Goal: Task Accomplishment & Management: Complete application form

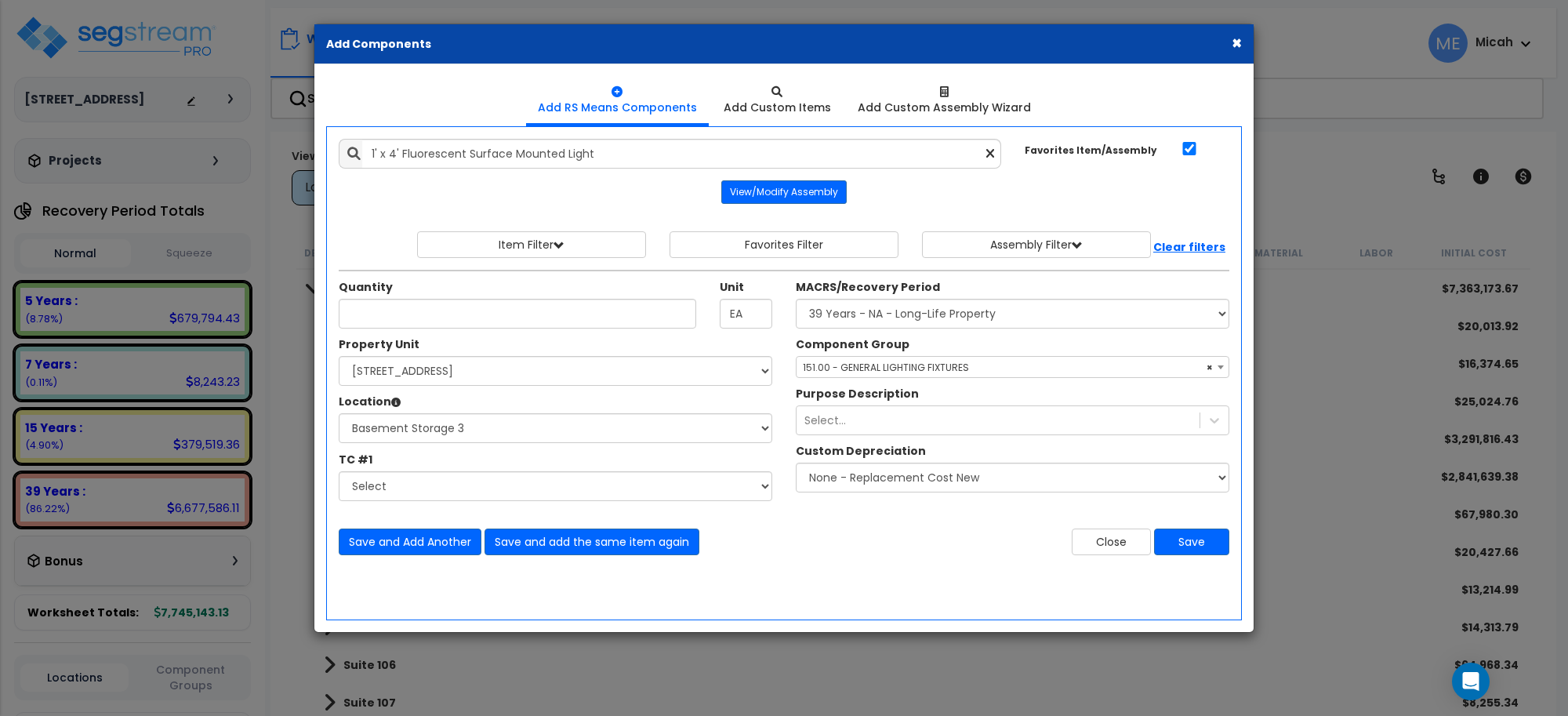
select select "3669"
select select "170921"
select select "31976"
select select "56961"
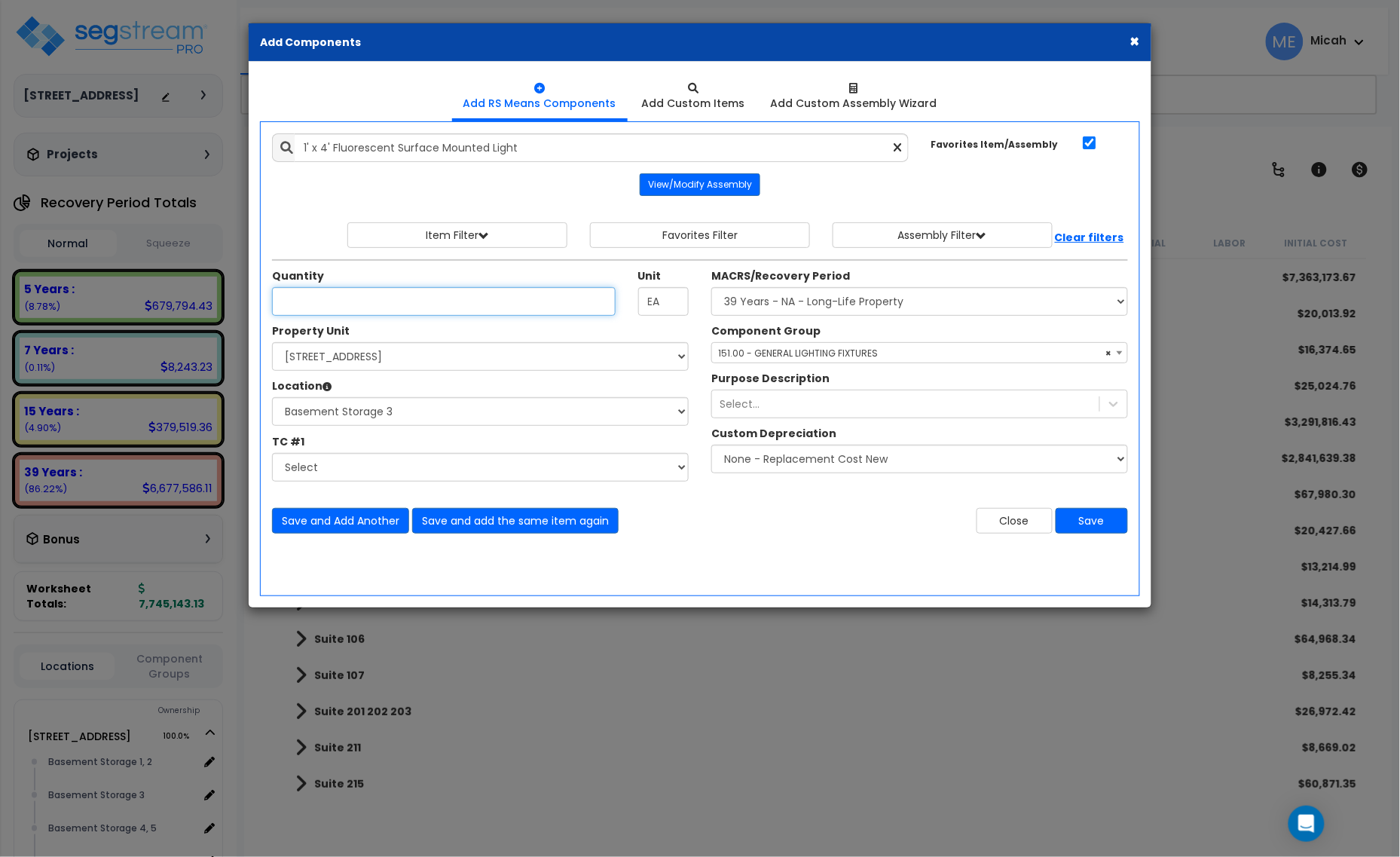
click at [341, 306] on input "Quantity" at bounding box center [444, 301] width 344 height 29
type input "2"
click at [344, 521] on button "Save and Add Another" at bounding box center [341, 521] width 137 height 25
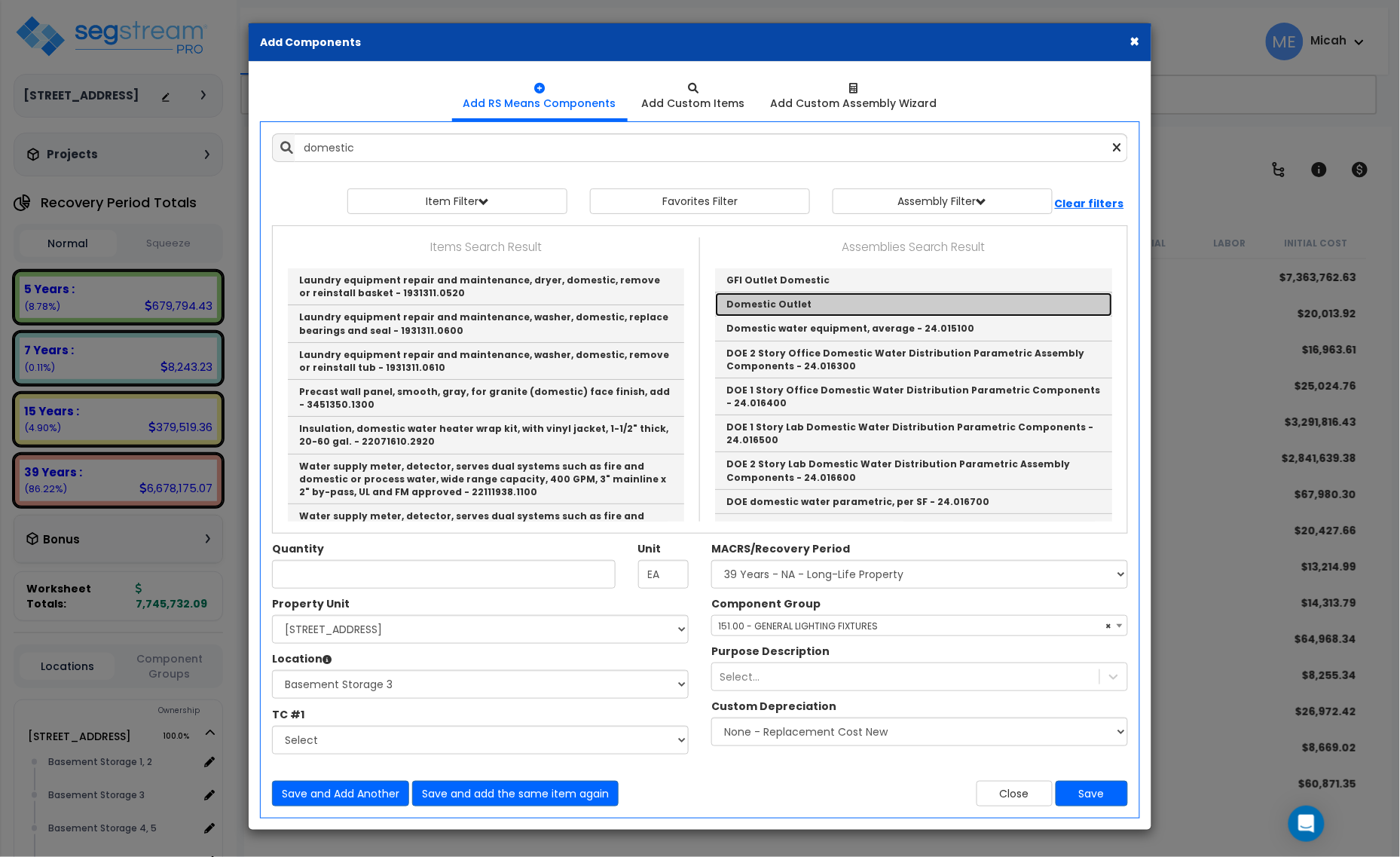
click at [816, 299] on link "Domestic Outlet" at bounding box center [914, 304] width 397 height 24
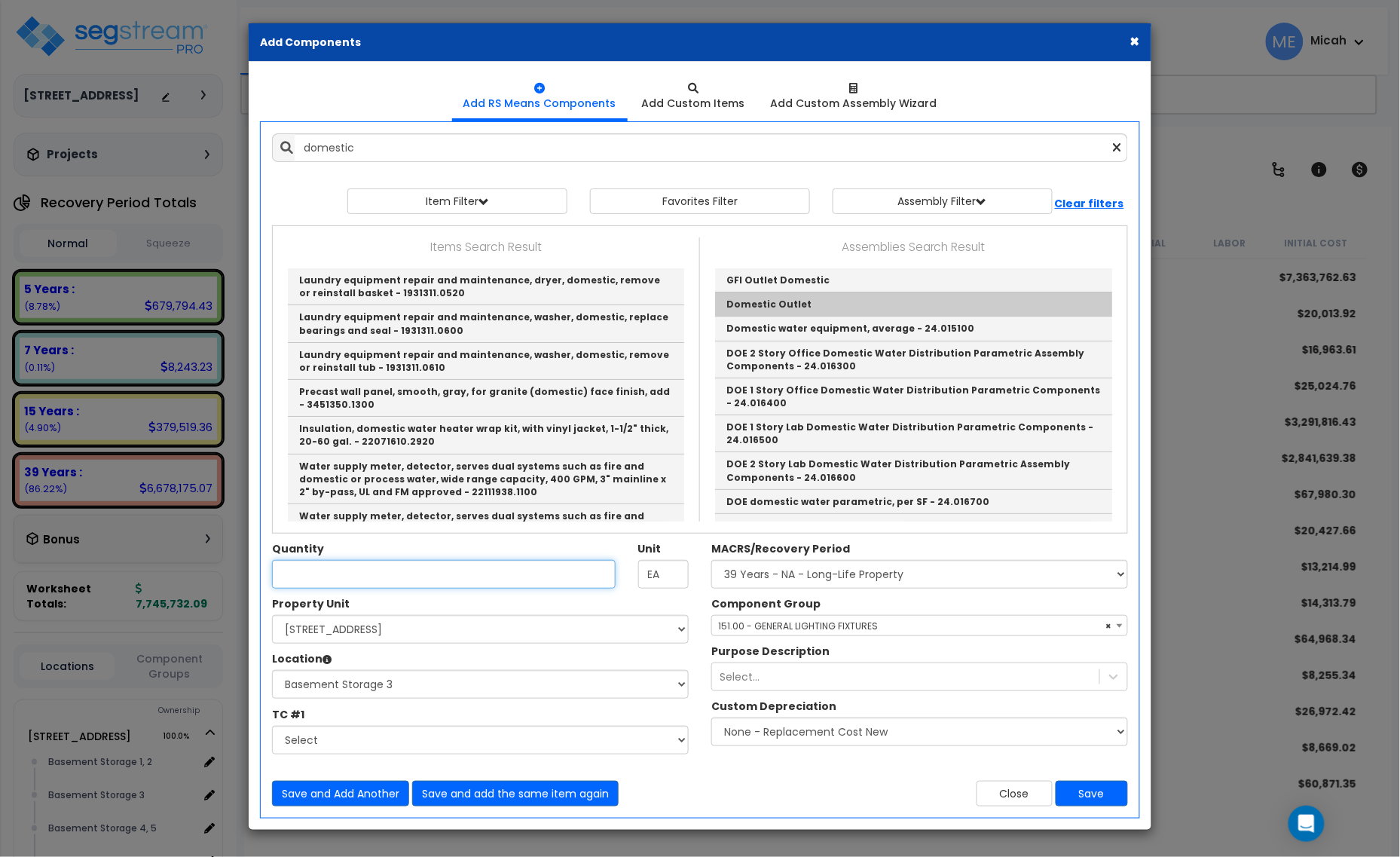
type input "Domestic Outlet"
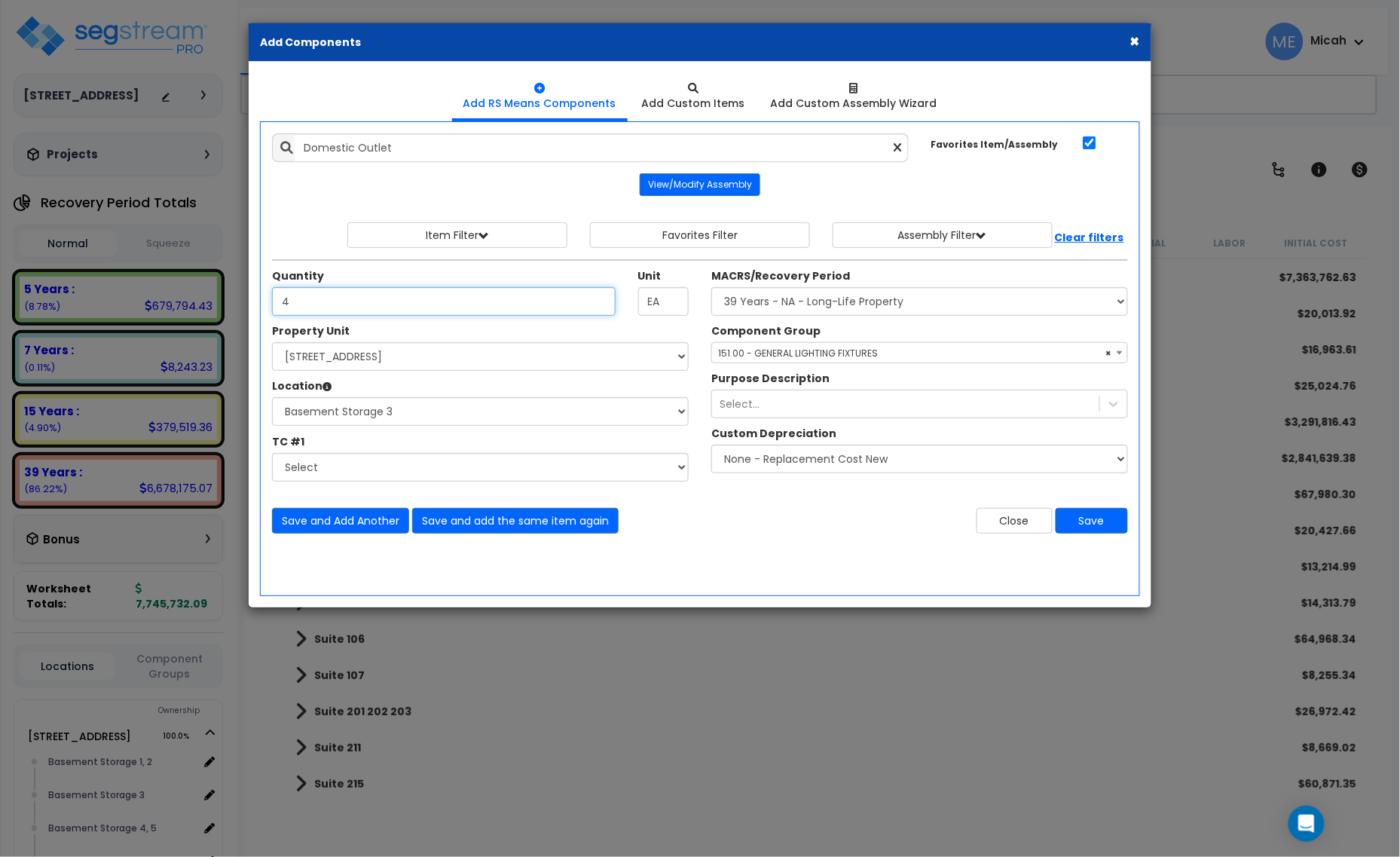
type input "4"
click at [756, 347] on span "× 151.00 - GENERAL LIGHTING FIXTURES" at bounding box center [920, 353] width 415 height 21
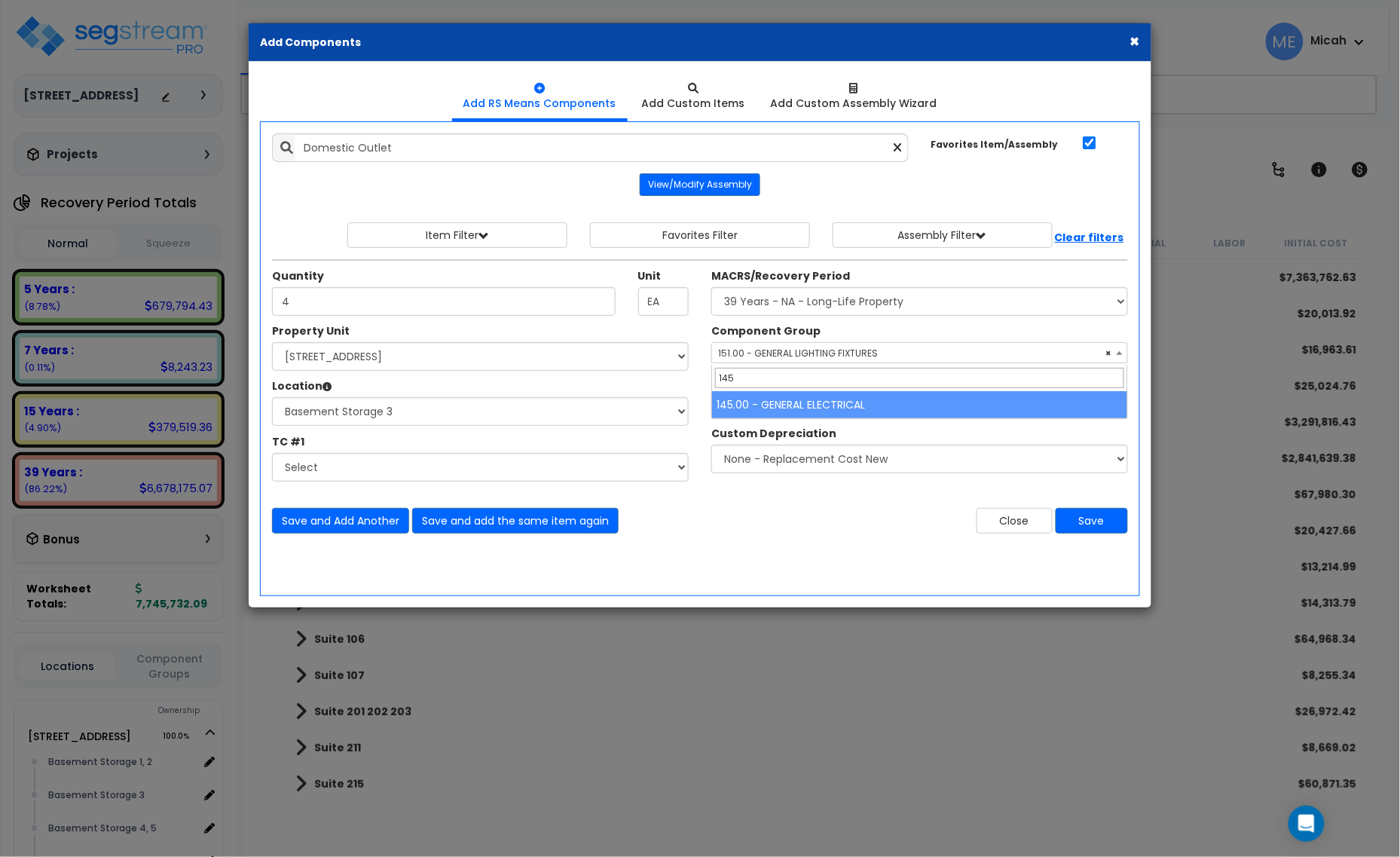
type input "145"
select select "56955"
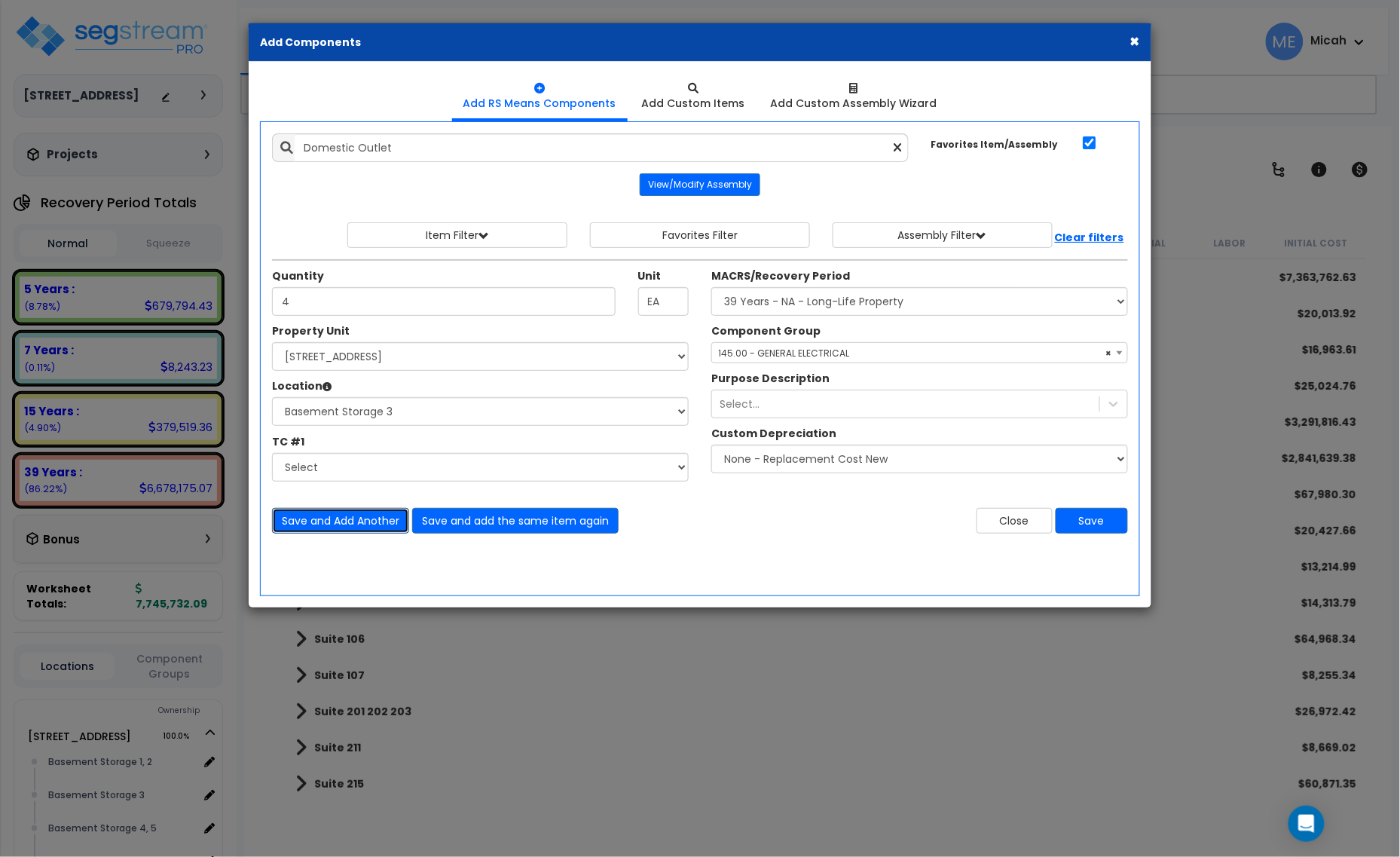
click at [340, 525] on button "Save and Add Another" at bounding box center [341, 521] width 137 height 25
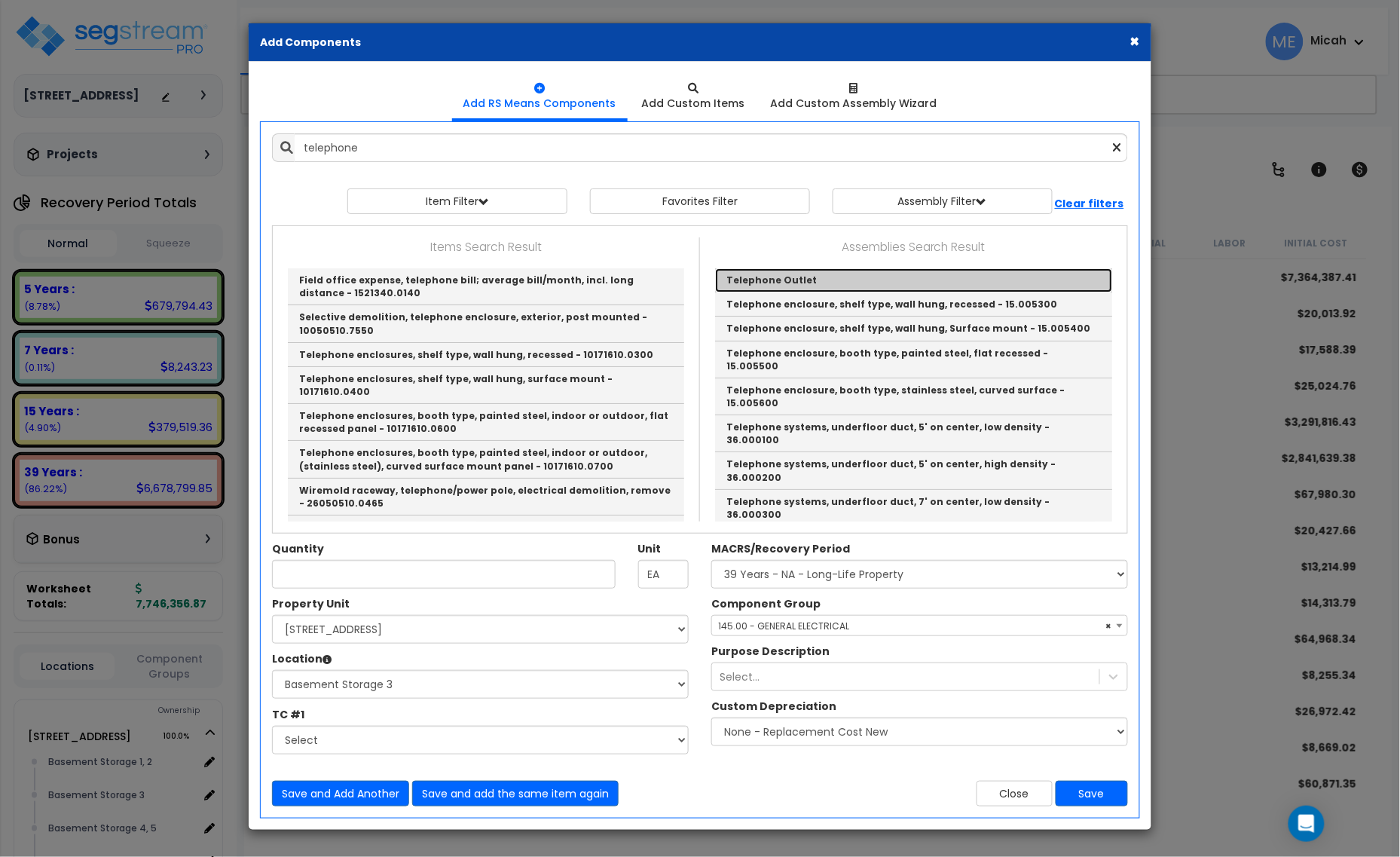
click at [801, 279] on link "Telephone Outlet" at bounding box center [914, 280] width 397 height 24
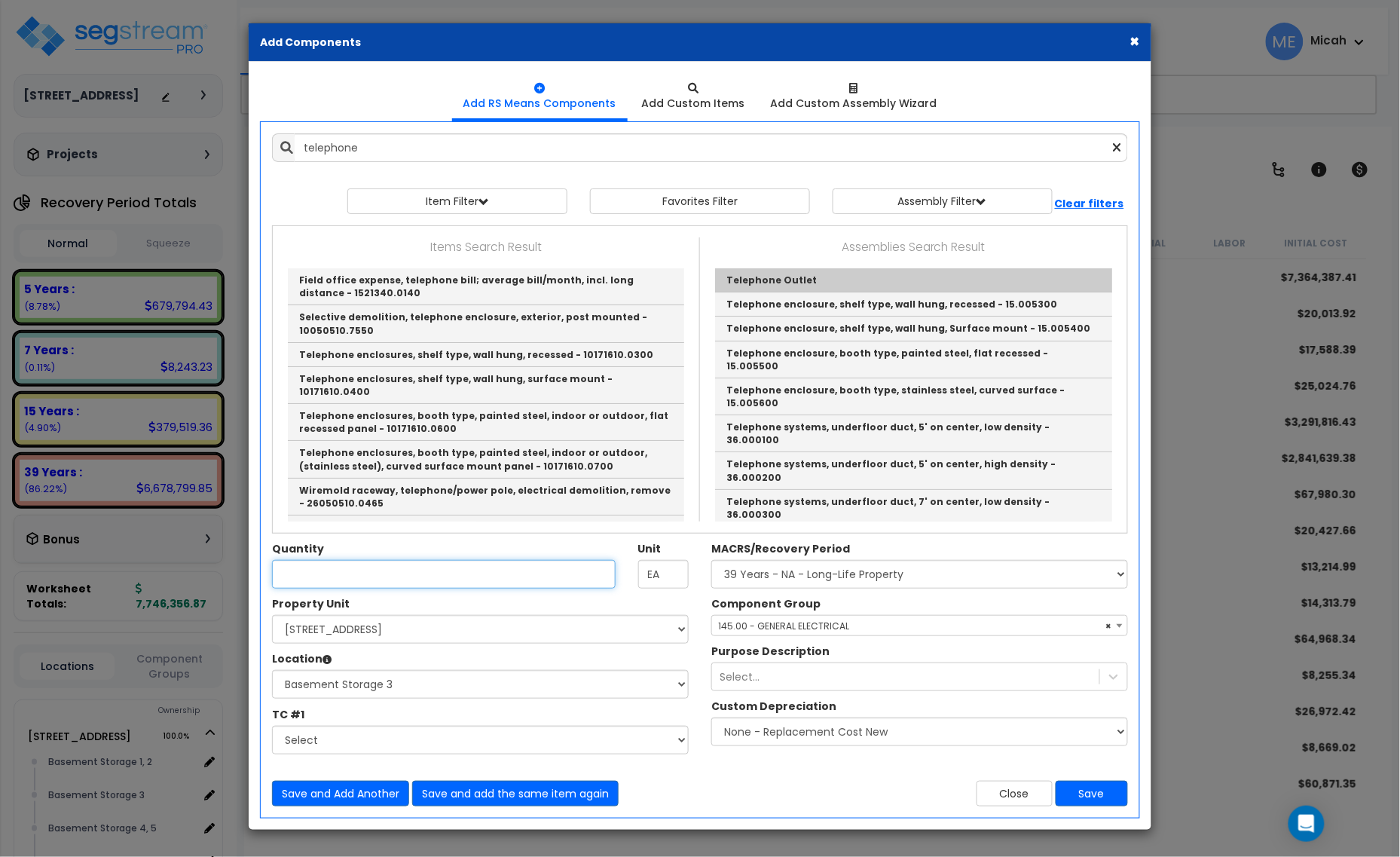
type input "Telephone Outlet"
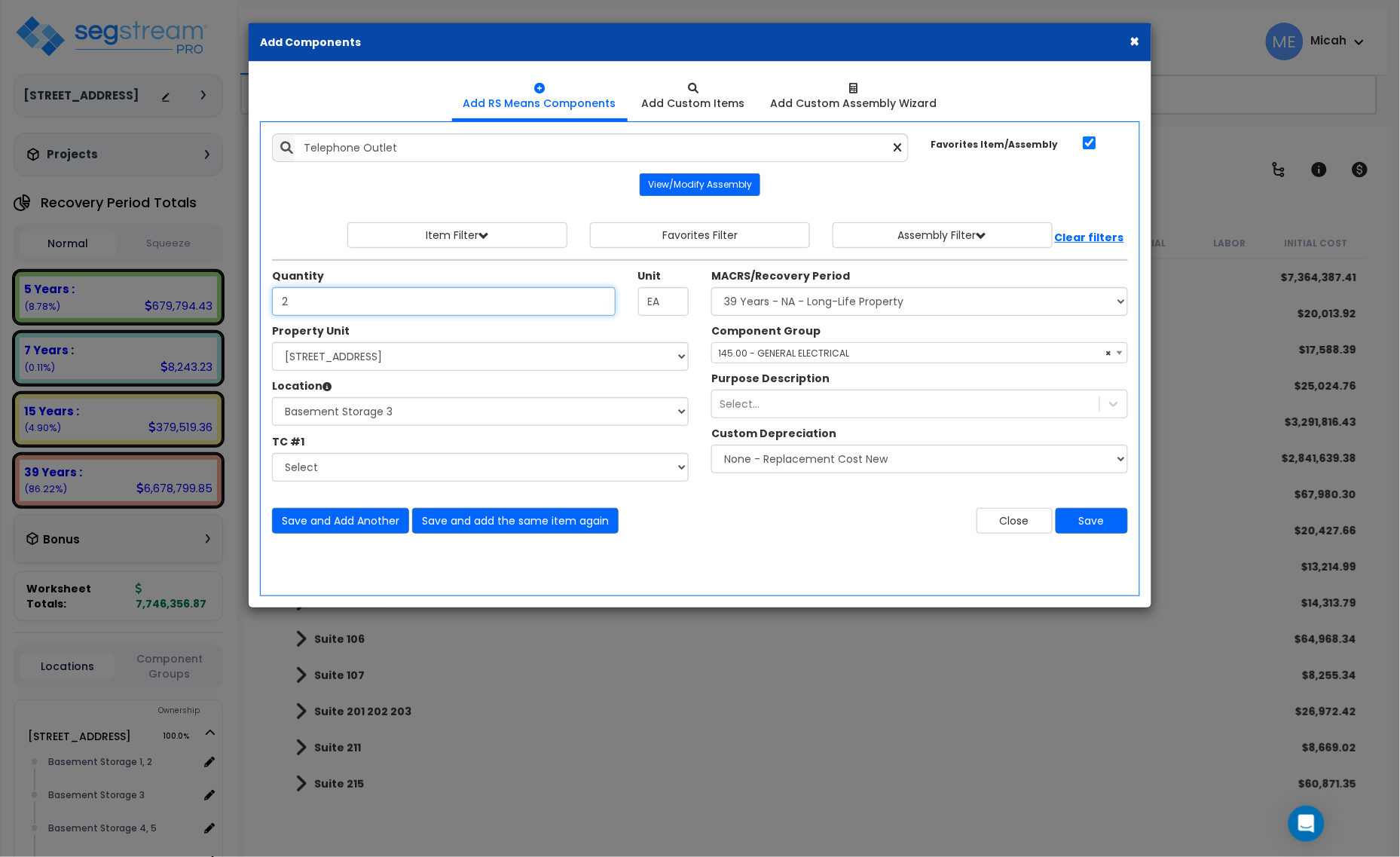
type input "2"
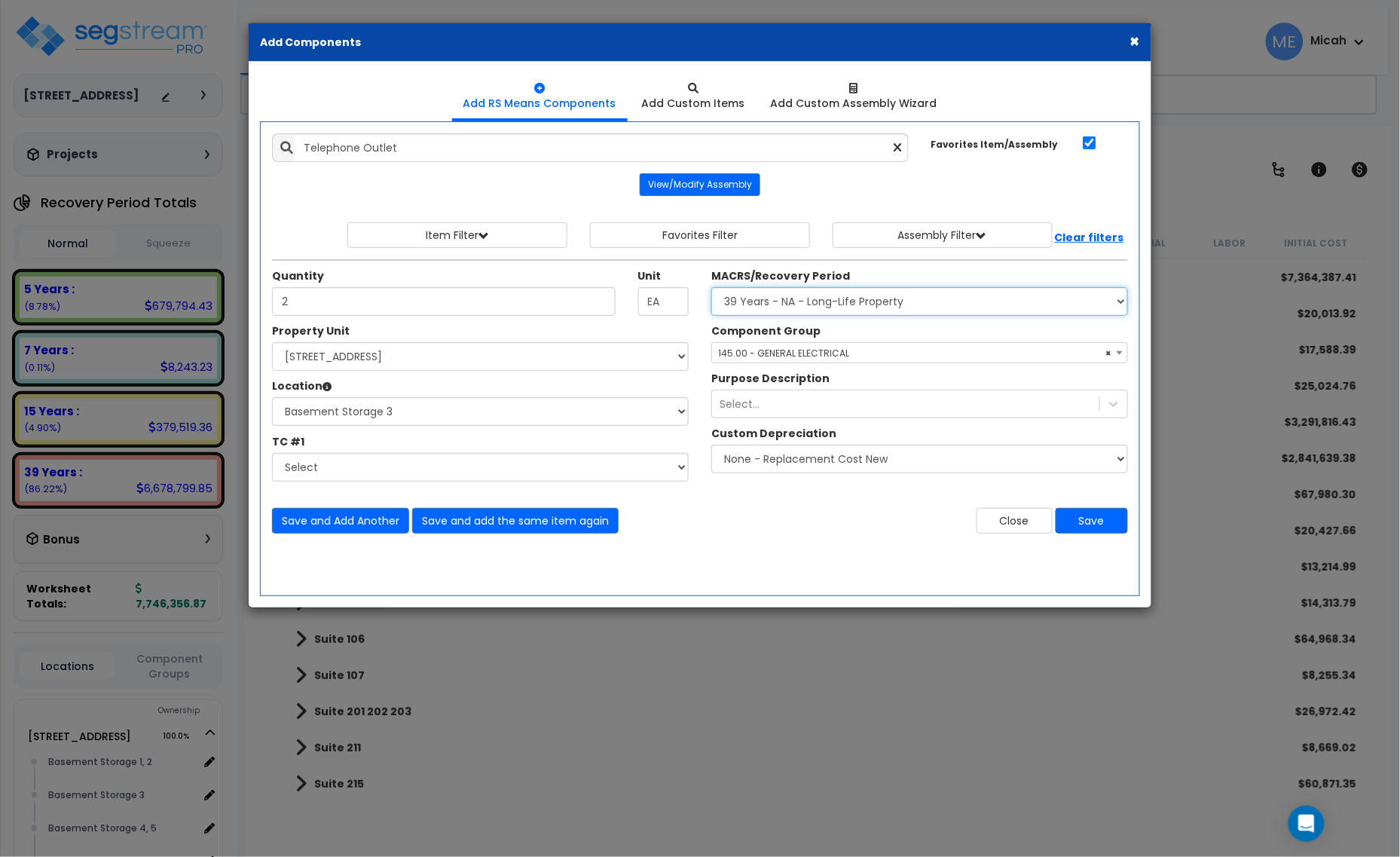
click at [878, 304] on select "Select MACRS/Recovery Period 5 Years - 57.0 - Distributive Trades & Services 5 …" at bounding box center [920, 301] width 417 height 29
select select "3665"
click at [712, 288] on select "Select MACRS/Recovery Period 5 Years - 57.0 - Distributive Trades & Services 5 …" at bounding box center [920, 301] width 417 height 29
click at [782, 352] on span "Select Component Group" at bounding box center [777, 353] width 117 height 13
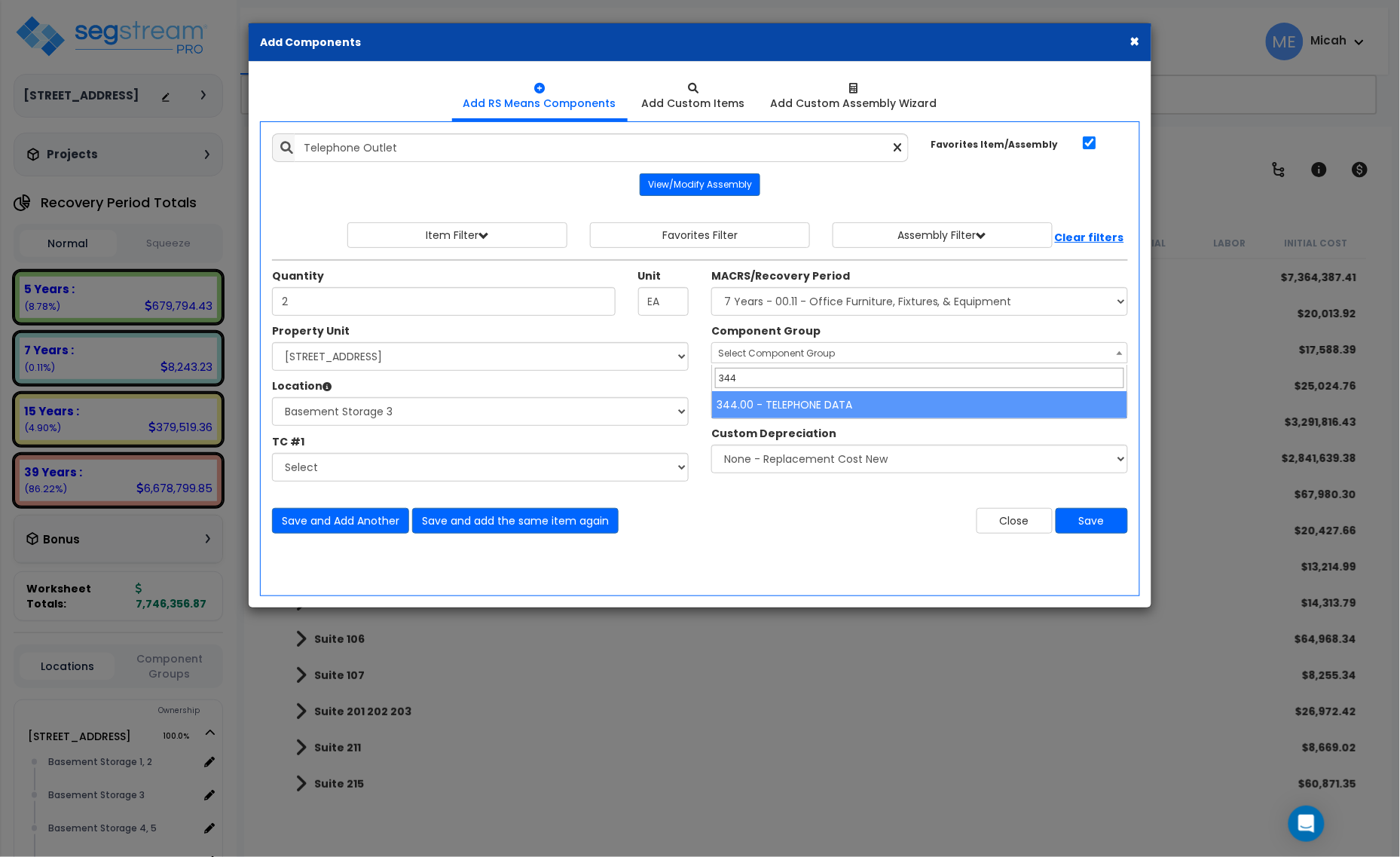
type input "344"
select select "57133"
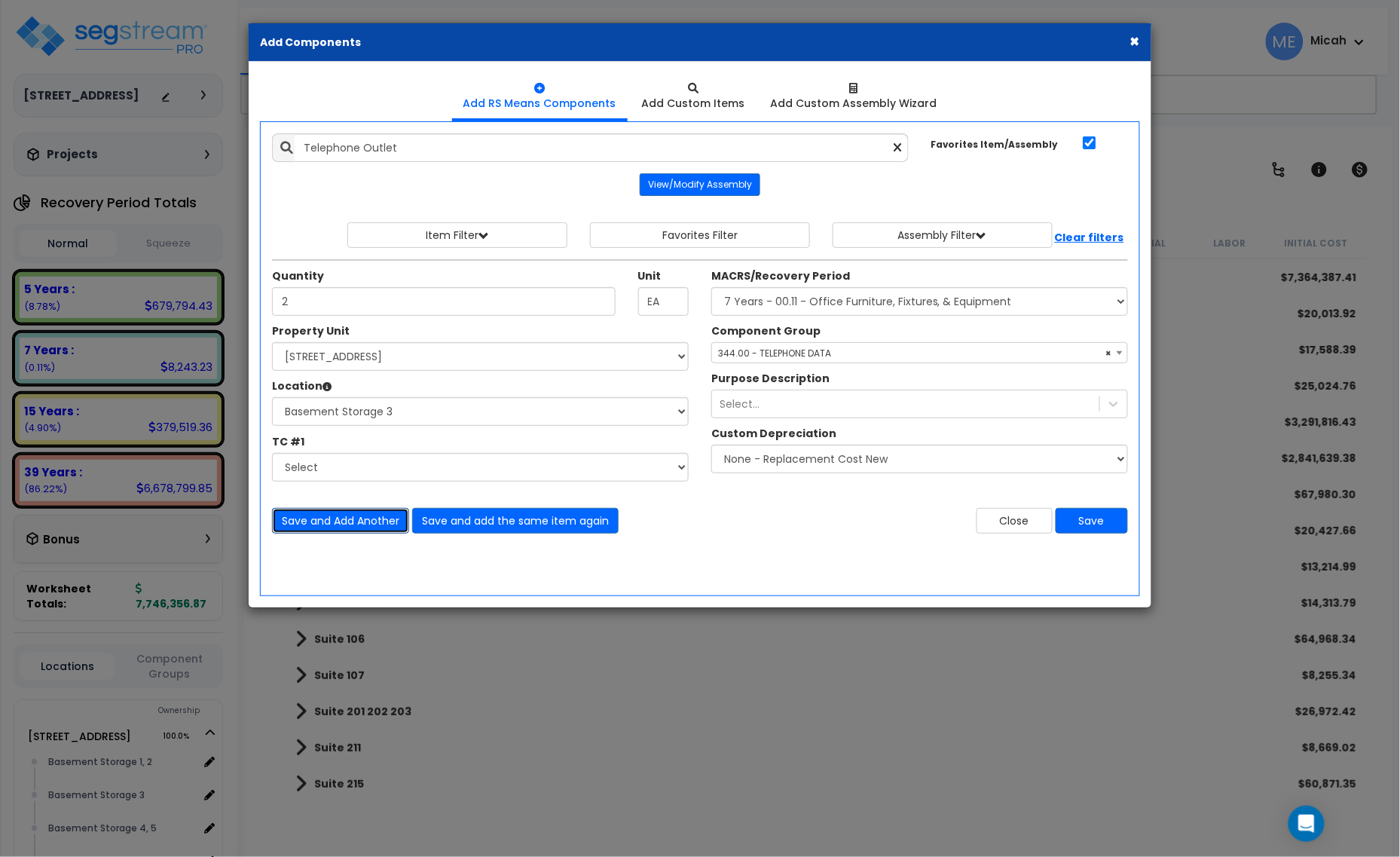
click at [336, 521] on button "Save and Add Another" at bounding box center [341, 521] width 137 height 25
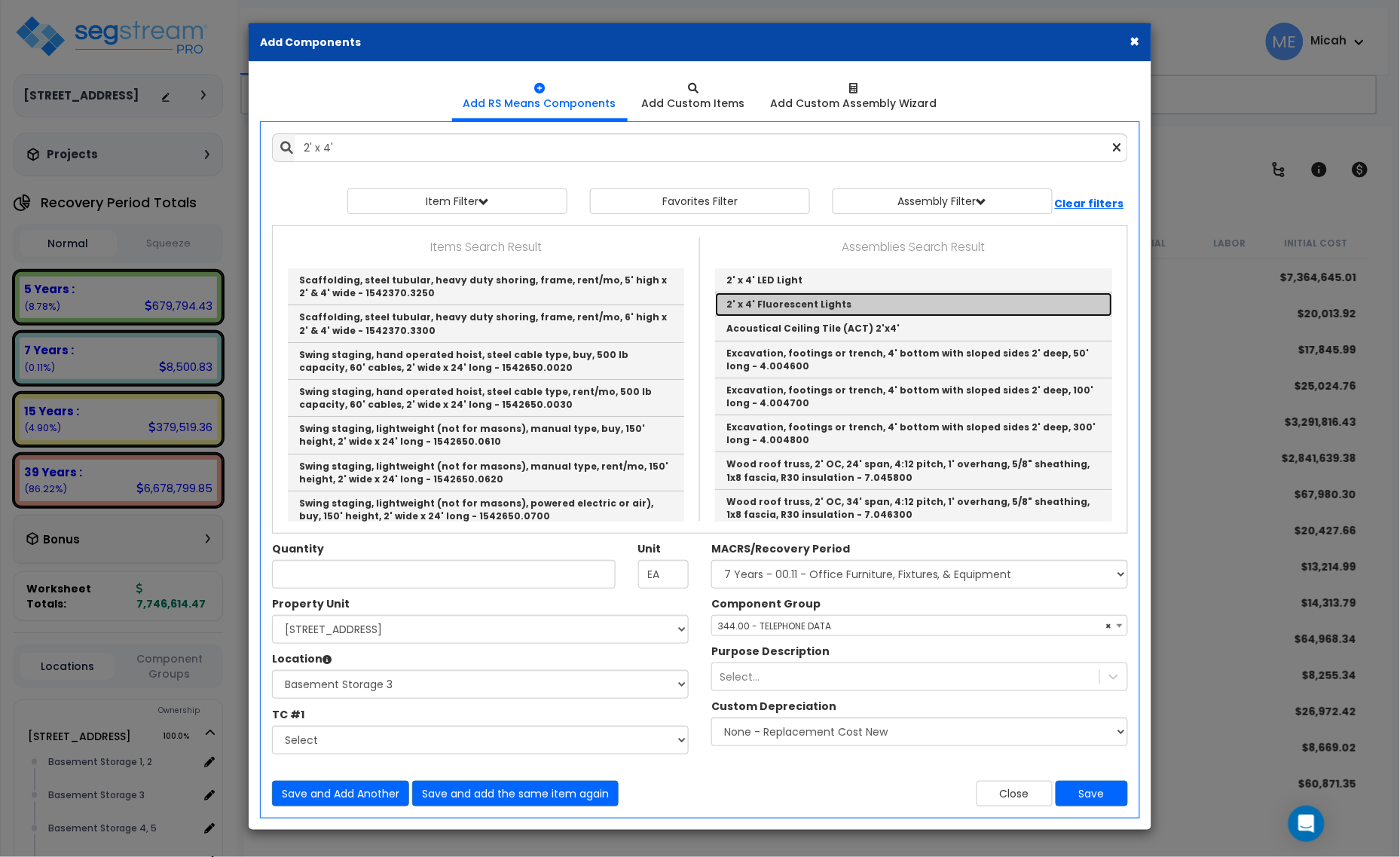
click at [827, 298] on link "2' x 4' Fluorescent Lights" at bounding box center [914, 304] width 397 height 24
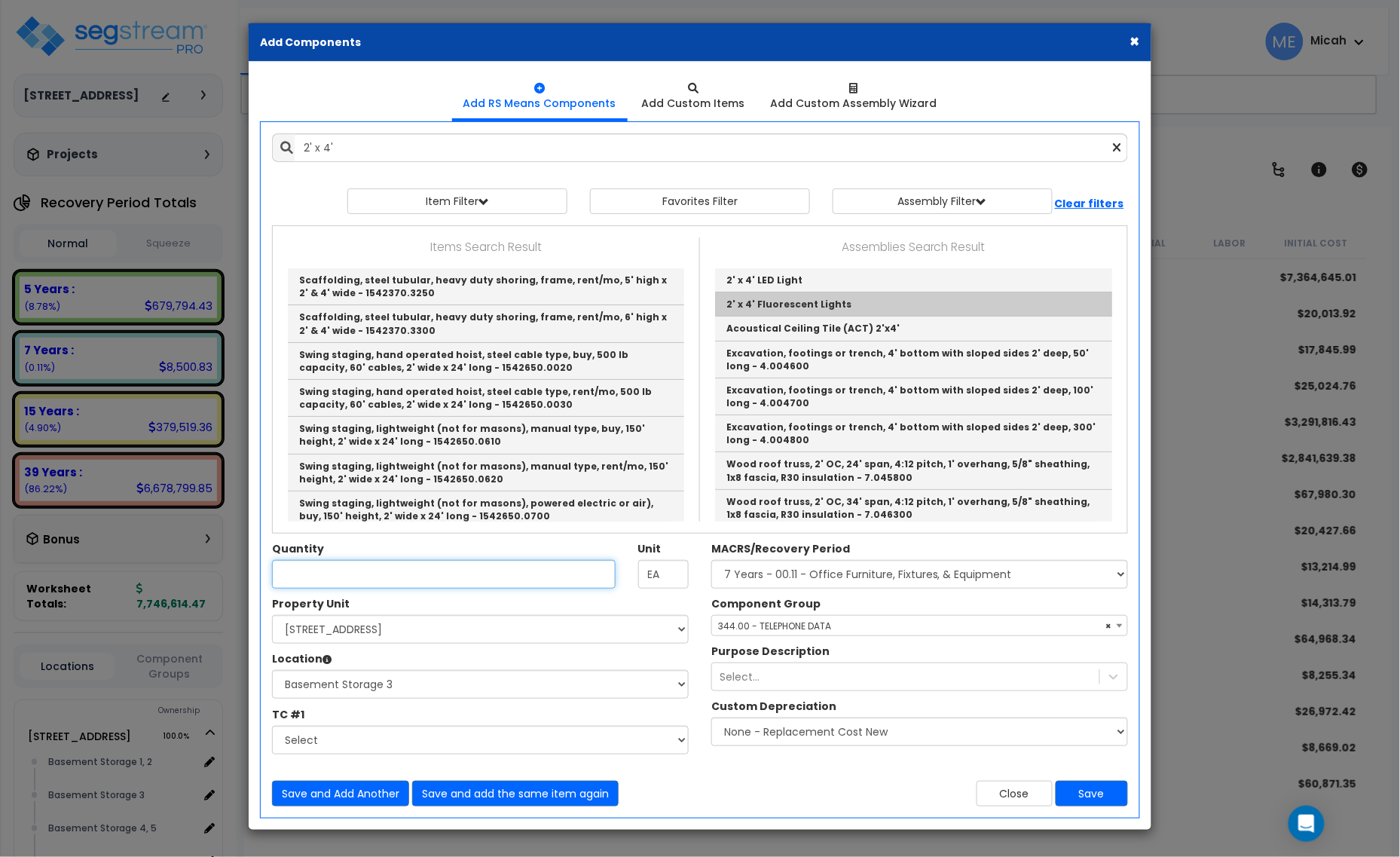
type input "2' x 4' Fluorescent Lights"
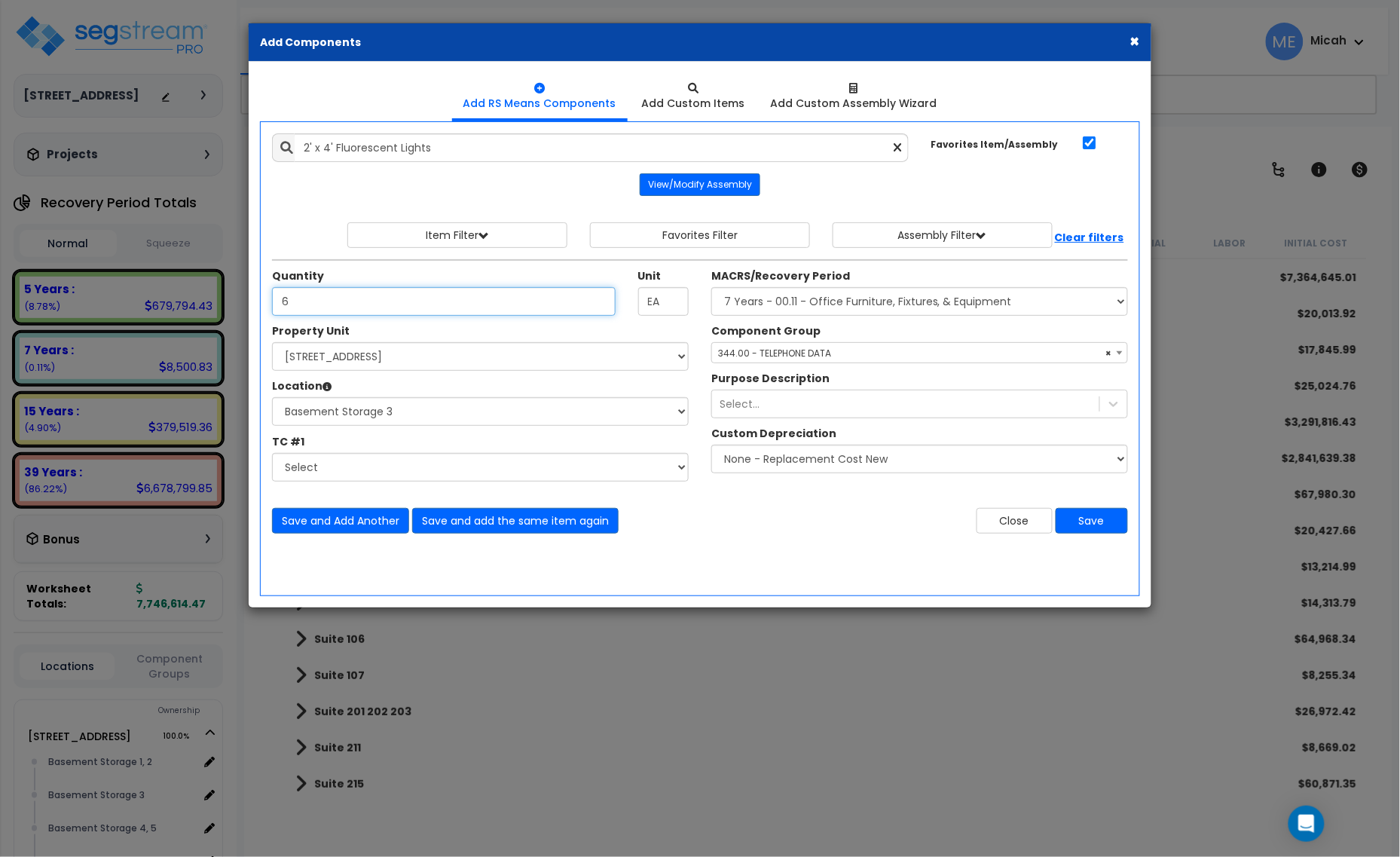
type input "6"
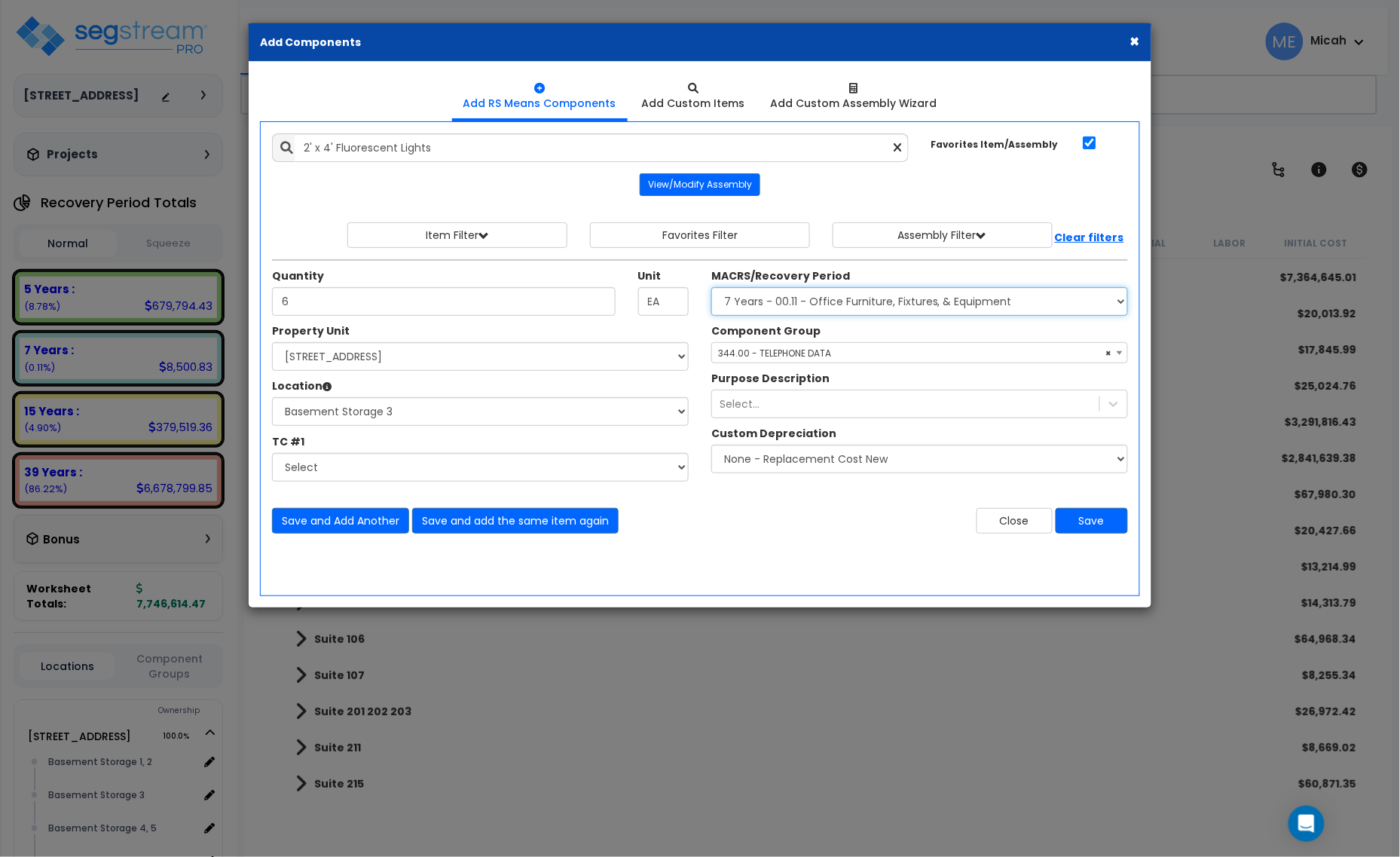
click at [827, 299] on select "Select MACRS/Recovery Period 5 Years - 57.0 - Distributive Trades & Services 5 …" at bounding box center [920, 301] width 417 height 29
select select "3669"
click at [712, 288] on select "Select MACRS/Recovery Period 5 Years - 57.0 - Distributive Trades & Services 5 …" at bounding box center [920, 301] width 417 height 29
click at [794, 359] on span "Select Component Group" at bounding box center [777, 353] width 117 height 13
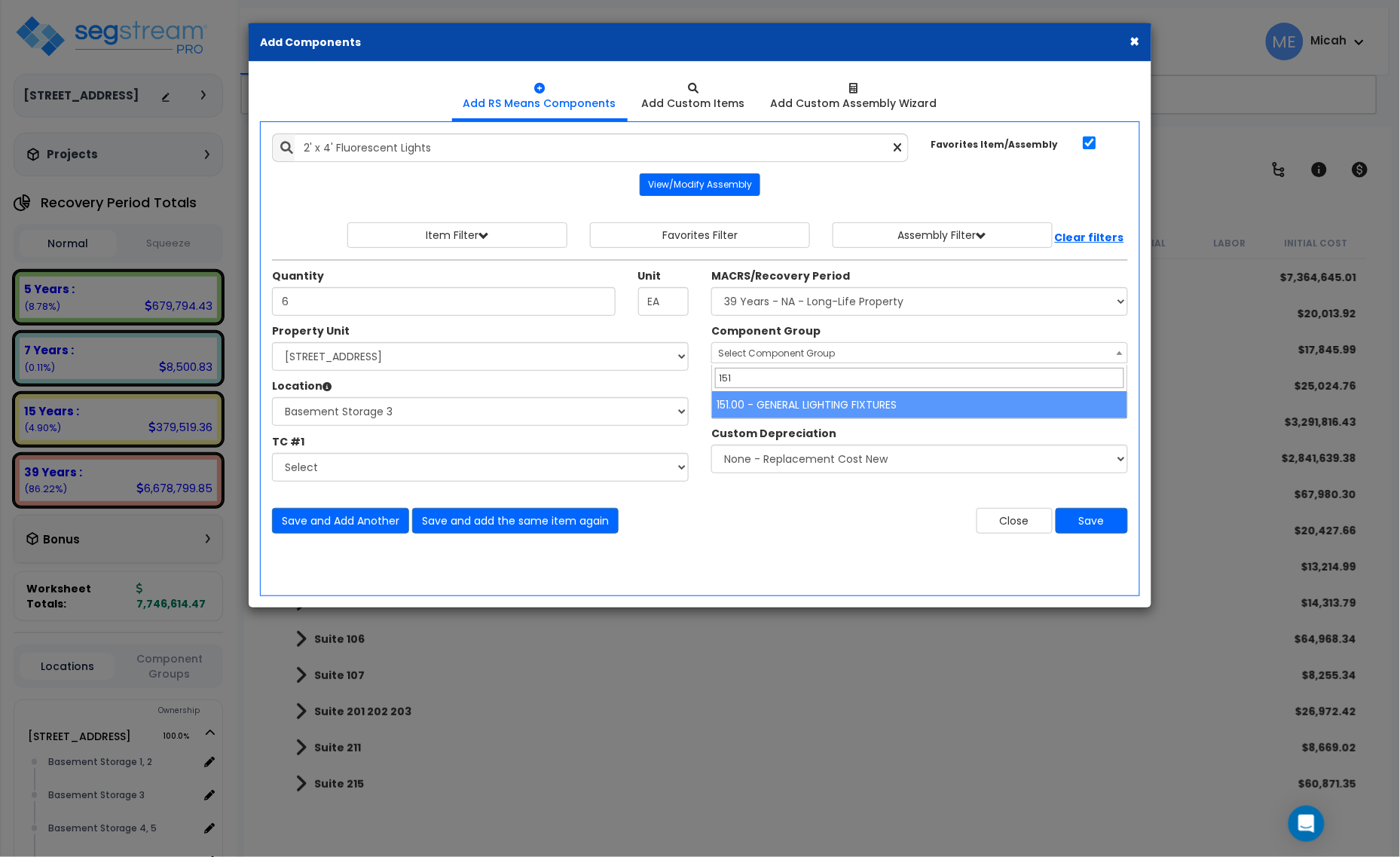
type input "151"
select select "56961"
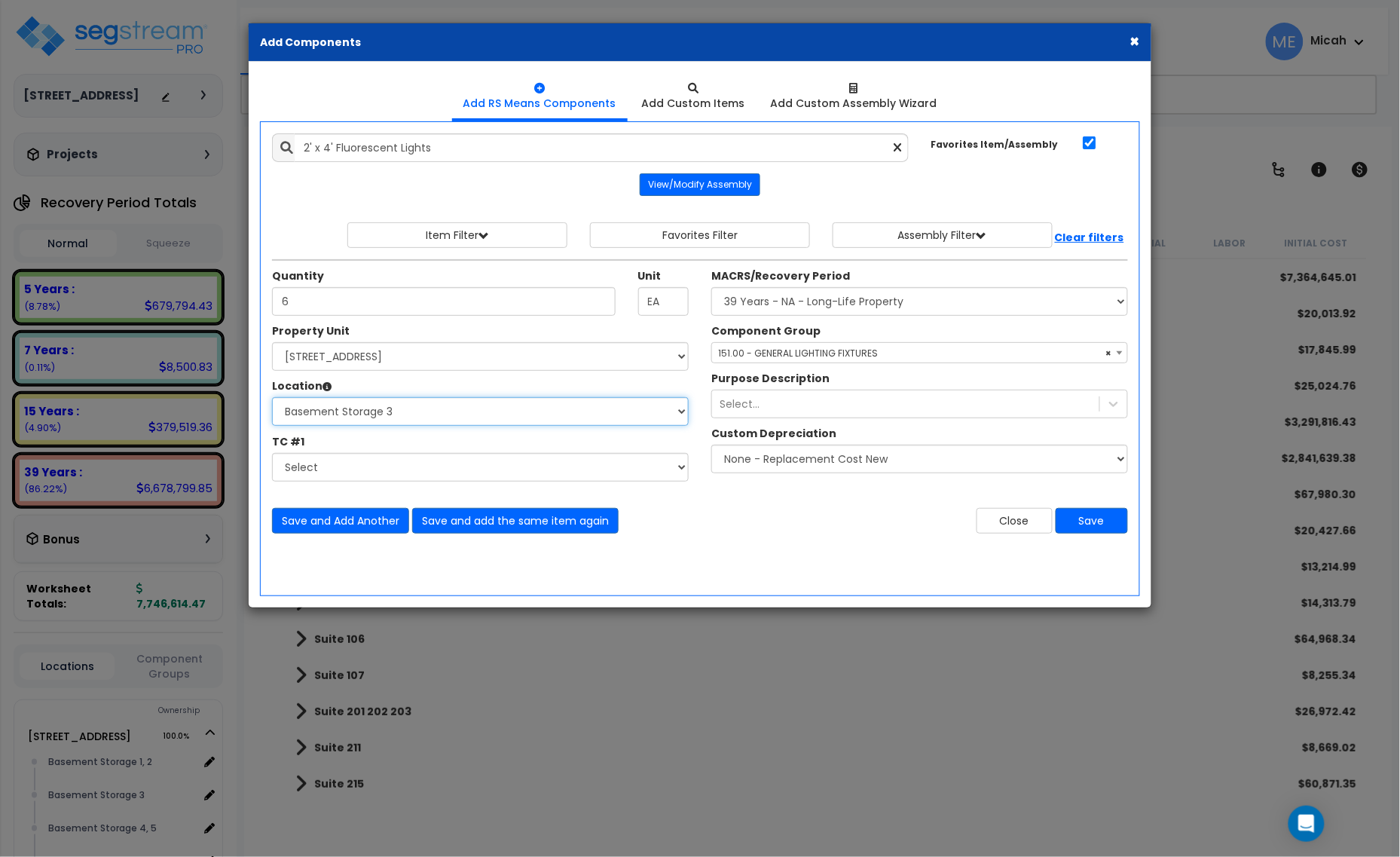
click at [423, 407] on select "Select Basement Storage 1, 2 Basement Storage 3 Basement Storage 4, 5 Building …" at bounding box center [481, 411] width 417 height 29
select select "31975"
click at [272, 398] on select "Select Basement Storage 1, 2 Basement Storage 3 Basement Storage 4, 5 Building …" at bounding box center [481, 411] width 417 height 29
click at [348, 530] on button "Save and Add Another" at bounding box center [341, 521] width 137 height 25
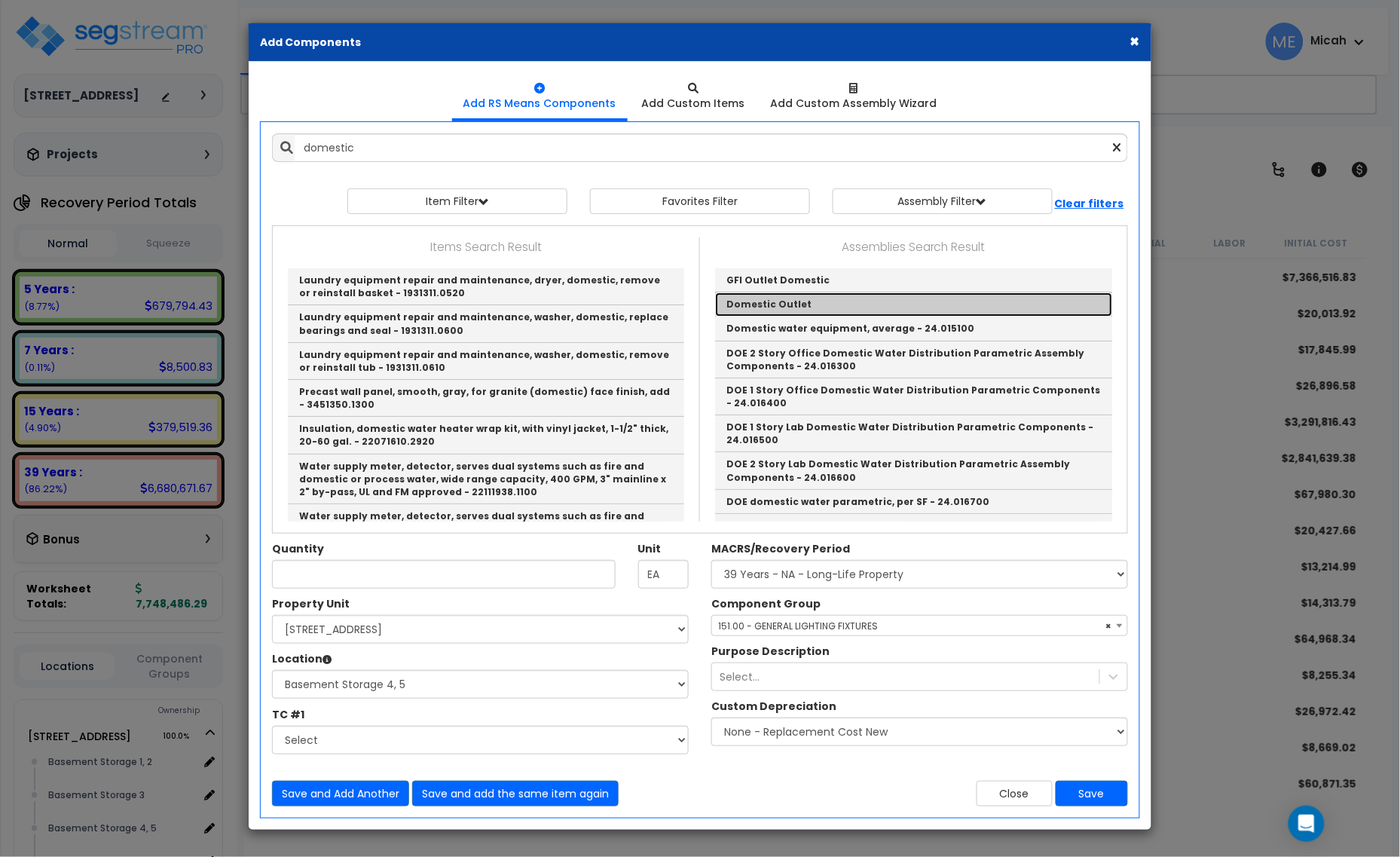
click at [768, 307] on link "Domestic Outlet" at bounding box center [914, 304] width 397 height 24
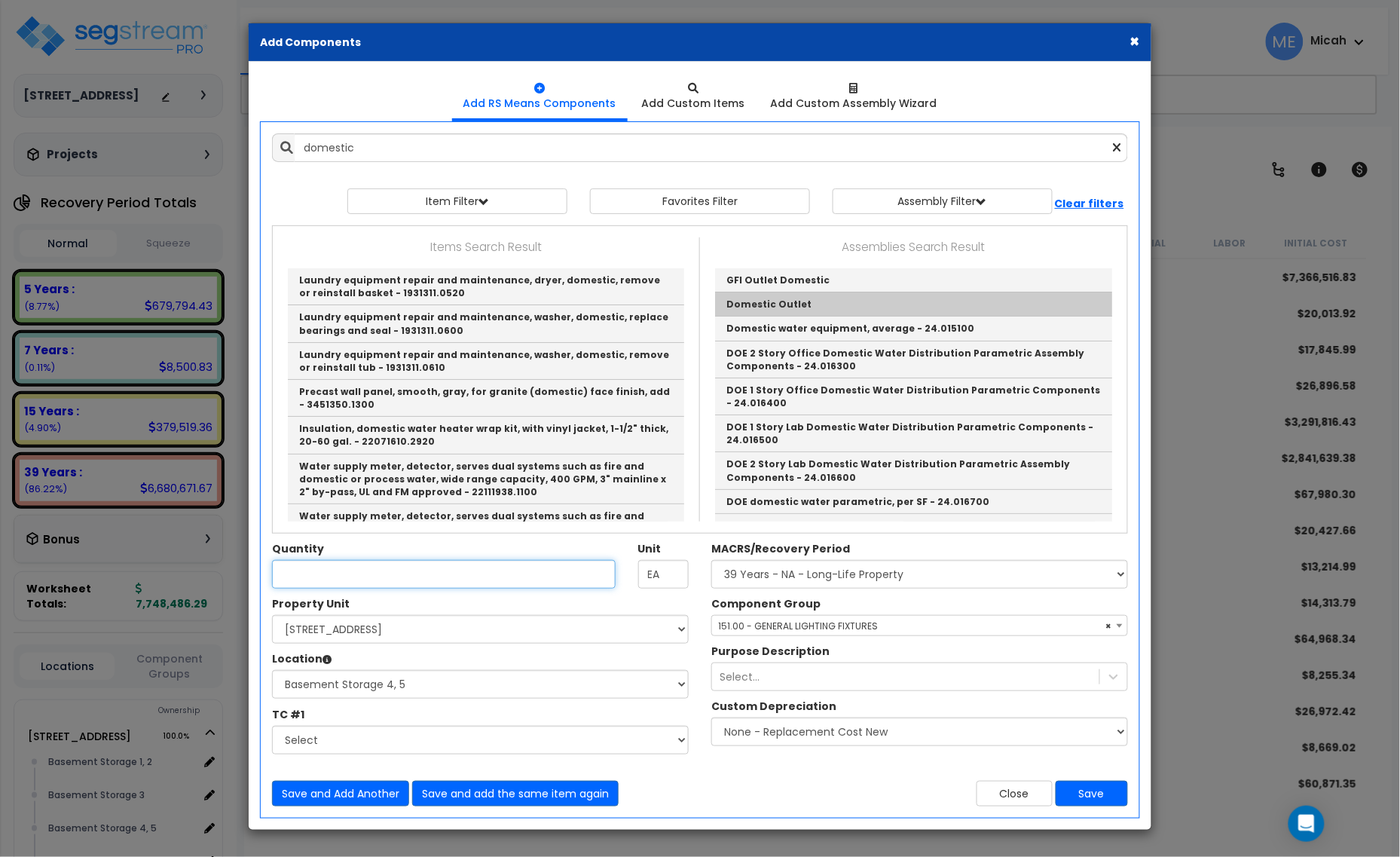
type input "Domestic Outlet"
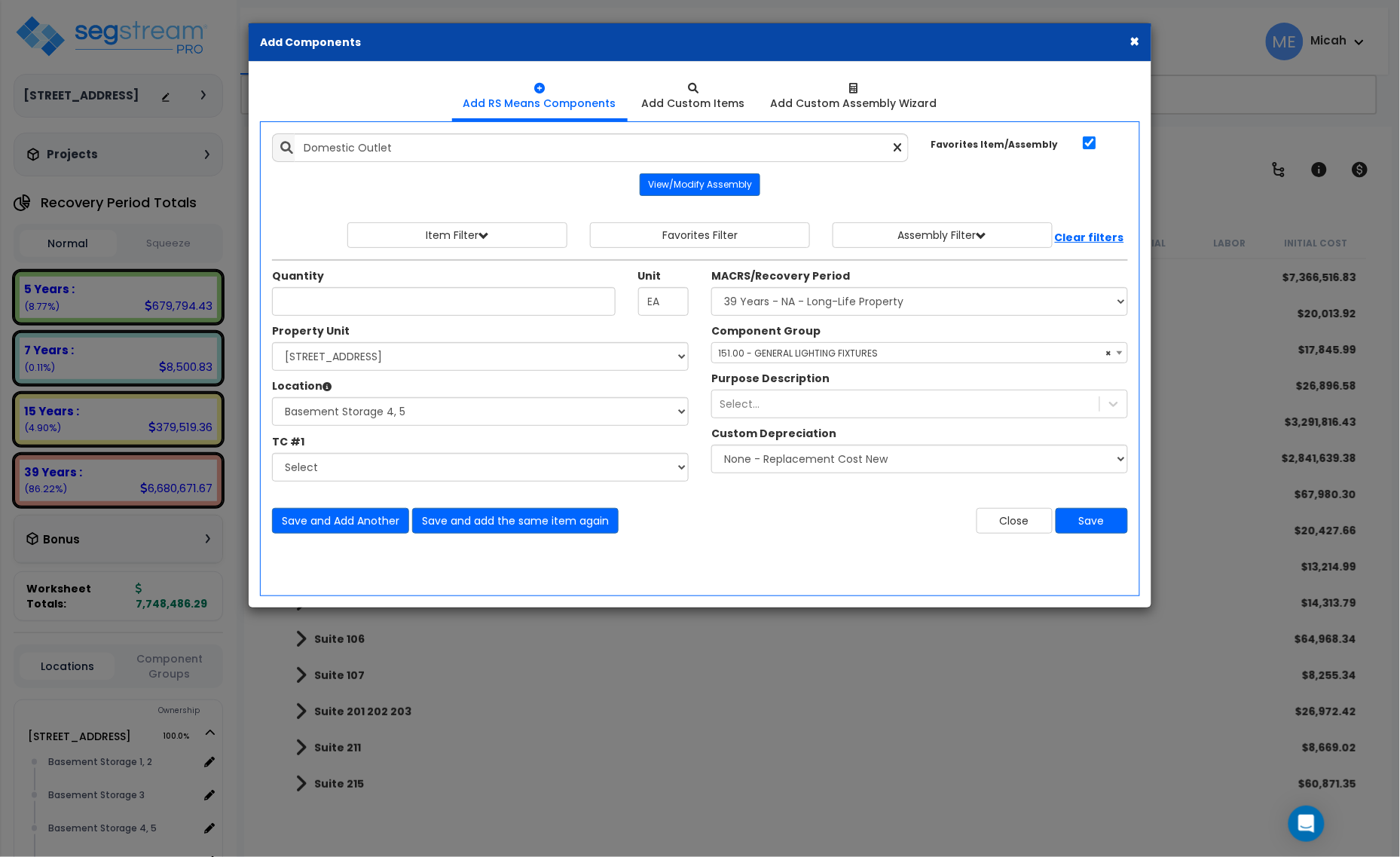
click at [790, 351] on span "× 151.00 - GENERAL LIGHTING FIXTURES" at bounding box center [920, 353] width 415 height 21
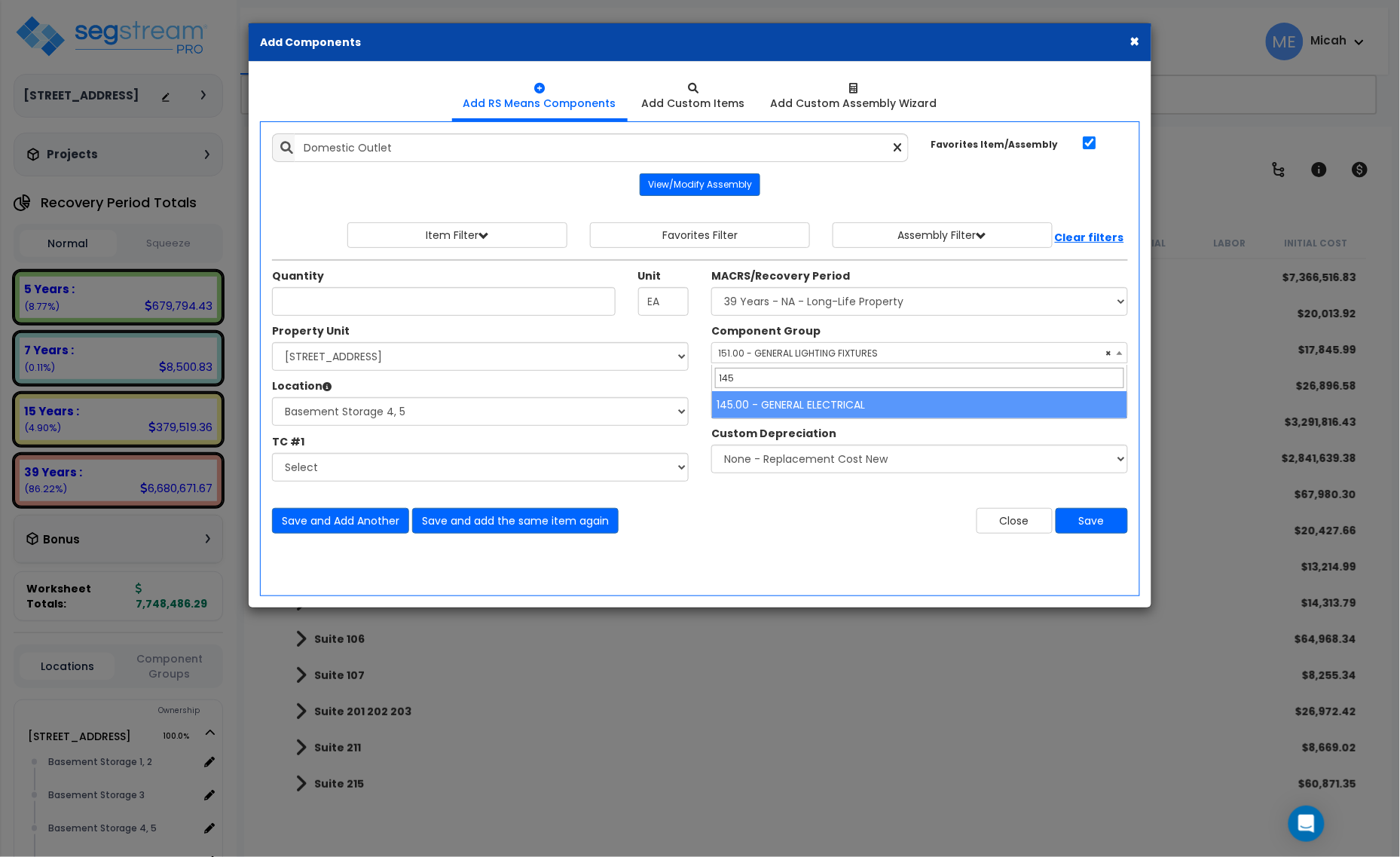
type input "145"
select select "56955"
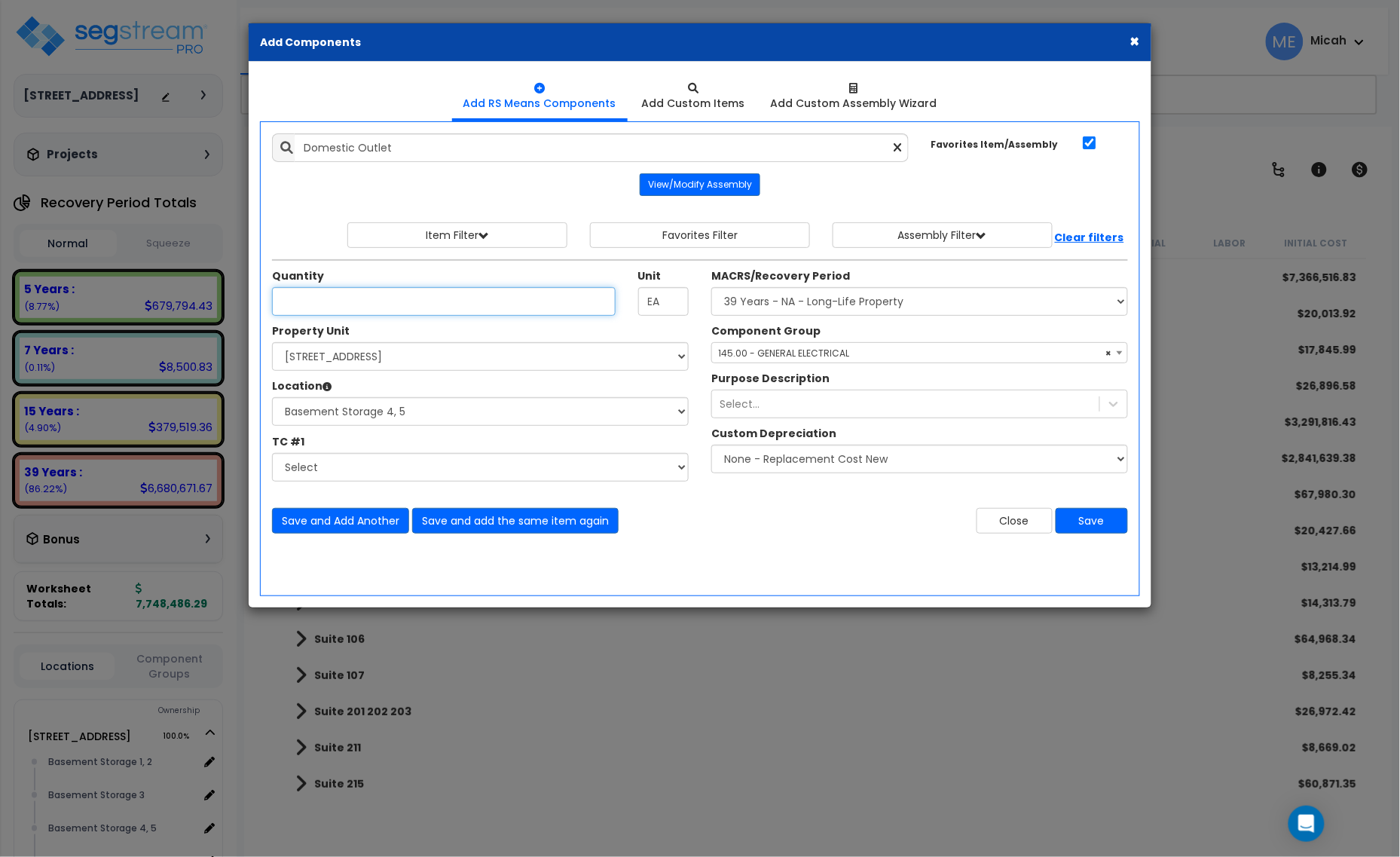
click at [348, 316] on input "Quantity" at bounding box center [444, 301] width 344 height 29
type input "4"
click at [309, 521] on button "Save and Add Another" at bounding box center [341, 521] width 137 height 25
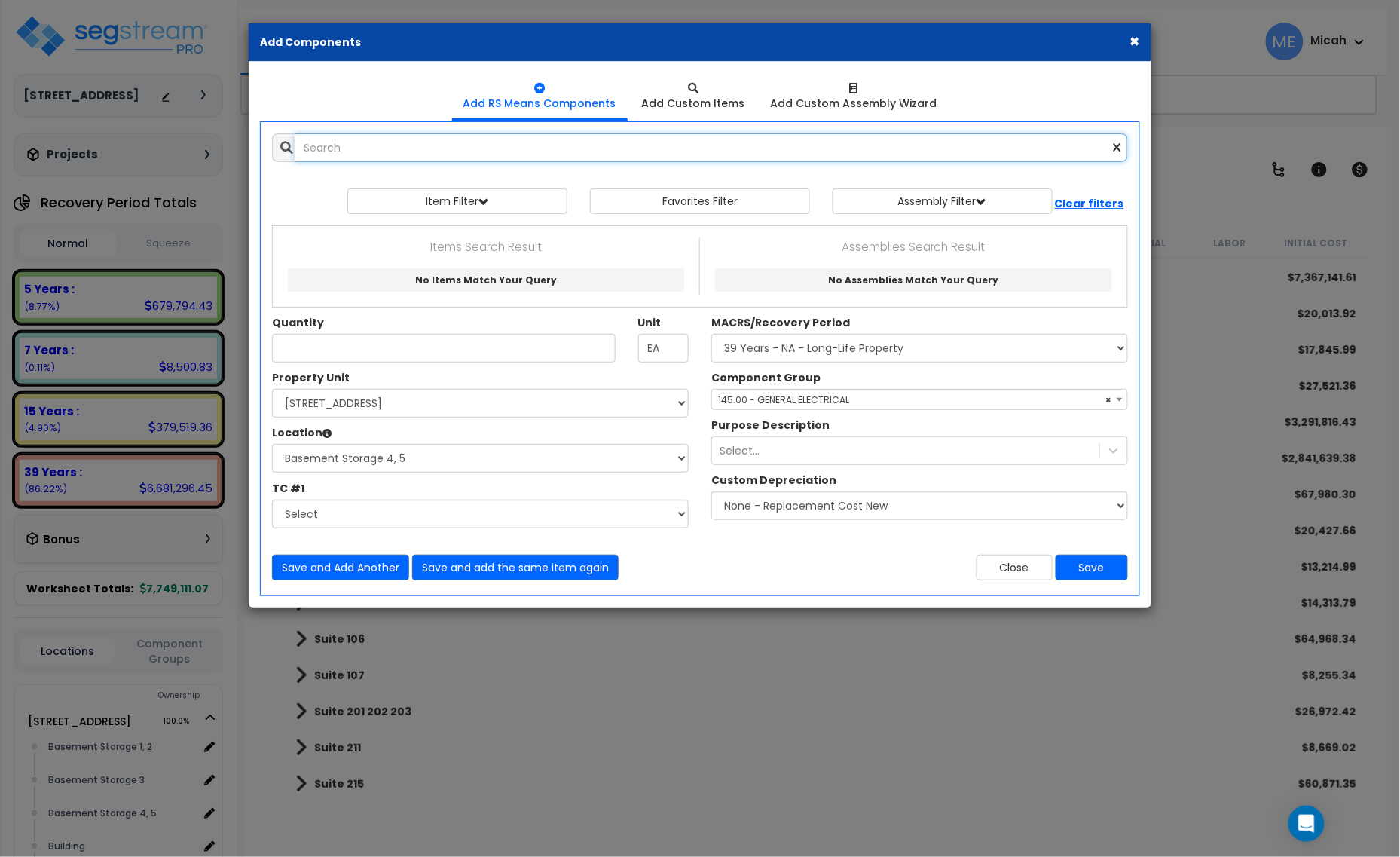
click at [346, 137] on input "text" at bounding box center [712, 148] width 834 height 29
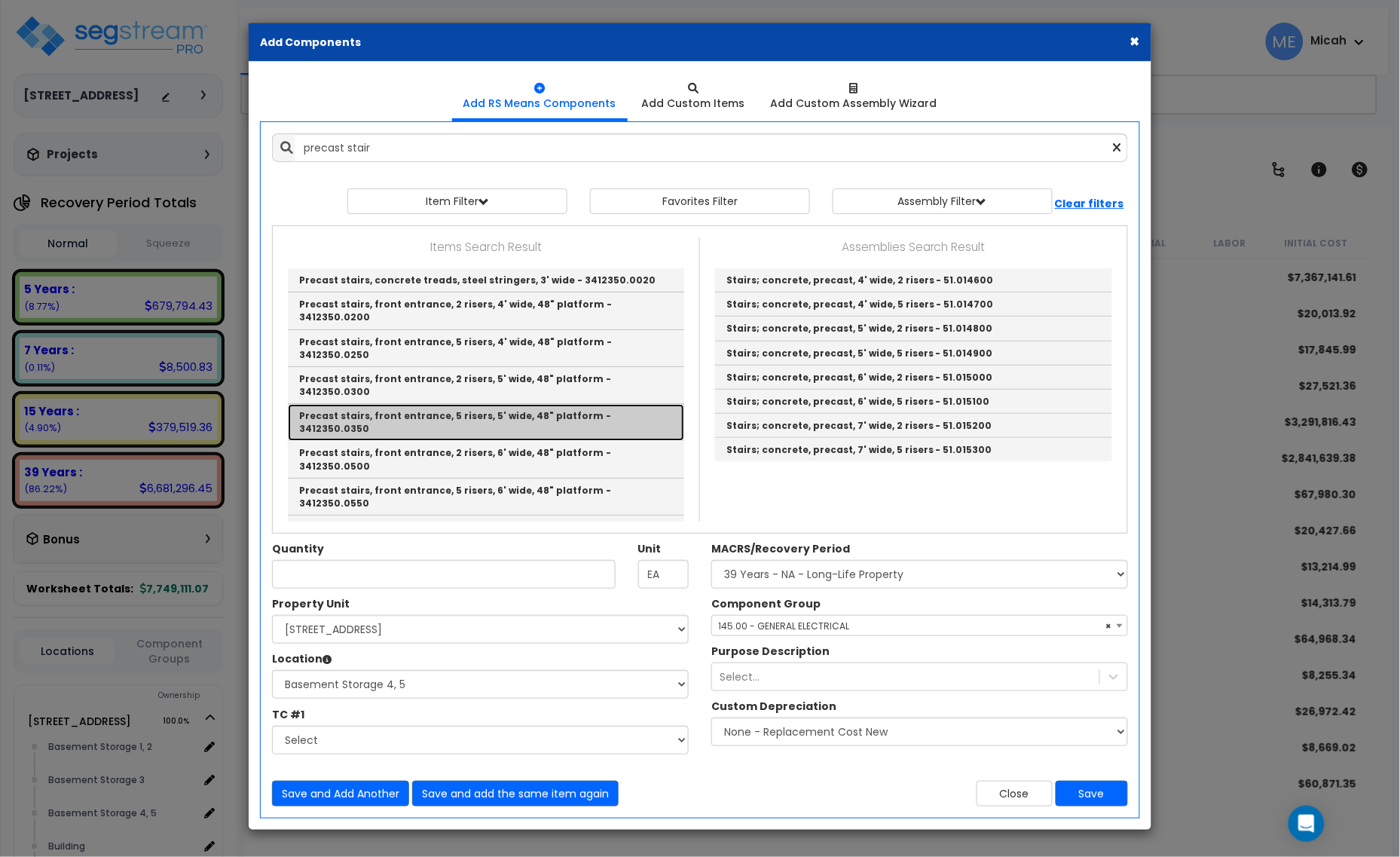
click at [559, 404] on link "Precast stairs, front entrance, 5 risers, 5' wide, 48" platform - 3412350.0350" at bounding box center [485, 422] width 396 height 37
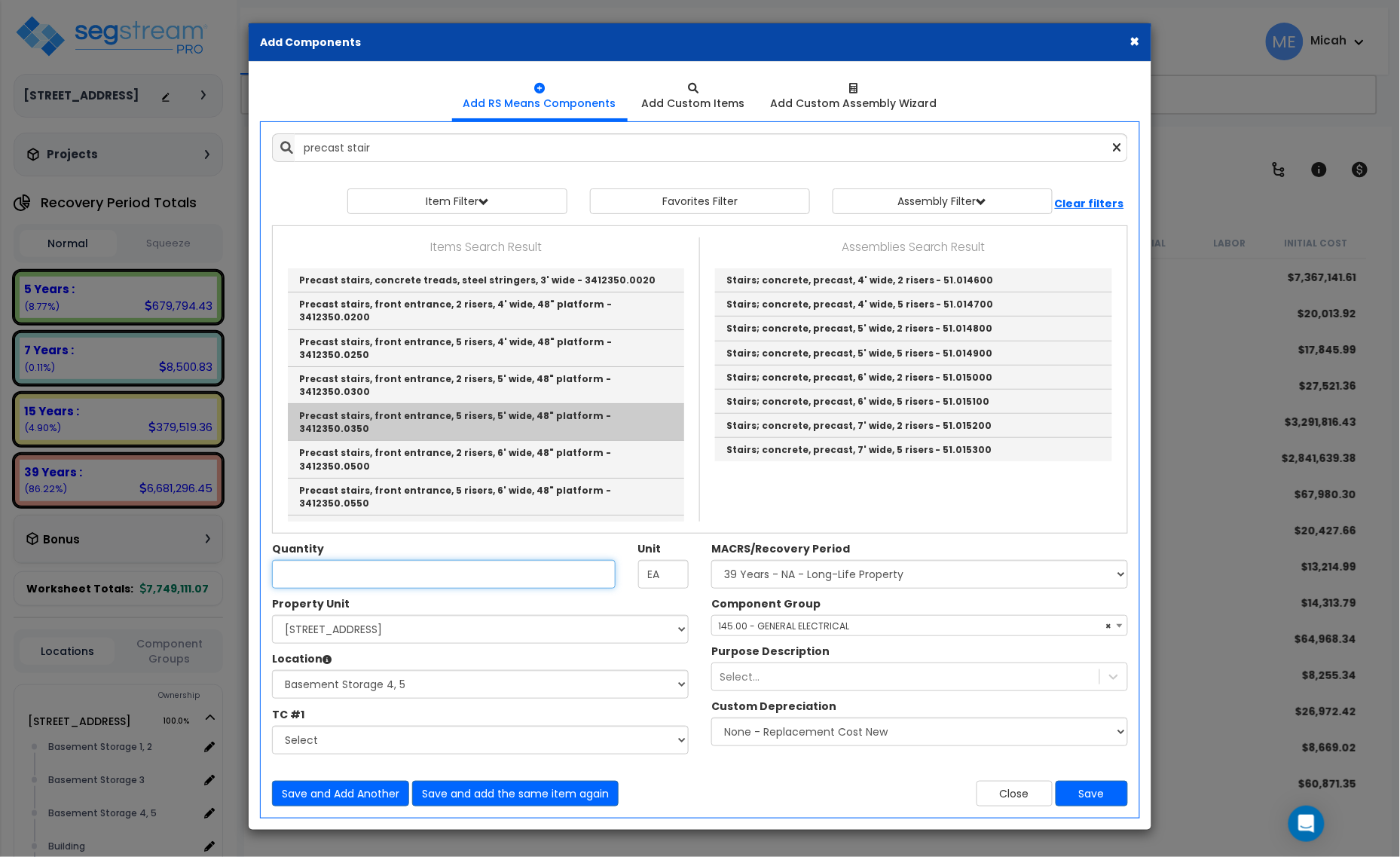
type input "Precast stairs, front entrance, 5 risers, 5' wide, 48" platform - 3412350.0350"
checkbox input "false"
type input "Flight"
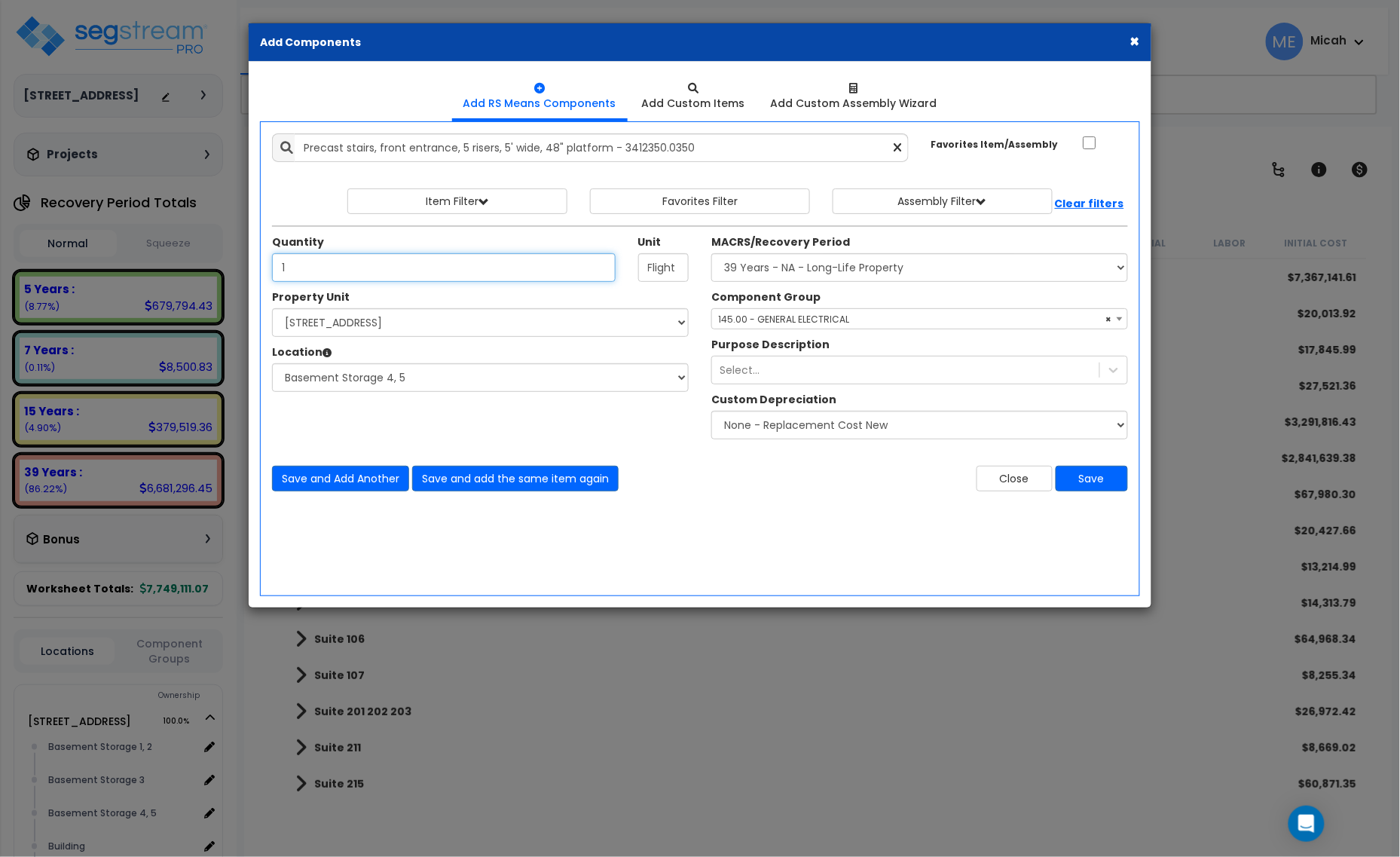
type input "1"
click at [372, 379] on select "Select Basement Storage 1, 2 Basement Storage 3 Basement Storage 4, 5 Building …" at bounding box center [481, 378] width 417 height 29
select select "31953"
click at [272, 364] on select "Select Basement Storage 1, 2 Basement Storage 3 Basement Storage 4, 5 Building …" at bounding box center [481, 378] width 417 height 29
click at [786, 320] on span "× 145.00 - GENERAL ELECTRICAL" at bounding box center [920, 319] width 415 height 21
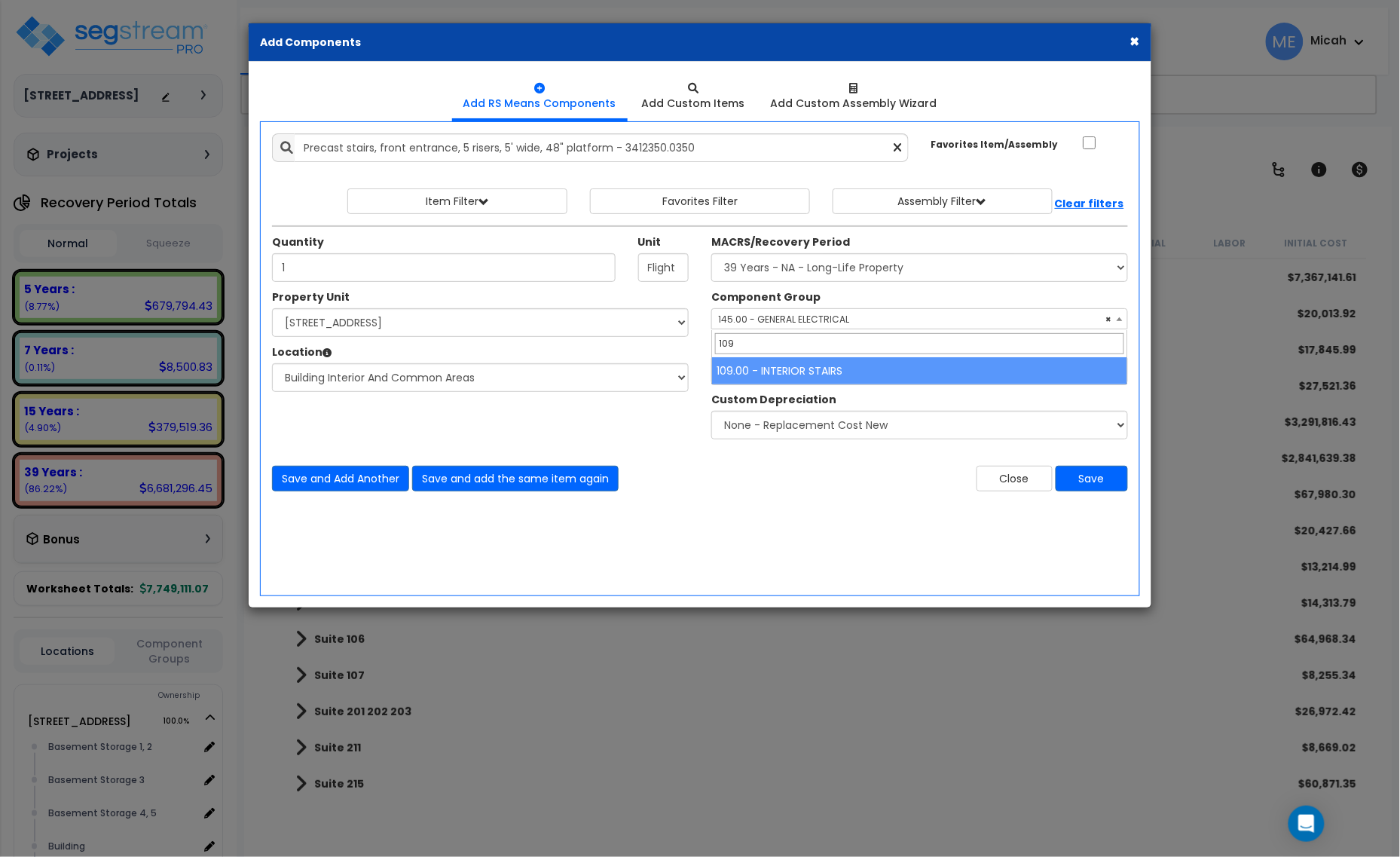
type input "109"
click at [804, 355] on span "109" at bounding box center [920, 343] width 415 height 26
select select "56924"
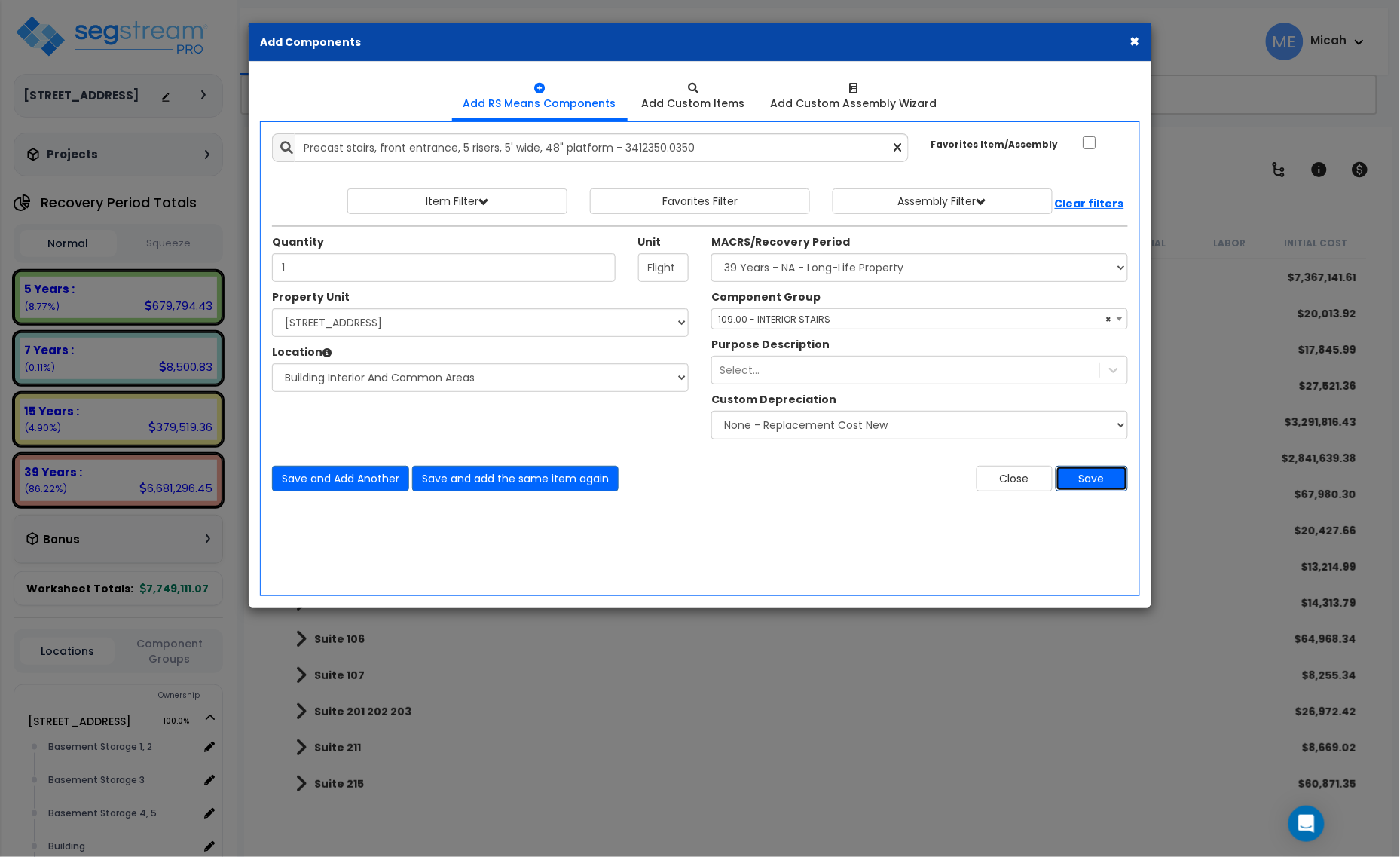
click at [1095, 480] on button "Save" at bounding box center [1092, 478] width 72 height 25
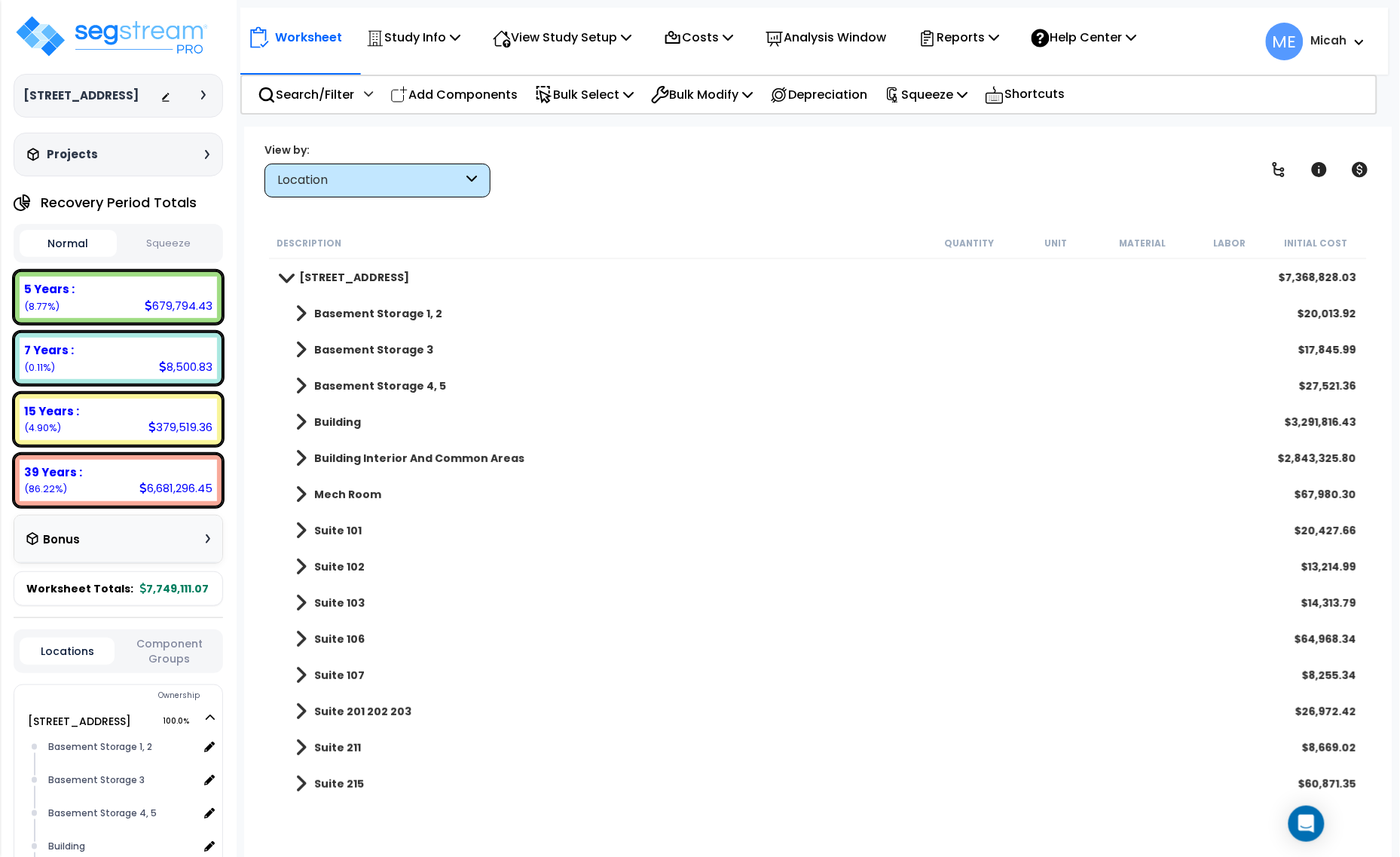
click at [294, 456] on link "Building Interior And Common Areas" at bounding box center [402, 457] width 244 height 21
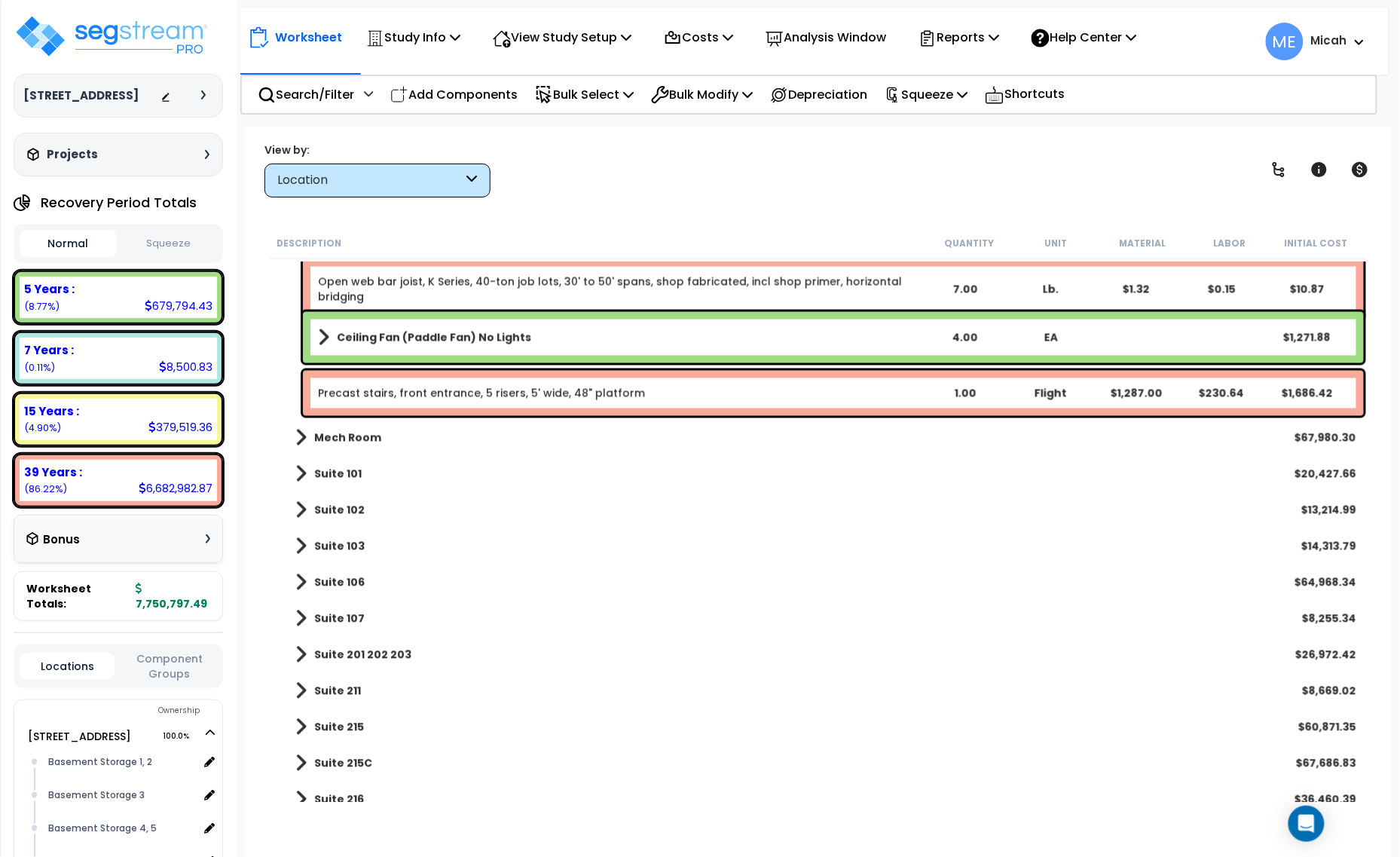
scroll to position [13945, 0]
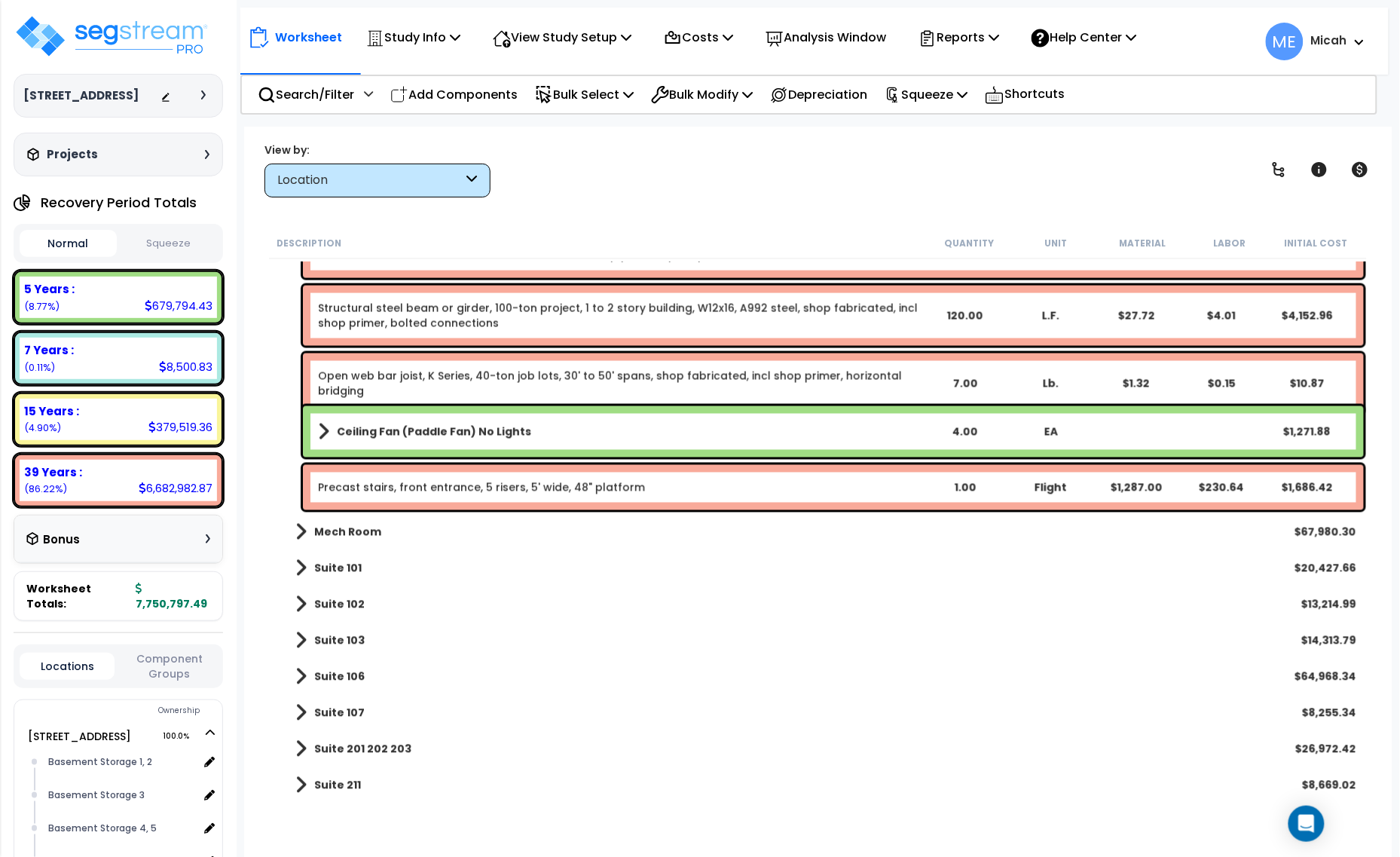
click at [493, 491] on link "Precast stairs, front entrance, 5 risers, 5' wide, 48" platform" at bounding box center [482, 487] width 327 height 15
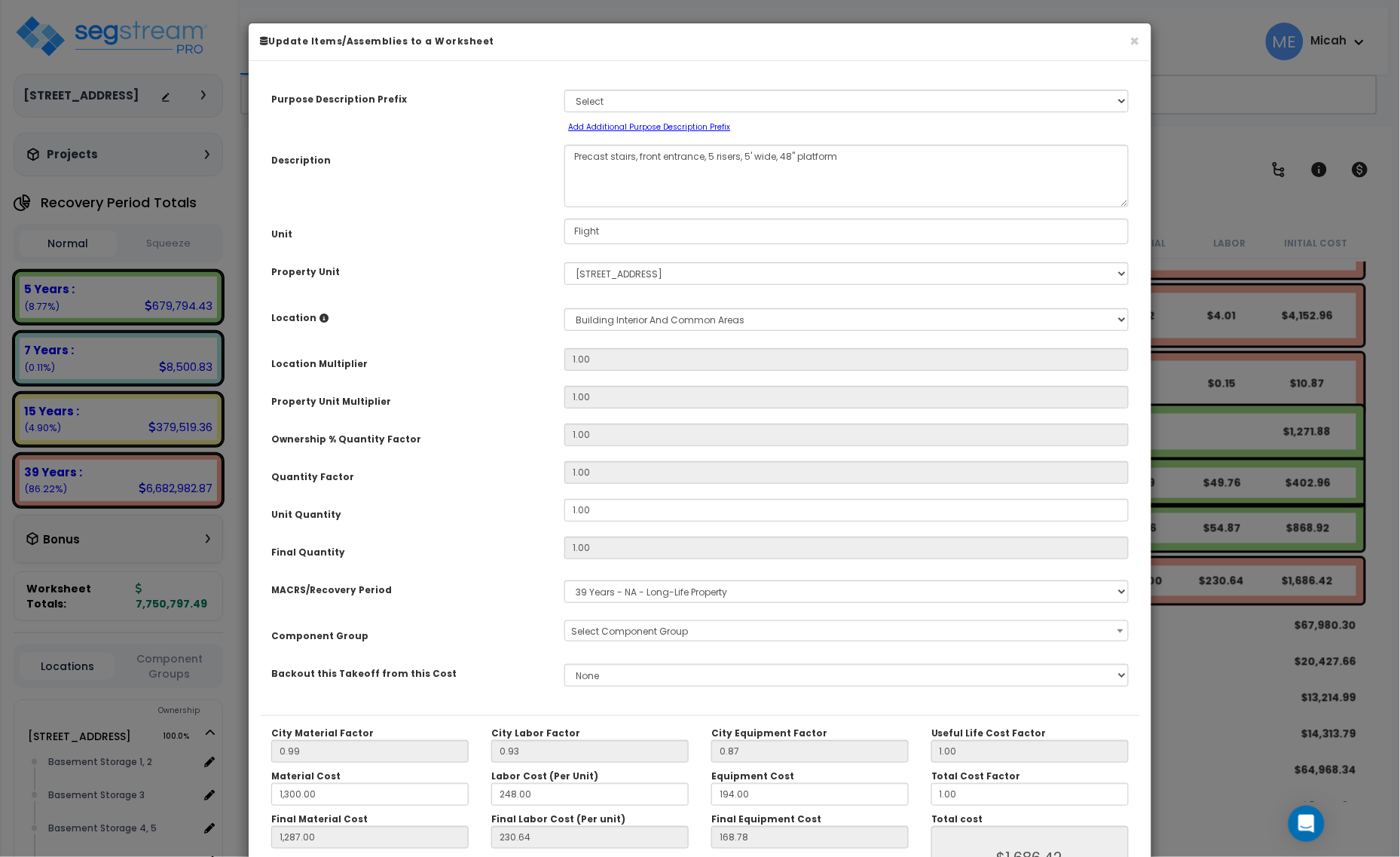
select select "56924"
drag, startPoint x: 705, startPoint y: 154, endPoint x: 643, endPoint y: 152, distance: 62.0
click at [643, 152] on textarea "Precast stairs, front entrance, 5 risers, 5' wide, 48" platform" at bounding box center [847, 175] width 565 height 62
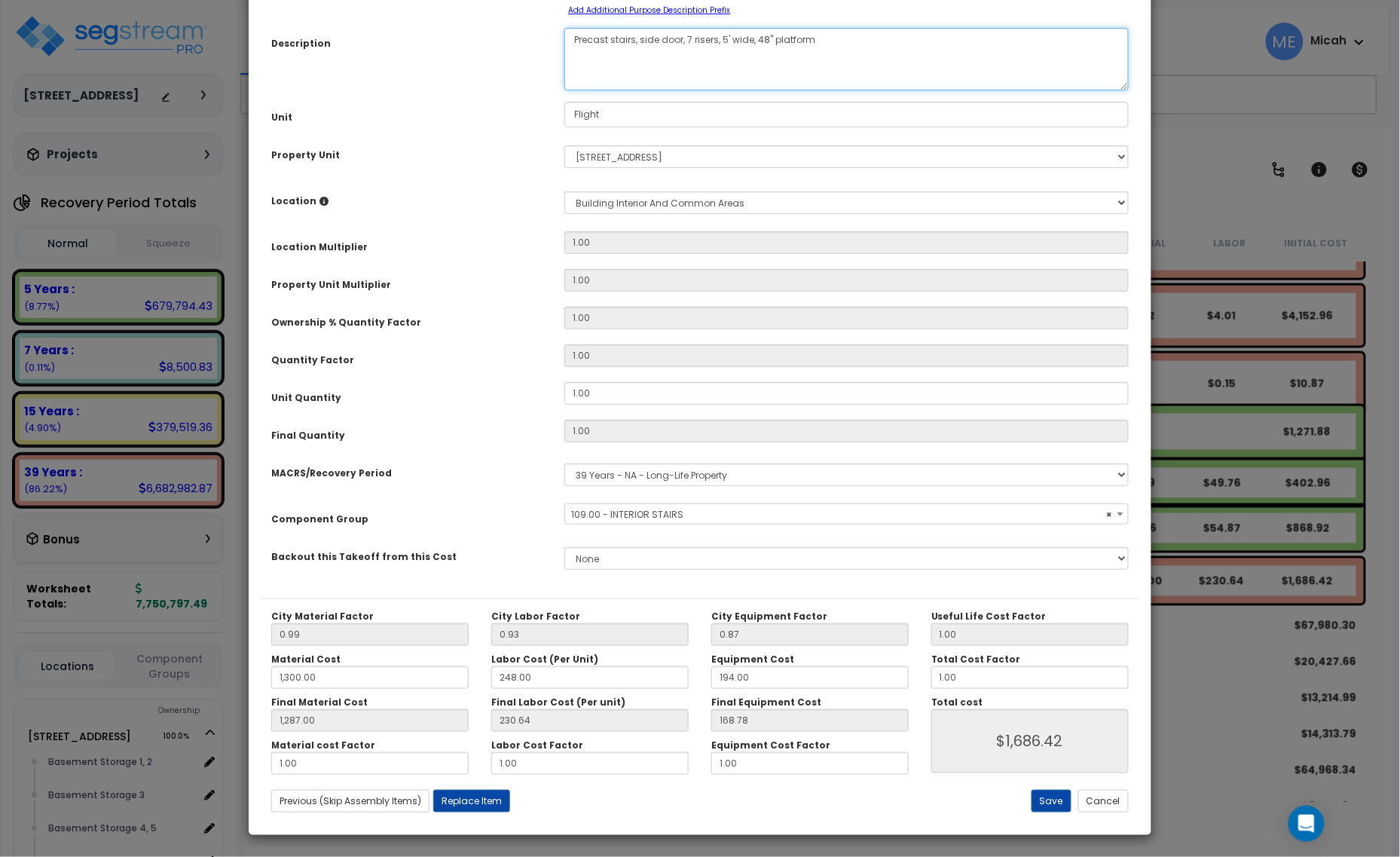
scroll to position [118, 0]
type textarea "Precast stairs, side door, 7 risers, 5' wide, 48" platform"
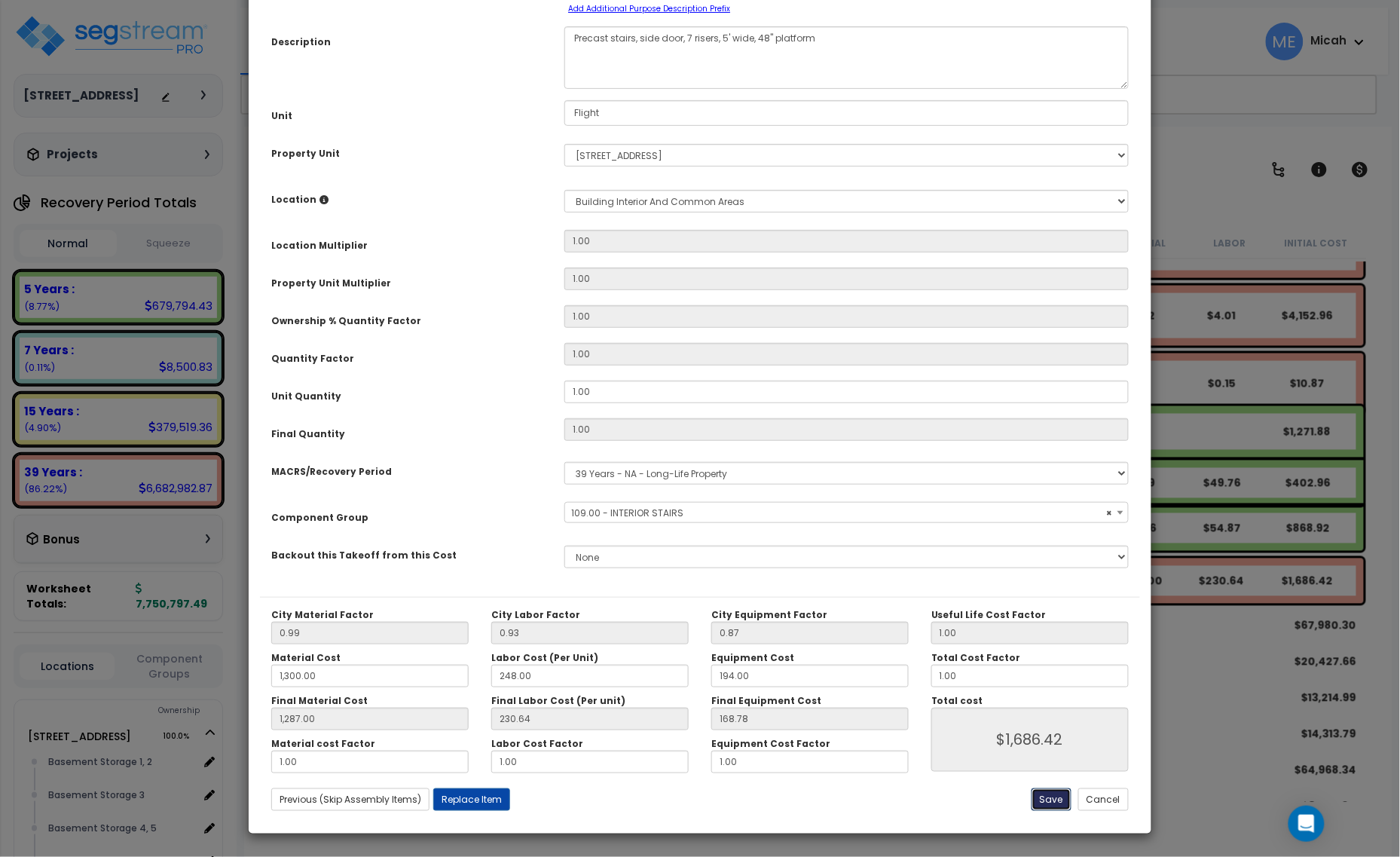
click at [1052, 687] on button "Save" at bounding box center [1052, 799] width 40 height 23
type input "1300.00"
type input "1287.00"
type input "1686.42"
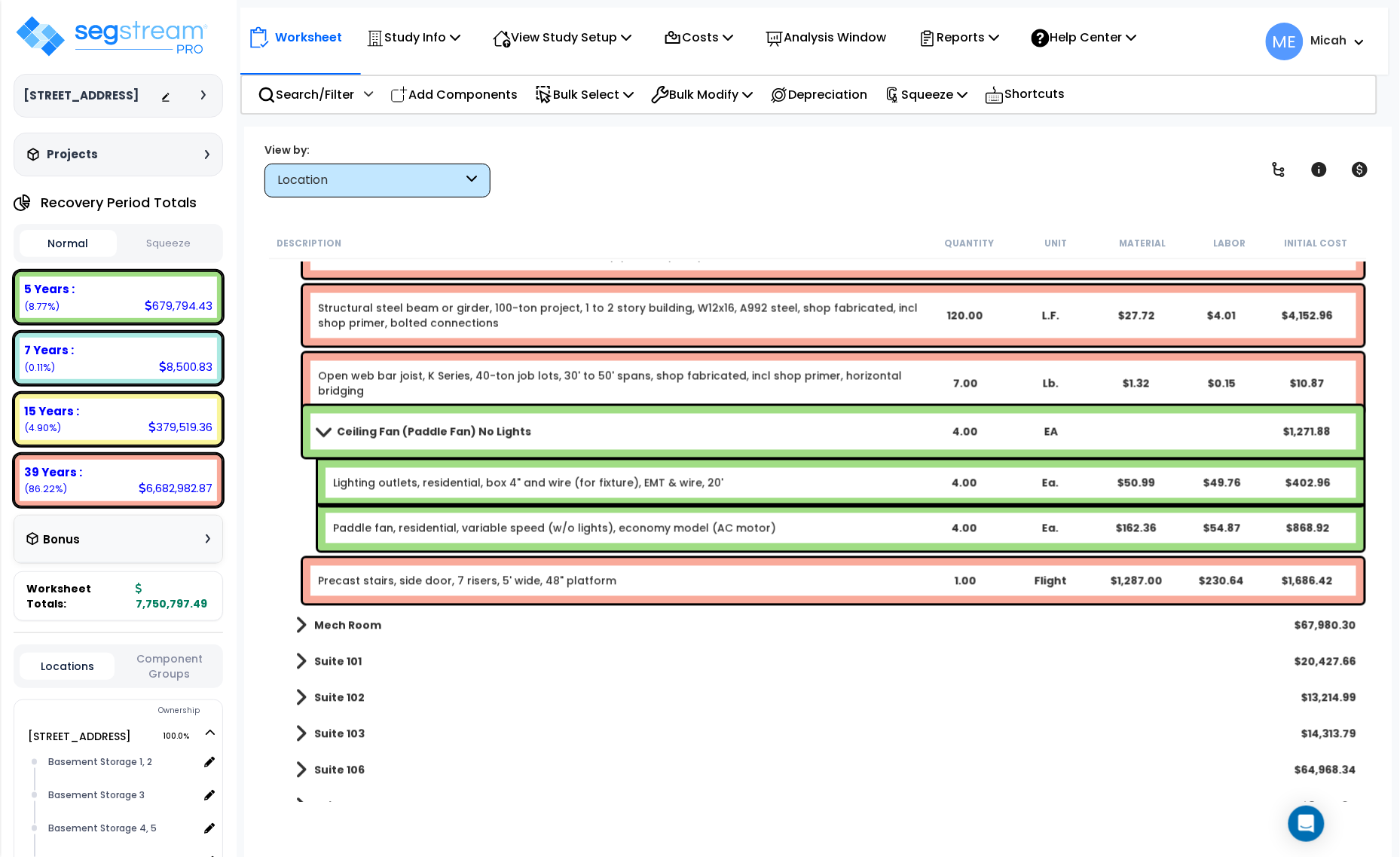
click at [318, 428] on span at bounding box center [323, 431] width 21 height 12
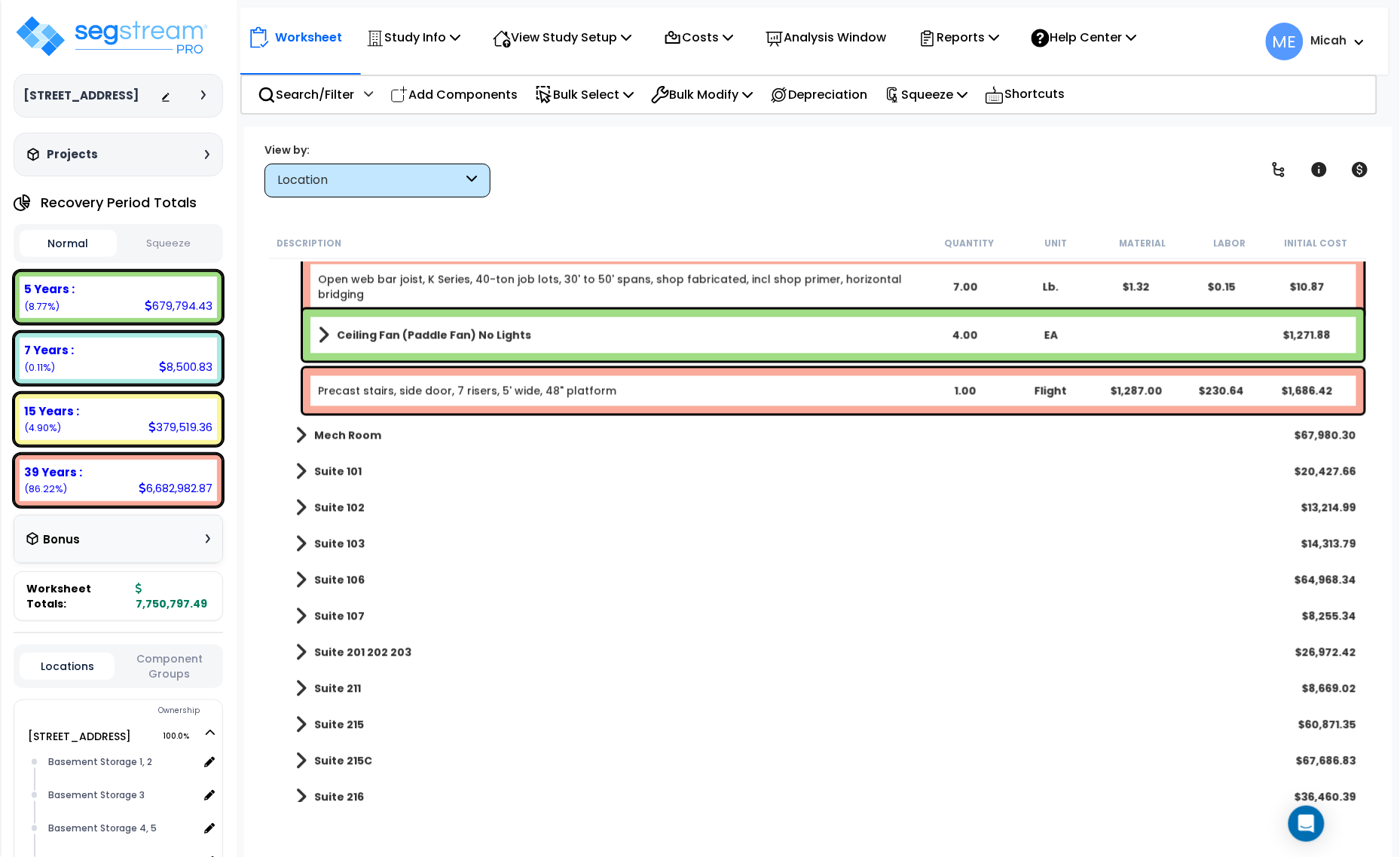
scroll to position [13945, 0]
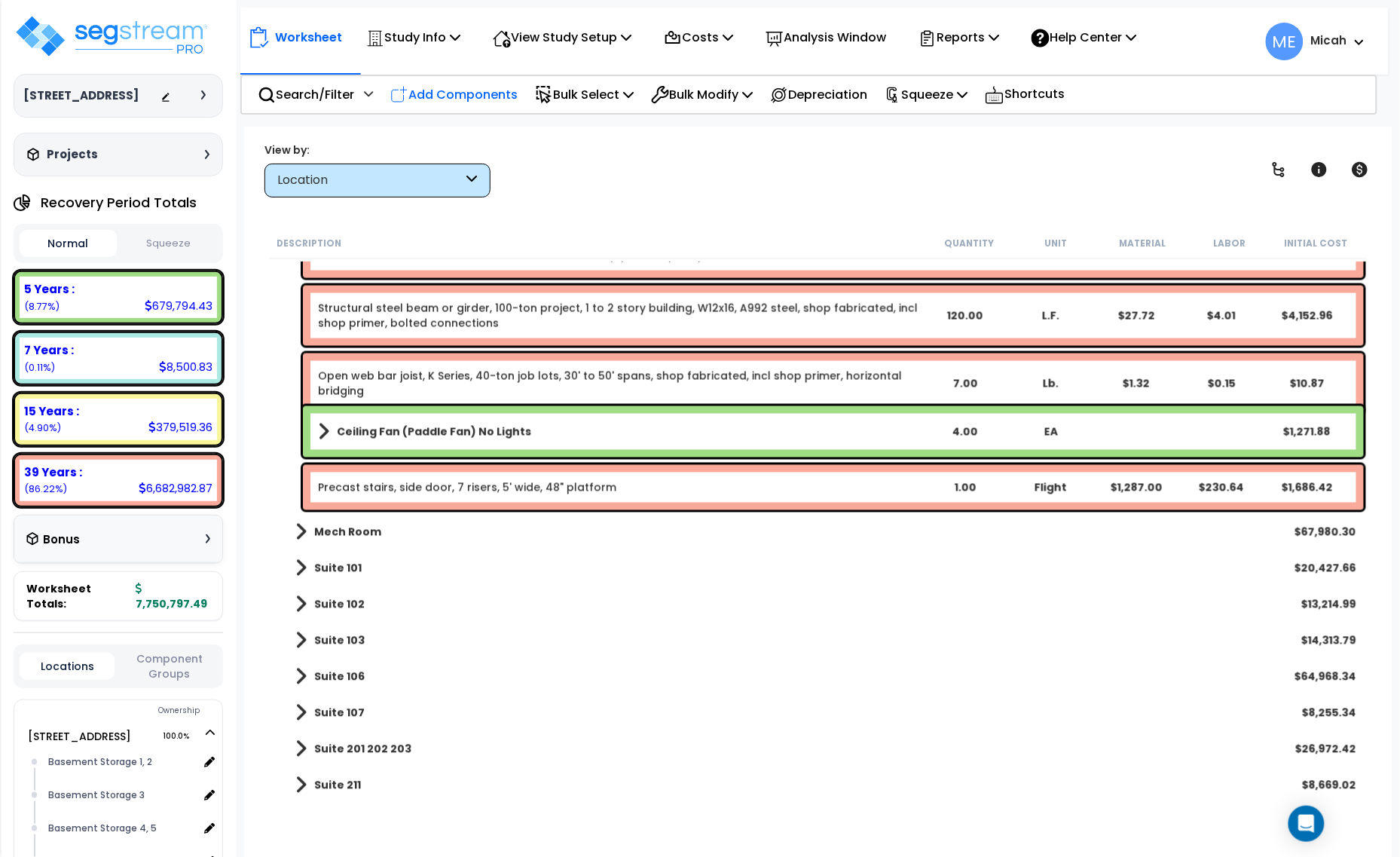
click at [477, 98] on p "Add Components" at bounding box center [454, 95] width 127 height 21
select select
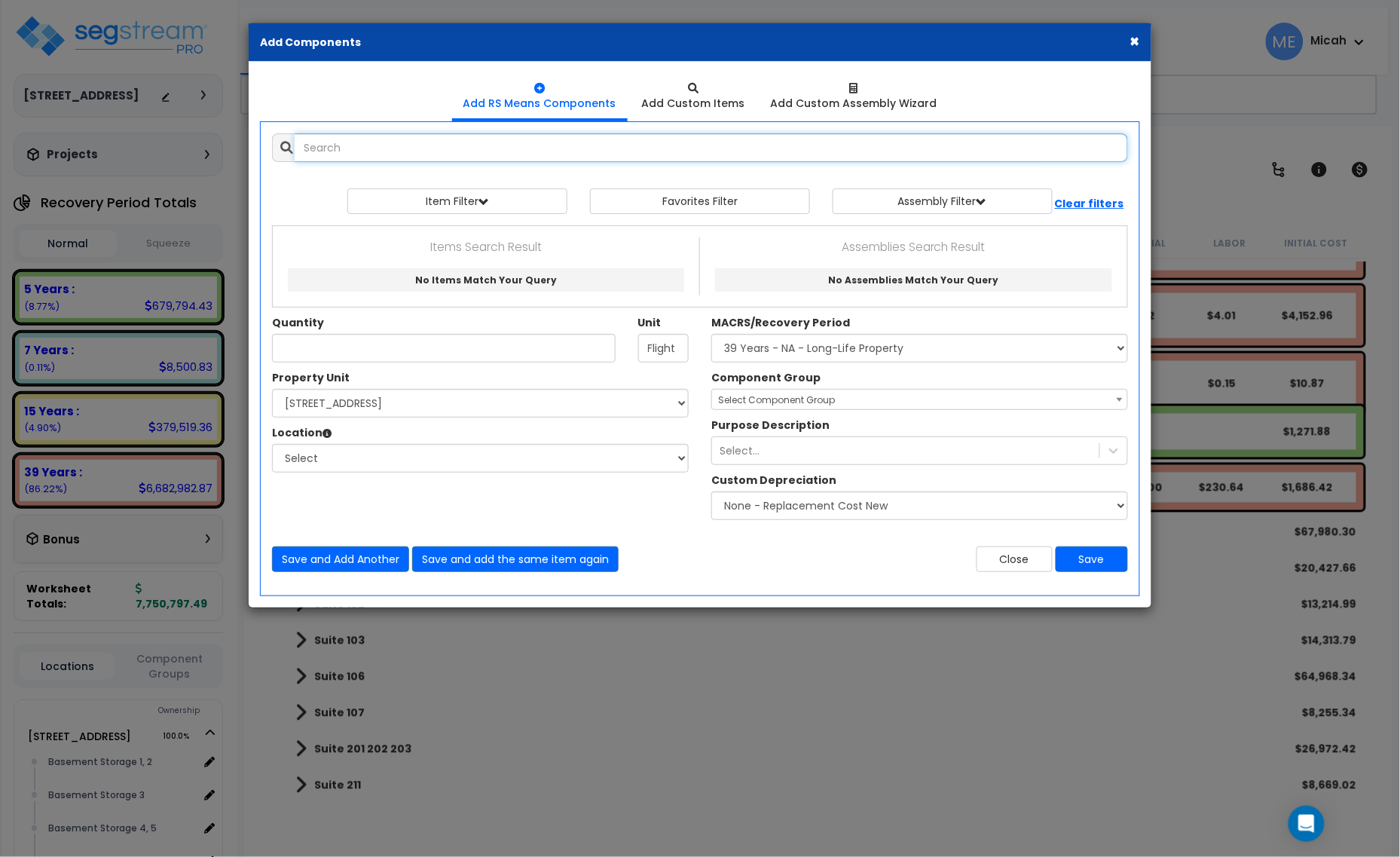
select select
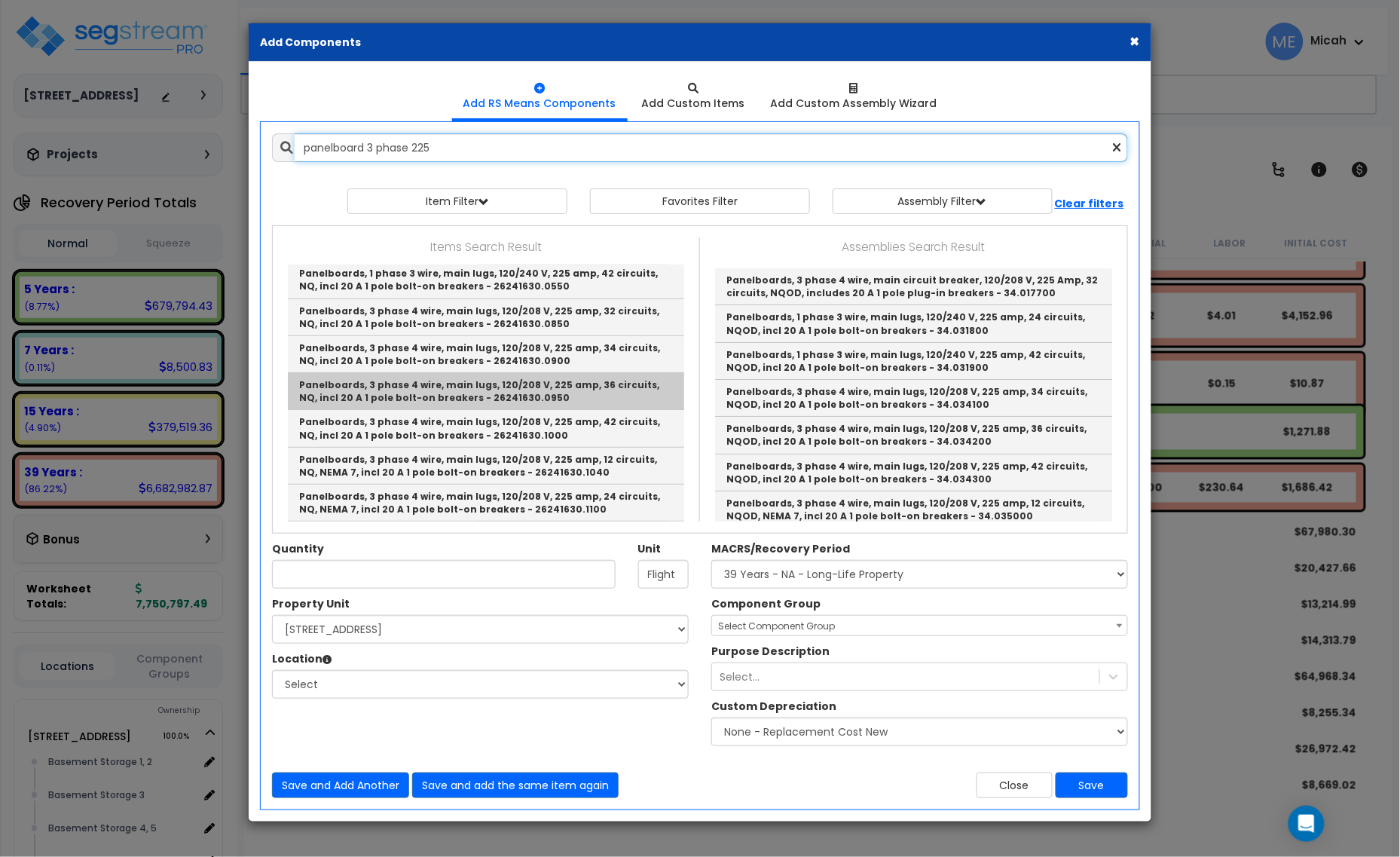
scroll to position [189, 0]
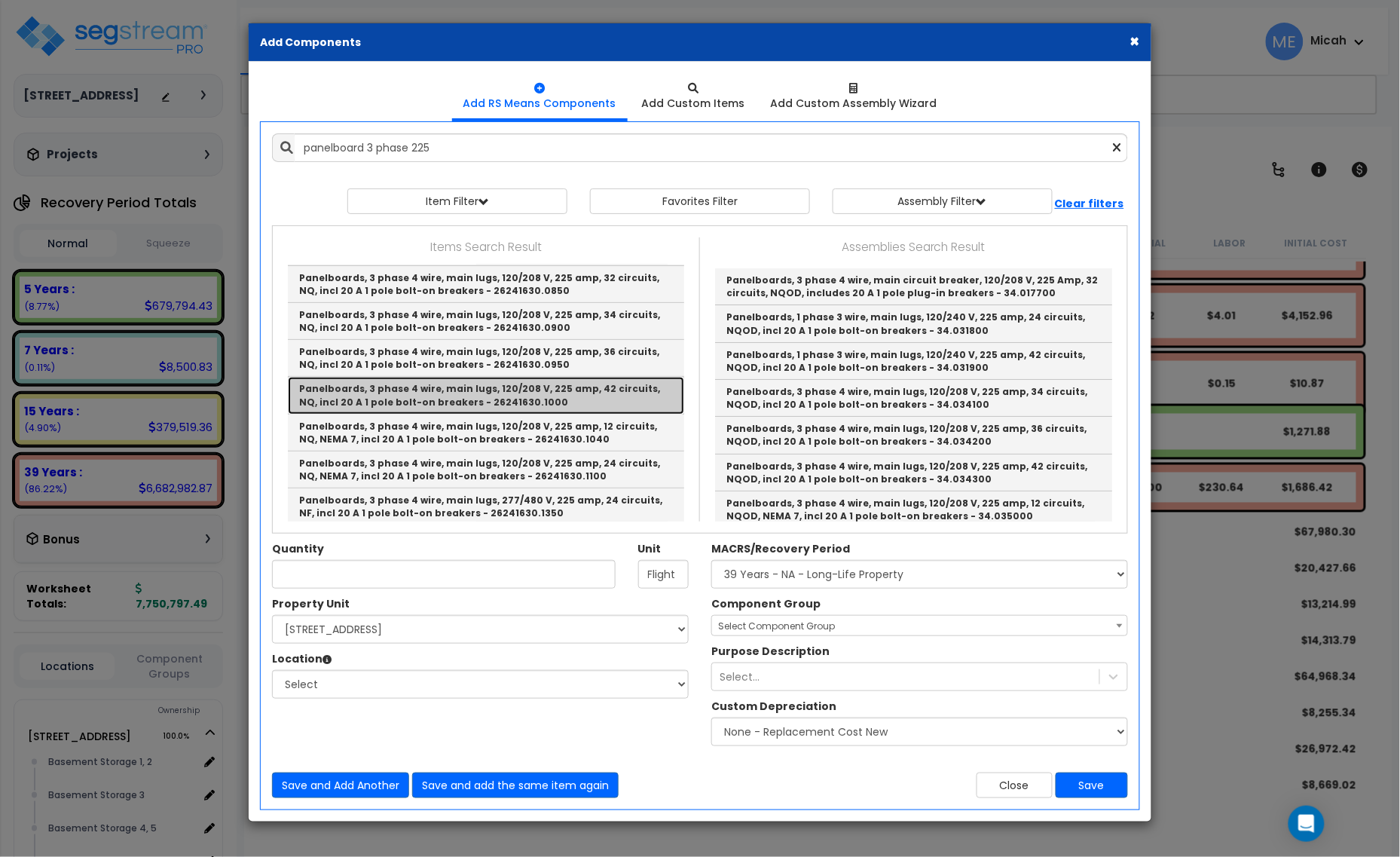
click at [543, 398] on link "Panelboards, 3 phase 4 wire, main lugs, 120/208 V, 225 amp, 42 circuits, NQ, in…" at bounding box center [485, 395] width 396 height 37
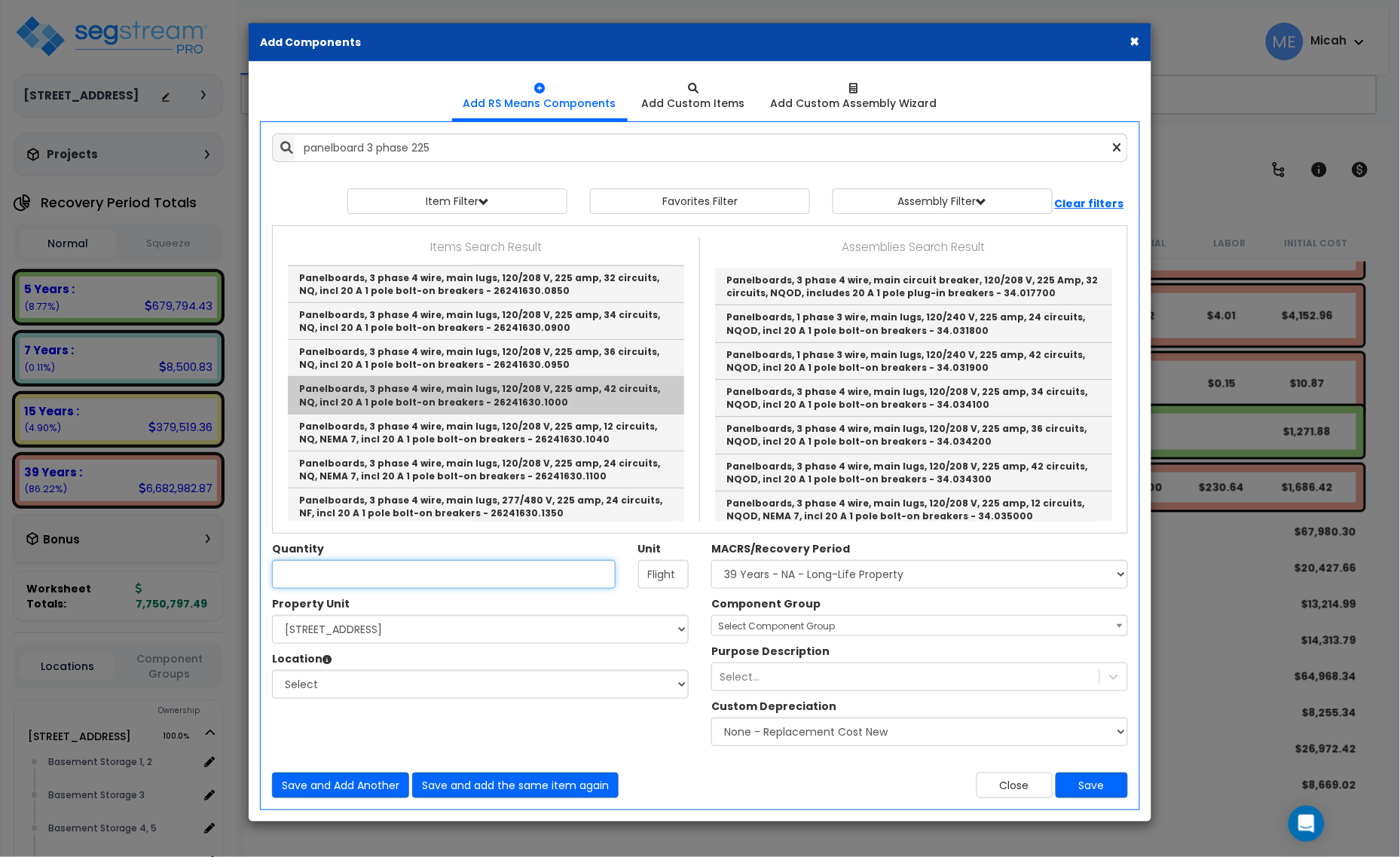
type input "Panelboards, 3 phase 4 wire, main lugs, 120/208 V, 225 amp, 42 circuits, NQ, in…"
checkbox input "true"
type input "Ea."
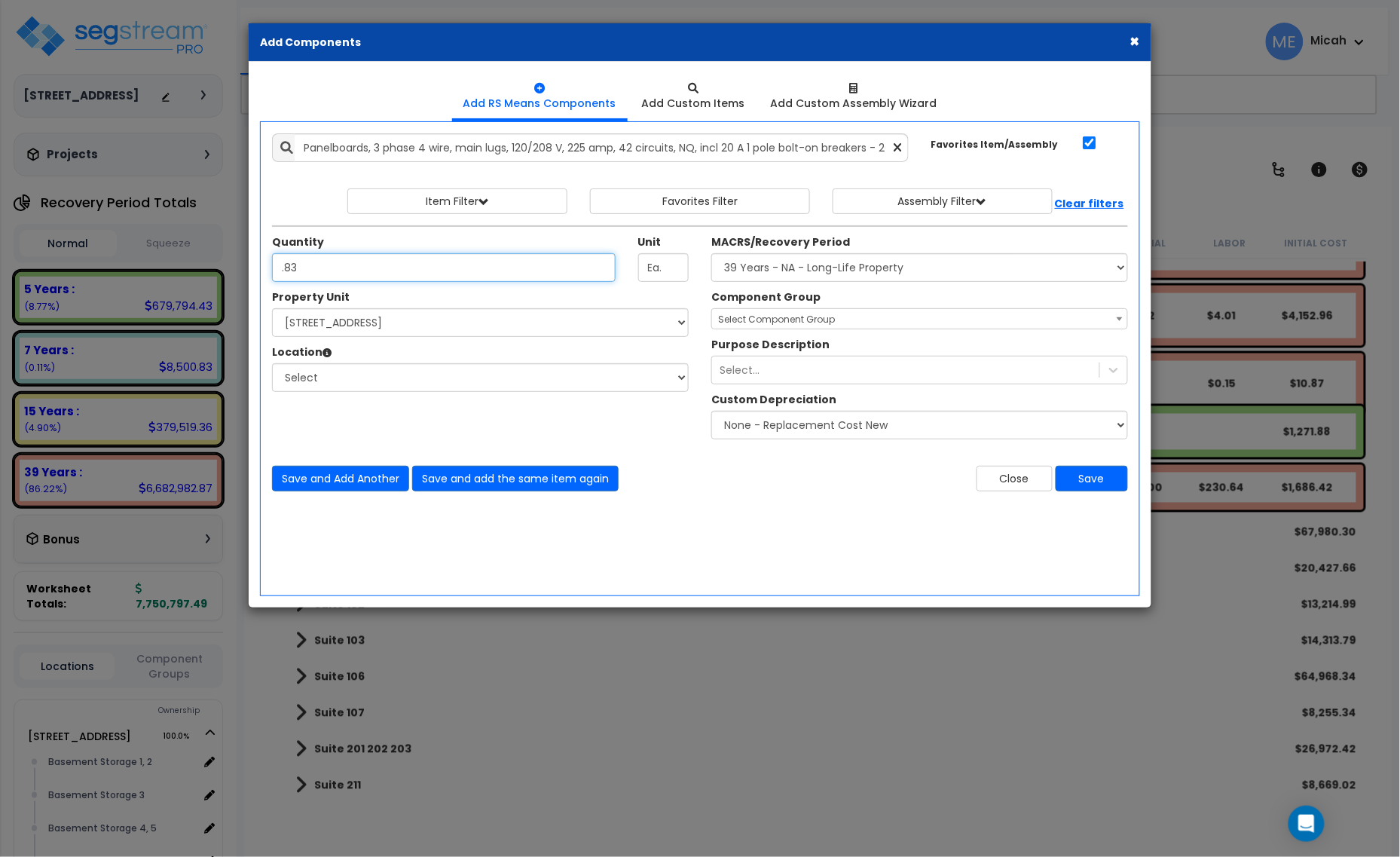
type input ".83"
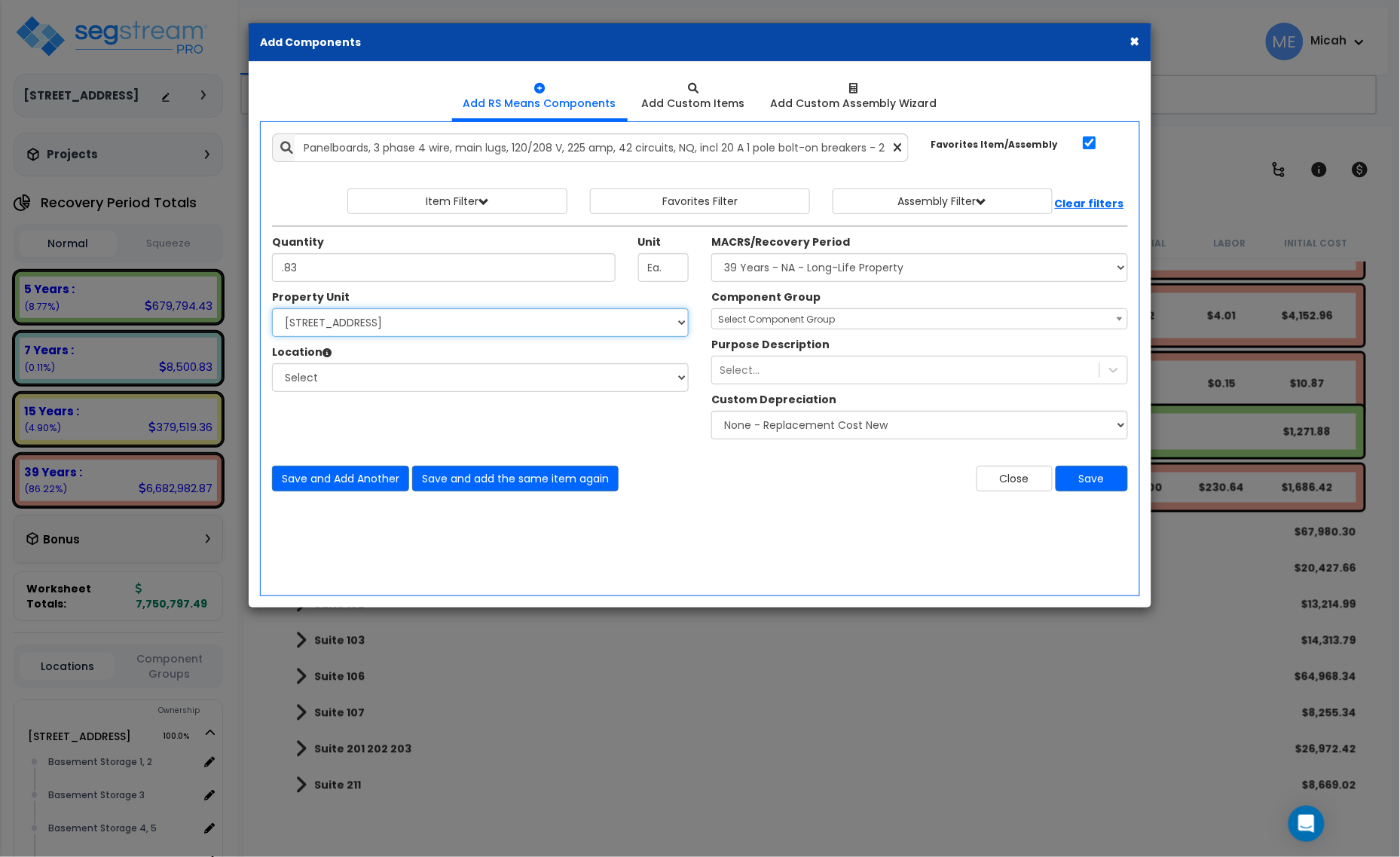
click at [403, 324] on select "Select [STREET_ADDRESS] Site Improvements" at bounding box center [481, 323] width 417 height 29
select select "170921"
click at [272, 309] on select "Select [STREET_ADDRESS] Site Improvements" at bounding box center [481, 323] width 417 height 29
click at [396, 378] on select "Select Basement Storage 1, 2 Basement Storage 3 Basement Storage 4, 5 Building …" at bounding box center [481, 378] width 417 height 29
select select "31953"
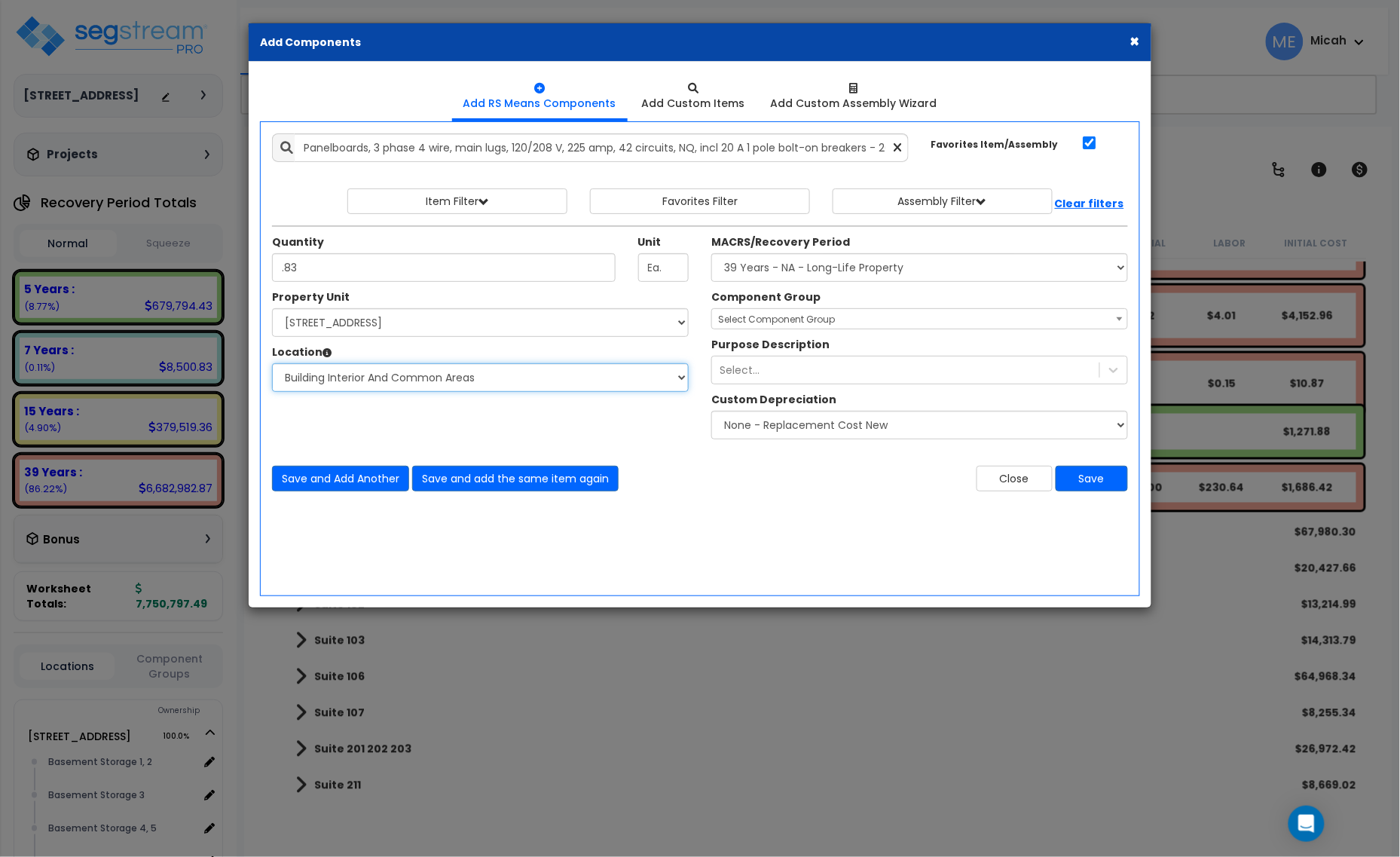
click at [272, 364] on select "Select Basement Storage 1, 2 Basement Storage 3 Basement Storage 4, 5 Building …" at bounding box center [481, 378] width 417 height 29
click at [797, 259] on select "Select MACRS/Recovery Period 5 Years - 57.0 - Distributive Trades & Services 5 …" at bounding box center [920, 268] width 417 height 29
select select "3669"
click at [712, 254] on select "Select MACRS/Recovery Period 5 Years - 57.0 - Distributive Trades & Services 5 …" at bounding box center [920, 268] width 417 height 29
click at [812, 318] on span "Select Component Group" at bounding box center [777, 319] width 117 height 13
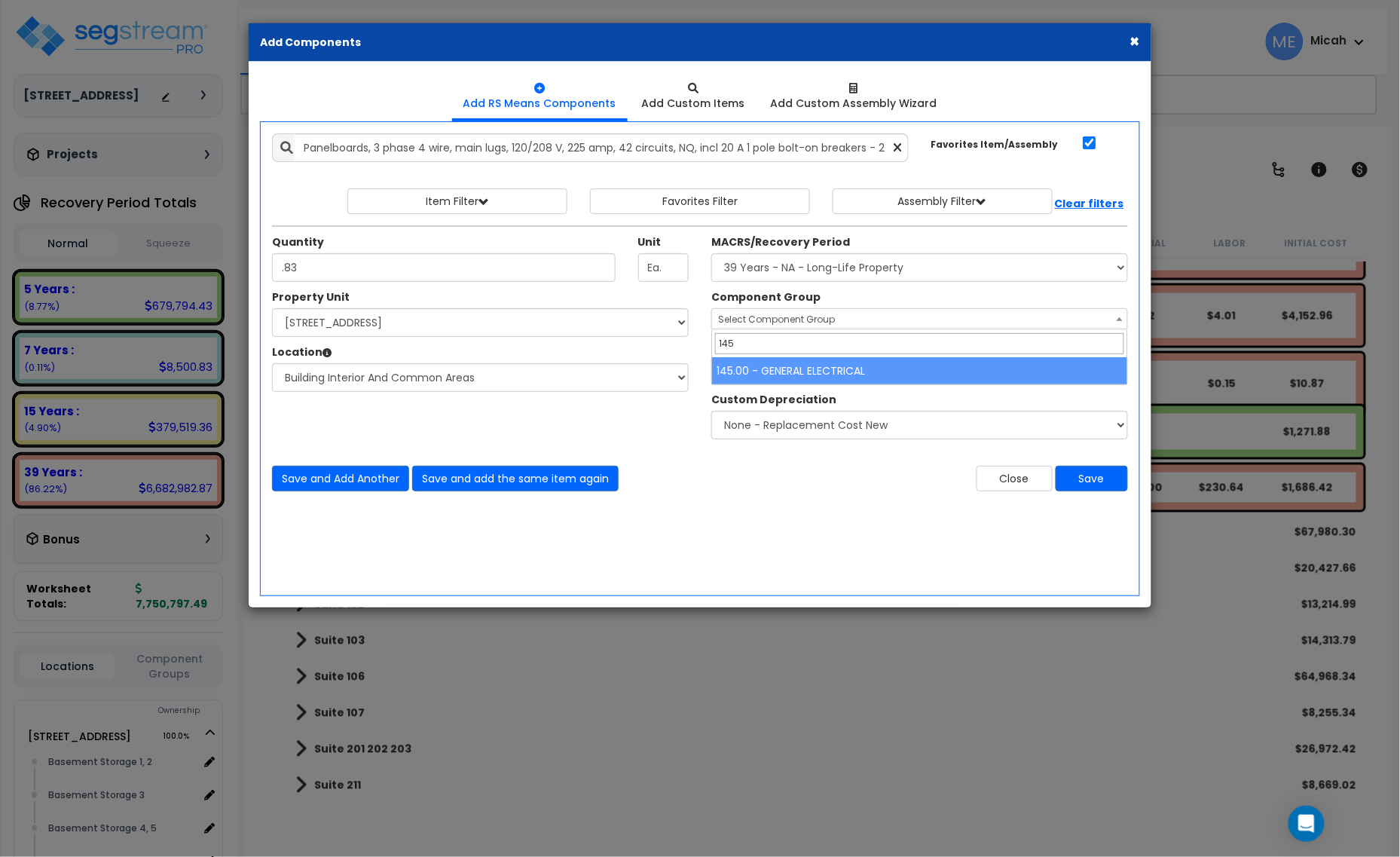
type input "145"
select select "56955"
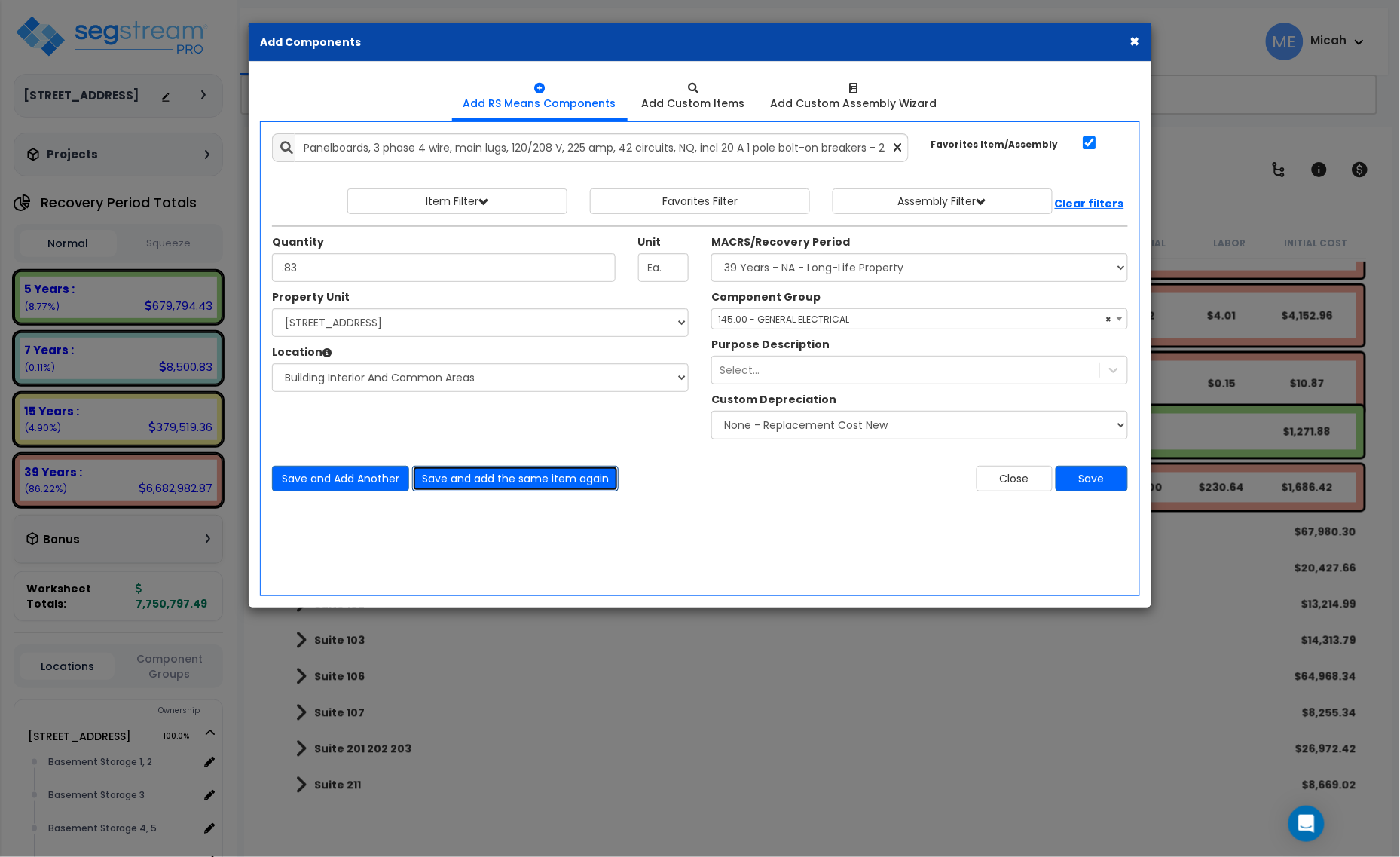
click at [515, 479] on button "Save and add the same item again" at bounding box center [515, 478] width 207 height 25
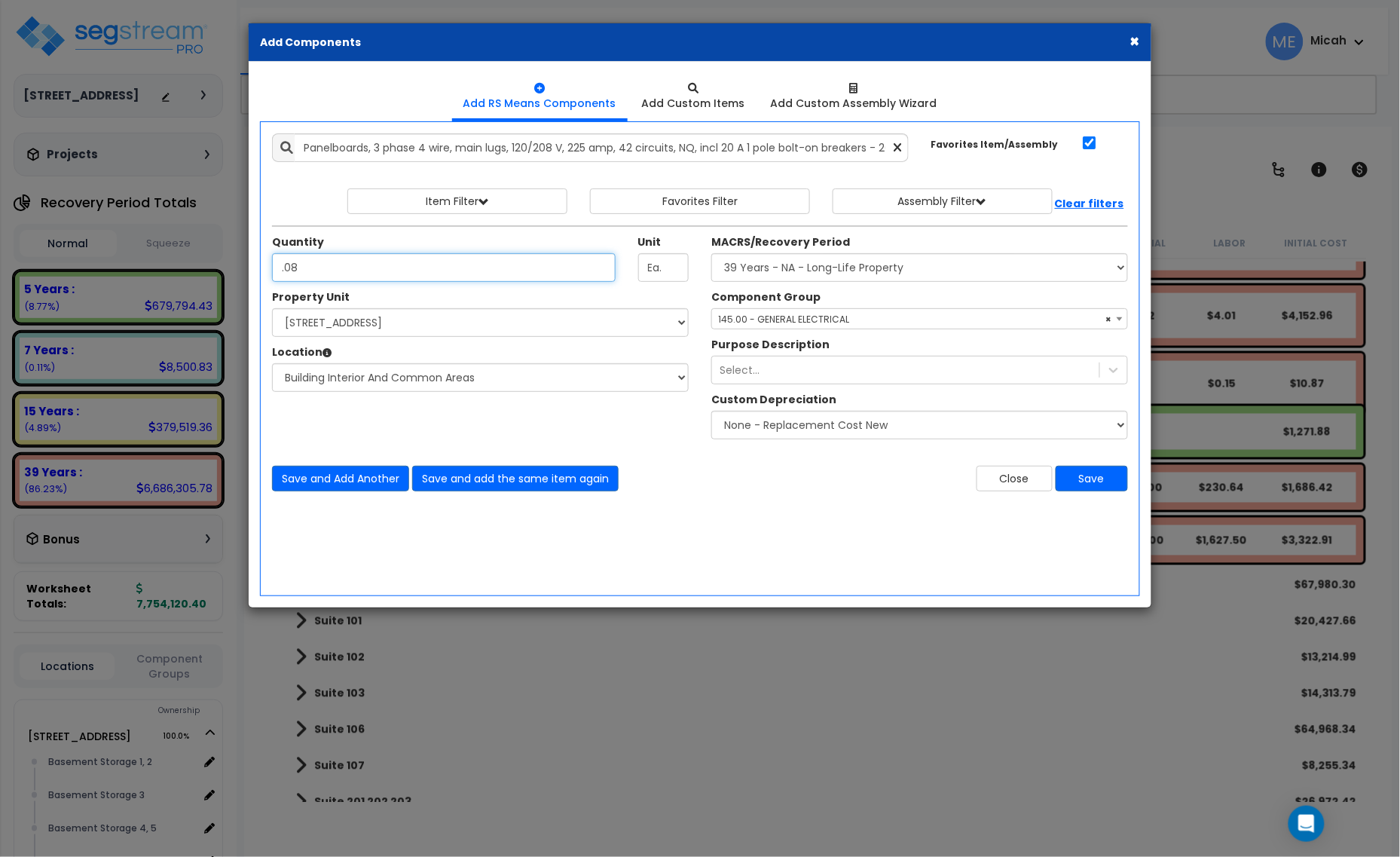
type input ".08"
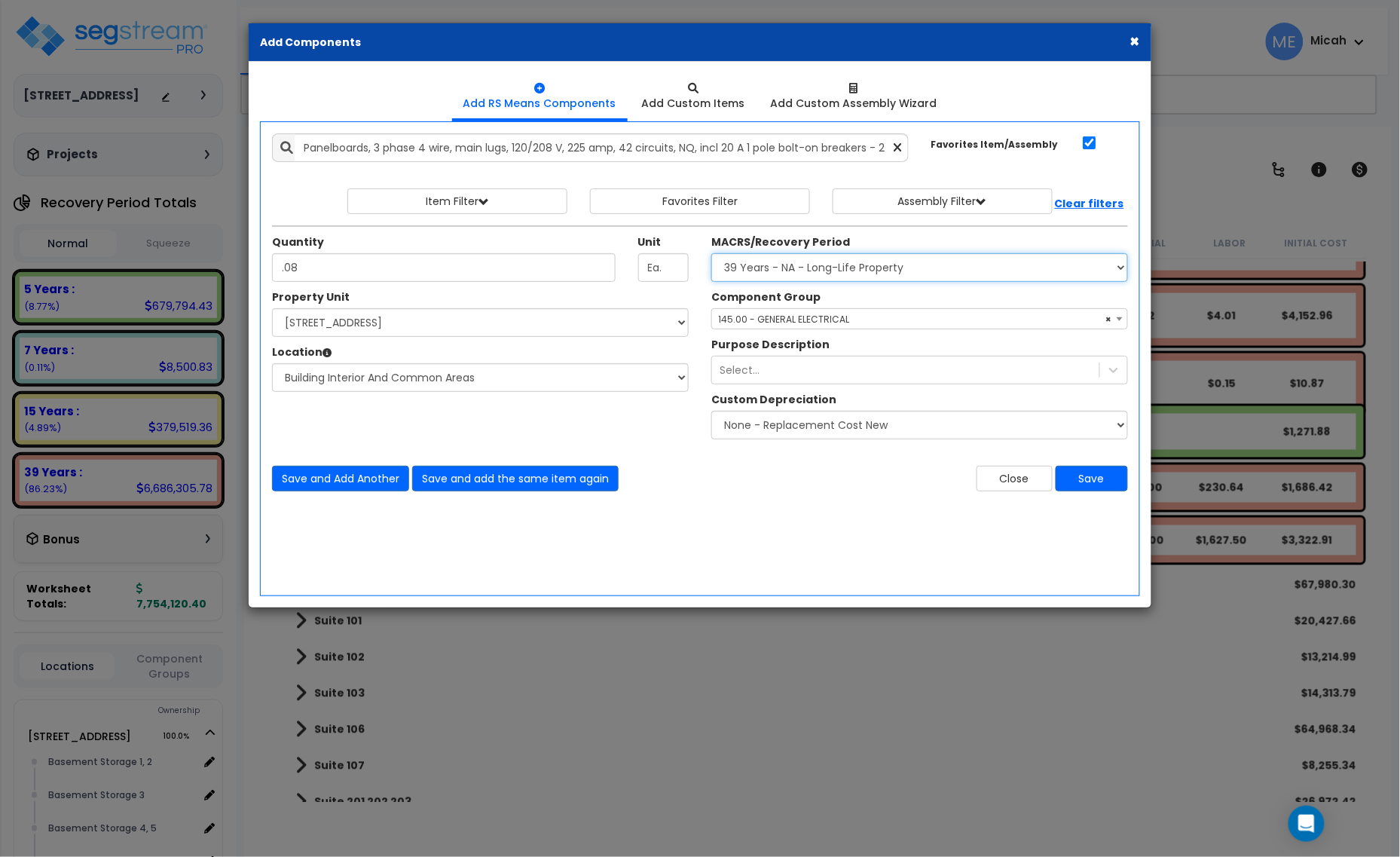
click at [842, 263] on select "Select MACRS/Recovery Period 5 Years - 57.0 - Distributive Trades & Services 5 …" at bounding box center [920, 268] width 417 height 29
select select "3667"
click at [712, 254] on select "Select MACRS/Recovery Period 5 Years - 57.0 - Distributive Trades & Services 5 …" at bounding box center [920, 268] width 417 height 29
click at [812, 318] on span "Select Component Group" at bounding box center [777, 319] width 117 height 13
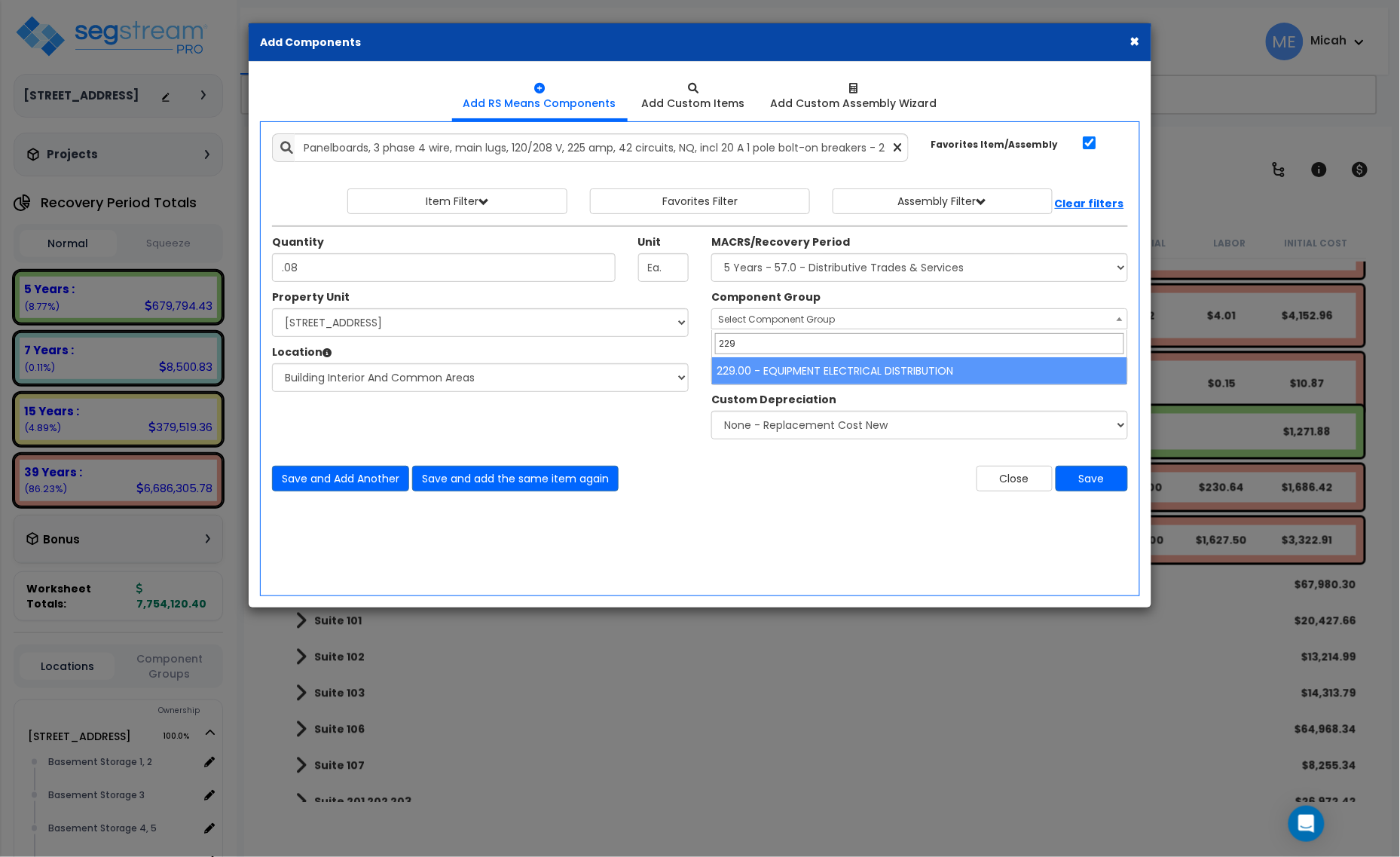
type input "229"
select select "57033"
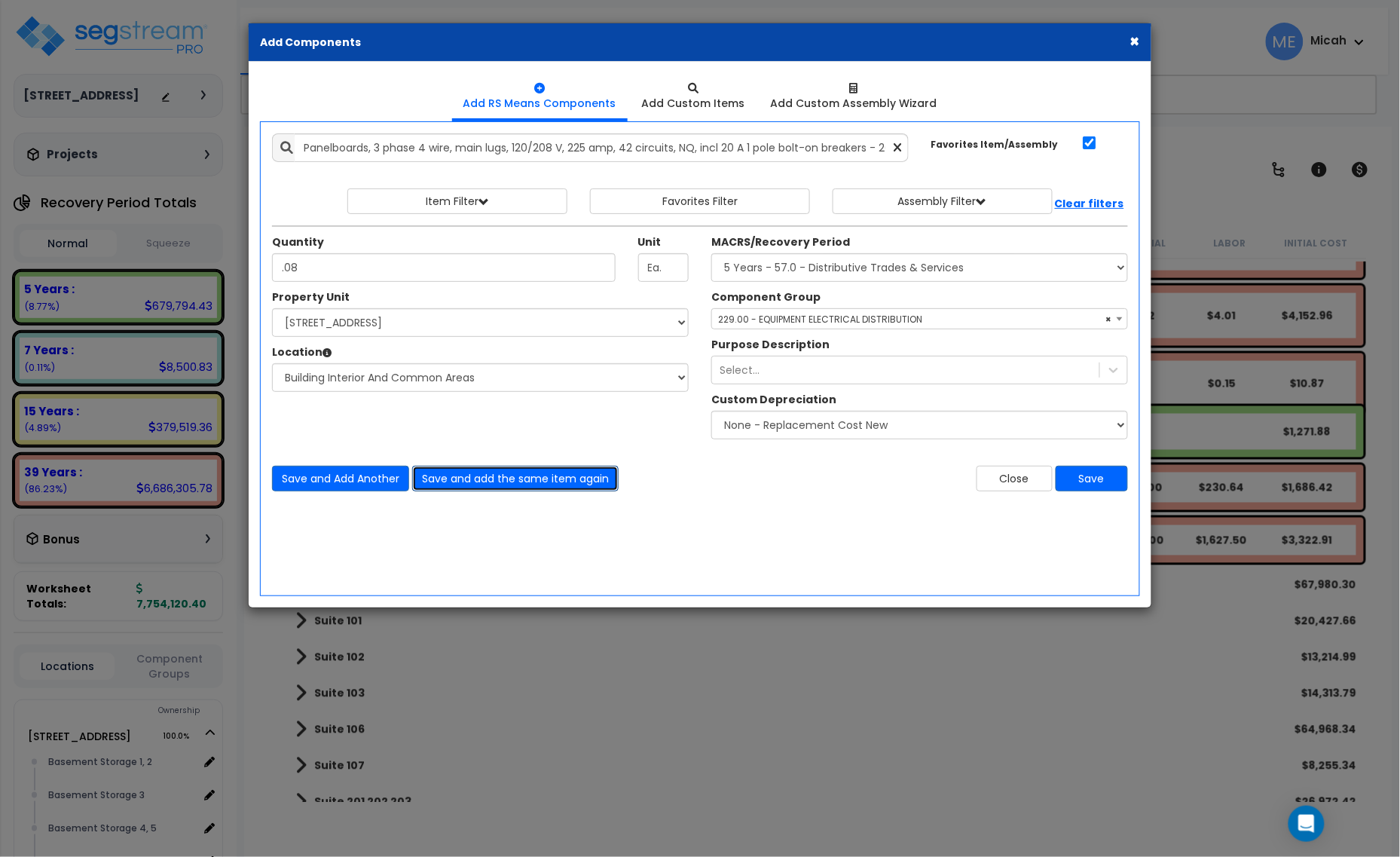
click at [475, 481] on button "Save and add the same item again" at bounding box center [515, 478] width 207 height 25
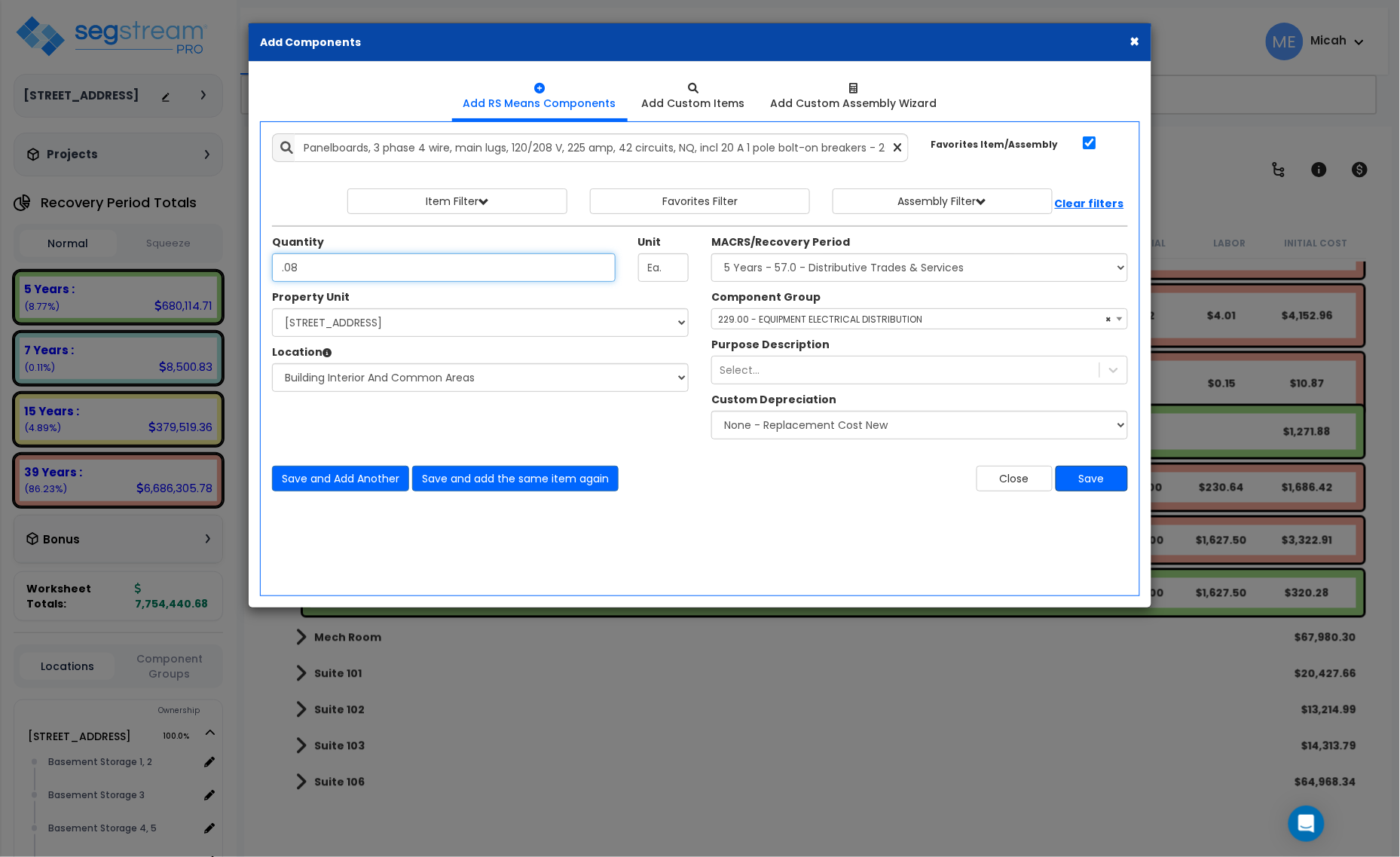
type input ".08"
click at [1108, 486] on button "Save" at bounding box center [1092, 478] width 72 height 25
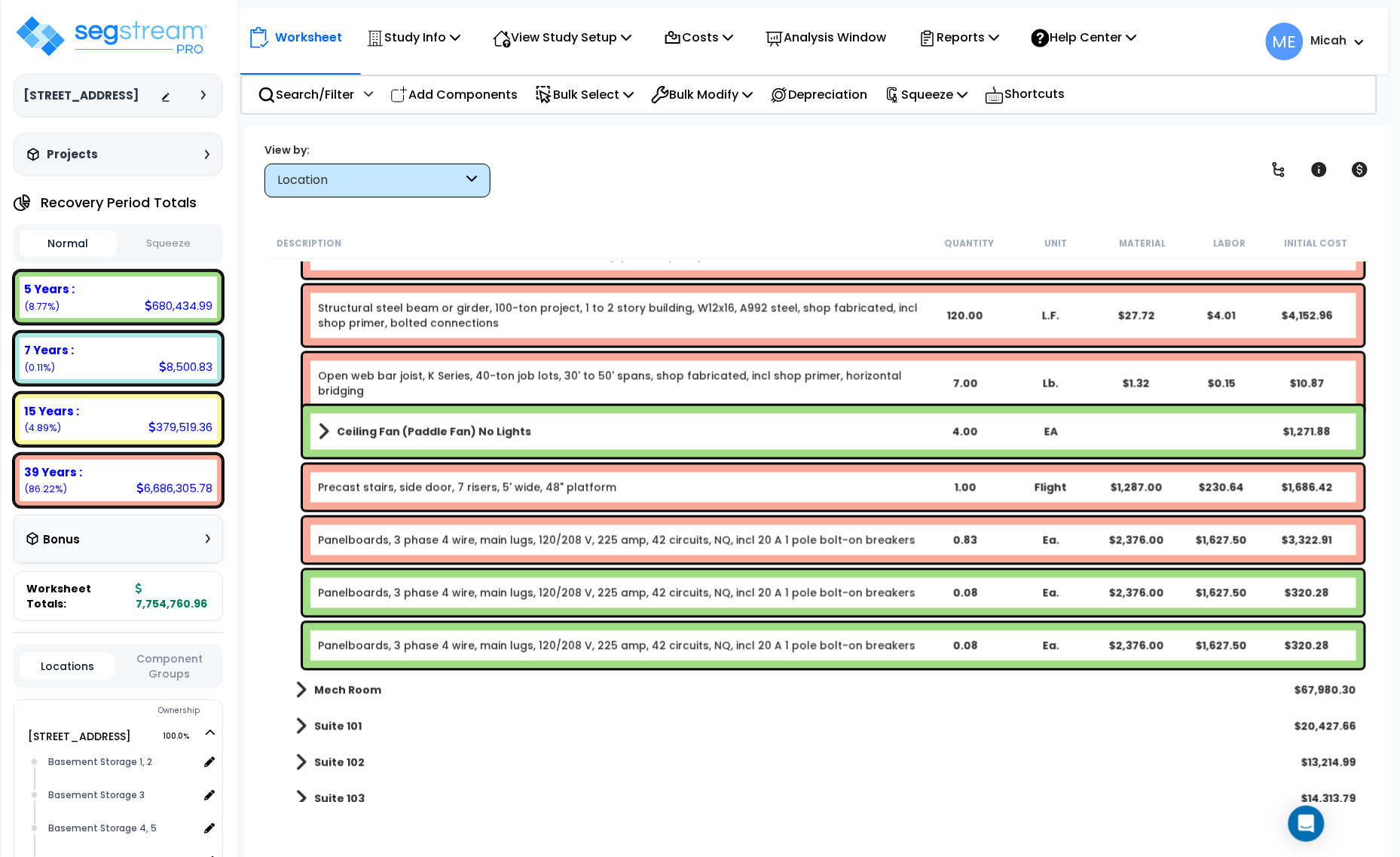
click at [447, 540] on link "Panelboards, 3 phase 4 wire, main lugs, 120/208 V, 225 amp, 42 circuits, NQ, in…" at bounding box center [617, 540] width 598 height 15
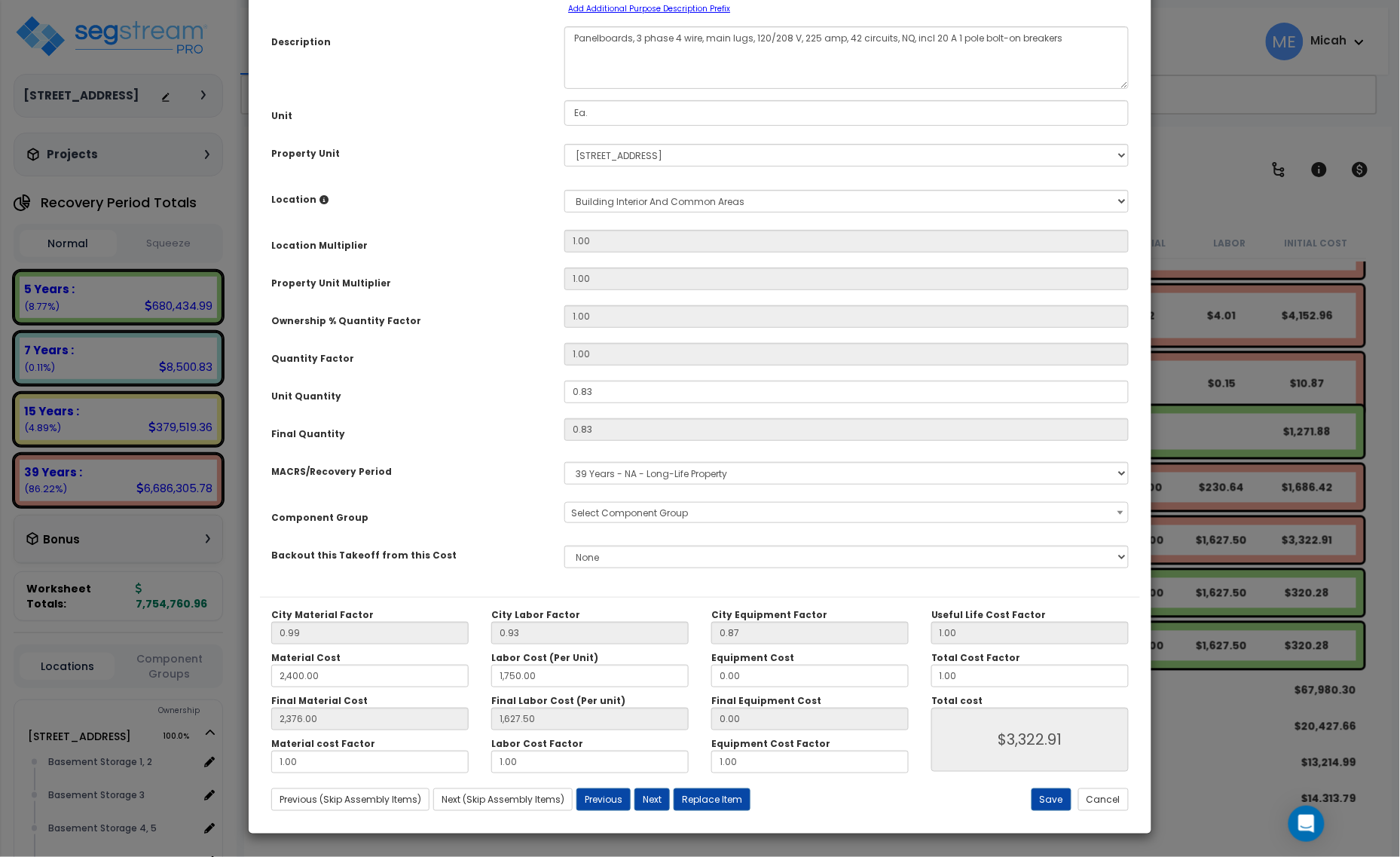
scroll to position [0, 0]
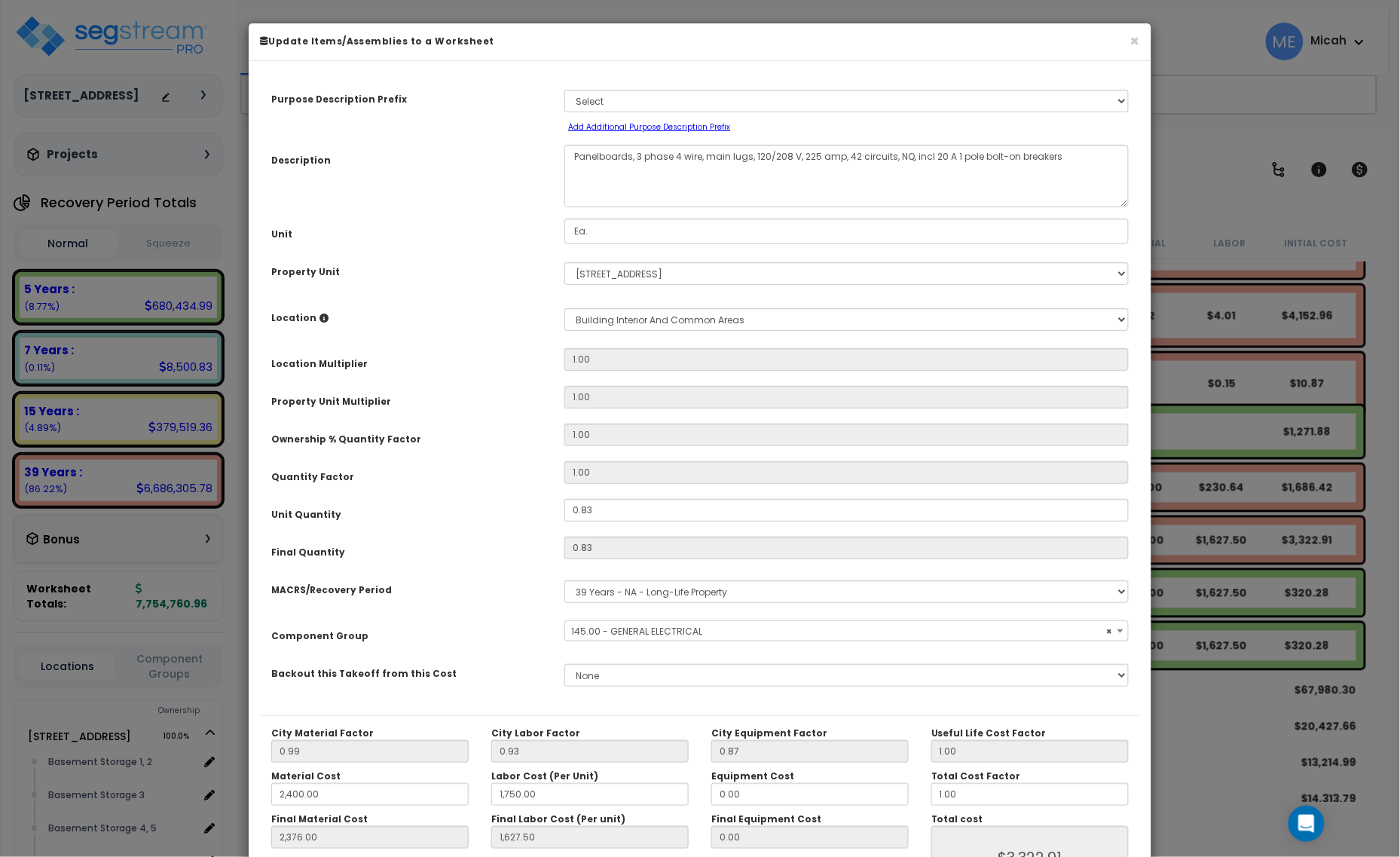
select select "56955"
click at [576, 153] on textarea "Panelboards, 3 phase 4 wire, main lugs, 120/208 V, 225 amp, 42 circuits, NQ, in…" at bounding box center [847, 175] width 565 height 62
drag, startPoint x: 633, startPoint y: 151, endPoint x: 576, endPoint y: 152, distance: 57.0
click at [576, 152] on textarea "Panelboards, 3 phase 4 wire, main lugs, 120/208 V, 225 amp, 42 circuits, NQ, in…" at bounding box center [847, 175] width 565 height 62
click at [574, 153] on textarea "Panelboards, 3 phase 4 wire, main lugs, 120/208 V, 225 amp, 42 circuits, NQ, in…" at bounding box center [847, 175] width 565 height 62
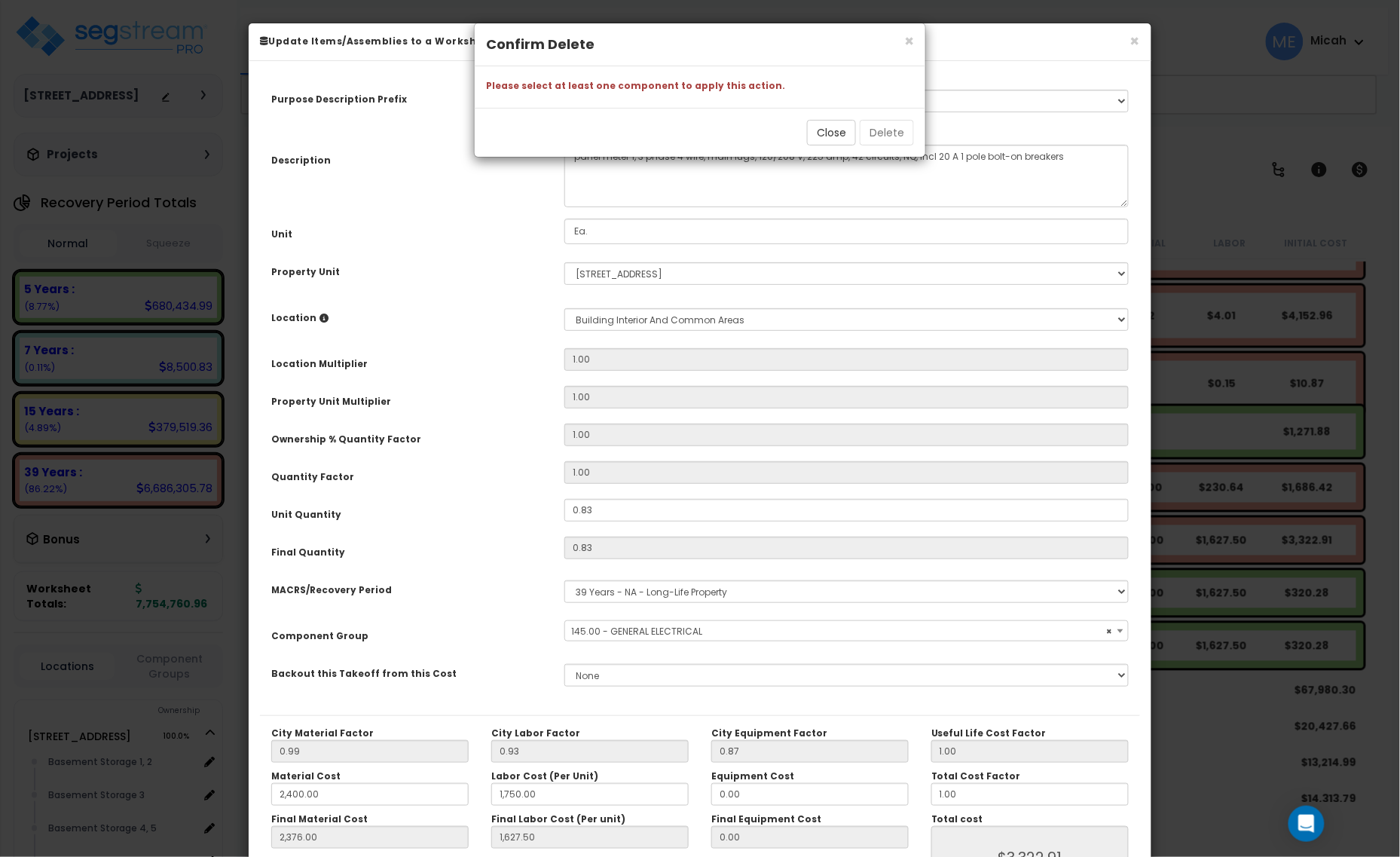
scroll to position [118, 0]
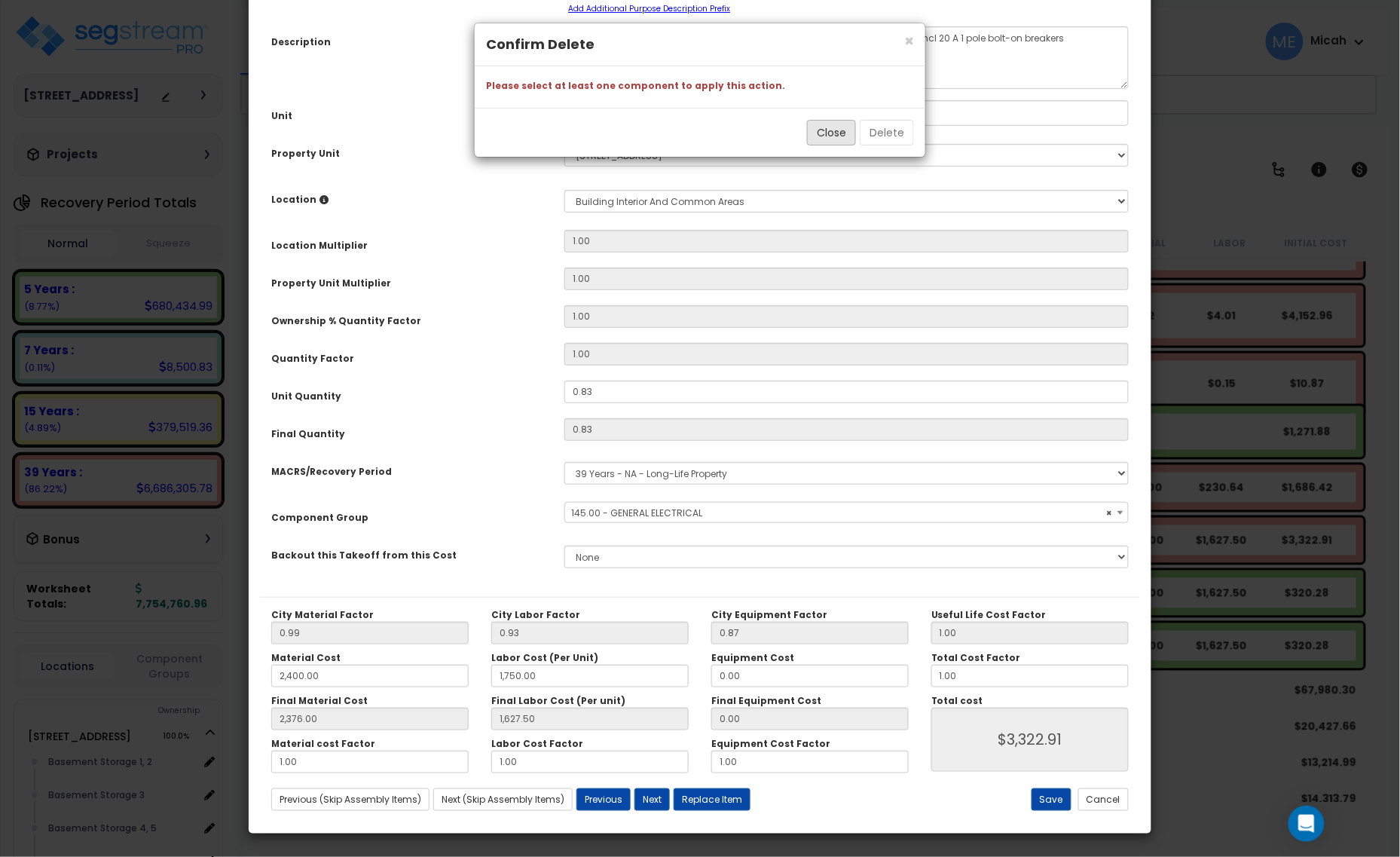
click at [838, 126] on button "Close" at bounding box center [832, 133] width 49 height 25
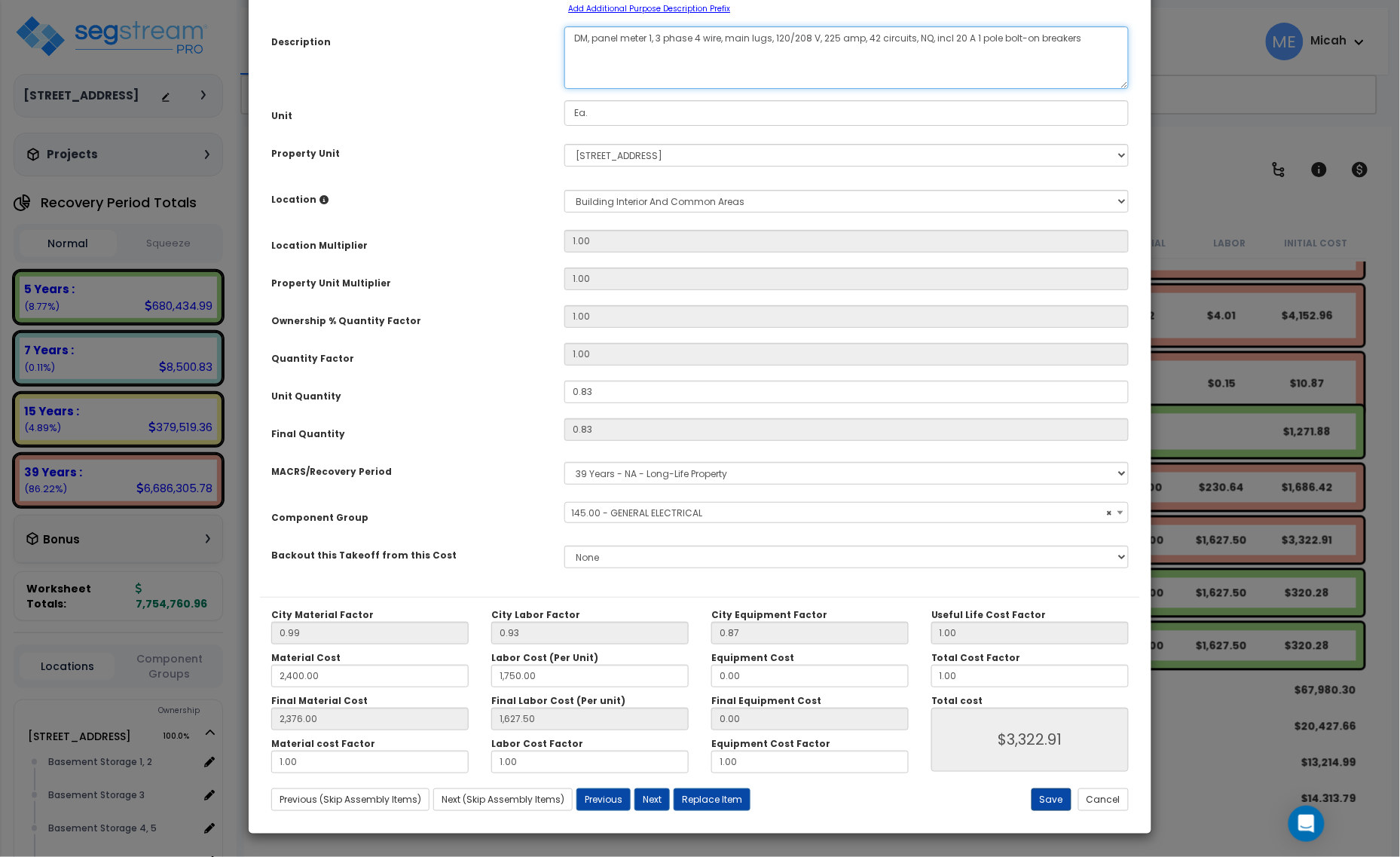
type textarea "DM, panel meter 1, 3 phase 4 wire, main lugs, 120/208 V, 225 amp, 42 circuits, …"
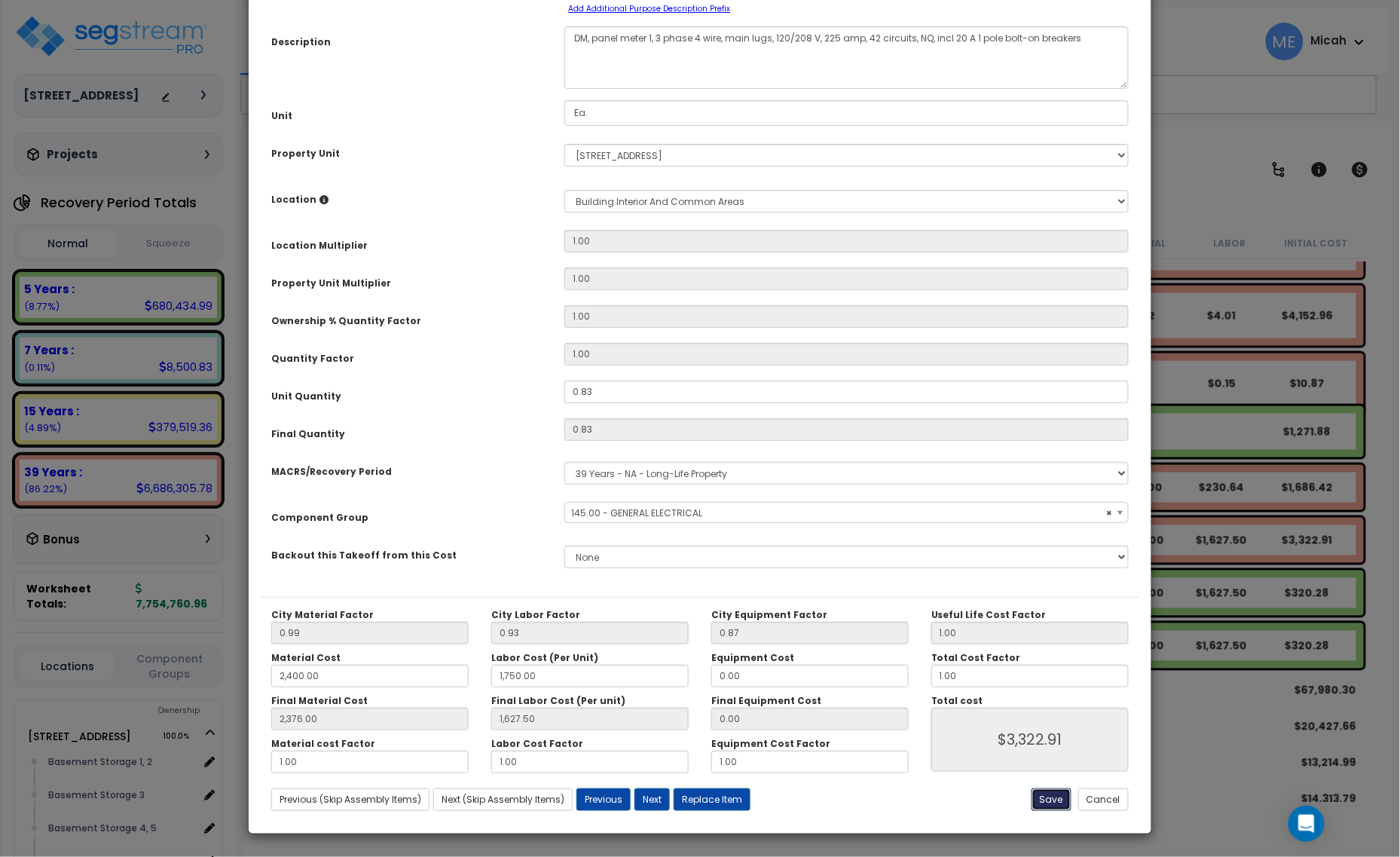
click at [1045, 687] on button "Save" at bounding box center [1052, 799] width 40 height 23
type input "2400.00"
type input "1750.00"
type input "2376.00"
type input "1627.50"
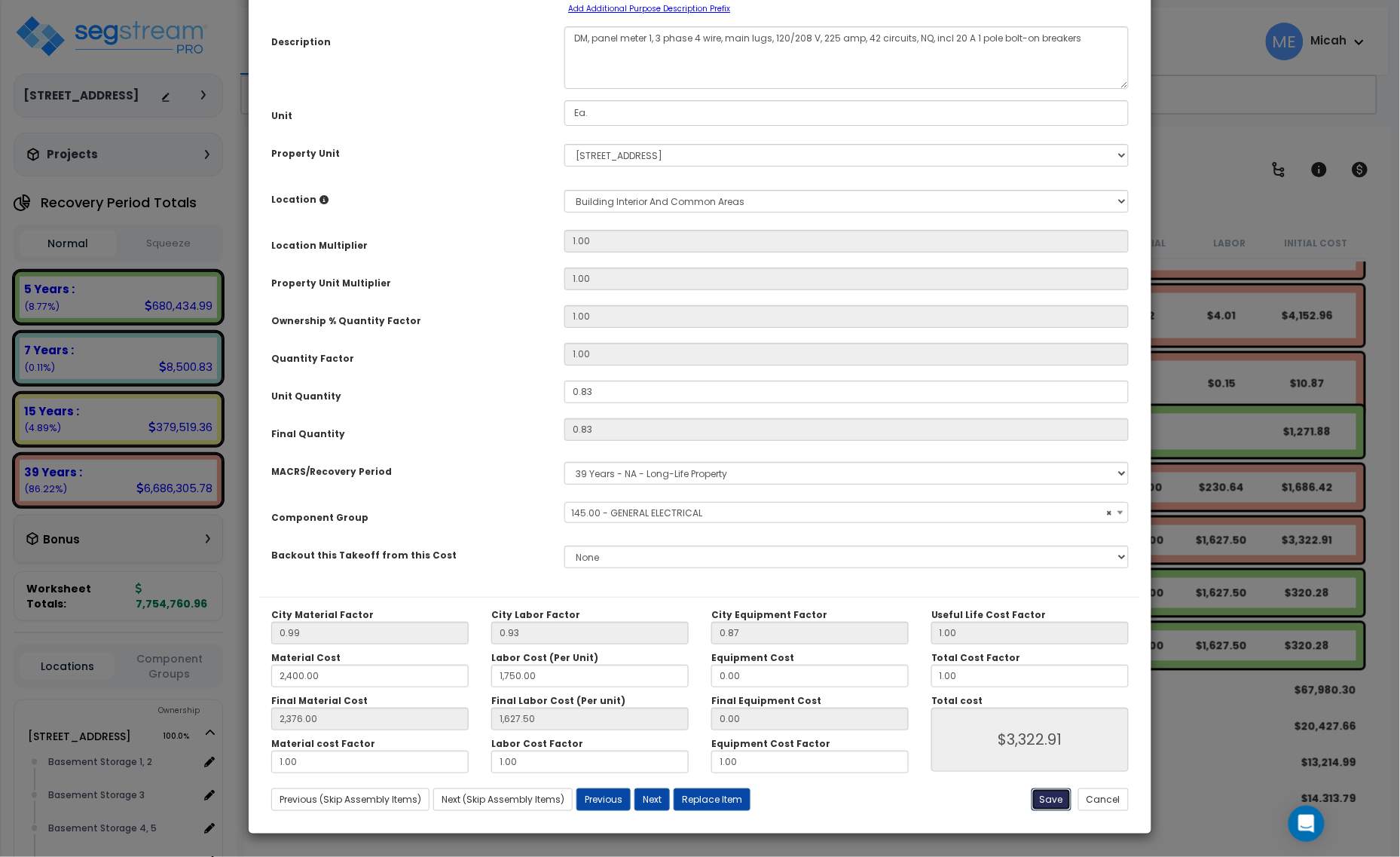
type input "3322.91"
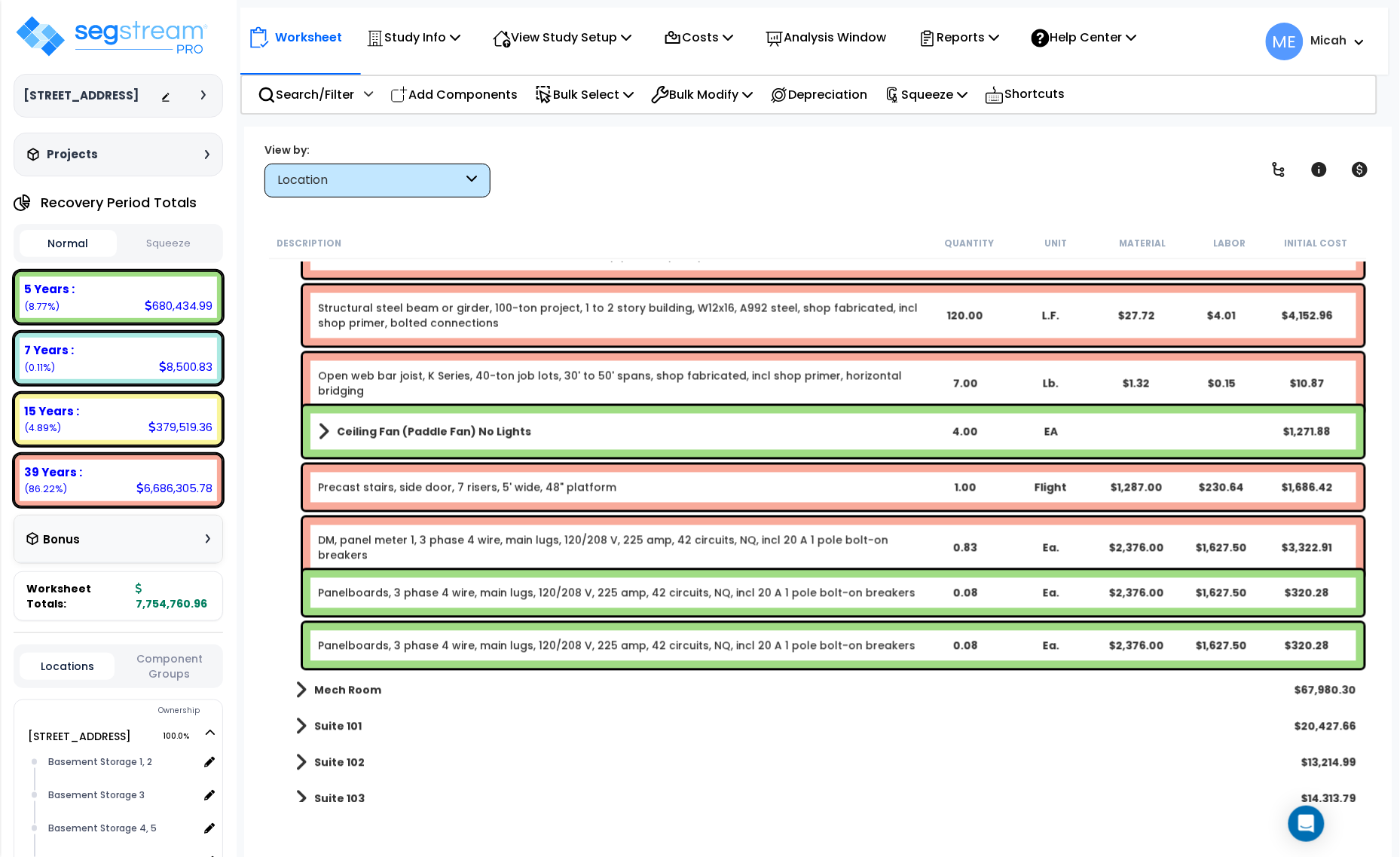
click at [378, 593] on link "Panelboards, 3 phase 4 wire, main lugs, 120/208 V, 225 amp, 42 circuits, NQ, in…" at bounding box center [617, 593] width 598 height 15
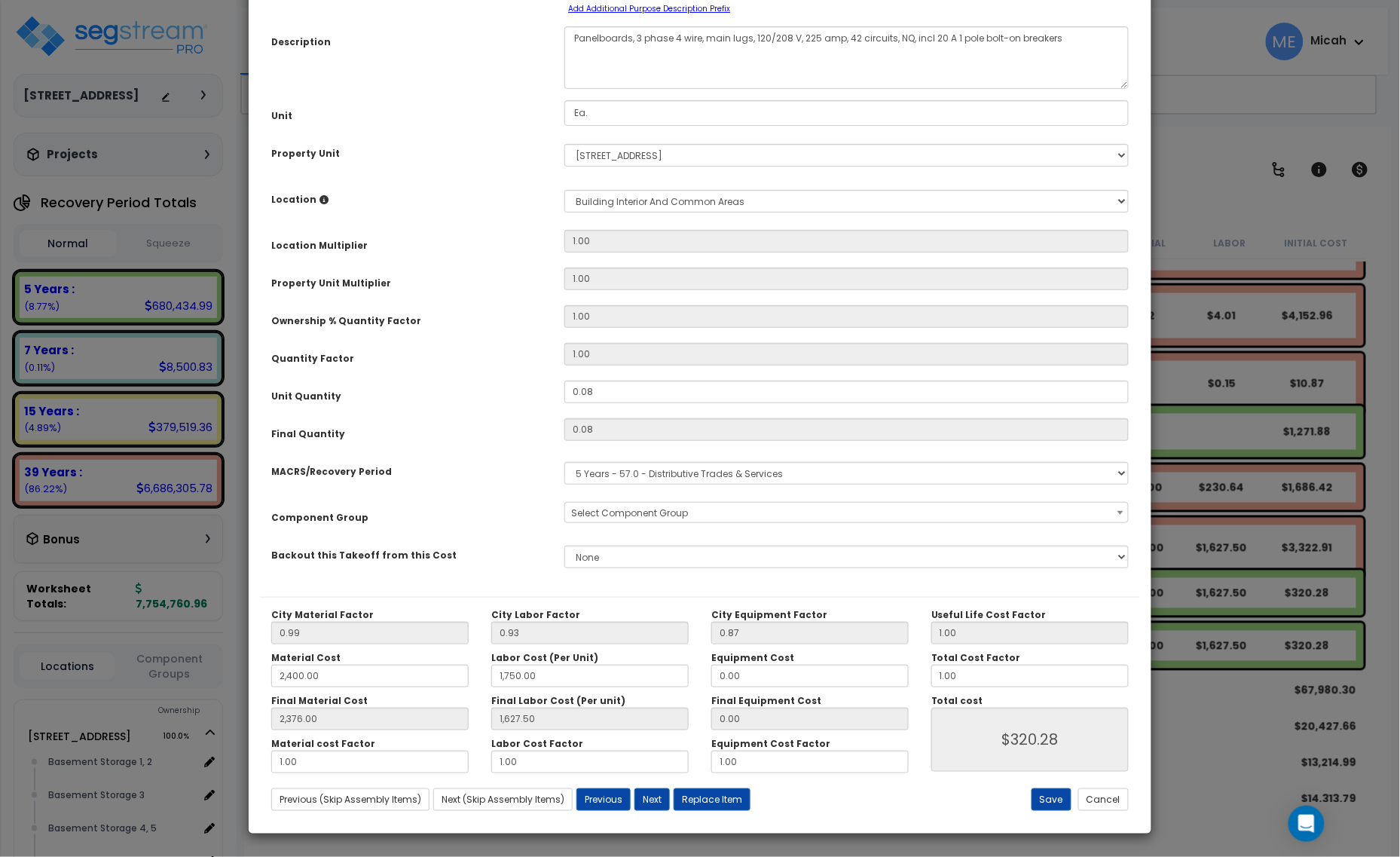
scroll to position [0, 0]
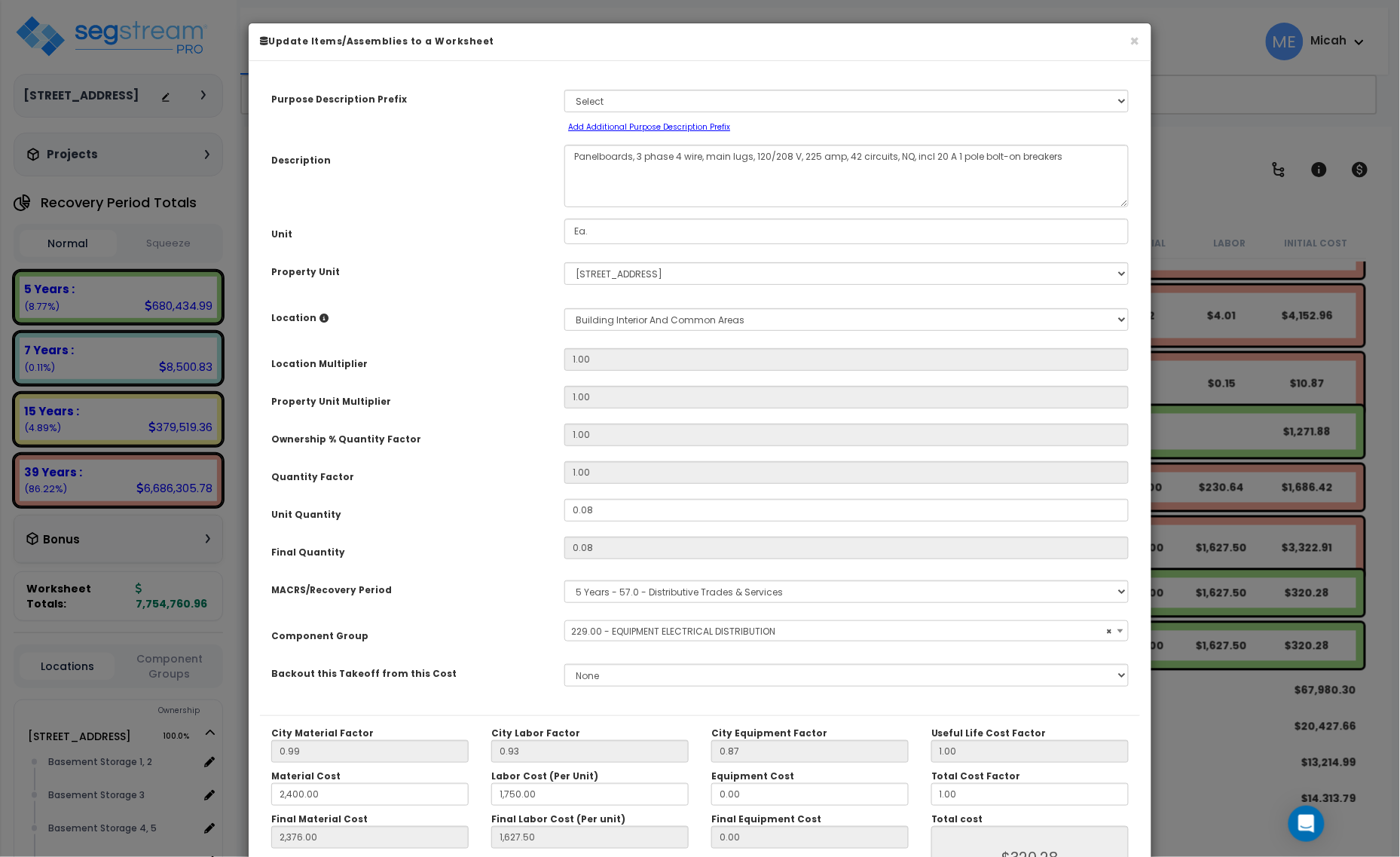
select select "57033"
drag, startPoint x: 630, startPoint y: 152, endPoint x: 619, endPoint y: 154, distance: 11.2
click at [619, 154] on textarea "Panelboards, 3 phase 4 wire, main lugs, 120/208 V, 225 amp, 42 circuits, NQ, in…" at bounding box center [847, 175] width 565 height 62
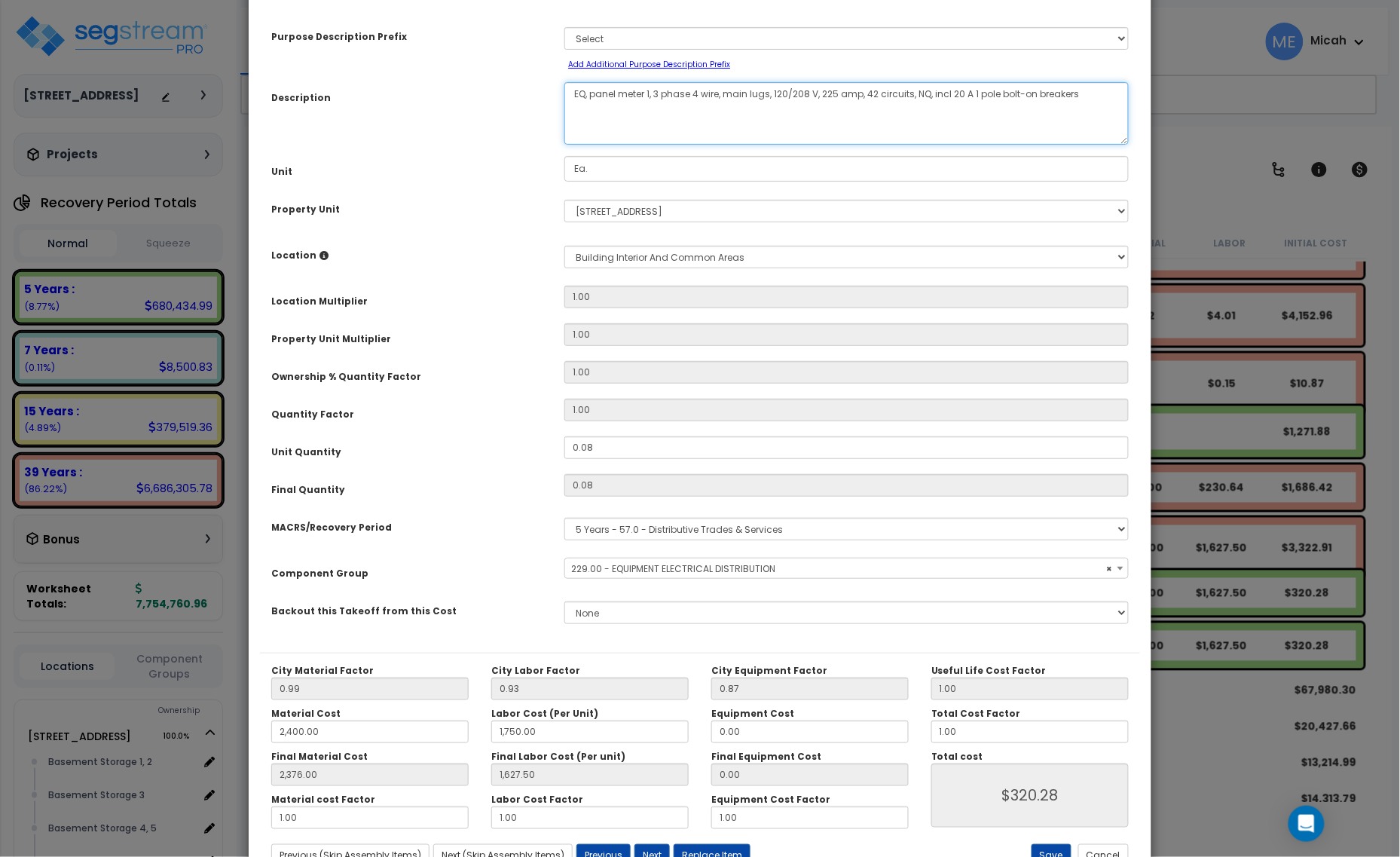
scroll to position [94, 0]
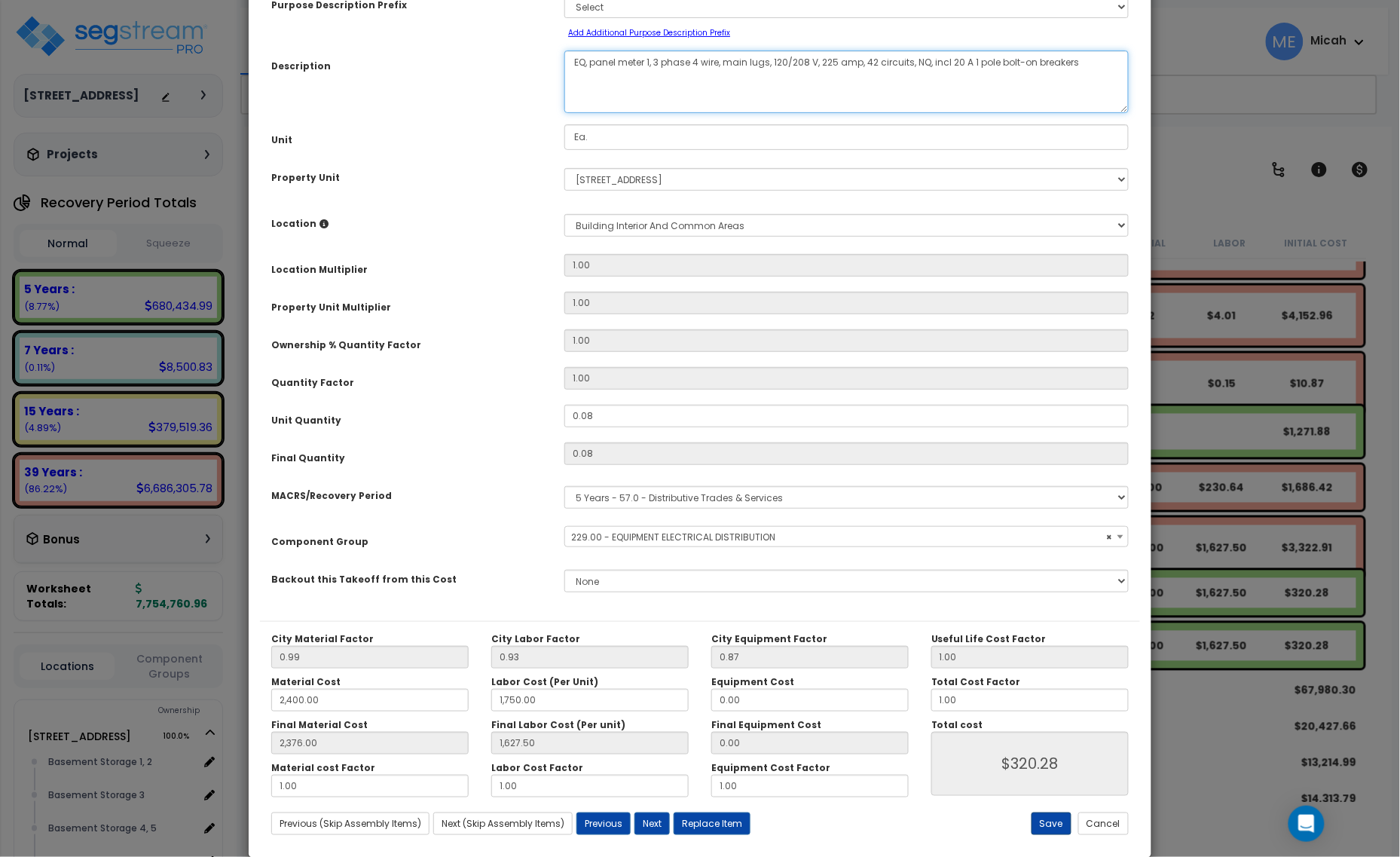
type textarea "EQ, panel meter 1, 3 phase 4 wire, main lugs, 120/208 V, 225 amp, 42 circuits, …"
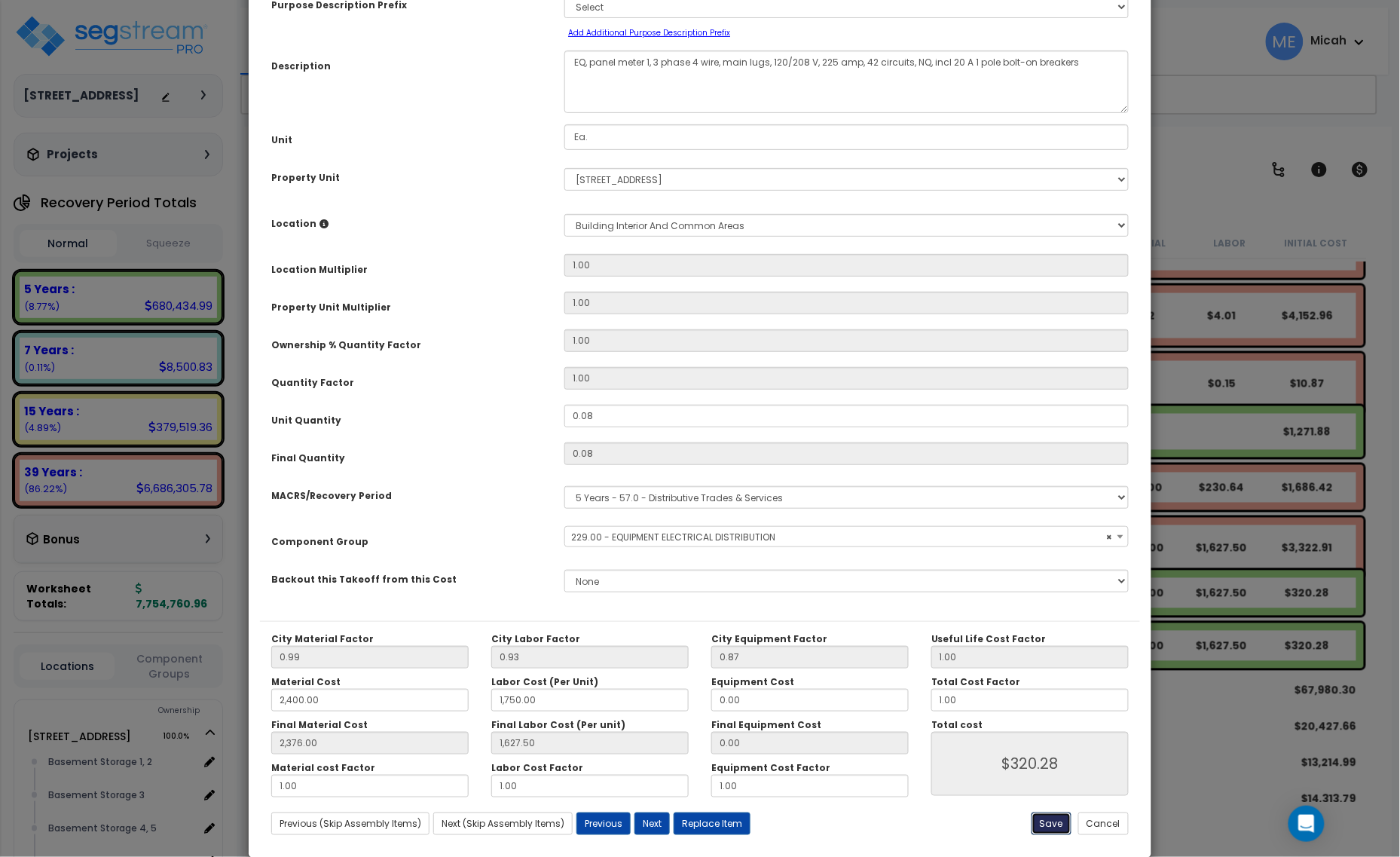
click at [1052, 687] on button "Save" at bounding box center [1052, 824] width 40 height 23
type input "2400.00"
type input "1750.00"
type input "2376.00"
type input "1627.50"
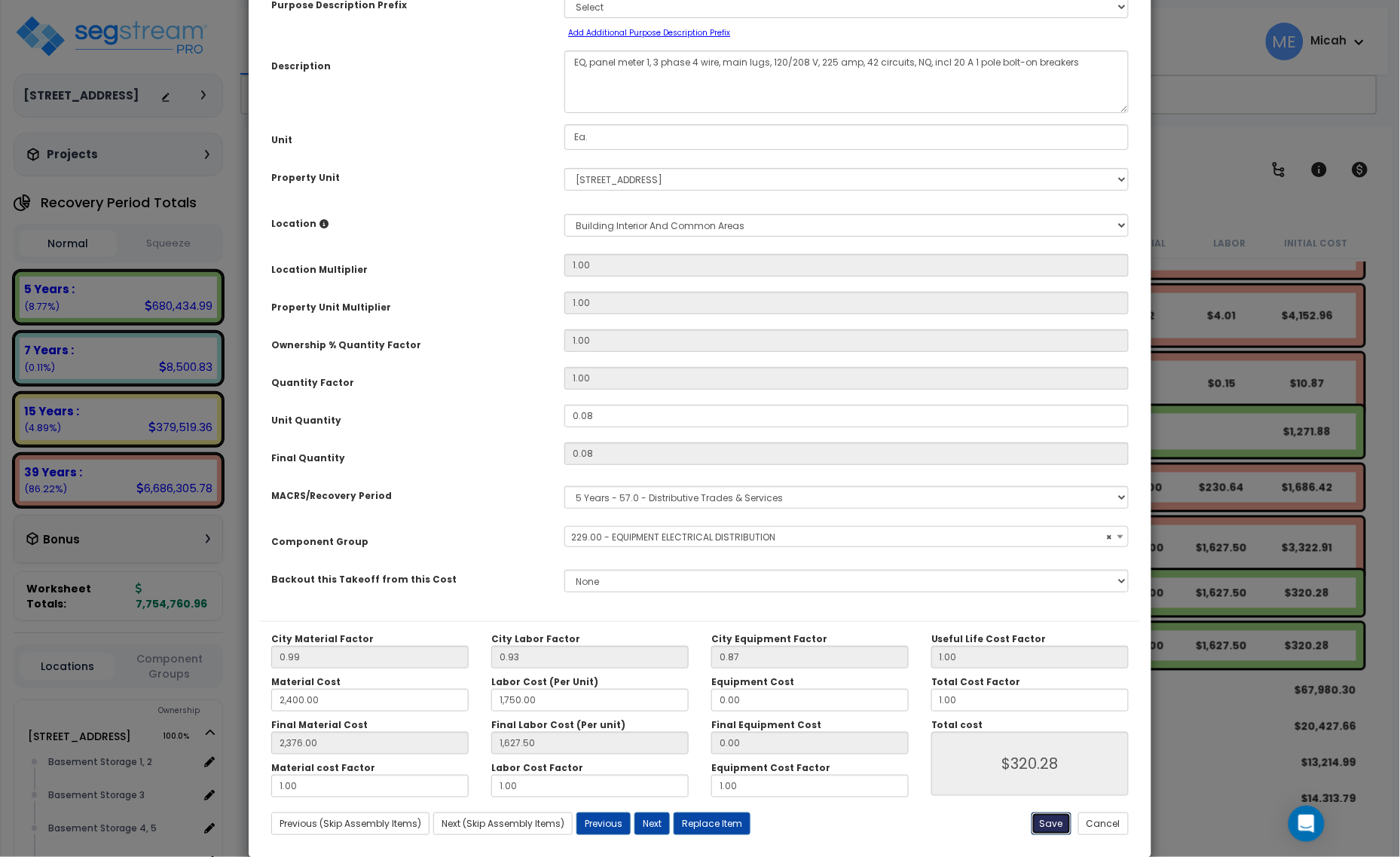
type input "320.28"
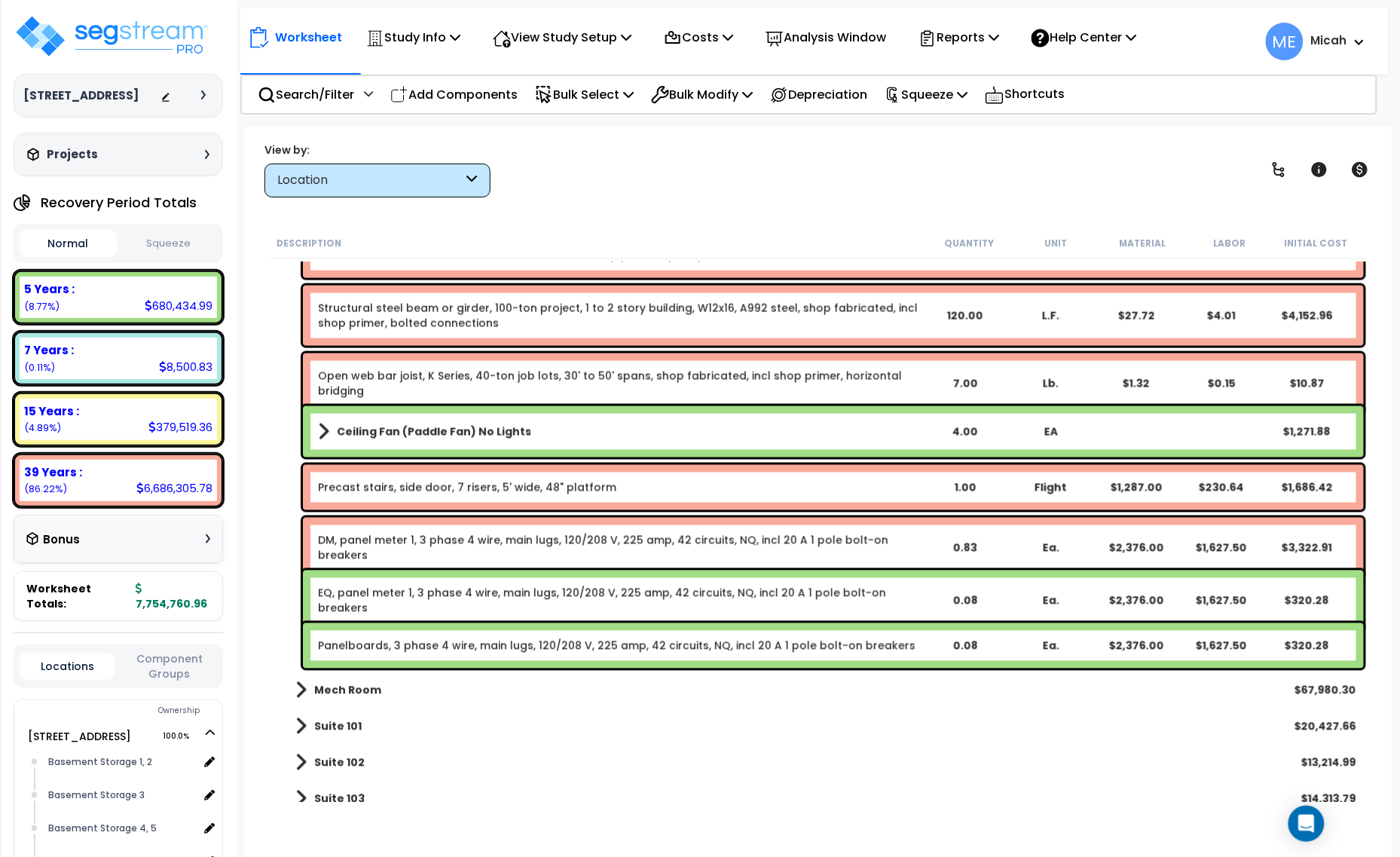
click at [386, 646] on link "Panelboards, 3 phase 4 wire, main lugs, 120/208 V, 225 amp, 42 circuits, NQ, in…" at bounding box center [617, 646] width 598 height 15
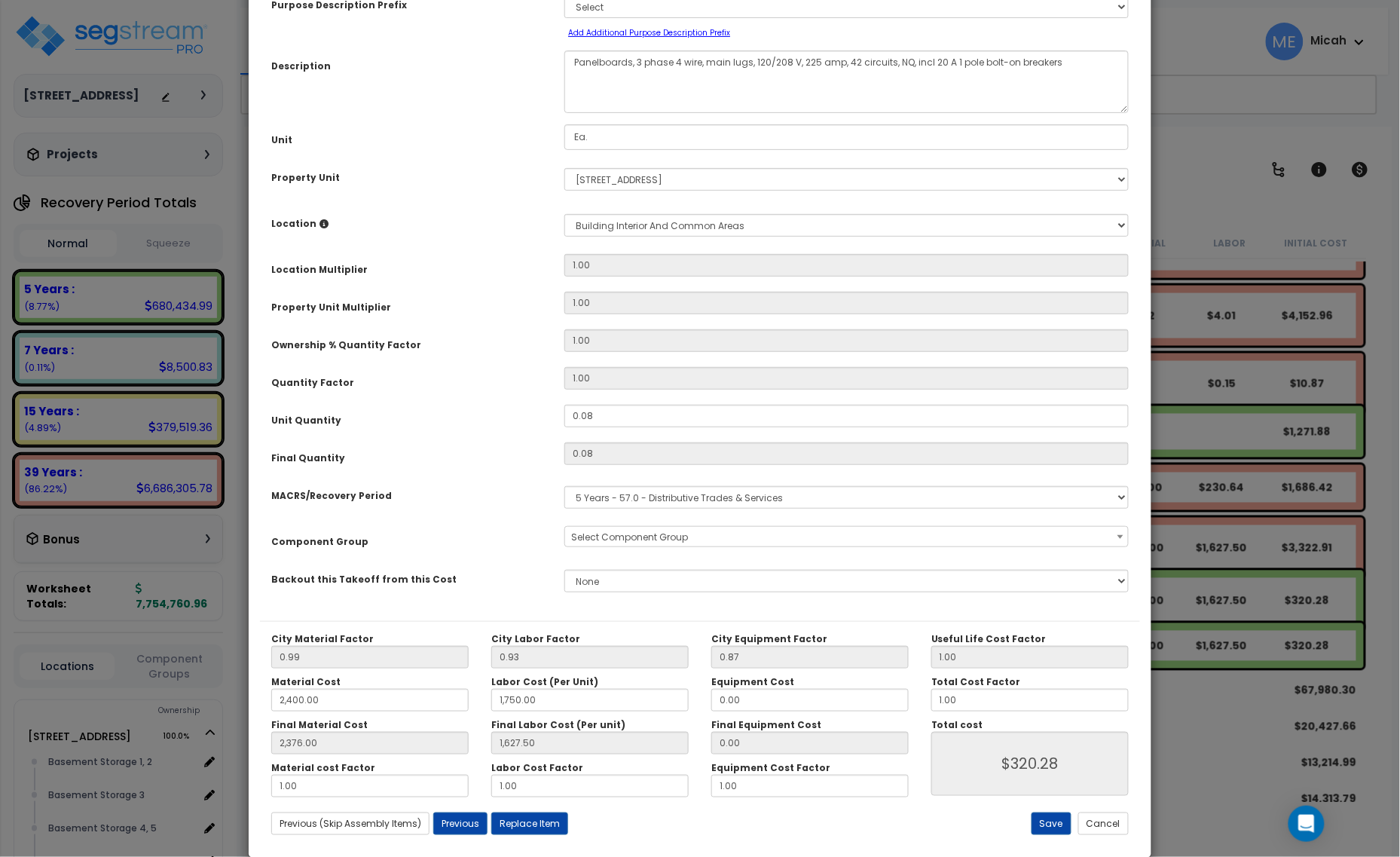
scroll to position [0, 0]
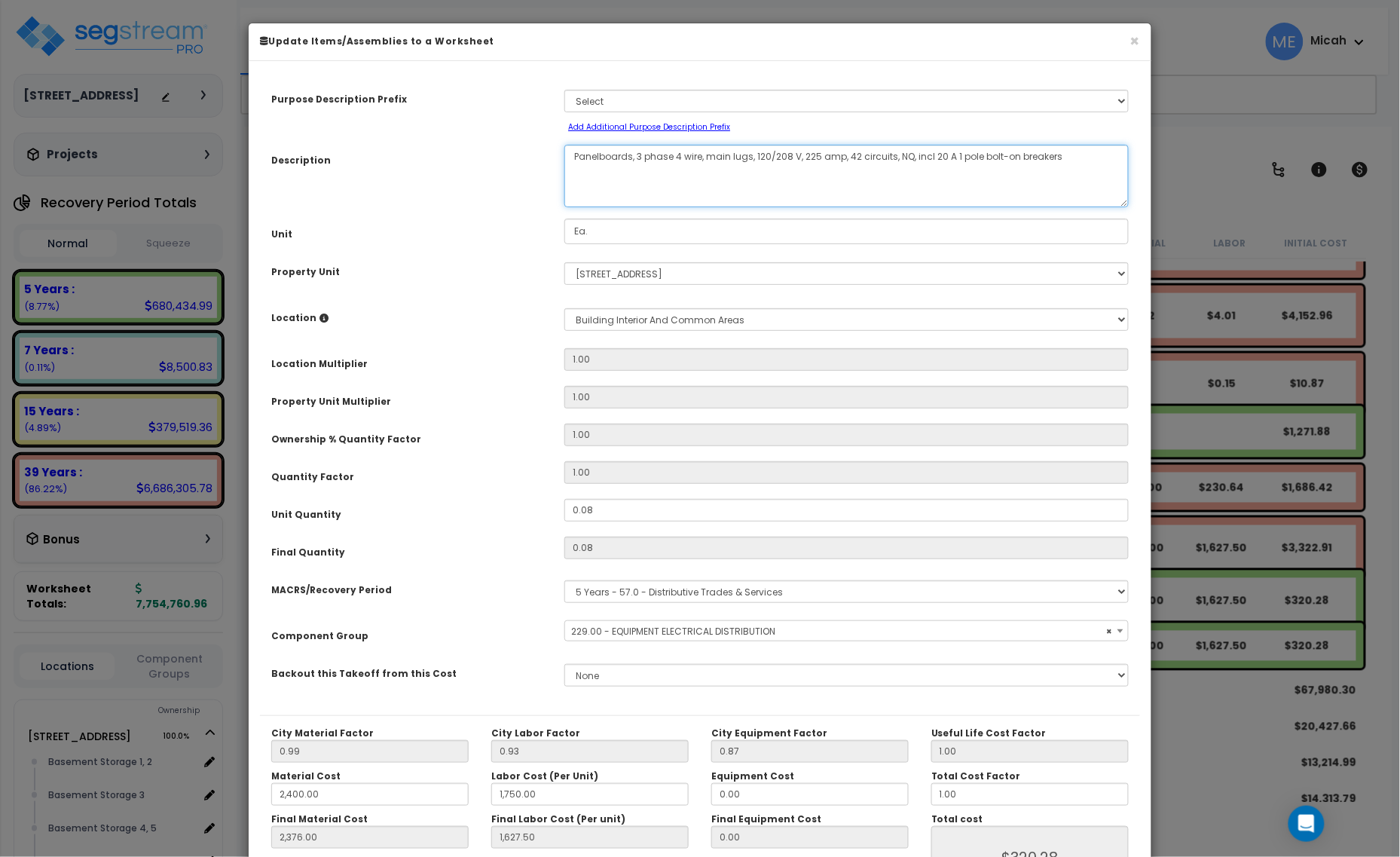
select select "57033"
drag, startPoint x: 630, startPoint y: 156, endPoint x: 557, endPoint y: 156, distance: 73.0
click at [557, 156] on div "Panelboards, 3 phase 4 wire, main lugs, 120/208 V, 225 amp, 42 circuits, NQ, in…" at bounding box center [846, 175] width 587 height 62
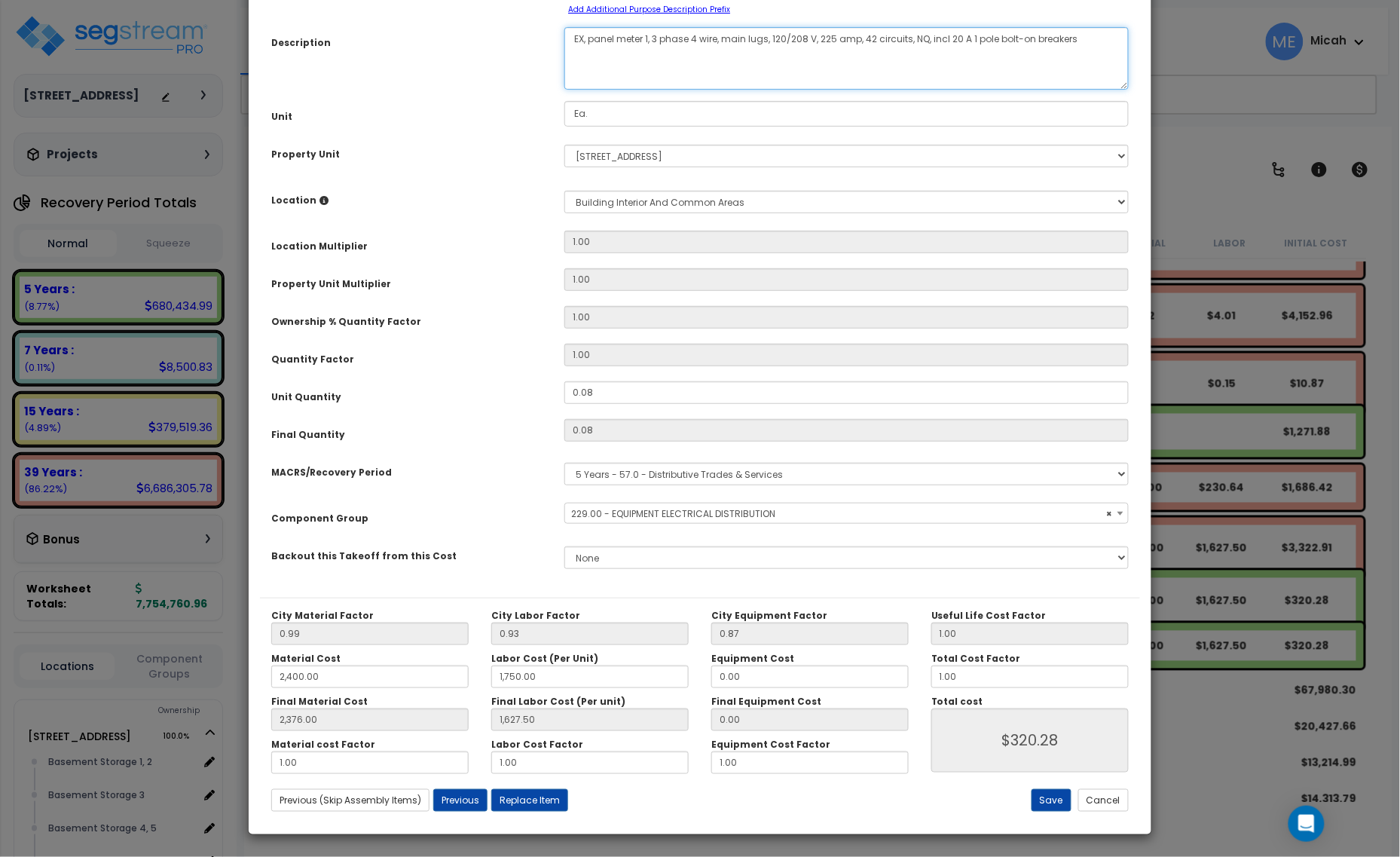
scroll to position [118, 0]
type textarea "EX, panel meter 1, 3 phase 4 wire, main lugs, 120/208 V, 225 amp, 42 circuits, …"
click at [1047, 687] on button "Save" at bounding box center [1052, 799] width 40 height 23
type input "2400.00"
type input "1750.00"
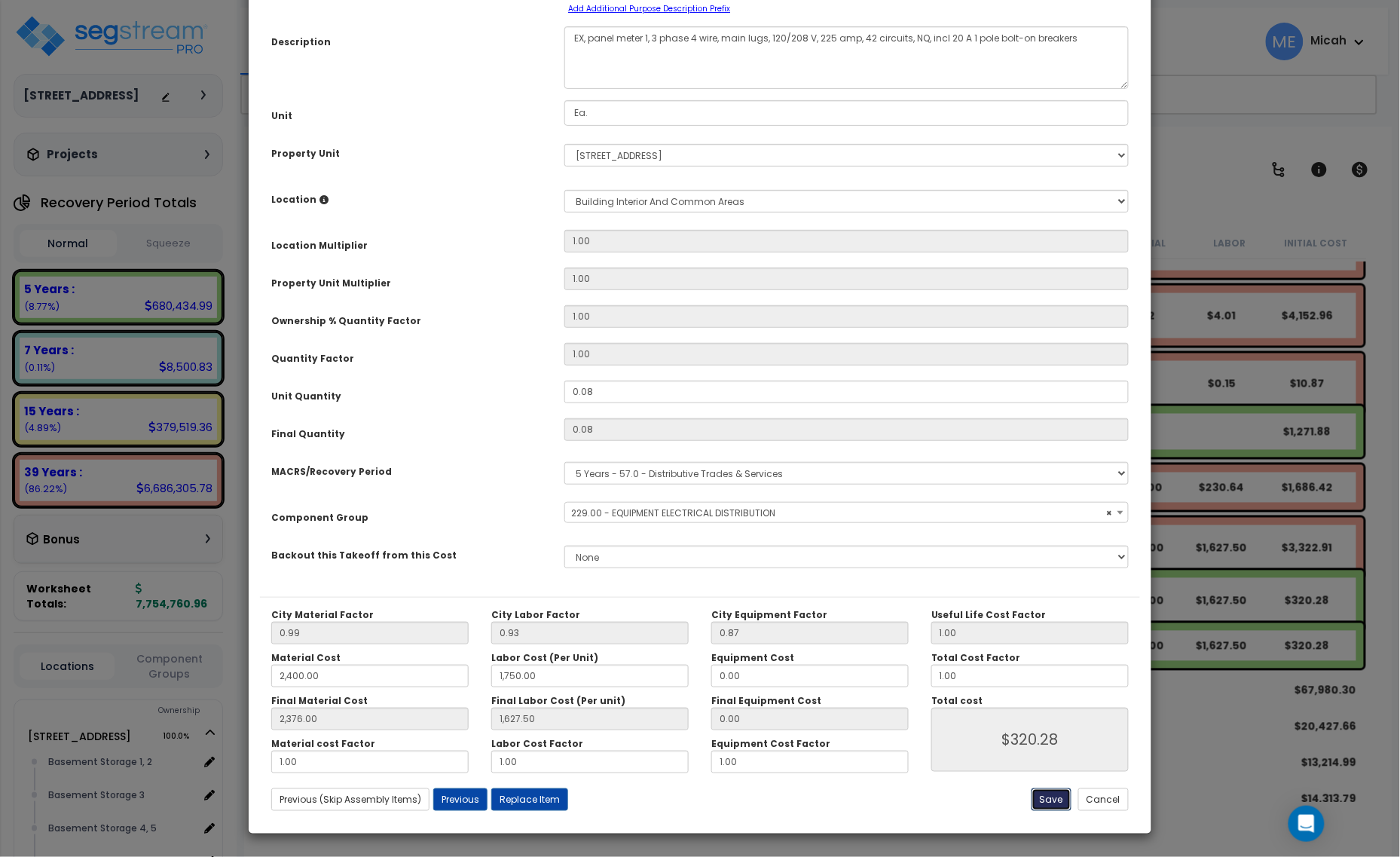
type input "2376.00"
type input "1627.50"
type input "320.28"
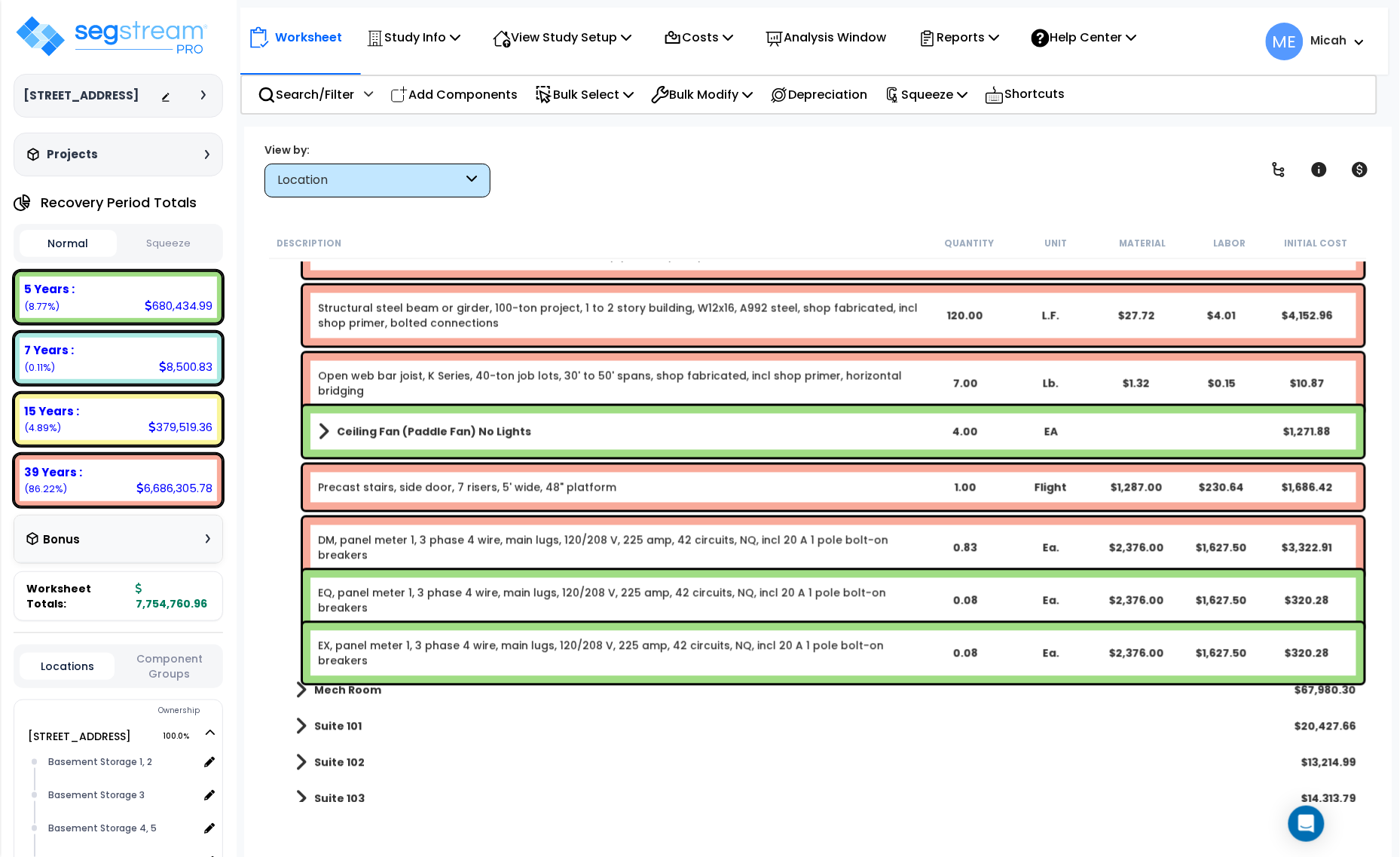
click at [401, 538] on link "DM, panel meter 1, 3 phase 4 wire, main lugs, 120/208 V, 225 amp, 42 circuits, …" at bounding box center [620, 548] width 603 height 30
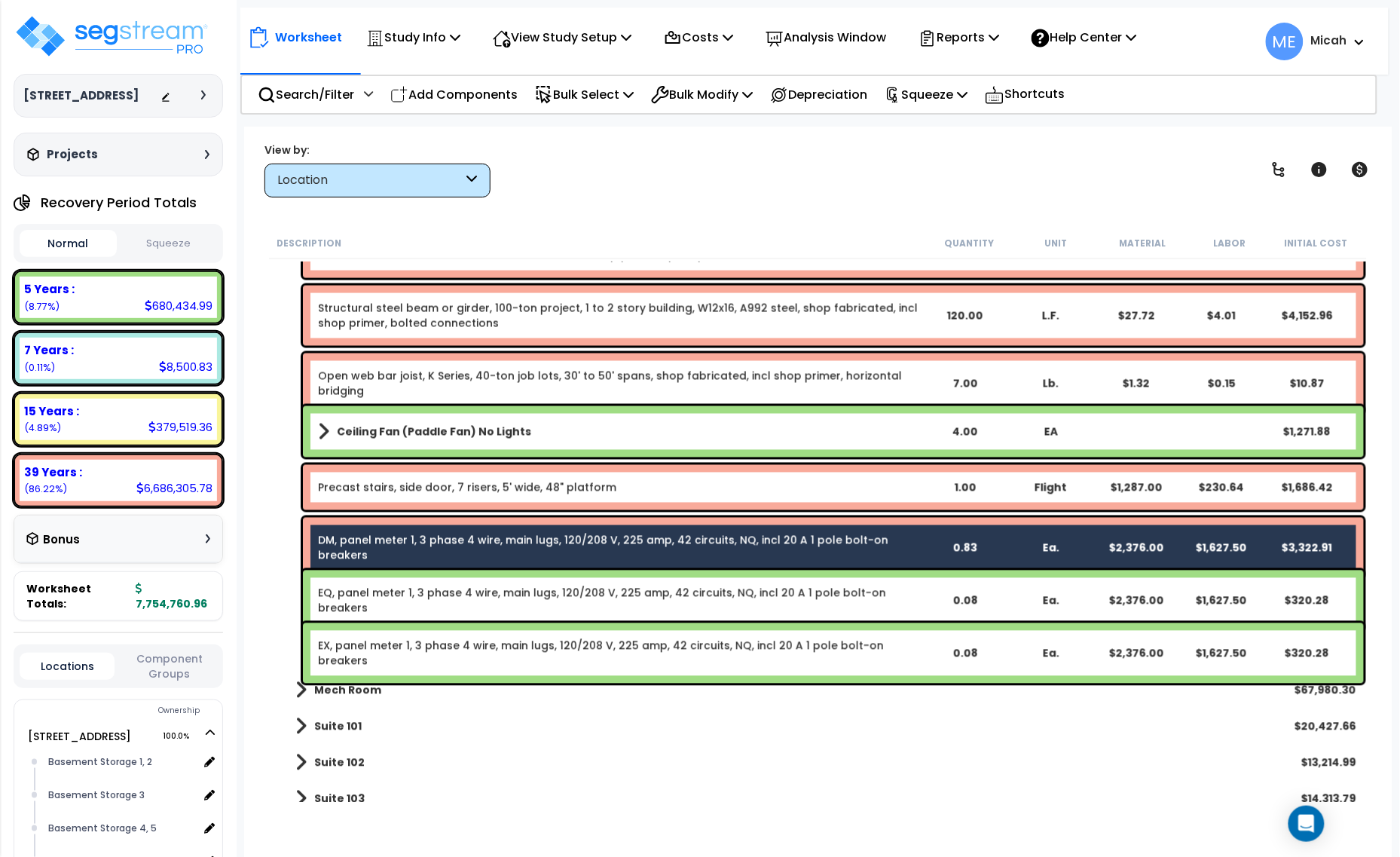
click at [413, 613] on div "EQ, panel meter 1, 3 phase 4 wire, main lugs, 120/208 V, 225 amp, 42 circuits, …" at bounding box center [834, 601] width 1061 height 60
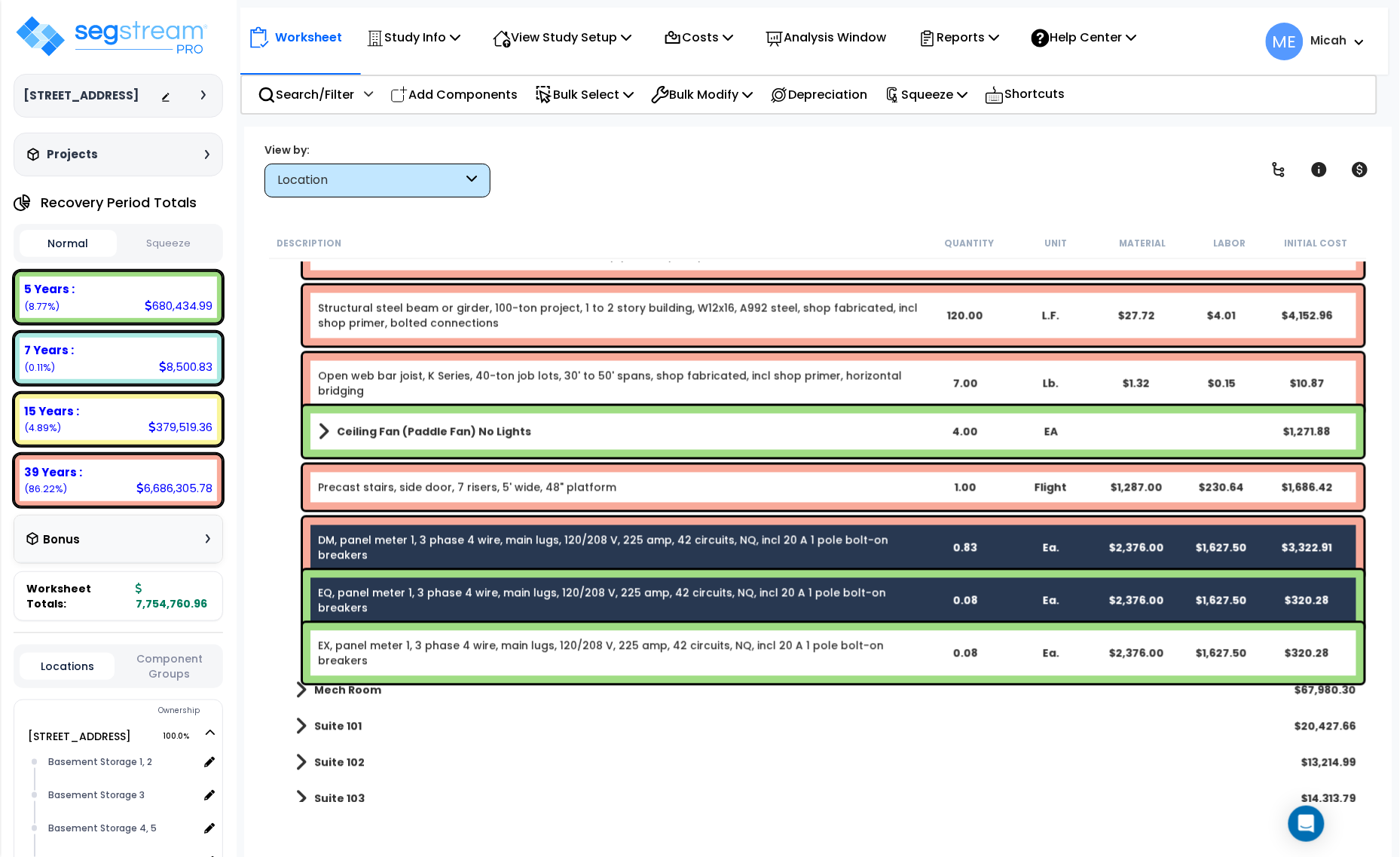
drag, startPoint x: 420, startPoint y: 649, endPoint x: 428, endPoint y: 641, distance: 11.3
click at [422, 649] on link "EX, panel meter 1, 3 phase 4 wire, main lugs, 120/208 V, 225 amp, 42 circuits, …" at bounding box center [620, 653] width 603 height 30
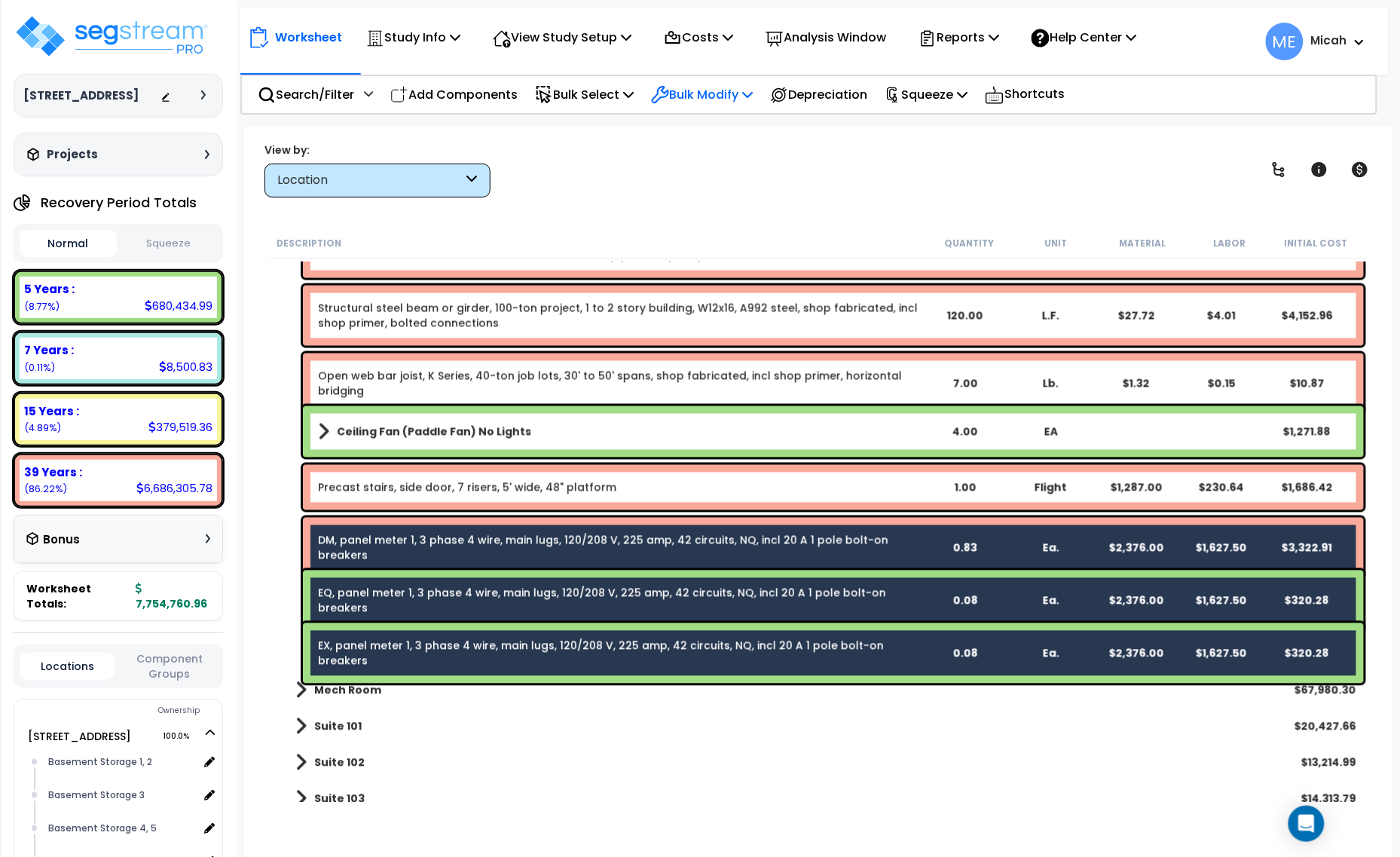
click at [710, 97] on p "Bulk Modify" at bounding box center [702, 95] width 102 height 21
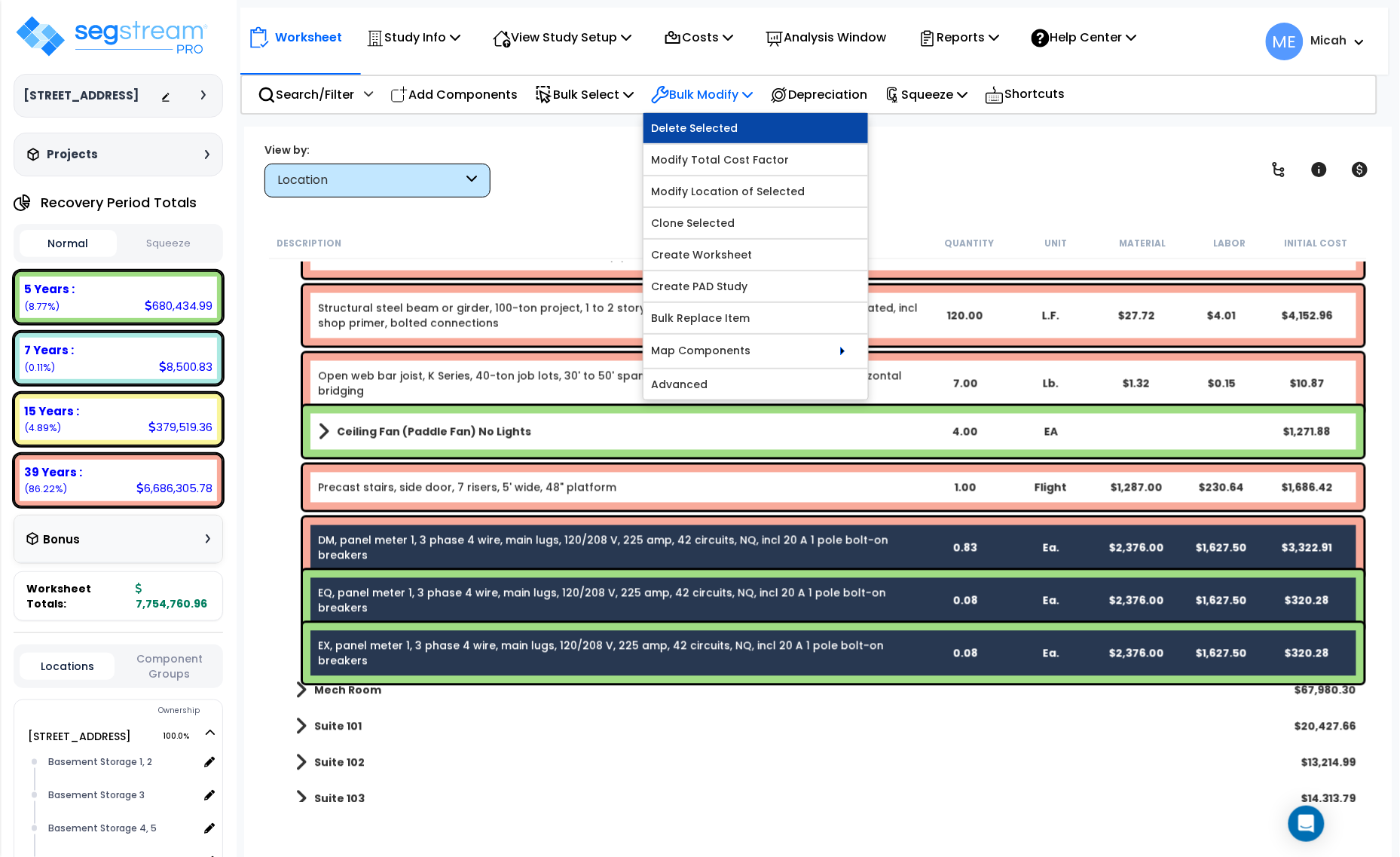
click at [729, 122] on link "Delete Selected" at bounding box center [756, 127] width 225 height 30
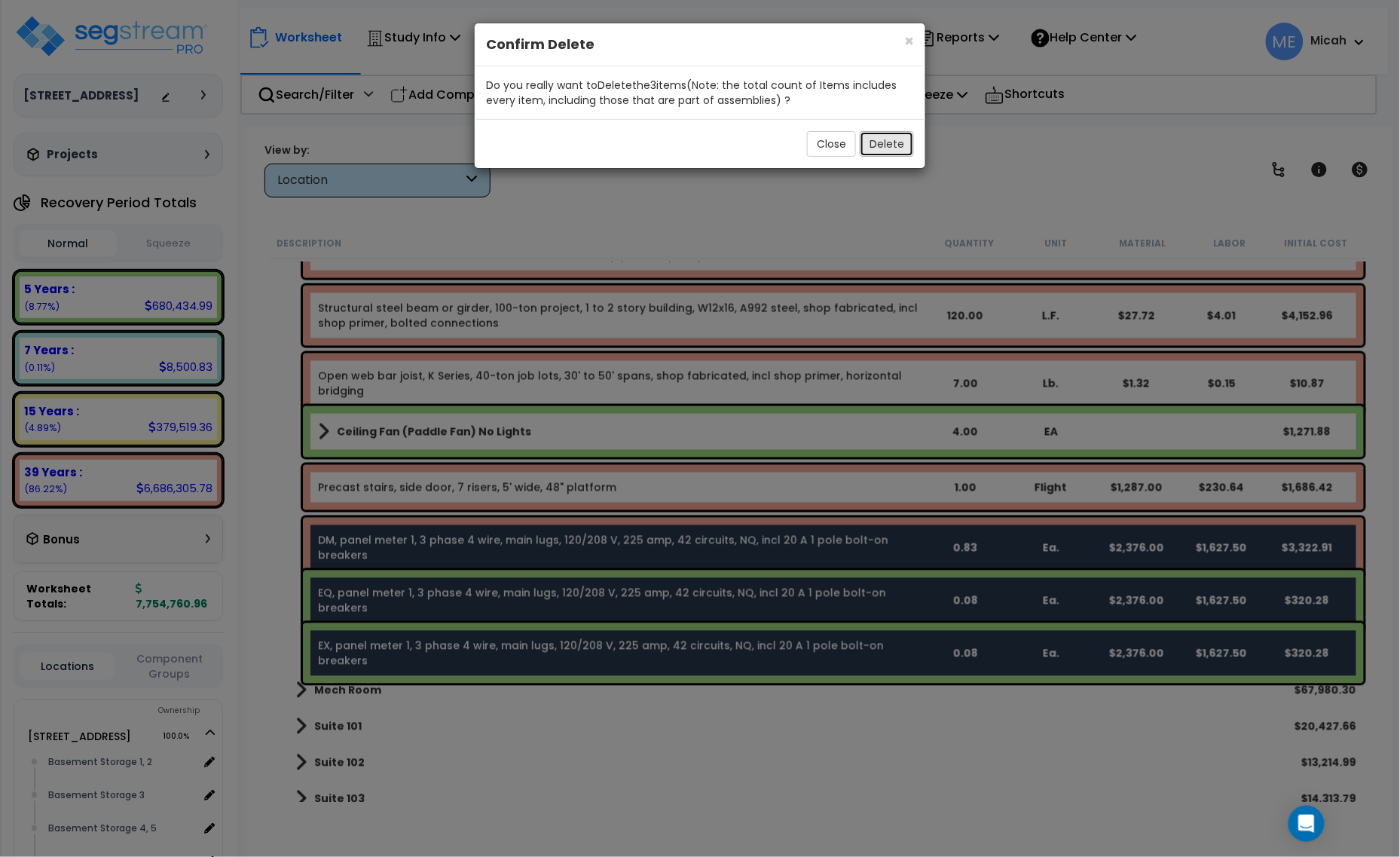
click at [874, 148] on button "Delete" at bounding box center [887, 143] width 54 height 25
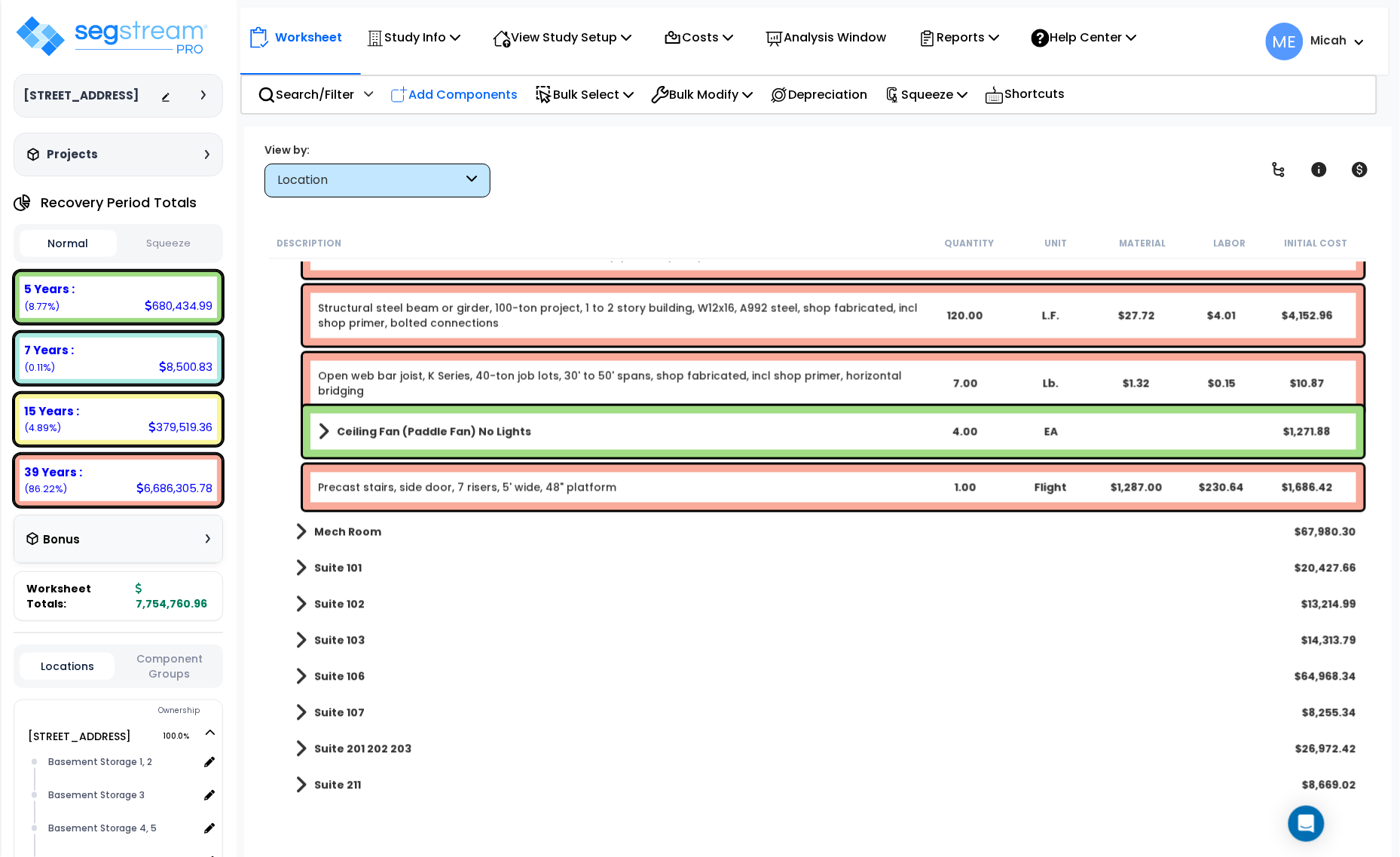
click at [484, 97] on p "Add Components" at bounding box center [454, 95] width 127 height 21
select select
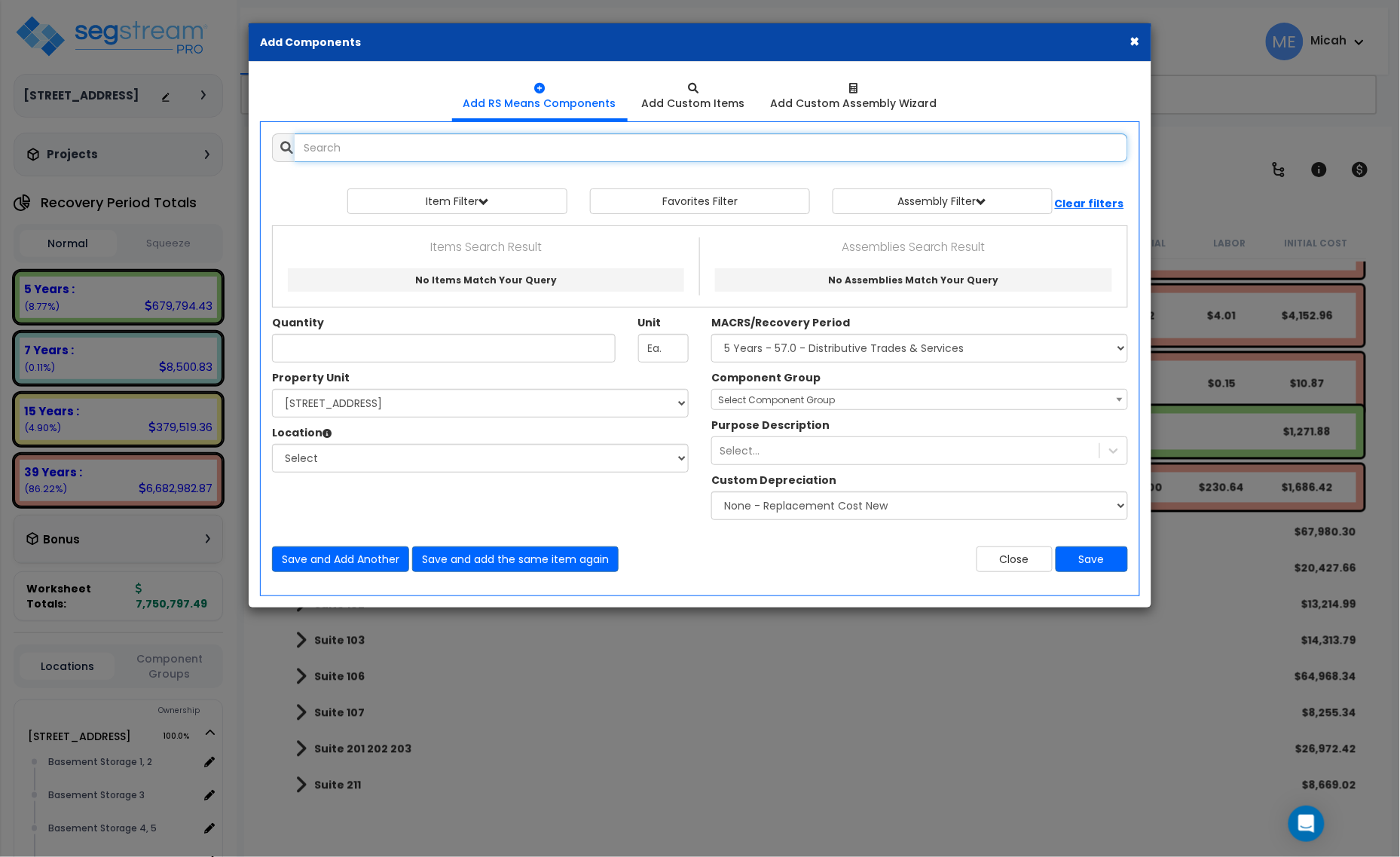
select select
click at [515, 157] on input "text" at bounding box center [712, 148] width 834 height 29
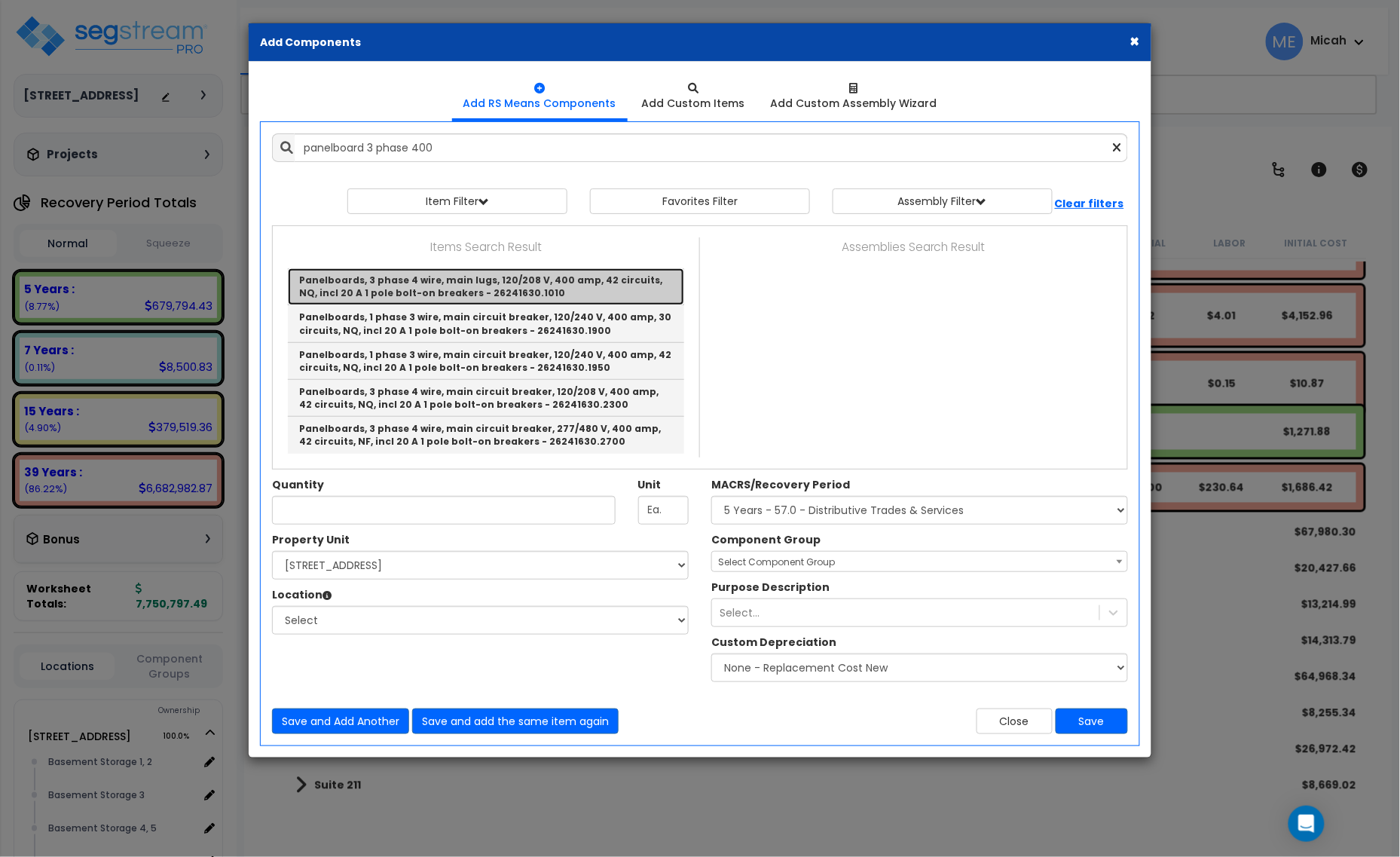
click at [479, 279] on link "Panelboards, 3 phase 4 wire, main lugs, 120/208 V, 400 amp, 42 circuits, NQ, in…" at bounding box center [485, 286] width 396 height 37
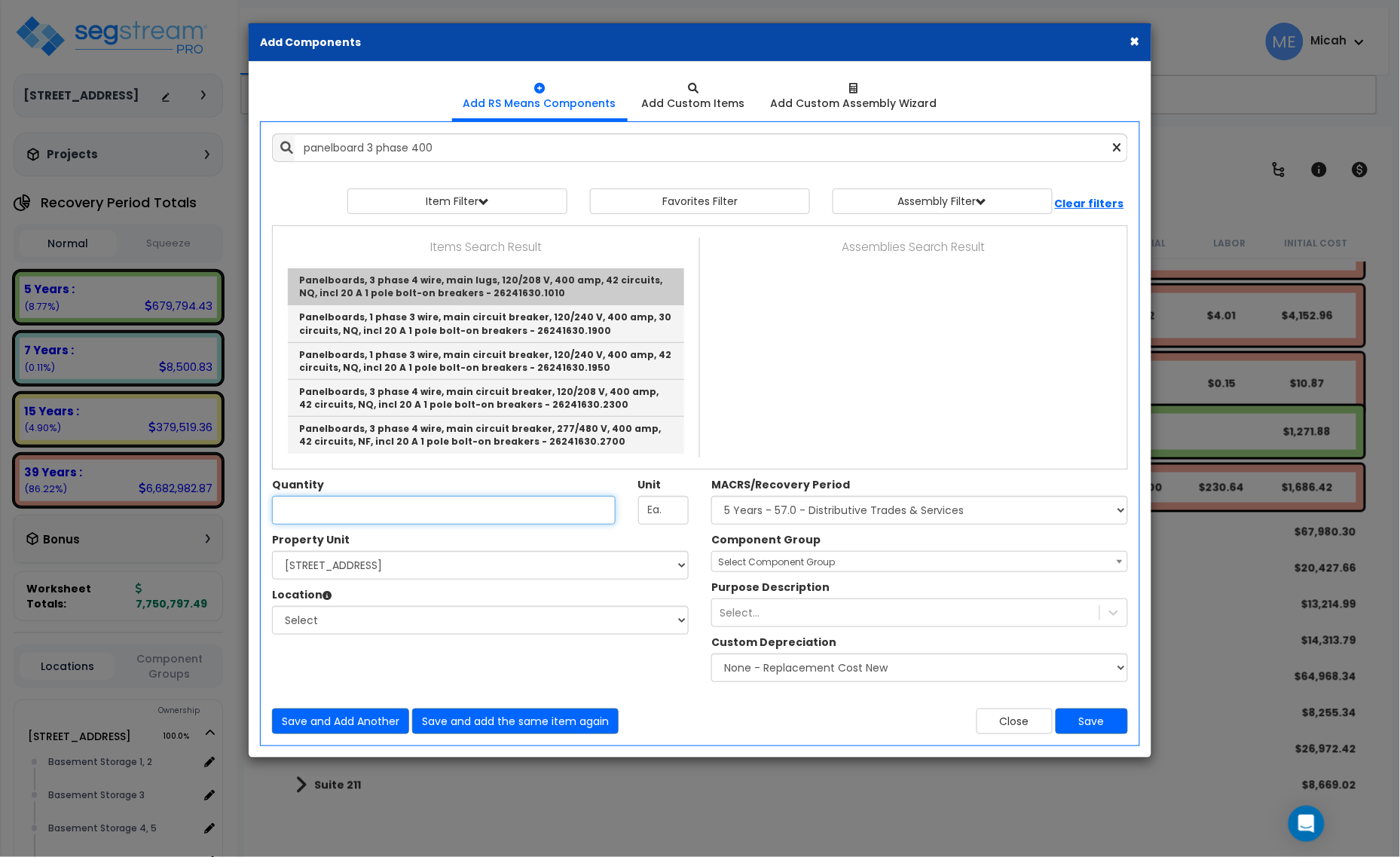
type input "Panelboards, 3 phase 4 wire, main lugs, 120/208 V, 400 amp, 42 circuits, NQ, in…"
checkbox input "false"
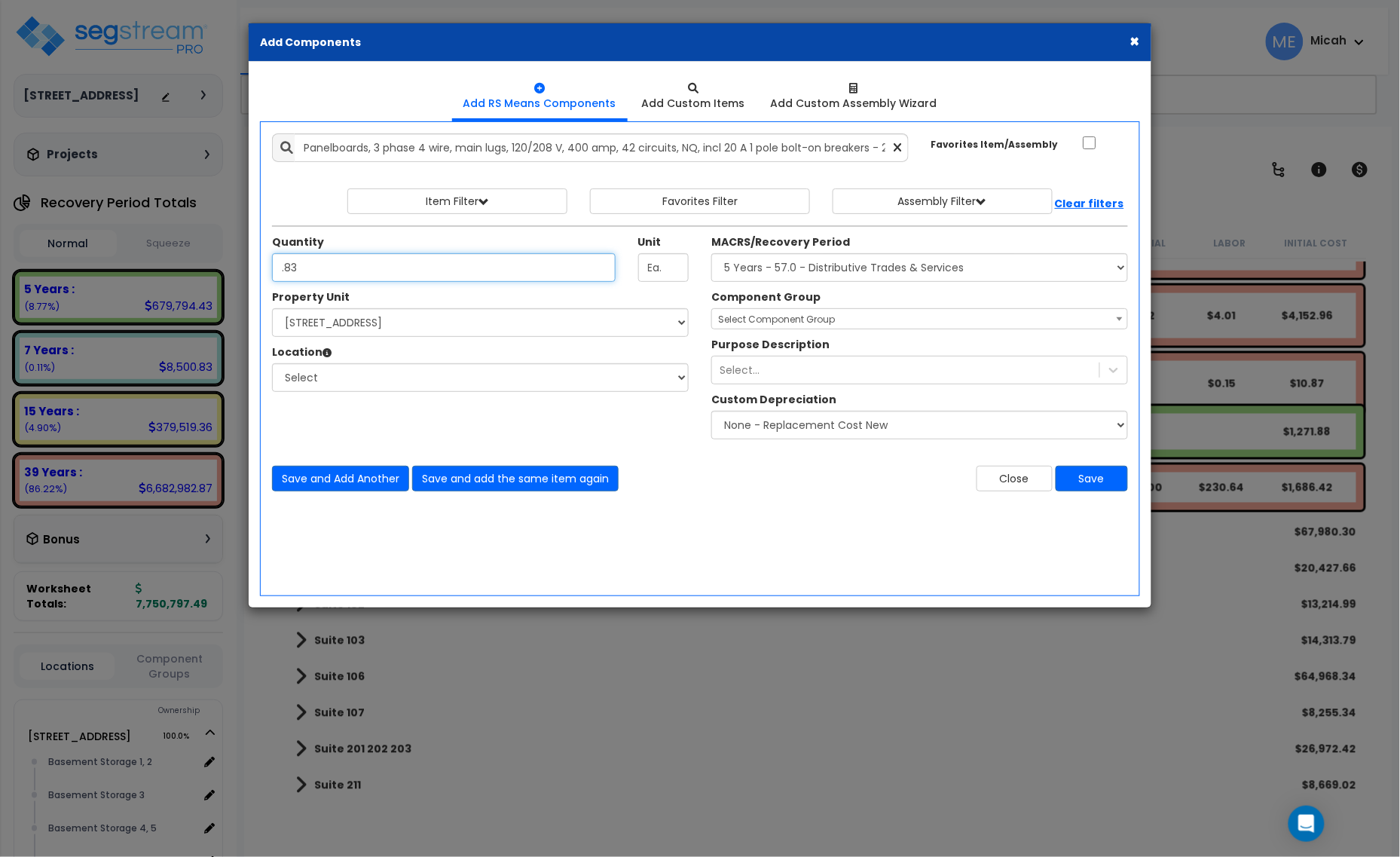
type input ".83"
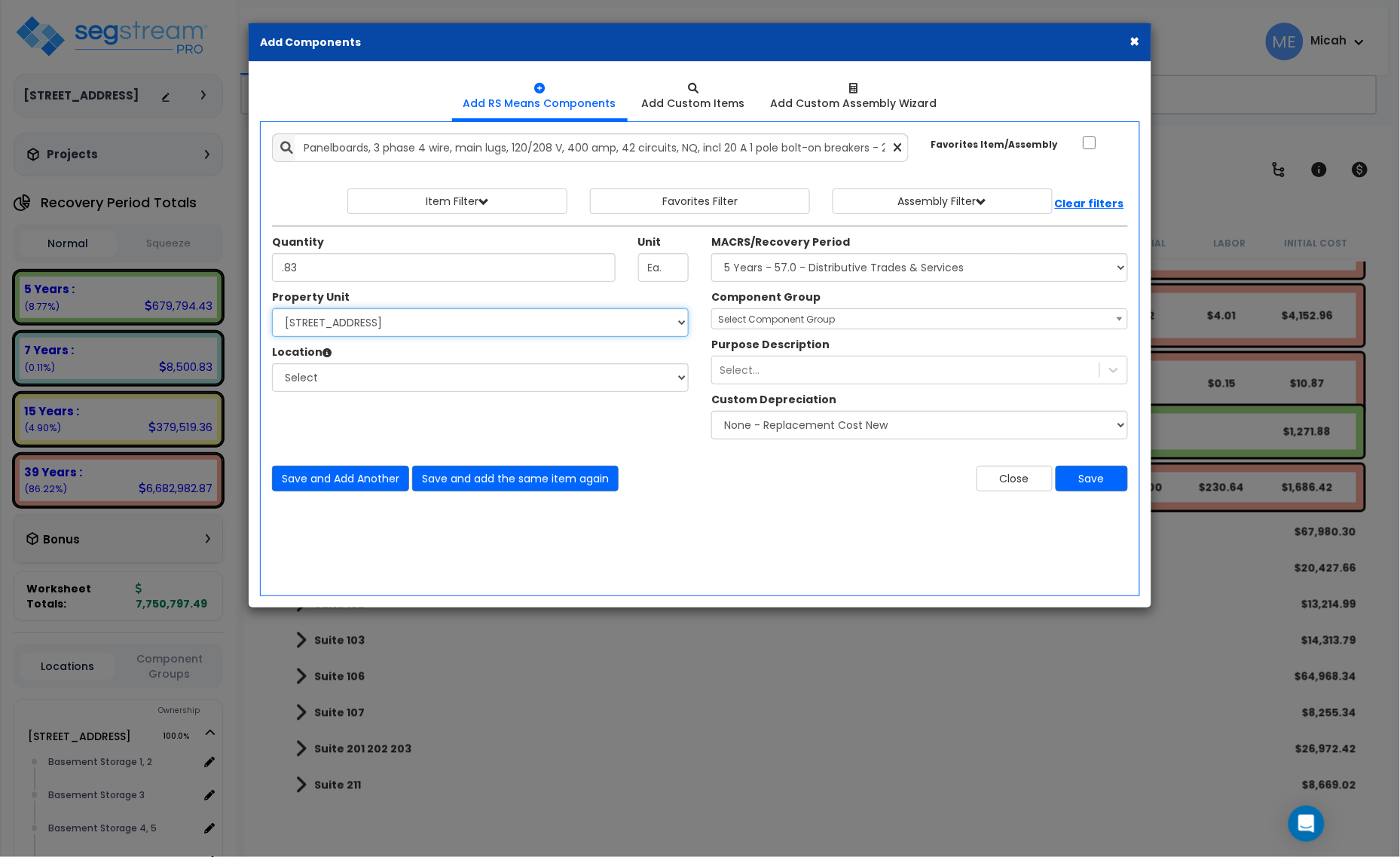
click at [391, 327] on select "Select [STREET_ADDRESS] Site Improvements" at bounding box center [481, 323] width 417 height 29
select select "170921"
click at [272, 309] on select "Select [STREET_ADDRESS] Site Improvements" at bounding box center [481, 323] width 417 height 29
click at [374, 386] on select "Select Basement Storage 1, 2 Basement Storage 3 Basement Storage 4, 5 Building …" at bounding box center [481, 378] width 417 height 29
select select "31953"
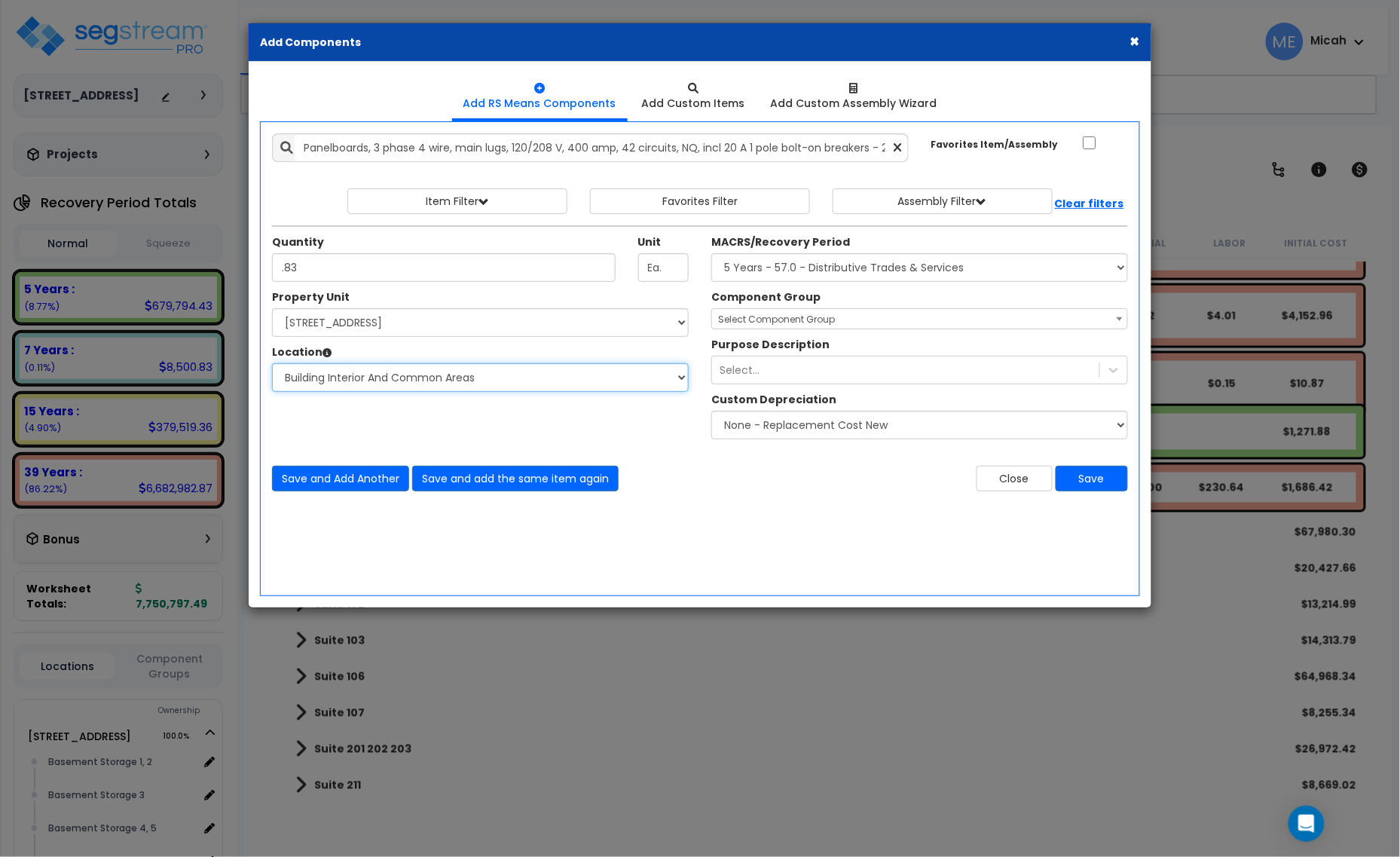
click at [272, 364] on select "Select Basement Storage 1, 2 Basement Storage 3 Basement Storage 4, 5 Building …" at bounding box center [481, 378] width 417 height 29
click at [763, 270] on select "Select MACRS/Recovery Period 5 Years - 57.0 - Distributive Trades & Services 5 …" at bounding box center [920, 268] width 417 height 29
select select "3669"
click at [712, 254] on select "Select MACRS/Recovery Period 5 Years - 57.0 - Distributive Trades & Services 5 …" at bounding box center [920, 268] width 417 height 29
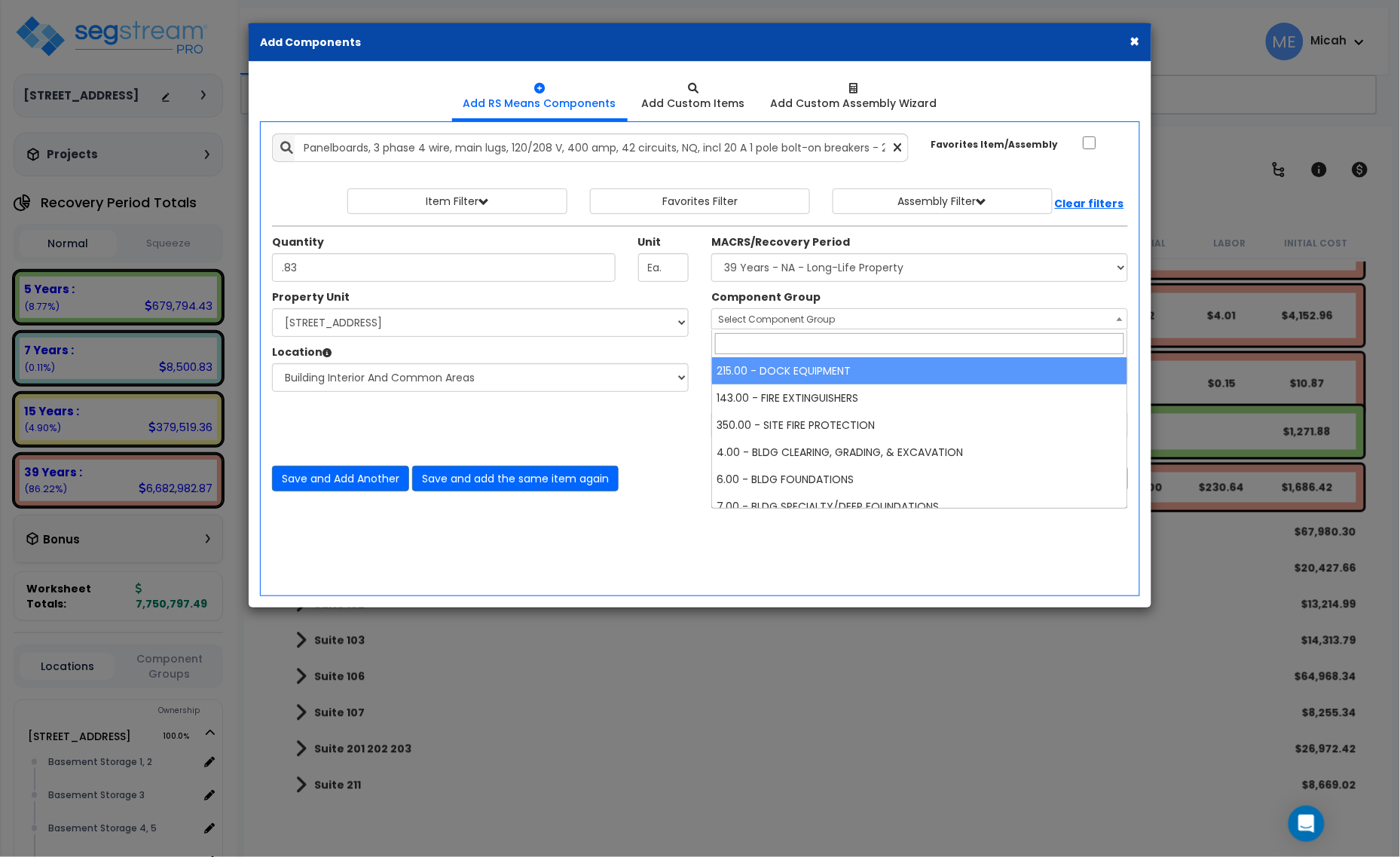
click at [744, 327] on span "Select Component Group" at bounding box center [920, 319] width 415 height 21
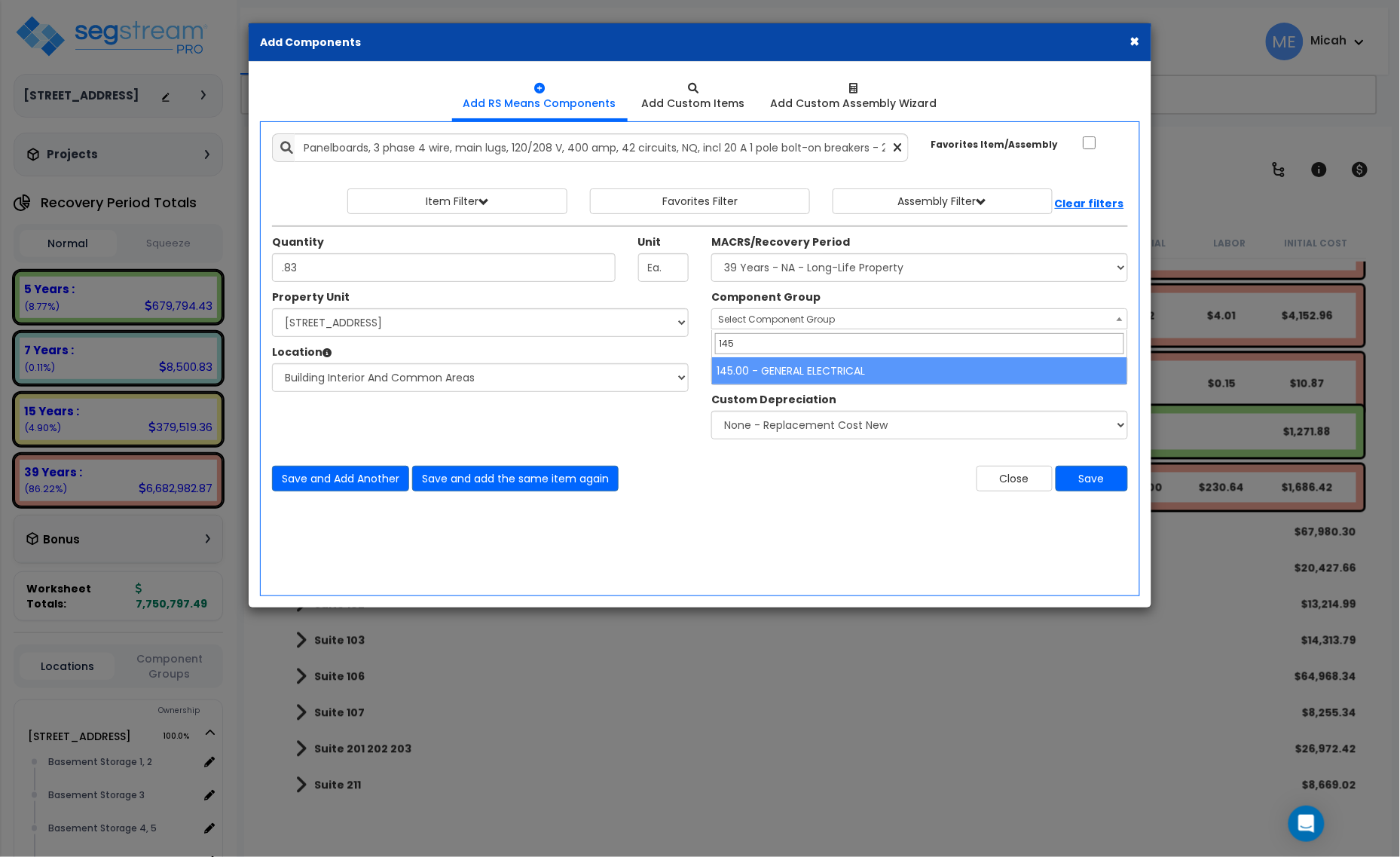
type input "145"
select select "56955"
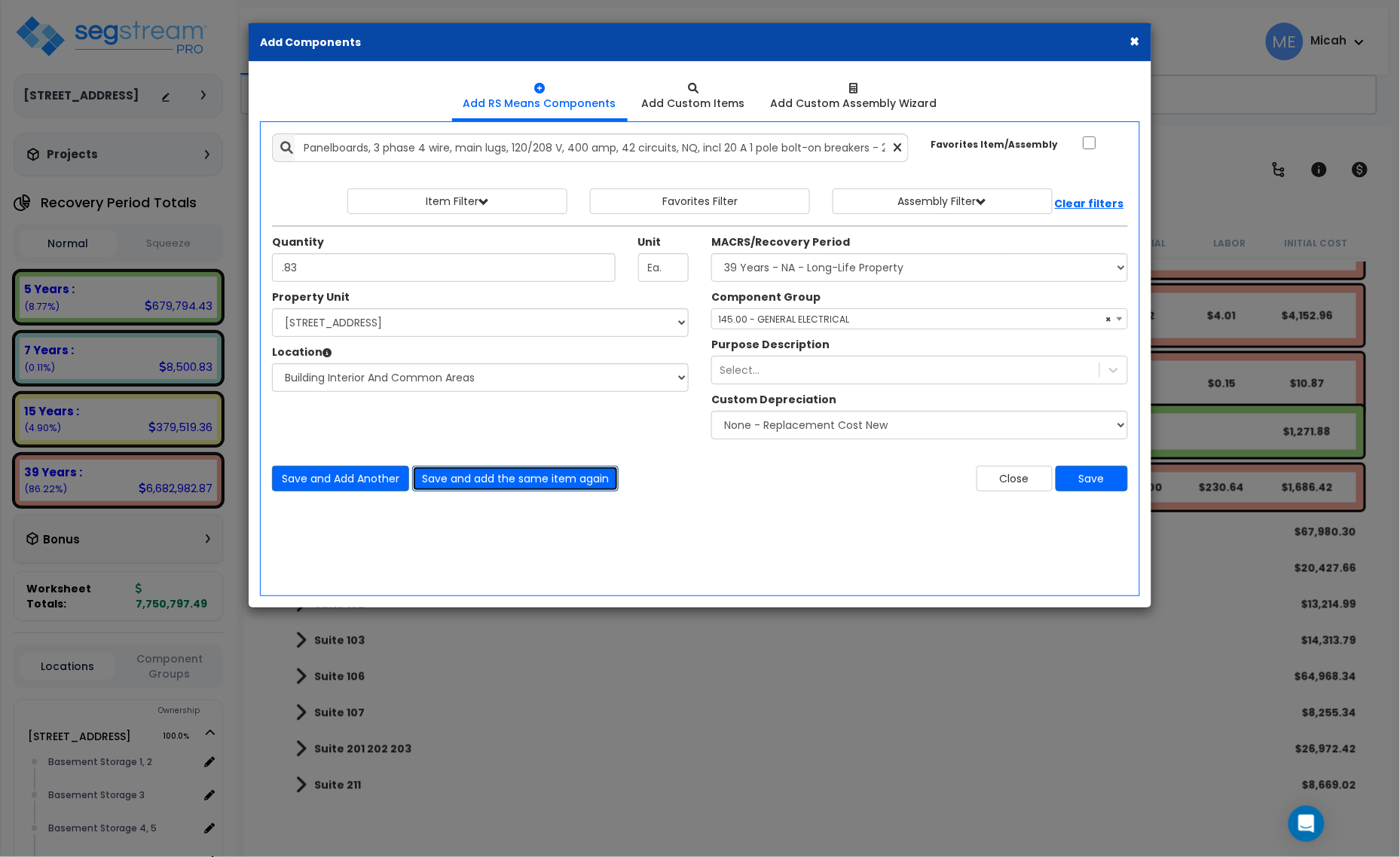
click at [512, 488] on button "Save and add the same item again" at bounding box center [515, 478] width 207 height 25
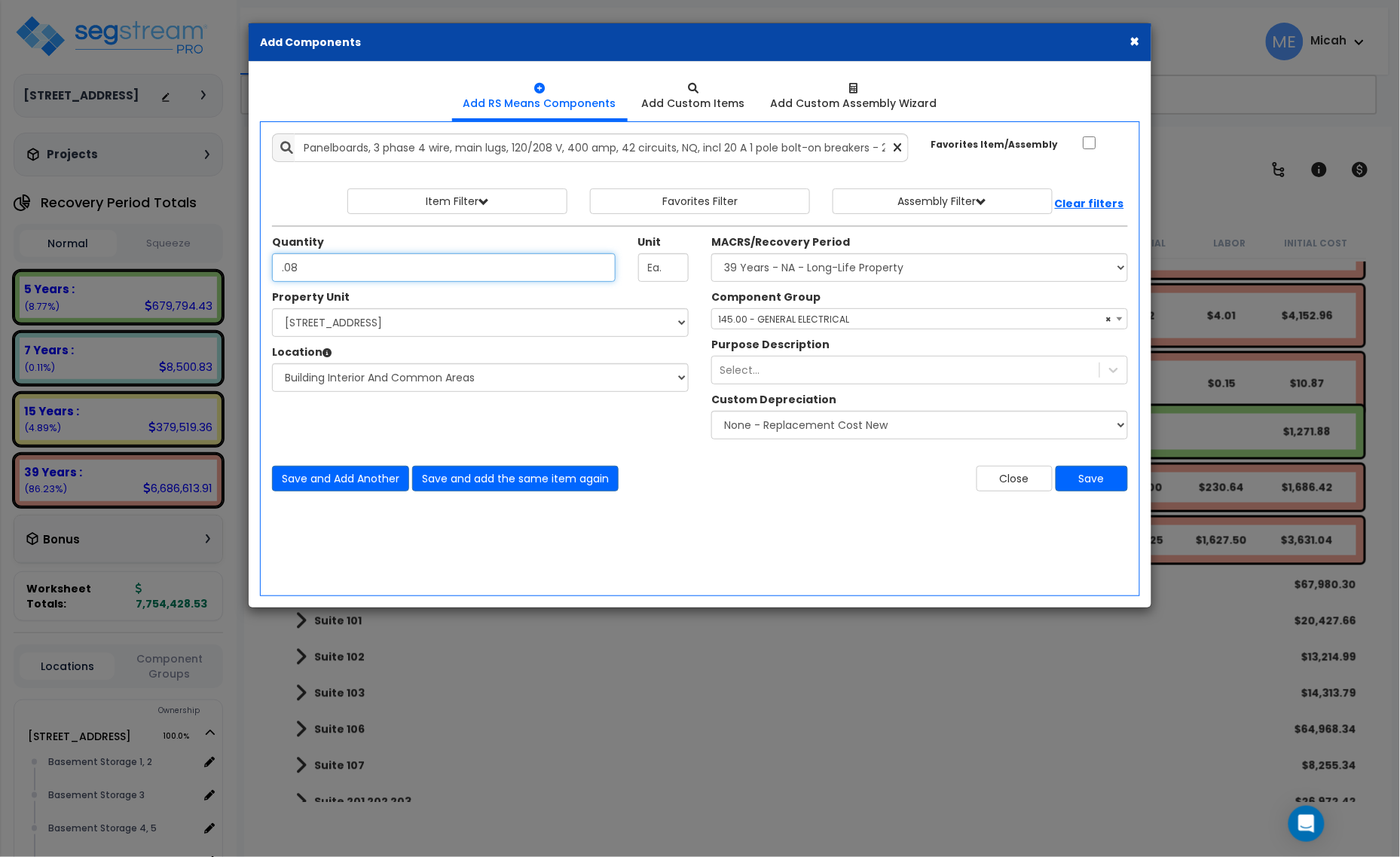
type input ".08"
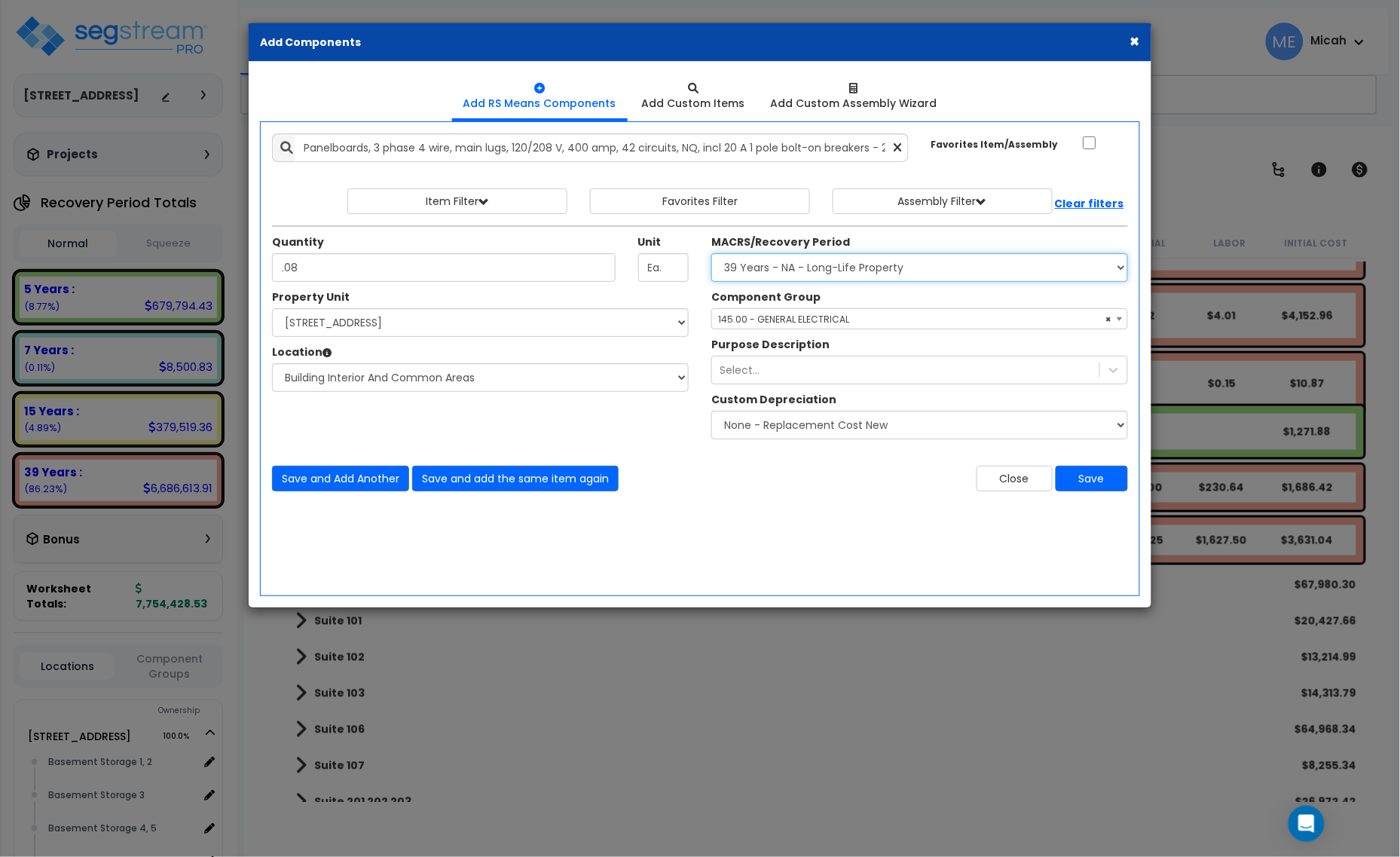
click at [797, 266] on select "Select MACRS/Recovery Period 5 Years - 57.0 - Distributive Trades & Services 5 …" at bounding box center [920, 268] width 417 height 29
select select "3667"
click at [712, 254] on select "Select MACRS/Recovery Period 5 Years - 57.0 - Distributive Trades & Services 5 …" at bounding box center [920, 268] width 417 height 29
click at [815, 317] on span "Select Component Group" at bounding box center [777, 319] width 117 height 13
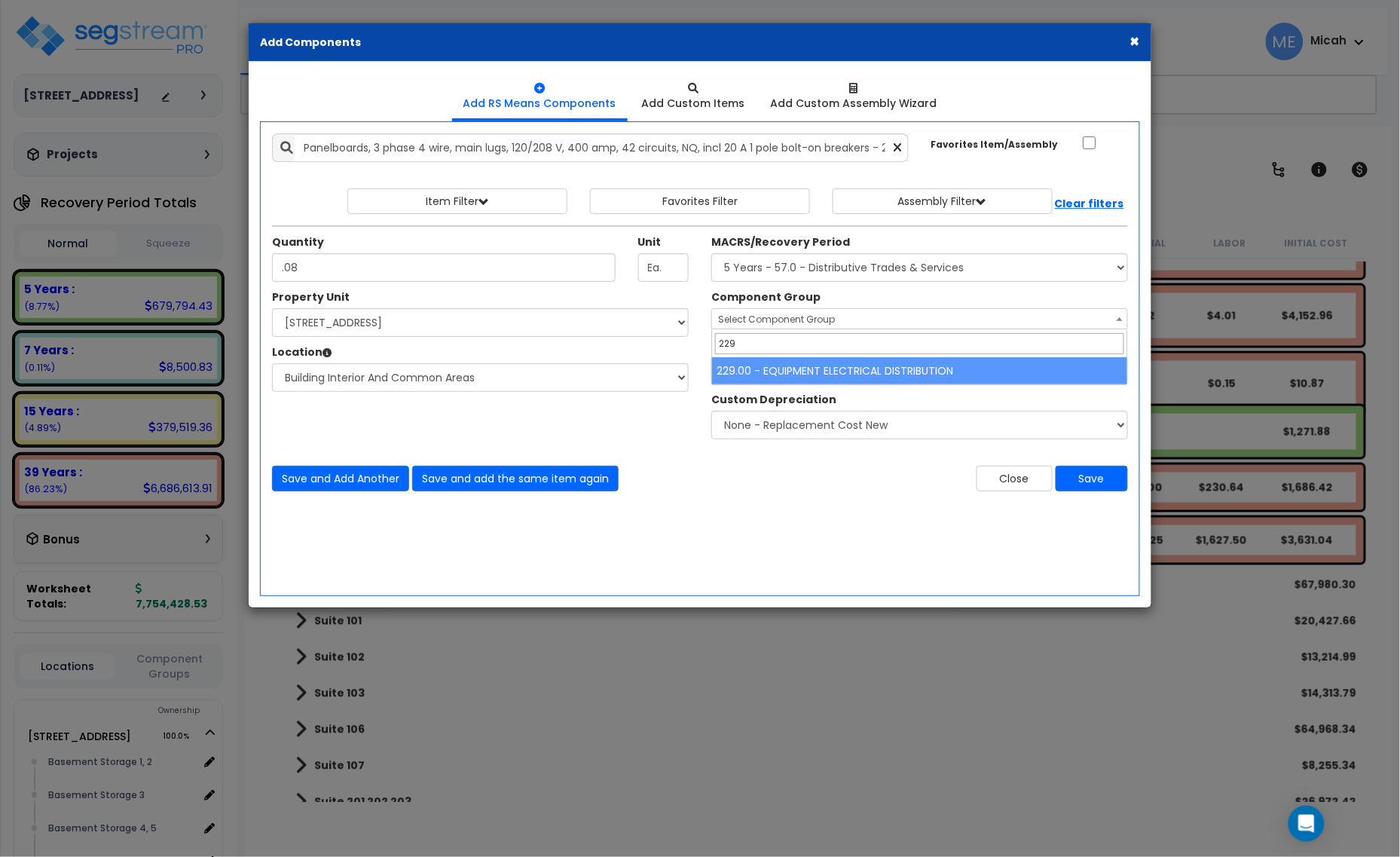
type input "229"
select select "57033"
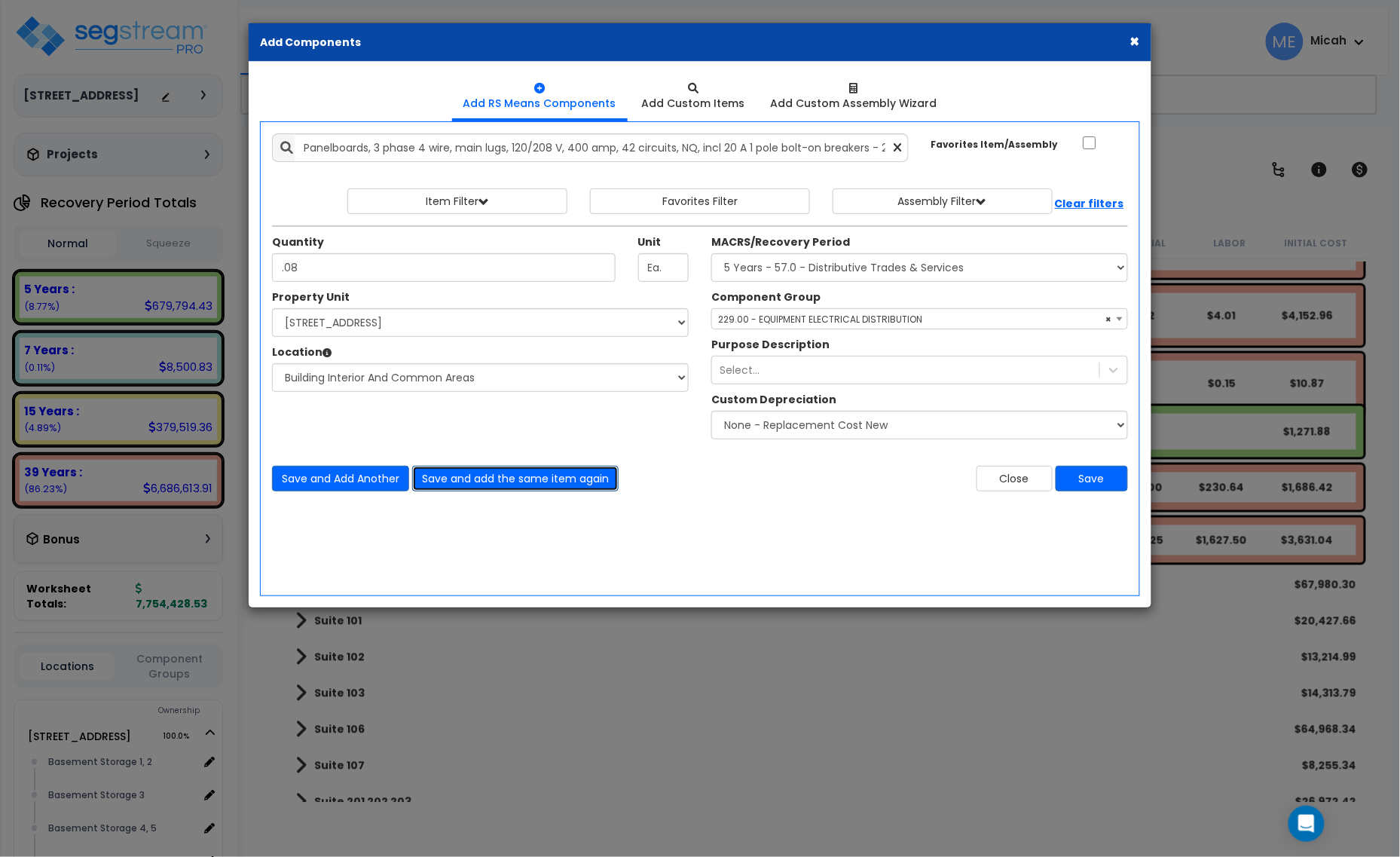
click at [488, 490] on button "Save and add the same item again" at bounding box center [515, 478] width 207 height 25
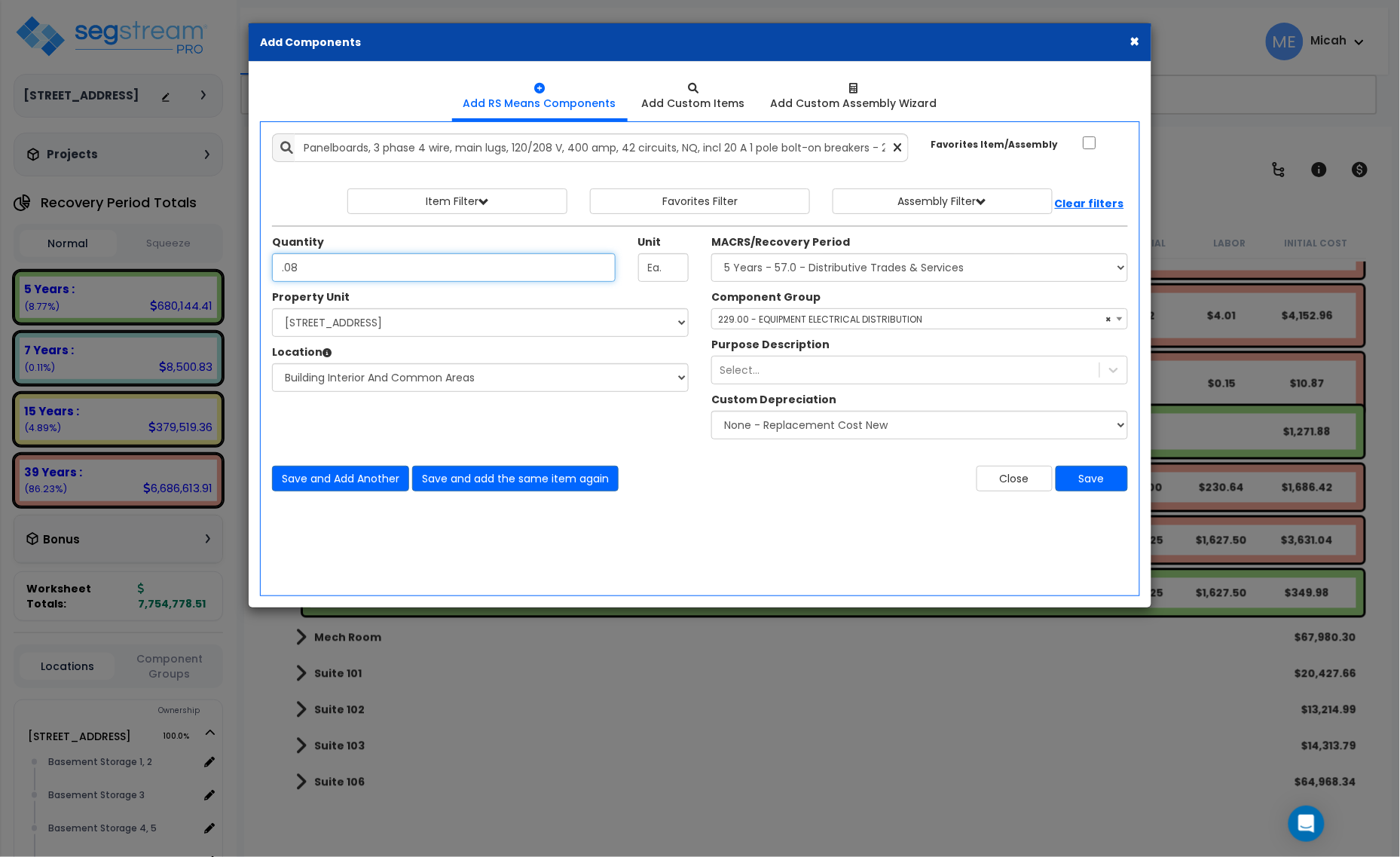
type input ".08"
click at [1091, 474] on button "Save" at bounding box center [1092, 478] width 72 height 25
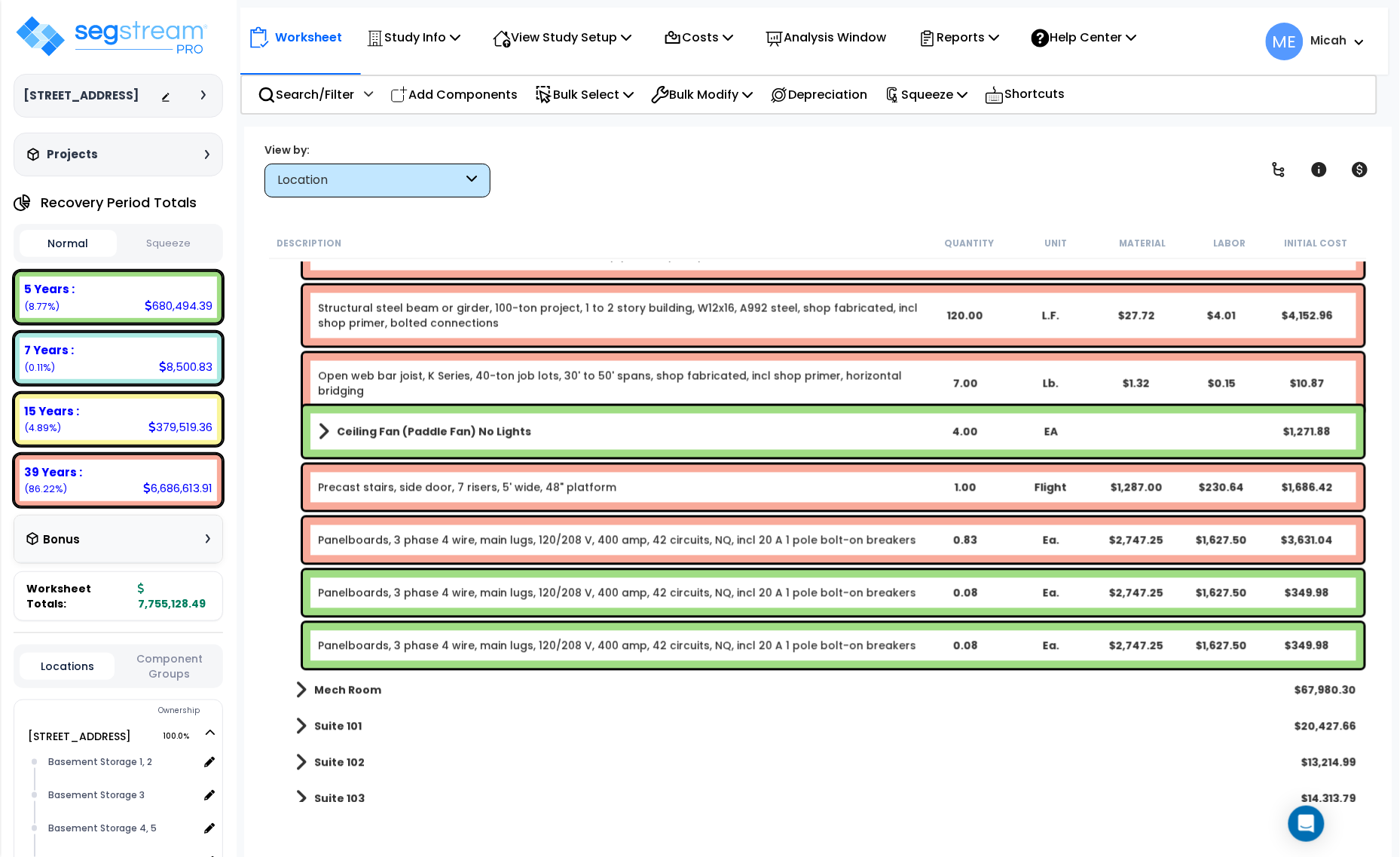
click at [442, 536] on link "Panelboards, 3 phase 4 wire, main lugs, 120/208 V, 400 amp, 42 circuits, NQ, in…" at bounding box center [617, 540] width 598 height 15
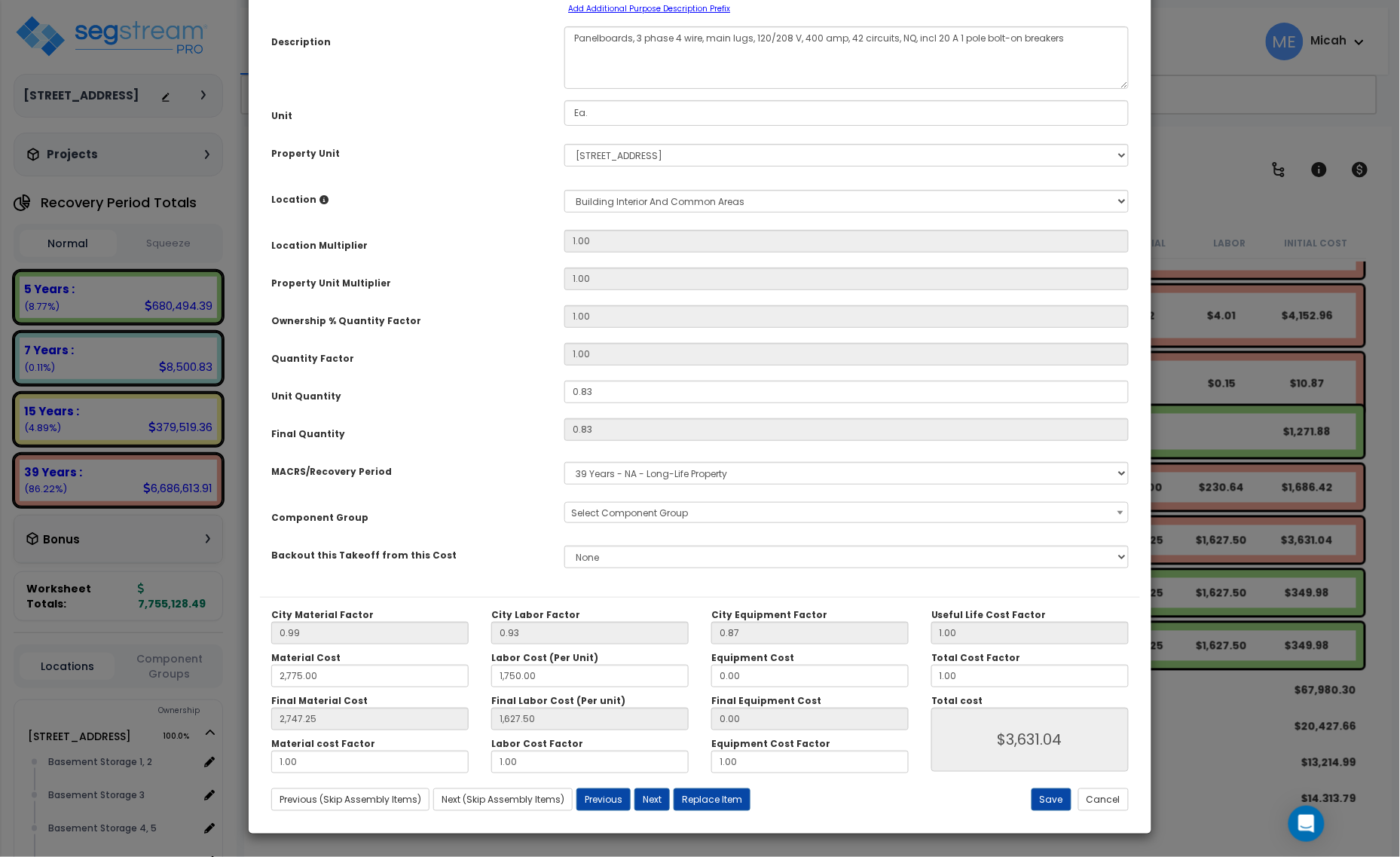
scroll to position [0, 0]
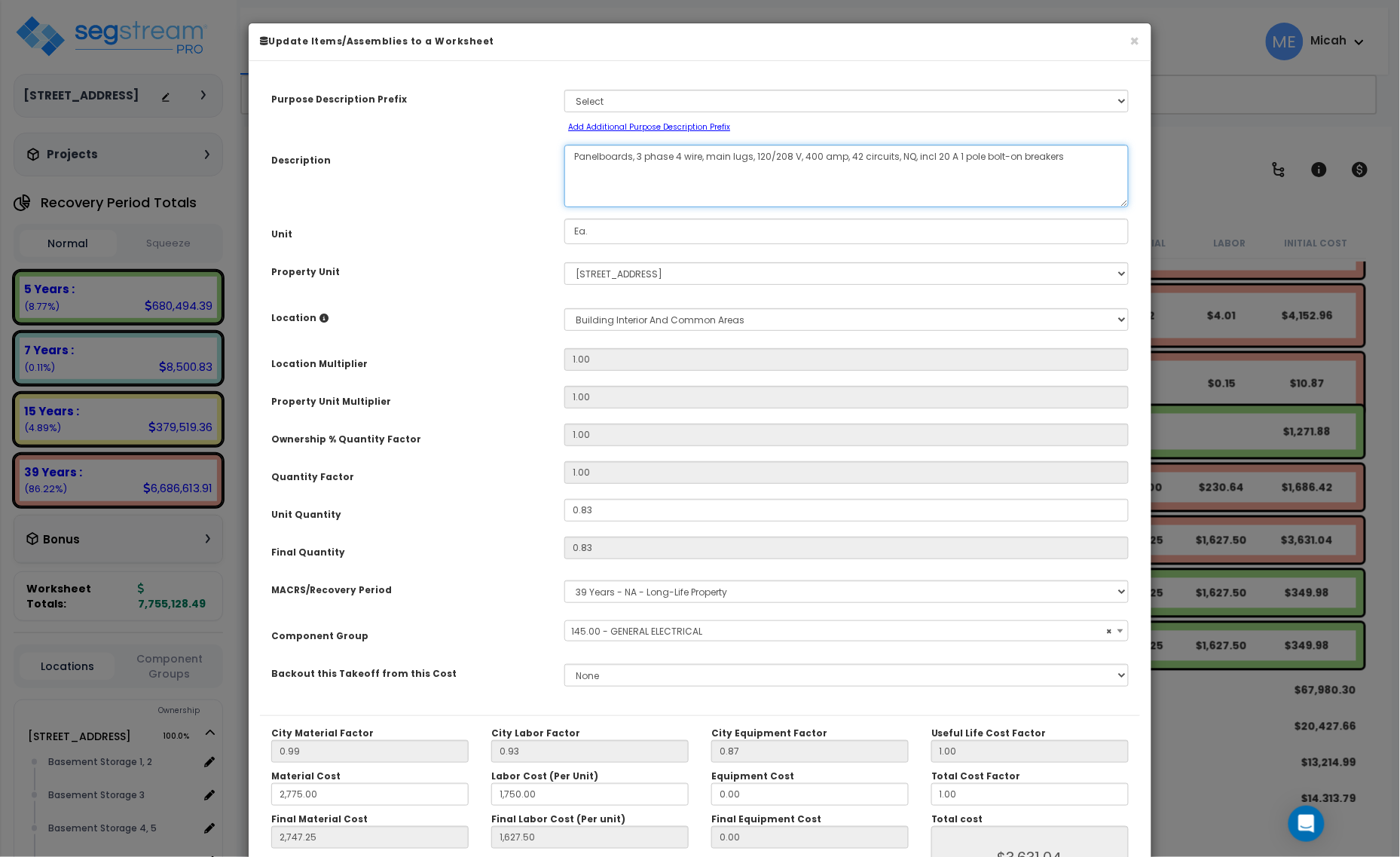
select select "56955"
drag, startPoint x: 630, startPoint y: 155, endPoint x: 540, endPoint y: 158, distance: 90.0
click at [540, 158] on div "Description Panelboards, 3 phase 4 wire, main lugs, 120/208 V, 400 amp, 42 circ…" at bounding box center [700, 175] width 880 height 62
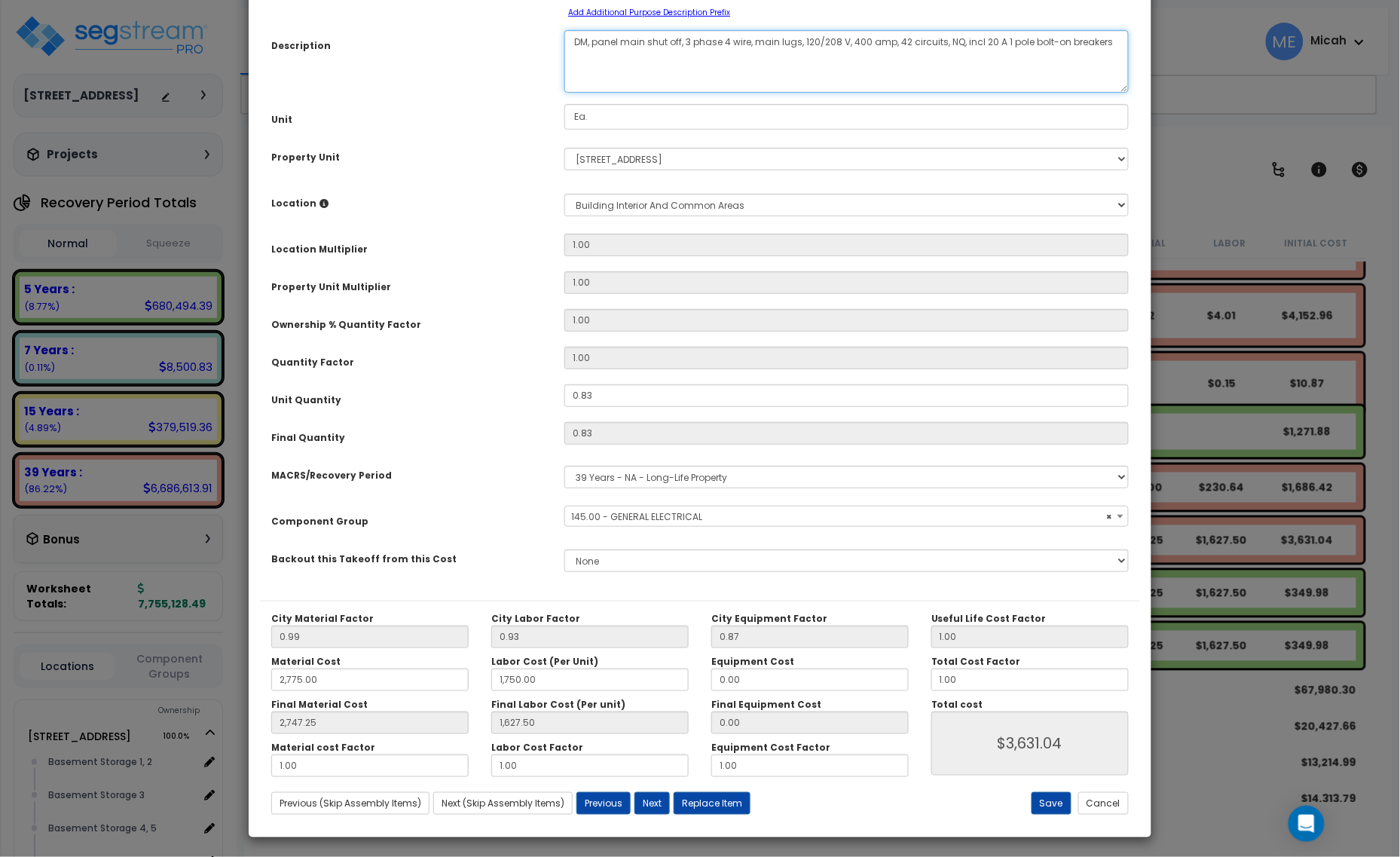
scroll to position [118, 0]
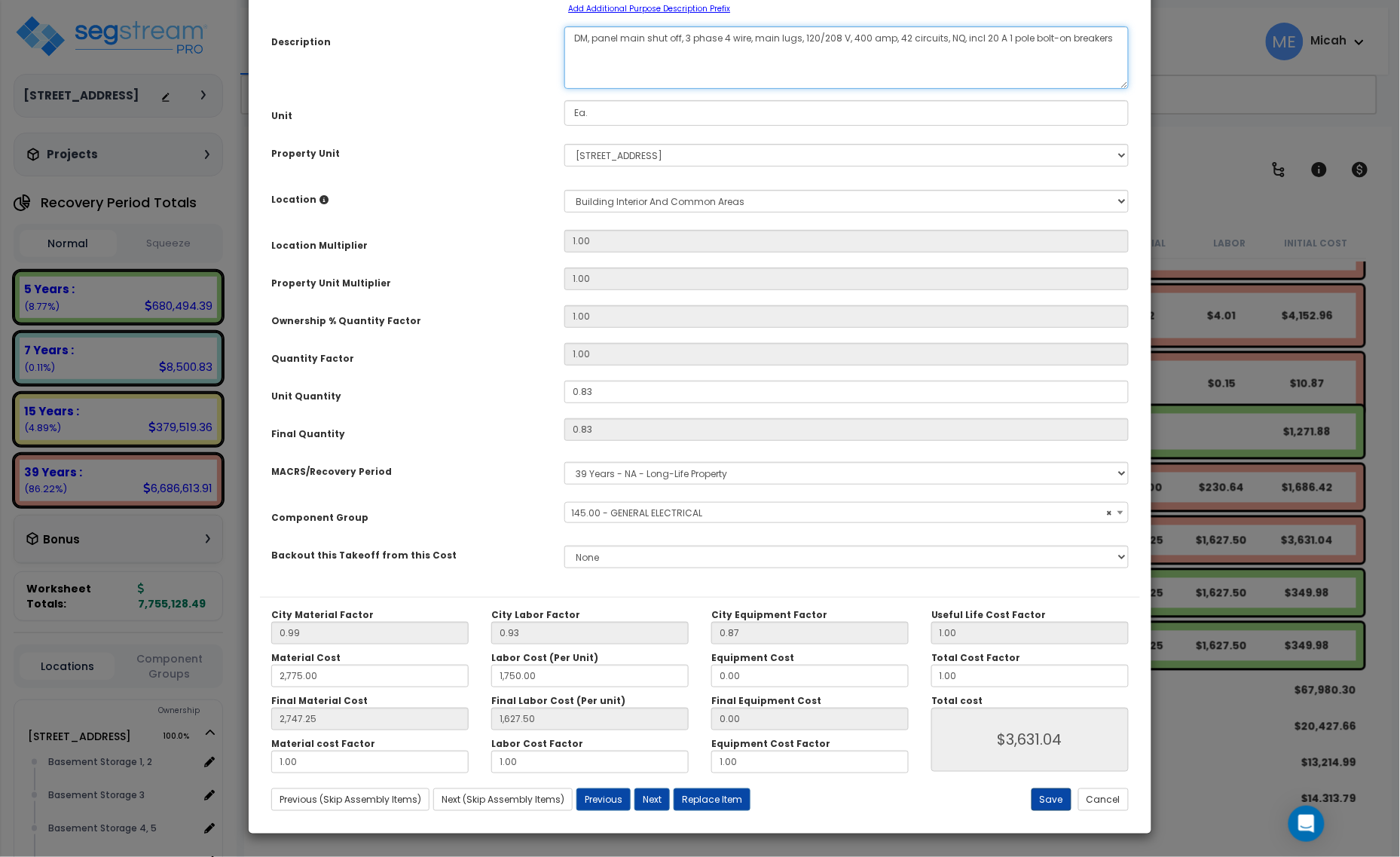
type textarea "DM, panel main shut off, 3 phase 4 wire, main lugs, 120/208 V, 400 amp, 42 circ…"
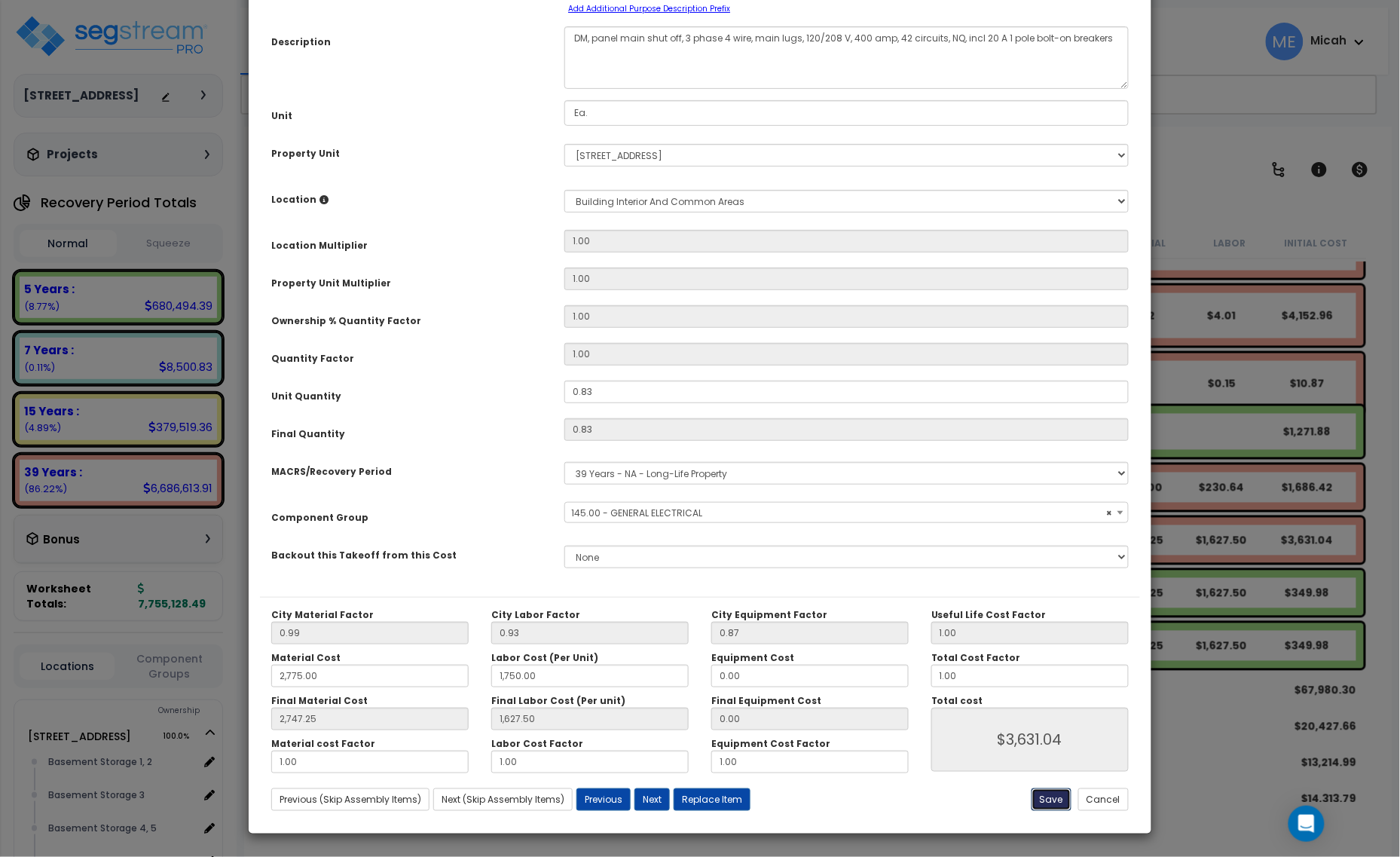
click at [1052, 687] on button "Save" at bounding box center [1052, 799] width 40 height 23
type input "2775.00"
type input "1750.00"
type input "2747.25"
type input "1627.50"
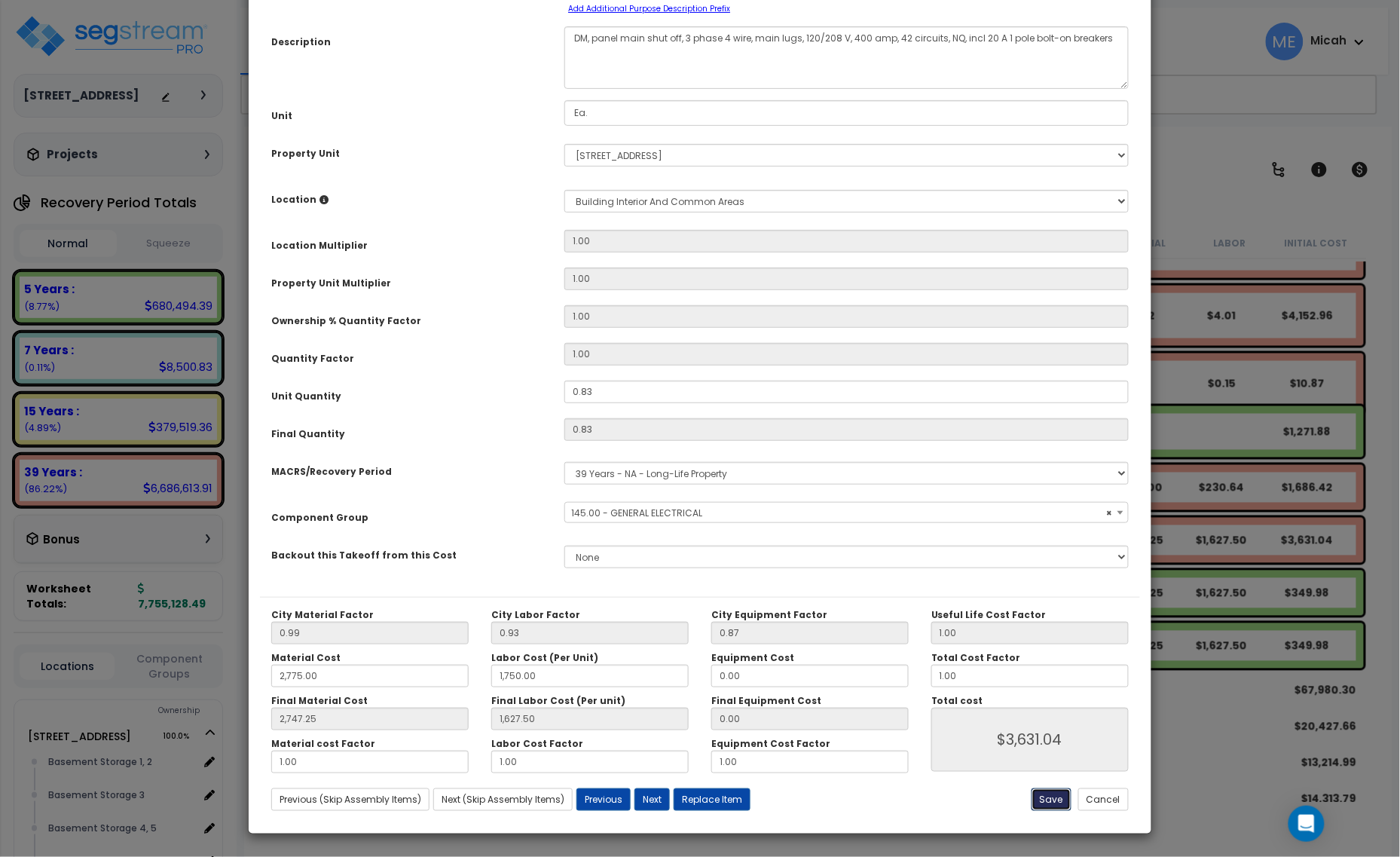
type input "3631.04"
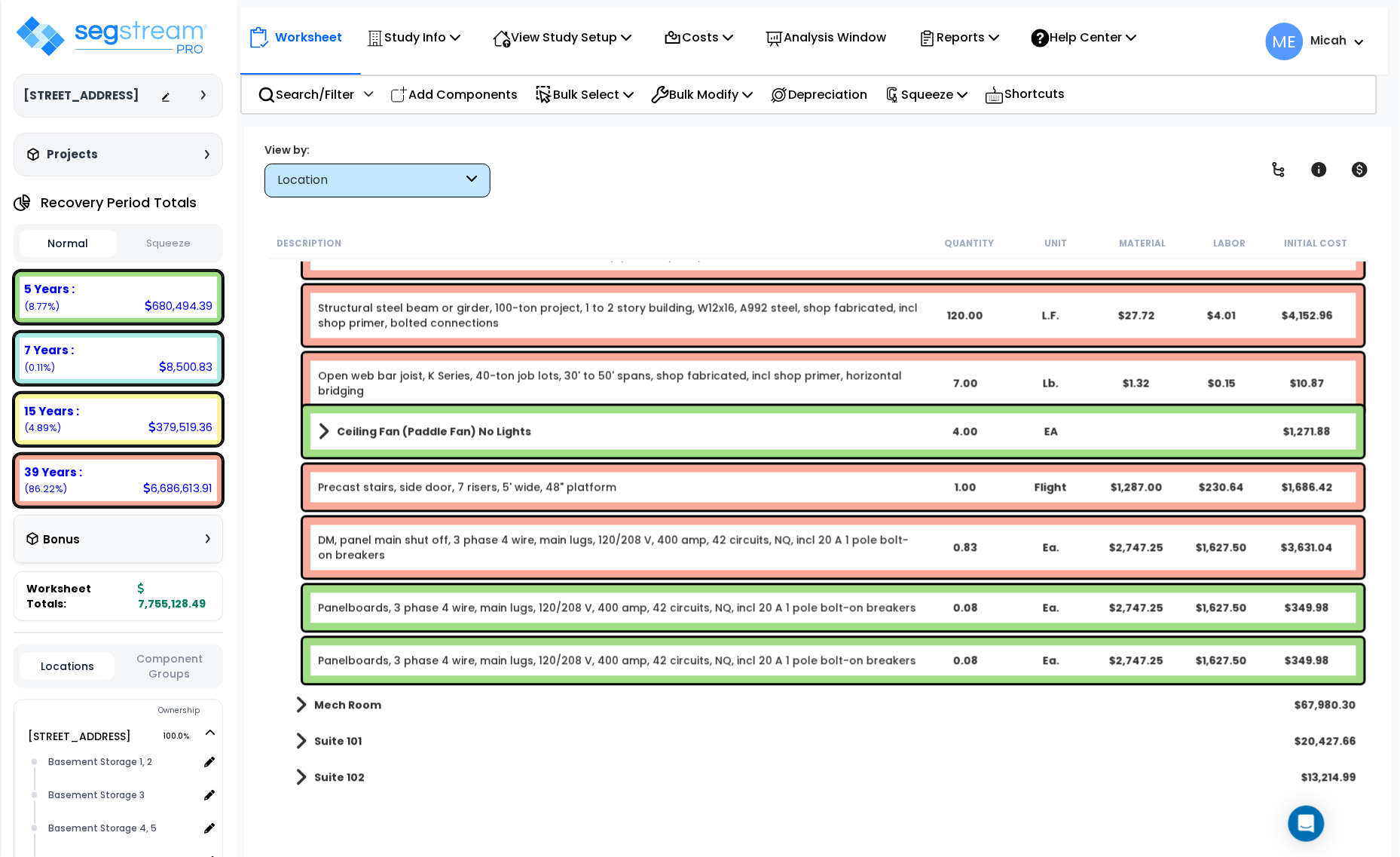
click at [441, 609] on link "Panelboards, 3 phase 4 wire, main lugs, 120/208 V, 400 amp, 42 circuits, NQ, in…" at bounding box center [617, 608] width 598 height 15
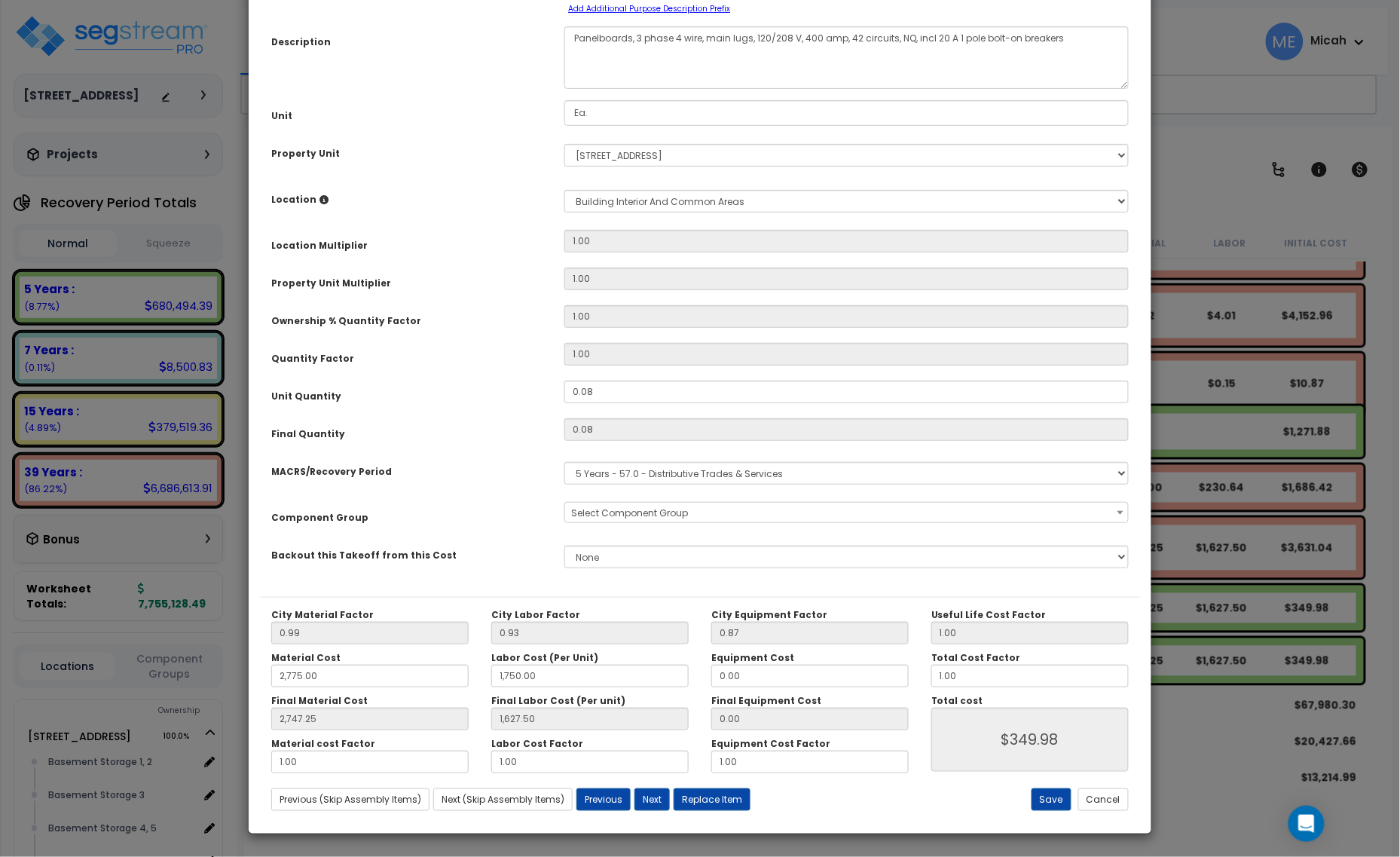
scroll to position [0, 0]
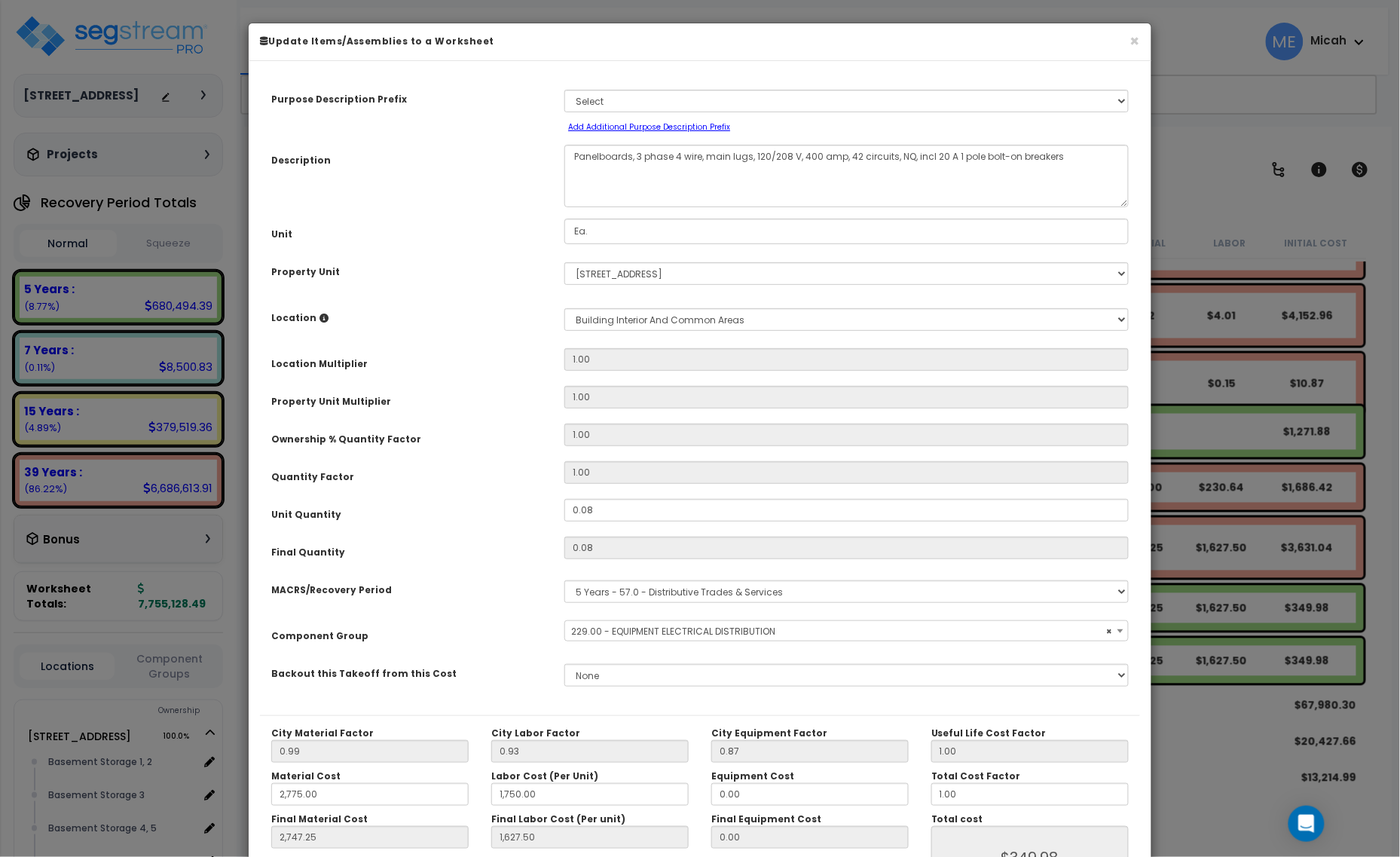
select select "57033"
drag, startPoint x: 631, startPoint y: 155, endPoint x: 550, endPoint y: 158, distance: 81.1
click at [550, 158] on div "Description Panelboards, 3 phase 4 wire, main lugs, 120/208 V, 400 amp, 42 circ…" at bounding box center [700, 175] width 880 height 62
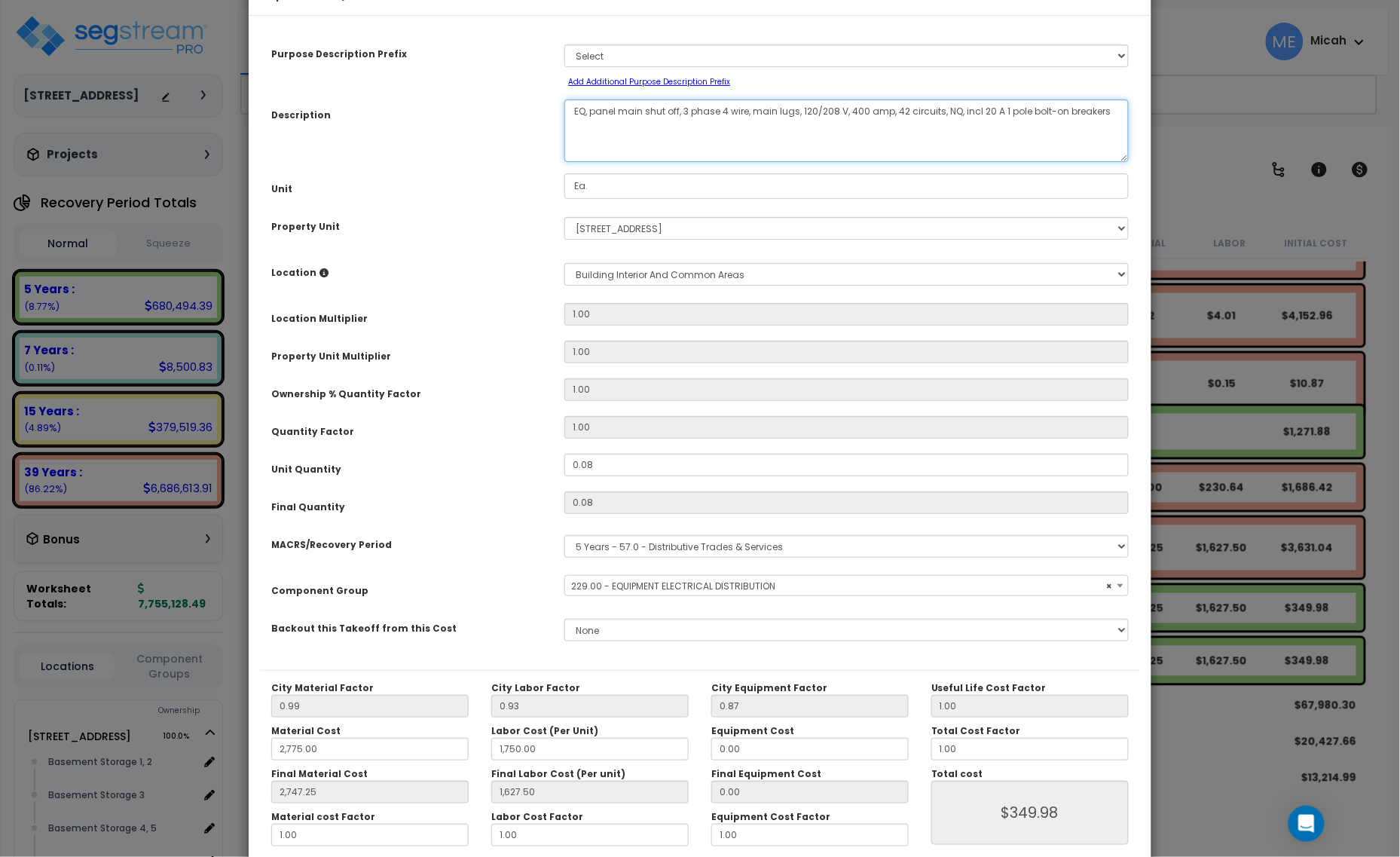
scroll to position [118, 0]
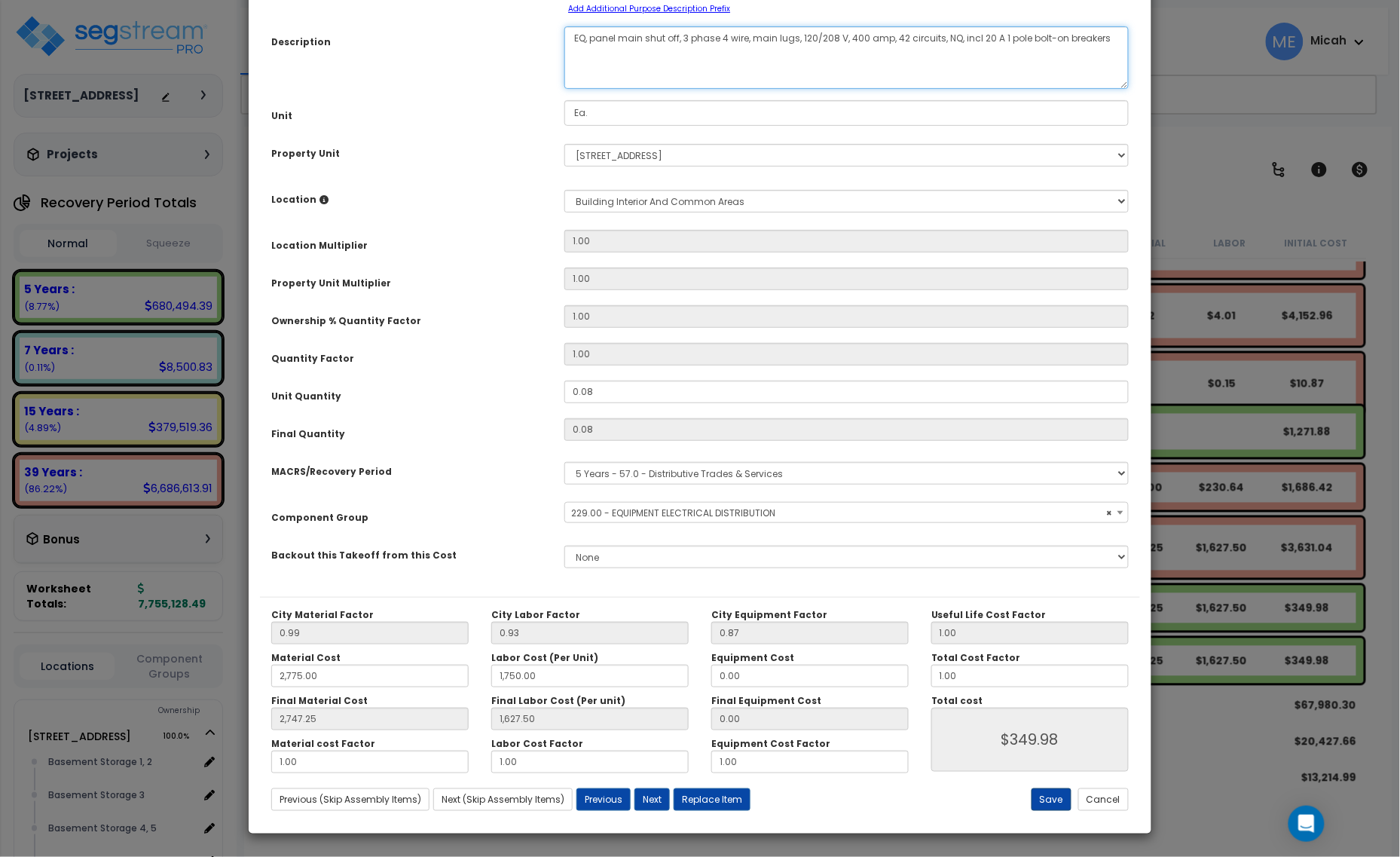
type textarea "EQ, panel main shut off, 3 phase 4 wire, main lugs, 120/208 V, 400 amp, 42 circ…"
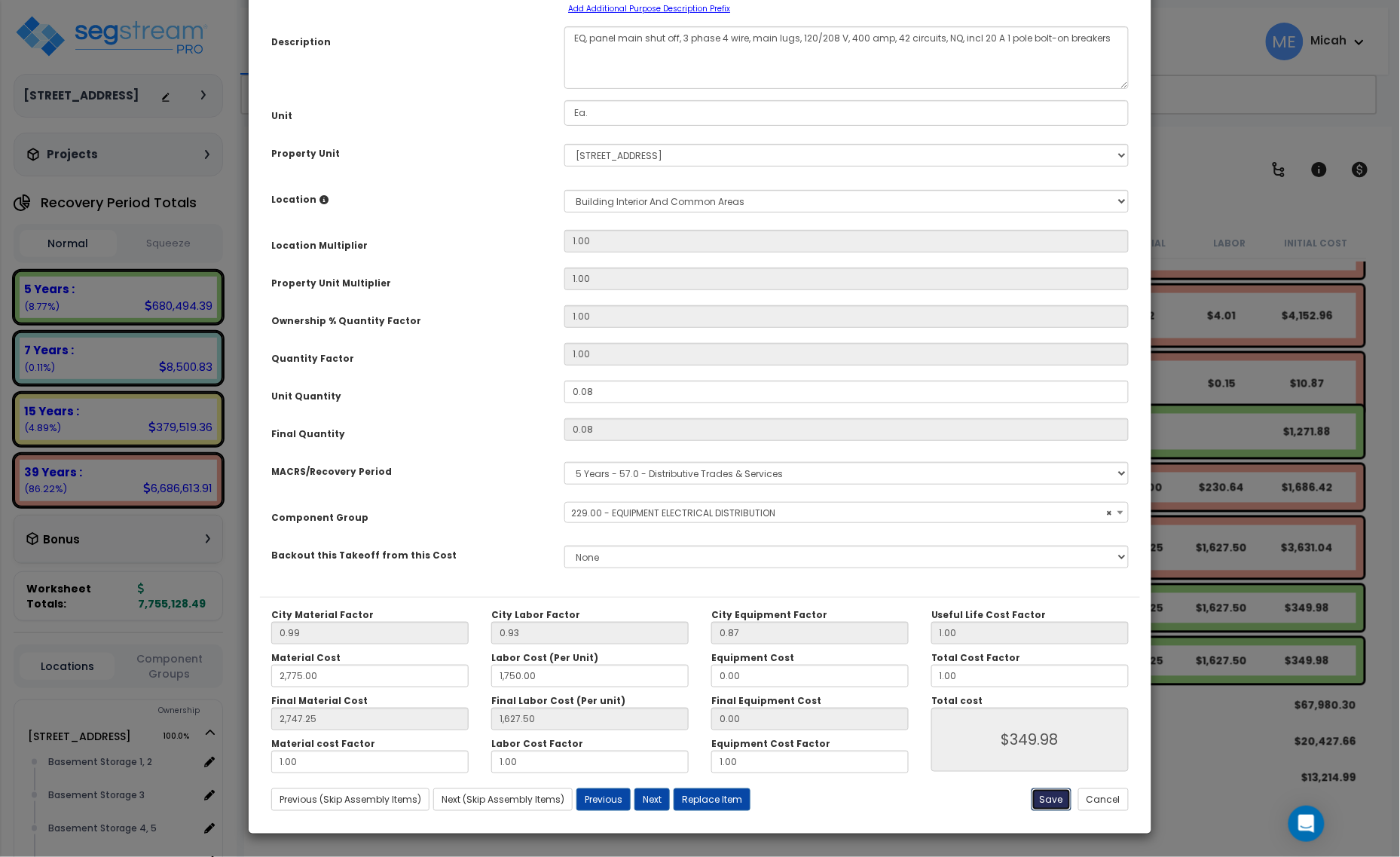
click at [1036, 687] on button "Save" at bounding box center [1052, 799] width 40 height 23
type input "2775.00"
type input "1750.00"
type input "2747.25"
type input "1627.50"
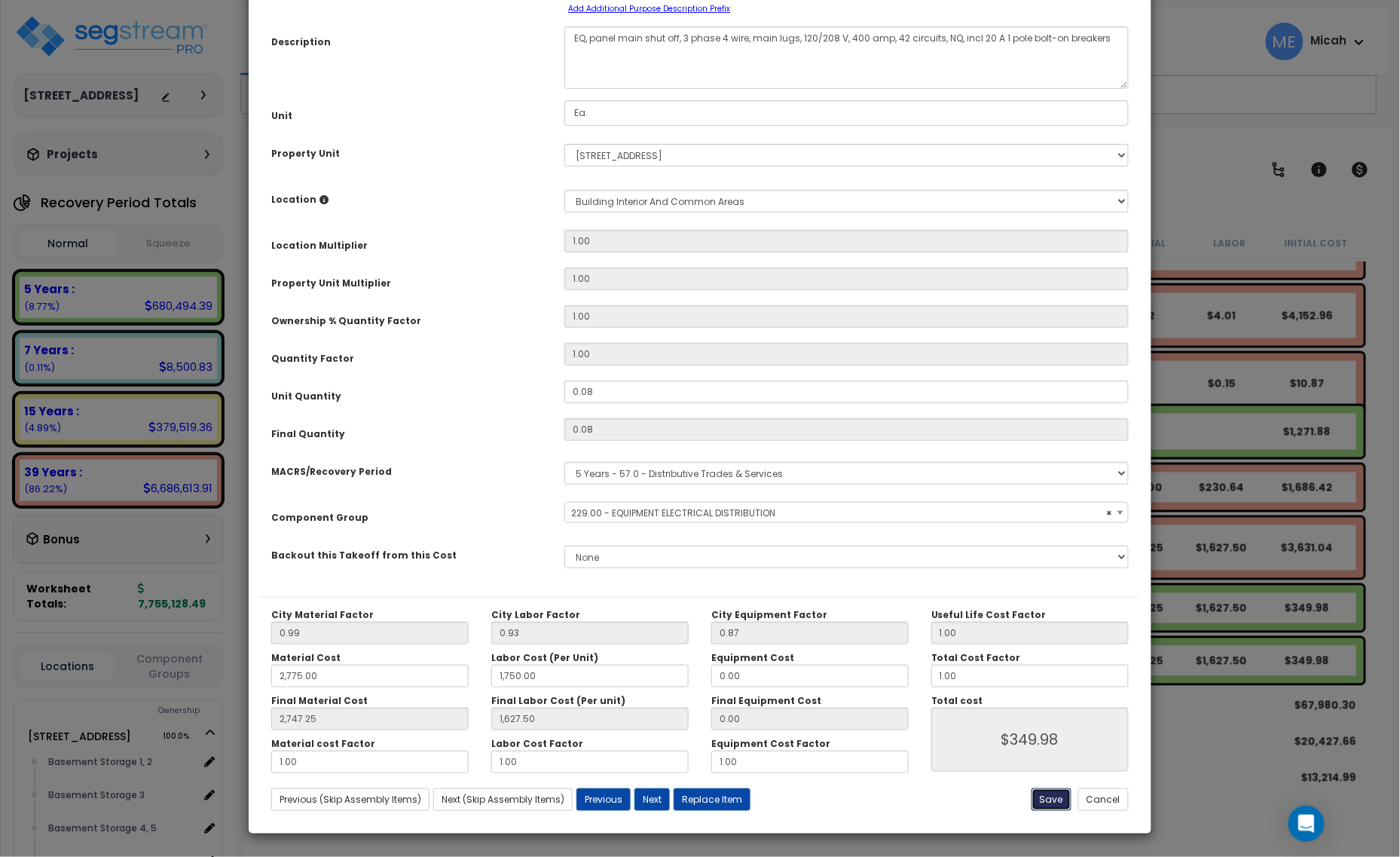
type input "349.98"
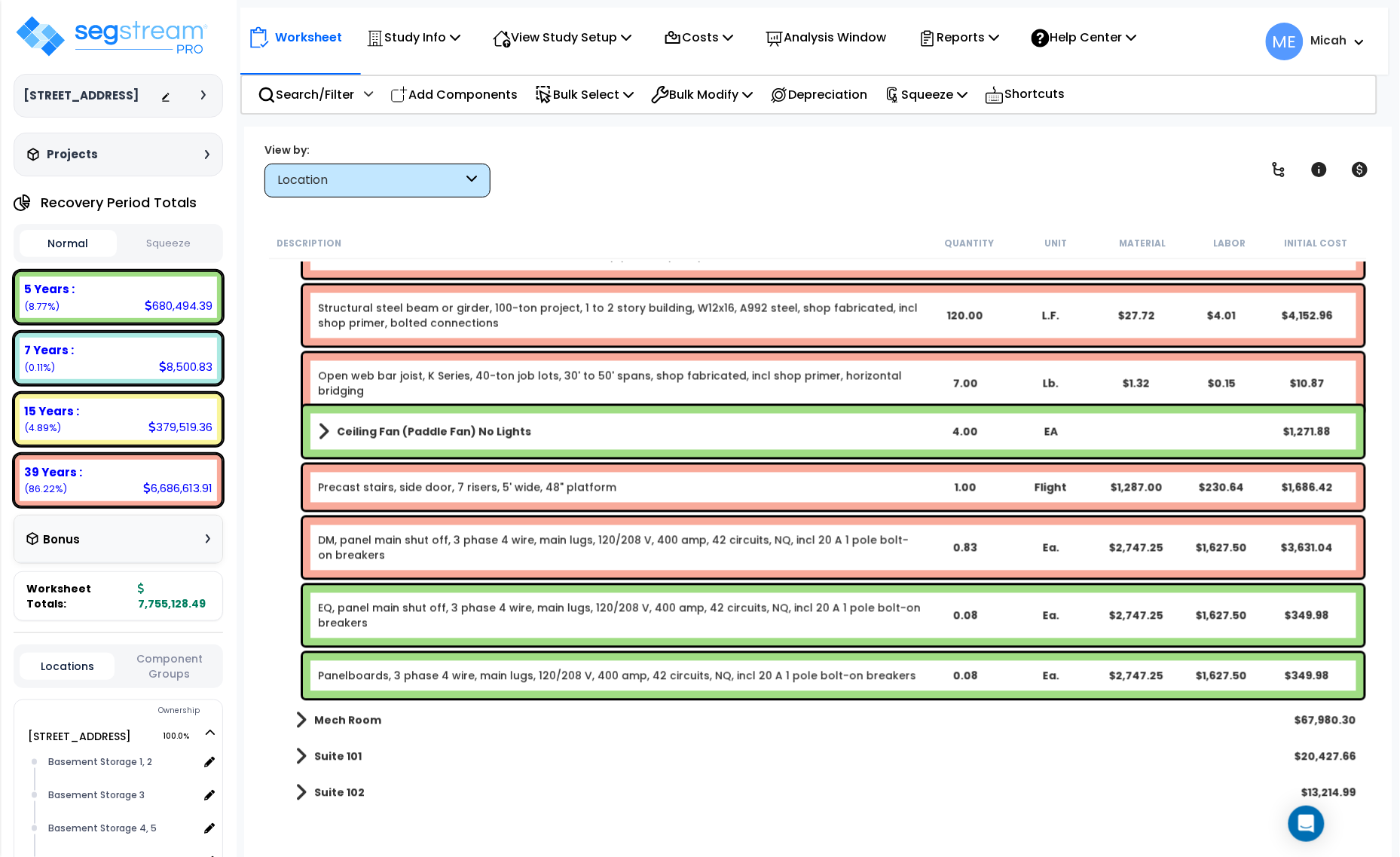
click at [419, 666] on div "Panelboards, 3 phase 4 wire, main lugs, 120/208 V, 400 amp, 42 circuits, NQ, in…" at bounding box center [834, 676] width 1061 height 45
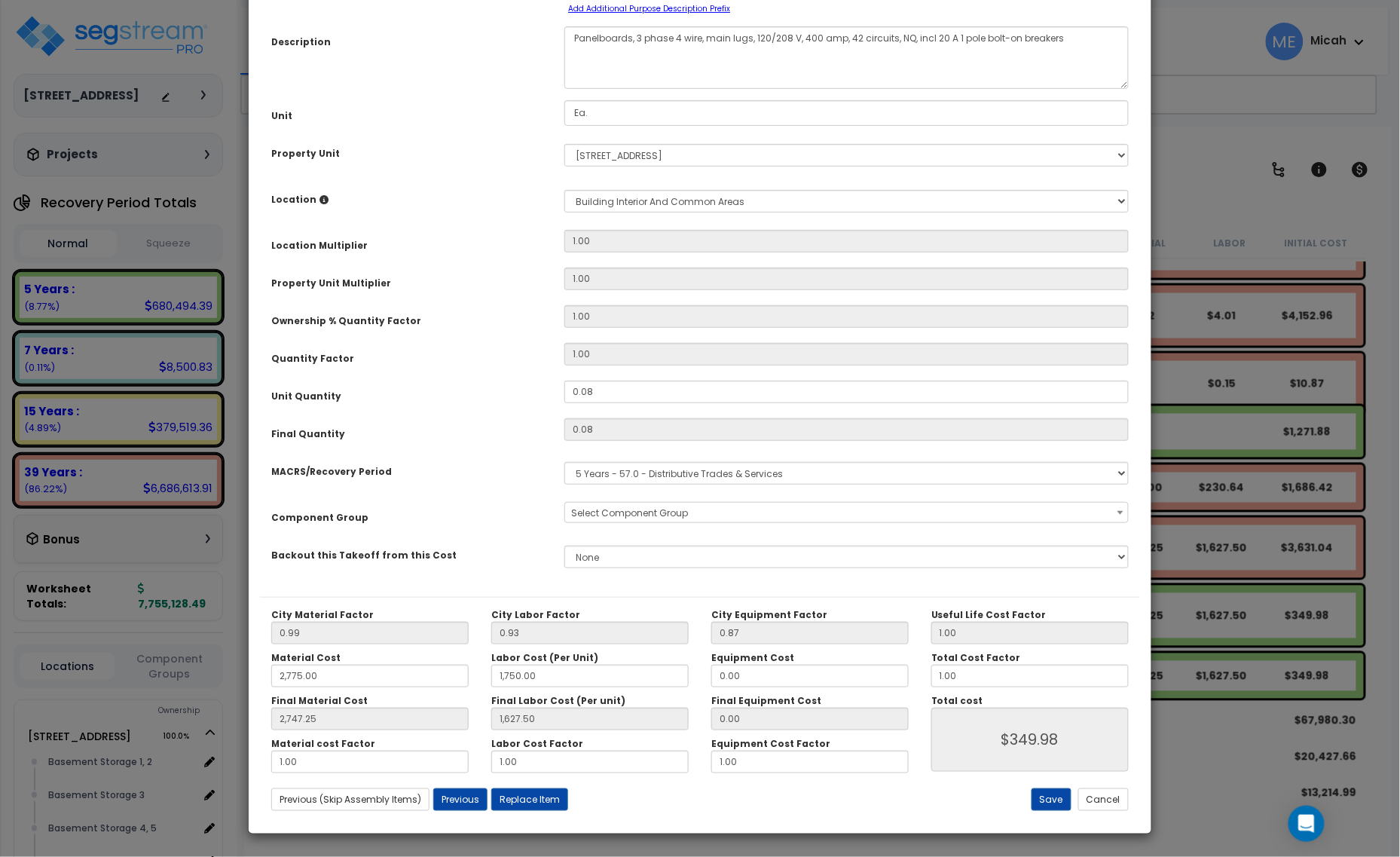
scroll to position [0, 0]
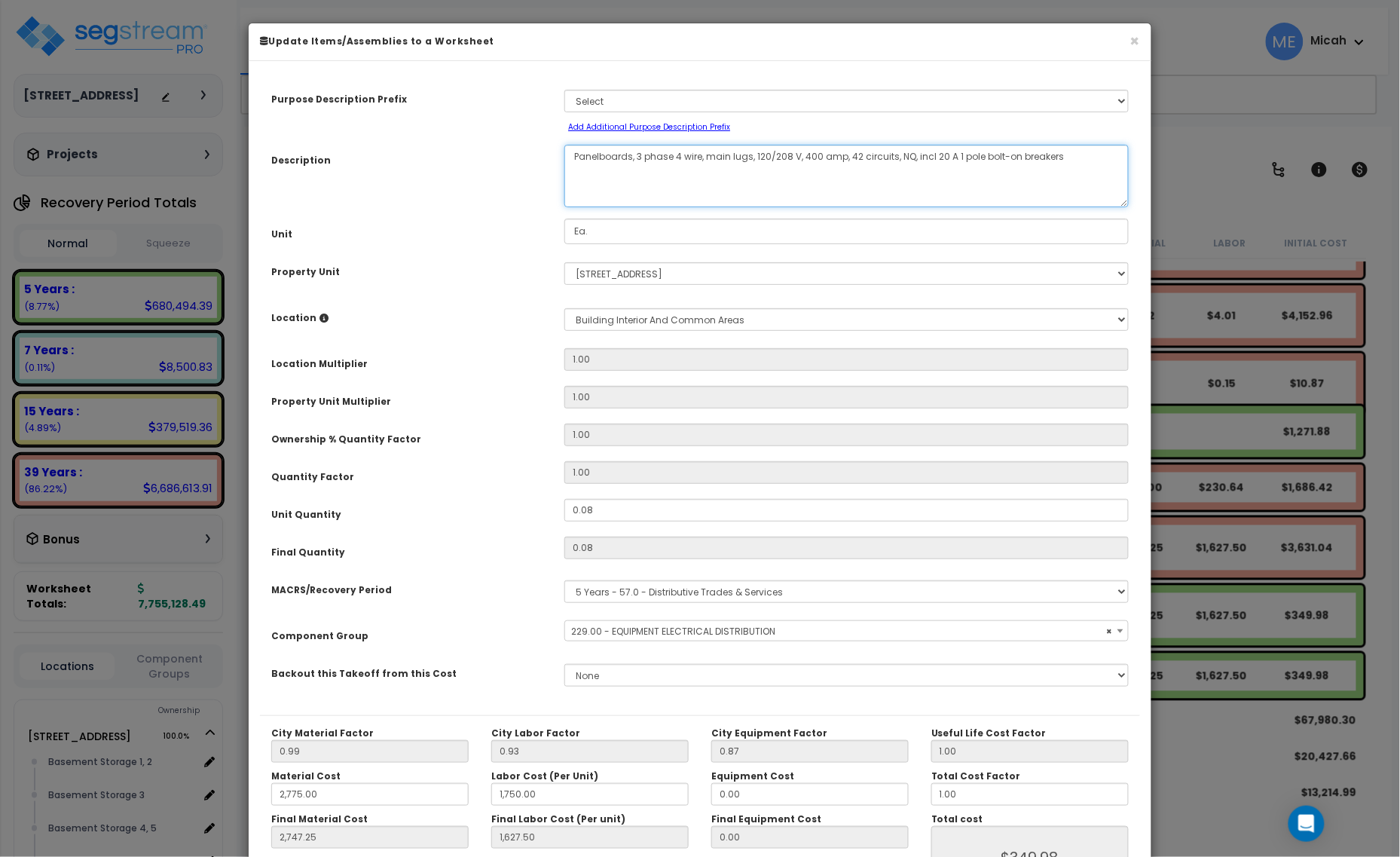
select select "57033"
drag, startPoint x: 631, startPoint y: 154, endPoint x: 528, endPoint y: 162, distance: 103.3
click at [528, 162] on div "Description Panelboards, 3 phase 4 wire, main lugs, 120/208 V, 400 amp, 42 circ…" at bounding box center [700, 175] width 880 height 62
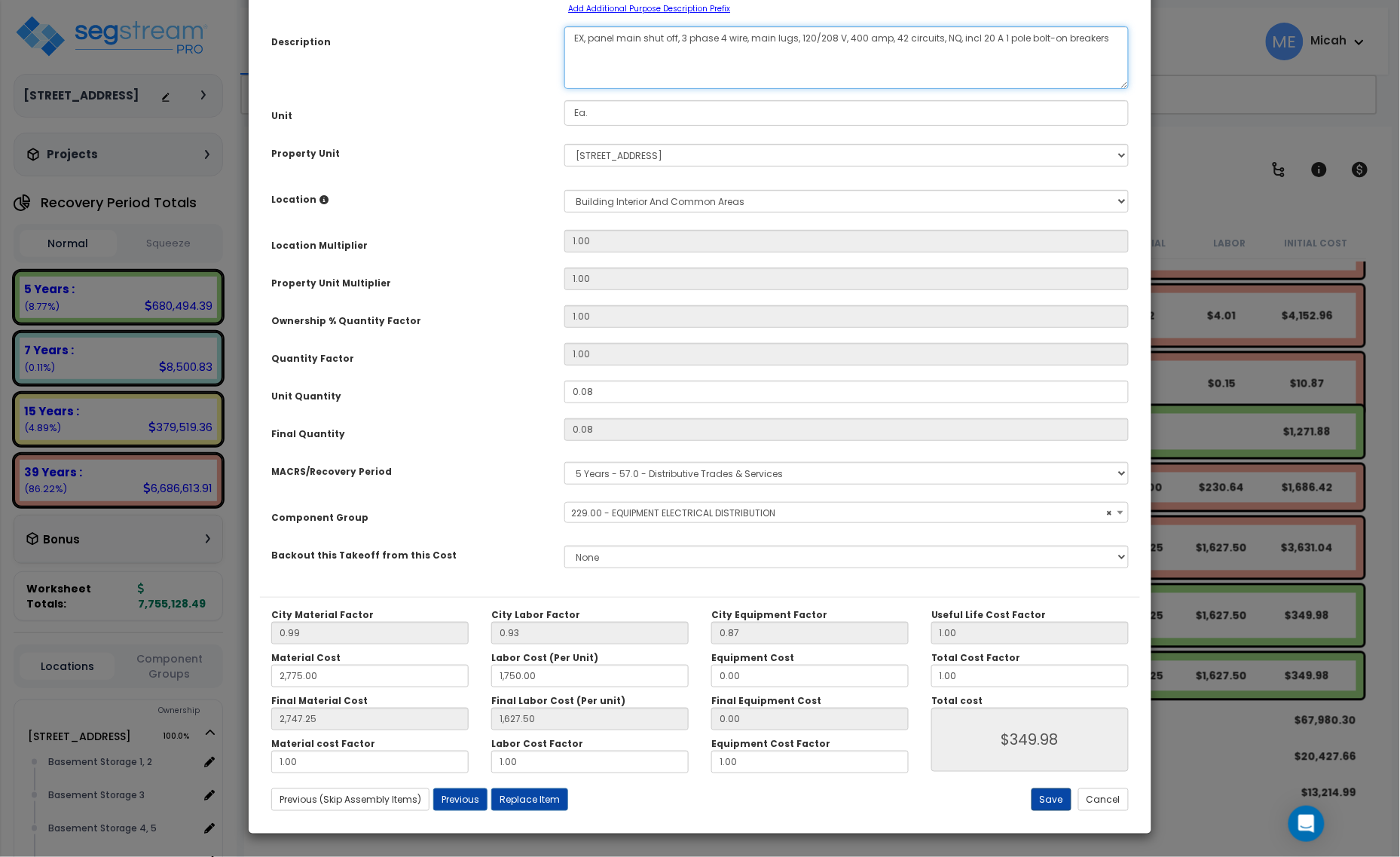
type textarea "EX, panel main shut off, 3 phase 4 wire, main lugs, 120/208 V, 400 amp, 42 circ…"
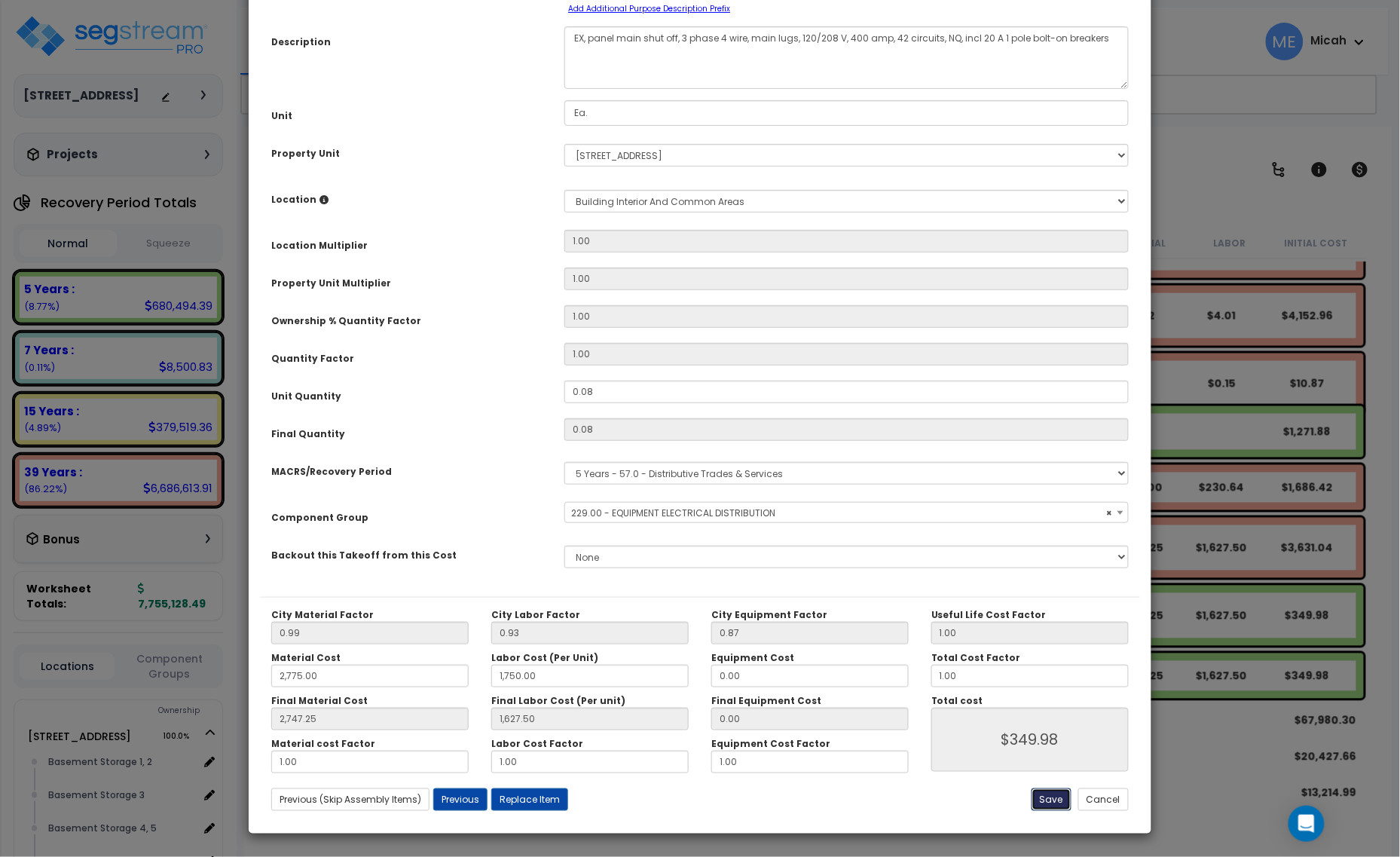
click at [1048, 687] on button "Save" at bounding box center [1052, 799] width 40 height 23
type input "2775.00"
type input "1750.00"
type input "2747.25"
type input "1627.50"
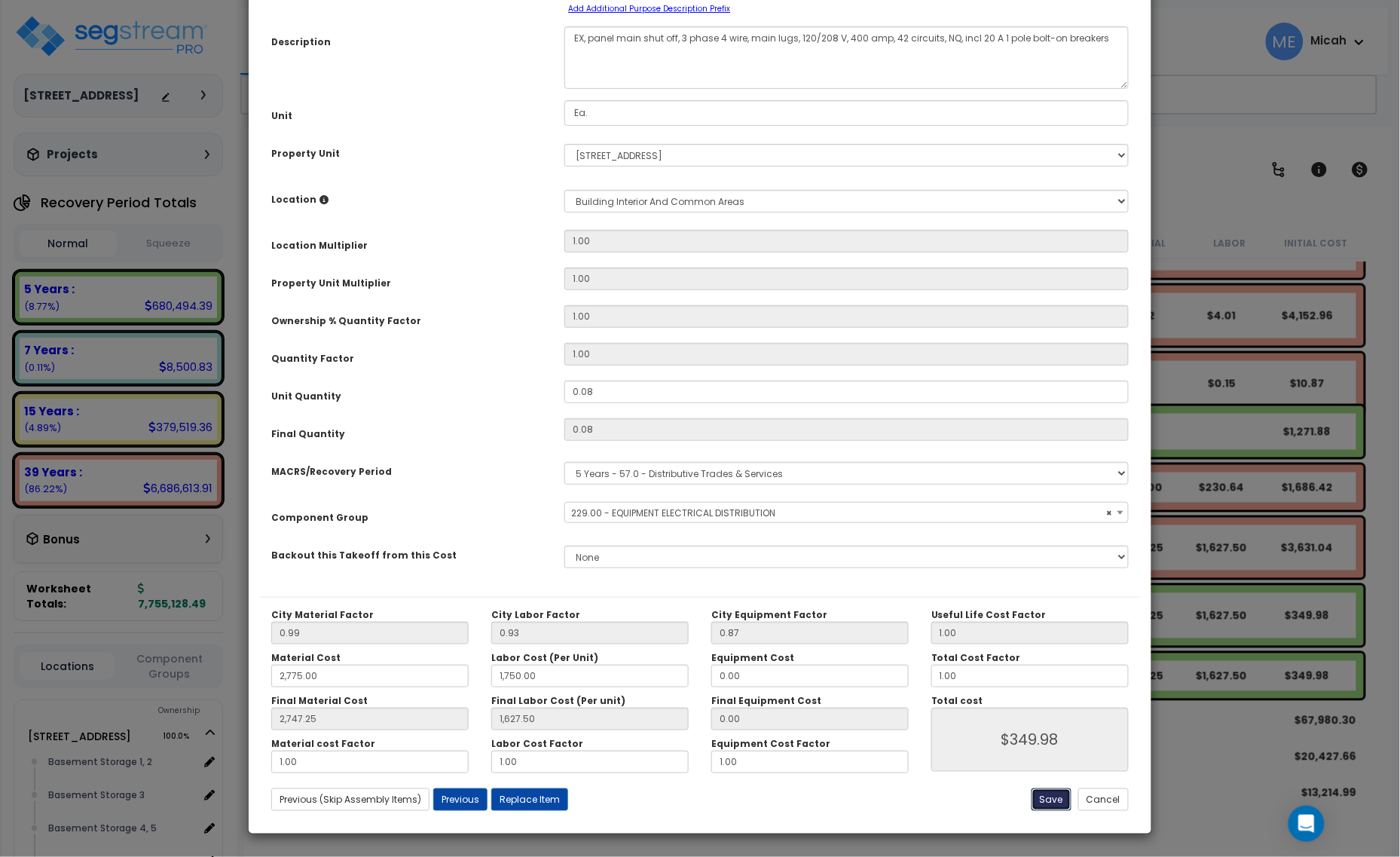
type input "349.98"
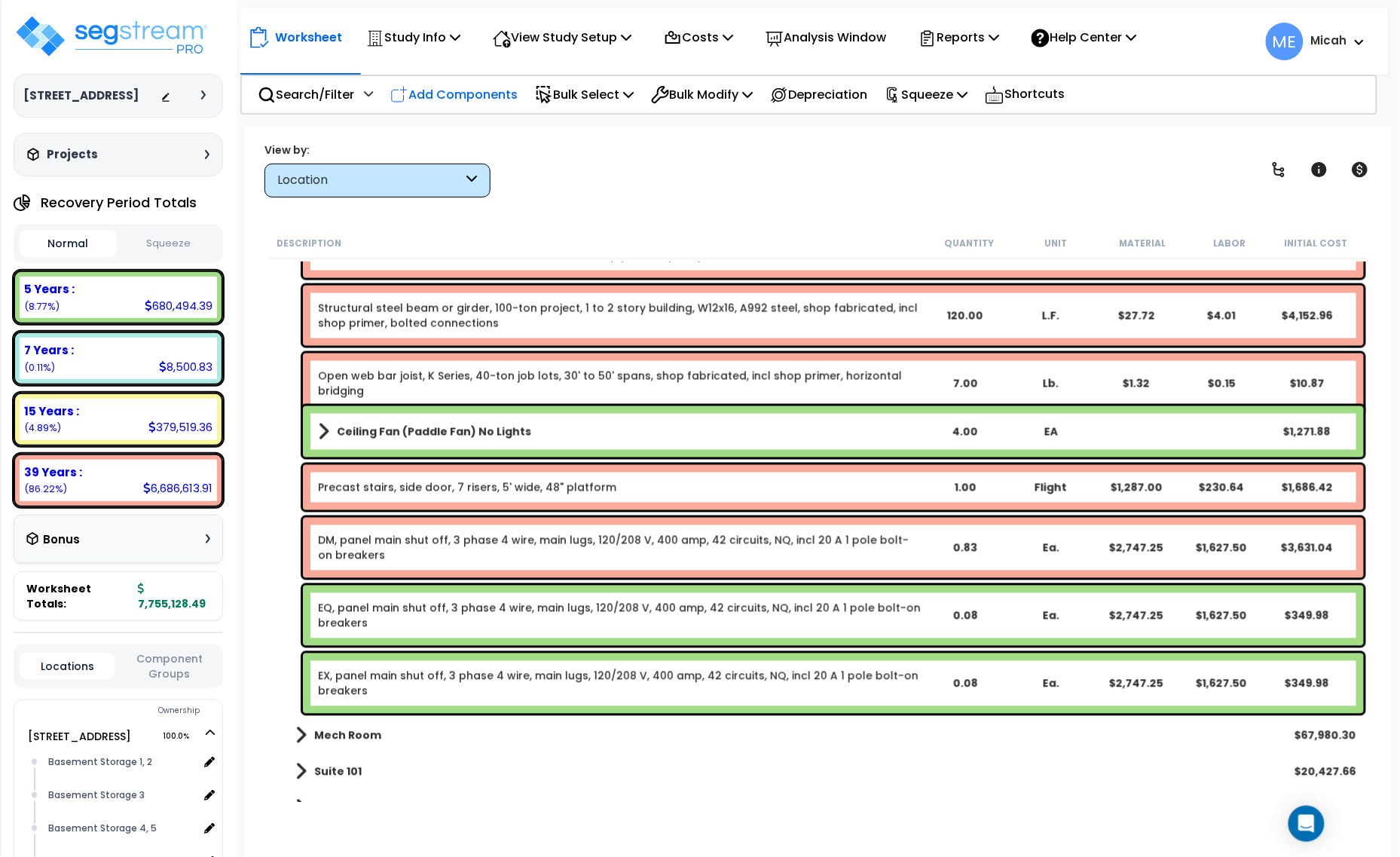
click at [490, 90] on p "Add Components" at bounding box center [454, 95] width 127 height 21
select select
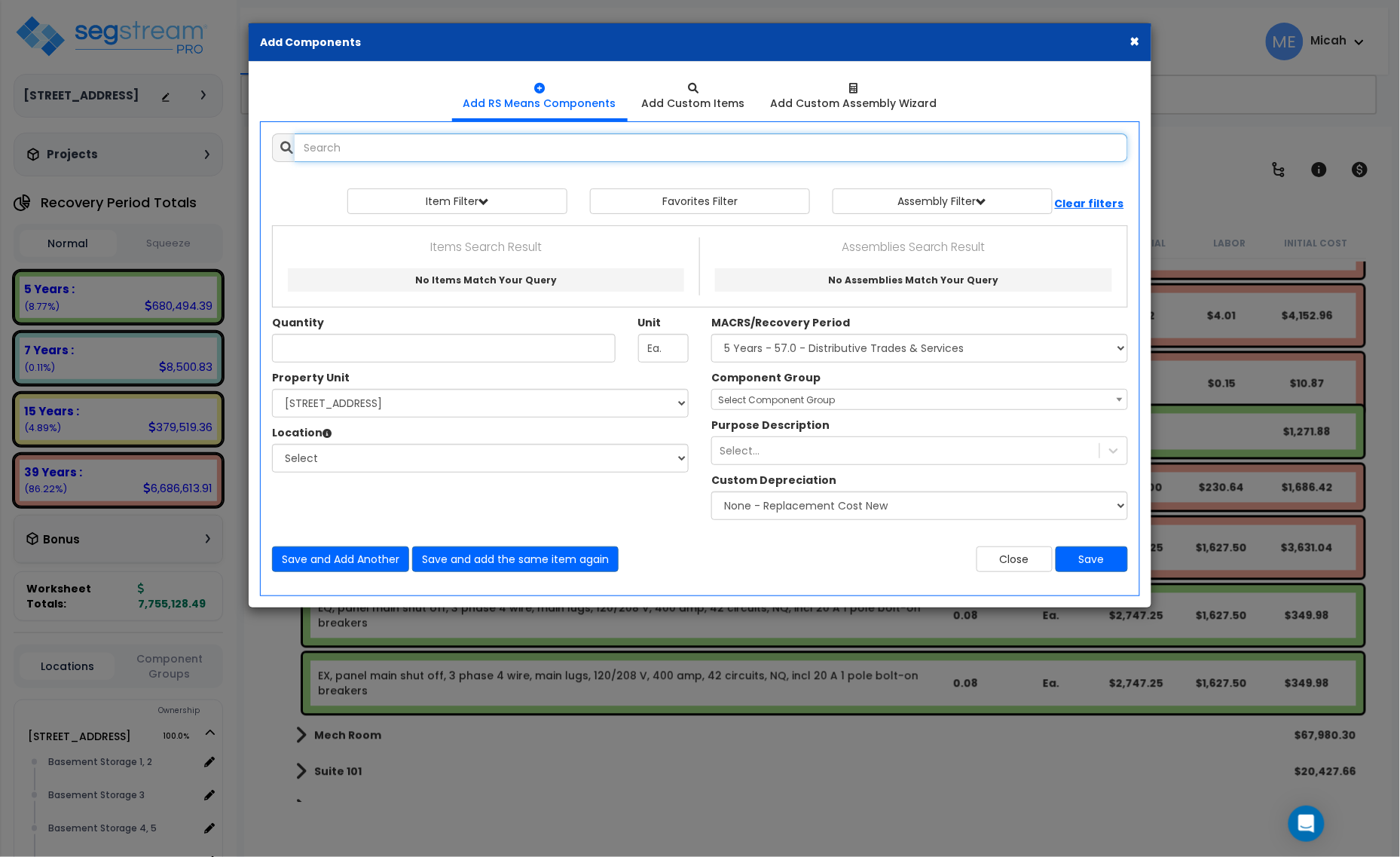
select select
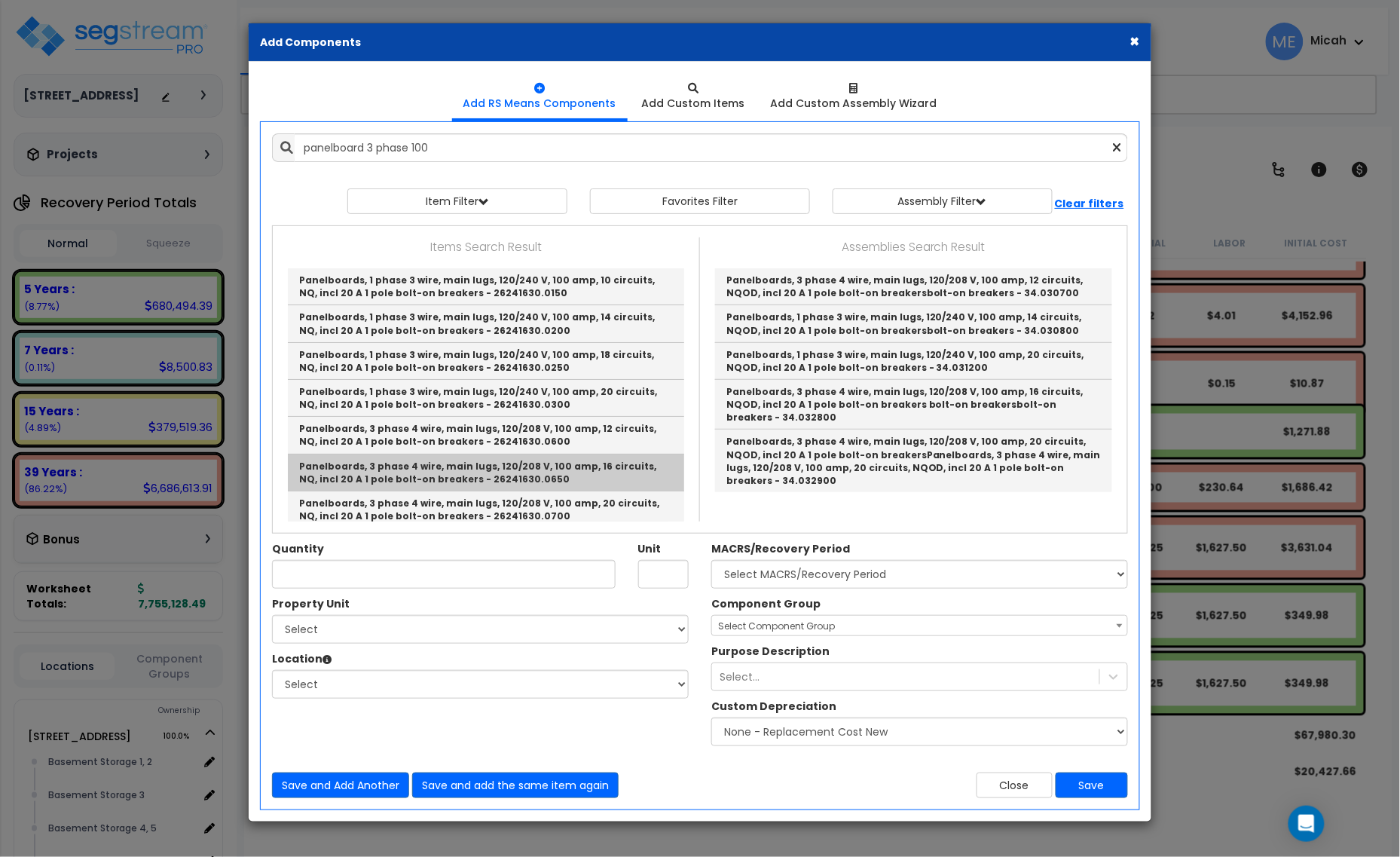
scroll to position [94, 0]
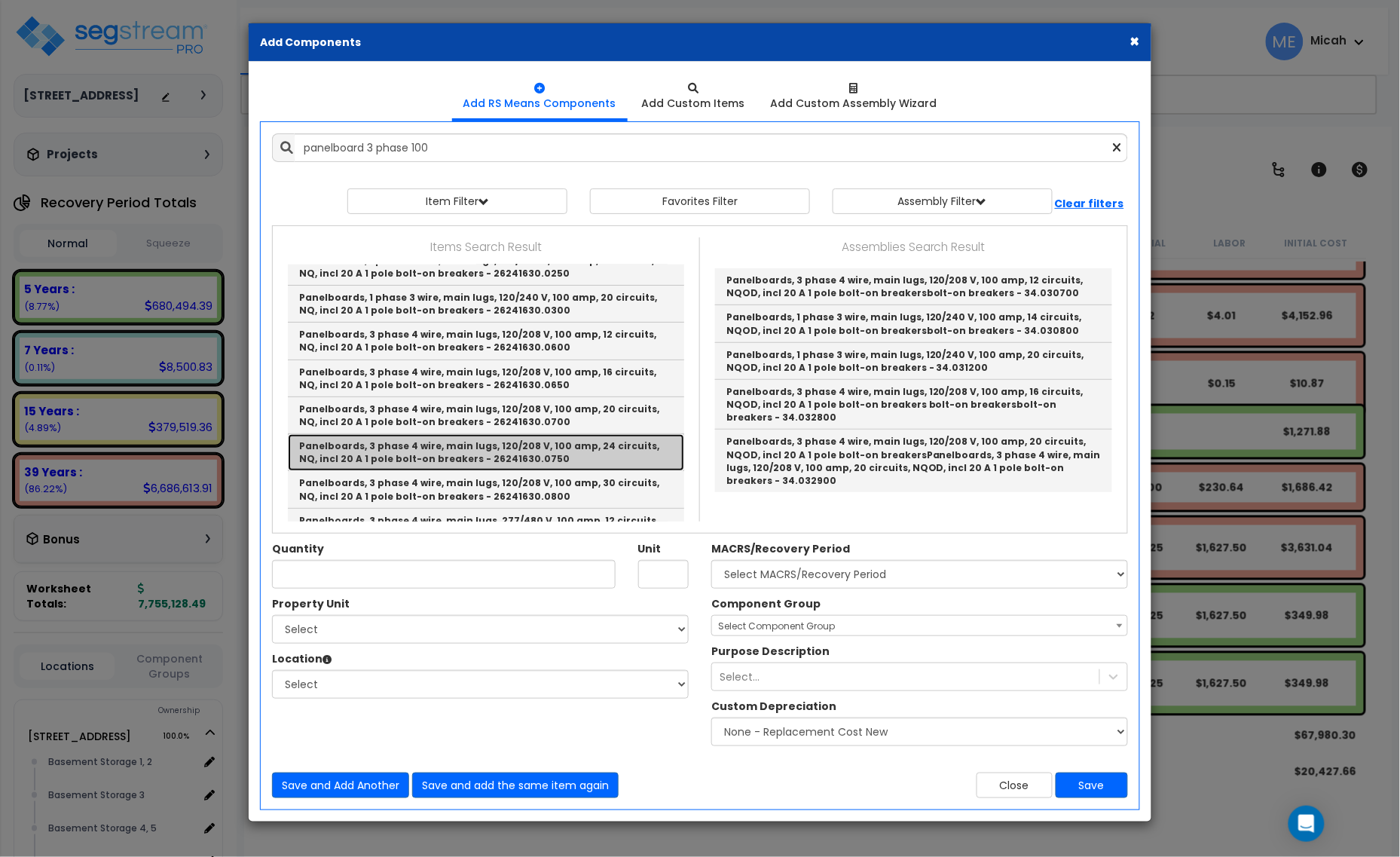
click at [601, 447] on link "Panelboards, 3 phase 4 wire, main lugs, 120/208 V, 100 amp, 24 circuits, NQ, in…" at bounding box center [485, 452] width 396 height 37
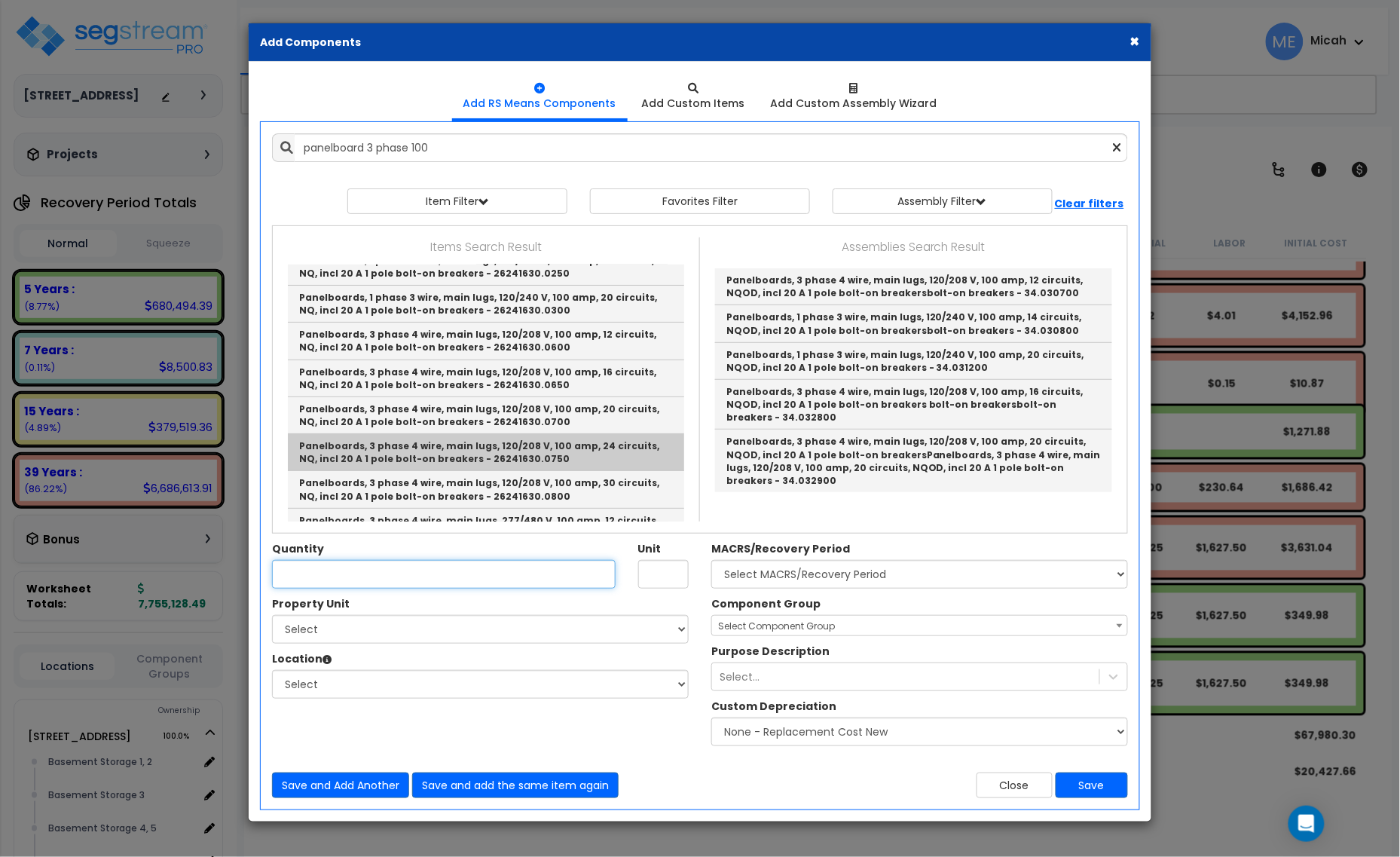
type input "Panelboards, 3 phase 4 wire, main lugs, 120/208 V, 100 amp, 24 circuits, NQ, in…"
type input "Ea."
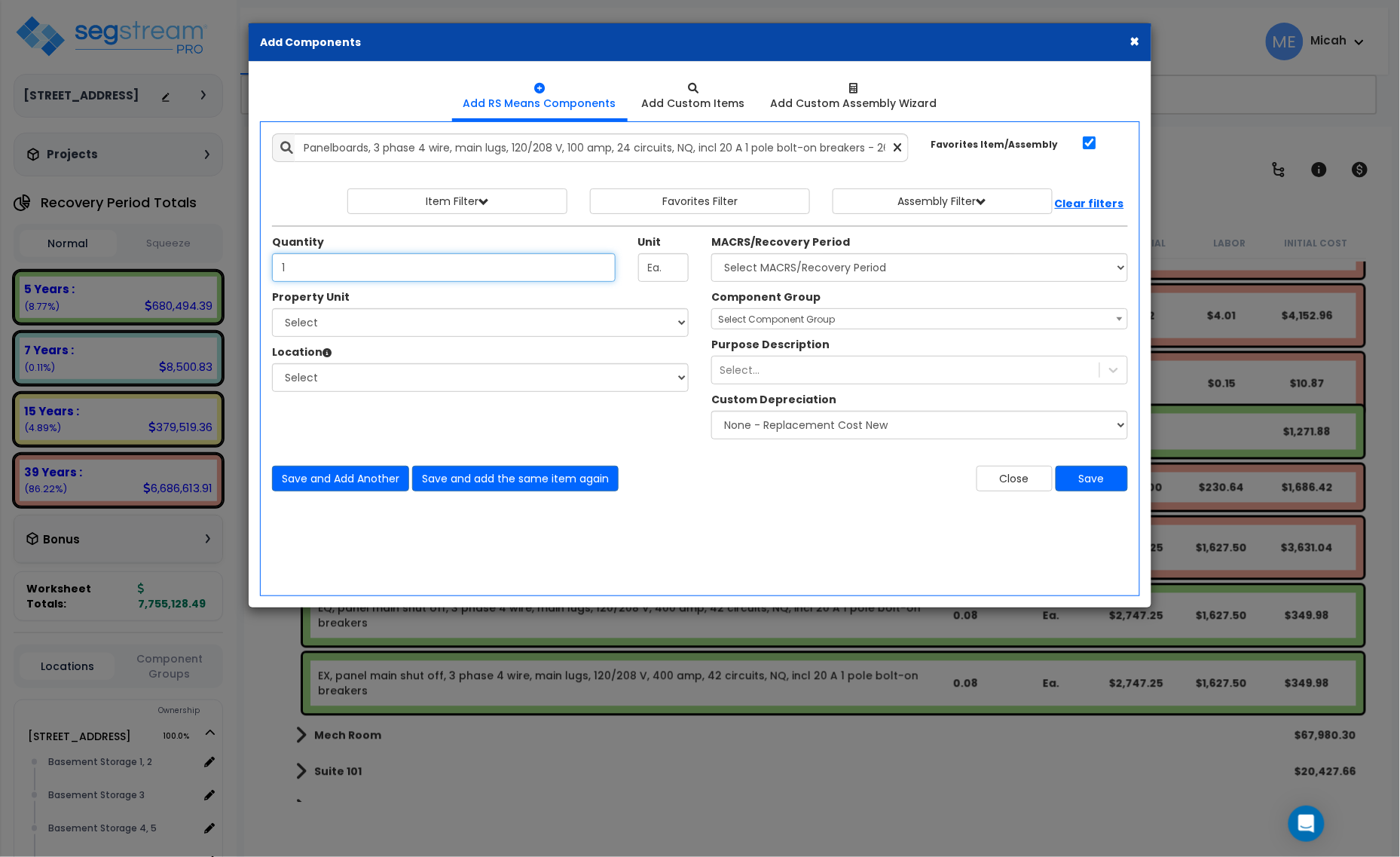
type input "1"
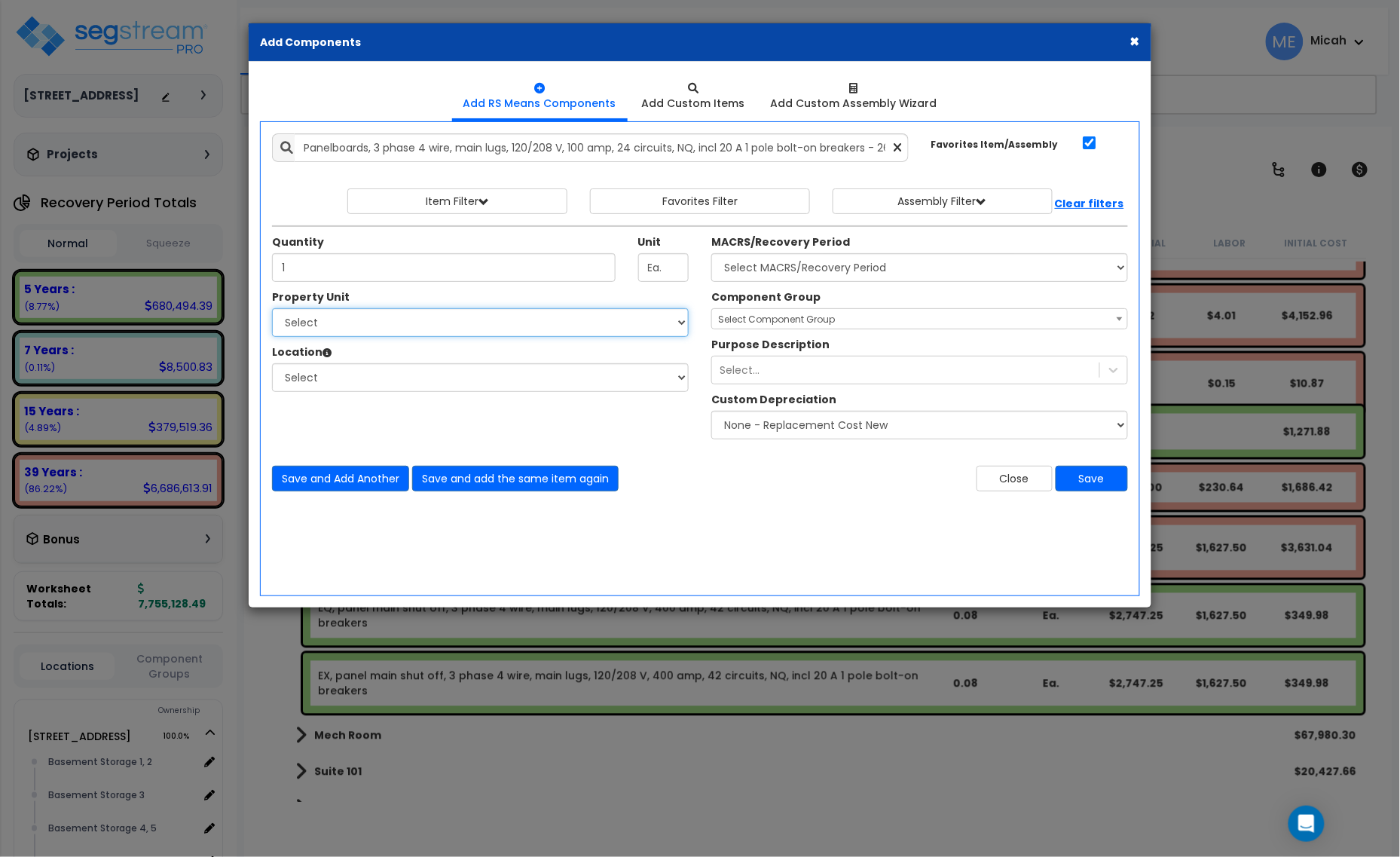
click at [341, 328] on select "Select [STREET_ADDRESS] Site Improvements" at bounding box center [481, 323] width 417 height 29
select select "170921"
click at [272, 309] on select "Select [STREET_ADDRESS] Site Improvements" at bounding box center [481, 323] width 417 height 29
click at [346, 385] on select "Select Basement Storage 1, 2 Basement Storage 3 Basement Storage 4, 5 Building …" at bounding box center [481, 378] width 417 height 29
select select "31953"
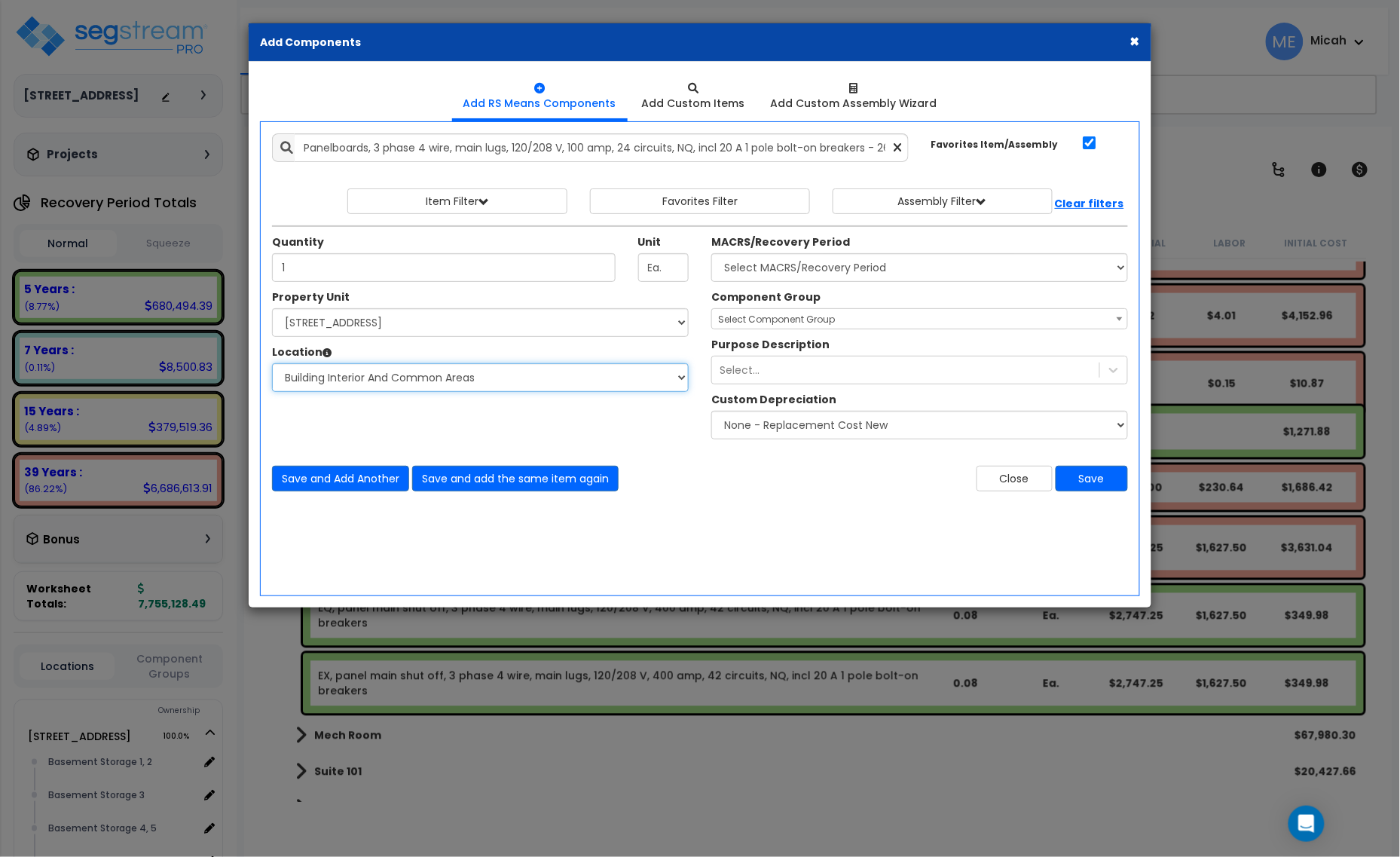
click at [272, 364] on select "Select Basement Storage 1, 2 Basement Storage 3 Basement Storage 4, 5 Building …" at bounding box center [481, 378] width 417 height 29
click at [809, 272] on select "Select MACRS/Recovery Period 5 Years - 57.0 - Distributive Trades & Services 5 …" at bounding box center [920, 268] width 417 height 29
select select "3669"
click at [712, 254] on select "Select MACRS/Recovery Period 5 Years - 57.0 - Distributive Trades & Services 5 …" at bounding box center [920, 268] width 417 height 29
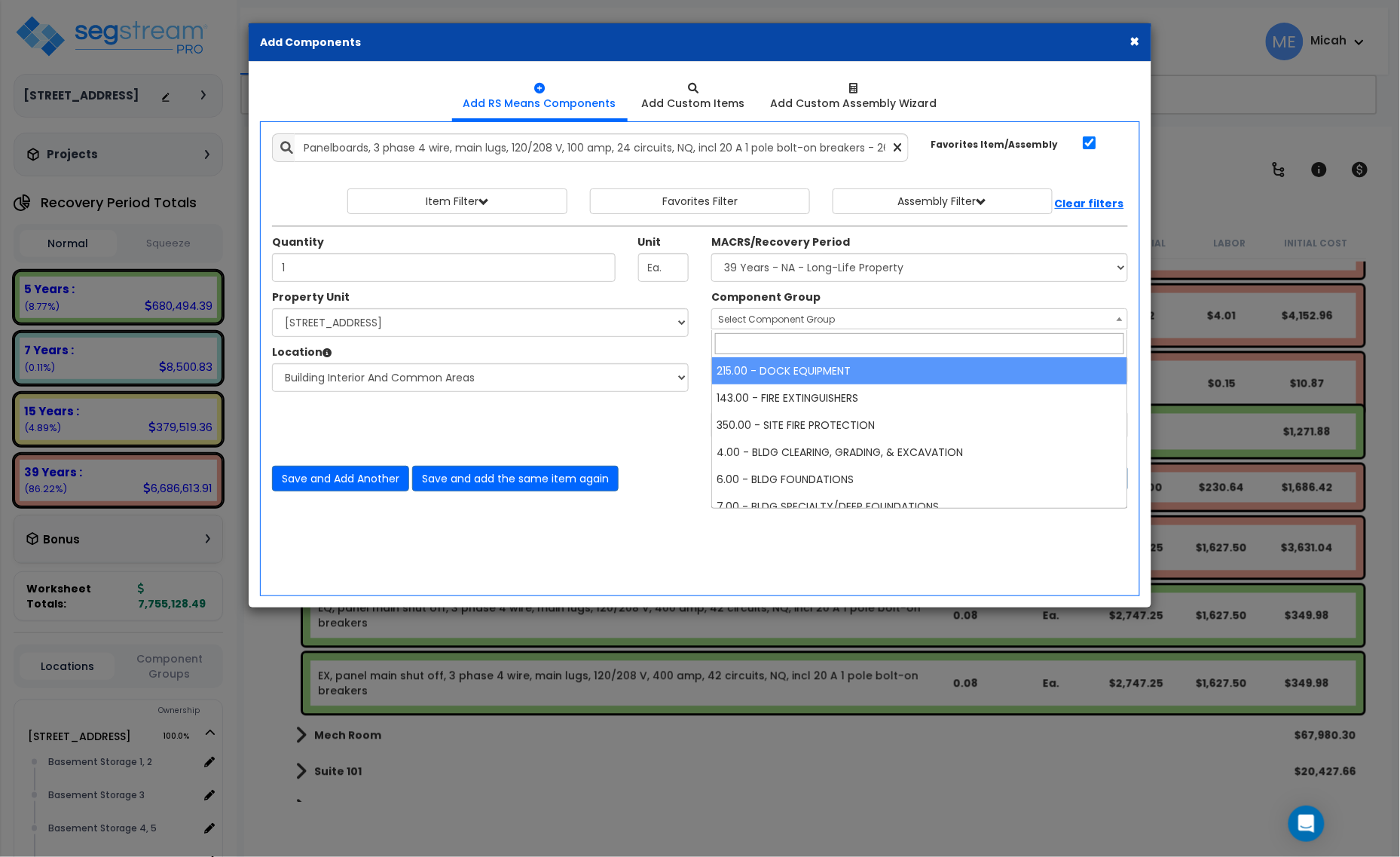
click at [788, 320] on span "Select Component Group" at bounding box center [777, 319] width 117 height 13
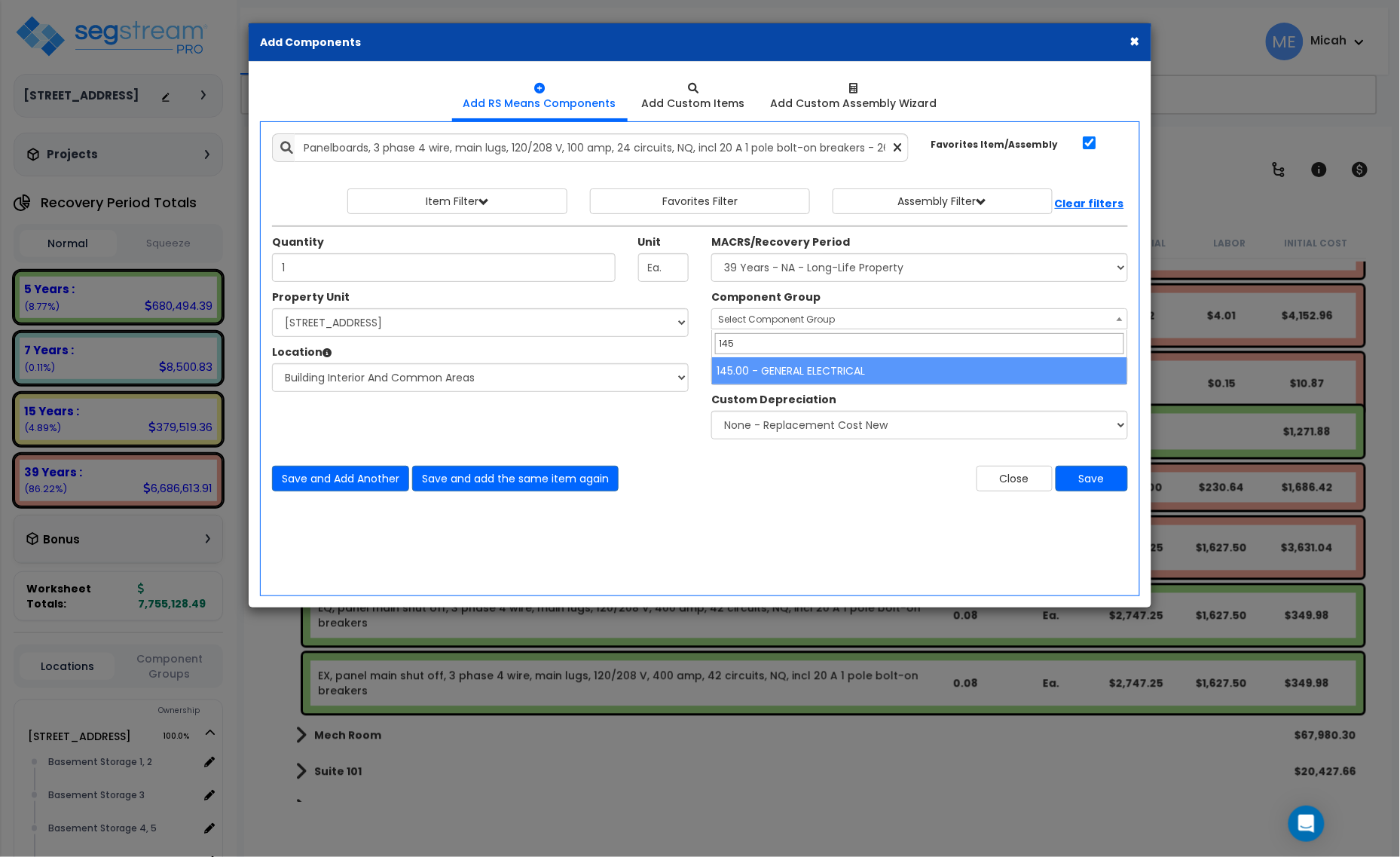
type input "145"
select select "56955"
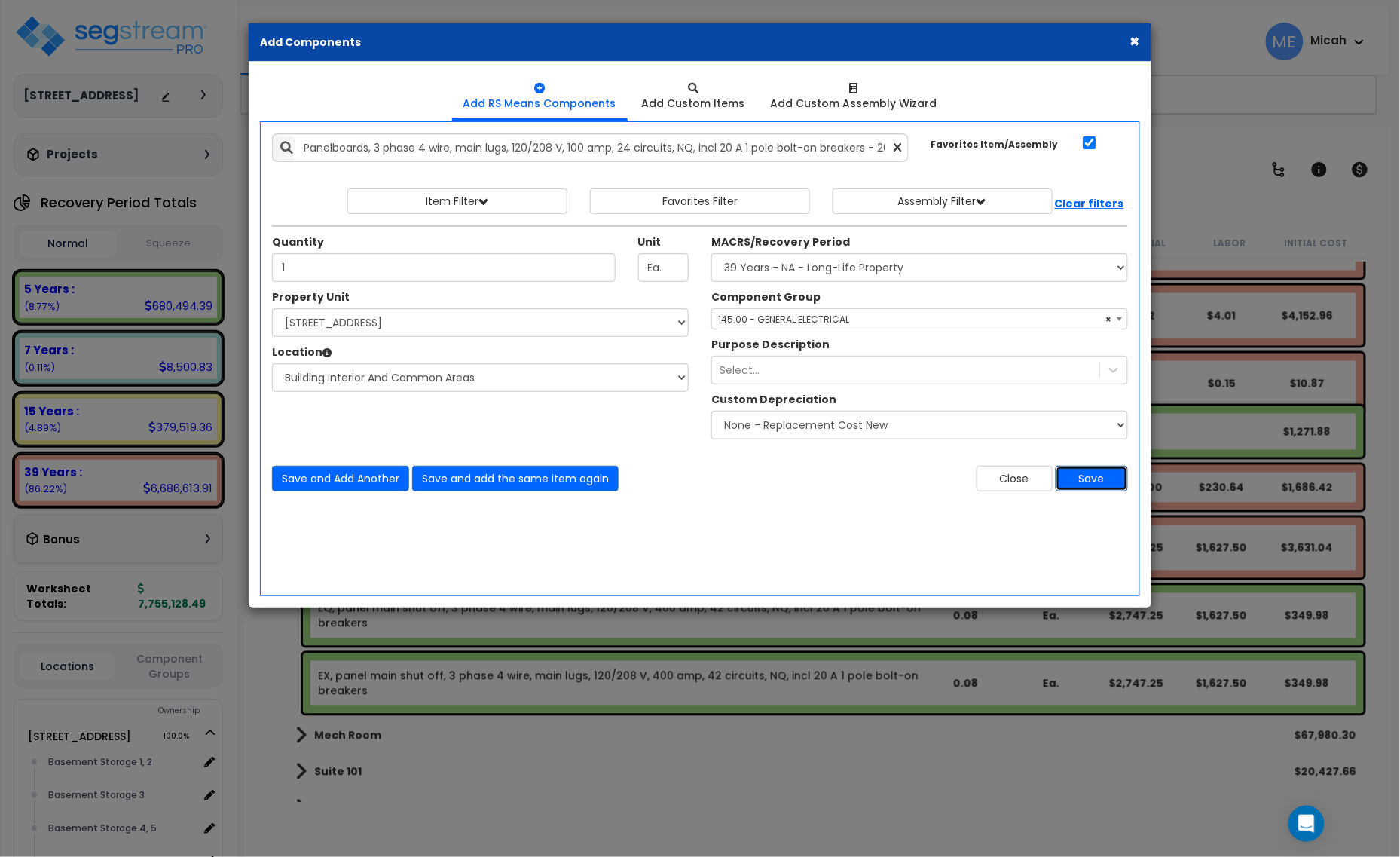
click at [1102, 484] on button "Save" at bounding box center [1092, 478] width 72 height 25
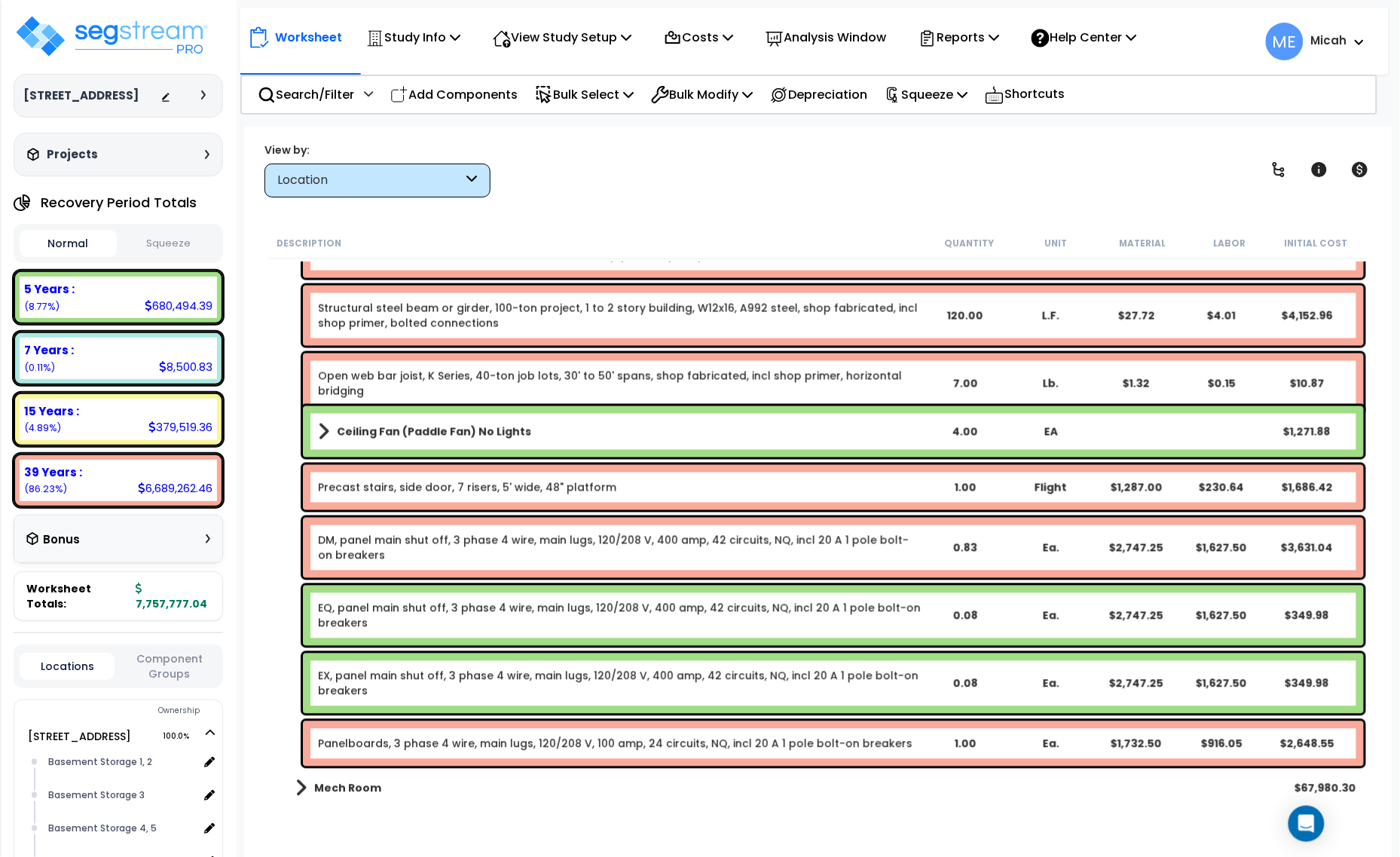
click at [427, 740] on link "Panelboards, 3 phase 4 wire, main lugs, 120/208 V, 100 amp, 24 circuits, NQ, in…" at bounding box center [615, 743] width 594 height 15
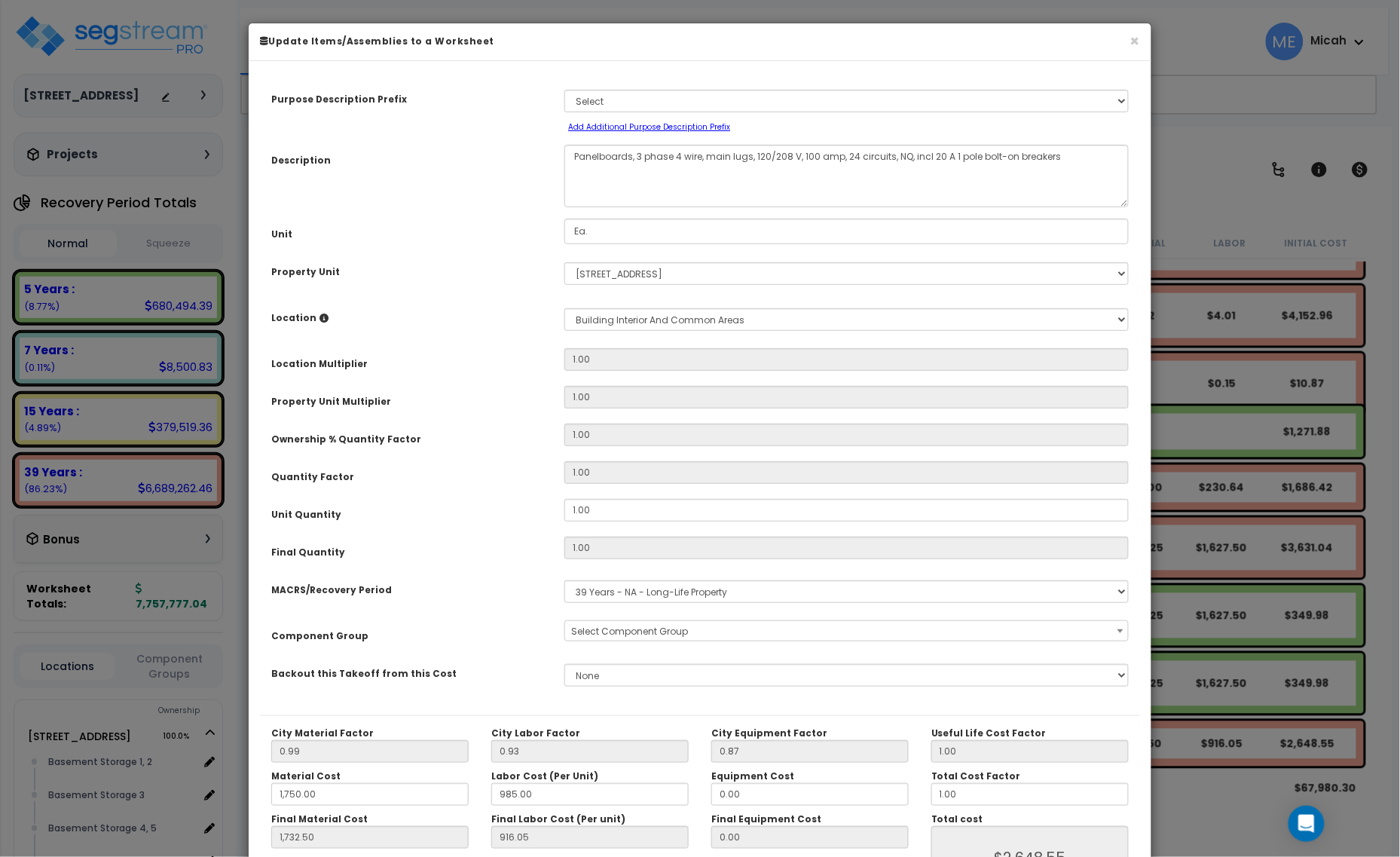
scroll to position [0, 0]
select select "56955"
drag, startPoint x: 631, startPoint y: 155, endPoint x: 566, endPoint y: 157, distance: 65.0
click at [566, 157] on textarea "Panelboards, 3 phase 4 wire, main lugs, 120/208 V, 100 amp, 24 circuits, NQ, in…" at bounding box center [847, 175] width 565 height 62
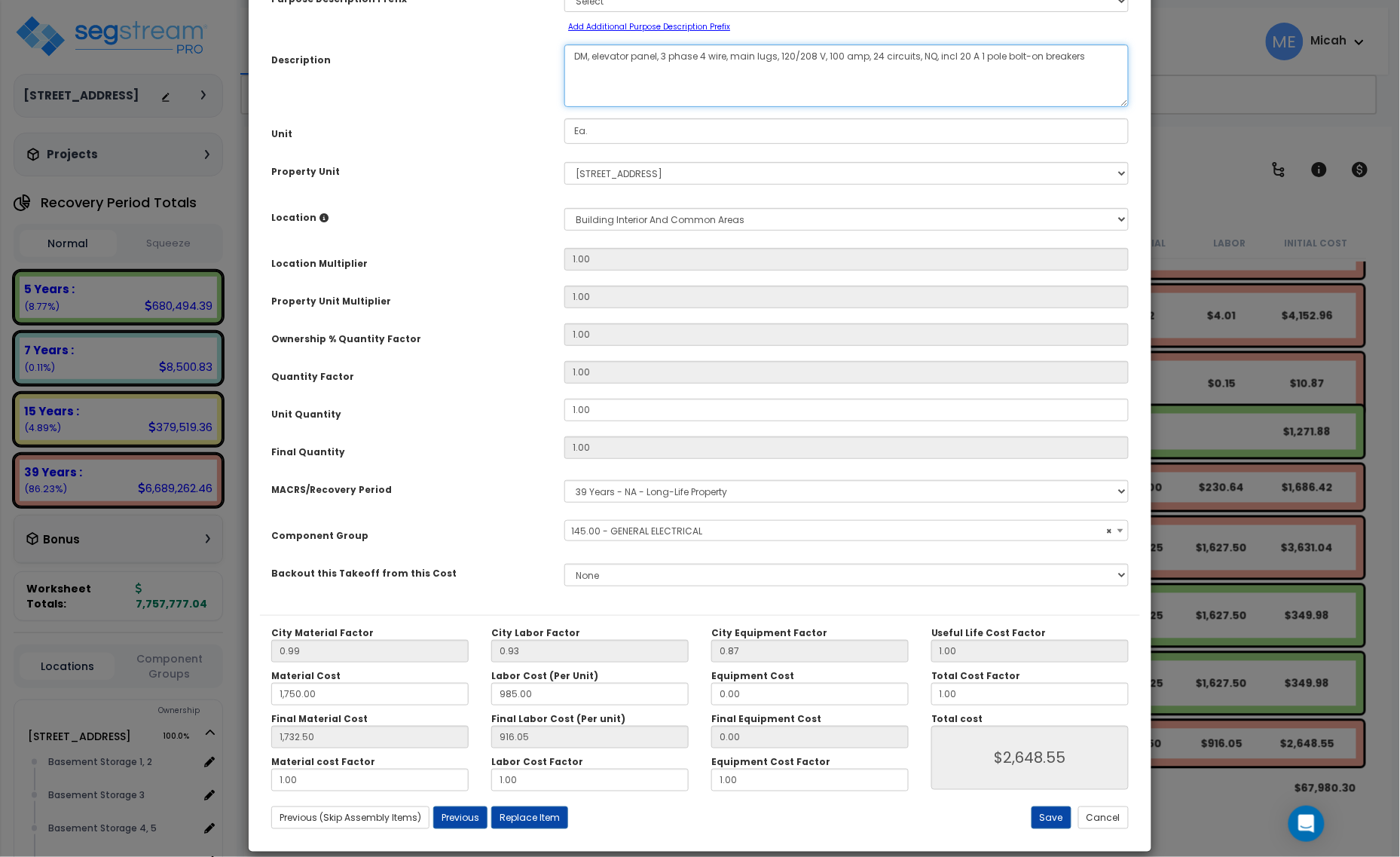
scroll to position [118, 0]
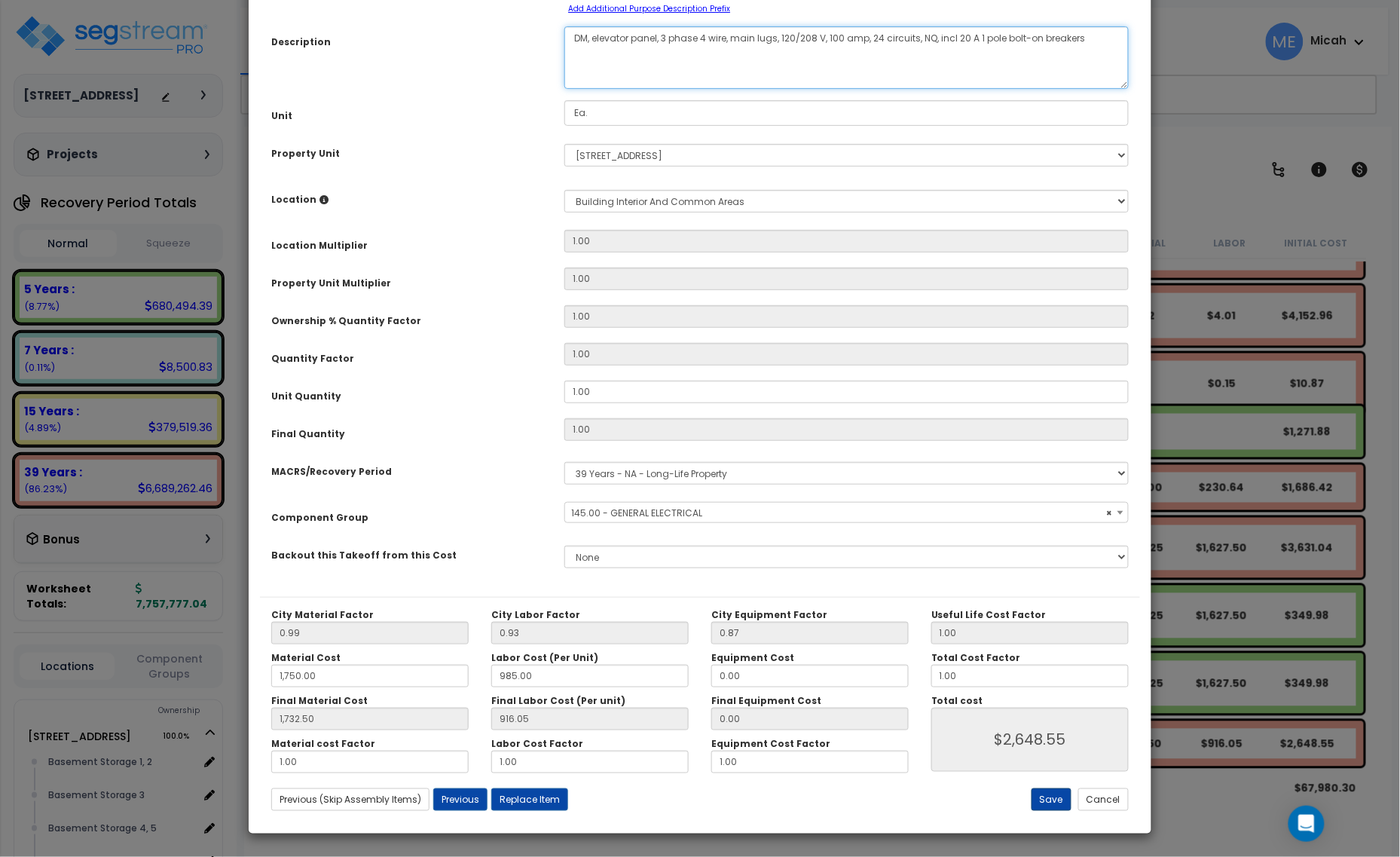
type textarea "DM, elevator panel, 3 phase 4 wire, main lugs, 120/208 V, 100 amp, 24 circuits,…"
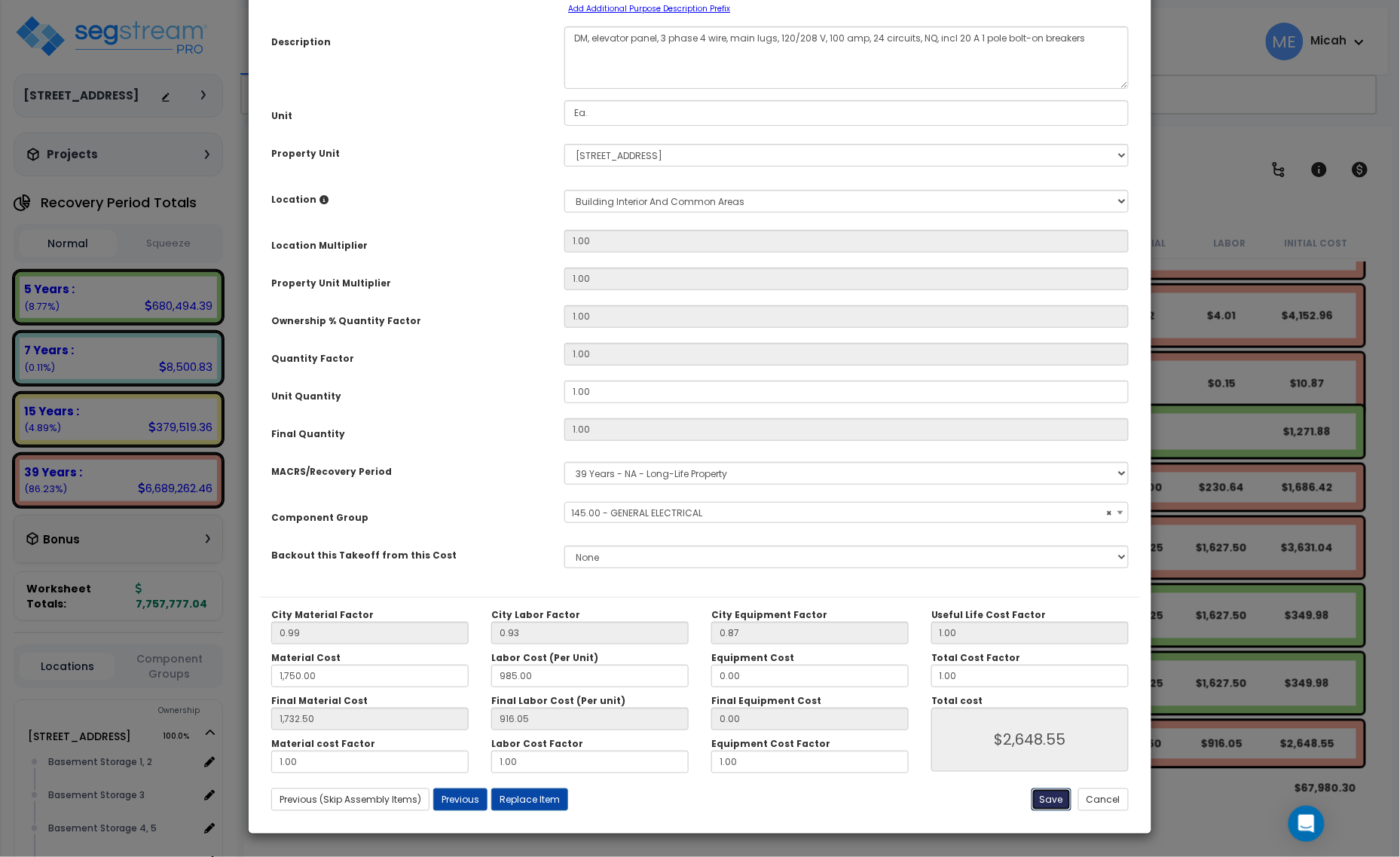
click at [1054, 799] on button "Save" at bounding box center [1052, 799] width 40 height 23
type input "1750.00"
type input "1732.50"
type input "2648.55"
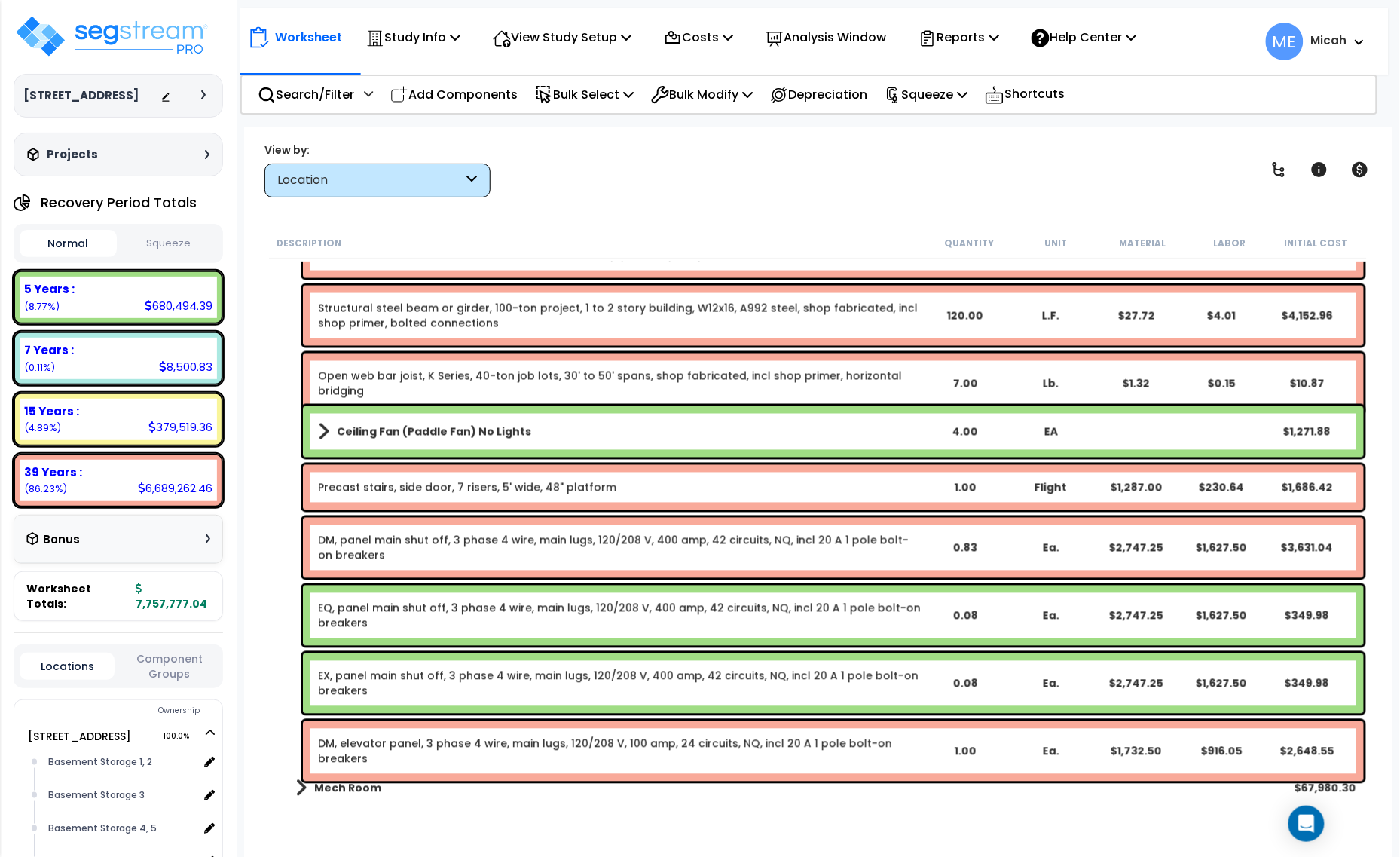
drag, startPoint x: 488, startPoint y: 92, endPoint x: 526, endPoint y: 213, distance: 126.8
click at [488, 92] on p "Add Components" at bounding box center [454, 95] width 127 height 21
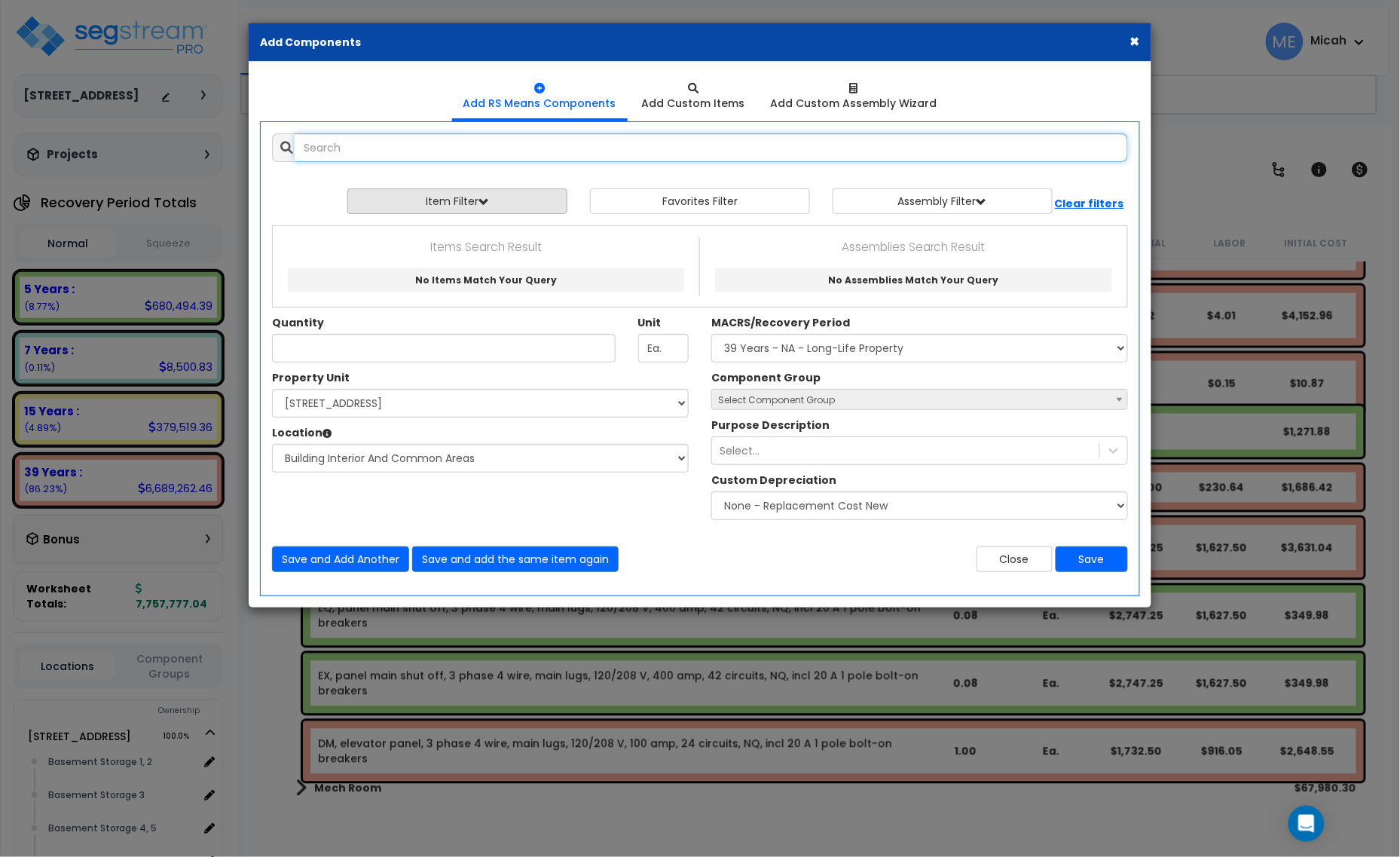
select select
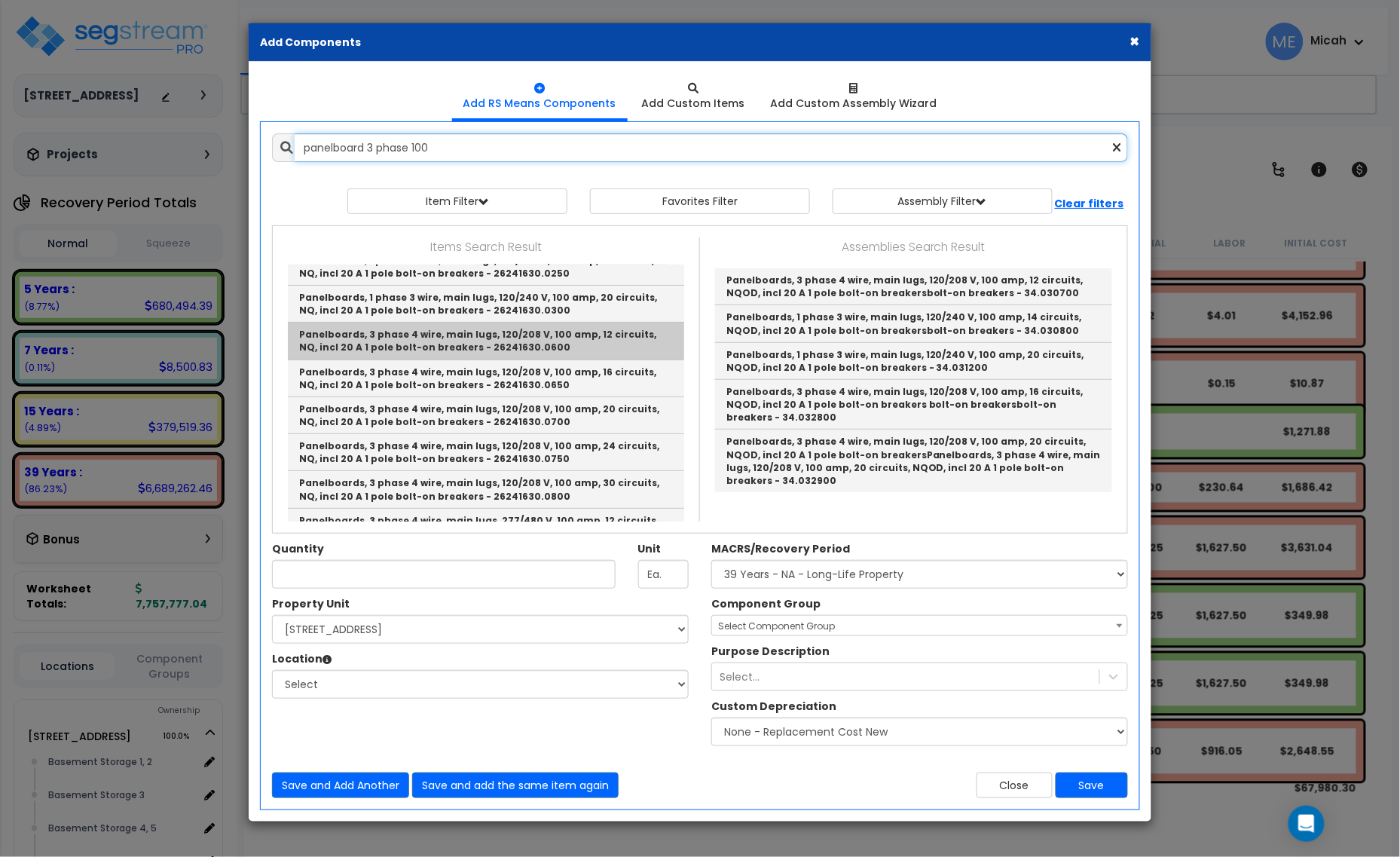
scroll to position [189, 0]
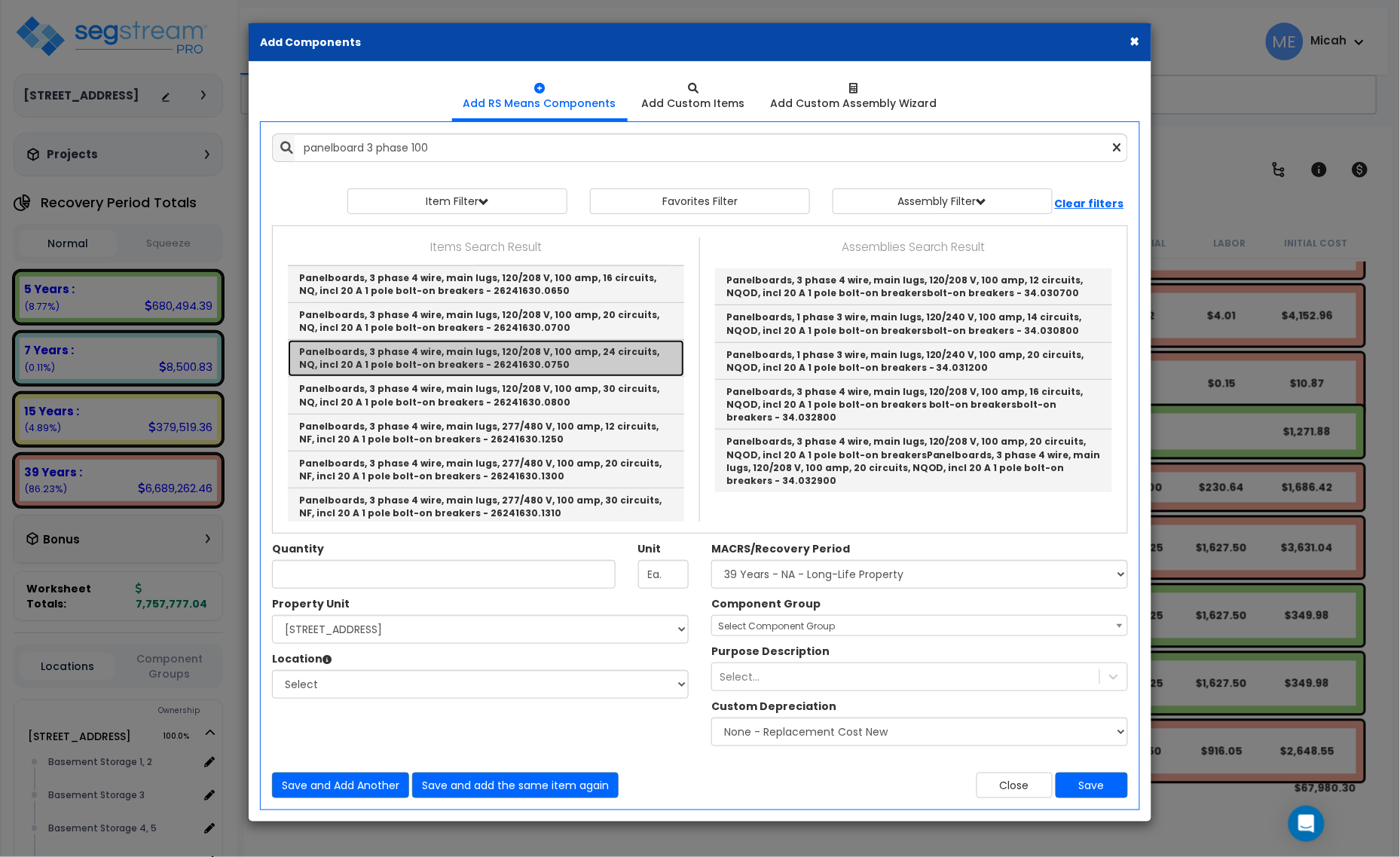
click at [585, 351] on link "Panelboards, 3 phase 4 wire, main lugs, 120/208 V, 100 amp, 24 circuits, NQ, in…" at bounding box center [485, 358] width 396 height 37
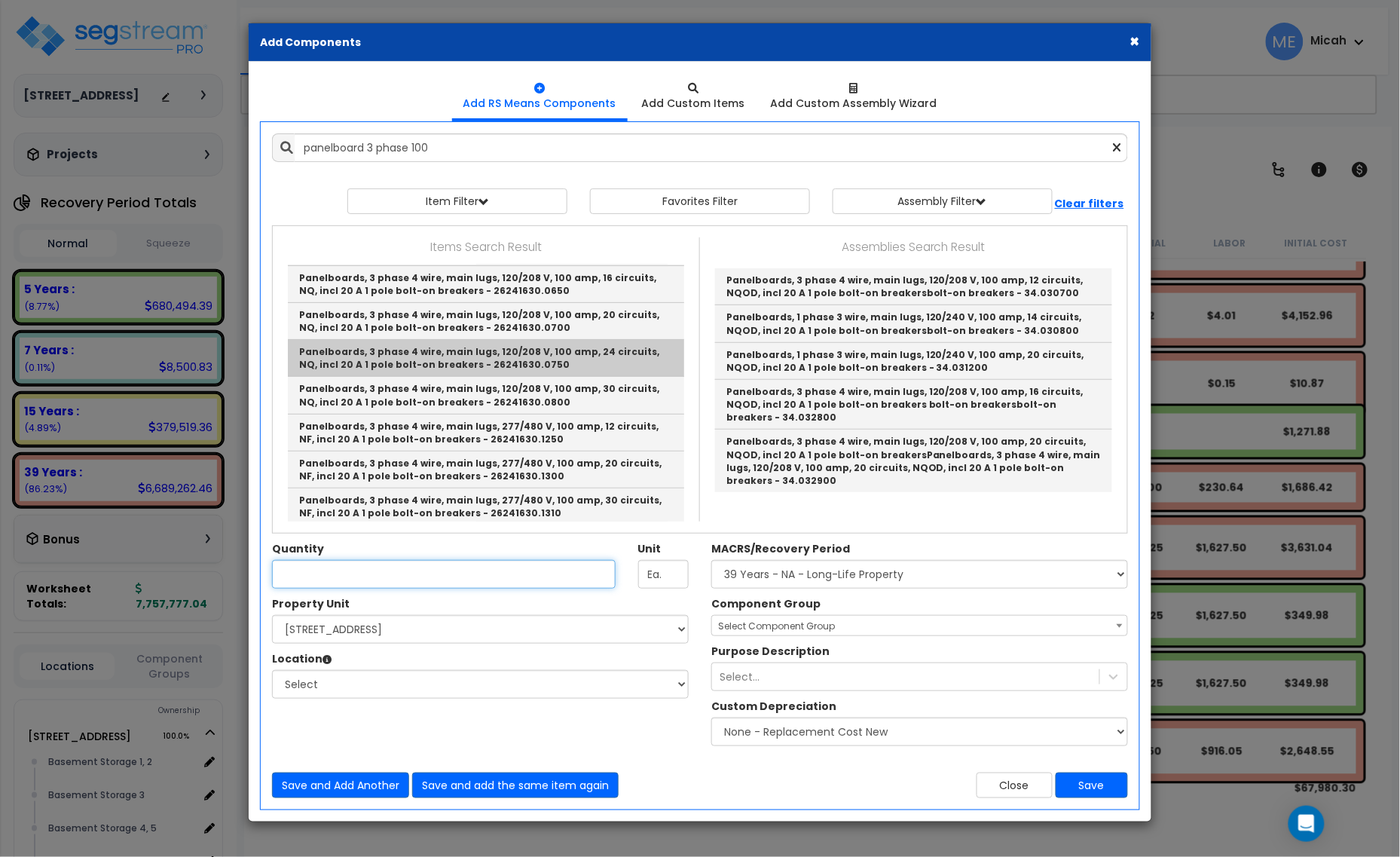
type input "Panelboards, 3 phase 4 wire, main lugs, 120/208 V, 100 amp, 24 circuits, NQ, in…"
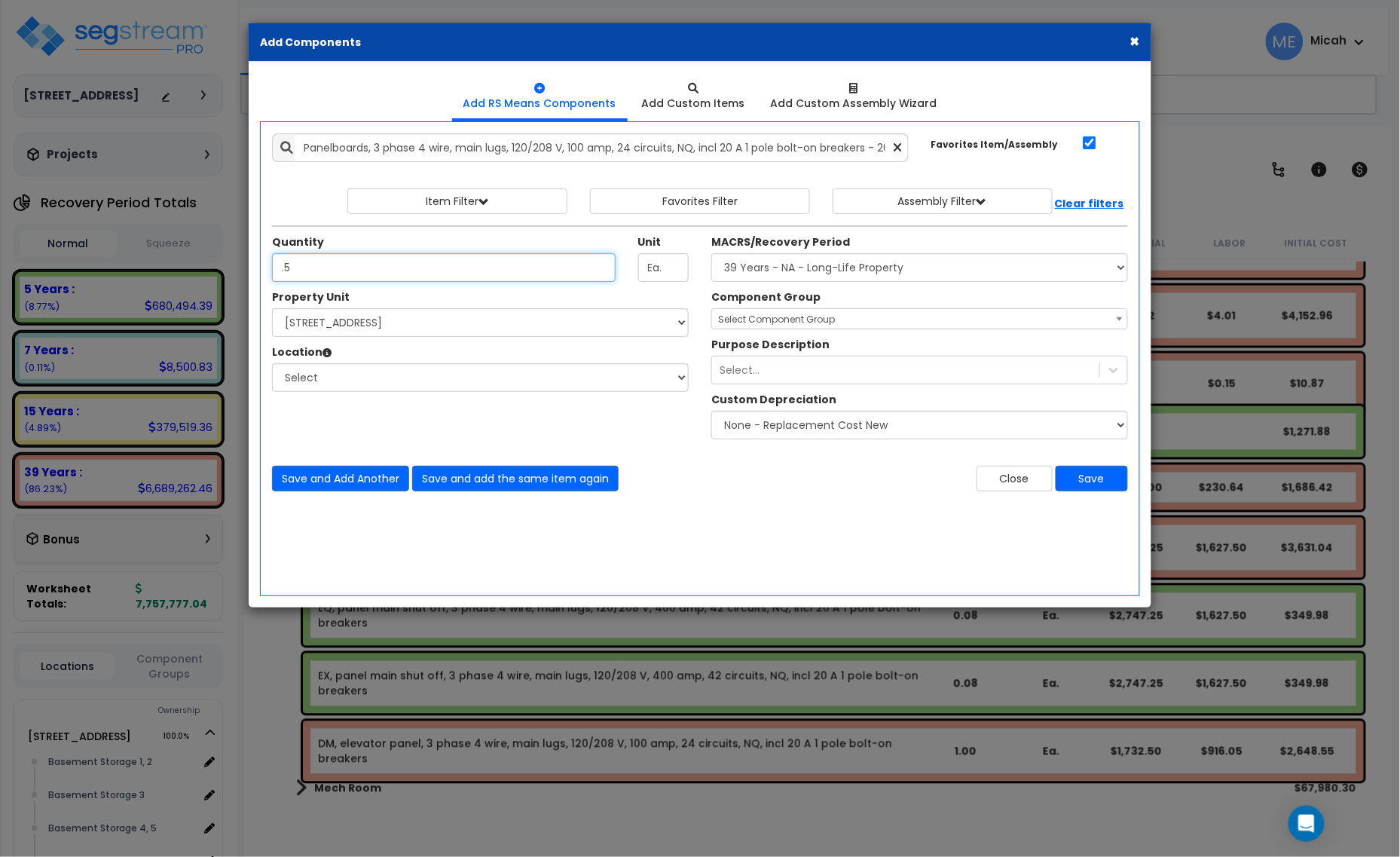
type input ".5"
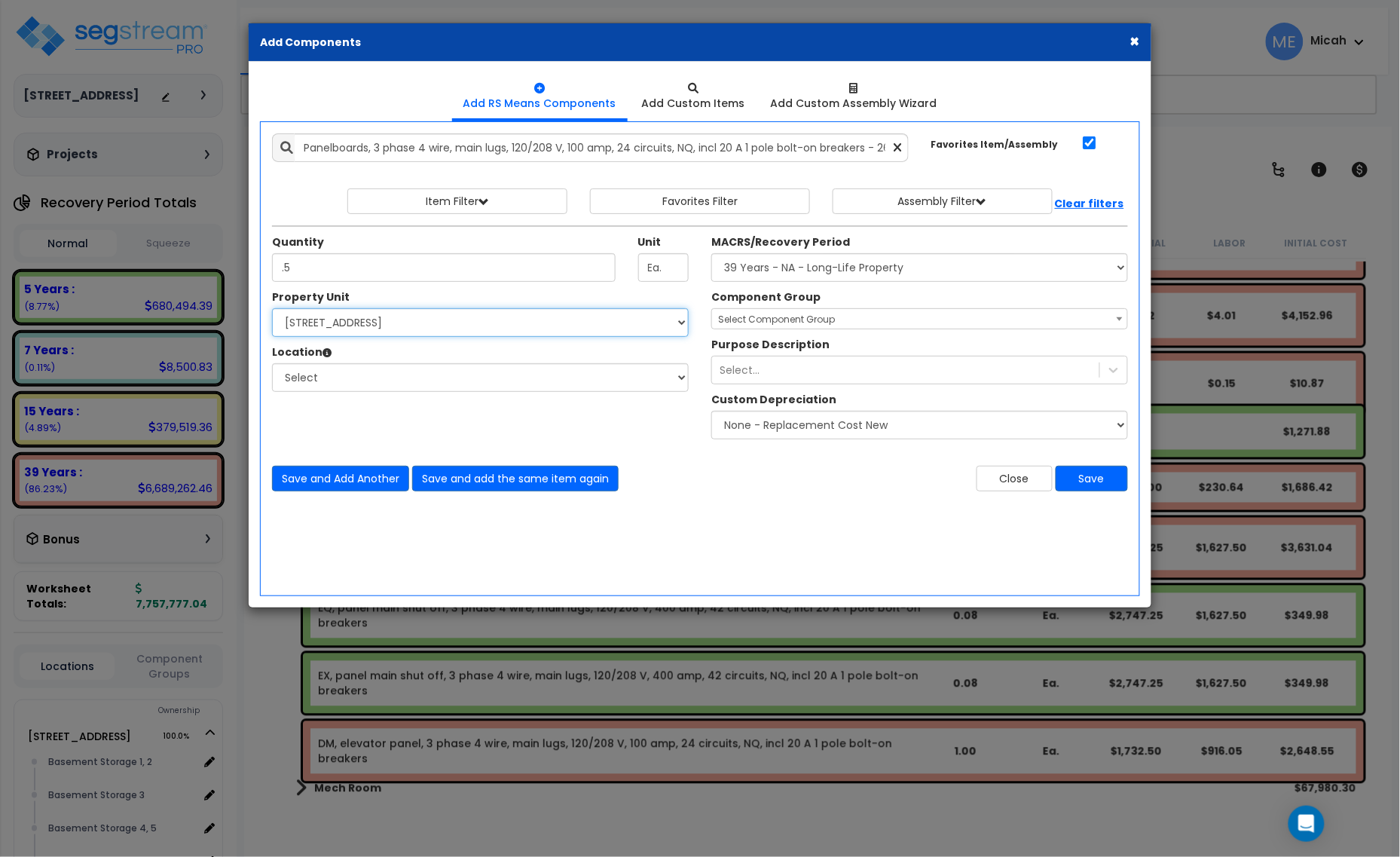
click at [451, 318] on select "Select [STREET_ADDRESS] Site Improvements" at bounding box center [481, 323] width 417 height 29
select select "170921"
click at [272, 309] on select "Select [STREET_ADDRESS] Site Improvements" at bounding box center [481, 323] width 417 height 29
click at [420, 373] on select "Select Basement Storage 1, 2 Basement Storage 3 Basement Storage 4, 5 Building …" at bounding box center [481, 378] width 417 height 29
select select "31953"
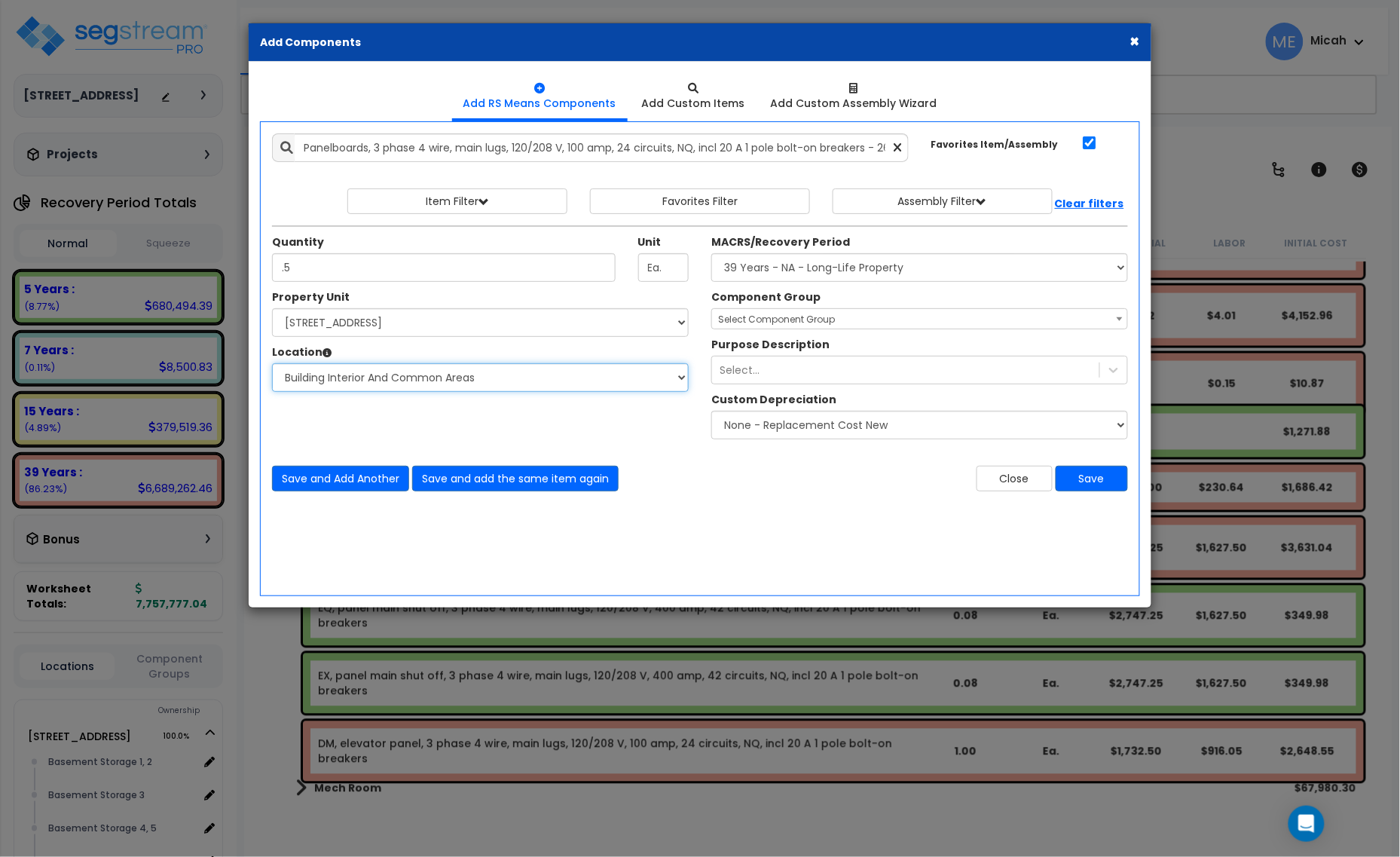
click at [272, 364] on select "Select Basement Storage 1, 2 Basement Storage 3 Basement Storage 4, 5 Building …" at bounding box center [481, 378] width 417 height 29
click at [820, 269] on select "Select MACRS/Recovery Period 5 Years - 57.0 - Distributive Trades & Services 5 …" at bounding box center [920, 268] width 417 height 29
select select "3669"
click at [712, 254] on select "Select MACRS/Recovery Period 5 Years - 57.0 - Distributive Trades & Services 5 …" at bounding box center [920, 268] width 417 height 29
click at [789, 318] on span "Select Component Group" at bounding box center [777, 319] width 117 height 13
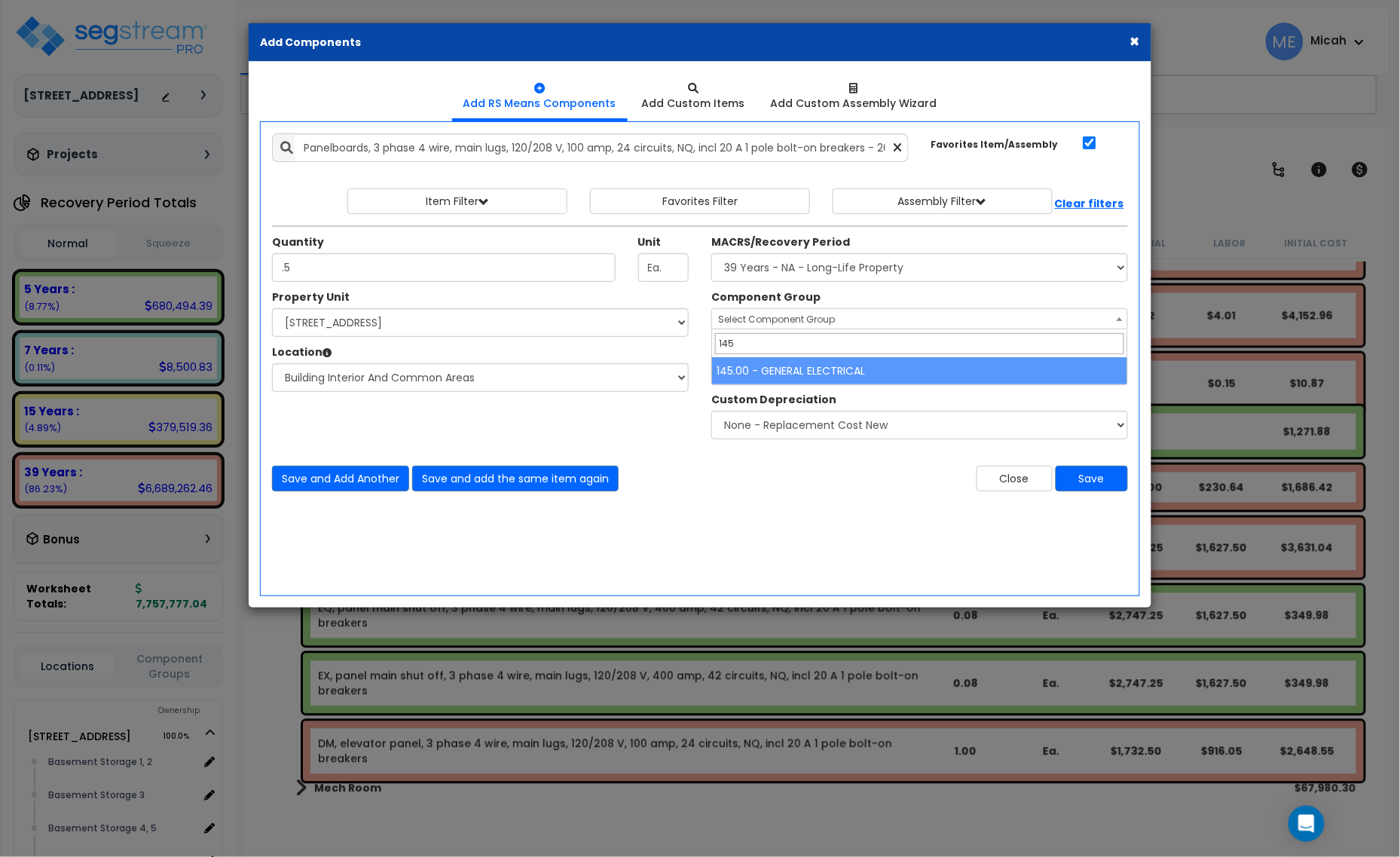
type input "145"
select select "56955"
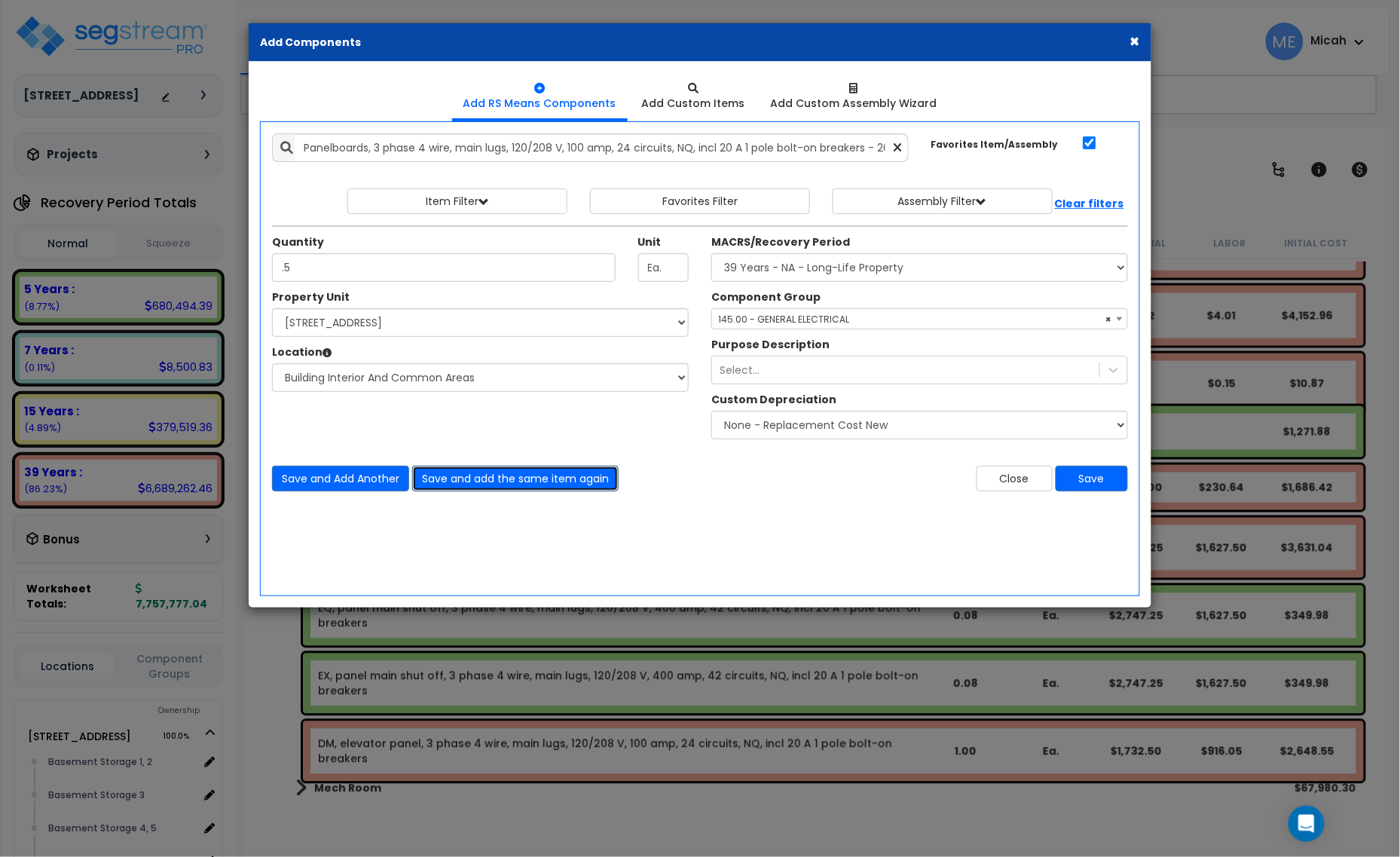
click at [514, 486] on button "Save and add the same item again" at bounding box center [515, 478] width 207 height 25
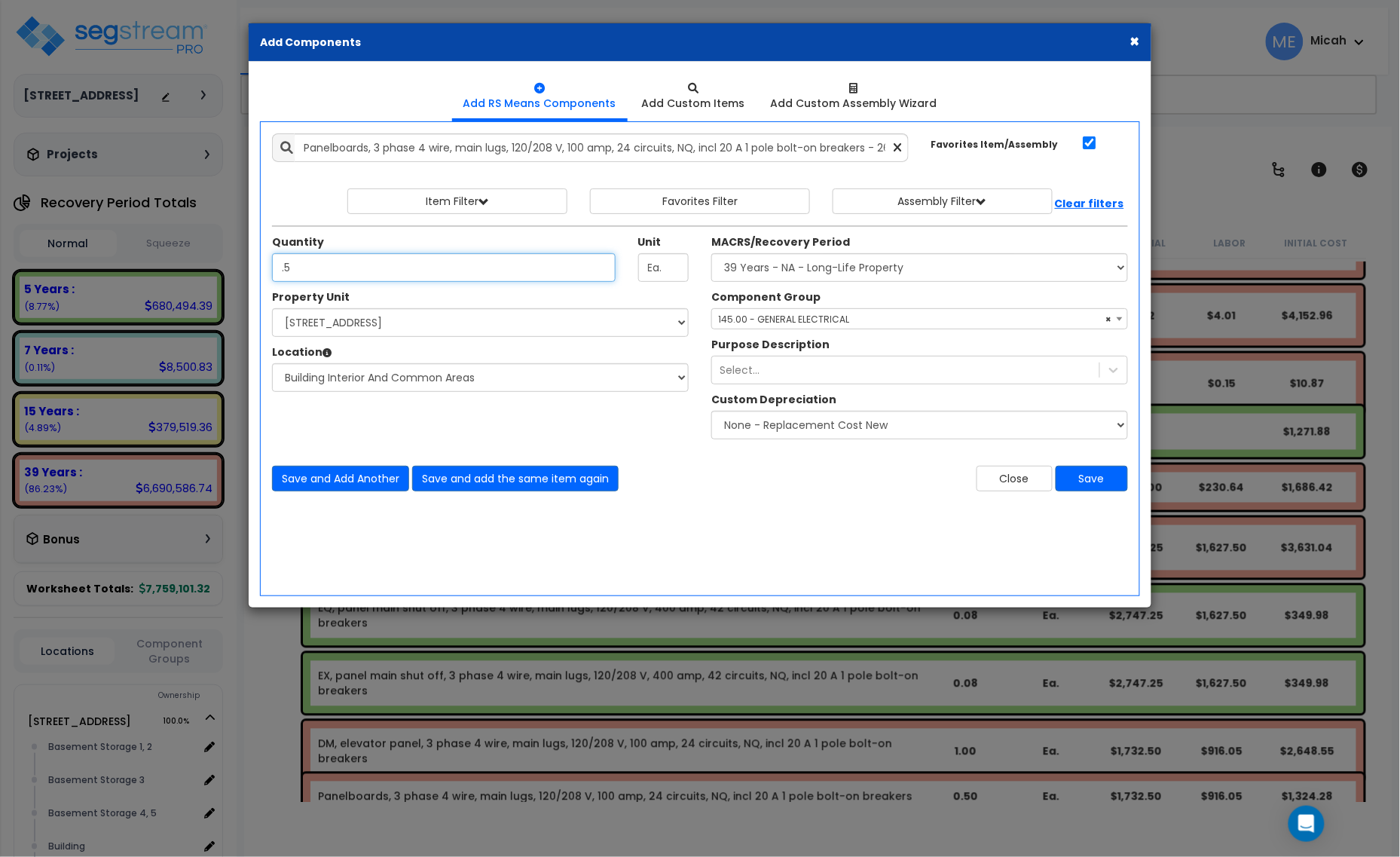
type input ".5"
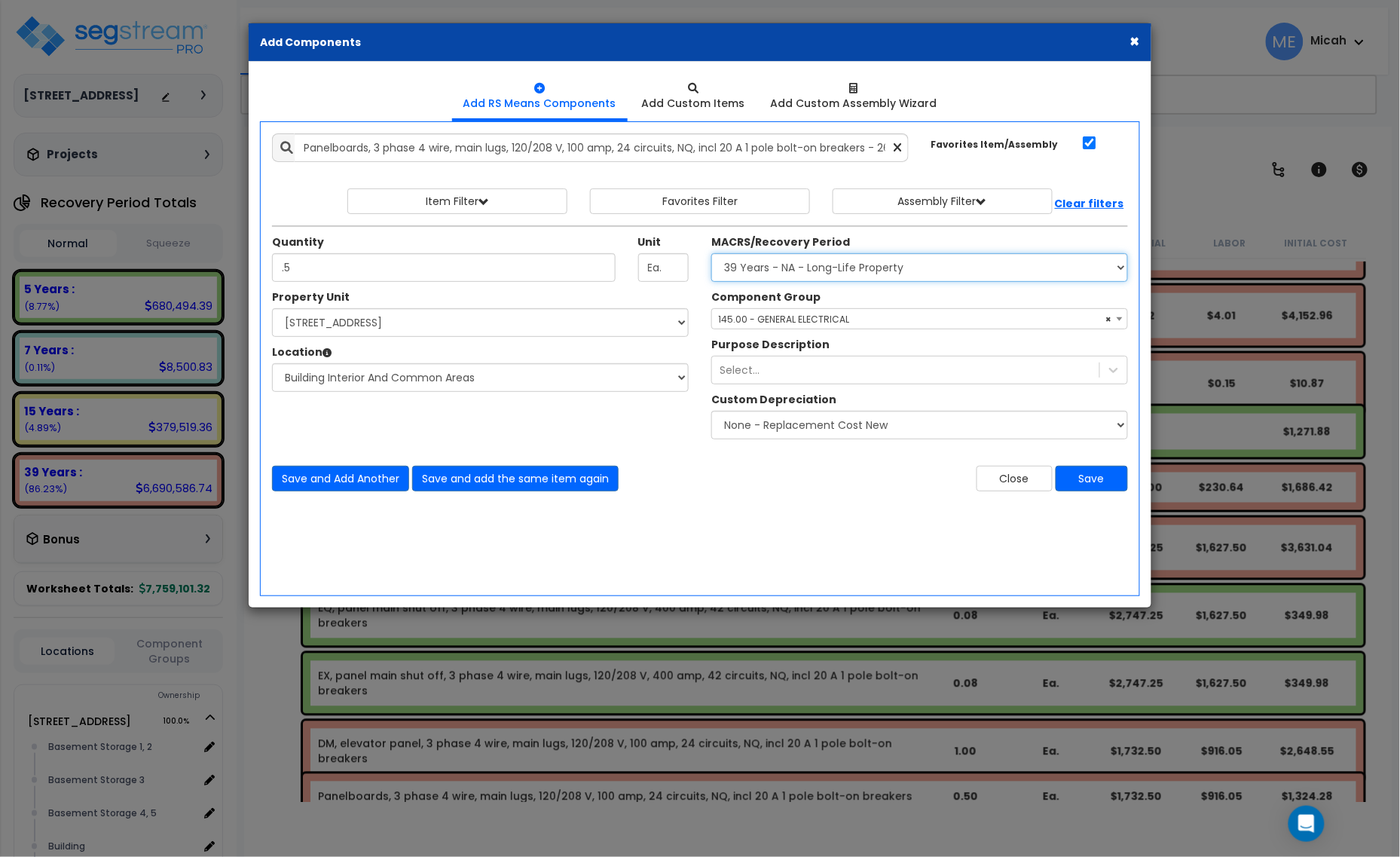
click at [819, 263] on select "Select MACRS/Recovery Period 5 Years - 57.0 - Distributive Trades & Services 5 …" at bounding box center [920, 268] width 417 height 29
select select "3667"
click at [712, 254] on select "Select MACRS/Recovery Period 5 Years - 57.0 - Distributive Trades & Services 5 …" at bounding box center [920, 268] width 417 height 29
click at [805, 327] on span "Select Component Group" at bounding box center [920, 319] width 415 height 21
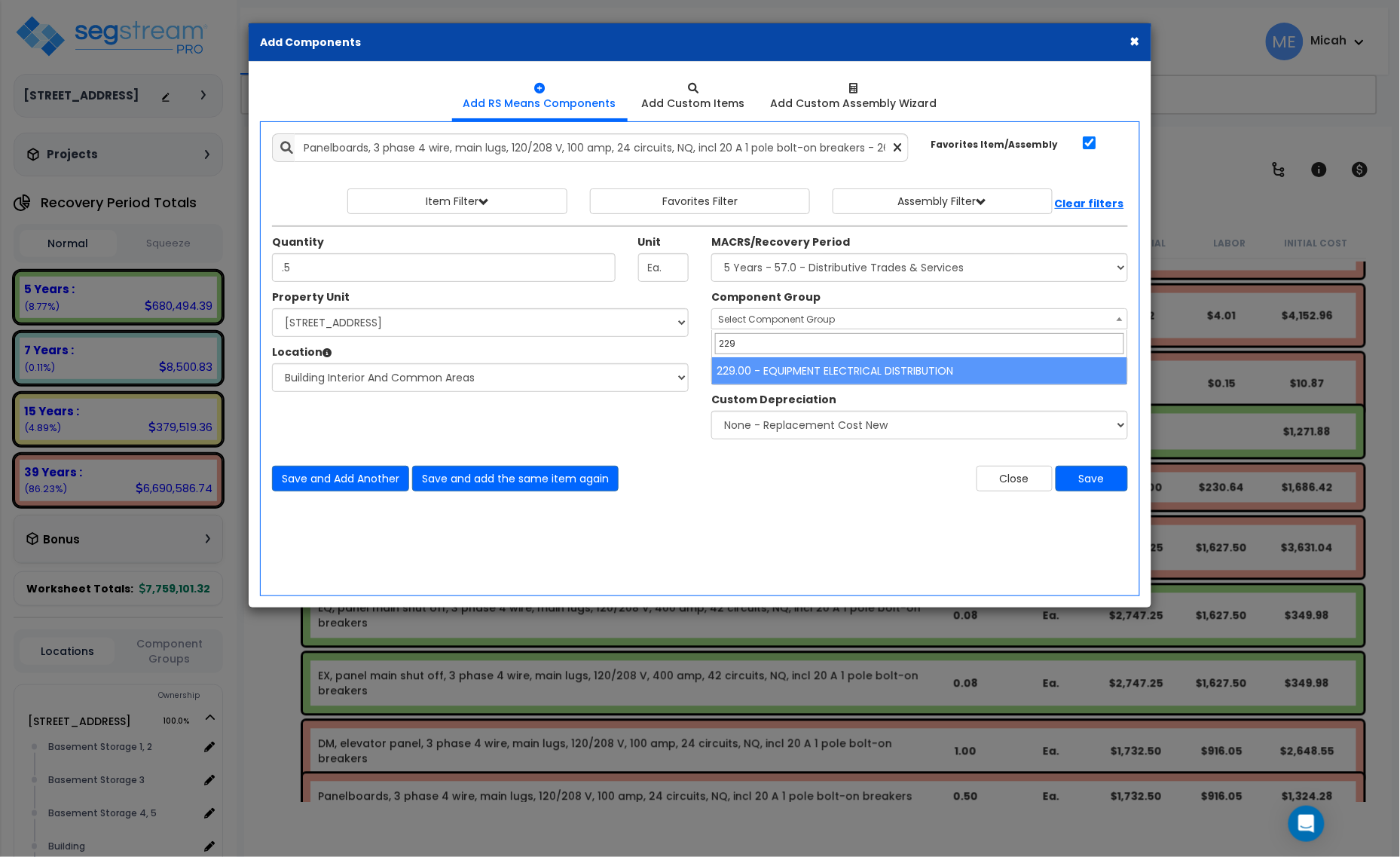
type input "229"
select select "57033"
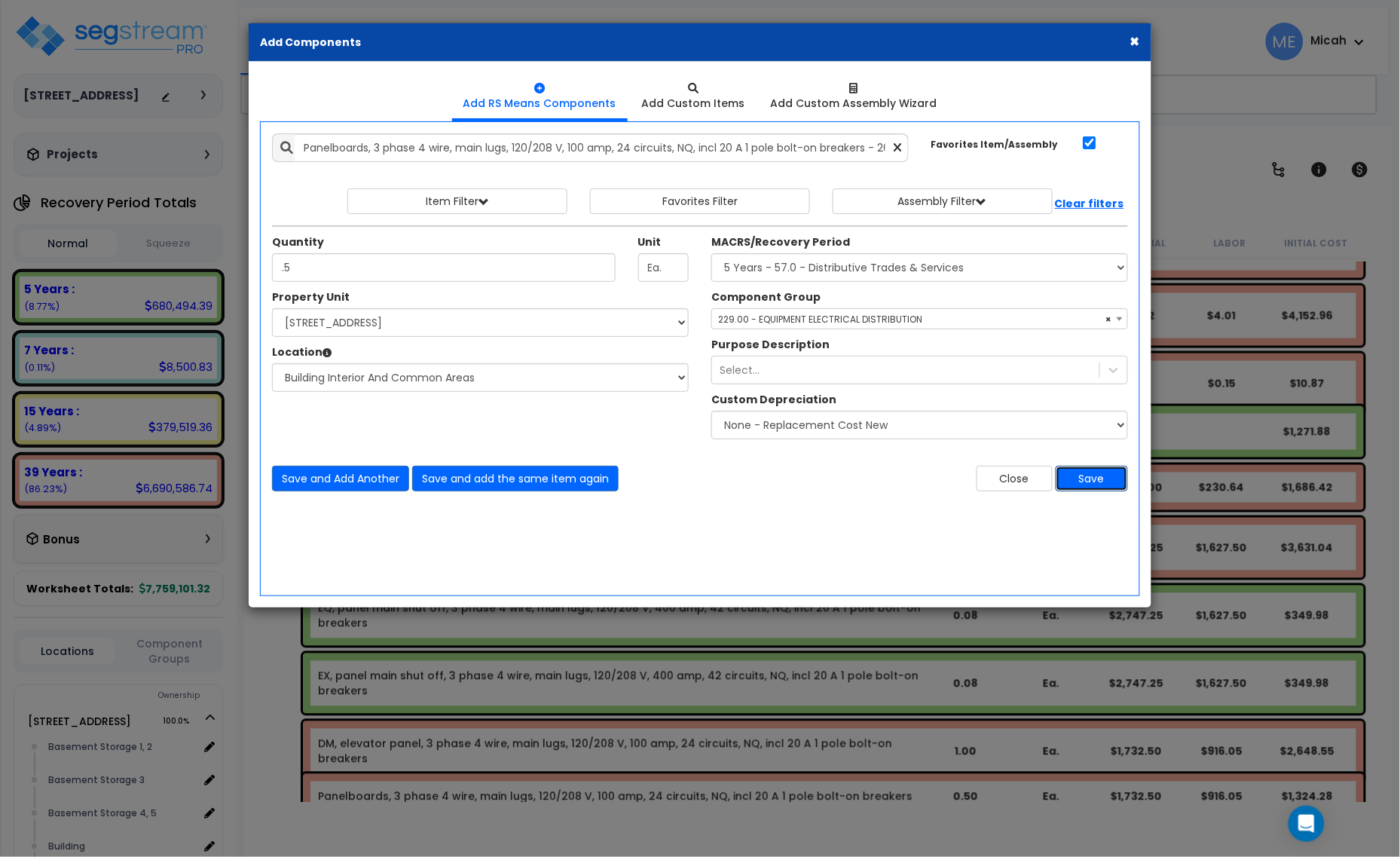
click at [1098, 487] on button "Save" at bounding box center [1092, 478] width 72 height 25
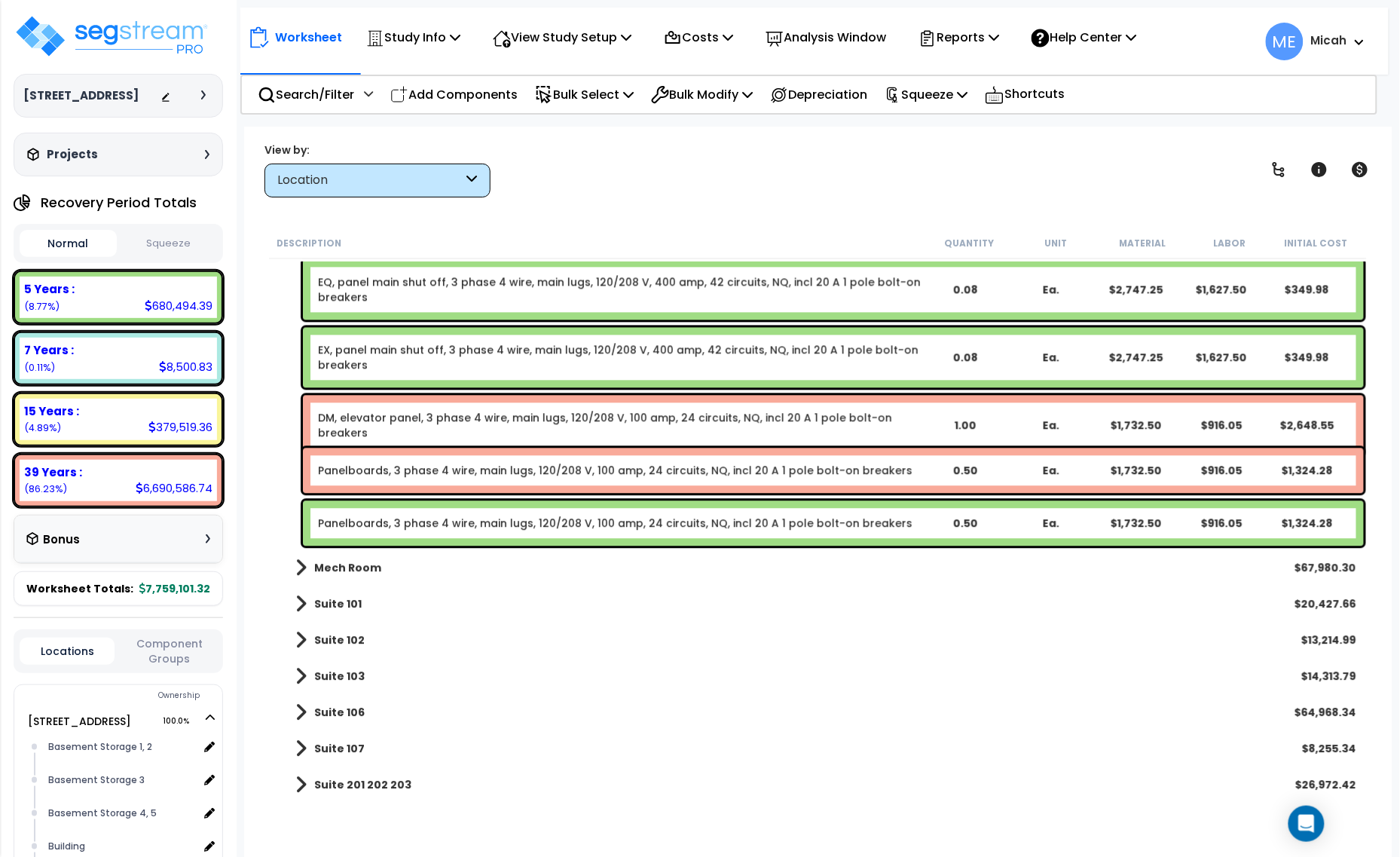
scroll to position [14321, 0]
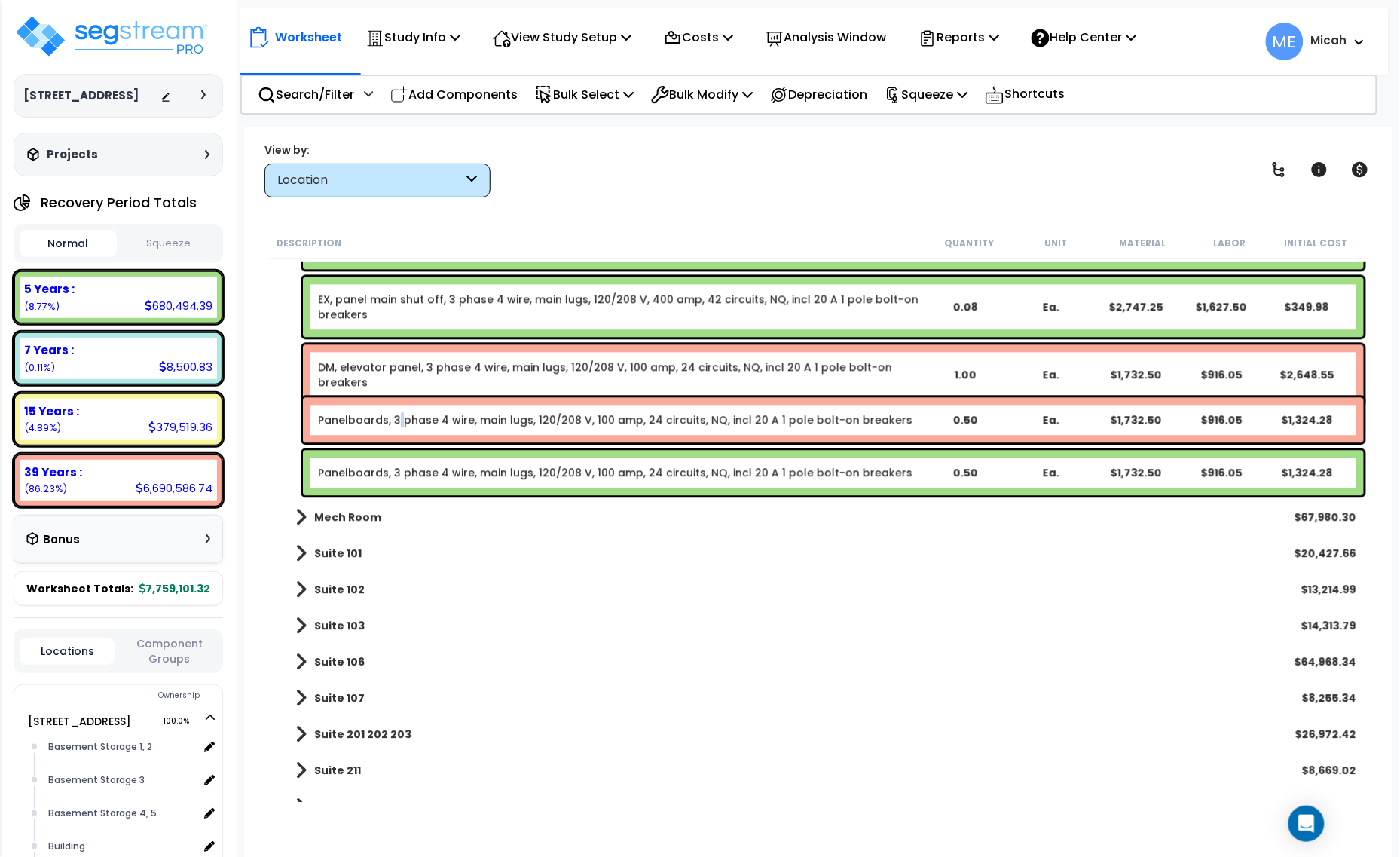
click at [397, 422] on link "Panelboards, 3 phase 4 wire, main lugs, 120/208 V, 100 amp, 24 circuits, NQ, in…" at bounding box center [615, 419] width 594 height 15
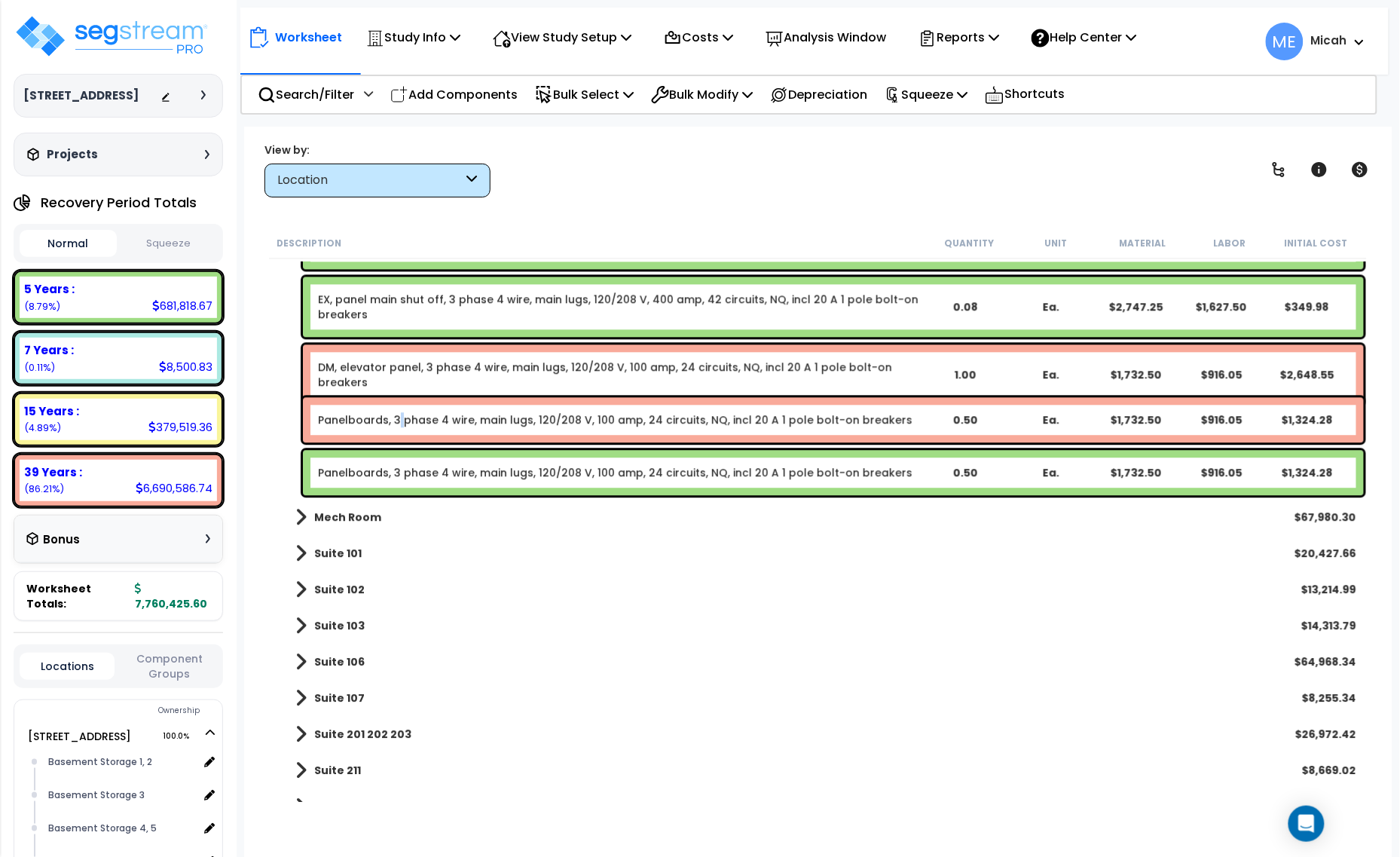
click at [397, 422] on link "Panelboards, 3 phase 4 wire, main lugs, 120/208 V, 100 amp, 24 circuits, NQ, in…" at bounding box center [615, 419] width 594 height 15
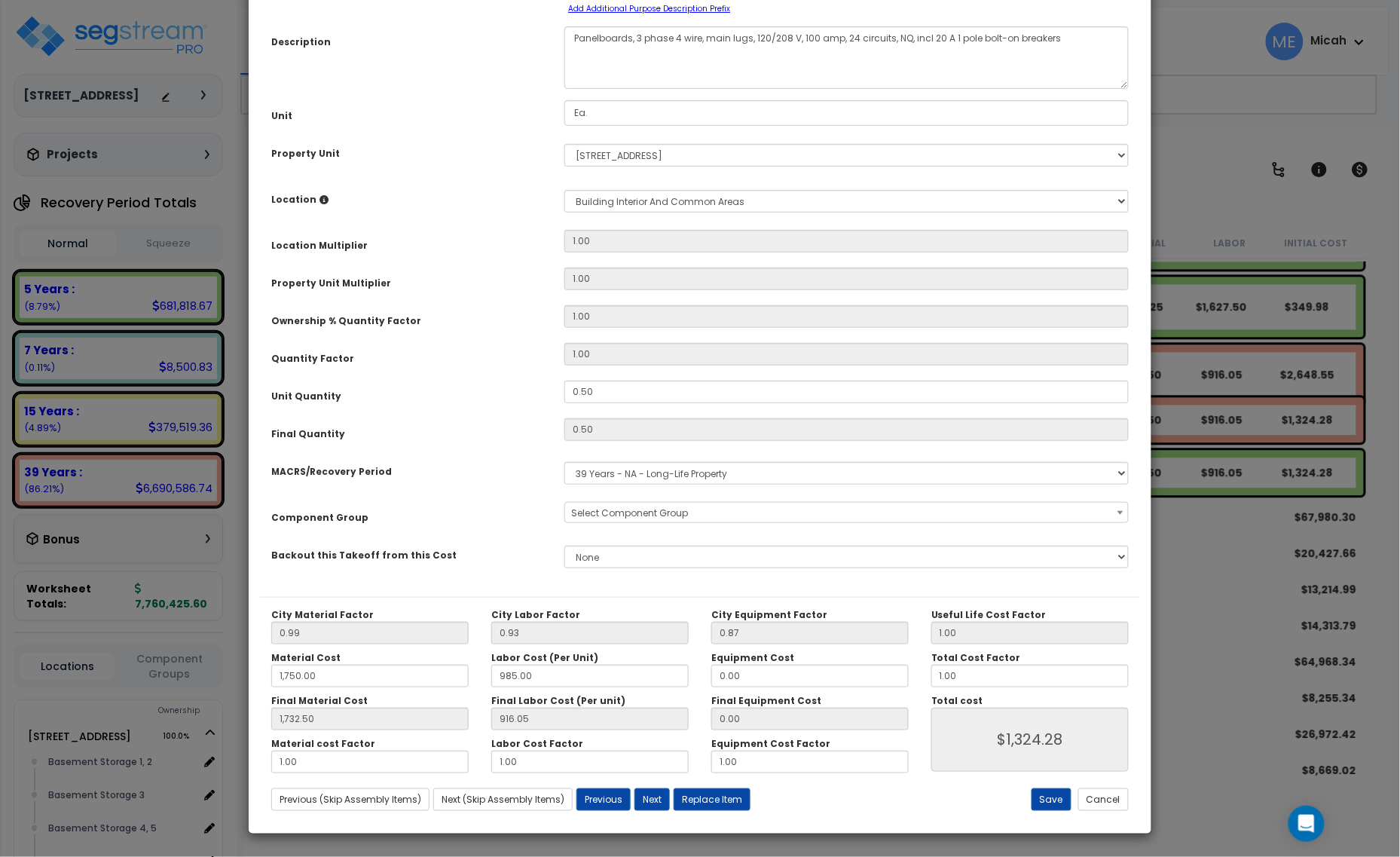
scroll to position [0, 0]
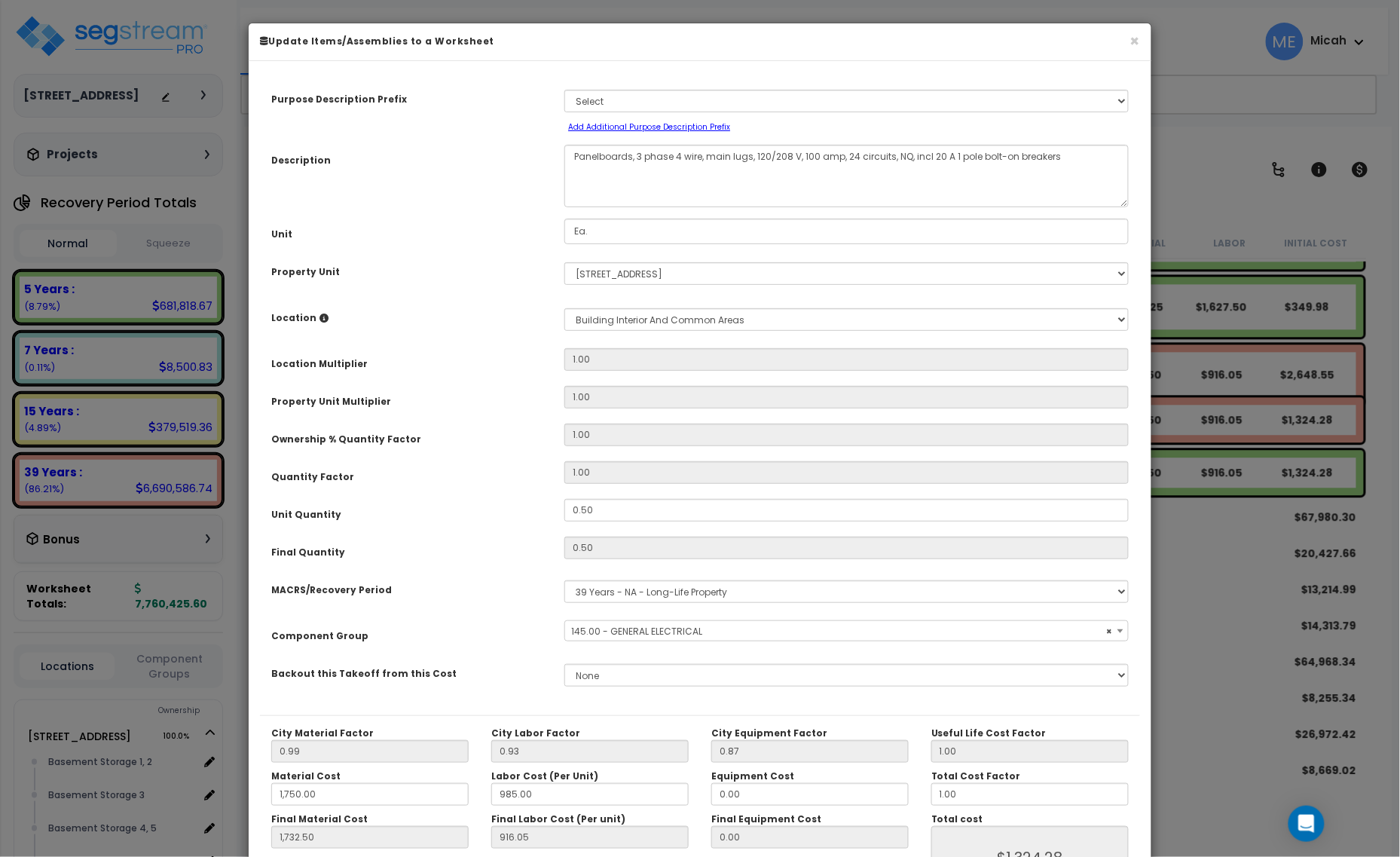
select select "56955"
drag, startPoint x: 631, startPoint y: 153, endPoint x: 576, endPoint y: 187, distance: 64.7
click at [562, 152] on div "Panelboards, 3 phase 4 wire, main lugs, 120/208 V, 100 amp, 24 circuits, NQ, in…" at bounding box center [846, 175] width 587 height 62
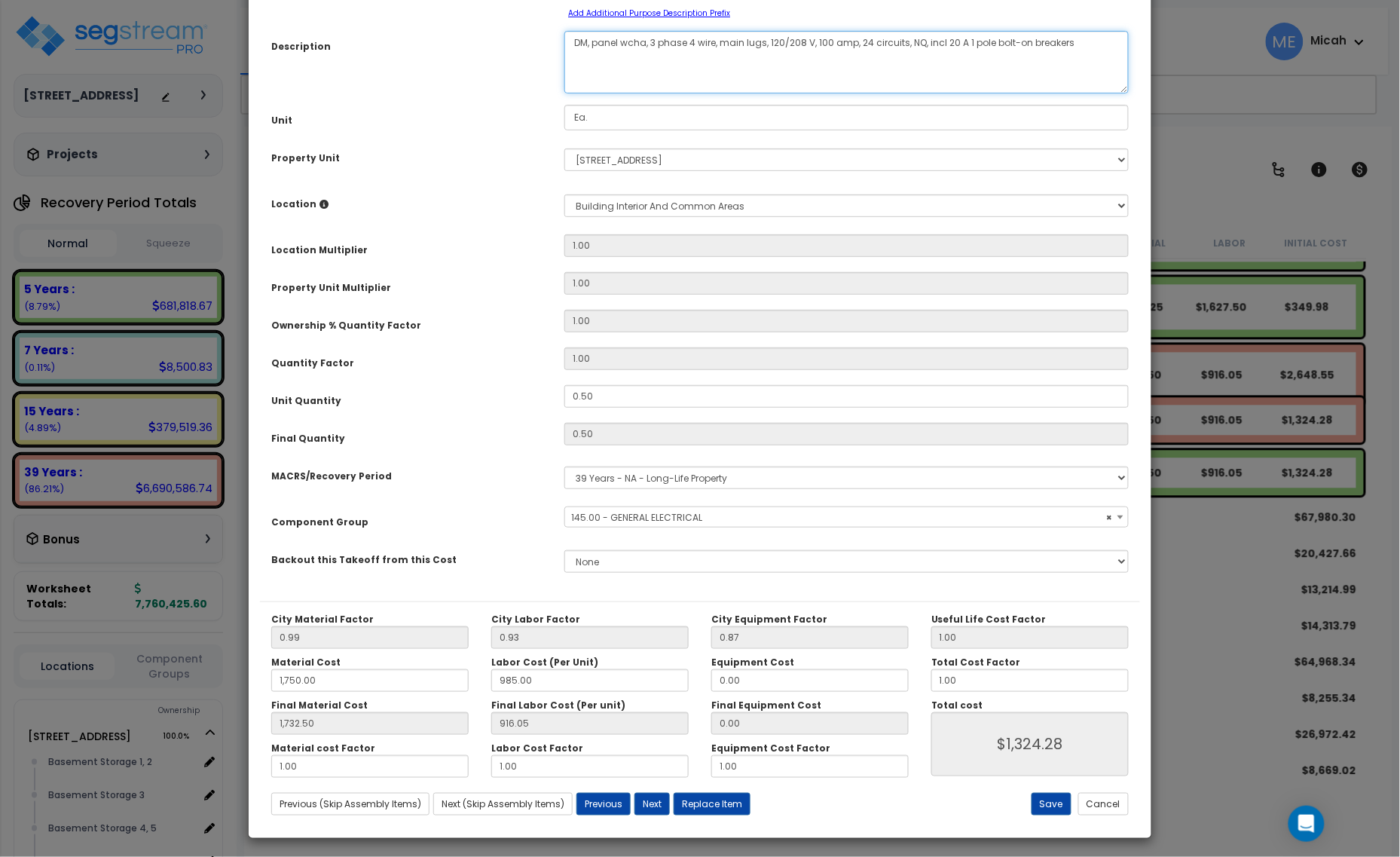
scroll to position [118, 0]
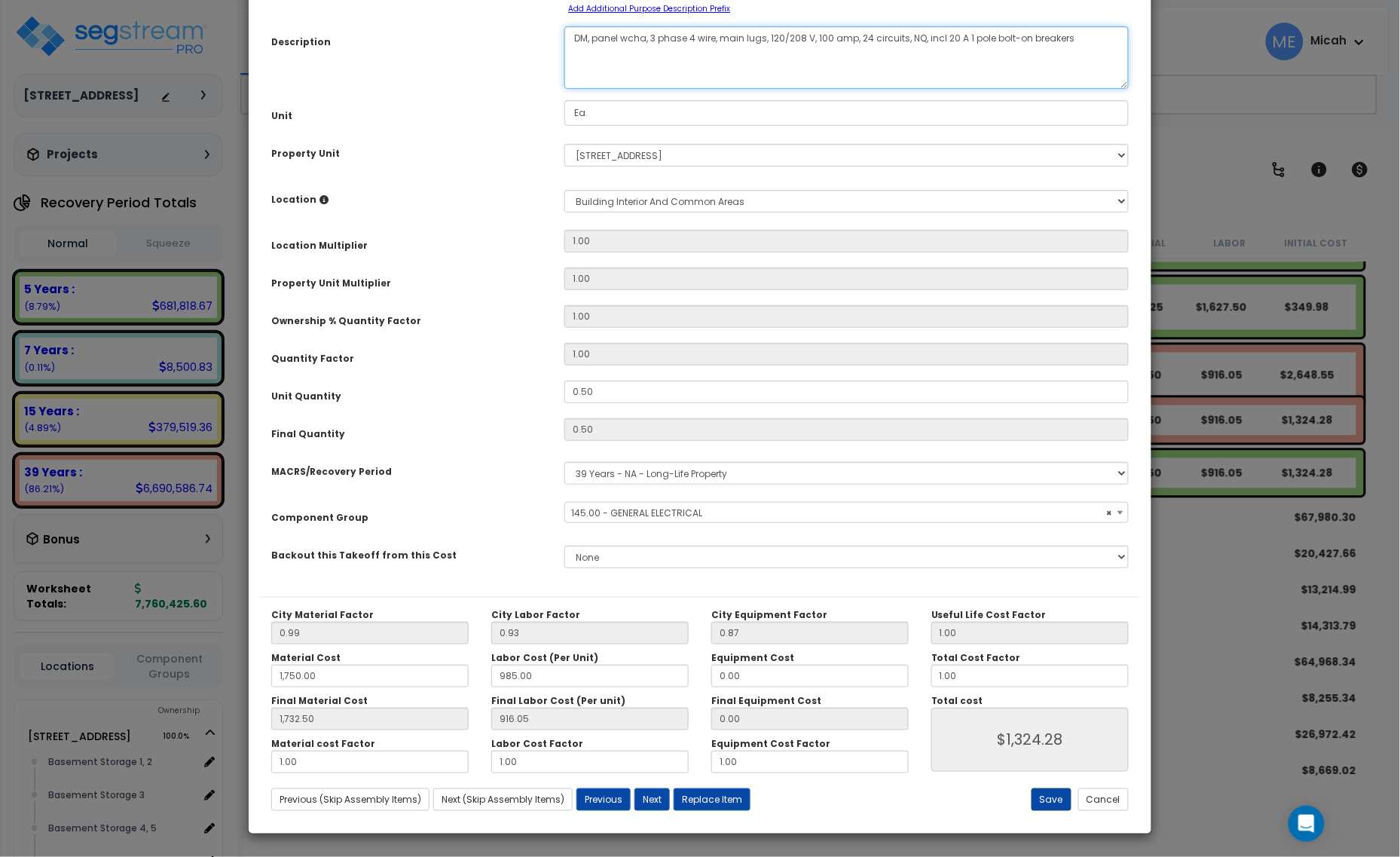
type textarea "DM, panel wcha, 3 phase 4 wire, main lugs, 120/208 V, 100 amp, 24 circuits, NQ,…"
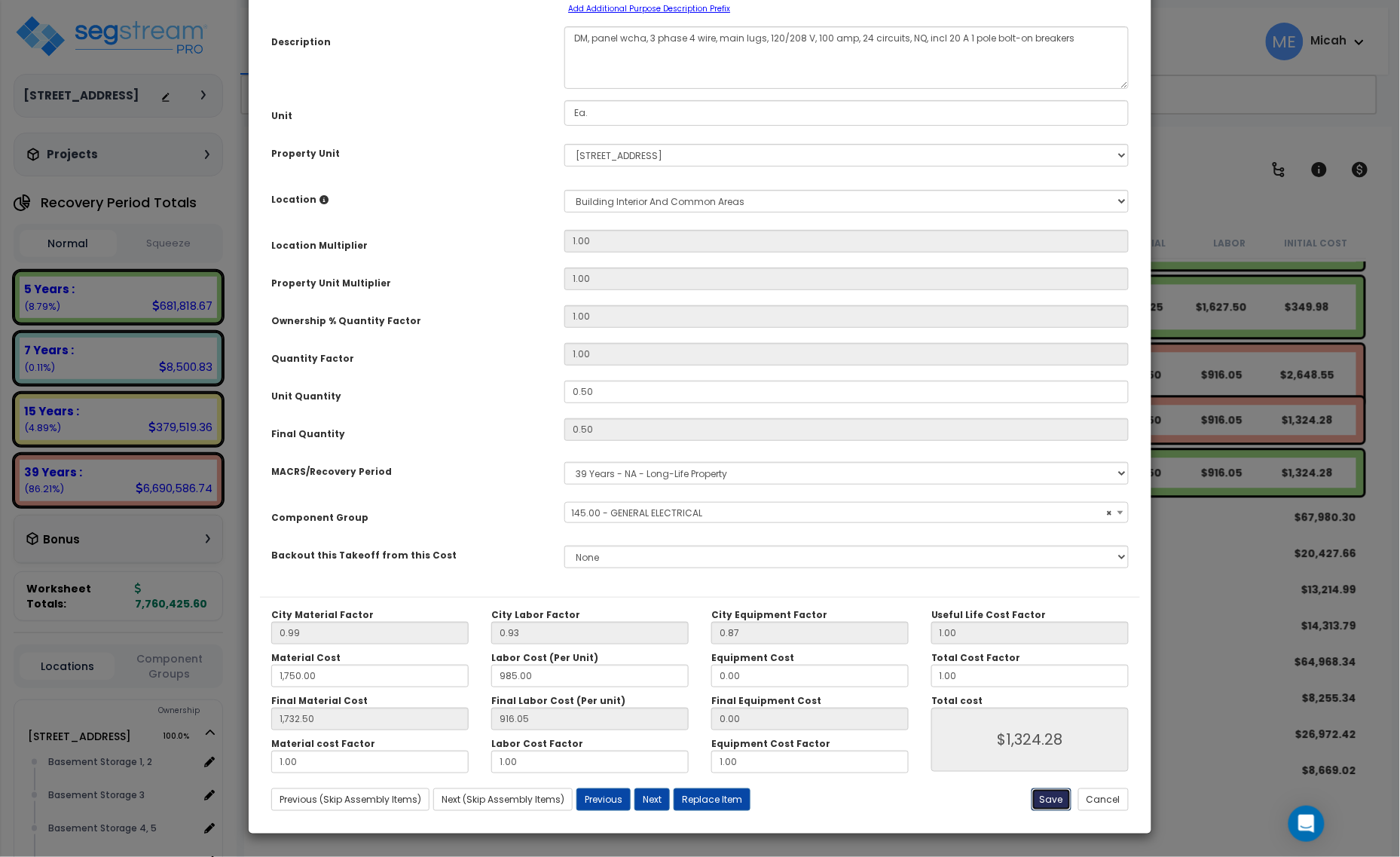
click at [1050, 804] on button "Save" at bounding box center [1052, 799] width 40 height 23
type input "1750.00"
type input "1732.50"
type input "1324.28"
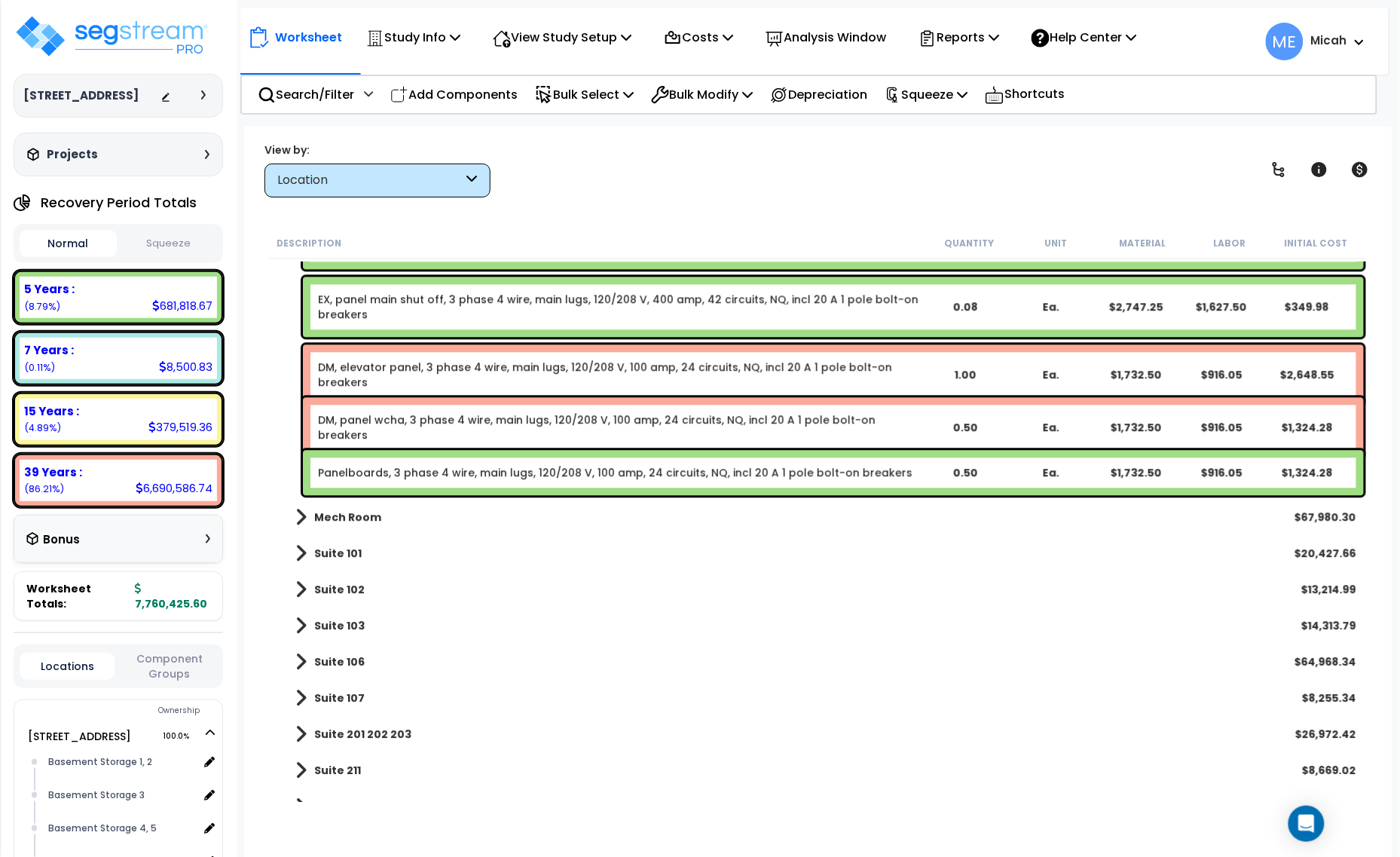
click at [450, 475] on link "Panelboards, 3 phase 4 wire, main lugs, 120/208 V, 100 amp, 24 circuits, NQ, in…" at bounding box center [615, 473] width 594 height 15
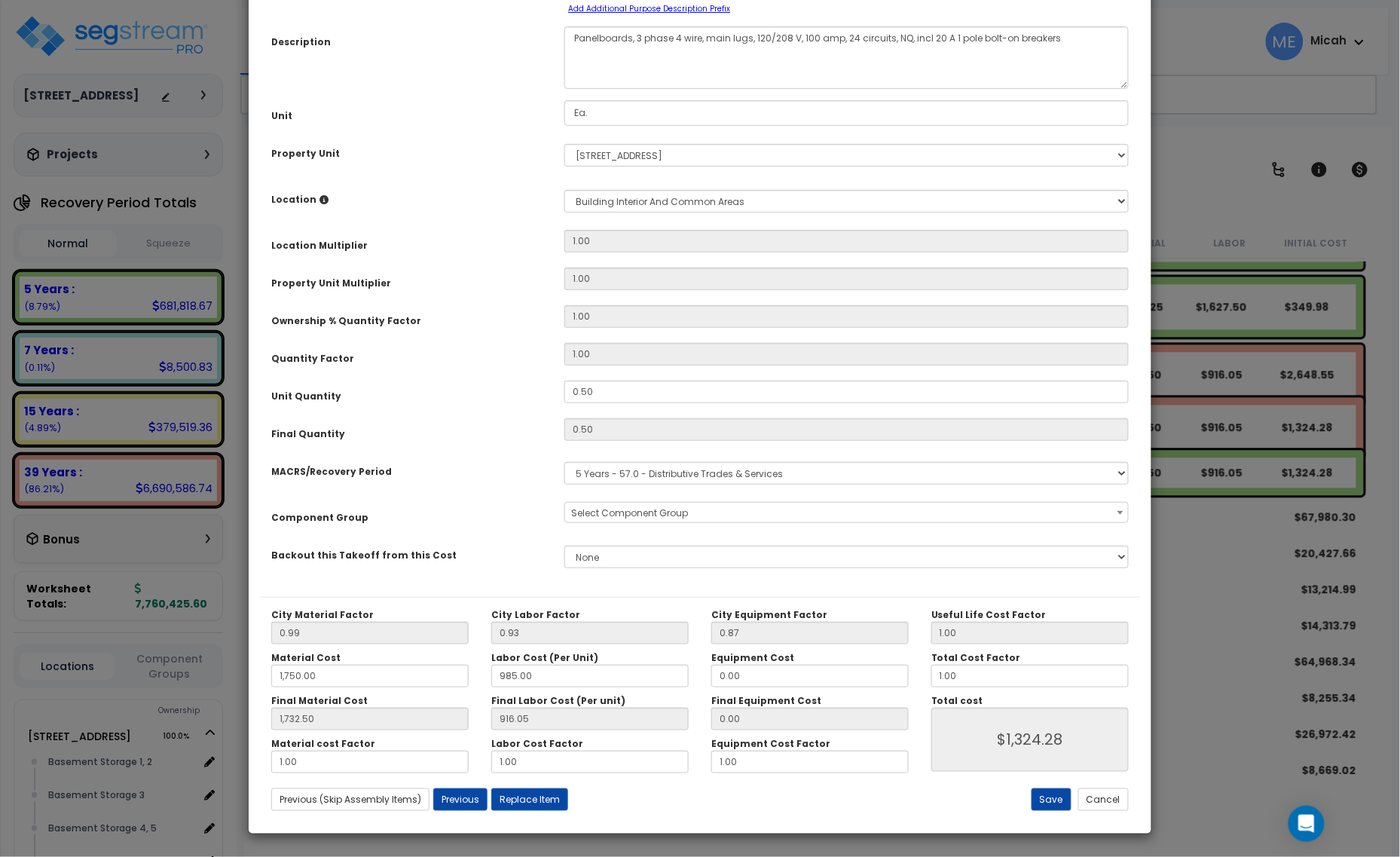
scroll to position [0, 0]
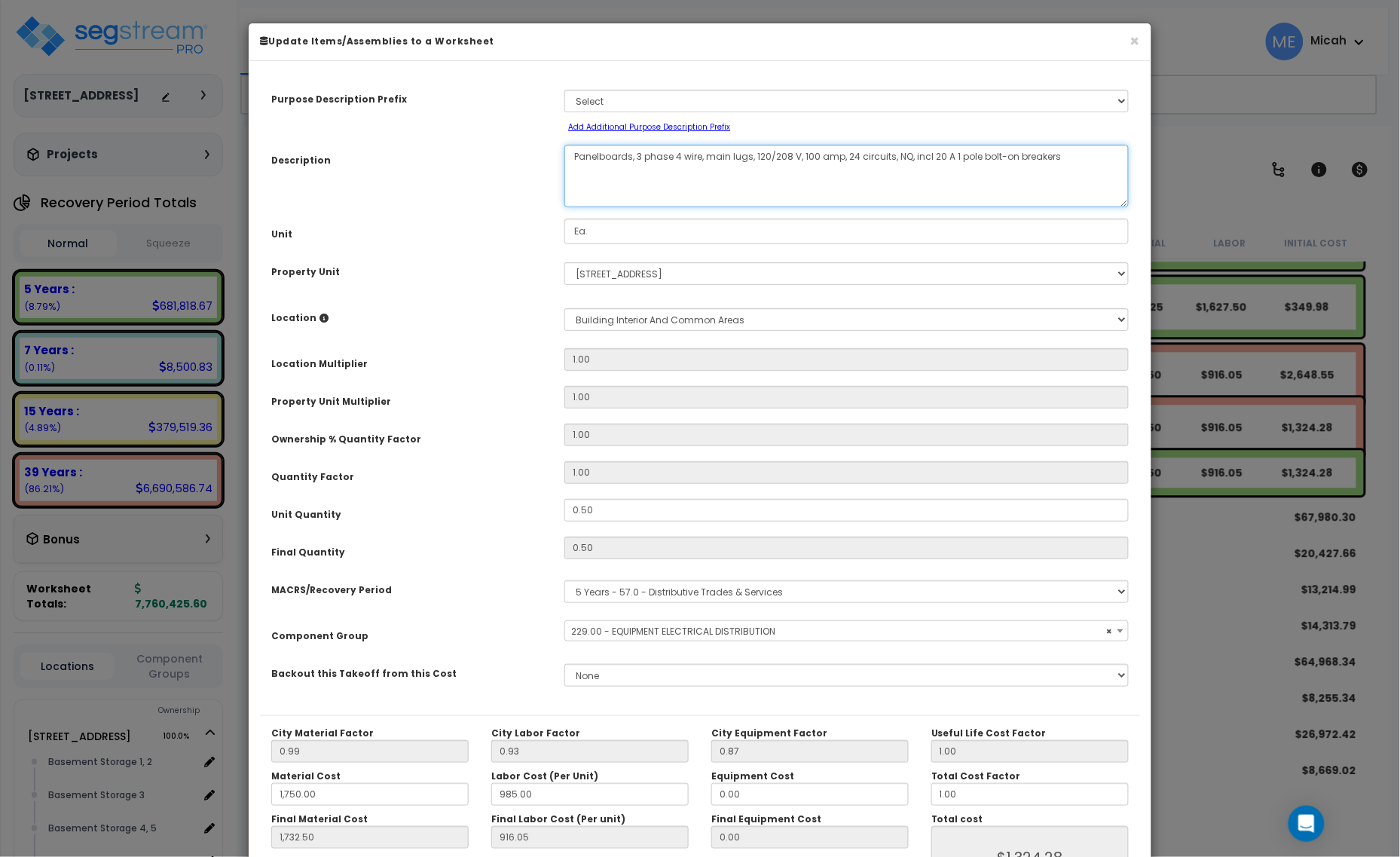
select select "57033"
drag, startPoint x: 631, startPoint y: 156, endPoint x: 570, endPoint y: 154, distance: 61.0
click at [570, 154] on textarea "Panelboards, 3 phase 4 wire, main lugs, 120/208 V, 100 amp, 24 circuits, NQ, in…" at bounding box center [847, 175] width 565 height 62
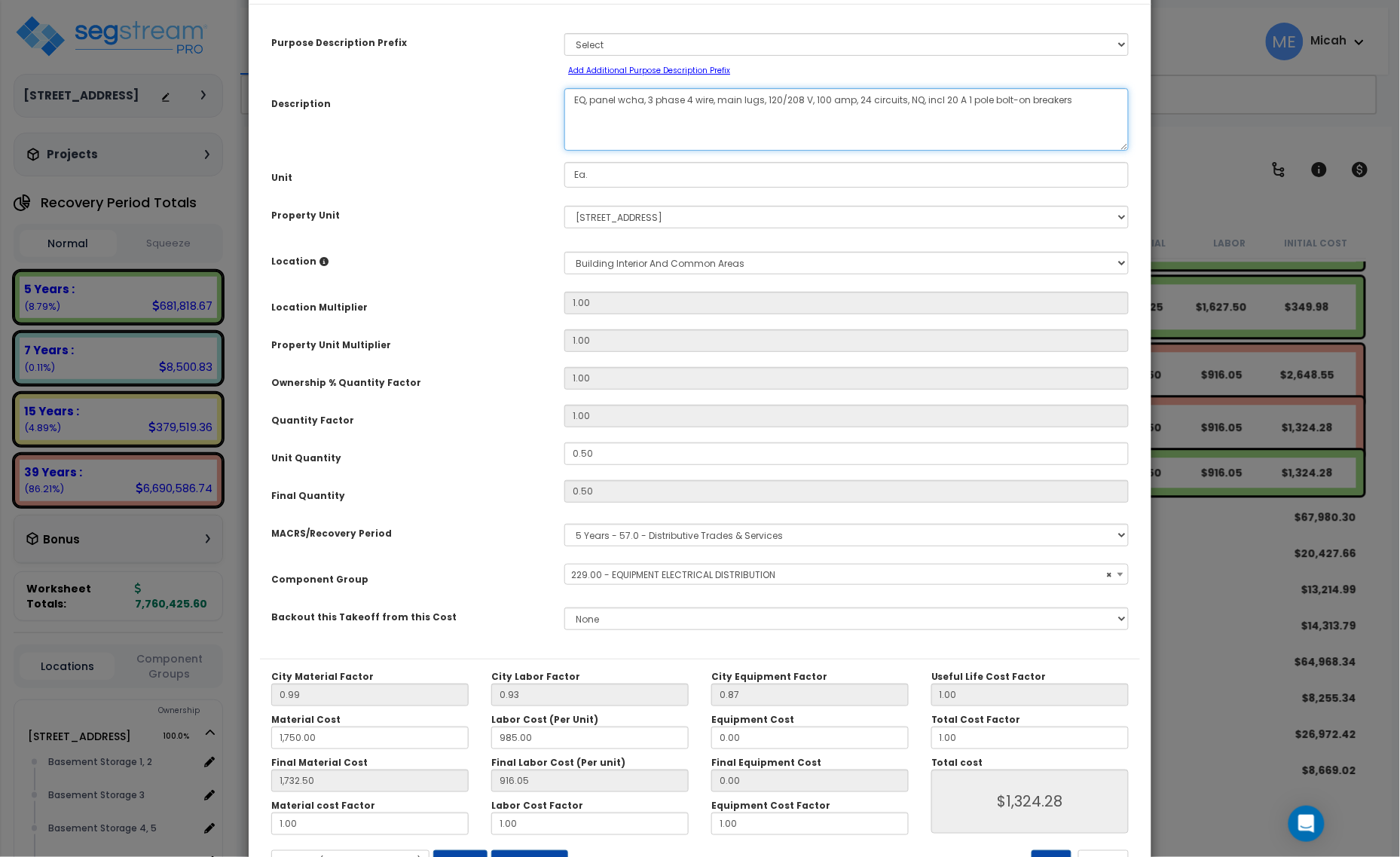
scroll to position [118, 0]
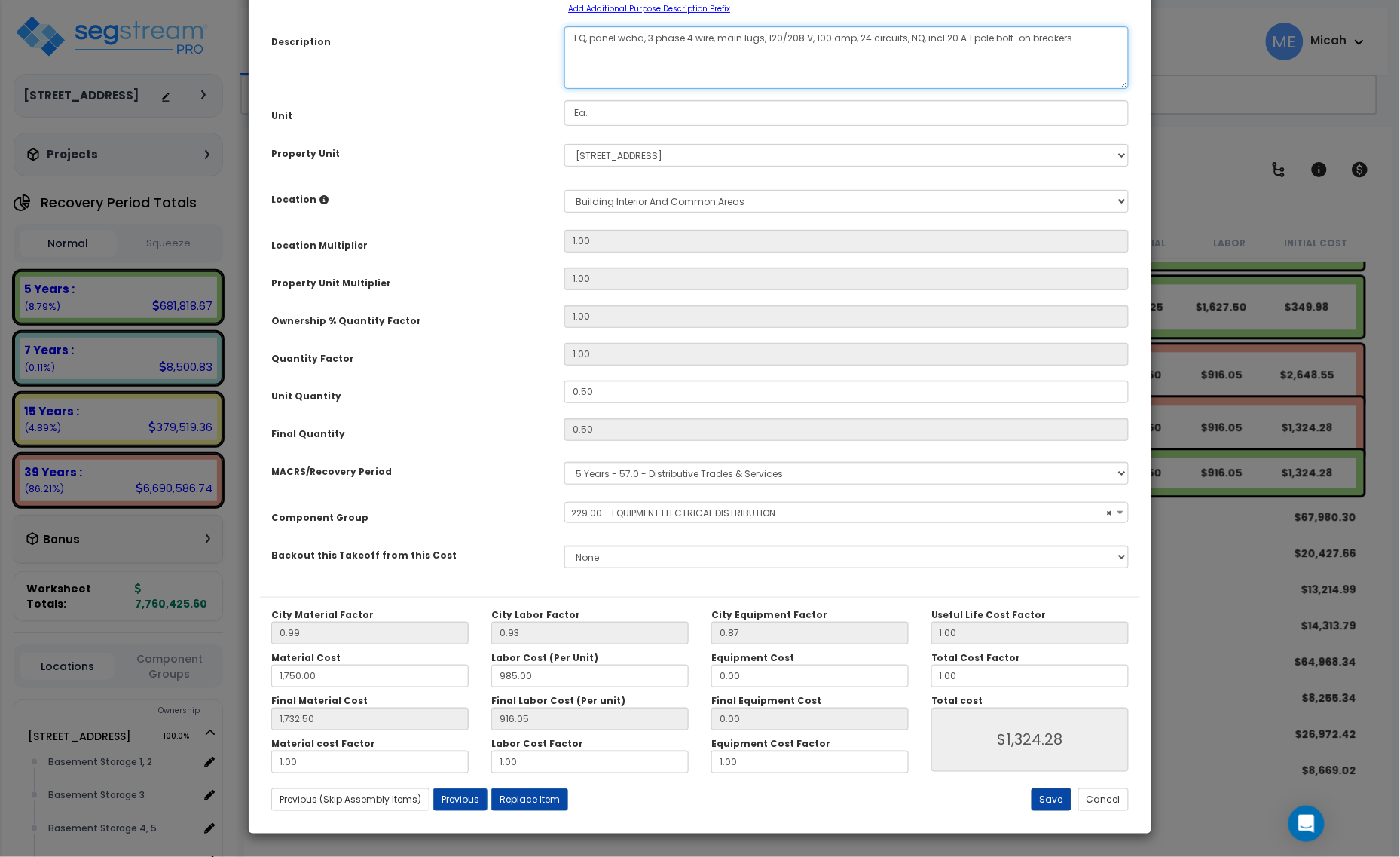
type textarea "EQ, panel wcha, 3 phase 4 wire, main lugs, 120/208 V, 100 amp, 24 circuits, NQ,…"
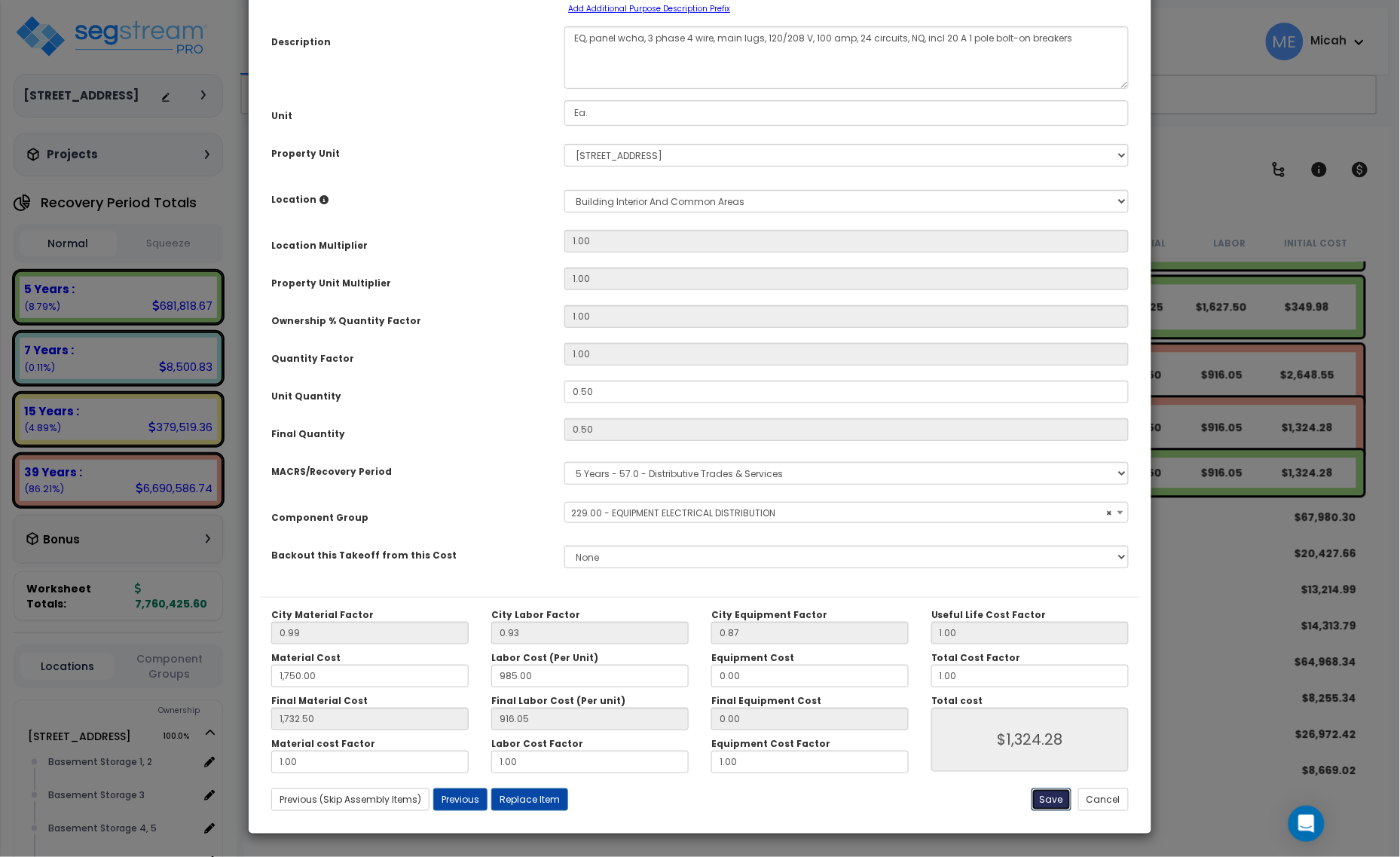
click at [1042, 808] on button "Save" at bounding box center [1052, 799] width 40 height 23
type input "1750.00"
type input "1732.50"
type input "1324.28"
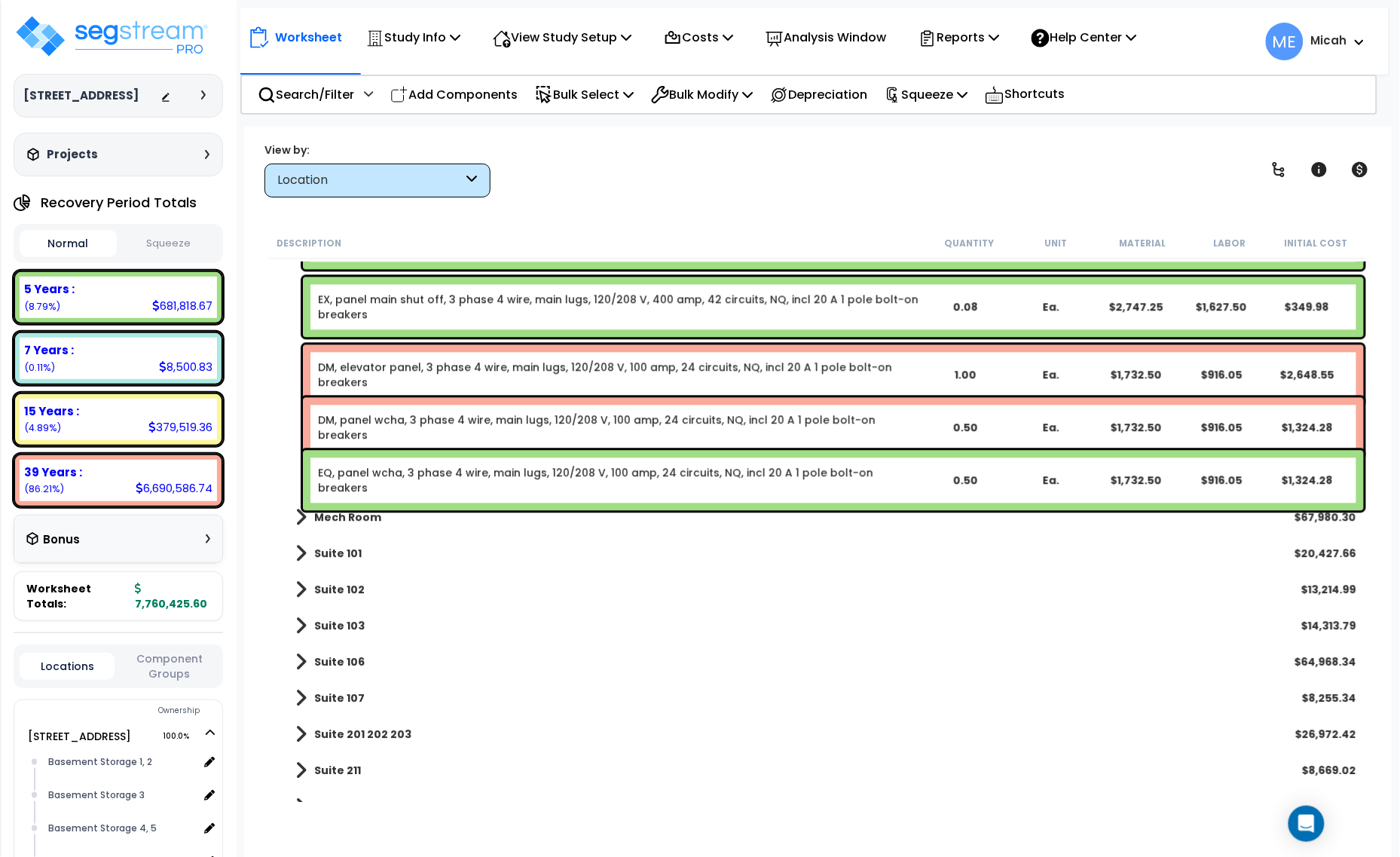
click at [592, 368] on link "DM, elevator panel, 3 phase 4 wire, main lugs, 120/208 V, 100 amp, 24 circuits,…" at bounding box center [620, 374] width 603 height 30
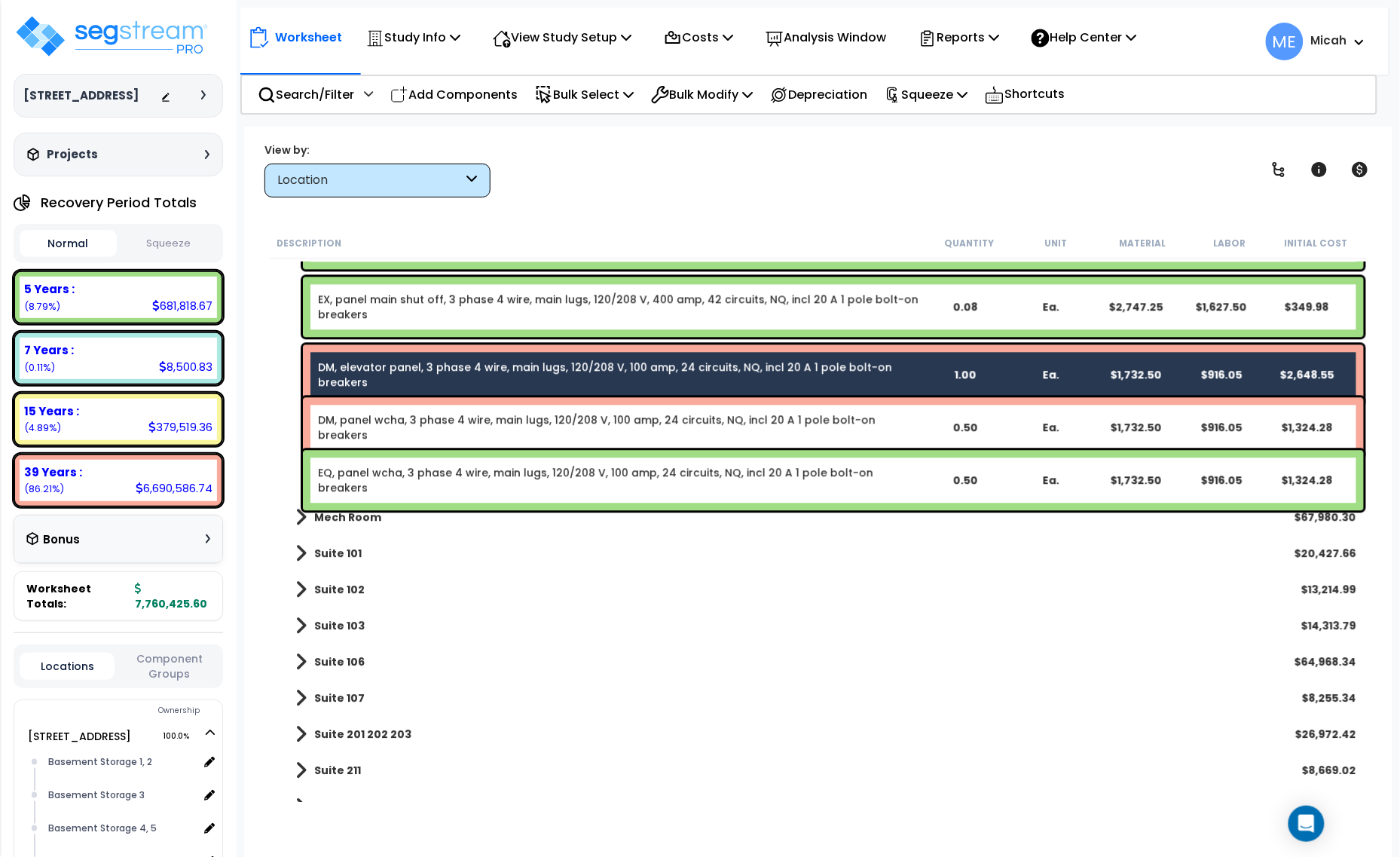
click at [583, 424] on link "DM, panel wcha, 3 phase 4 wire, main lugs, 120/208 V, 100 amp, 24 circuits, NQ,…" at bounding box center [620, 427] width 603 height 30
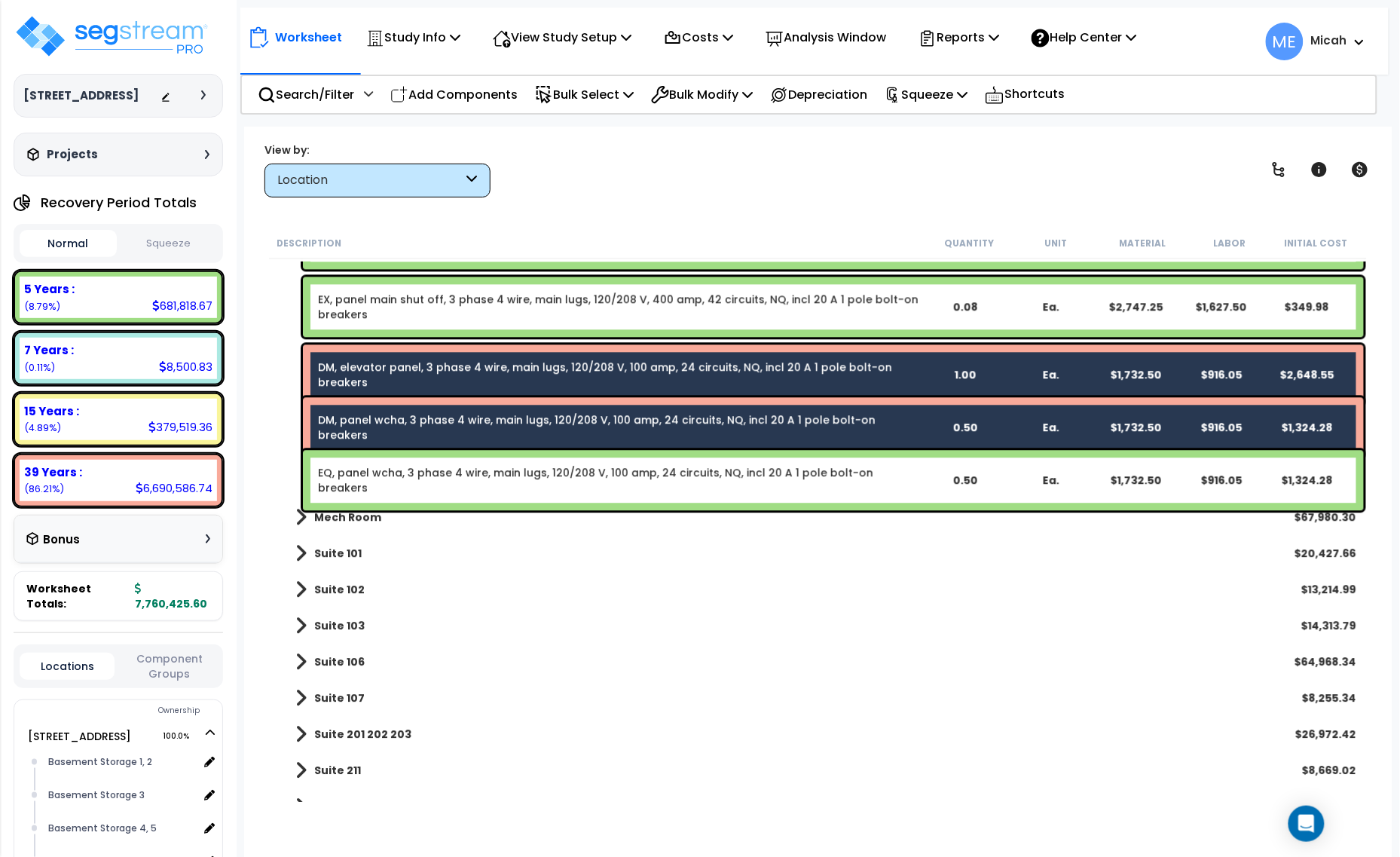
click at [588, 470] on link "EQ, panel wcha, 3 phase 4 wire, main lugs, 120/208 V, 100 amp, 24 circuits, NQ,…" at bounding box center [620, 480] width 603 height 30
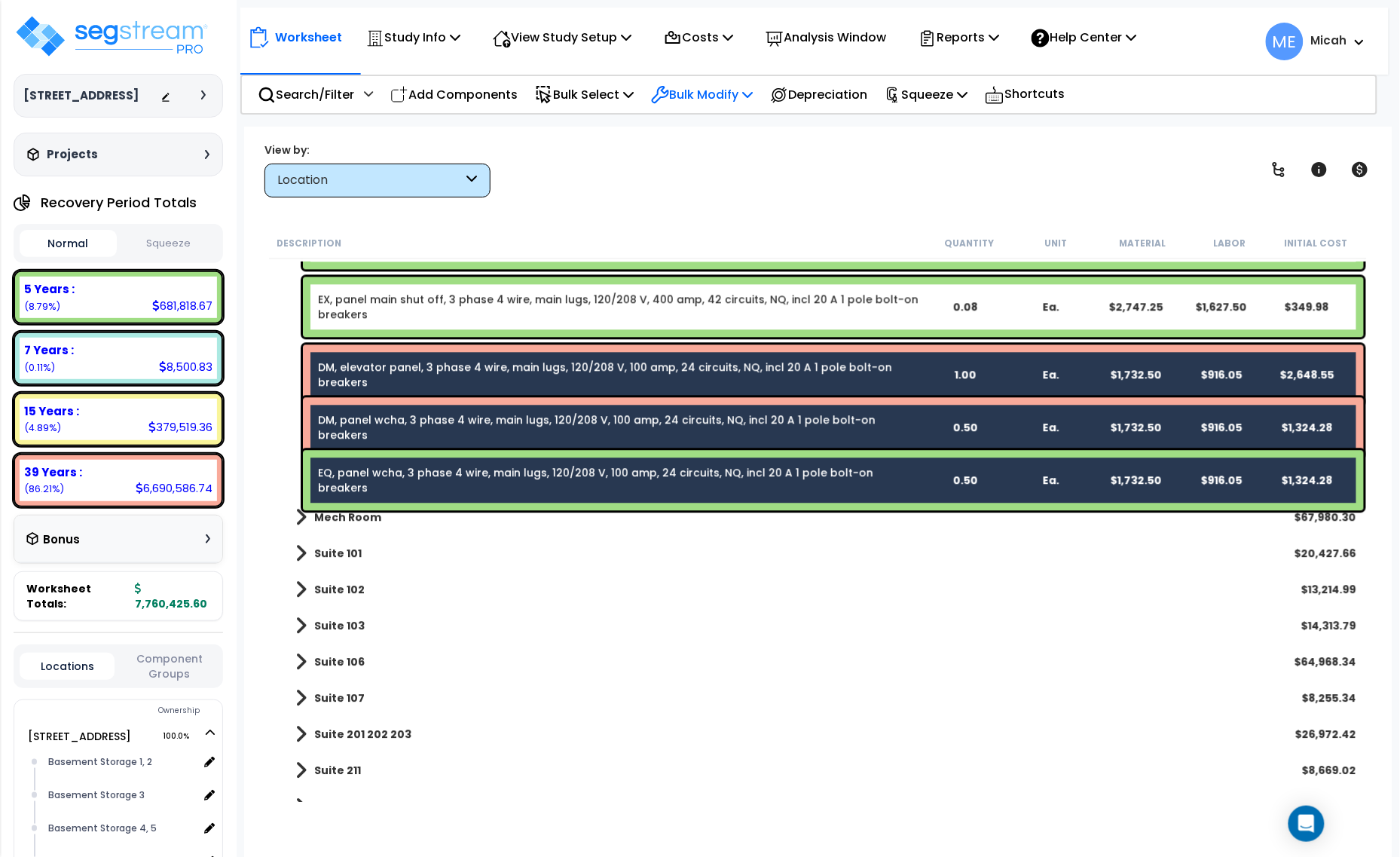
click at [753, 94] on p "Bulk Modify" at bounding box center [702, 95] width 102 height 21
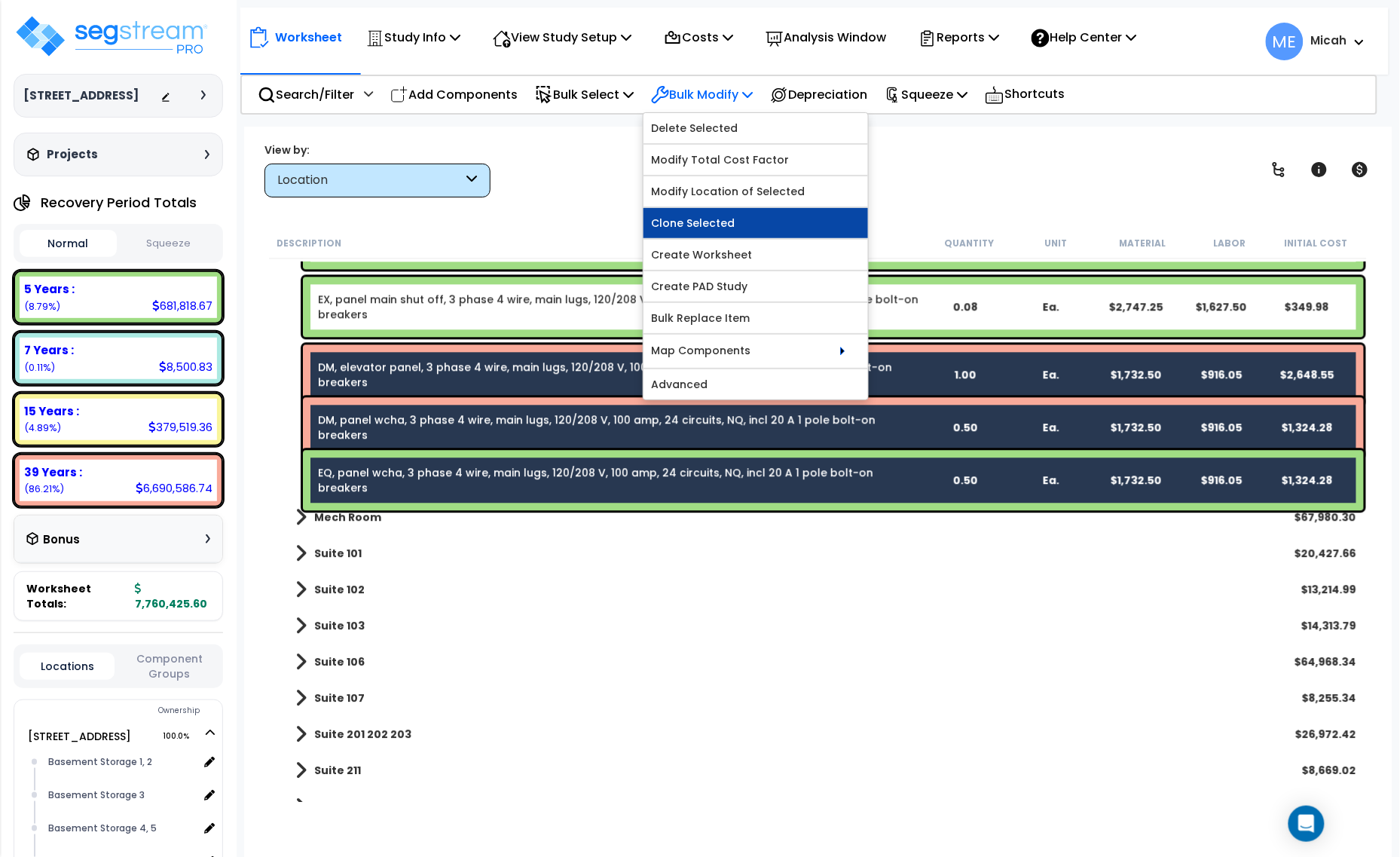
click at [720, 226] on link "Clone Selected" at bounding box center [756, 223] width 225 height 30
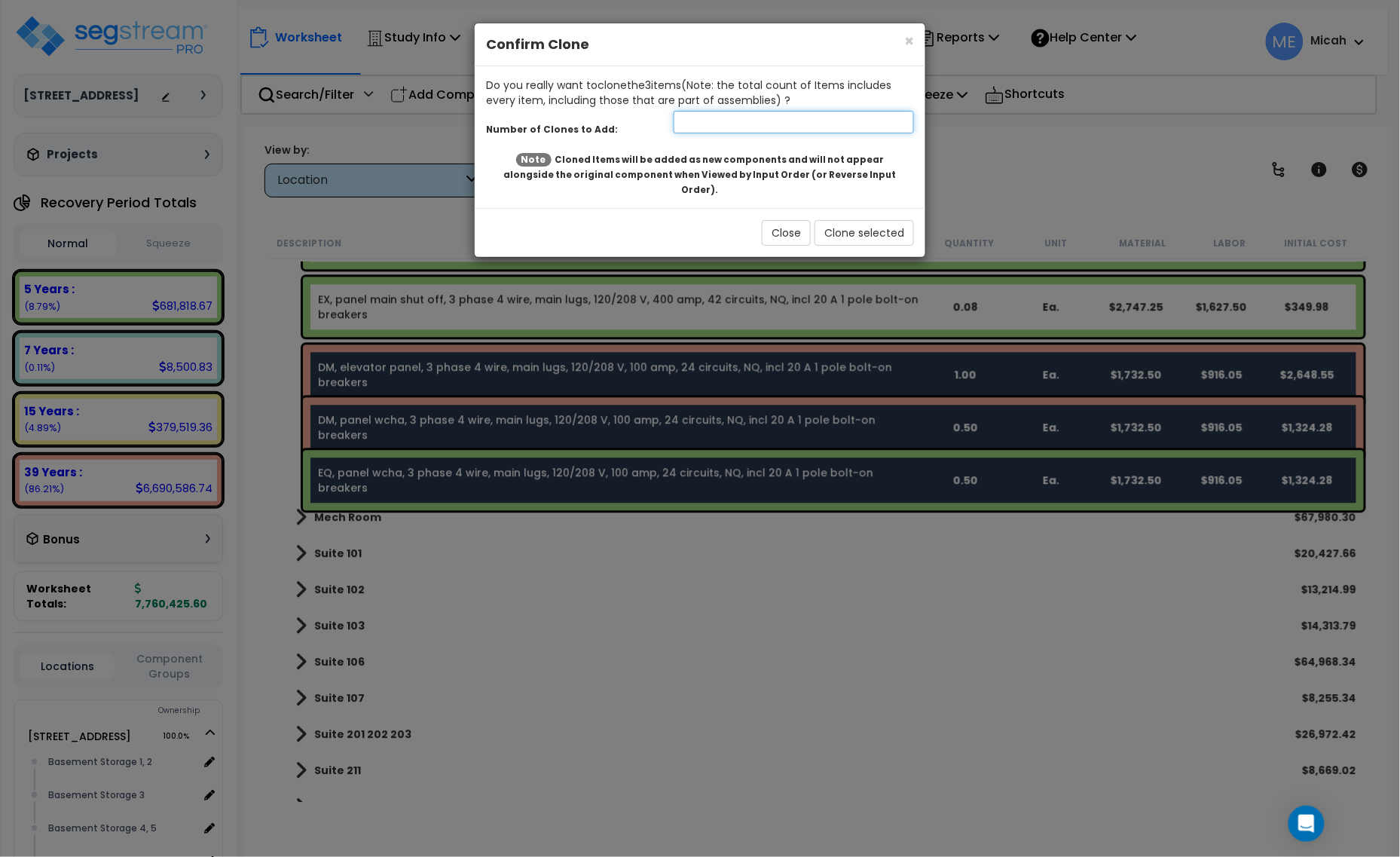
click at [690, 111] on input "number" at bounding box center [794, 122] width 241 height 23
type input "1"
click at [869, 220] on button "Clone selected" at bounding box center [864, 233] width 99 height 25
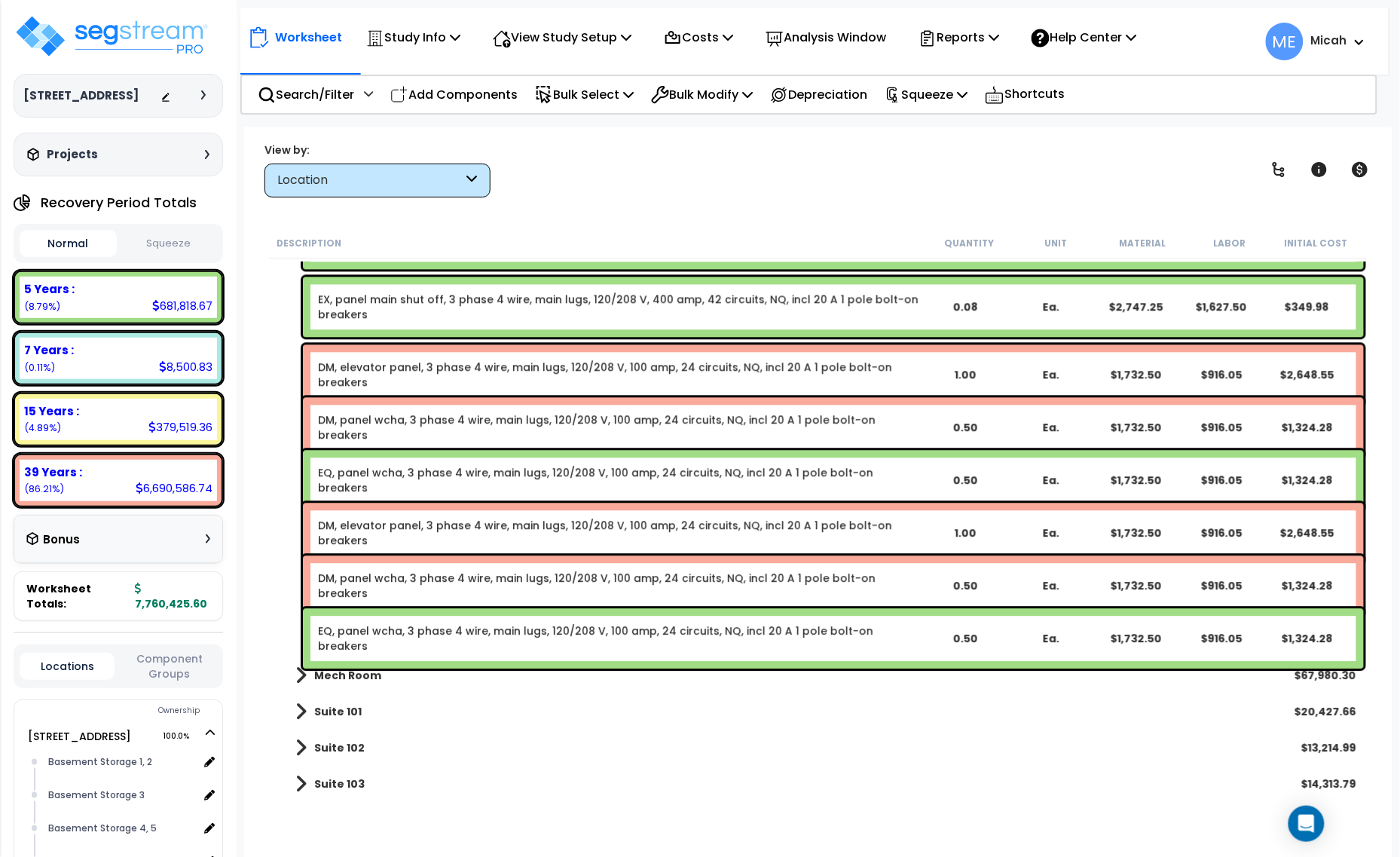
click at [384, 518] on link "DM, elevator panel, 3 phase 4 wire, main lugs, 120/208 V, 100 amp, 24 circuits,…" at bounding box center [620, 532] width 603 height 30
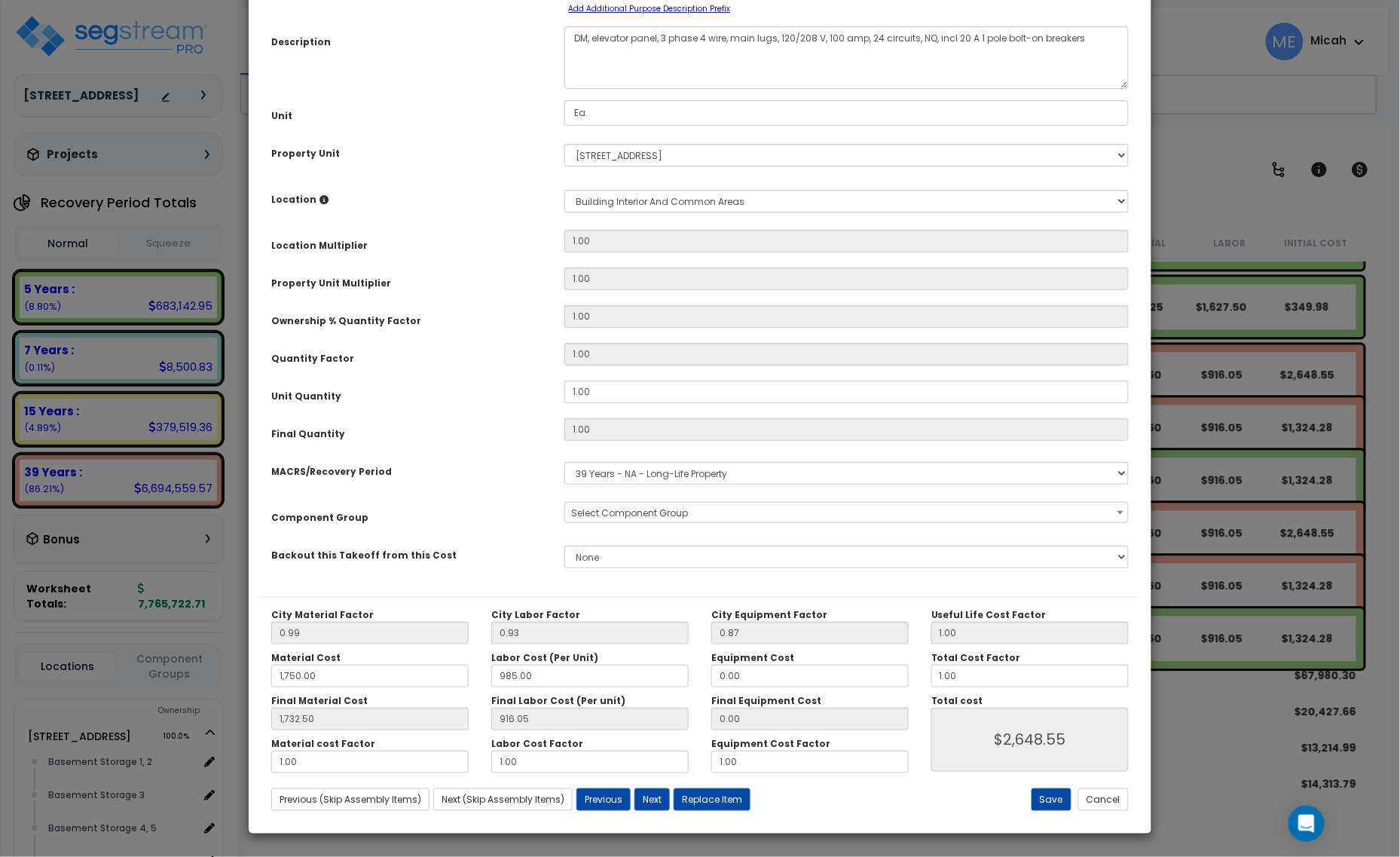
scroll to position [0, 0]
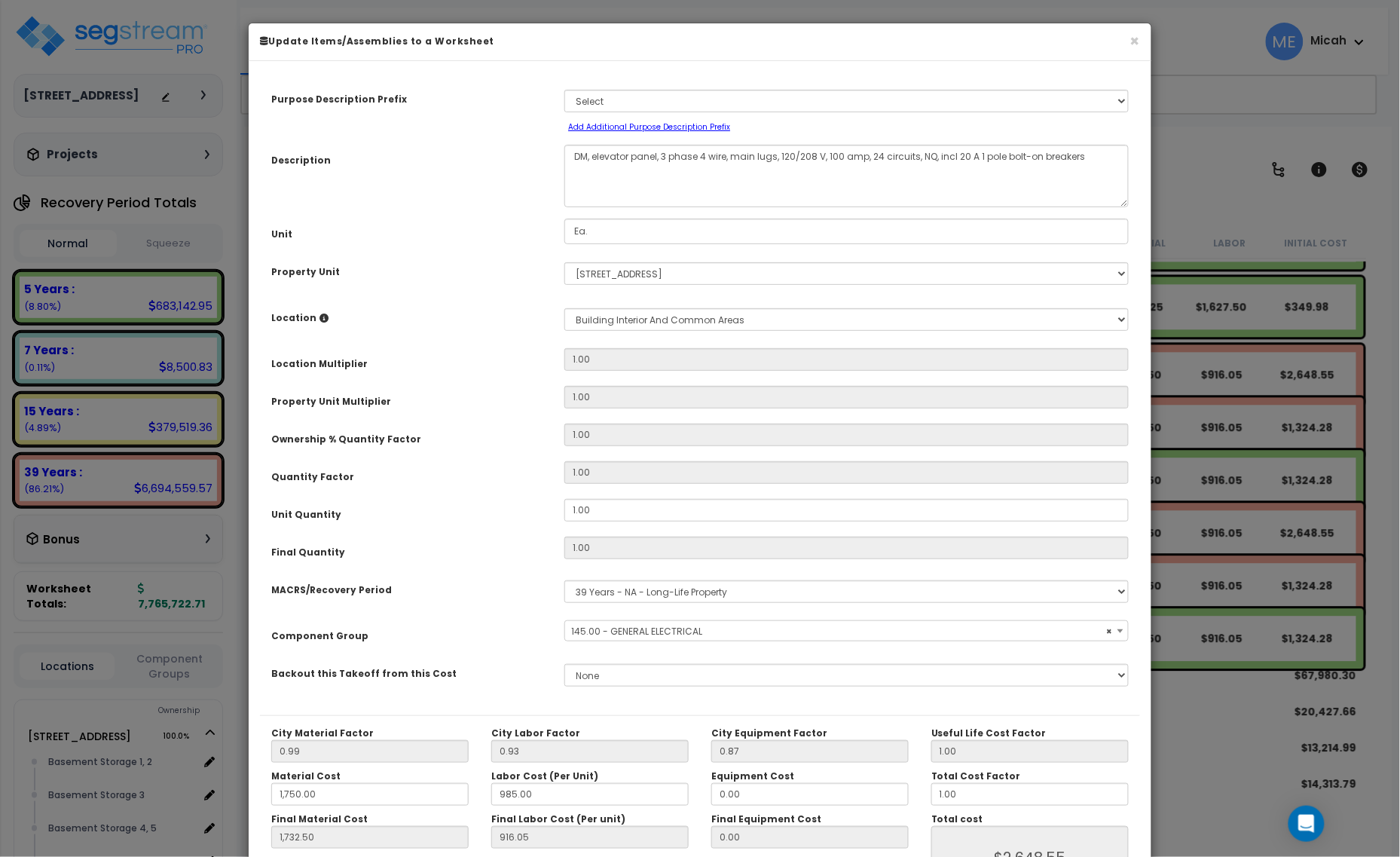
select select "56955"
drag, startPoint x: 631, startPoint y: 157, endPoint x: 590, endPoint y: 156, distance: 41.0
click at [590, 156] on textarea "DM, elevator panel, 3 phase 4 wire, main lugs, 120/208 V, 100 amp, 24 circuits,…" at bounding box center [847, 175] width 565 height 62
click at [618, 156] on textarea "DM, elevator panel, 3 phase 4 wire, main lugs, 120/208 V, 100 amp, 24 circuits,…" at bounding box center [847, 175] width 565 height 62
type textarea "DM, panel O, 3 phase 4 wire, main lugs, 120/208 V, 100 amp, 24 circuits, NQ, in…"
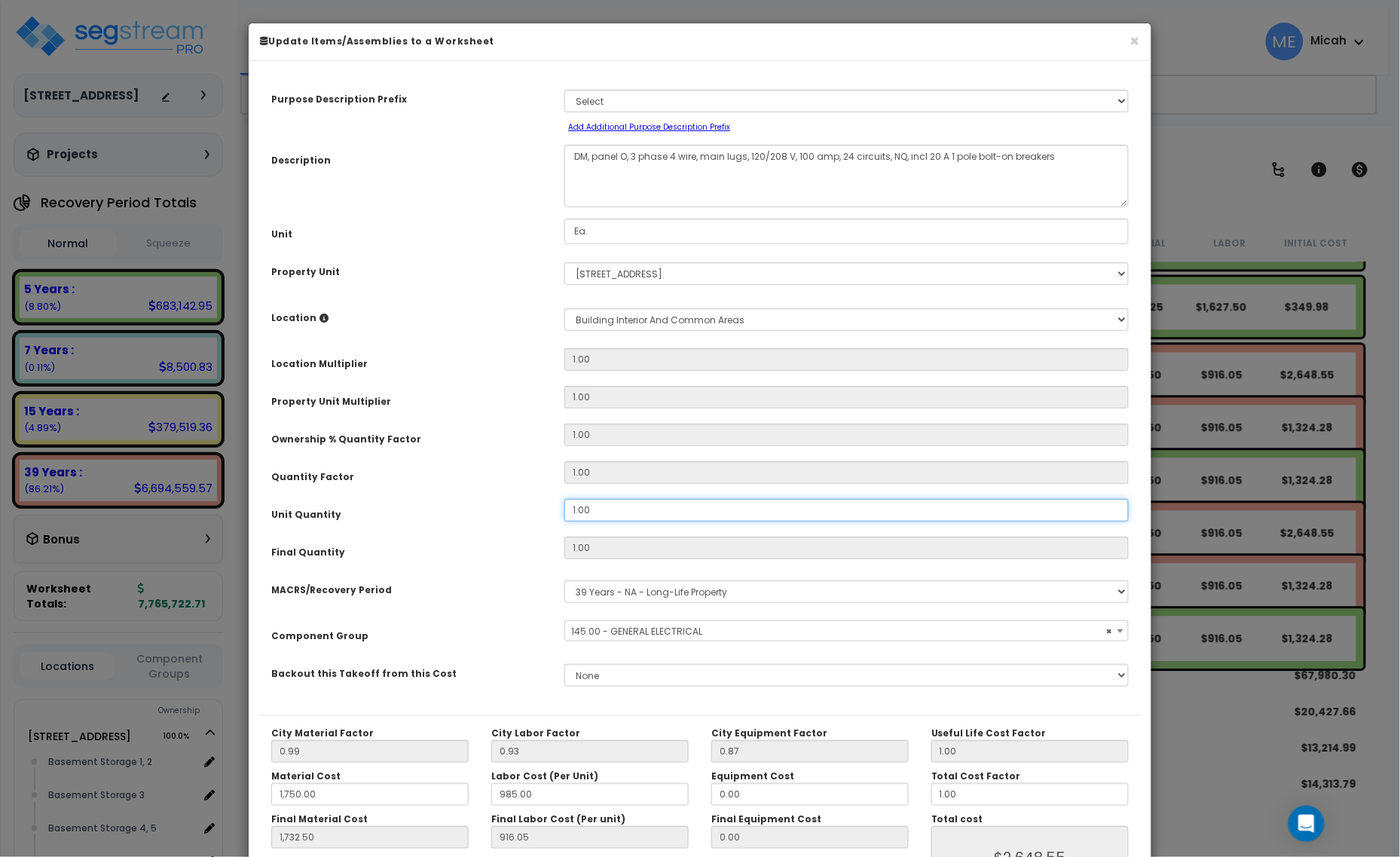
drag, startPoint x: 594, startPoint y: 512, endPoint x: 535, endPoint y: 512, distance: 59.0
click at [535, 512] on div "Unit Quantity 1.00" at bounding box center [700, 511] width 880 height 26
type input "."
type input "1"
type input "1,732.50"
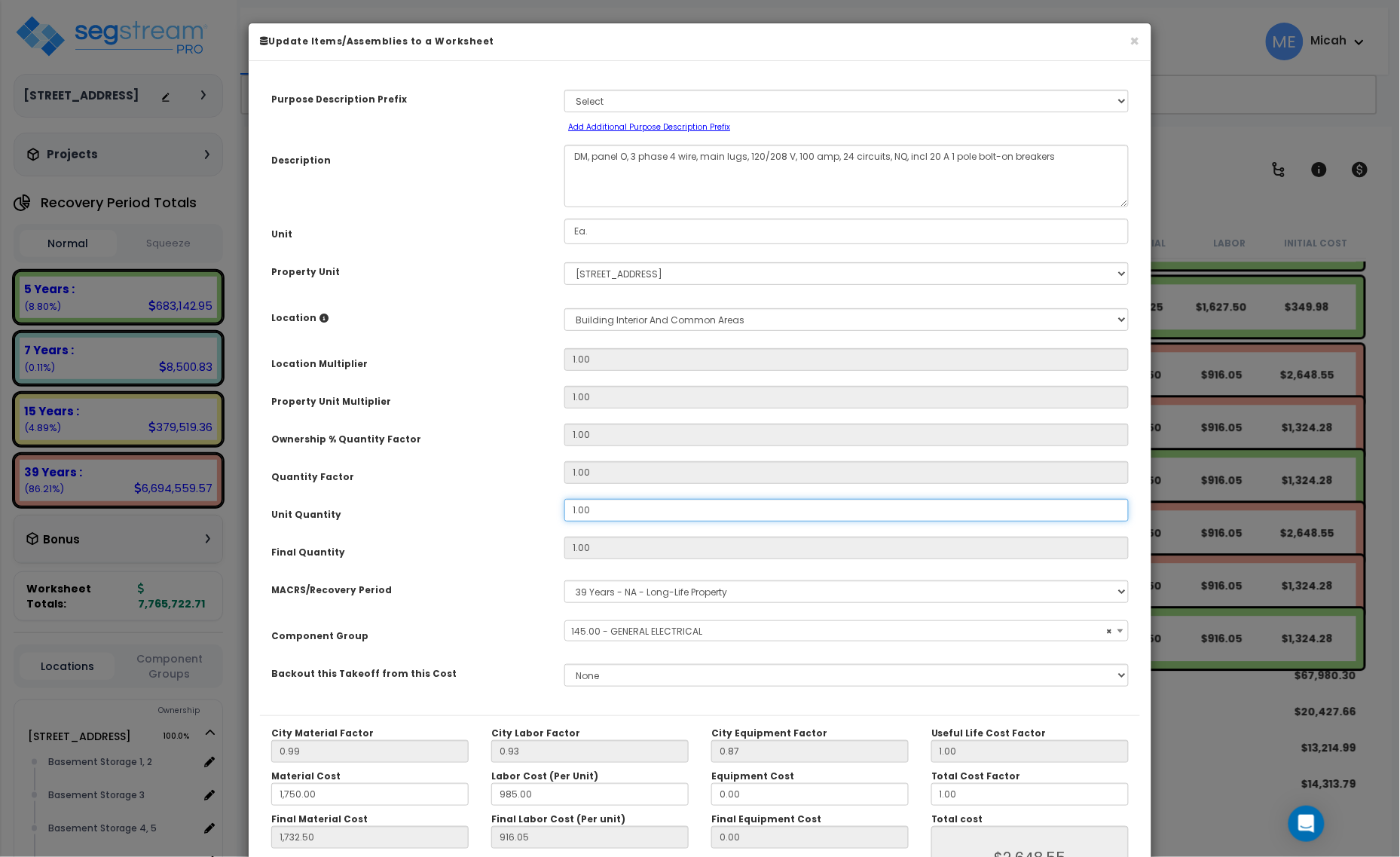
type input "$2,648.55"
type input "0"
type input "1,732.50"
type input "$0.00"
type input ".7"
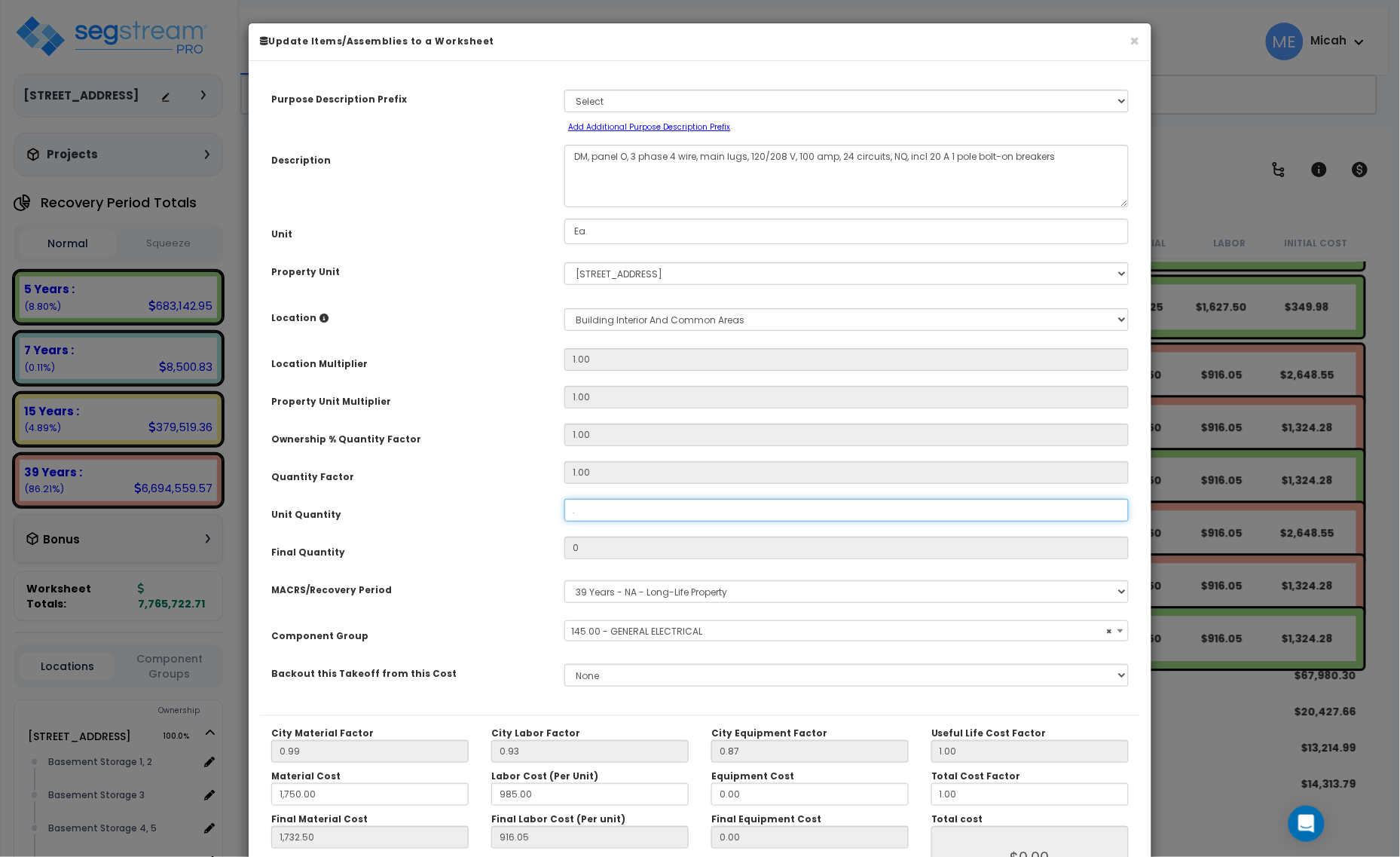
type input "1,732.50"
type input "0.7"
type input "1,732.50"
type input "$1,853.98"
type input ".78"
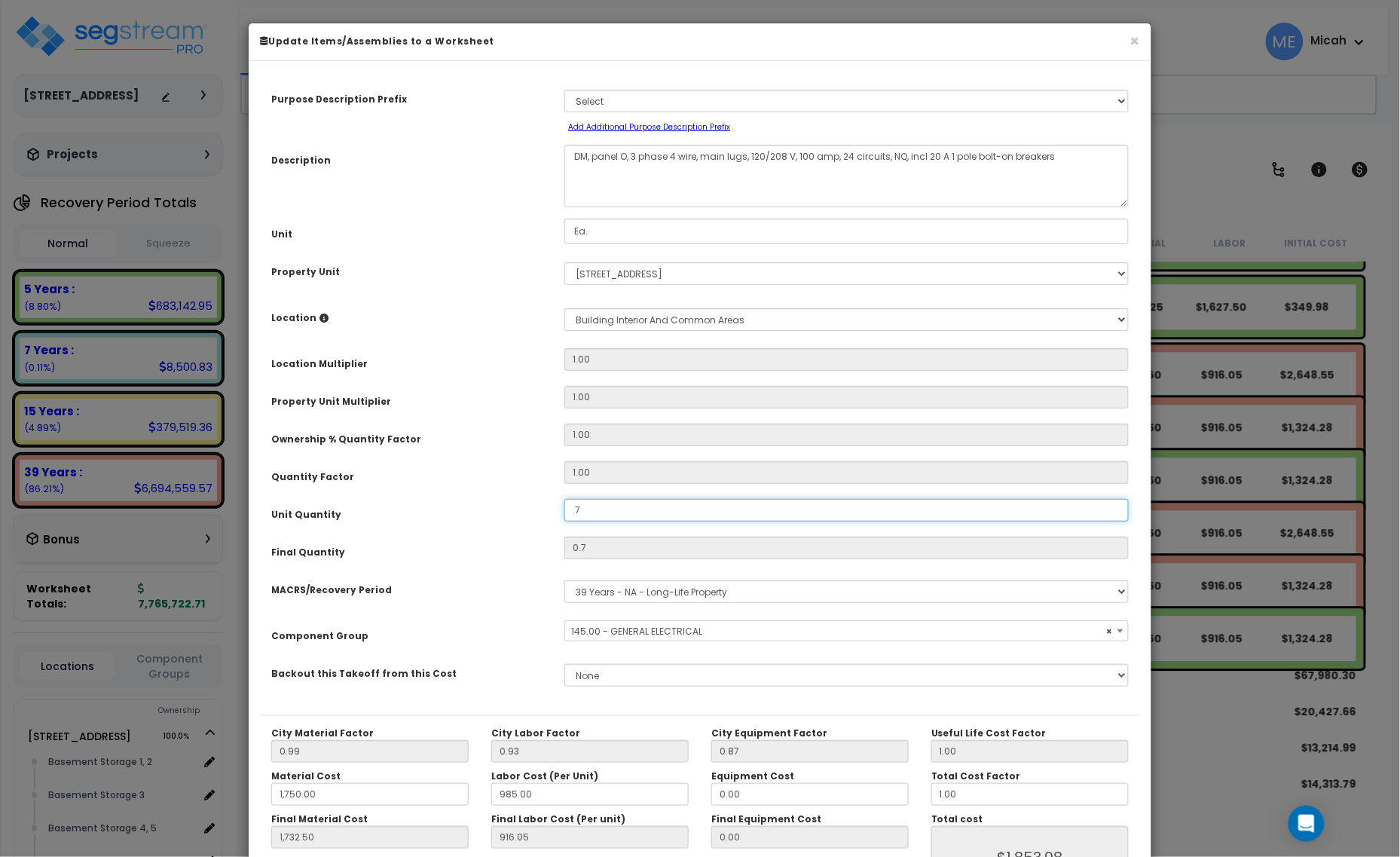
type input "1,732.50"
type input "$1,853.98"
type input "0.78"
type input "1,732.50"
type input "$2,065.87"
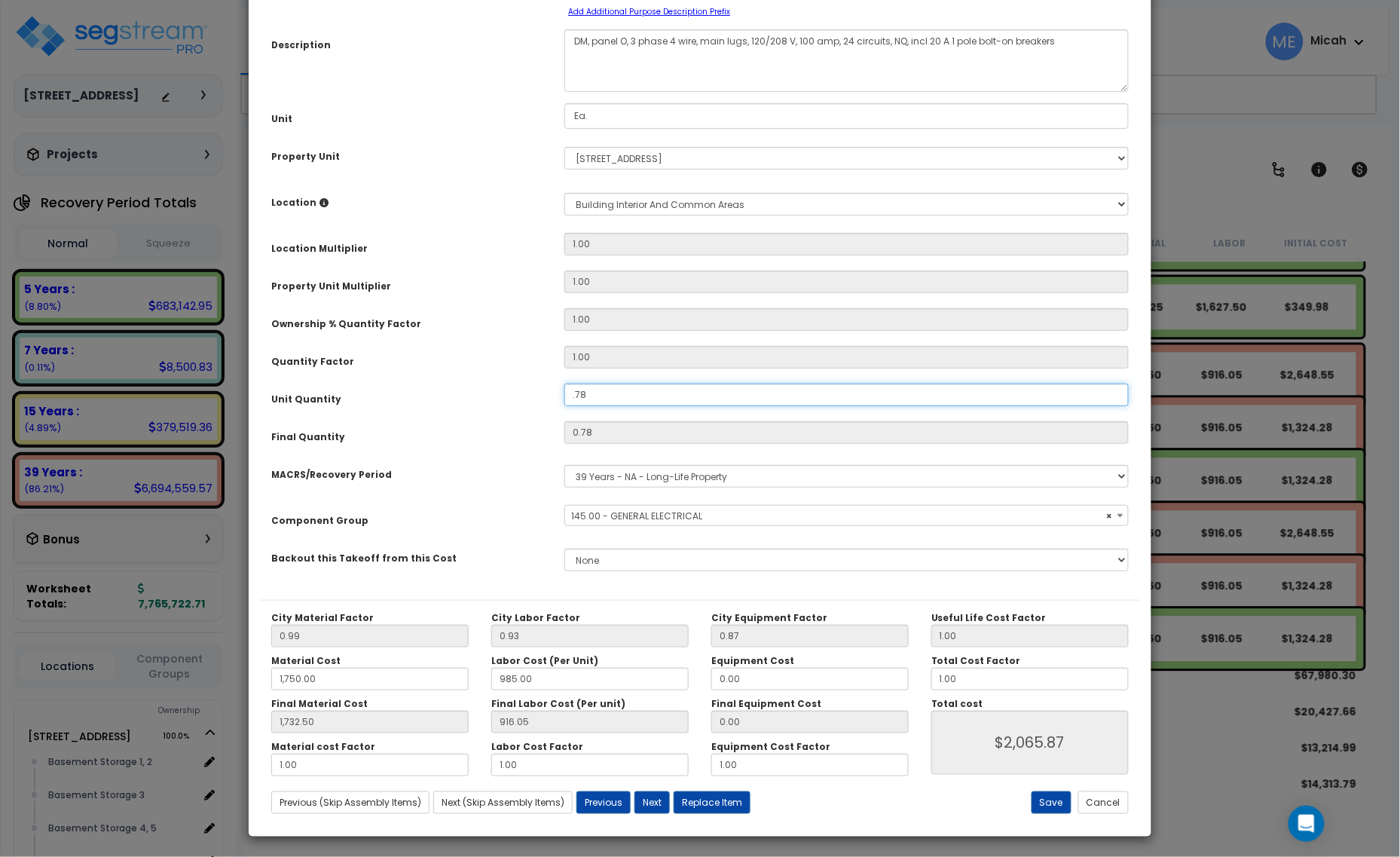
scroll to position [118, 0]
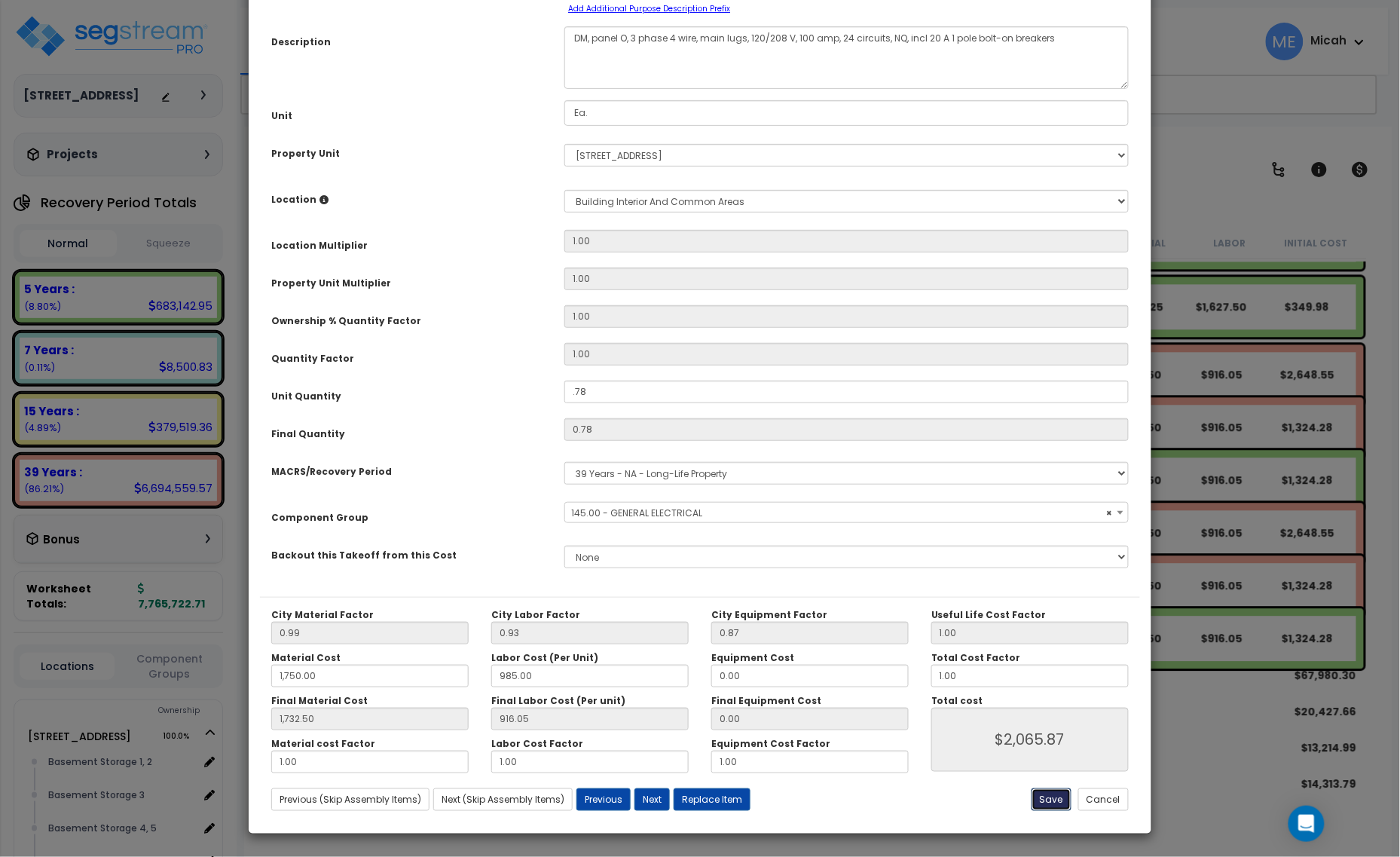
click at [1054, 797] on button "Save" at bounding box center [1052, 799] width 40 height 23
type input "0.78"
type input "1750.00"
type input "1732.50"
type input "2065.87"
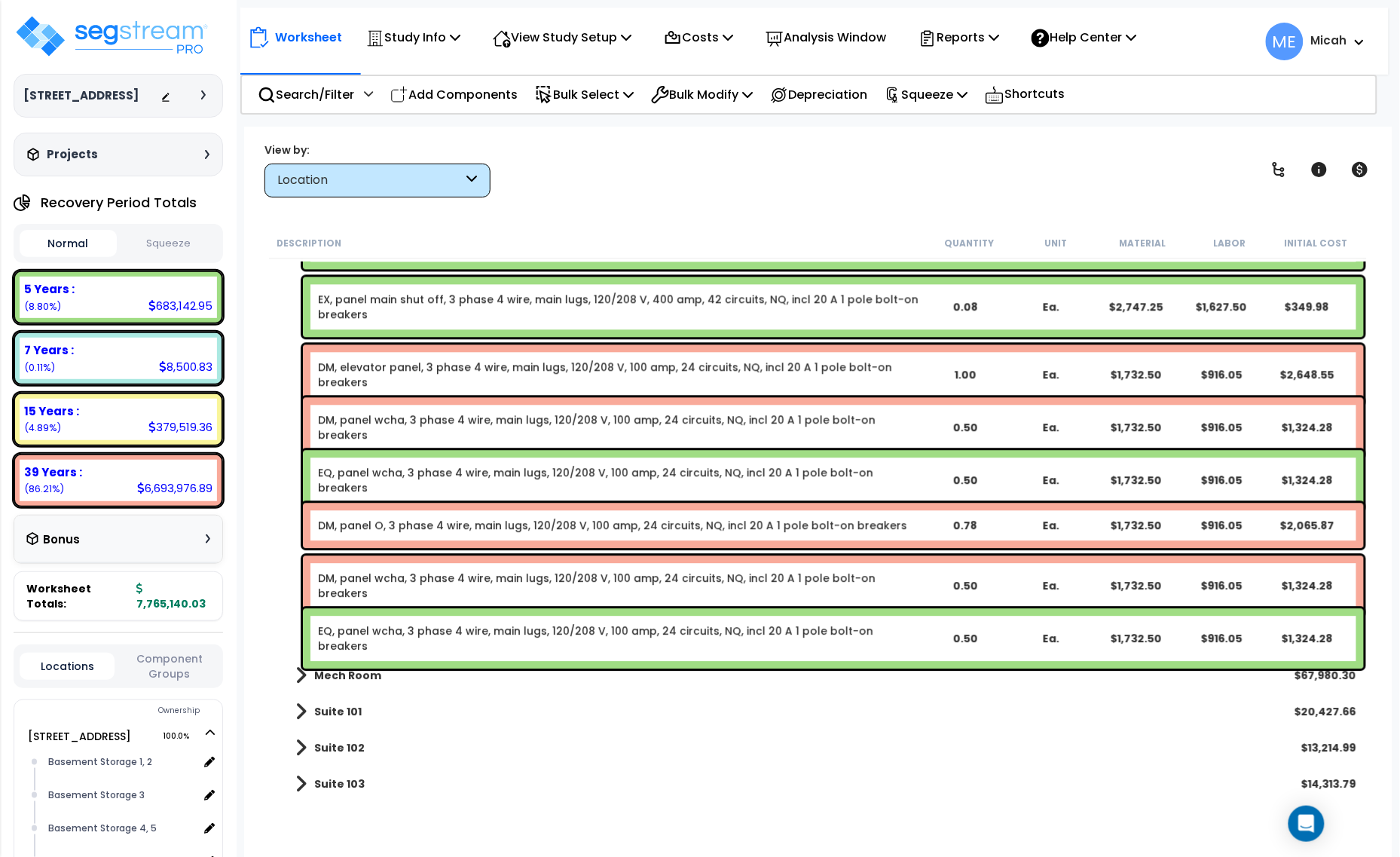
click at [543, 576] on link "DM, panel wcha, 3 phase 4 wire, main lugs, 120/208 V, 100 amp, 24 circuits, NQ,…" at bounding box center [620, 585] width 603 height 30
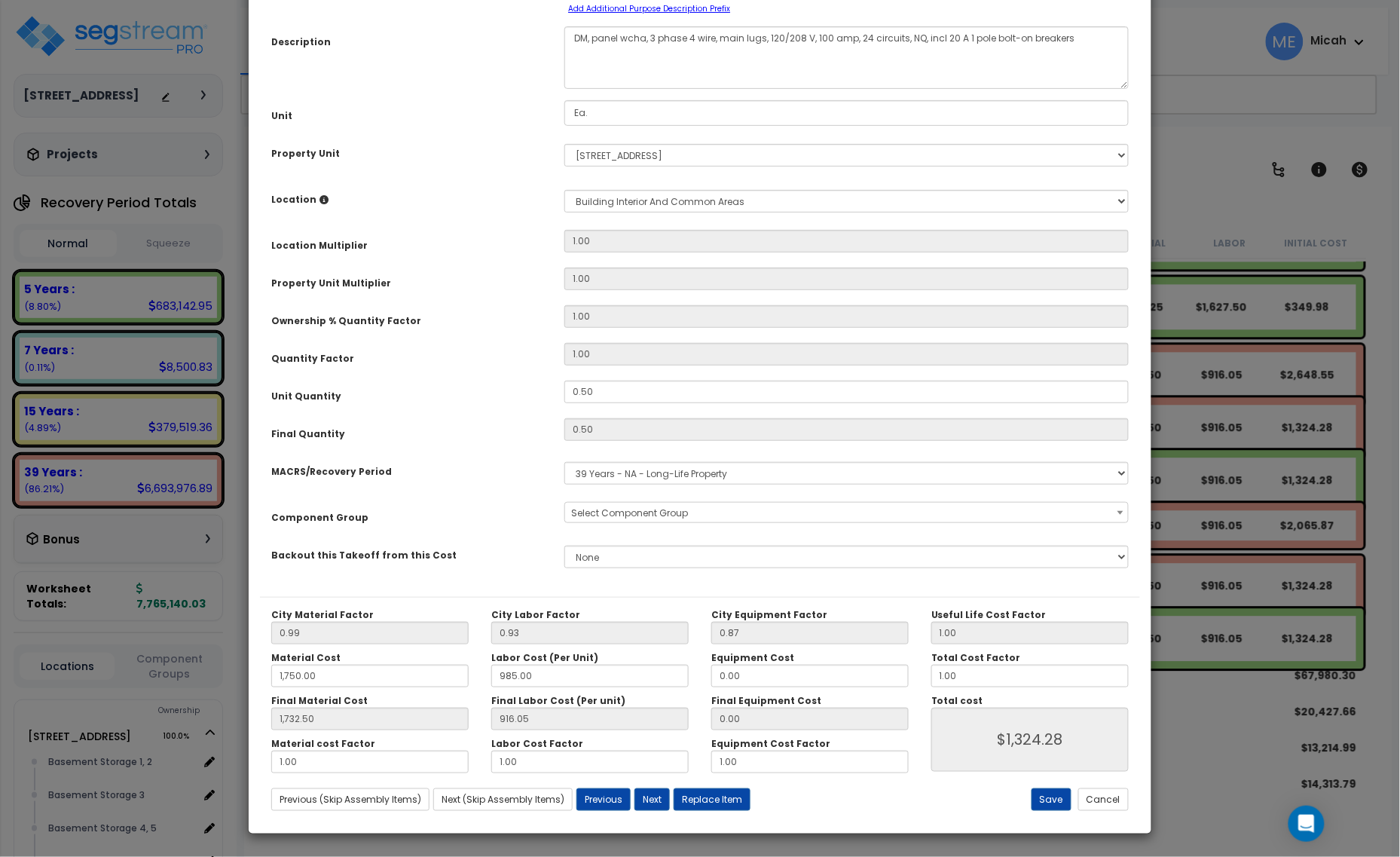
scroll to position [0, 0]
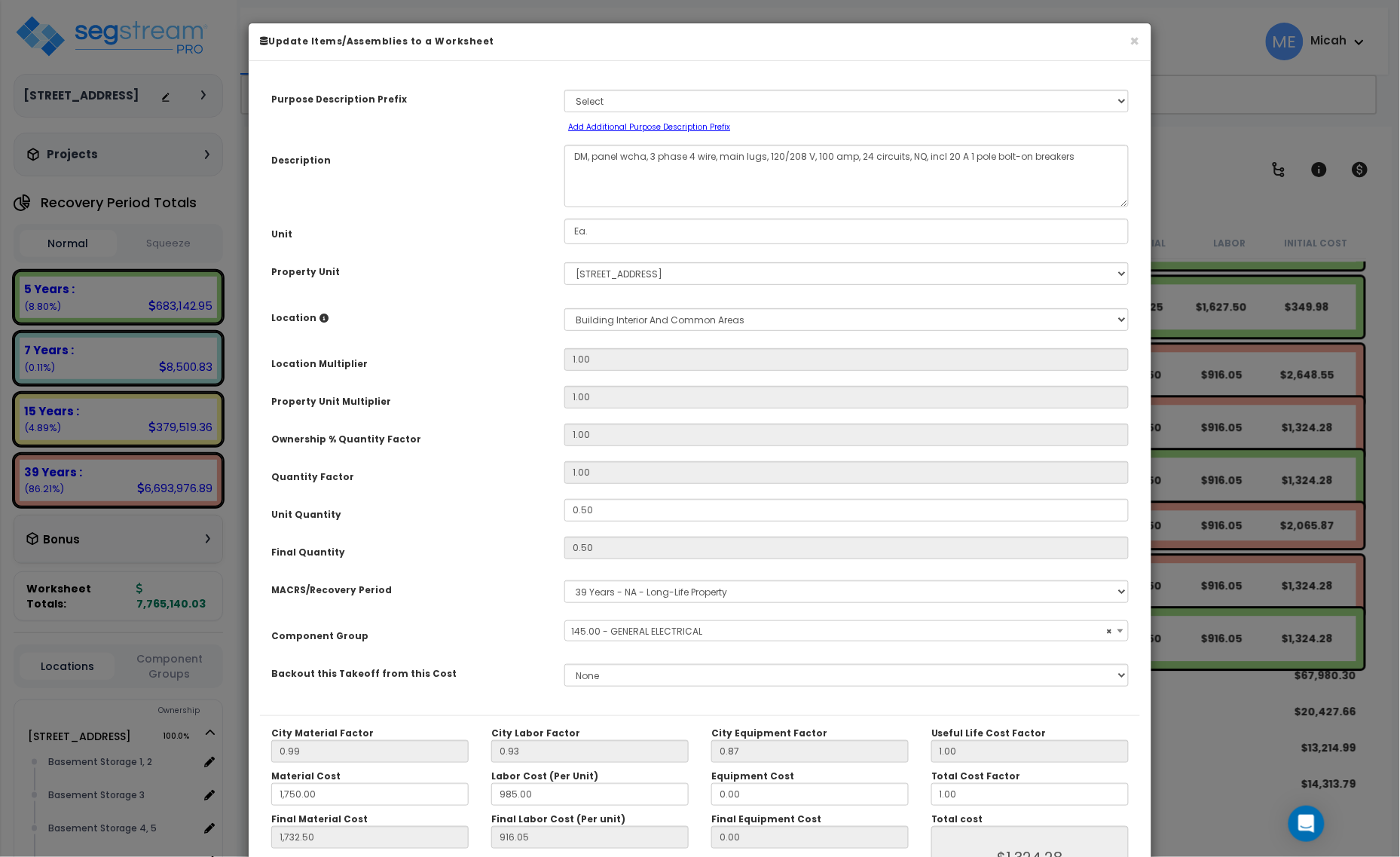
select select "56955"
drag, startPoint x: 647, startPoint y: 152, endPoint x: 622, endPoint y: 154, distance: 25.1
click at [622, 154] on textarea "DM, panel wcha, 3 phase 4 wire, main lugs, 120/208 V, 100 amp, 24 circuits, NQ,…" at bounding box center [847, 175] width 565 height 62
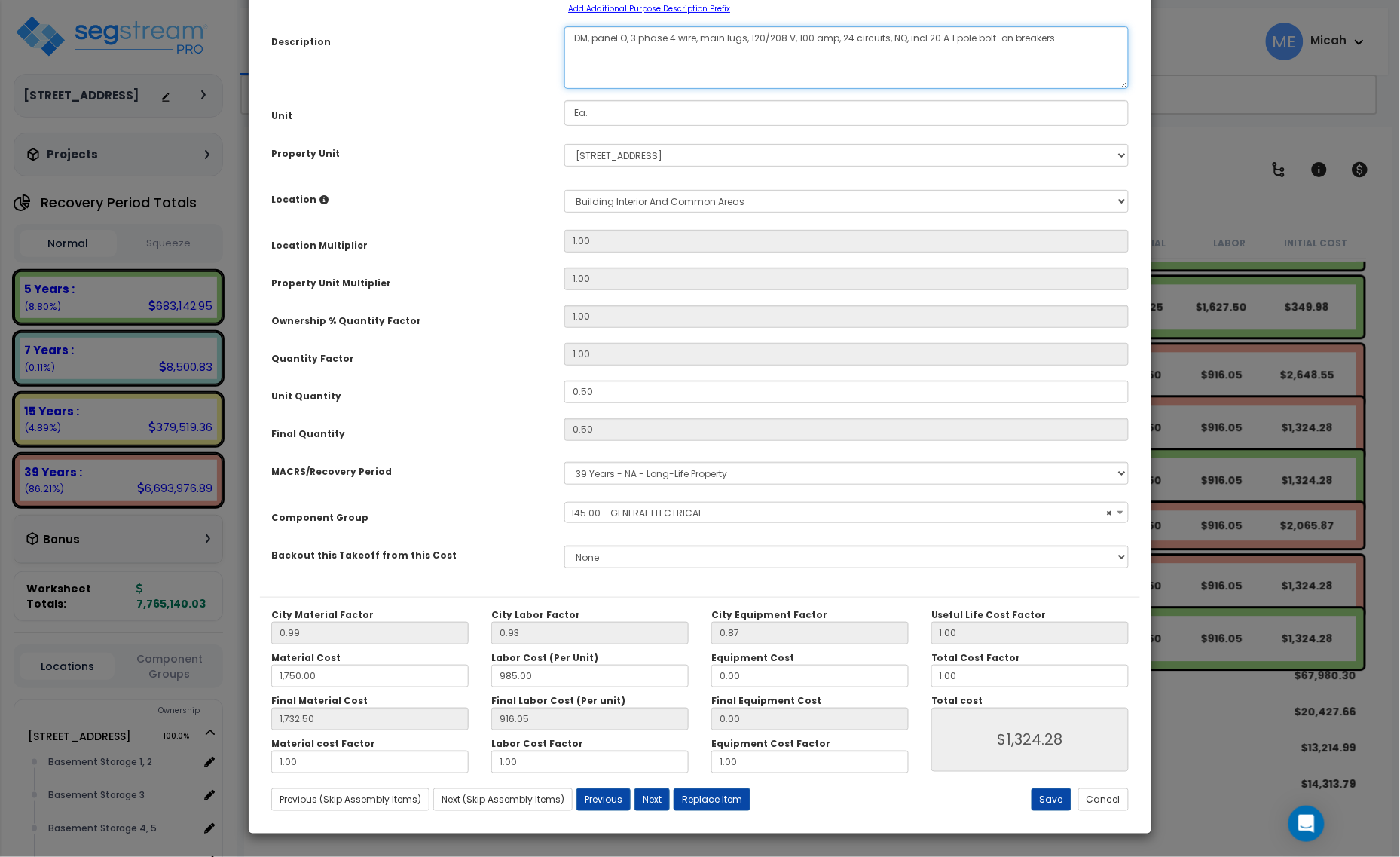
scroll to position [24, 0]
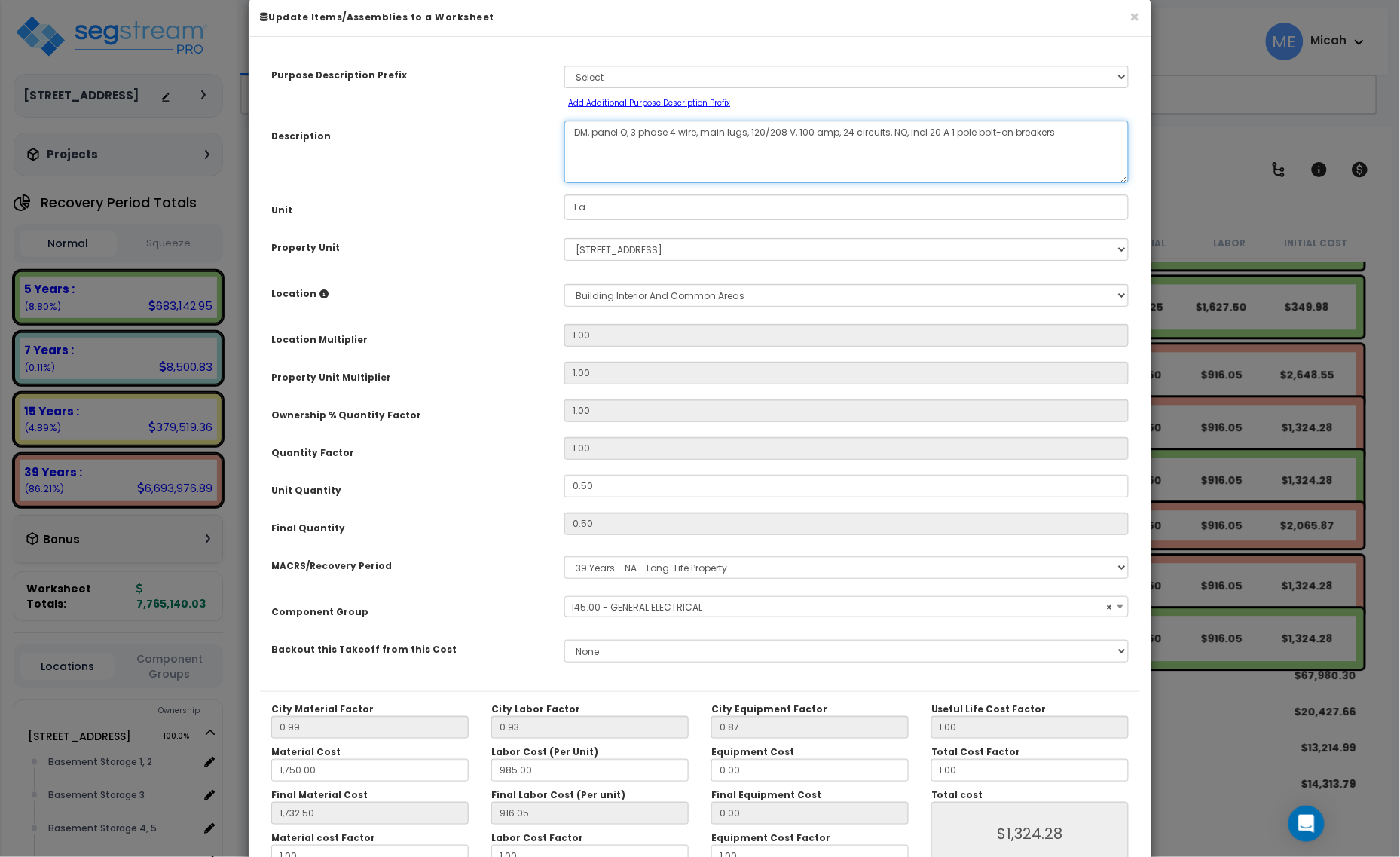
type textarea "DM, panel O, 3 phase 4 wire, main lugs, 120/208 V, 100 amp, 24 circuits, NQ, in…"
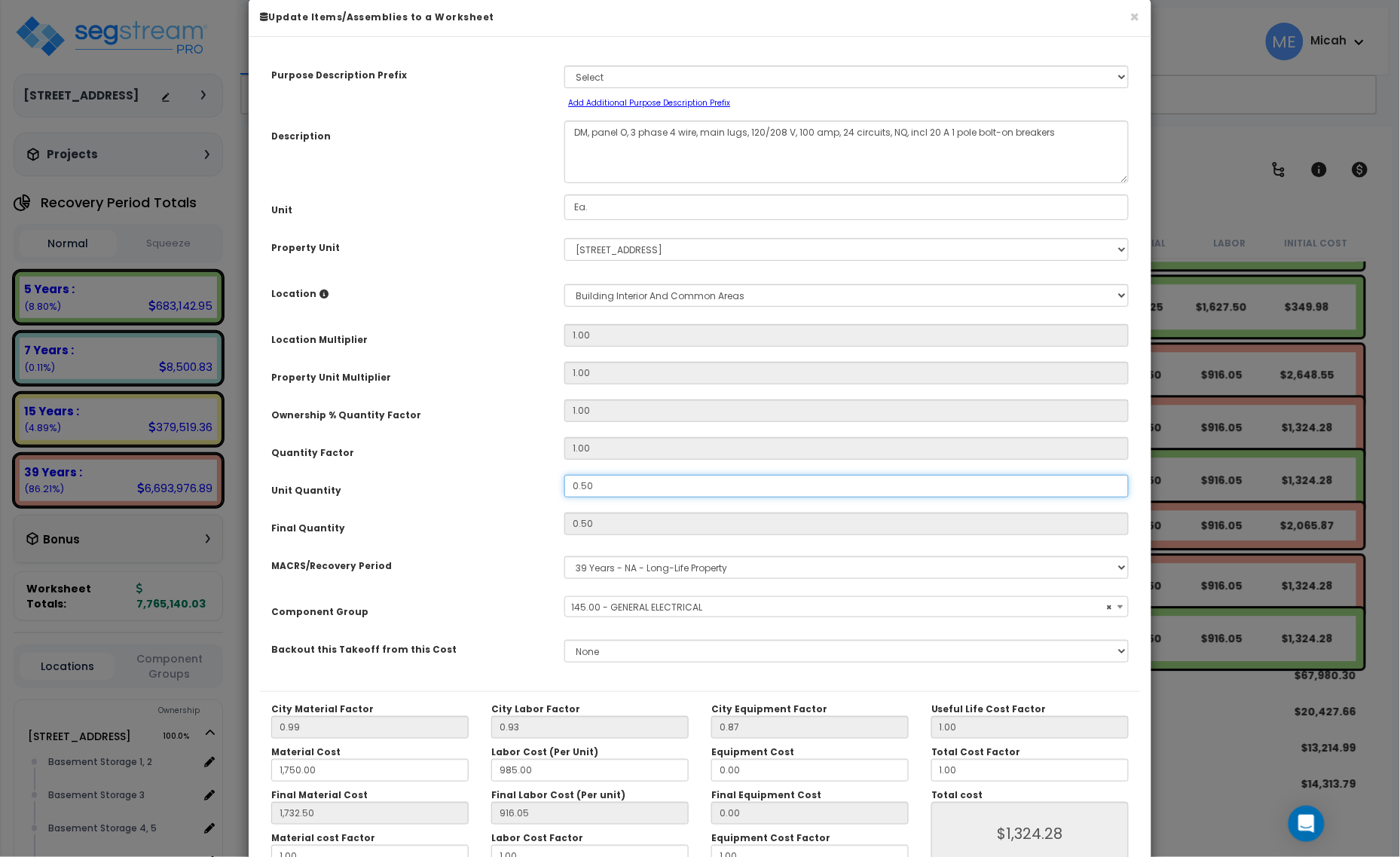
drag, startPoint x: 623, startPoint y: 486, endPoint x: 561, endPoint y: 491, distance: 62.2
click at [561, 491] on div "0.50" at bounding box center [846, 485] width 587 height 23
type input "."
type input "0.5"
type input "1,732.50"
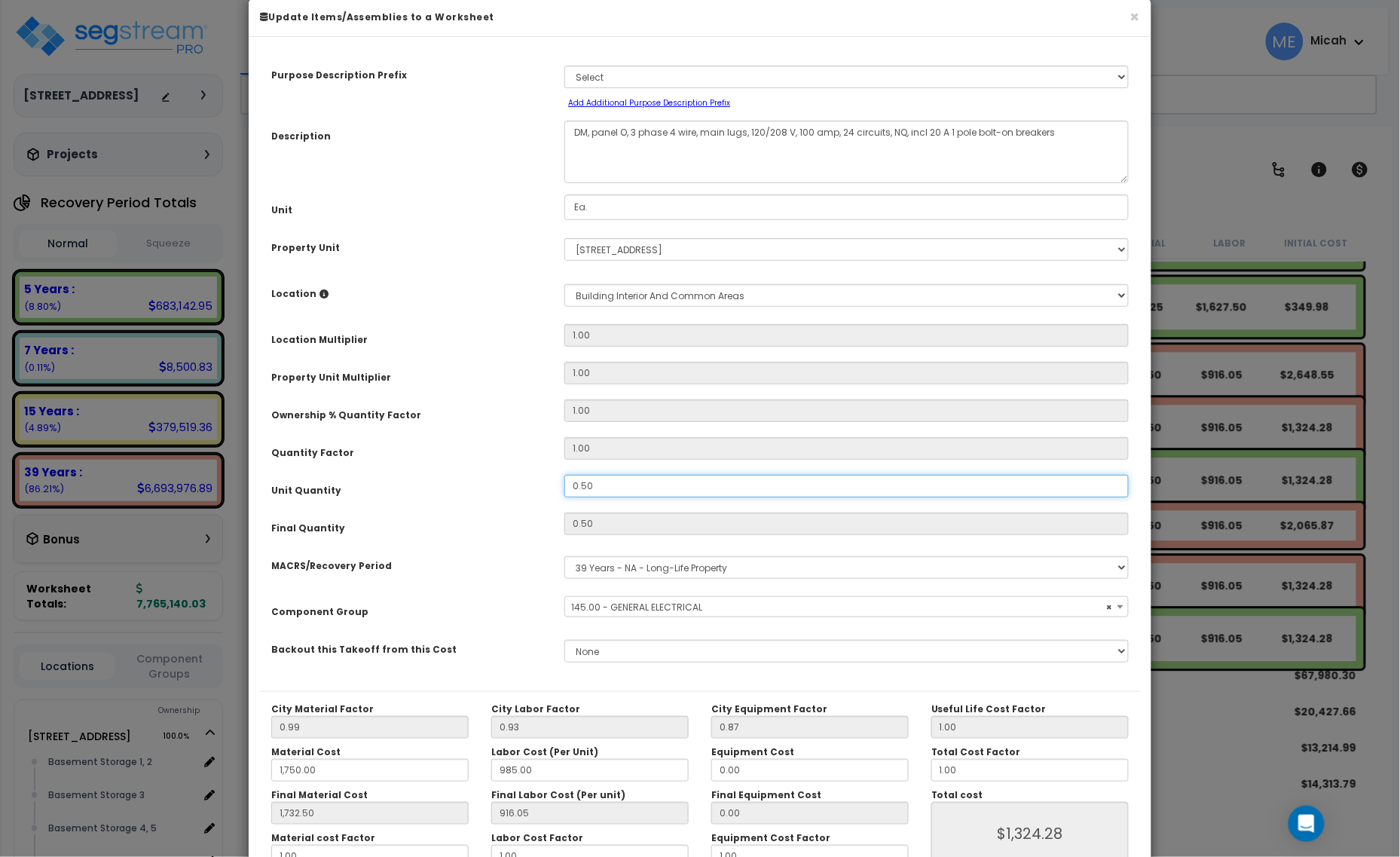
type input "$1,324.28"
type input "0"
type input "1,732.50"
type input "$0.00"
type input ".7"
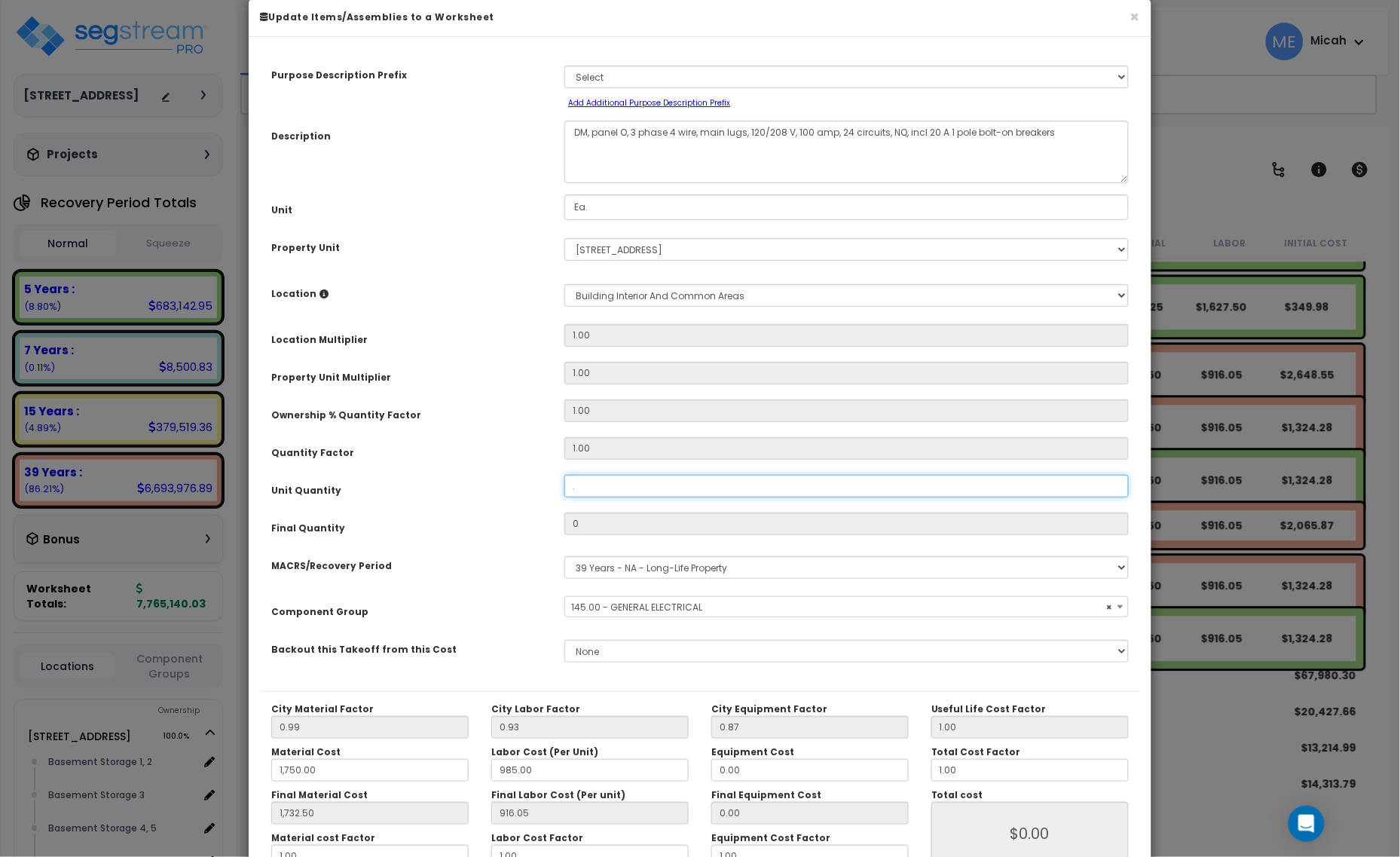
type input "1,732.50"
type input "0.7"
type input "1,732.50"
type input "$1,853.98"
type input ".78"
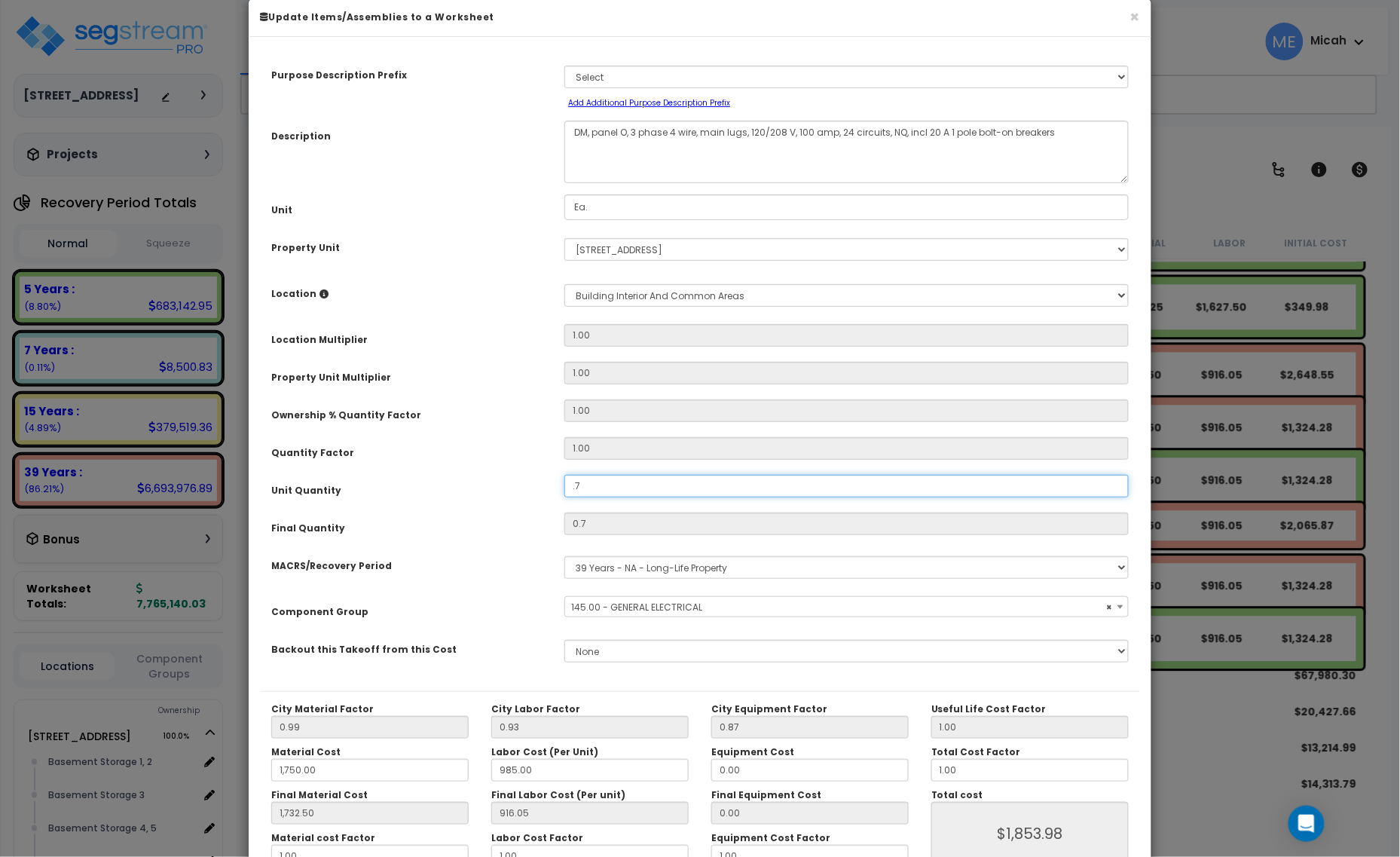
type input "1,732.50"
type input "$1,853.98"
type input "0.78"
type input "1,732.50"
type input "$2,065.87"
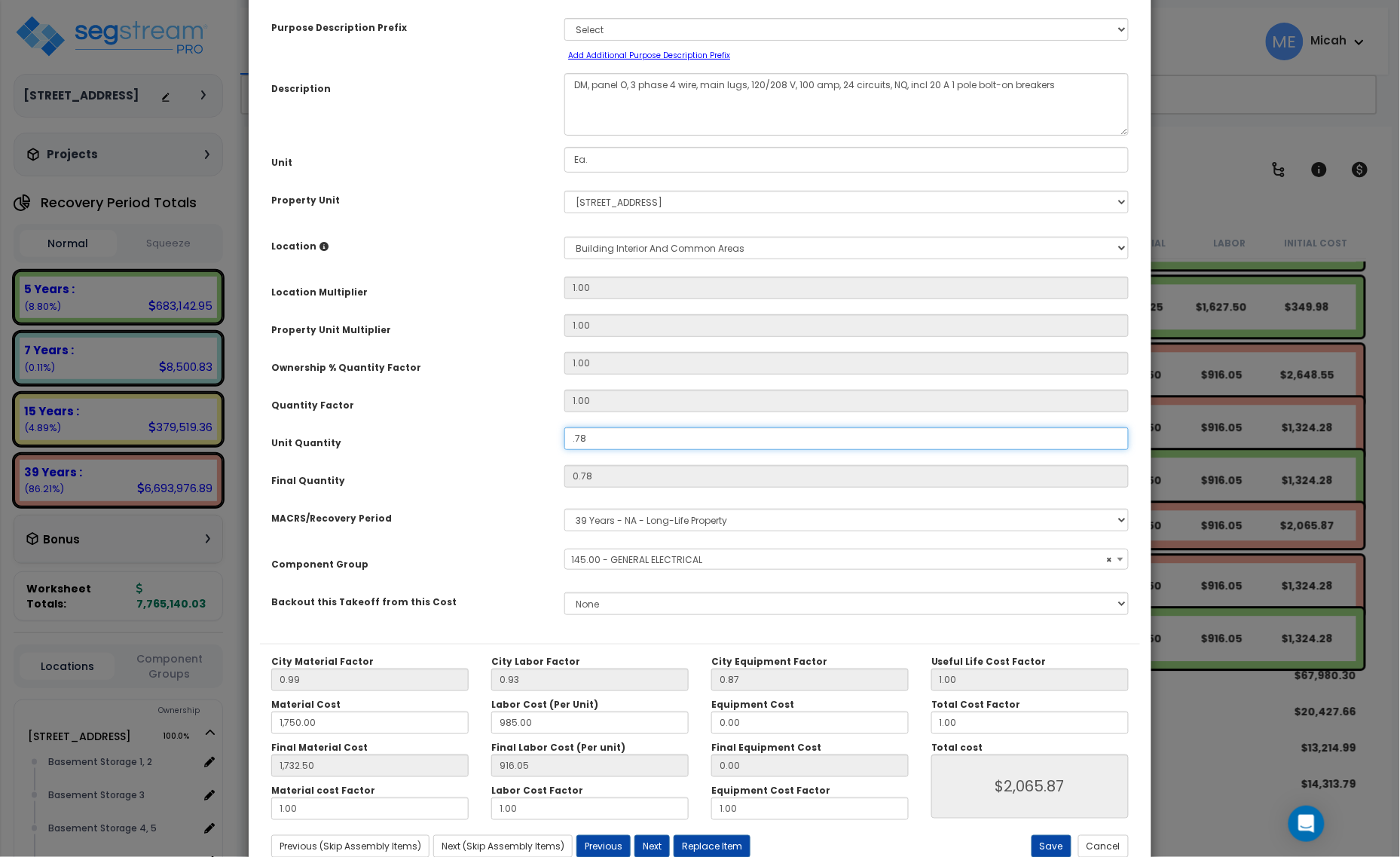
scroll to position [118, 0]
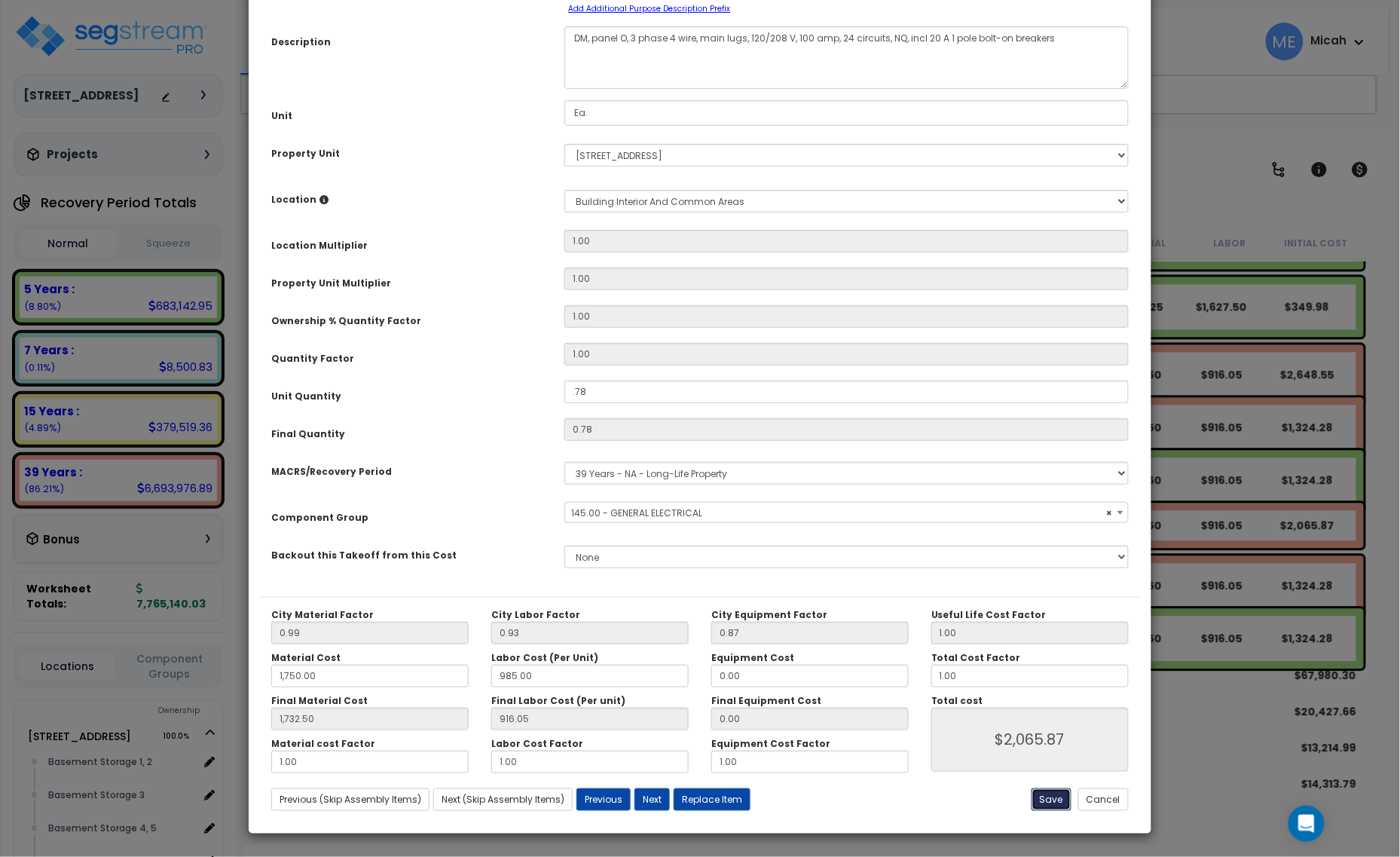
click at [1049, 800] on button "Save" at bounding box center [1052, 799] width 40 height 23
type input "0.78"
type input "1750.00"
type input "1732.50"
type input "2065.87"
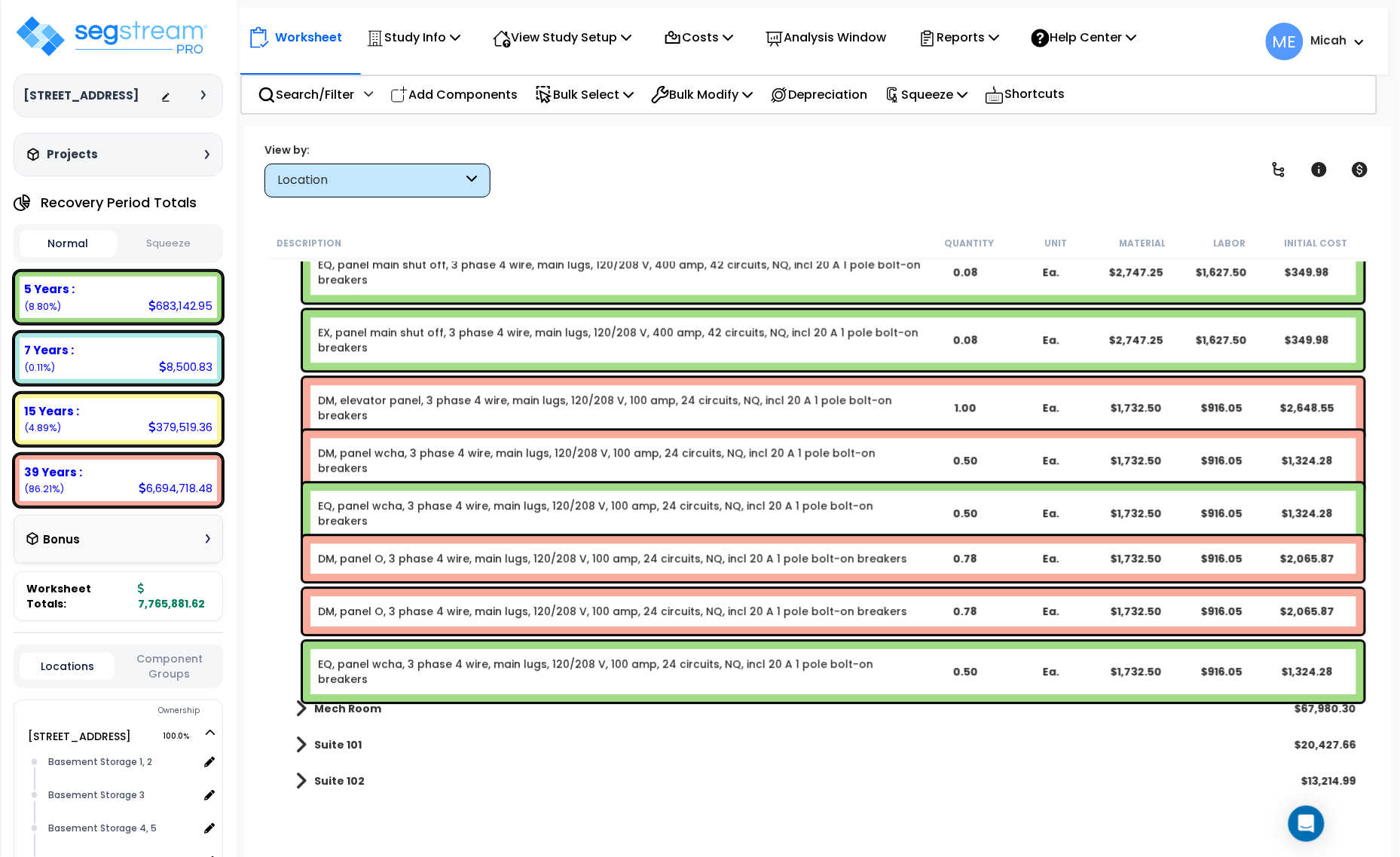
scroll to position [14321, 0]
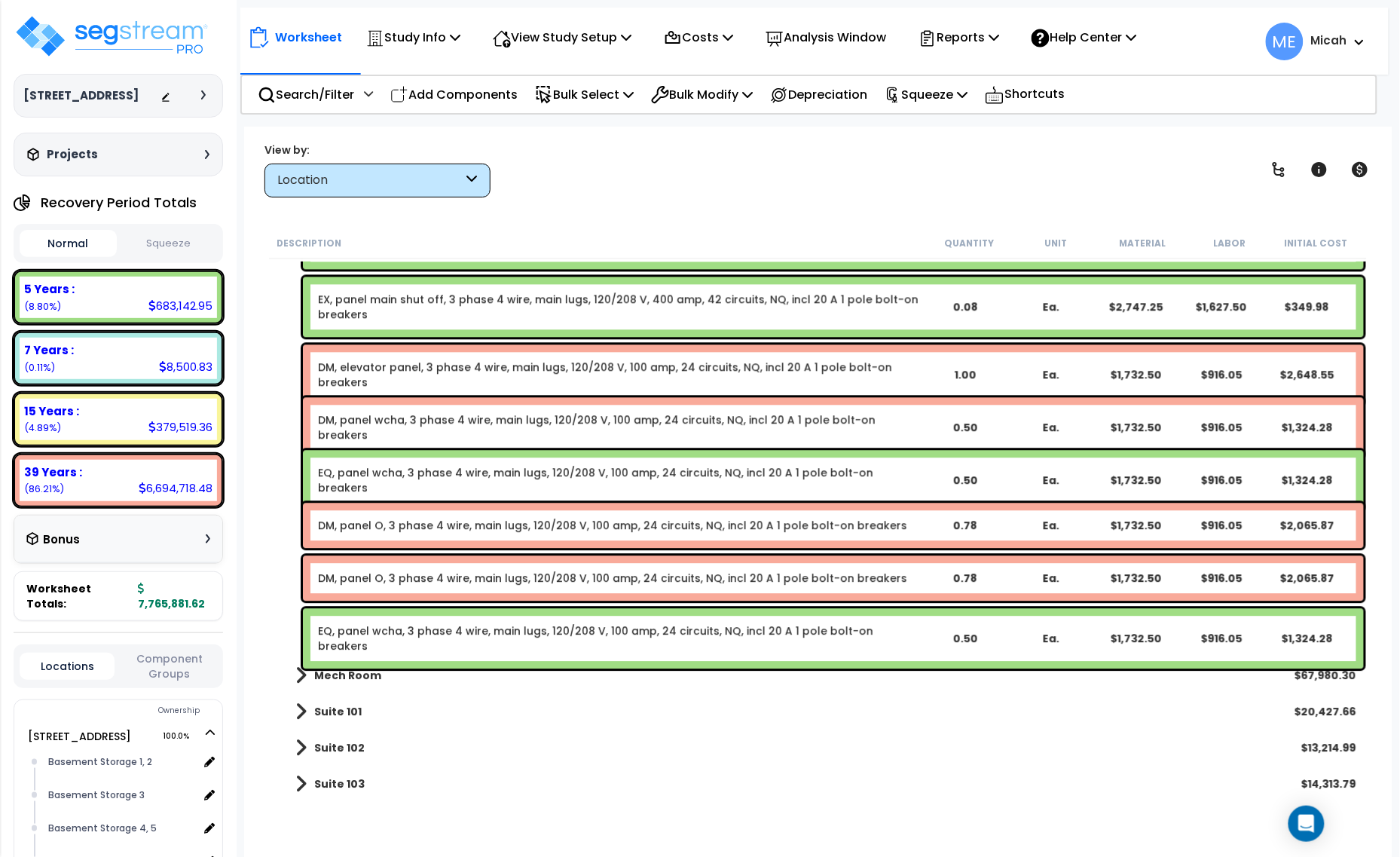
click at [441, 621] on div "EQ, panel wcha, 3 phase 4 wire, main lugs, 120/208 V, 100 amp, 24 circuits, NQ,…" at bounding box center [834, 638] width 1061 height 60
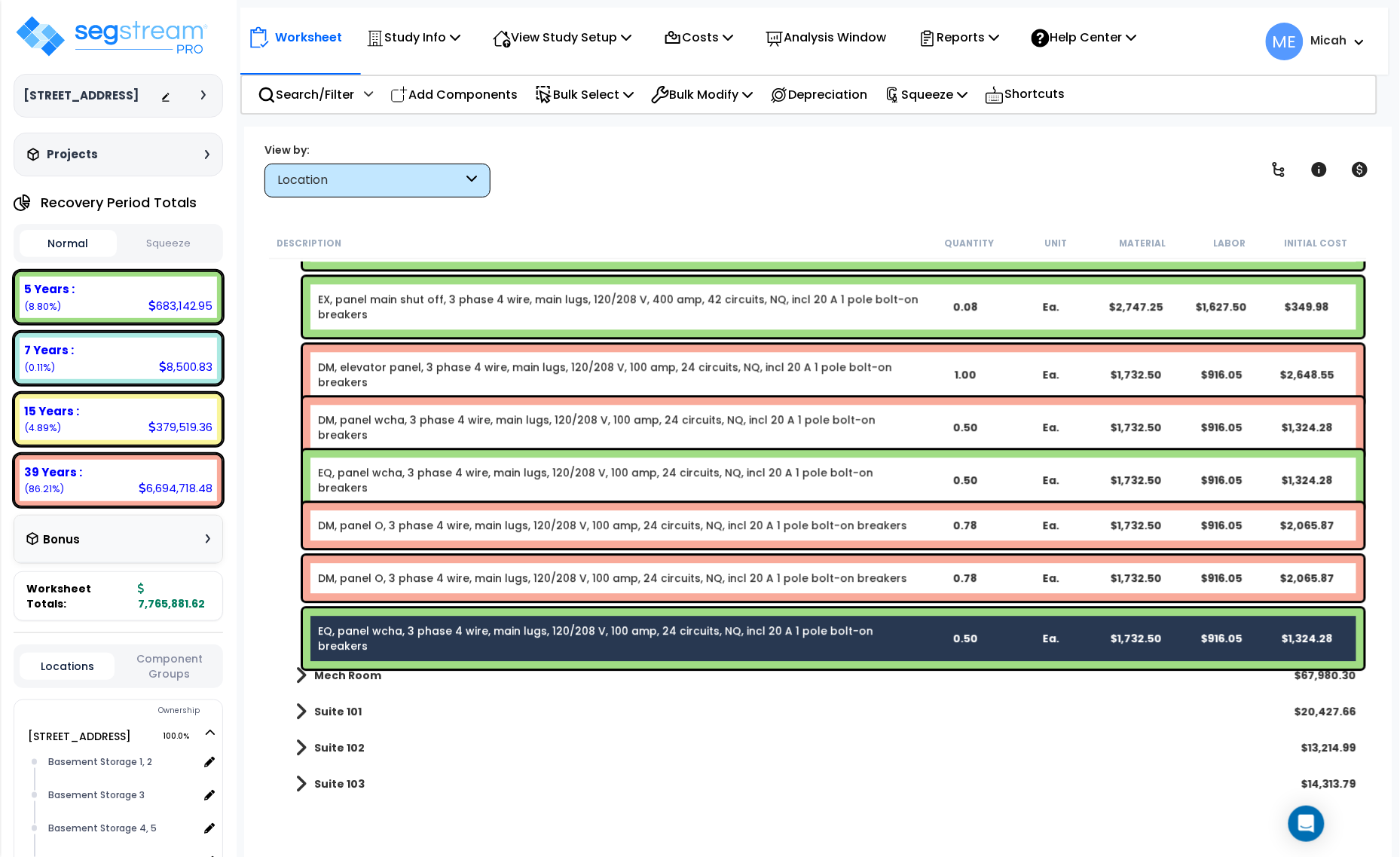
click at [433, 582] on link "DM, panel O, 3 phase 4 wire, main lugs, 120/208 V, 100 amp, 24 circuits, NQ, in…" at bounding box center [612, 578] width 589 height 15
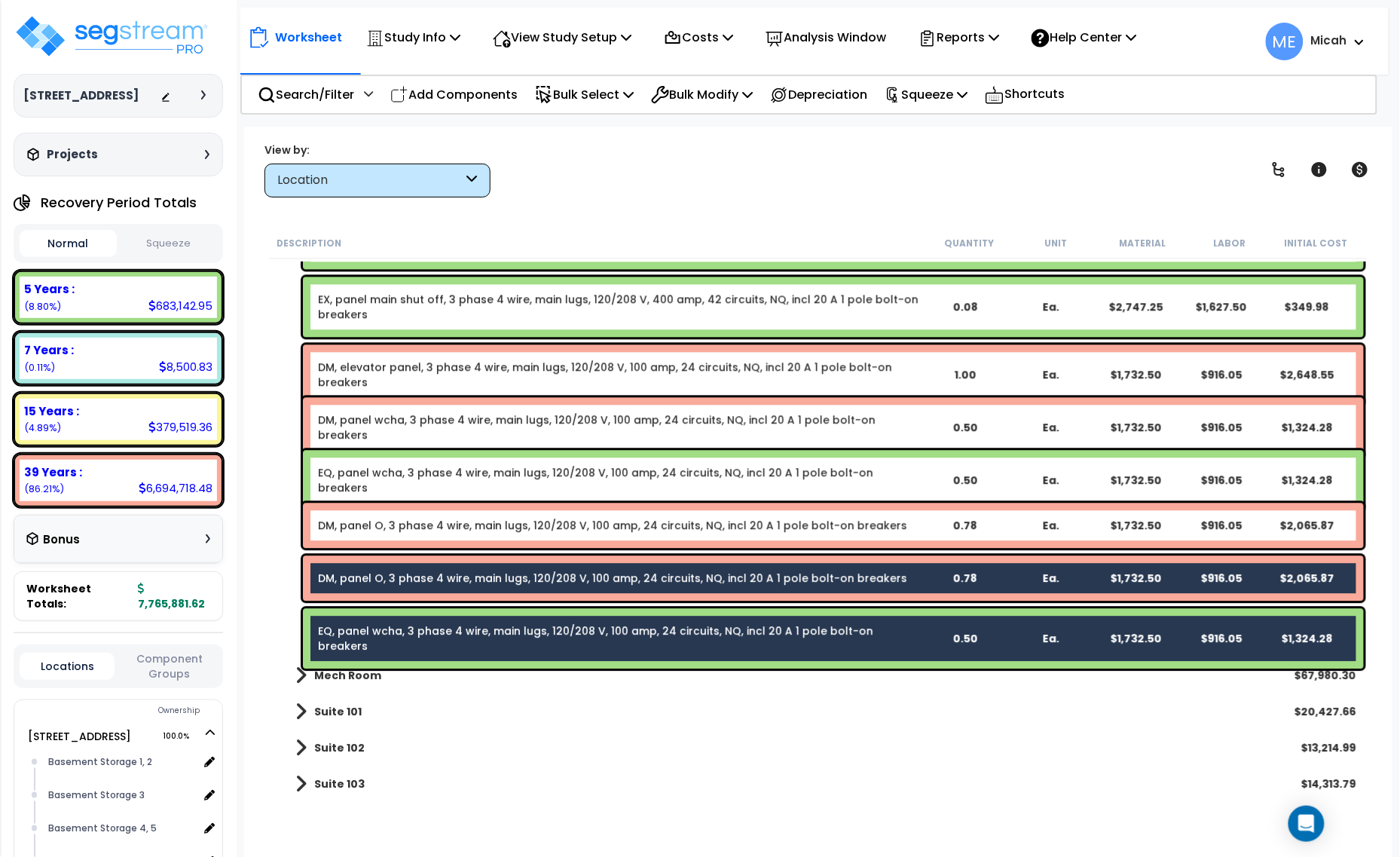
click at [419, 530] on link "DM, panel O, 3 phase 4 wire, main lugs, 120/208 V, 100 amp, 24 circuits, NQ, in…" at bounding box center [612, 525] width 589 height 15
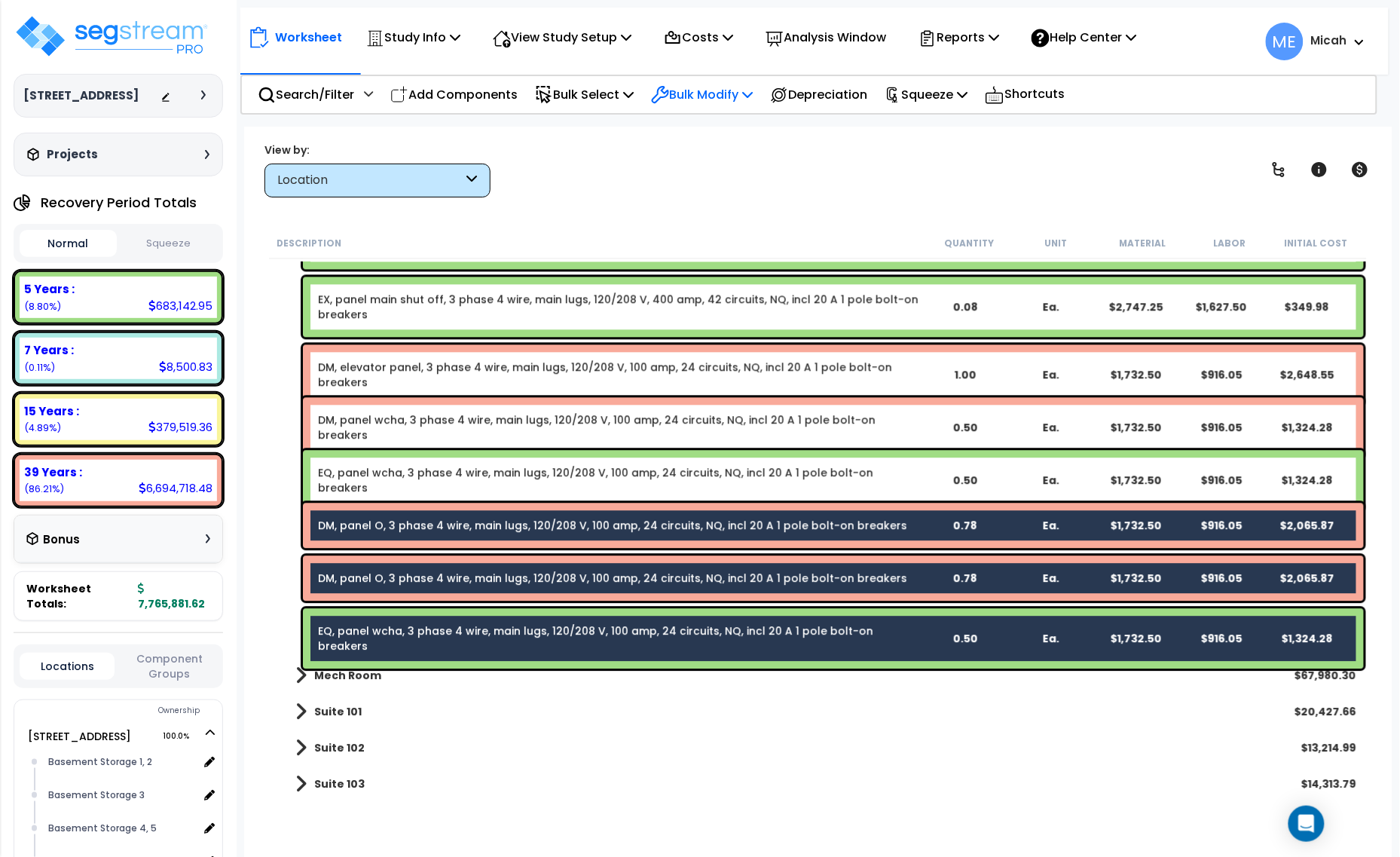
click at [745, 95] on p "Bulk Modify" at bounding box center [702, 95] width 102 height 21
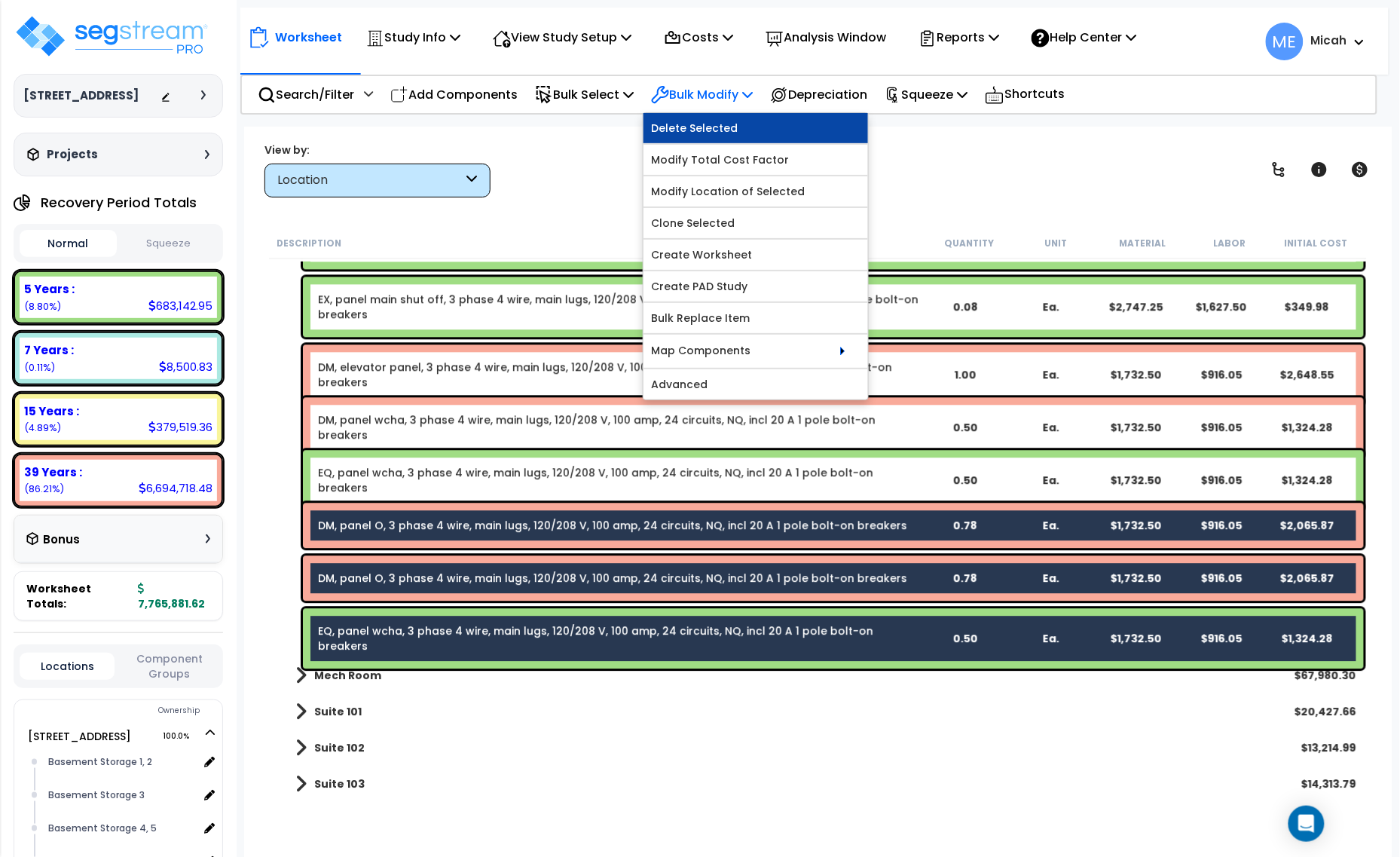
click at [704, 135] on link "Delete Selected" at bounding box center [756, 127] width 225 height 30
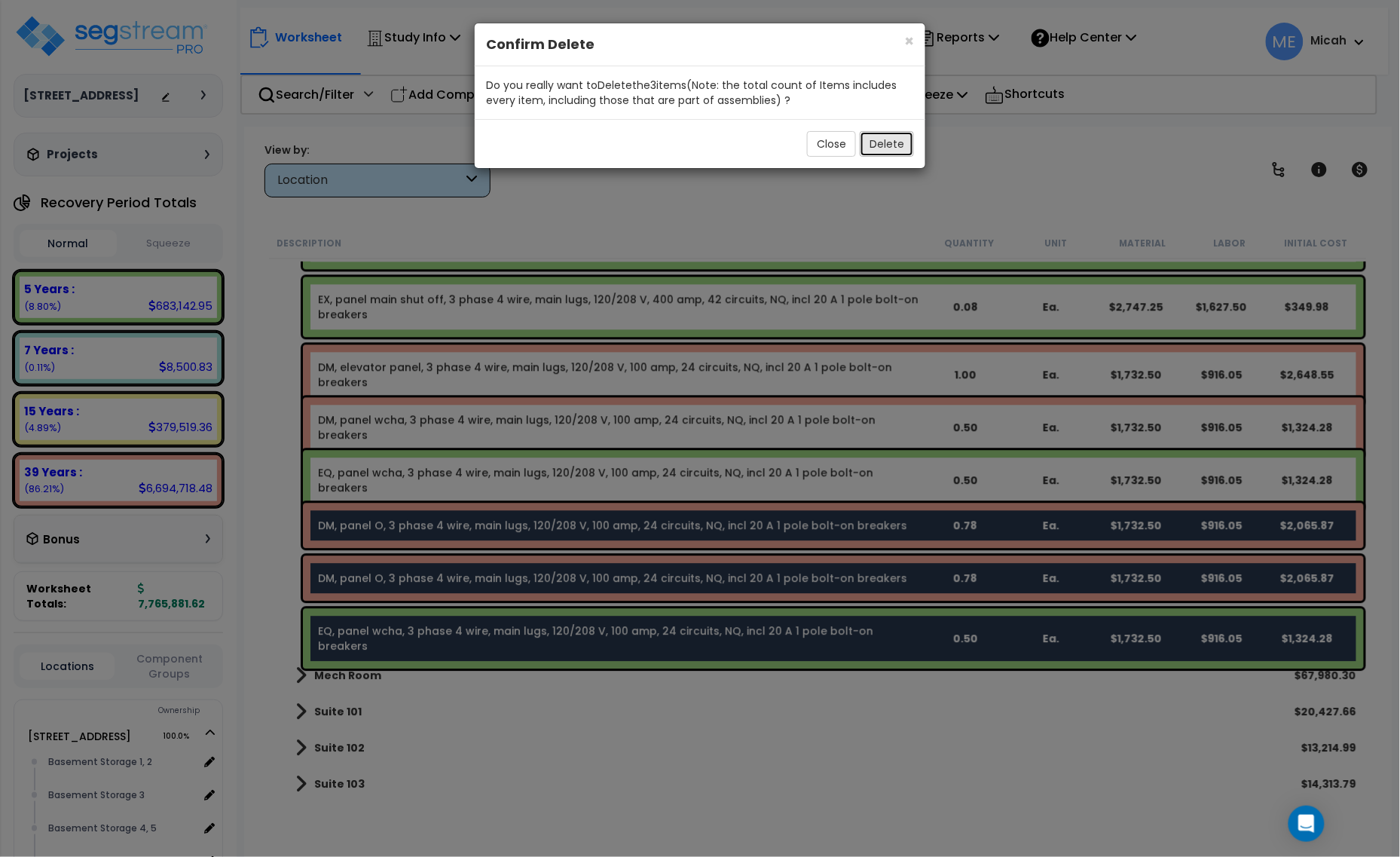
click at [888, 140] on button "Delete" at bounding box center [887, 143] width 54 height 25
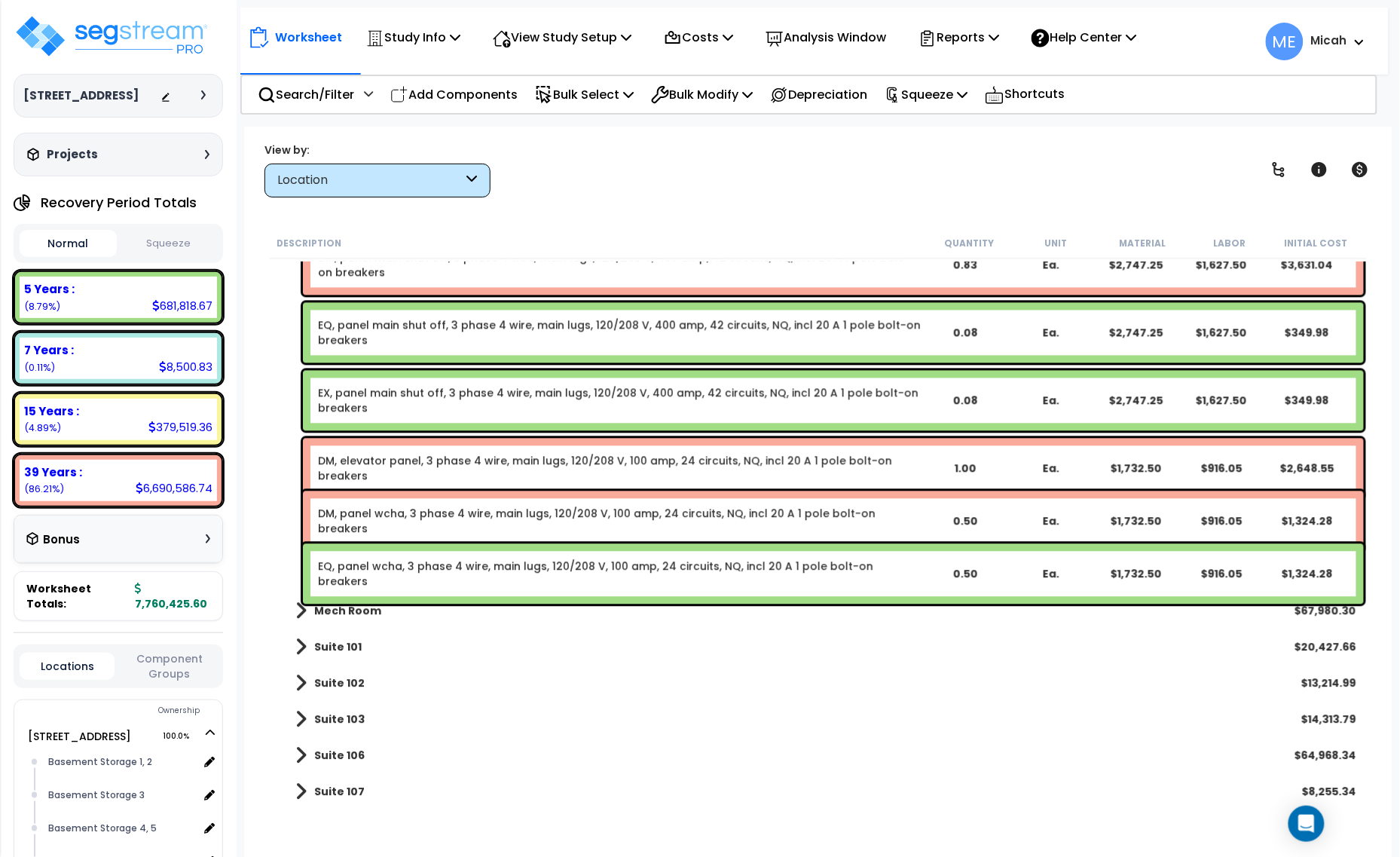
scroll to position [14132, 0]
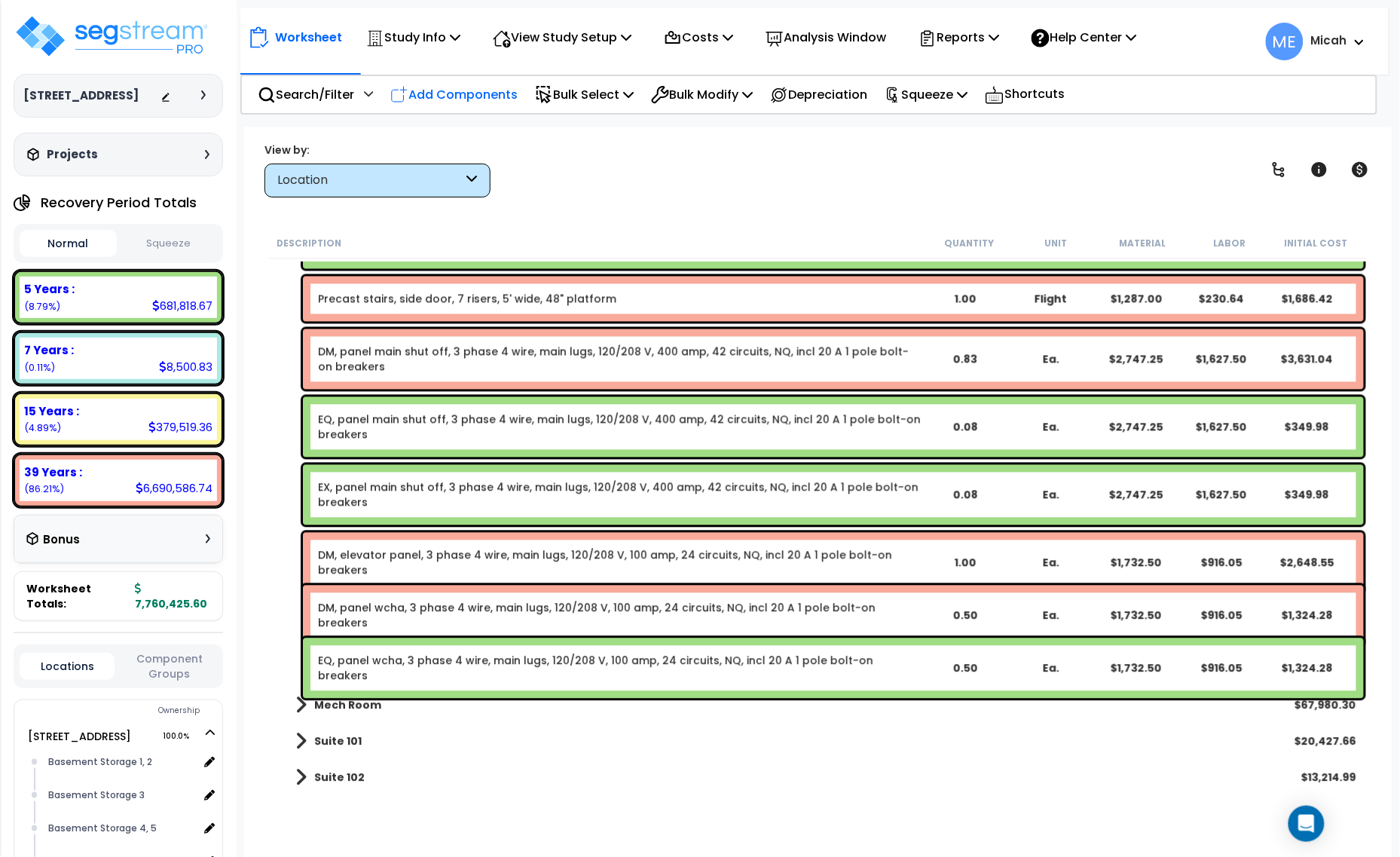
click at [488, 98] on p "Add Components" at bounding box center [454, 95] width 127 height 21
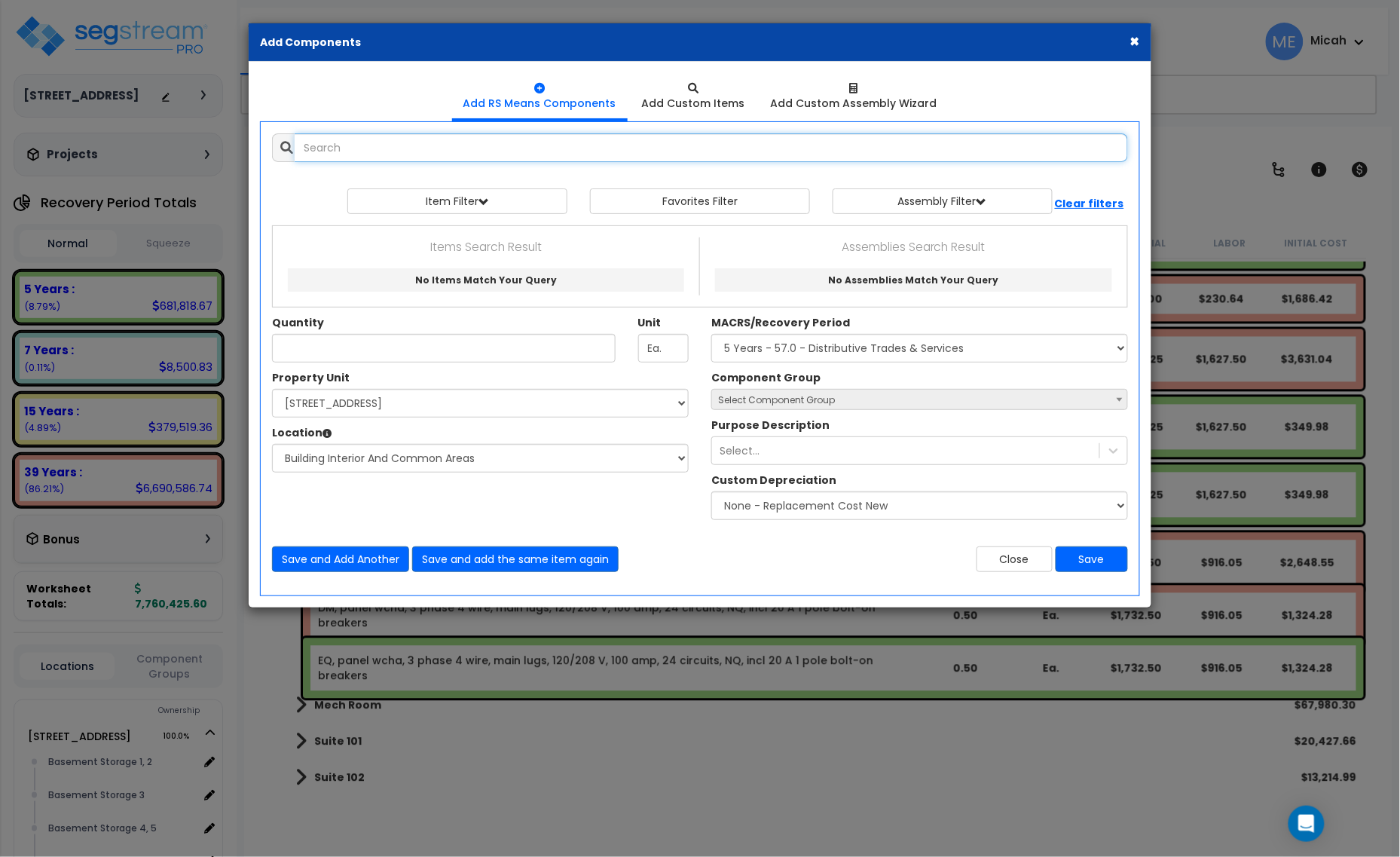
select select
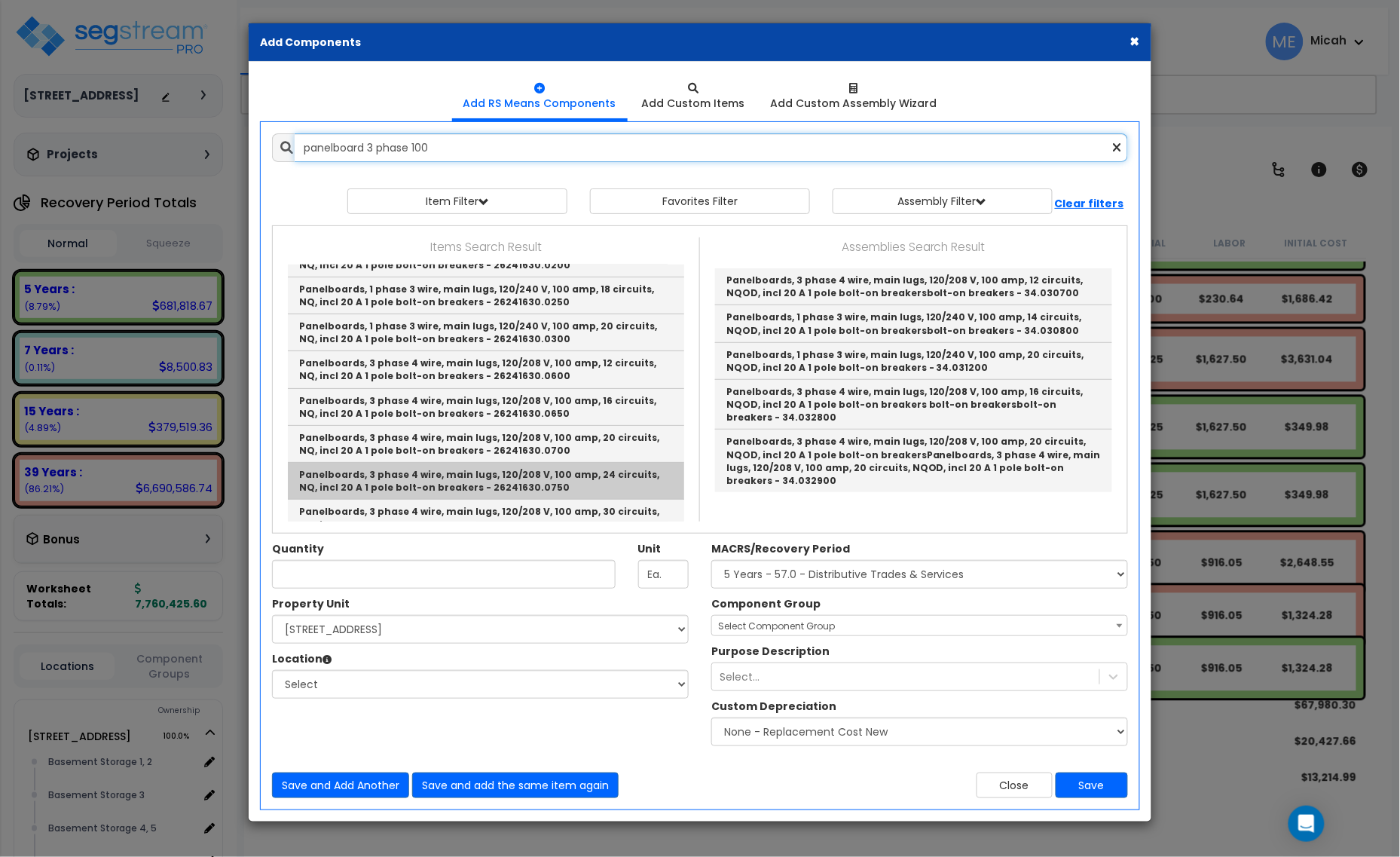
scroll to position [94, 0]
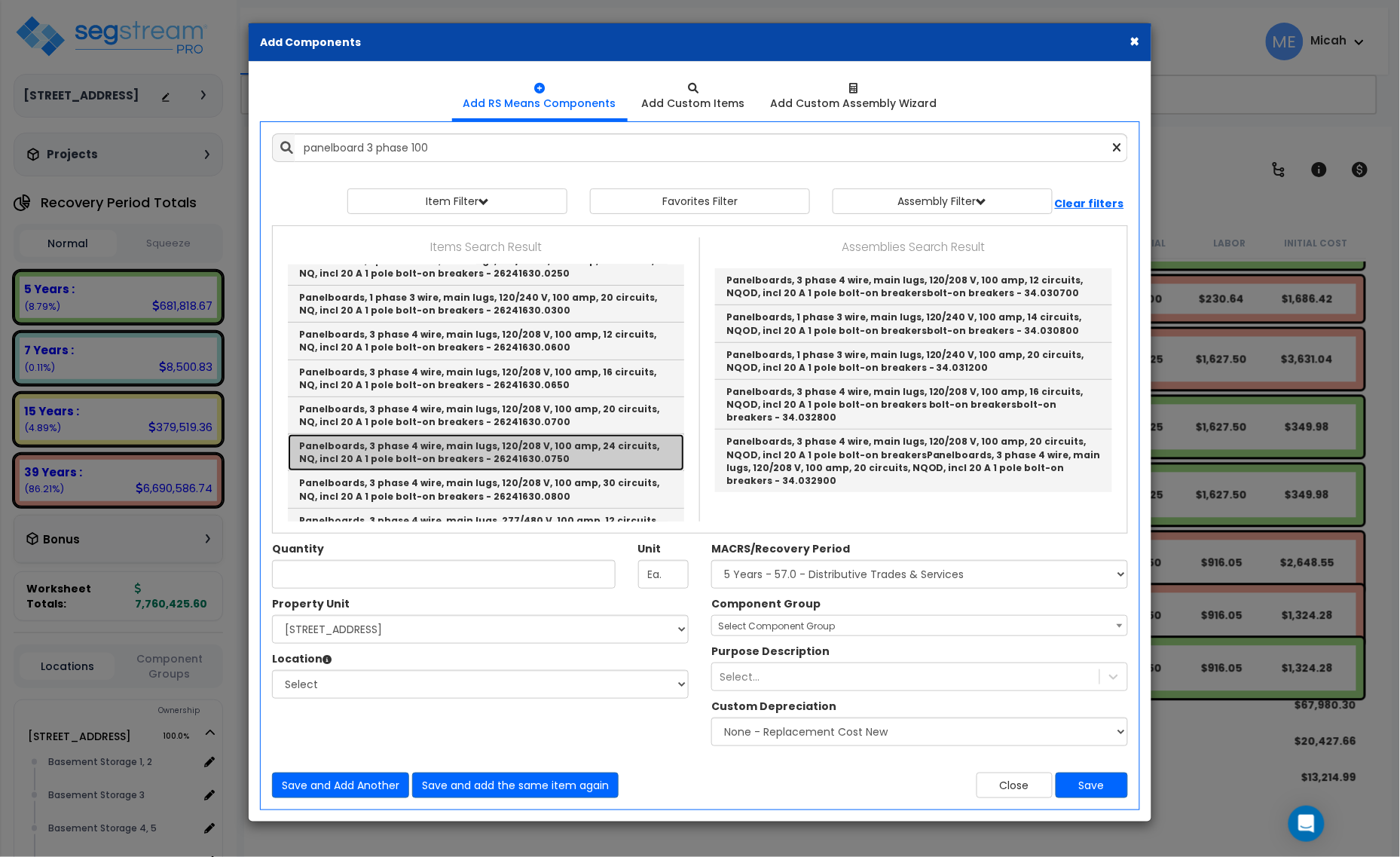
click at [588, 451] on link "Panelboards, 3 phase 4 wire, main lugs, 120/208 V, 100 amp, 24 circuits, NQ, in…" at bounding box center [485, 452] width 396 height 37
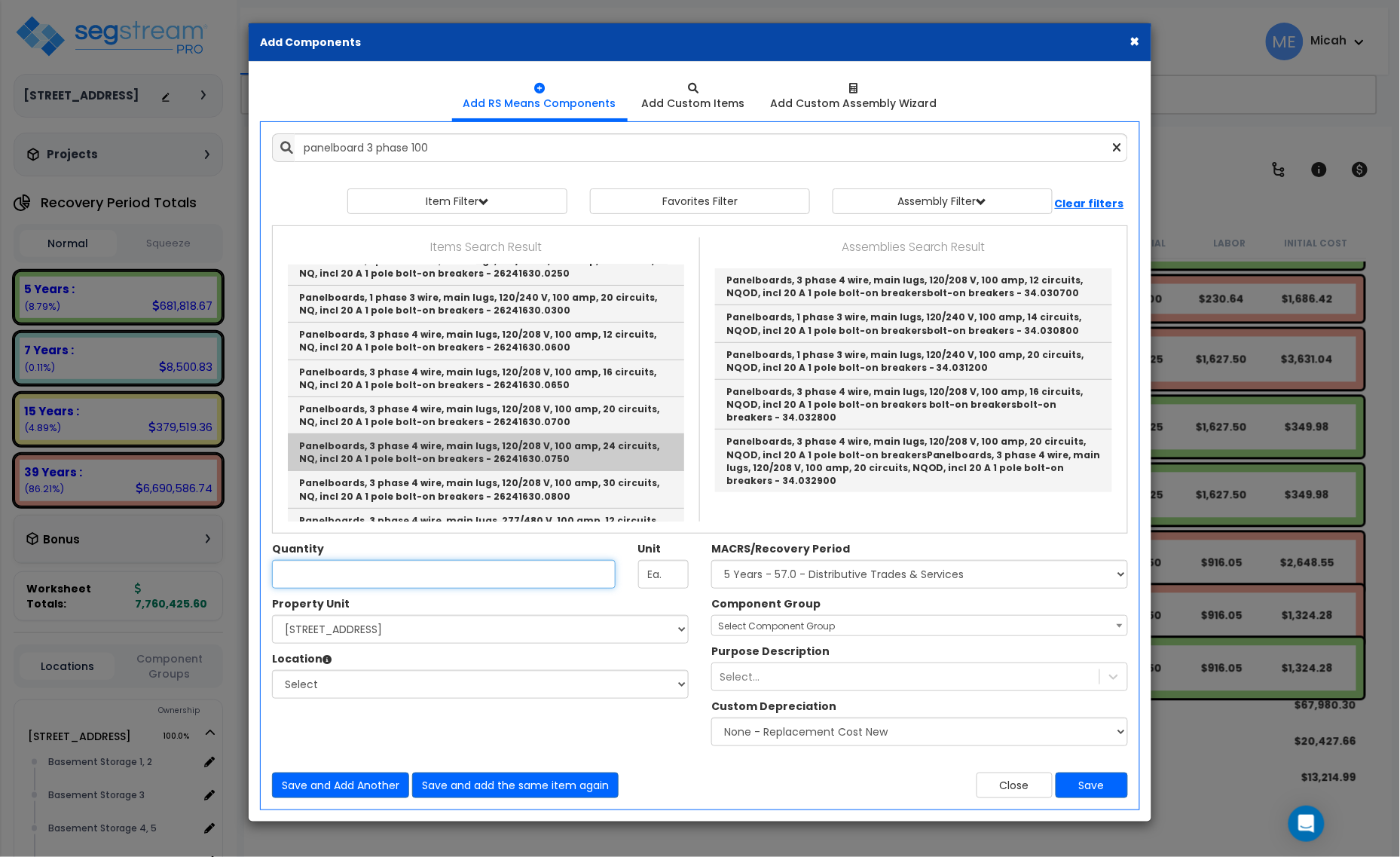
type input "Panelboards, 3 phase 4 wire, main lugs, 120/208 V, 100 amp, 24 circuits, NQ, in…"
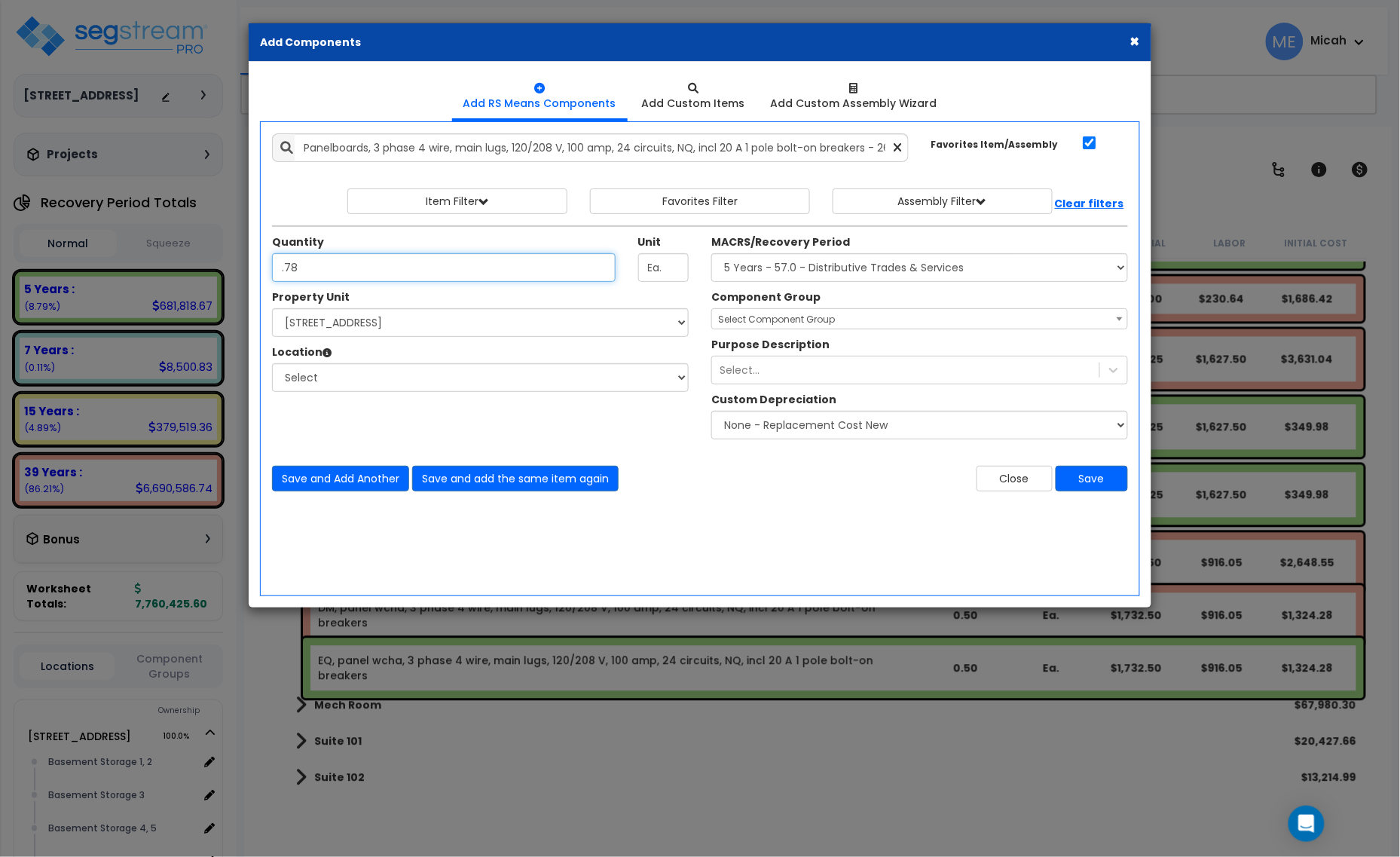
type input ".78"
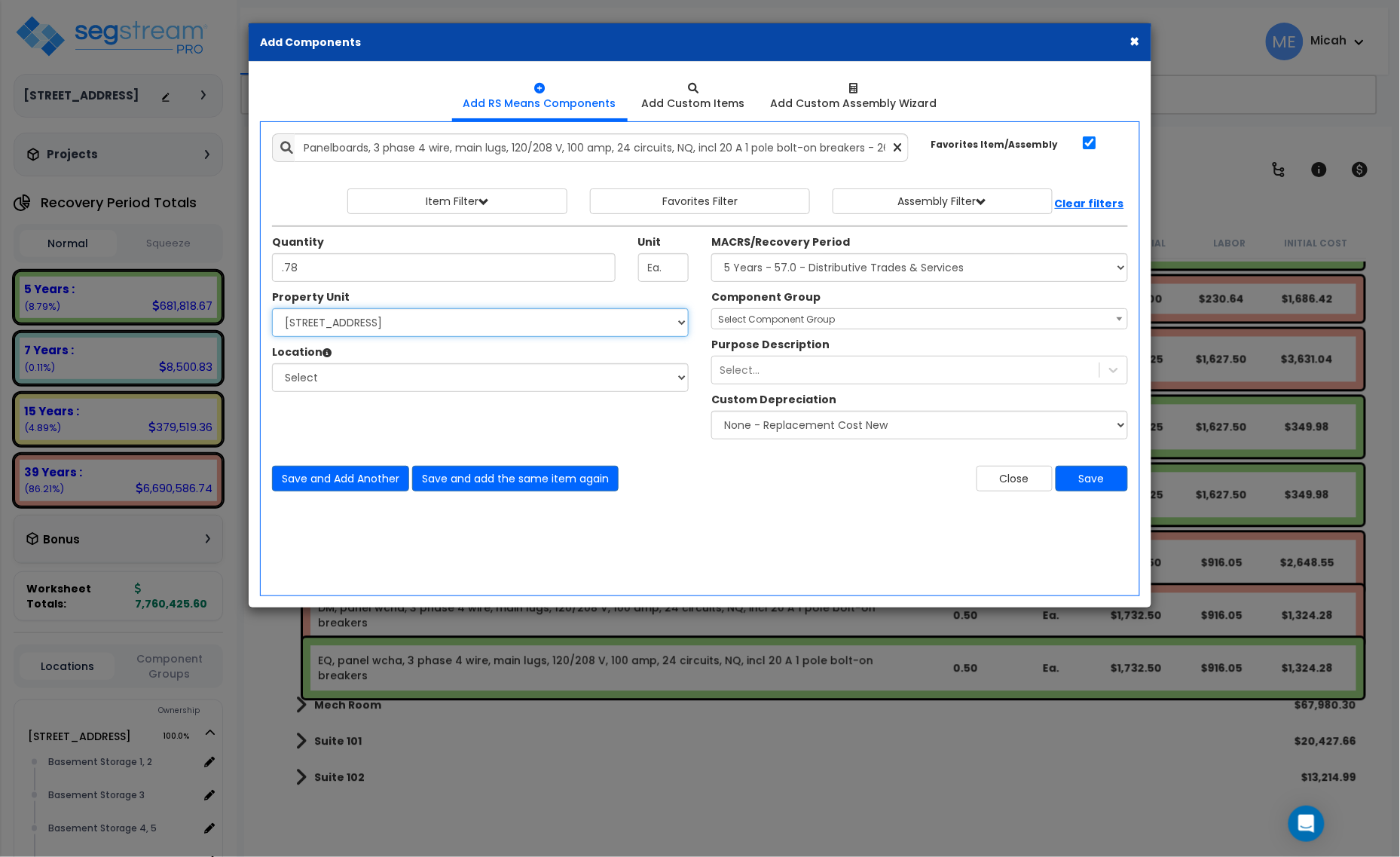
click at [408, 320] on select "Select [STREET_ADDRESS] Site Improvements" at bounding box center [481, 323] width 417 height 29
select select "170921"
click at [272, 309] on select "Select [STREET_ADDRESS] Site Improvements" at bounding box center [481, 323] width 417 height 29
click at [413, 379] on select "Select Basement Storage 1, 2 Basement Storage 3 Basement Storage 4, 5 Building …" at bounding box center [481, 378] width 417 height 29
select select "31953"
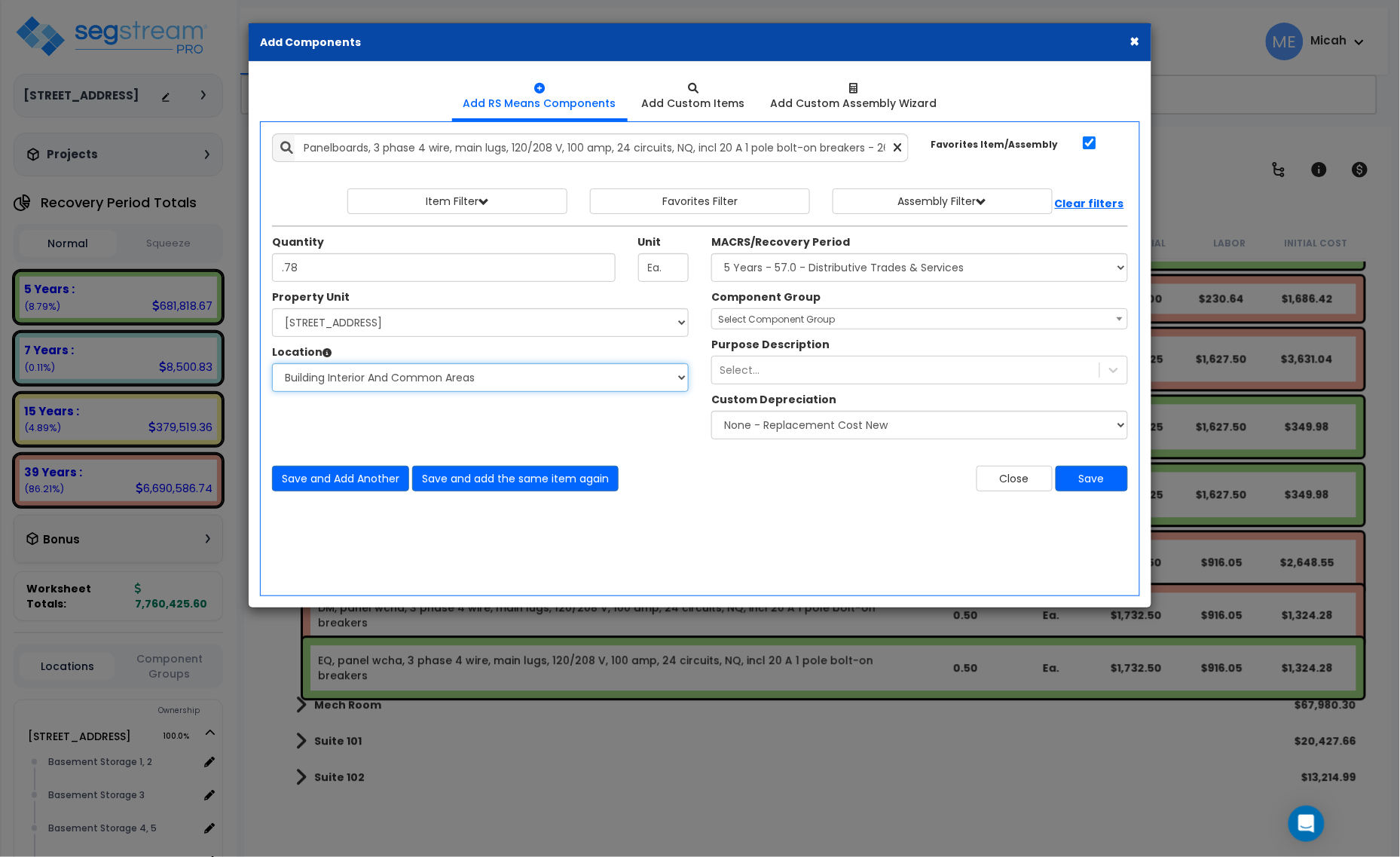
click at [272, 364] on select "Select Basement Storage 1, 2 Basement Storage 3 Basement Storage 4, 5 Building …" at bounding box center [481, 378] width 417 height 29
click at [754, 272] on select "Select MACRS/Recovery Period 5 Years - 57.0 - Distributive Trades & Services 5 …" at bounding box center [920, 268] width 417 height 29
select select "3669"
click at [712, 254] on select "Select MACRS/Recovery Period 5 Years - 57.0 - Distributive Trades & Services 5 …" at bounding box center [920, 268] width 417 height 29
click at [769, 327] on span "Select Component Group" at bounding box center [920, 319] width 415 height 21
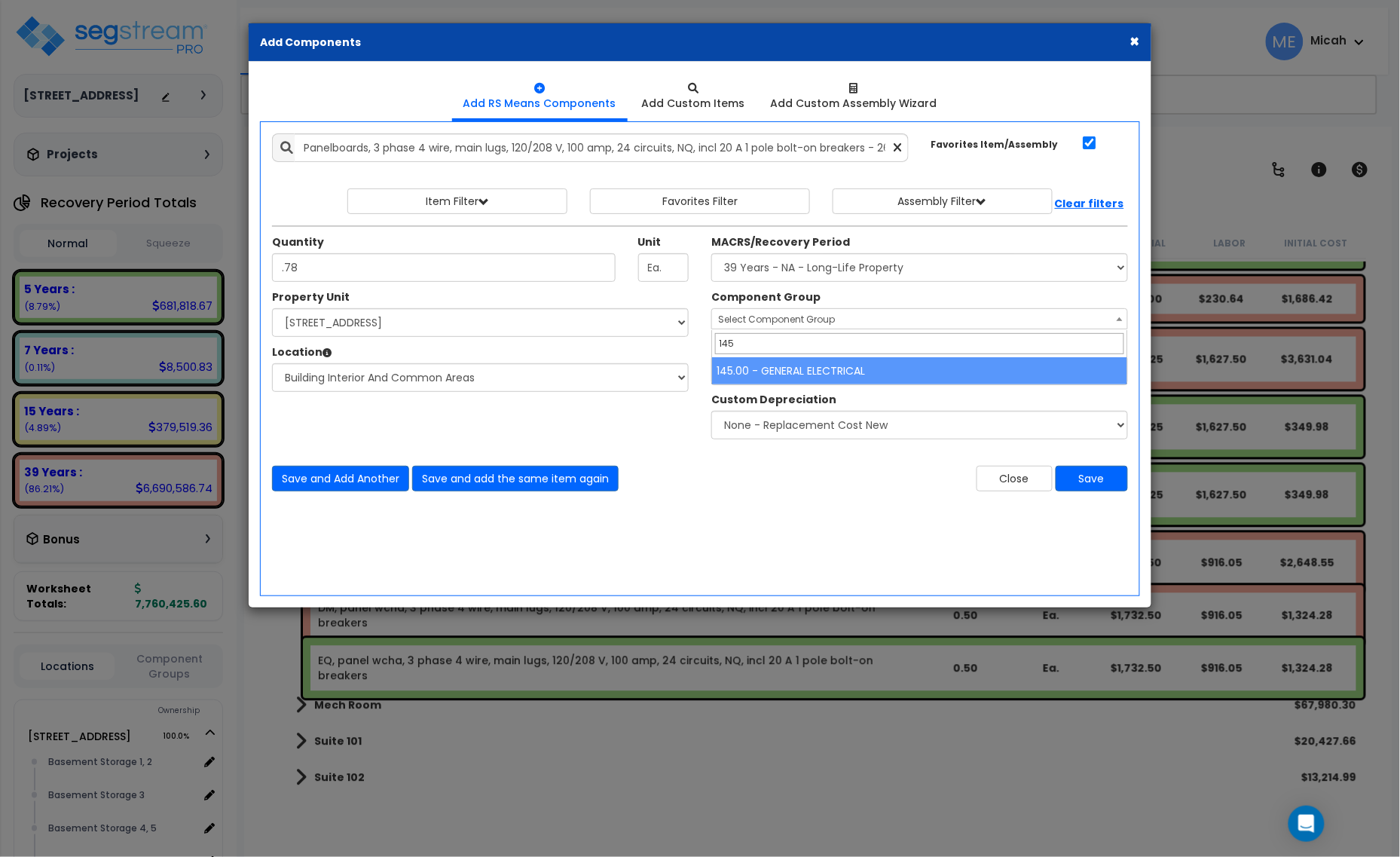
type input "145"
select select "56955"
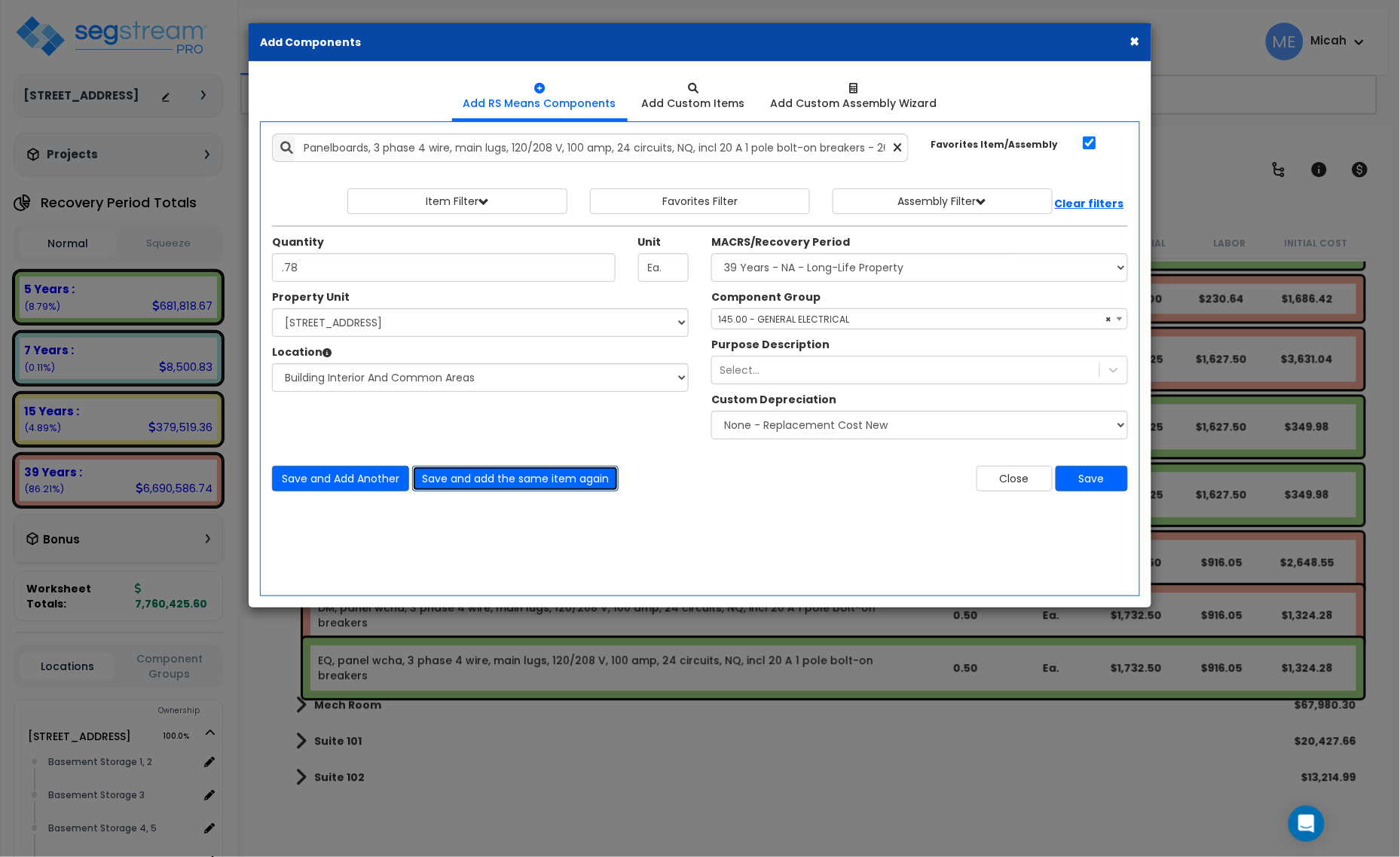
click at [569, 479] on button "Save and add the same item again" at bounding box center [515, 478] width 207 height 25
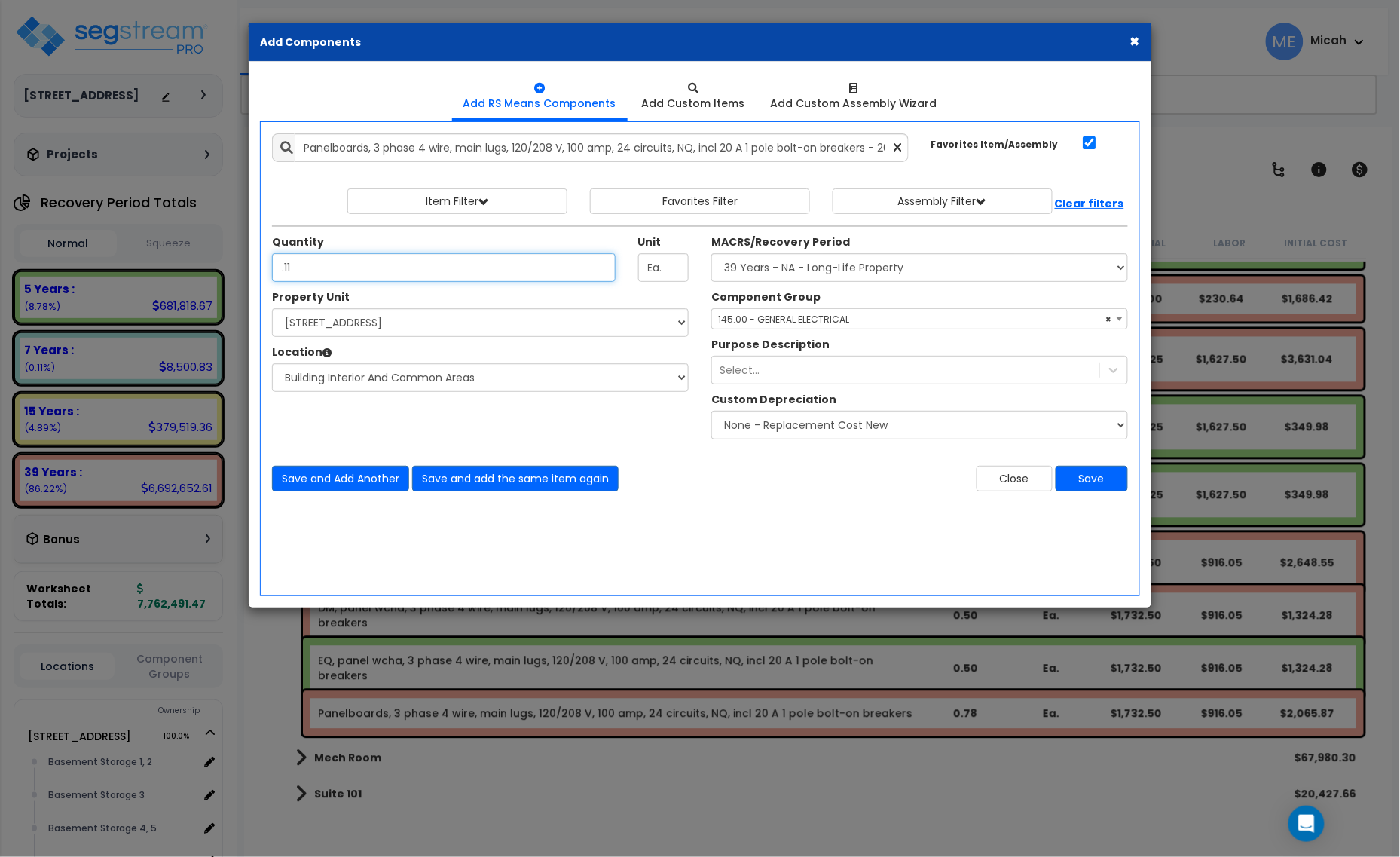
type input ".11"
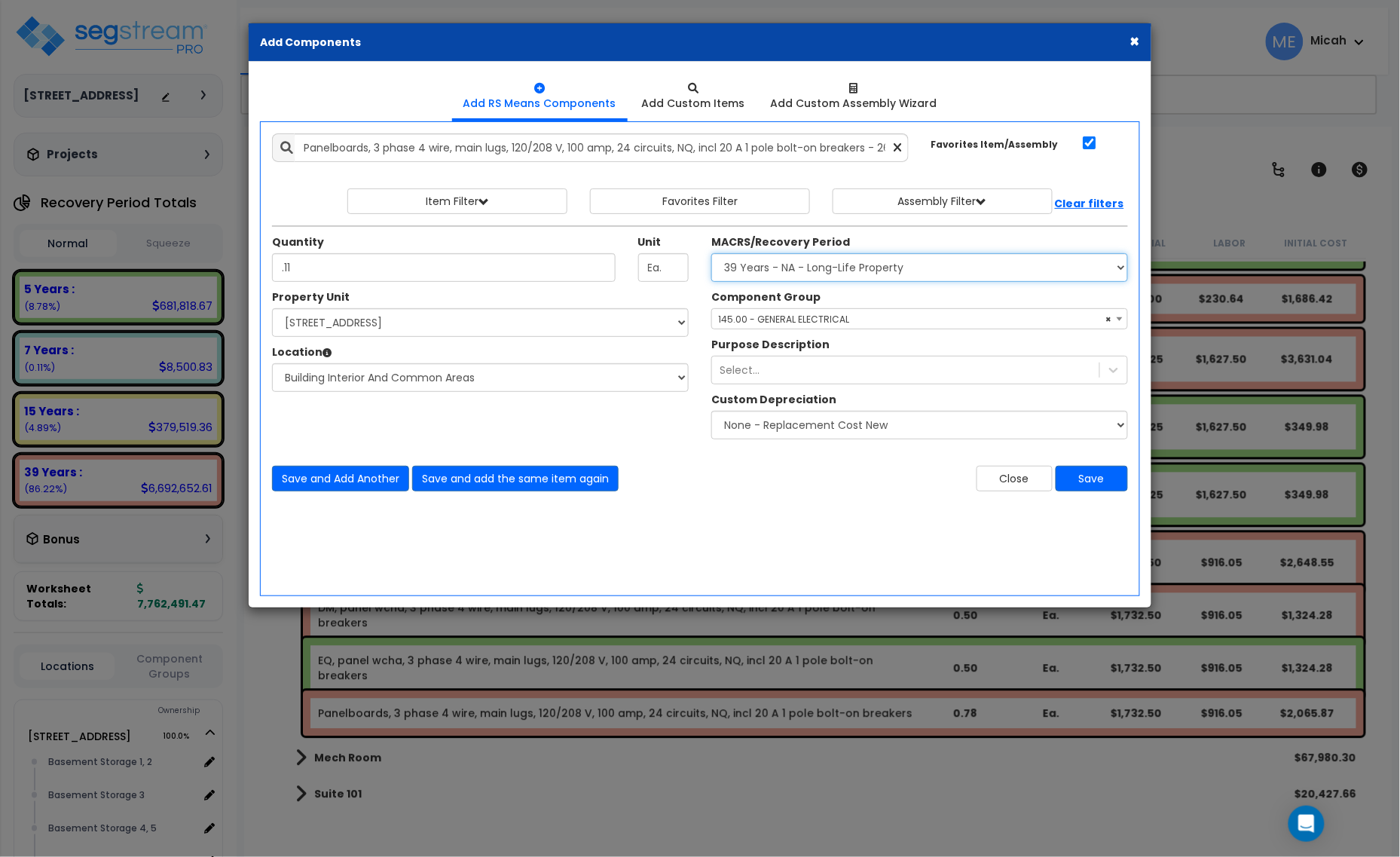
click at [808, 272] on select "Select MACRS/Recovery Period 5 Years - 57.0 - Distributive Trades & Services 5 …" at bounding box center [920, 268] width 417 height 29
select select "3667"
click at [712, 254] on select "Select MACRS/Recovery Period 5 Years - 57.0 - Distributive Trades & Services 5 …" at bounding box center [920, 268] width 417 height 29
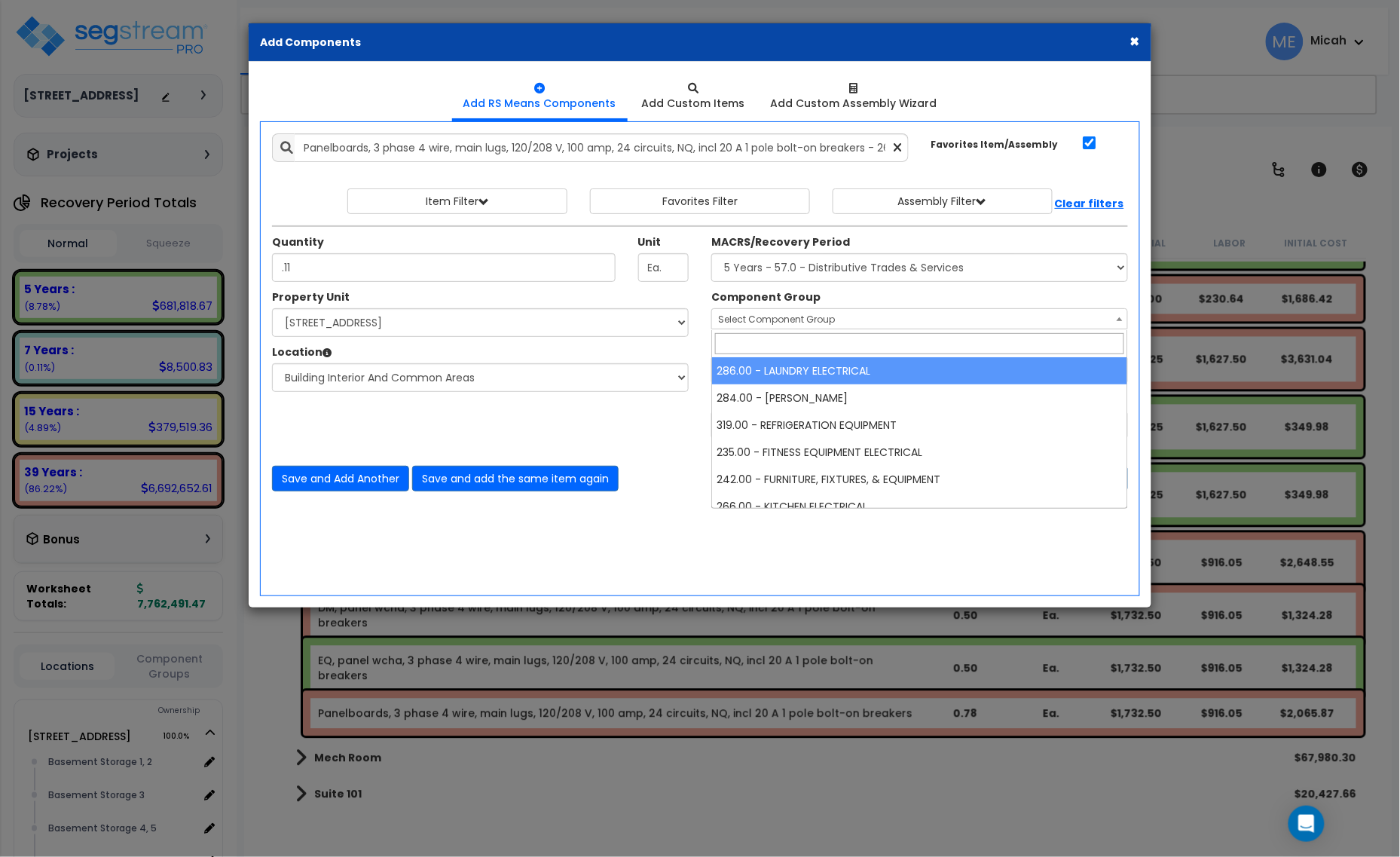
click at [805, 326] on span "Select Component Group" at bounding box center [777, 319] width 117 height 13
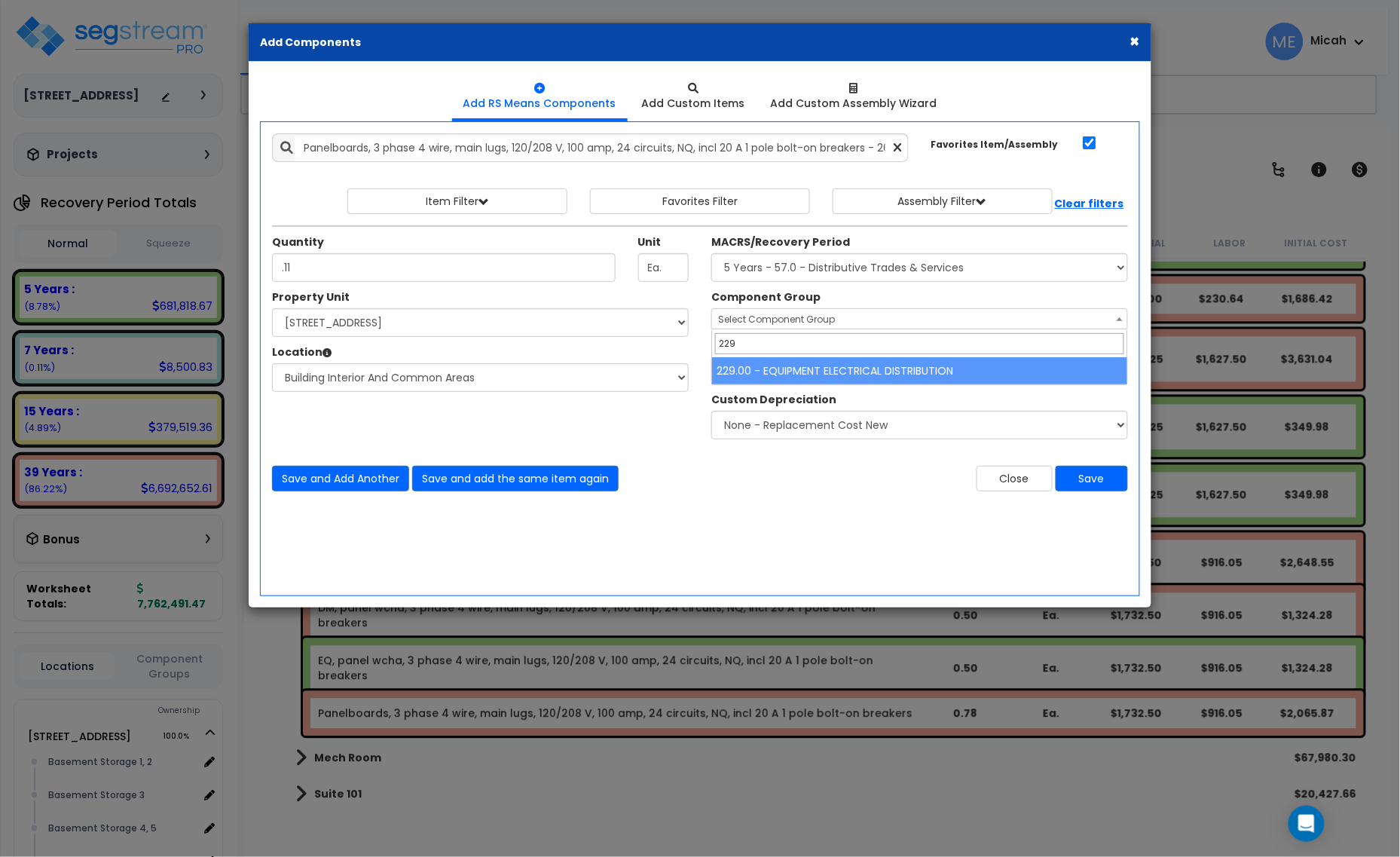
type input "229"
select select "57033"
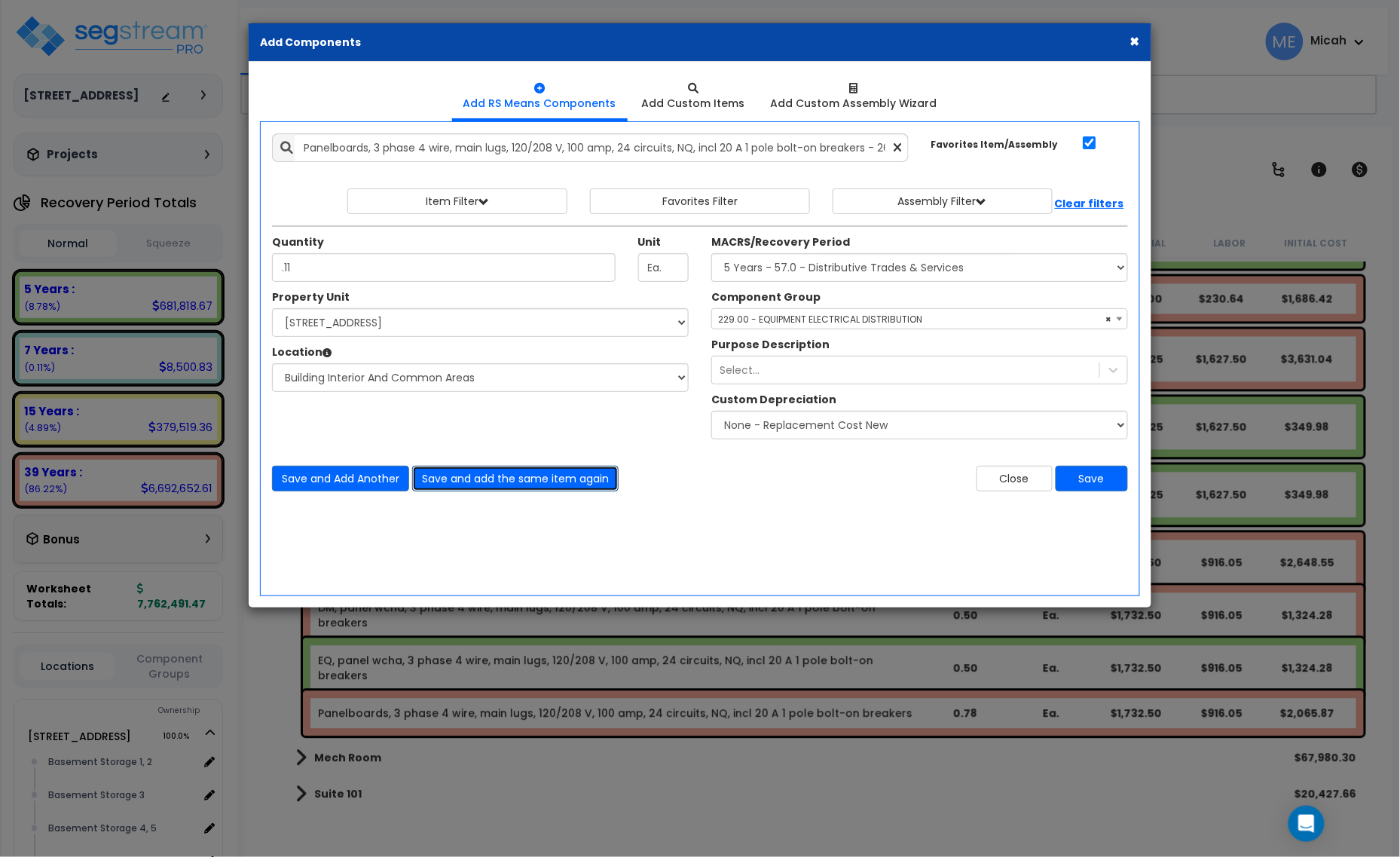
click at [540, 477] on button "Save and add the same item again" at bounding box center [515, 478] width 207 height 25
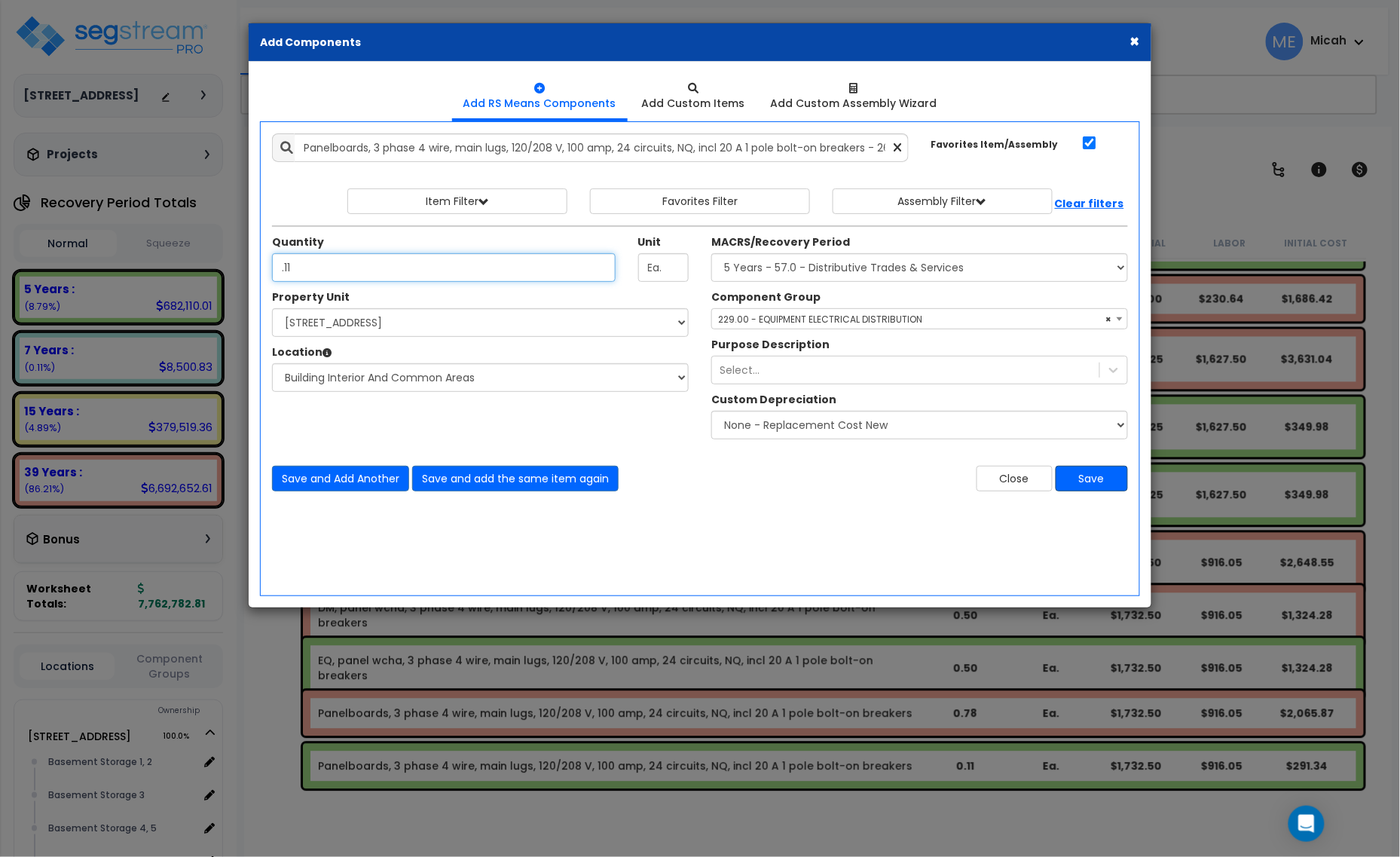
type input ".11"
click at [1097, 476] on button "Save" at bounding box center [1092, 478] width 72 height 25
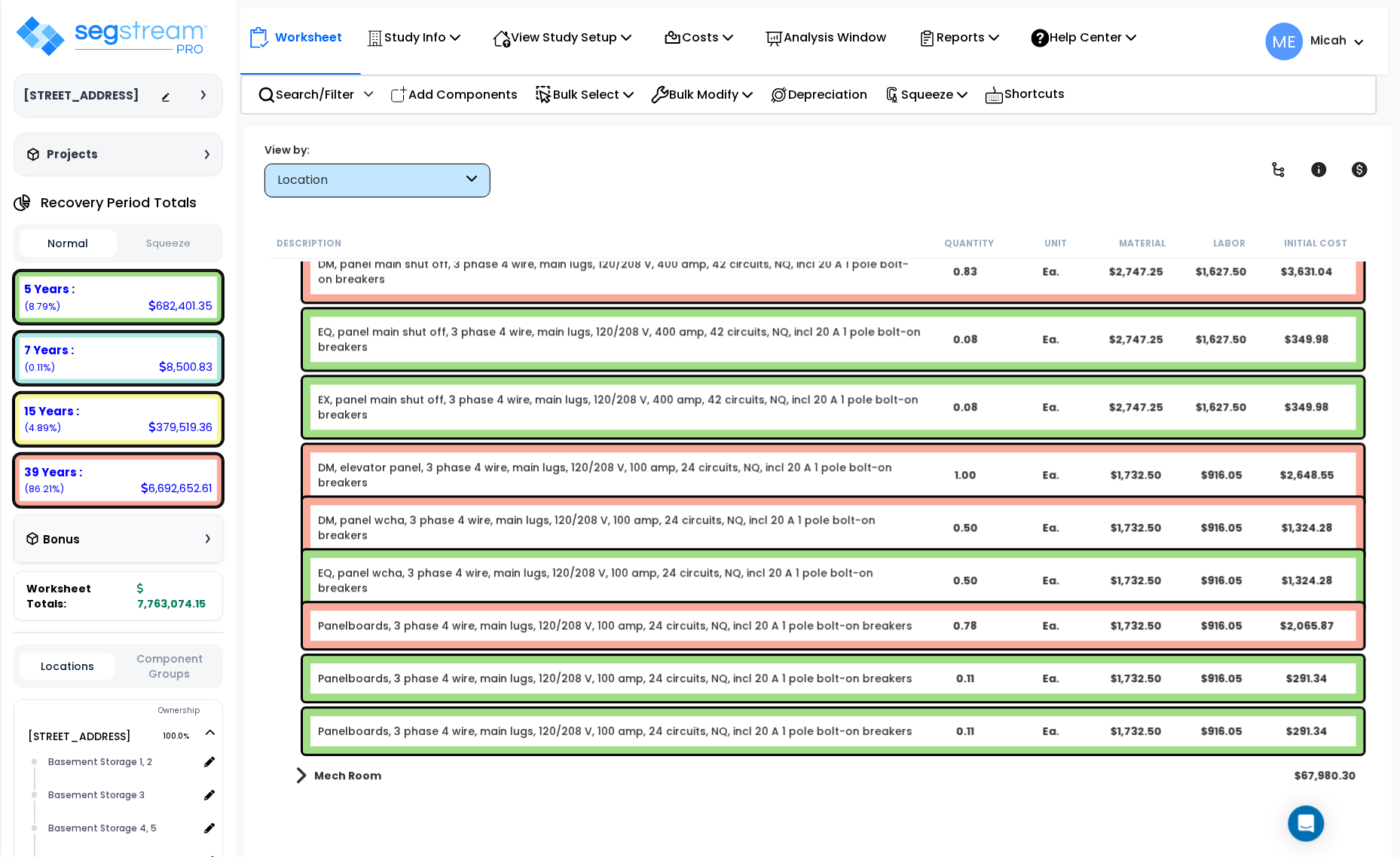
scroll to position [14321, 0]
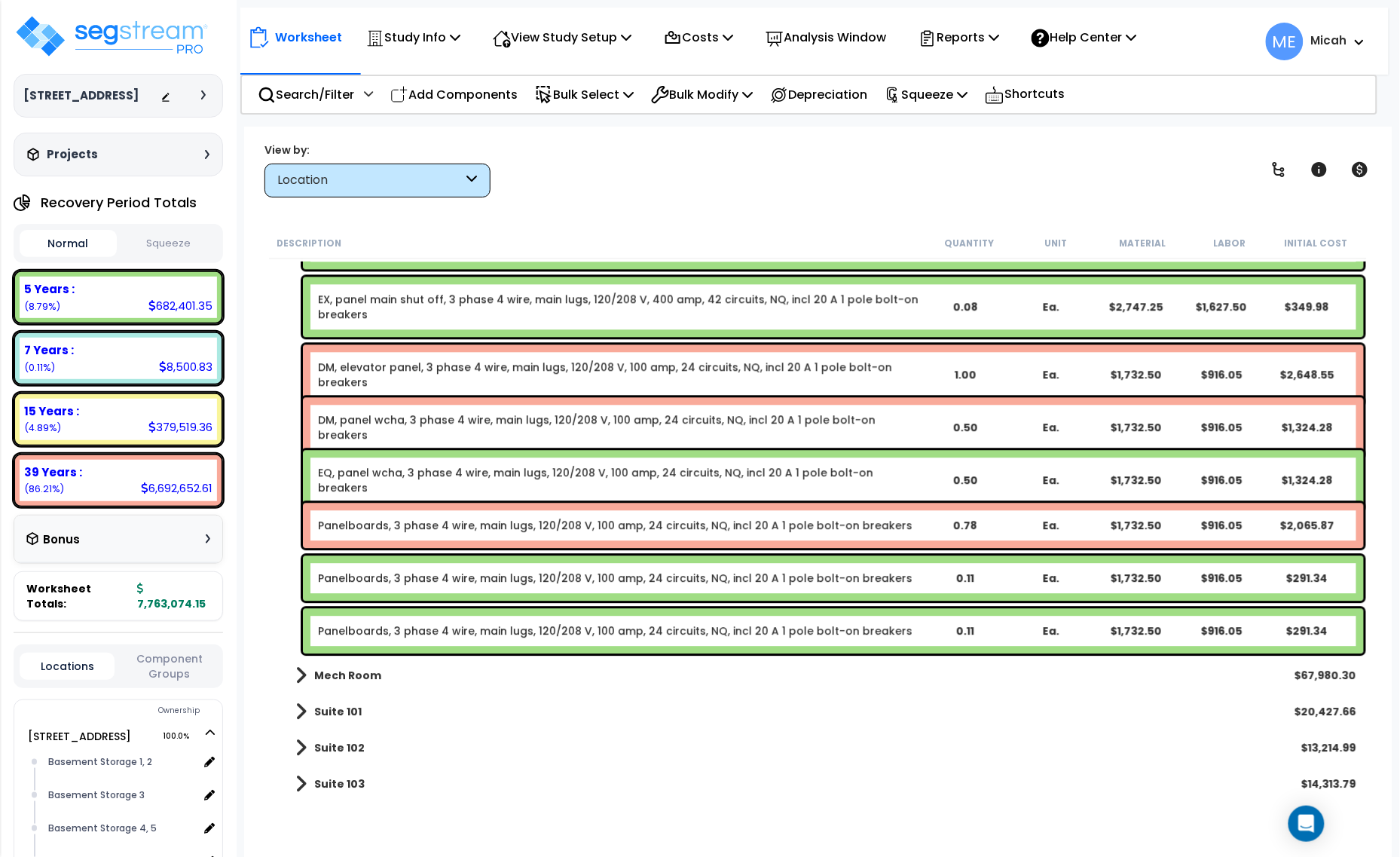
click at [388, 518] on link "Panelboards, 3 phase 4 wire, main lugs, 120/208 V, 100 amp, 24 circuits, NQ, in…" at bounding box center [615, 525] width 594 height 15
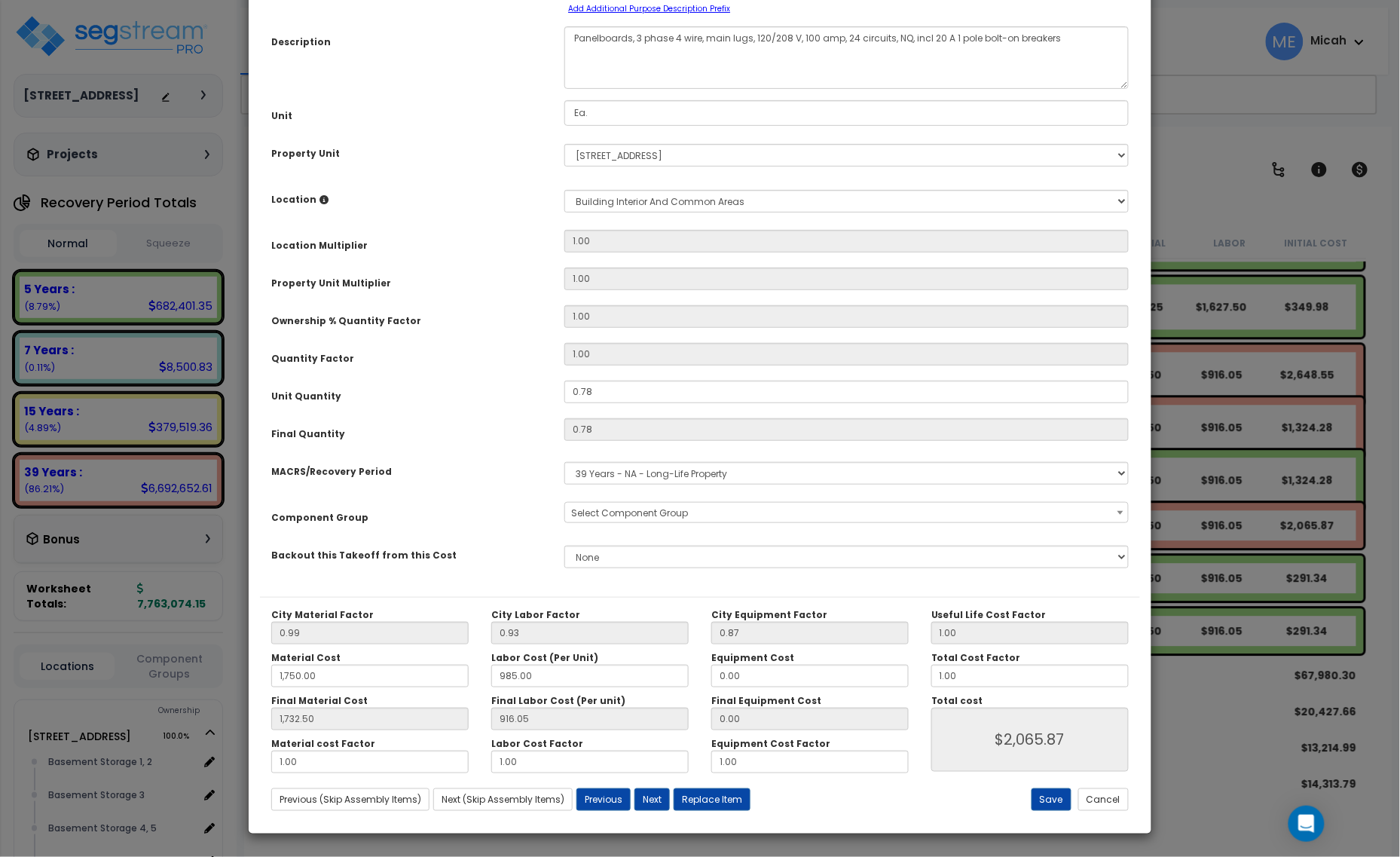
scroll to position [0, 0]
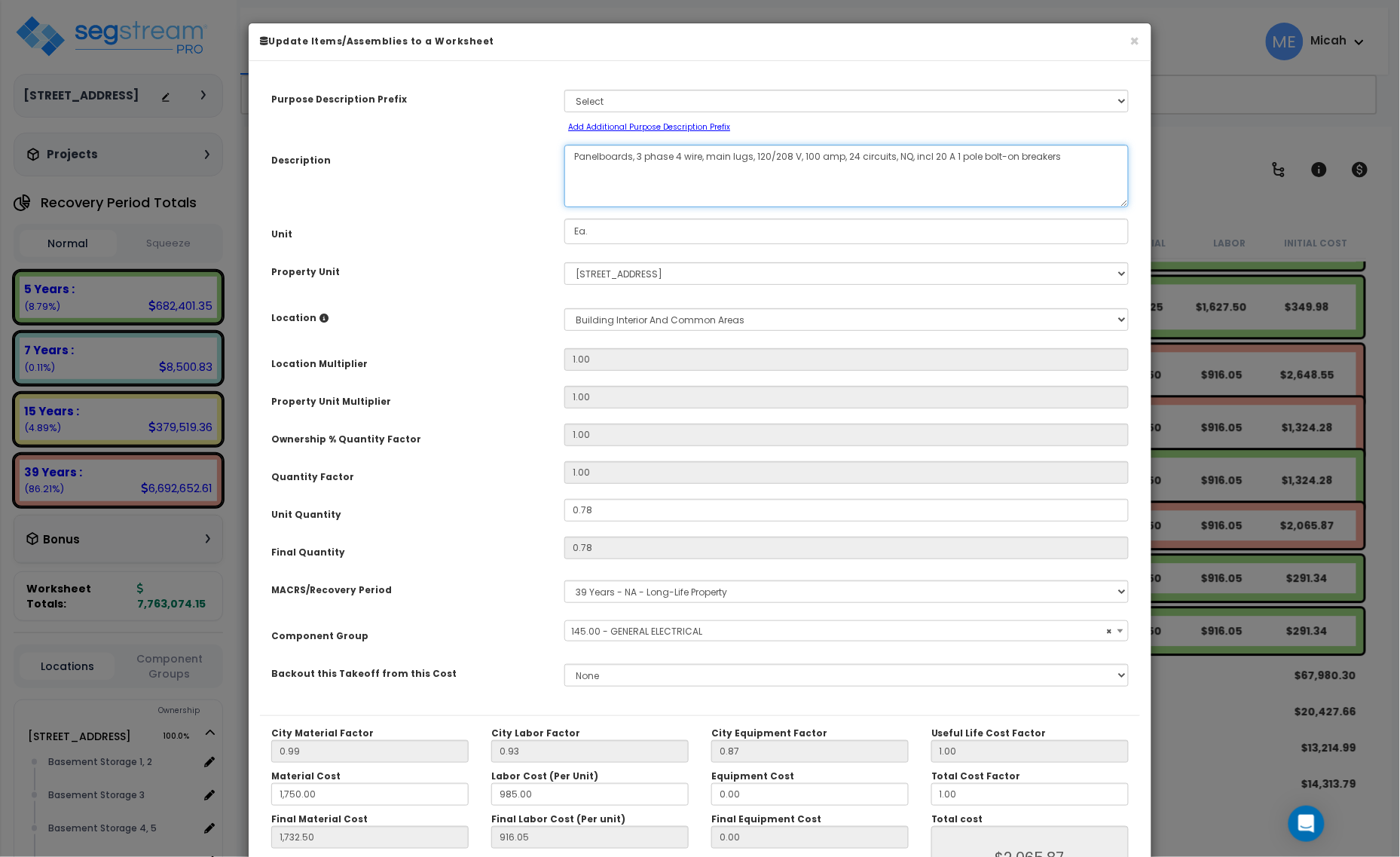
drag, startPoint x: 631, startPoint y: 155, endPoint x: 563, endPoint y: 153, distance: 68.0
click at [563, 153] on div "Panelboards, 3 phase 4 wire, main lugs, 120/208 V, 100 amp, 24 circuits, NQ, in…" at bounding box center [846, 175] width 587 height 62
select select "56955"
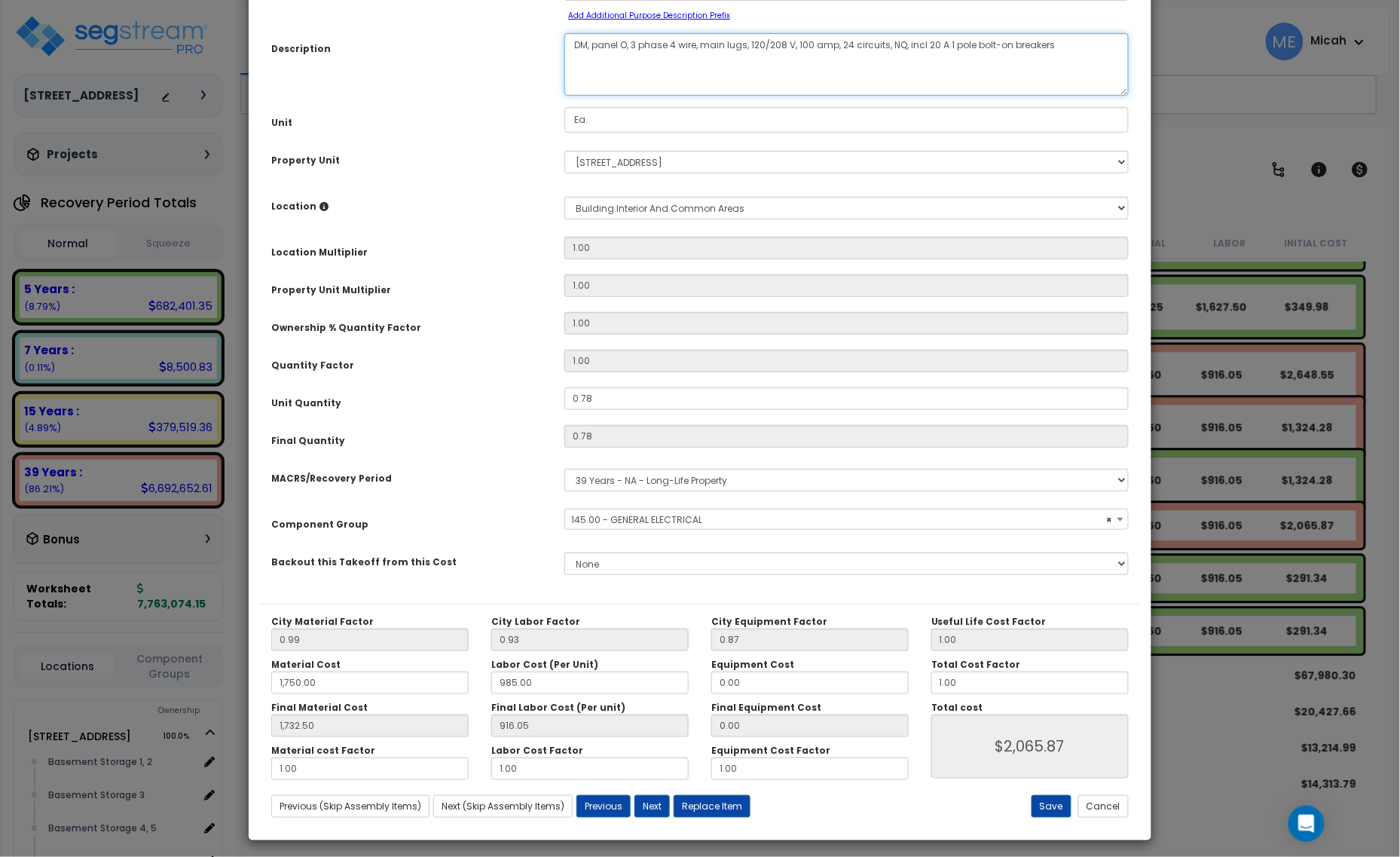
scroll to position [118, 0]
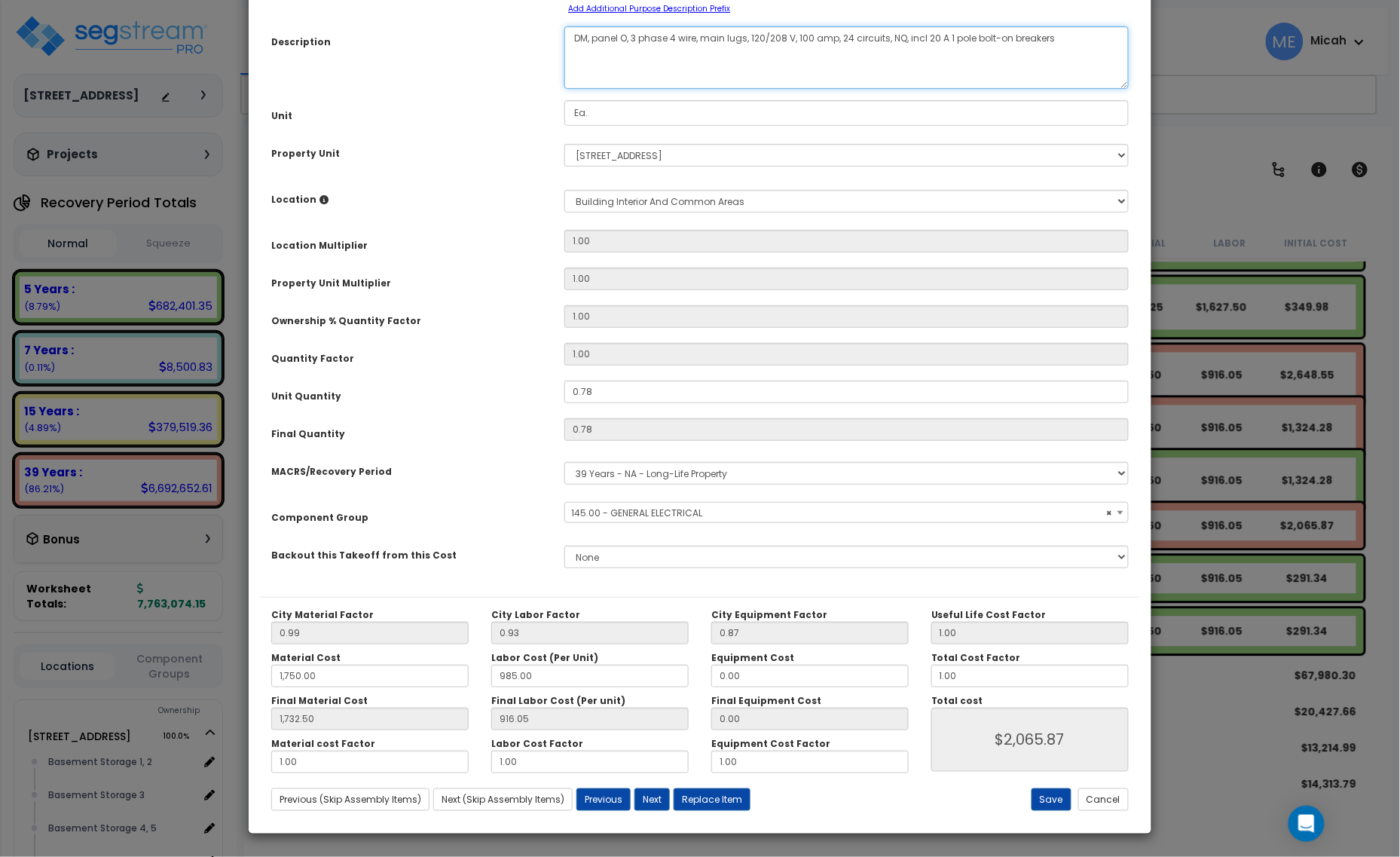
type textarea "DM, panel O, 3 phase 4 wire, main lugs, 120/208 V, 100 amp, 24 circuits, NQ, in…"
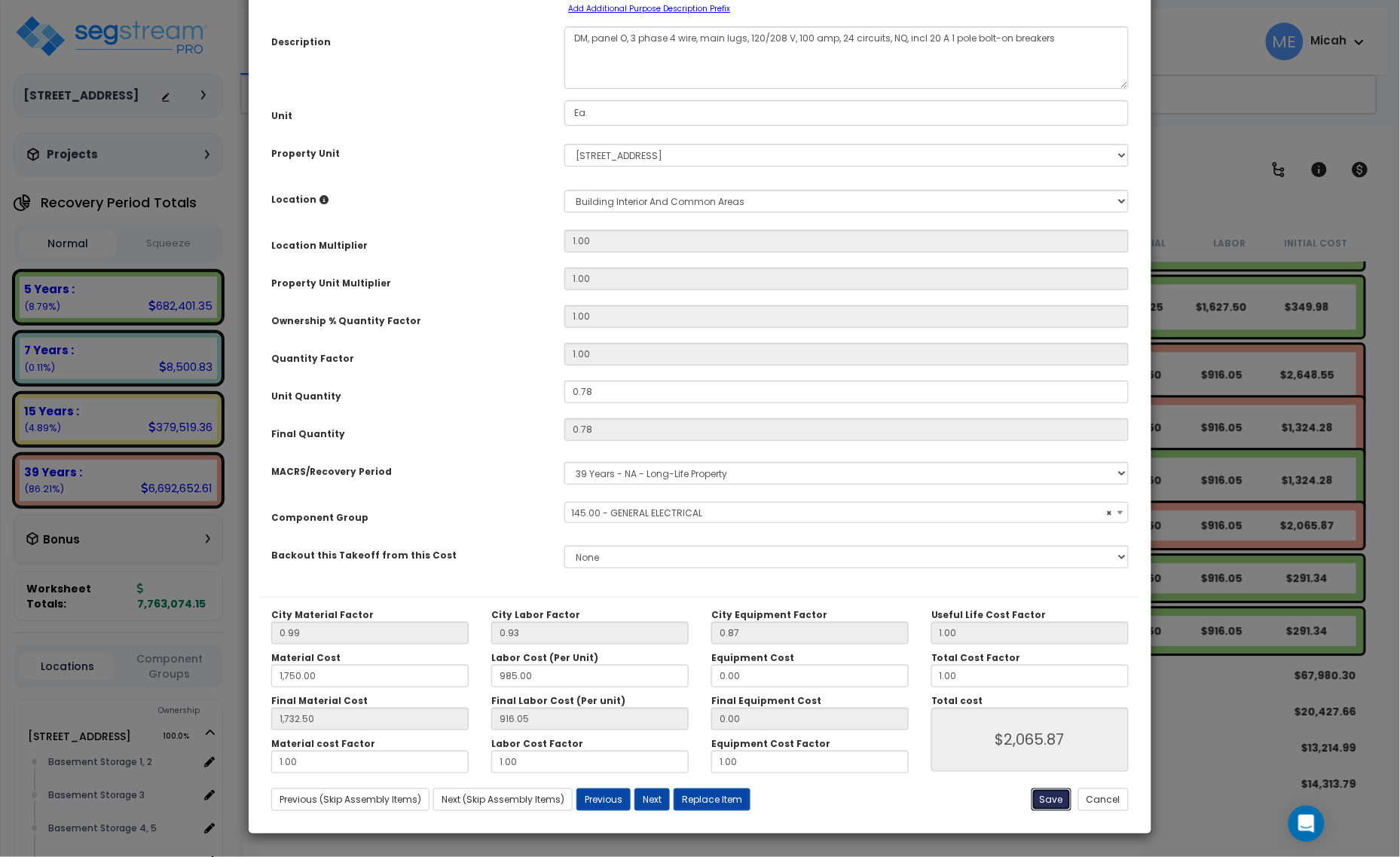
click at [1046, 794] on button "Save" at bounding box center [1052, 799] width 40 height 23
type input "1750.00"
type input "1732.50"
type input "2065.87"
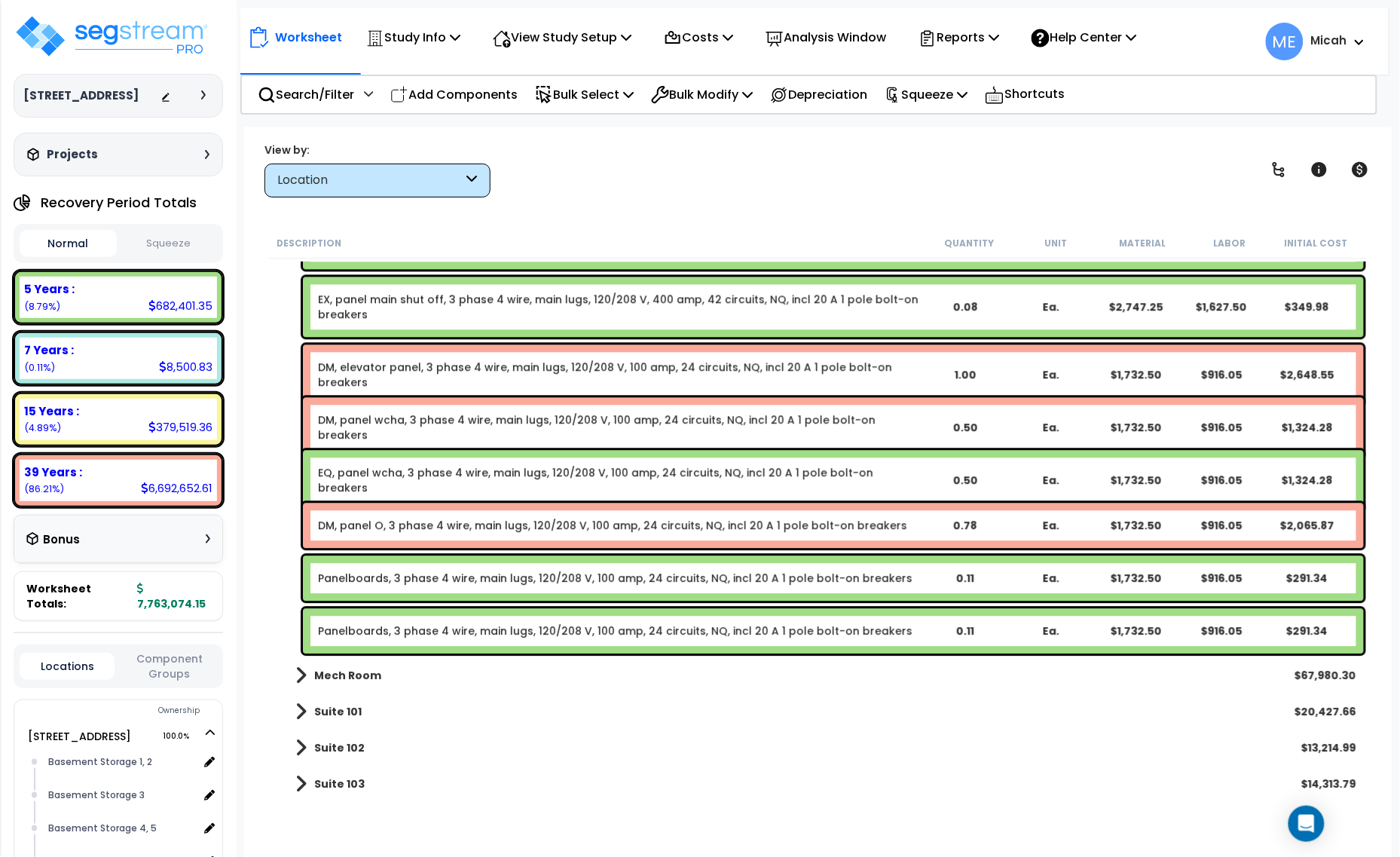
click at [438, 567] on div "Panelboards, 3 phase 4 wire, main lugs, 120/208 V, 100 amp, 24 circuits, NQ, in…" at bounding box center [834, 578] width 1061 height 45
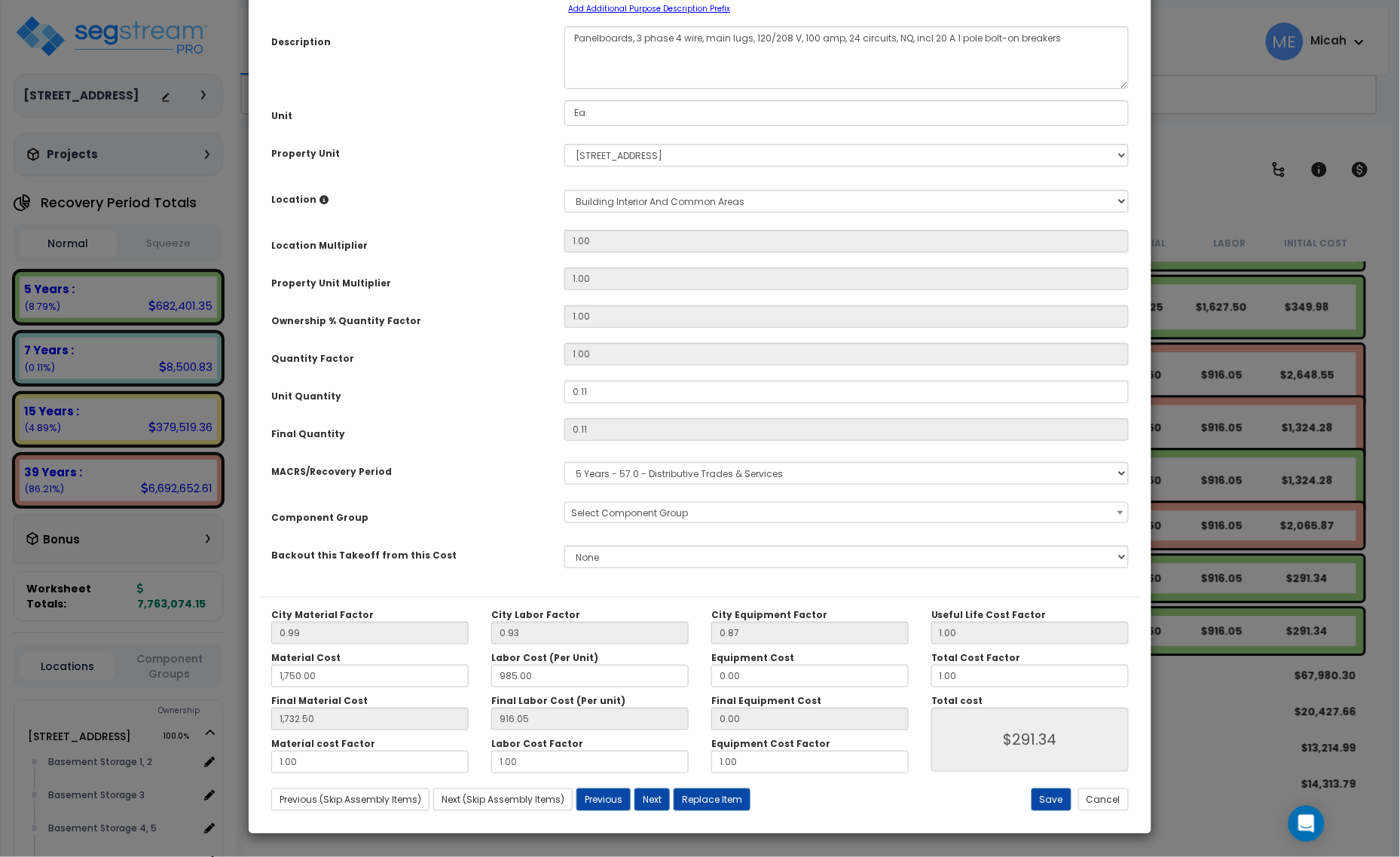
scroll to position [0, 0]
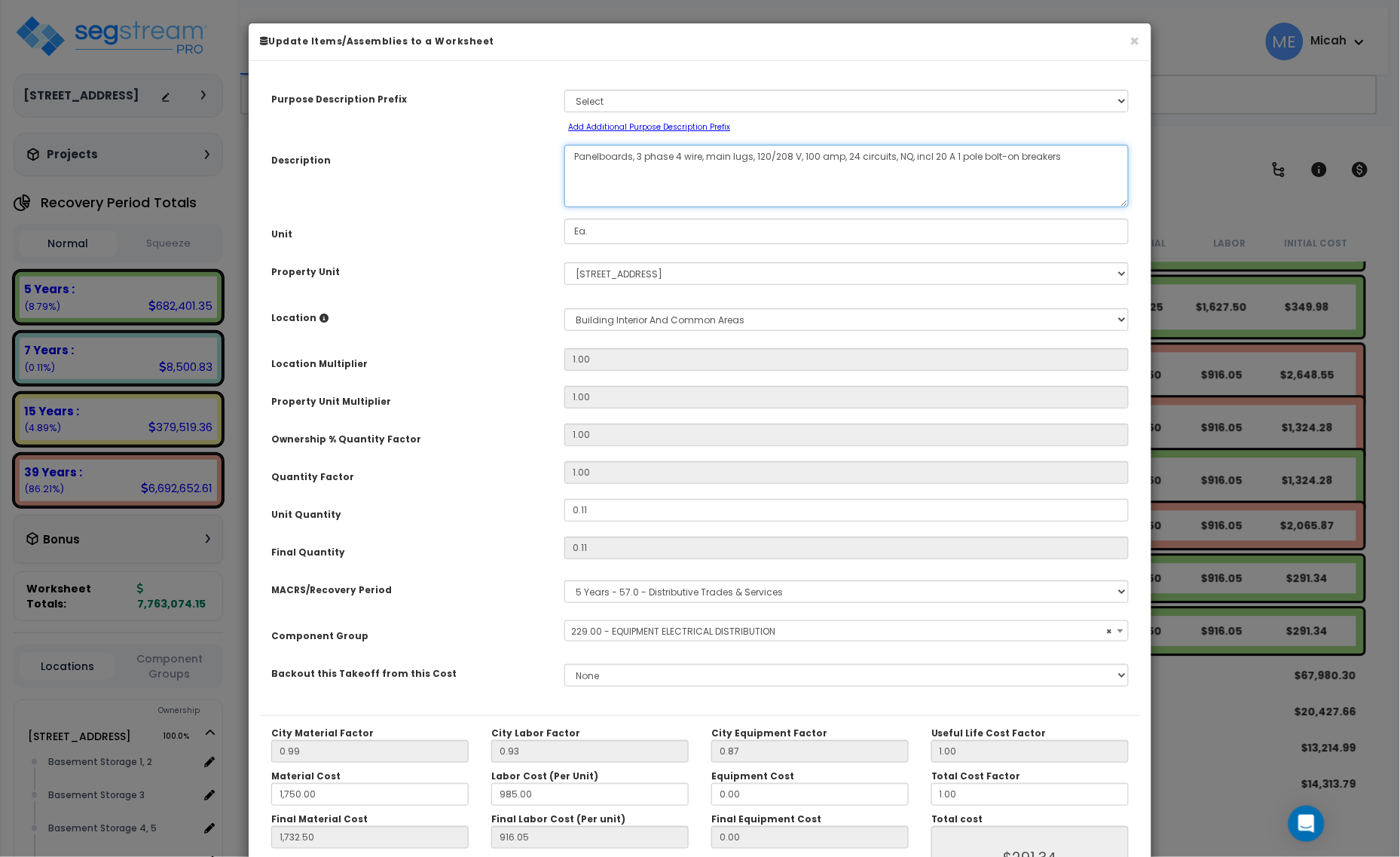
drag, startPoint x: 631, startPoint y: 149, endPoint x: 570, endPoint y: 141, distance: 61.5
click at [570, 141] on div "Purpose Description Prefix Select A/V System A/V System Equipment A/V System Eq…" at bounding box center [700, 393] width 880 height 643
select select "57033"
type textarea "E, 3 phase 4 wire, main lugs, 120/208 V, 100 amp, 24 circuits, NQ, incl 20 A 1 …"
select select "57033"
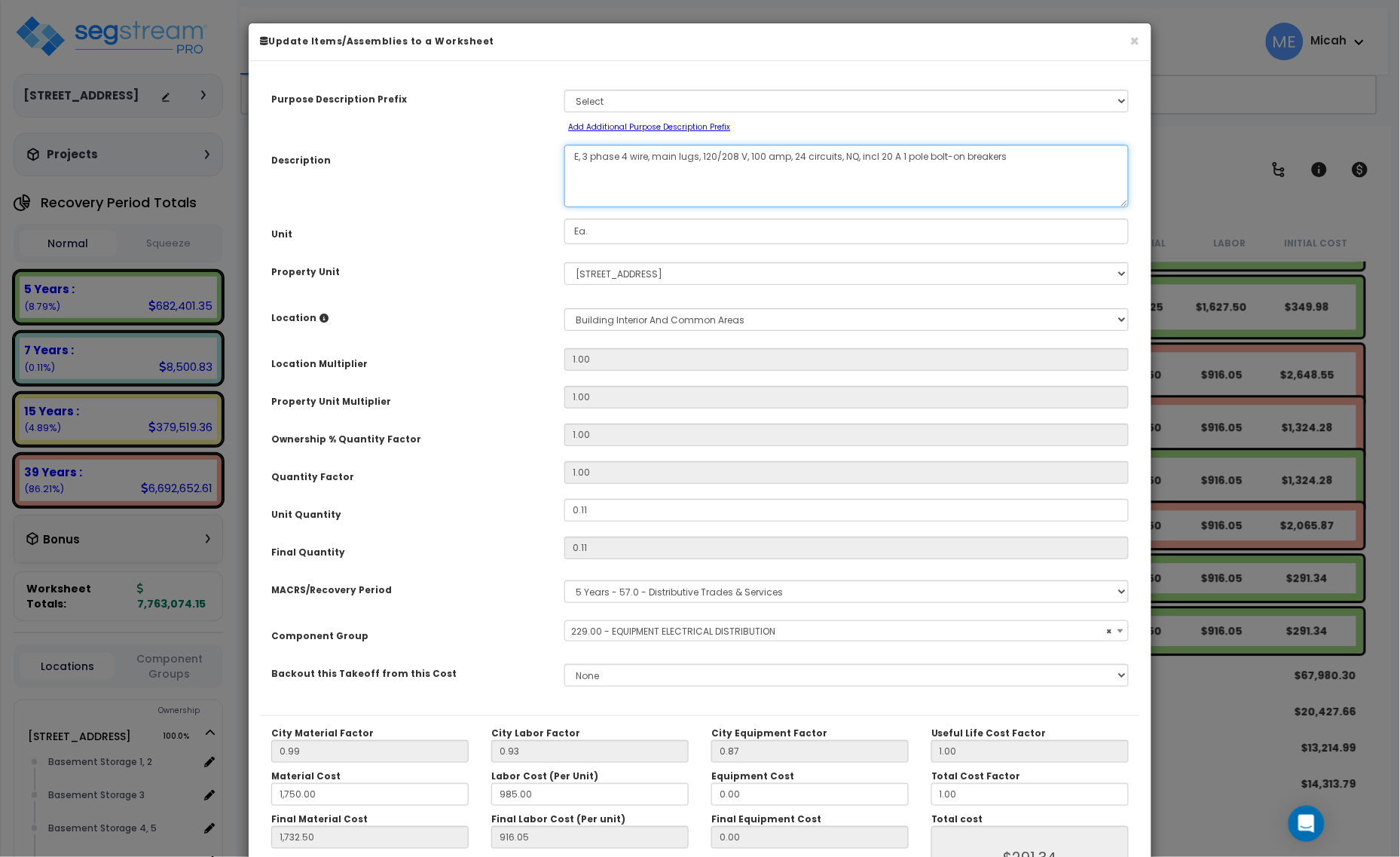
type textarea "EQ, 3 phase 4 wire, main lugs, 120/208 V, 100 amp, 24 circuits, NQ, incl 20 A 1…"
select select "57033"
type textarea "EQ,, 3 phase 4 wire, main lugs, 120/208 V, 100 amp, 24 circuits, NQ, incl 20 A …"
select select "57033"
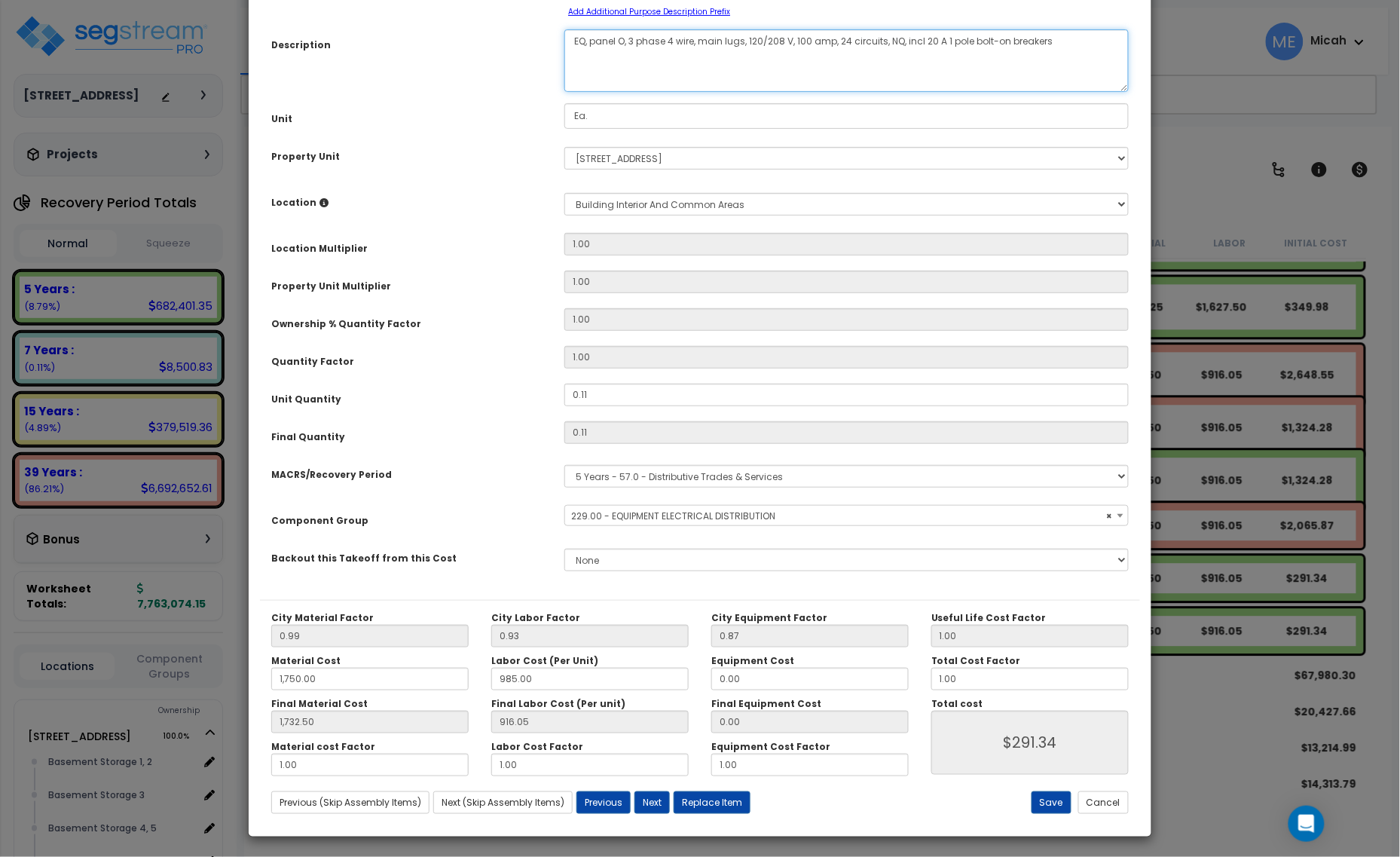
scroll to position [118, 0]
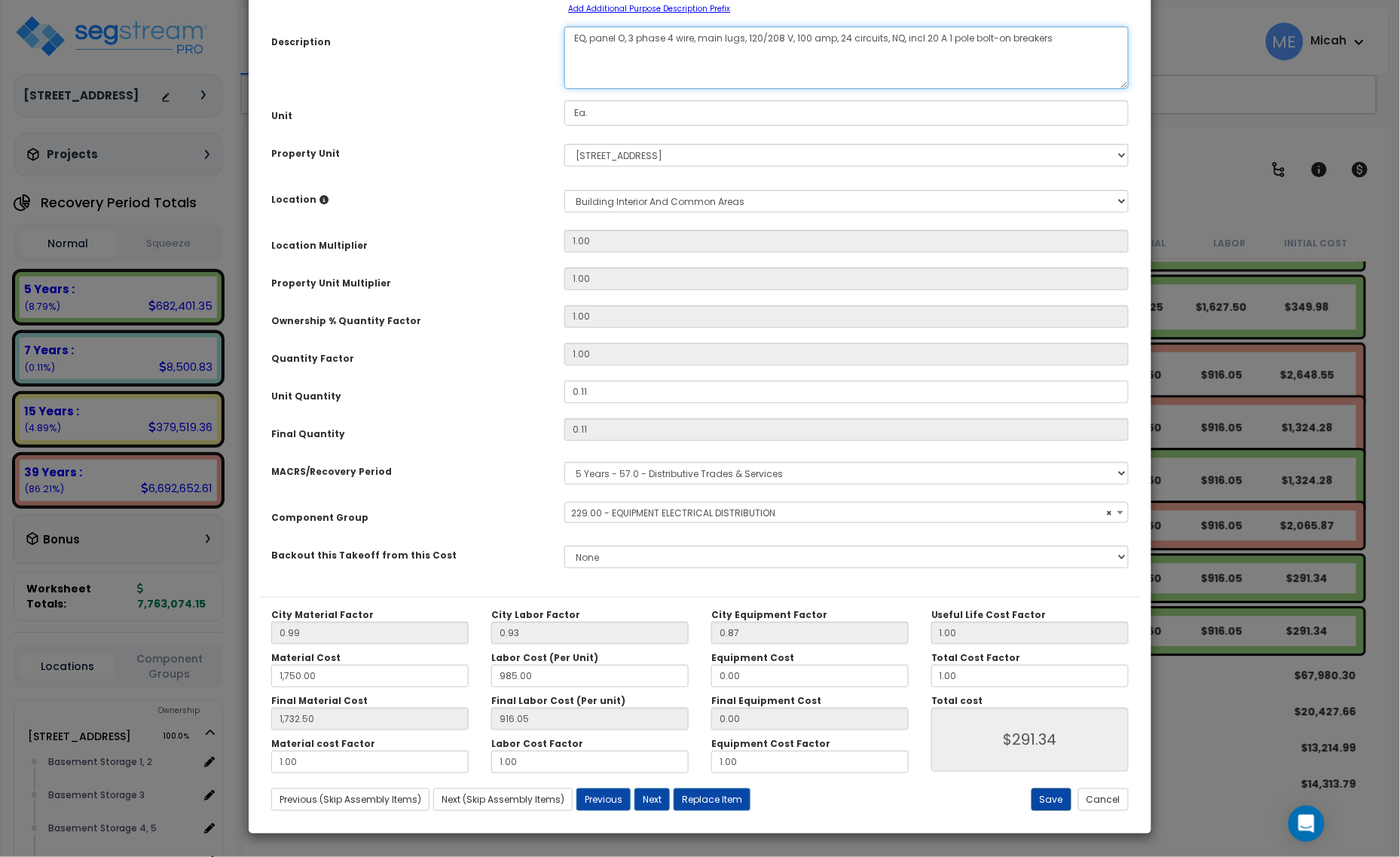
type textarea "EQ, panel O, 3 phase 4 wire, main lugs, 120/208 V, 100 amp, 24 circuits, NQ, in…"
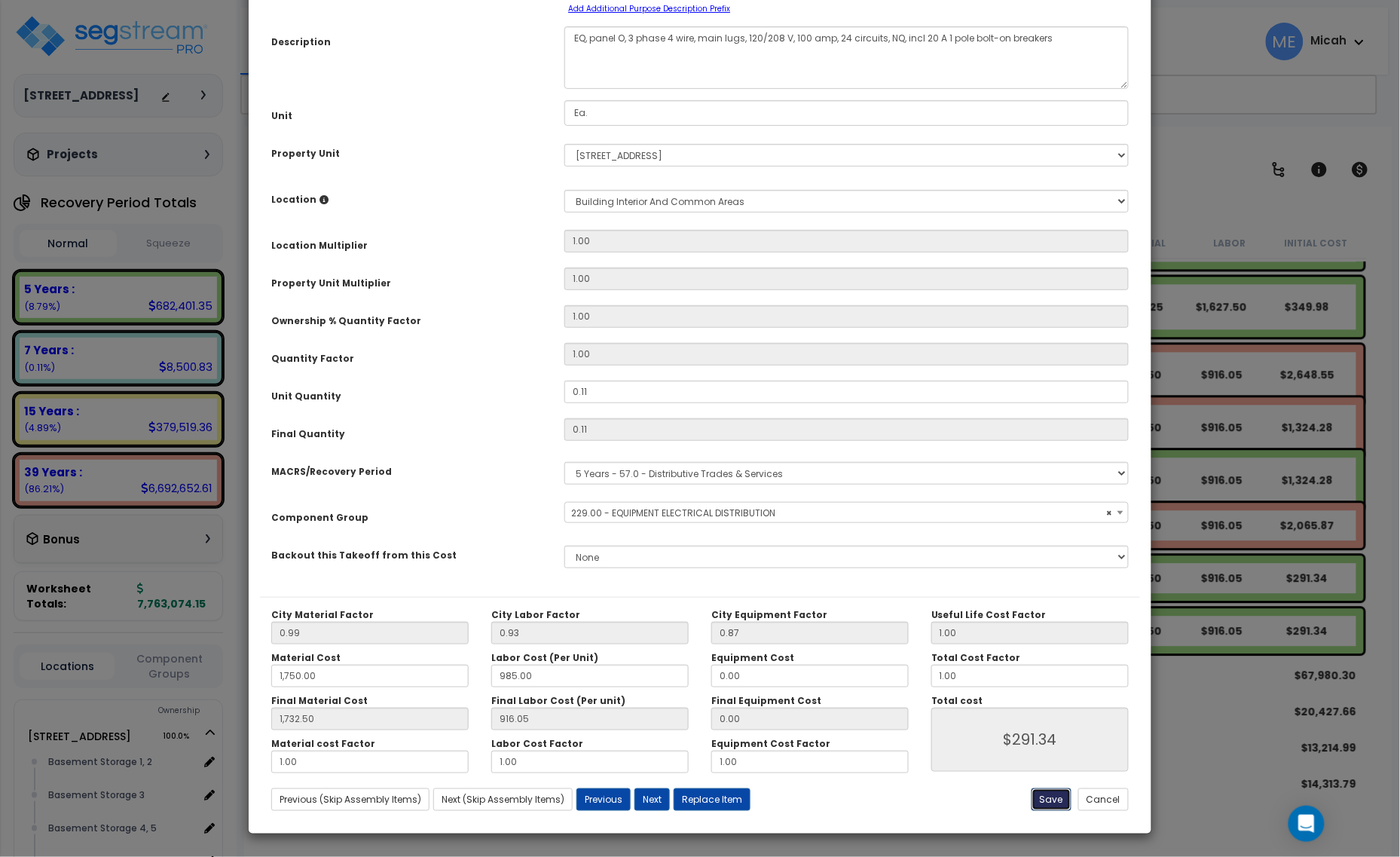
click at [1052, 805] on button "Save" at bounding box center [1052, 799] width 40 height 23
type input "1750.00"
type input "1732.50"
type input "291.34"
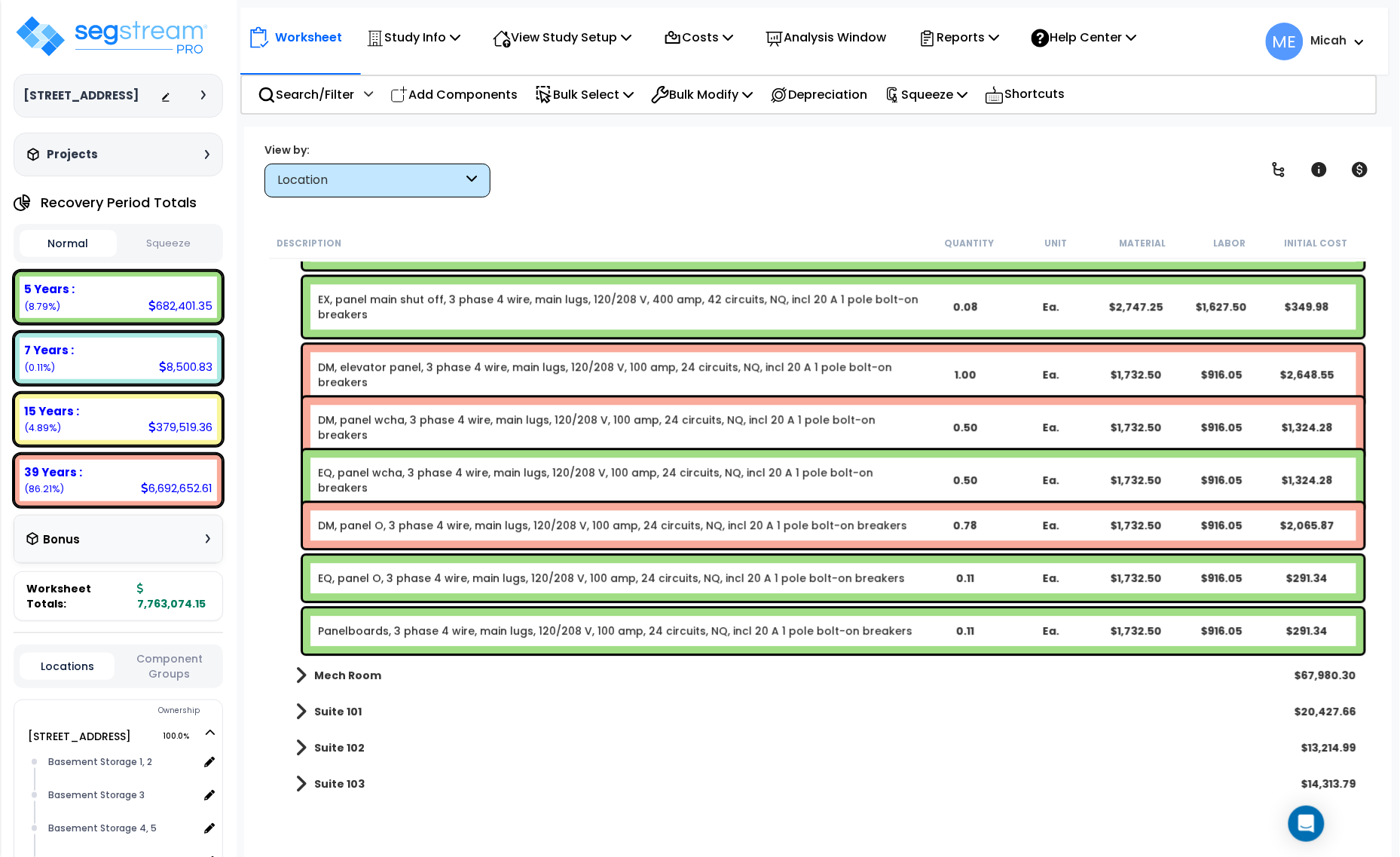
click at [474, 627] on link "Panelboards, 3 phase 4 wire, main lugs, 120/208 V, 100 amp, 24 circuits, NQ, in…" at bounding box center [615, 631] width 594 height 15
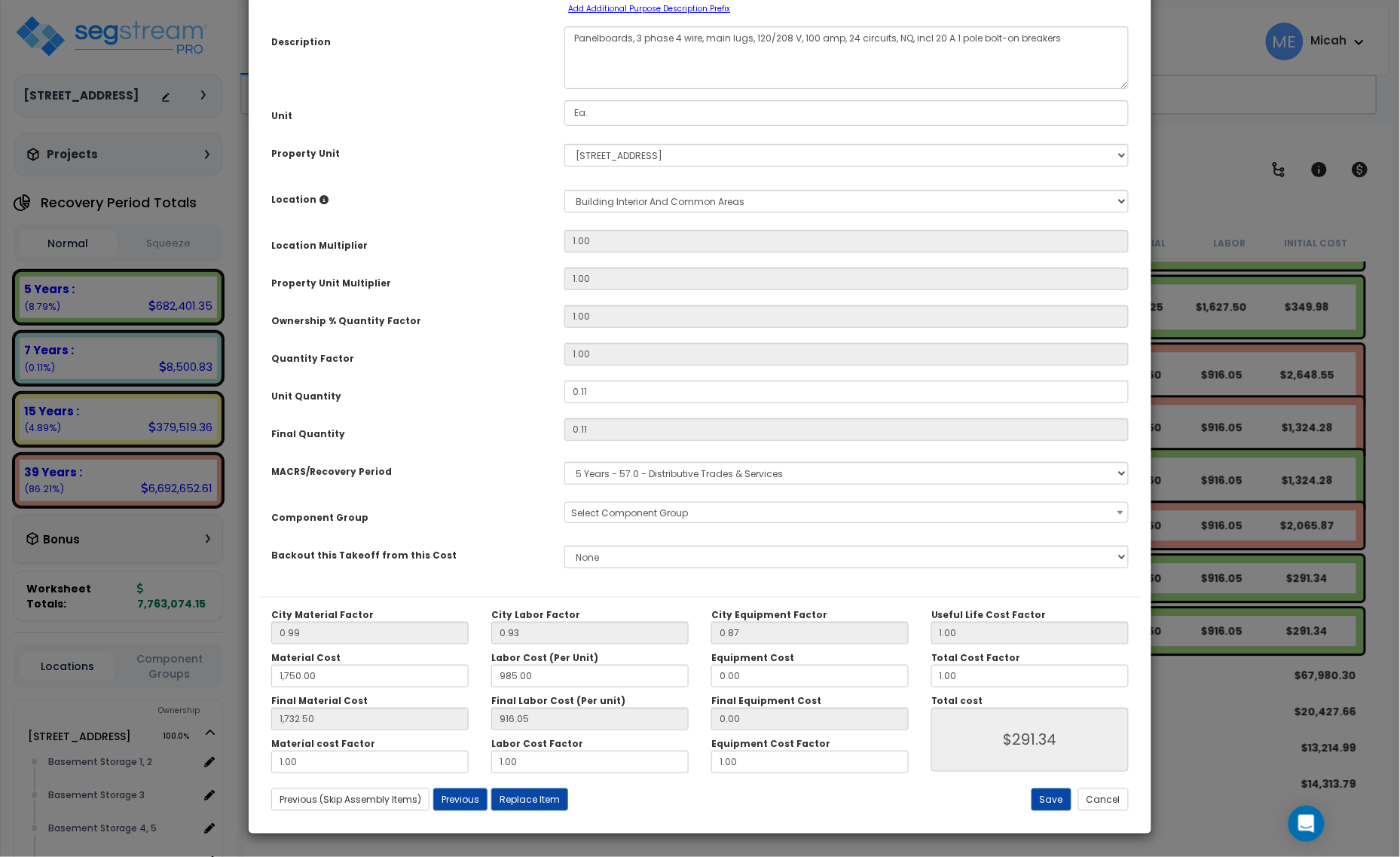
scroll to position [0, 0]
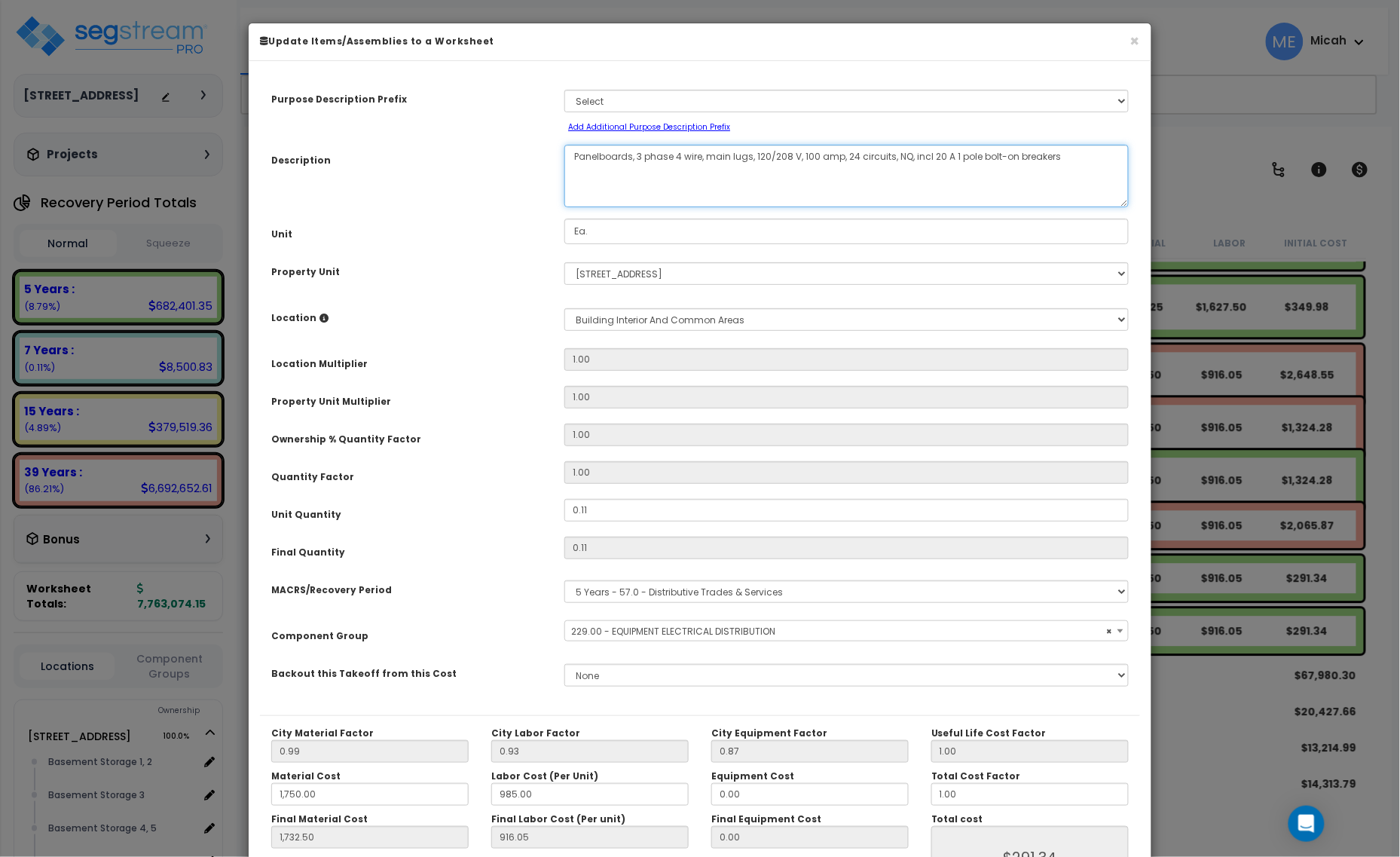
drag, startPoint x: 631, startPoint y: 157, endPoint x: 614, endPoint y: 246, distance: 90.6
click at [576, 162] on textarea "Panelboards, 3 phase 4 wire, main lugs, 120/208 V, 100 amp, 24 circuits, NQ, in…" at bounding box center [847, 175] width 565 height 62
select select "57033"
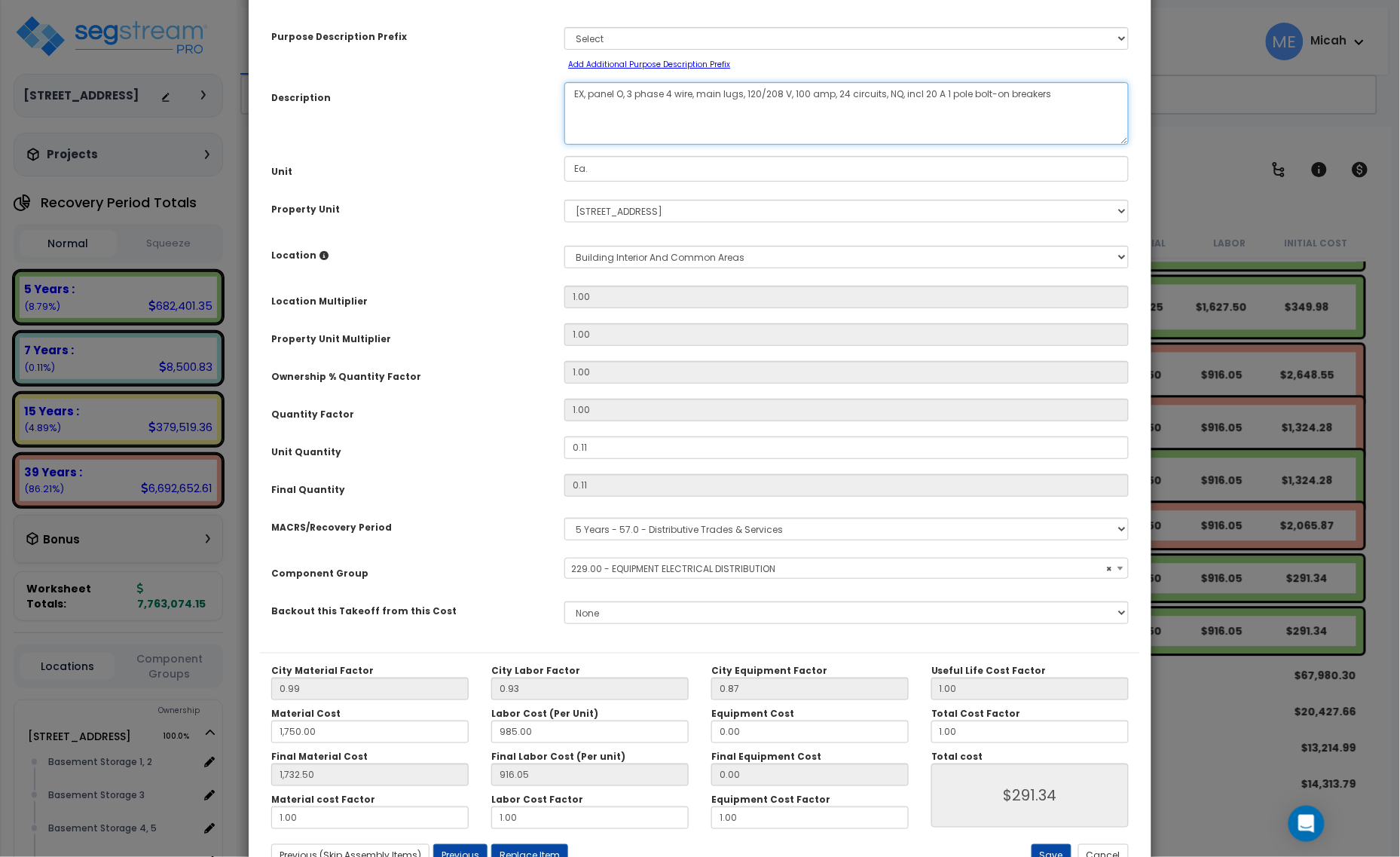
scroll to position [118, 0]
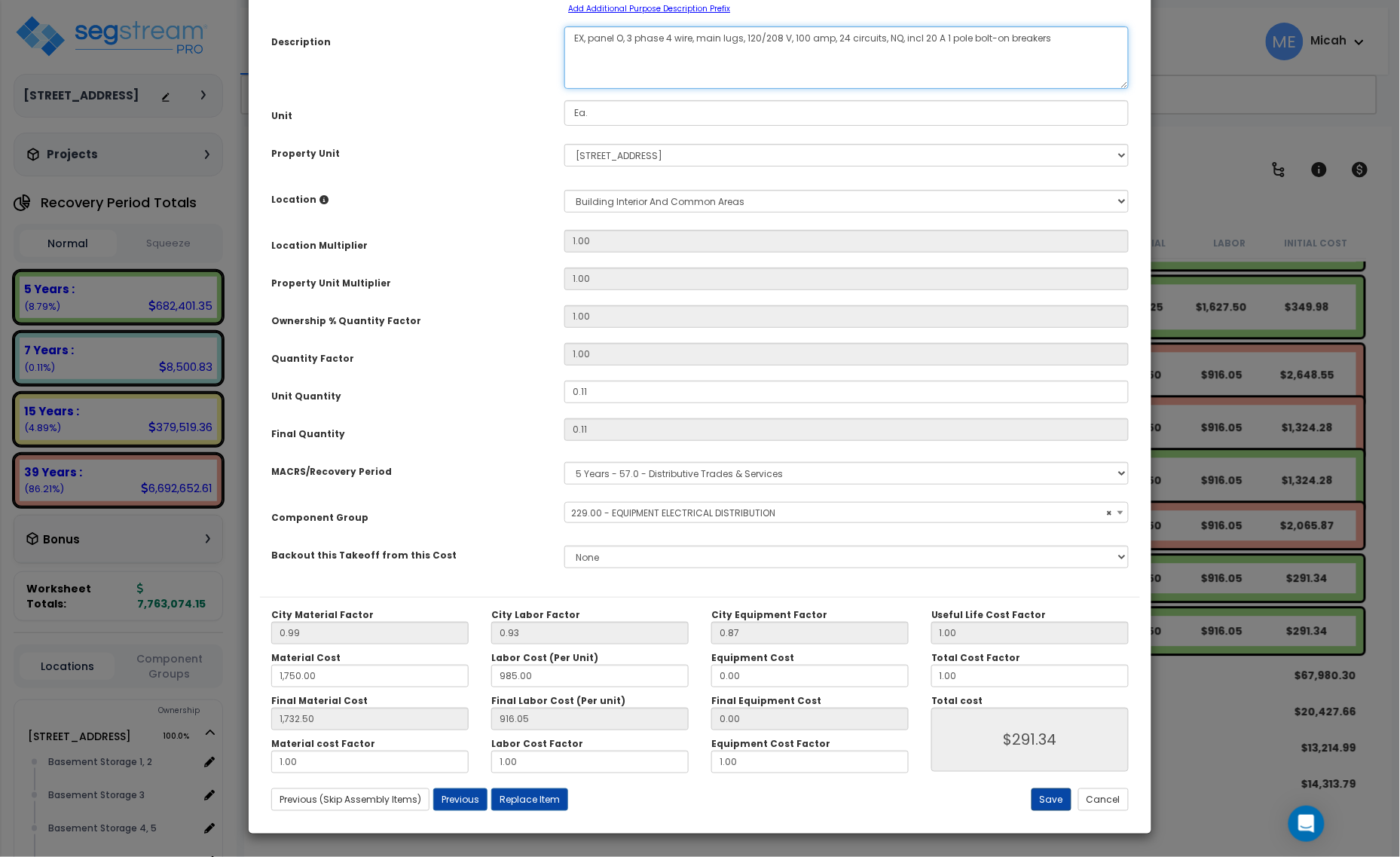
type textarea "EX, panel O, 3 phase 4 wire, main lugs, 120/208 V, 100 amp, 24 circuits, NQ, in…"
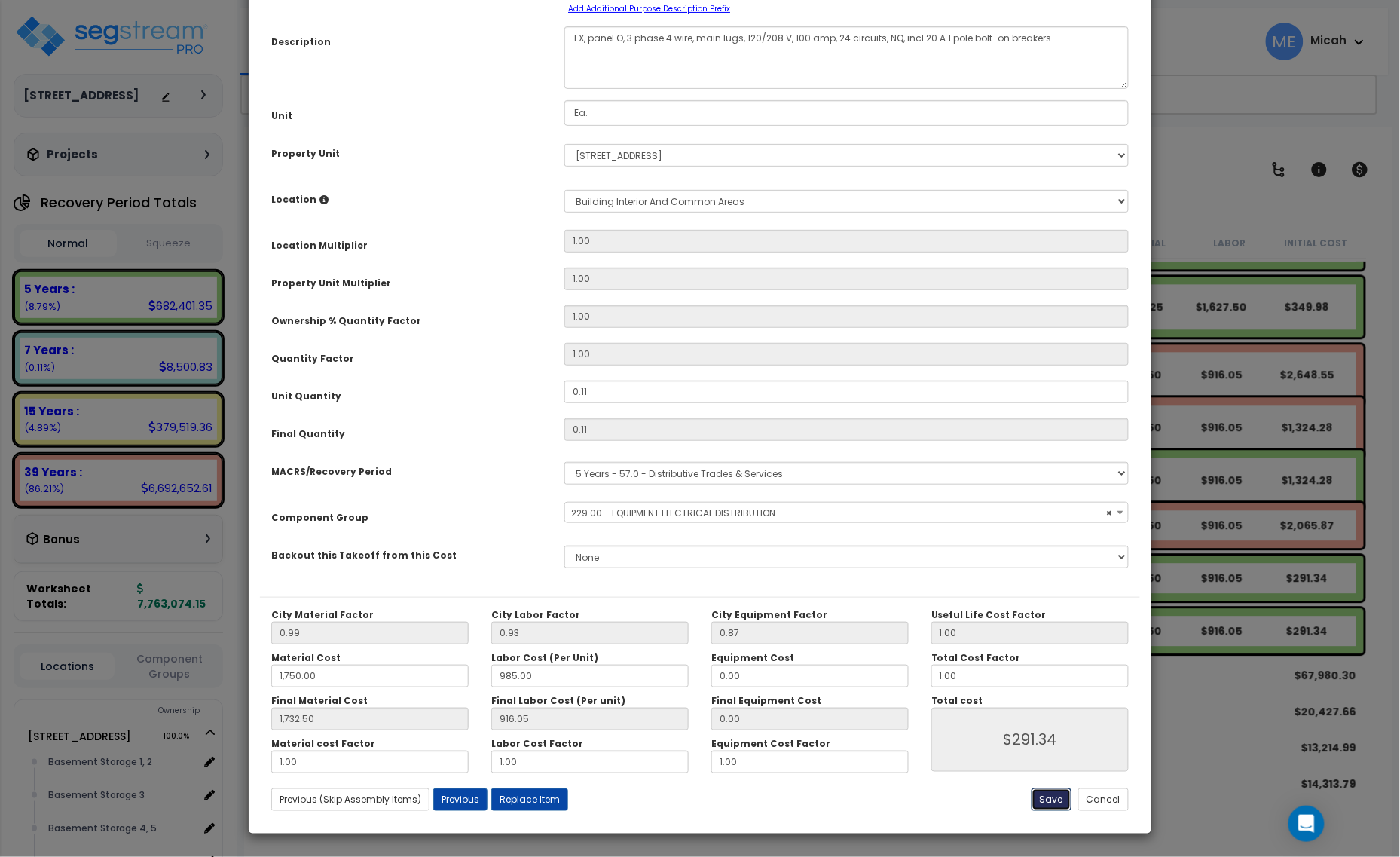
click at [1042, 792] on button "Save" at bounding box center [1052, 799] width 40 height 23
type input "1750.00"
type input "1732.50"
type input "291.34"
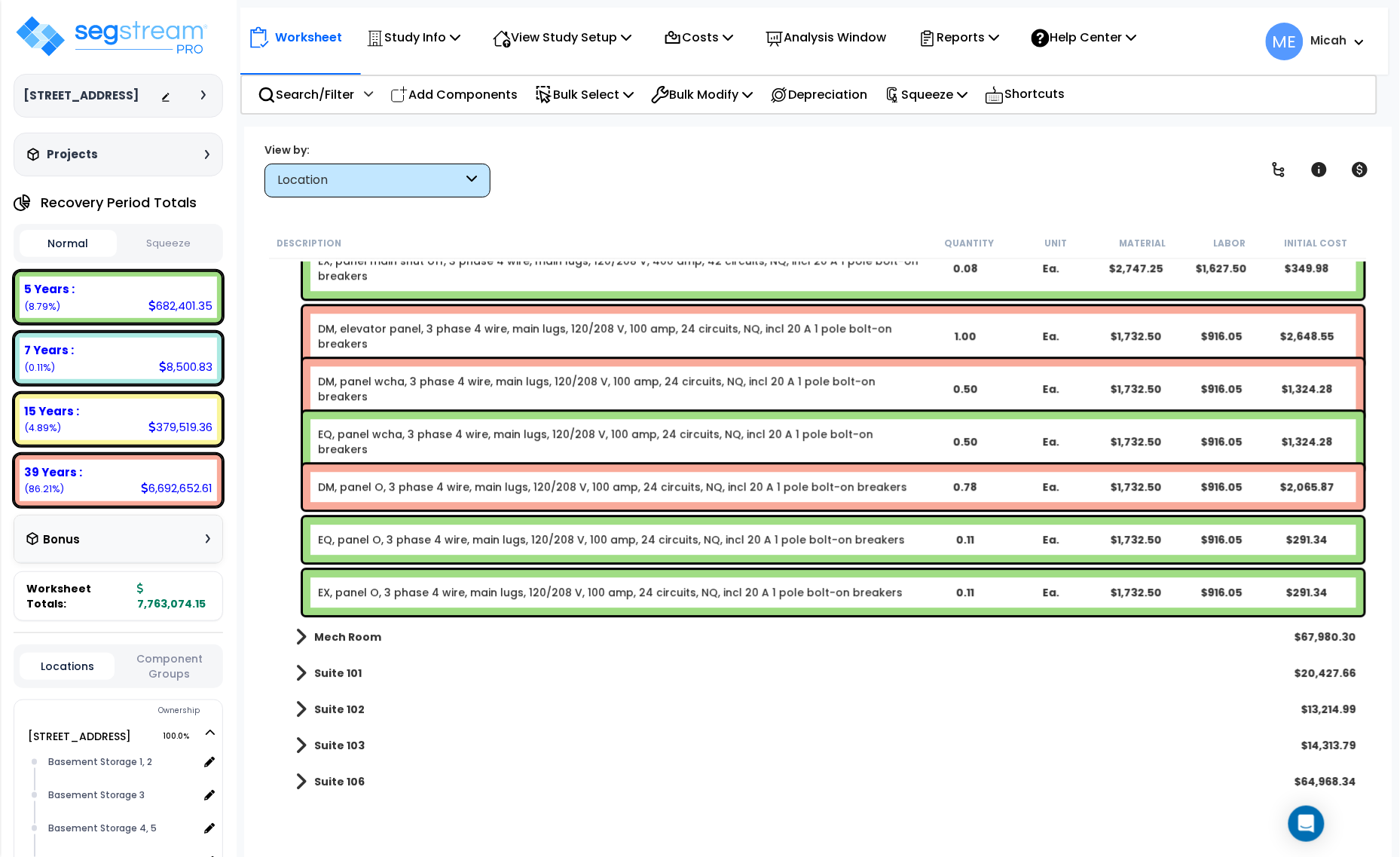
scroll to position [14416, 0]
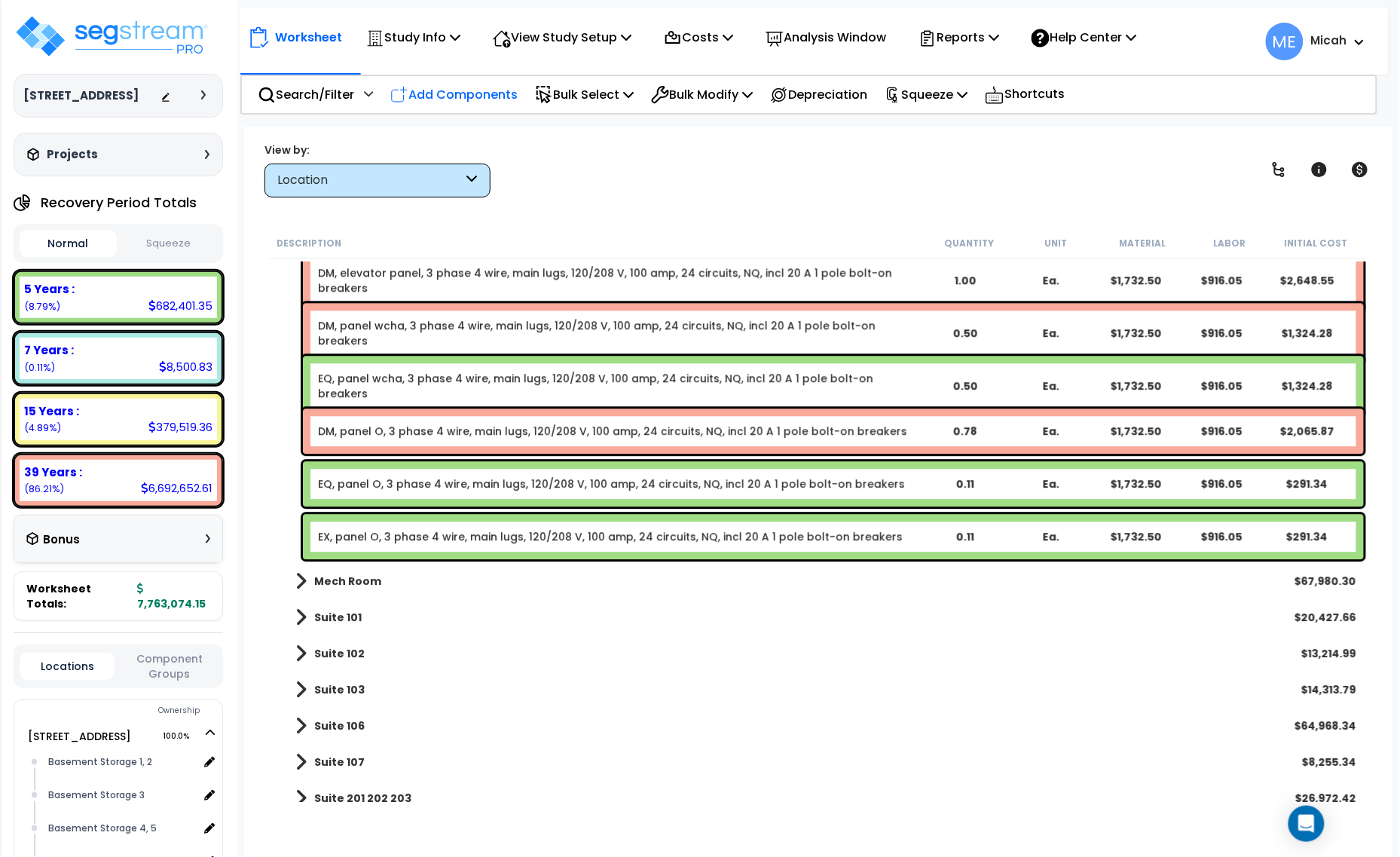
click at [472, 85] on p "Add Components" at bounding box center [454, 95] width 127 height 21
select select
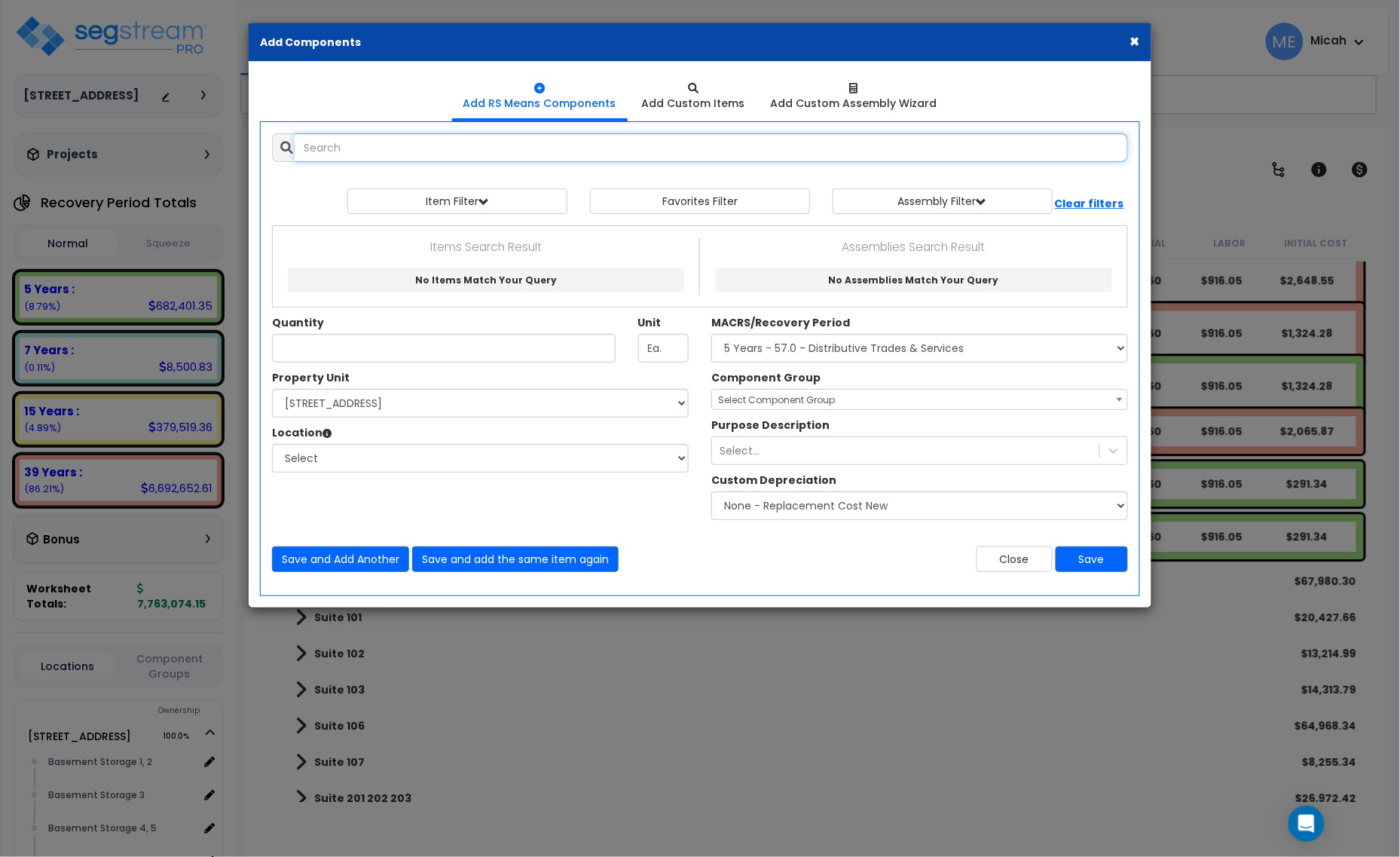
select select
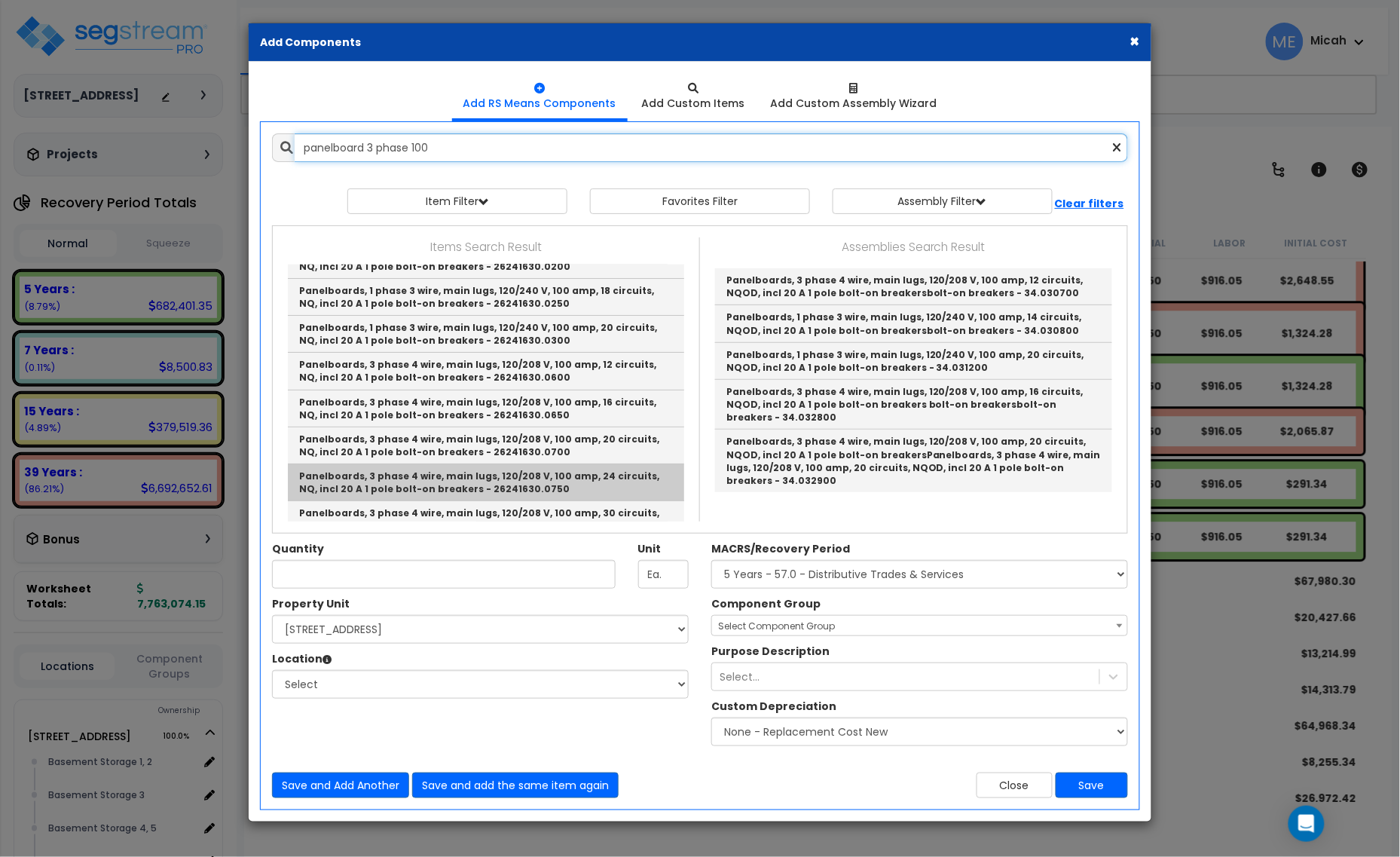
scroll to position [94, 0]
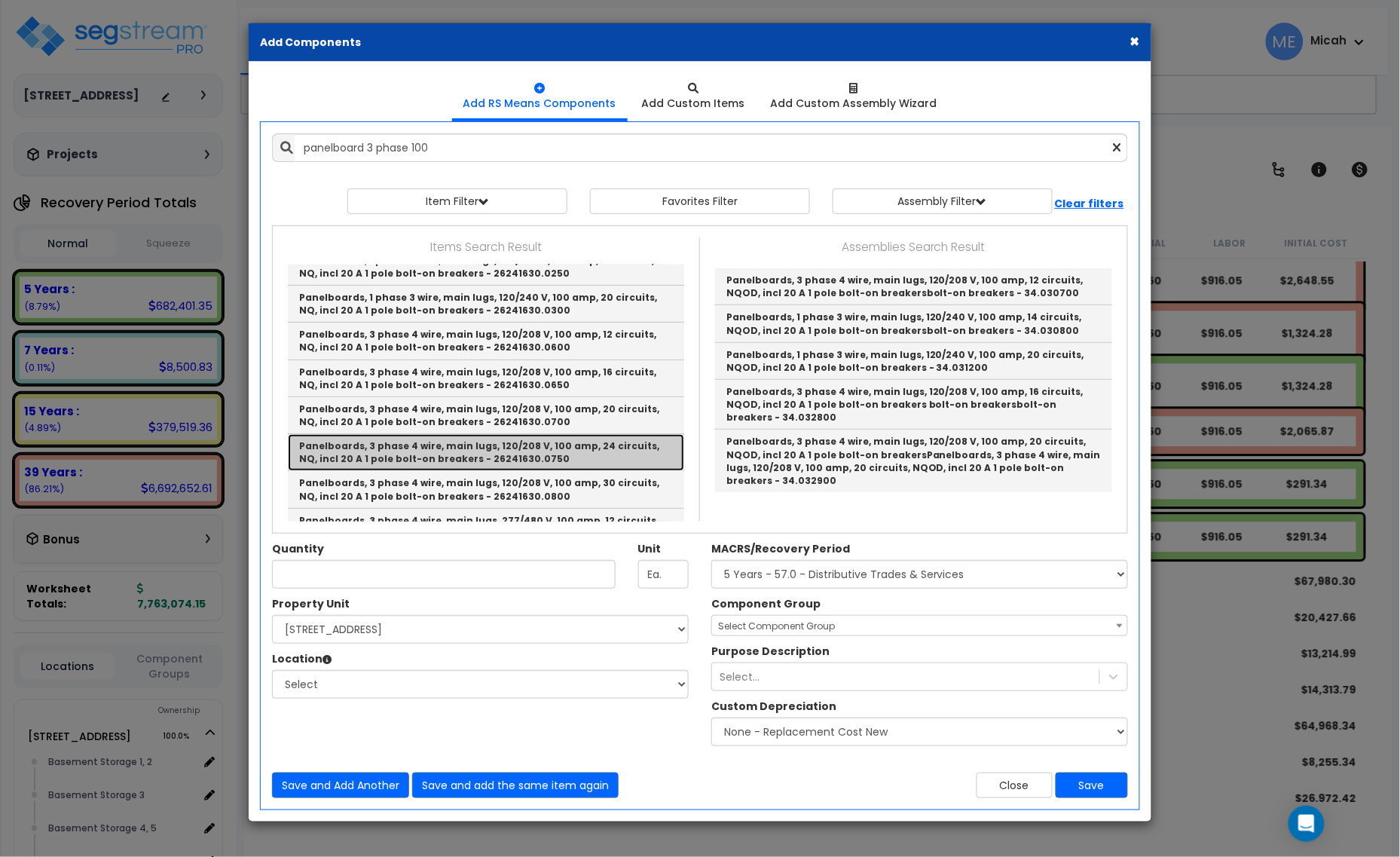
click at [550, 458] on link "Panelboards, 3 phase 4 wire, main lugs, 120/208 V, 100 amp, 24 circuits, NQ, in…" at bounding box center [485, 452] width 396 height 37
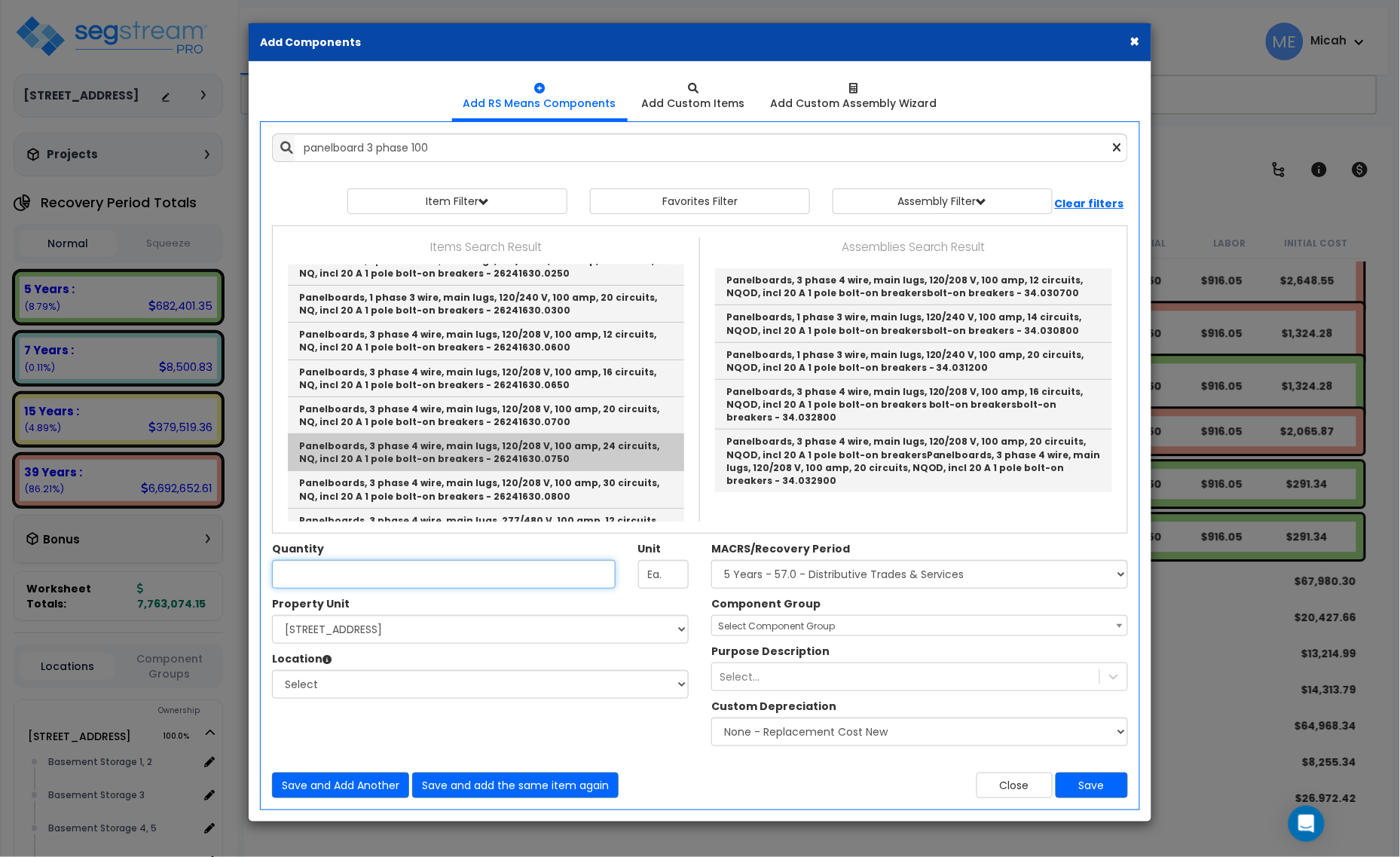
type input "Panelboards, 3 phase 4 wire, main lugs, 120/208 V, 100 amp, 24 circuits, NQ, in…"
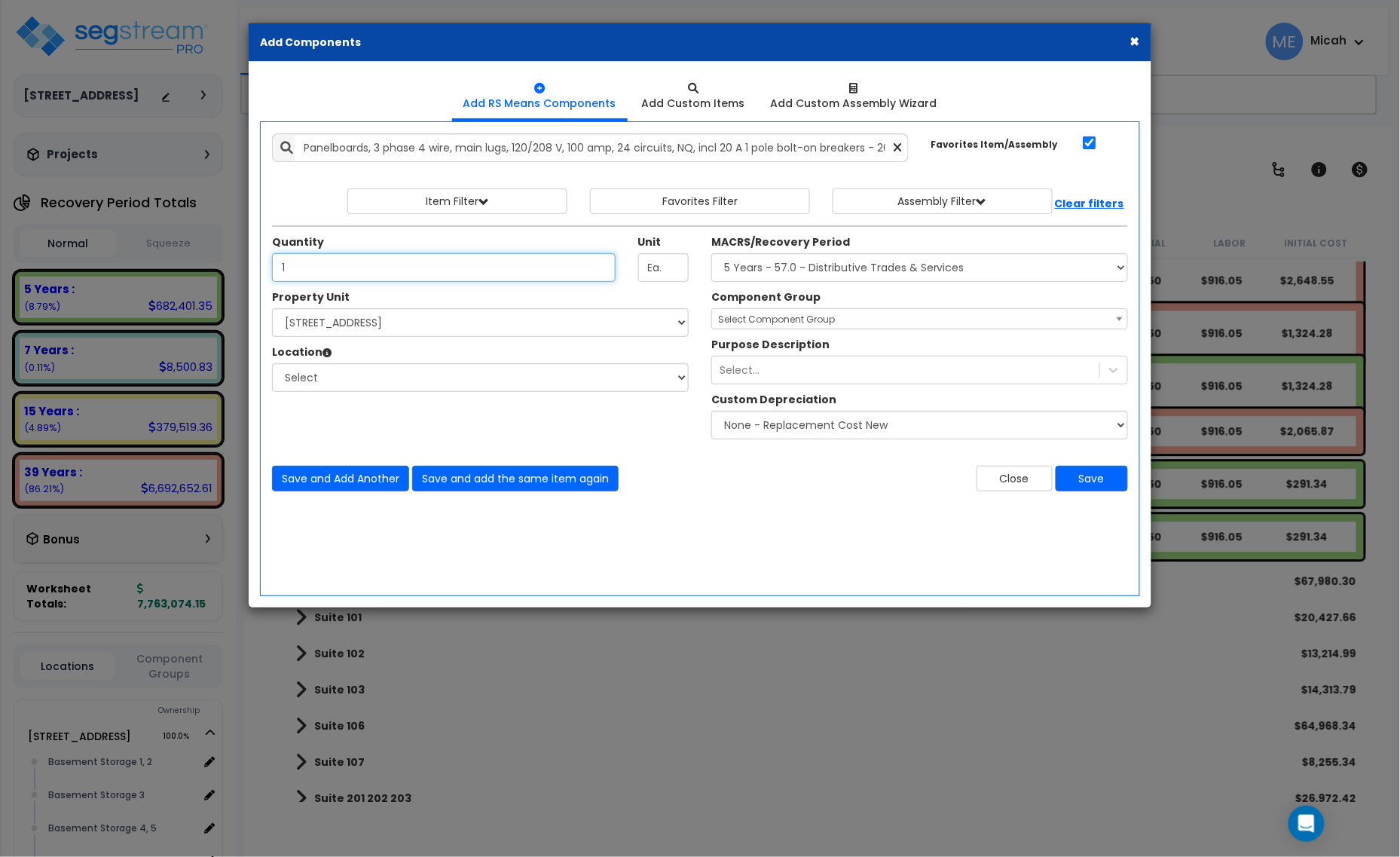
type input "1"
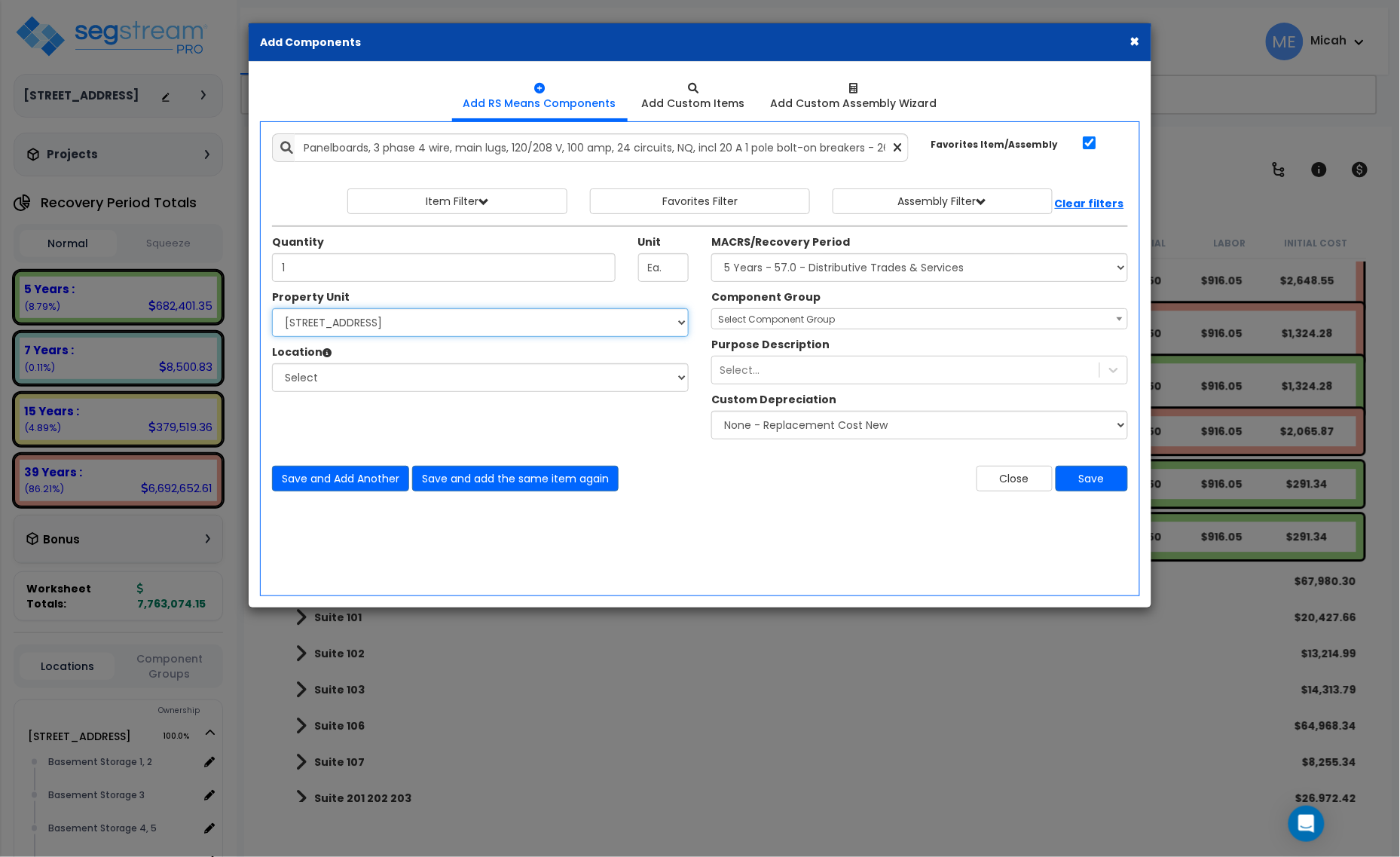
click at [498, 322] on select "Select [STREET_ADDRESS] Site Improvements" at bounding box center [481, 323] width 417 height 29
select select "170921"
click at [272, 309] on select "Select [STREET_ADDRESS] Site Improvements" at bounding box center [481, 323] width 417 height 29
click at [424, 388] on select "Select Basement Storage 1, 2 Basement Storage 3 Basement Storage 4, 5 Building …" at bounding box center [481, 378] width 417 height 29
select select "31953"
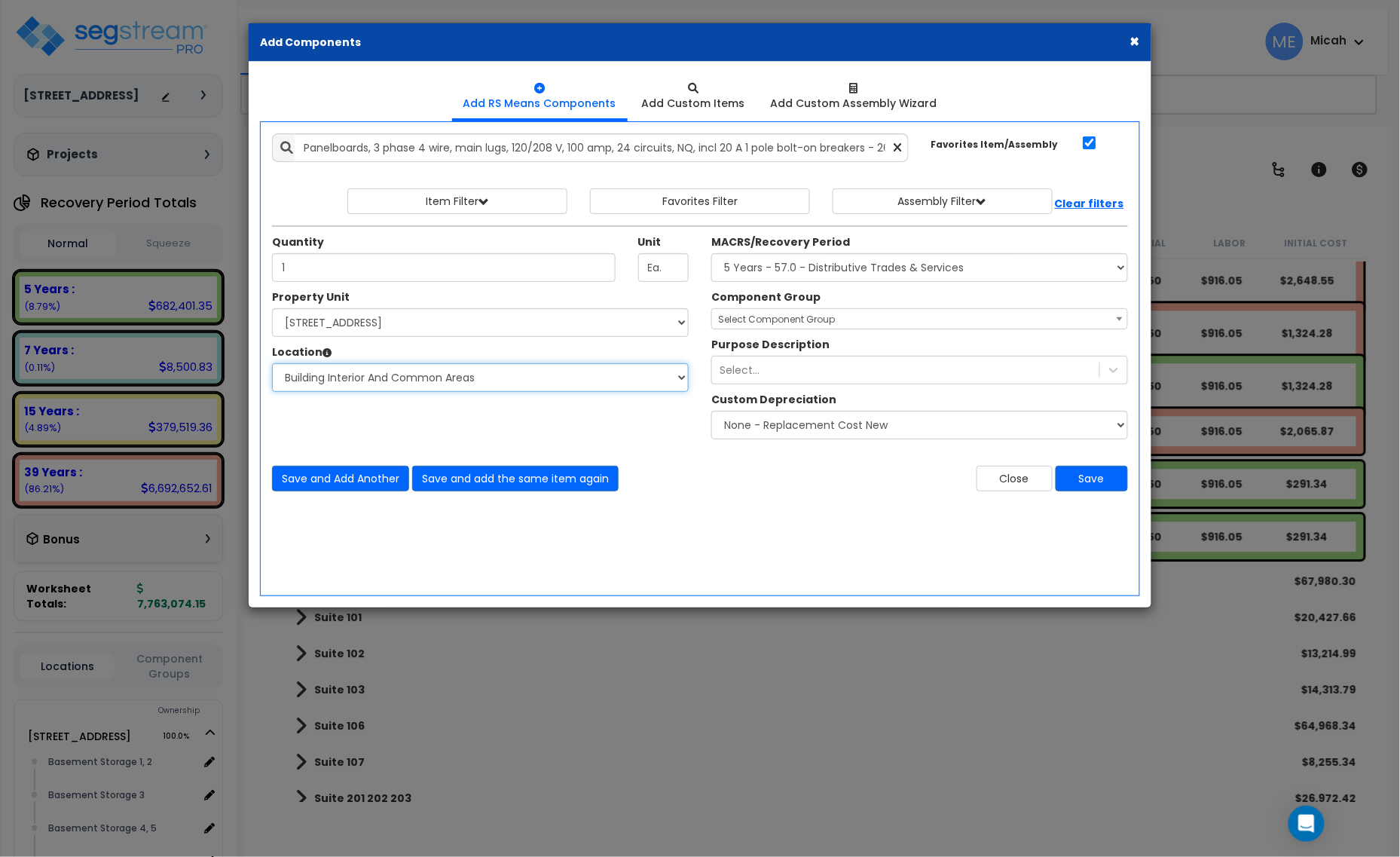
click at [272, 364] on select "Select Basement Storage 1, 2 Basement Storage 3 Basement Storage 4, 5 Building …" at bounding box center [481, 378] width 417 height 29
click at [891, 277] on select "Select MACRS/Recovery Period 5 Years - 57.0 - Distributive Trades & Services 5 …" at bounding box center [920, 268] width 417 height 29
select select "3669"
click at [712, 254] on select "Select MACRS/Recovery Period 5 Years - 57.0 - Distributive Trades & Services 5 …" at bounding box center [920, 268] width 417 height 29
click at [742, 325] on span "Select Component Group" at bounding box center [777, 319] width 117 height 13
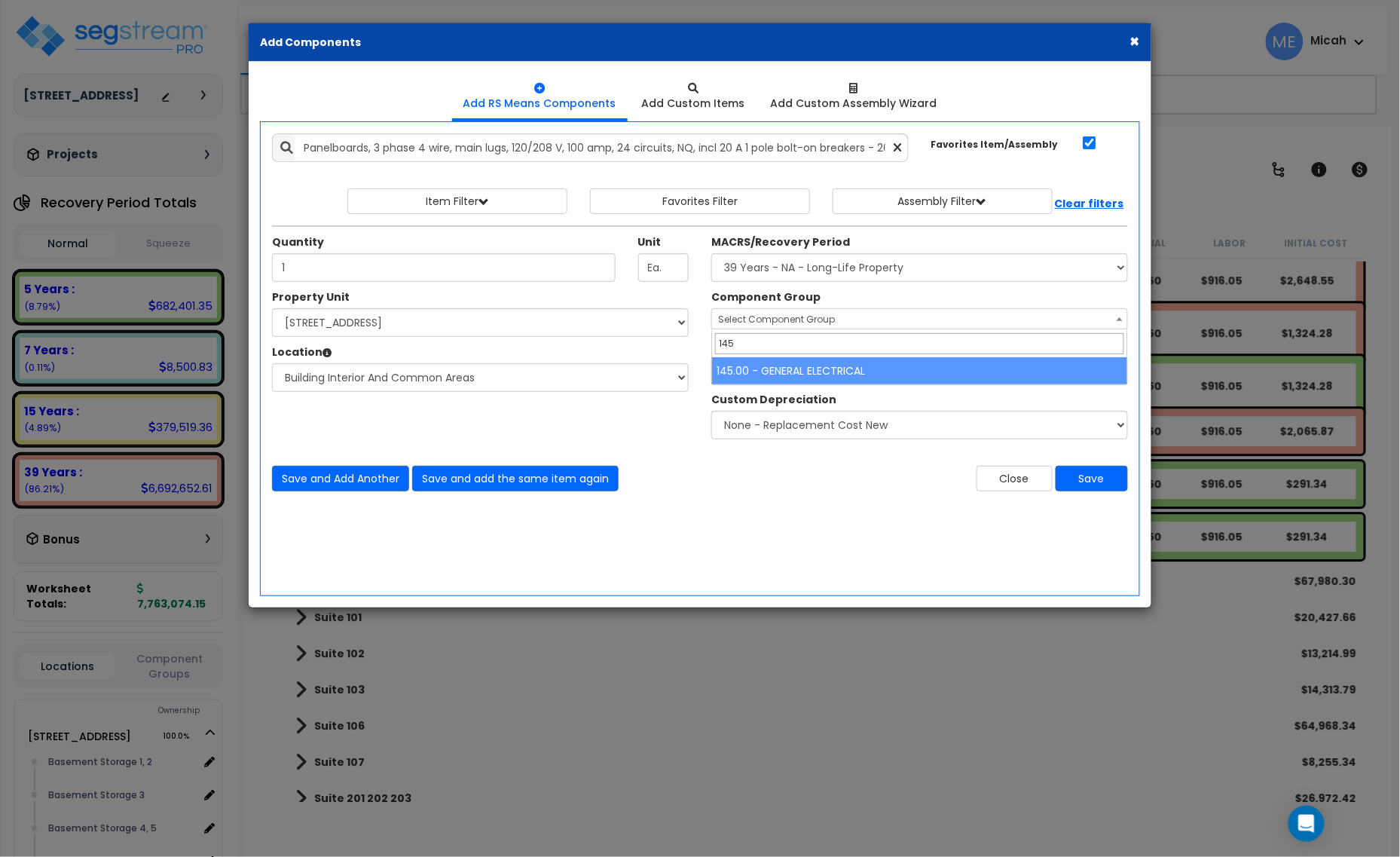
type input "145"
select select "56955"
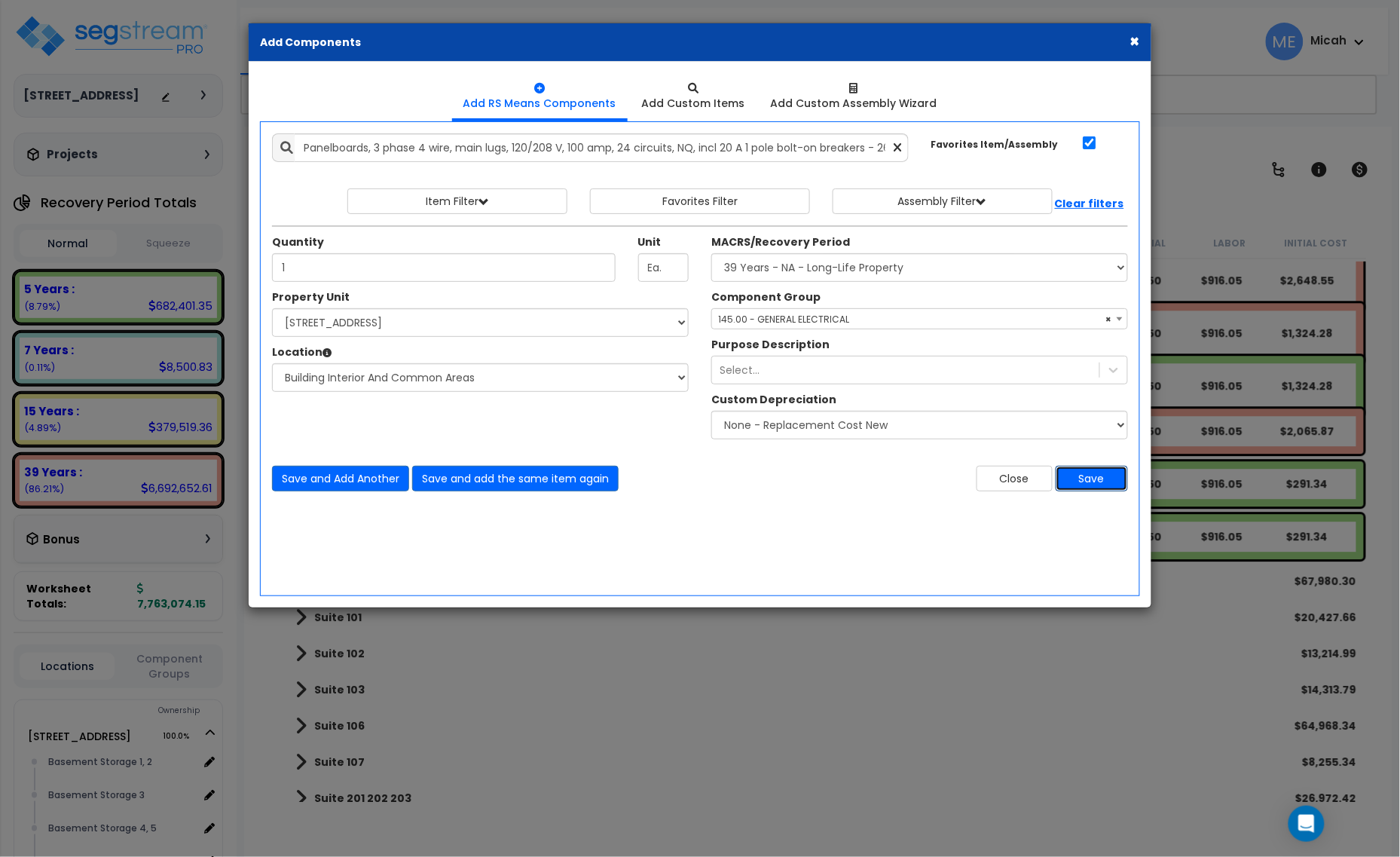
click at [1110, 465] on button "Save" at bounding box center [1092, 478] width 72 height 25
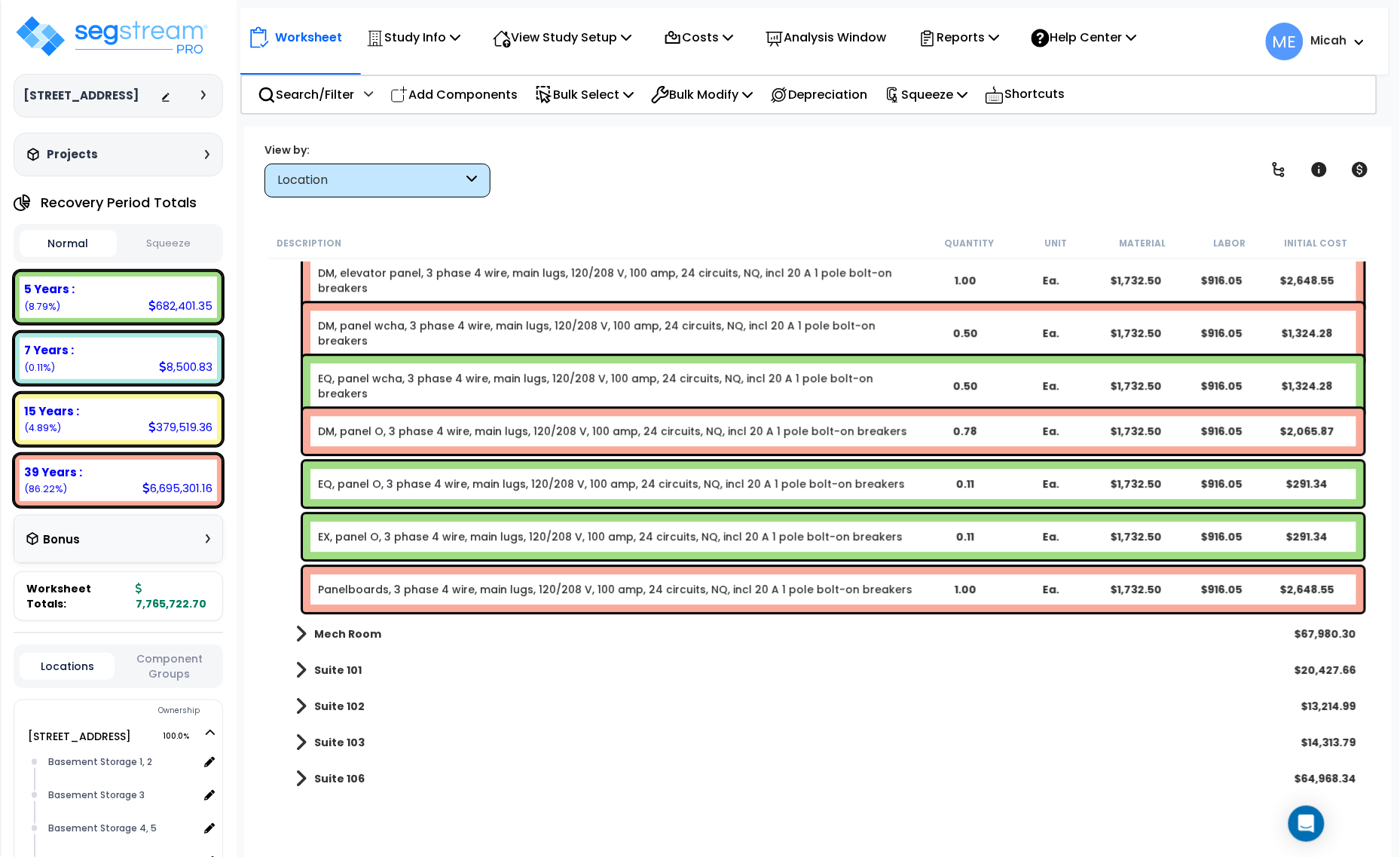
click at [409, 594] on link "Panelboards, 3 phase 4 wire, main lugs, 120/208 V, 100 amp, 24 circuits, NQ, in…" at bounding box center [615, 589] width 594 height 15
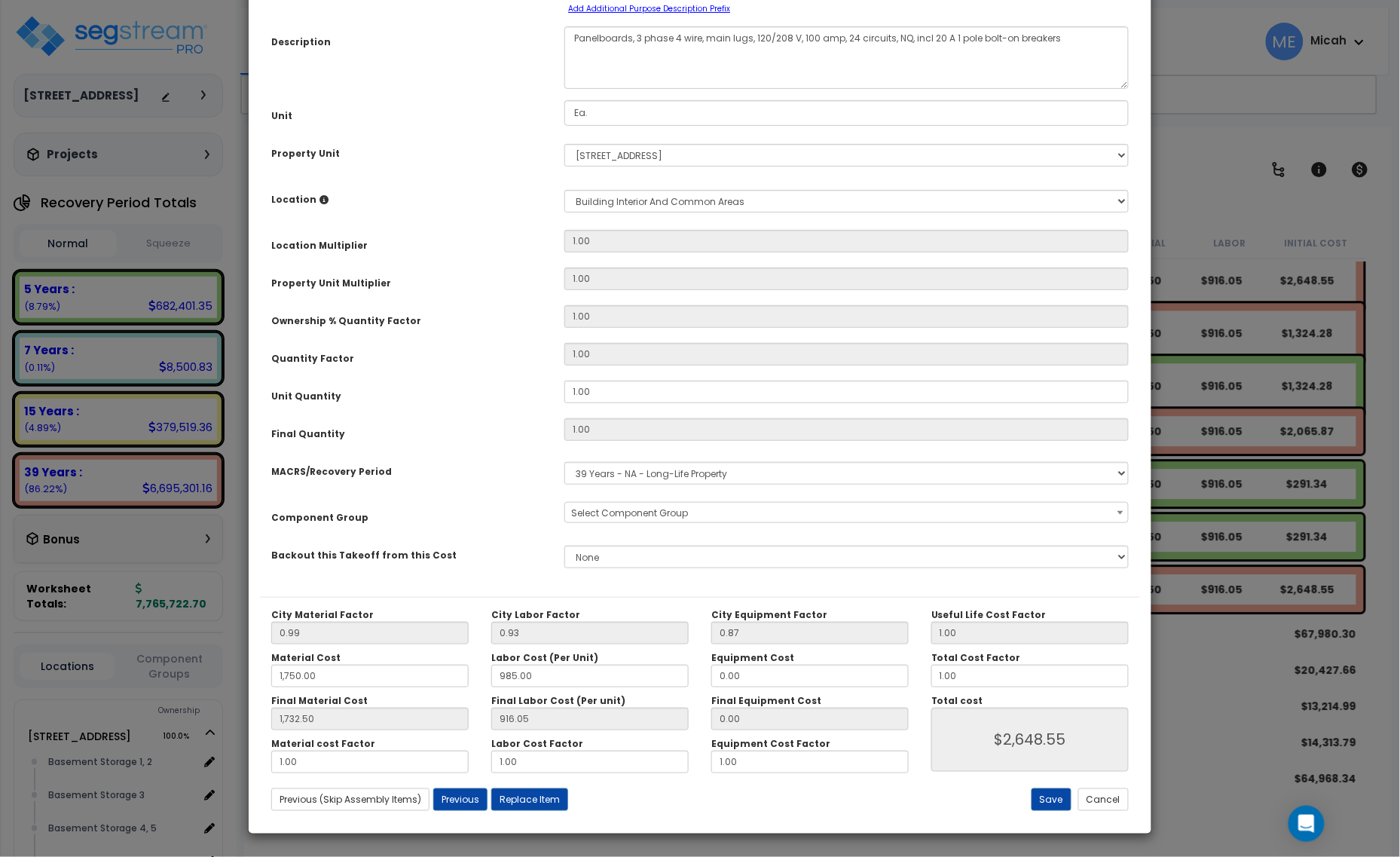
scroll to position [0, 0]
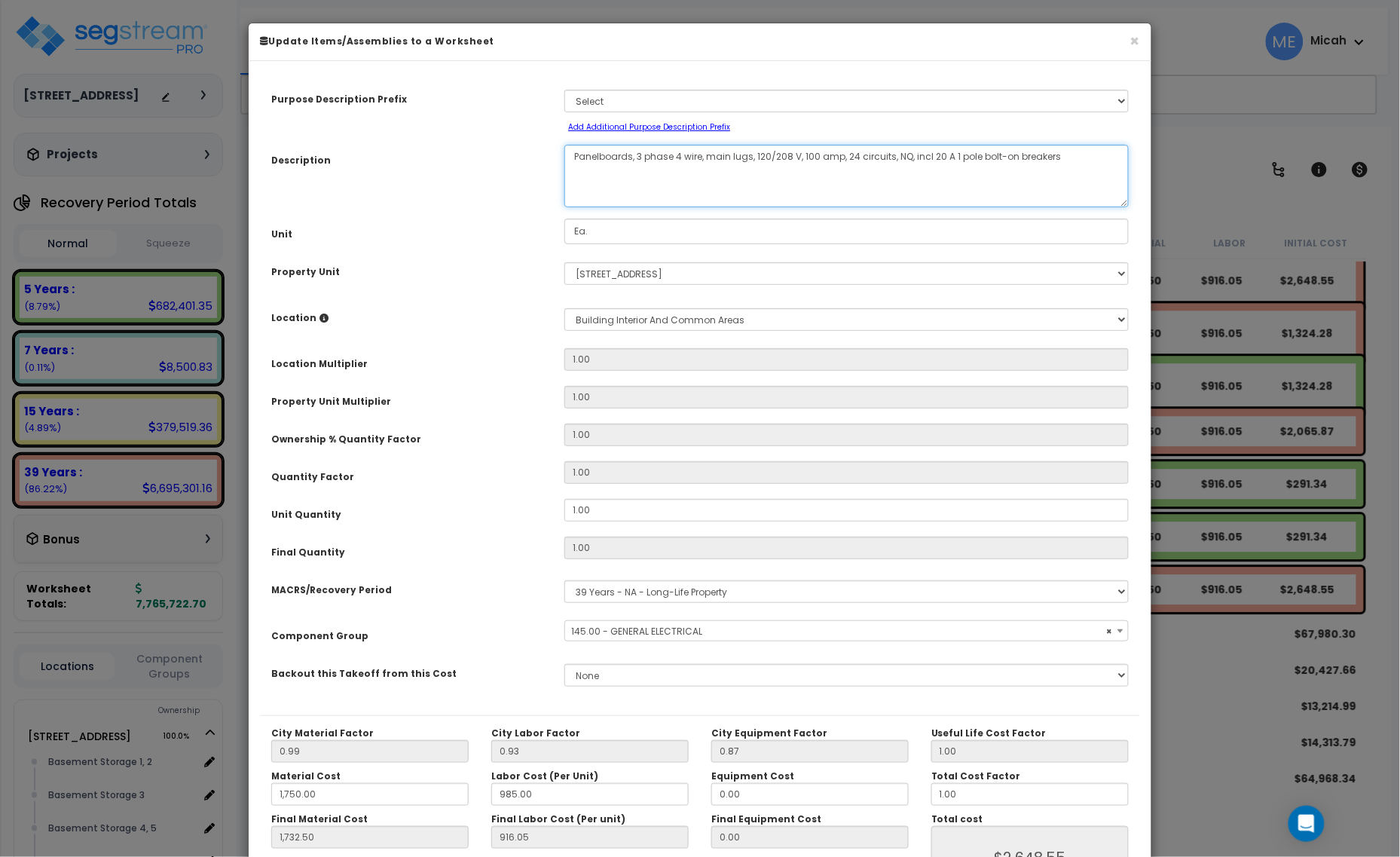
drag, startPoint x: 631, startPoint y: 156, endPoint x: 573, endPoint y: 158, distance: 58.0
click at [573, 158] on textarea "Panelboards, 3 phase 4 wire, main lugs, 120/208 V, 100 amp, 24 circuits, NQ, in…" at bounding box center [847, 175] width 565 height 62
select select "56955"
type textarea "D, 3 phase 4 wire, main lugs, 120/208 V, 100 amp, 24 circuits, NQ, incl 20 A 1 …"
select select "56955"
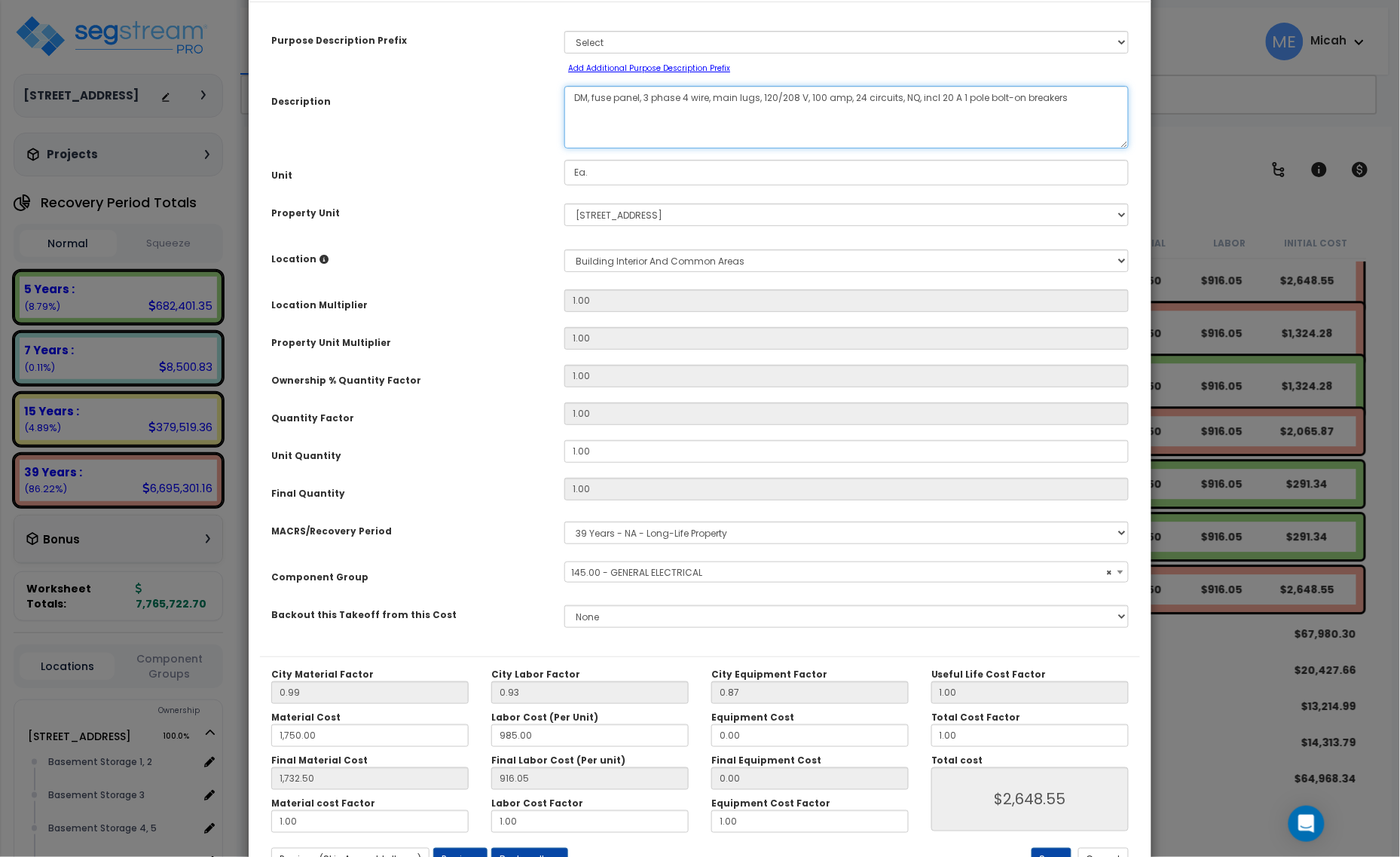
scroll to position [118, 0]
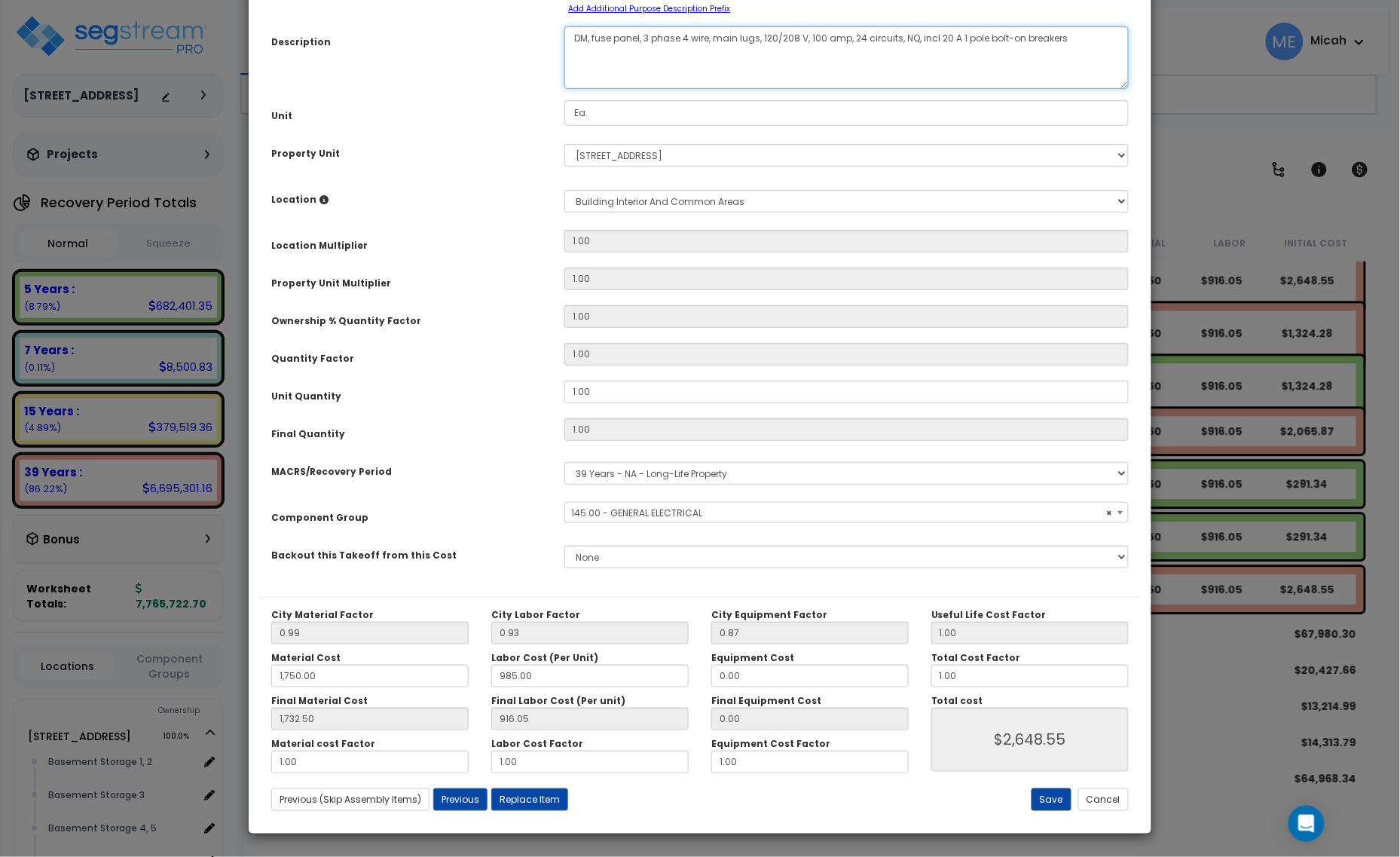
type textarea "DM, fuse panel, 3 phase 4 wire, main lugs, 120/208 V, 100 amp, 24 circuits, NQ,…"
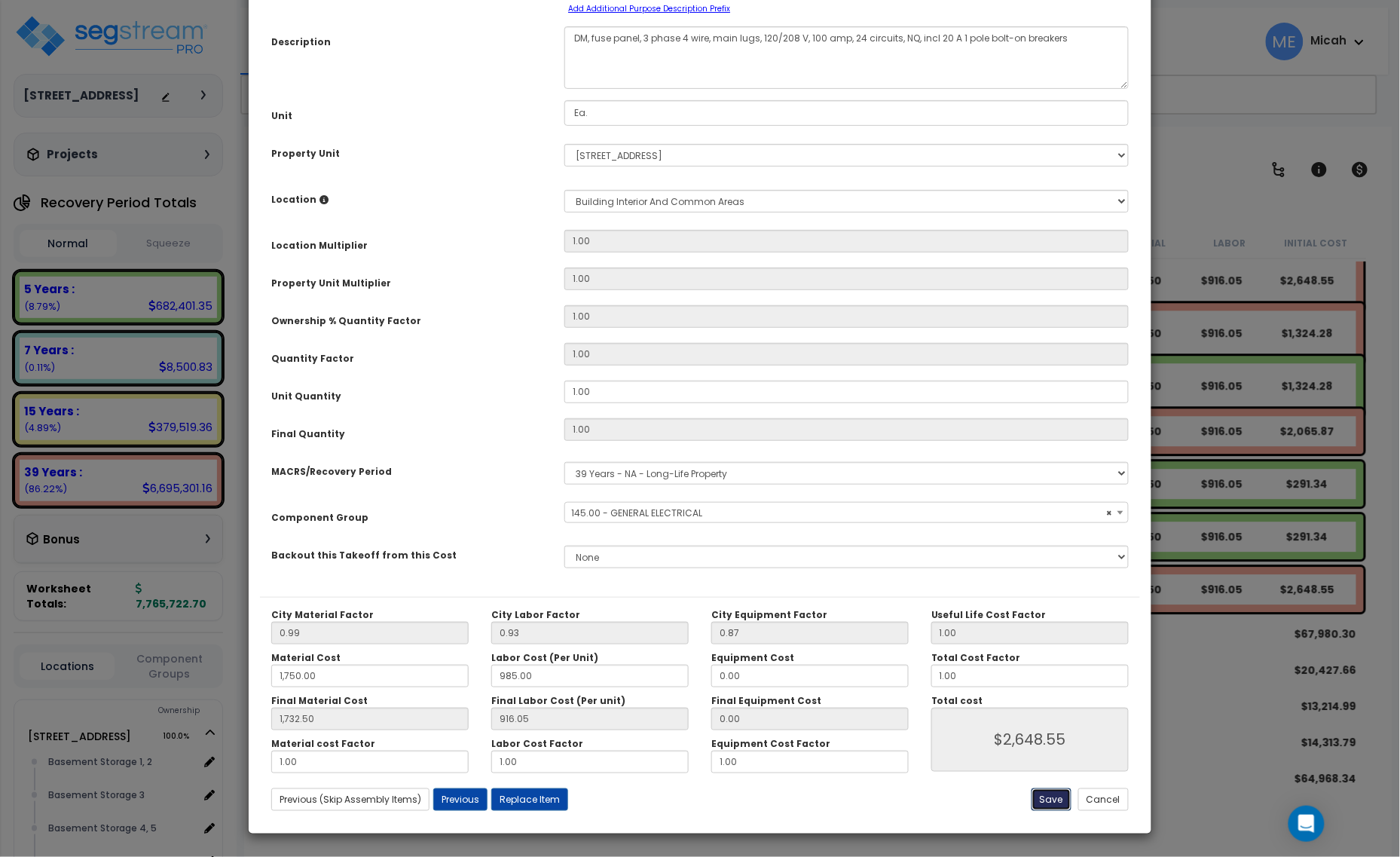
click at [1041, 797] on button "Save" at bounding box center [1052, 799] width 40 height 23
type input "1750.00"
type input "1732.50"
type input "2648.55"
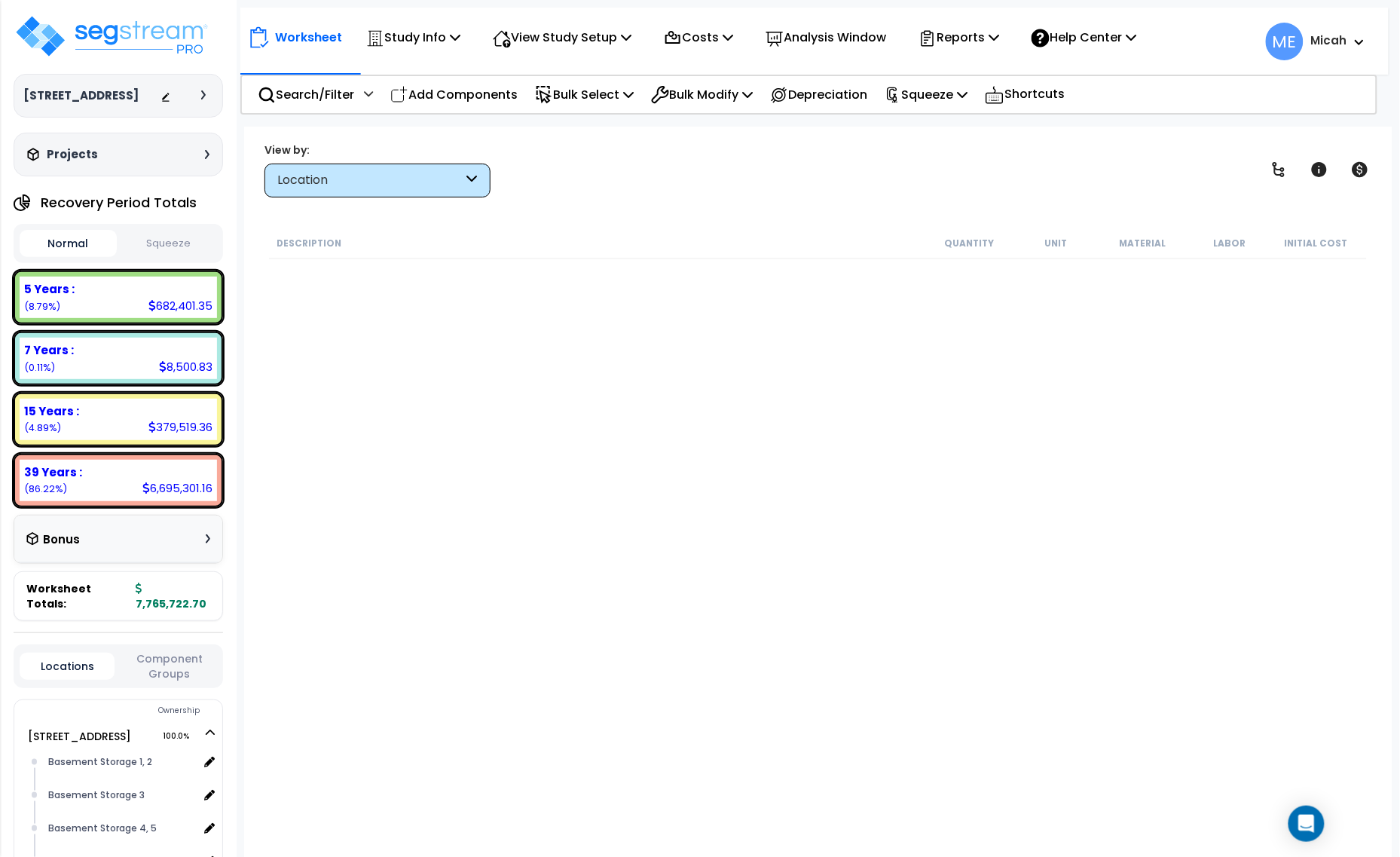
scroll to position [14416, 0]
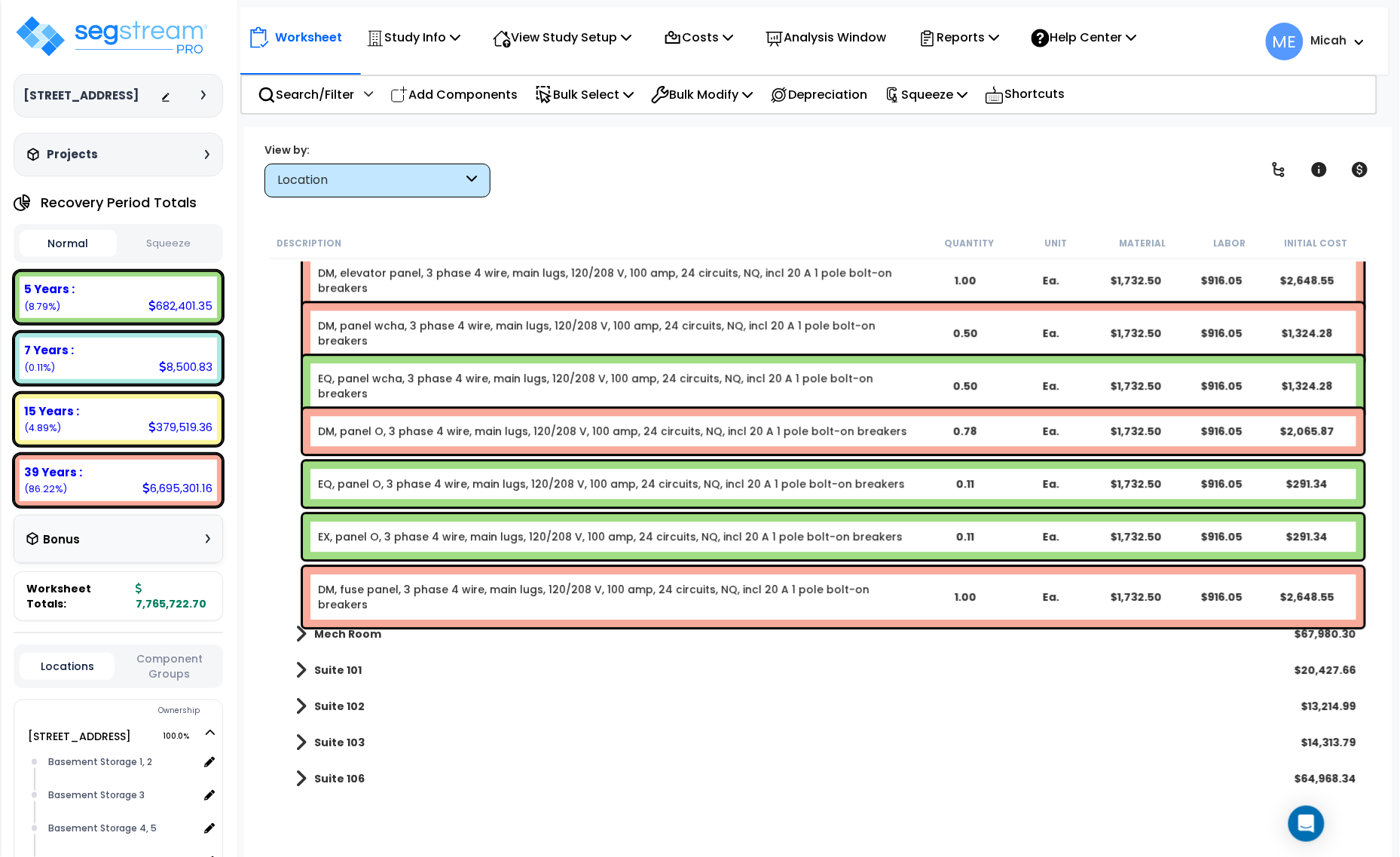
drag, startPoint x: 488, startPoint y: 95, endPoint x: 528, endPoint y: 241, distance: 151.4
click at [488, 95] on p "Add Components" at bounding box center [454, 95] width 127 height 21
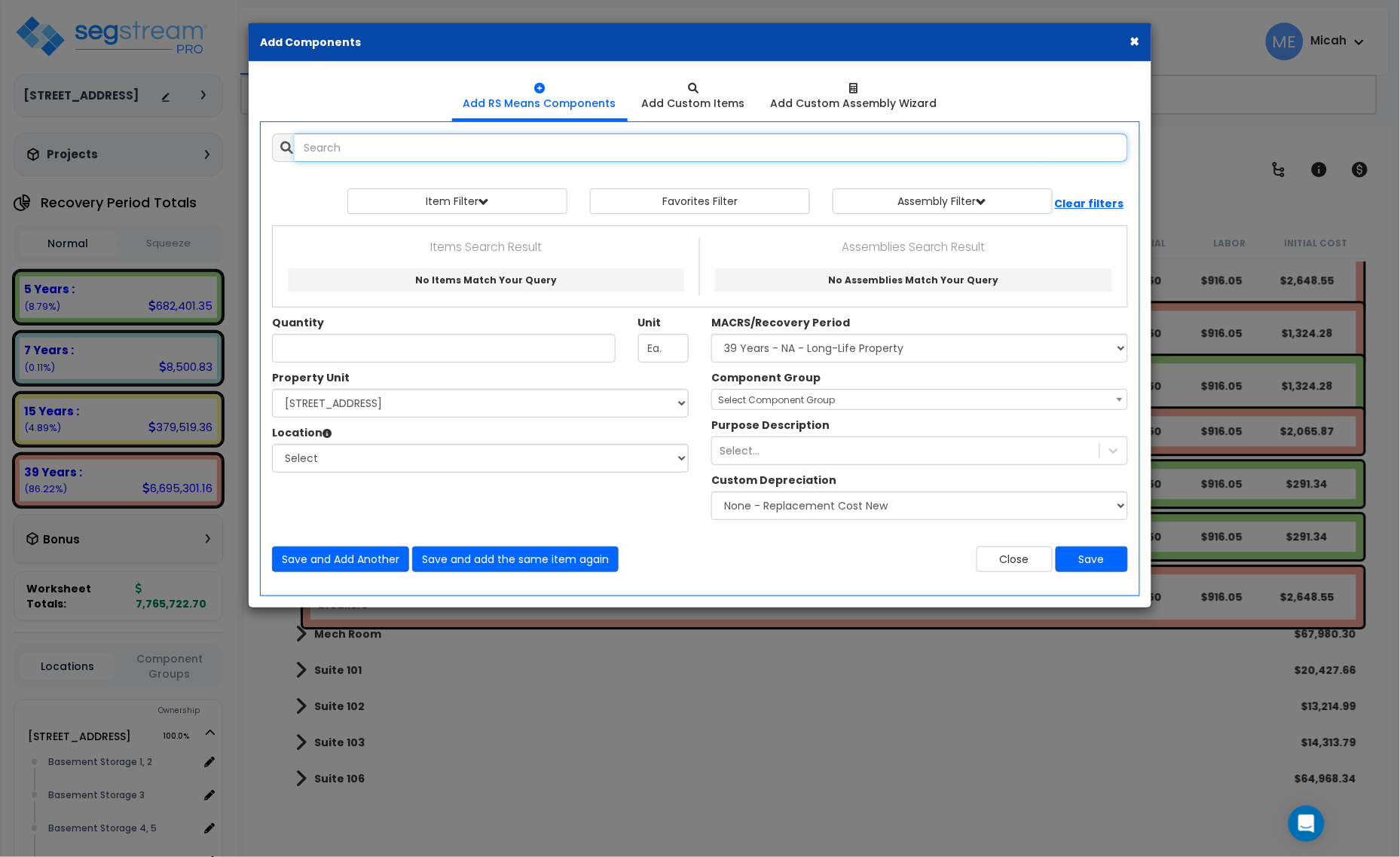
select select
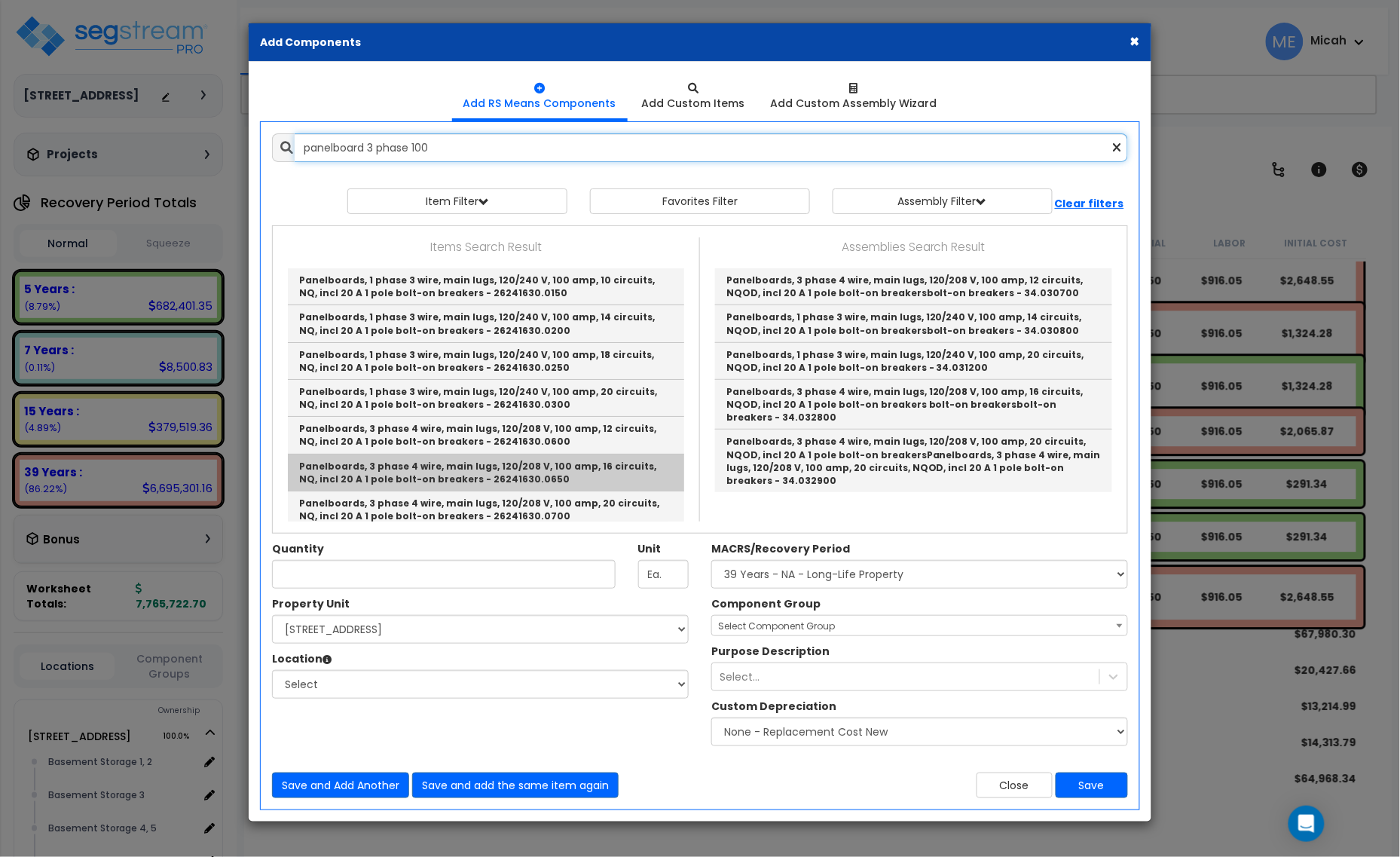
scroll to position [94, 0]
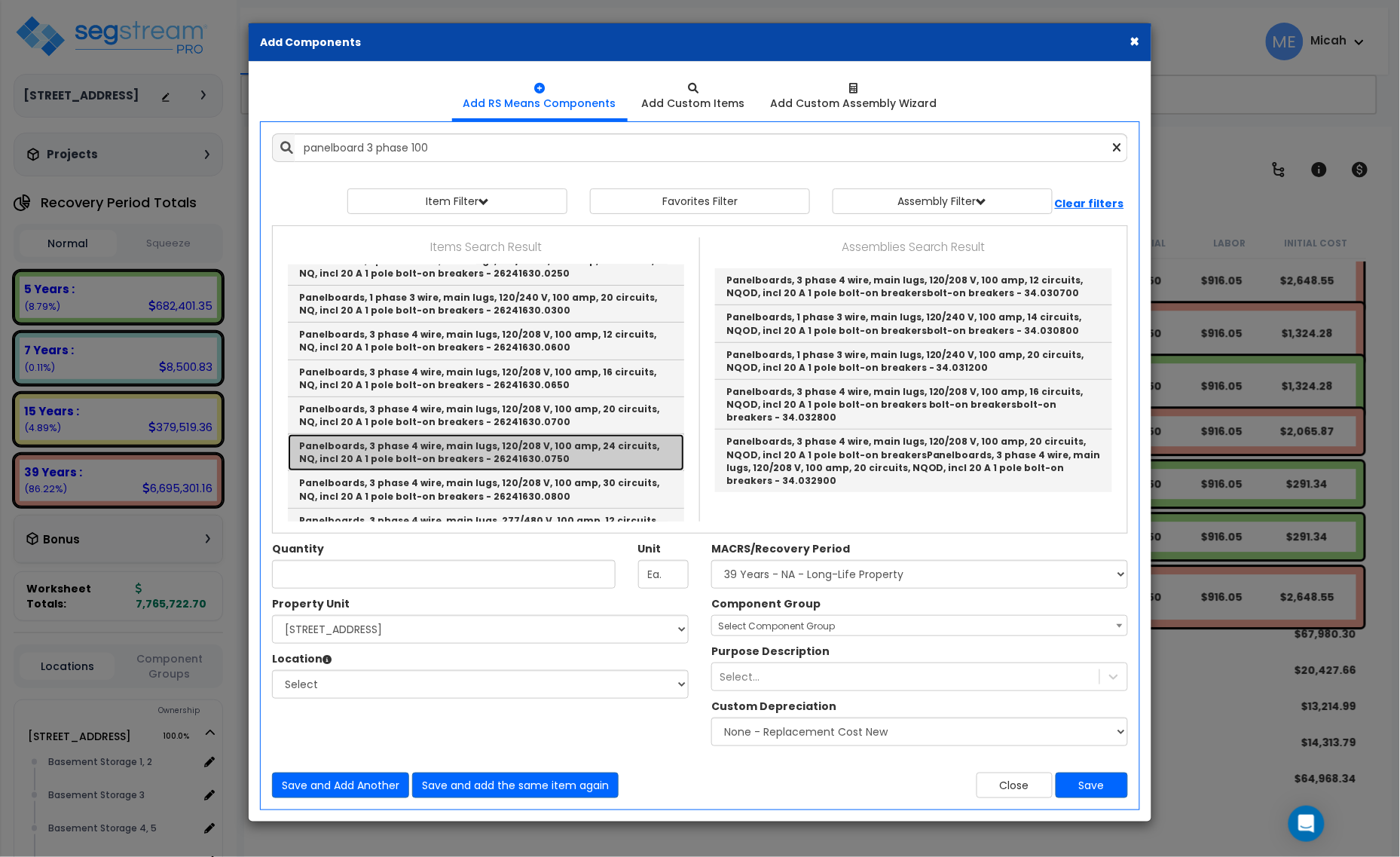
click at [497, 457] on link "Panelboards, 3 phase 4 wire, main lugs, 120/208 V, 100 amp, 24 circuits, NQ, in…" at bounding box center [485, 452] width 396 height 37
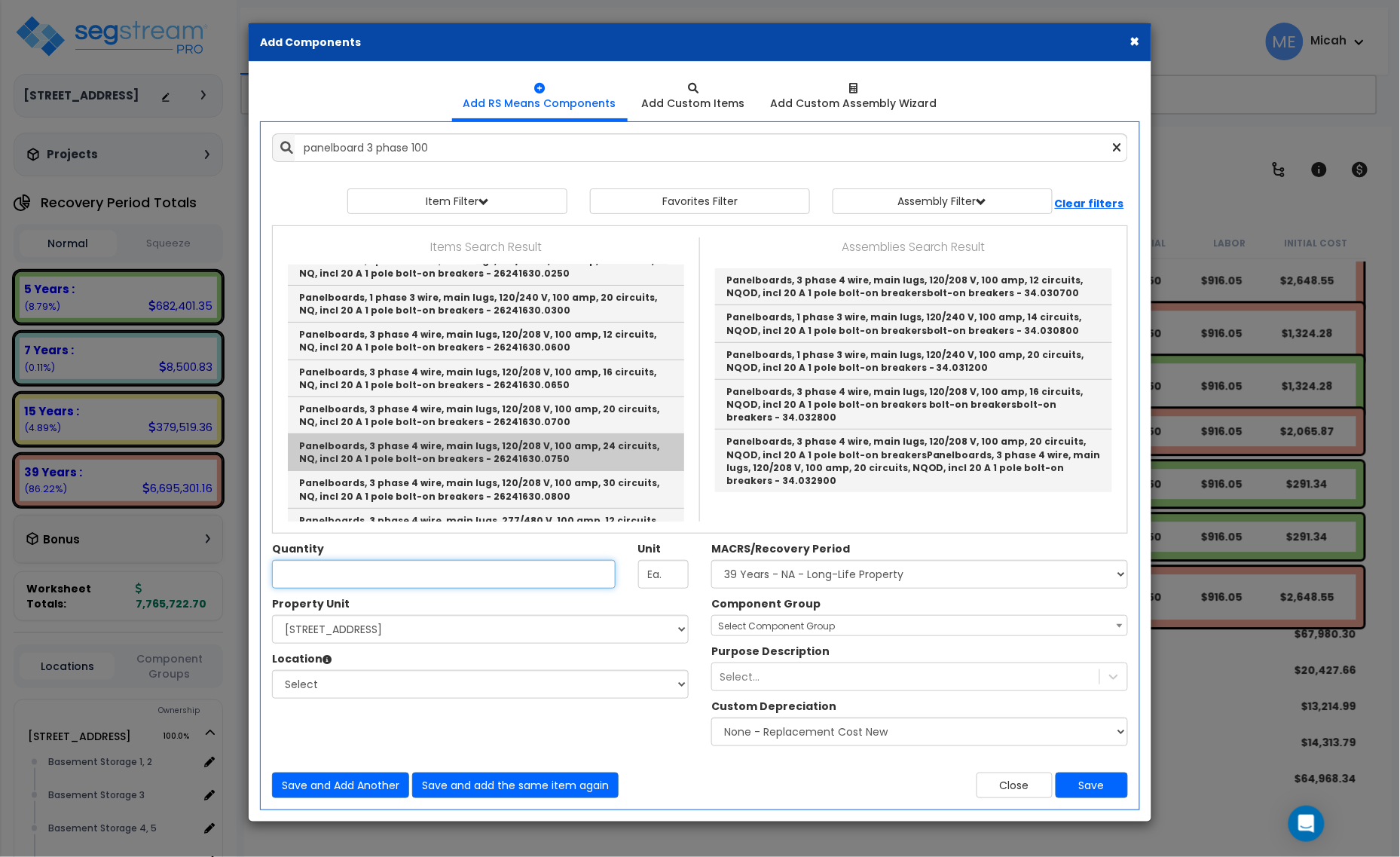
type input "Panelboards, 3 phase 4 wire, main lugs, 120/208 V, 100 amp, 24 circuits, NQ, in…"
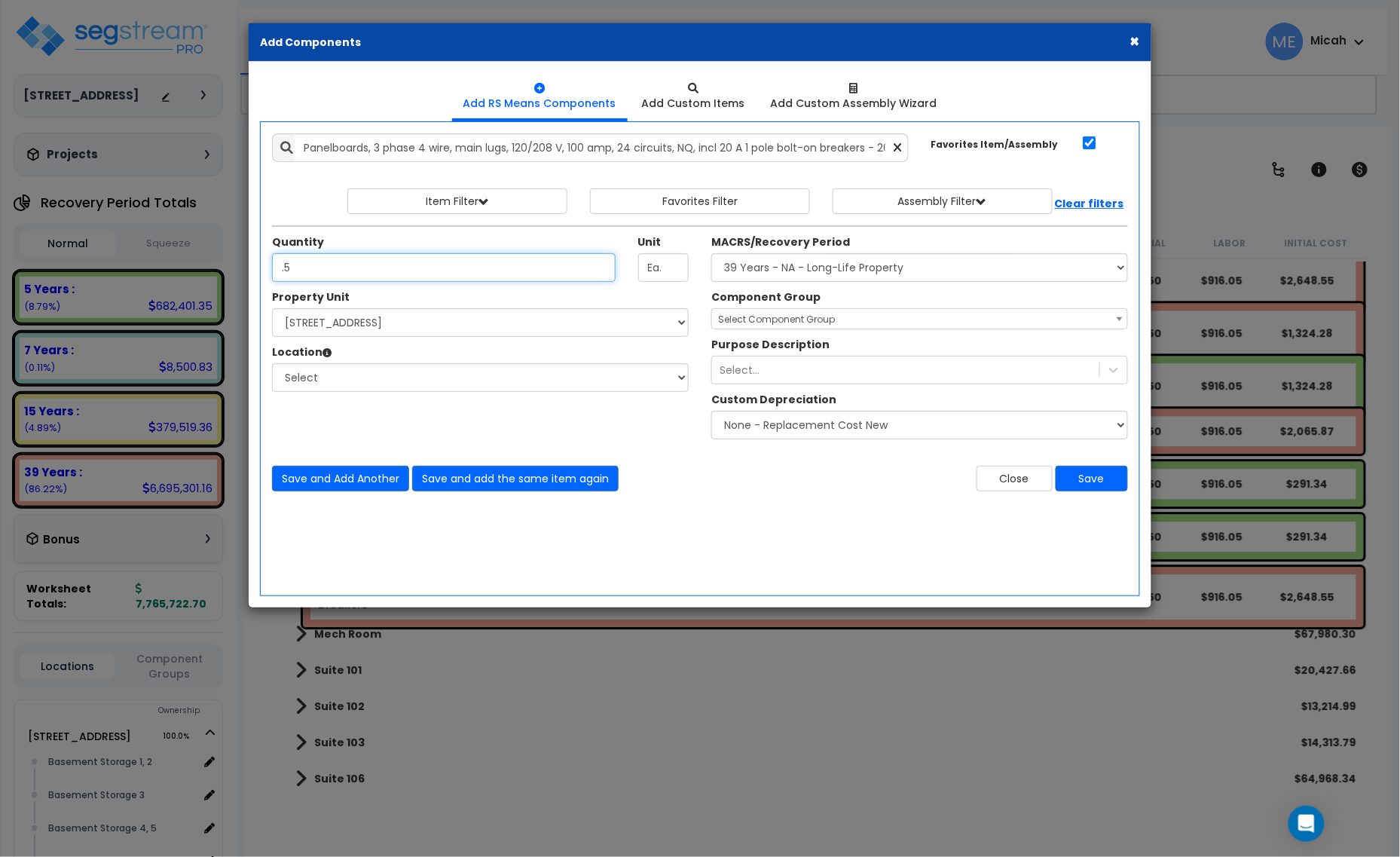
type input ".5"
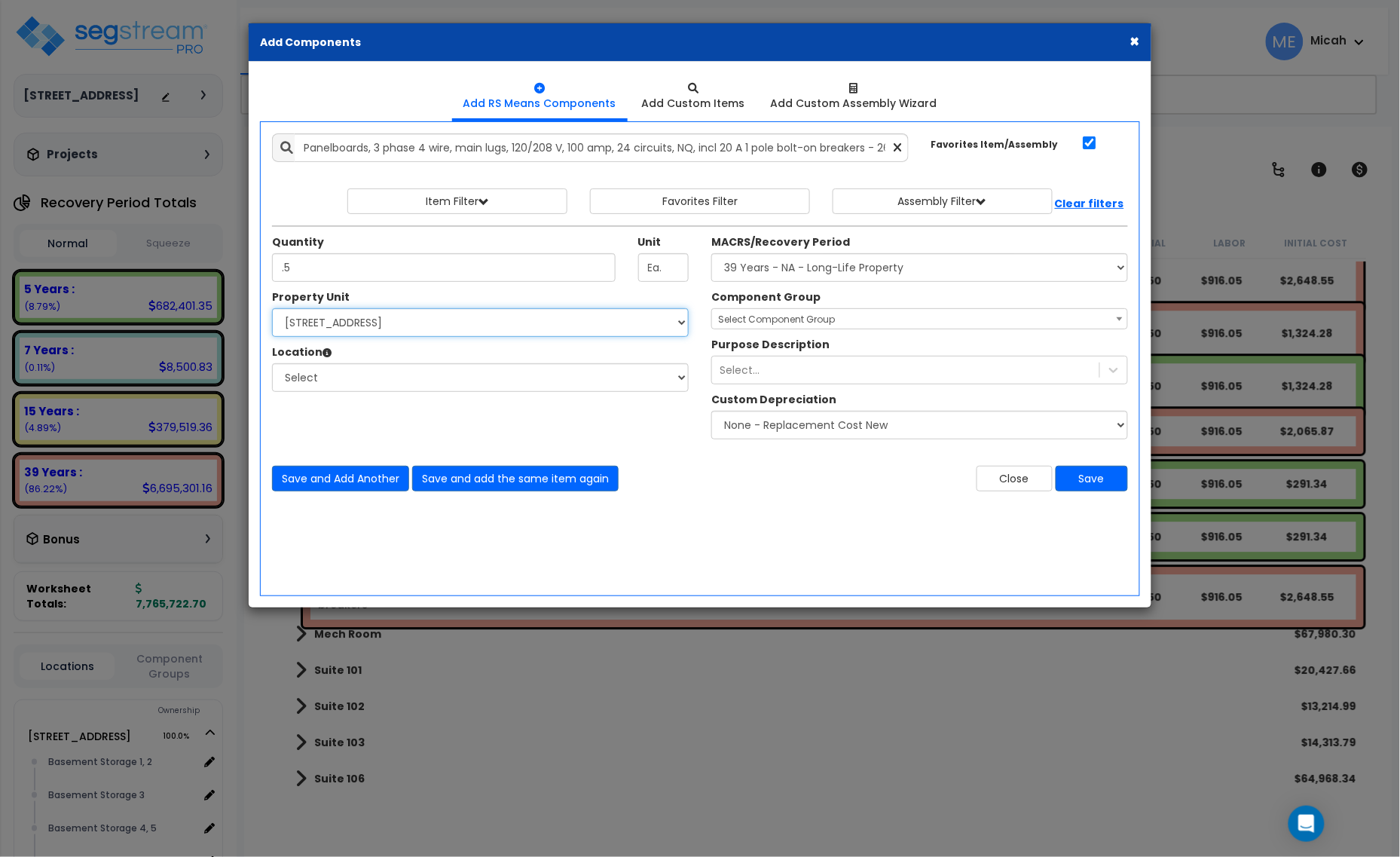
click at [371, 326] on select "Select [STREET_ADDRESS] Site Improvements" at bounding box center [481, 323] width 417 height 29
select select "170921"
click at [272, 309] on select "Select [STREET_ADDRESS] Site Improvements" at bounding box center [481, 323] width 417 height 29
click at [369, 381] on select "Select Basement Storage 1, 2 Basement Storage 3 Basement Storage 4, 5 Building …" at bounding box center [481, 378] width 417 height 29
select select "31953"
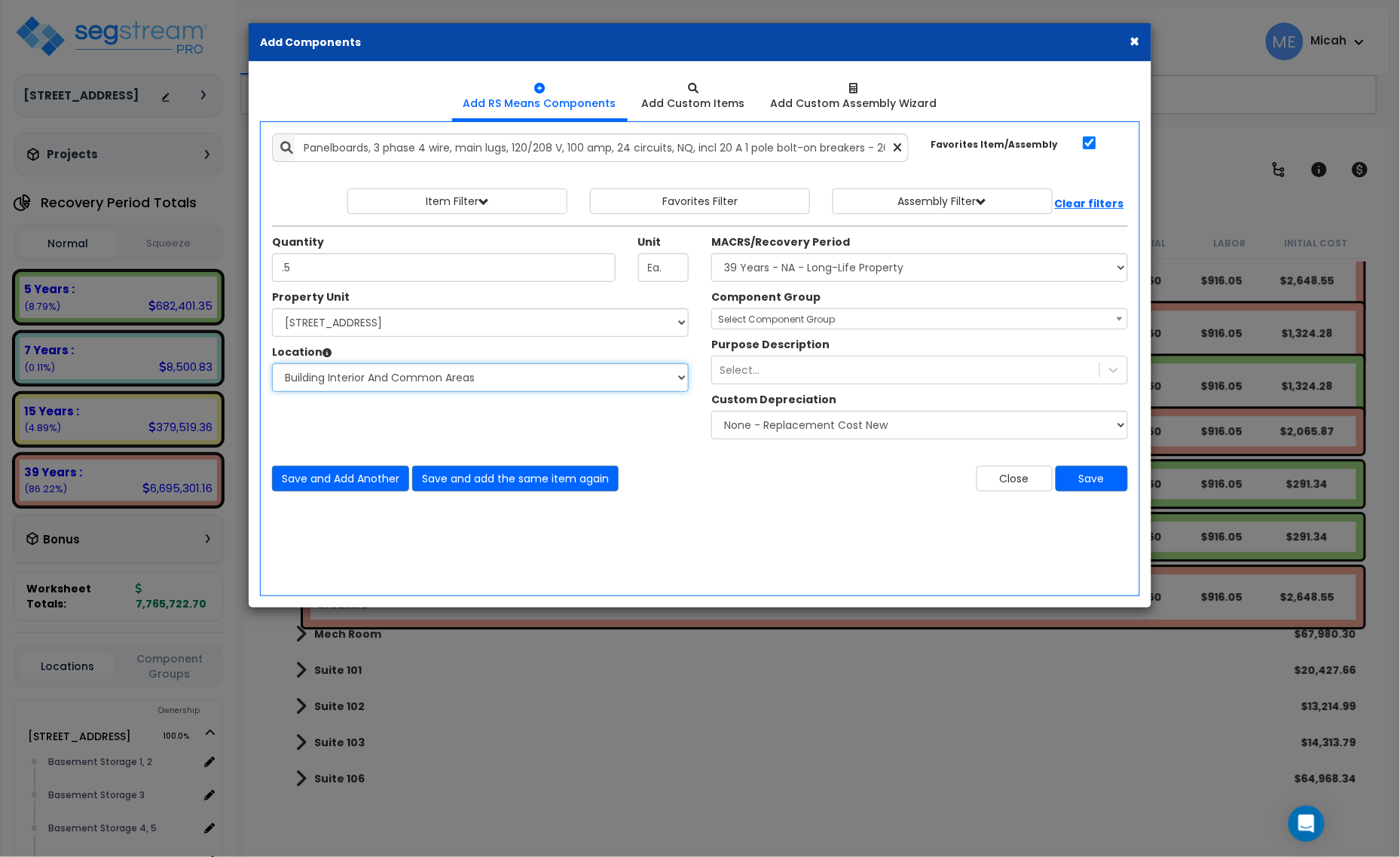
click at [272, 364] on select "Select Basement Storage 1, 2 Basement Storage 3 Basement Storage 4, 5 Building …" at bounding box center [481, 378] width 417 height 29
click at [748, 263] on select "Select MACRS/Recovery Period 5 Years - 57.0 - Distributive Trades & Services 5 …" at bounding box center [920, 268] width 417 height 29
select select "3669"
click at [712, 254] on select "Select MACRS/Recovery Period 5 Years - 57.0 - Distributive Trades & Services 5 …" at bounding box center [920, 268] width 417 height 29
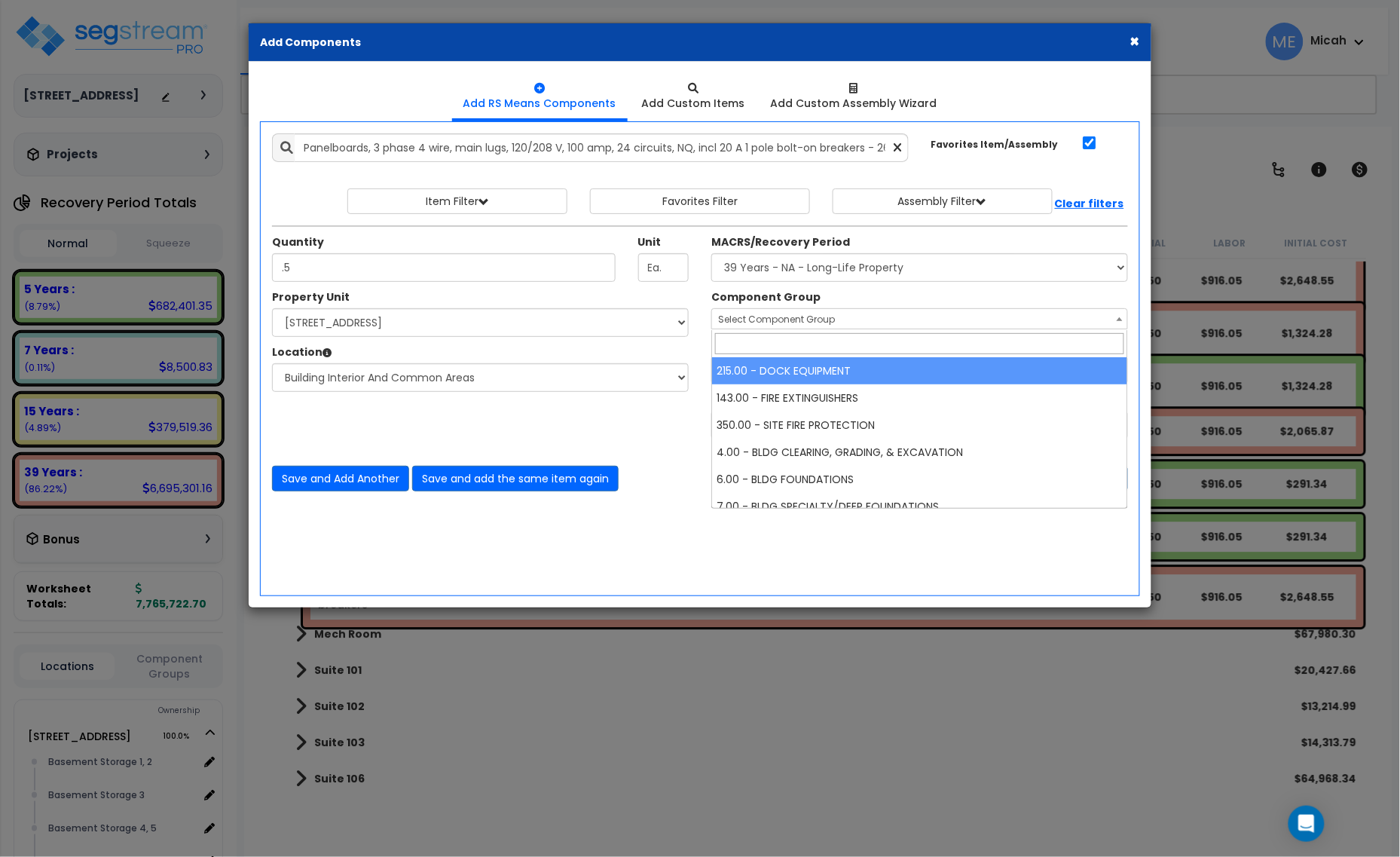
click at [752, 321] on span "Select Component Group" at bounding box center [777, 319] width 117 height 13
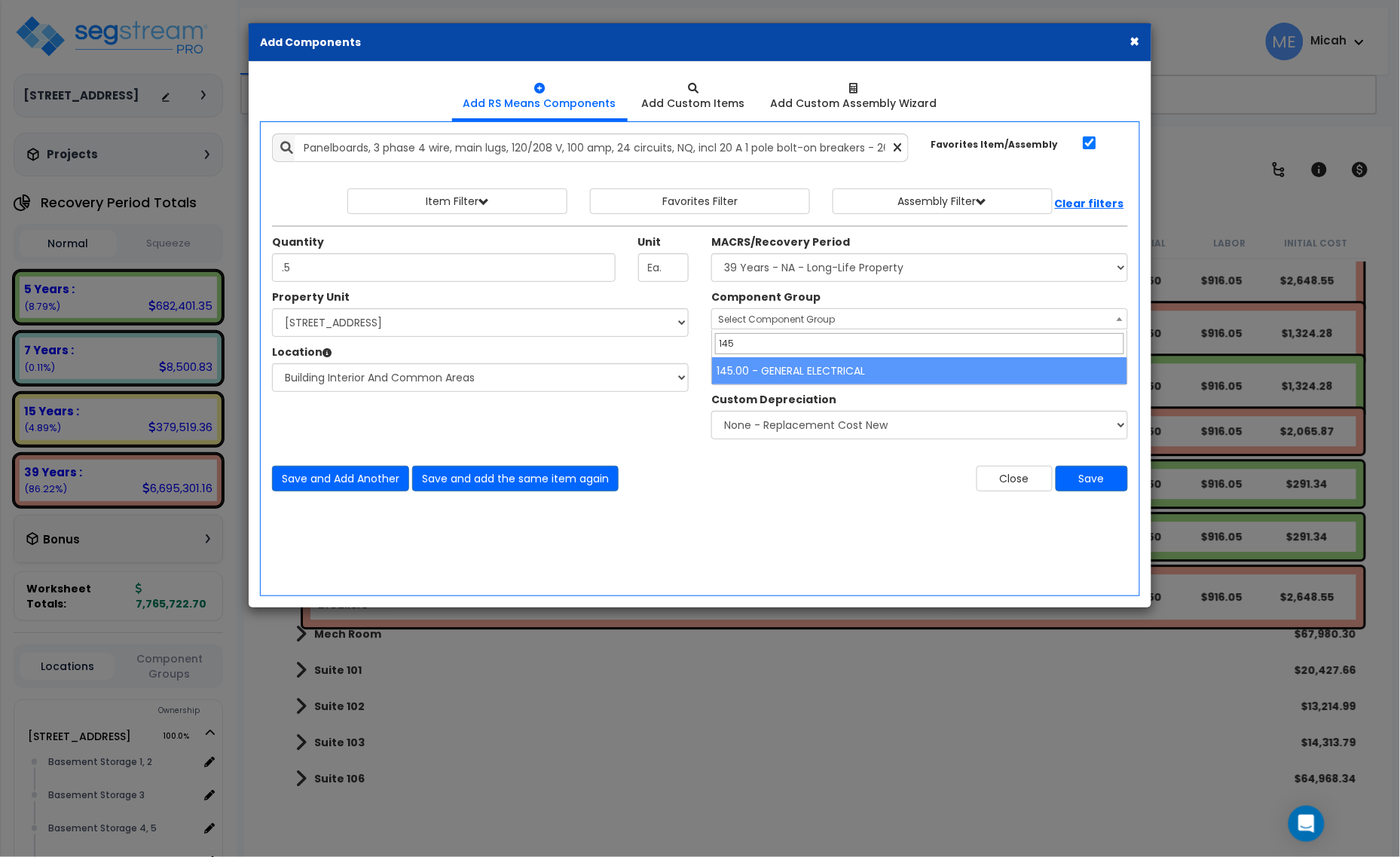
type input "145"
select select "56955"
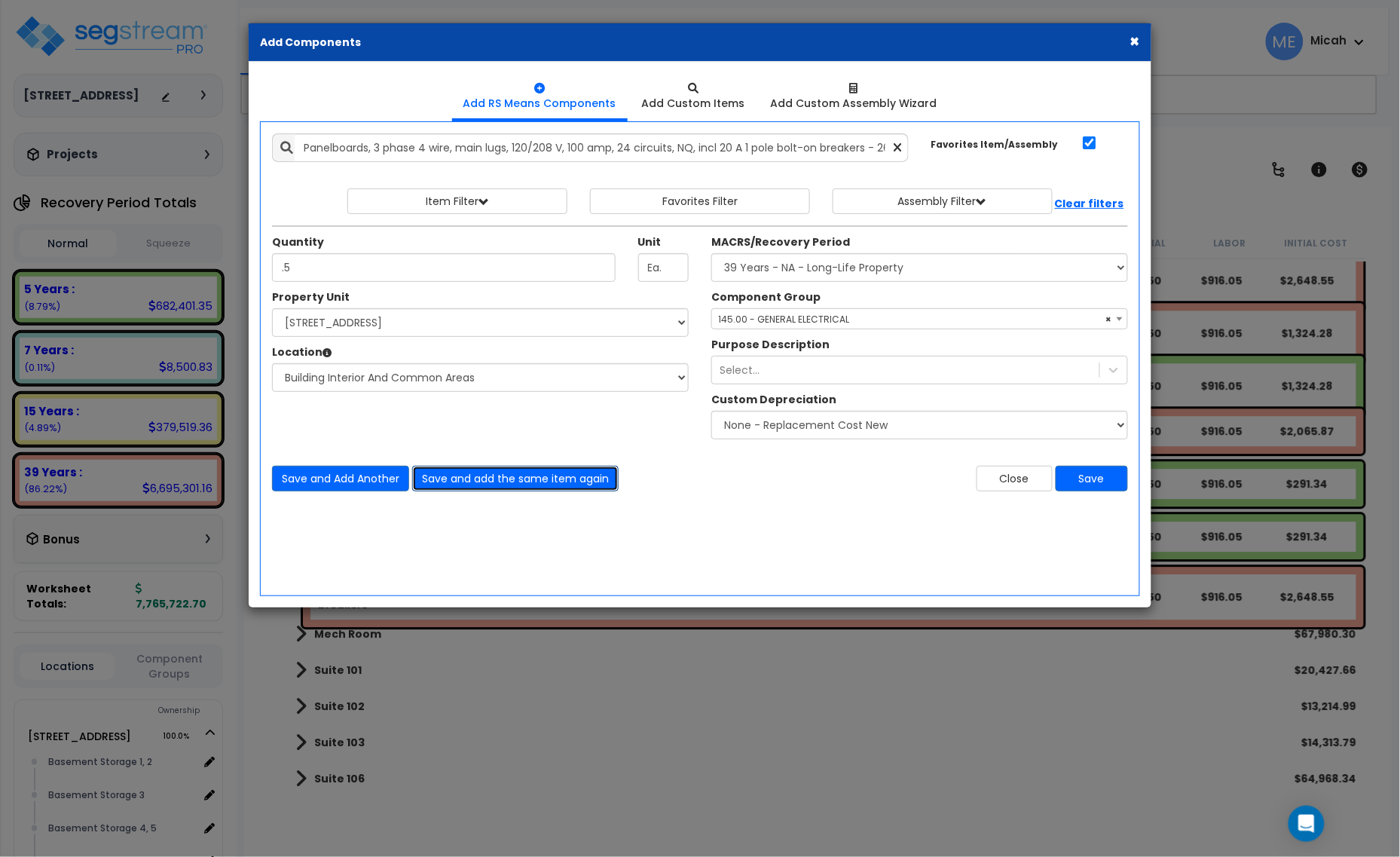
click at [487, 488] on button "Save and add the same item again" at bounding box center [515, 478] width 207 height 25
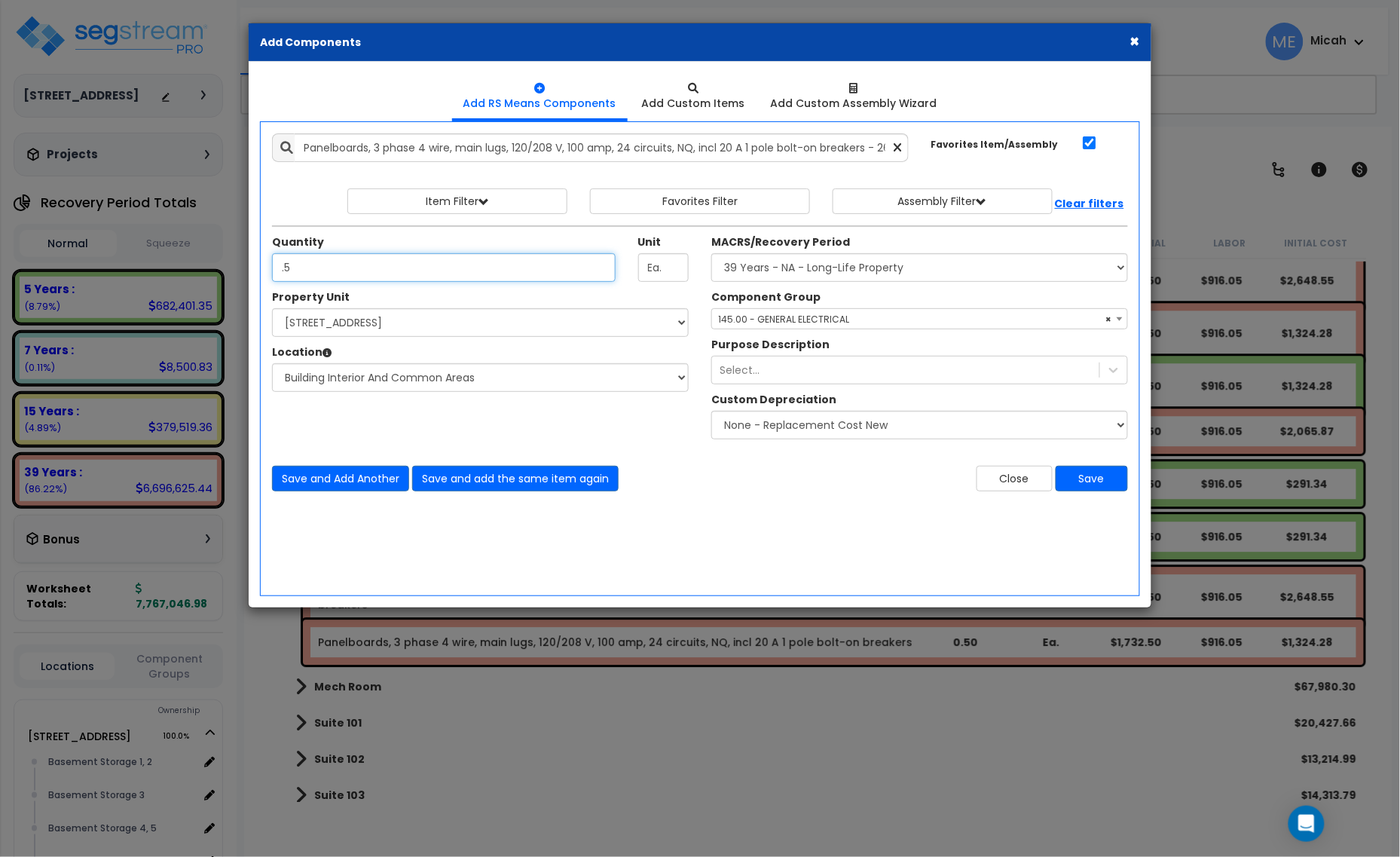
type input ".5"
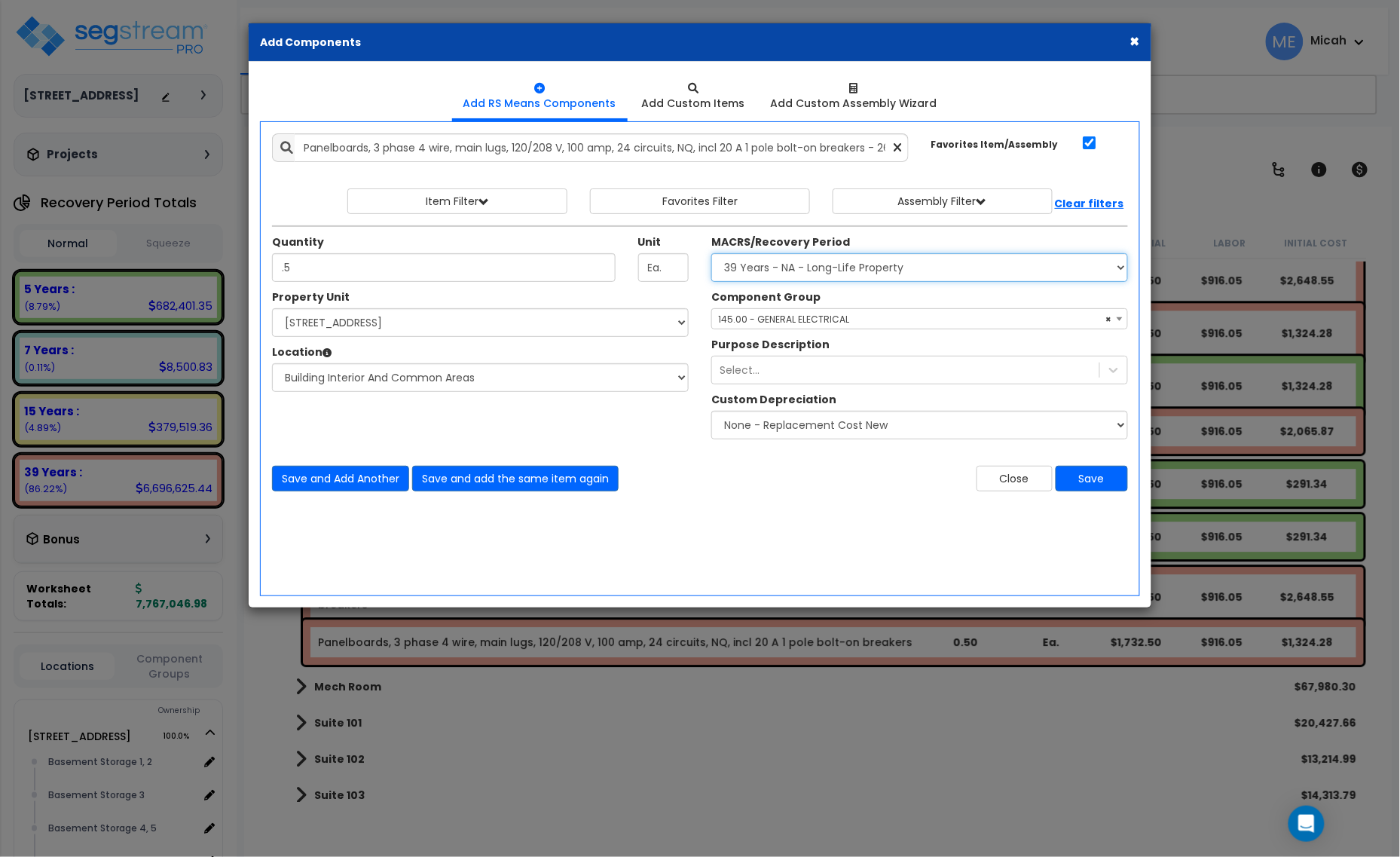
click at [751, 272] on select "Select MACRS/Recovery Period 5 Years - 57.0 - Distributive Trades & Services 5 …" at bounding box center [920, 268] width 417 height 29
select select "3667"
click at [712, 254] on select "Select MACRS/Recovery Period 5 Years - 57.0 - Distributive Trades & Services 5 …" at bounding box center [920, 268] width 417 height 29
click at [763, 325] on span "Select Component Group" at bounding box center [777, 319] width 117 height 13
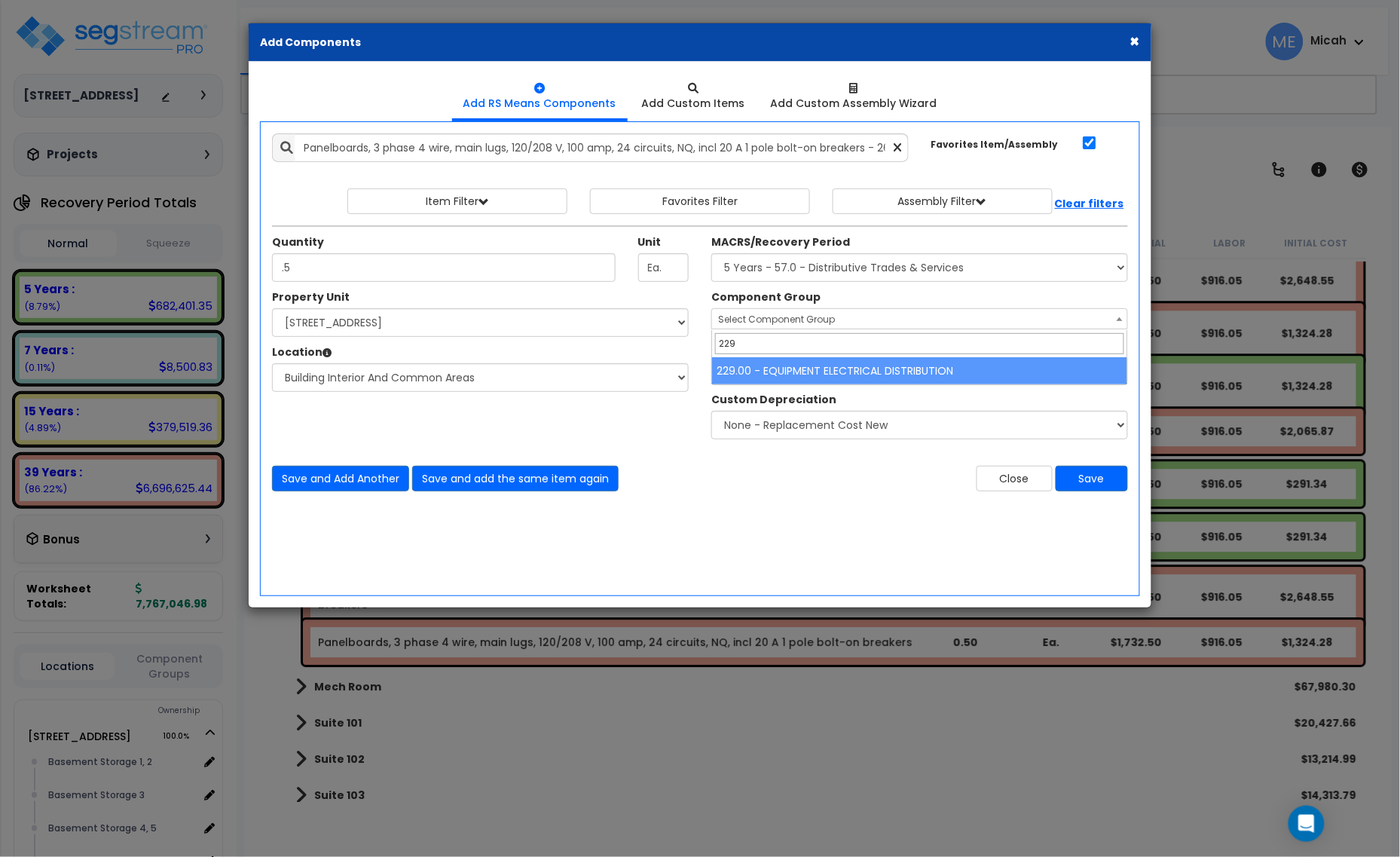
type input "229"
select select "57033"
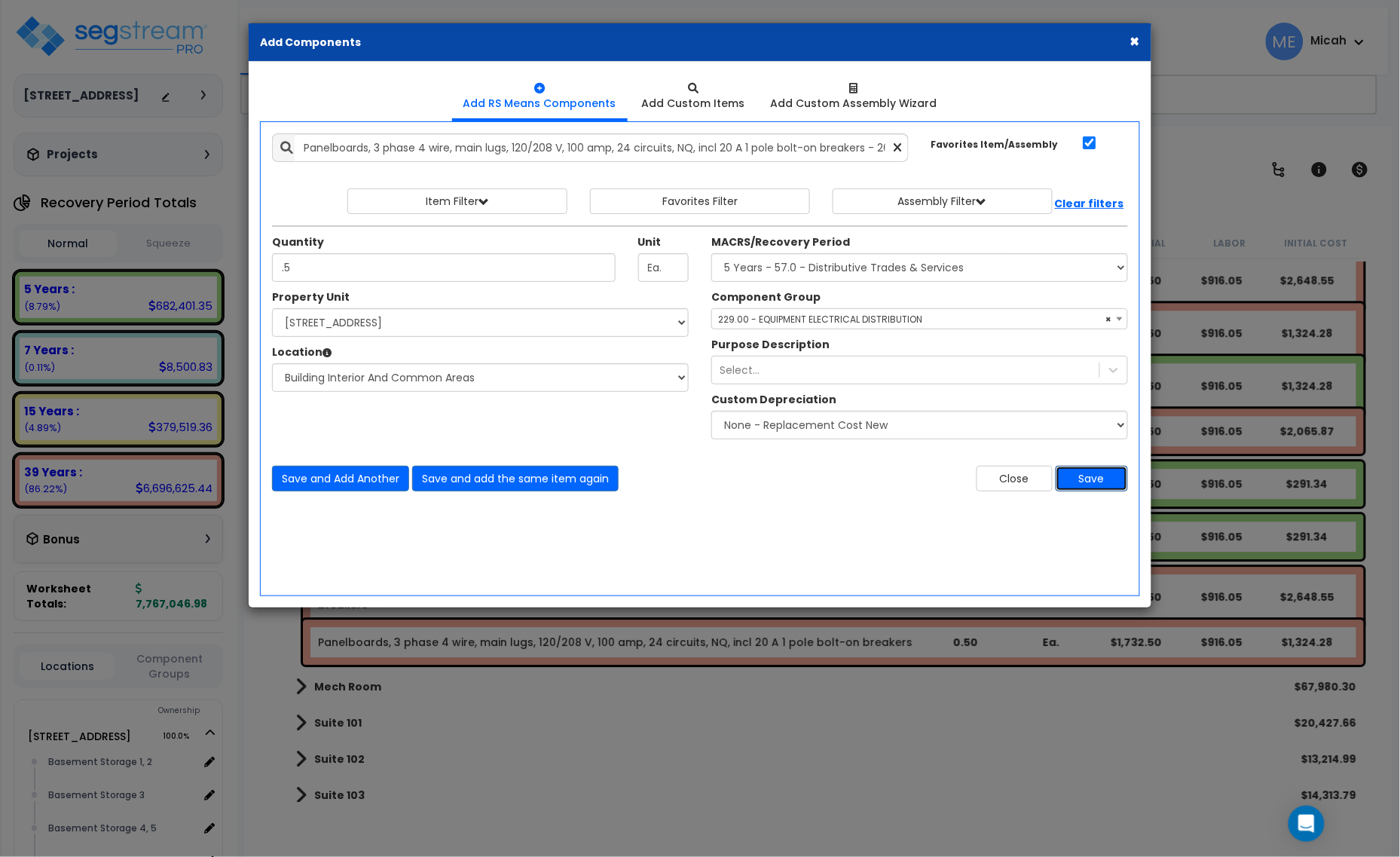
click at [1101, 488] on button "Save" at bounding box center [1092, 478] width 72 height 25
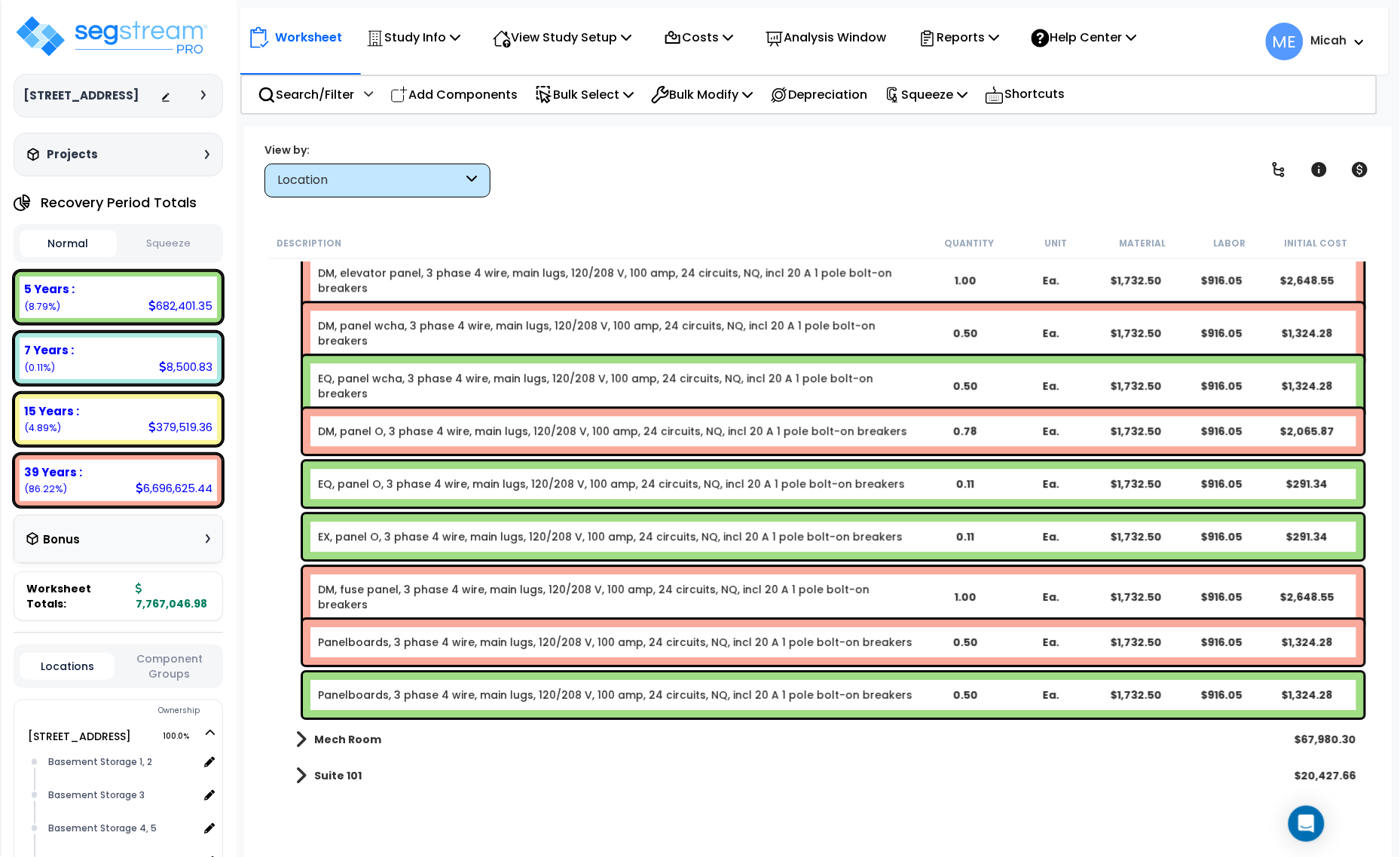
click at [393, 640] on link "Panelboards, 3 phase 4 wire, main lugs, 120/208 V, 100 amp, 24 circuits, NQ, in…" at bounding box center [615, 642] width 594 height 15
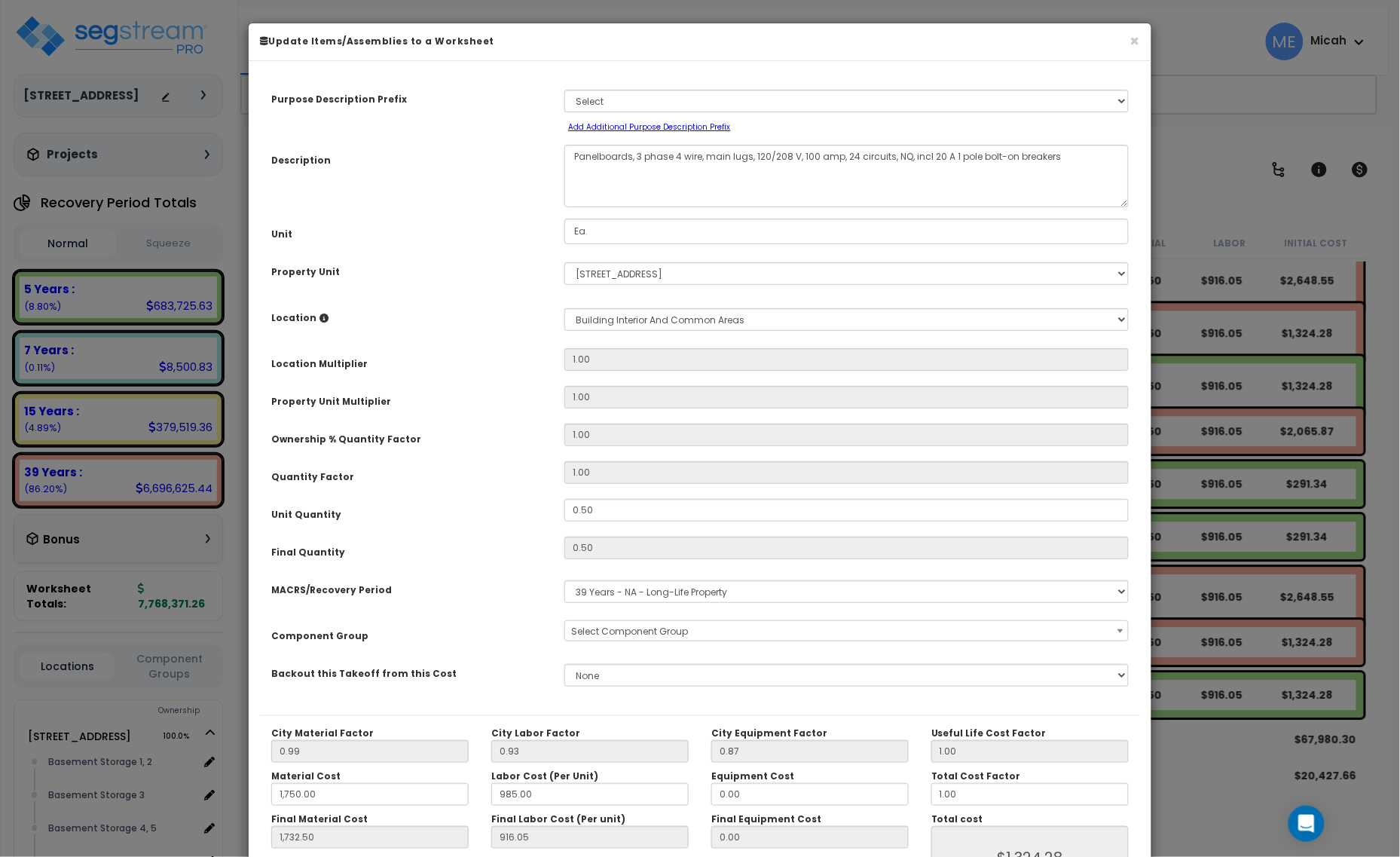
scroll to position [0, 0]
drag, startPoint x: 631, startPoint y: 156, endPoint x: 585, endPoint y: 249, distance: 103.8
click at [554, 162] on div "Panelboards, 3 phase 4 wire, main lugs, 120/208 V, 100 amp, 24 circuits, NQ, in…" at bounding box center [846, 175] width 587 height 62
select select "56955"
type textarea "DM, 3 phase 4 wire, main lugs, 120/208 V, 100 amp, 24 circuits, NQ, incl 20 A 1…"
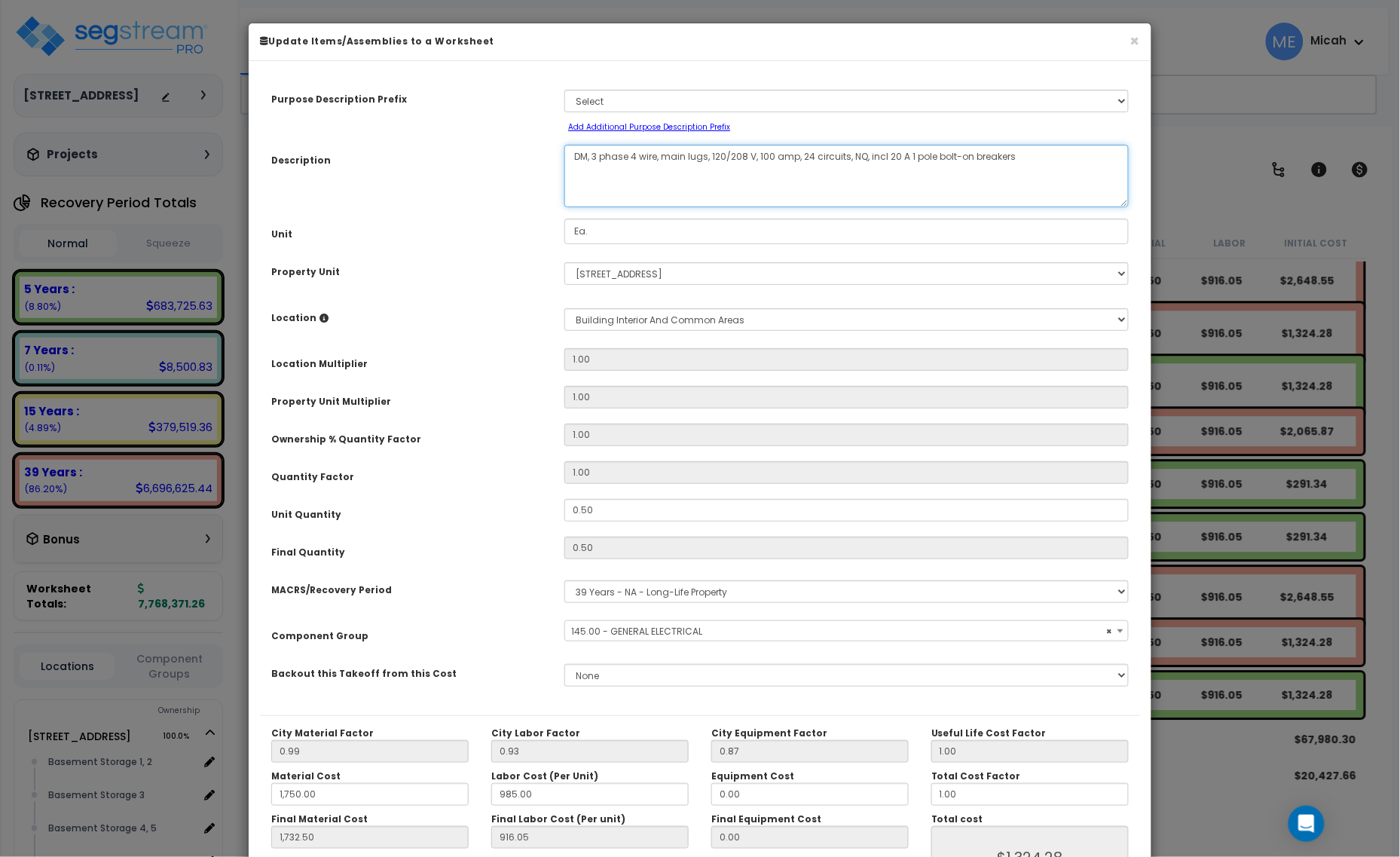
select select "56955"
type textarea "DM,, 3 phase 4 wire, main lugs, 120/208 V, 100 amp, 24 circuits, NQ, incl 20 A …"
select select "56955"
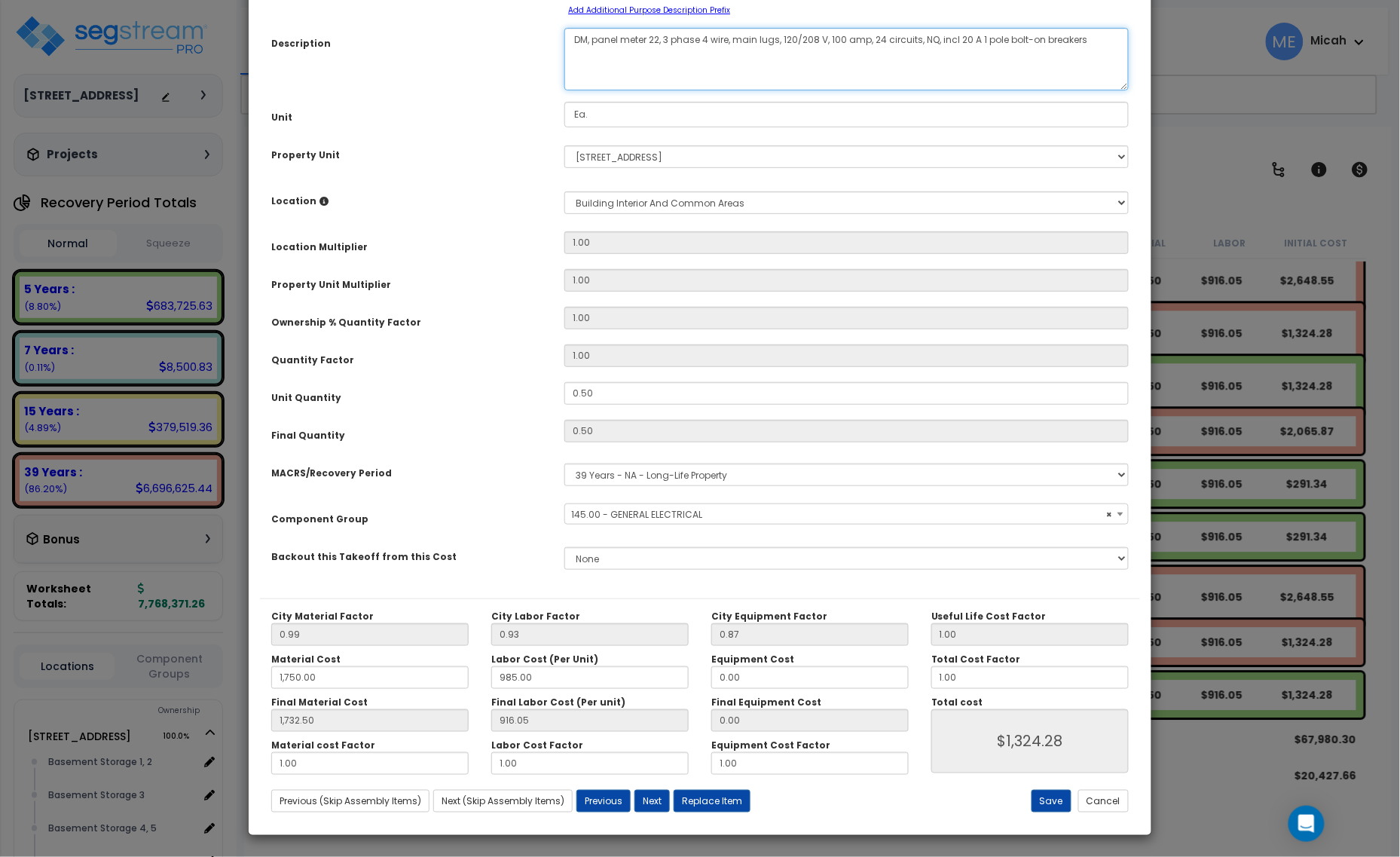
scroll to position [118, 0]
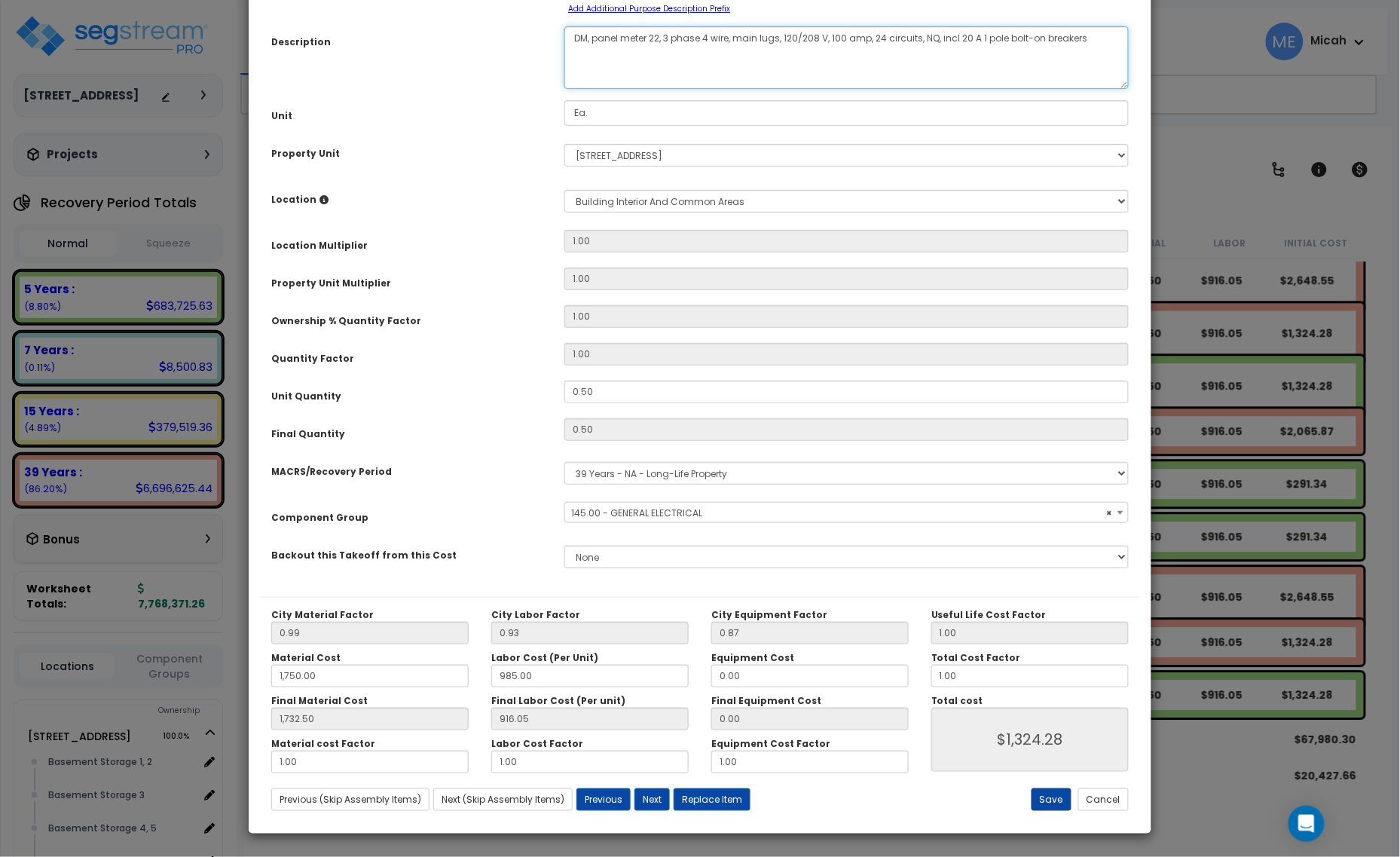
type textarea "DM, panel meter 22, 3 phase 4 wire, main lugs, 120/208 V, 100 amp, 24 circuits,…"
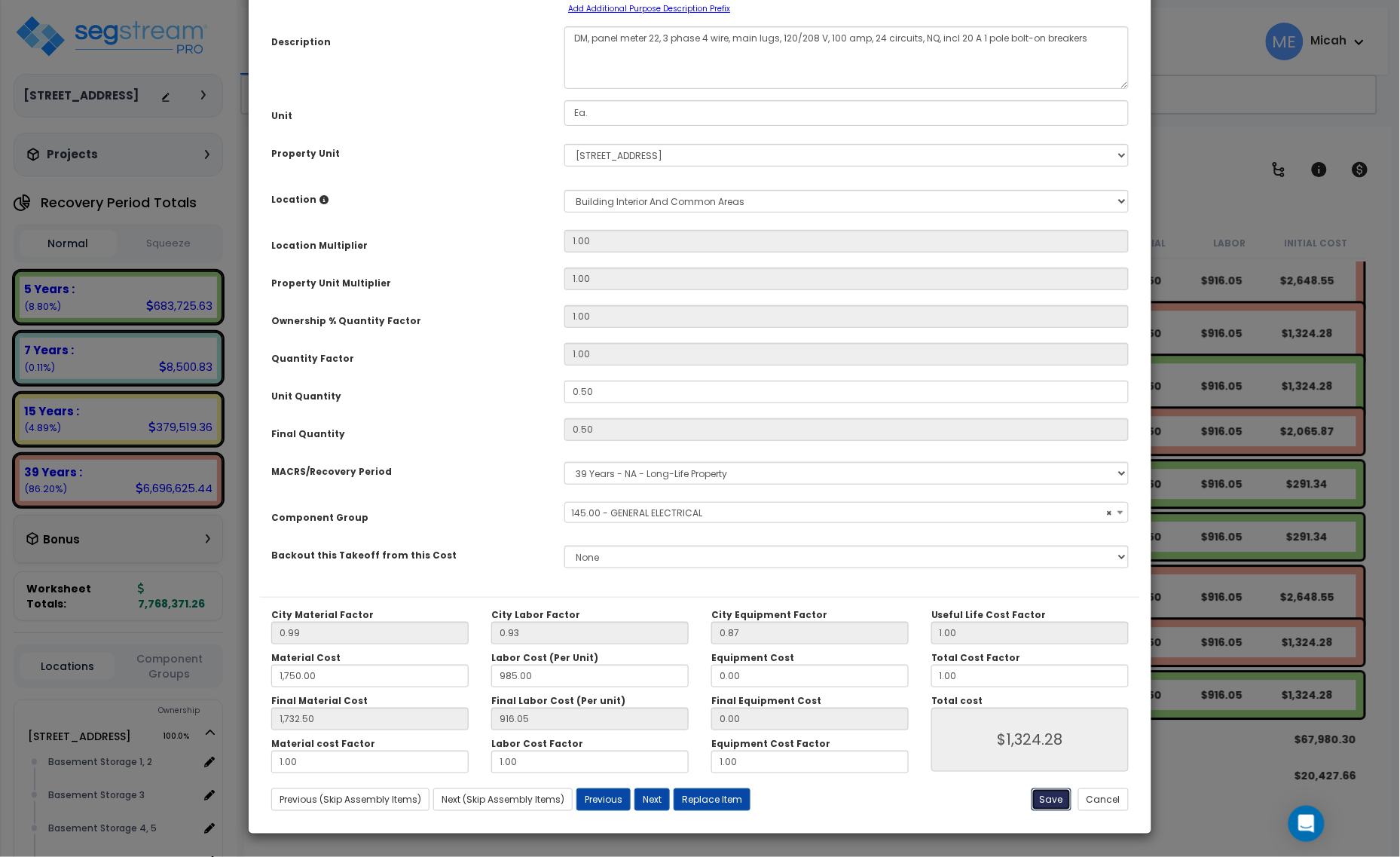
click at [1056, 808] on button "Save" at bounding box center [1052, 799] width 40 height 23
type input "1750.00"
type input "1732.50"
type input "1324.28"
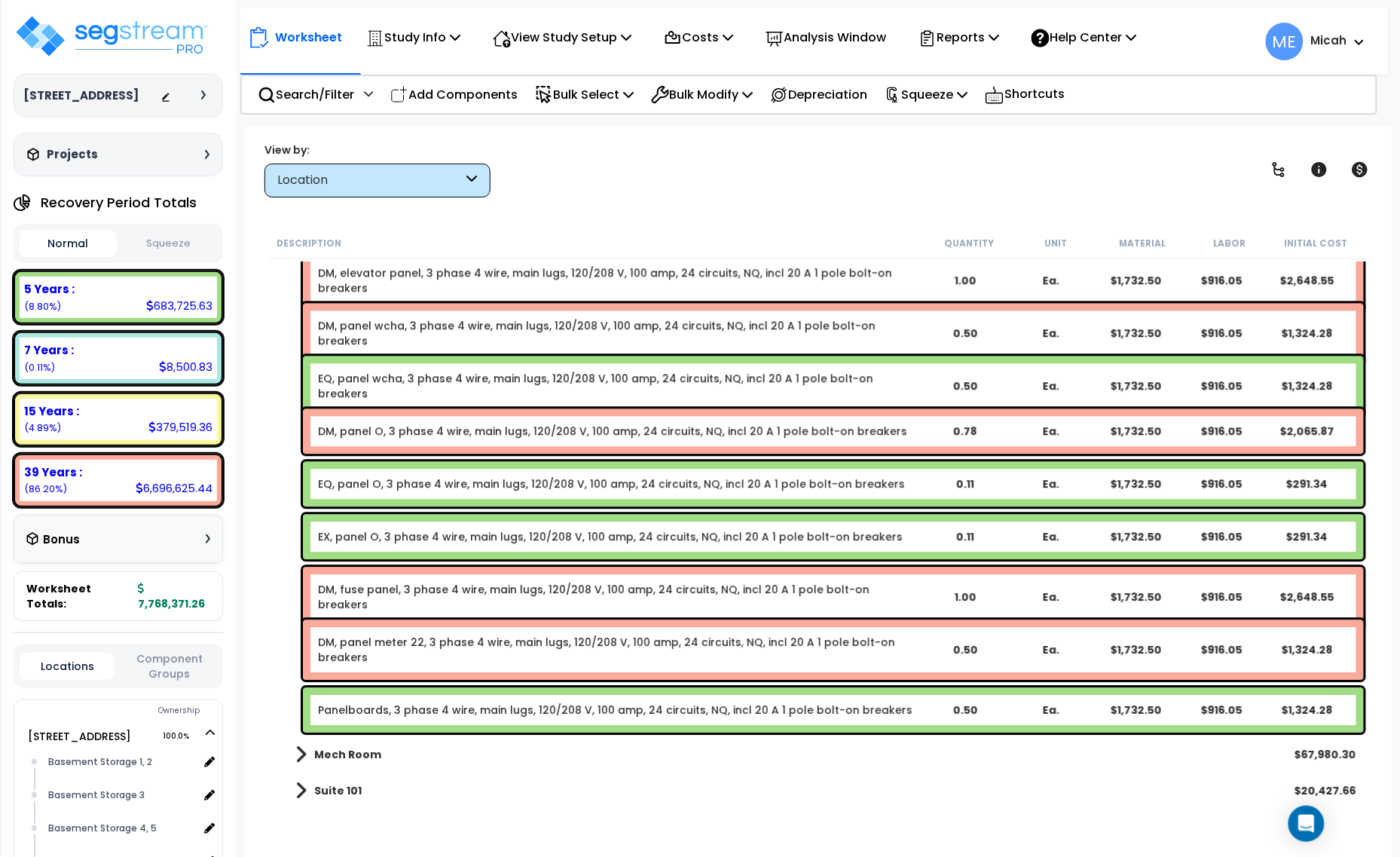
click at [405, 714] on link "Panelboards, 3 phase 4 wire, main lugs, 120/208 V, 100 amp, 24 circuits, NQ, in…" at bounding box center [615, 710] width 594 height 15
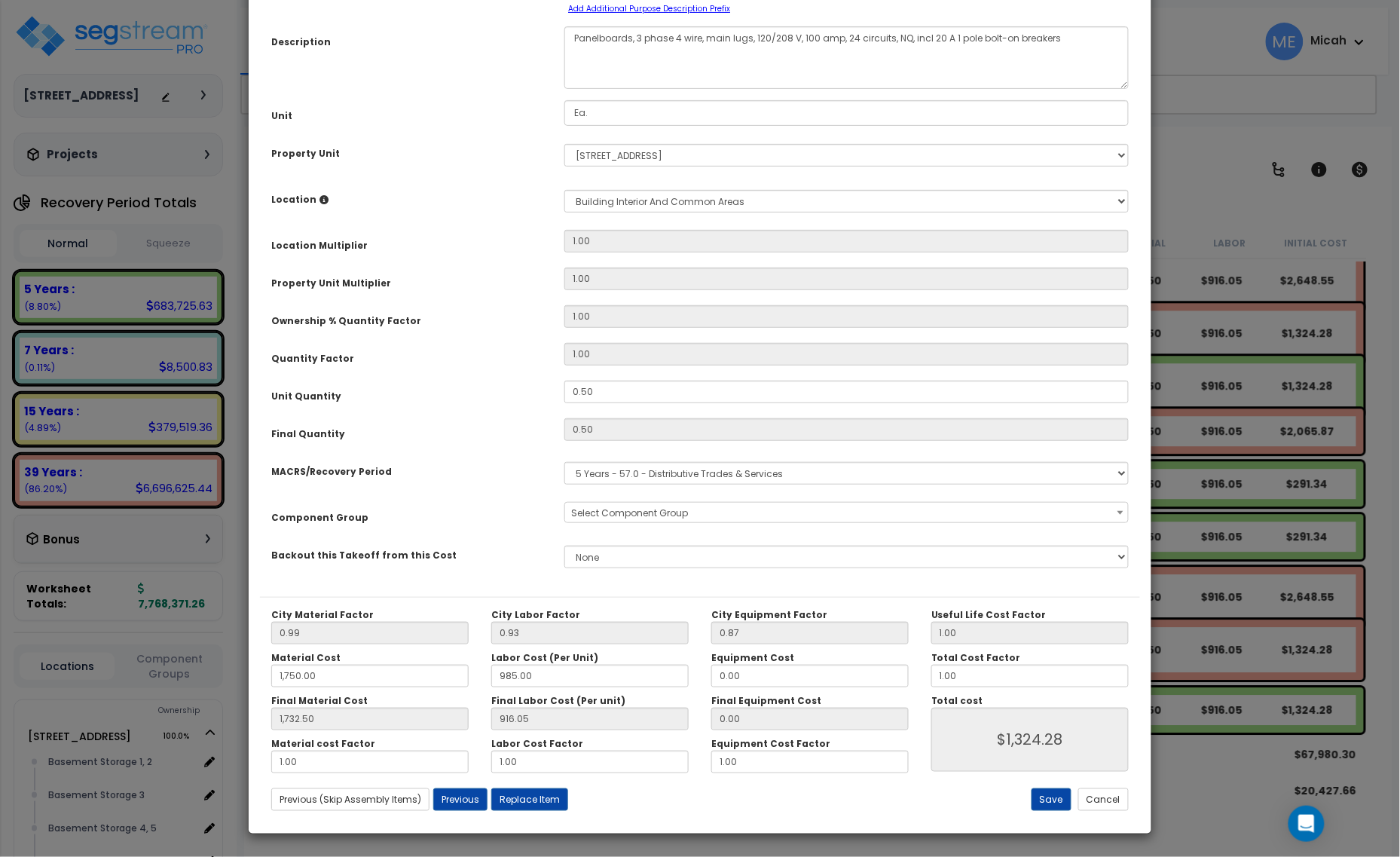
scroll to position [0, 0]
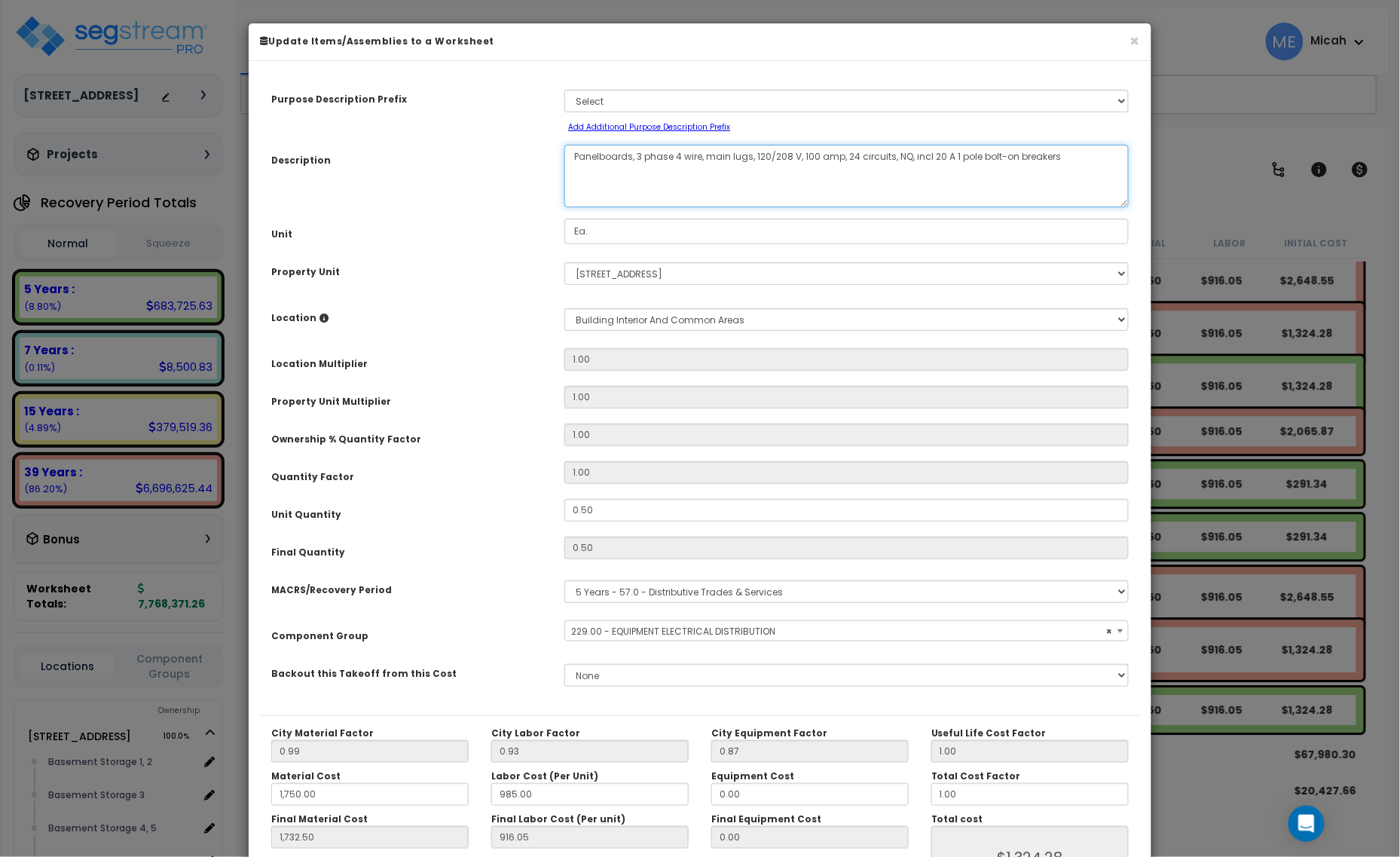
drag, startPoint x: 631, startPoint y: 156, endPoint x: 571, endPoint y: 159, distance: 60.1
click at [571, 159] on textarea "Panelboards, 3 phase 4 wire, main lugs, 120/208 V, 100 amp, 24 circuits, NQ, in…" at bounding box center [847, 175] width 565 height 62
select select "57033"
type textarea "EQ, 3 phase 4 wire, main lugs, 120/208 V, 100 amp, 24 circuits, NQ, incl 20 A 1…"
select select "57033"
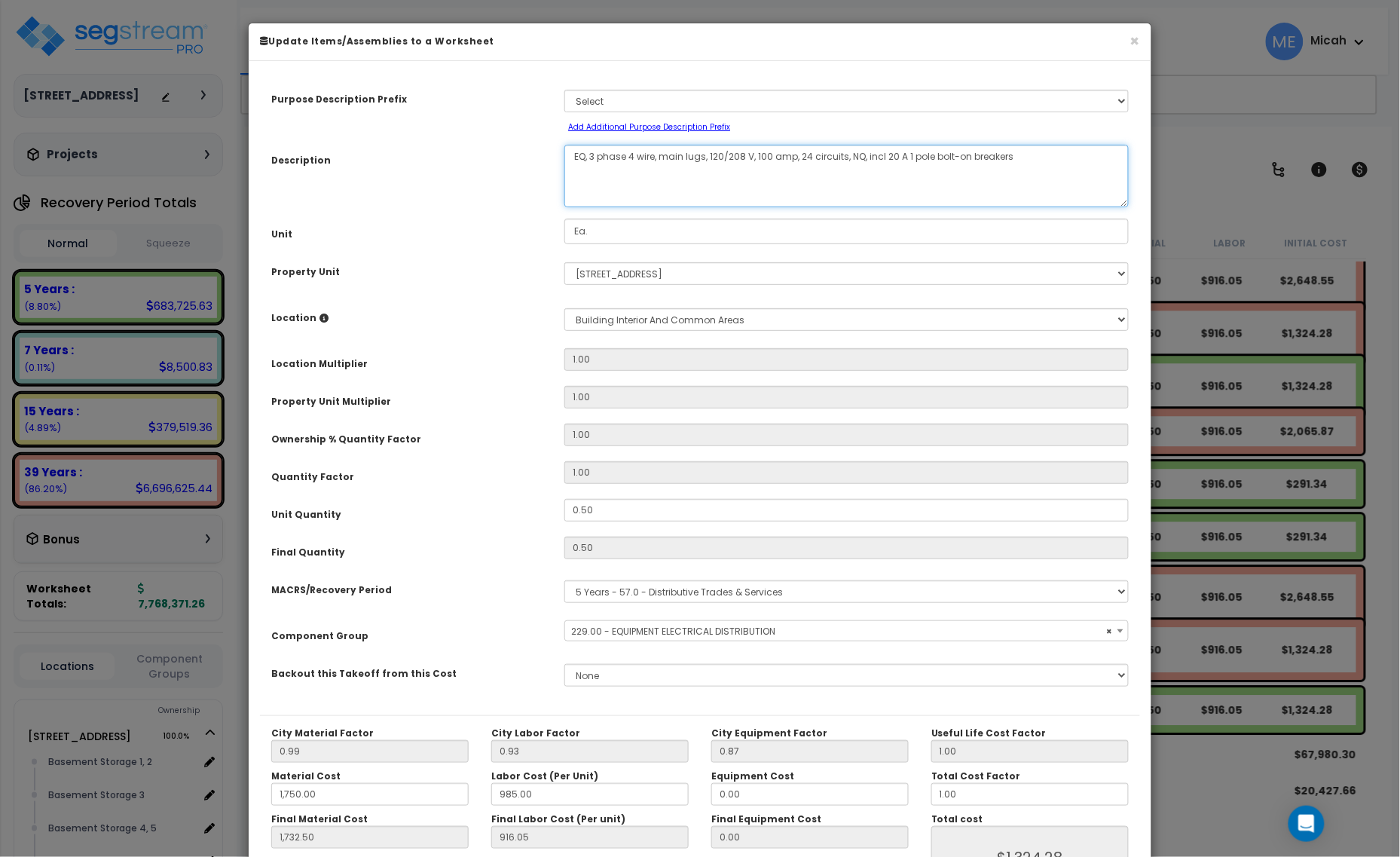
type textarea "EQ,, 3 phase 4 wire, main lugs, 120/208 V, 100 amp, 24 circuits, NQ, incl 20 A …"
select select "57033"
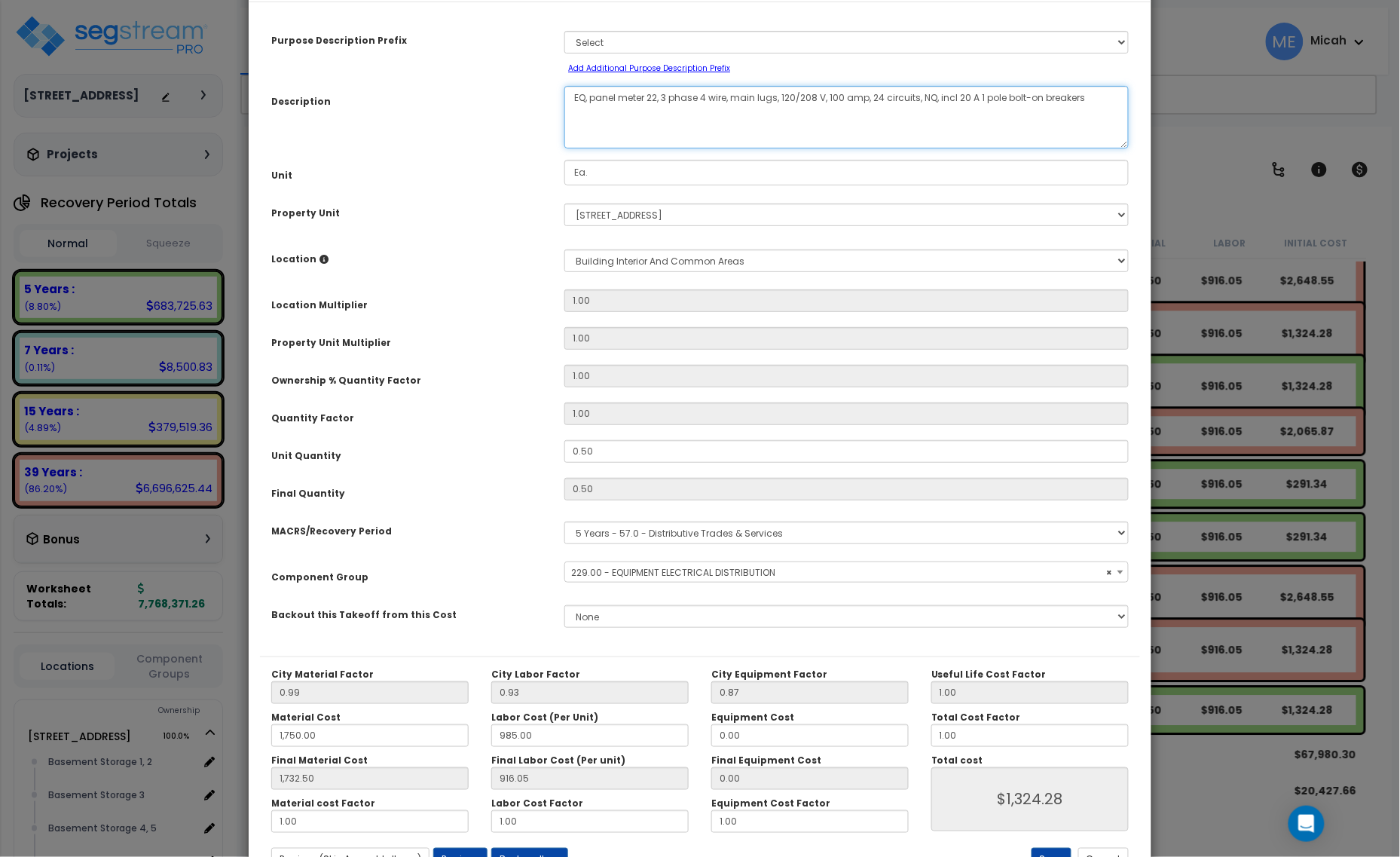
scroll to position [118, 0]
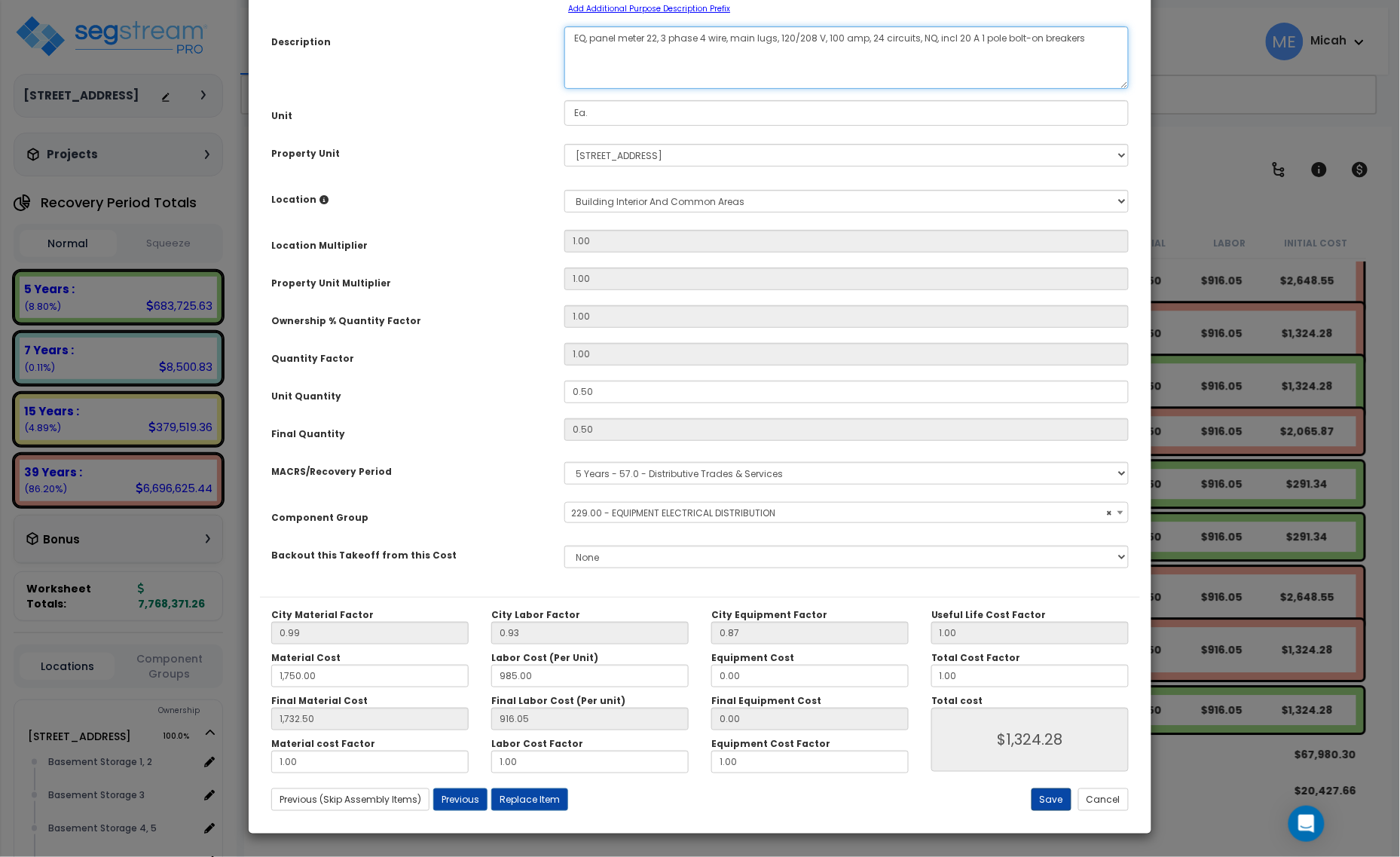
type textarea "EQ, panel meter 22, 3 phase 4 wire, main lugs, 120/208 V, 100 amp, 24 circuits,…"
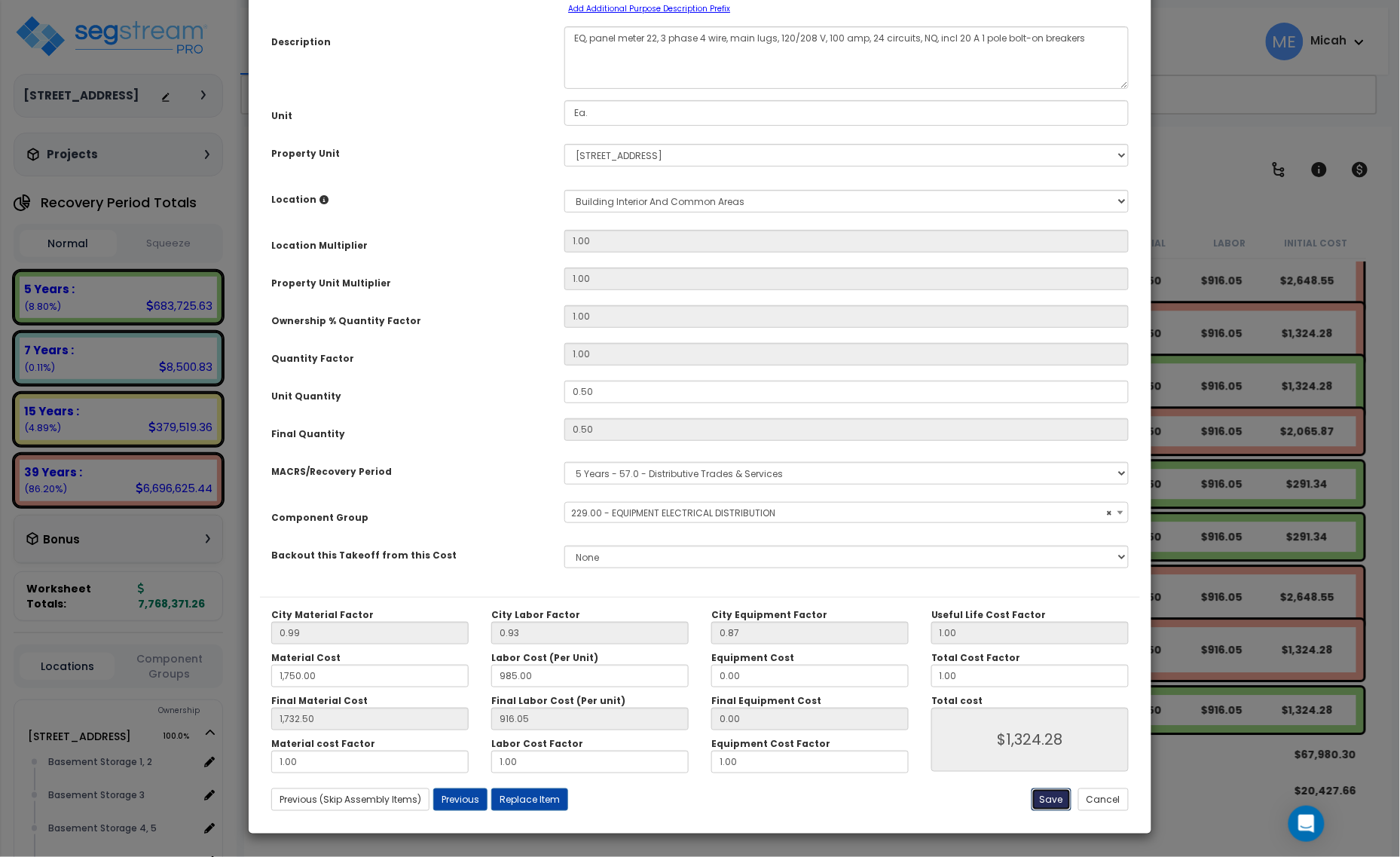
click at [1047, 803] on button "Save" at bounding box center [1052, 799] width 40 height 23
type input "1750.00"
type input "1732.50"
type input "1324.28"
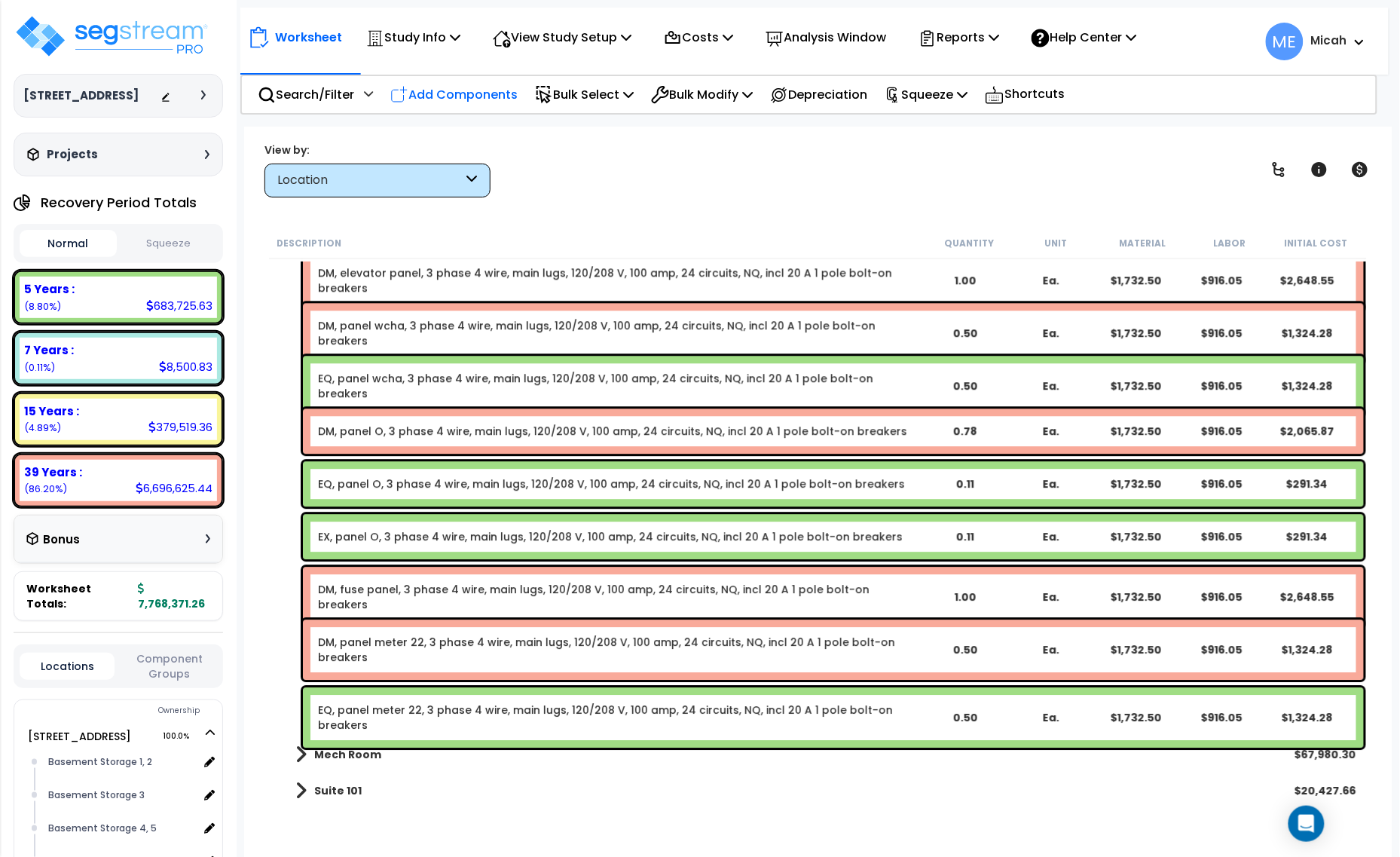
click at [456, 94] on p "Add Components" at bounding box center [454, 95] width 127 height 21
select select
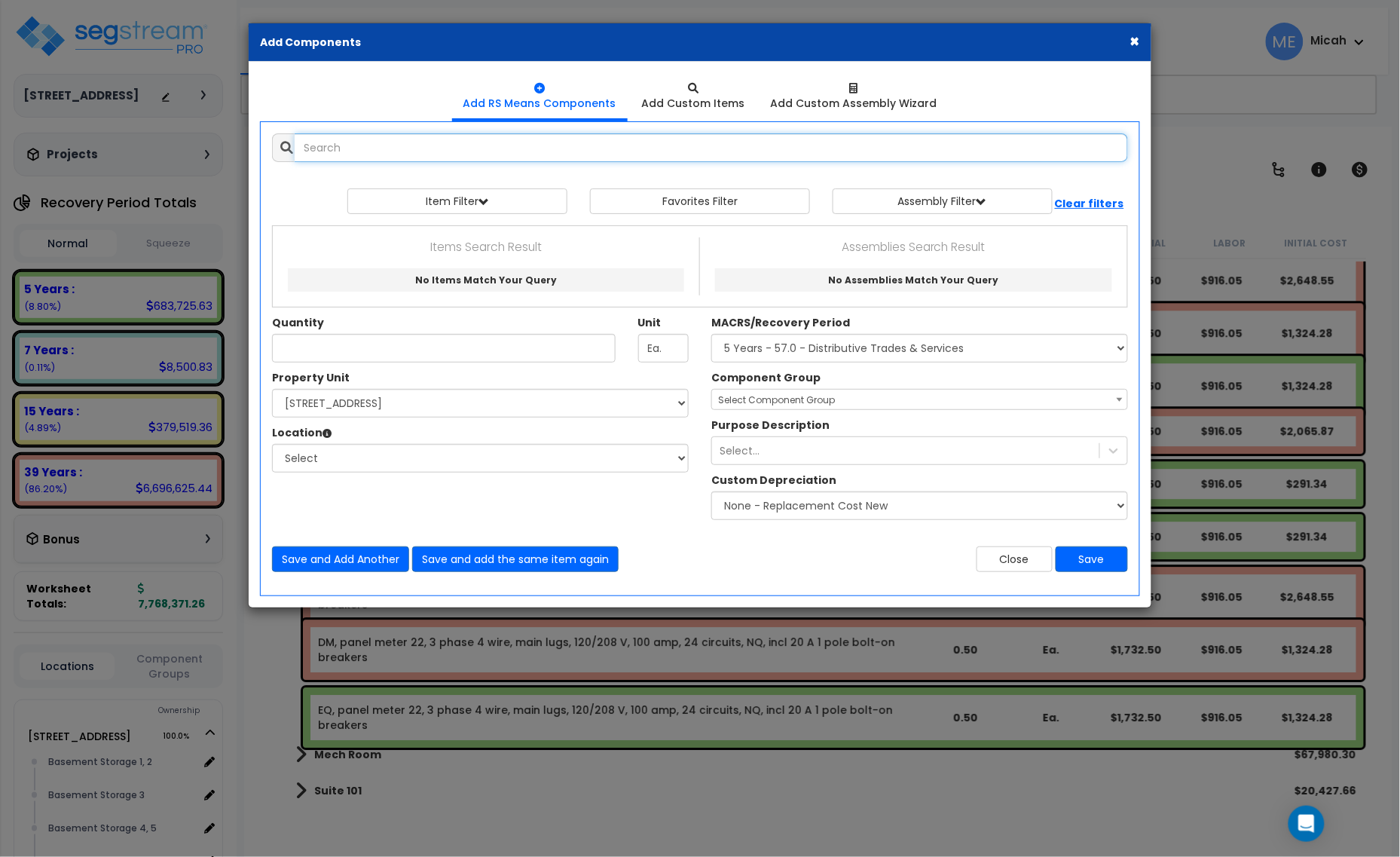
select select
click at [355, 144] on input "panelbaord 3 phase 100" at bounding box center [712, 148] width 834 height 29
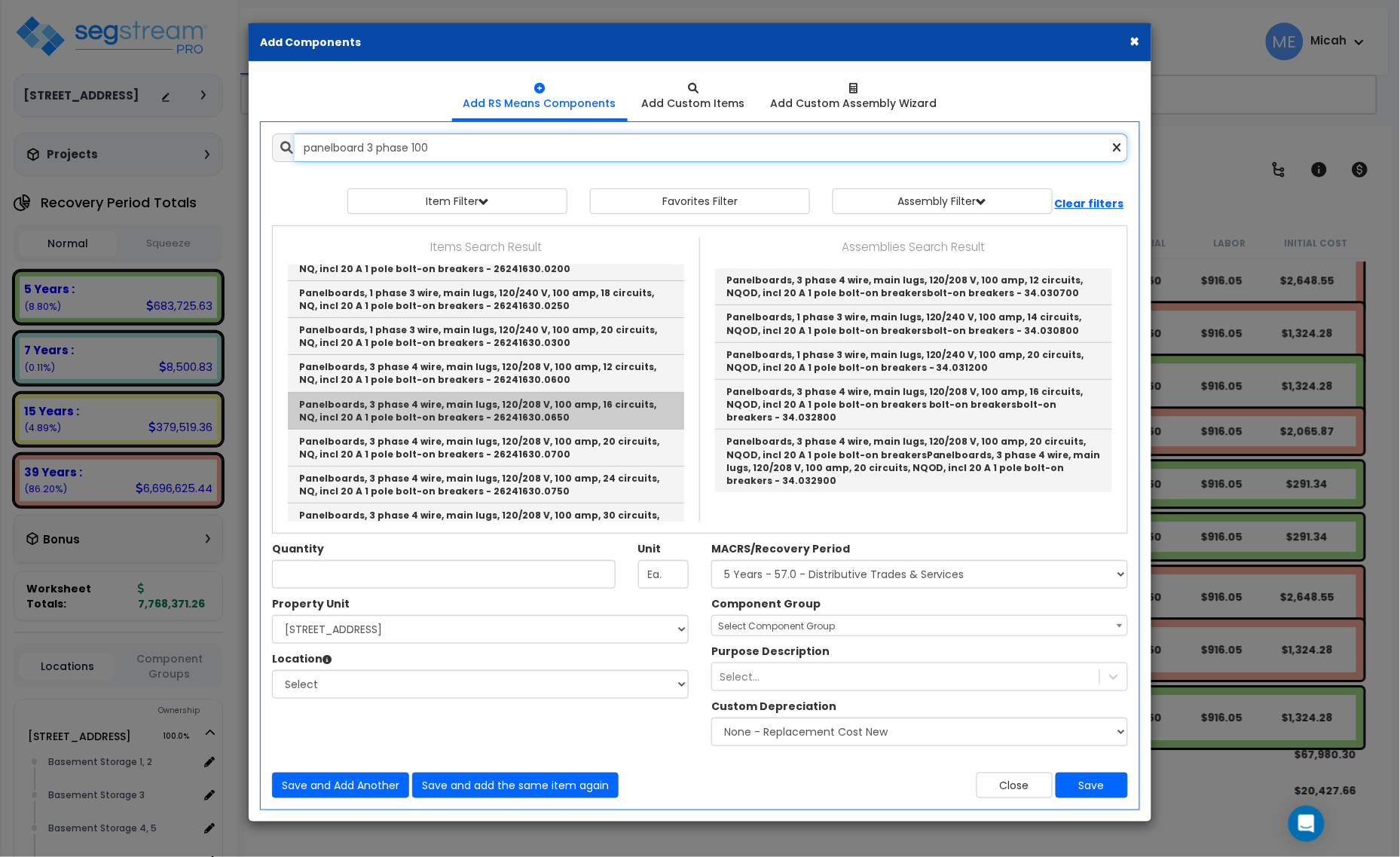
scroll to position [94, 0]
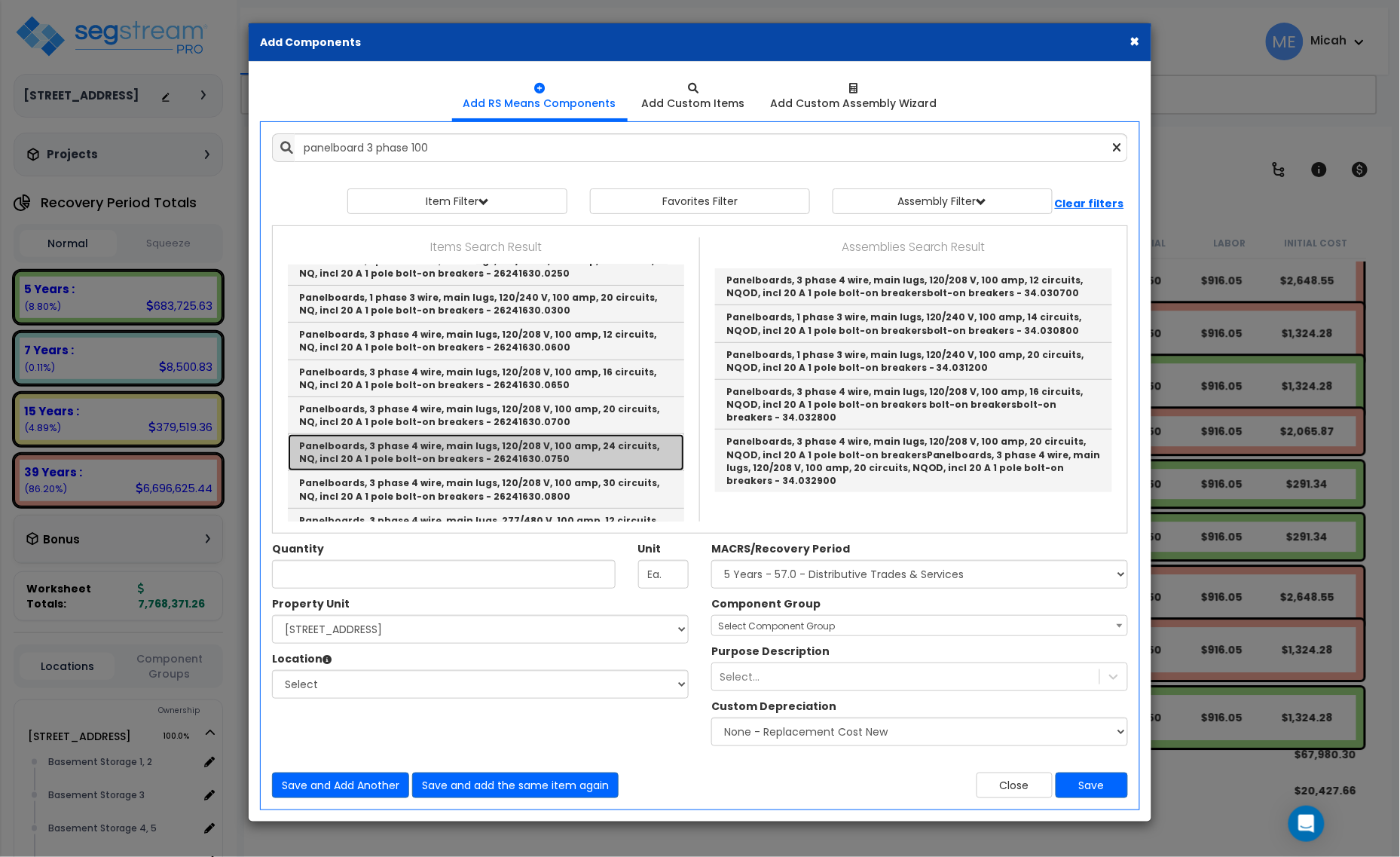
click at [529, 453] on link "Panelboards, 3 phase 4 wire, main lugs, 120/208 V, 100 amp, 24 circuits, NQ, in…" at bounding box center [485, 452] width 396 height 37
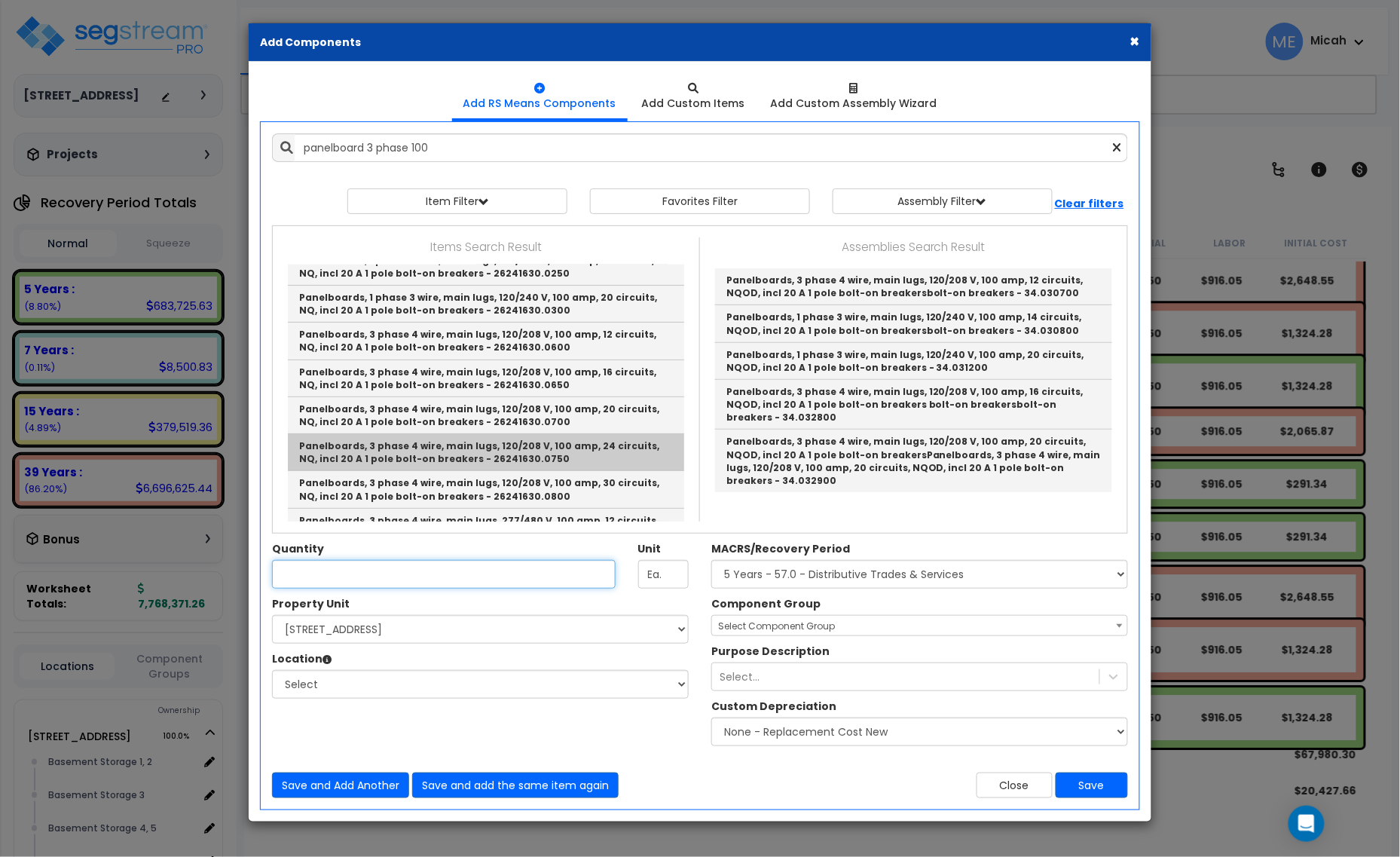
type input "Panelboards, 3 phase 4 wire, main lugs, 120/208 V, 100 amp, 24 circuits, NQ, in…"
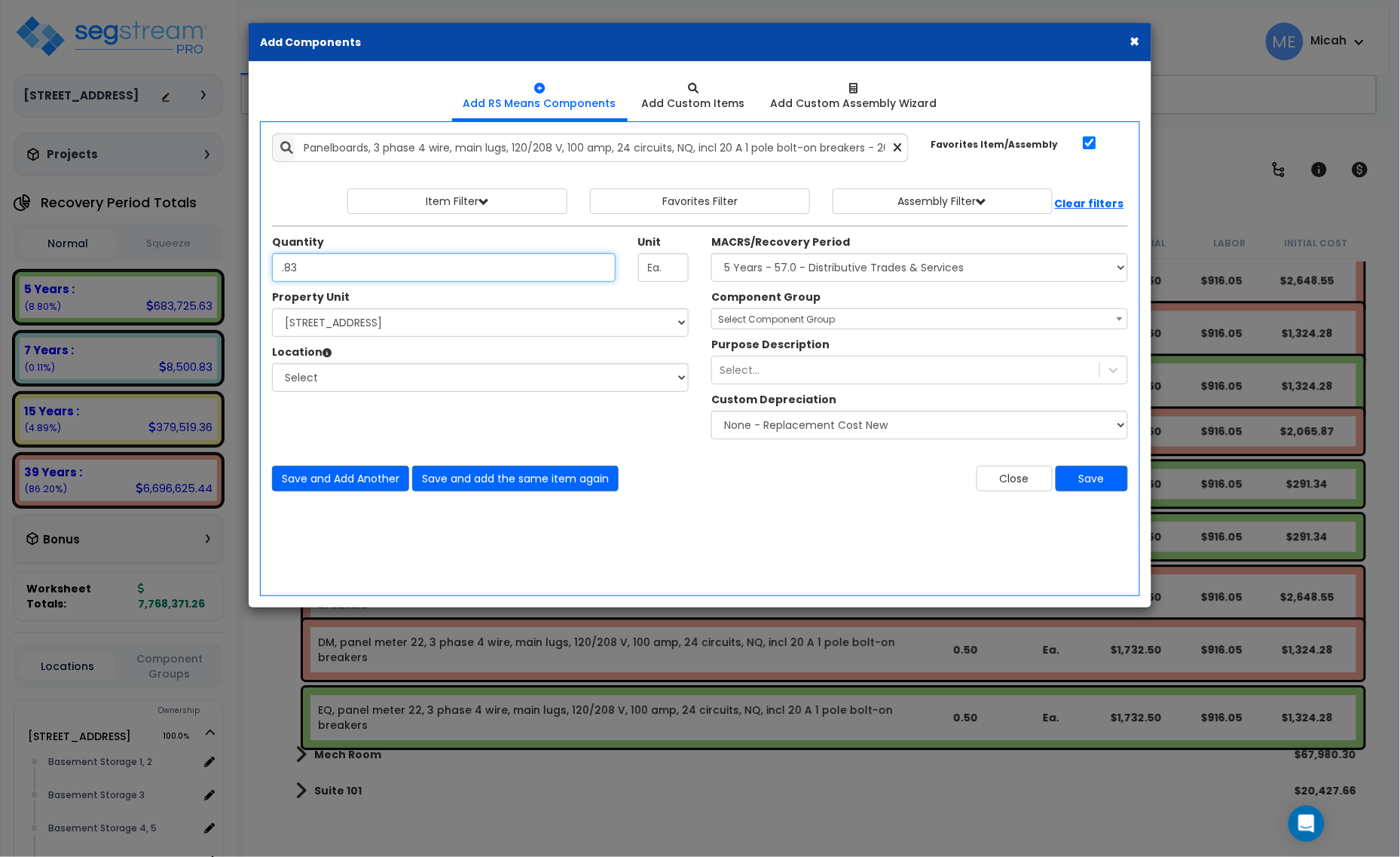
type input ".83"
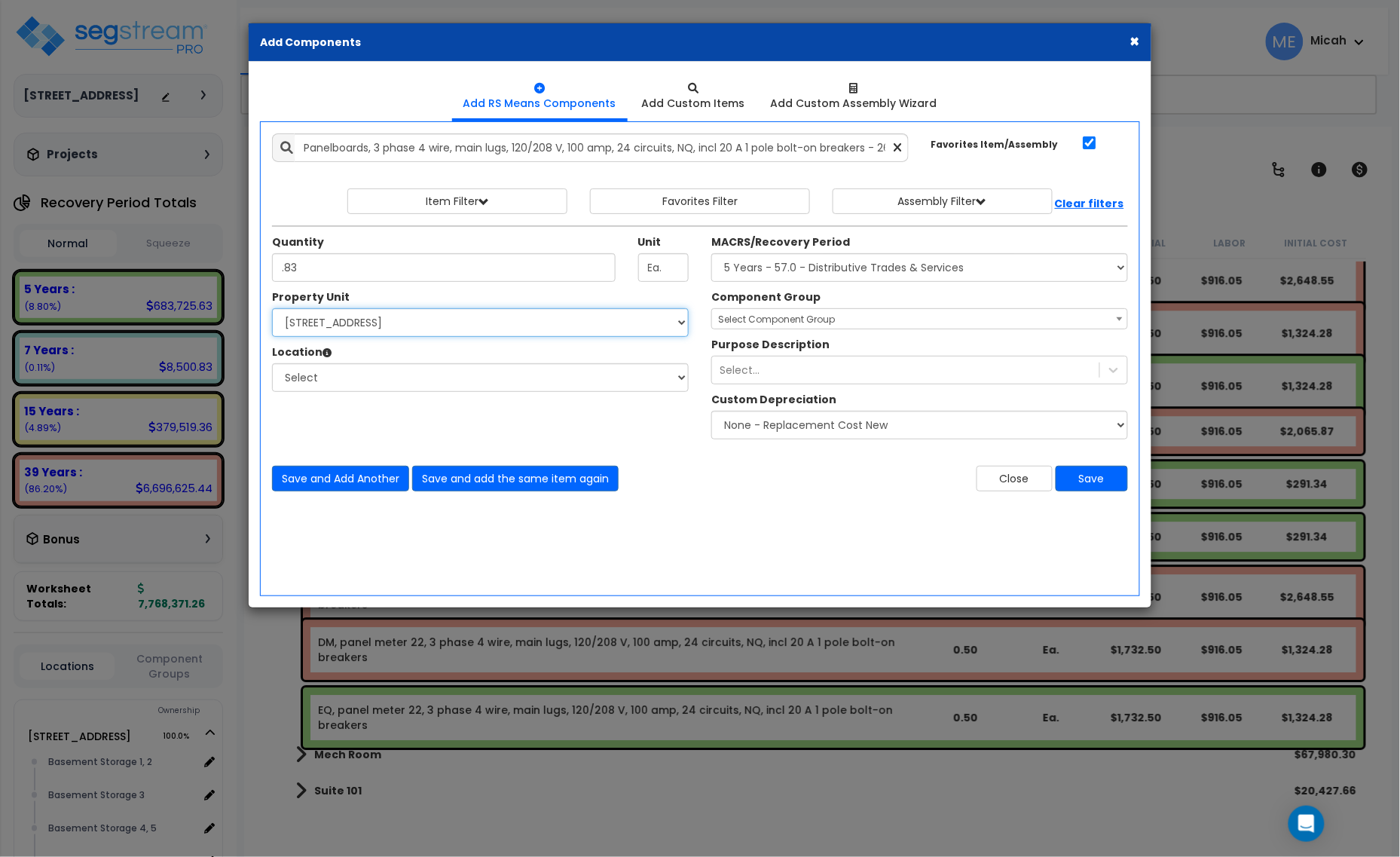
click at [398, 325] on select "Select [STREET_ADDRESS] Site Improvements" at bounding box center [481, 323] width 417 height 29
select select "170921"
click at [272, 309] on select "Select [STREET_ADDRESS] Site Improvements" at bounding box center [481, 323] width 417 height 29
click at [382, 377] on select "Select Basement Storage 1, 2 Basement Storage 3 Basement Storage 4, 5 Building …" at bounding box center [481, 378] width 417 height 29
select select "31953"
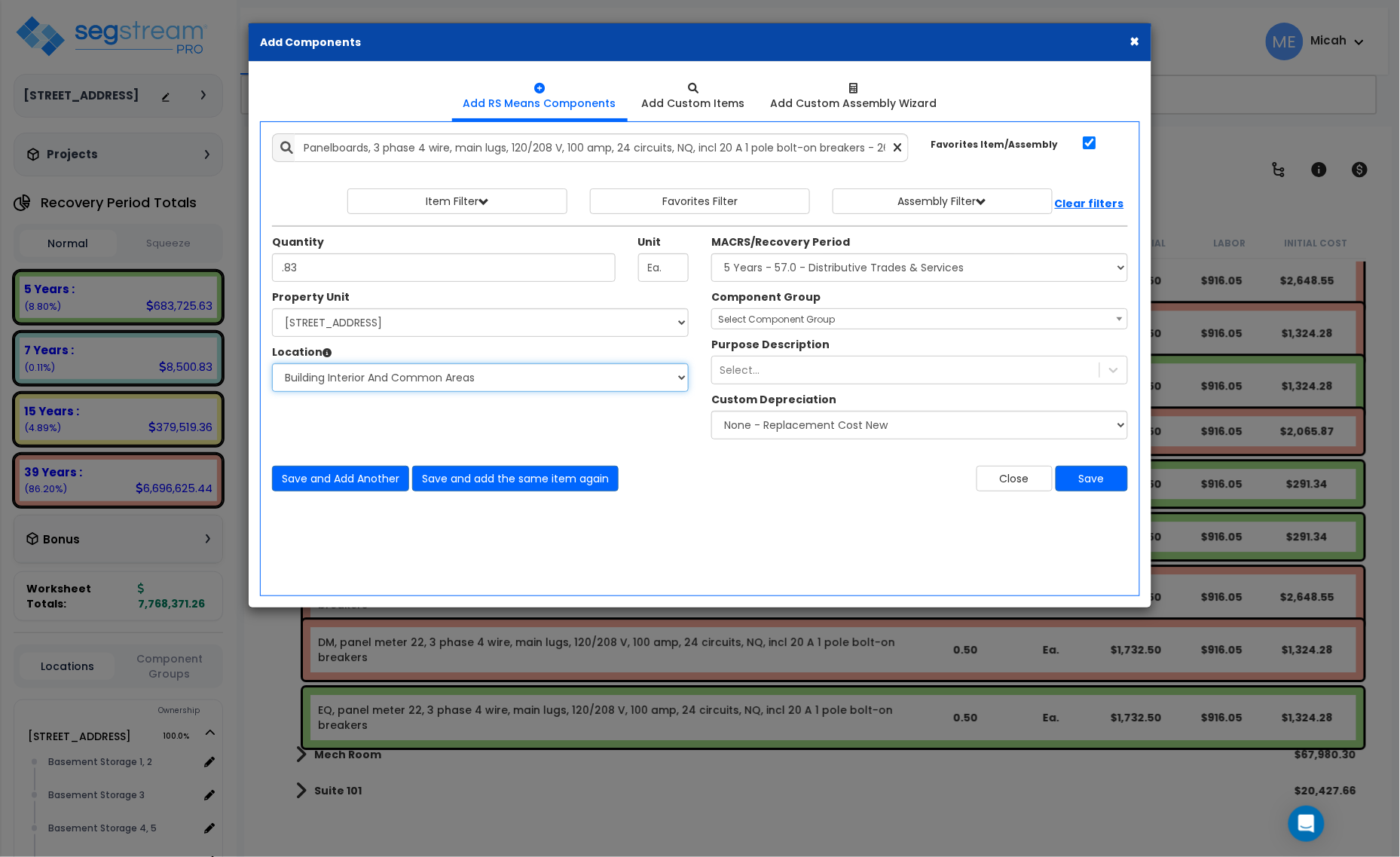
click at [272, 364] on select "Select Basement Storage 1, 2 Basement Storage 3 Basement Storage 4, 5 Building …" at bounding box center [481, 378] width 417 height 29
click at [864, 268] on select "Select MACRS/Recovery Period 5 Years - 57.0 - Distributive Trades & Services 5 …" at bounding box center [920, 268] width 417 height 29
select select "3669"
click at [712, 254] on select "Select MACRS/Recovery Period 5 Years - 57.0 - Distributive Trades & Services 5 …" at bounding box center [920, 268] width 417 height 29
click at [777, 318] on span "Select Component Group" at bounding box center [777, 319] width 117 height 13
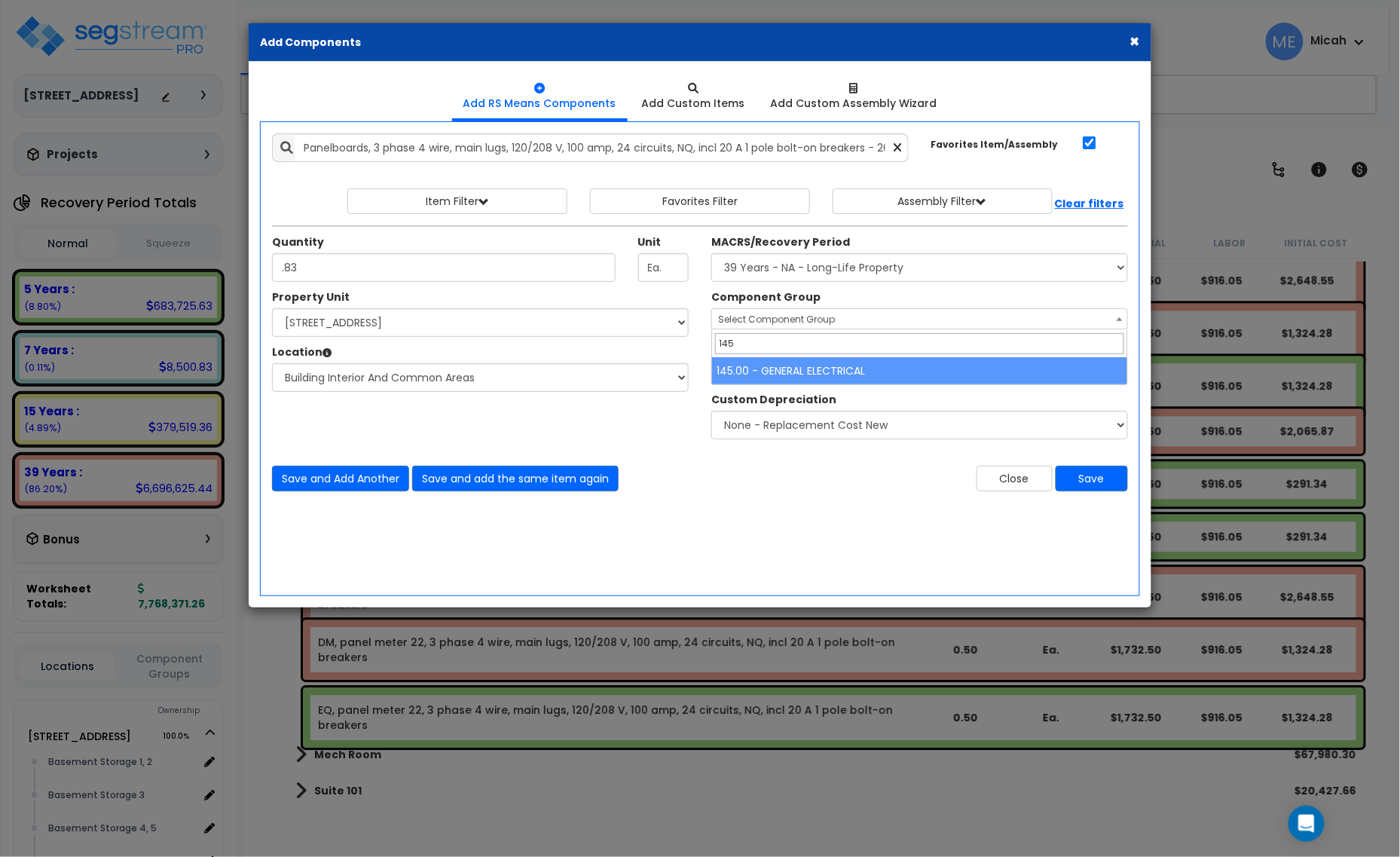
type input "145"
select select "56955"
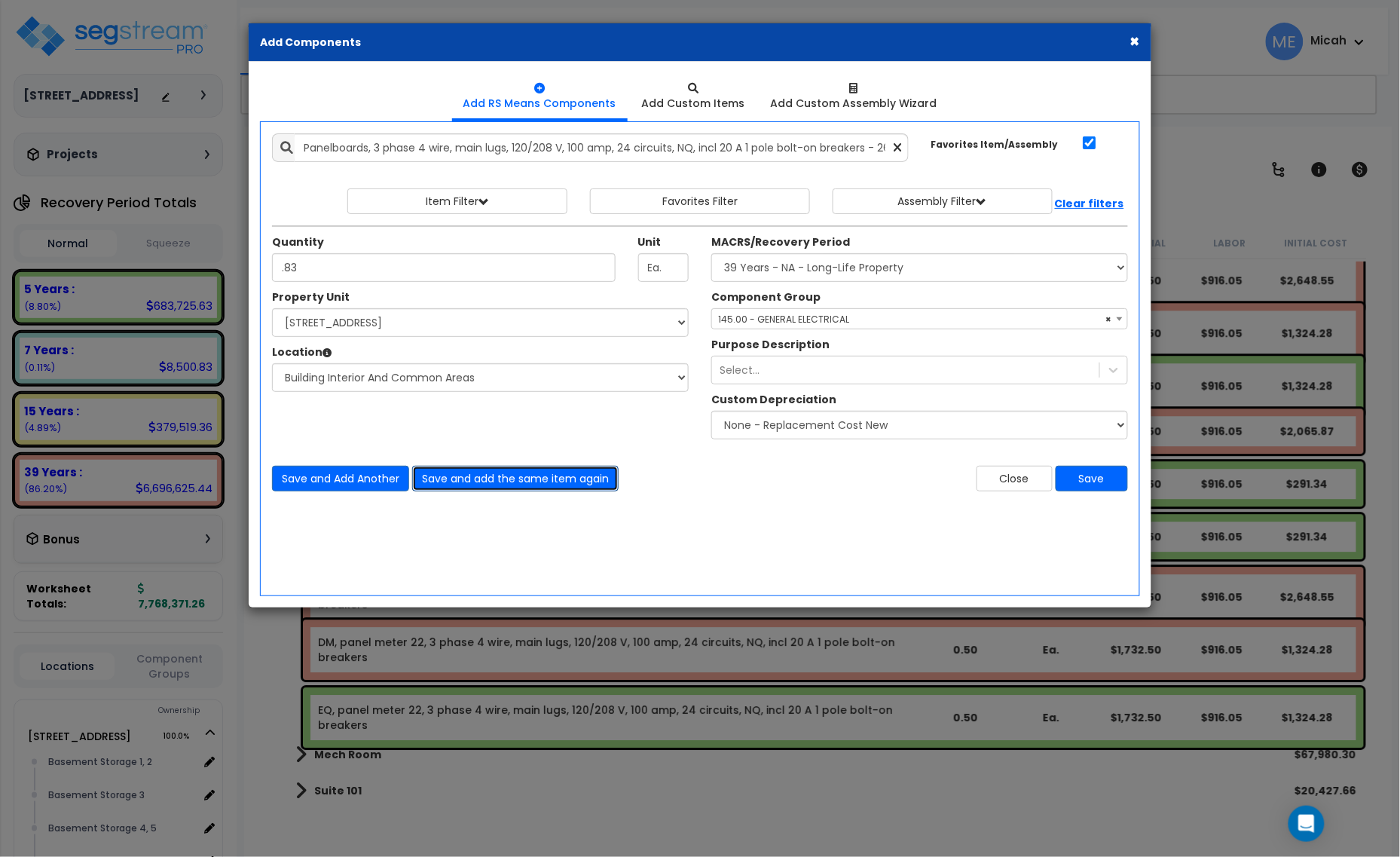
click at [557, 476] on button "Save and add the same item again" at bounding box center [515, 478] width 207 height 25
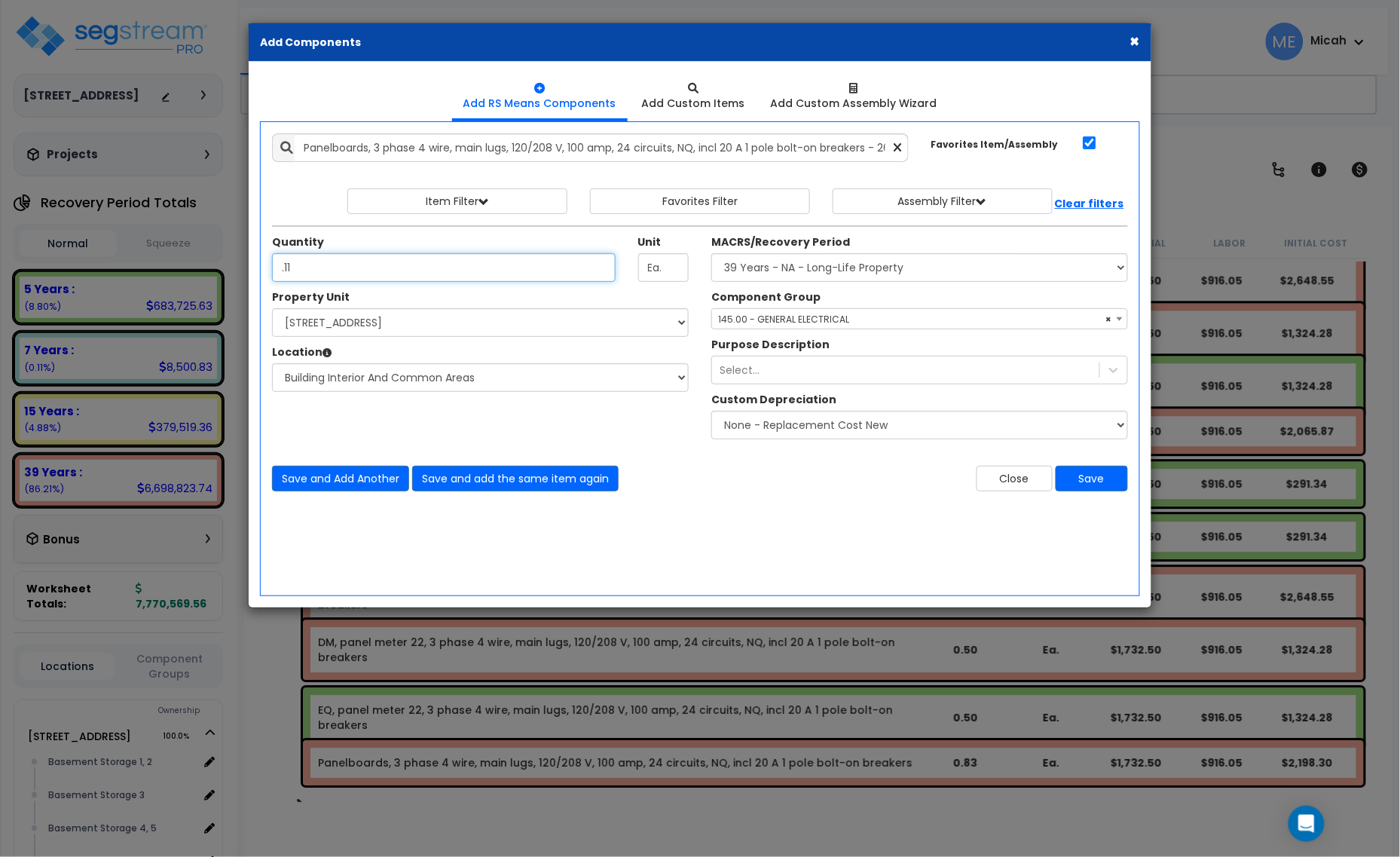
type input ".11"
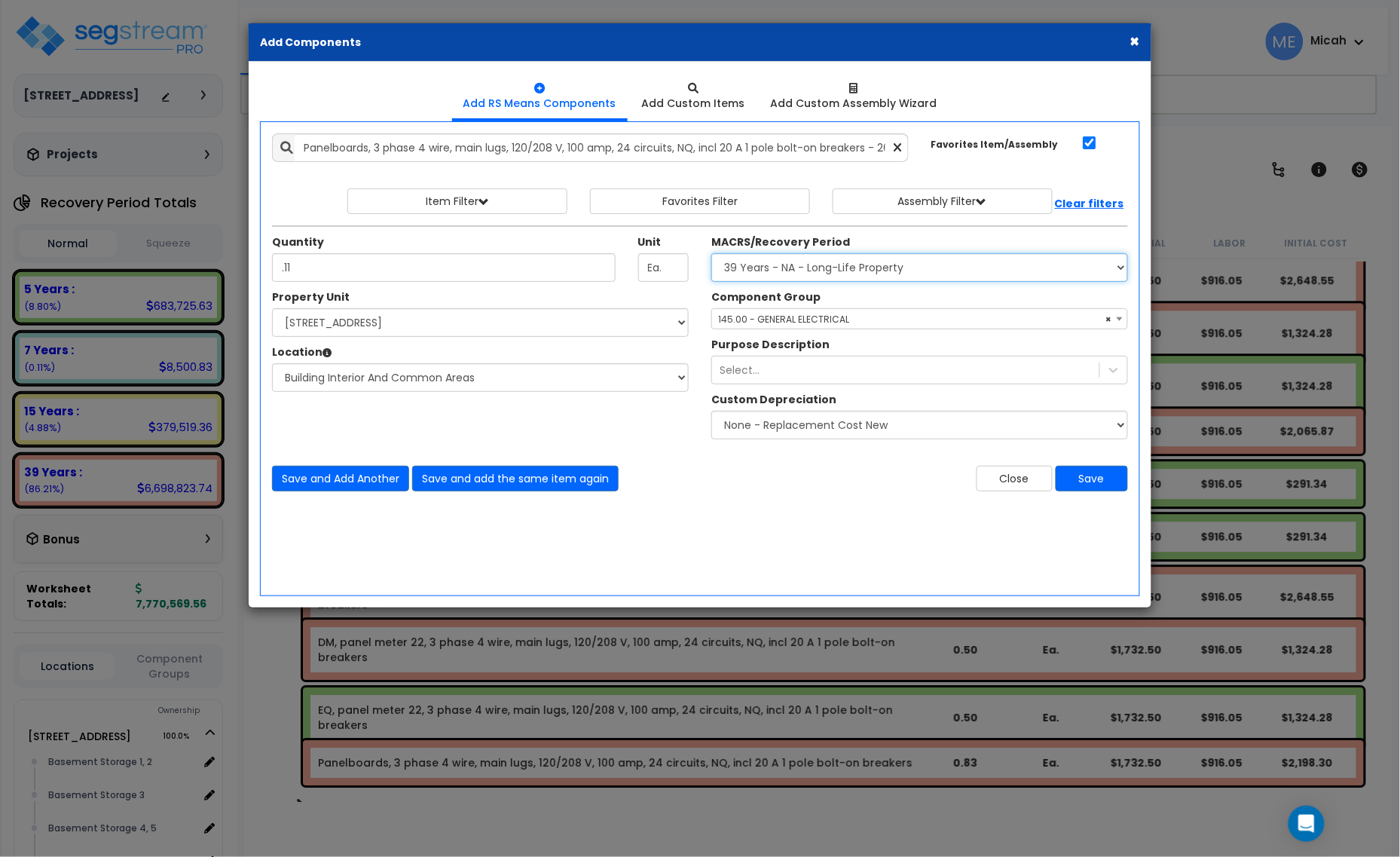
click at [741, 268] on select "Select MACRS/Recovery Period 5 Years - 57.0 - Distributive Trades & Services 5 …" at bounding box center [920, 268] width 417 height 29
select select "3667"
click at [712, 254] on select "Select MACRS/Recovery Period 5 Years - 57.0 - Distributive Trades & Services 5 …" at bounding box center [920, 268] width 417 height 29
click at [785, 321] on span "Select Component Group" at bounding box center [777, 319] width 117 height 13
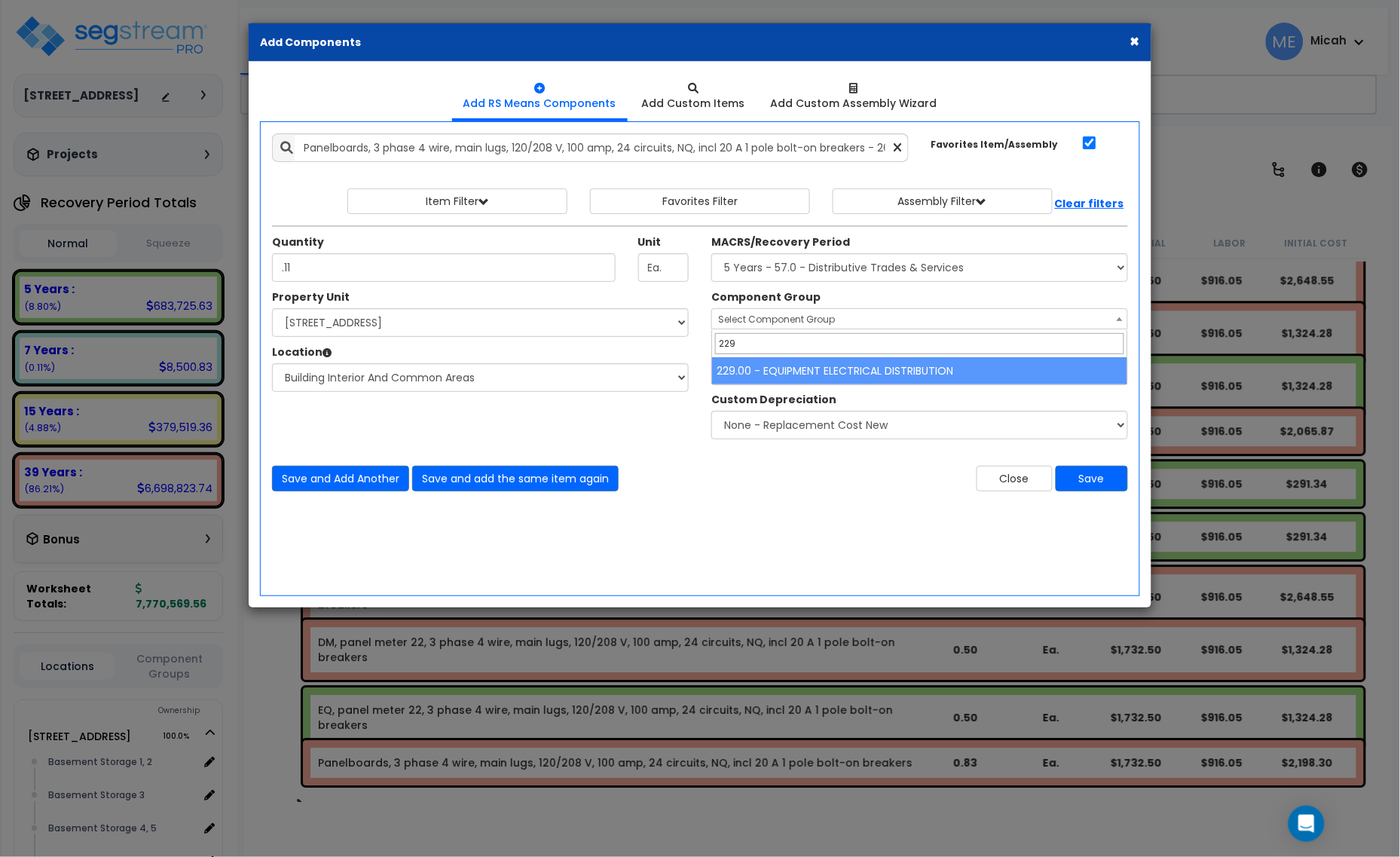
type input "229"
select select "57033"
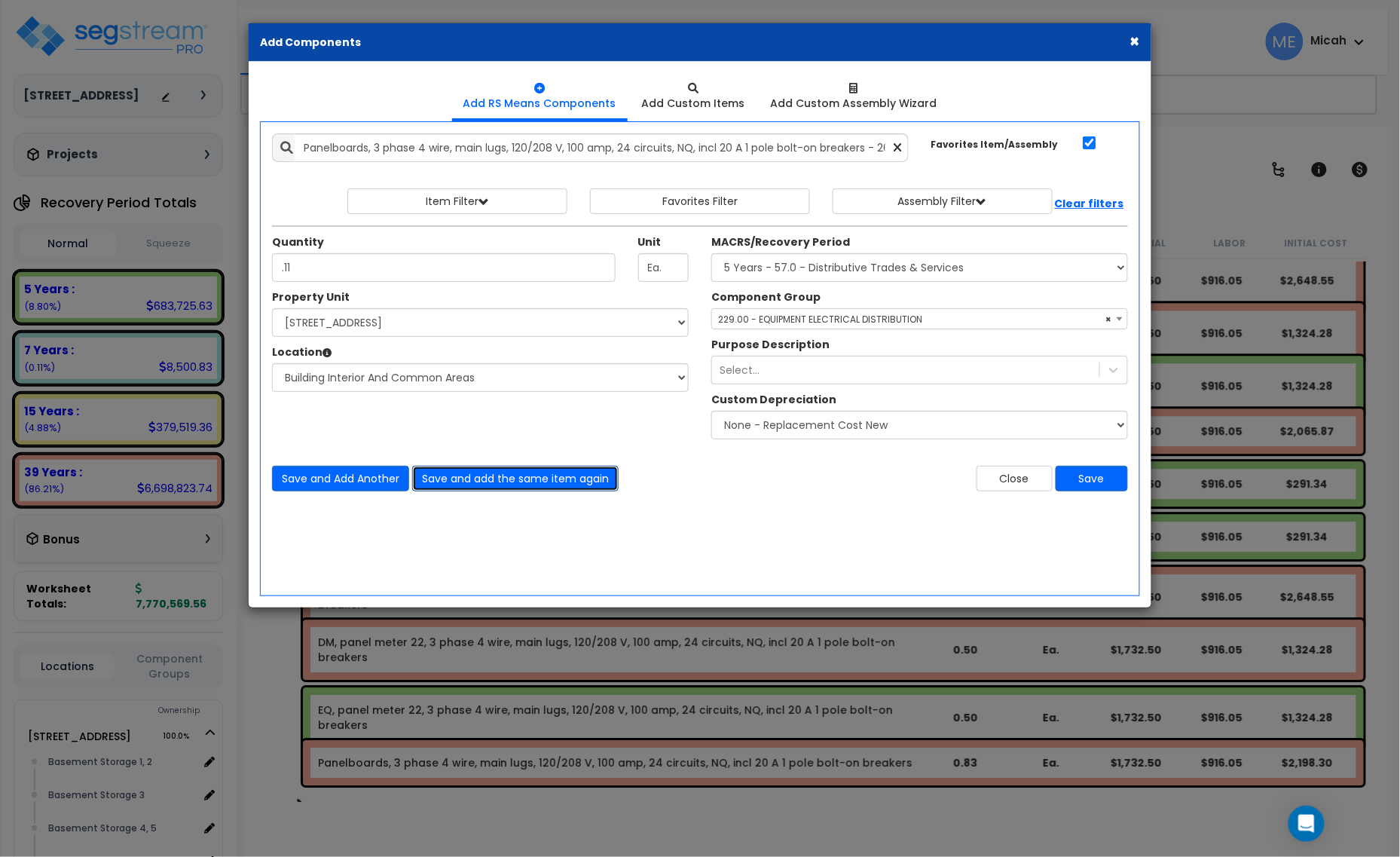
click at [539, 474] on button "Save and add the same item again" at bounding box center [515, 478] width 207 height 25
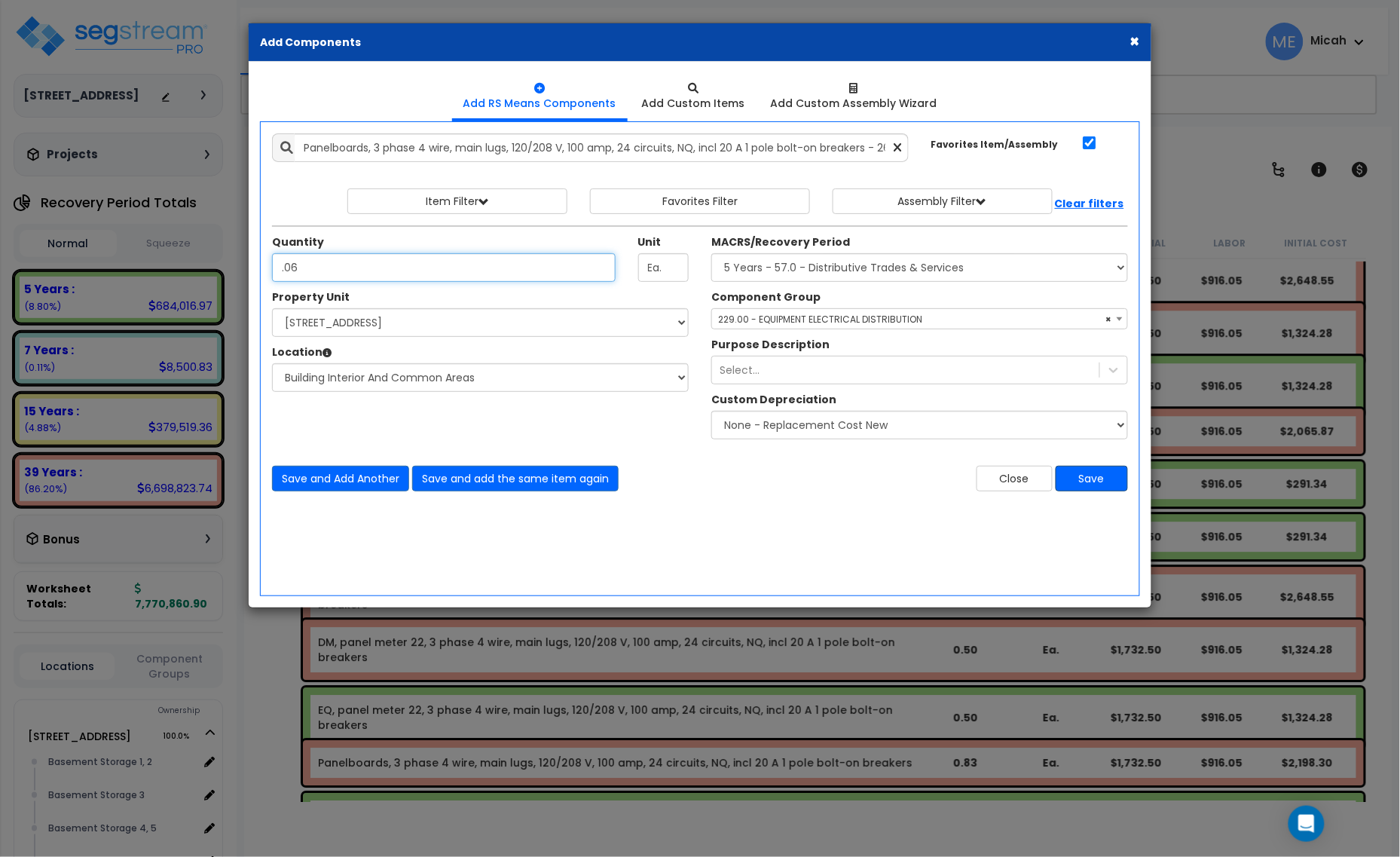
type input ".06"
click at [1114, 484] on button "Save" at bounding box center [1092, 478] width 72 height 25
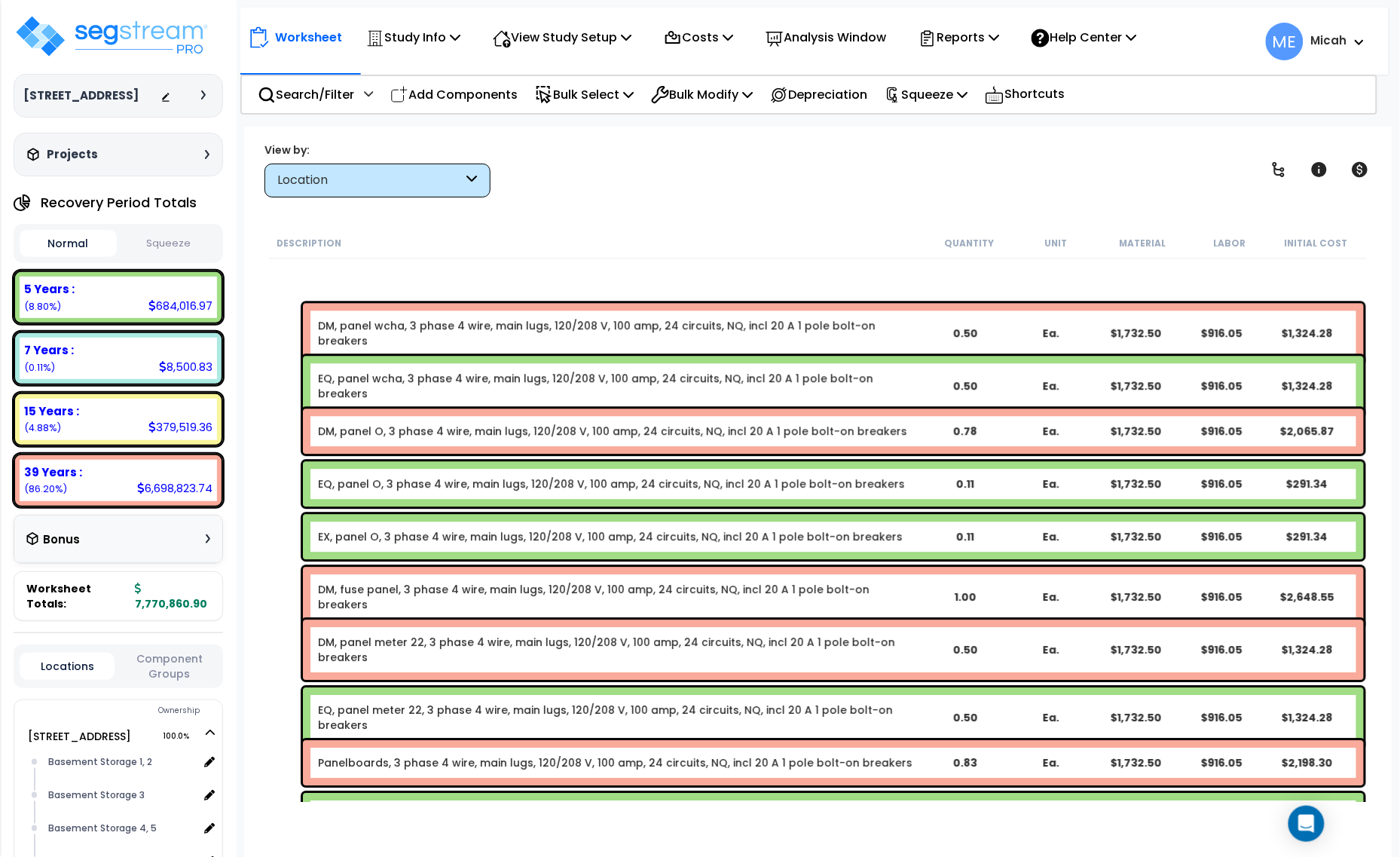
scroll to position [14793, 0]
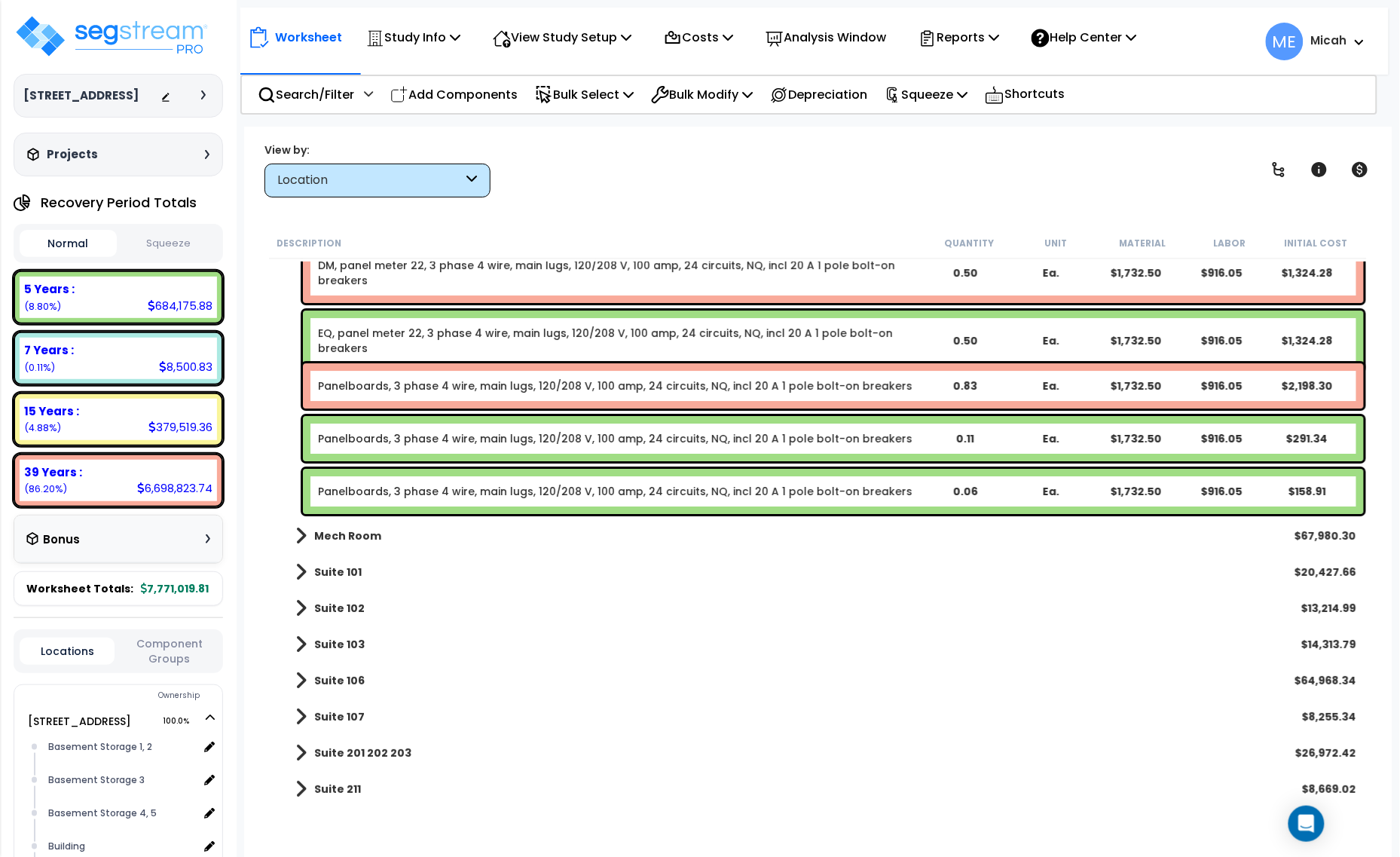
click at [390, 382] on link "Panelboards, 3 phase 4 wire, main lugs, 120/208 V, 100 amp, 24 circuits, NQ, in…" at bounding box center [615, 385] width 594 height 15
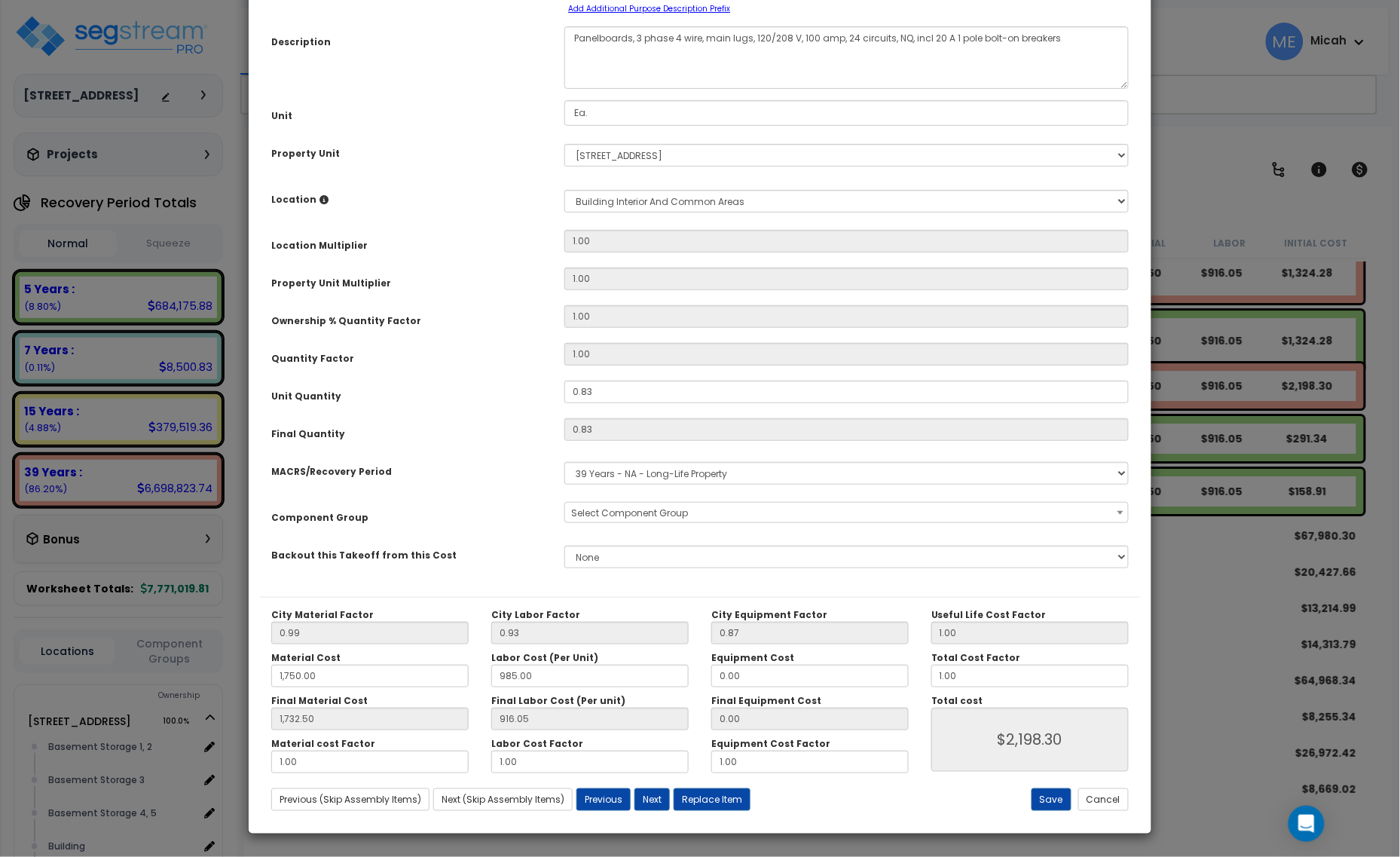
scroll to position [0, 0]
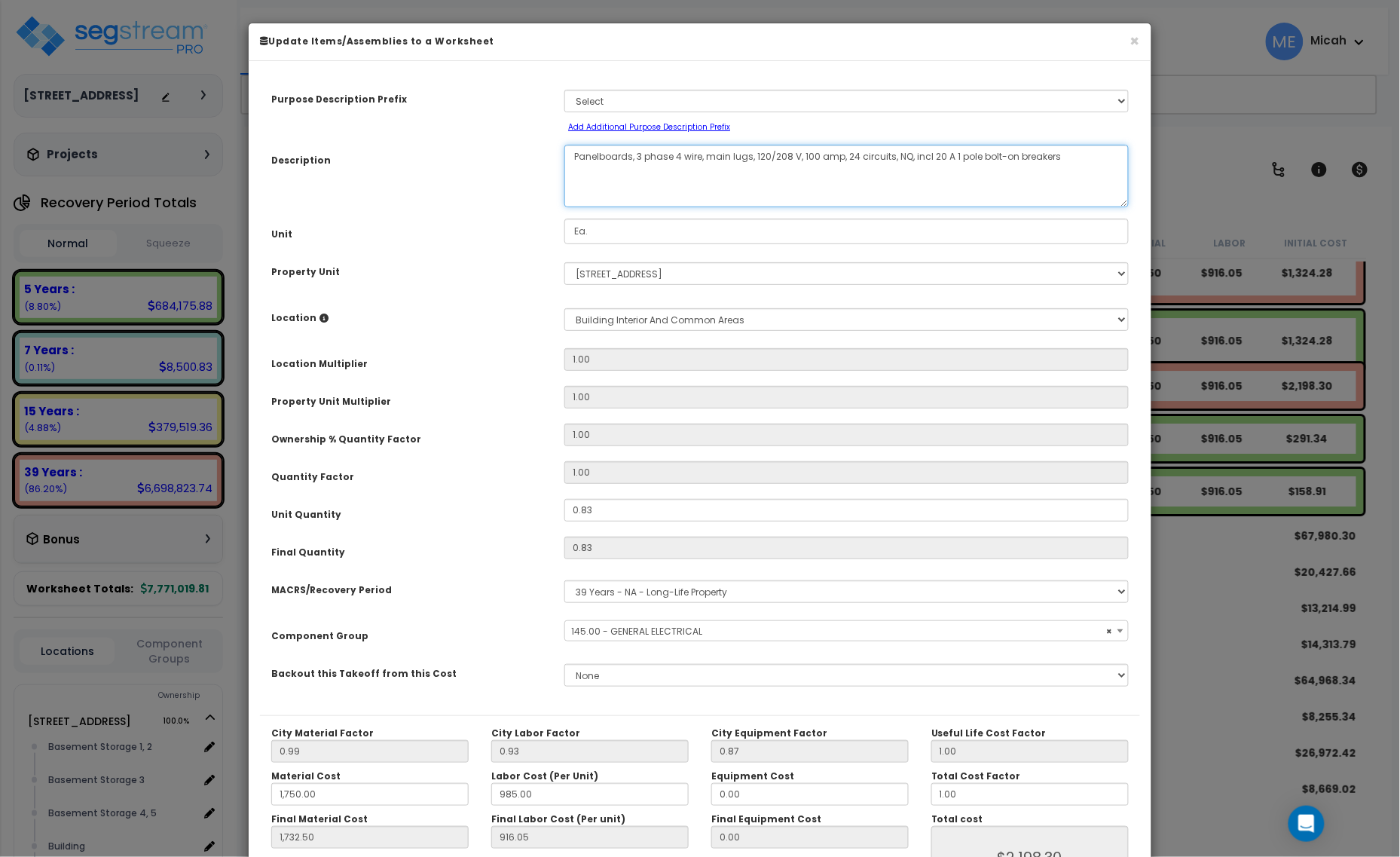
drag, startPoint x: 630, startPoint y: 156, endPoint x: 571, endPoint y: 158, distance: 59.0
click at [571, 158] on textarea "Panelboards, 3 phase 4 wire, main lugs, 120/208 V, 100 amp, 24 circuits, NQ, in…" at bounding box center [847, 175] width 565 height 62
select select "56955"
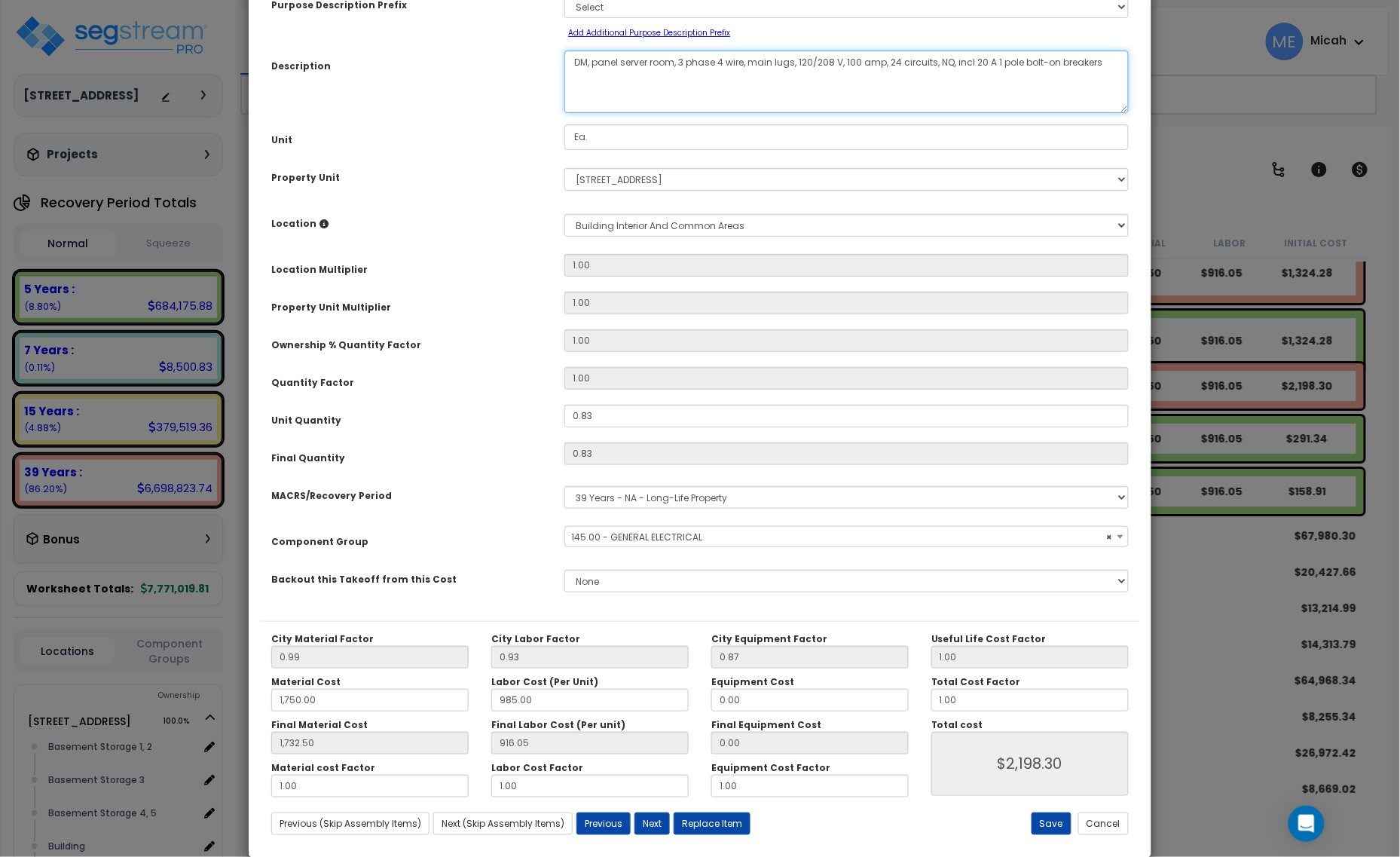
scroll to position [118, 0]
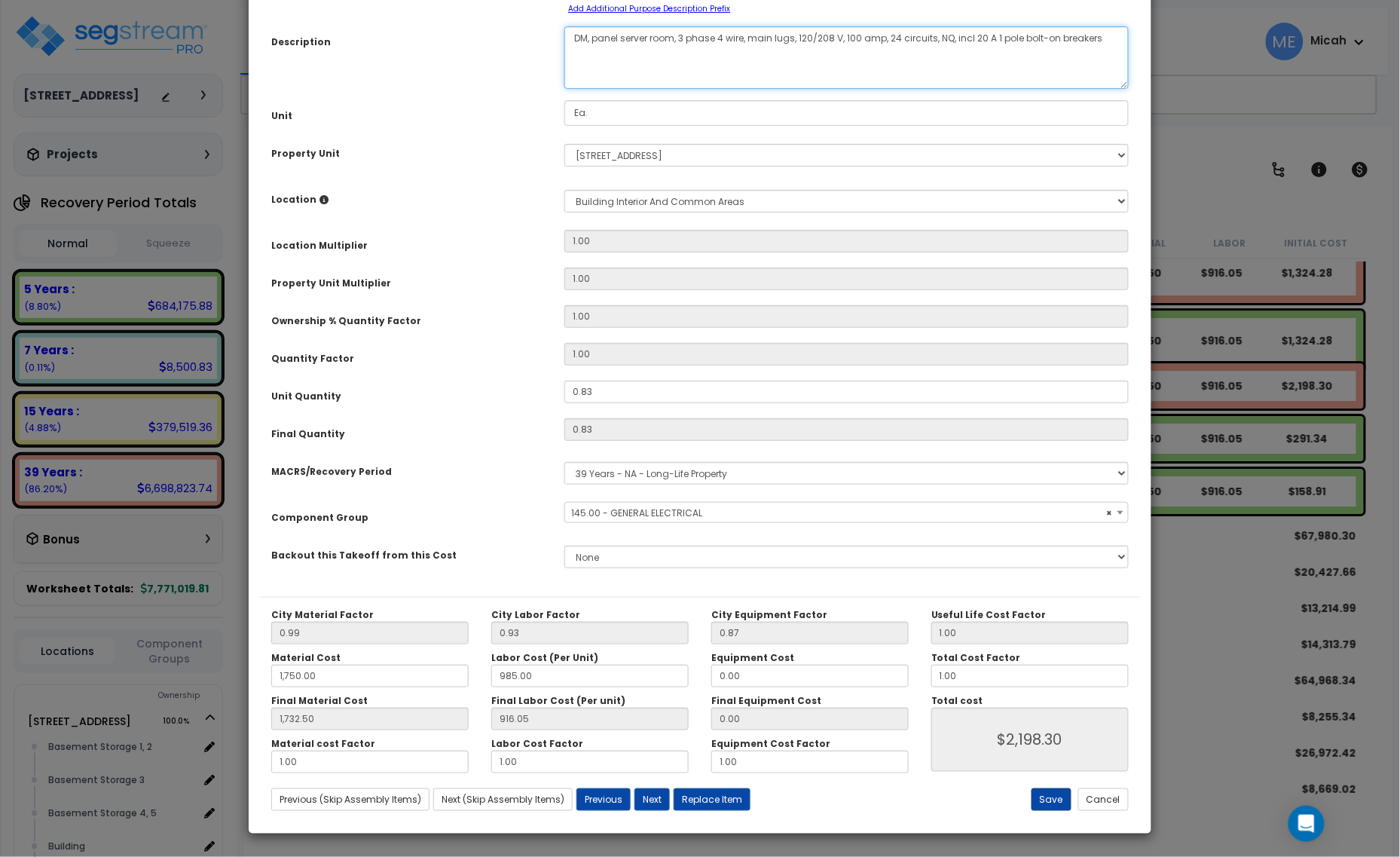
type textarea "DM, panel server room, 3 phase 4 wire, main lugs, 120/208 V, 100 amp, 24 circui…"
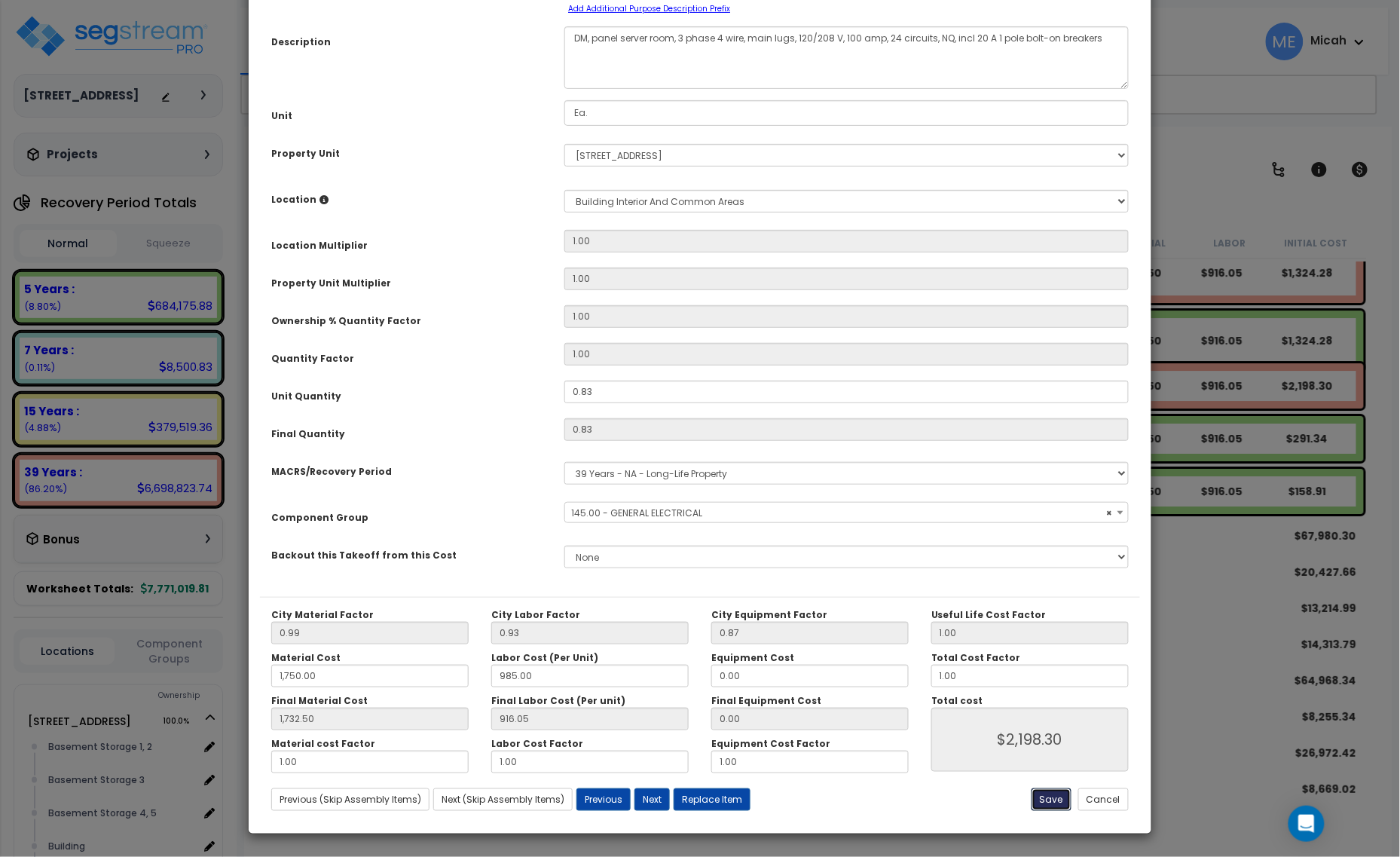
click at [1040, 793] on button "Save" at bounding box center [1052, 799] width 40 height 23
type input "1750.00"
type input "1732.50"
type input "2198.30"
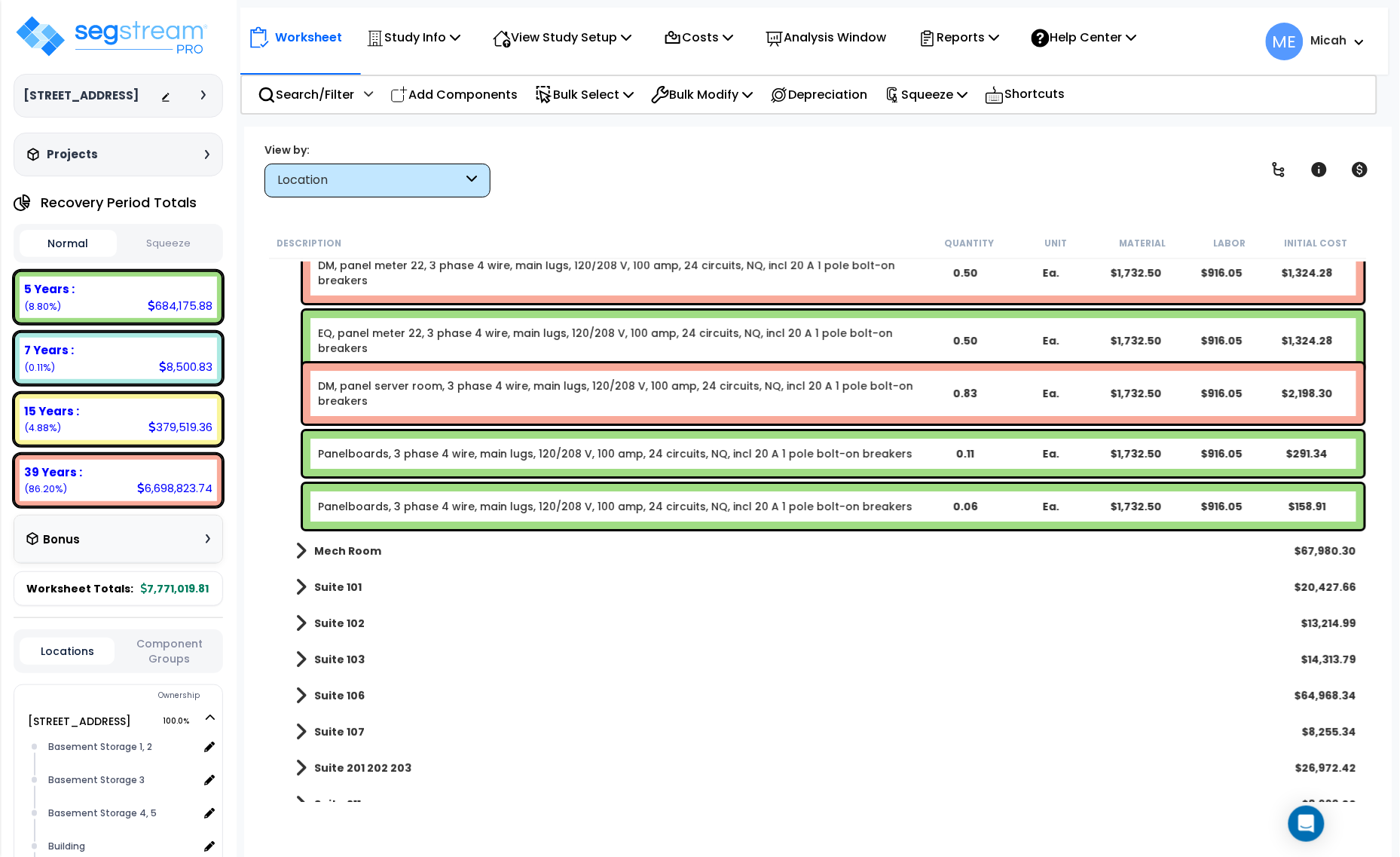
click at [447, 461] on div "Panelboards, 3 phase 4 wire, main lugs, 120/208 V, 100 amp, 24 circuits, NQ, in…" at bounding box center [834, 454] width 1061 height 45
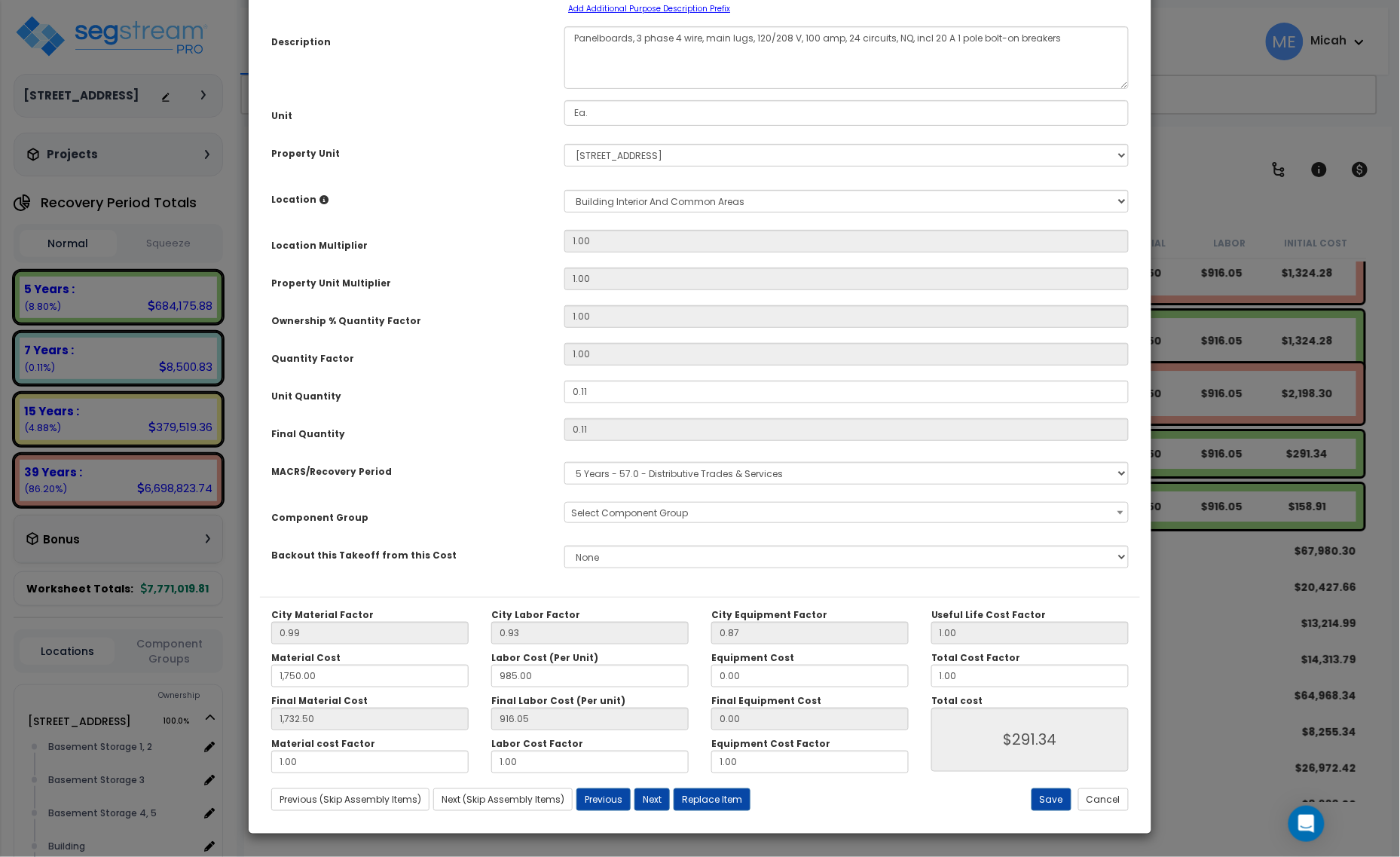
scroll to position [0, 0]
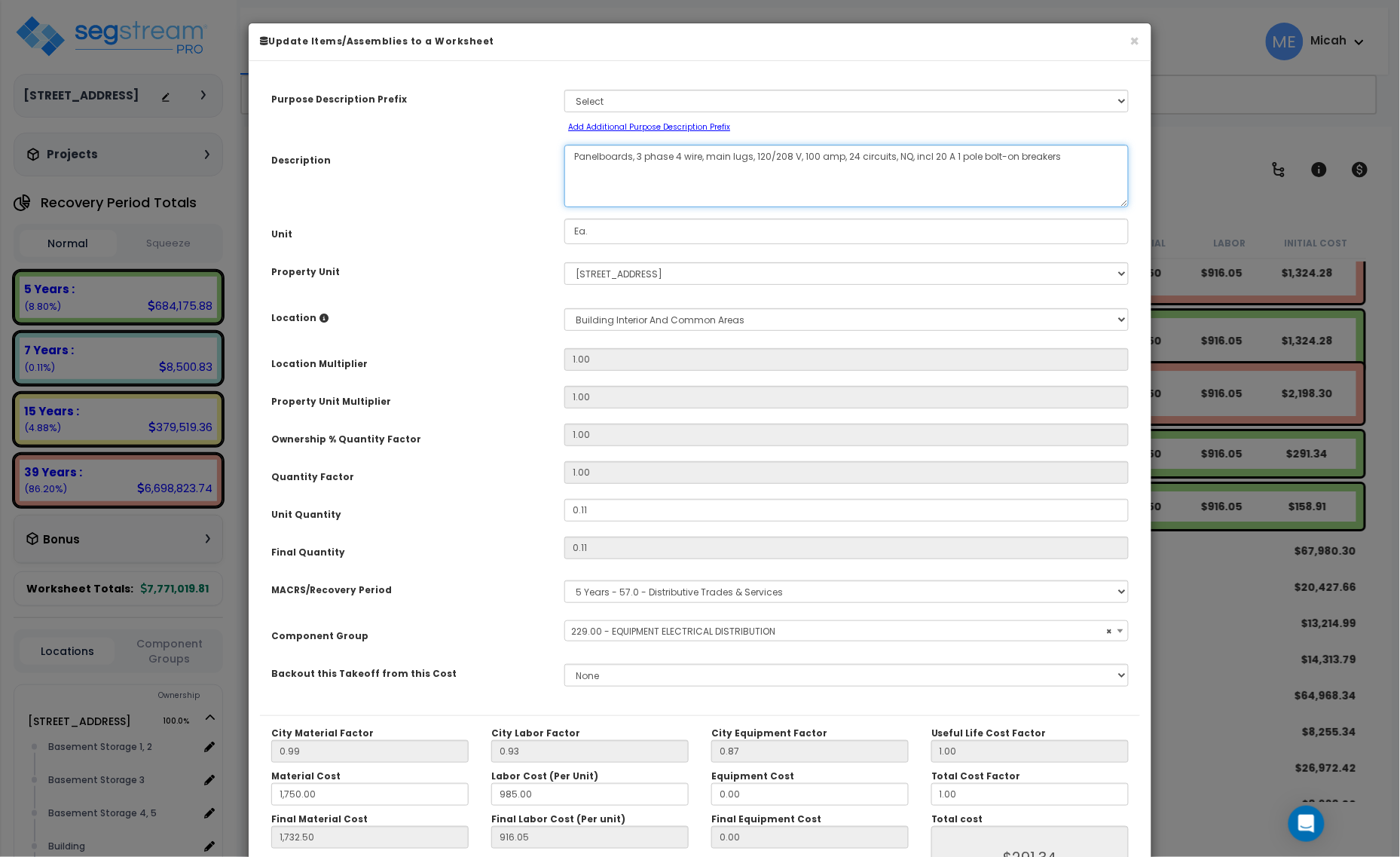
drag, startPoint x: 631, startPoint y: 158, endPoint x: 571, endPoint y: 154, distance: 60.1
click at [571, 154] on textarea "Panelboards, 3 phase 4 wire, main lugs, 120/208 V, 100 amp, 24 circuits, NQ, in…" at bounding box center [847, 175] width 565 height 62
select select "57033"
type textarea "E, 3 phase 4 wire, main lugs, 120/208 V, 100 amp, 24 circuits, NQ, incl 20 A 1 …"
select select "57033"
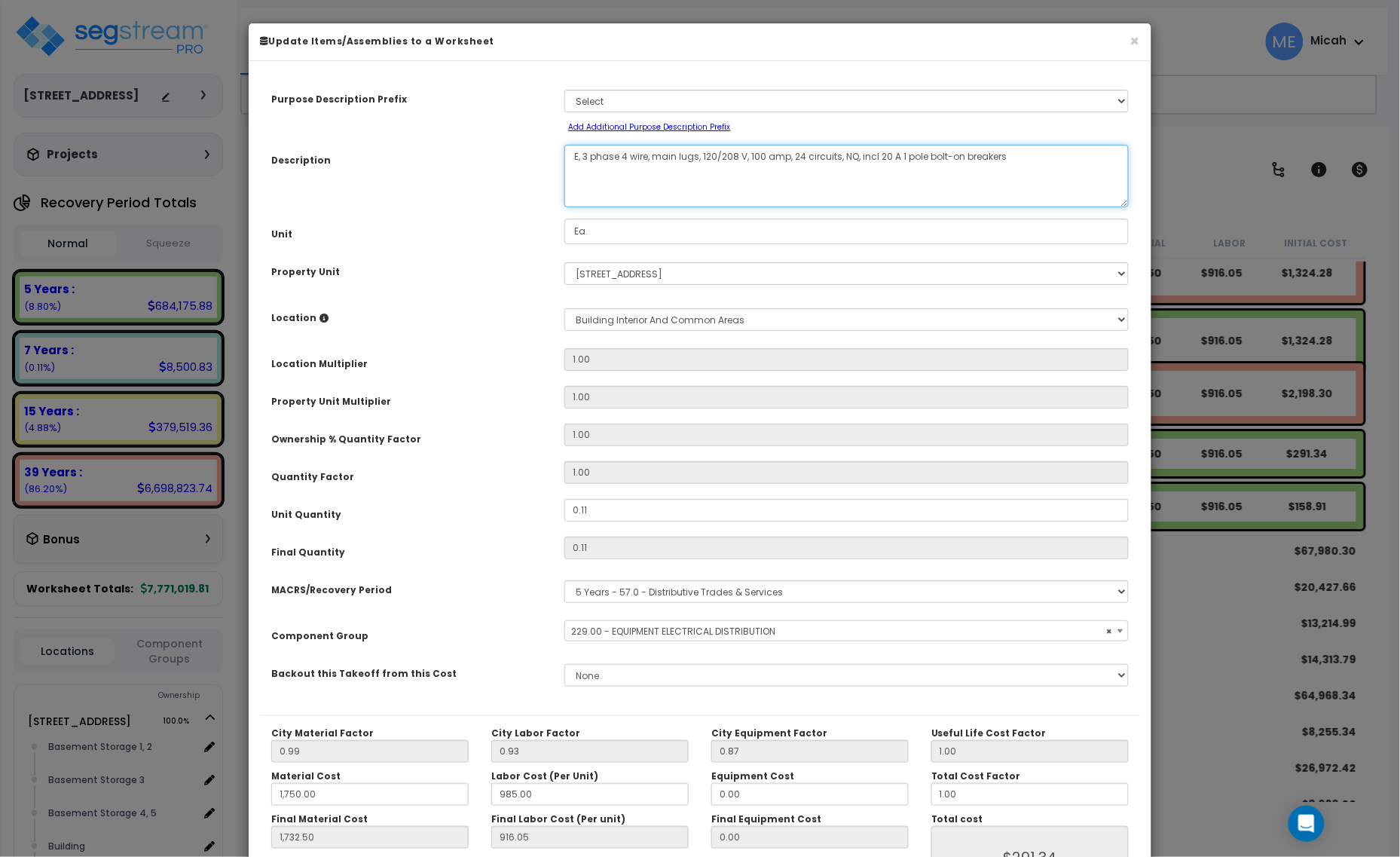
type textarea "EQ, 3 phase 4 wire, main lugs, 120/208 V, 100 amp, 24 circuits, NQ, incl 20 A 1…"
select select "57033"
type textarea "EQ,, 3 phase 4 wire, main lugs, 120/208 V, 100 amp, 24 circuits, NQ, incl 20 A …"
select select "57033"
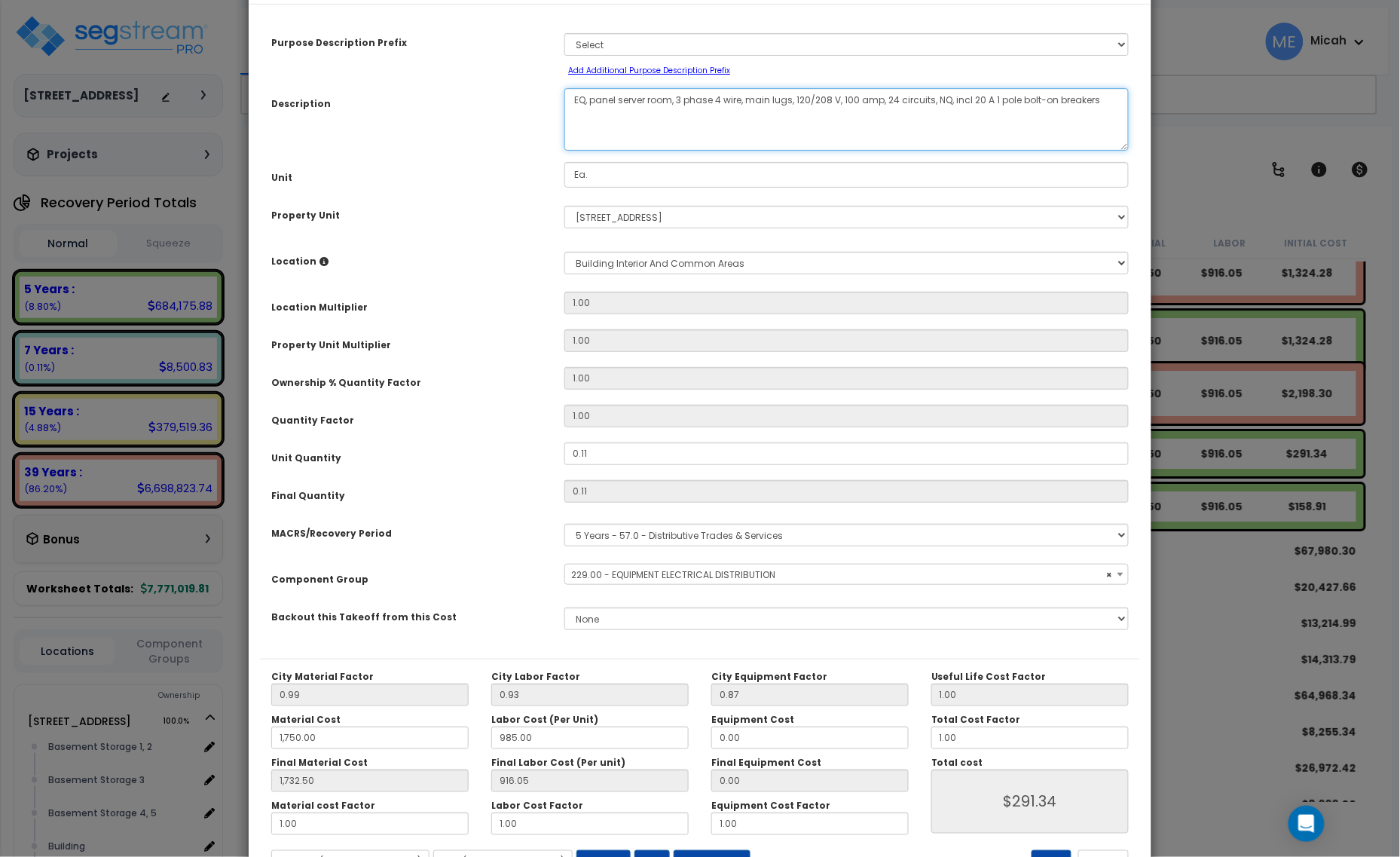
scroll to position [118, 0]
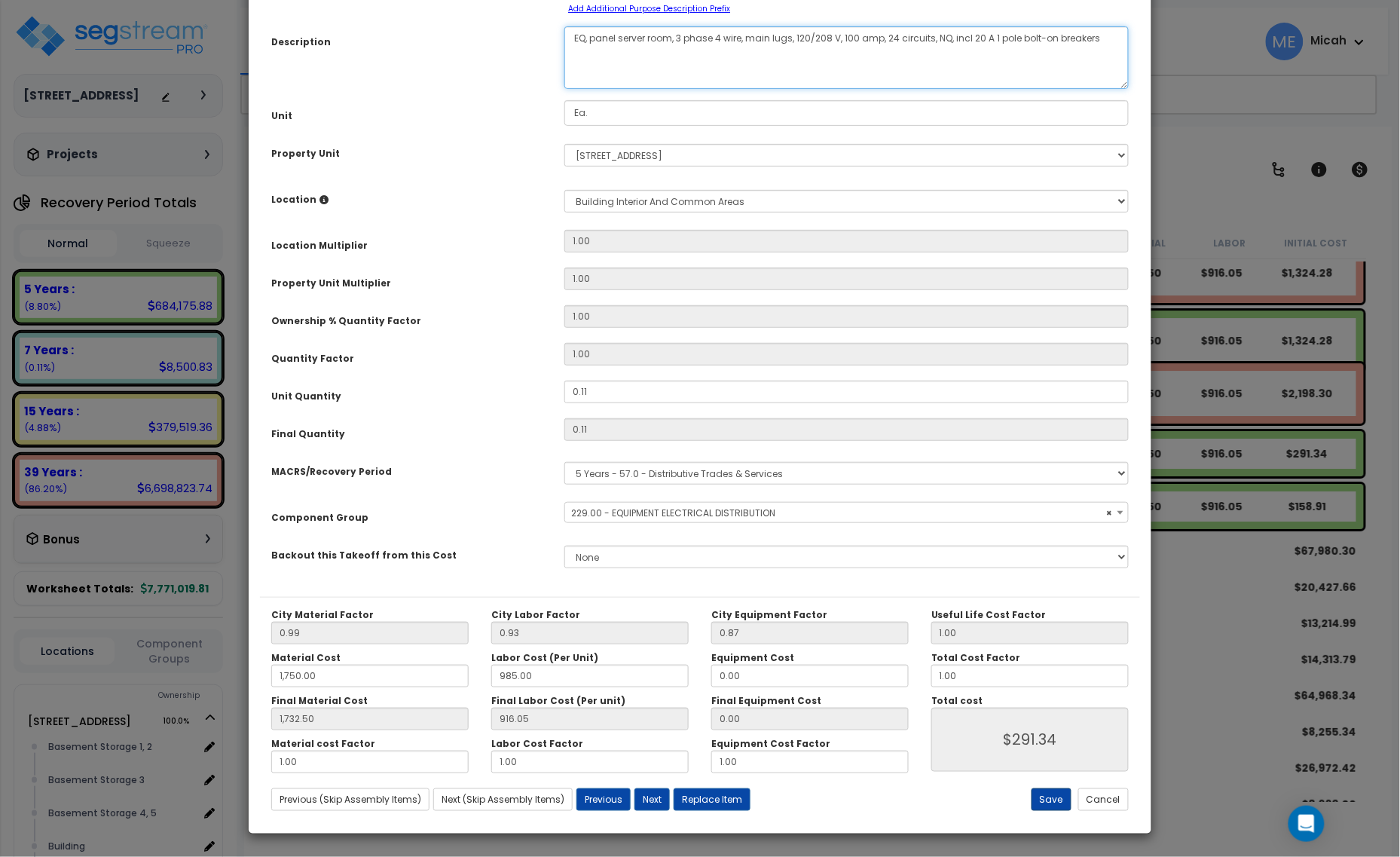
type textarea "EQ, panel server room, 3 phase 4 wire, main lugs, 120/208 V, 100 amp, 24 circui…"
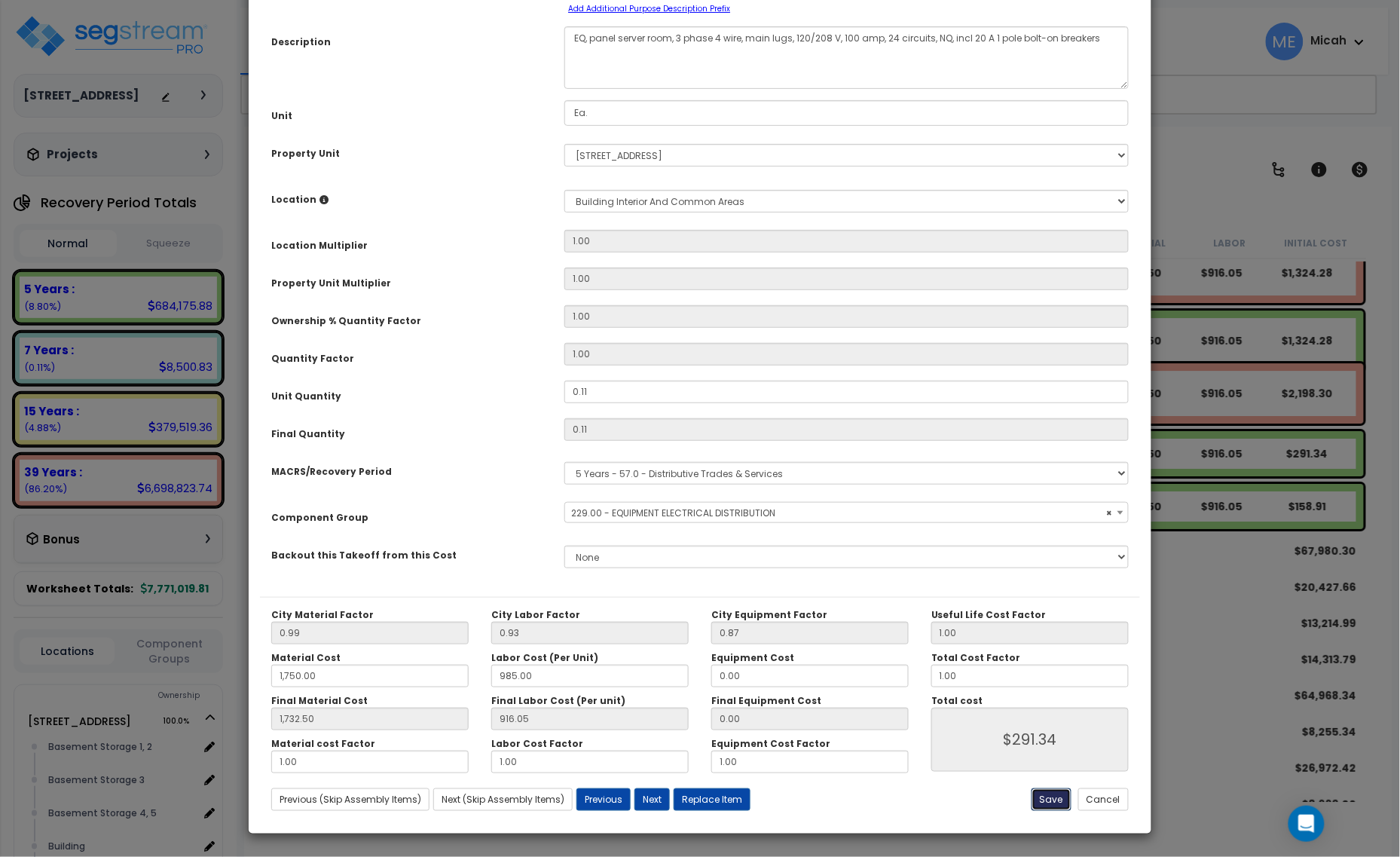
click at [1052, 805] on button "Save" at bounding box center [1052, 799] width 40 height 23
type input "1750.00"
type input "1732.50"
type input "291.34"
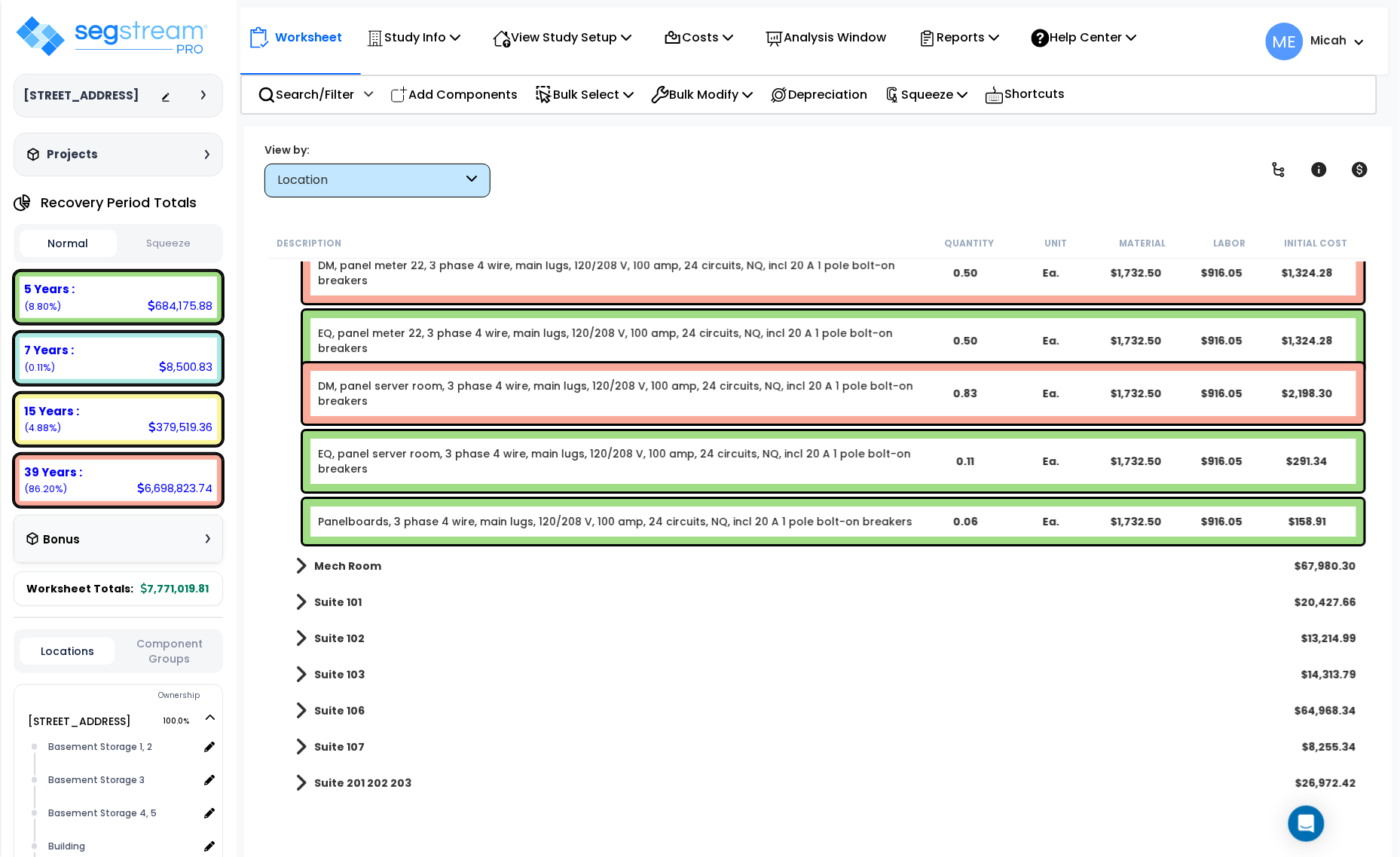
click at [449, 524] on link "Panelboards, 3 phase 4 wire, main lugs, 120/208 V, 100 amp, 24 circuits, NQ, in…" at bounding box center [615, 521] width 594 height 15
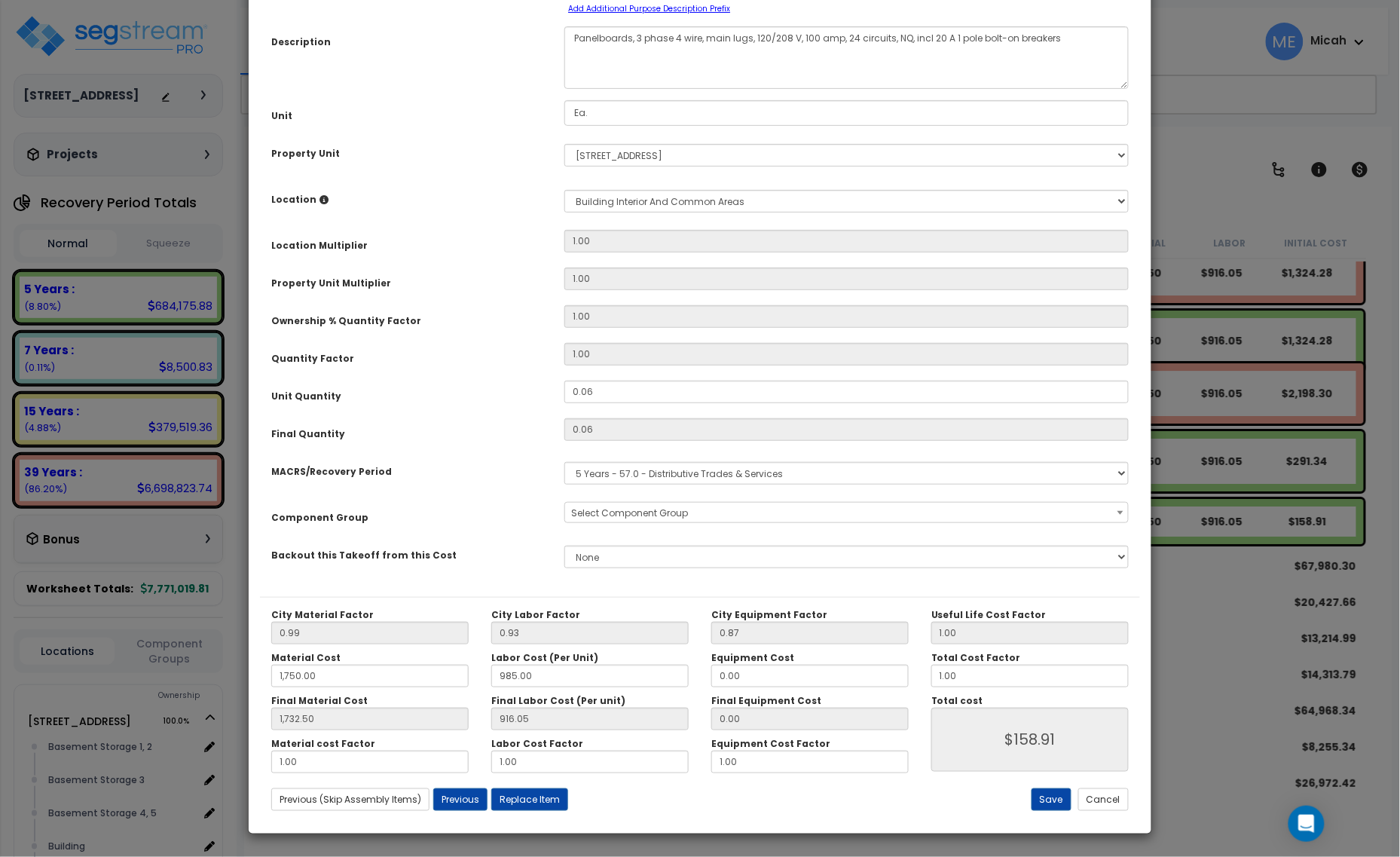
scroll to position [0, 0]
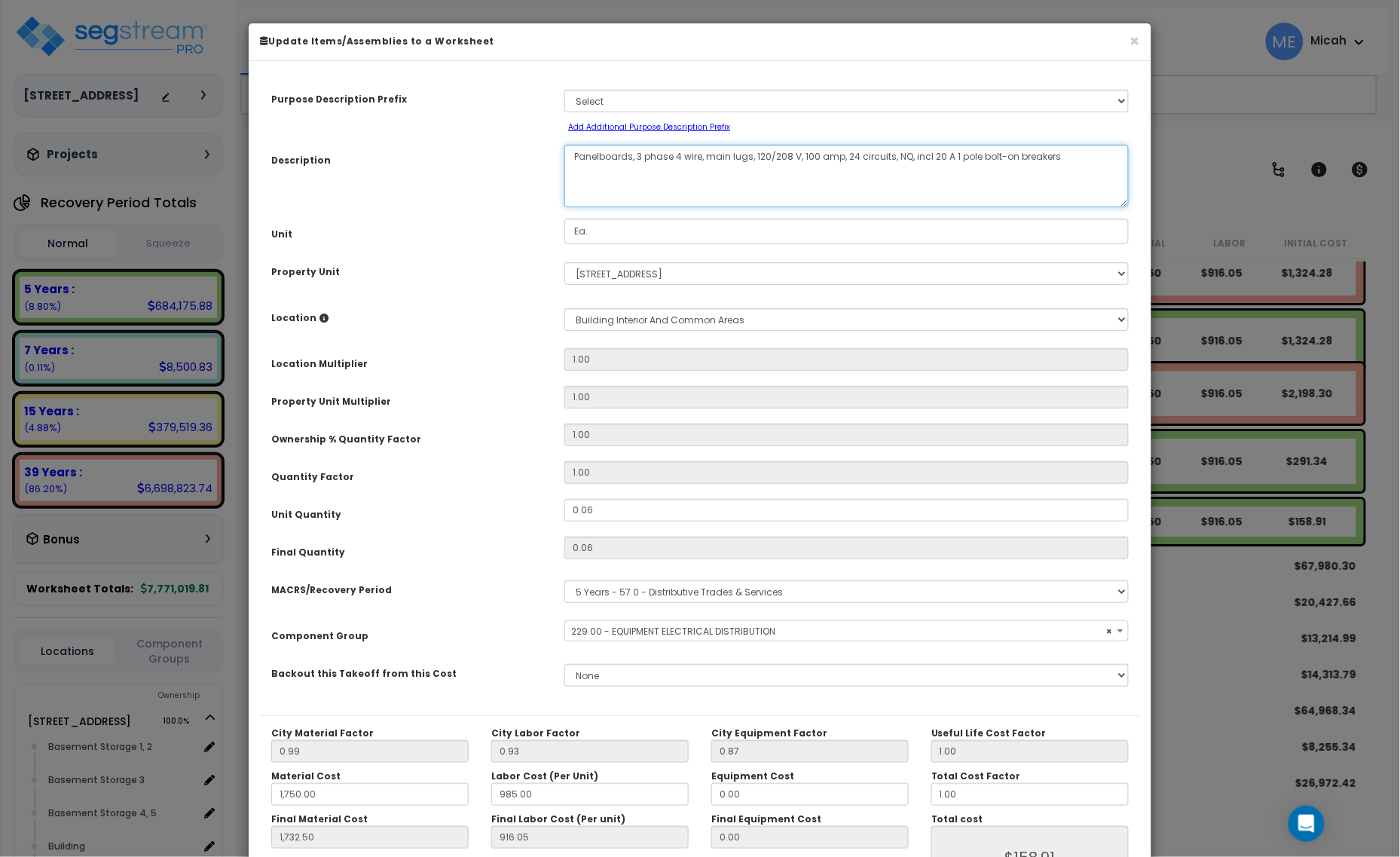
drag, startPoint x: 631, startPoint y: 152, endPoint x: 566, endPoint y: 152, distance: 65.0
click at [566, 152] on textarea "Panelboards, 3 phase 4 wire, main lugs, 120/208 V, 100 amp, 24 circuits, NQ, in…" at bounding box center [847, 175] width 565 height 62
select select "57033"
type textarea "O, 3 phase 4 wire, main lugs, 120/208 V, 100 amp, 24 circuits, NQ, incl 20 A 1 …"
select select "57033"
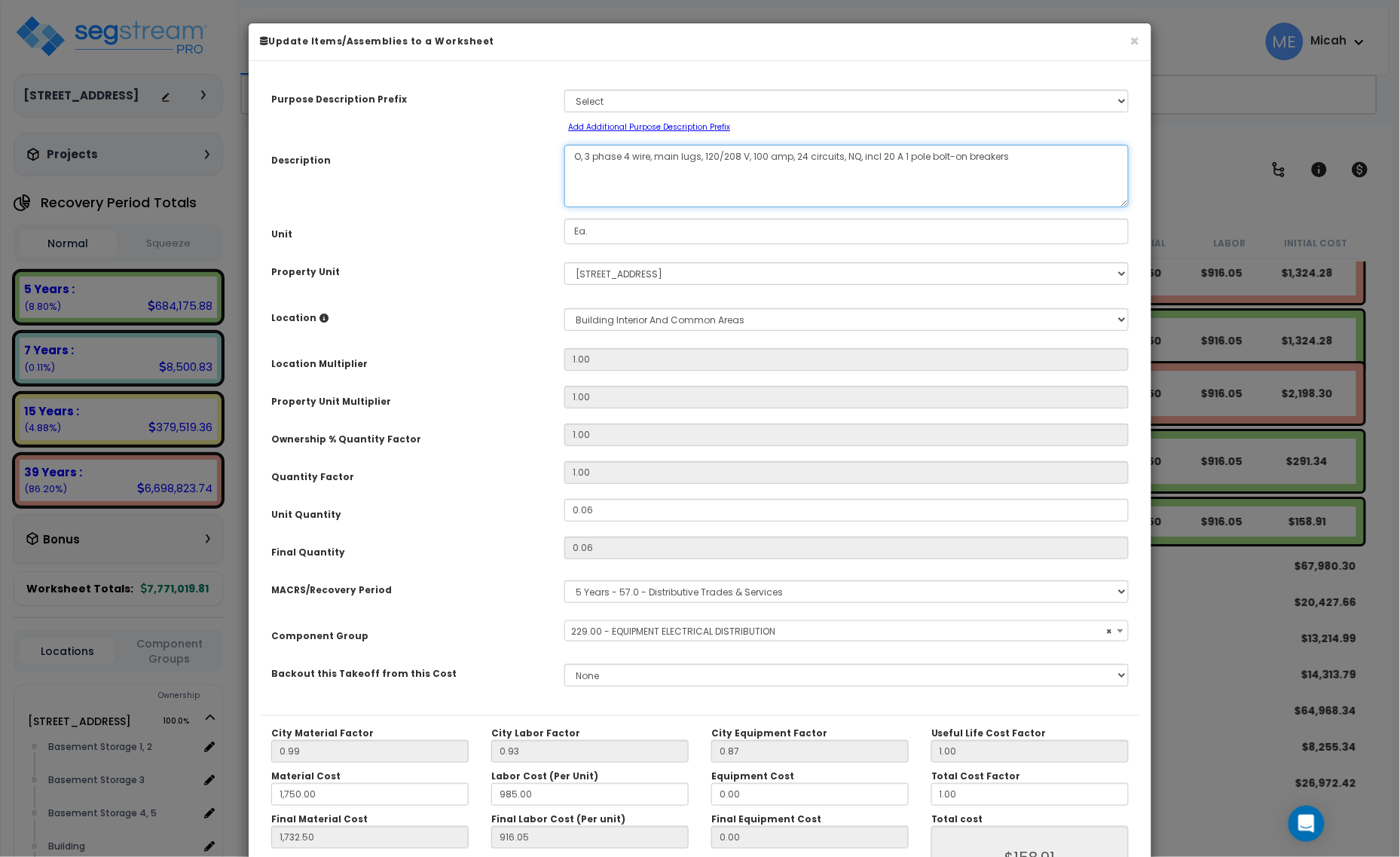
type textarea "OF, 3 phase 4 wire, main lugs, 120/208 V, 100 amp, 24 circuits, NQ, incl 20 A 1…"
select select "57033"
type textarea "OF,, 3 phase 4 wire, main lugs, 120/208 V, 100 amp, 24 circuits, NQ, incl 20 A …"
select select "57033"
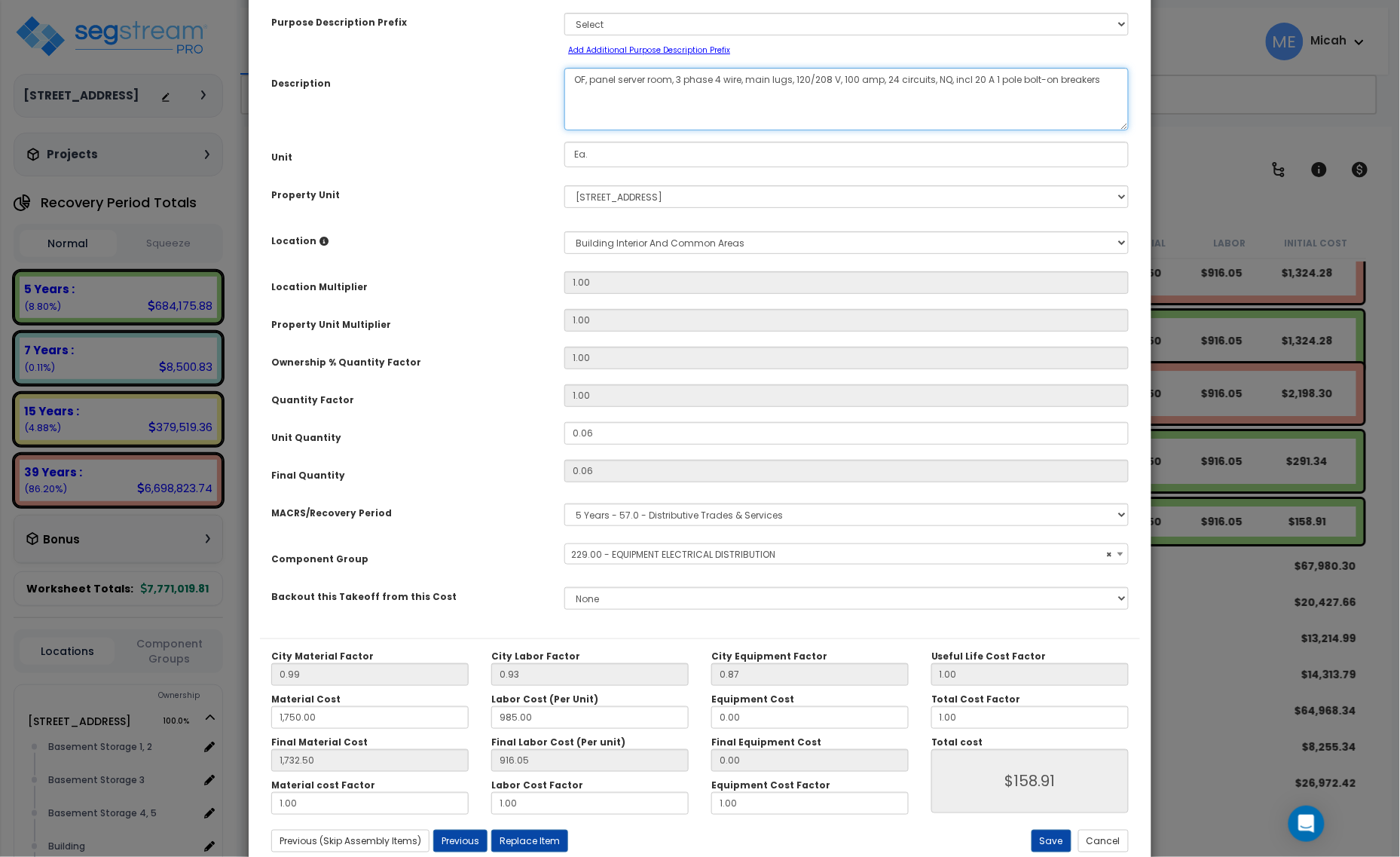
scroll to position [118, 0]
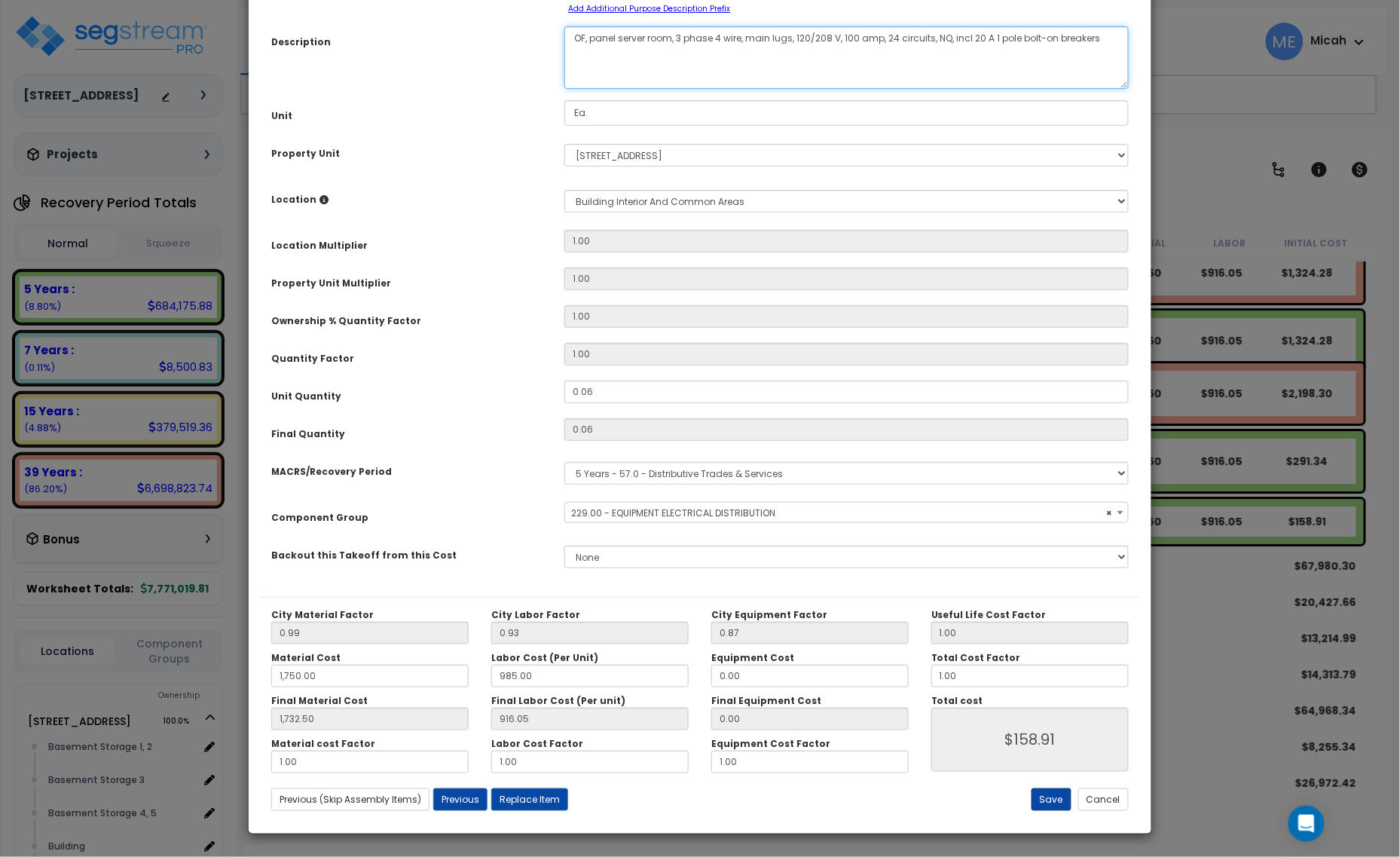
type textarea "OF, panel server room, 3 phase 4 wire, main lugs, 120/208 V, 100 amp, 24 circui…"
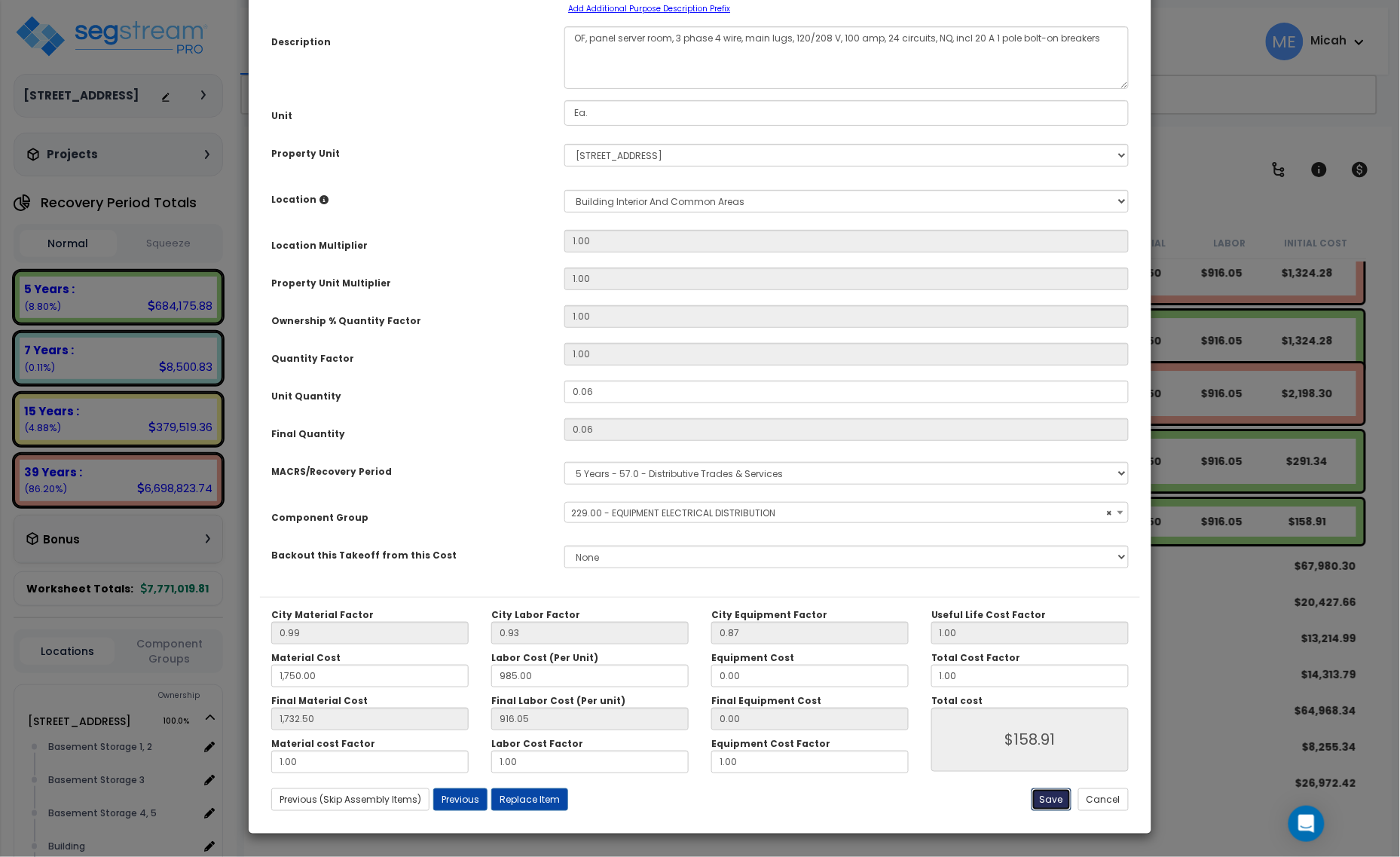
click at [1045, 800] on button "Save" at bounding box center [1052, 799] width 40 height 23
type input "1750.00"
type input "1732.50"
type input "158.91"
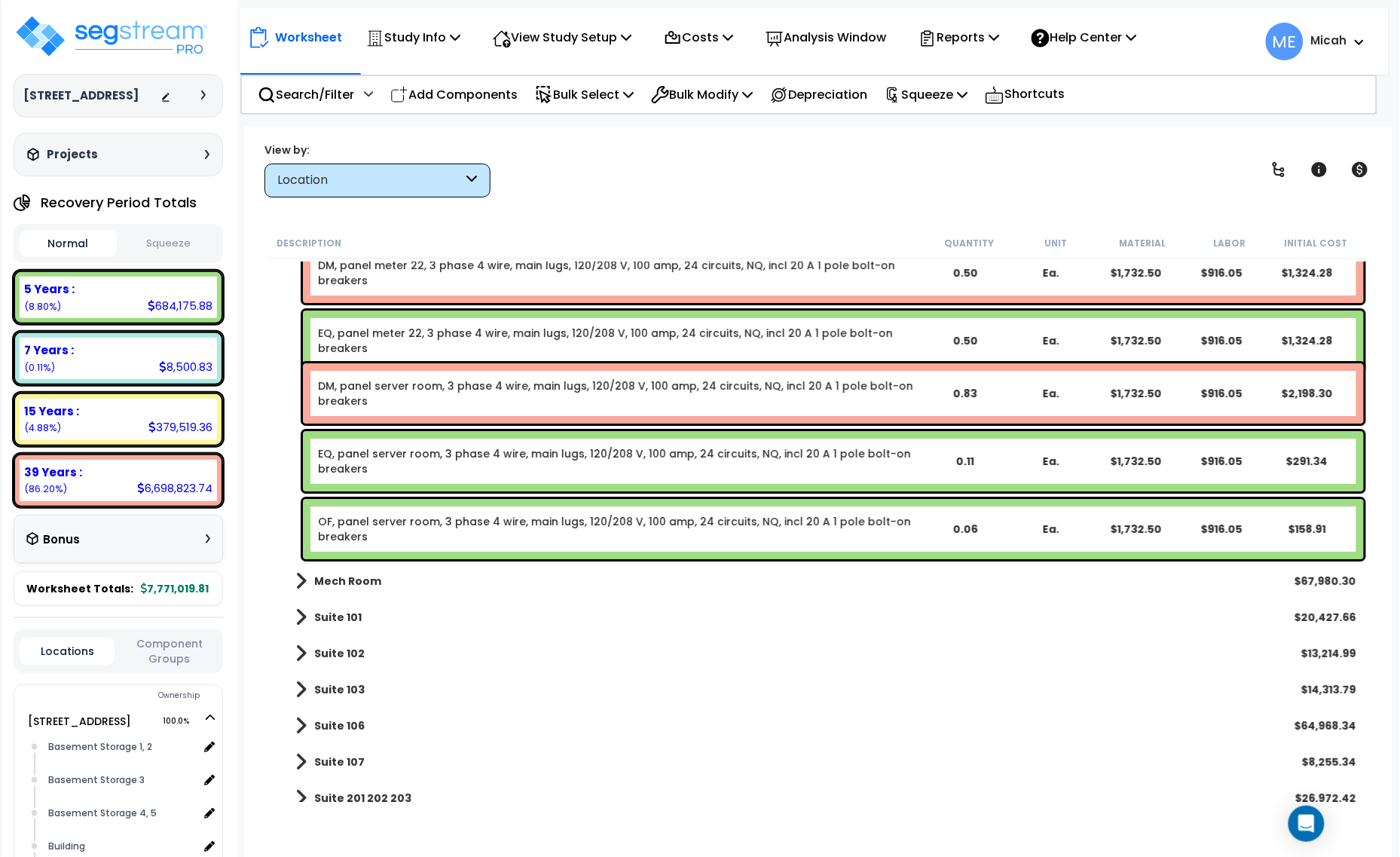
drag, startPoint x: 481, startPoint y: 95, endPoint x: 577, endPoint y: 333, distance: 256.6
click at [481, 95] on p "Add Components" at bounding box center [454, 95] width 127 height 21
select select
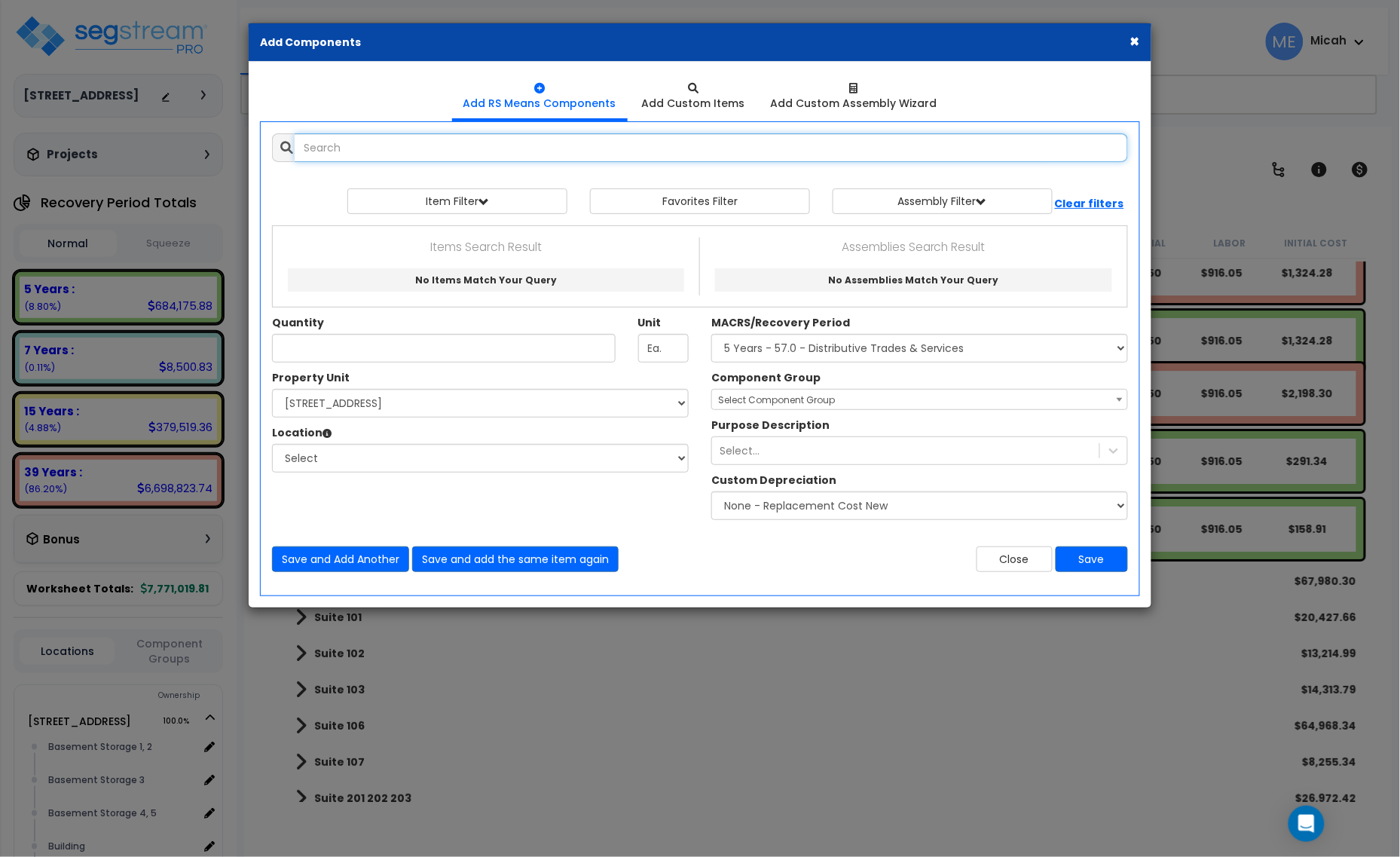
select select
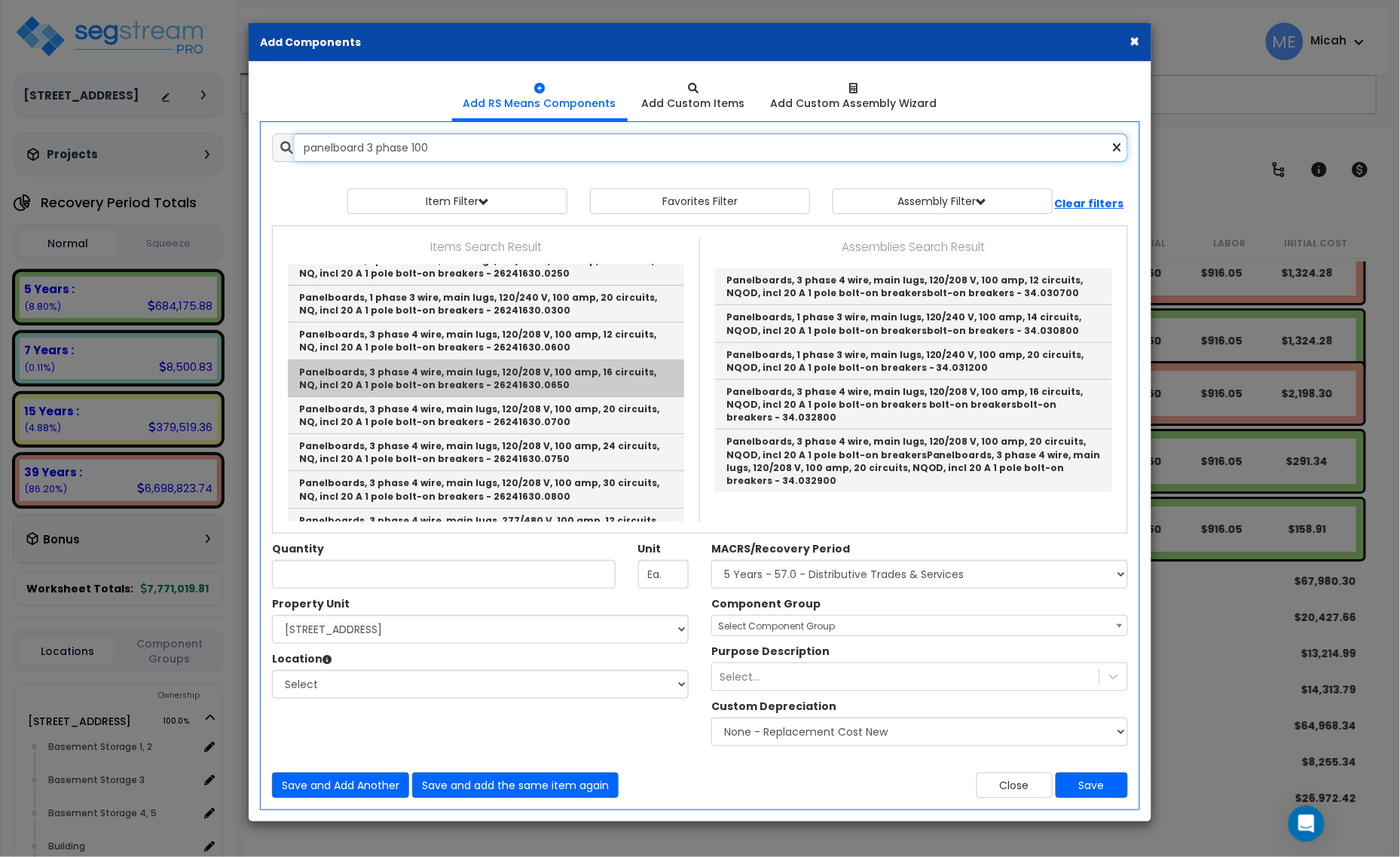
scroll to position [94, 0]
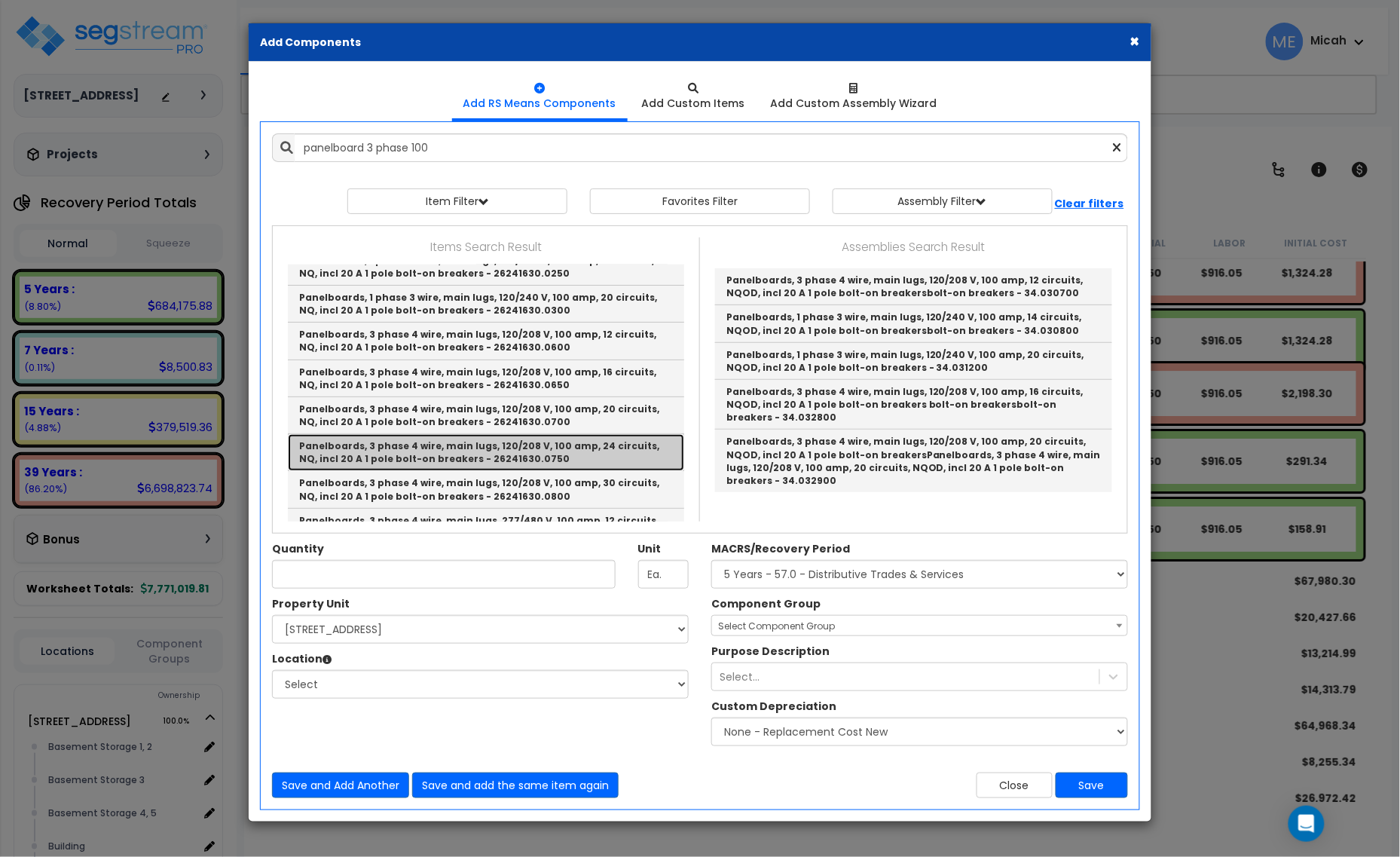
click at [511, 460] on link "Panelboards, 3 phase 4 wire, main lugs, 120/208 V, 100 amp, 24 circuits, NQ, in…" at bounding box center [485, 452] width 396 height 37
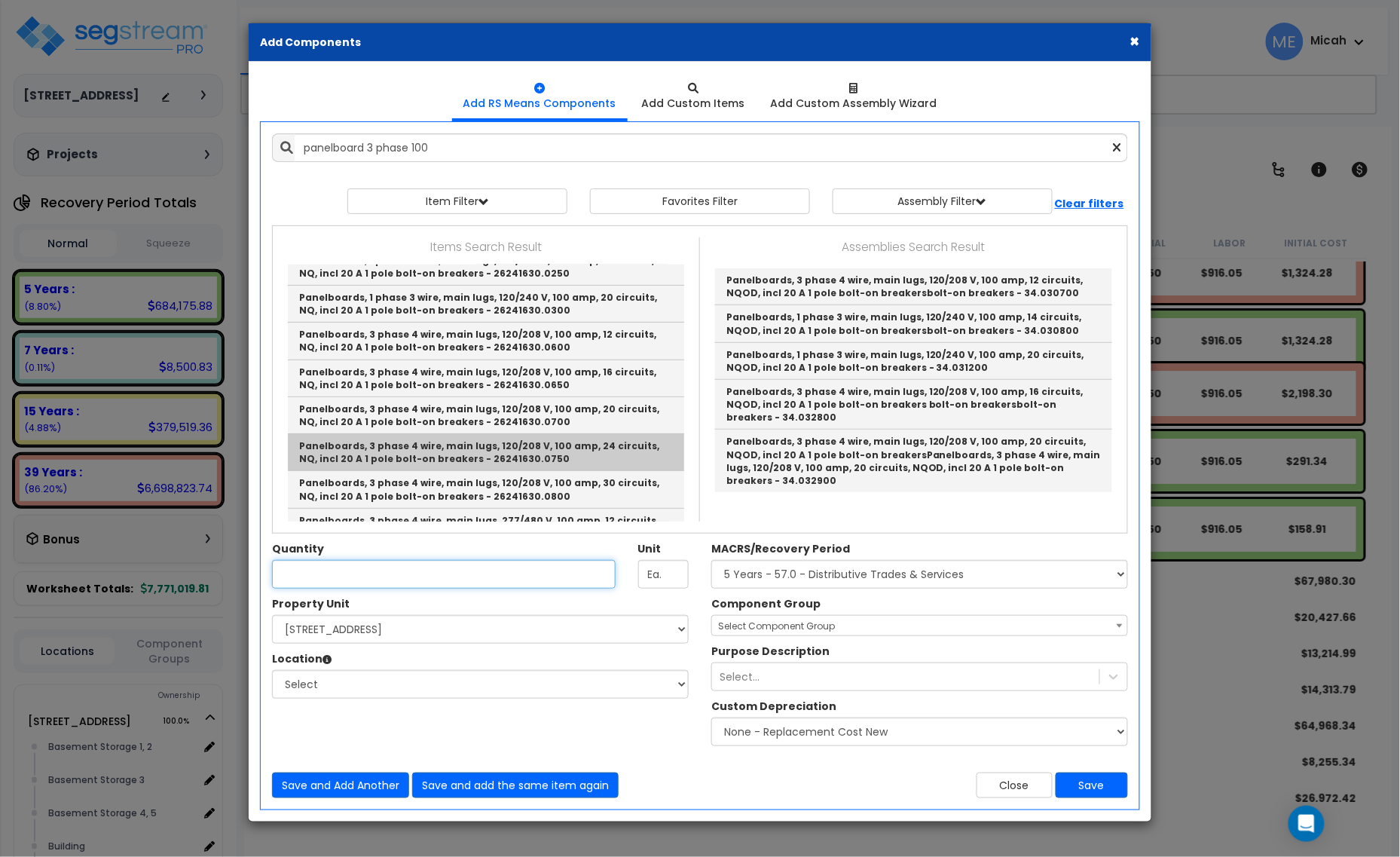
type input "Panelboards, 3 phase 4 wire, main lugs, 120/208 V, 100 amp, 24 circuits, NQ, in…"
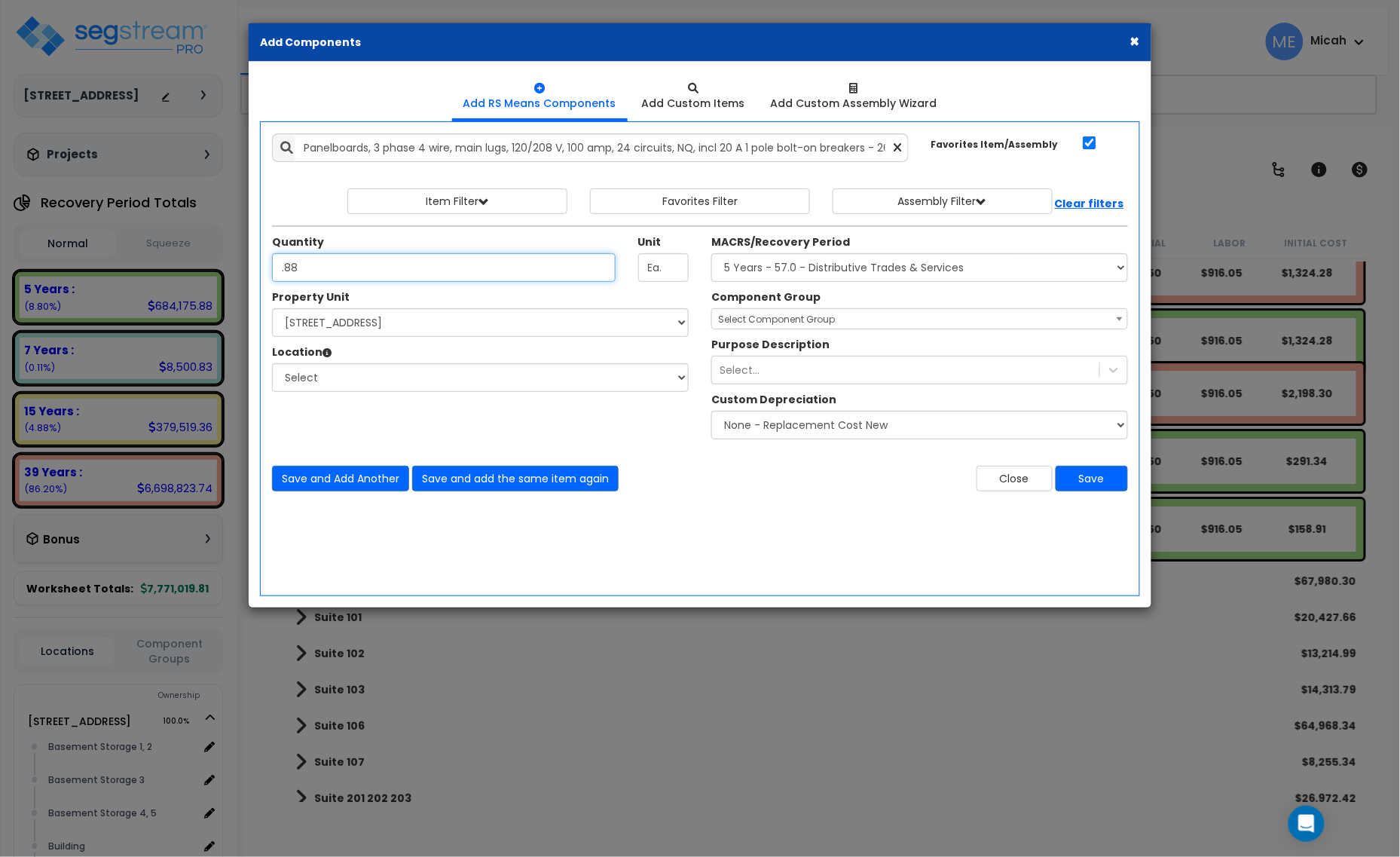
type input ".88"
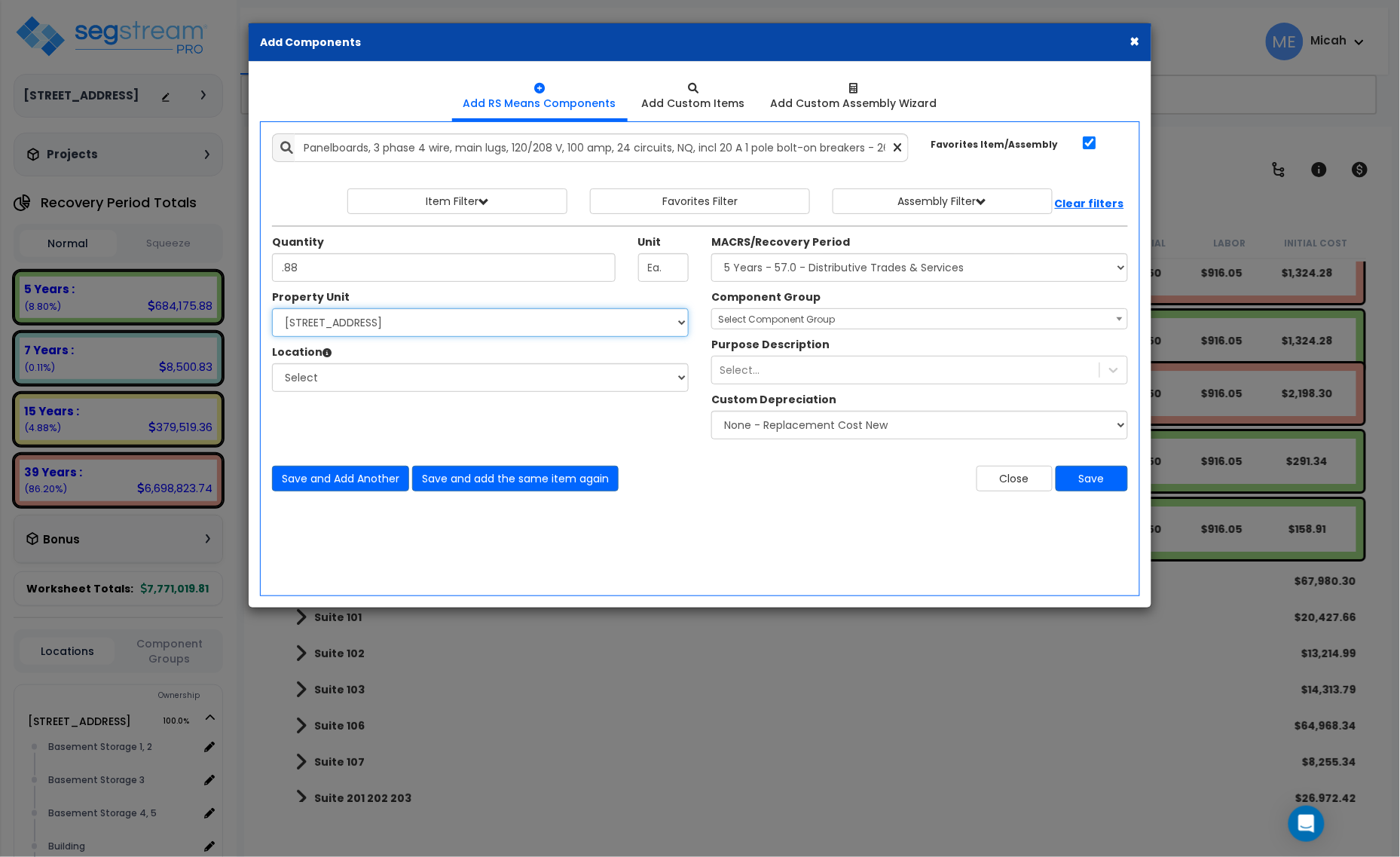
click at [434, 327] on select "Select [STREET_ADDRESS] Site Improvements" at bounding box center [481, 323] width 417 height 29
select select "170921"
click at [272, 309] on select "Select [STREET_ADDRESS] Site Improvements" at bounding box center [481, 323] width 417 height 29
click at [398, 378] on select "Select Basement Storage 1, 2 Basement Storage 3 Basement Storage 4, 5 Building …" at bounding box center [481, 378] width 417 height 29
select select "31953"
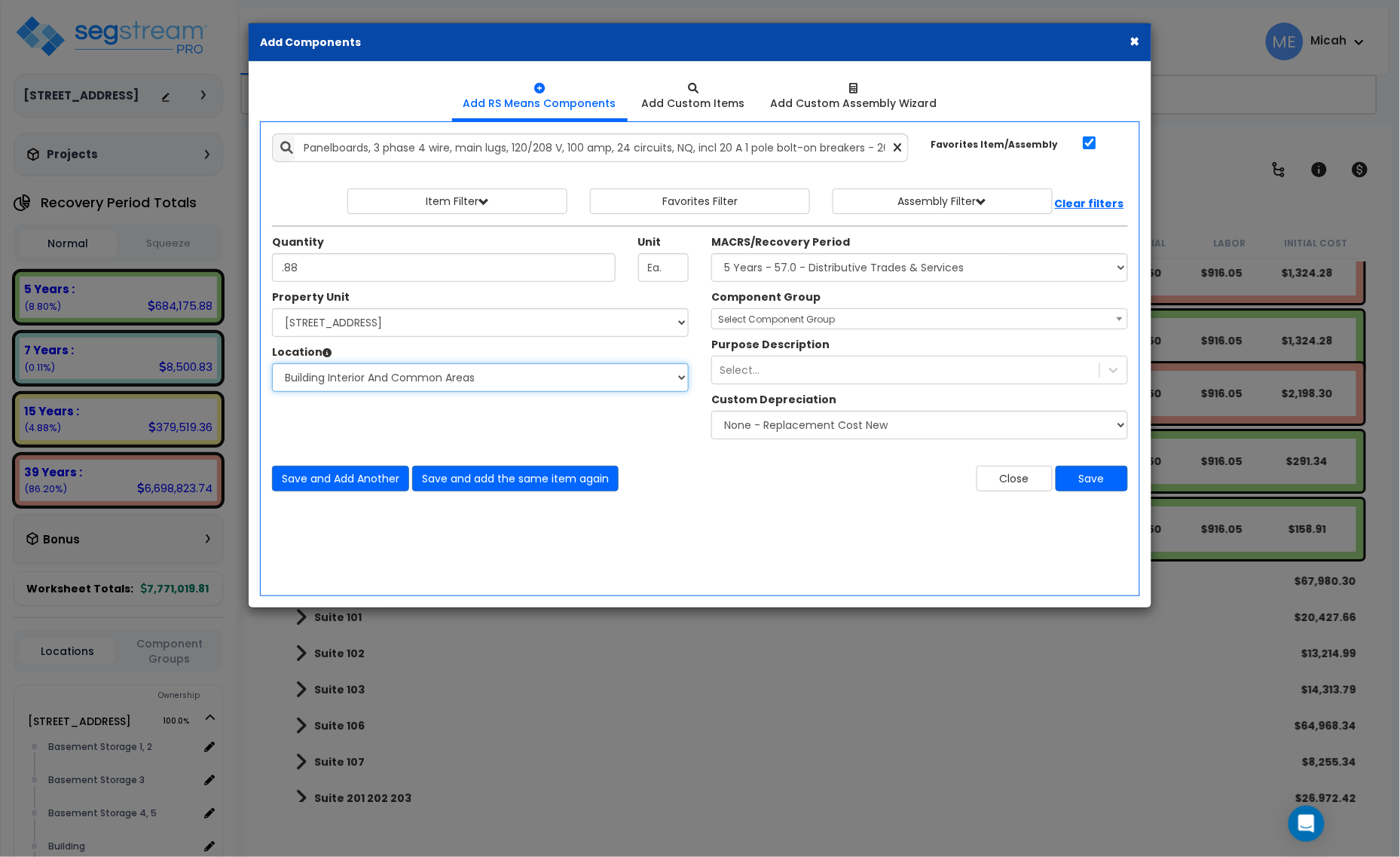
click at [272, 364] on select "Select Basement Storage 1, 2 Basement Storage 3 Basement Storage 4, 5 Building …" at bounding box center [481, 378] width 417 height 29
click at [813, 272] on select "Select MACRS/Recovery Period 5 Years - 57.0 - Distributive Trades & Services 5 …" at bounding box center [920, 268] width 417 height 29
select select "3669"
click at [712, 254] on select "Select MACRS/Recovery Period 5 Years - 57.0 - Distributive Trades & Services 5 …" at bounding box center [920, 268] width 417 height 29
click at [766, 322] on span "Select Component Group" at bounding box center [777, 319] width 117 height 13
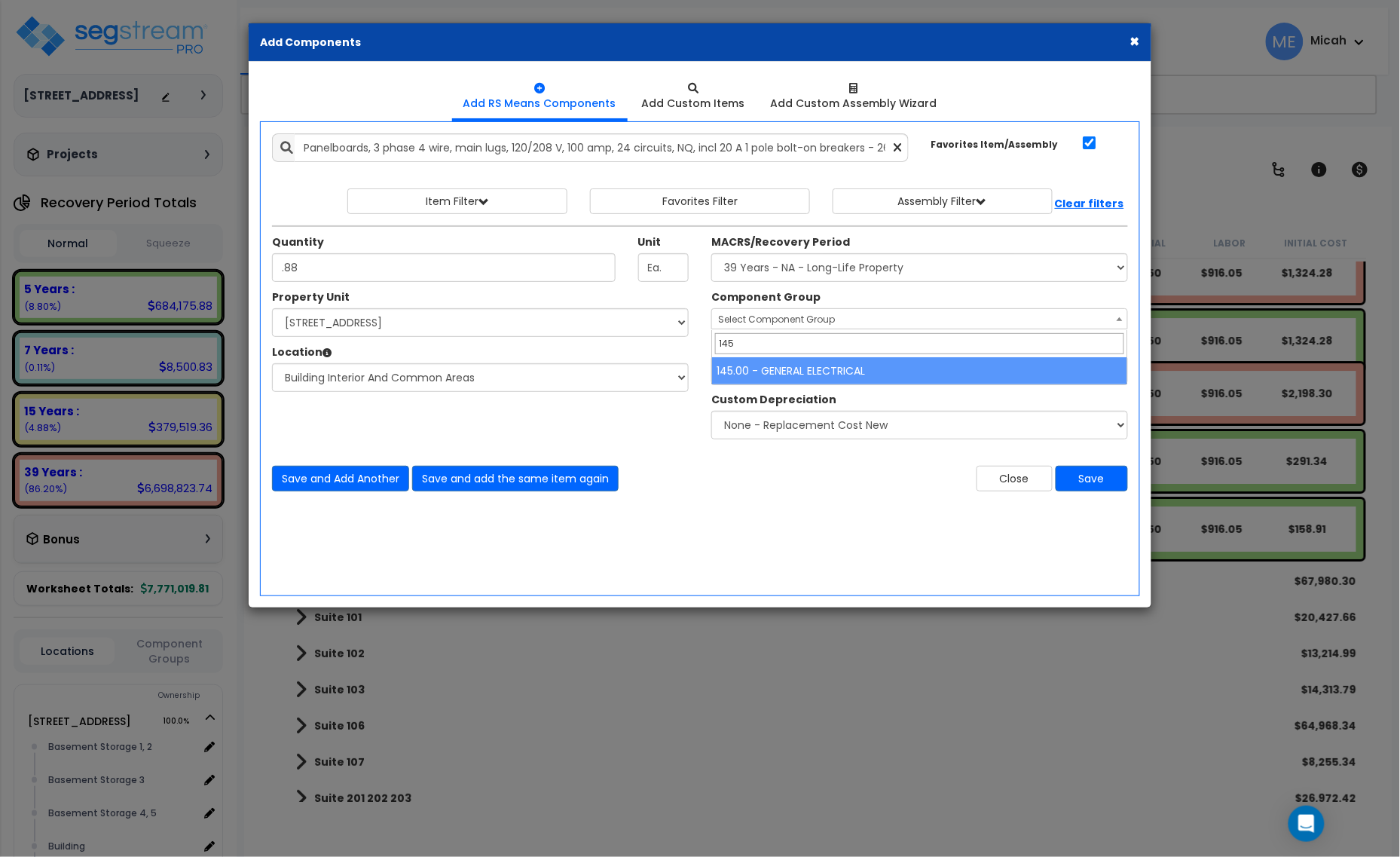
type input "145"
select select "56955"
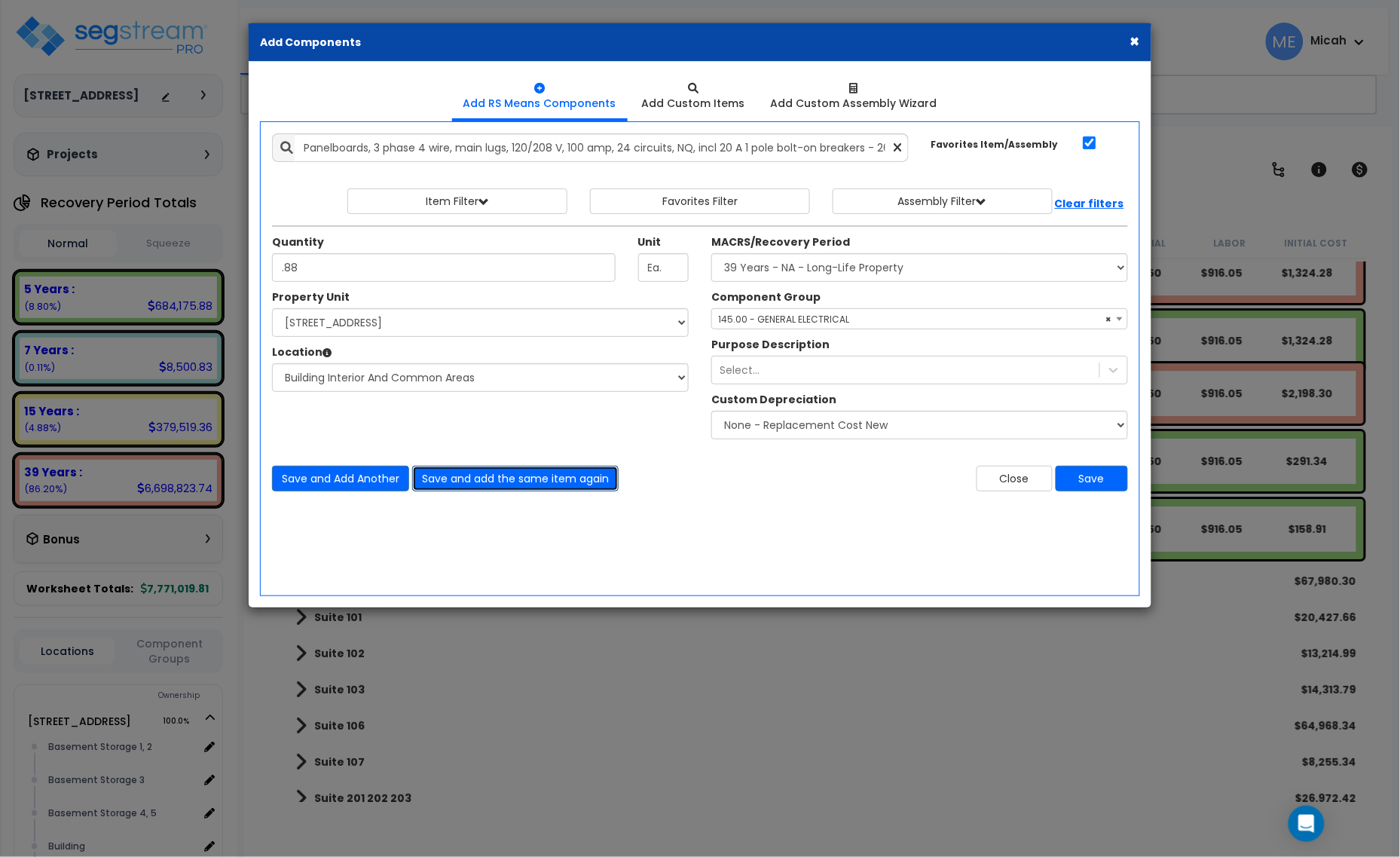
click at [530, 479] on button "Save and add the same item again" at bounding box center [515, 478] width 207 height 25
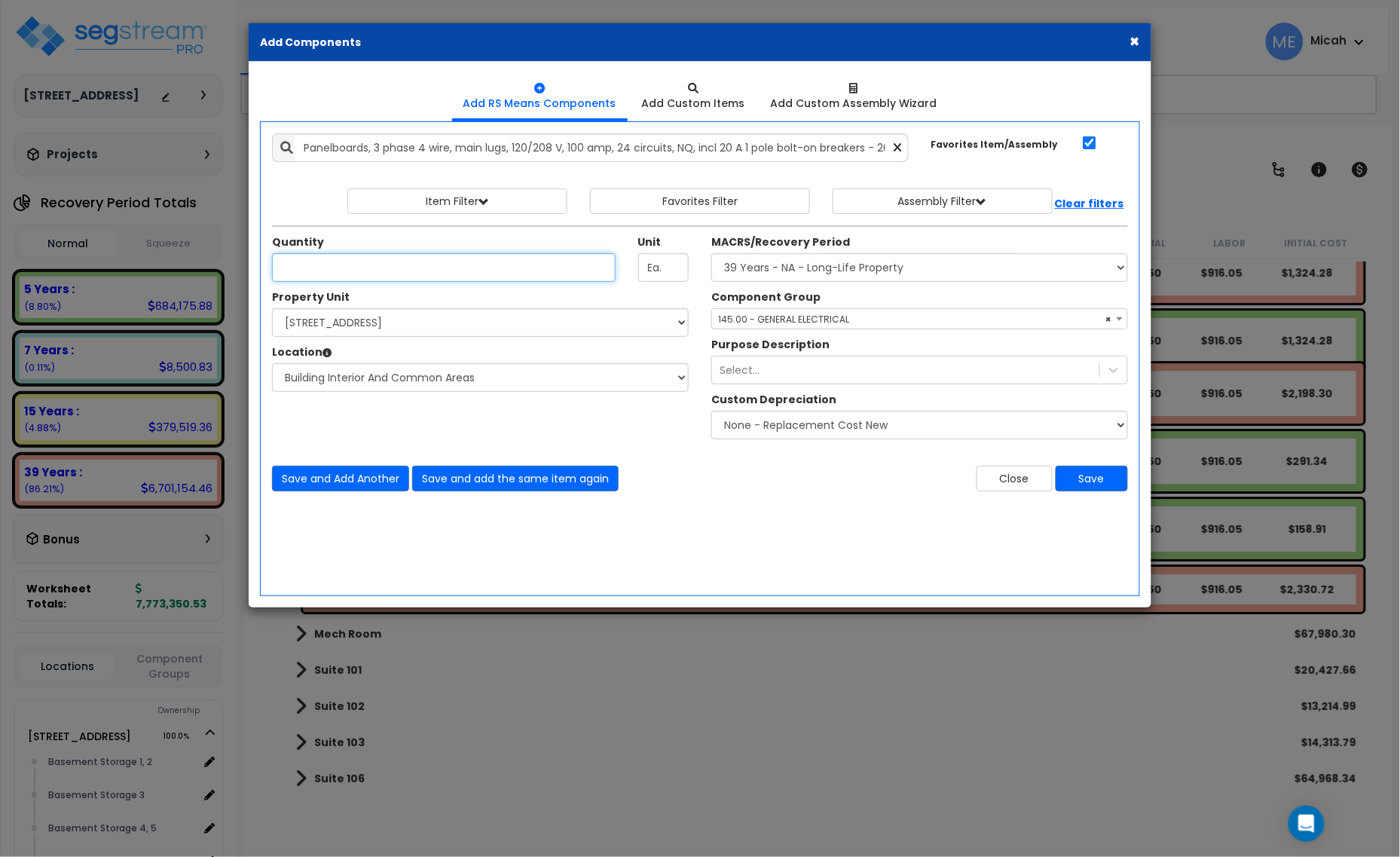
type input "3"
type input ".13"
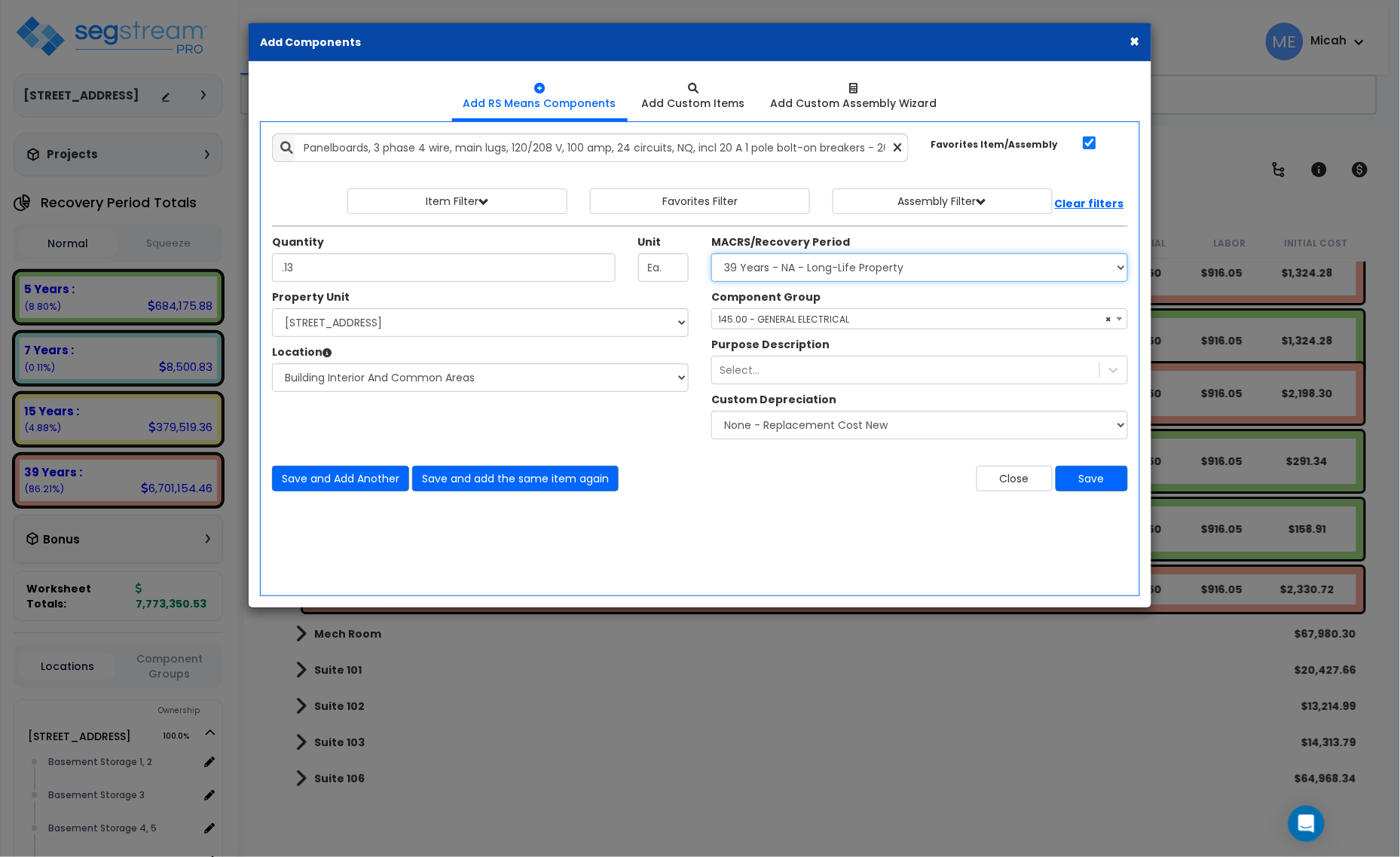
click at [746, 268] on select "Select MACRS/Recovery Period 5 Years - 57.0 - Distributive Trades & Services 5 …" at bounding box center [920, 268] width 417 height 29
select select "3667"
click at [712, 254] on select "Select MACRS/Recovery Period 5 Years - 57.0 - Distributive Trades & Services 5 …" at bounding box center [920, 268] width 417 height 29
click at [800, 321] on span "Select Component Group" at bounding box center [777, 319] width 117 height 13
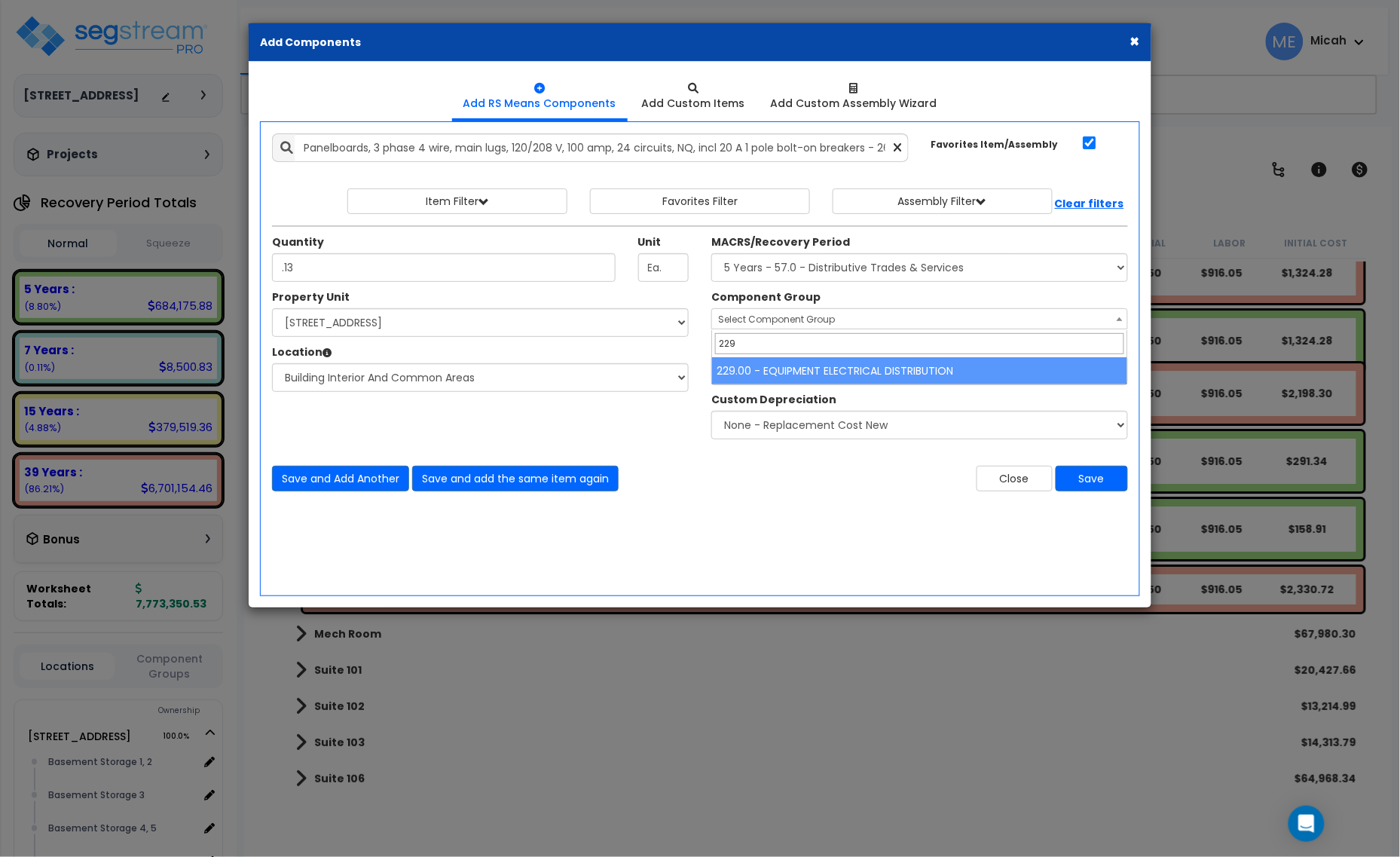
type input "229"
select select "57033"
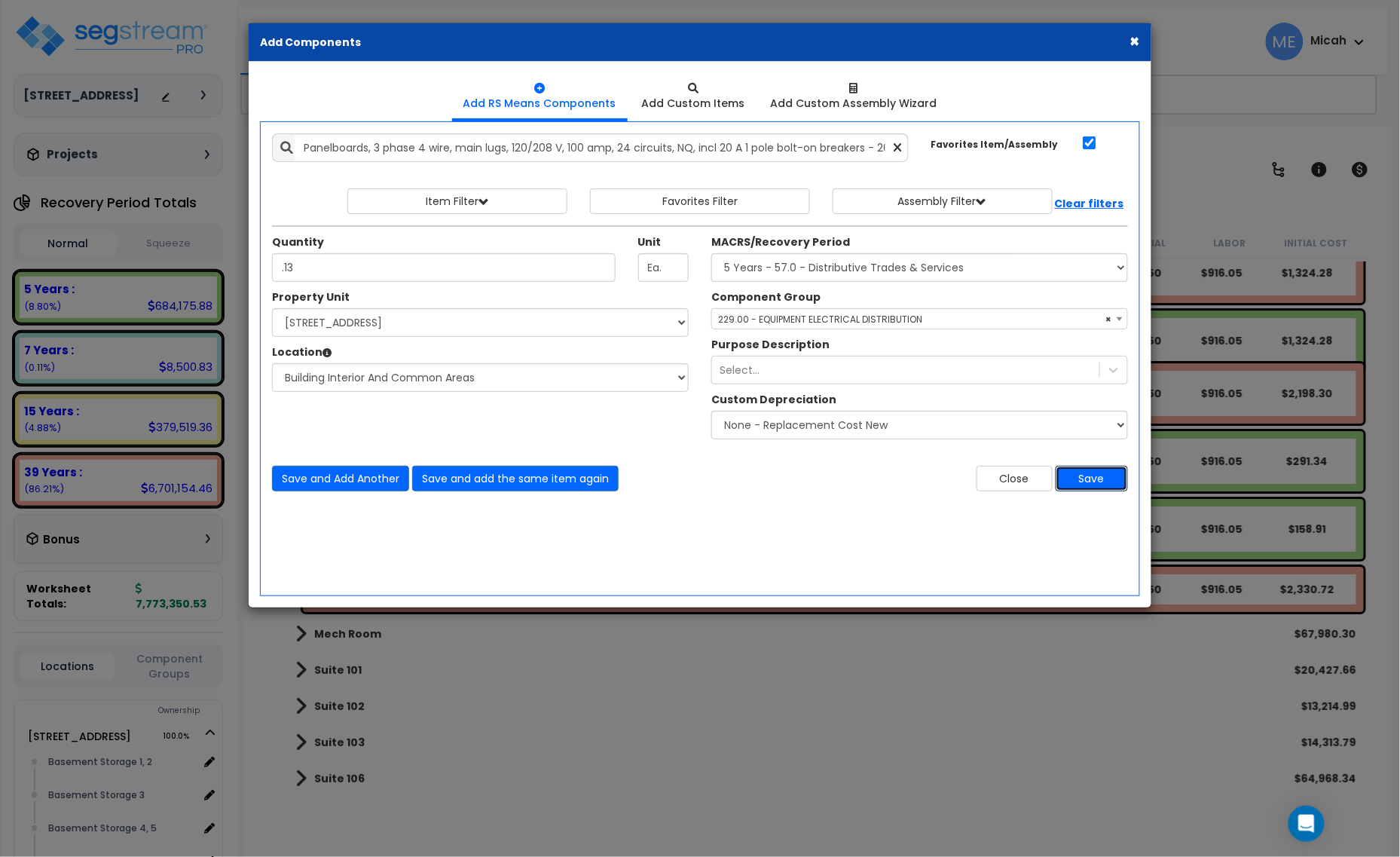
click at [1083, 481] on button "Save" at bounding box center [1092, 478] width 72 height 25
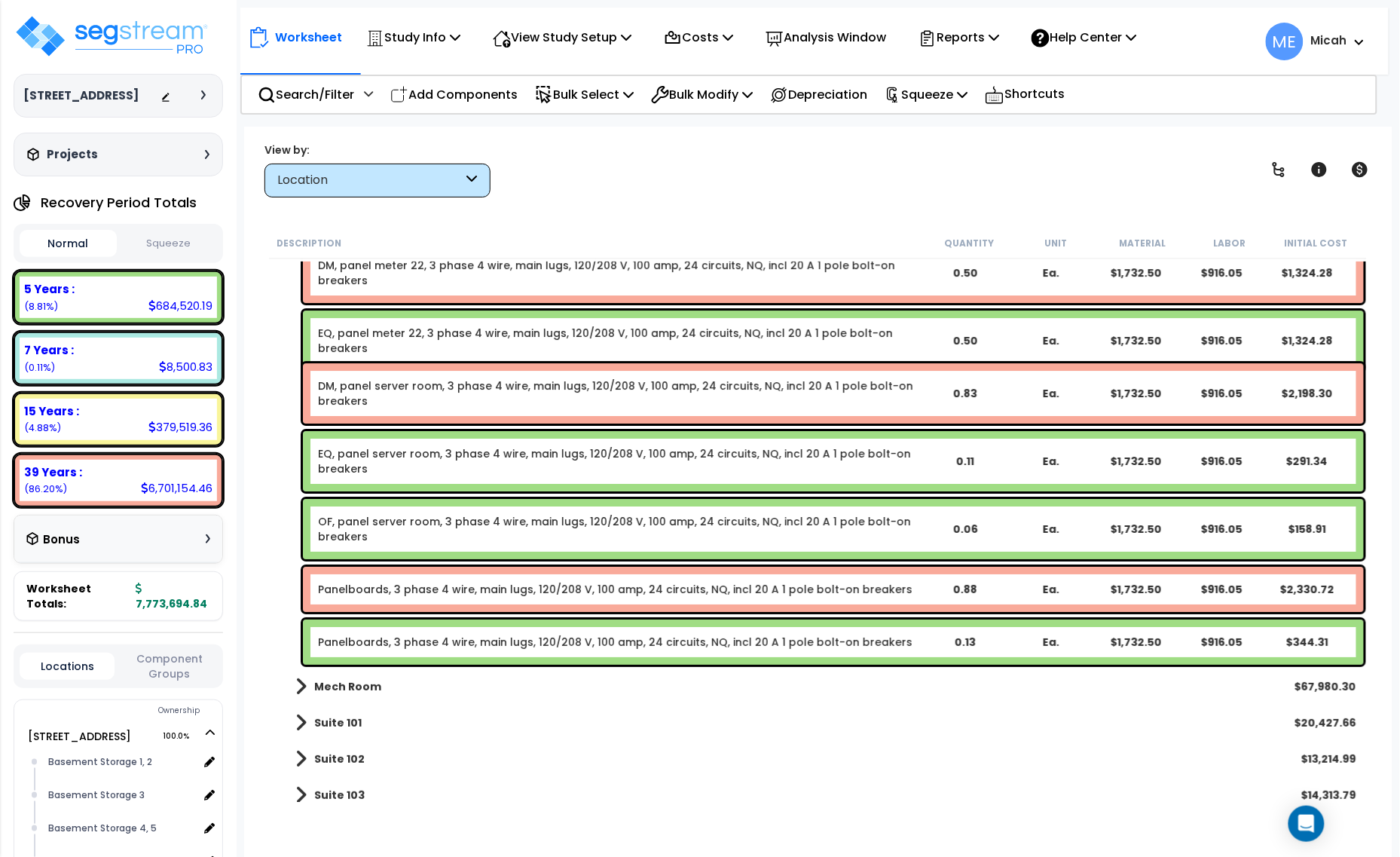
click at [378, 585] on link "Panelboards, 3 phase 4 wire, main lugs, 120/208 V, 100 amp, 24 circuits, NQ, in…" at bounding box center [615, 589] width 594 height 15
click at [378, 585] on link "Panelboards, 3 phase 4 wire, main lugs, 120/208 V, 100 amp, 24 circuits, NQ, in…" at bounding box center [615, 589] width 594 height 15
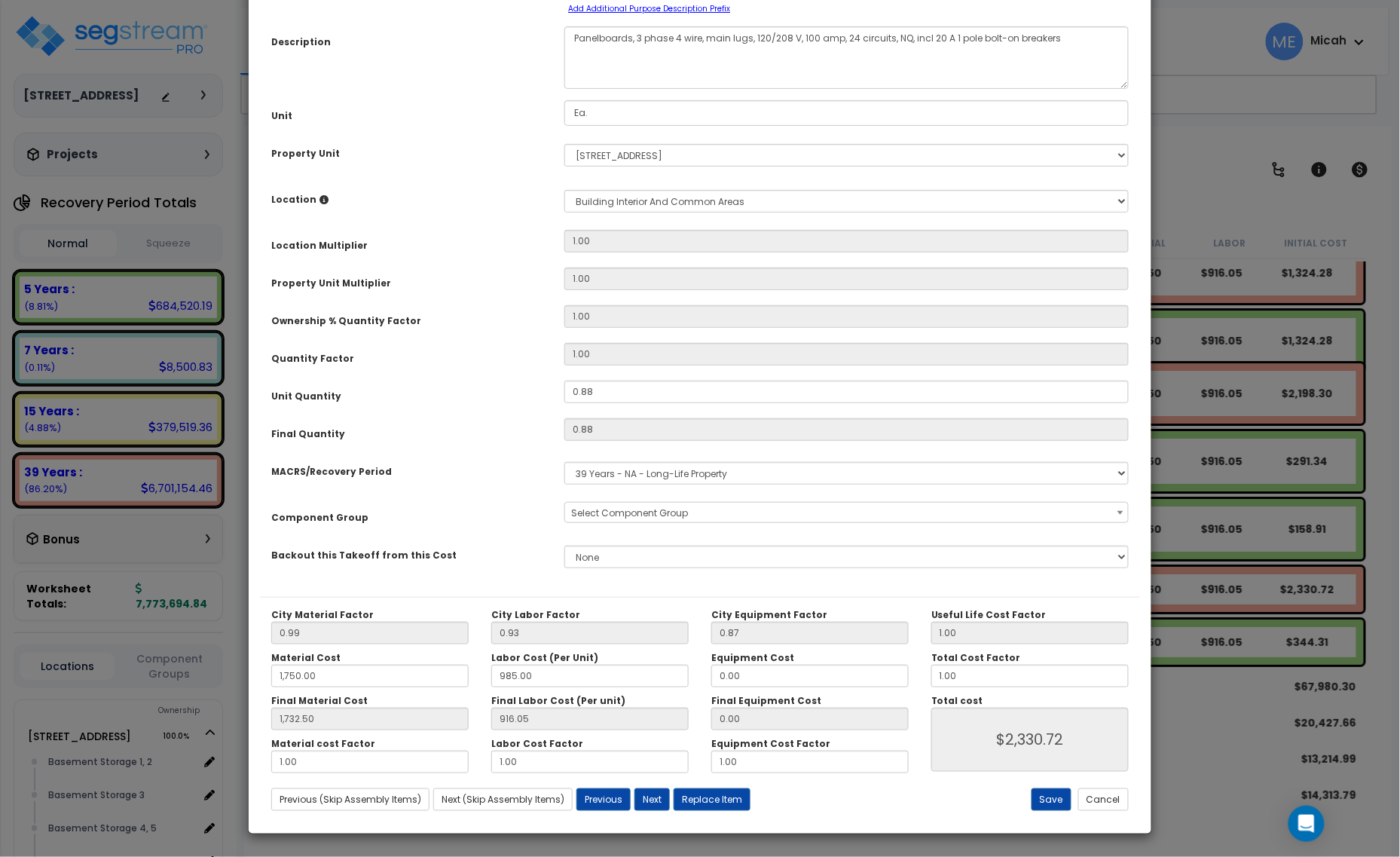
scroll to position [0, 0]
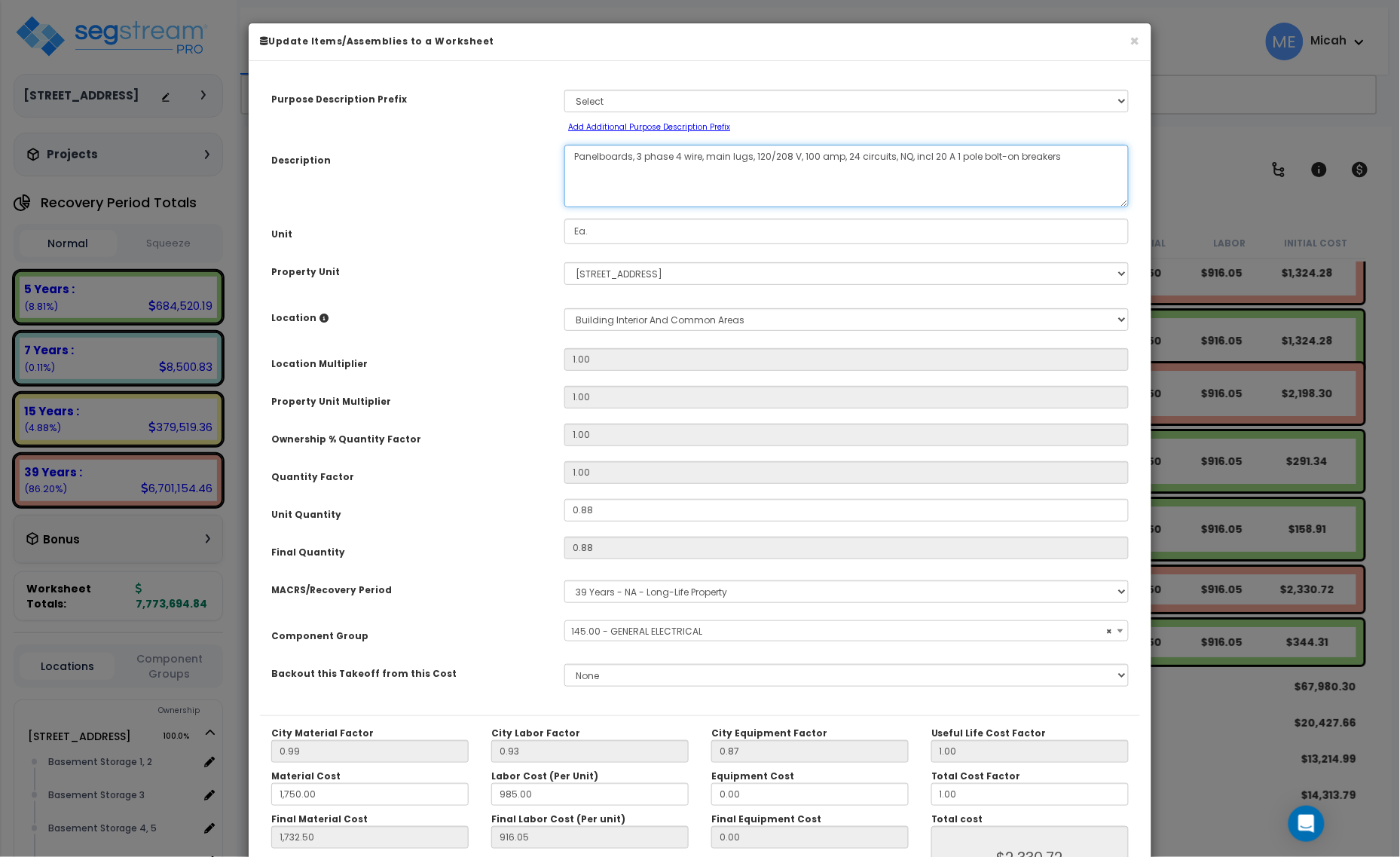
drag, startPoint x: 631, startPoint y: 153, endPoint x: 571, endPoint y: 152, distance: 60.0
click at [571, 152] on textarea "Panelboards, 3 phase 4 wire, main lugs, 120/208 V, 100 amp, 24 circuits, NQ, in…" at bounding box center [847, 175] width 565 height 62
select select "56955"
type textarea "DM, 3 phase 4 wire, main lugs, 120/208 V, 100 amp, 24 circuits, NQ, incl 20 A 1…"
select select "56955"
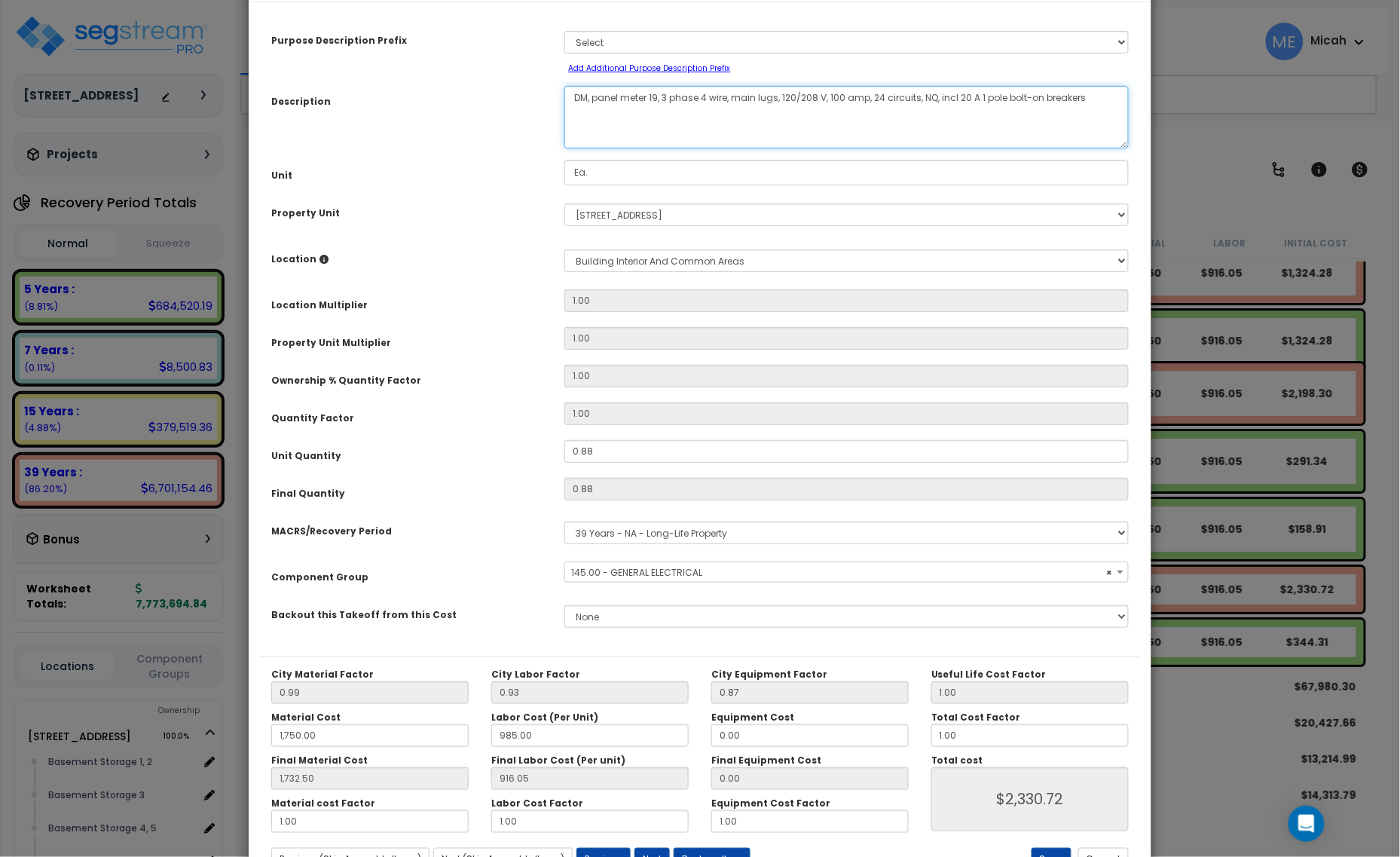
scroll to position [118, 0]
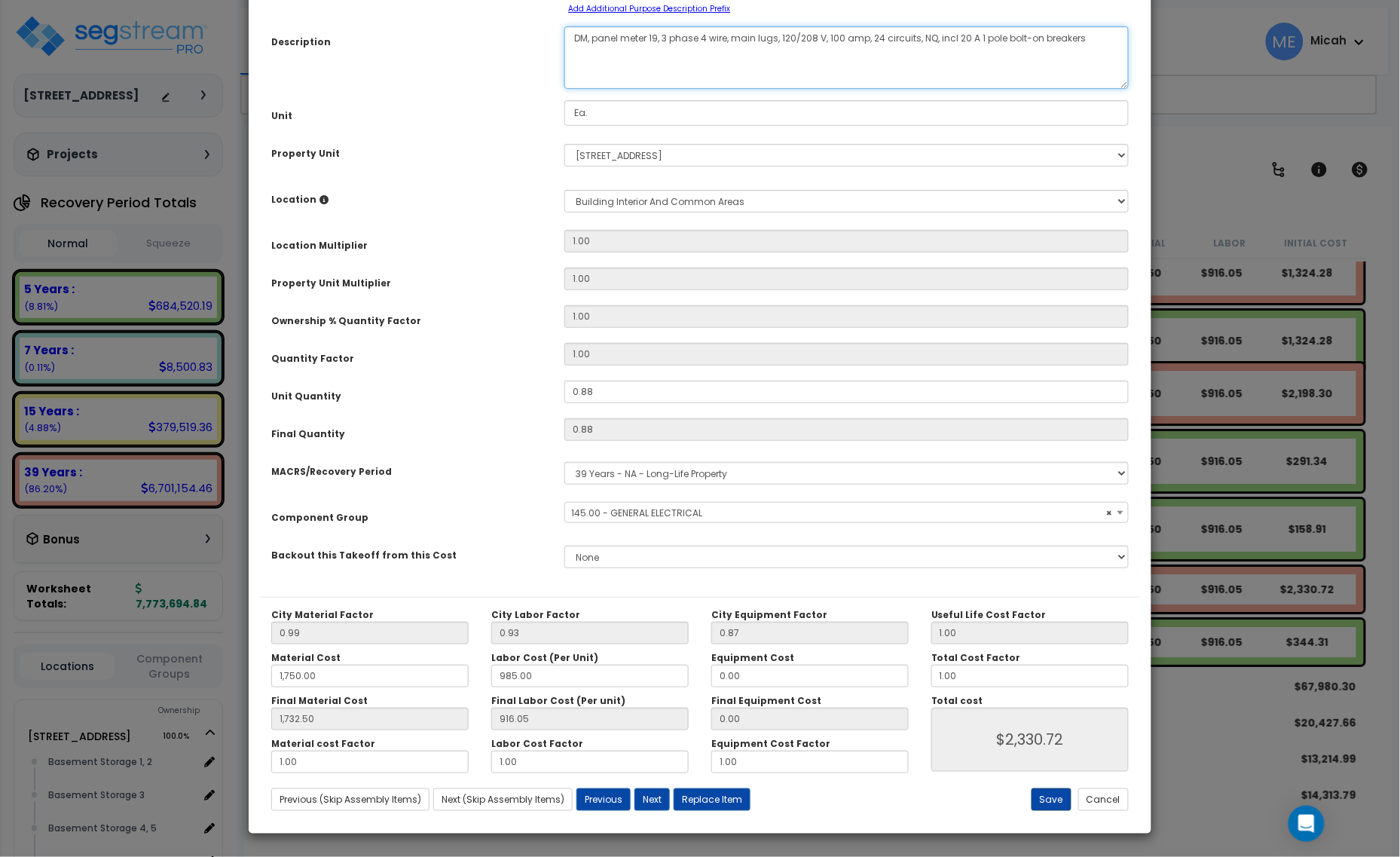
type textarea "DM, panel meter 19, 3 phase 4 wire, main lugs, 120/208 V, 100 amp, 24 circuits,…"
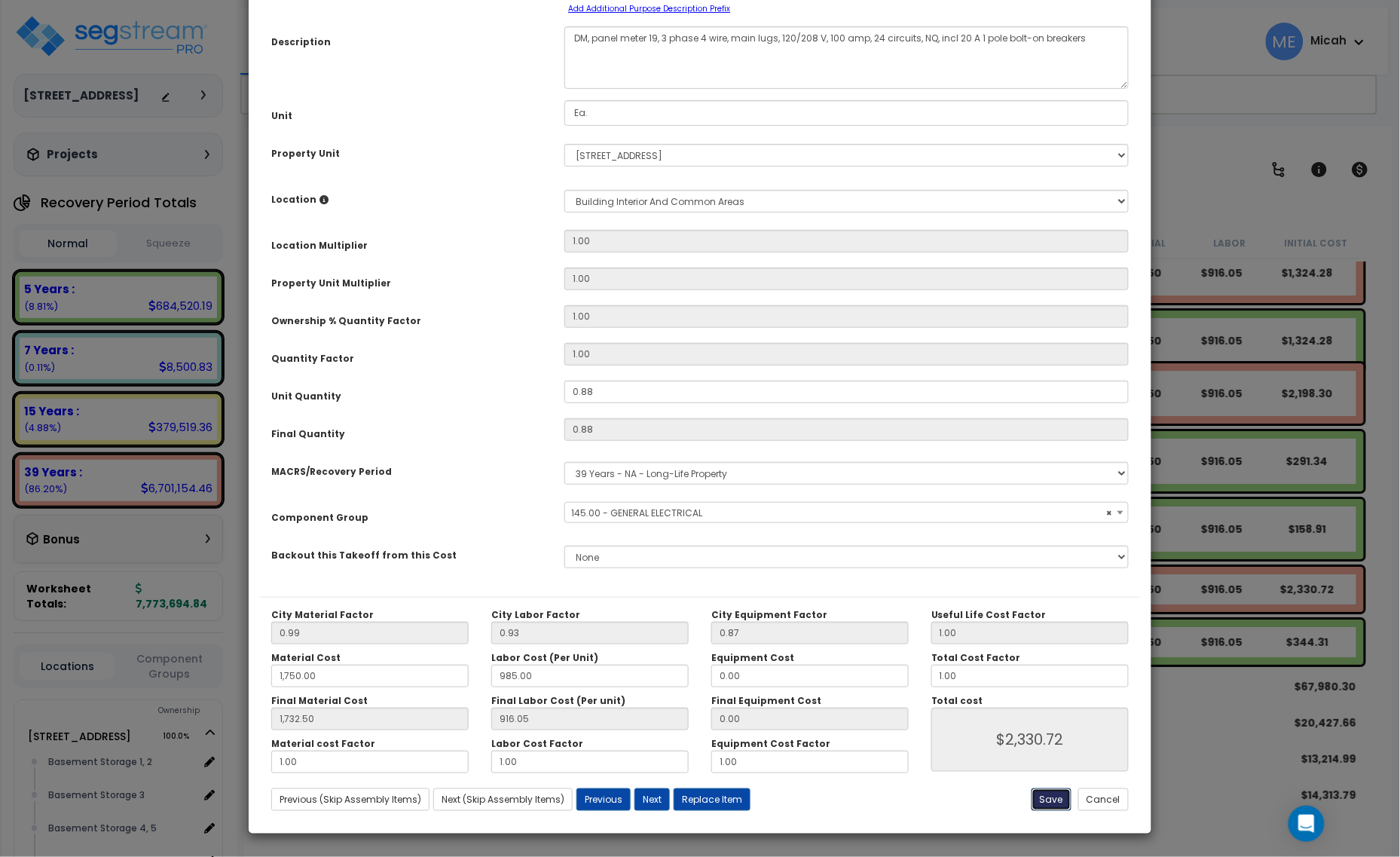
click at [1038, 792] on button "Save" at bounding box center [1052, 799] width 40 height 23
type input "1750.00"
type input "1732.50"
type input "2330.72"
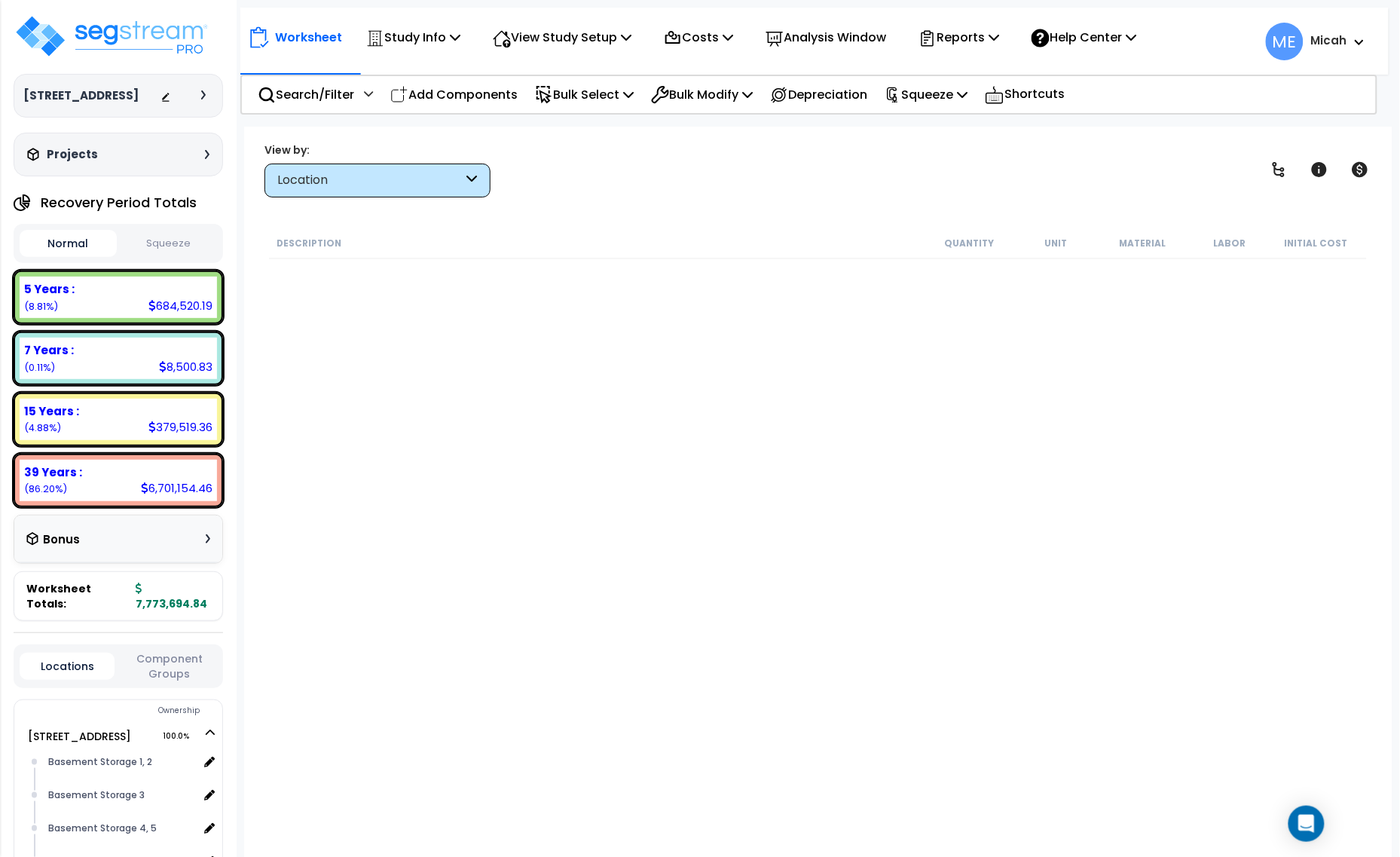
scroll to position [14793, 0]
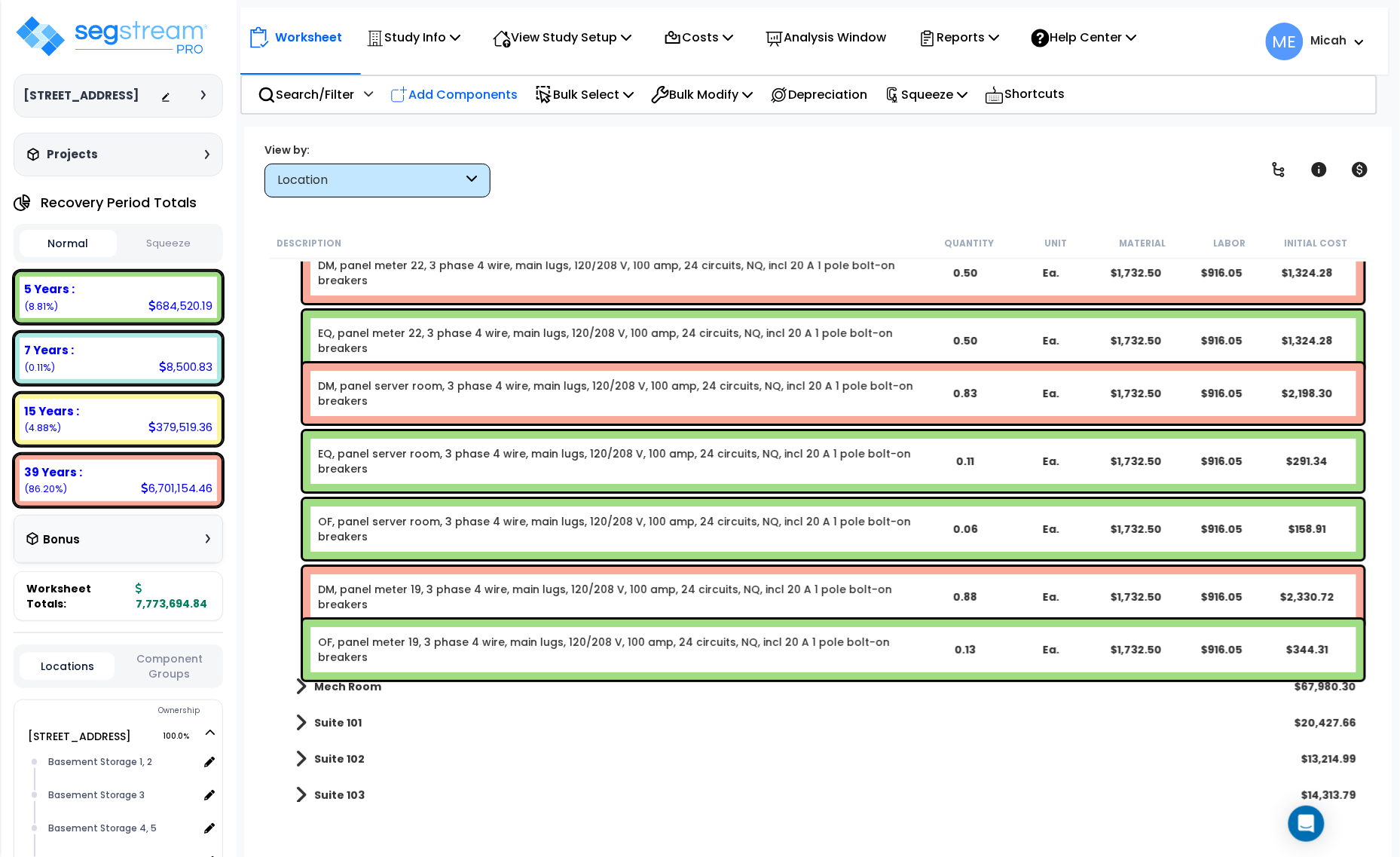
click at [468, 88] on p "Add Components" at bounding box center [454, 95] width 127 height 21
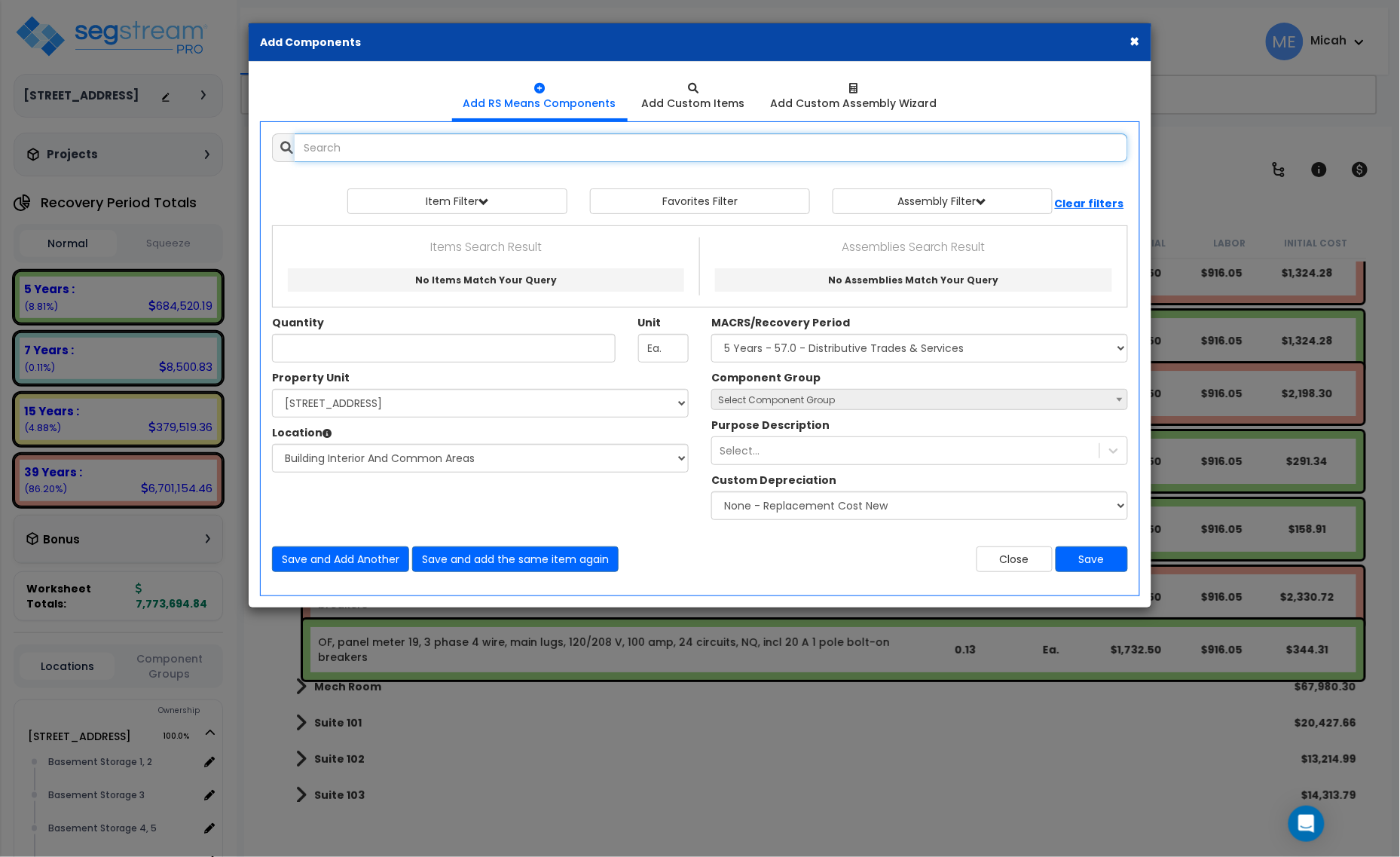
select select
click at [348, 149] on input "panelbaord 3 phase 100" at bounding box center [712, 148] width 834 height 29
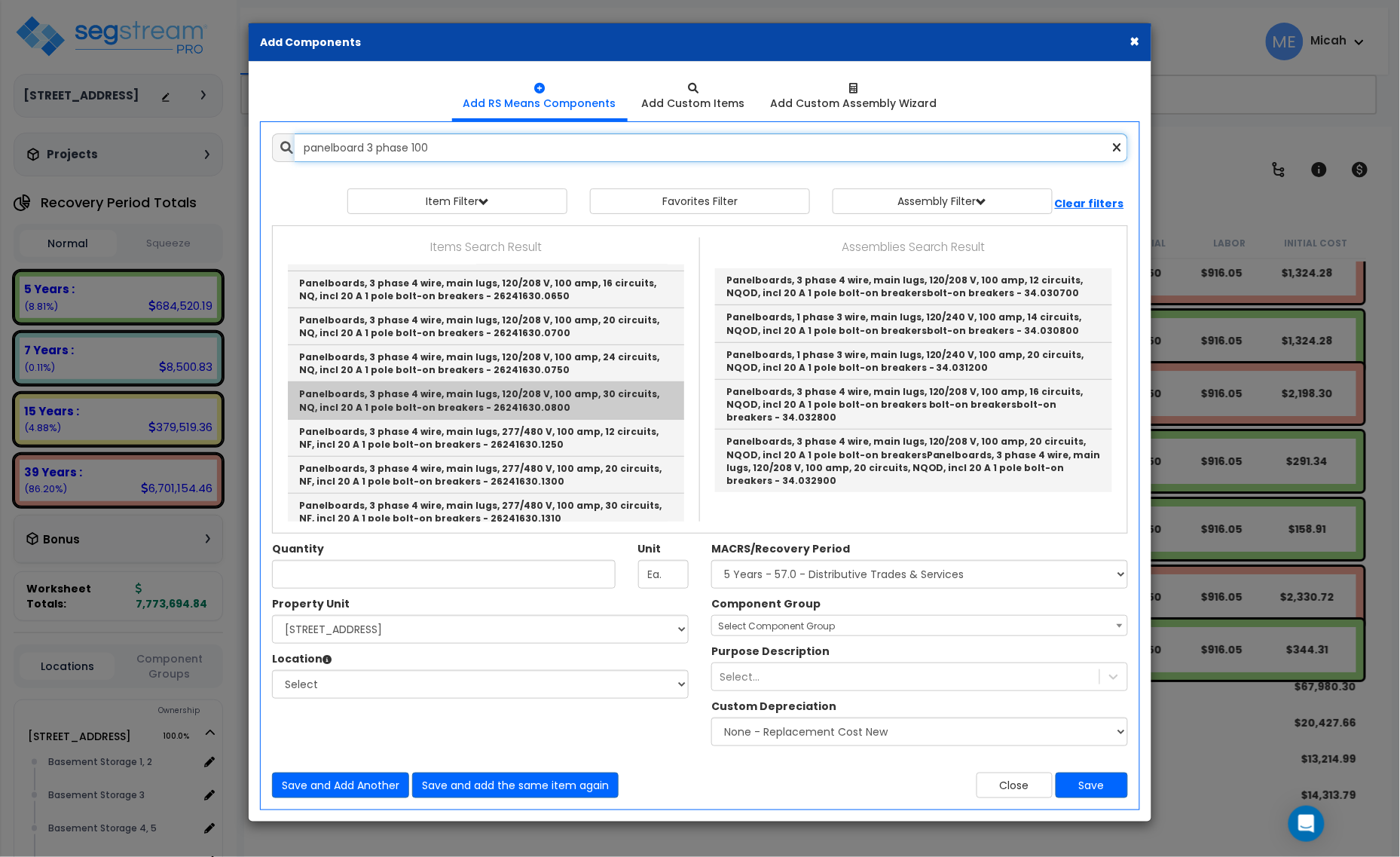
scroll to position [189, 0]
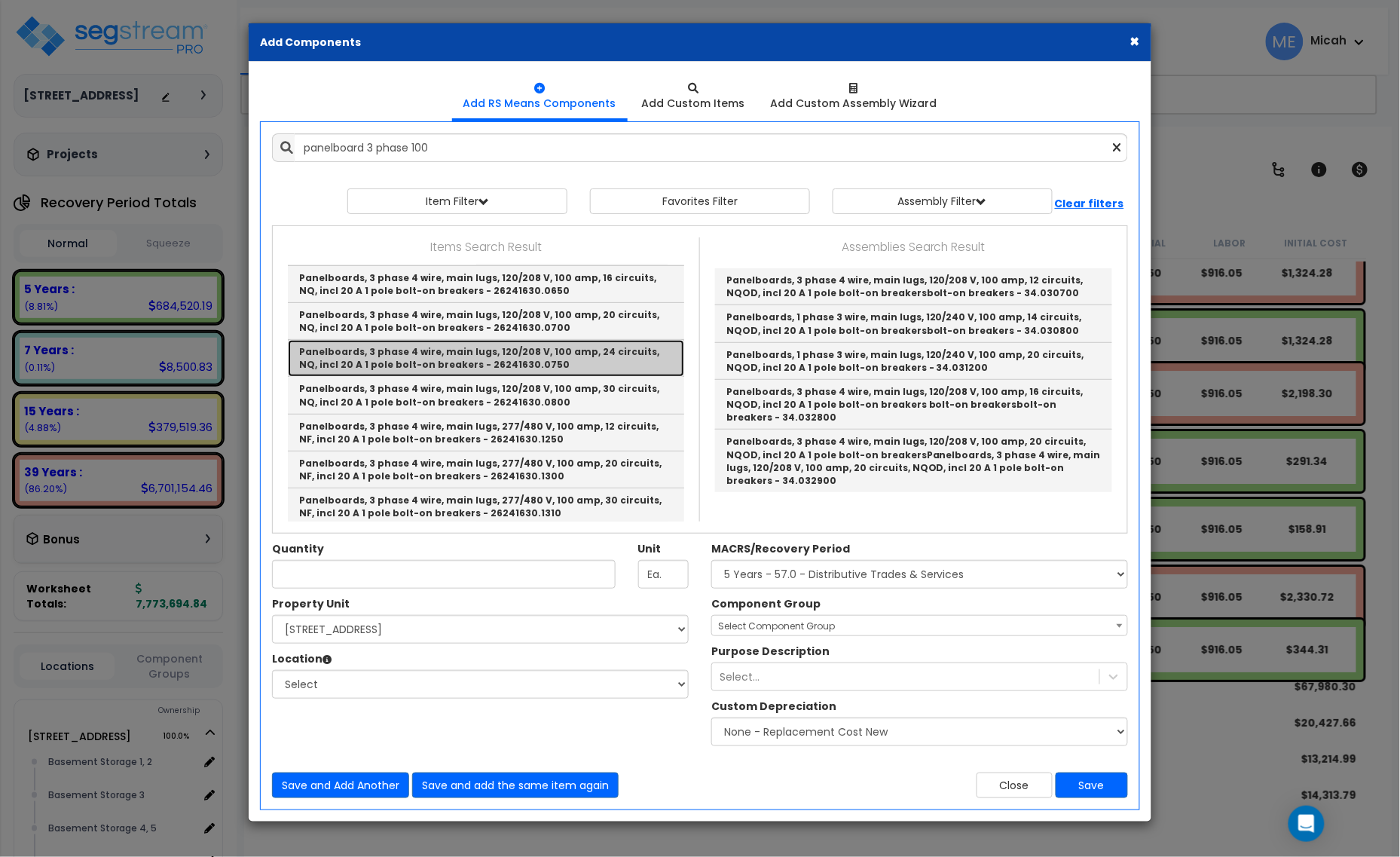
click at [552, 363] on link "Panelboards, 3 phase 4 wire, main lugs, 120/208 V, 100 amp, 24 circuits, NQ, in…" at bounding box center [485, 358] width 396 height 37
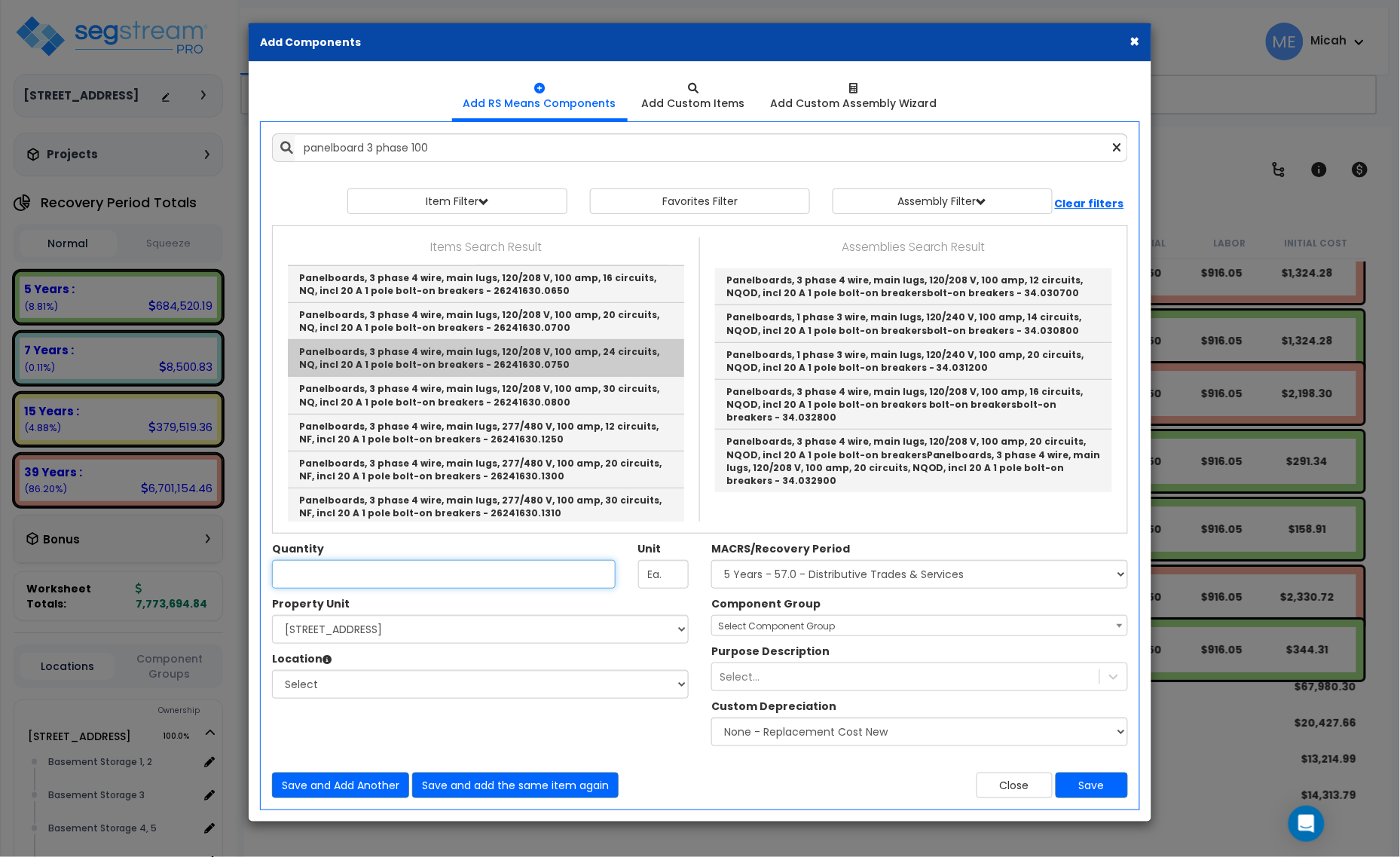
type input "Panelboards, 3 phase 4 wire, main lugs, 120/208 V, 100 amp, 24 circuits, NQ, in…"
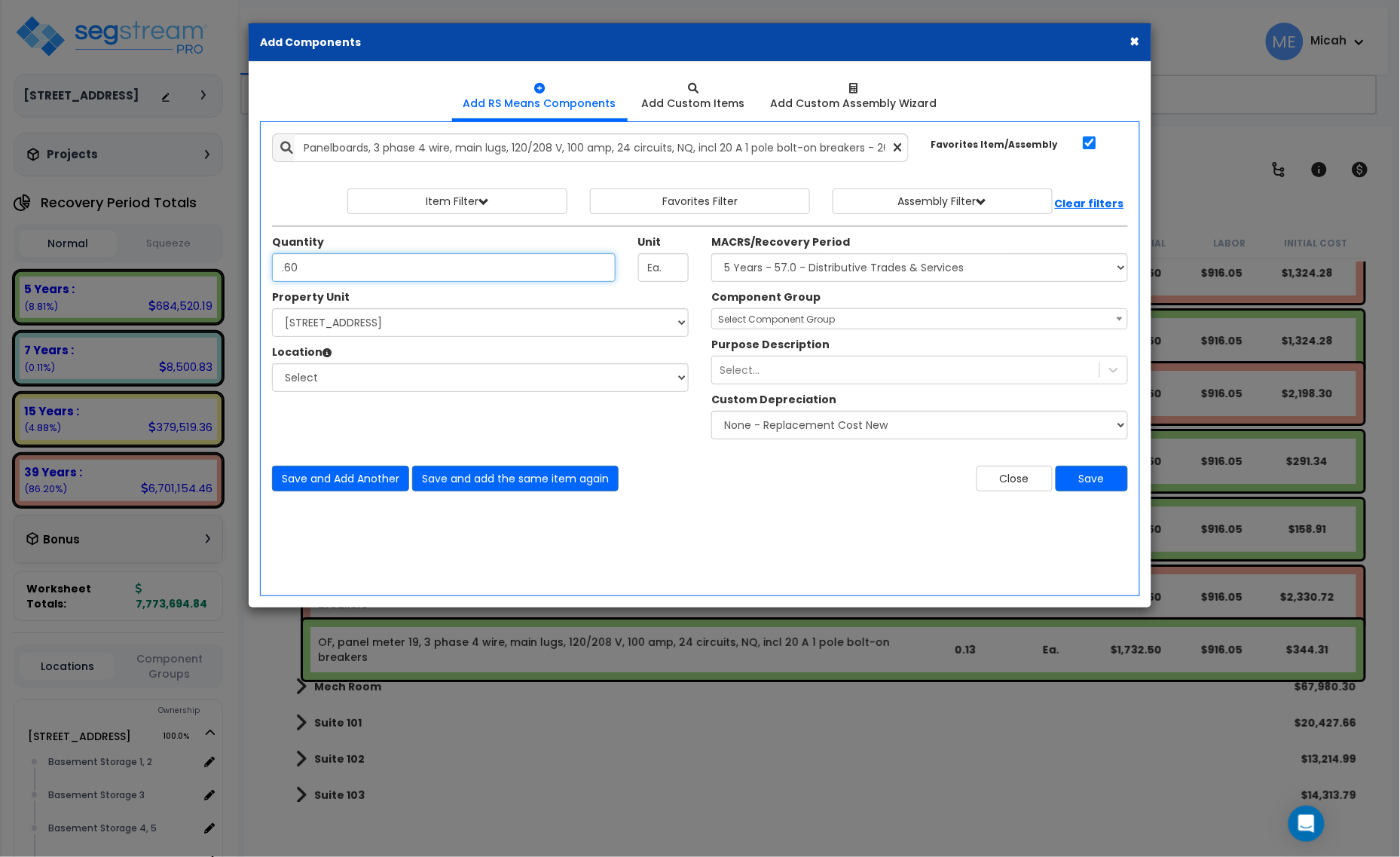
type input ".60"
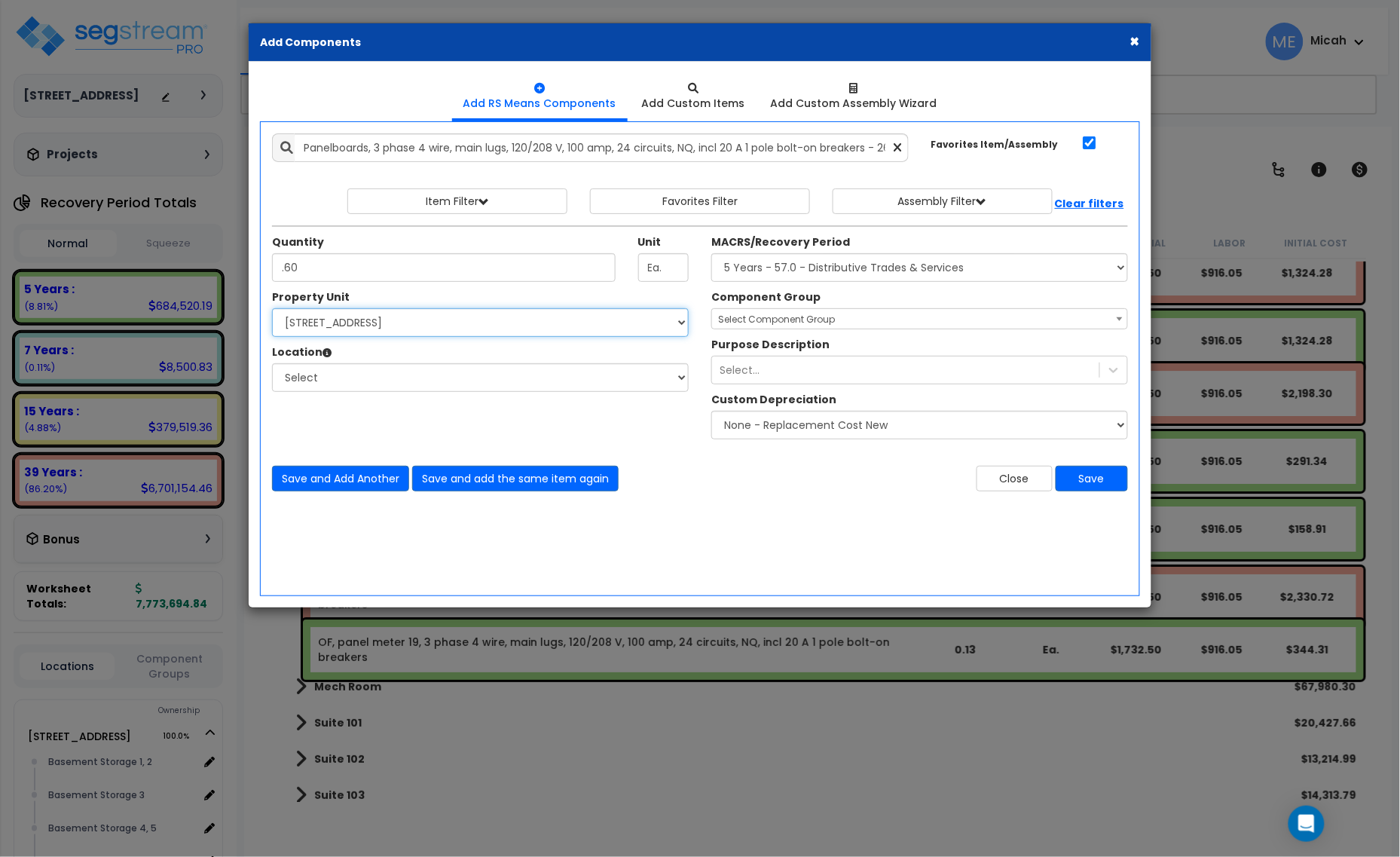
click at [433, 328] on select "Select [STREET_ADDRESS] Site Improvements" at bounding box center [481, 323] width 417 height 29
select select "170921"
click at [272, 309] on select "Select [STREET_ADDRESS] Site Improvements" at bounding box center [481, 323] width 417 height 29
click at [390, 373] on select "Select Basement Storage 1, 2 Basement Storage 3 Basement Storage 4, 5 Building …" at bounding box center [481, 378] width 417 height 29
select select "31953"
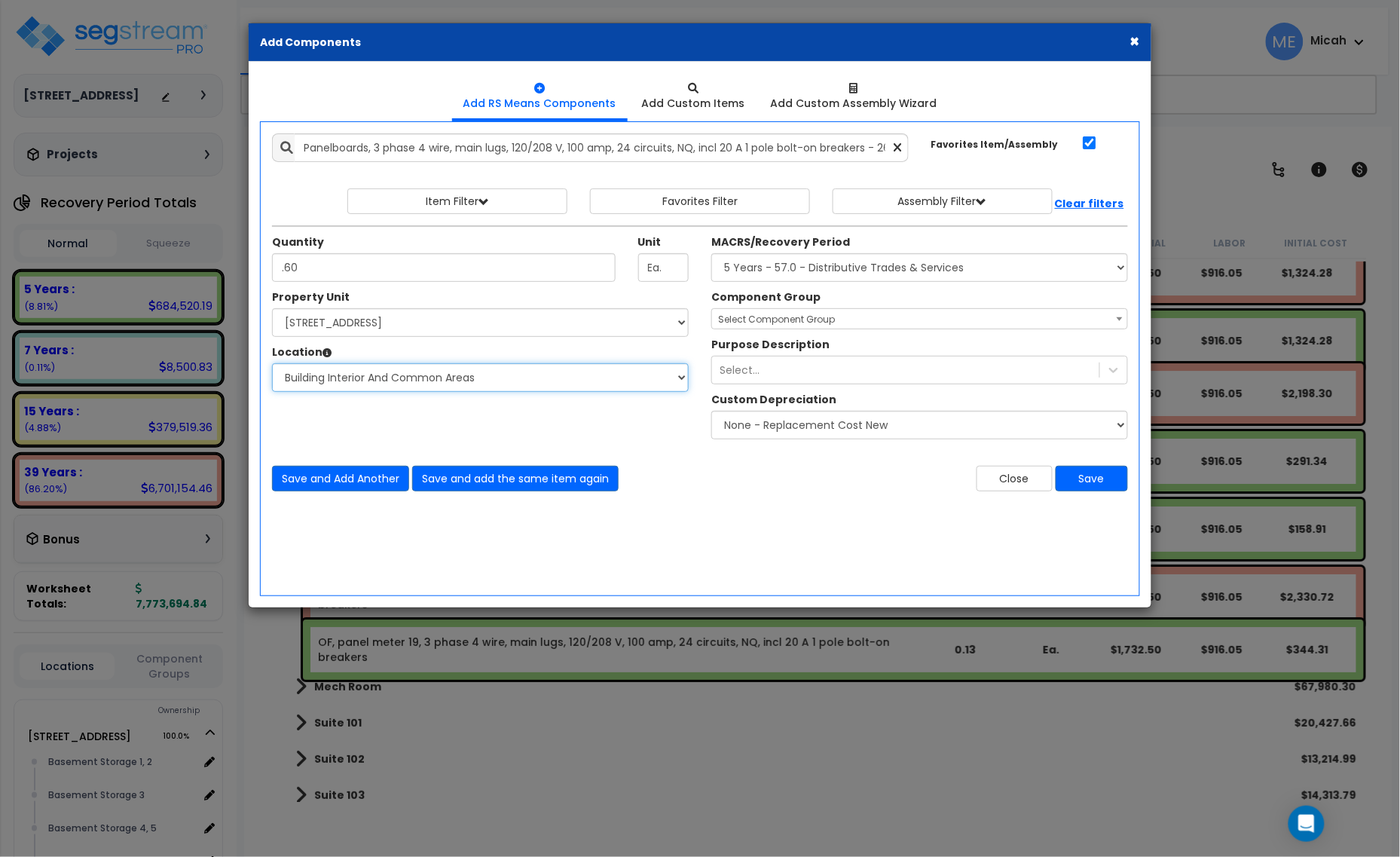
click at [272, 364] on select "Select Basement Storage 1, 2 Basement Storage 3 Basement Storage 4, 5 Building …" at bounding box center [481, 378] width 417 height 29
click at [807, 261] on select "Select MACRS/Recovery Period 5 Years - 57.0 - Distributive Trades & Services 5 …" at bounding box center [920, 268] width 417 height 29
select select "3669"
click at [712, 254] on select "Select MACRS/Recovery Period 5 Years - 57.0 - Distributive Trades & Services 5 …" at bounding box center [920, 268] width 417 height 29
click at [775, 318] on span "Select Component Group" at bounding box center [777, 319] width 117 height 13
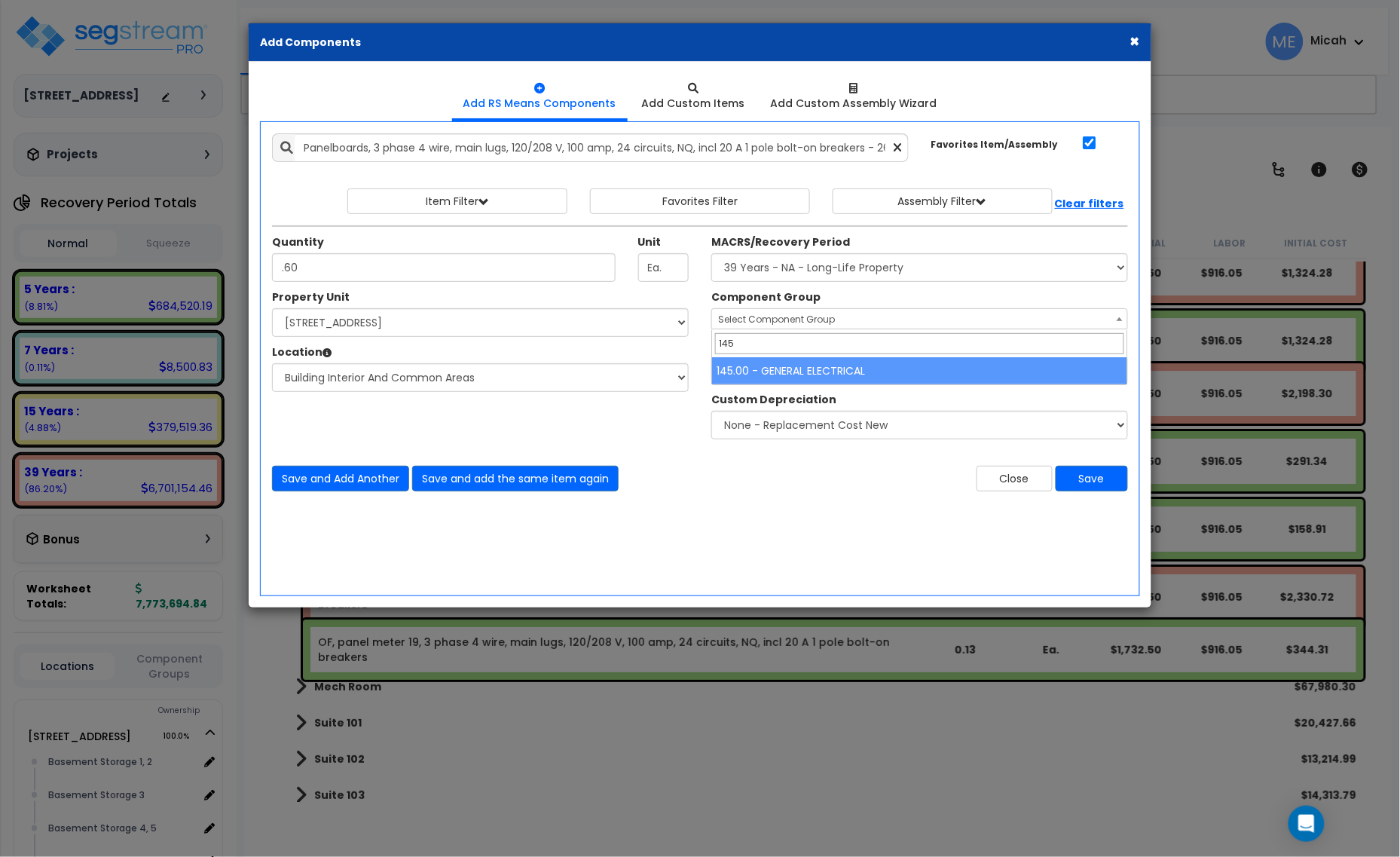
type input "145"
select select "56955"
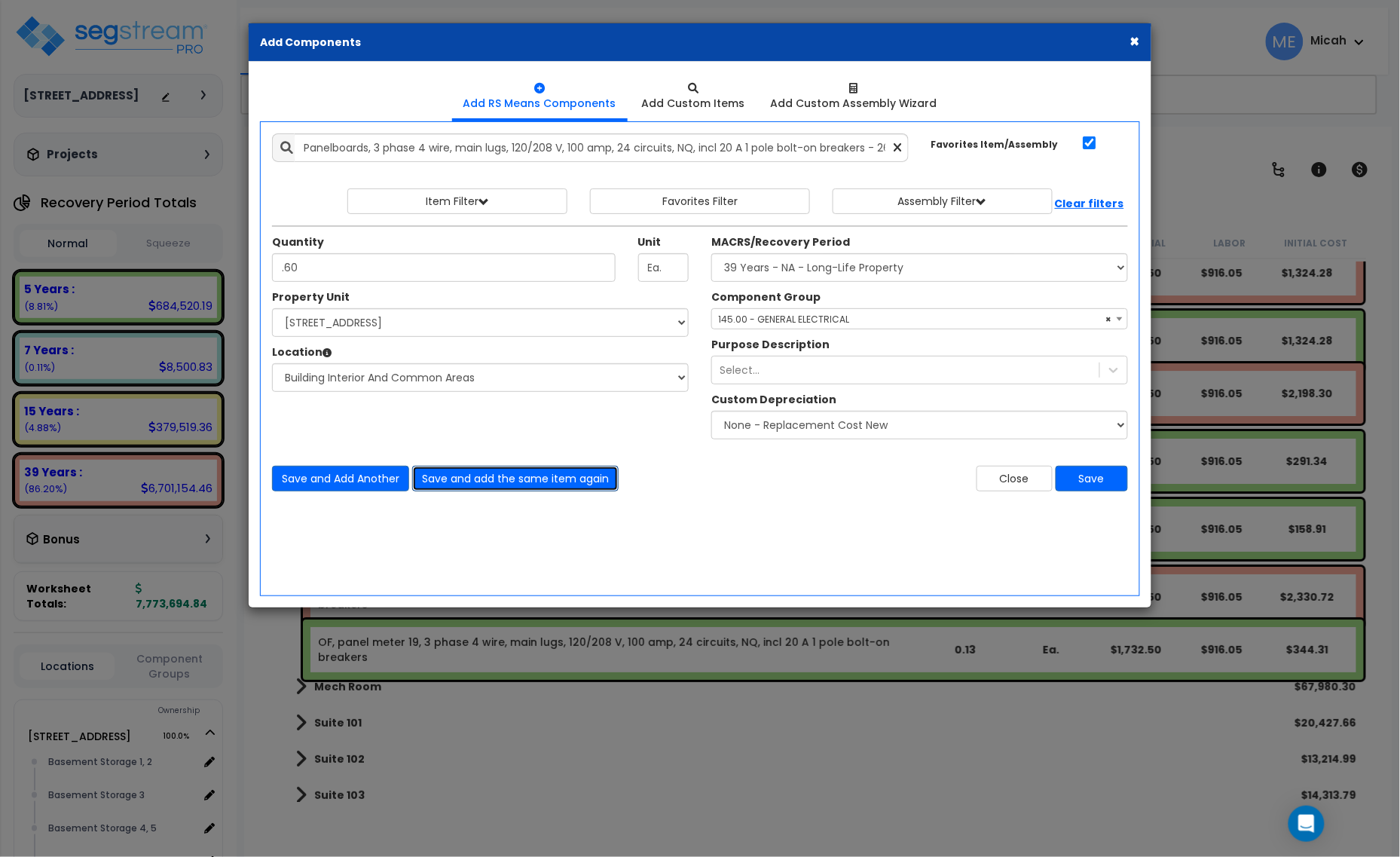
click at [552, 475] on button "Save and add the same item again" at bounding box center [515, 478] width 207 height 25
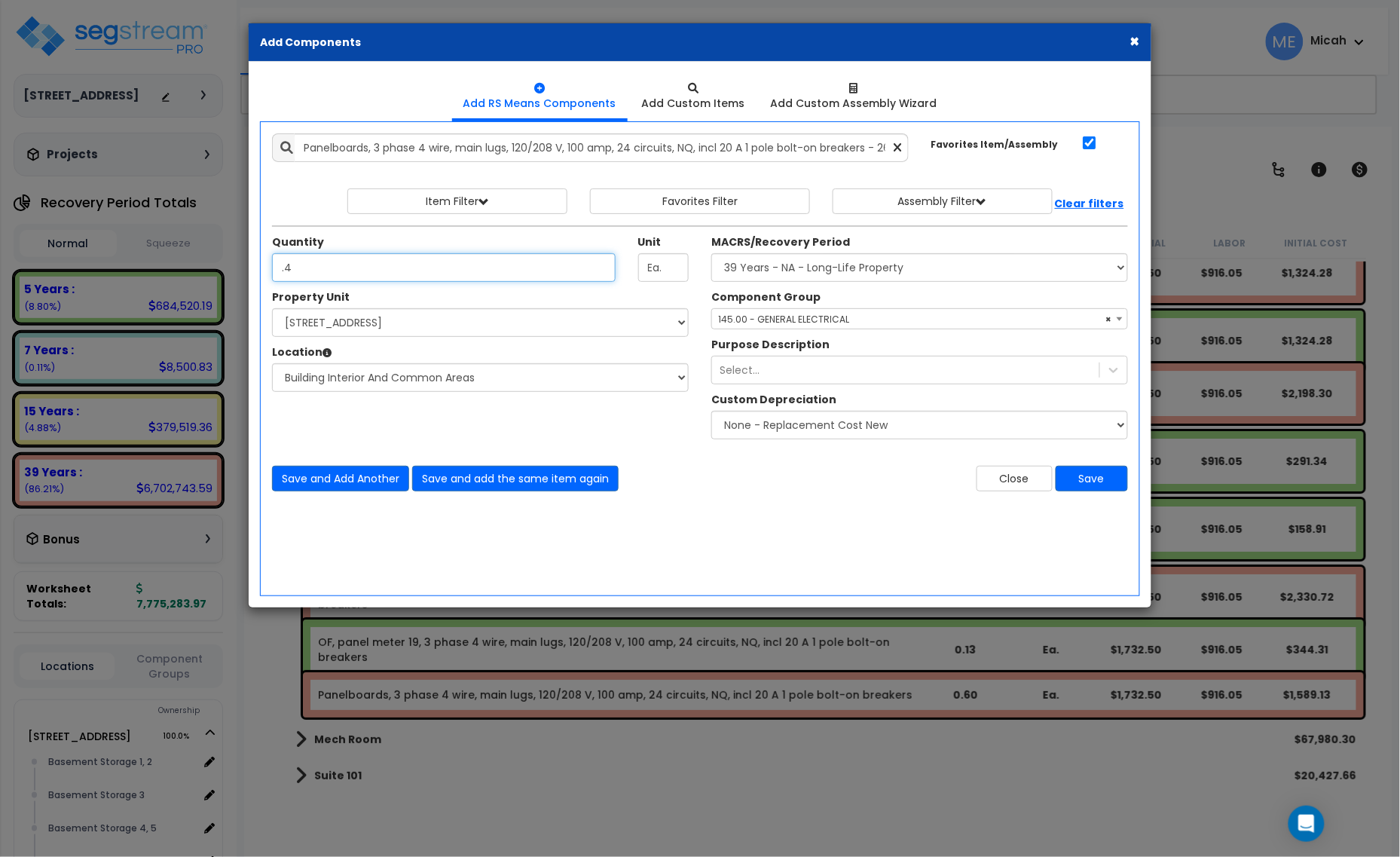
type input ".4"
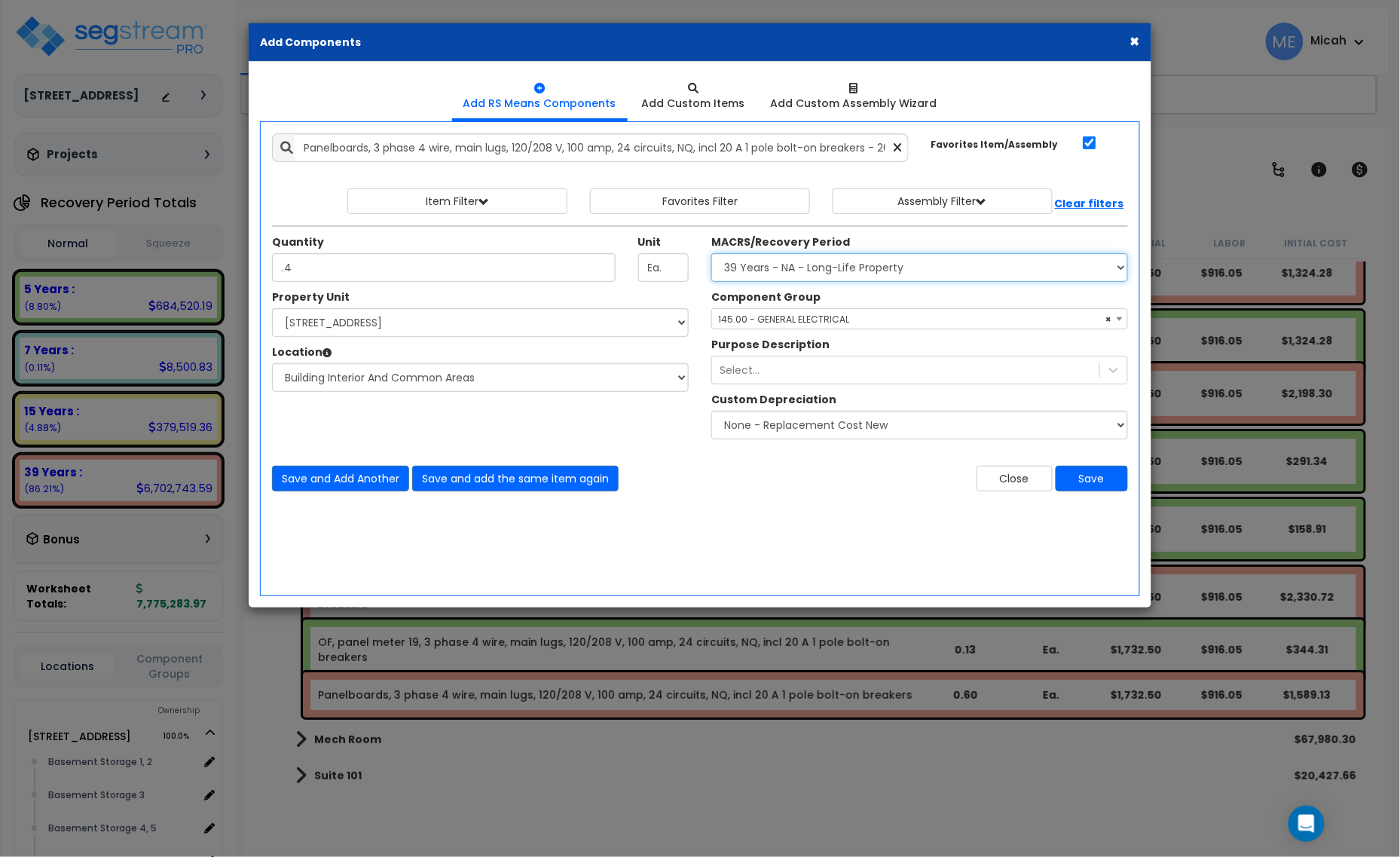
click at [797, 268] on select "Select MACRS/Recovery Period 5 Years - 57.0 - Distributive Trades & Services 5 …" at bounding box center [920, 268] width 417 height 29
select select "3667"
click at [712, 254] on select "Select MACRS/Recovery Period 5 Years - 57.0 - Distributive Trades & Services 5 …" at bounding box center [920, 268] width 417 height 29
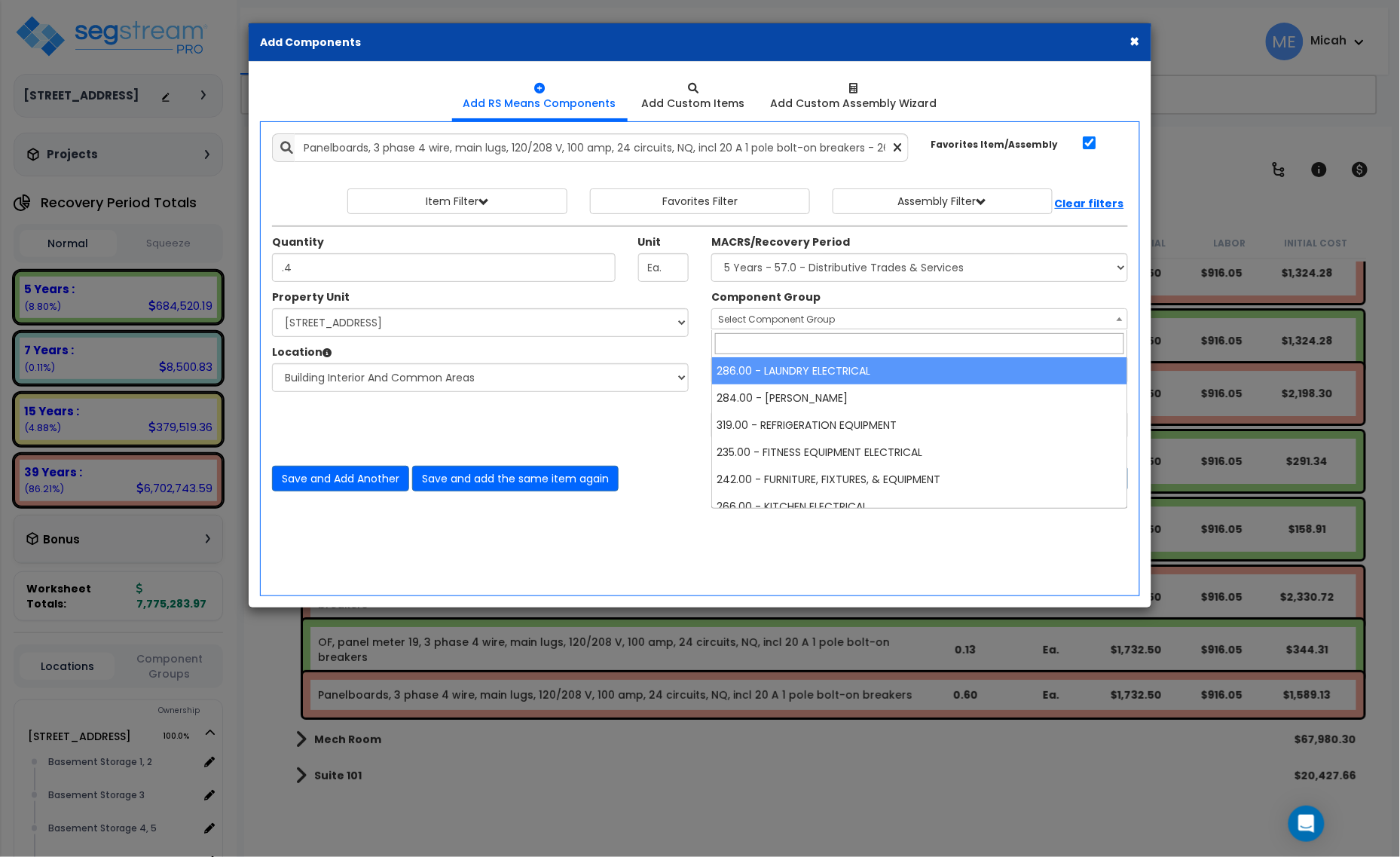
click at [790, 318] on span "Select Component Group" at bounding box center [777, 319] width 117 height 13
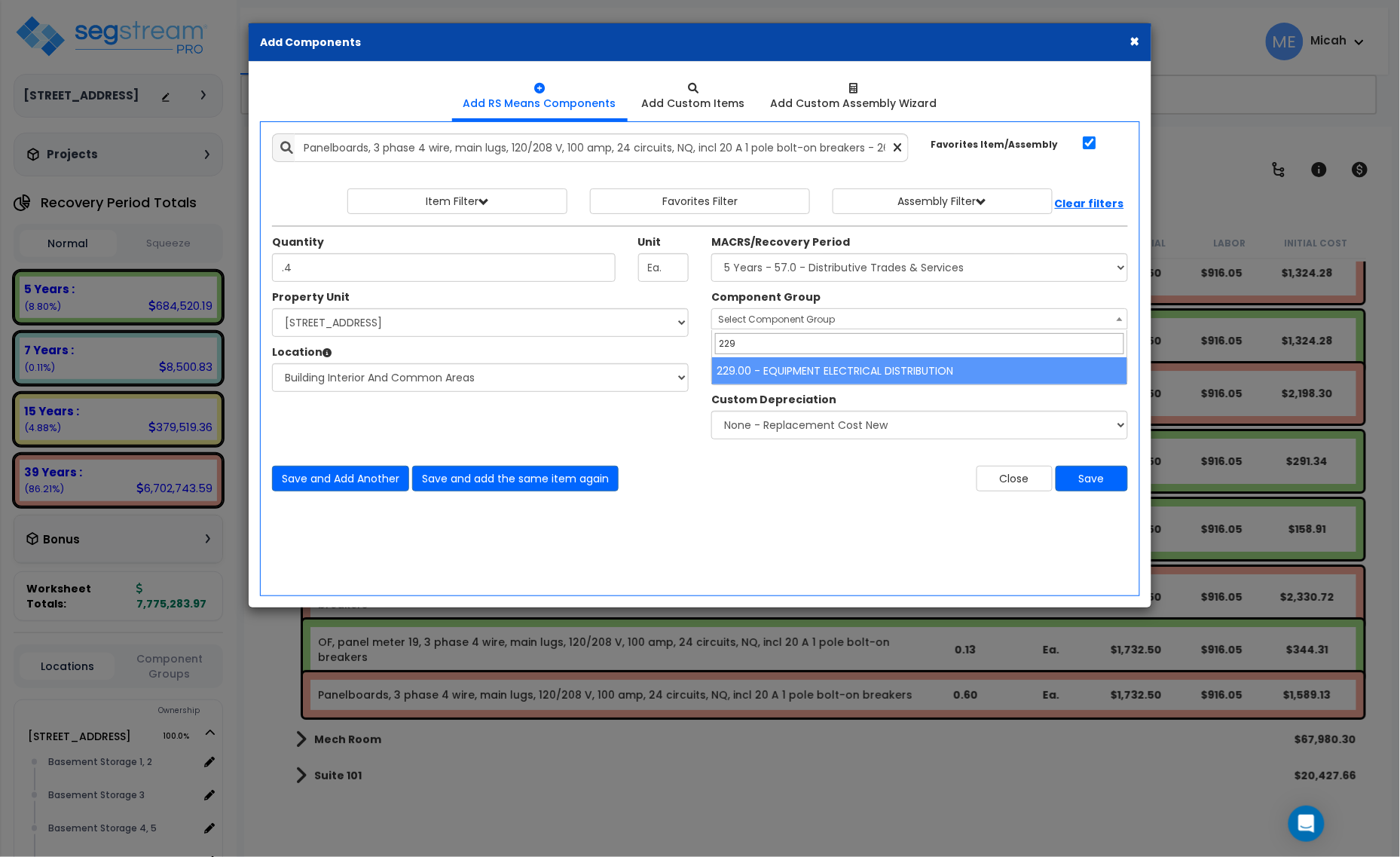
type input "229"
select select "57033"
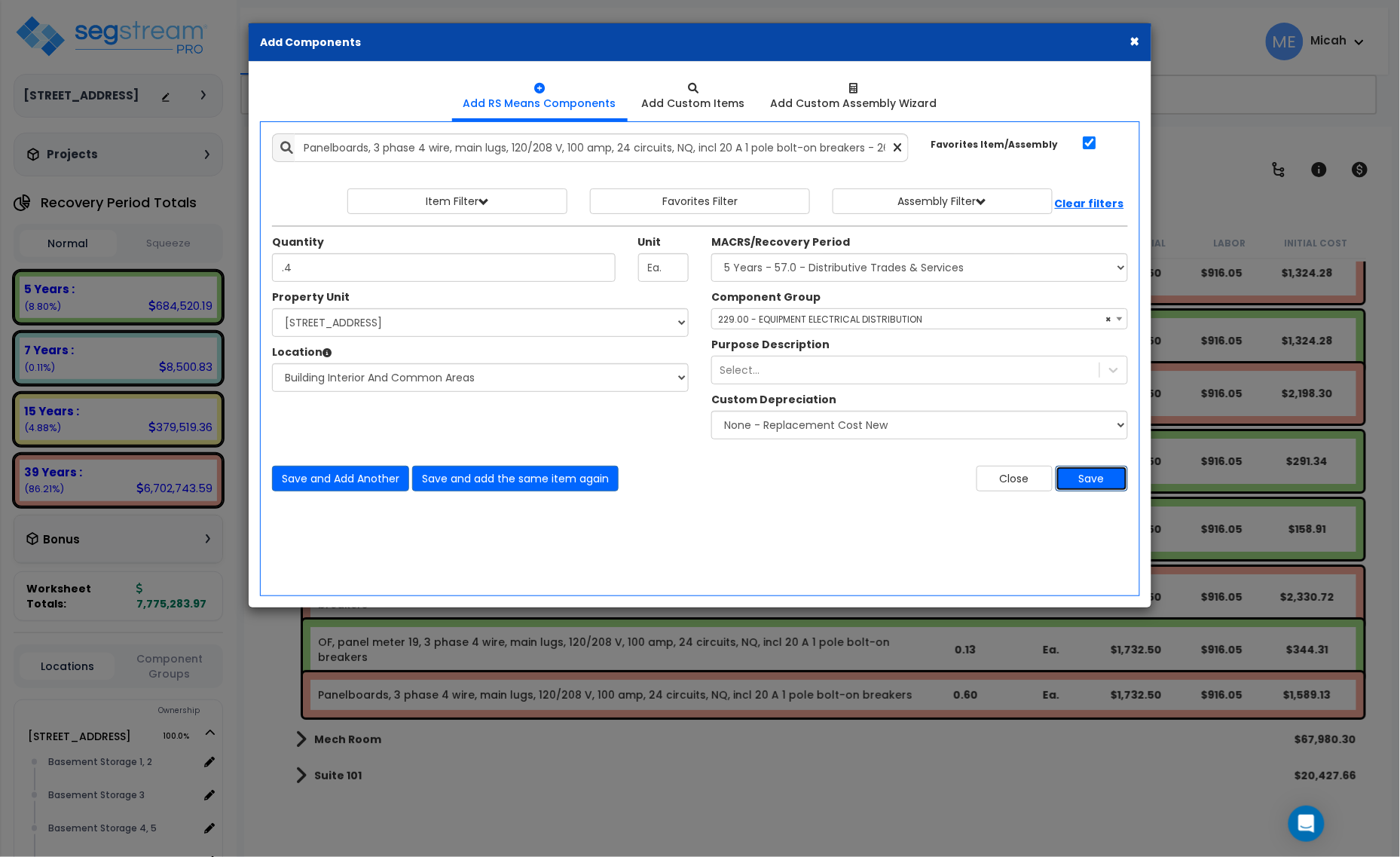
click at [1124, 479] on button "Save" at bounding box center [1092, 478] width 72 height 25
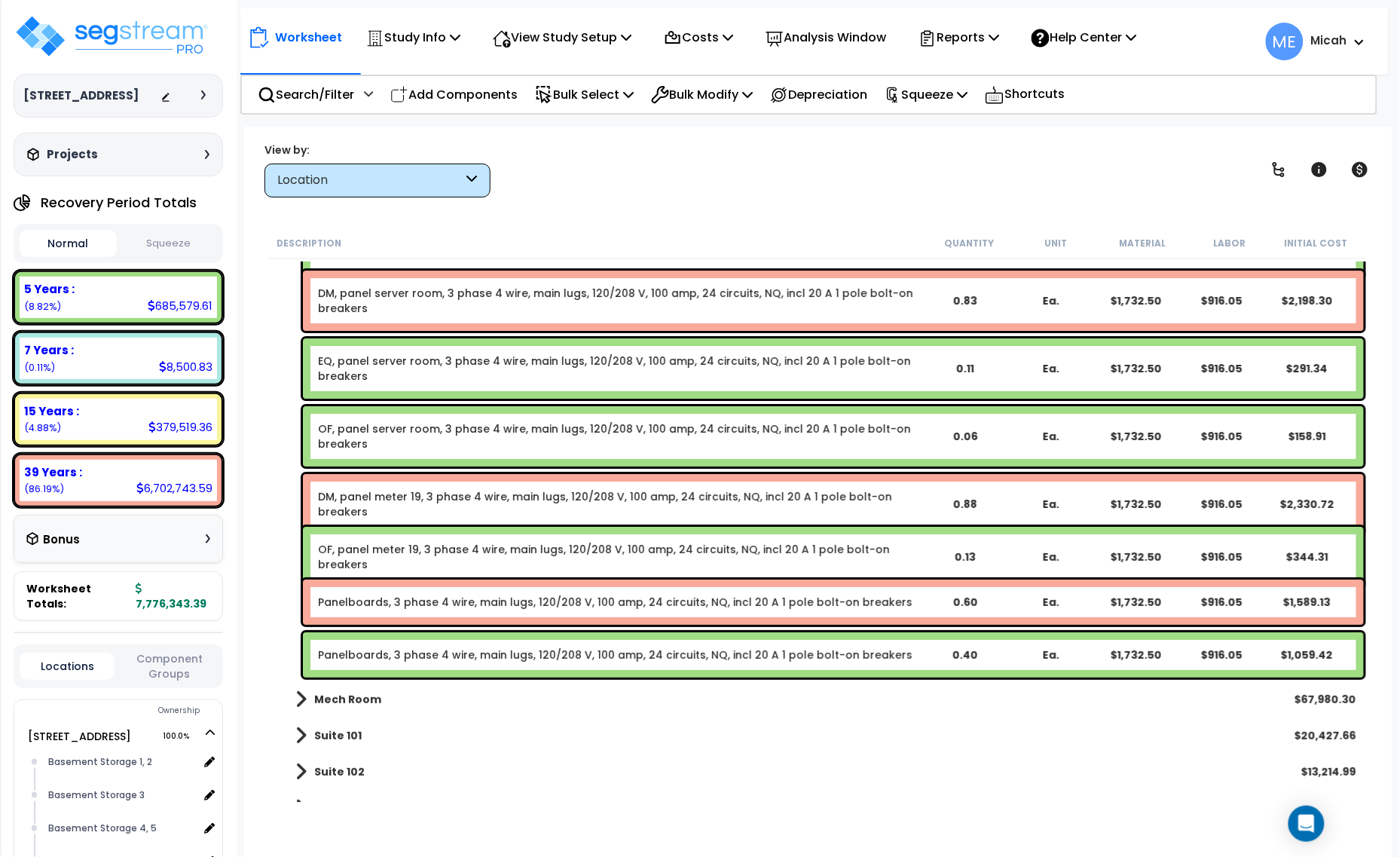
scroll to position [14887, 0]
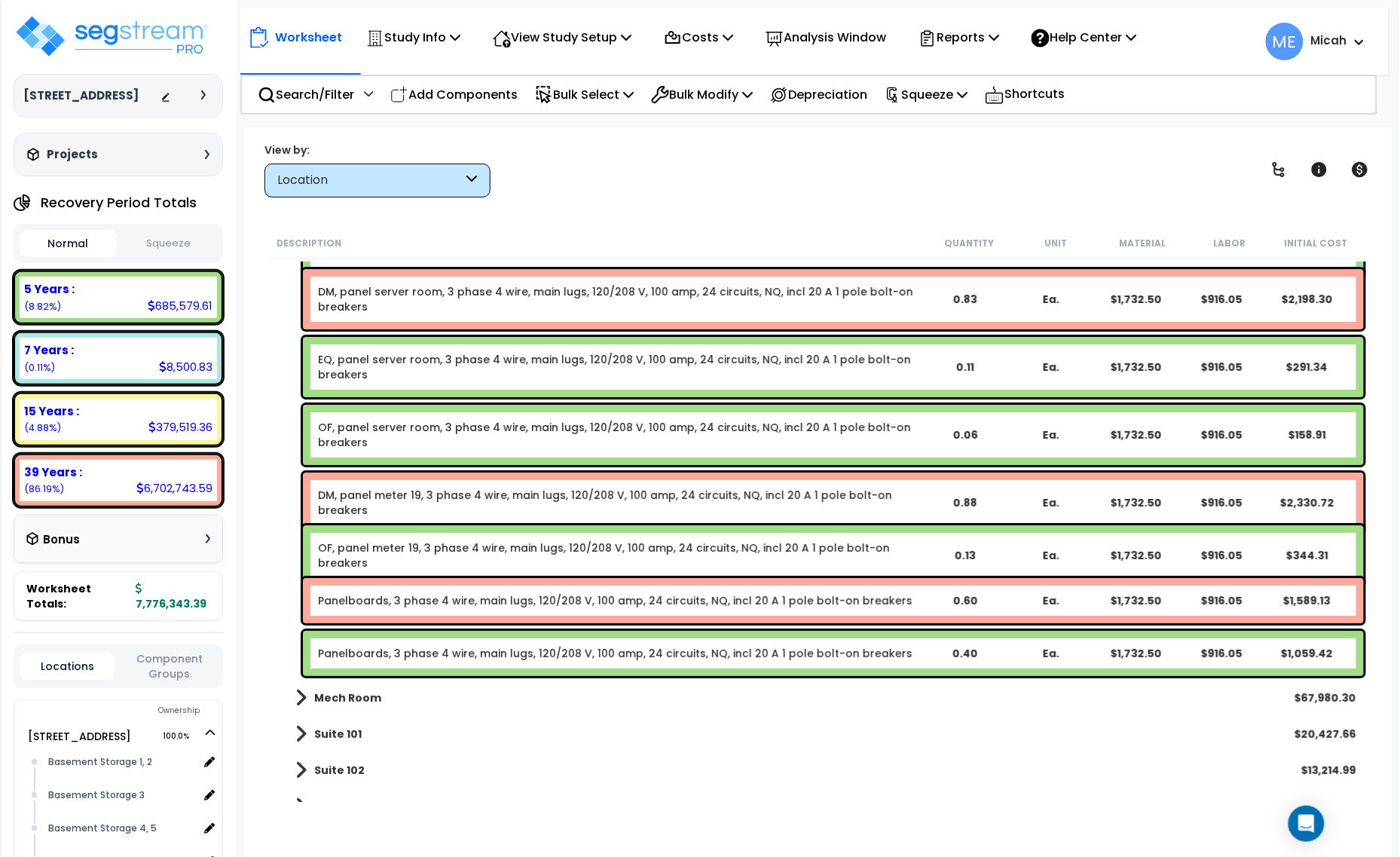
click at [372, 597] on link "Panelboards, 3 phase 4 wire, main lugs, 120/208 V, 100 amp, 24 circuits, NQ, in…" at bounding box center [615, 601] width 594 height 15
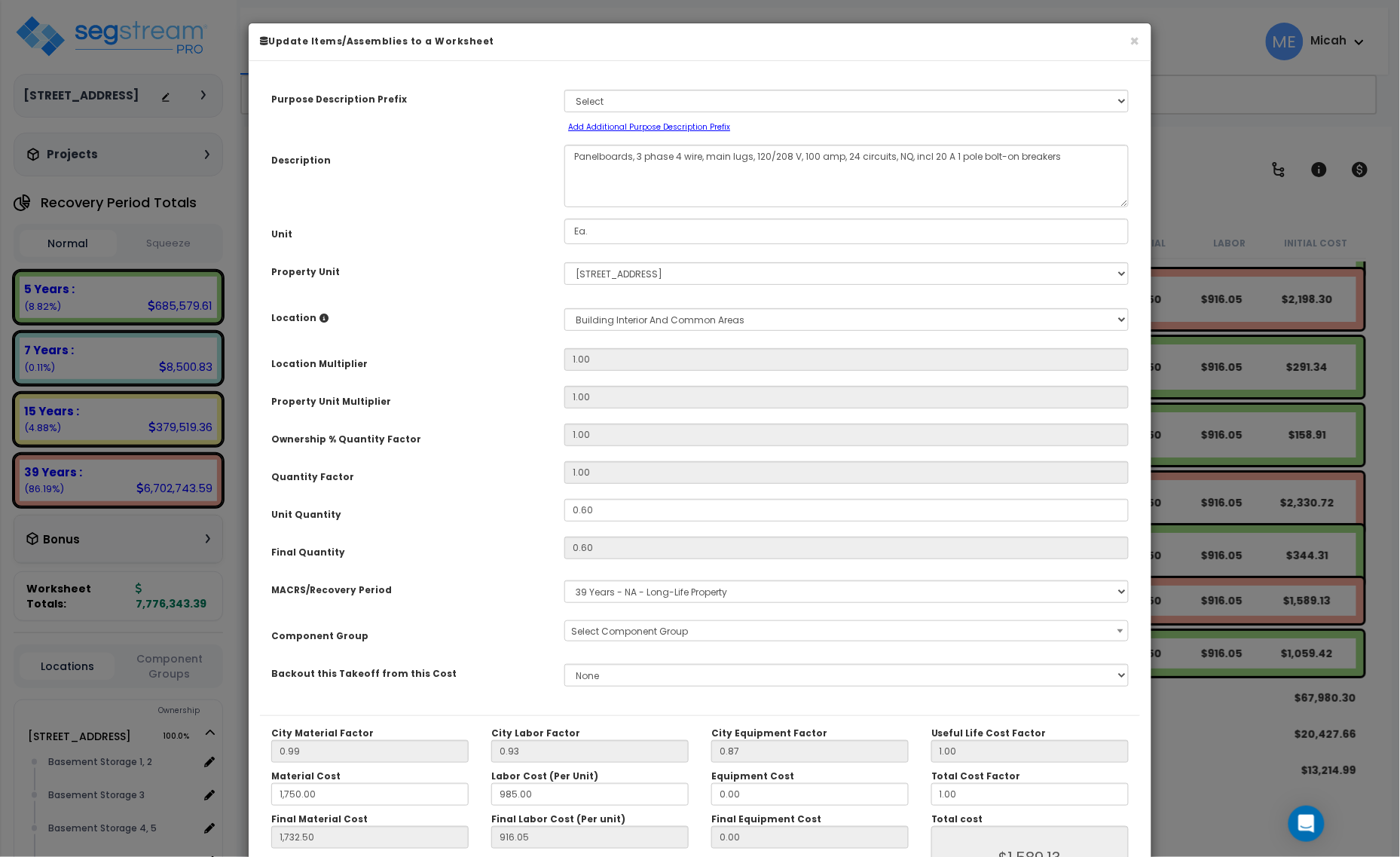
scroll to position [0, 0]
drag, startPoint x: 631, startPoint y: 152, endPoint x: 564, endPoint y: 155, distance: 67.1
click at [565, 155] on textarea "Panelboards, 3 phase 4 wire, main lugs, 120/208 V, 100 amp, 24 circuits, NQ, in…" at bounding box center [847, 175] width 565 height 62
select select "56955"
type textarea "DM, 3 phase 4 wire, main lugs, 120/208 V, 100 amp, 24 circuits, NQ, incl 20 A 1…"
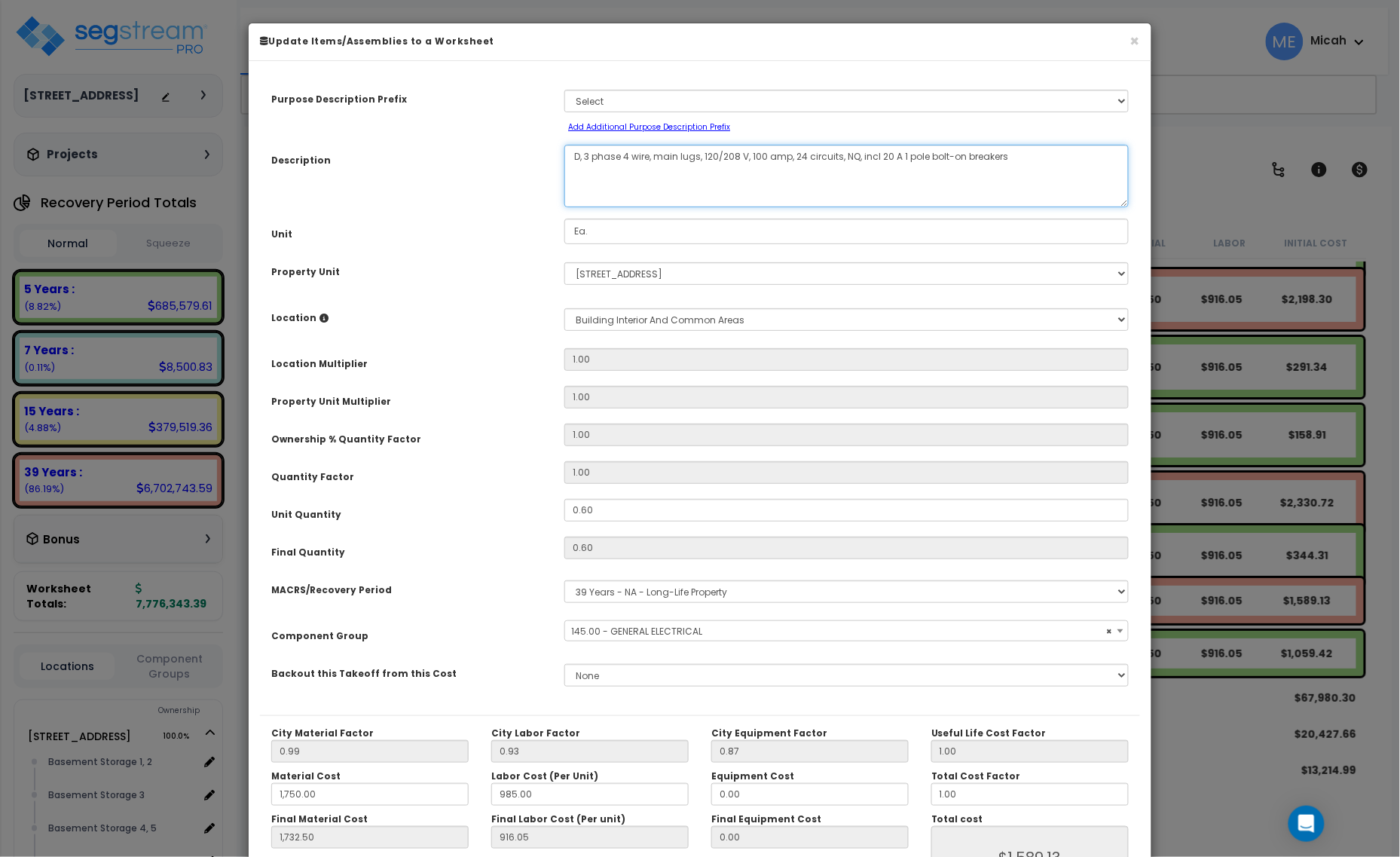
select select "56955"
type textarea "DM,, 3 phase 4 wire, main lugs, 120/208 V, 100 amp, 24 circuits, NQ, incl 20 A …"
select select "56955"
type textarea "DM, , 3 phase 4 wire, main lugs, 120/208 V, 100 amp, 24 circuits, NQ, incl 20 A…"
select select "56955"
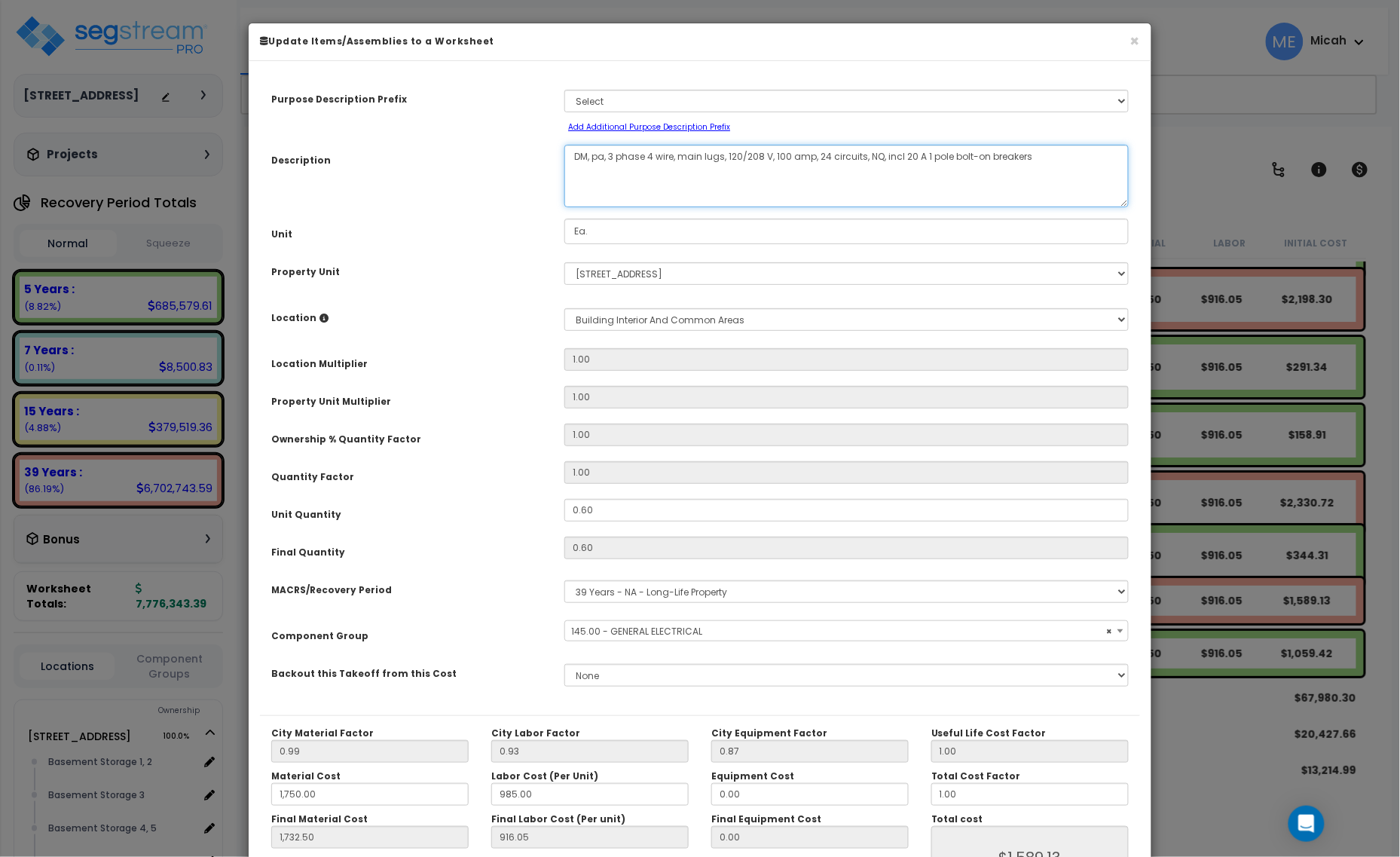
type textarea "DM, pan, 3 phase 4 wire, main lugs, 120/208 V, 100 amp, 24 circuits, NQ, incl 2…"
select select "56955"
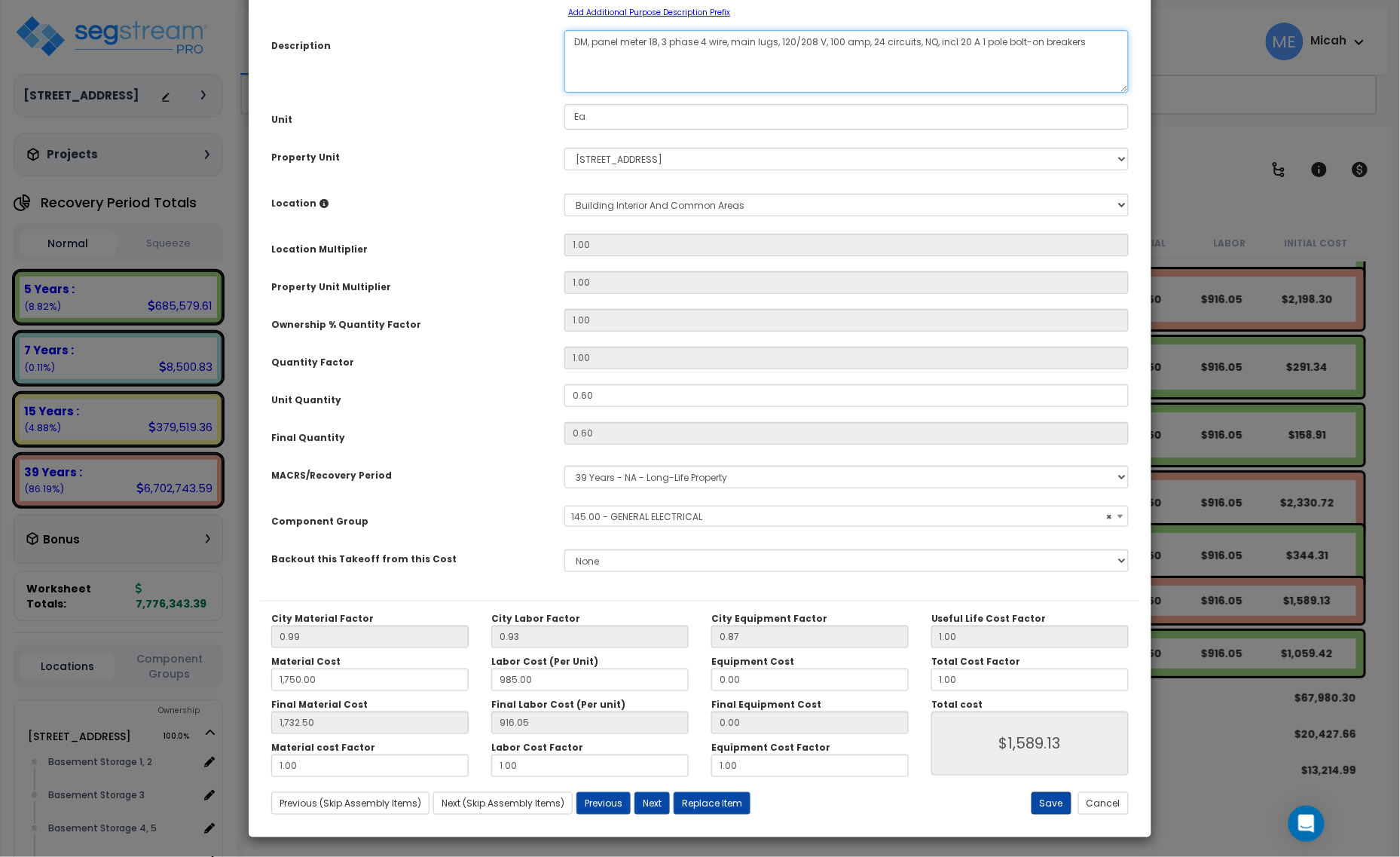
scroll to position [118, 0]
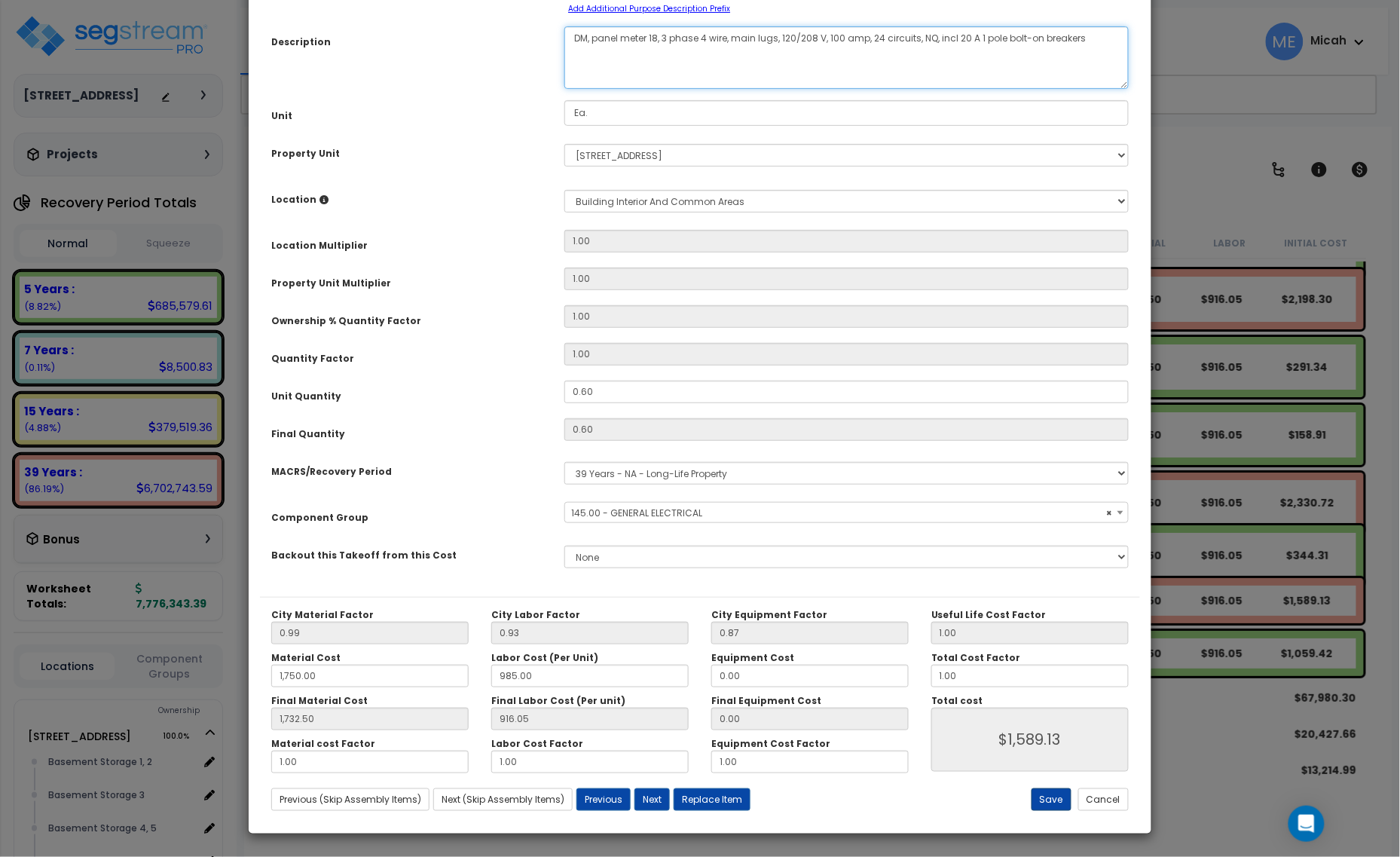
type textarea "DM, panel meter 18, 3 phase 4 wire, main lugs, 120/208 V, 100 amp, 24 circuits,…"
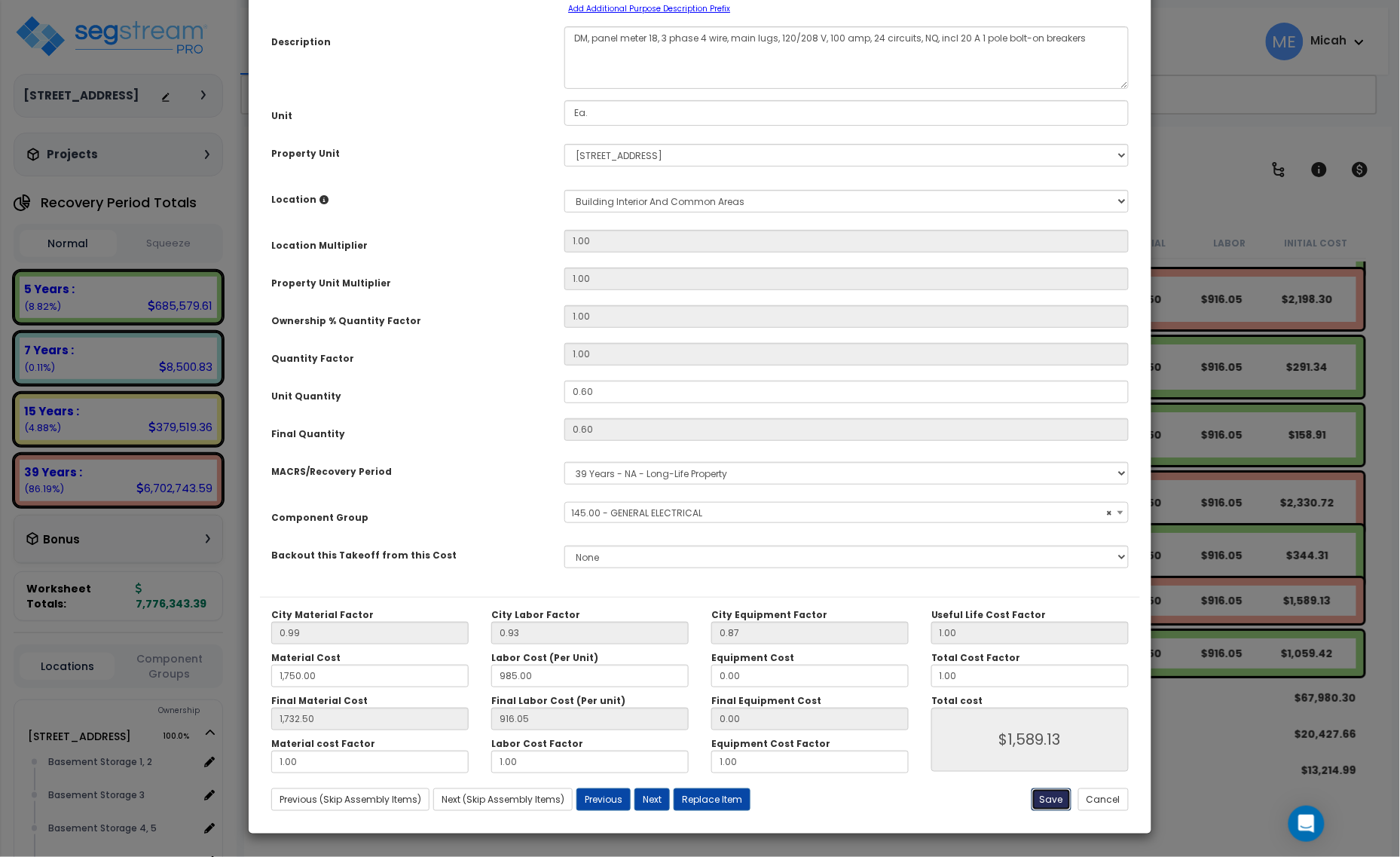
click at [1038, 791] on button "Save" at bounding box center [1052, 799] width 40 height 23
type input "1750.00"
type input "1732.50"
type input "1589.13"
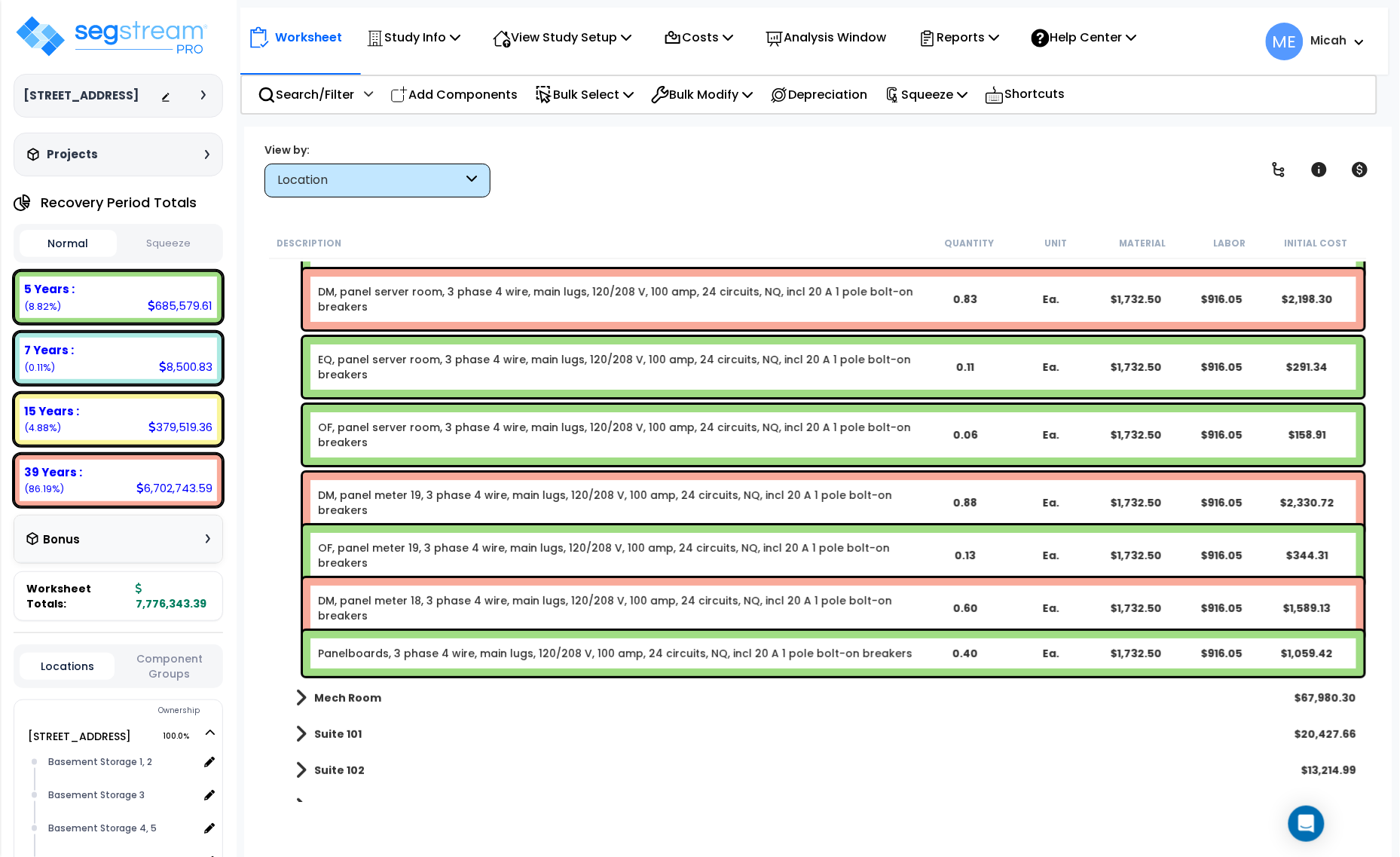
click at [453, 654] on link "Panelboards, 3 phase 4 wire, main lugs, 120/208 V, 100 amp, 24 circuits, NQ, in…" at bounding box center [615, 653] width 594 height 15
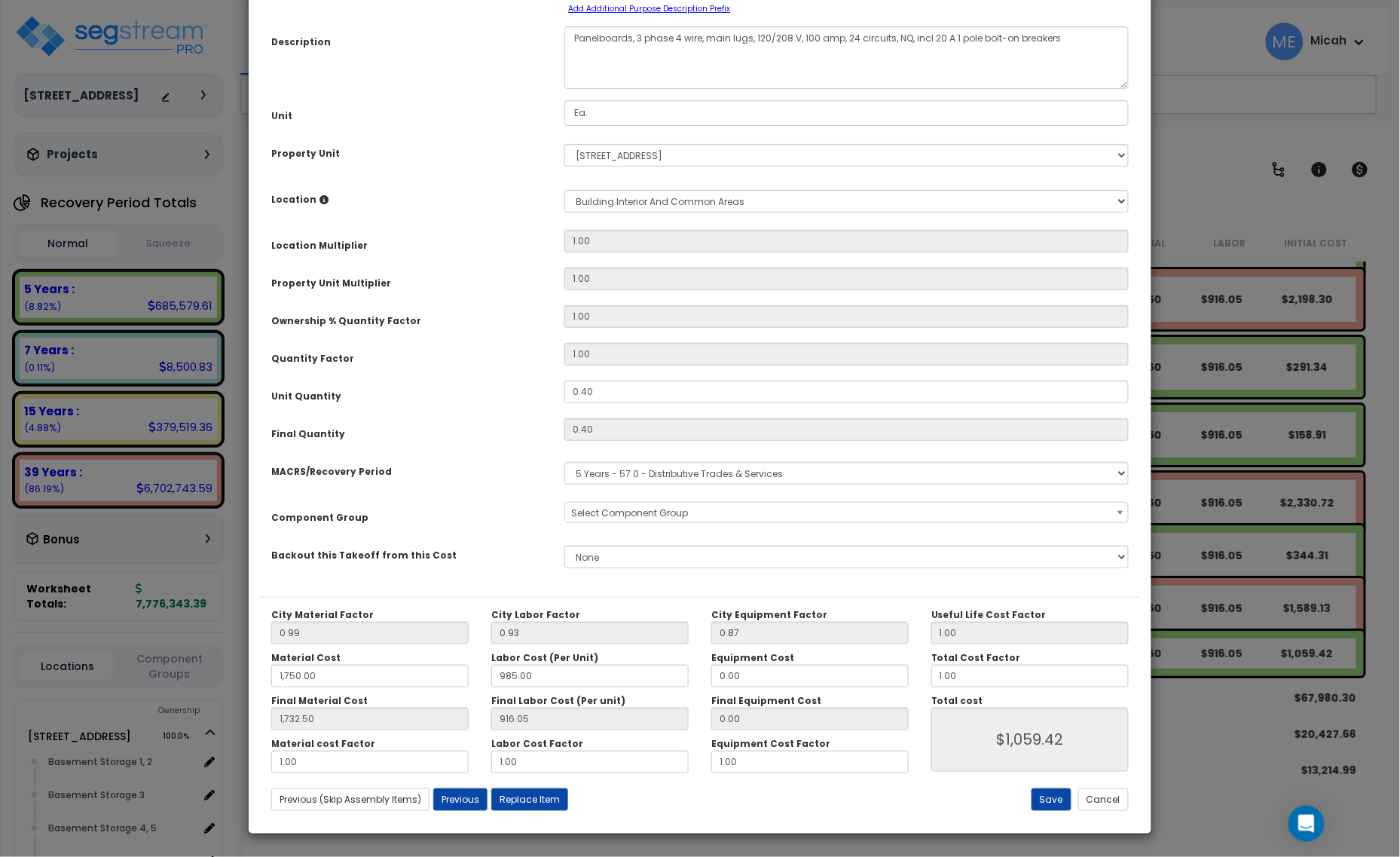
scroll to position [0, 0]
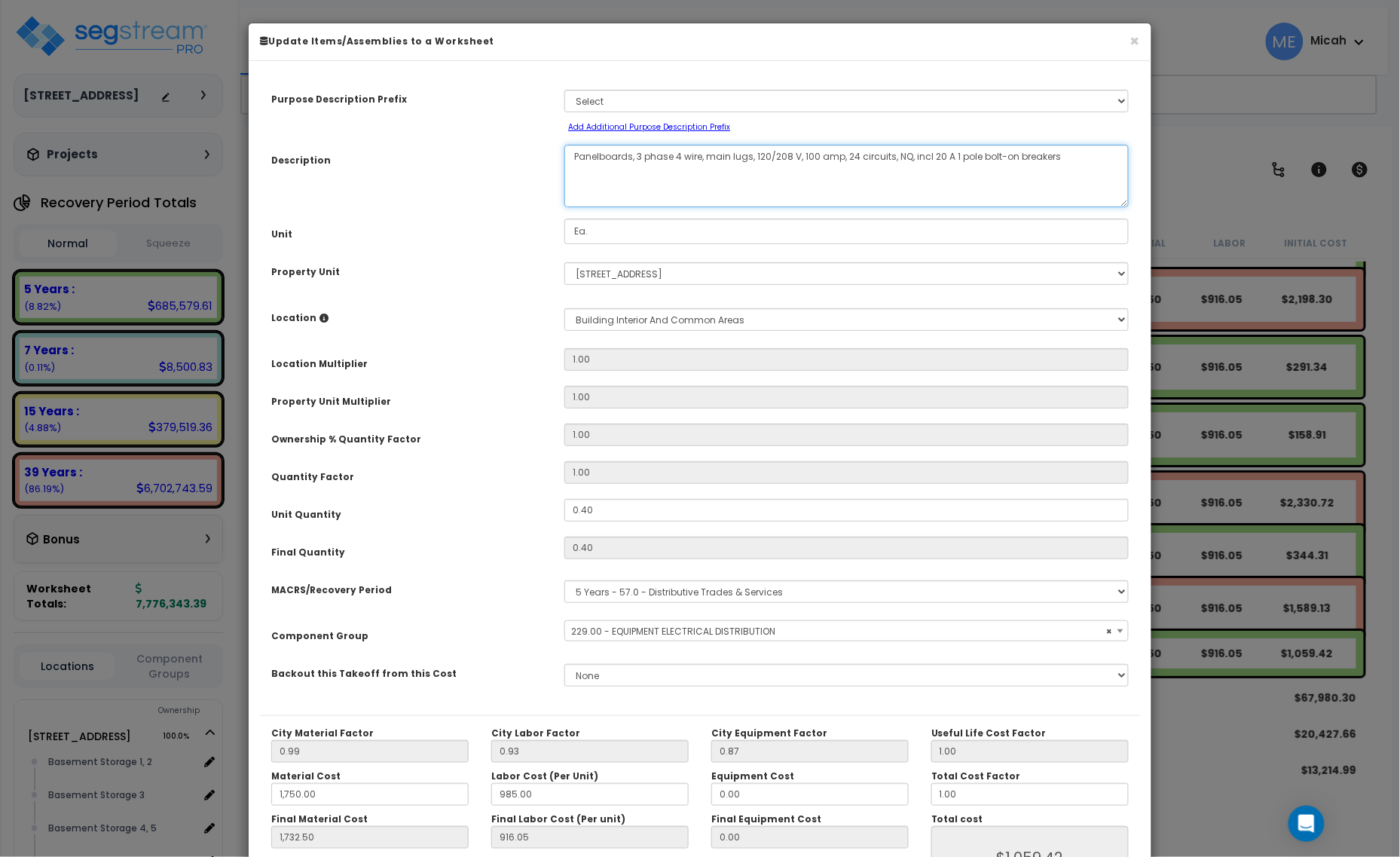
drag, startPoint x: 631, startPoint y: 152, endPoint x: 566, endPoint y: 152, distance: 65.0
click at [566, 152] on textarea "Panelboards, 3 phase 4 wire, main lugs, 120/208 V, 100 amp, 24 circuits, NQ, in…" at bounding box center [847, 175] width 565 height 62
select select "57033"
type textarea "O, 3 phase 4 wire, main lugs, 120/208 V, 100 amp, 24 circuits, NQ, incl 20 A 1 …"
select select "57033"
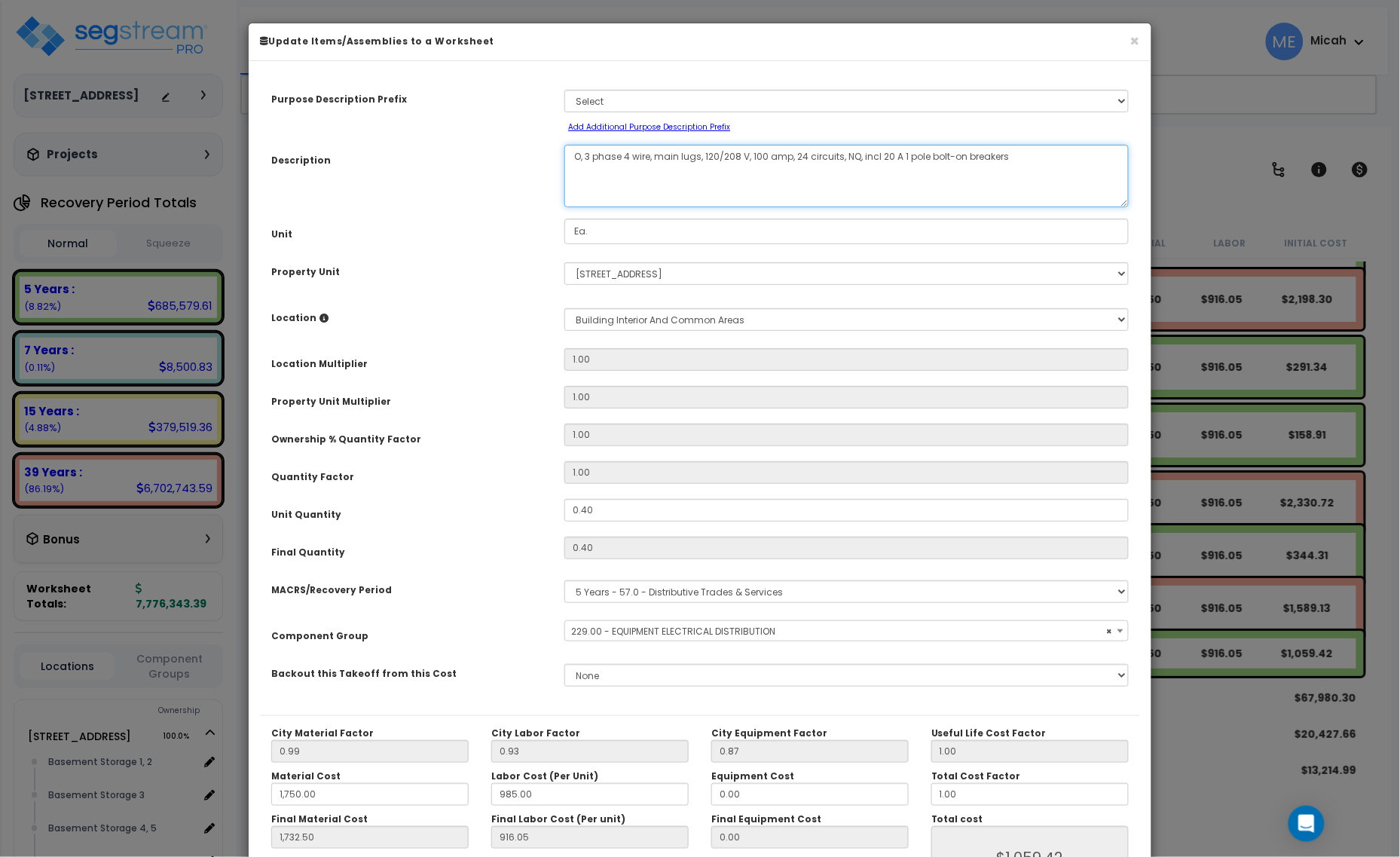
type textarea "OF, 3 phase 4 wire, main lugs, 120/208 V, 100 amp, 24 circuits, NQ, incl 20 A 1…"
select select "57033"
type textarea "OF, p, 3 phase 4 wire, main lugs, 120/208 V, 100 amp, 24 circuits, NQ, incl 20 …"
select select "57033"
type textarea "OF, pan, 3 phase 4 wire, main lugs, 120/208 V, 100 amp, 24 circuits, NQ, incl 2…"
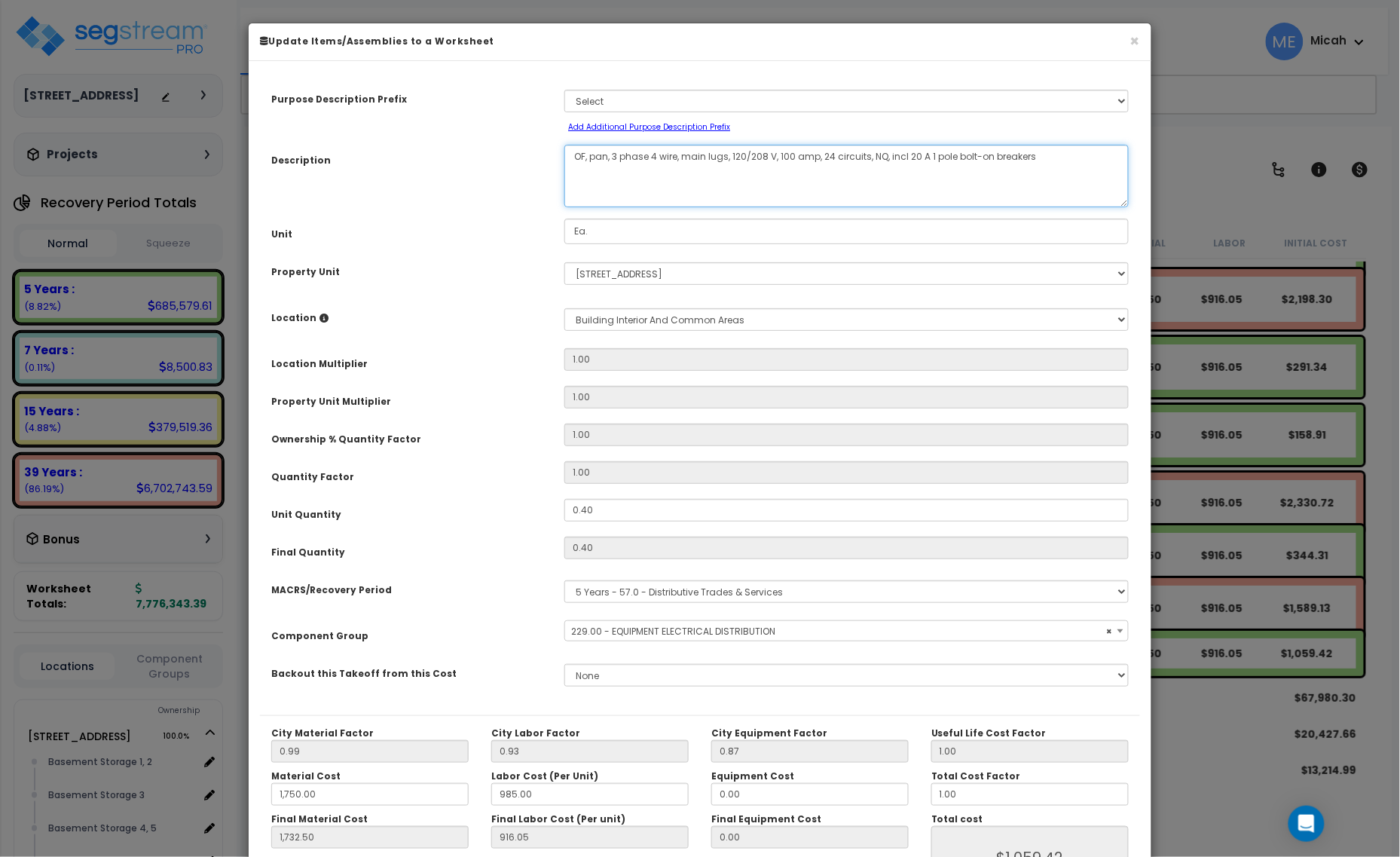
select select "57033"
type textarea "OF, panel, 3 phase 4 wire, main lugs, 120/208 V, 100 amp, 24 circuits, NQ, incl…"
select select "57033"
type textarea "OF, panel , 3 phase 4 wire, main lugs, 120/208 V, 100 amp, 24 circuits, NQ, inc…"
select select "57033"
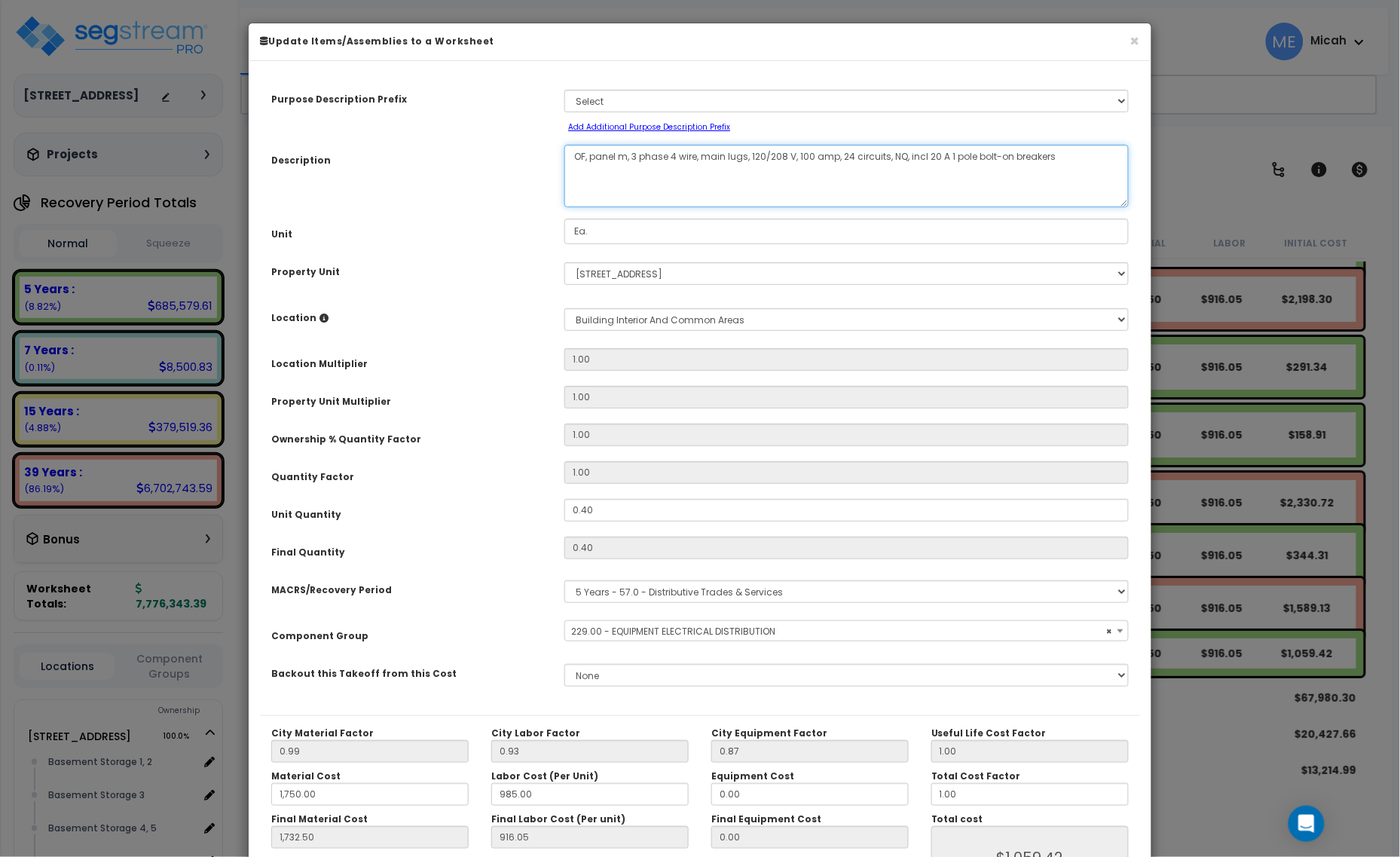
type textarea "OF, panel me, 3 phase 4 wire, main lugs, 120/208 V, 100 amp, 24 circuits, NQ, i…"
select select "57033"
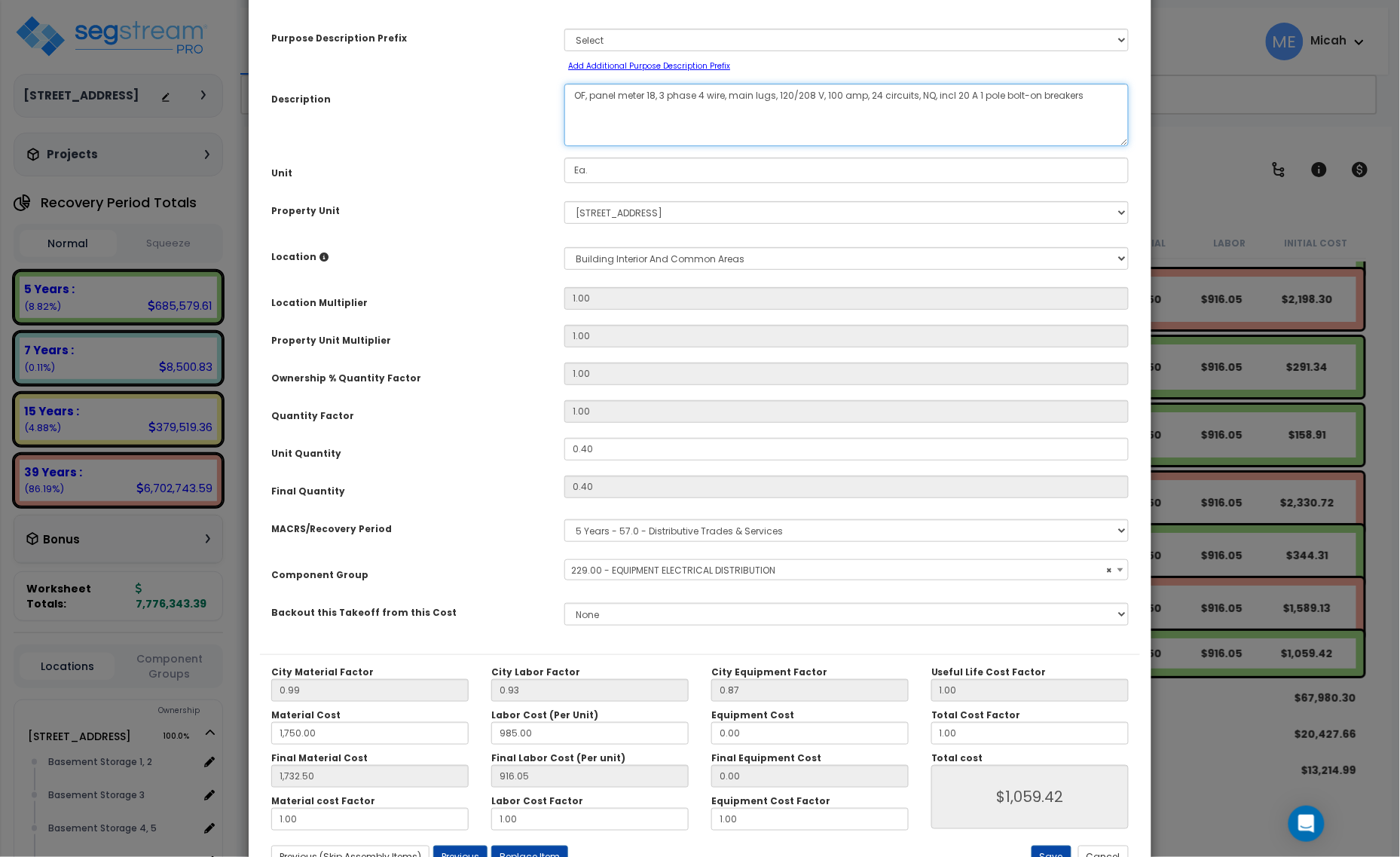
scroll to position [118, 0]
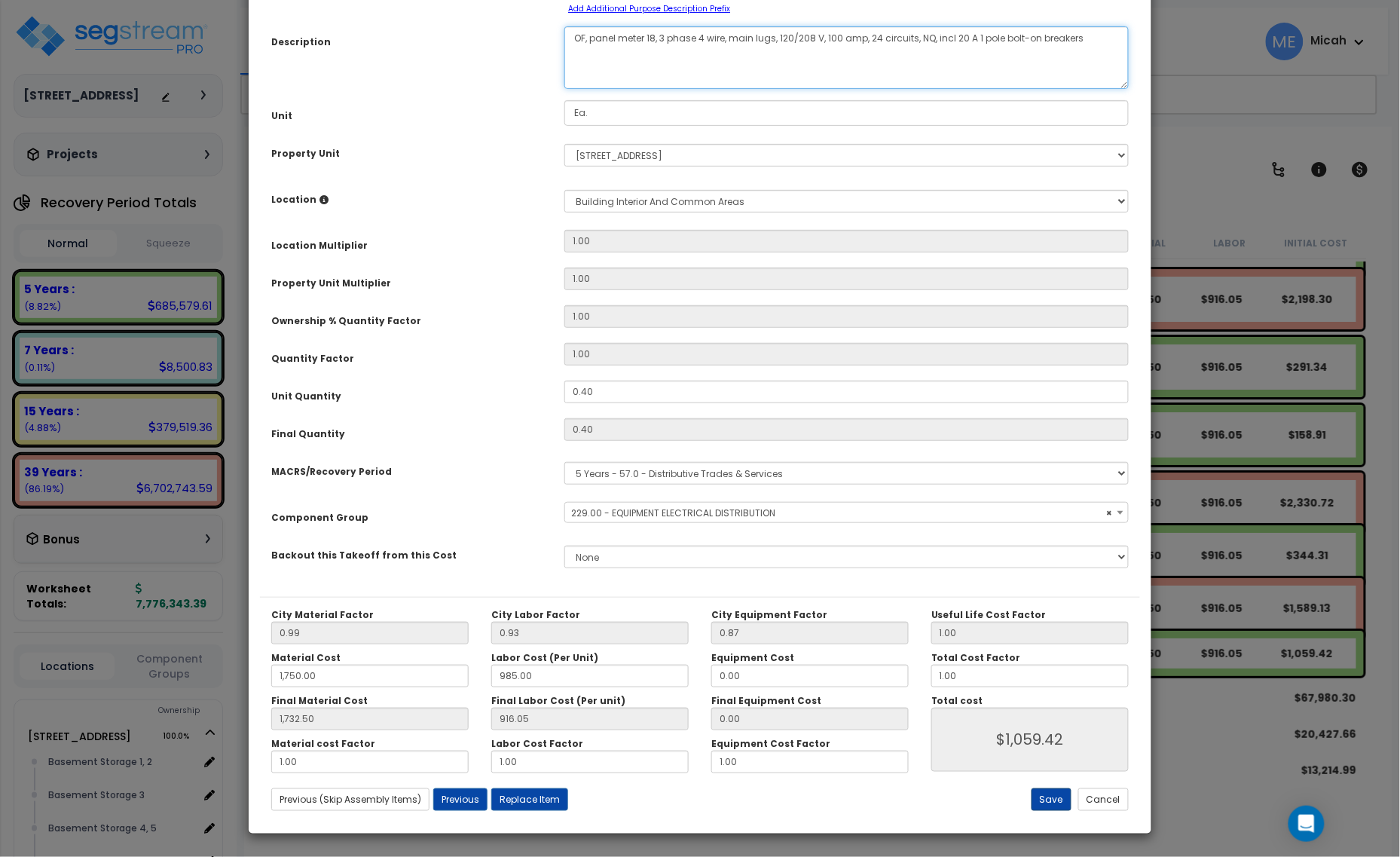
type textarea "OF, panel meter 18, 3 phase 4 wire, main lugs, 120/208 V, 100 amp, 24 circuits,…"
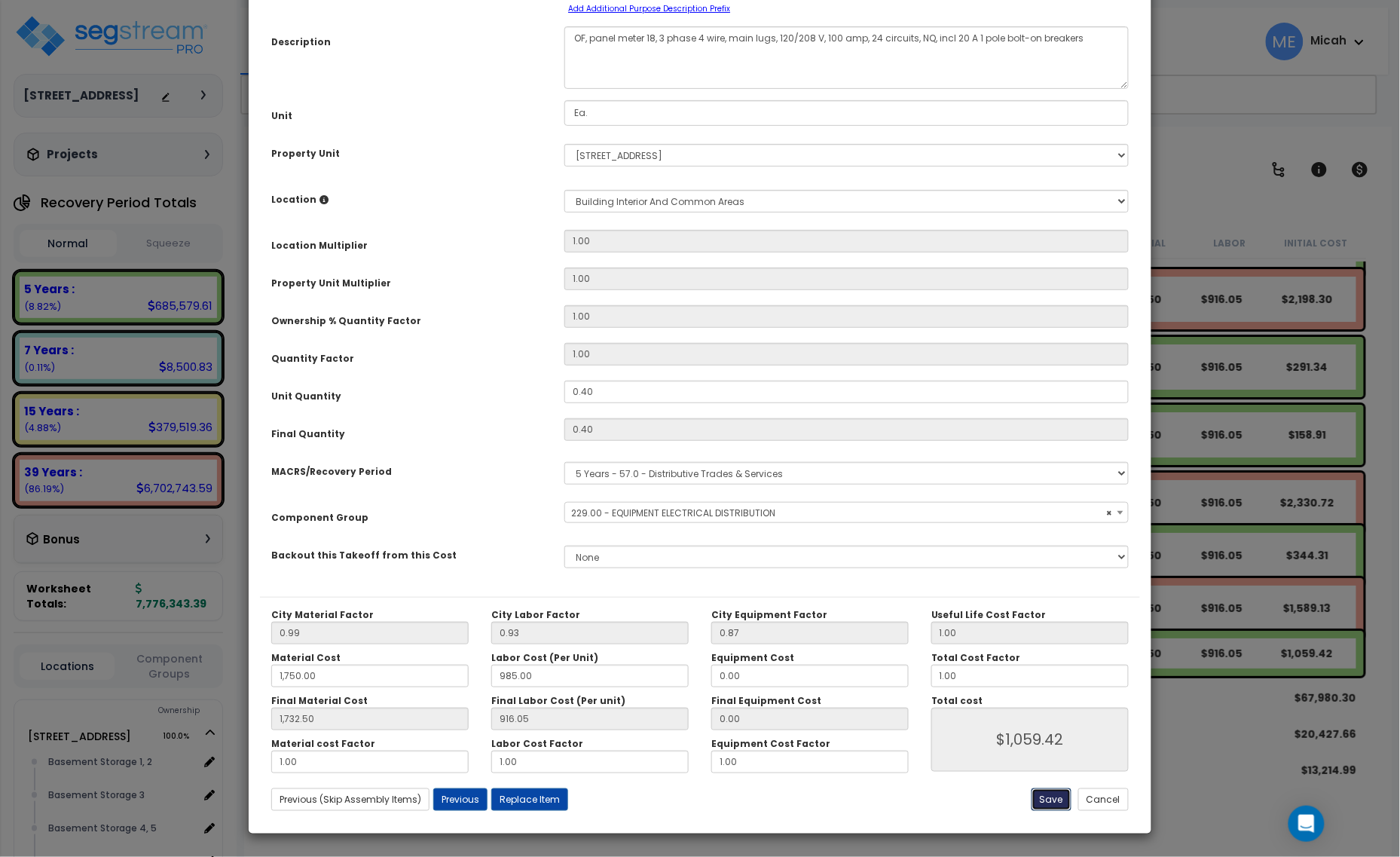
click at [1048, 795] on button "Save" at bounding box center [1052, 799] width 40 height 23
type input "1750.00"
type input "1732.50"
type input "1059.42"
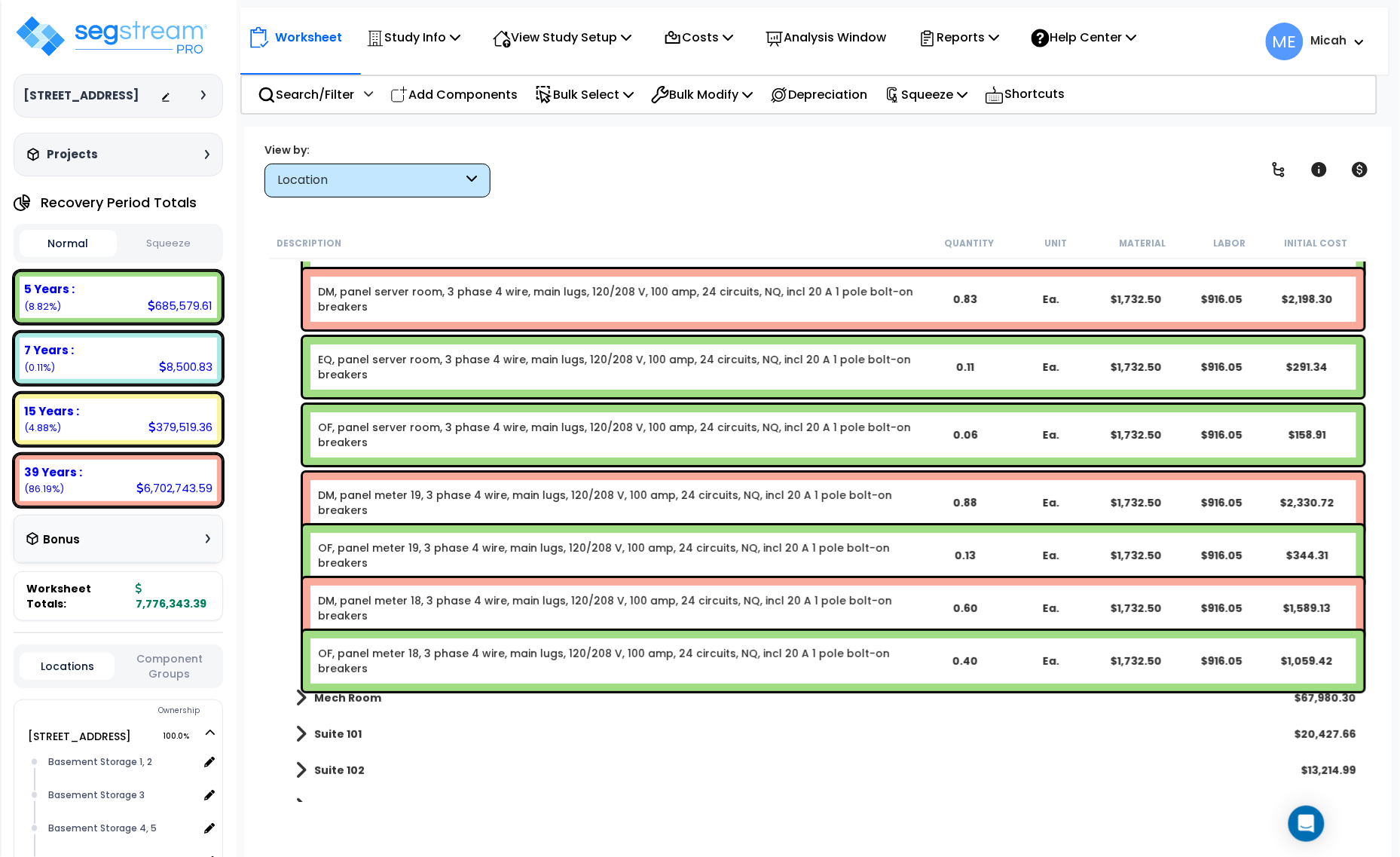
click at [484, 100] on p "Add Components" at bounding box center [454, 95] width 127 height 21
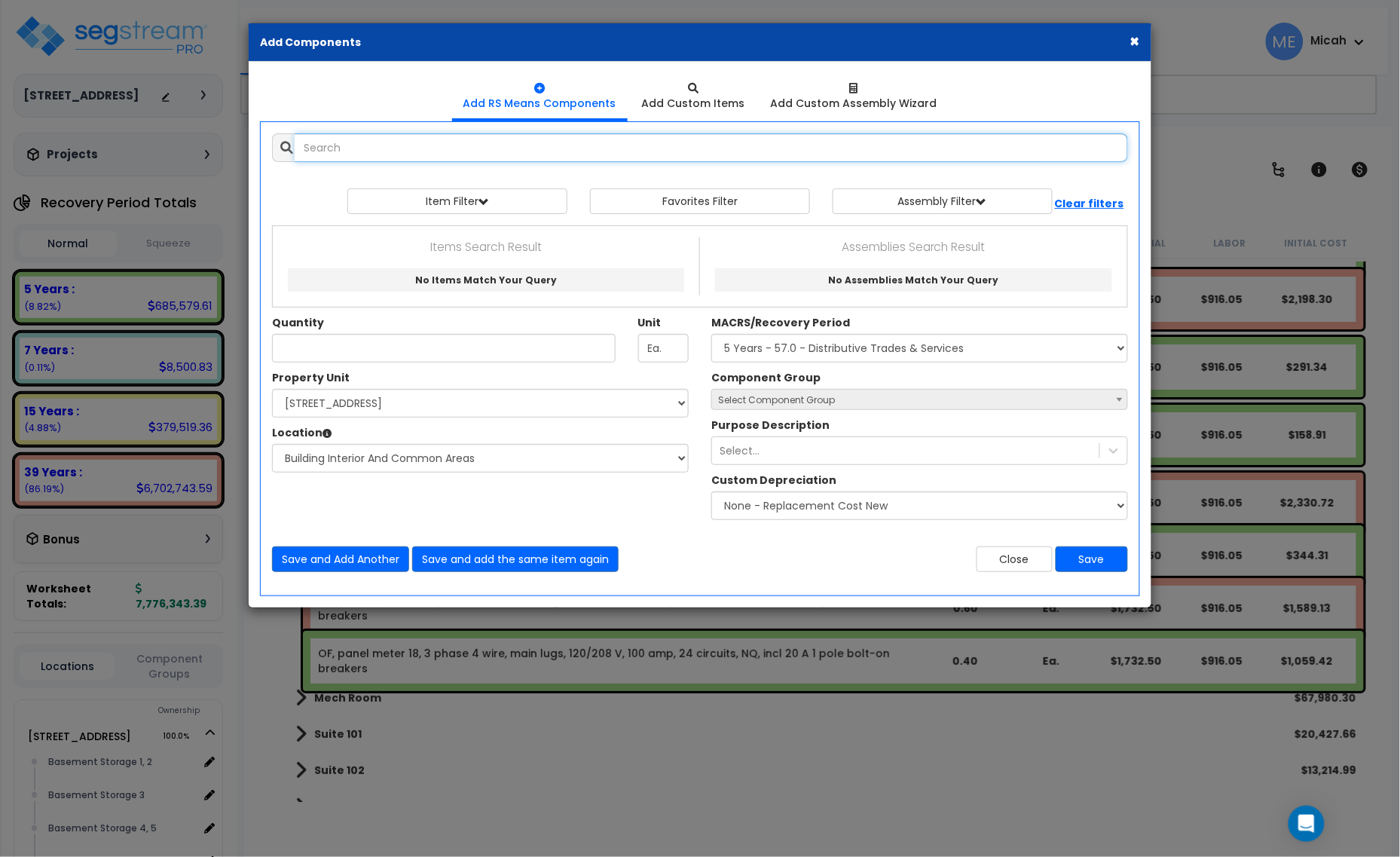
select select
type input ";"
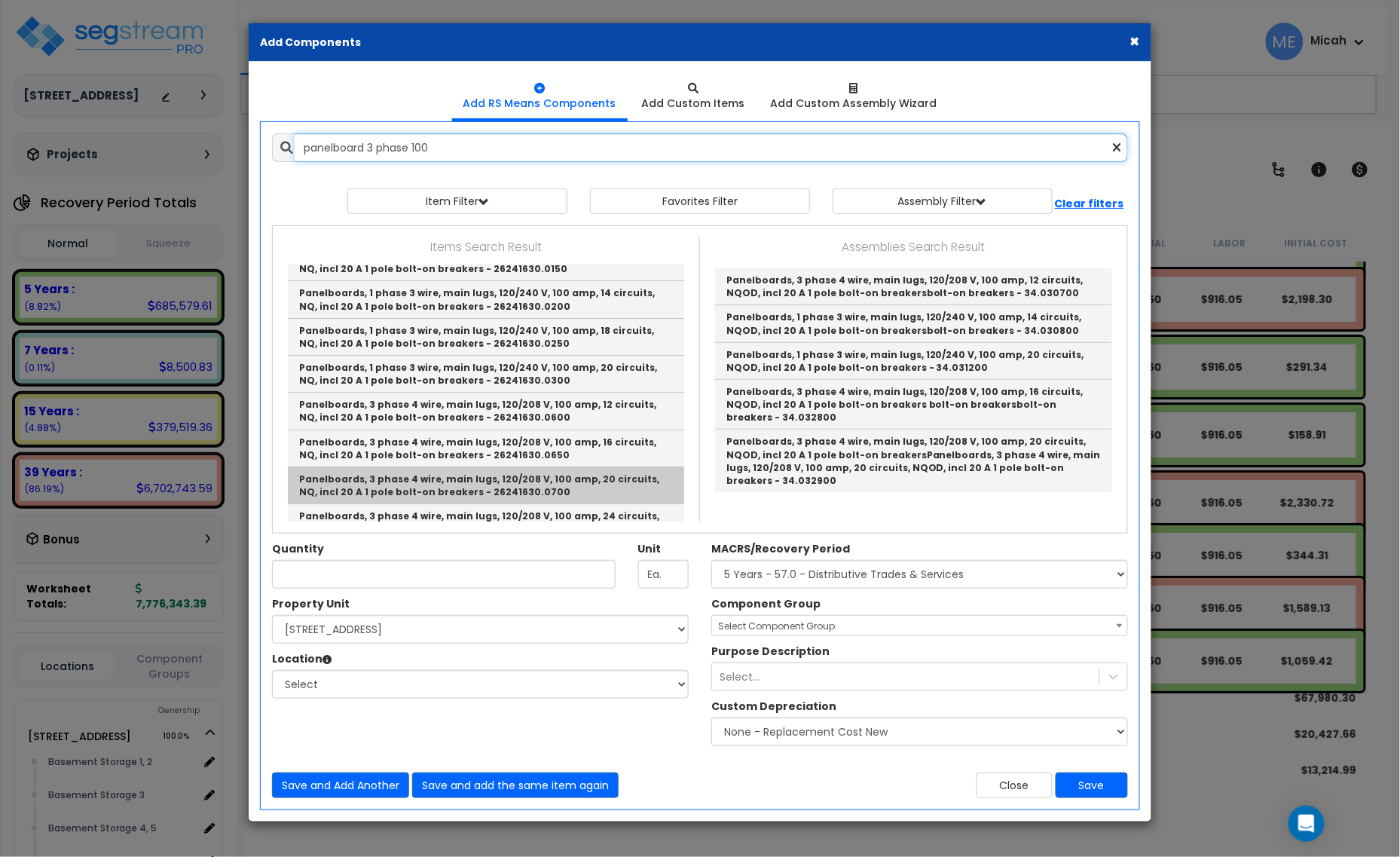
scroll to position [94, 0]
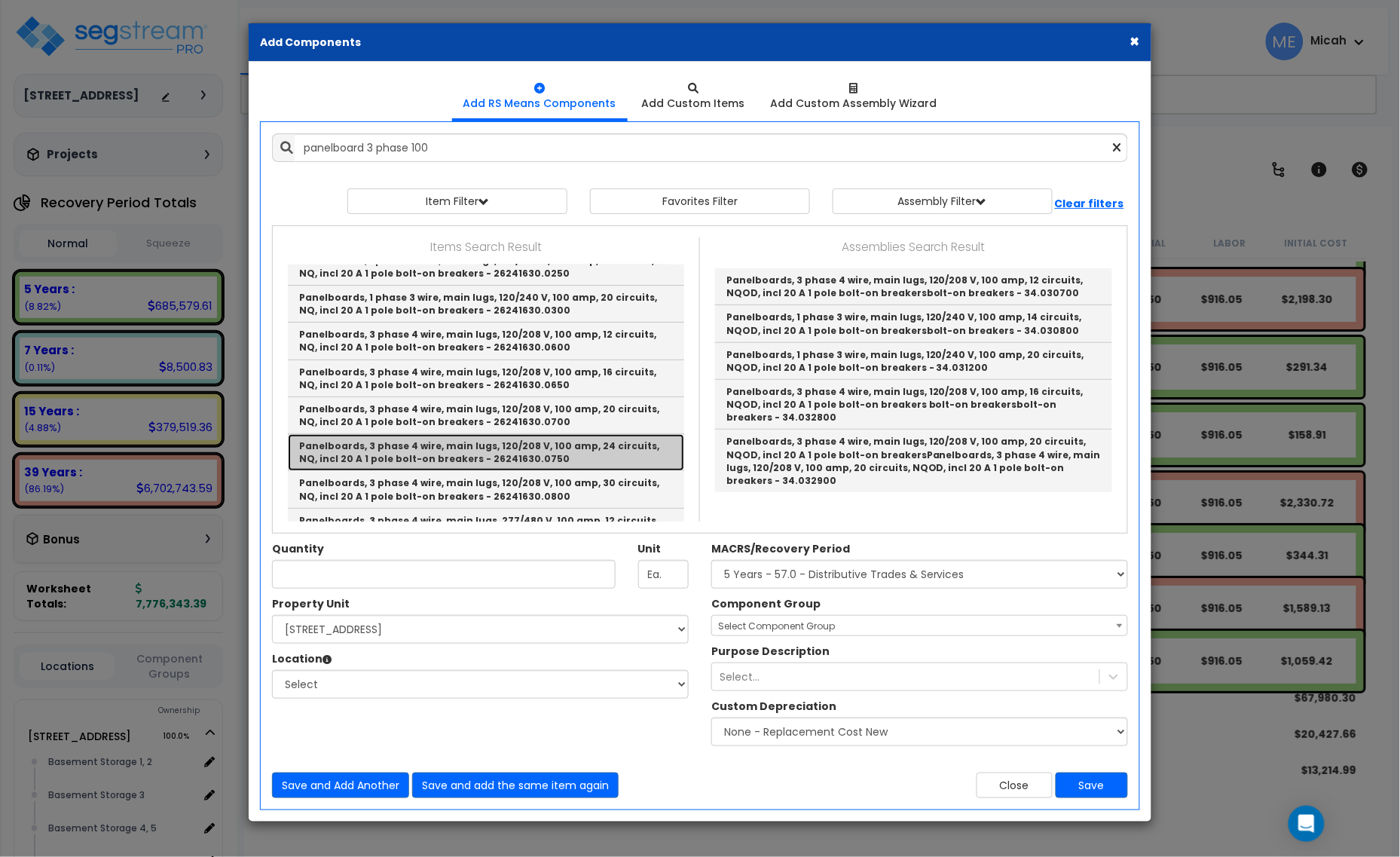
click at [571, 453] on link "Panelboards, 3 phase 4 wire, main lugs, 120/208 V, 100 amp, 24 circuits, NQ, in…" at bounding box center [485, 452] width 396 height 37
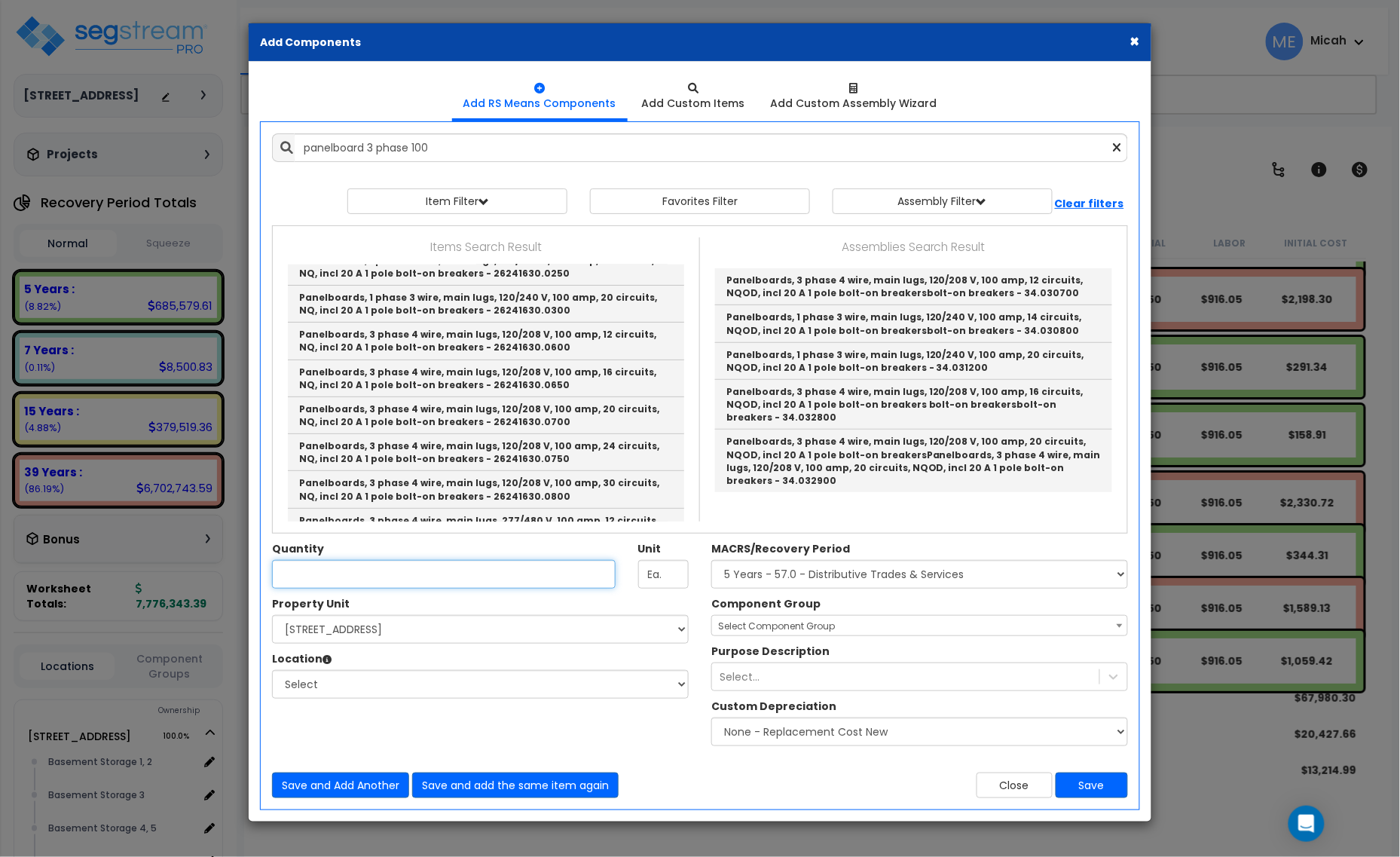
type input "Panelboards, 3 phase 4 wire, main lugs, 120/208 V, 100 amp, 24 circuits, NQ, in…"
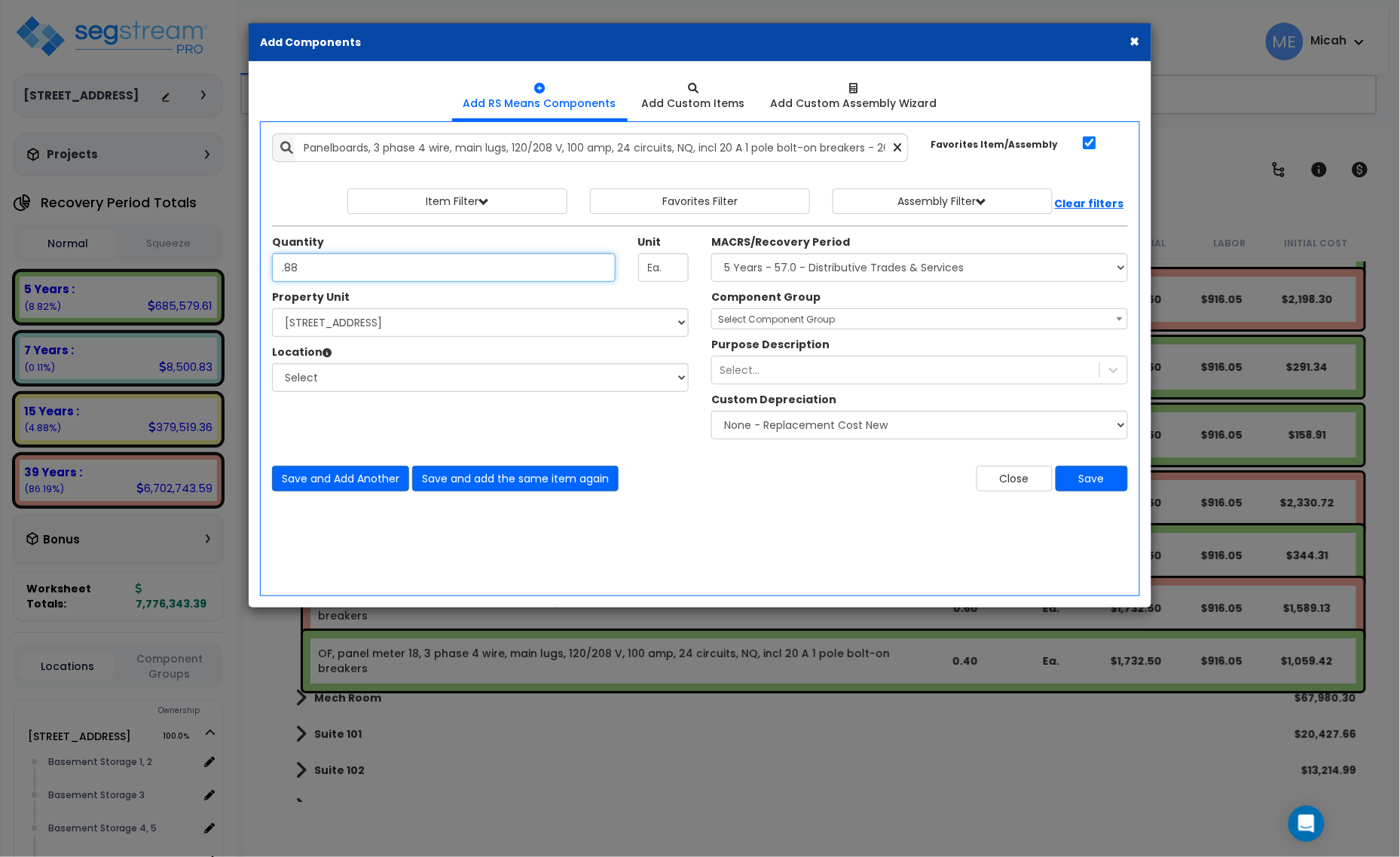
type input ".88"
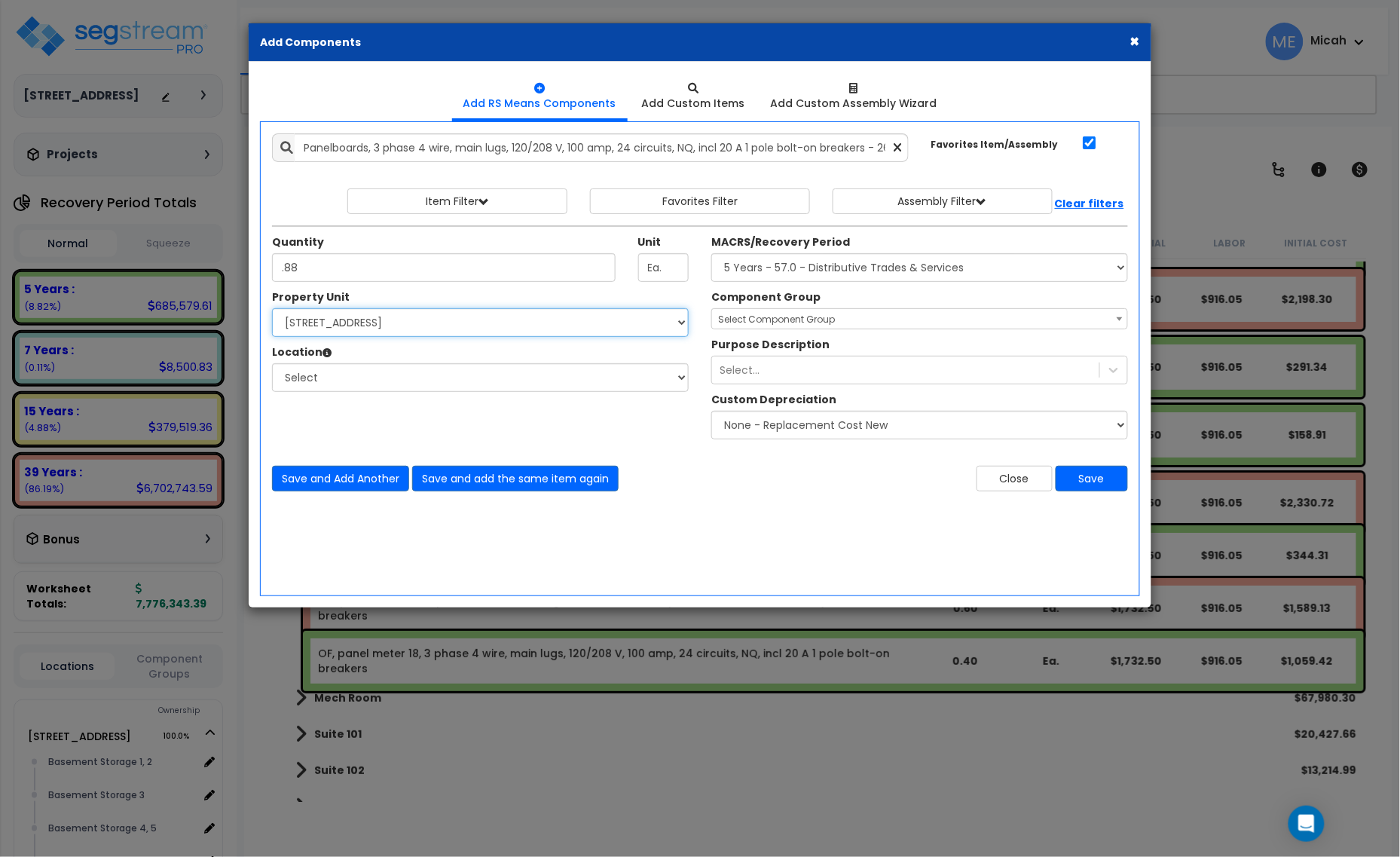
click at [417, 323] on select "Select [STREET_ADDRESS] Site Improvements" at bounding box center [481, 323] width 417 height 29
select select "170921"
click at [272, 309] on select "Select [STREET_ADDRESS] Site Improvements" at bounding box center [481, 323] width 417 height 29
click at [401, 373] on select "Select Basement Storage 1, 2 Basement Storage 3 Basement Storage 4, 5 Building …" at bounding box center [481, 378] width 417 height 29
select select "31953"
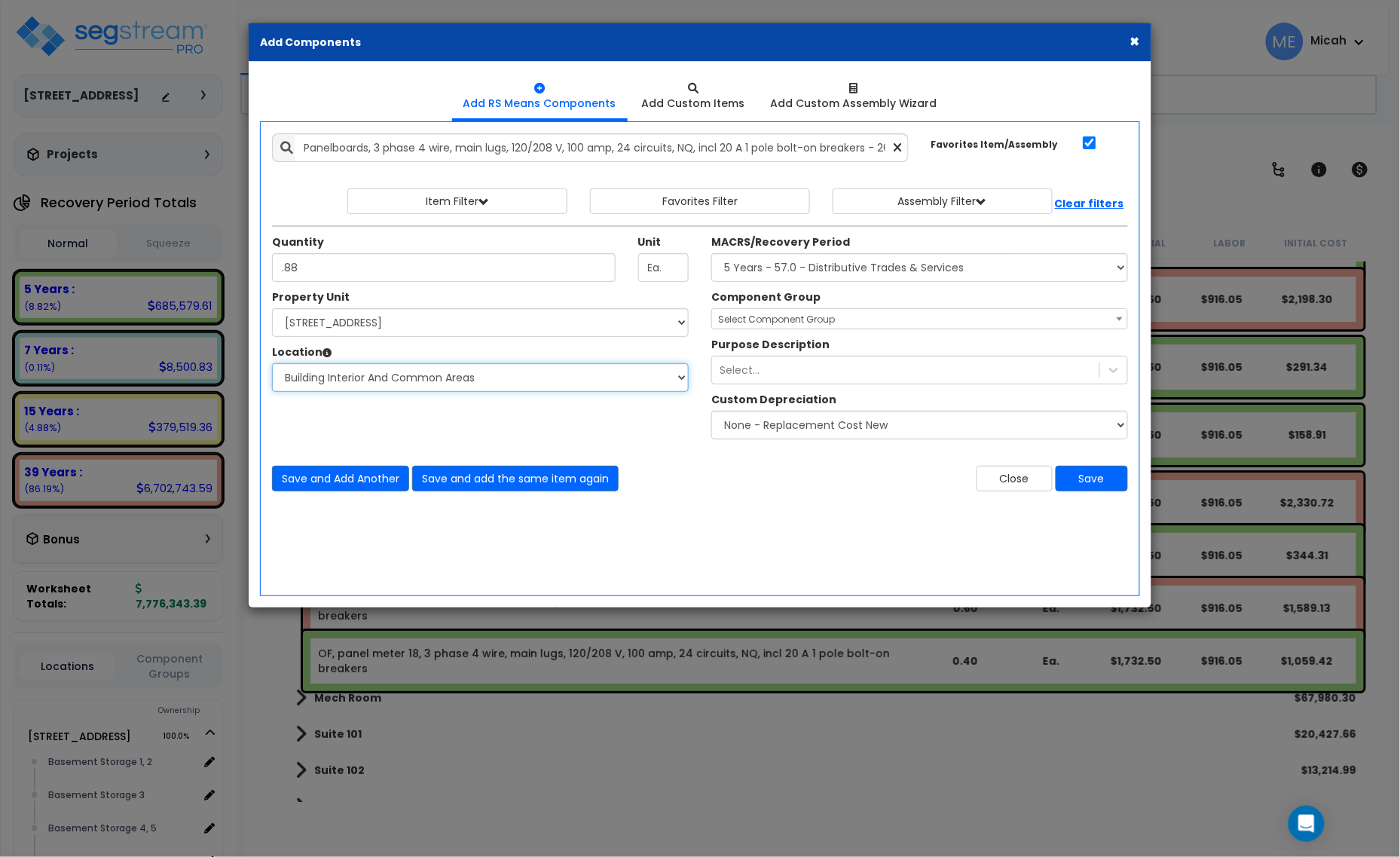
click at [272, 364] on select "Select Basement Storage 1, 2 Basement Storage 3 Basement Storage 4, 5 Building …" at bounding box center [481, 378] width 417 height 29
click at [755, 266] on select "Select MACRS/Recovery Period 5 Years - 57.0 - Distributive Trades & Services 5 …" at bounding box center [920, 268] width 417 height 29
select select "3669"
click at [712, 254] on select "Select MACRS/Recovery Period 5 Years - 57.0 - Distributive Trades & Services 5 …" at bounding box center [920, 268] width 417 height 29
click at [781, 315] on span "Select Component Group" at bounding box center [777, 319] width 117 height 13
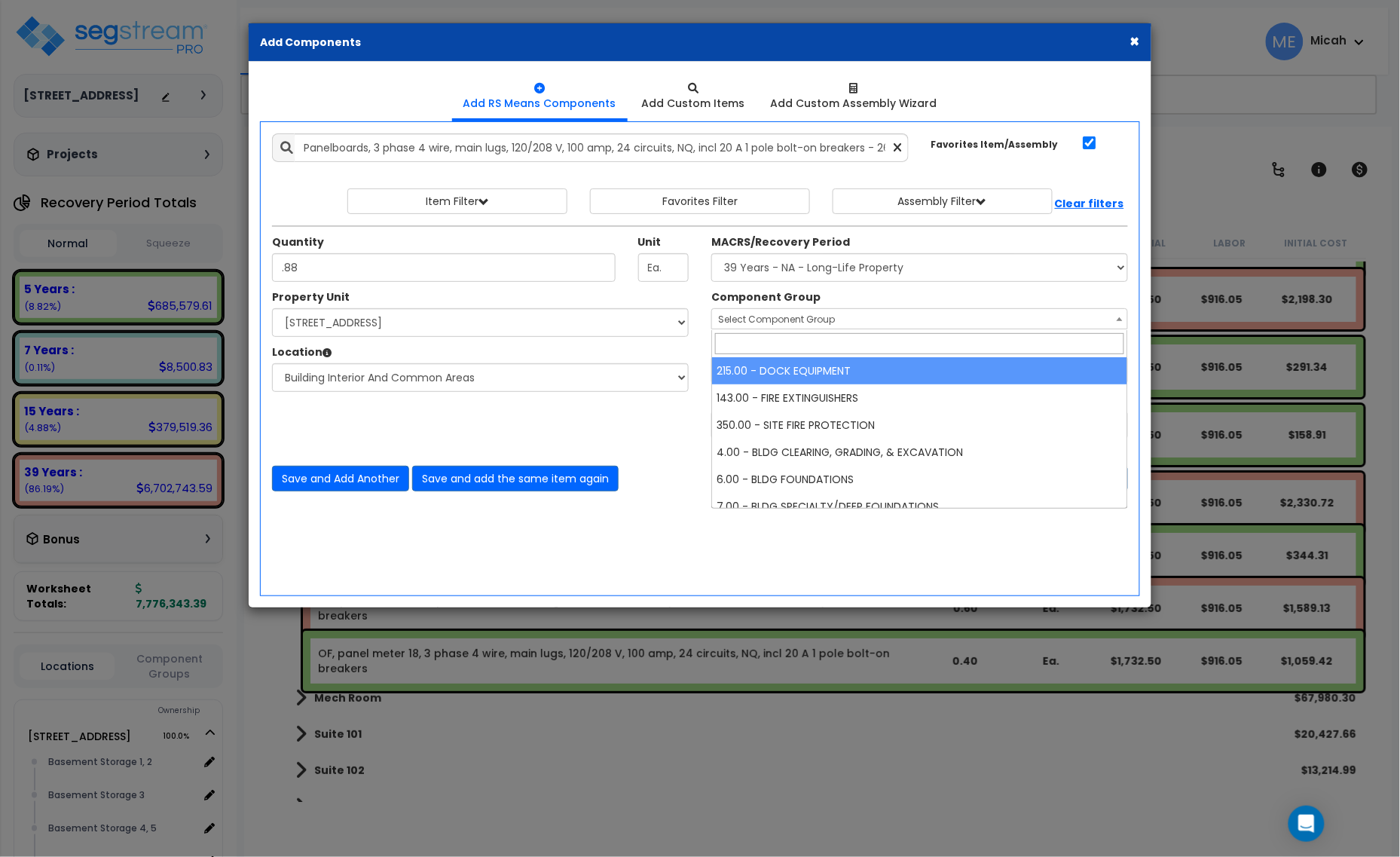
type input "."
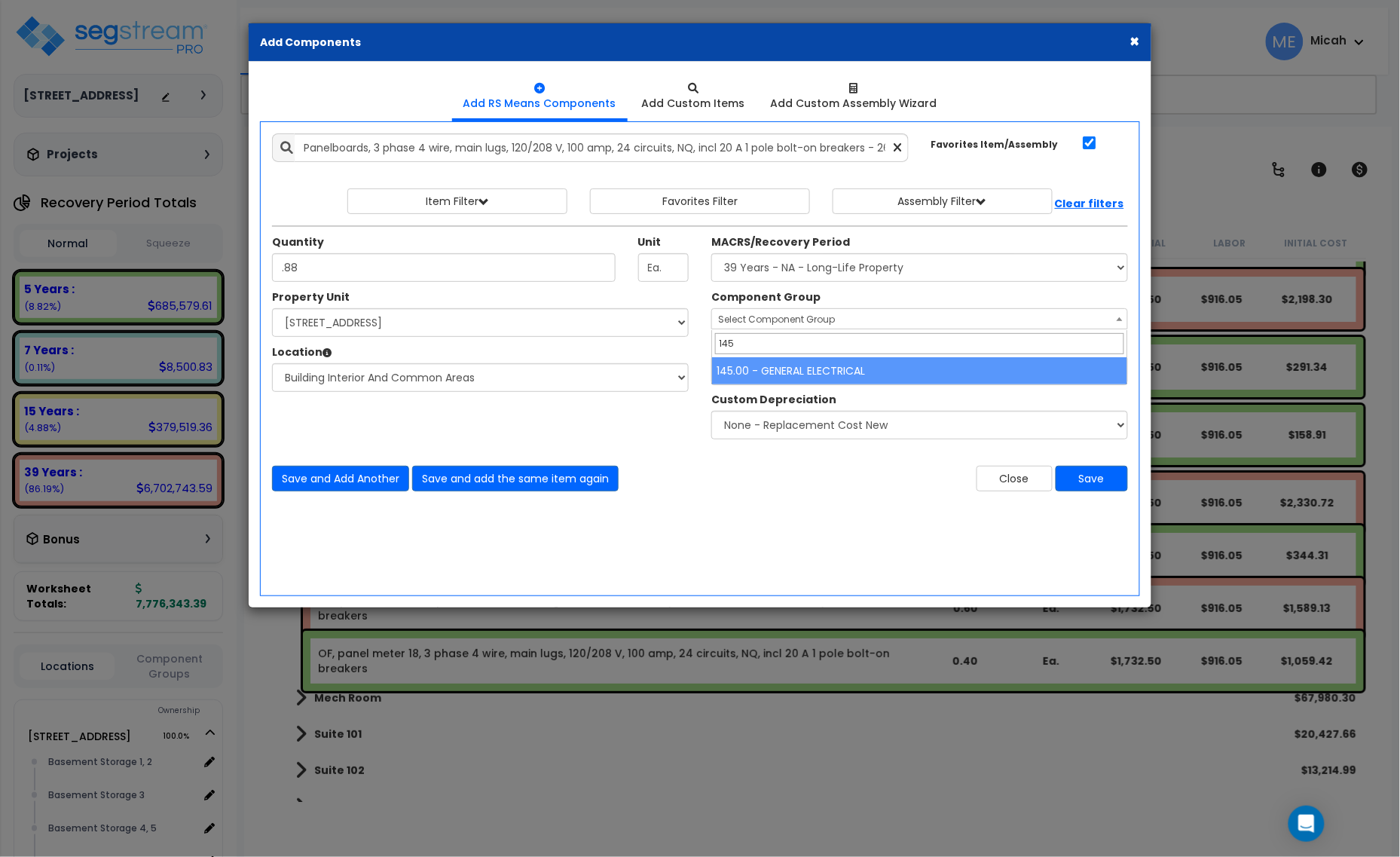
type input "145"
select select "56955"
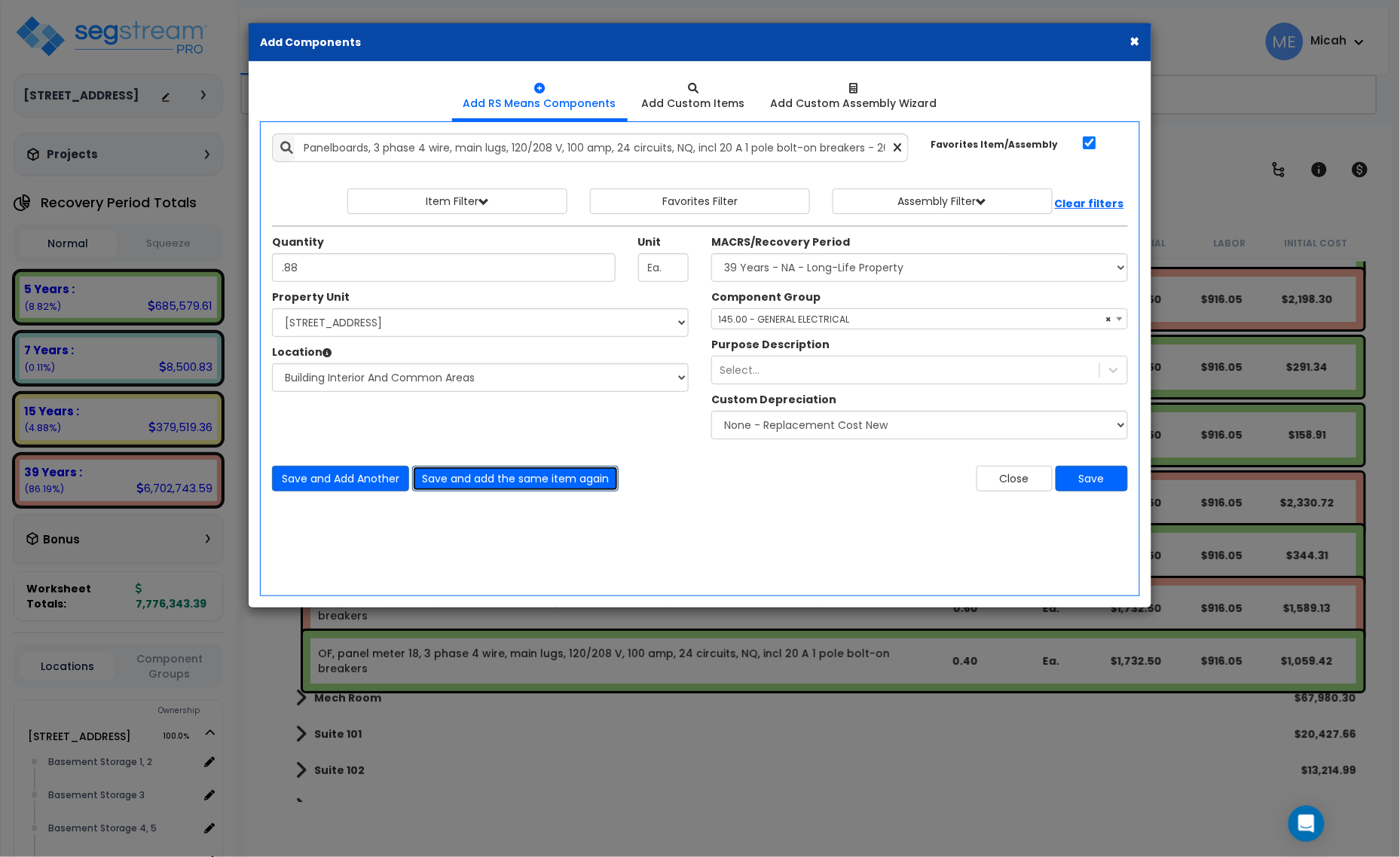
click at [596, 481] on button "Save and add the same item again" at bounding box center [515, 478] width 207 height 25
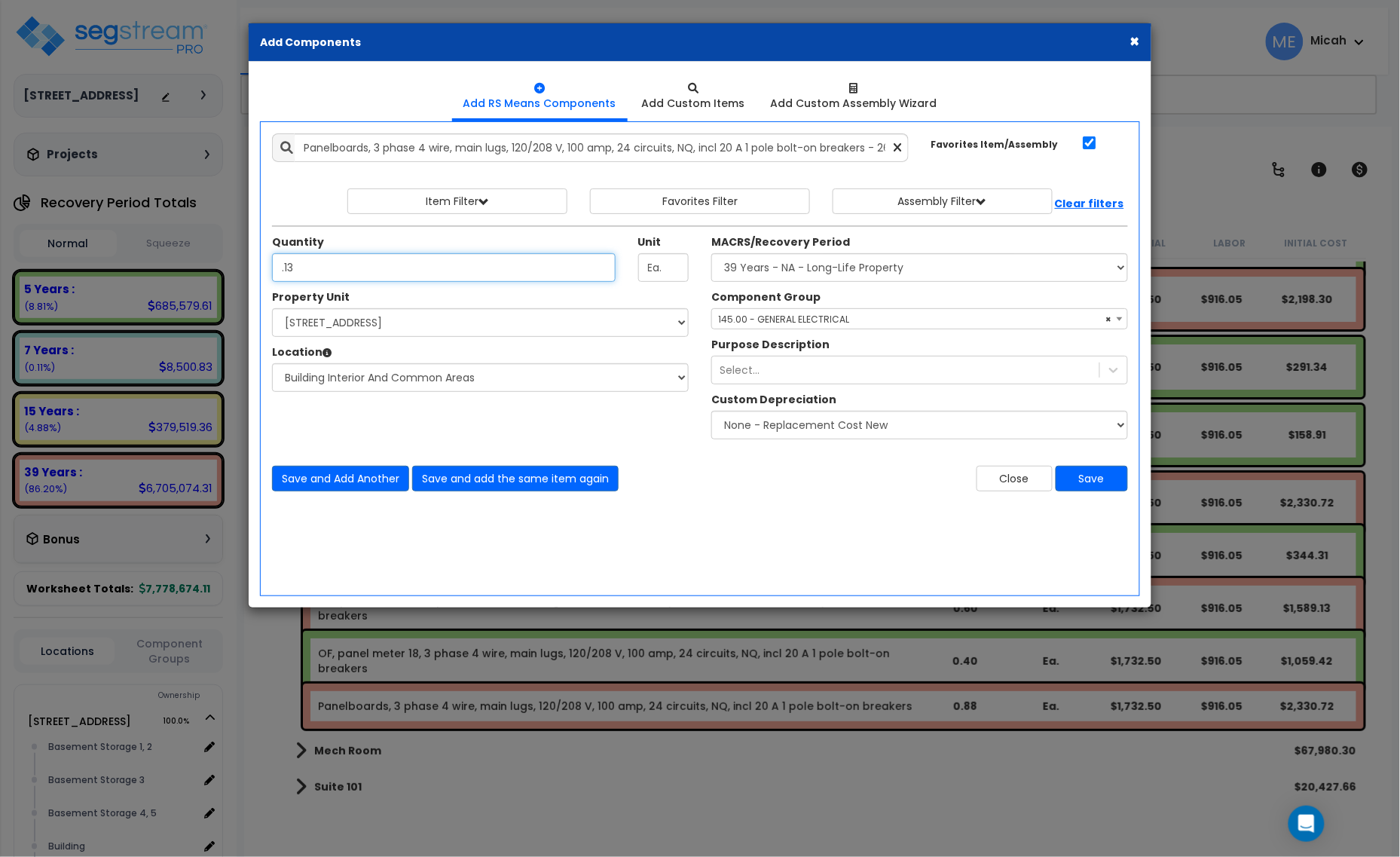
type input ".13"
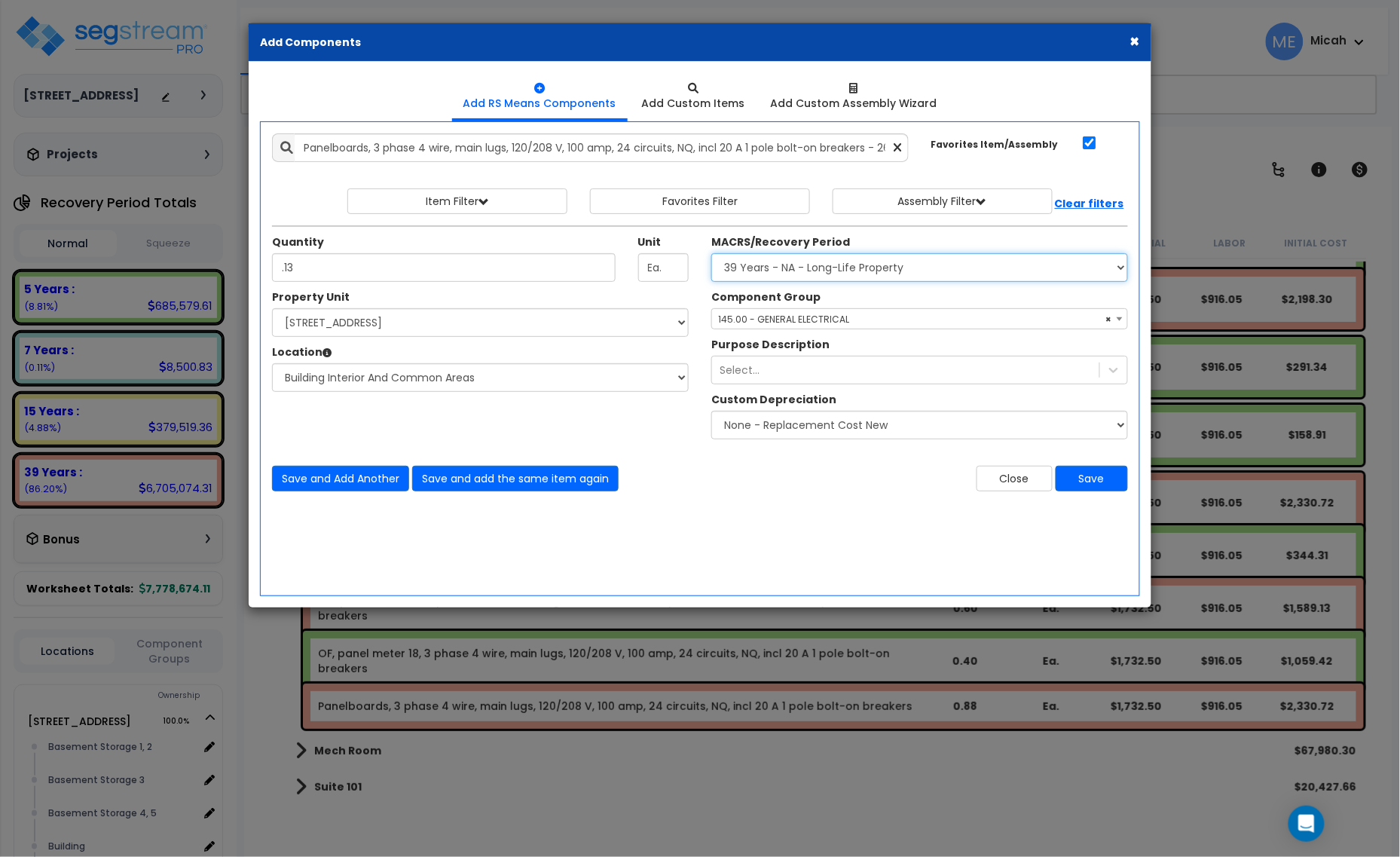
click at [748, 268] on select "Select MACRS/Recovery Period 5 Years - 57.0 - Distributive Trades & Services 5 …" at bounding box center [920, 268] width 417 height 29
select select "3667"
click at [712, 254] on select "Select MACRS/Recovery Period 5 Years - 57.0 - Distributive Trades & Services 5 …" at bounding box center [920, 268] width 417 height 29
click at [777, 320] on span "Select Component Group" at bounding box center [777, 319] width 117 height 13
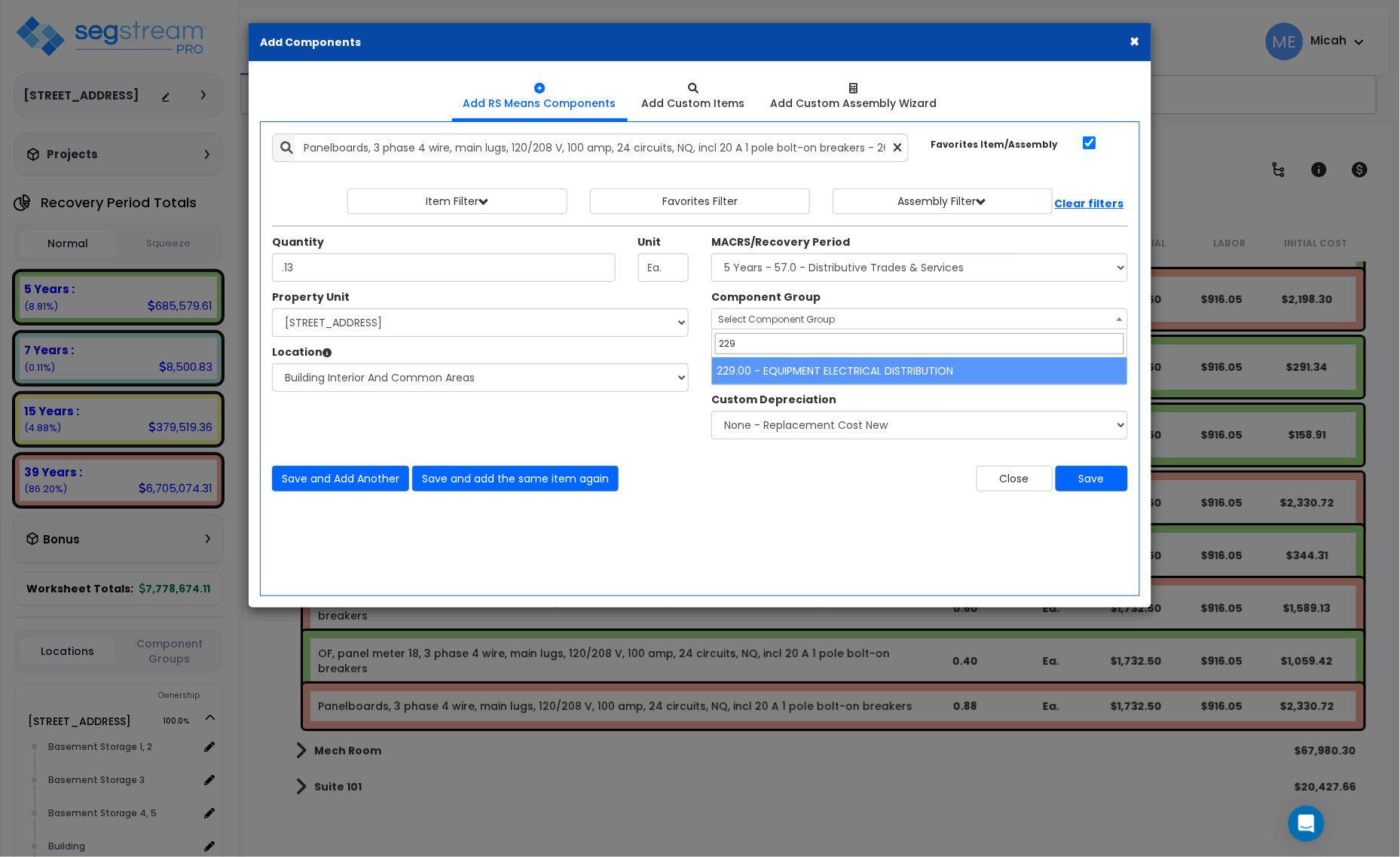
type input "229"
select select "57033"
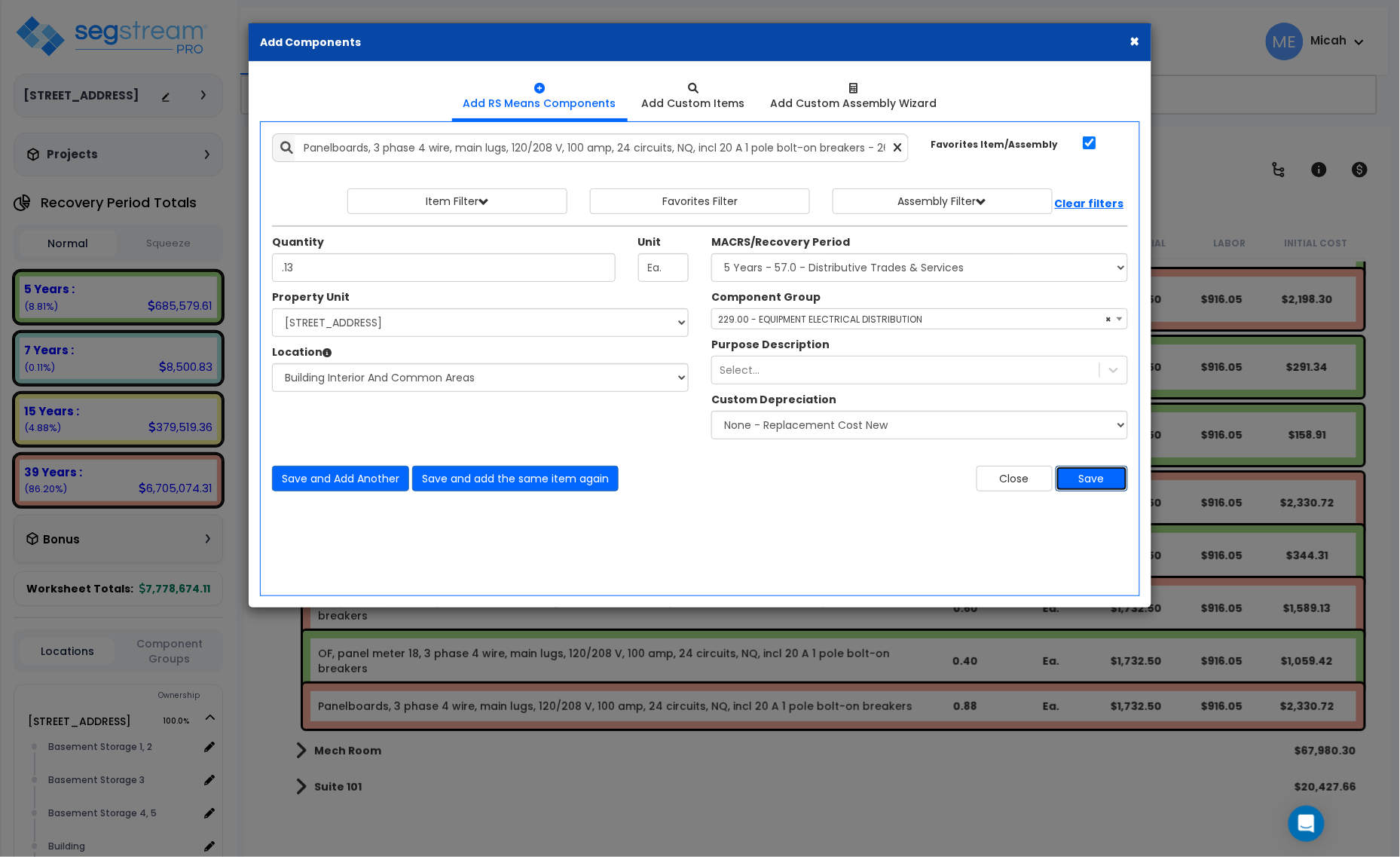
click at [1097, 484] on button "Save" at bounding box center [1092, 478] width 72 height 25
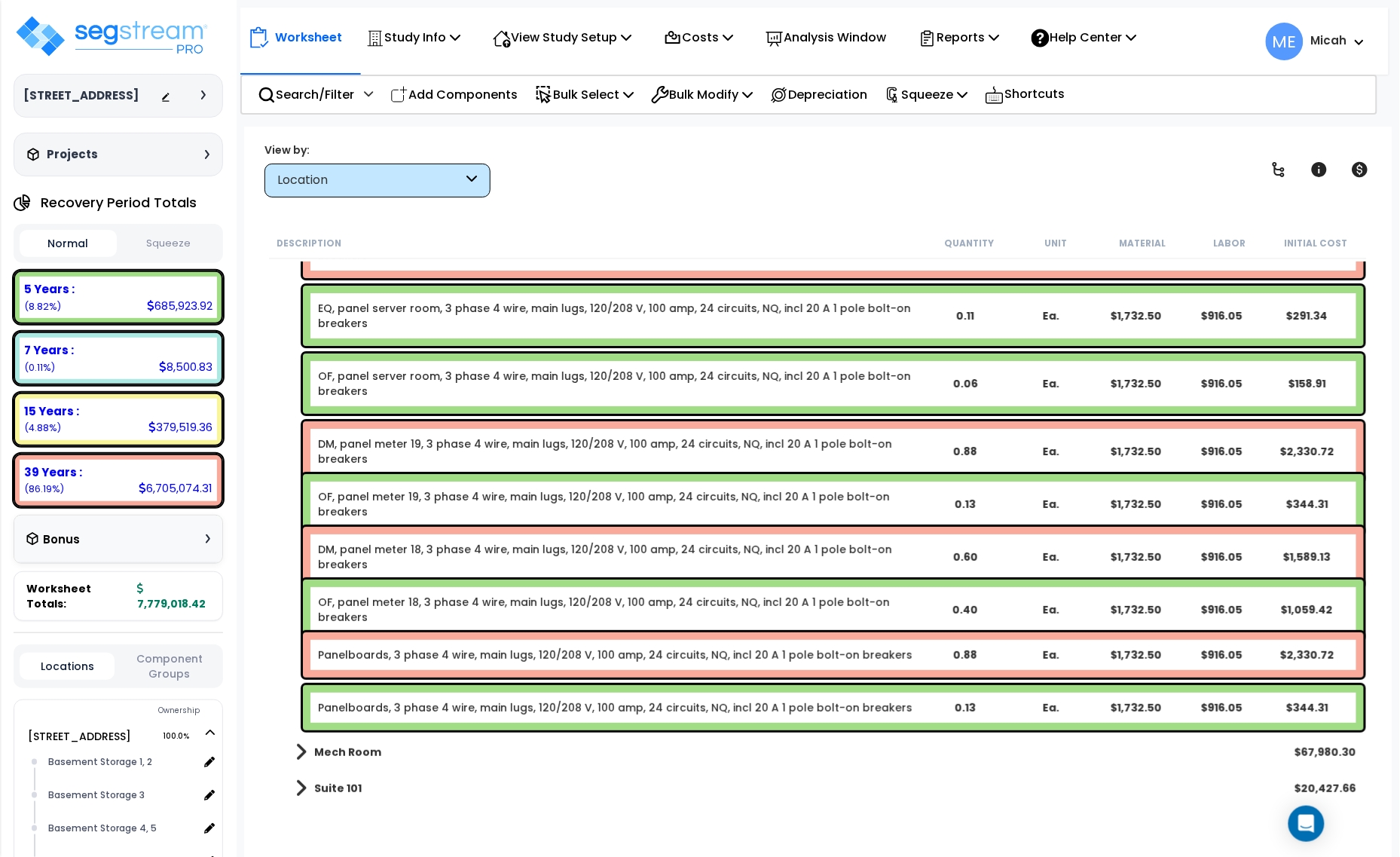
scroll to position [14980, 0]
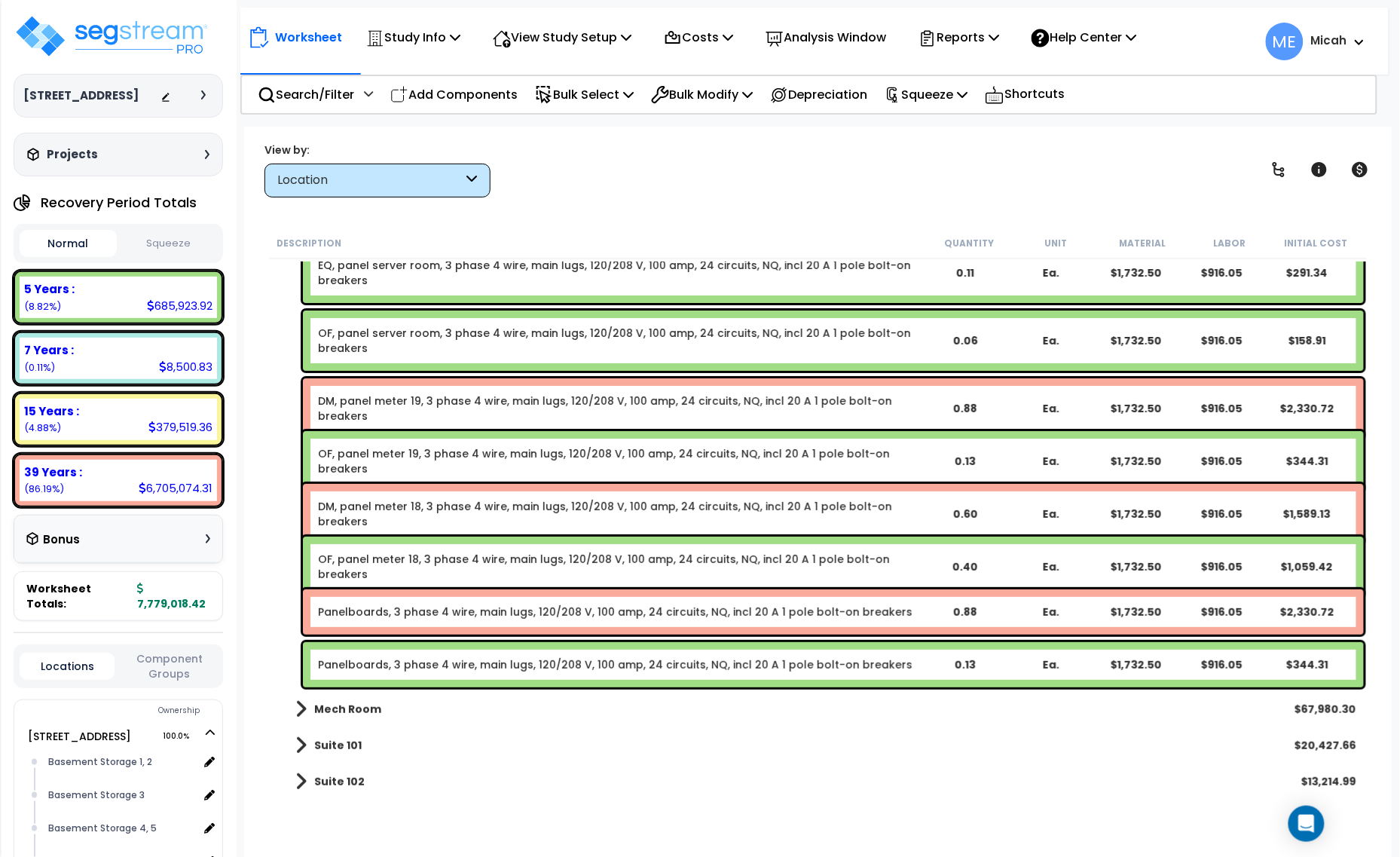
click at [405, 614] on link "Panelboards, 3 phase 4 wire, main lugs, 120/208 V, 100 amp, 24 circuits, NQ, in…" at bounding box center [615, 612] width 594 height 15
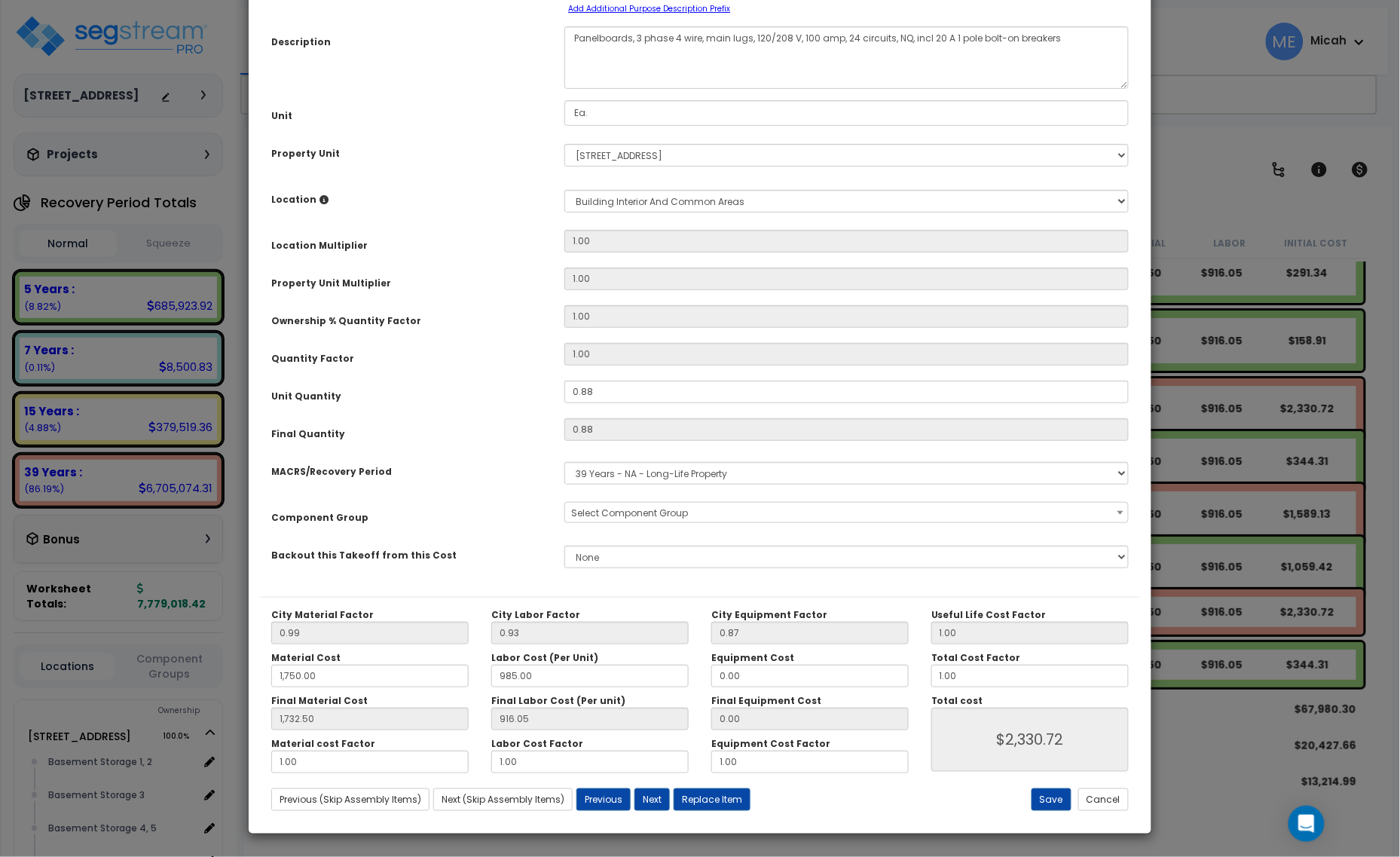
scroll to position [0, 0]
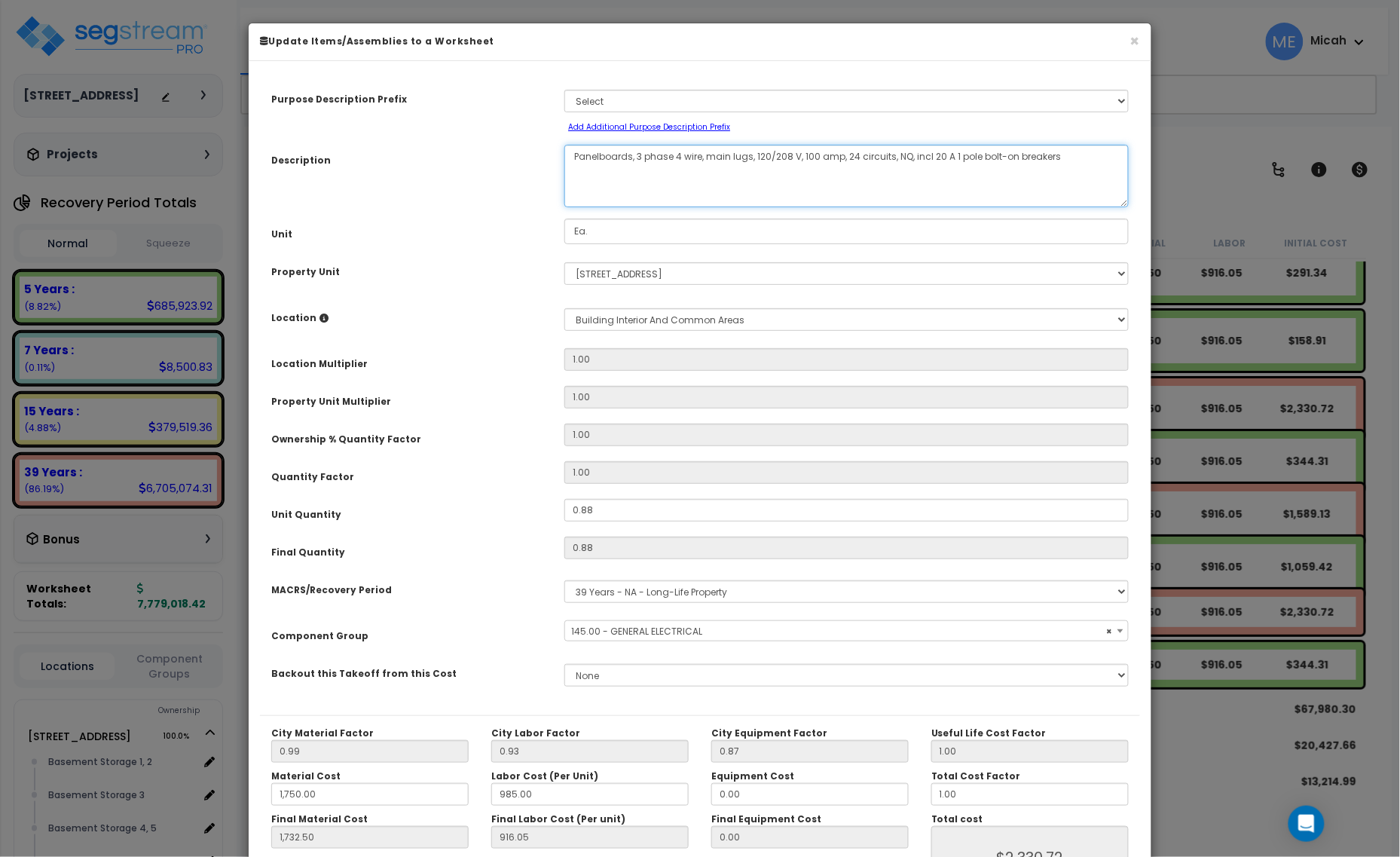
select select "56955"
drag, startPoint x: 631, startPoint y: 156, endPoint x: 605, endPoint y: 265, distance: 112.1
click at [570, 155] on textarea "Panelboards, 3 phase 4 wire, main lugs, 120/208 V, 100 amp, 24 circuits, NQ, in…" at bounding box center [847, 175] width 565 height 62
type textarea "D, 3 phase 4 wire, main lugs, 120/208 V, 100 amp, 24 circuits, NQ, incl 20 A 1 …"
select select "56955"
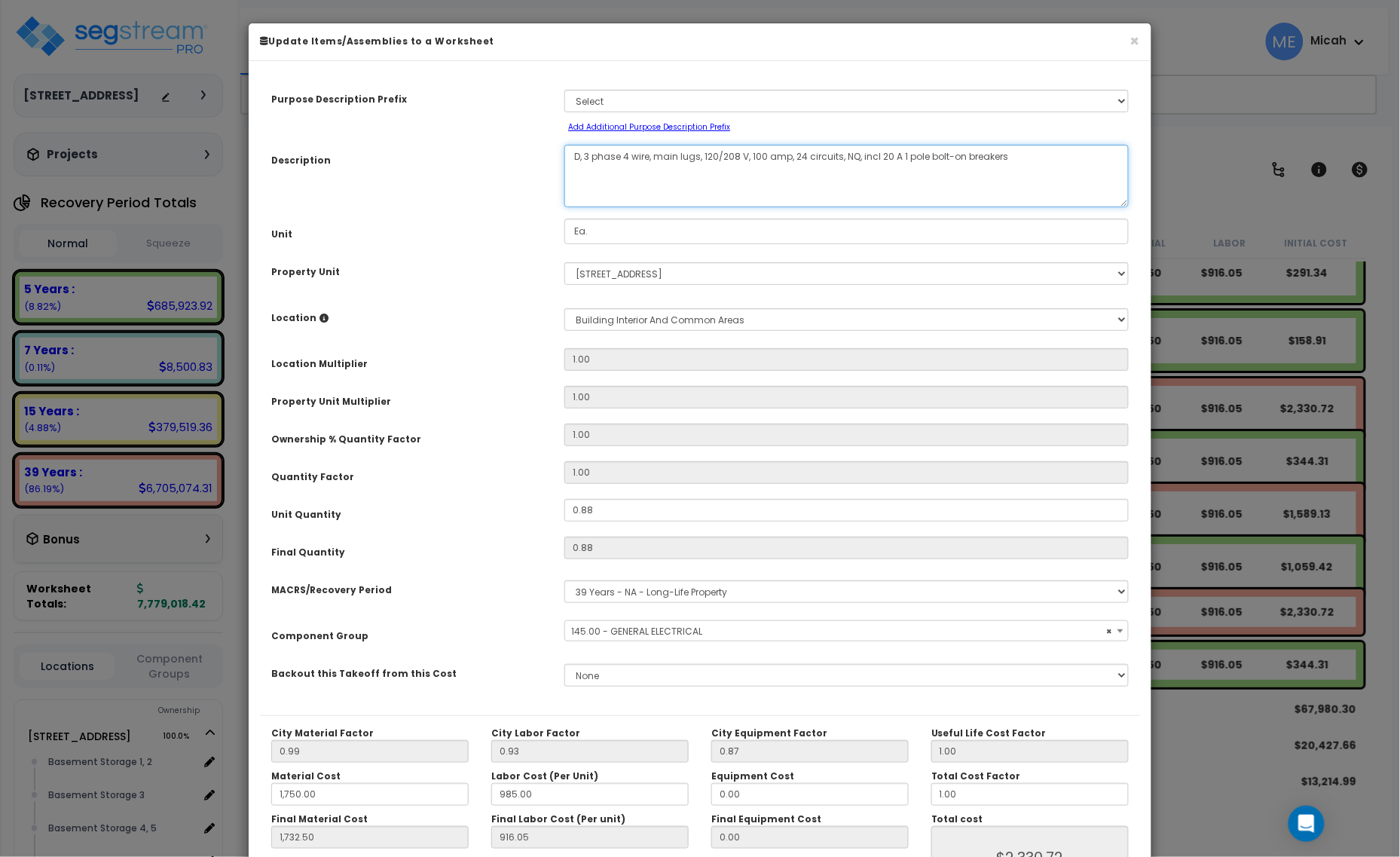
type textarea "DM, 3 phase 4 wire, main lugs, 120/208 V, 100 amp, 24 circuits, NQ, incl 20 A 1…"
select select "56955"
type textarea "DM, , 3 phase 4 wire, main lugs, 120/208 V, 100 amp, 24 circuits, NQ, incl 20 A…"
select select "56955"
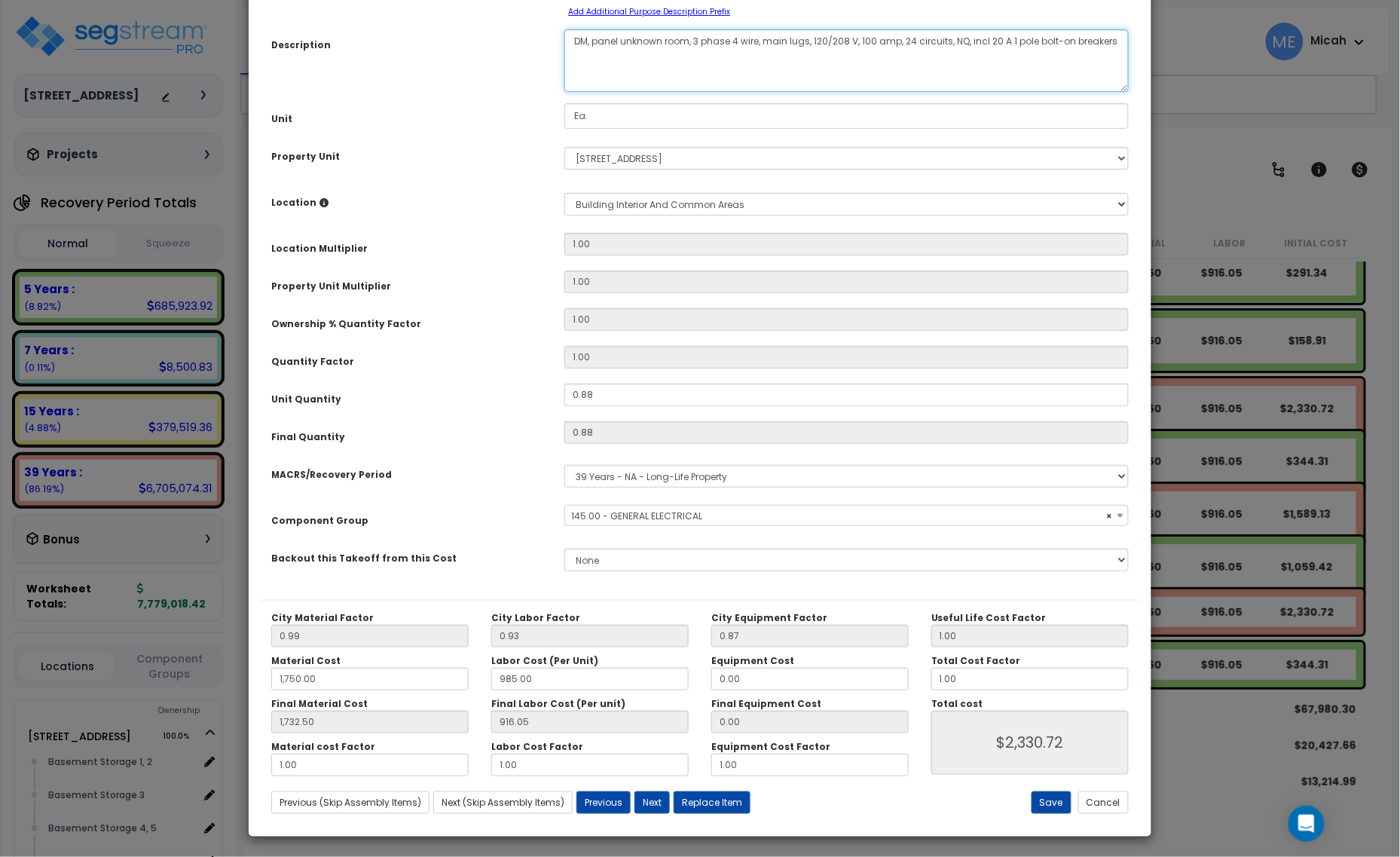
scroll to position [118, 0]
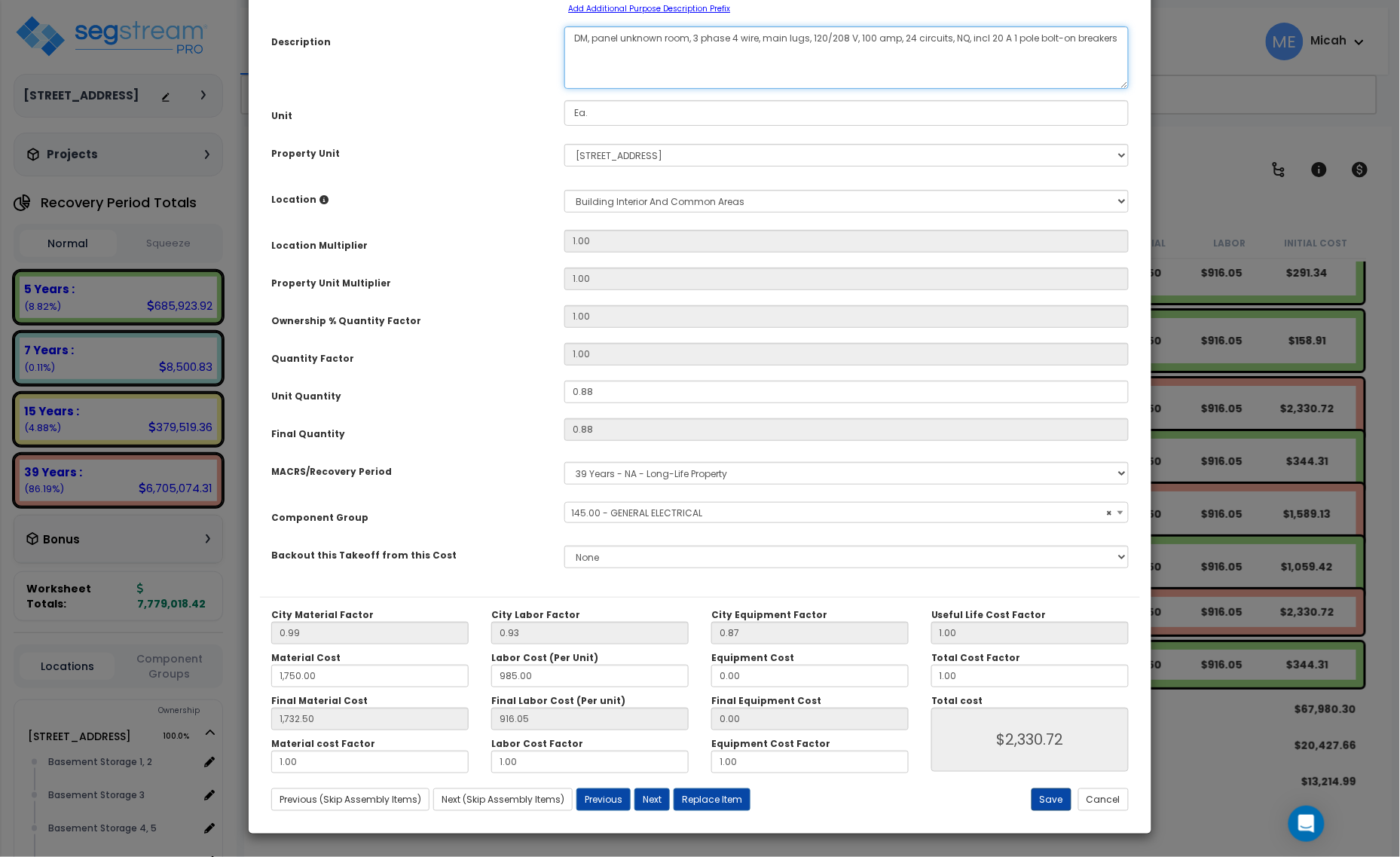
type textarea "DM, panel unknown room, 3 phase 4 wire, main lugs, 120/208 V, 100 amp, 24 circu…"
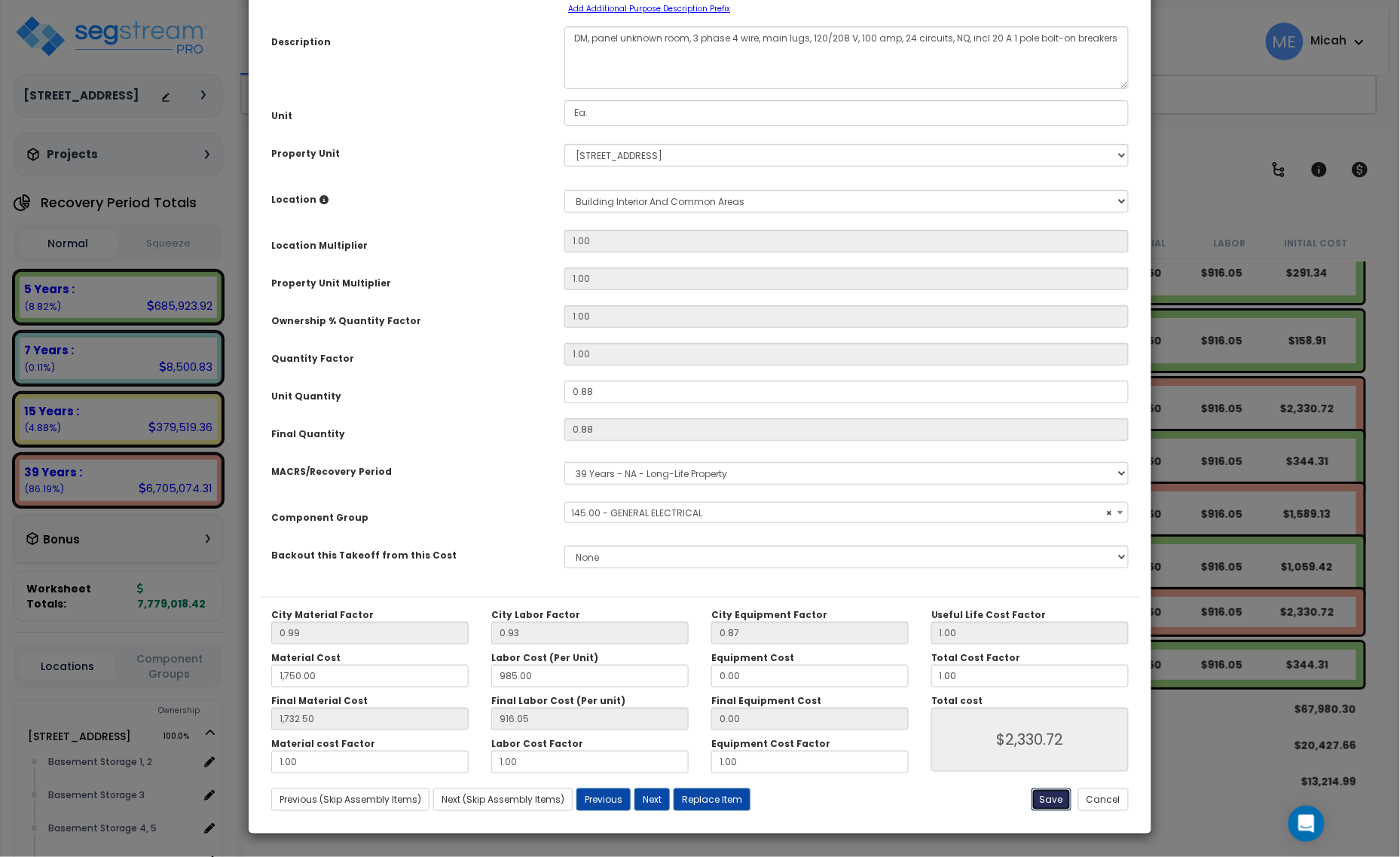
click at [1050, 806] on button "Save" at bounding box center [1052, 799] width 40 height 23
type input "1750.00"
type input "1732.50"
type input "2330.72"
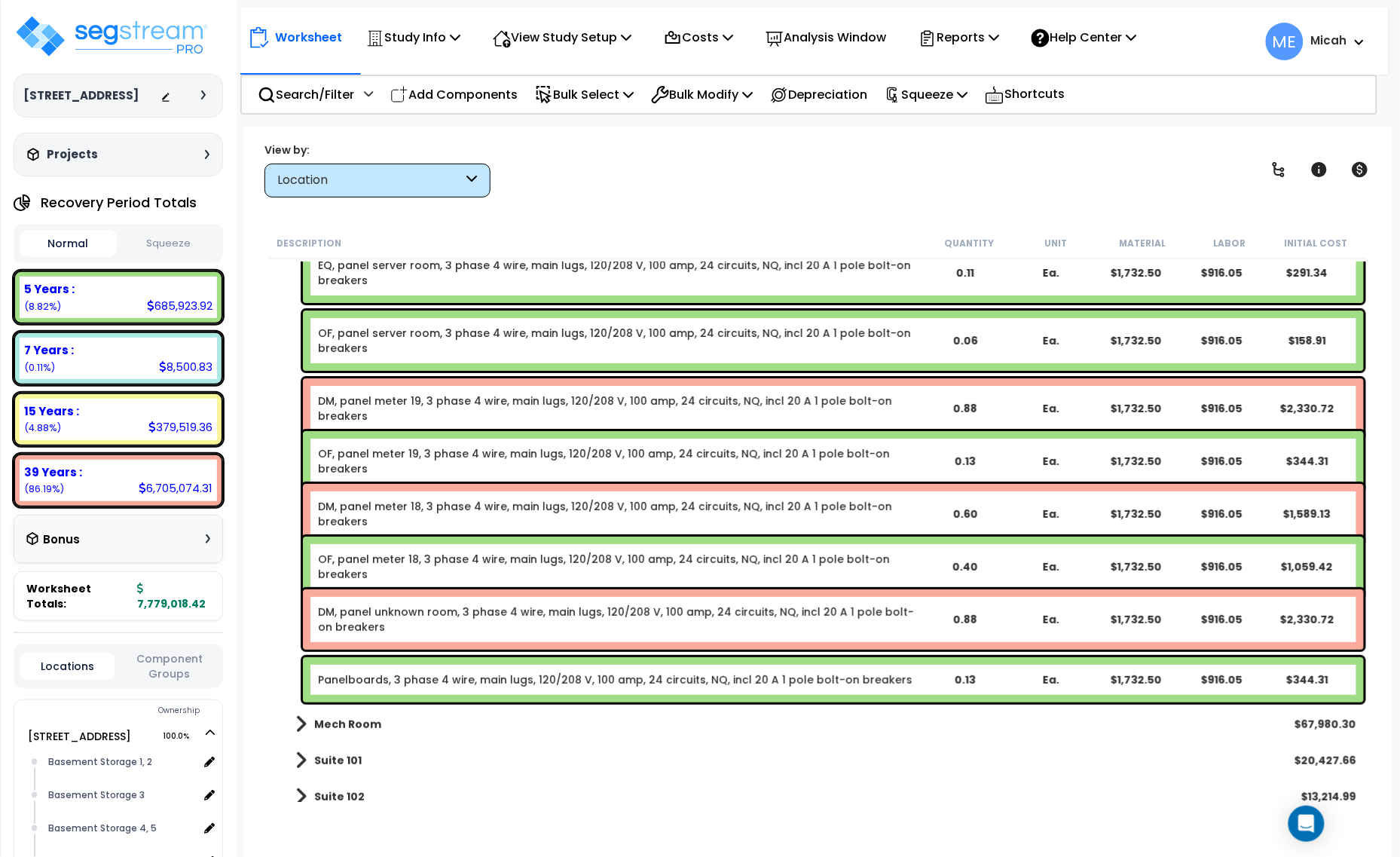
click at [413, 680] on link "Panelboards, 3 phase 4 wire, main lugs, 120/208 V, 100 amp, 24 circuits, NQ, in…" at bounding box center [615, 679] width 594 height 15
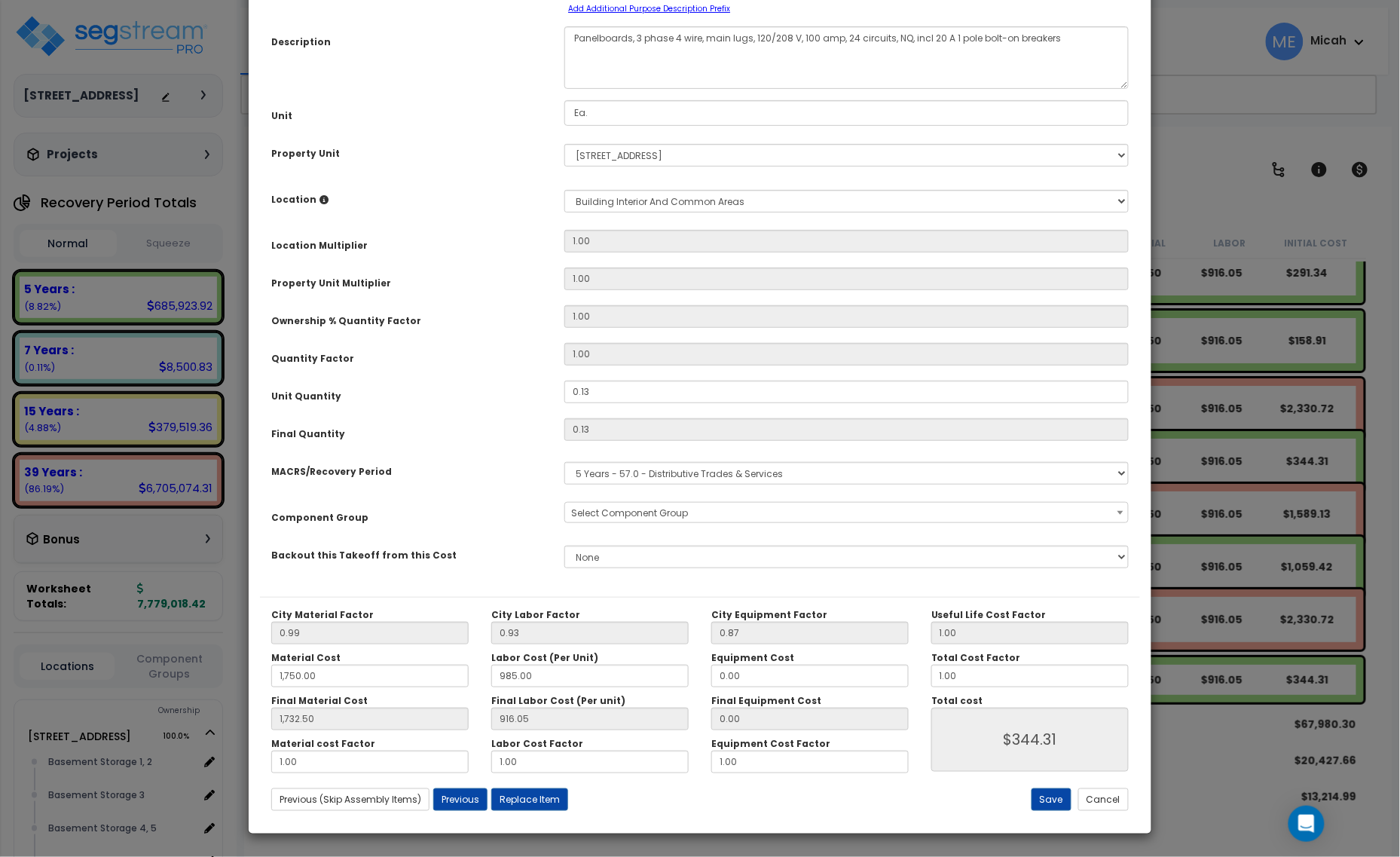
scroll to position [0, 0]
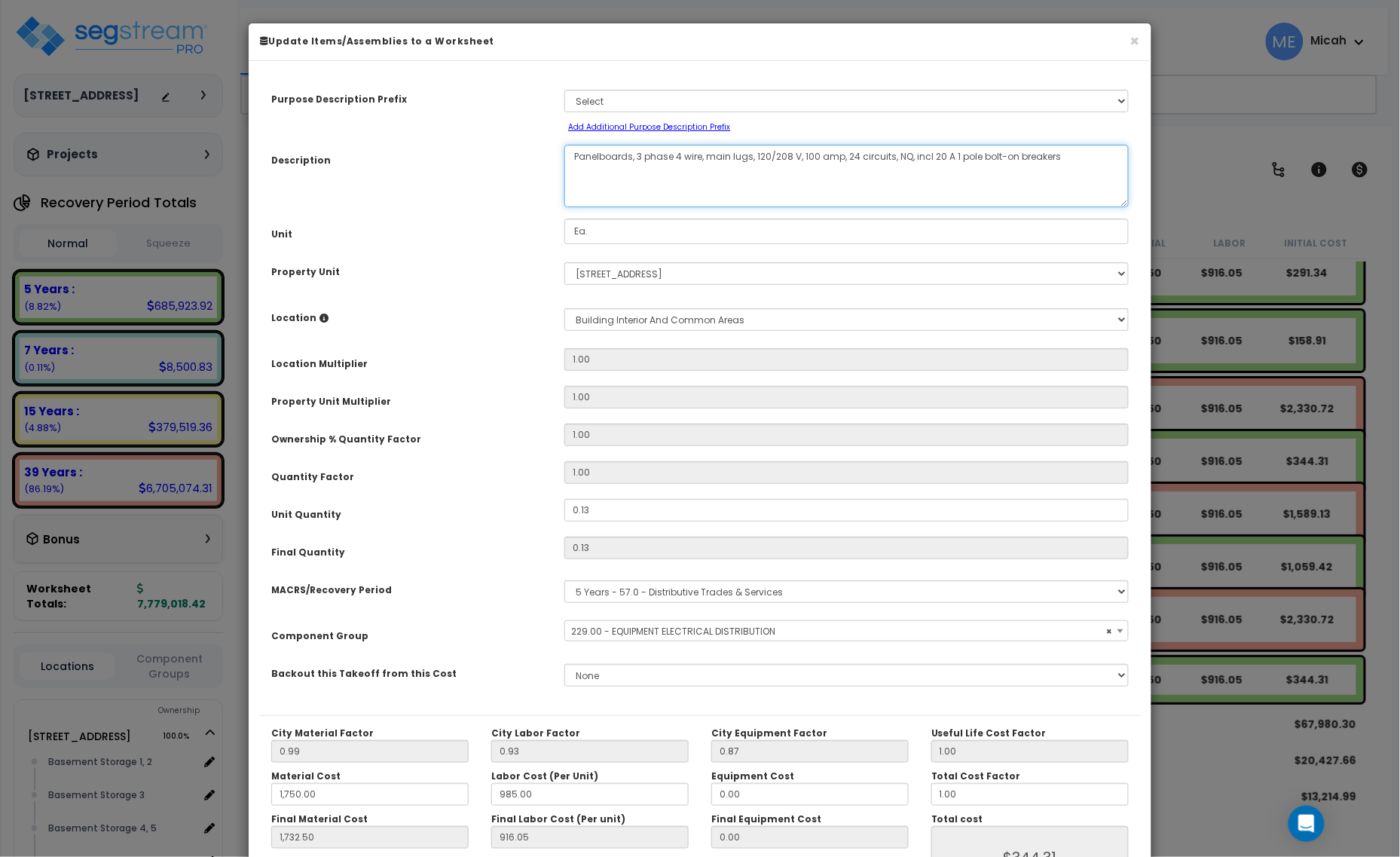
drag, startPoint x: 631, startPoint y: 155, endPoint x: 570, endPoint y: 160, distance: 61.2
click at [570, 159] on textarea "Panelboards, 3 phase 4 wire, main lugs, 120/208 V, 100 amp, 24 circuits, NQ, in…" at bounding box center [847, 175] width 565 height 62
select select "57033"
type textarea "E, 3 phase 4 wire, main lugs, 120/208 V, 100 amp, 24 circuits, NQ, incl 20 A 1 …"
select select "57033"
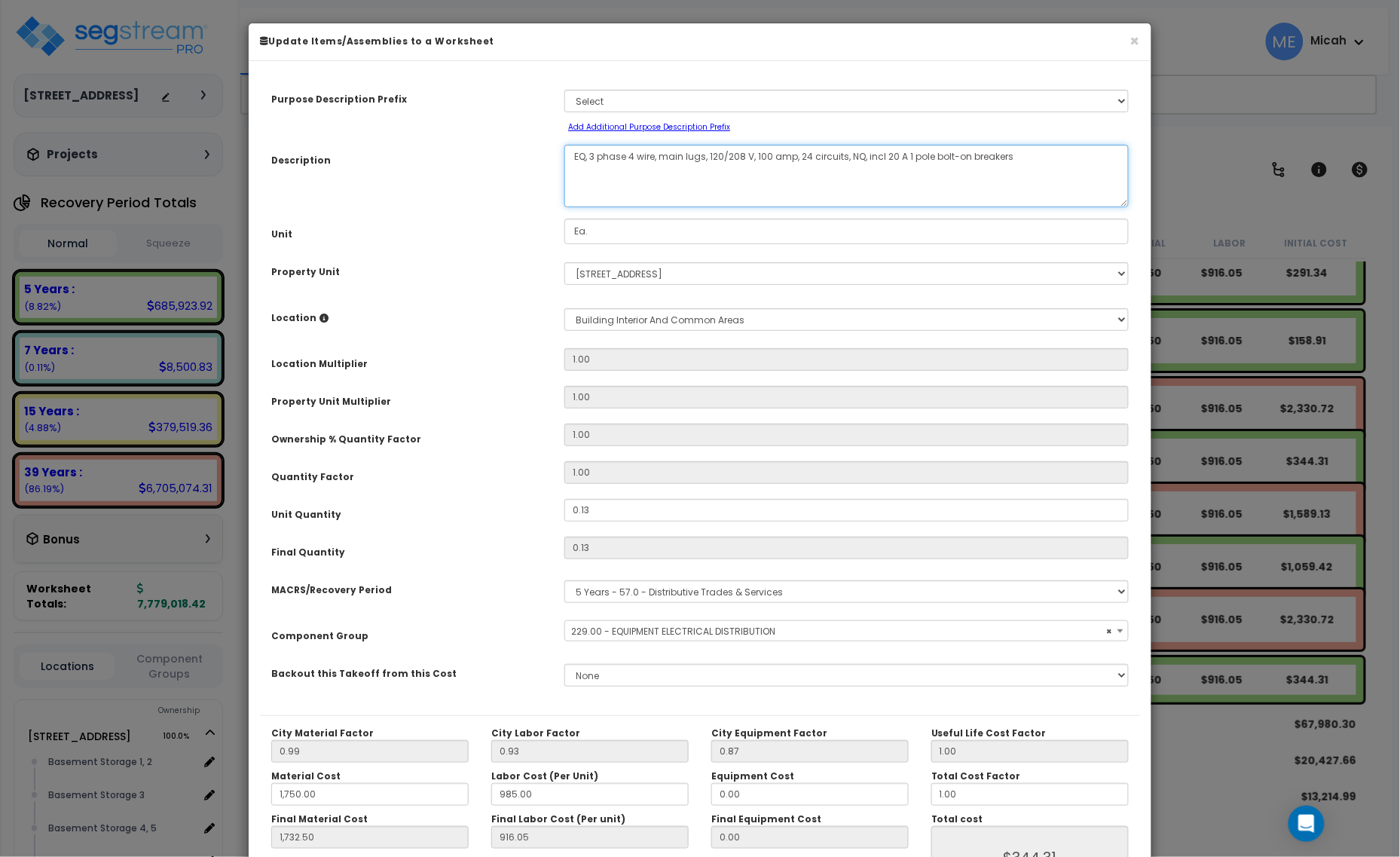
type textarea "EQ,, 3 phase 4 wire, main lugs, 120/208 V, 100 amp, 24 circuits, NQ, incl 20 A …"
select select "57033"
type textarea "EQ, , 3 phase 4 wire, main lugs, 120/208 V, 100 amp, 24 circuits, NQ, incl 20 A…"
select select "57033"
type textarea "EQ, pa, 3 phase 4 wire, main lugs, 120/208 V, 100 amp, 24 circuits, NQ, incl 20…"
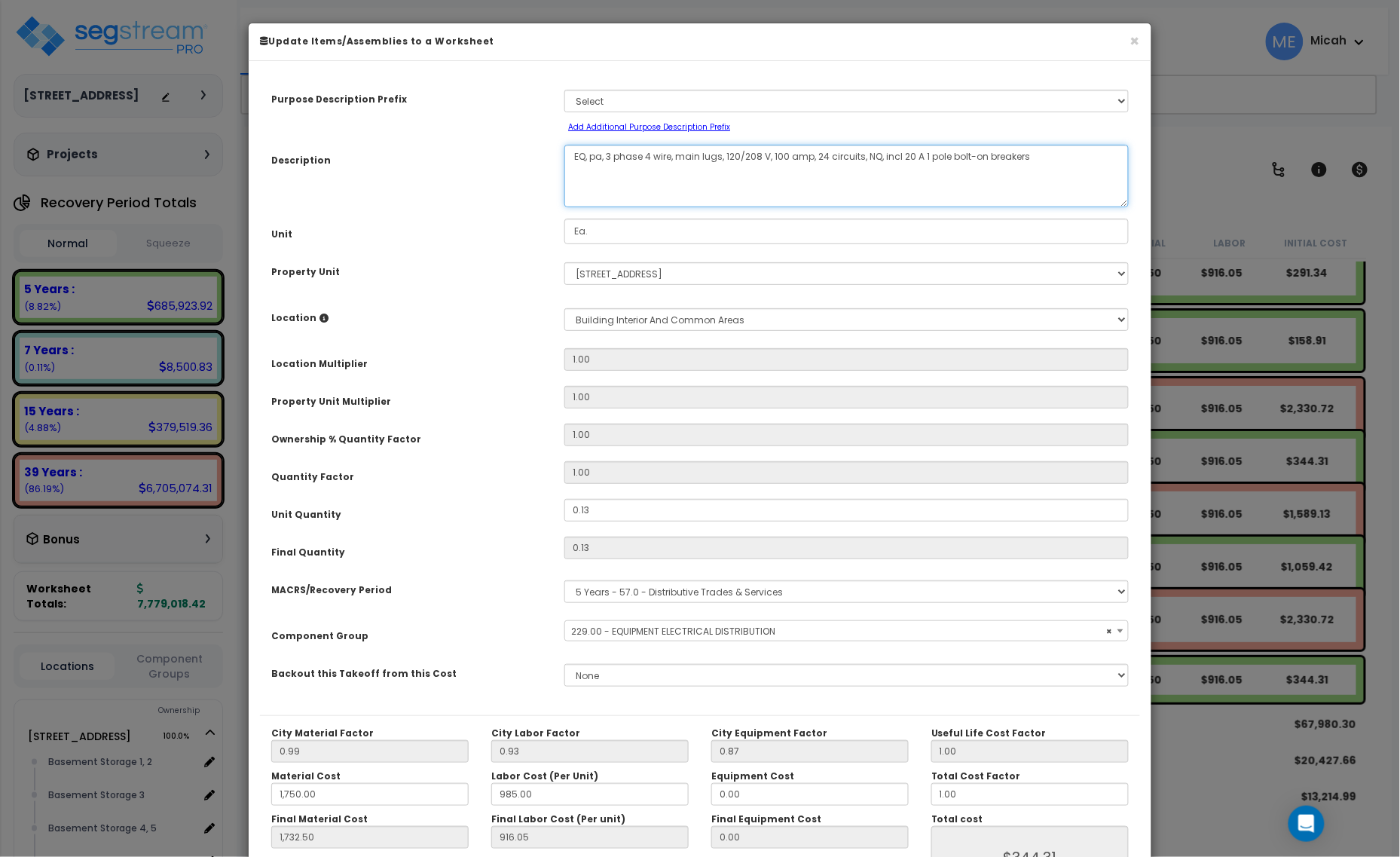
select select "57033"
type textarea "EQ, panel, 3 phase 4 wire, main lugs, 120/208 V, 100 amp, 24 circuits, NQ, incl…"
select select "57033"
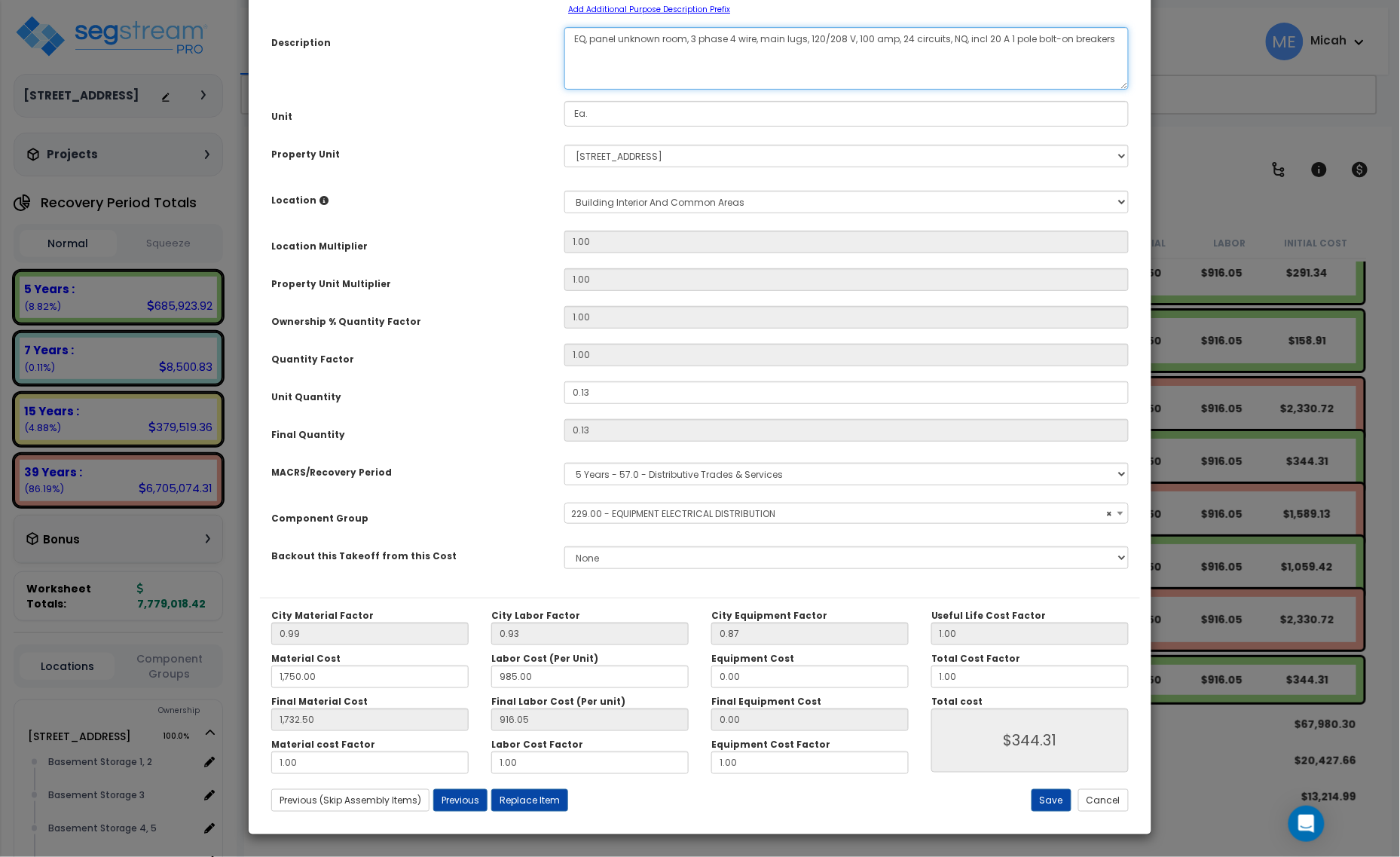
scroll to position [118, 0]
type textarea "EQ, panel unknown room, 3 phase 4 wire, main lugs, 120/208 V, 100 amp, 24 circu…"
click at [1037, 796] on button "Save" at bounding box center [1052, 799] width 40 height 23
type input "1750.00"
type input "1732.50"
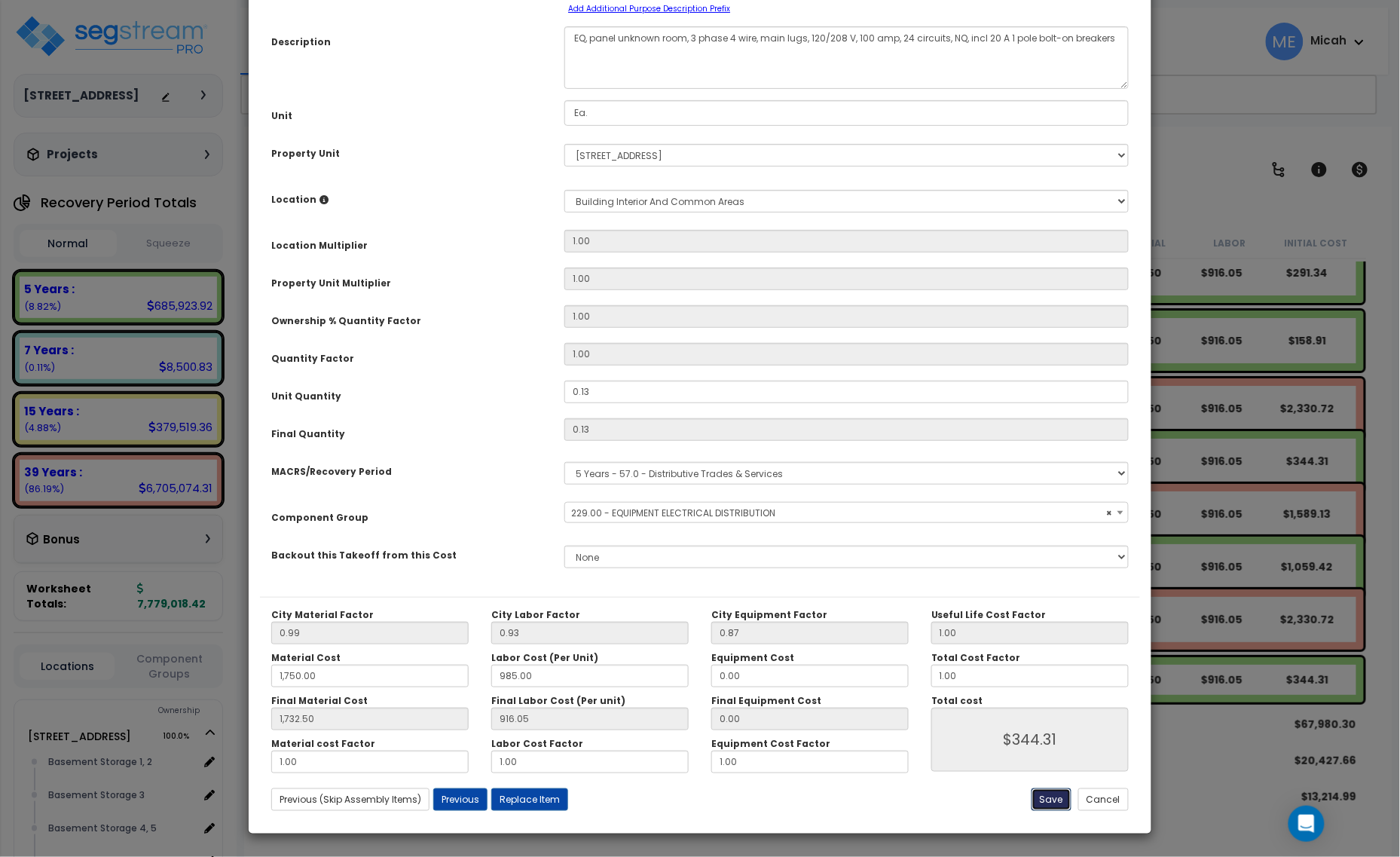
type input "344.31"
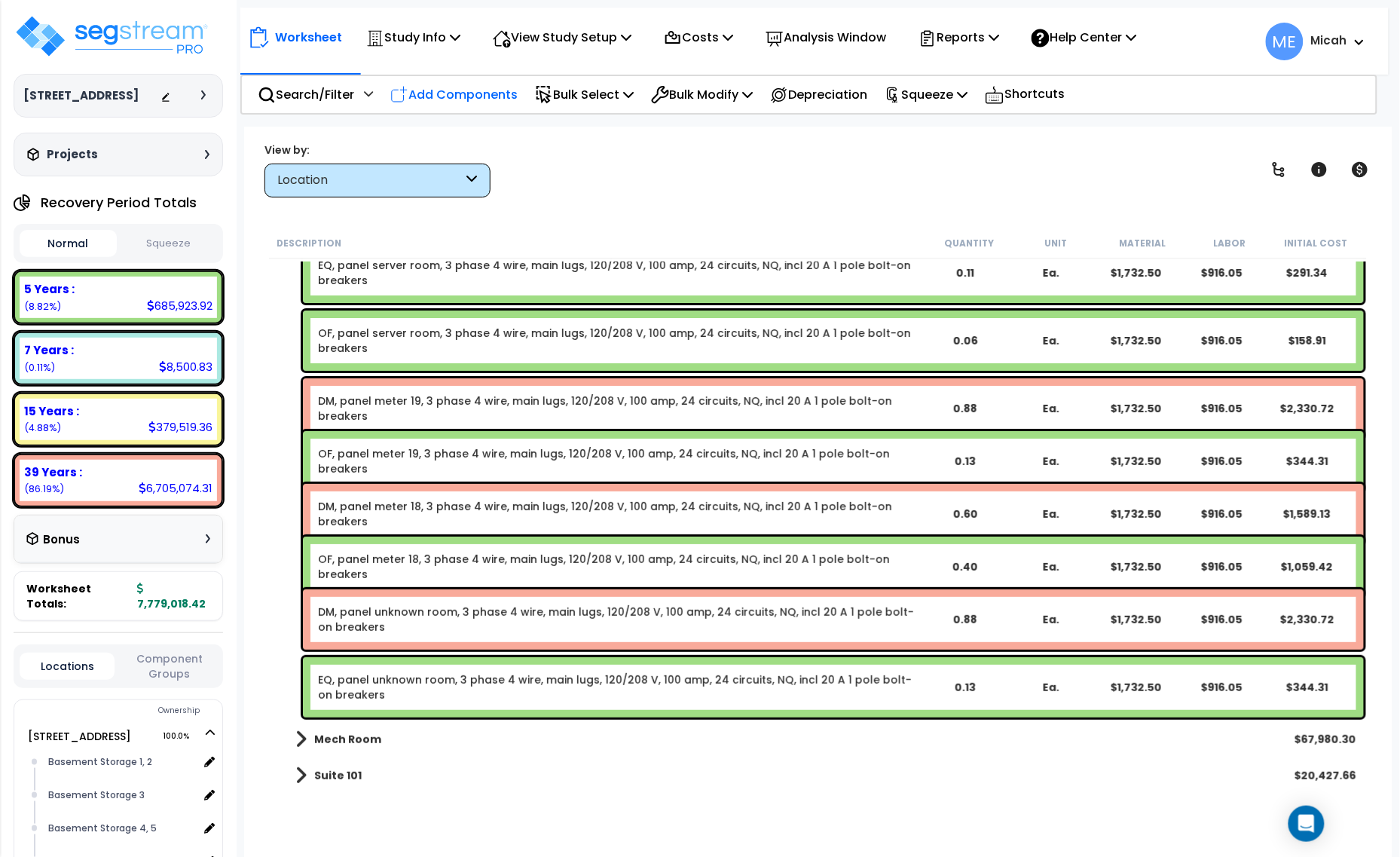
click at [455, 80] on div "Add Components" at bounding box center [455, 94] width 144 height 35
select select
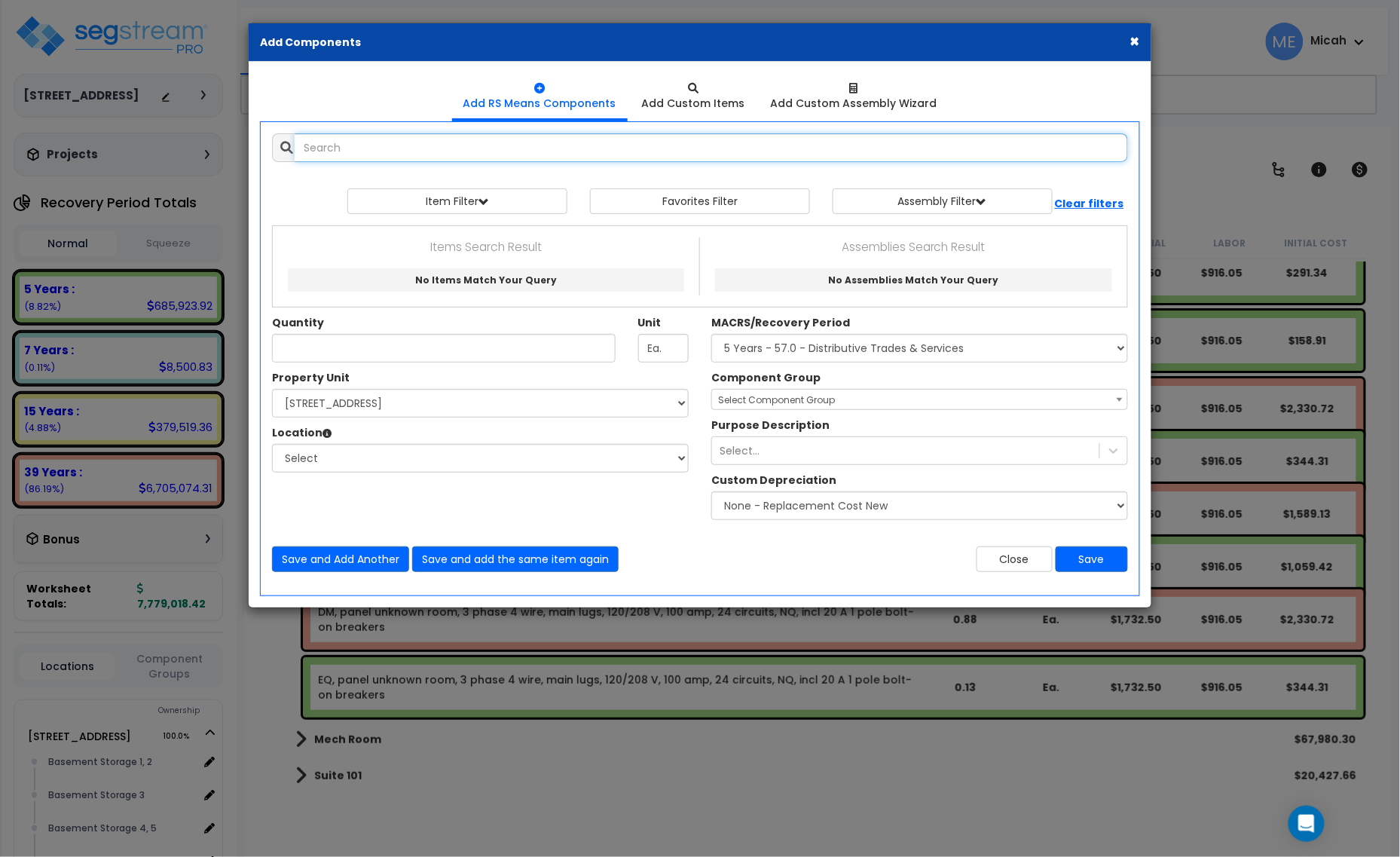
select select
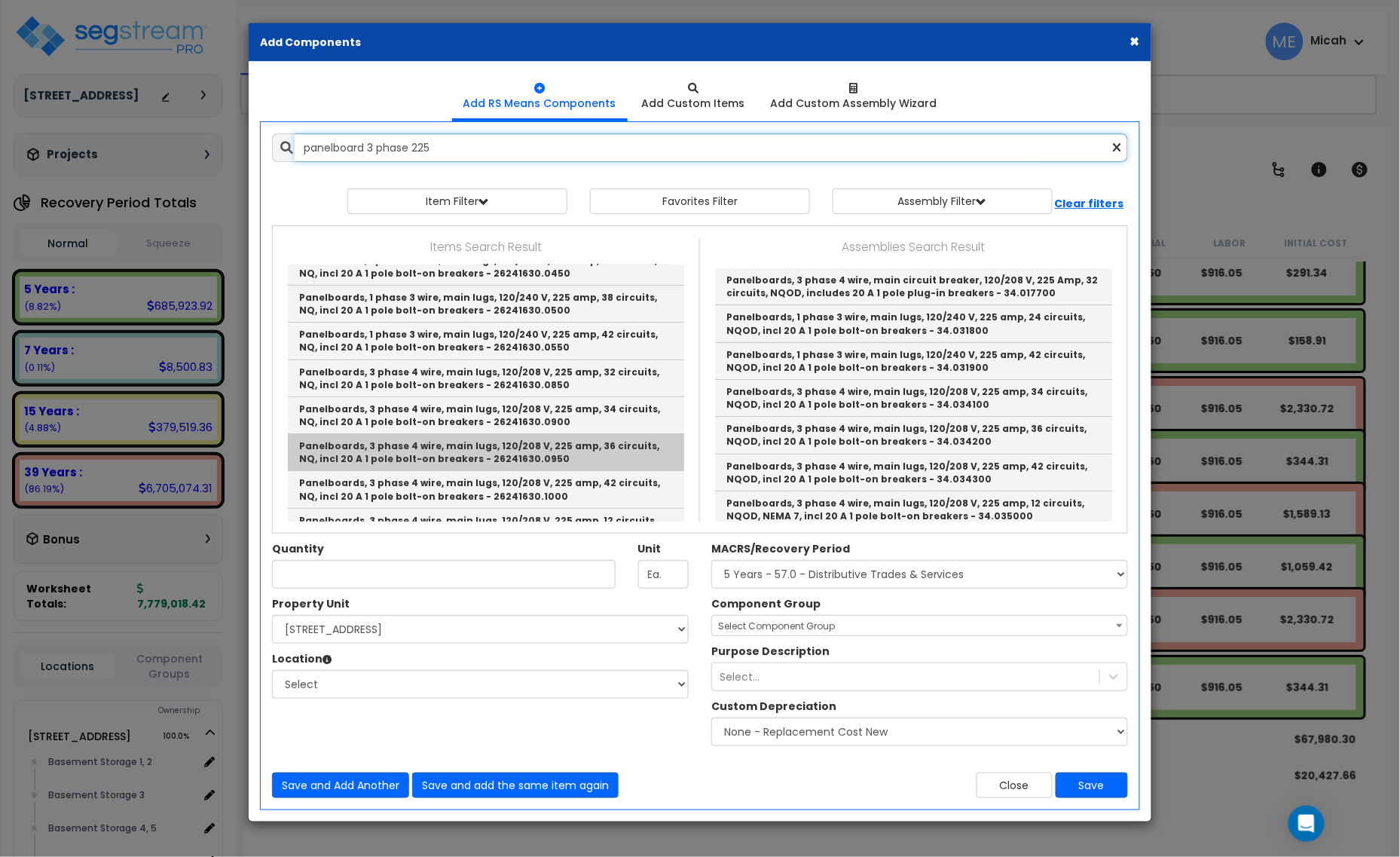
scroll to position [189, 0]
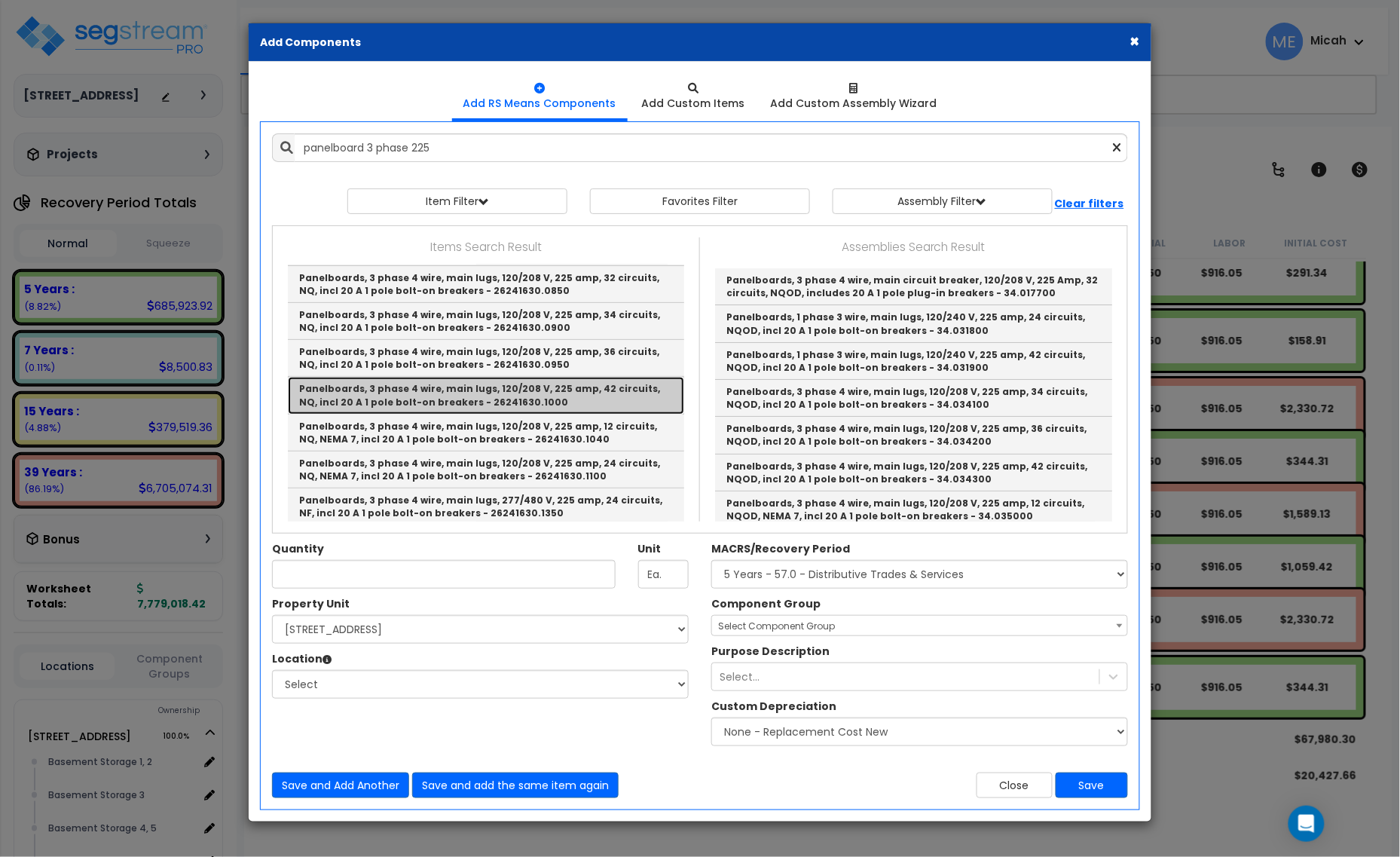
click at [594, 396] on link "Panelboards, 3 phase 4 wire, main lugs, 120/208 V, 225 amp, 42 circuits, NQ, in…" at bounding box center [485, 395] width 396 height 37
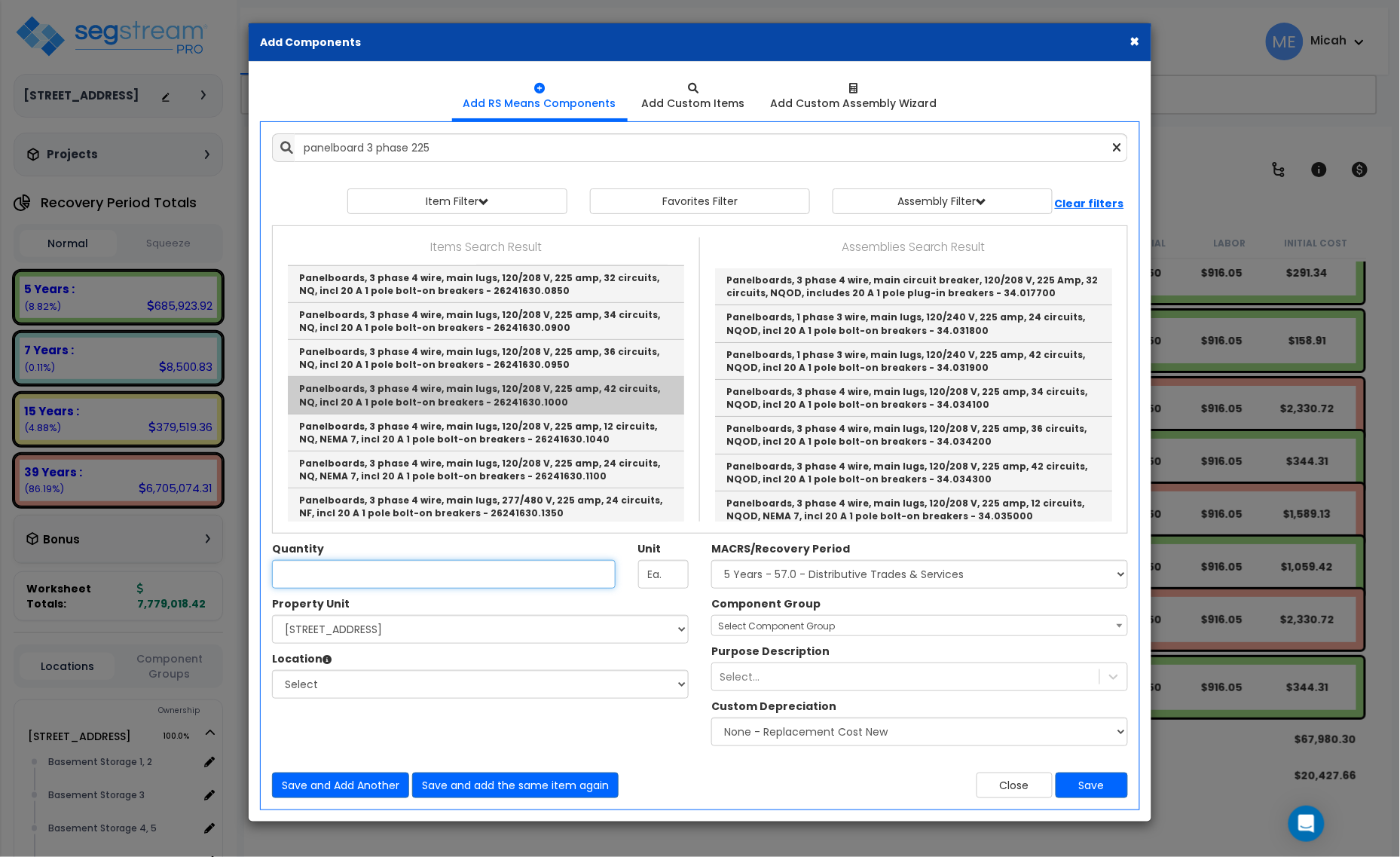
type input "Panelboards, 3 phase 4 wire, main lugs, 120/208 V, 225 amp, 42 circuits, NQ, in…"
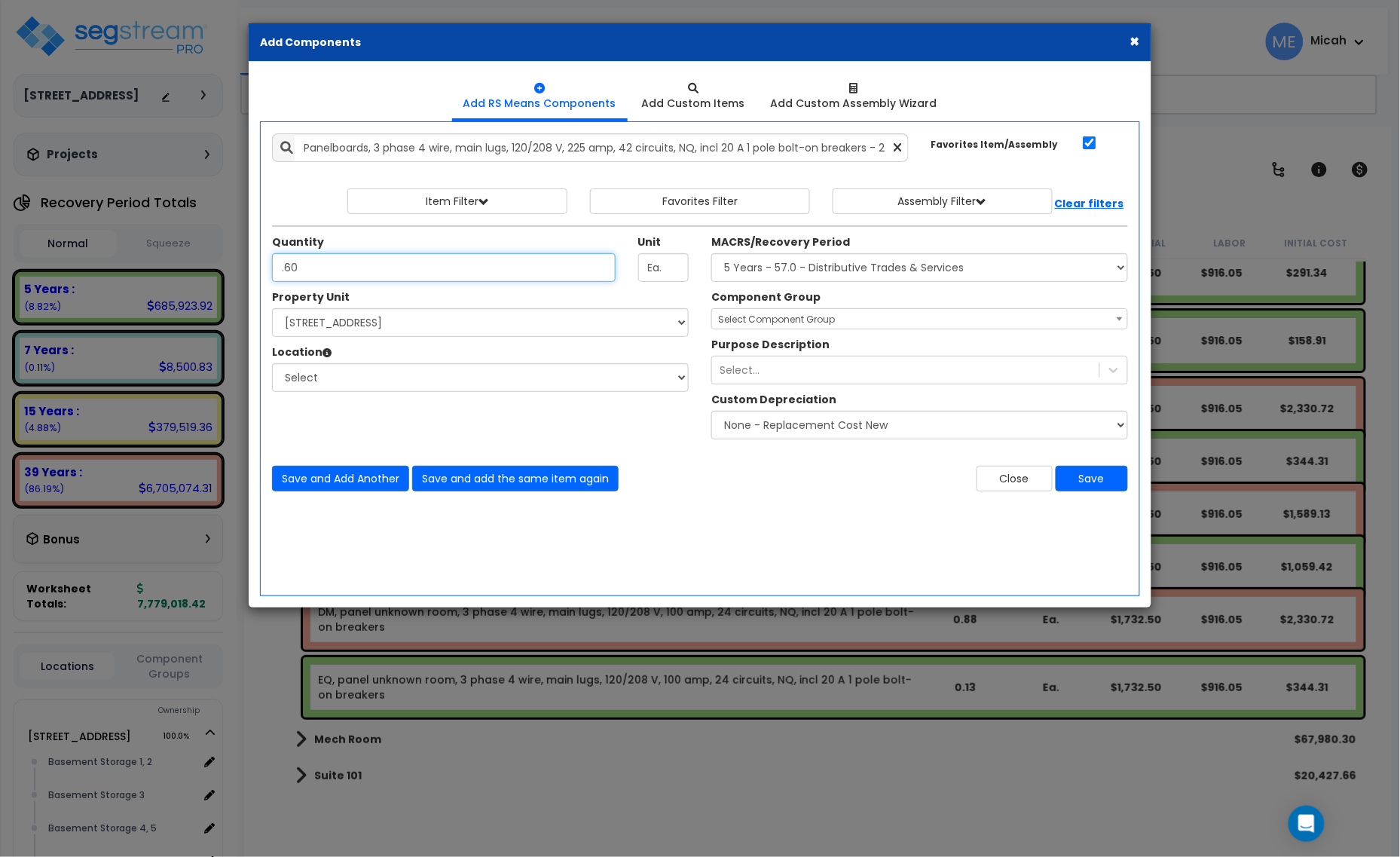
type input ".60"
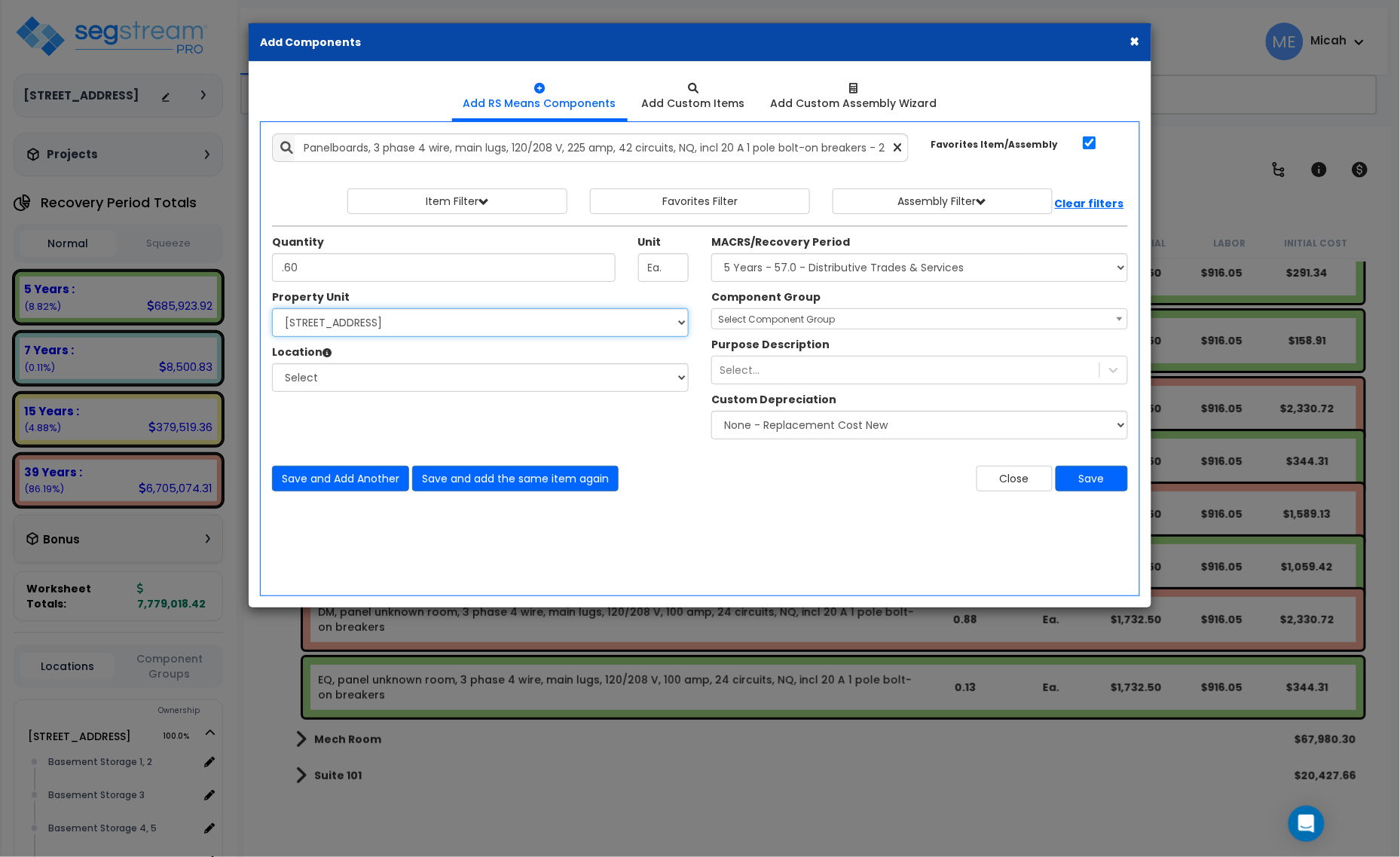
click at [456, 332] on select "Select [STREET_ADDRESS] Site Improvements" at bounding box center [481, 323] width 417 height 29
select select "170921"
click at [272, 309] on select "Select [STREET_ADDRESS] Site Improvements" at bounding box center [481, 323] width 417 height 29
click at [452, 382] on select "Select Basement Storage 1, 2 Basement Storage 3 Basement Storage 4, 5 Building …" at bounding box center [481, 378] width 417 height 29
select select "31953"
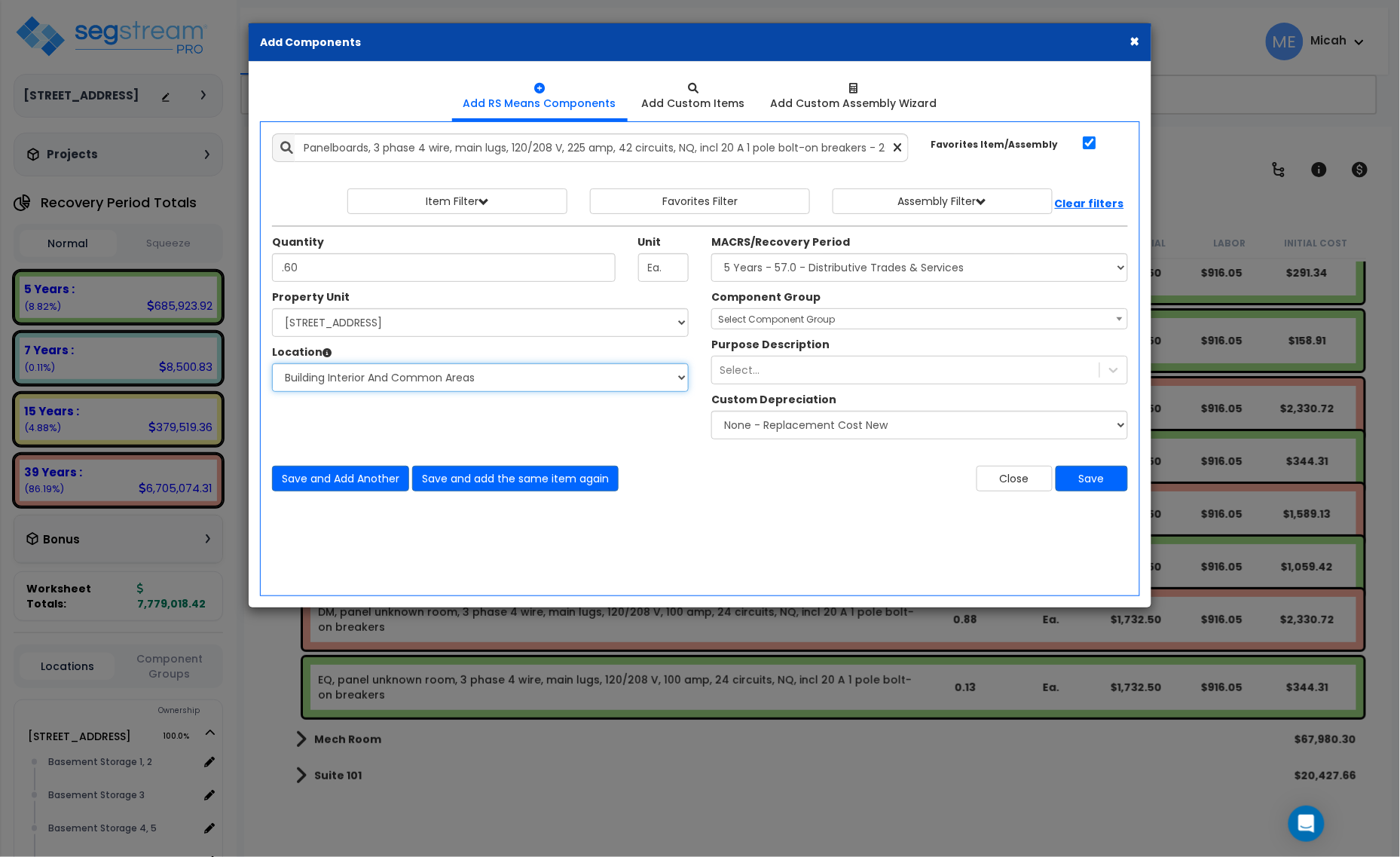
click at [272, 364] on select "Select Basement Storage 1, 2 Basement Storage 3 Basement Storage 4, 5 Building …" at bounding box center [481, 378] width 417 height 29
click at [893, 272] on select "Select MACRS/Recovery Period 5 Years - 57.0 - Distributive Trades & Services 5 …" at bounding box center [920, 268] width 417 height 29
select select "3669"
click at [712, 254] on select "Select MACRS/Recovery Period 5 Years - 57.0 - Distributive Trades & Services 5 …" at bounding box center [920, 268] width 417 height 29
click at [807, 324] on span "Select Component Group" at bounding box center [777, 319] width 117 height 13
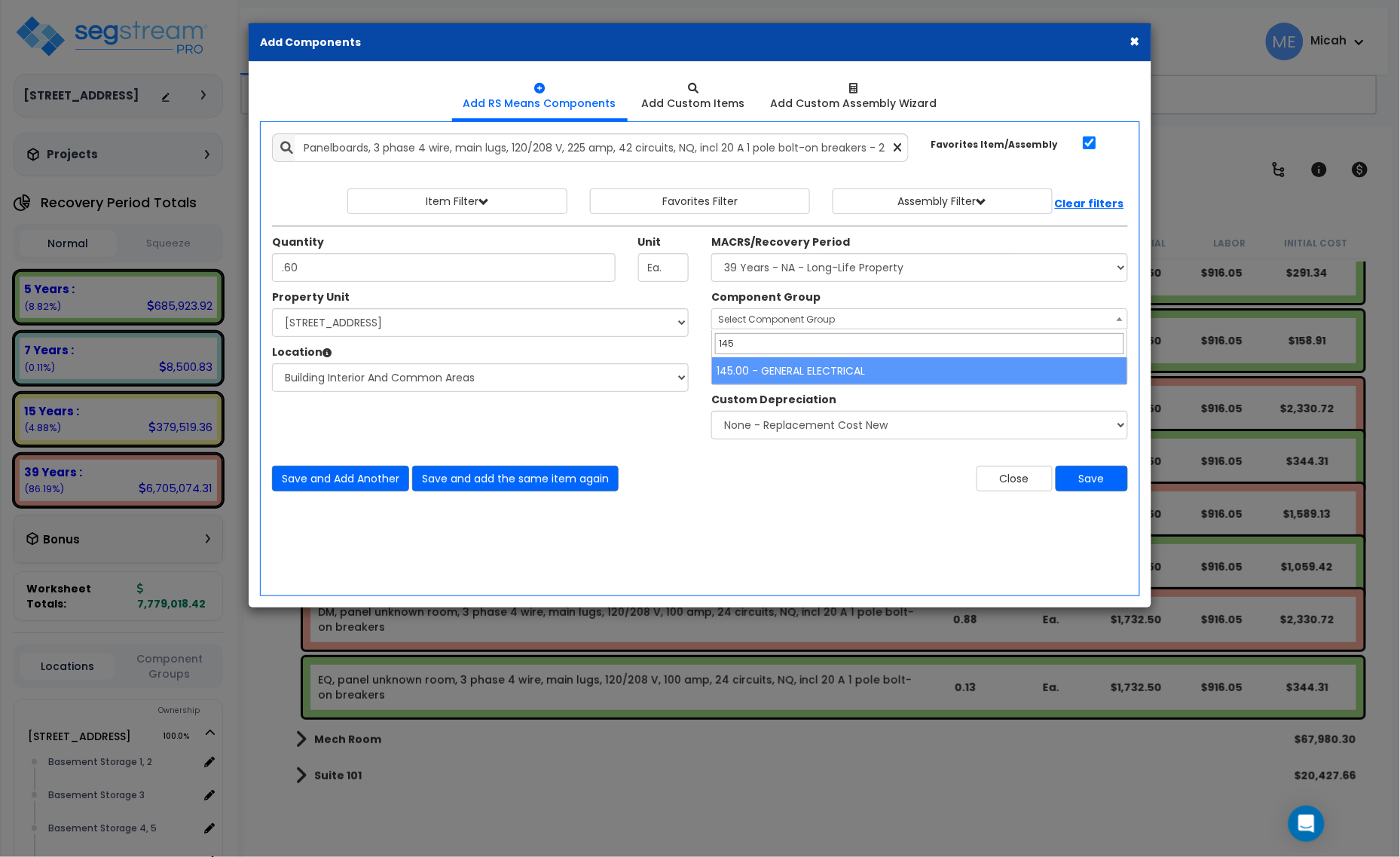
type input "145"
select select "56955"
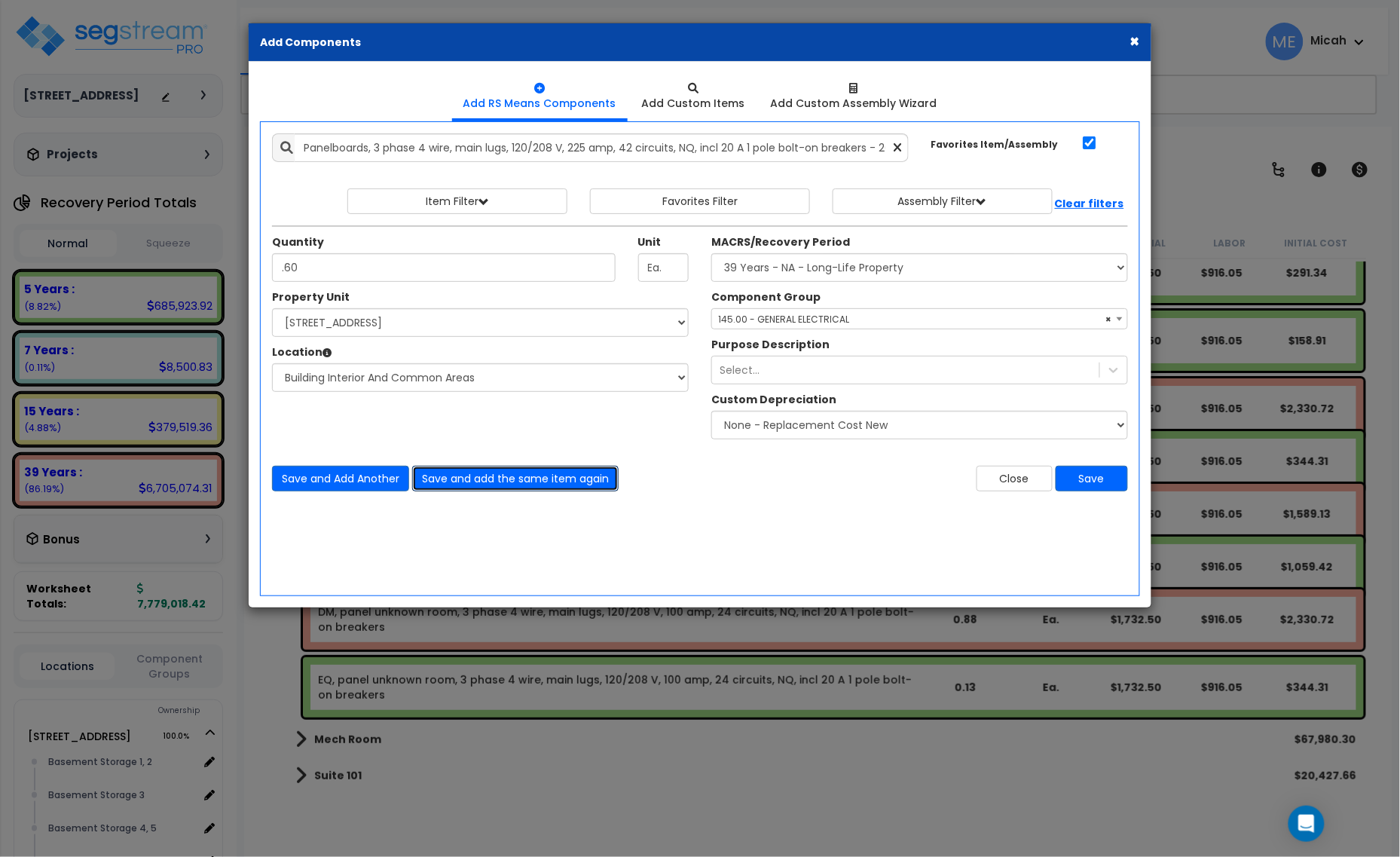
click at [524, 475] on button "Save and add the same item again" at bounding box center [515, 478] width 207 height 25
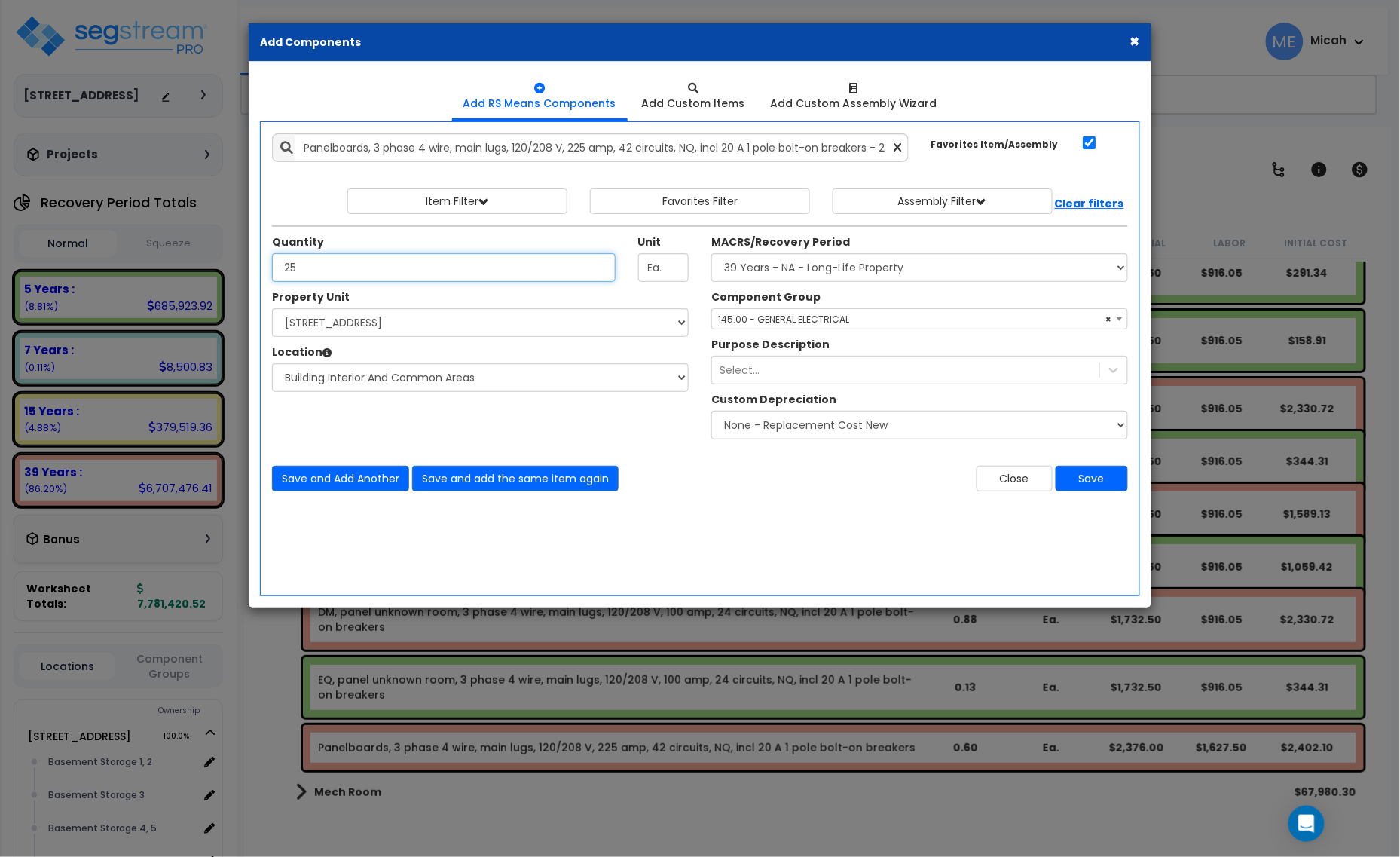
type input ".25"
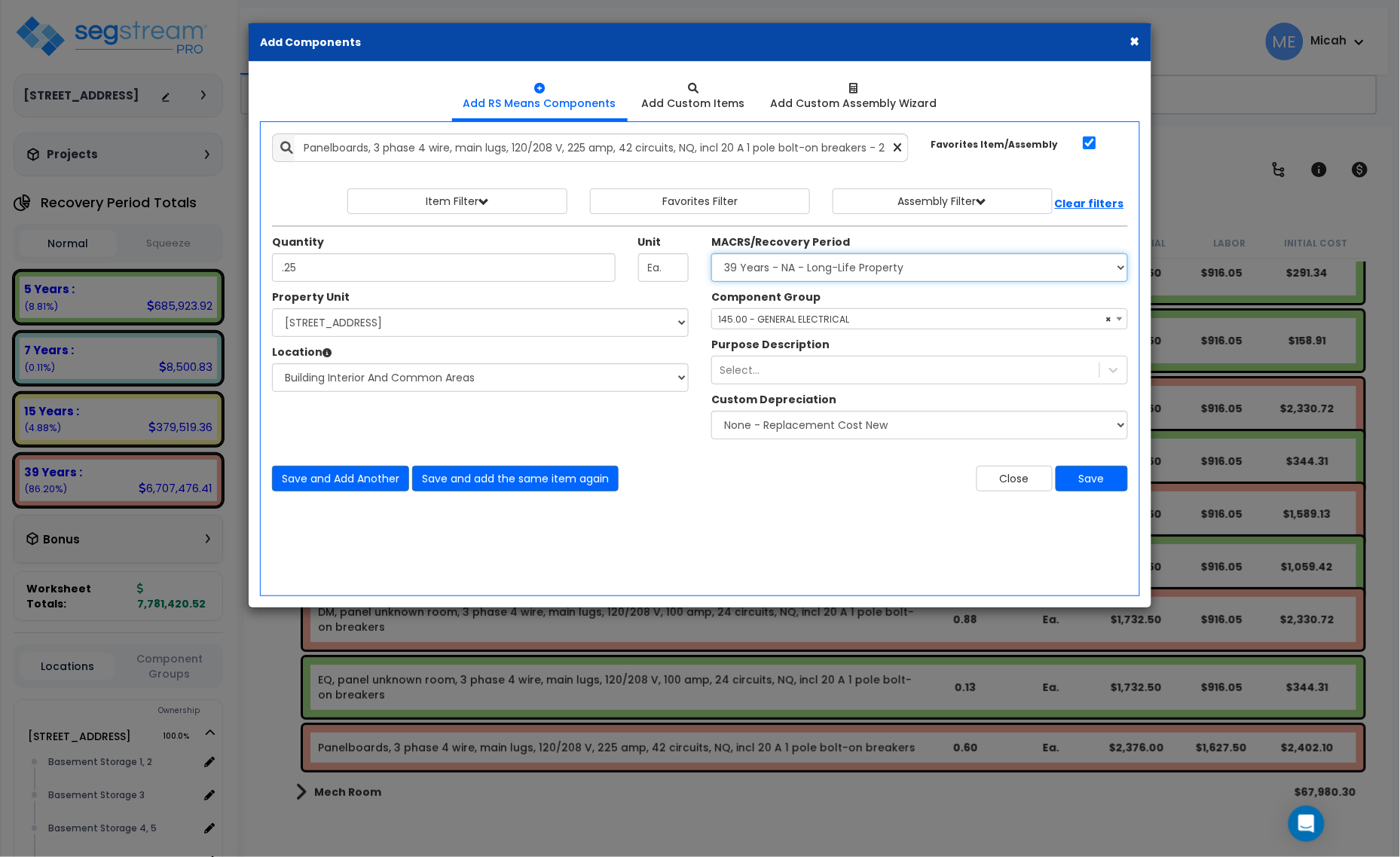
click at [736, 270] on select "Select MACRS/Recovery Period 5 Years - 57.0 - Distributive Trades & Services 5 …" at bounding box center [920, 268] width 417 height 29
select select "3667"
click at [712, 254] on select "Select MACRS/Recovery Period 5 Years - 57.0 - Distributive Trades & Services 5 …" at bounding box center [920, 268] width 417 height 29
click at [767, 325] on span "Select Component Group" at bounding box center [777, 319] width 117 height 13
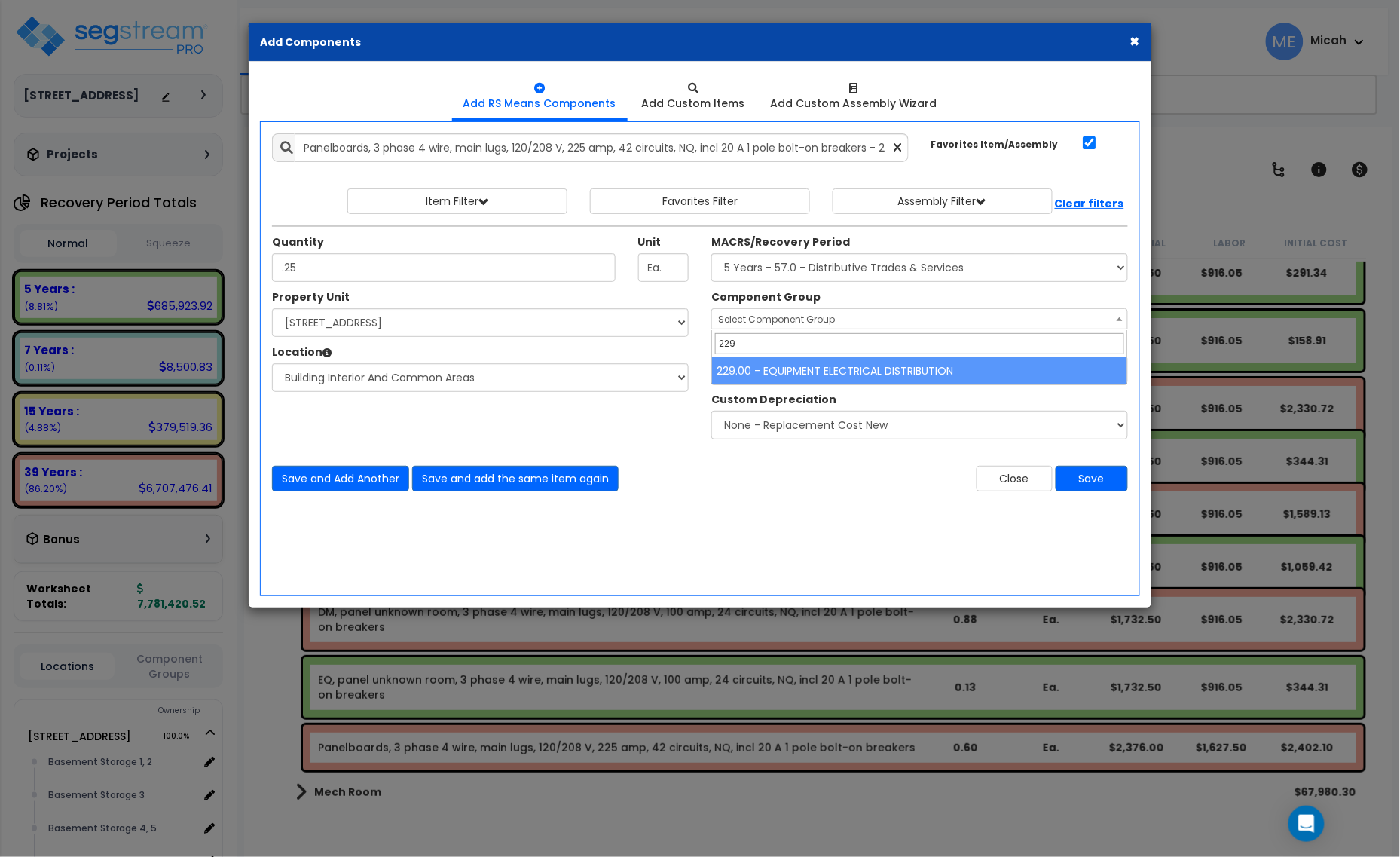
type input "229"
select select "57033"
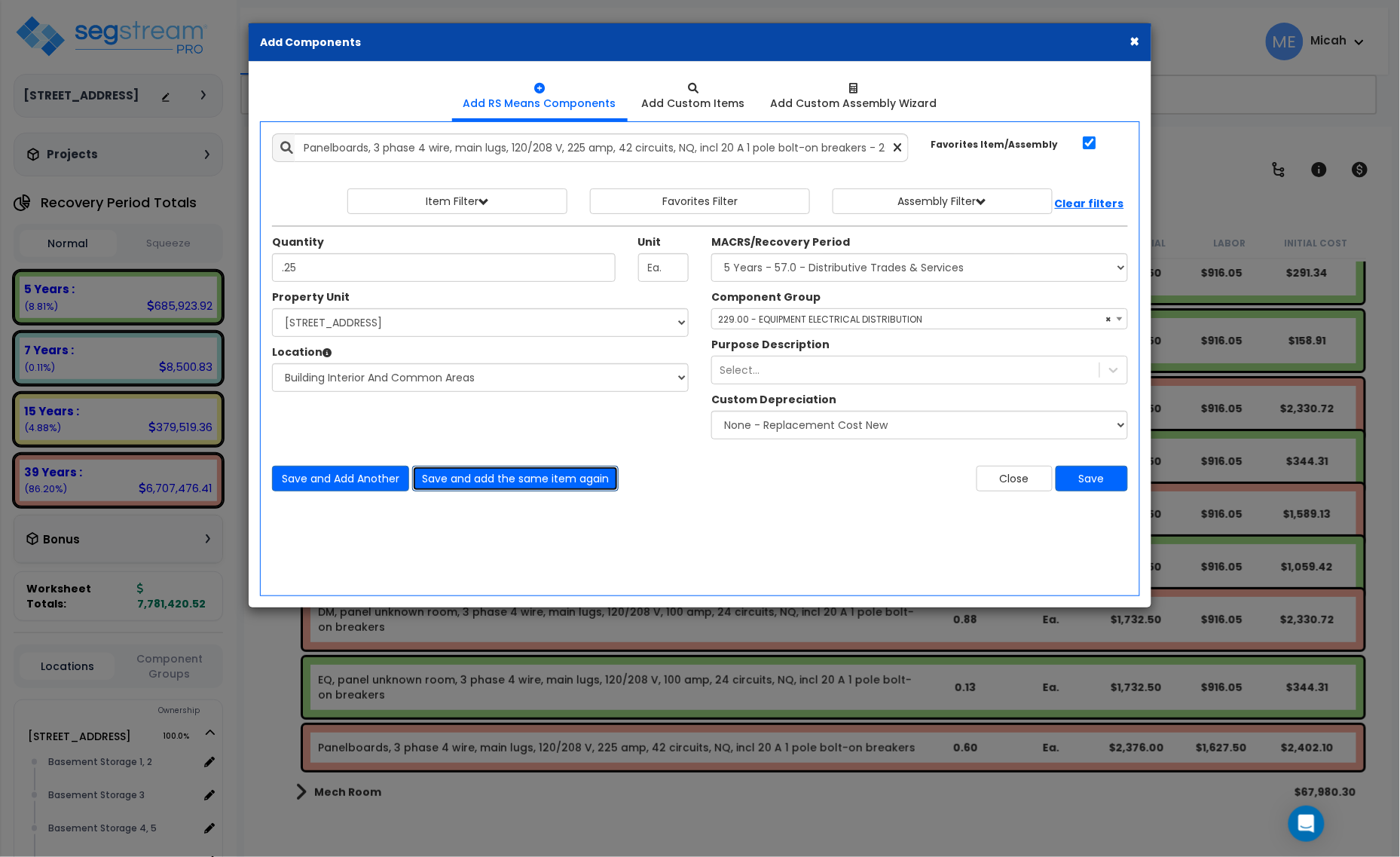
click at [510, 483] on button "Save and add the same item again" at bounding box center [515, 478] width 207 height 25
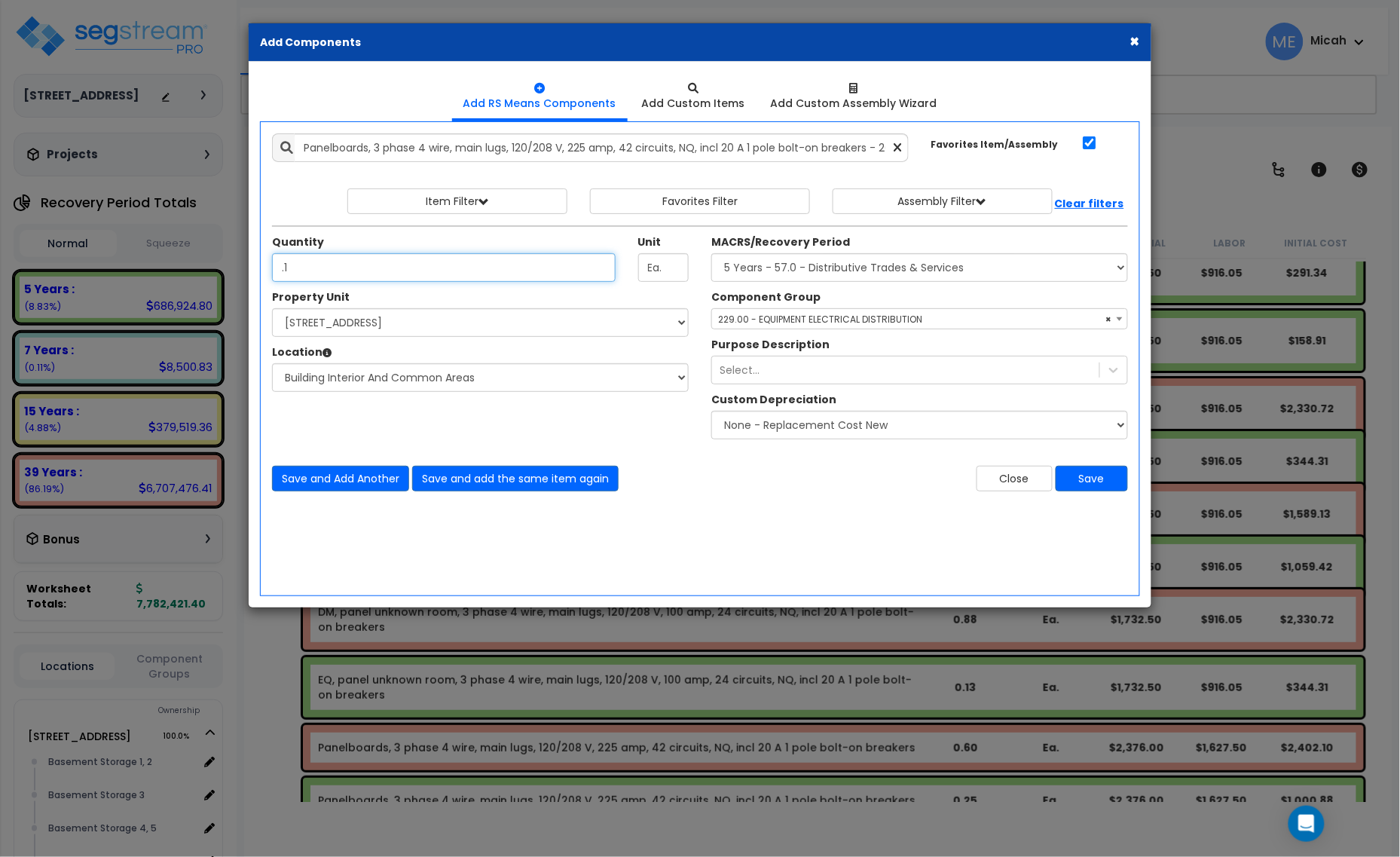
type input ".15"
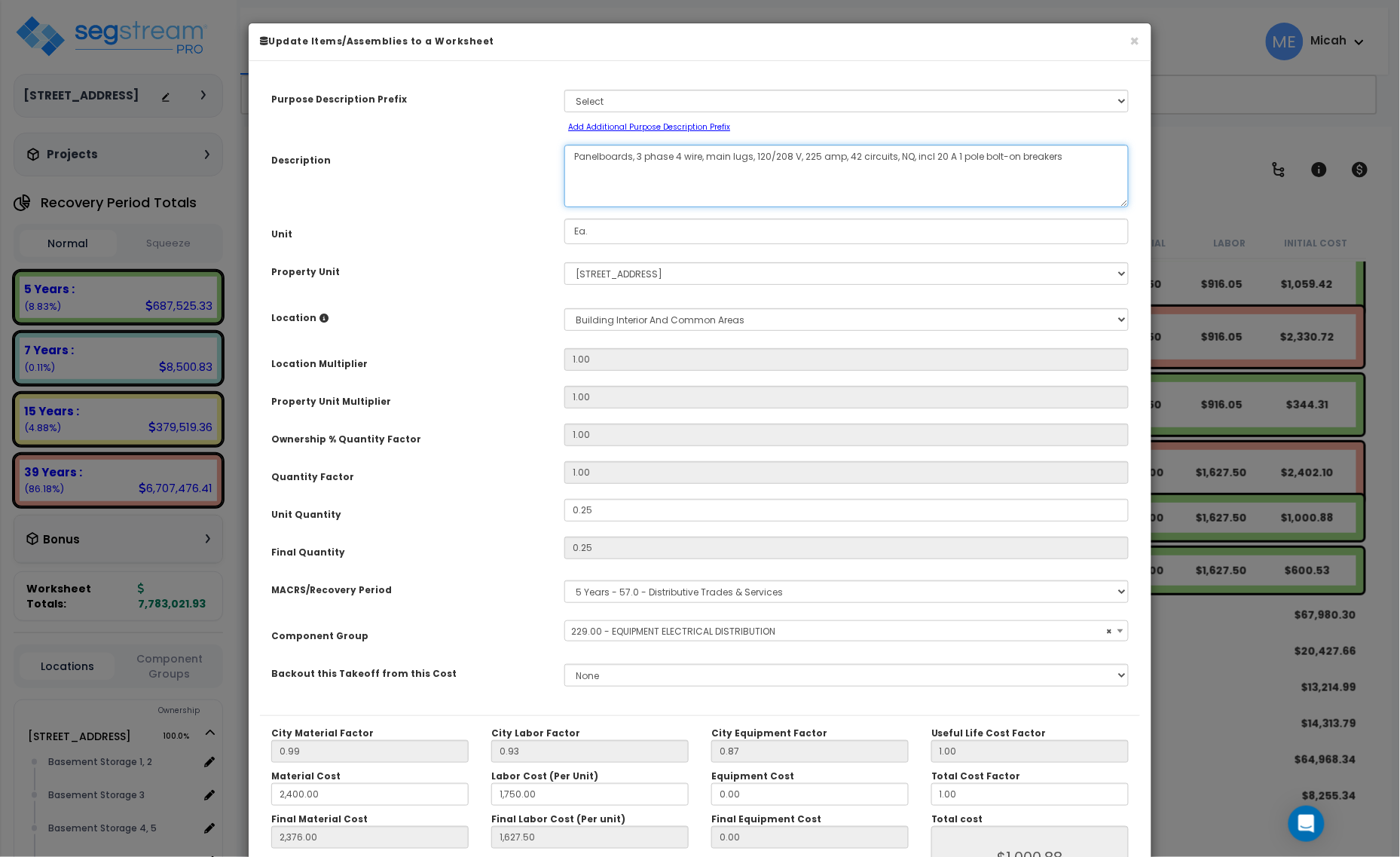
drag, startPoint x: 0, startPoint y: 0, endPoint x: 566, endPoint y: 157, distance: 587.4
click at [566, 157] on textarea "Panelboards, 3 phase 4 wire, main lugs, 120/208 V, 225 amp, 42 circuits, NQ, in…" at bounding box center [847, 175] width 565 height 62
select select "57033"
type textarea "E, 3 phase 4 wire, main lugs, 120/208 V, 225 amp, 42 circuits, NQ, incl 20 A 1 …"
select select "57033"
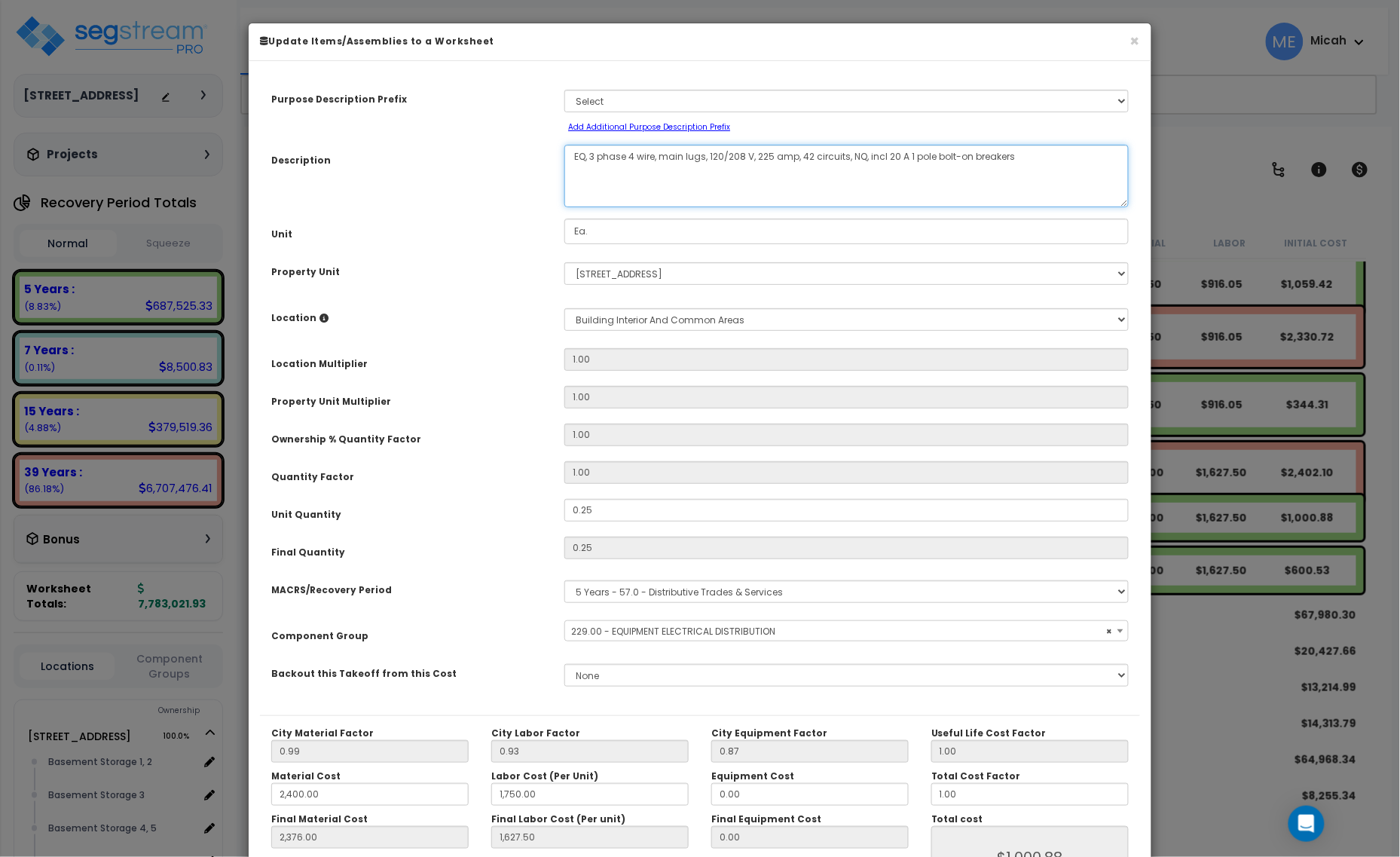
type textarea "EQ,, 3 phase 4 wire, main lugs, 120/208 V, 225 amp, 42 circuits, NQ, incl 20 A …"
select select "57033"
type textarea "EQ, , 3 phase 4 wire, main lugs, 120/208 V, 225 amp, 42 circuits, NQ, incl 20 A…"
select select "57033"
type textarea "EQ, pa, 3 phase 4 wire, main lugs, 120/208 V, 225 amp, 42 circuits, NQ, incl 20…"
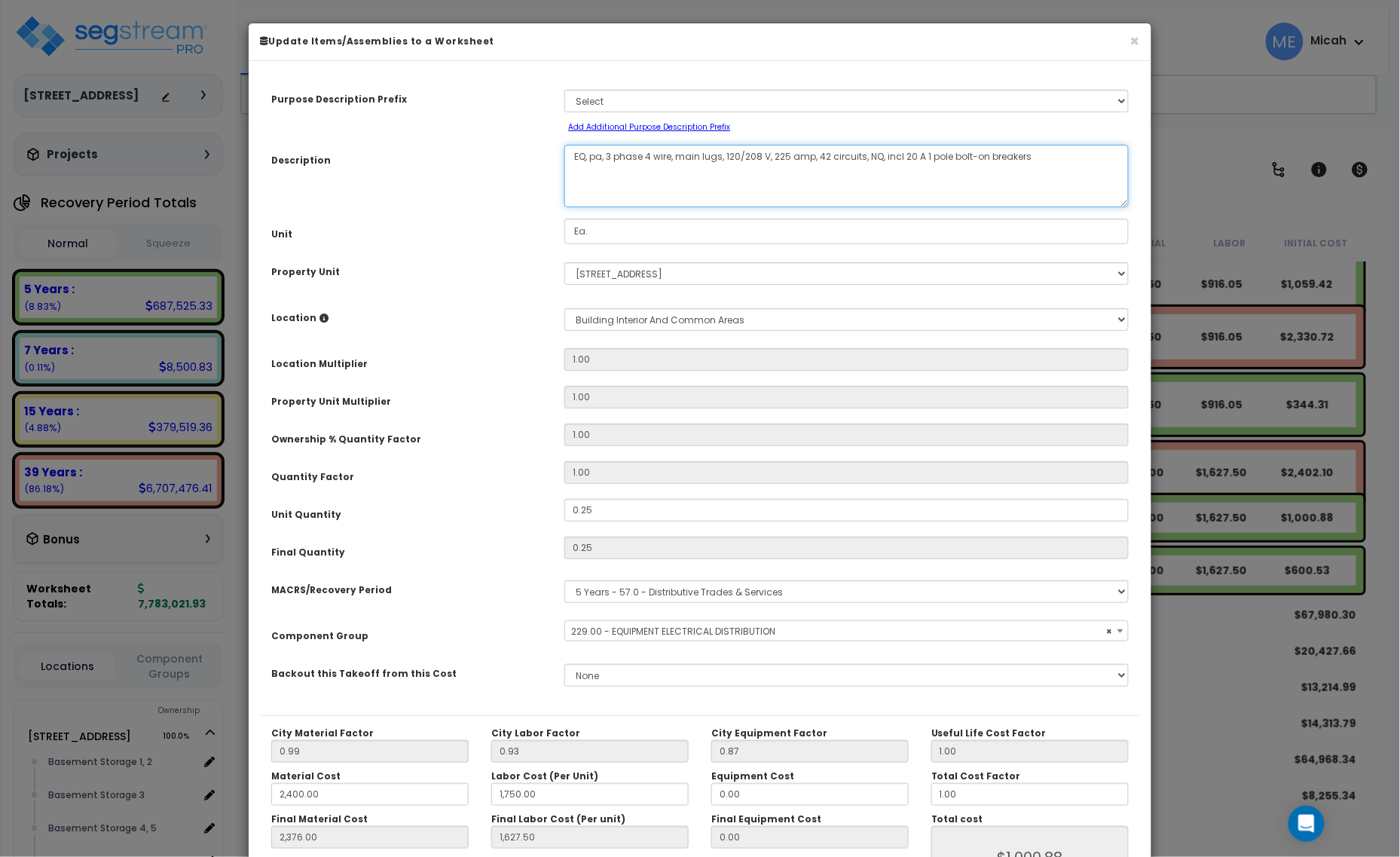
select select "57033"
type textarea "EQ, panel, 3 phase 4 wire, main lugs, 120/208 V, 225 amp, 42 circuits, NQ, incl…"
select select "57033"
type textarea "EQ, panel , 3 phase 4 wire, main lugs, 120/208 V, 225 amp, 42 circuits, NQ, inc…"
select select "57033"
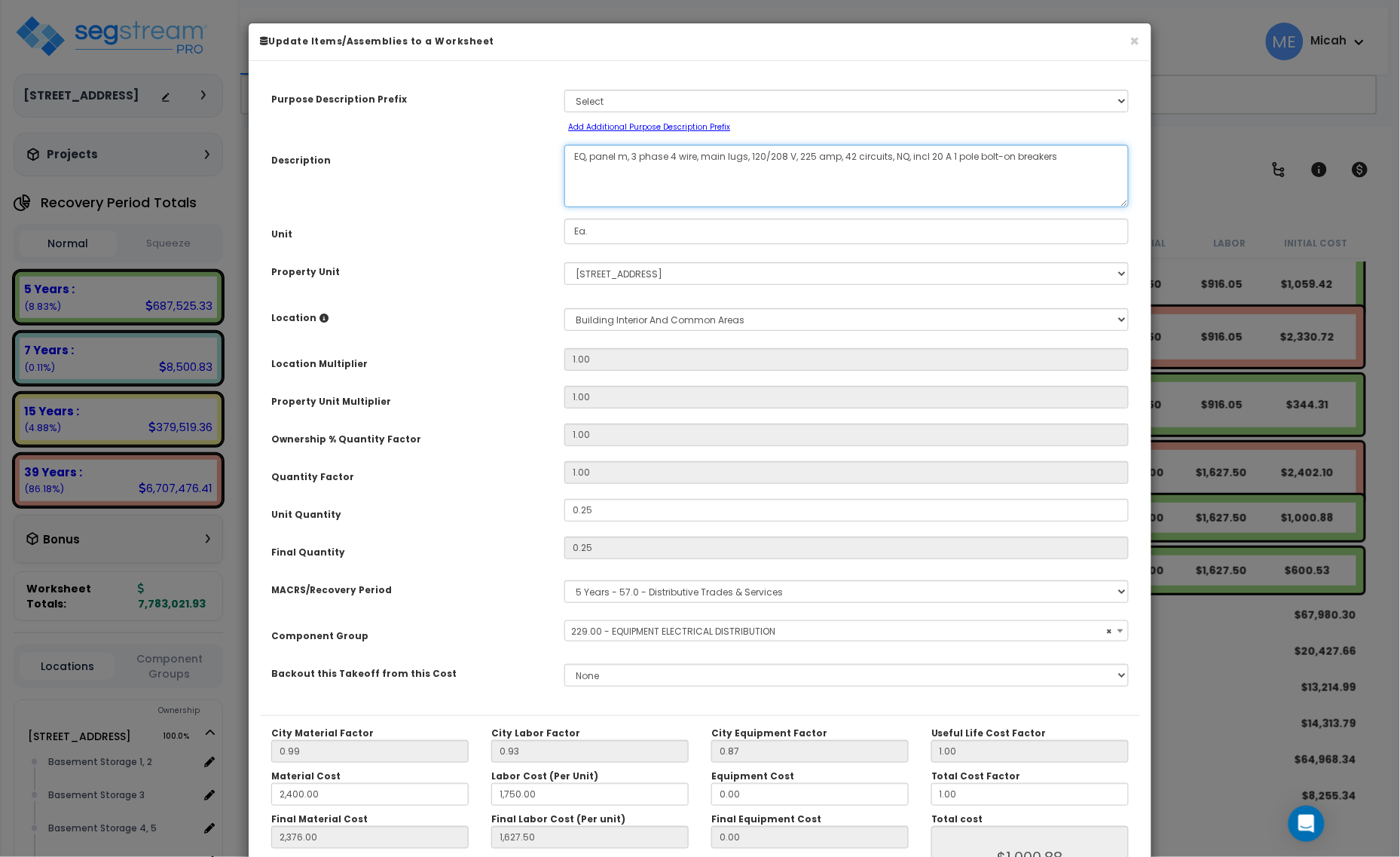
type textarea "EQ, panel me, 3 phase 4 wire, main lugs, 120/208 V, 225 amp, 42 circuits, NQ, i…"
select select "57033"
type textarea "EQ, panel meter, 3 phase 4 wire, main lugs, 120/208 V, 225 amp, 42 circuits, NQ…"
select select "57033"
type textarea "EQ, panel meter , 3 phase 4 wire, main lugs, 120/208 V, 225 amp, 42 circuits, N…"
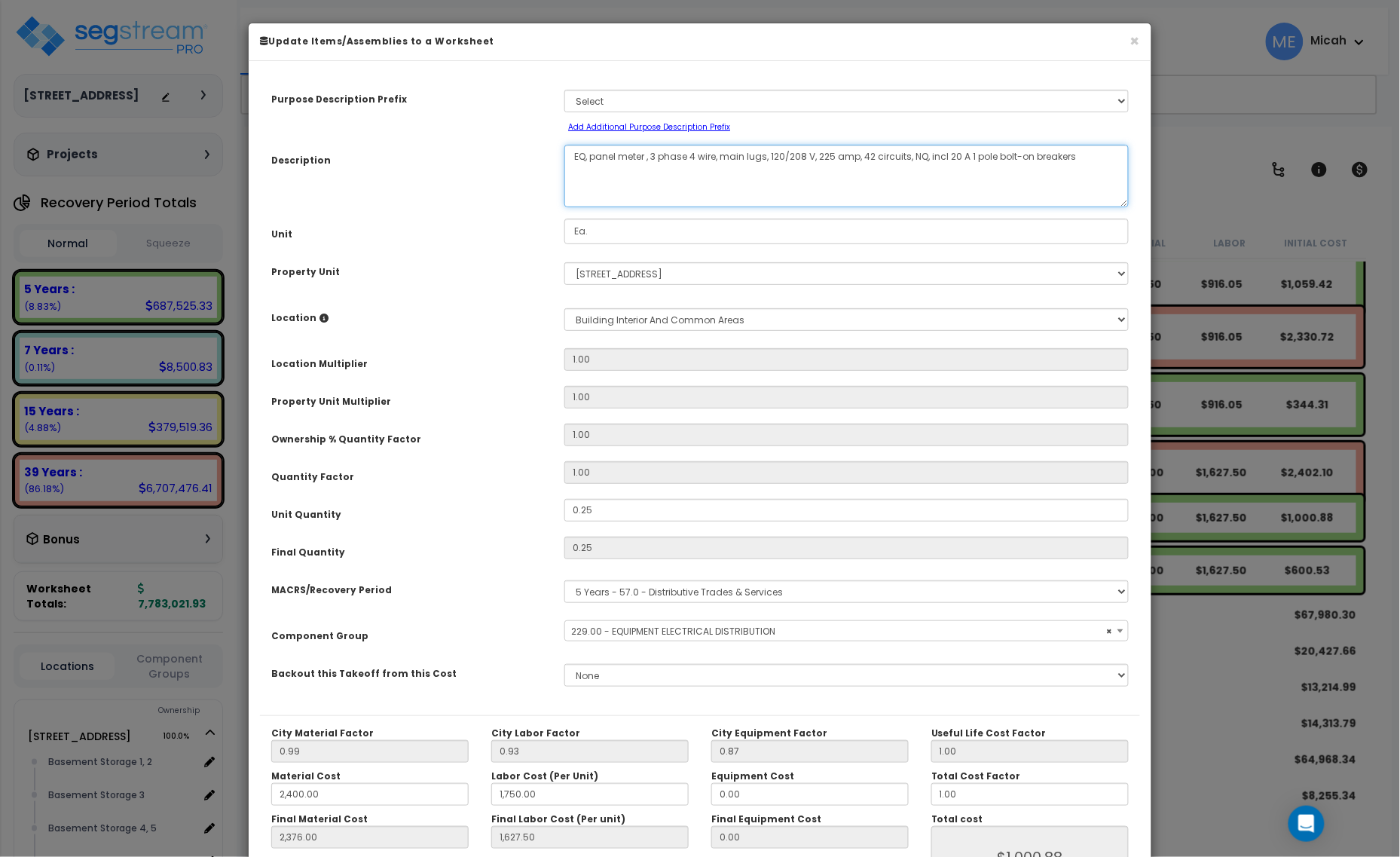
select select "57033"
type textarea "EQ, panel meter 1, 3 phase 4 wire, main lugs, 120/208 V, 225 amp, 42 circuits, …"
select select "57033"
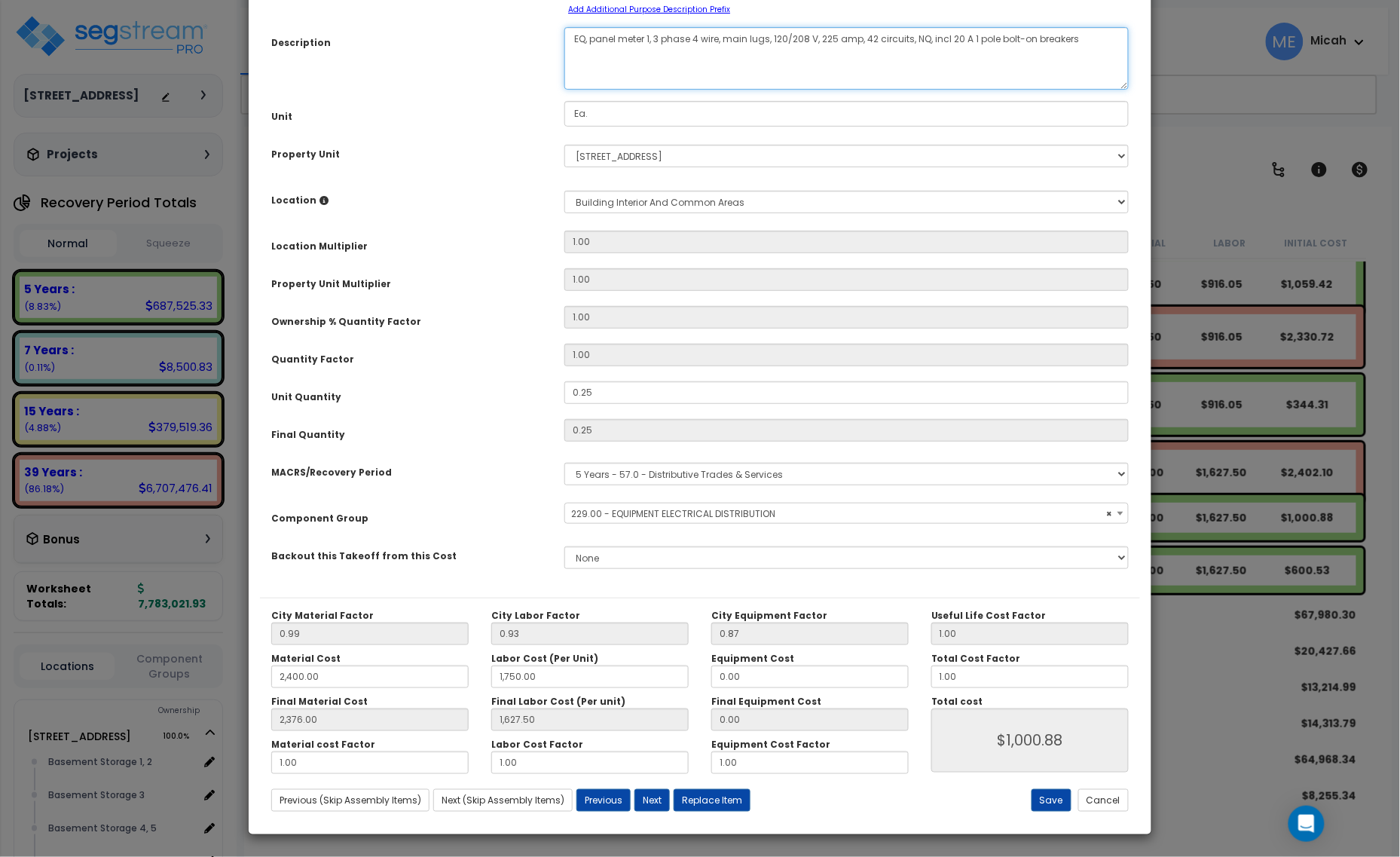
scroll to position [118, 0]
type textarea "EQ, panel meter 1, 3 phase 4 wire, main lugs, 120/208 V, 225 amp, 42 circuits, …"
click at [1061, 806] on button "Save" at bounding box center [1052, 799] width 40 height 23
type input "2400.00"
type input "1750.00"
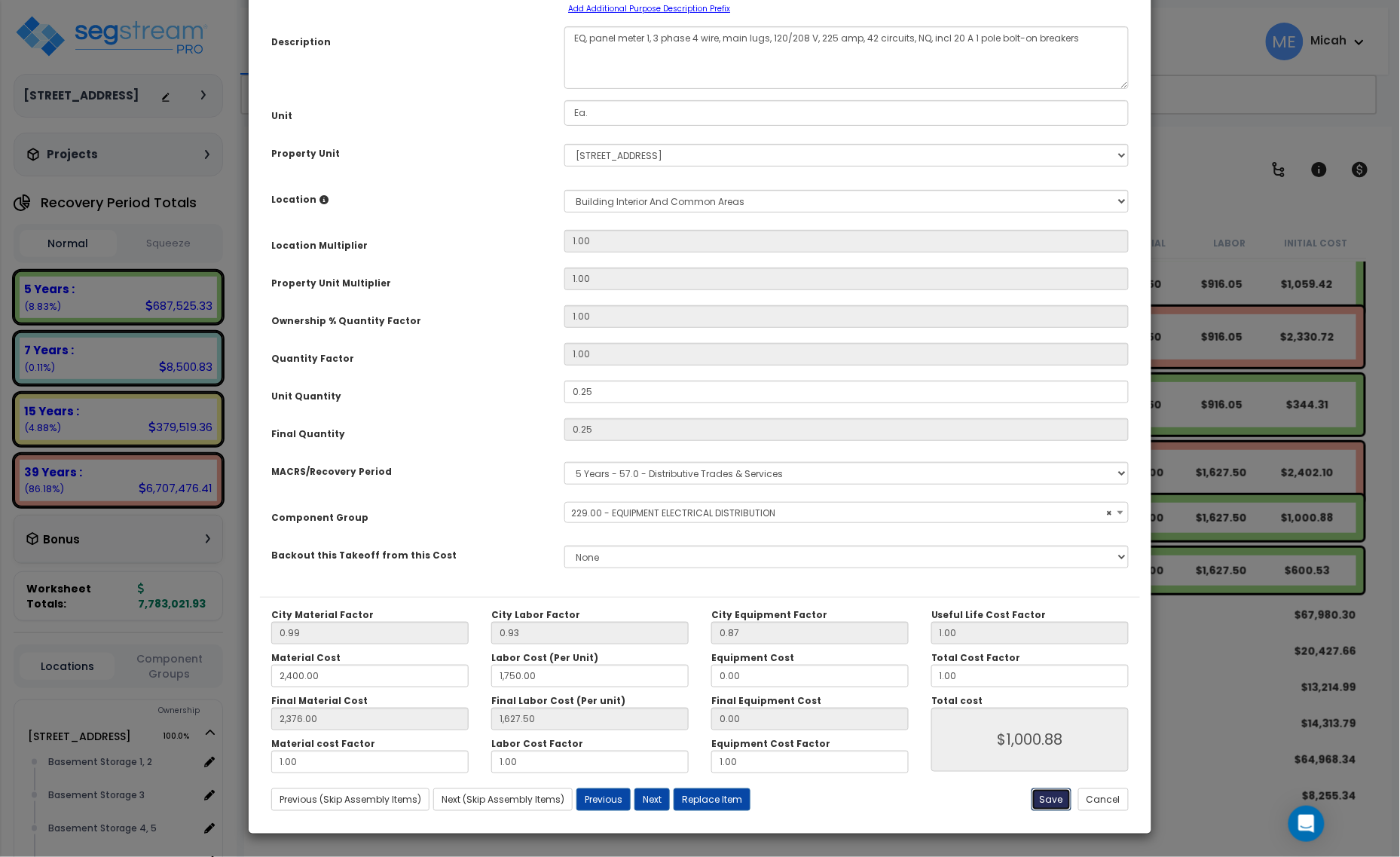
type input "2376.00"
type input "1627.50"
type input "1000.88"
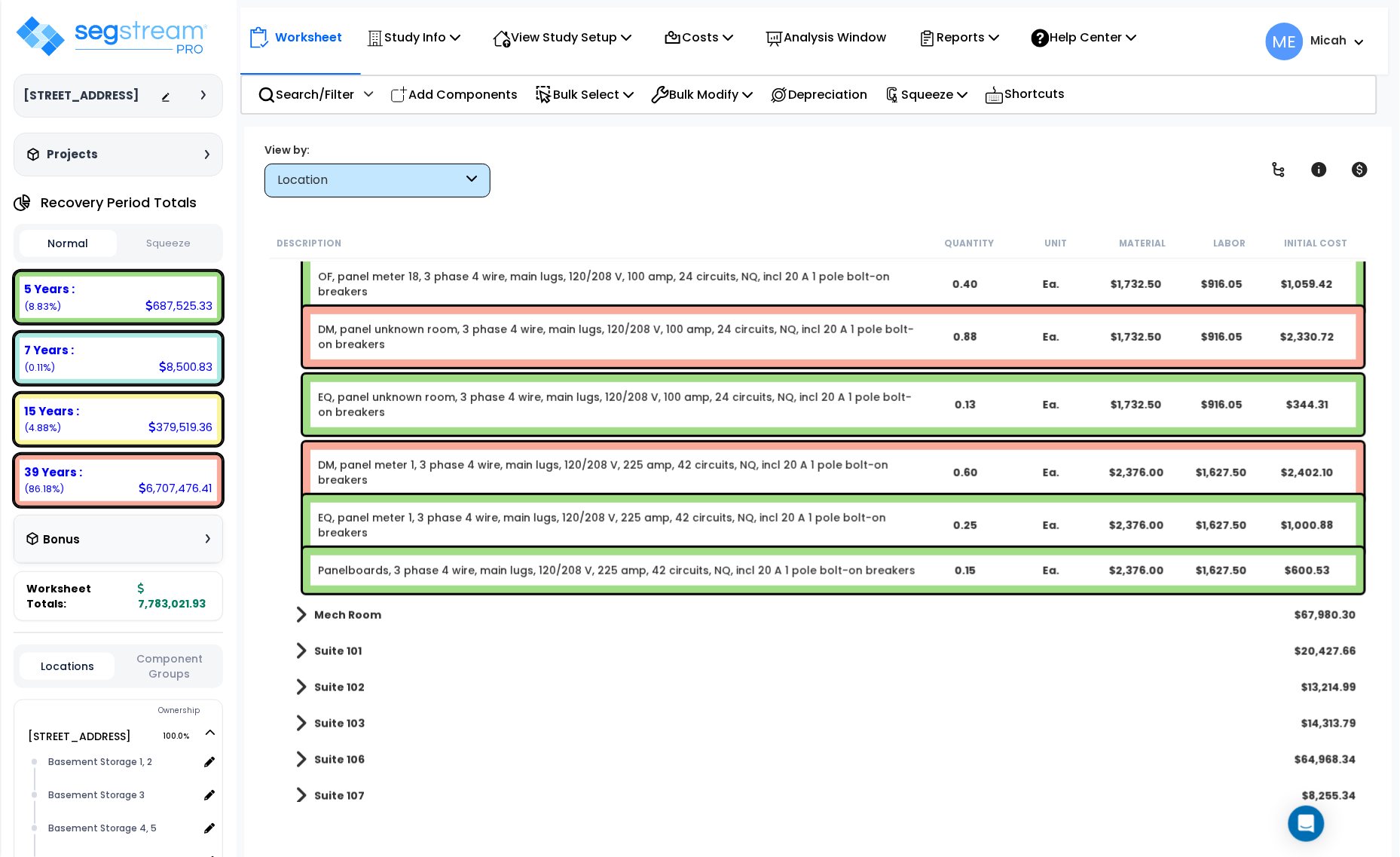
click at [450, 569] on link "Panelboards, 3 phase 4 wire, main lugs, 120/208 V, 225 amp, 42 circuits, NQ, in…" at bounding box center [617, 570] width 598 height 15
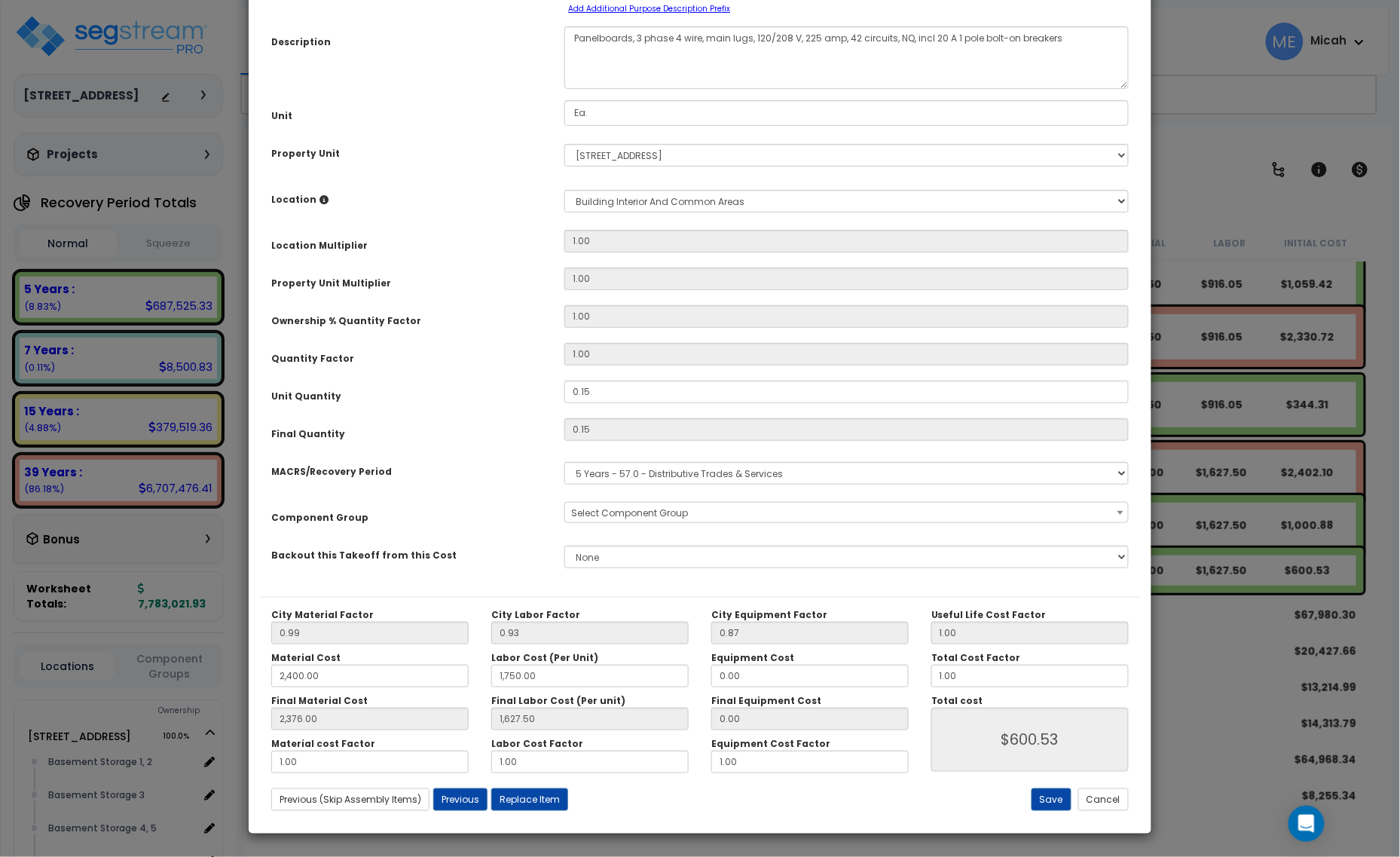
scroll to position [0, 0]
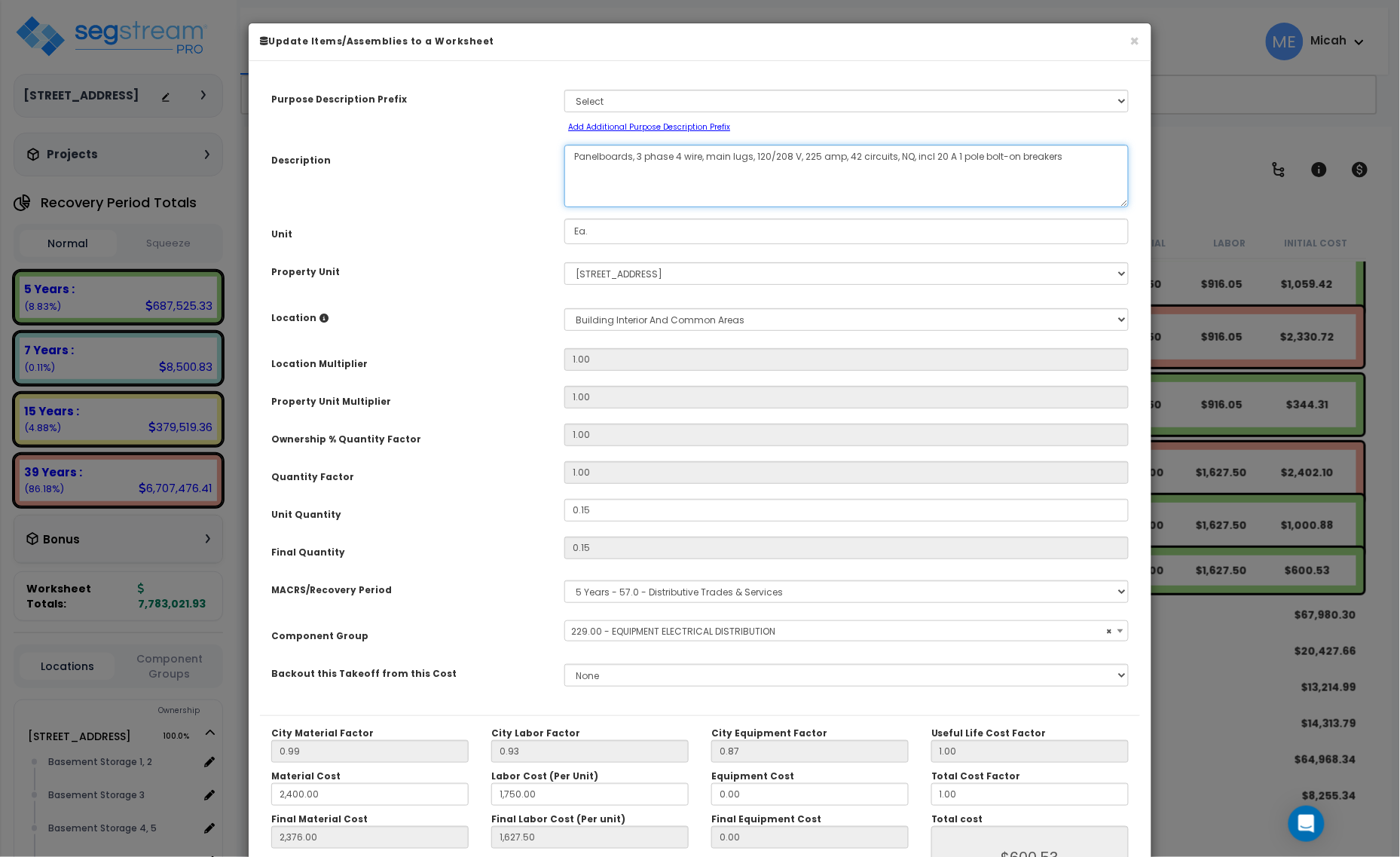
drag, startPoint x: 631, startPoint y: 156, endPoint x: 567, endPoint y: 158, distance: 64.0
click at [567, 158] on textarea "Panelboards, 3 phase 4 wire, main lugs, 120/208 V, 225 amp, 42 circuits, NQ, in…" at bounding box center [847, 175] width 565 height 62
select select "57033"
type textarea "OF, 3 phase 4 wire, main lugs, 120/208 V, 225 amp, 42 circuits, NQ, incl 20 A 1…"
select select "57033"
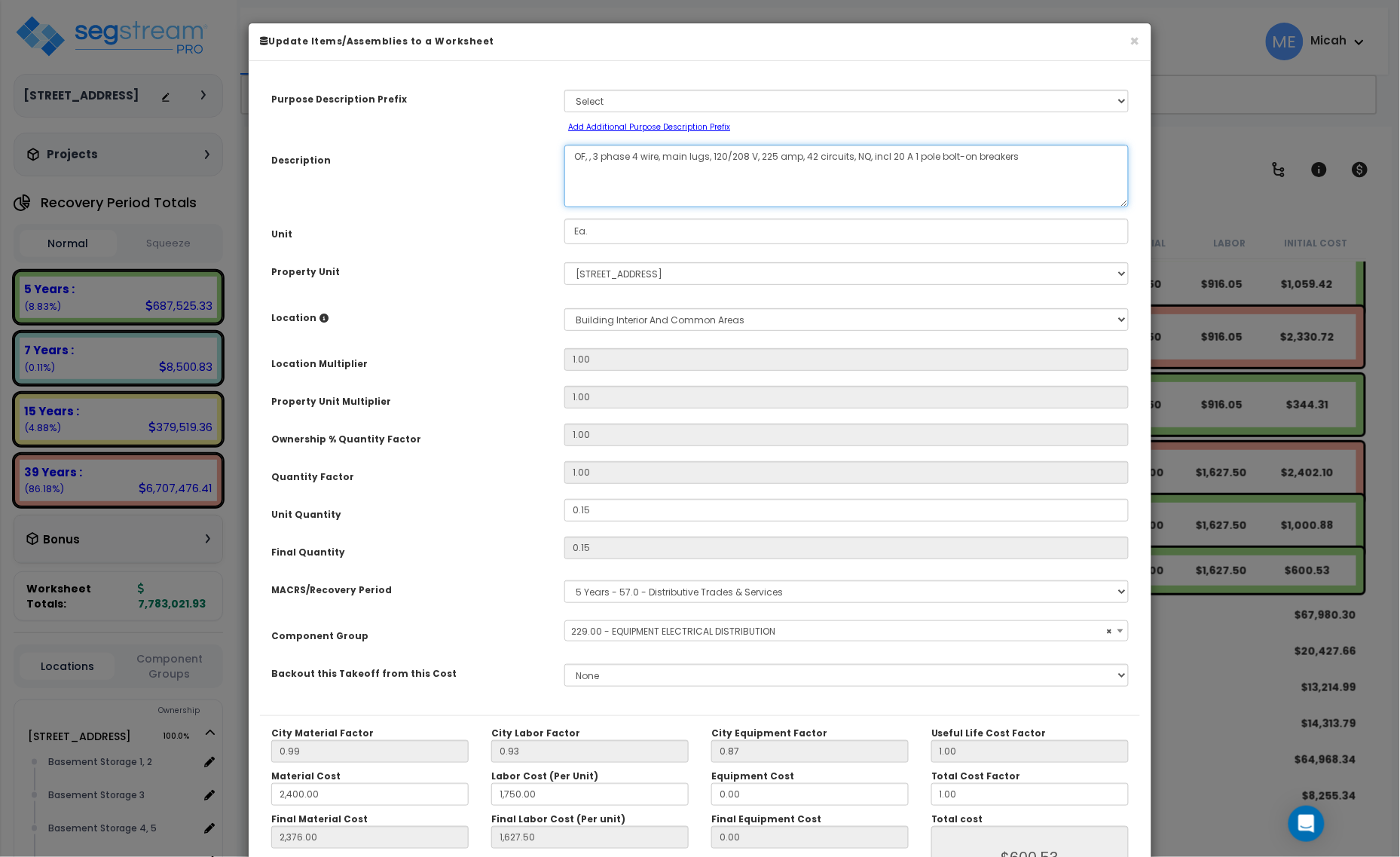
type textarea "OF, p, 3 phase 4 wire, main lugs, 120/208 V, 225 amp, 42 circuits, NQ, incl 20 …"
select select "57033"
type textarea "OF, pane, 3 phase 4 wire, main lugs, 120/208 V, 225 amp, 42 circuits, NQ, incl …"
select select "57033"
type textarea "OF, panel , 3 phase 4 wire, main lugs, 120/208 V, 225 amp, 42 circuits, NQ, inc…"
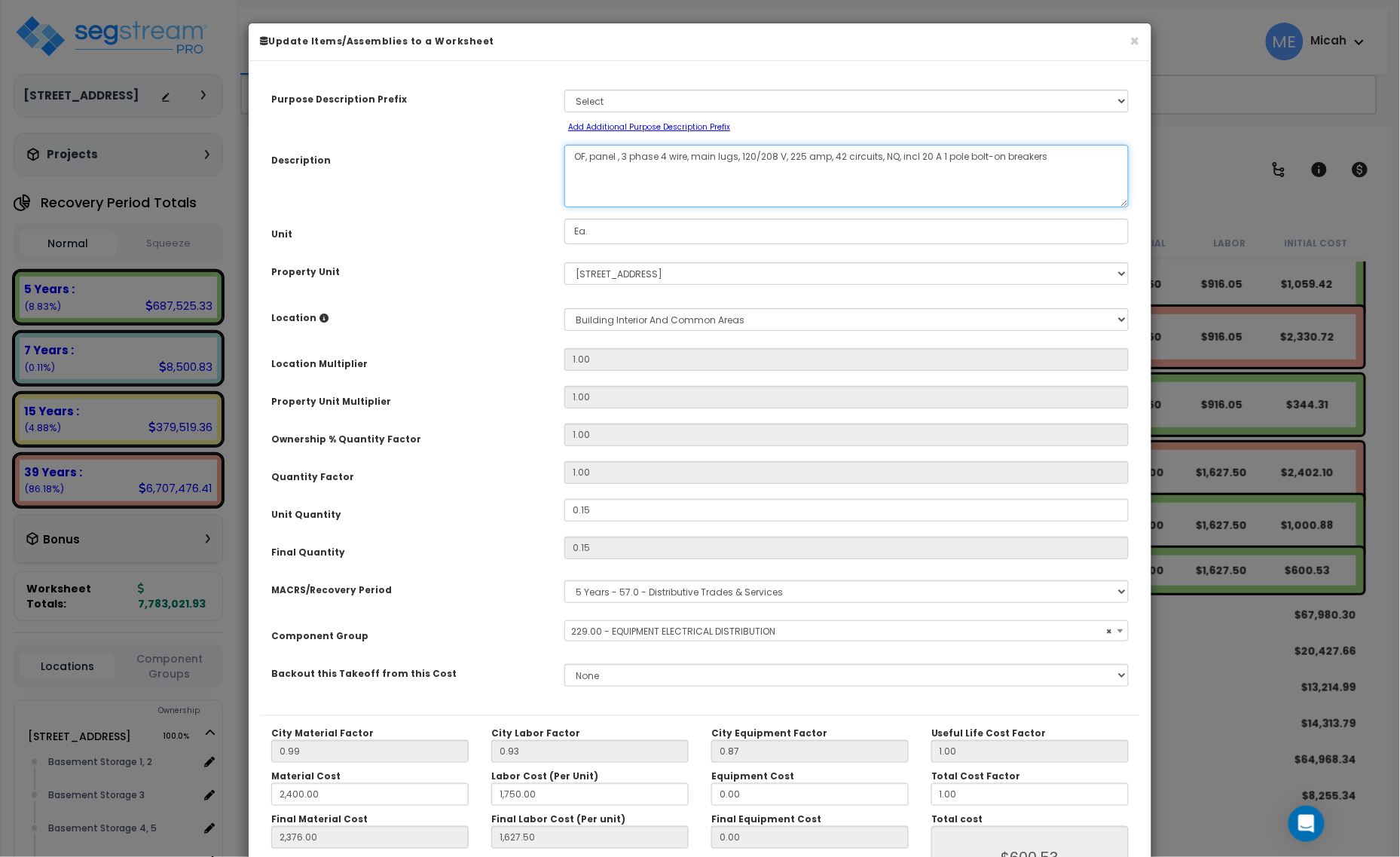
select select "57033"
type textarea "OF, panel meter 1, 3 phase 4 wire, main lugs, 120/208 V, 225 amp, 42 circuits, …"
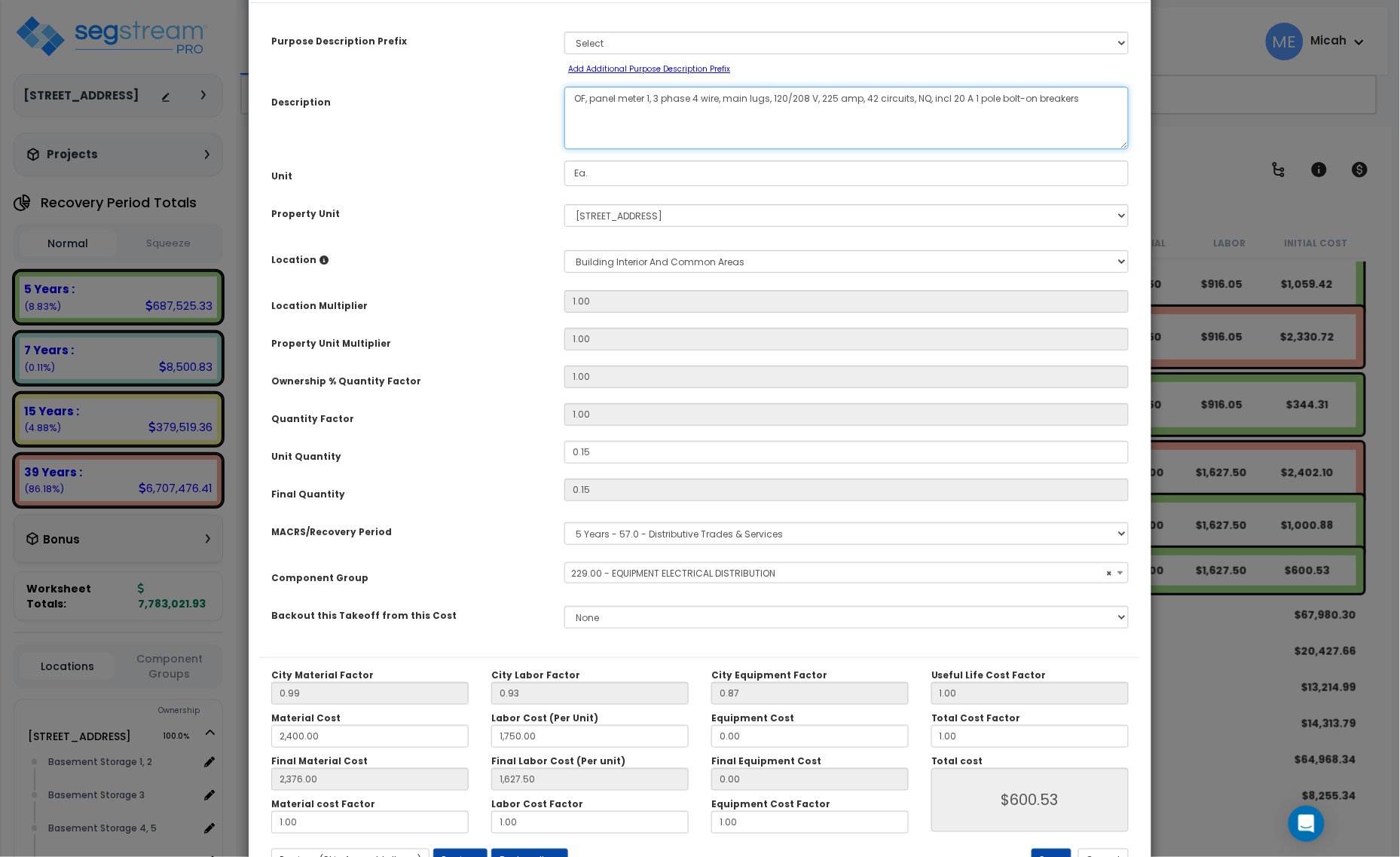
scroll to position [118, 0]
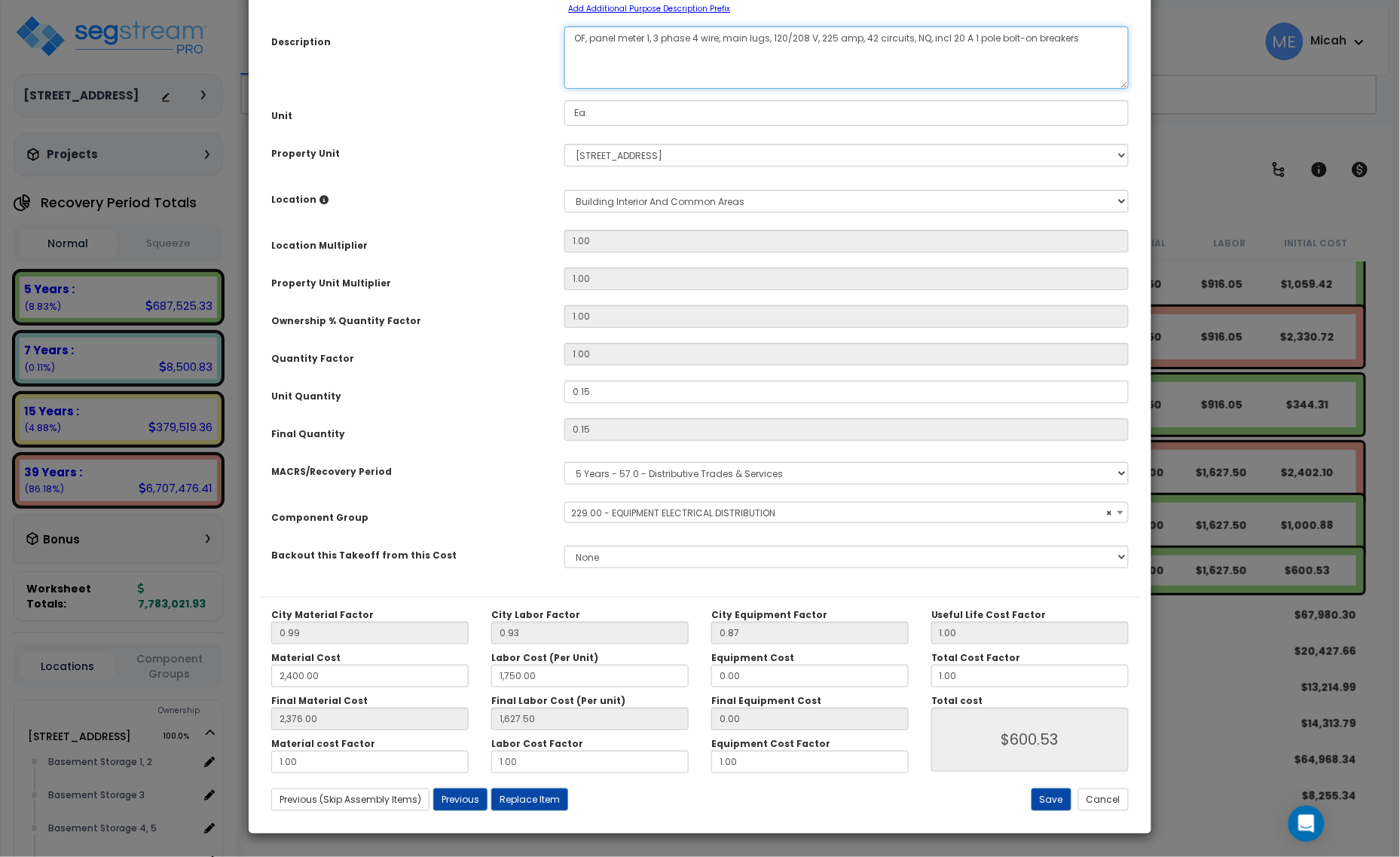
select select "57033"
type textarea "OF, panel meter 1, 3 phase 4 wire, main lugs, 120/208 V, 225 amp, 42 circuits, …"
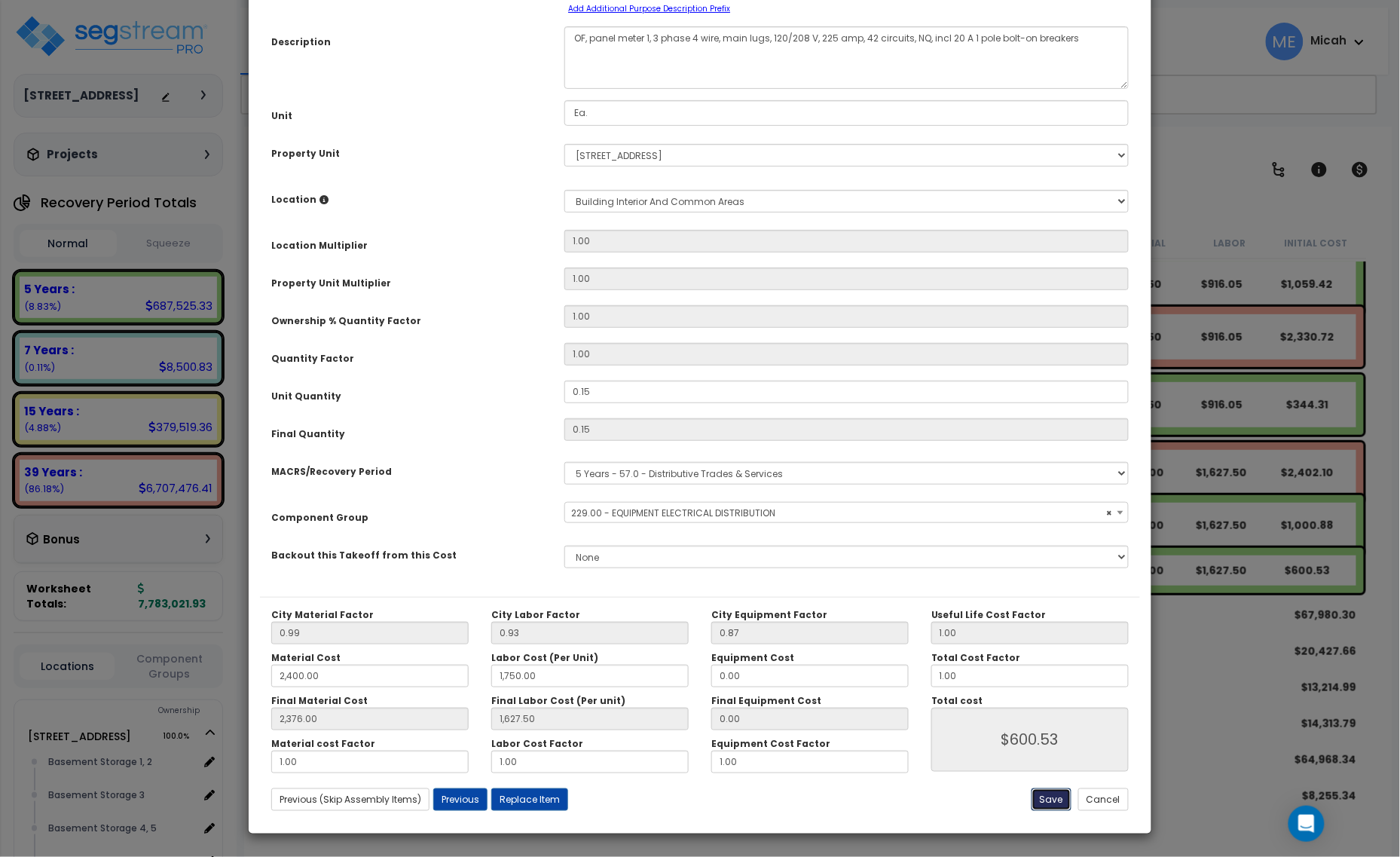
select select "57033"
click at [1056, 807] on button "Save" at bounding box center [1052, 799] width 40 height 23
type input "2400.00"
type input "1750.00"
type input "2376.00"
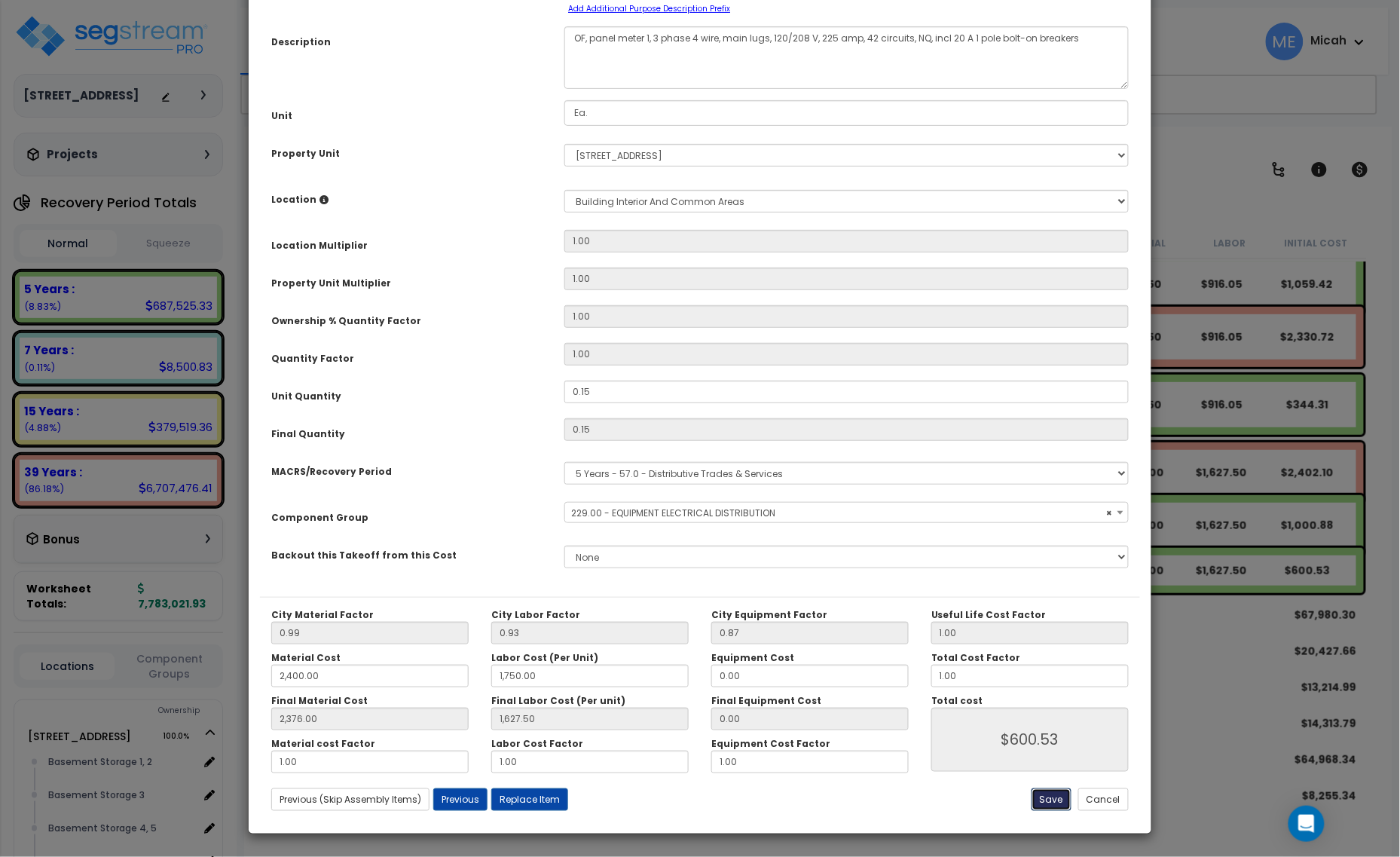
type input "1627.50"
type input "600.53"
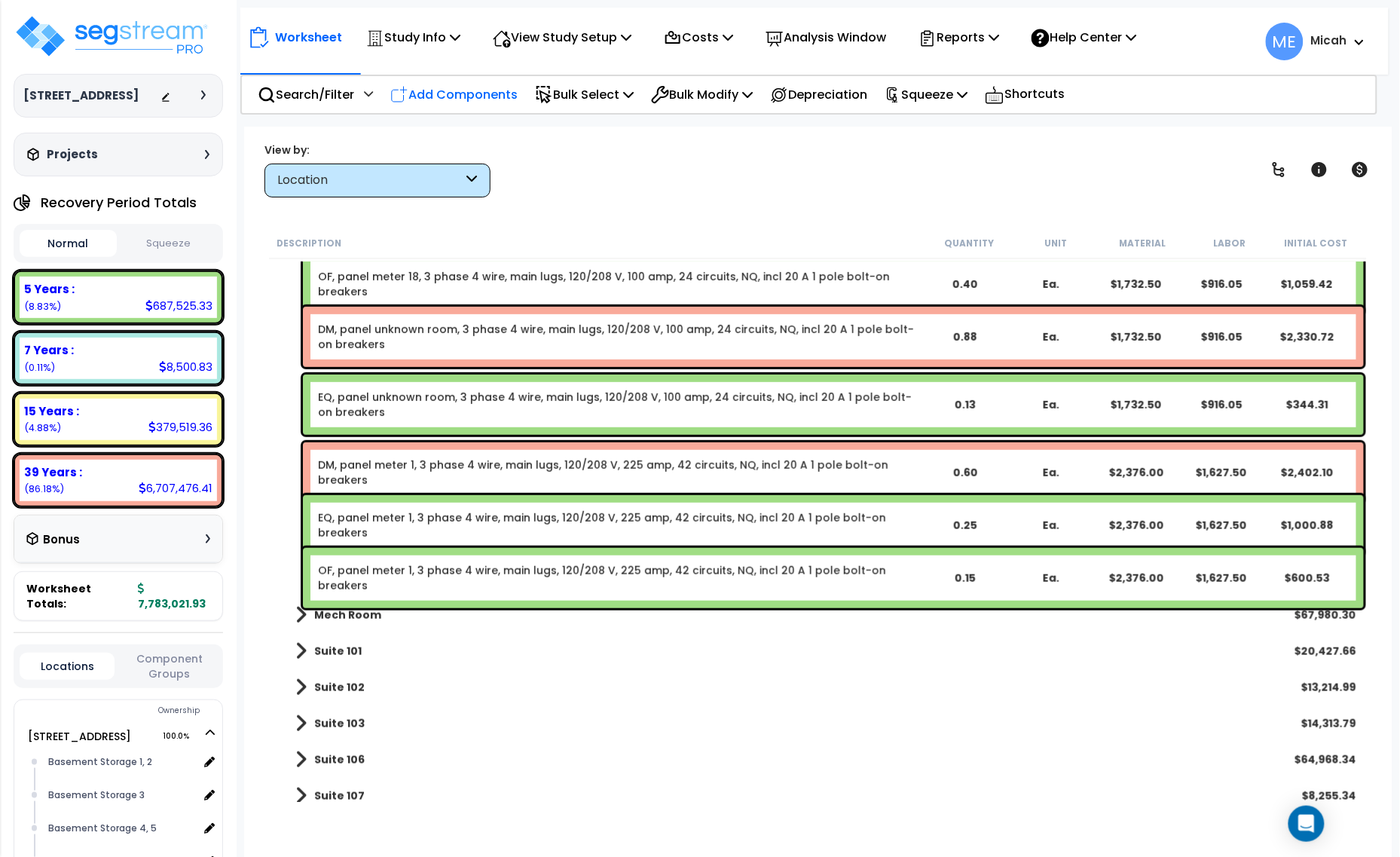
click at [447, 99] on p "Add Components" at bounding box center [454, 95] width 127 height 21
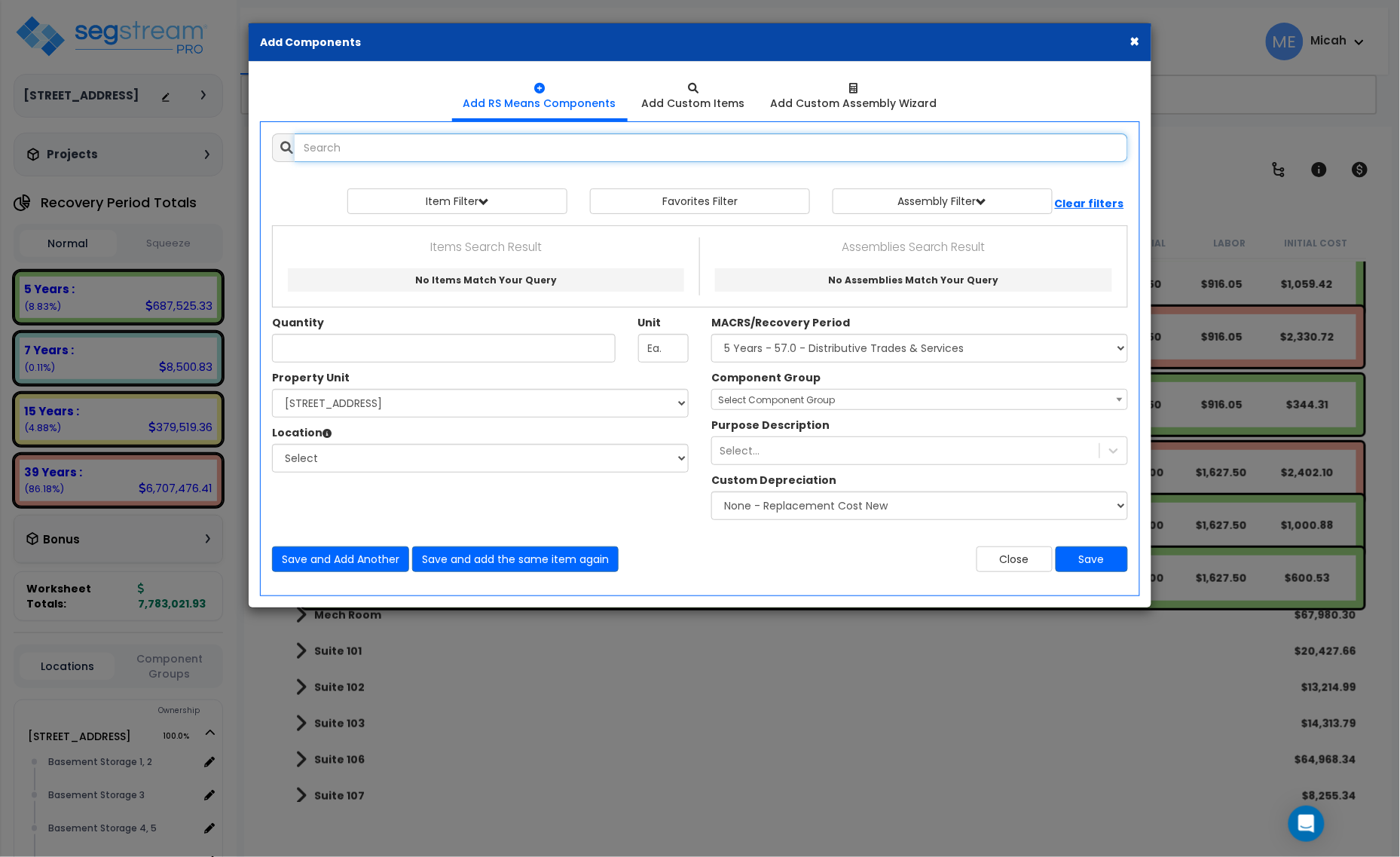
select select
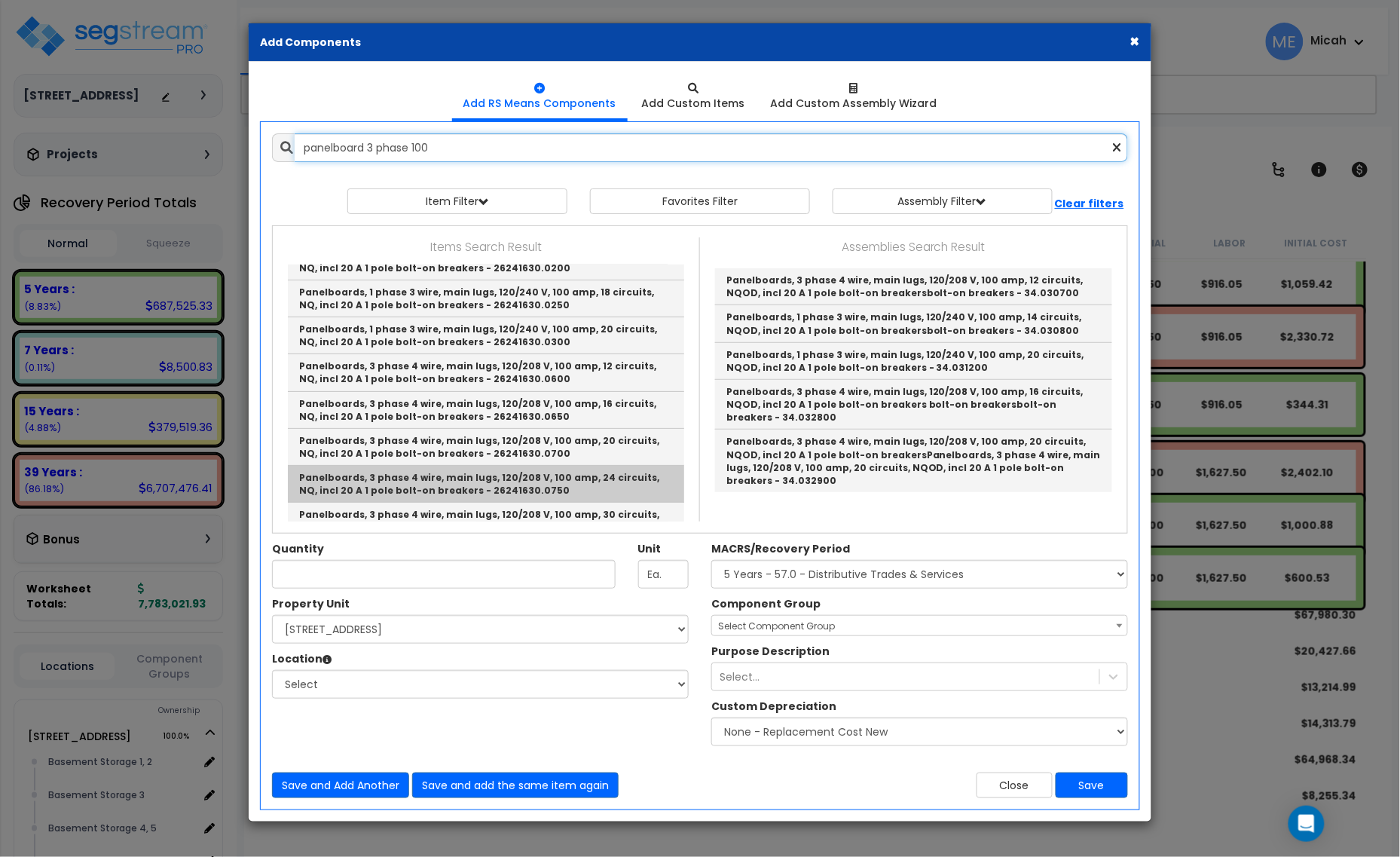
scroll to position [94, 0]
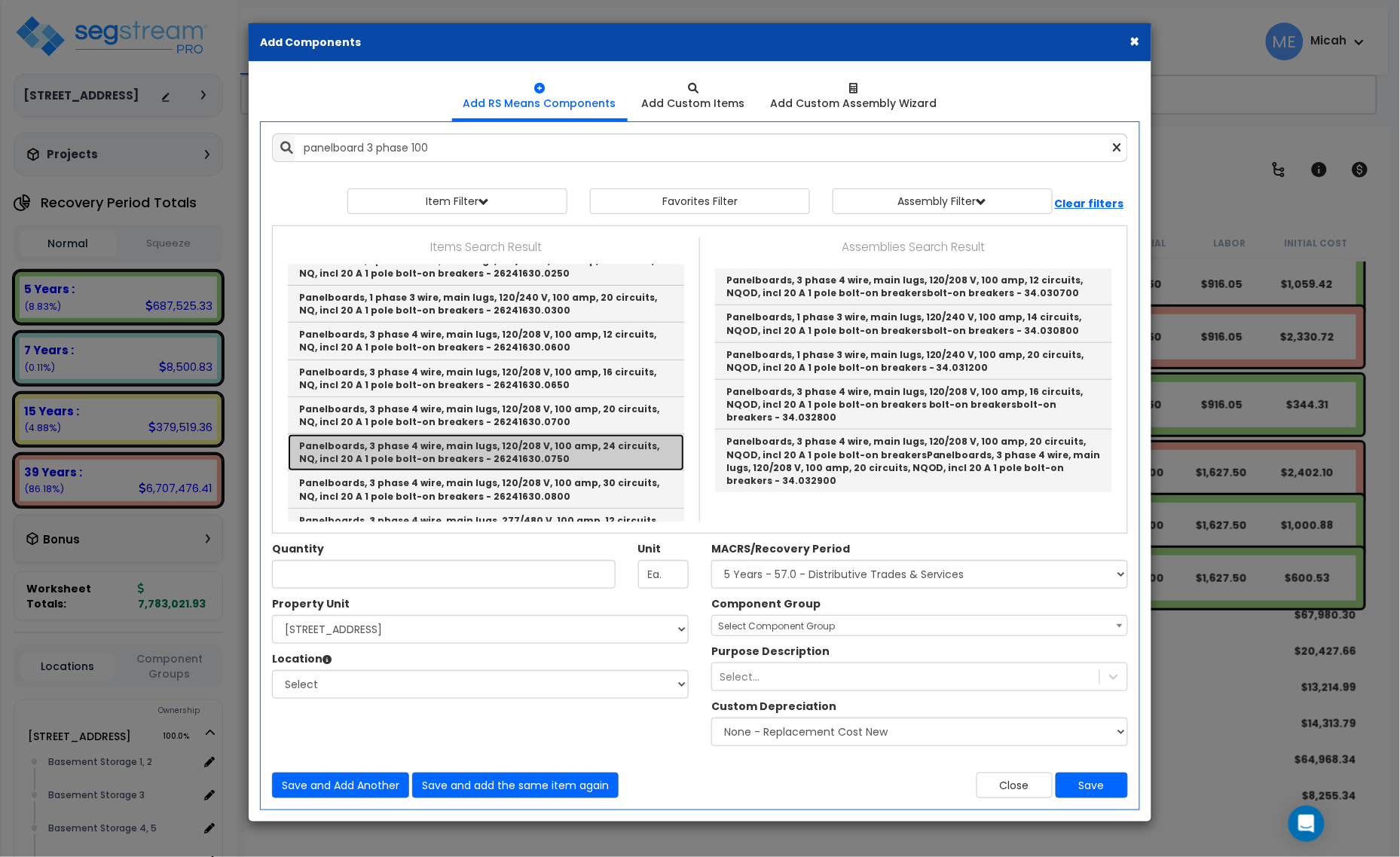
click at [583, 452] on link "Panelboards, 3 phase 4 wire, main lugs, 120/208 V, 100 amp, 24 circuits, NQ, in…" at bounding box center [485, 452] width 396 height 37
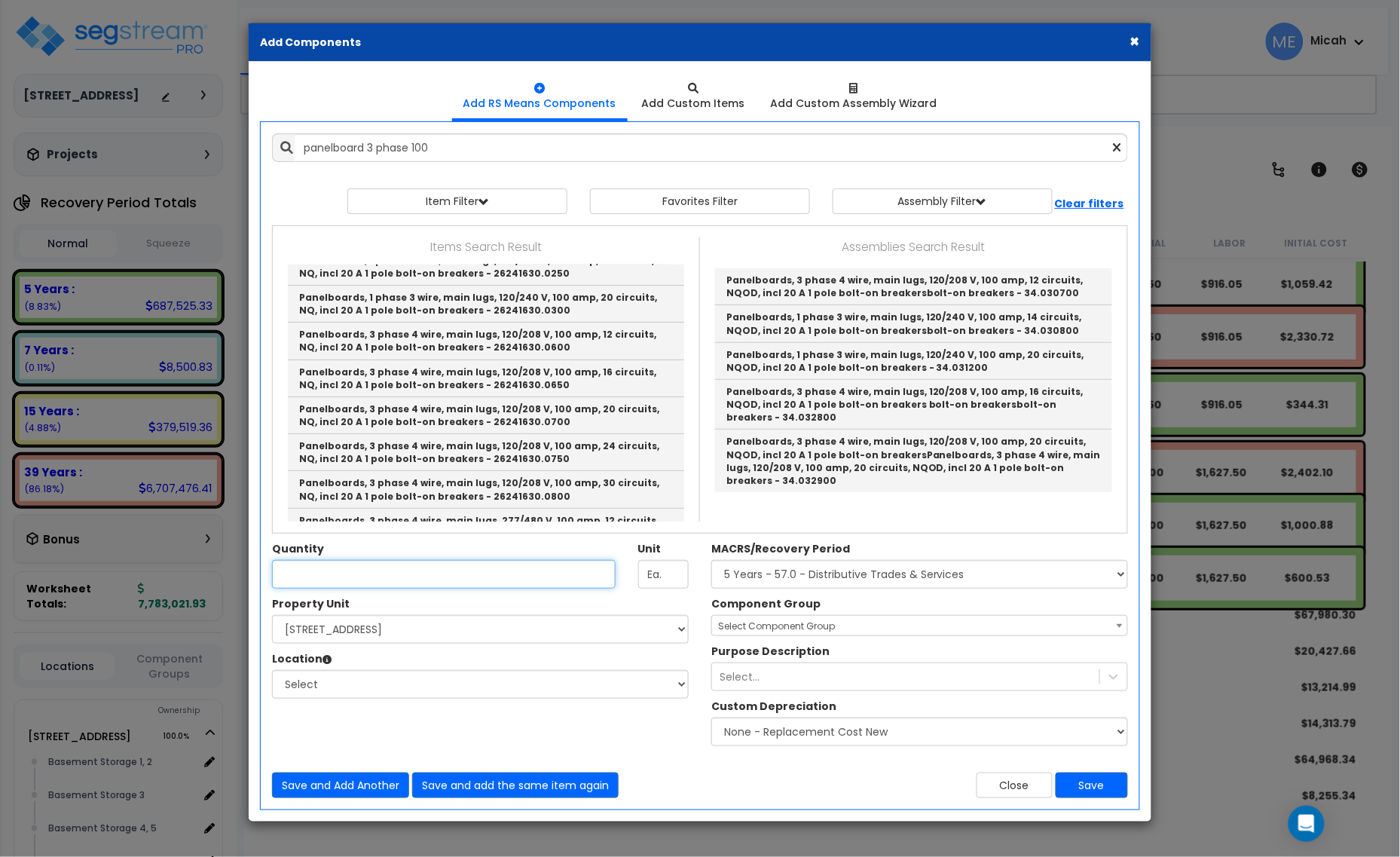
type input "Panelboards, 3 phase 4 wire, main lugs, 120/208 V, 100 amp, 24 circuits, NQ, in…"
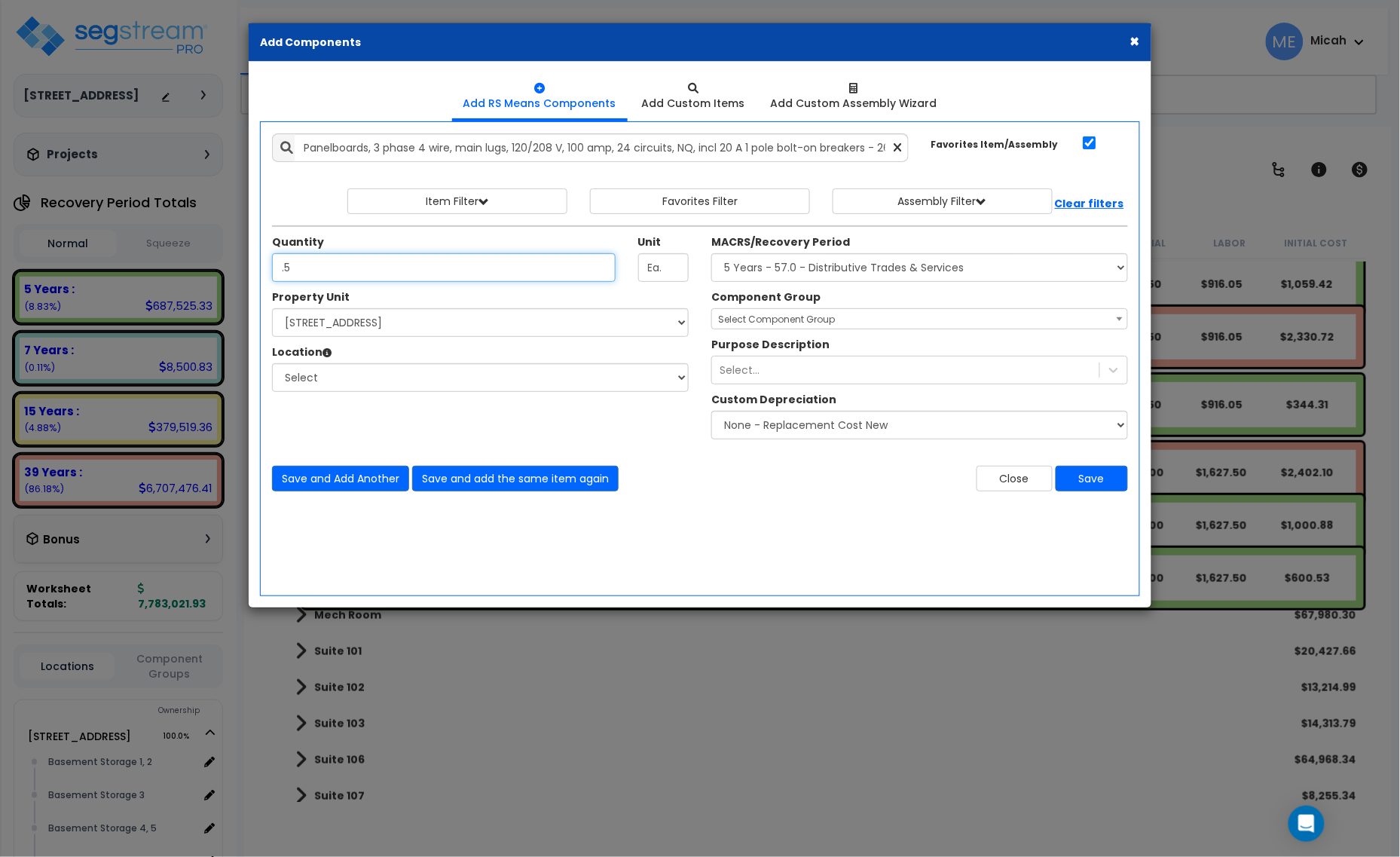
type input ".5"
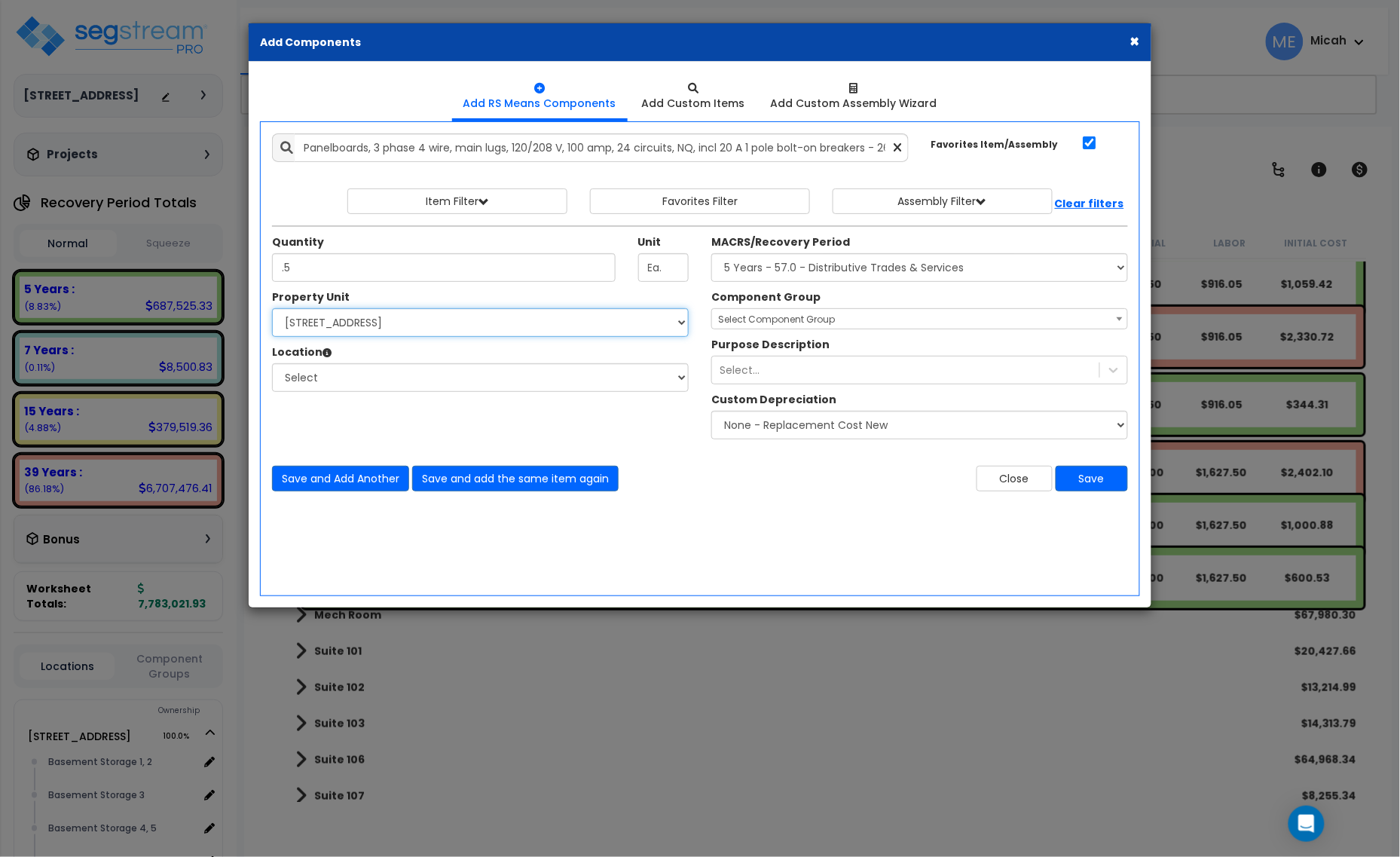
click at [416, 328] on select "Select [STREET_ADDRESS] Site Improvements" at bounding box center [481, 323] width 417 height 29
select select "170921"
click at [272, 309] on select "Select [STREET_ADDRESS] Site Improvements" at bounding box center [481, 323] width 417 height 29
click at [413, 377] on select "Select Basement Storage 1, 2 Basement Storage 3 Basement Storage 4, 5 Building …" at bounding box center [481, 378] width 417 height 29
select select "31953"
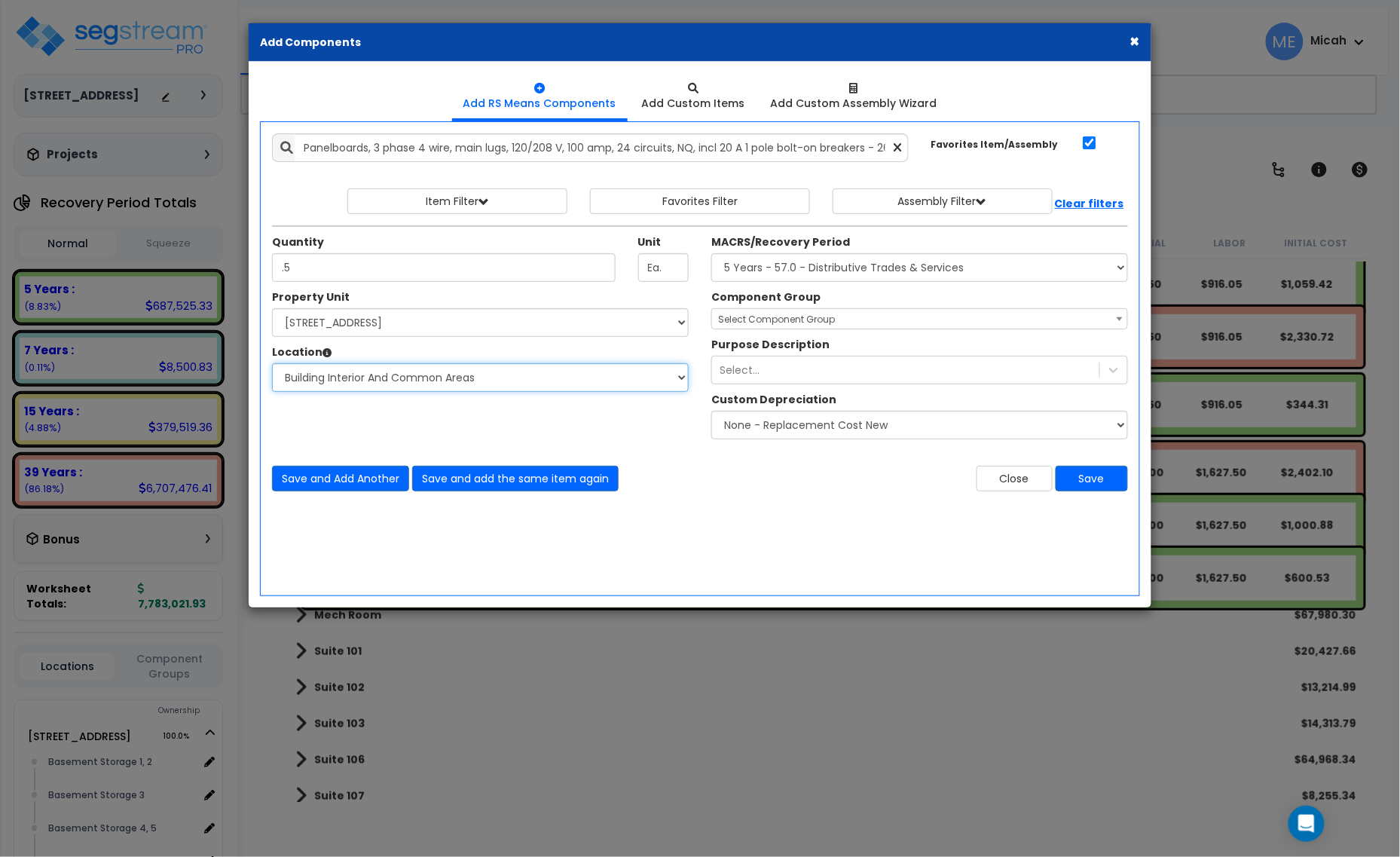
click at [272, 364] on select "Select Basement Storage 1, 2 Basement Storage 3 Basement Storage 4, 5 Building …" at bounding box center [481, 378] width 417 height 29
select select
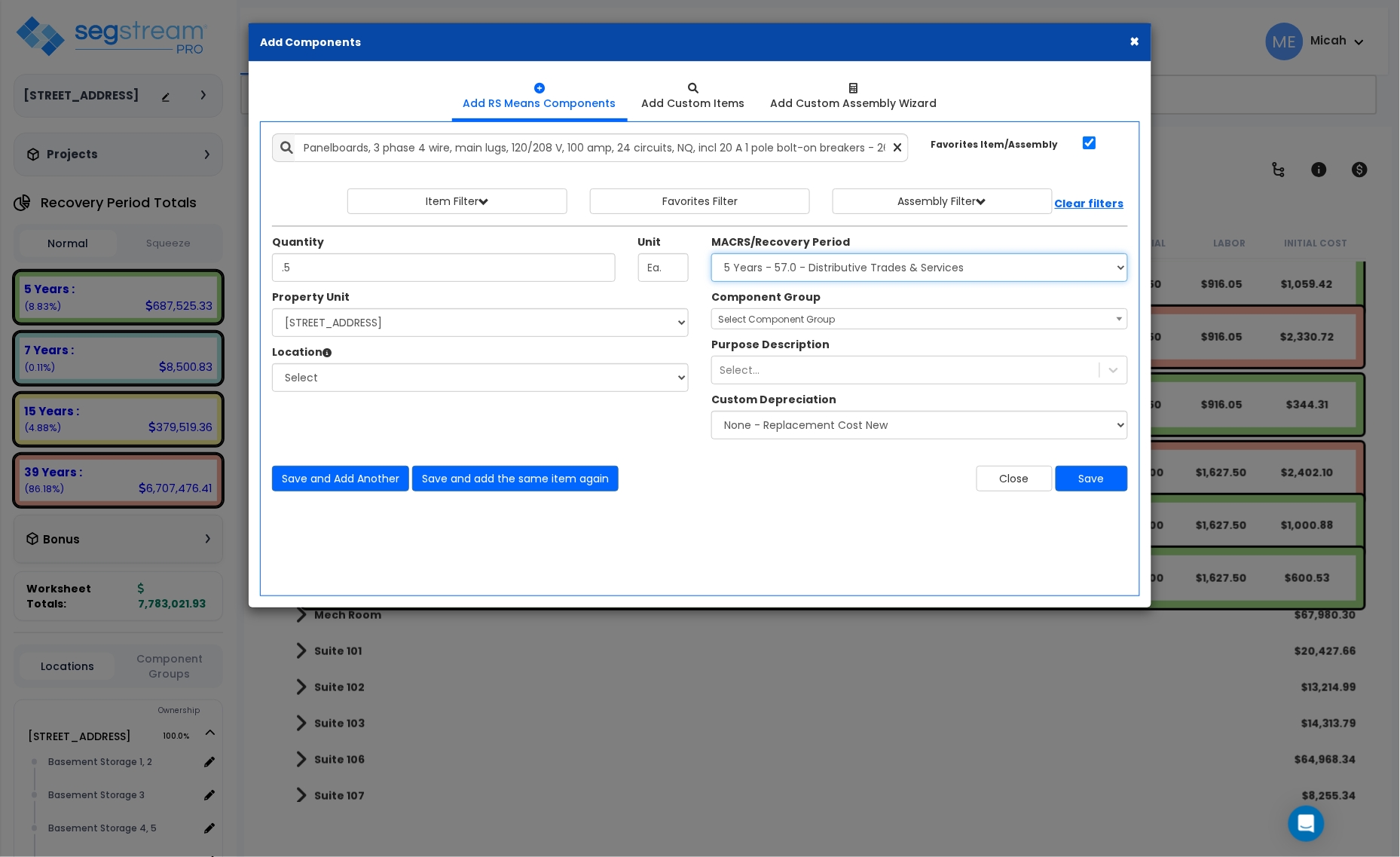
click at [785, 270] on select "Select MACRS/Recovery Period 5 Years - 57.0 - Distributive Trades & Services 5 …" at bounding box center [920, 268] width 417 height 29
select select "3669"
click at [712, 254] on select "Select MACRS/Recovery Period 5 Years - 57.0 - Distributive Trades & Services 5 …" at bounding box center [920, 268] width 417 height 29
click at [781, 322] on span "Select Component Group" at bounding box center [777, 319] width 117 height 13
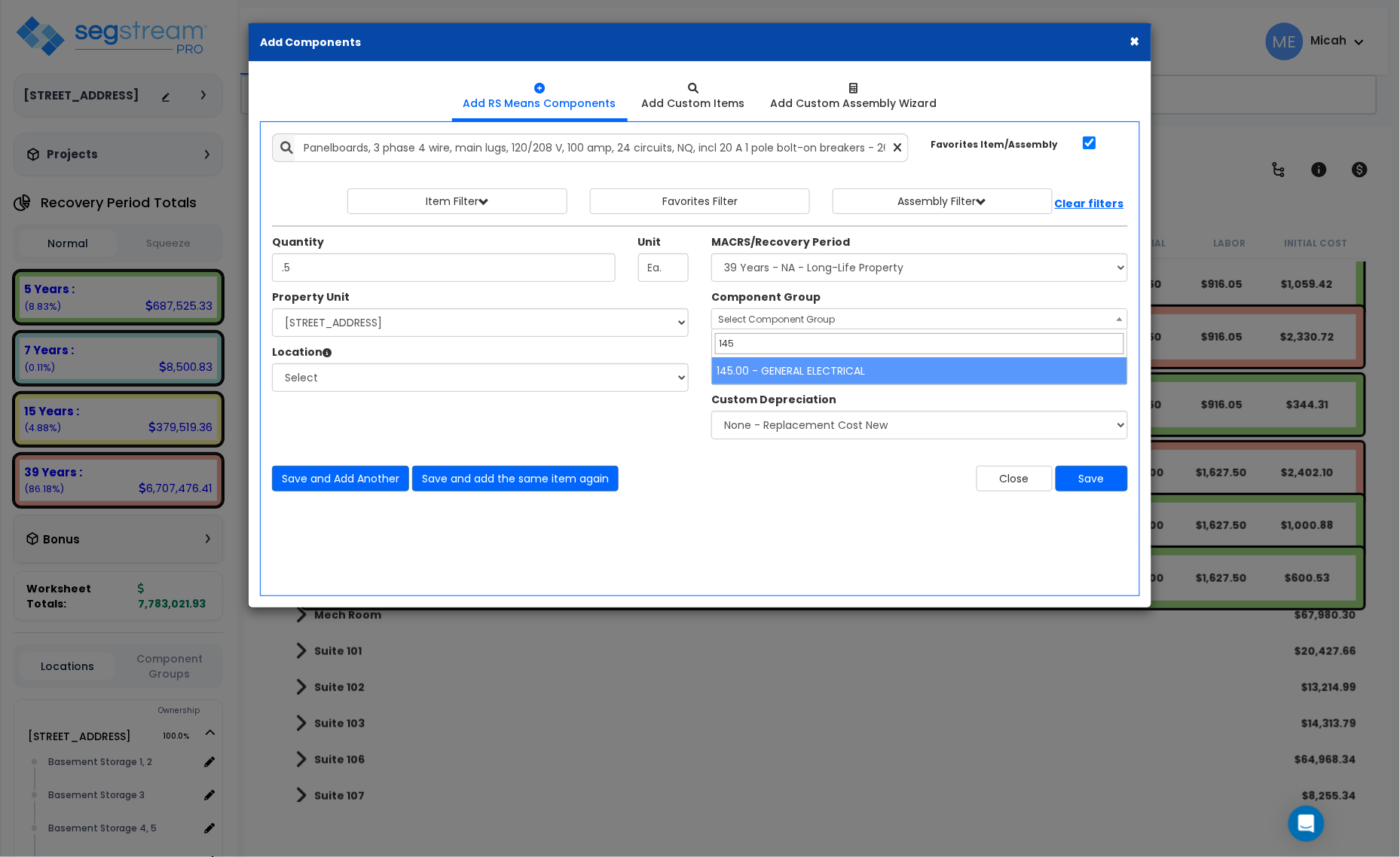
type input "145"
select select "56955"
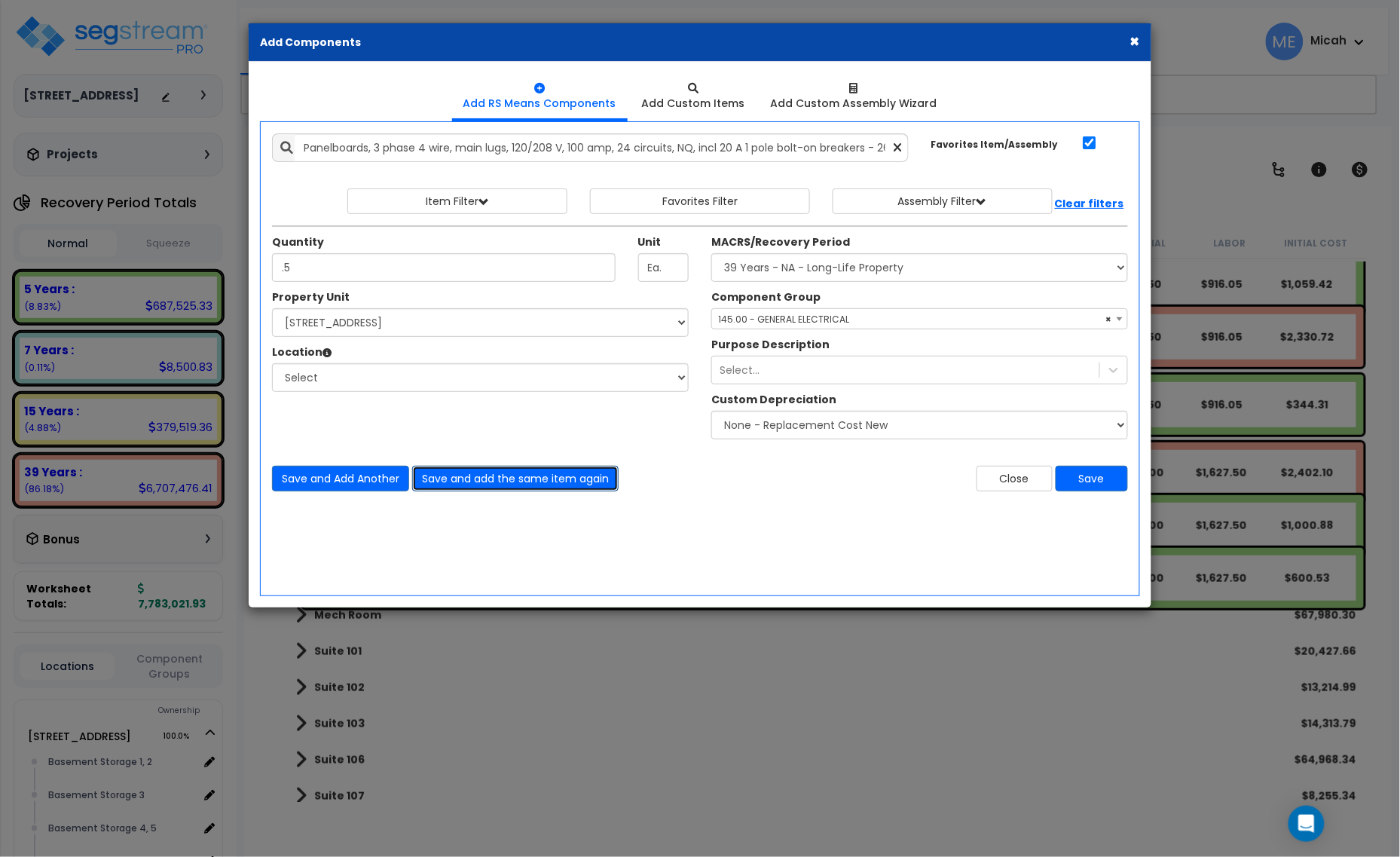
click at [576, 488] on button "Save and add the same item again" at bounding box center [515, 478] width 207 height 25
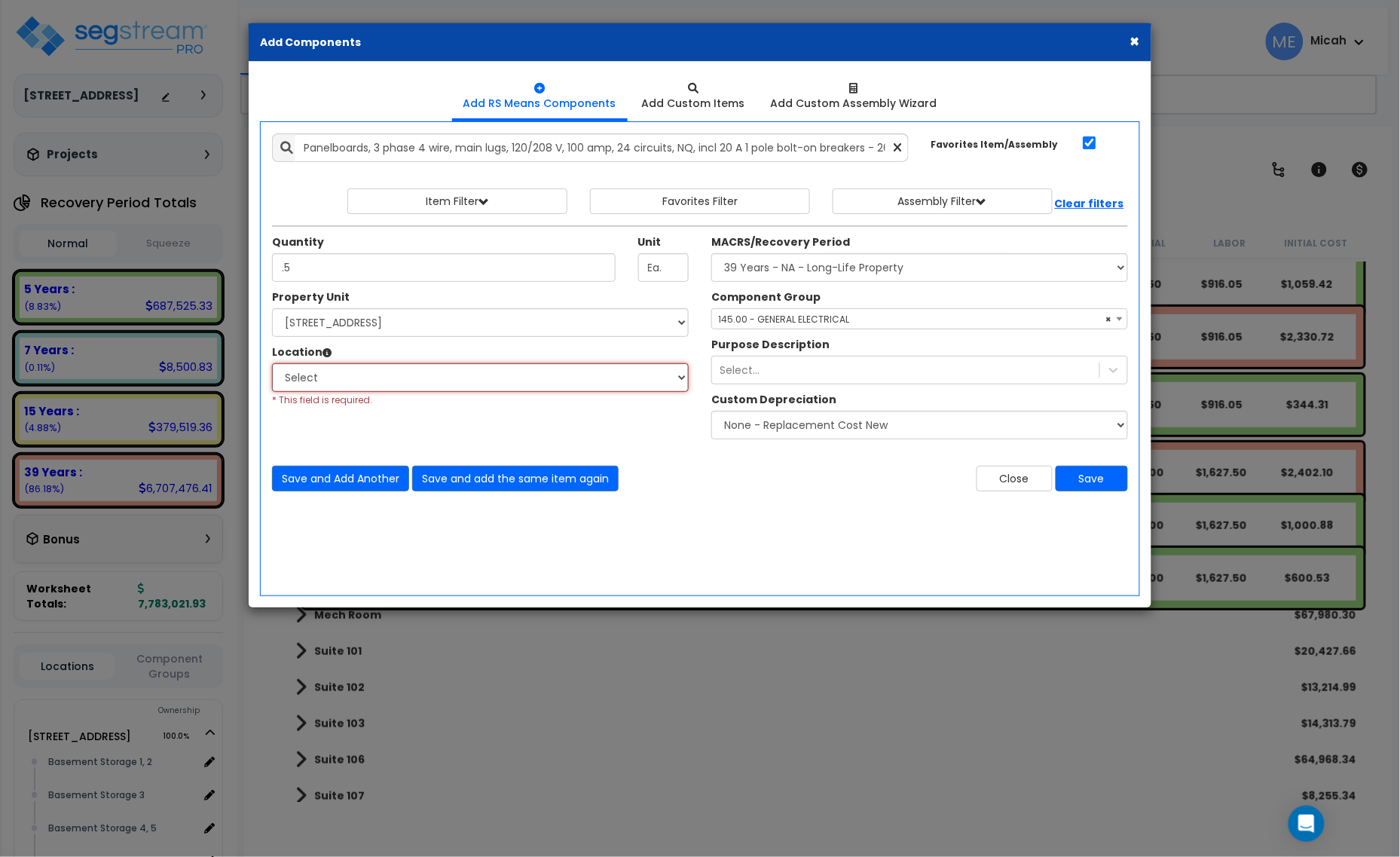
click at [396, 384] on select "Select Basement Storage 1, 2 Basement Storage 3 Basement Storage 4, 5 Building …" at bounding box center [481, 378] width 417 height 29
select select "31953"
click at [272, 364] on select "Select Basement Storage 1, 2 Basement Storage 3 Basement Storage 4, 5 Building …" at bounding box center [481, 378] width 417 height 29
click at [498, 479] on button "Save and add the same item again" at bounding box center [515, 478] width 207 height 25
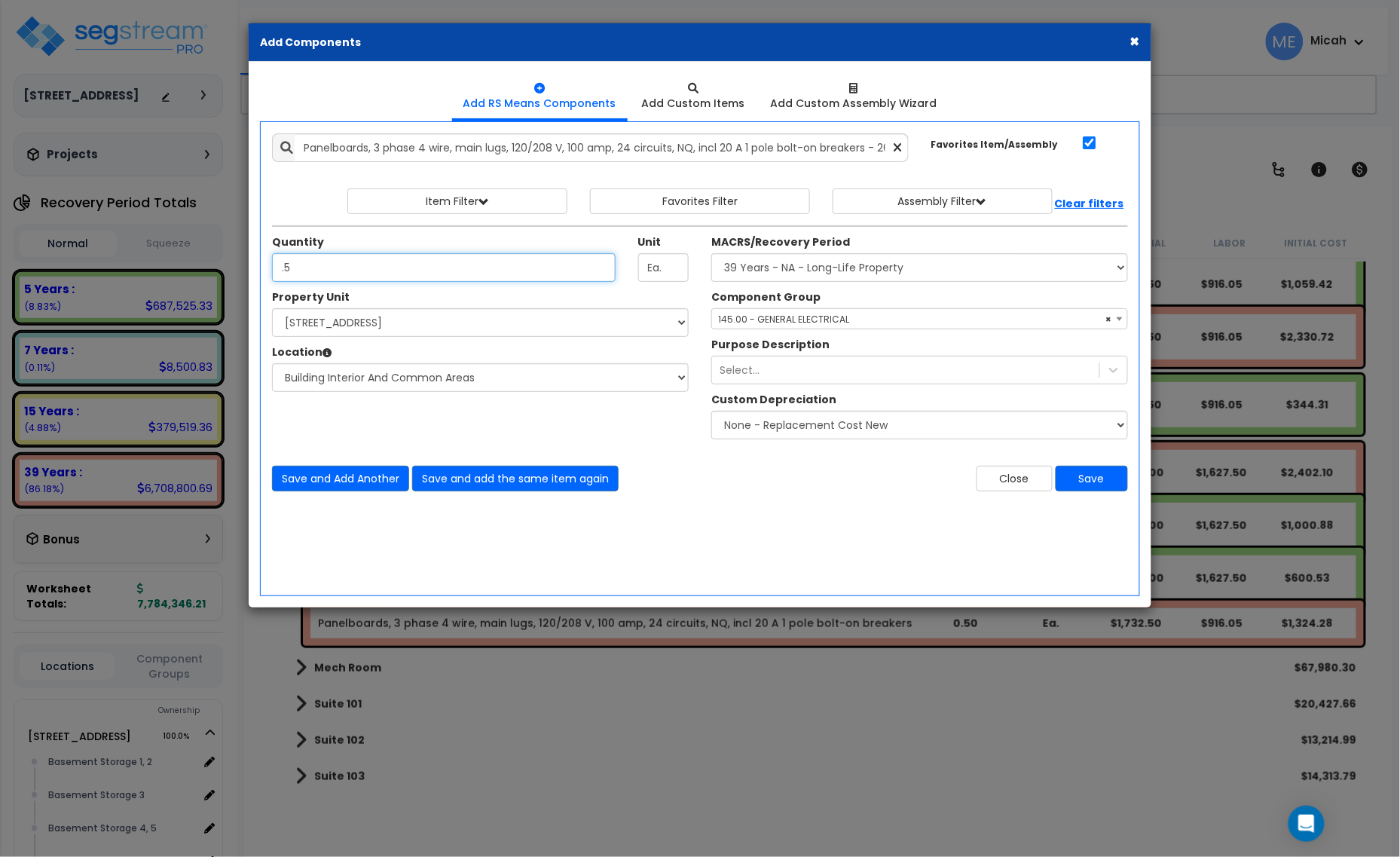
type input ".5"
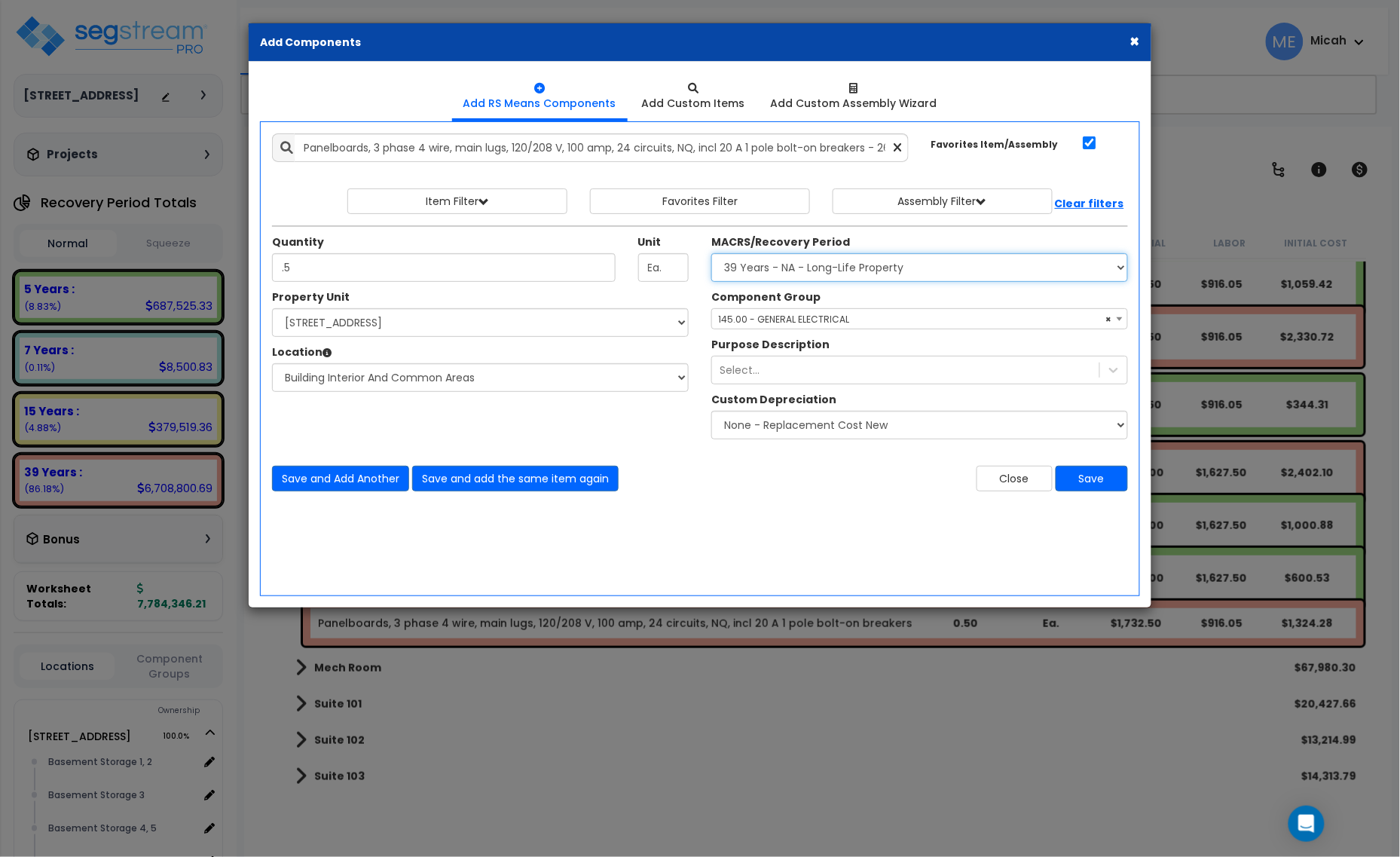
click at [769, 260] on select "Select MACRS/Recovery Period 5 Years - 57.0 - Distributive Trades & Services 5 …" at bounding box center [920, 268] width 417 height 29
select select "3667"
click at [712, 254] on select "Select MACRS/Recovery Period 5 Years - 57.0 - Distributive Trades & Services 5 …" at bounding box center [920, 268] width 417 height 29
click at [784, 318] on span "Select Component Group" at bounding box center [777, 319] width 117 height 13
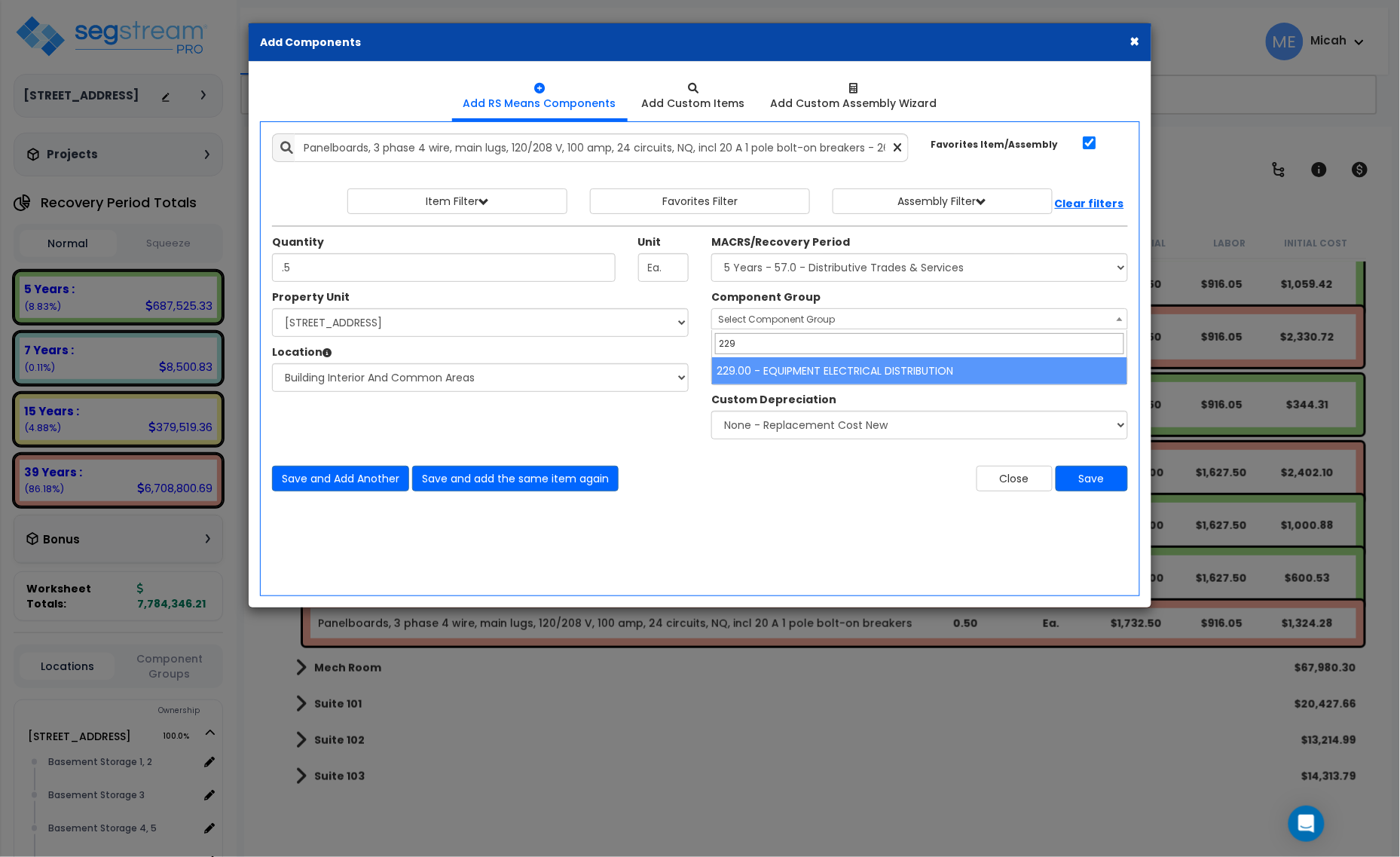
type input "229"
select select "57033"
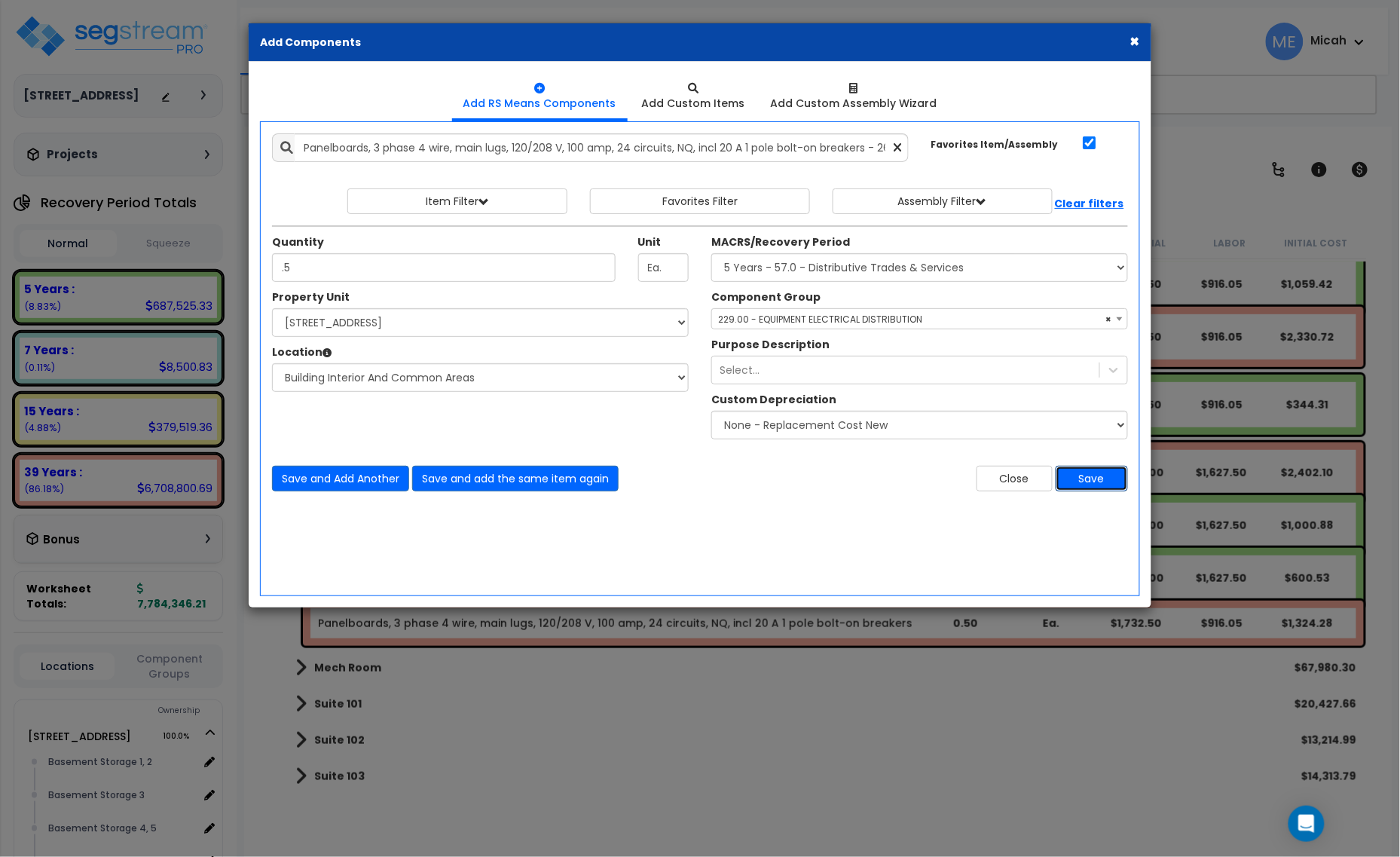
click at [1093, 479] on button "Save" at bounding box center [1092, 478] width 72 height 25
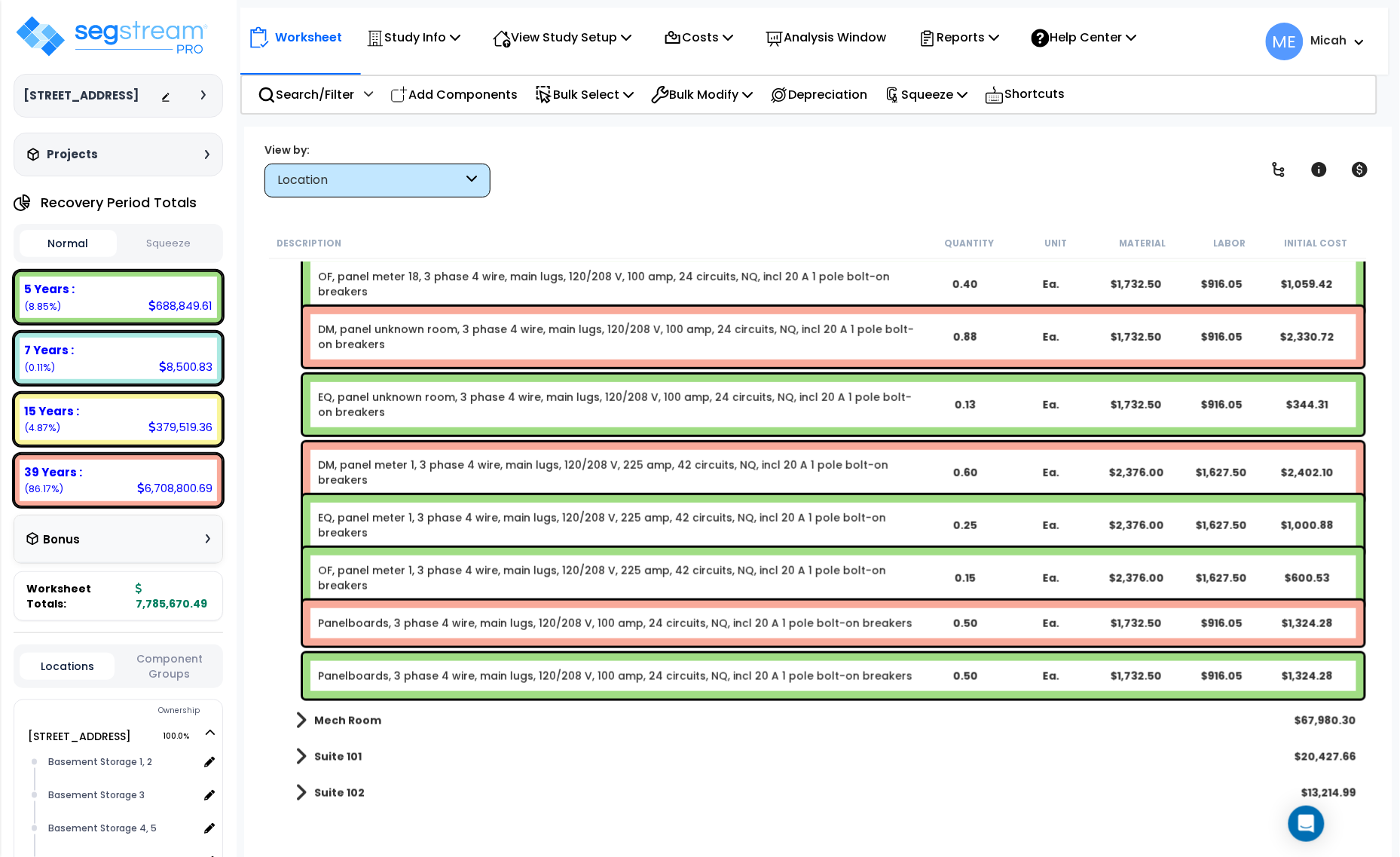
click at [377, 621] on link "Panelboards, 3 phase 4 wire, main lugs, 120/208 V, 100 amp, 24 circuits, NQ, in…" at bounding box center [615, 623] width 594 height 15
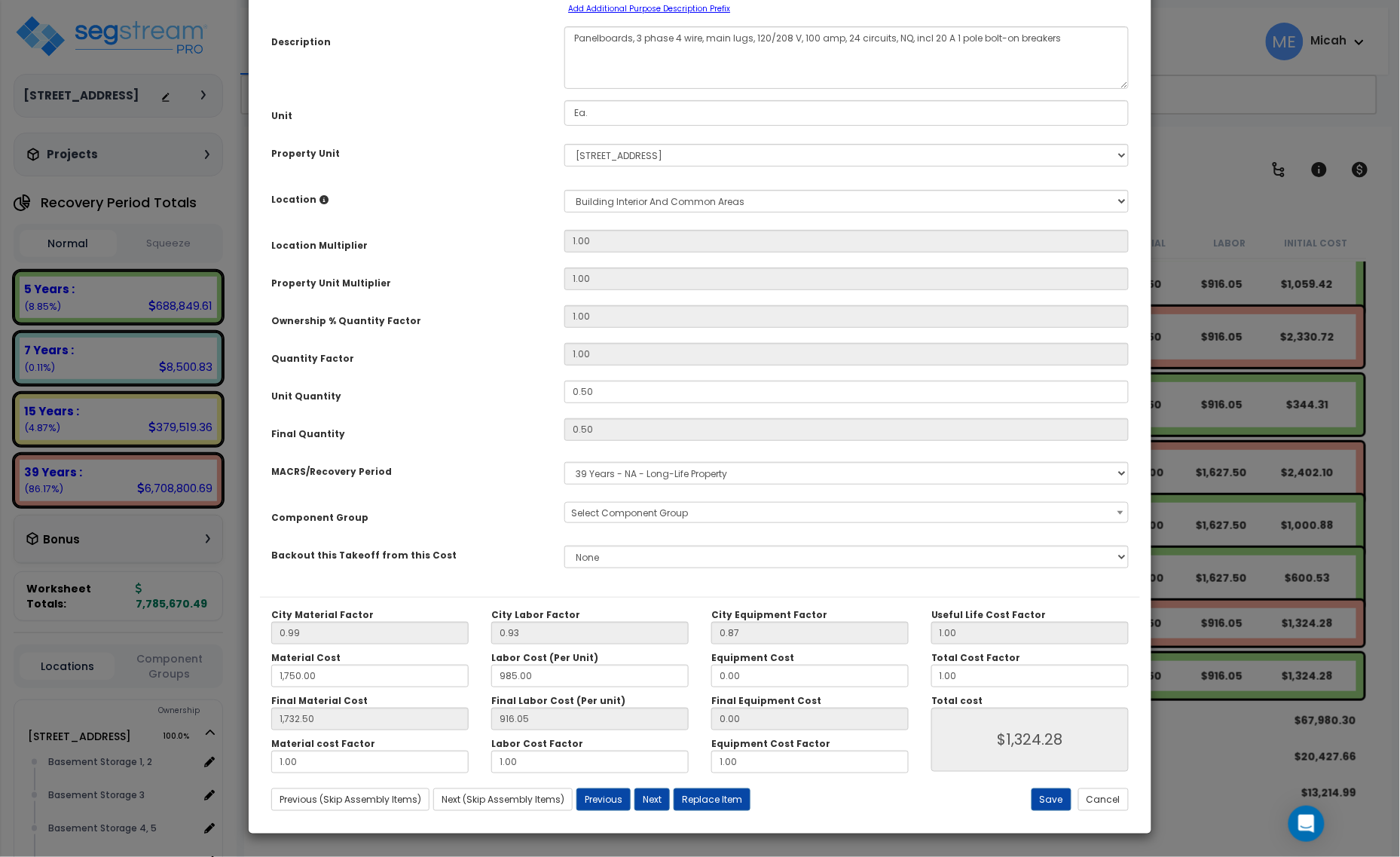
scroll to position [0, 0]
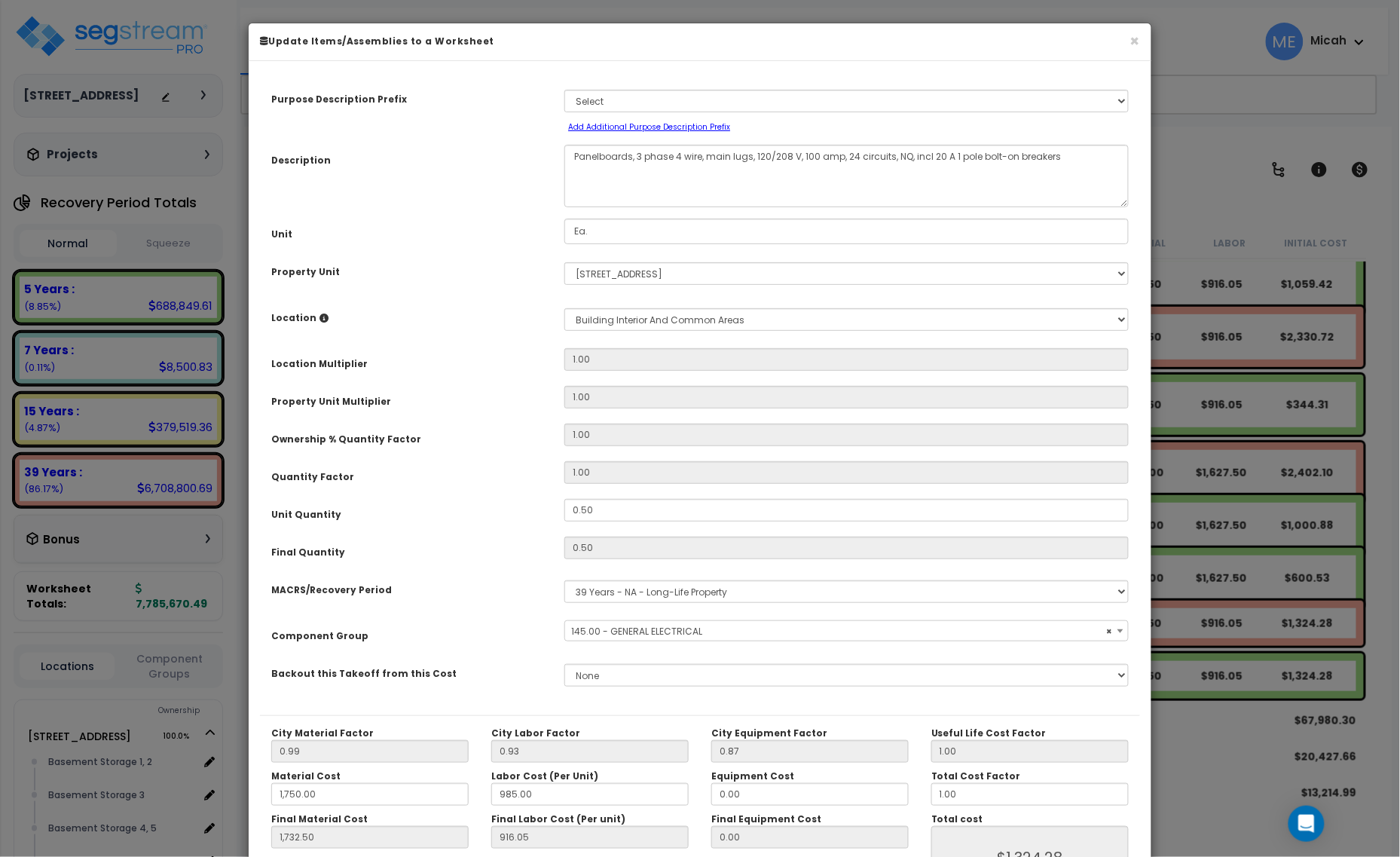
select select "56955"
drag, startPoint x: 631, startPoint y: 154, endPoint x: 575, endPoint y: 155, distance: 56.0
click at [575, 153] on textarea "Panelboards, 3 phase 4 wire, main lugs, 120/208 V, 100 amp, 24 circuits, NQ, in…" at bounding box center [847, 175] width 565 height 62
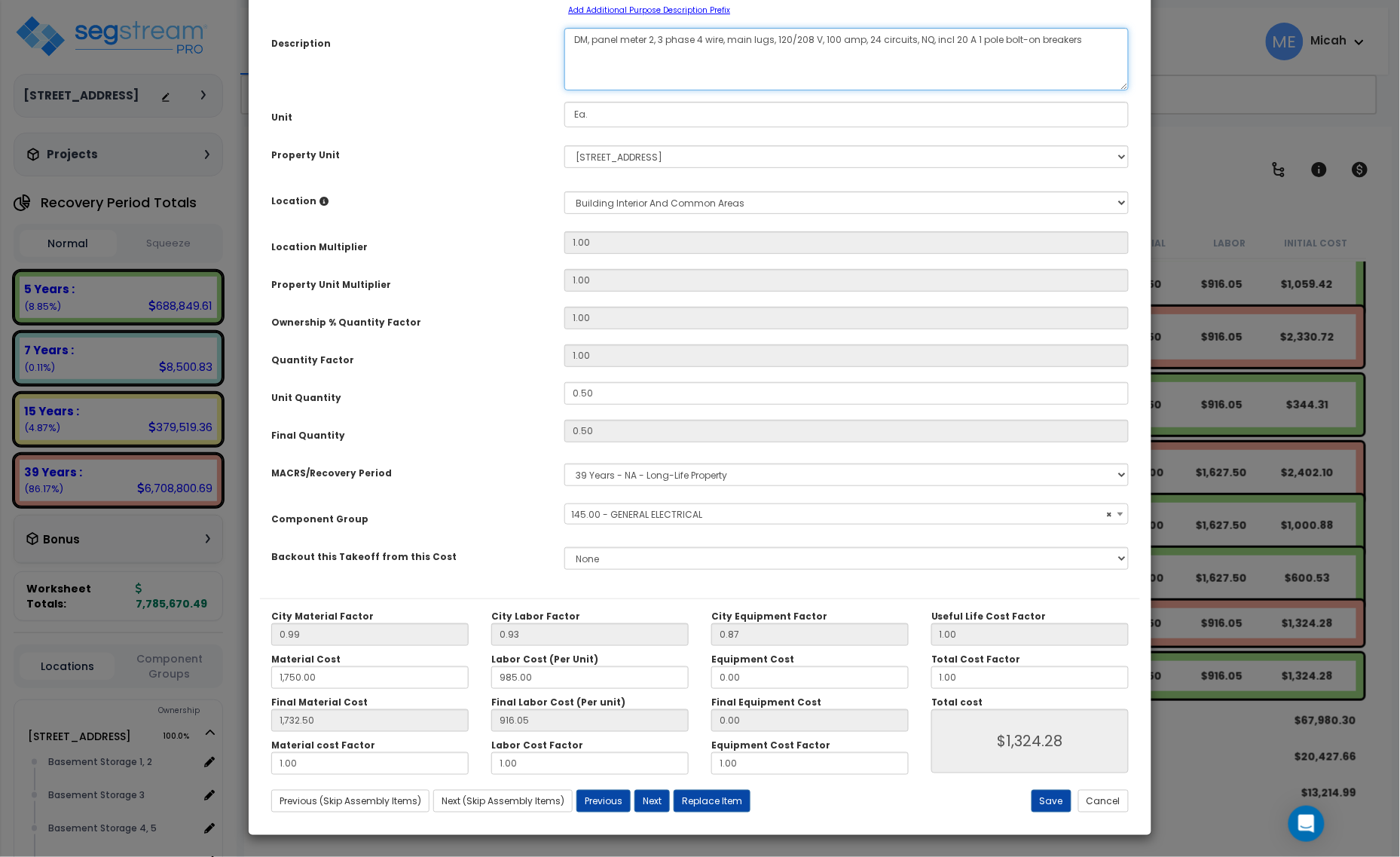
scroll to position [118, 0]
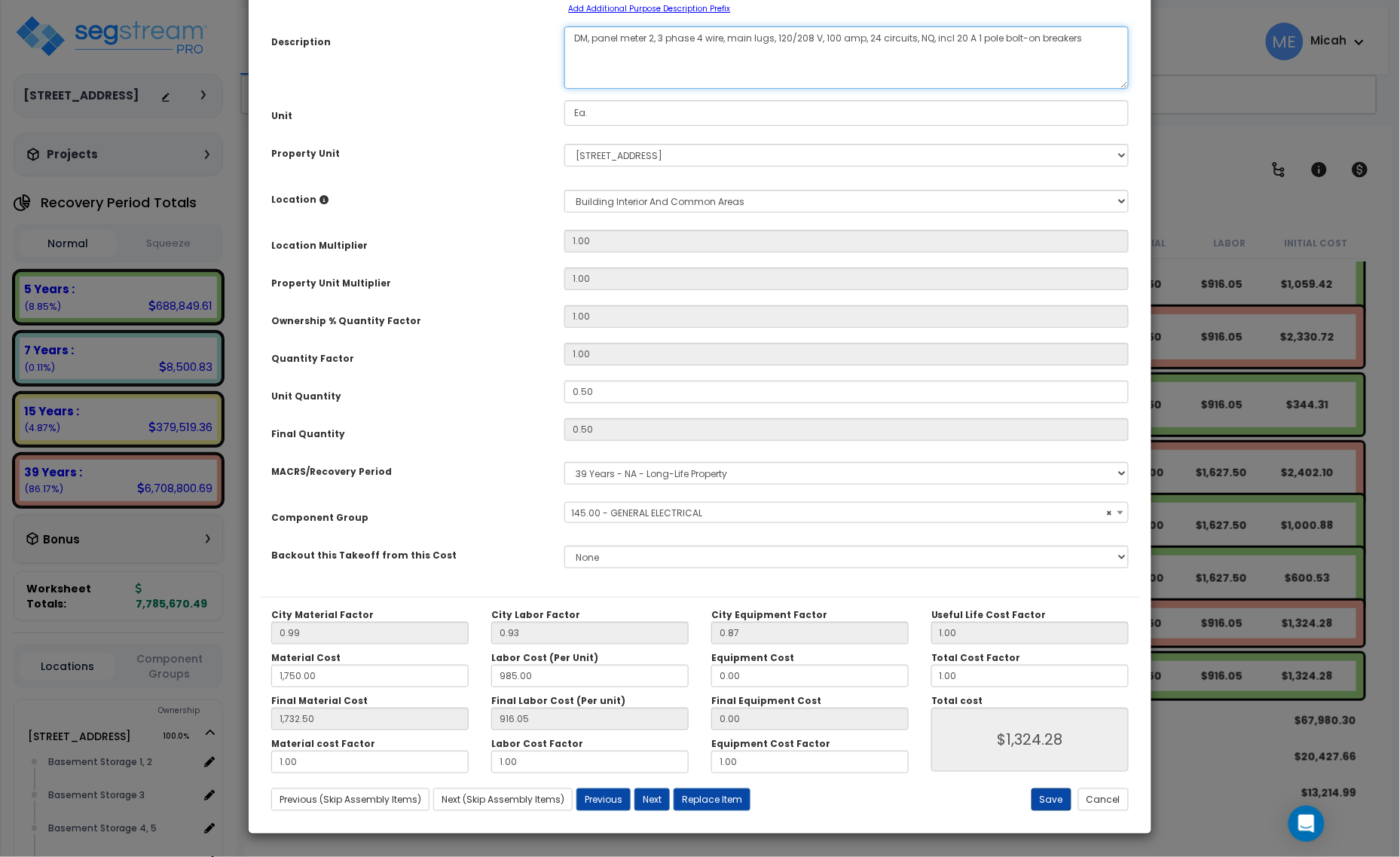
type textarea "DM, panel meter 2, 3 phase 4 wire, main lugs, 120/208 V, 100 amp, 24 circuits, …"
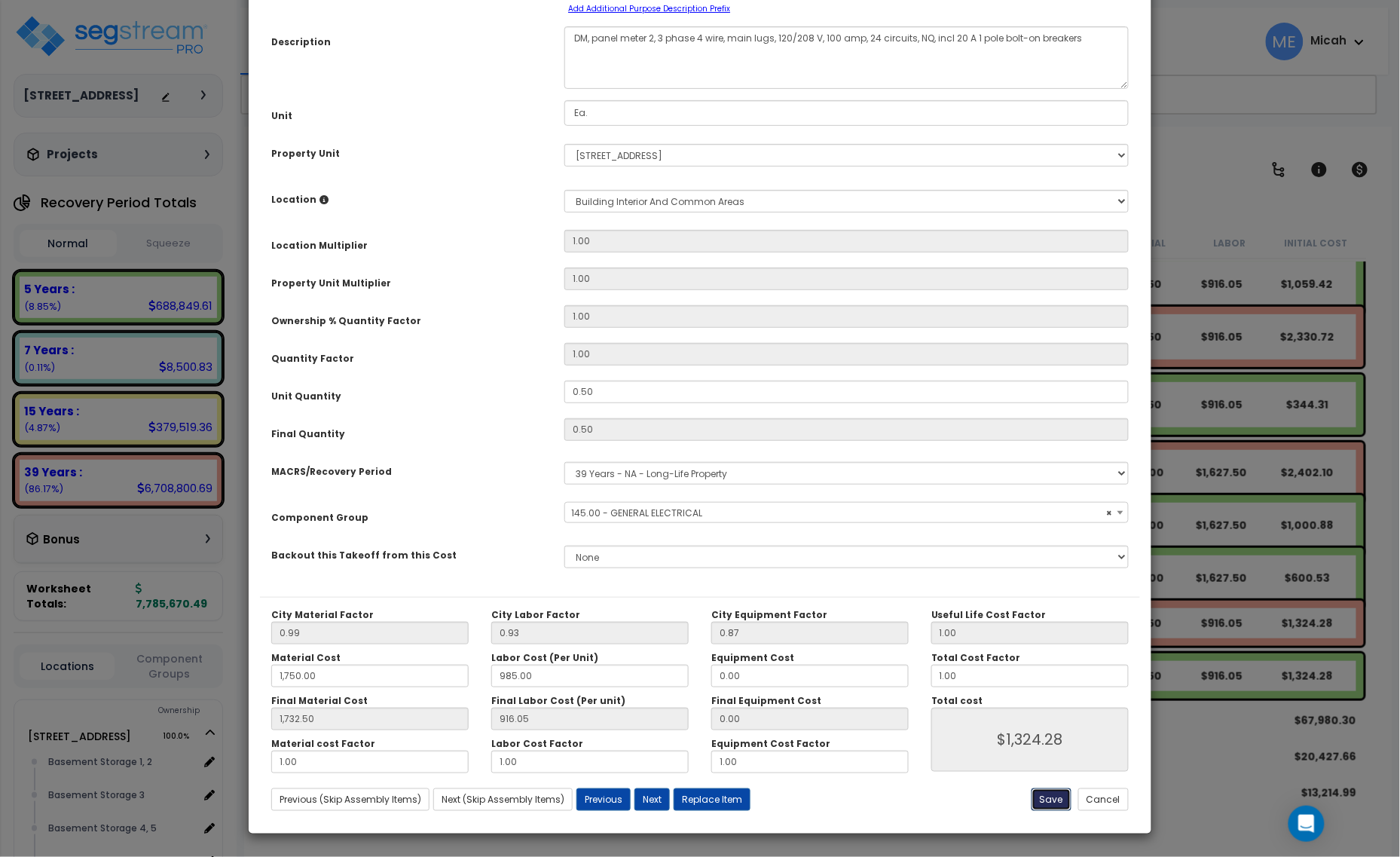
click at [1043, 788] on button "Save" at bounding box center [1052, 799] width 40 height 23
type input "1750.00"
type input "1732.50"
type input "1324.28"
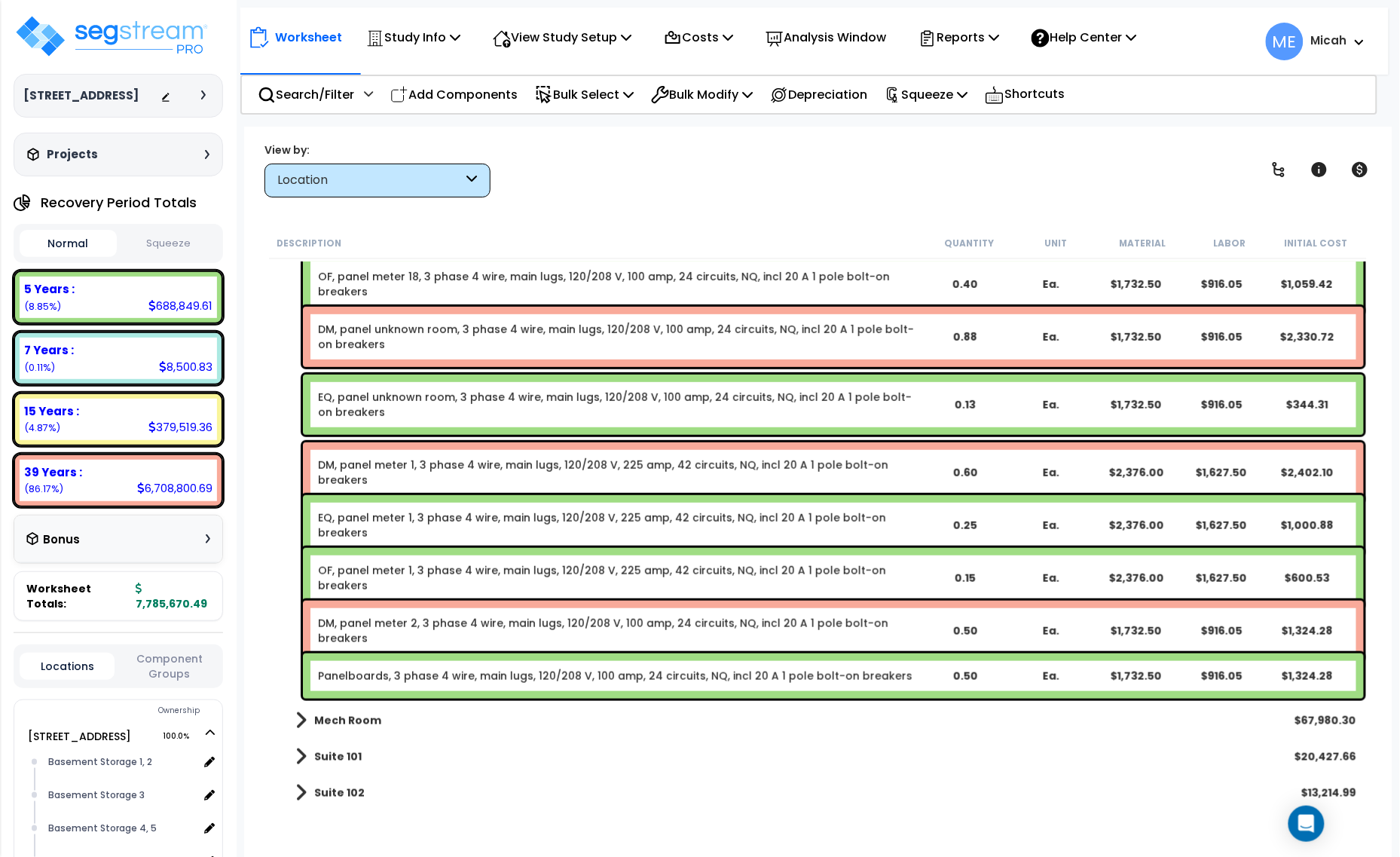
click at [432, 673] on link "Panelboards, 3 phase 4 wire, main lugs, 120/208 V, 100 amp, 24 circuits, NQ, in…" at bounding box center [615, 676] width 594 height 15
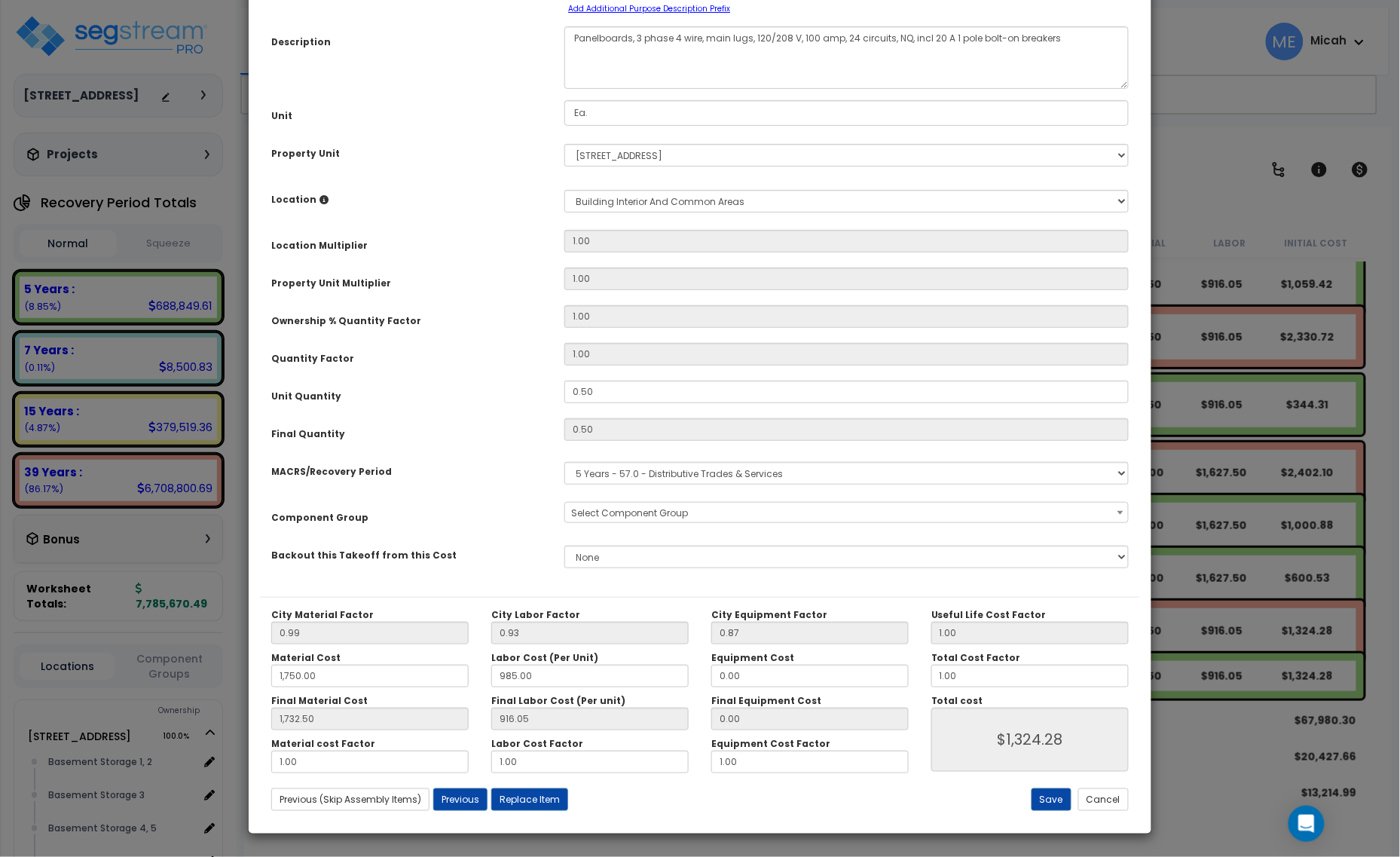
scroll to position [0, 0]
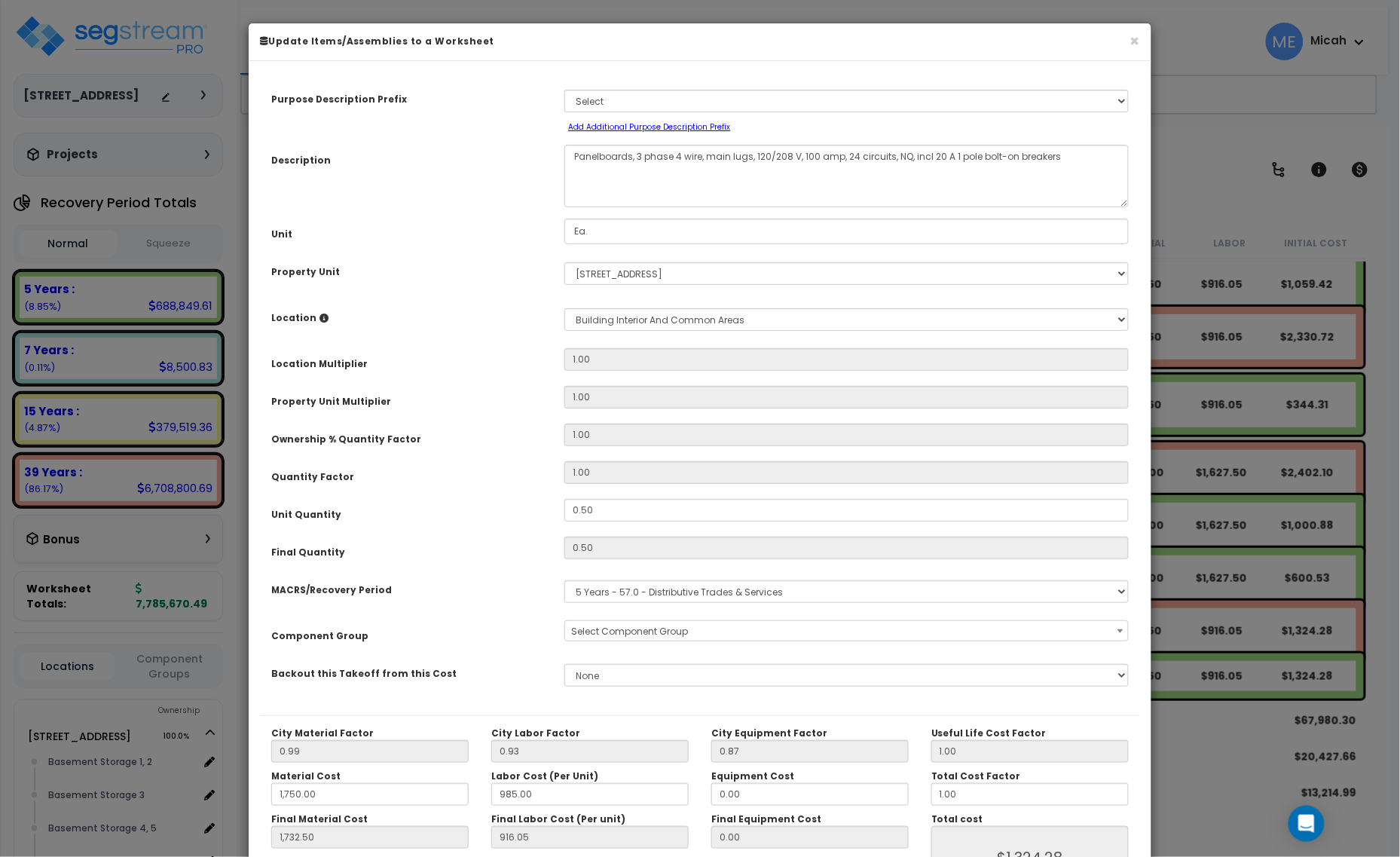
select select "57033"
drag, startPoint x: 631, startPoint y: 156, endPoint x: 566, endPoint y: 161, distance: 65.2
click at [566, 157] on textarea "Panelboards, 3 phase 4 wire, main lugs, 120/208 V, 100 amp, 24 circuits, NQ, in…" at bounding box center [847, 175] width 565 height 62
type textarea "E, 3 phase 4 wire, main lugs, 120/208 V, 100 amp, 24 circuits, NQ, incl 20 A 1 …"
select select "57033"
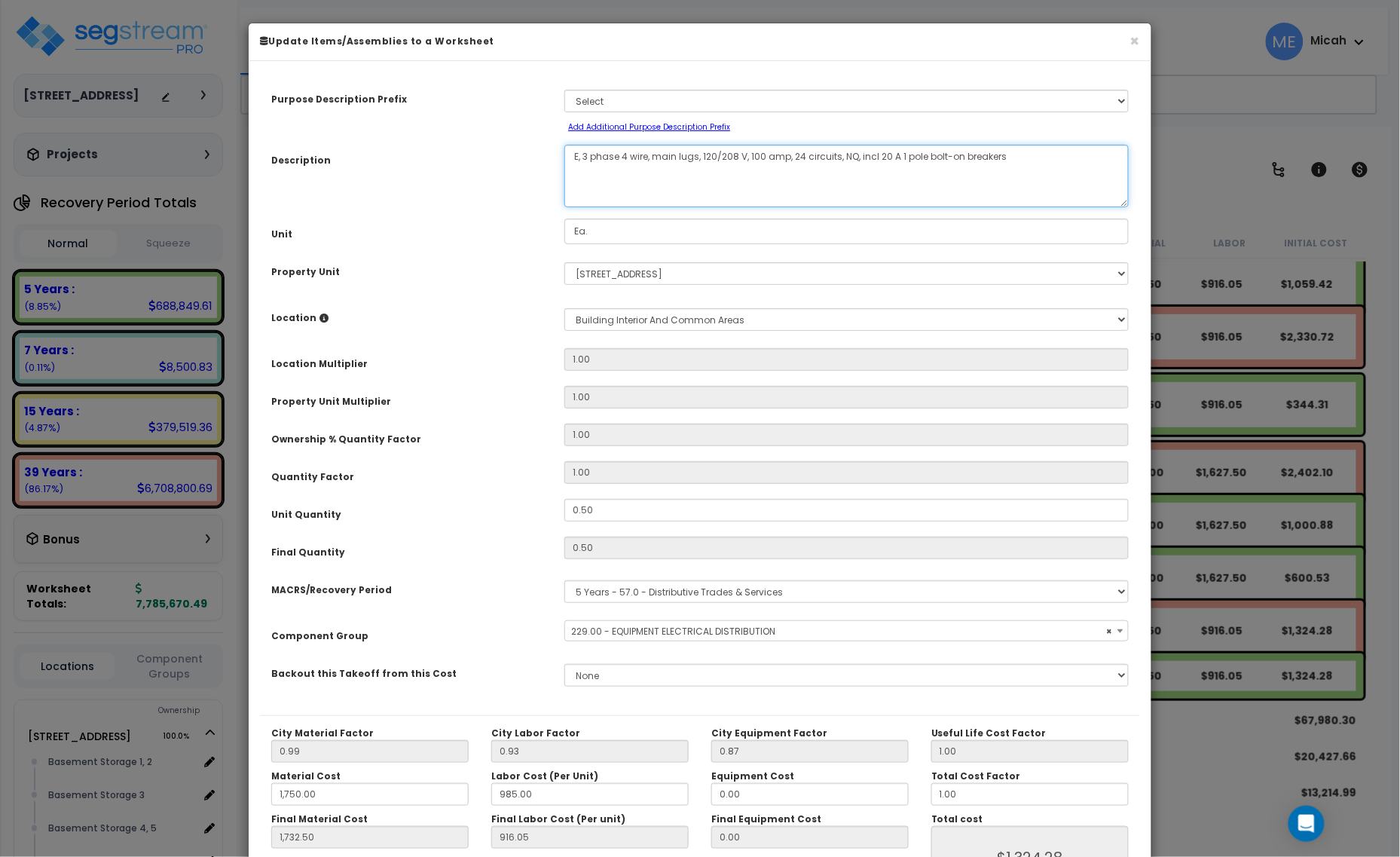
type textarea "EQ, 3 phase 4 wire, main lugs, 120/208 V, 100 amp, 24 circuits, NQ, incl 20 A 1…"
select select "57033"
type textarea "EQ, p, 3 phase 4 wire, main lugs, 120/208 V, 100 amp, 24 circuits, NQ, incl 20 …"
select select "57033"
type textarea "EQ, panel , 3 phase 4 wire, main lugs, 120/208 V, 100 amp, 24 circuits, NQ, inc…"
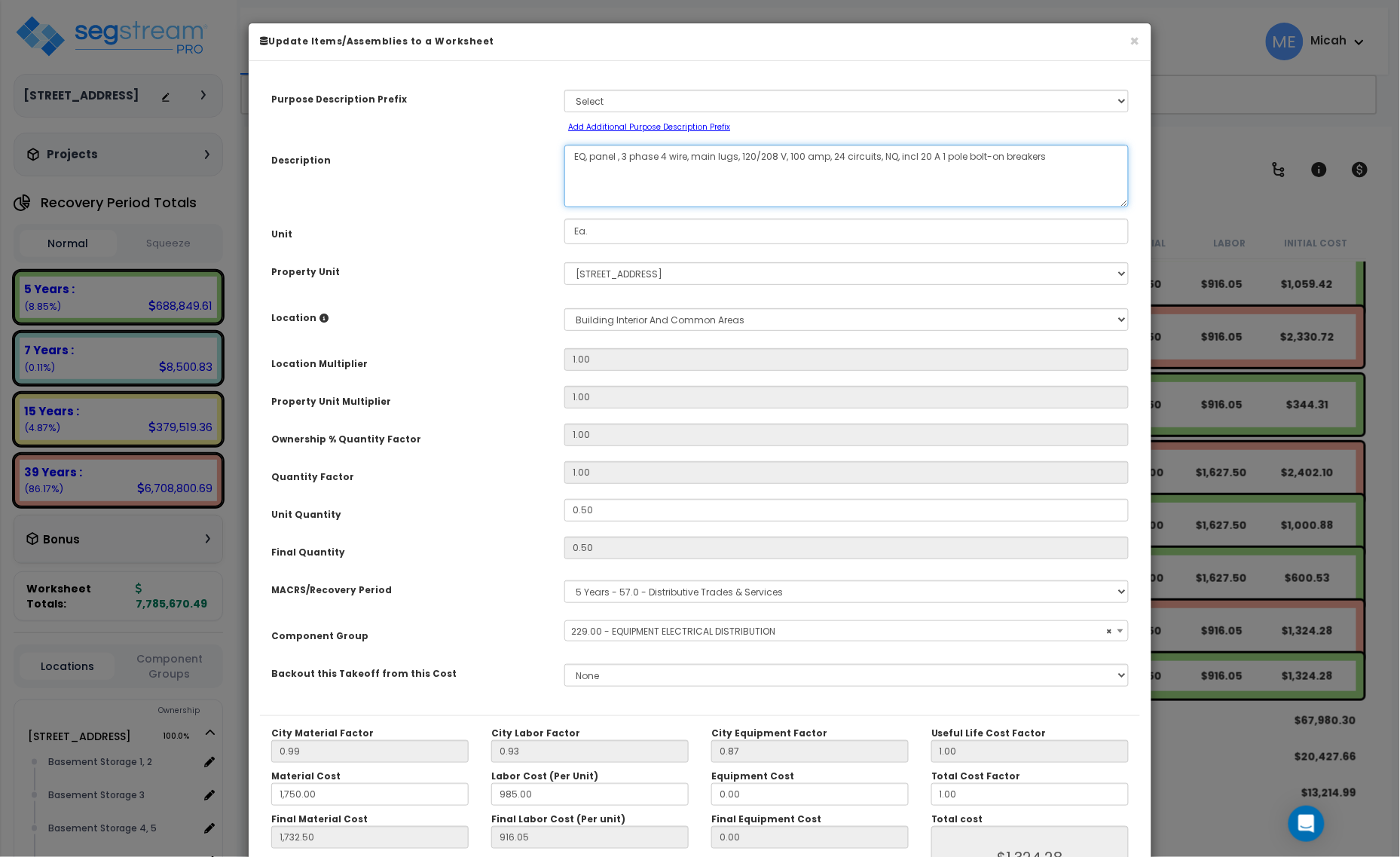
select select "57033"
type textarea "EQ, panel me, 3 phase 4 wire, main lugs, 120/208 V, 100 amp, 24 circuits, NQ, i…"
select select "57033"
type textarea "EQ, panel mete, 3 phase 4 wire, main lugs, 120/208 V, 100 amp, 24 circuits, NQ,…"
select select "57033"
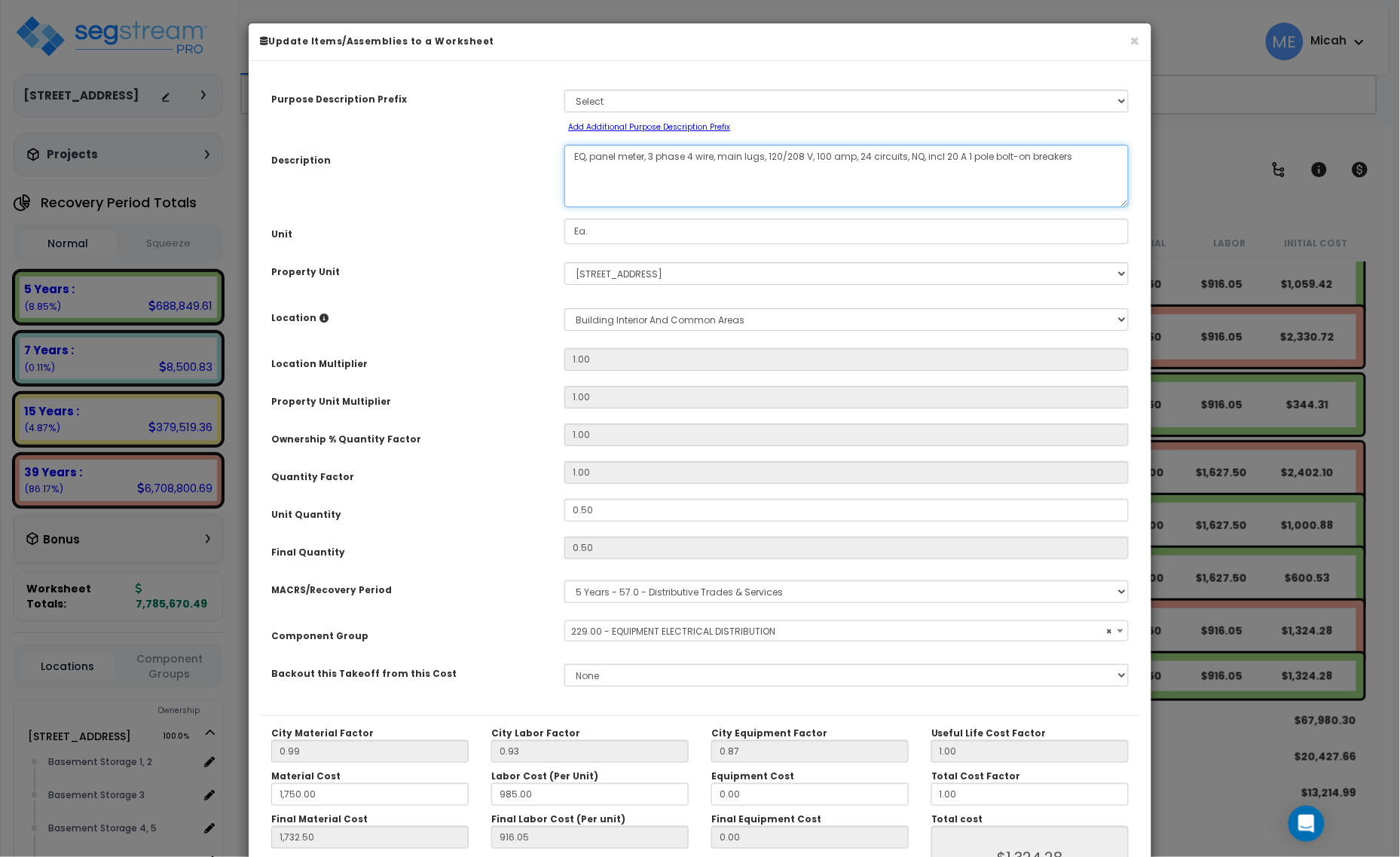
type textarea "EQ, panel meter , 3 phase 4 wire, main lugs, 120/208 V, 100 amp, 24 circuits, N…"
select select "57033"
type textarea "EQ, panel meter 2, 3 phase 4 wire, main lugs, 120/208 V, 100 amp, 24 circuits, …"
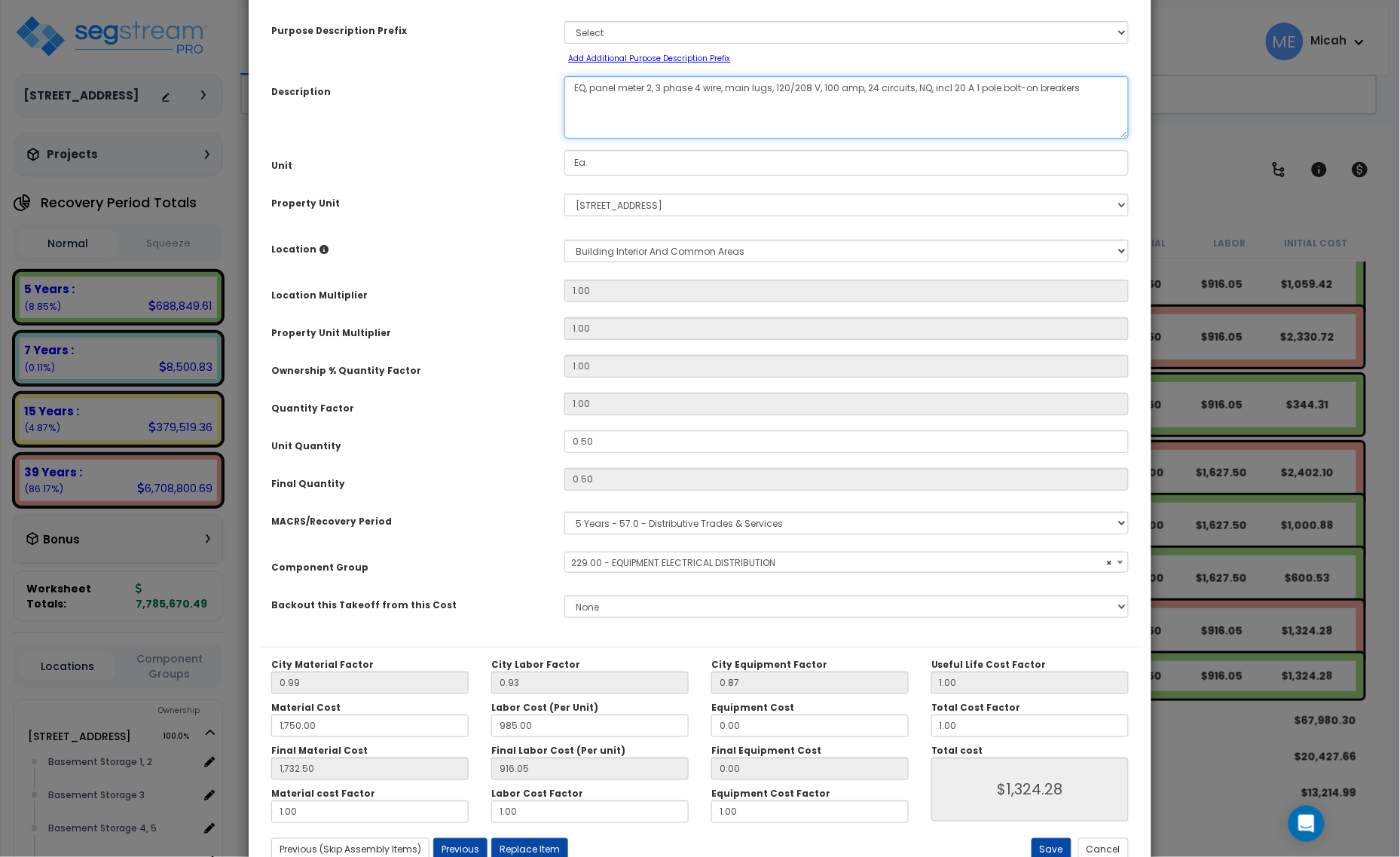
scroll to position [118, 0]
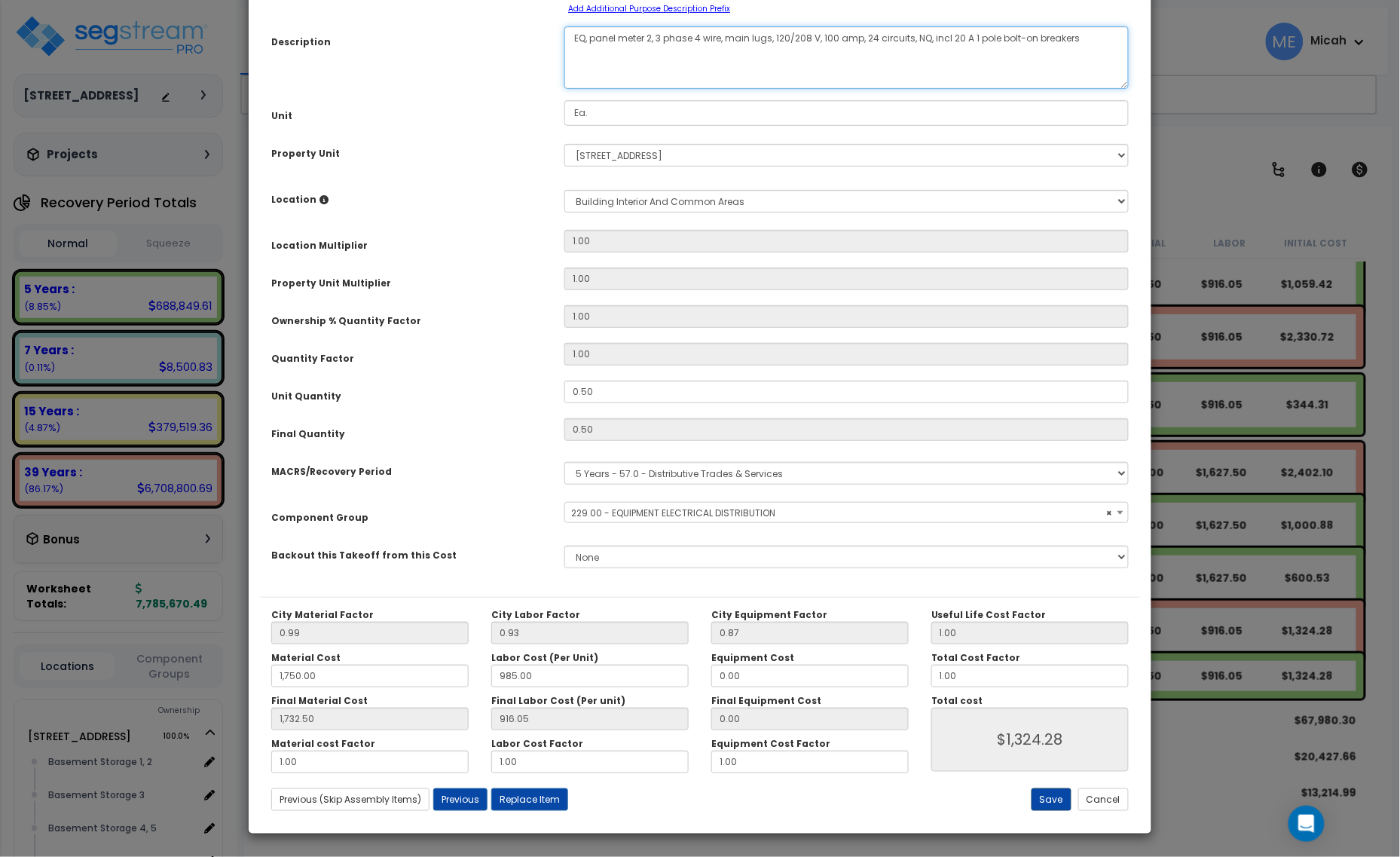
select select "57033"
type textarea "EQ, panel meter 2, 3 phase 4 wire, main lugs, 120/208 V, 100 amp, 24 circuits, …"
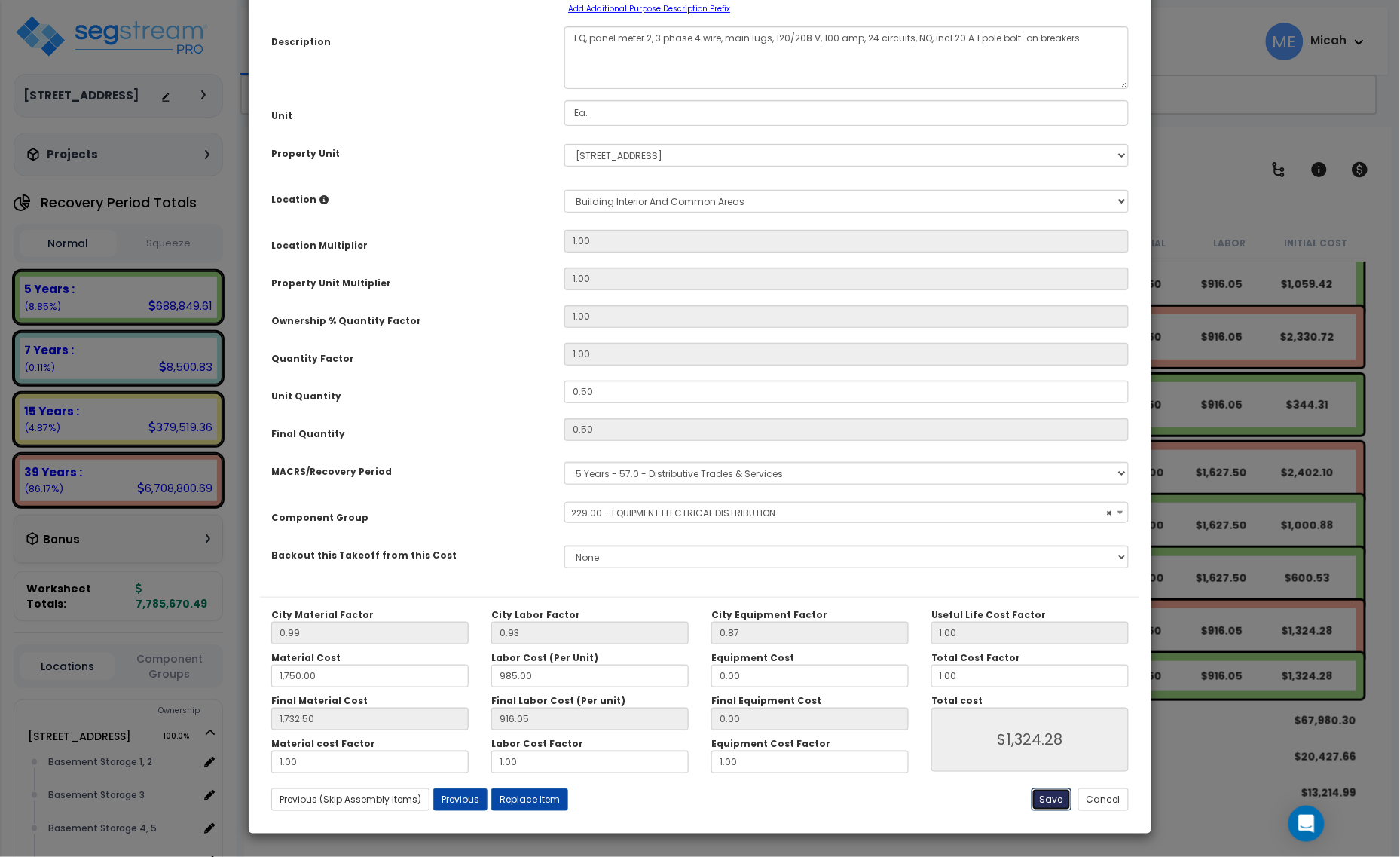
click at [1054, 808] on button "Save" at bounding box center [1052, 799] width 40 height 23
type input "1750.00"
type input "1732.50"
type input "1324.28"
select select "57033"
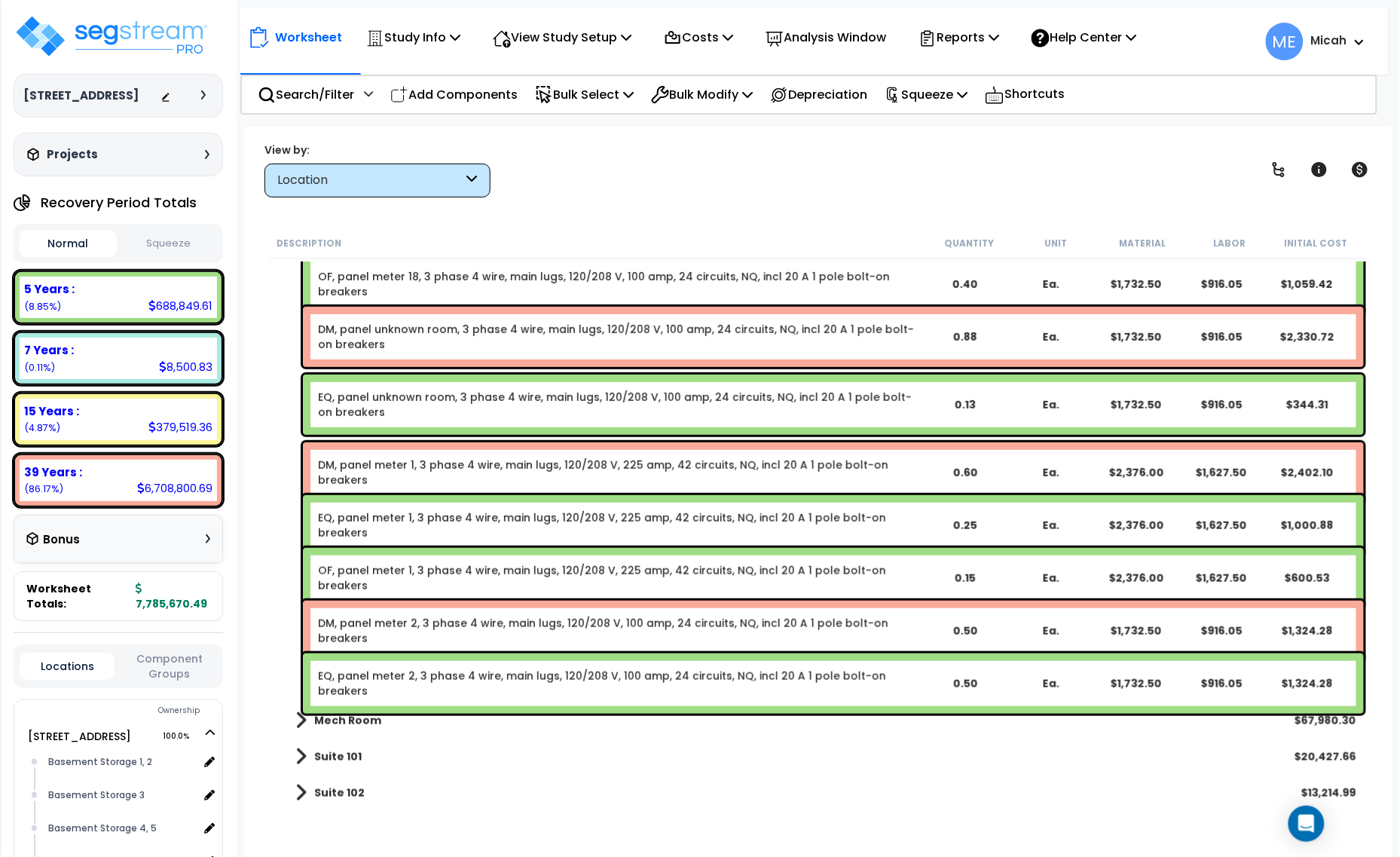
drag, startPoint x: 461, startPoint y: 96, endPoint x: 664, endPoint y: 241, distance: 249.5
click at [464, 96] on p "Add Components" at bounding box center [454, 95] width 127 height 21
select select
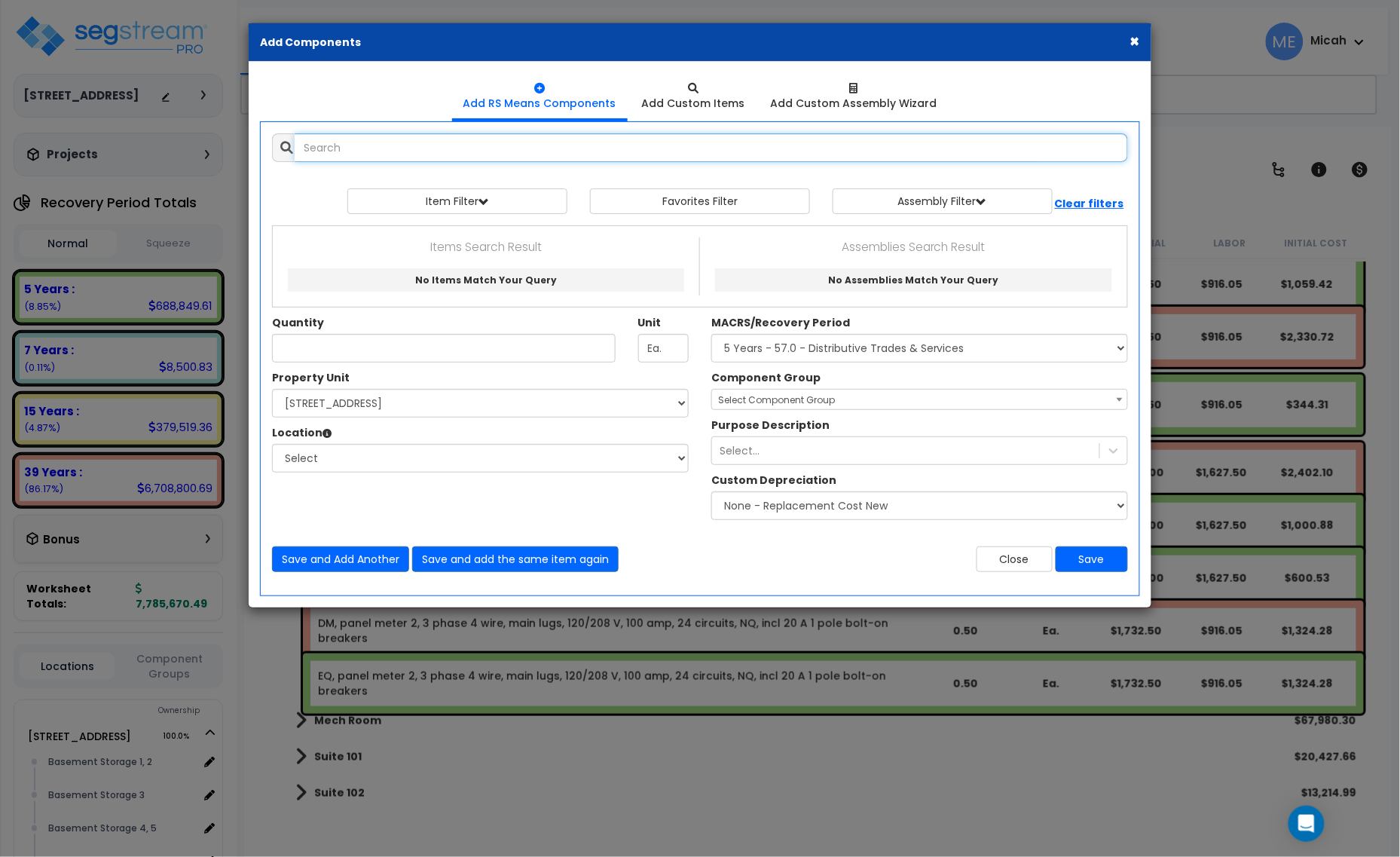
select select
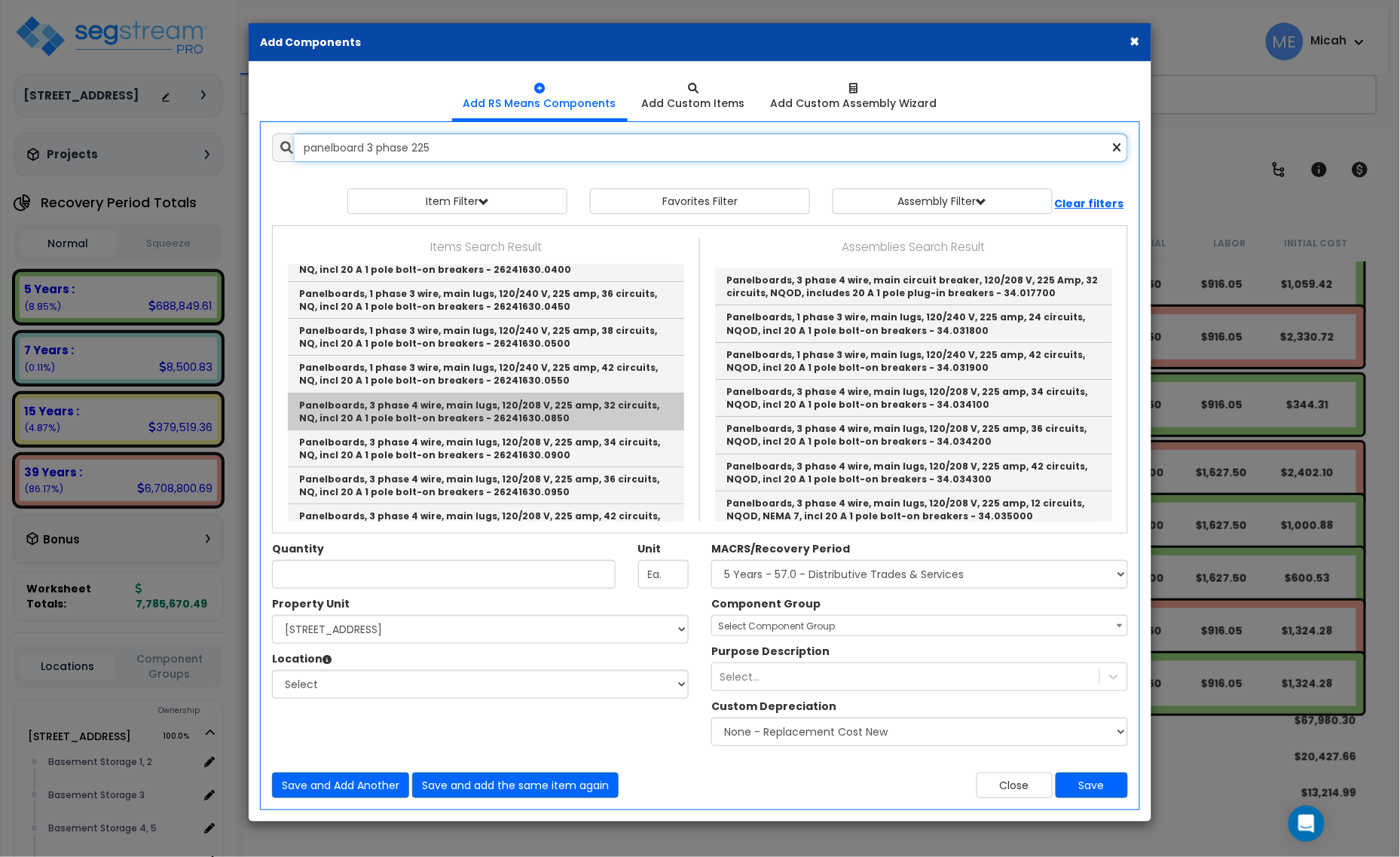
scroll to position [94, 0]
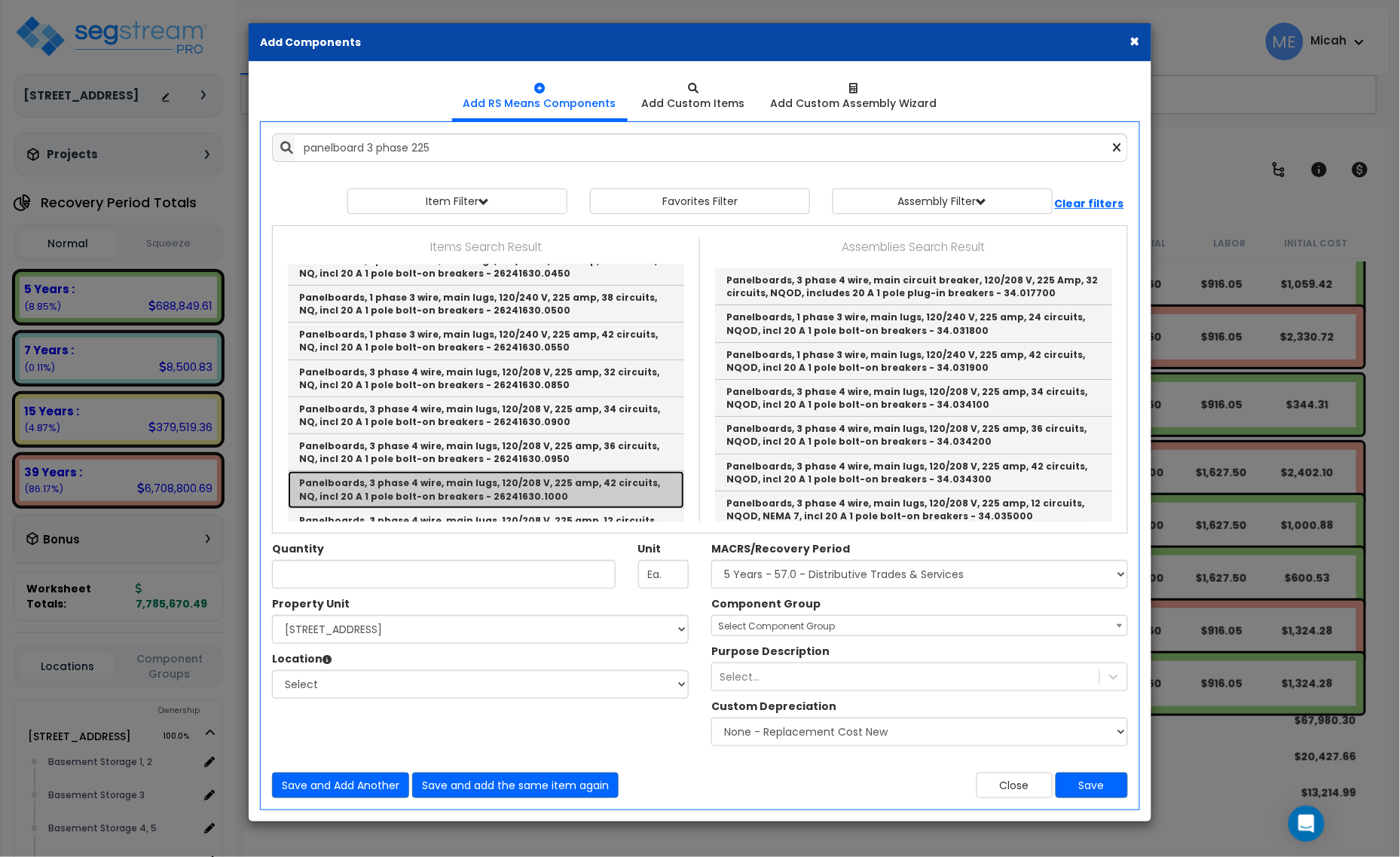
click at [590, 480] on link "Panelboards, 3 phase 4 wire, main lugs, 120/208 V, 225 amp, 42 circuits, NQ, in…" at bounding box center [485, 489] width 396 height 37
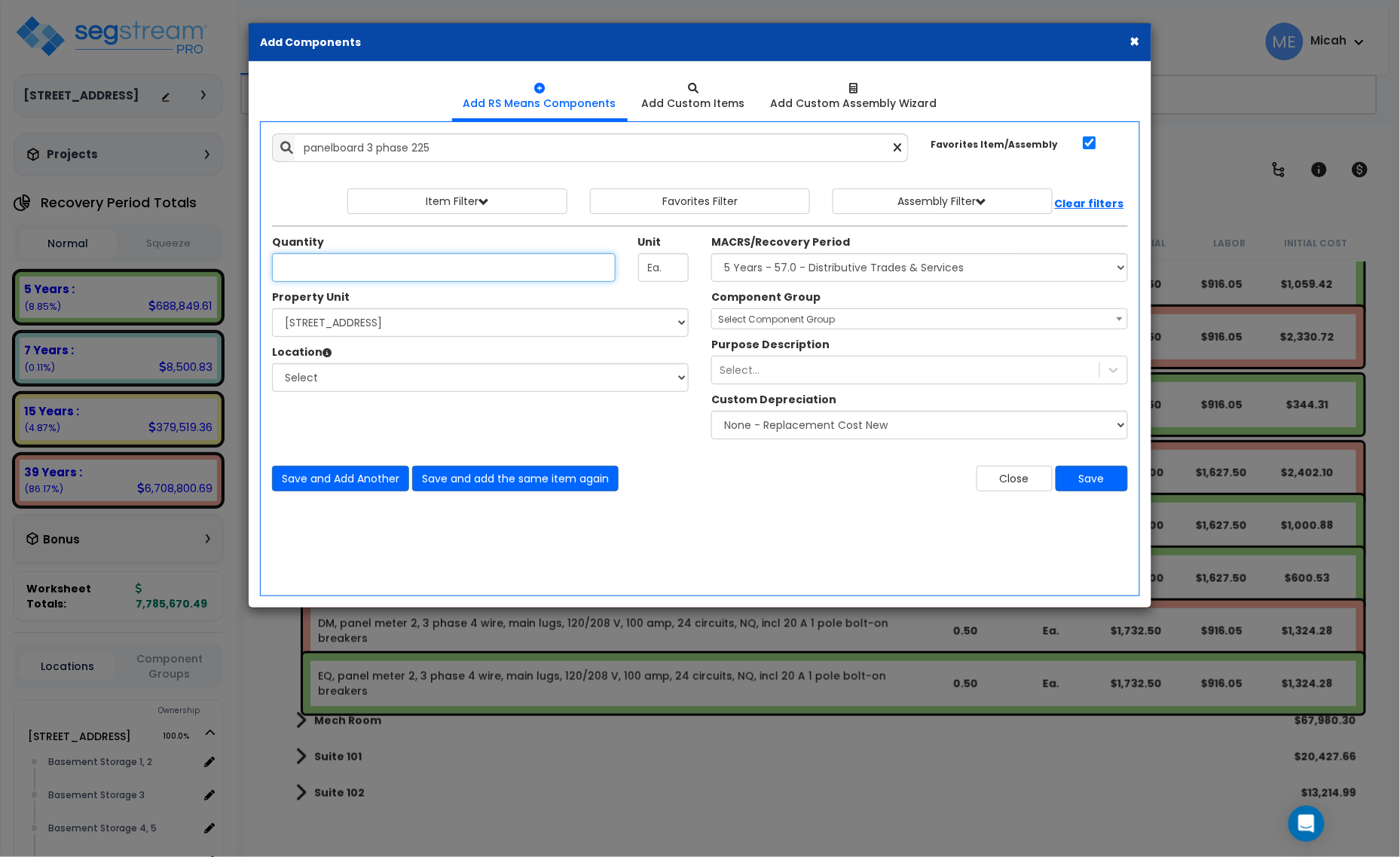
type input "Panelboards, 3 phase 4 wire, main lugs, 120/208 V, 225 amp, 42 circuits, NQ, in…"
type input "1"
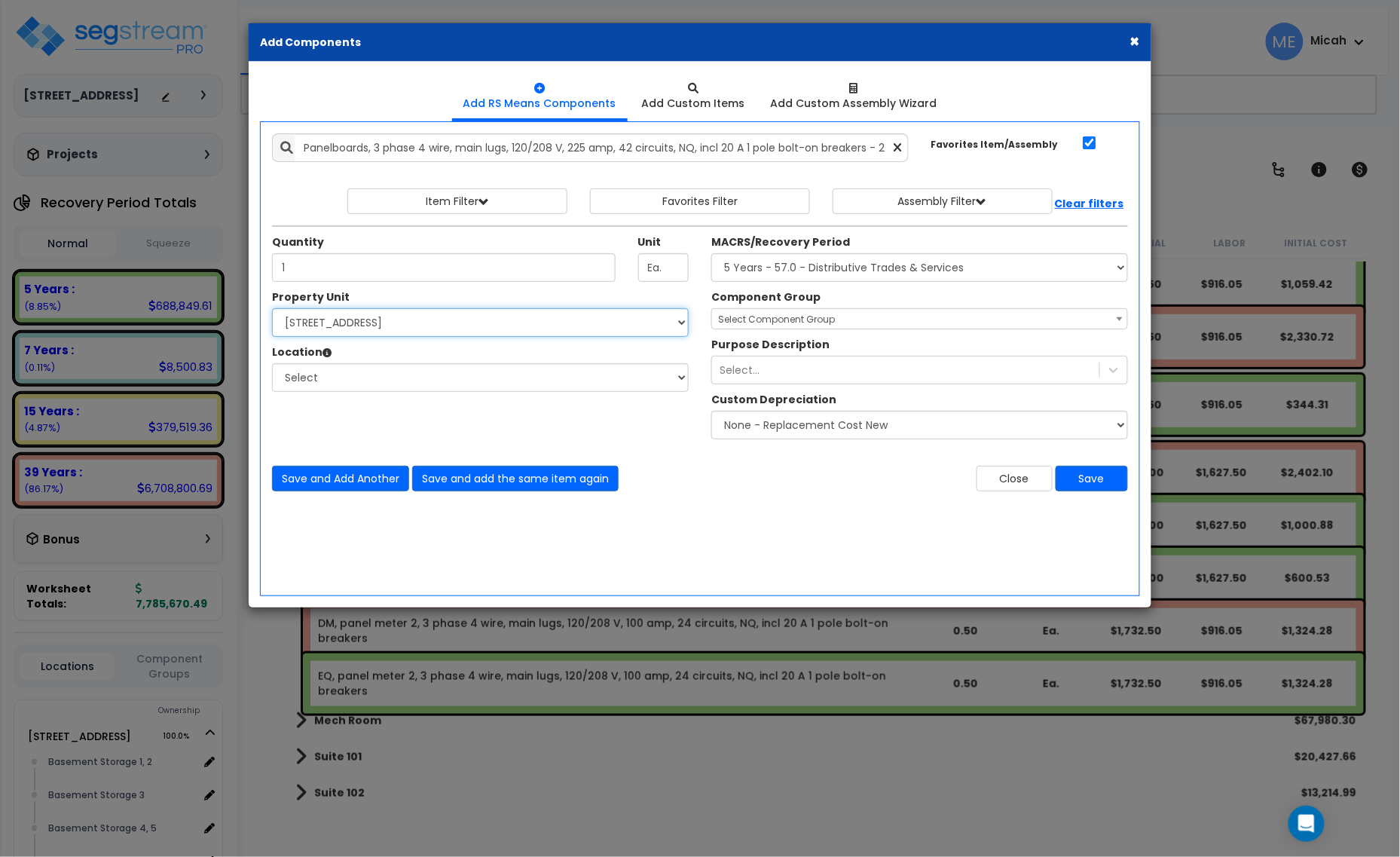
click at [405, 324] on select "Select 25 Penncraft Ave Site Improvements" at bounding box center [481, 323] width 417 height 29
select select "170921"
click at [272, 309] on select "Select 25 Penncraft Ave Site Improvements" at bounding box center [481, 323] width 417 height 29
click at [382, 385] on select "Select Basement Storage 1, 2 Basement Storage 3 Basement Storage 4, 5 Building …" at bounding box center [481, 378] width 417 height 29
select select "31953"
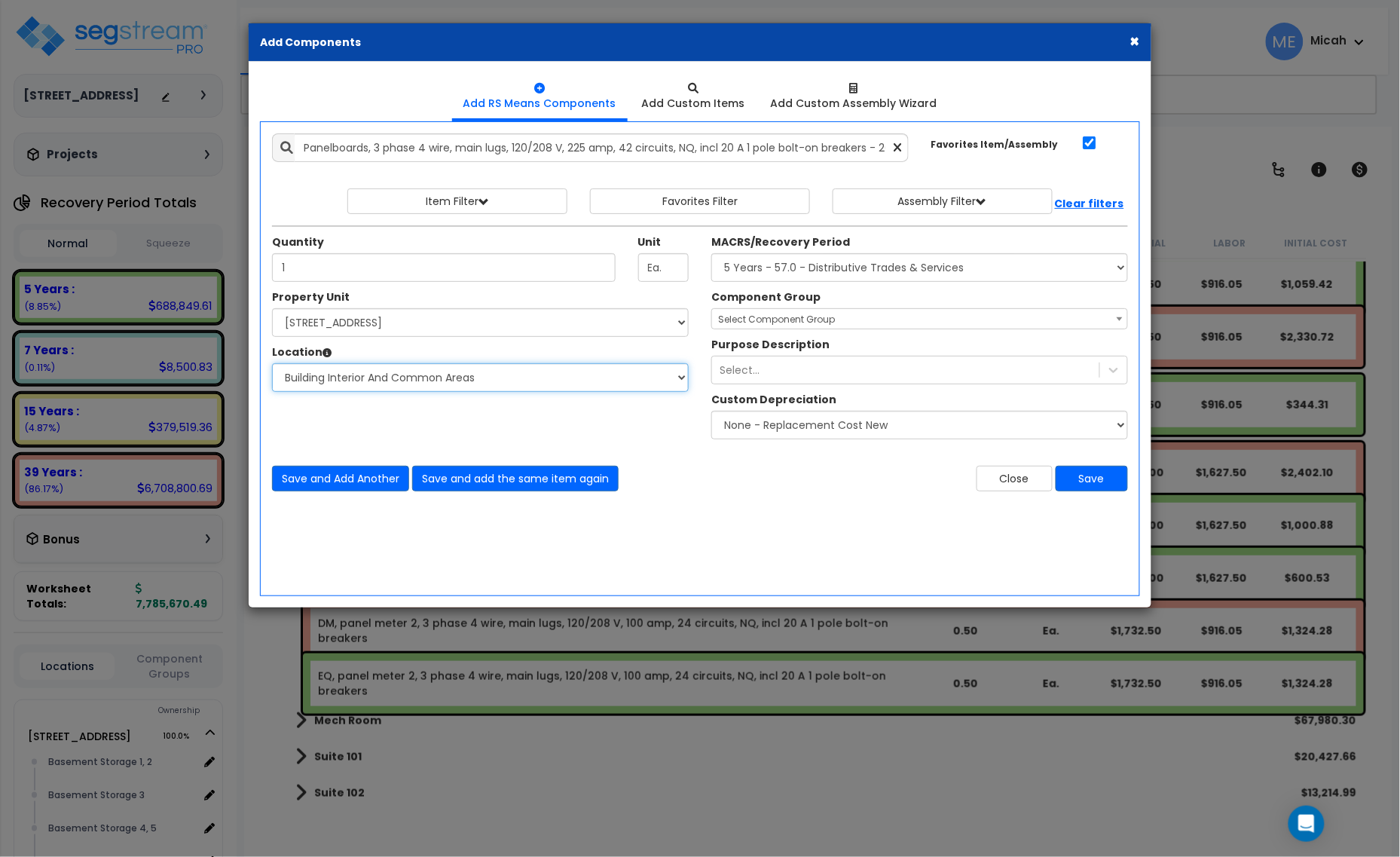
click at [272, 364] on select "Select Basement Storage 1, 2 Basement Storage 3 Basement Storage 4, 5 Building …" at bounding box center [481, 378] width 417 height 29
click at [805, 270] on select "Select MACRS/Recovery Period 5 Years - 57.0 - Distributive Trades & Services 5 …" at bounding box center [920, 268] width 417 height 29
select select "3669"
click at [712, 254] on select "Select MACRS/Recovery Period 5 Years - 57.0 - Distributive Trades & Services 5 …" at bounding box center [920, 268] width 417 height 29
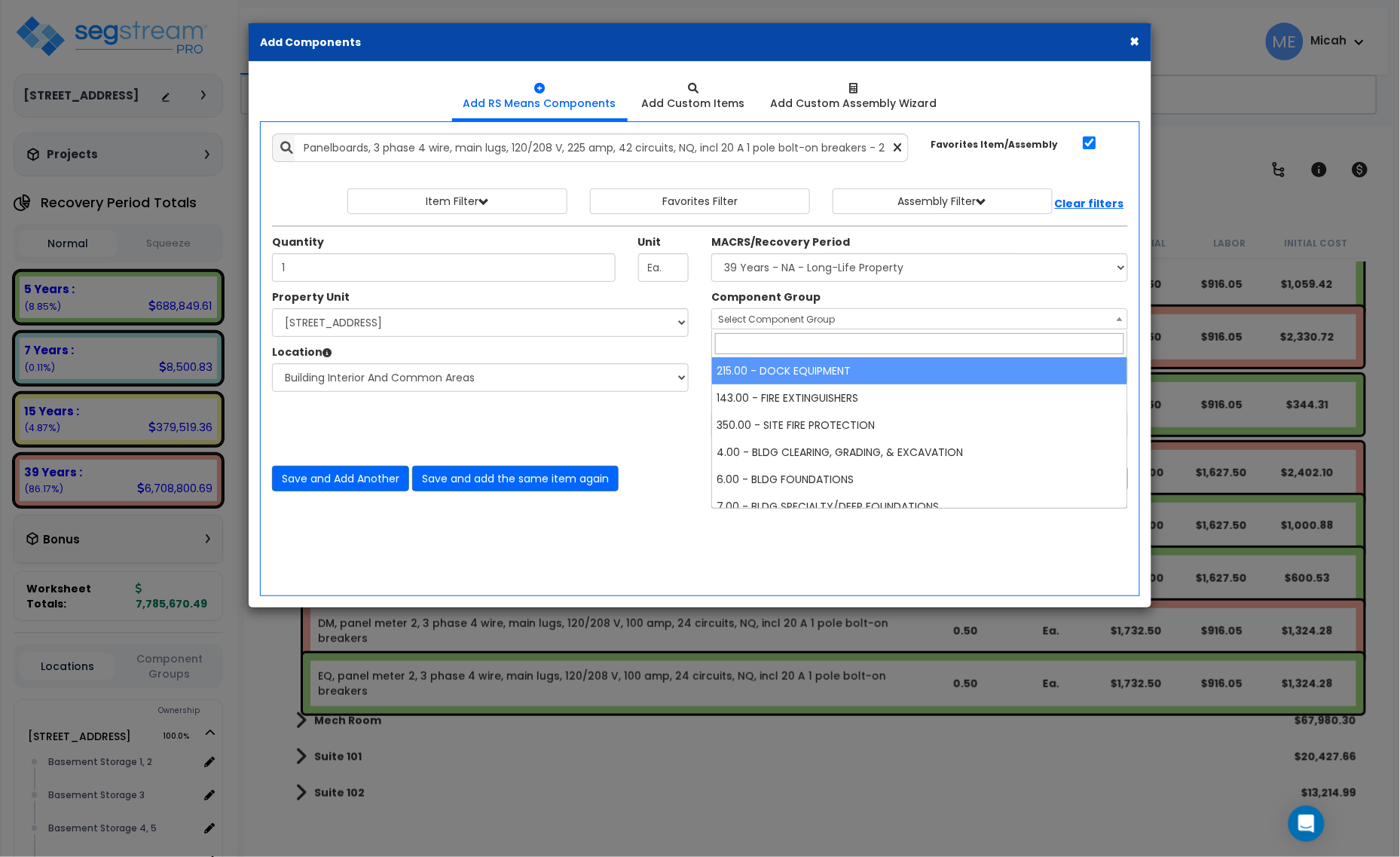
click at [749, 322] on span "Select Component Group" at bounding box center [777, 319] width 117 height 13
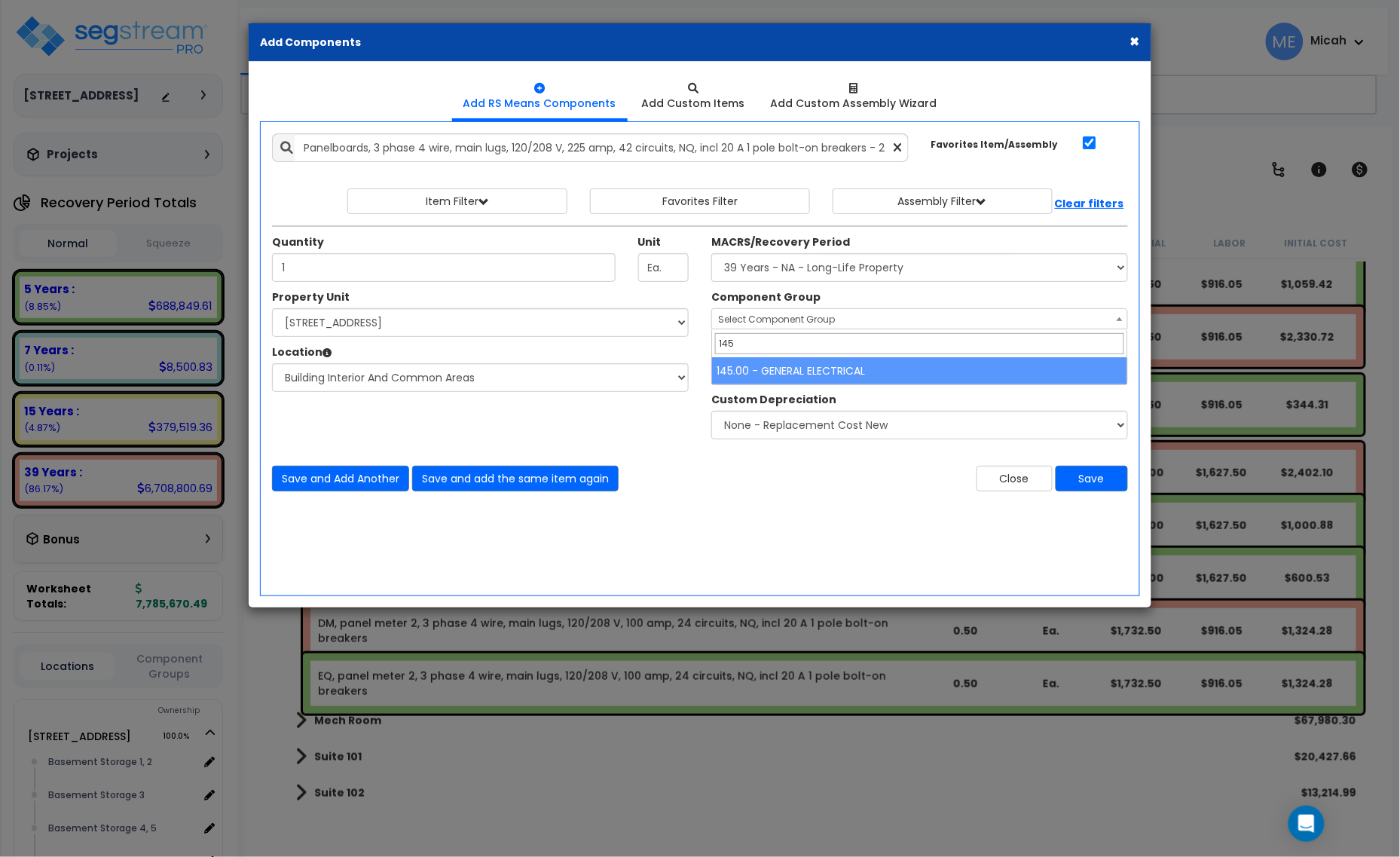
type input "145"
select select "56955"
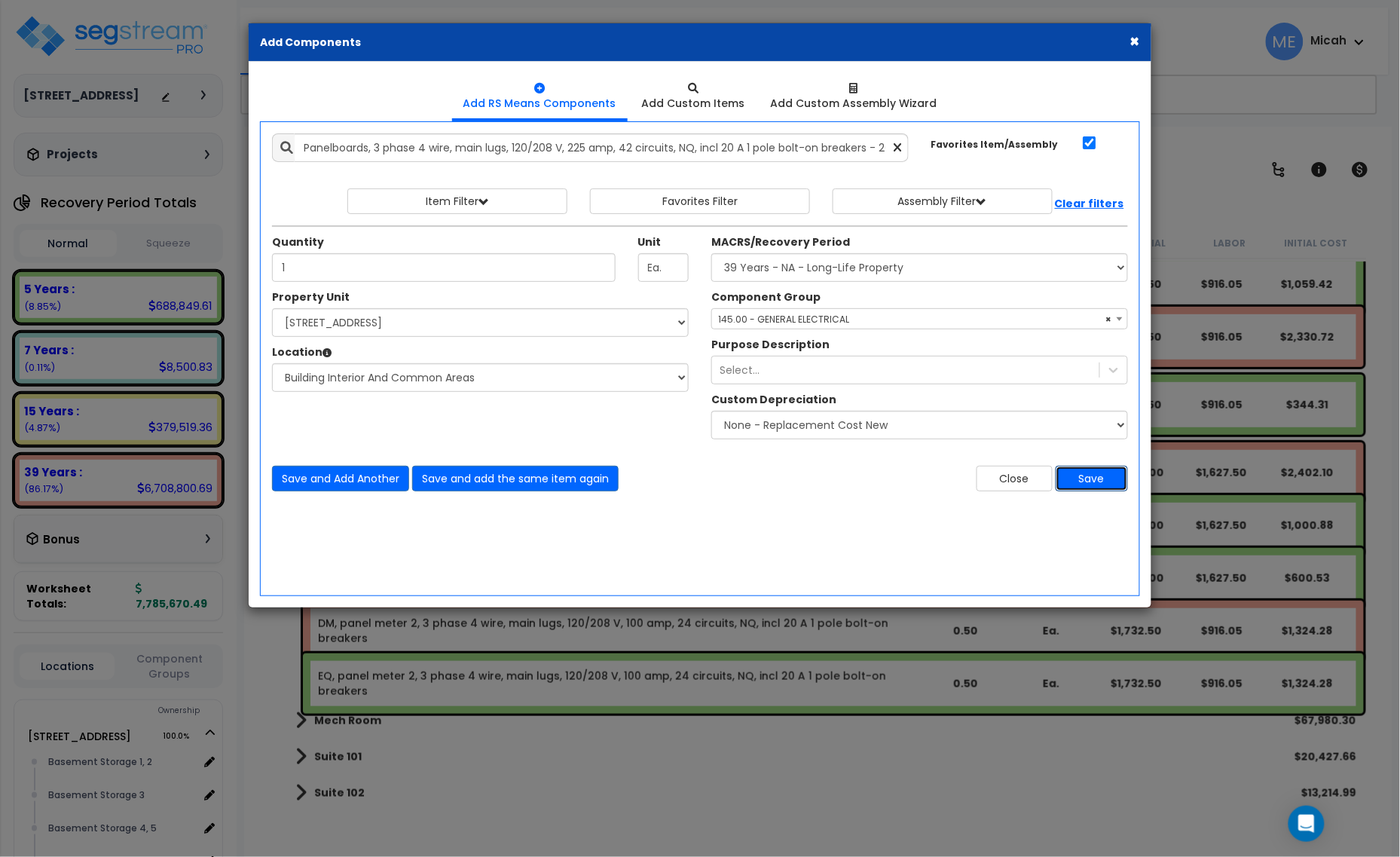
click at [1089, 488] on button "Save" at bounding box center [1092, 478] width 72 height 25
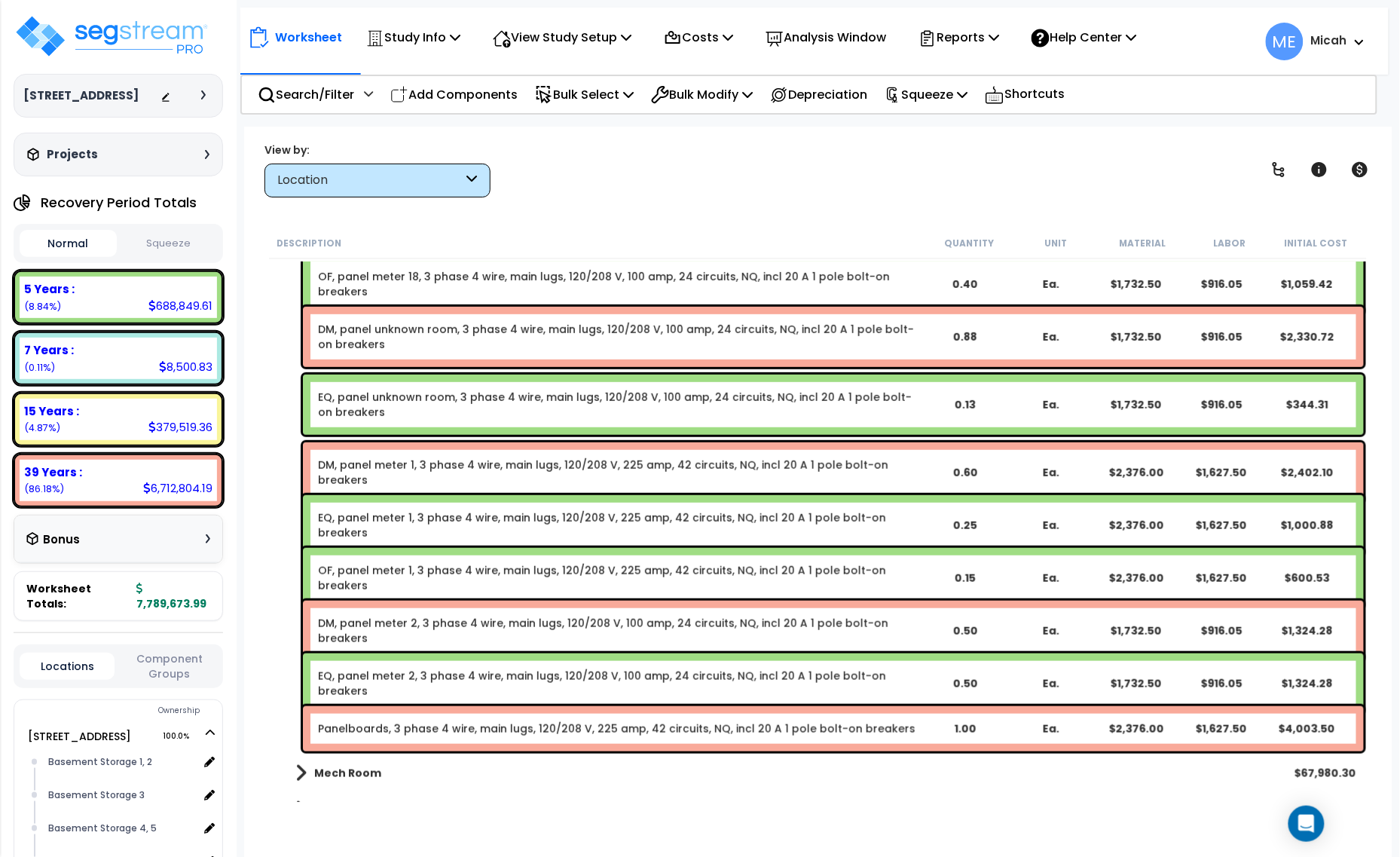
click at [351, 722] on link "Panelboards, 3 phase 4 wire, main lugs, 120/208 V, 225 amp, 42 circuits, NQ, in…" at bounding box center [617, 729] width 598 height 15
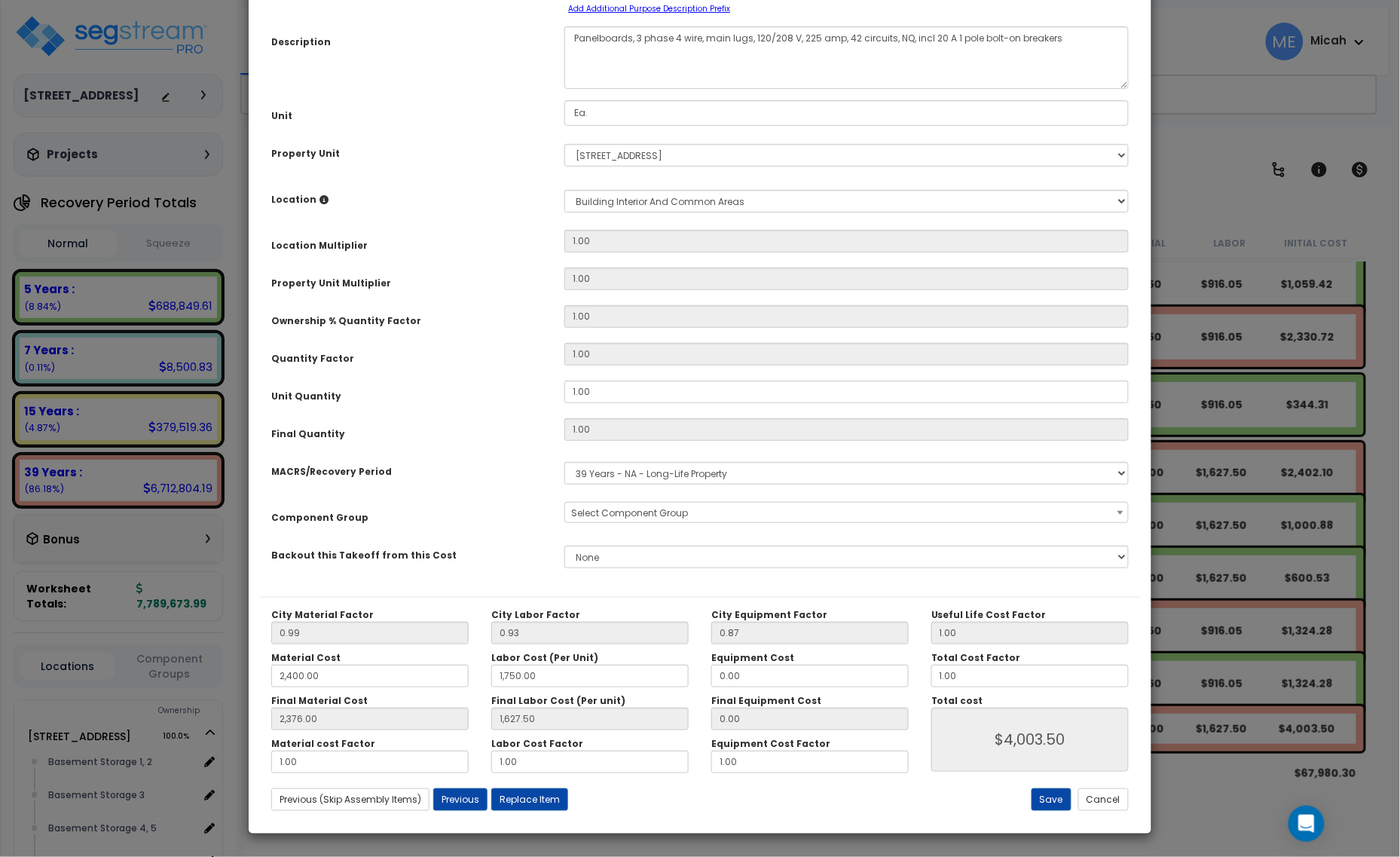
scroll to position [0, 0]
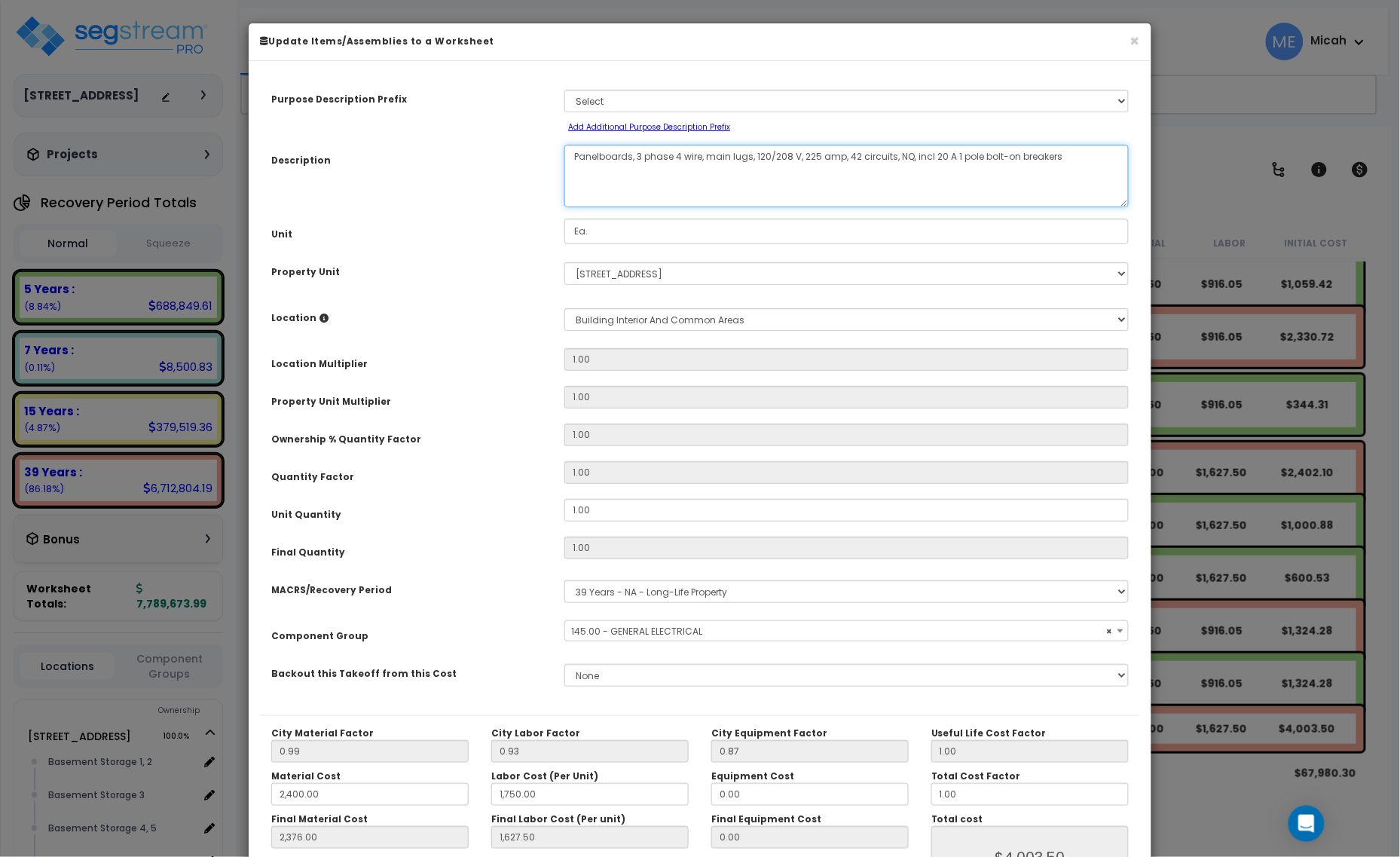
drag, startPoint x: 631, startPoint y: 155, endPoint x: 552, endPoint y: 166, distance: 79.8
click at [553, 166] on div "Panelboards, 3 phase 4 wire, main lugs, 120/208 V, 225 amp, 42 circuits, NQ, in…" at bounding box center [846, 175] width 587 height 62
select select "56955"
type textarea "DM, 3 phase 4 wire, main lugs, 120/208 V, 225 amp, 42 circuits, NQ, incl 20 A 1…"
select select "56955"
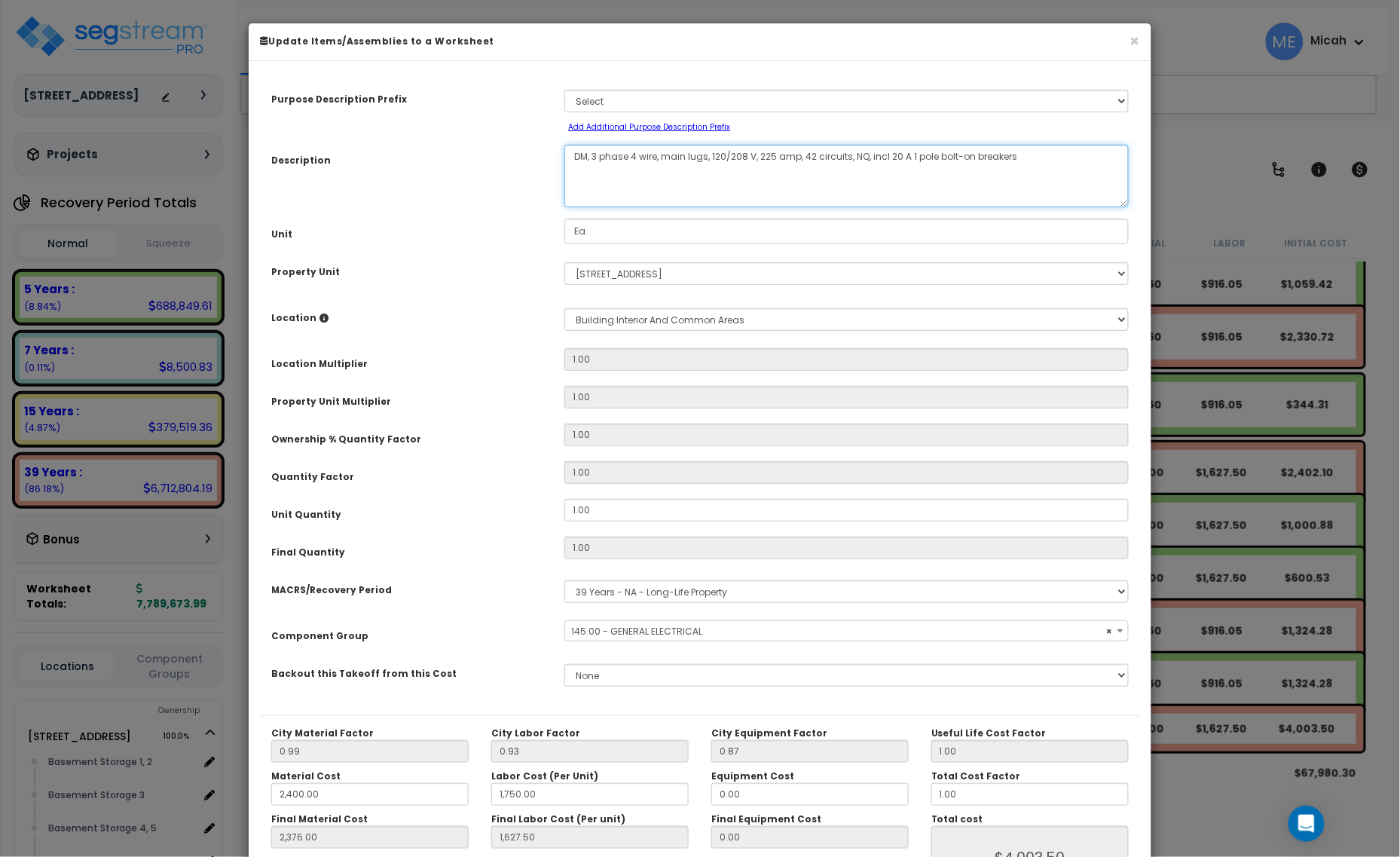
type textarea "DM,, 3 phase 4 wire, main lugs, 120/208 V, 225 amp, 42 circuits, NQ, incl 20 A …"
select select "56955"
type textarea "DM, , 3 phase 4 wire, main lugs, 120/208 V, 225 amp, 42 circuits, NQ, incl 20 A…"
select select "56955"
type textarea "DM, me, 3 phase 4 wire, main lugs, 120/208 V, 225 amp, 42 circuits, NQ, incl 20…"
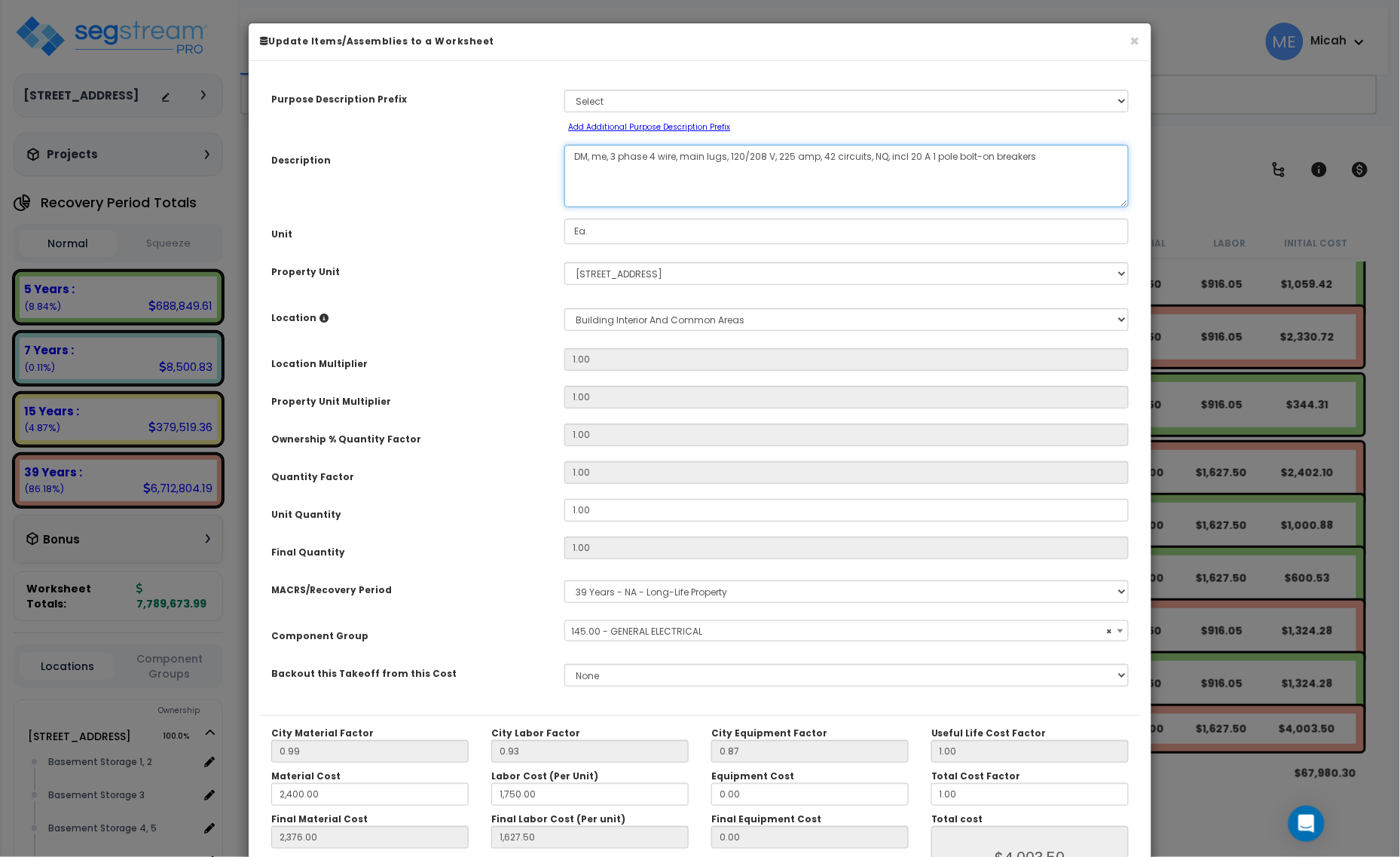
select select "56955"
type textarea "DM, mete, 3 phase 4 wire, main lugs, 120/208 V, 225 amp, 42 circuits, NQ, incl …"
select select "56955"
type textarea "DM, meter, 3 phase 4 wire, main lugs, 120/208 V, 225 amp, 42 circuits, NQ, incl…"
select select "56955"
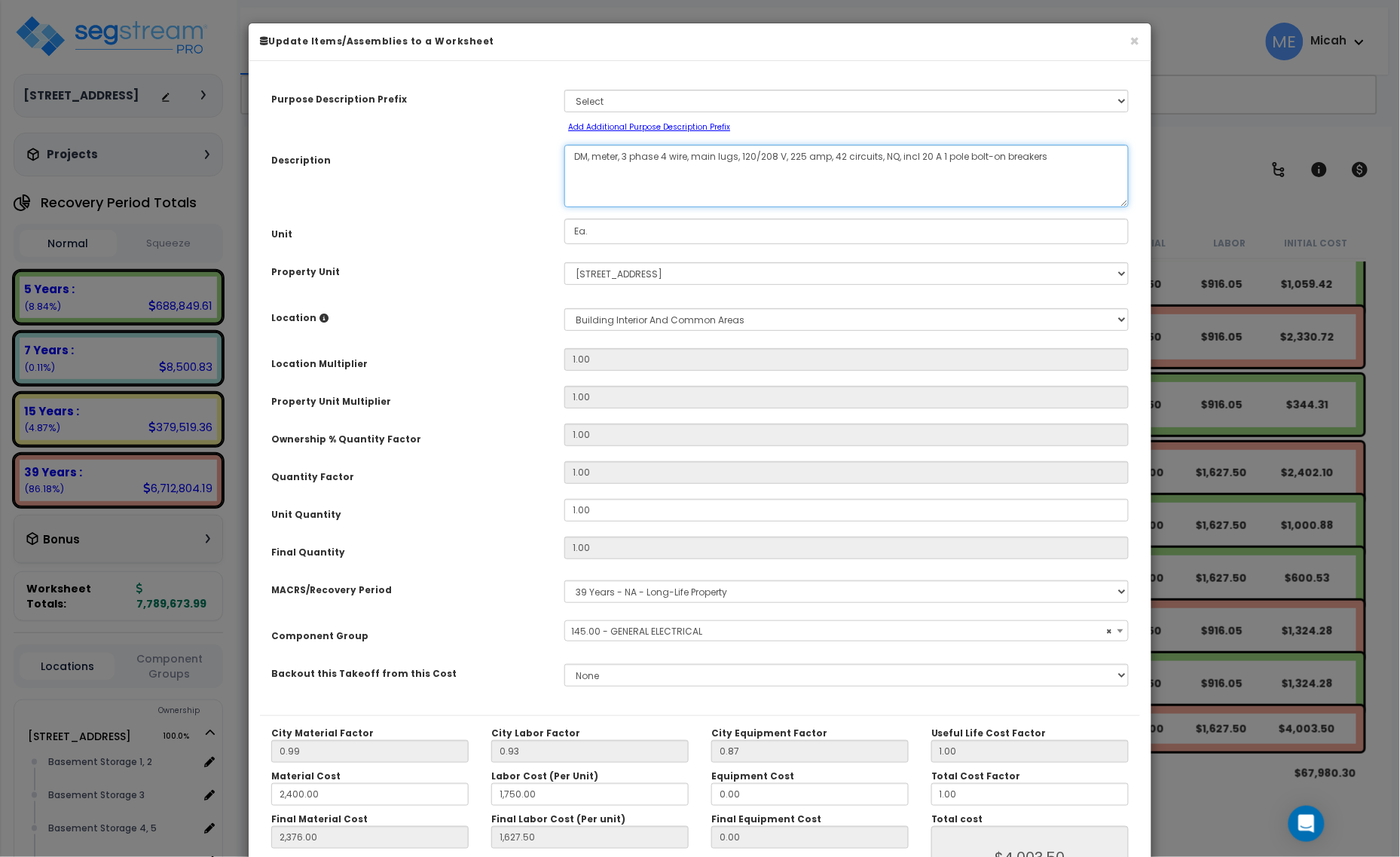
type textarea "DM, meter , 3 phase 4 wire, main lugs, 120/208 V, 225 amp, 42 circuits, NQ, inc…"
select select "56955"
type textarea "DM, meter 1, 3 phase 4 wire, main lugs, 120/208 V, 225 amp, 42 circuits, NQ, in…"
select select "56955"
type textarea "DM, meter 1 dm, 3 phase 4 wire, main lugs, 120/208 V, 225 amp, 42 circuits, NQ,…"
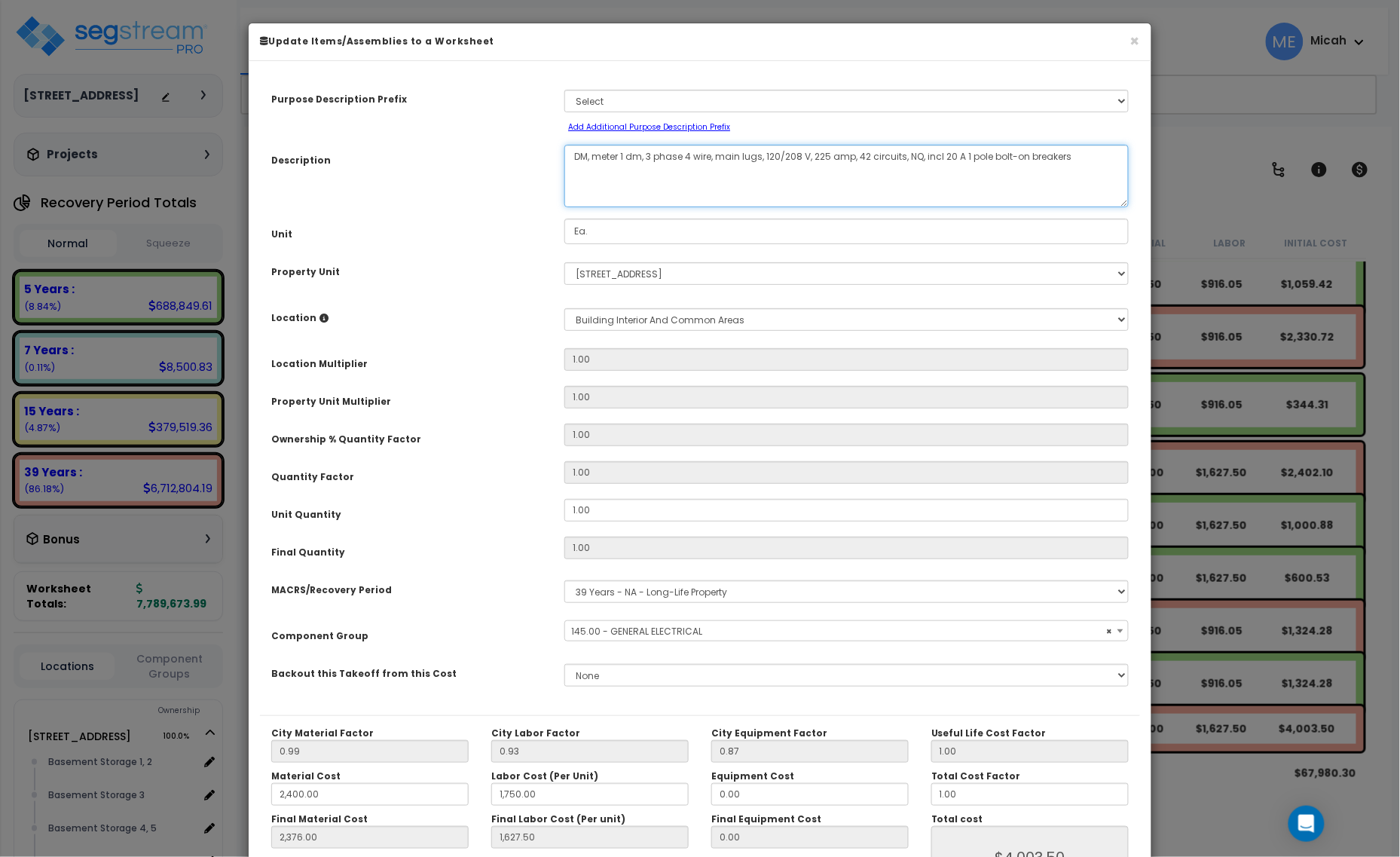
select select "56955"
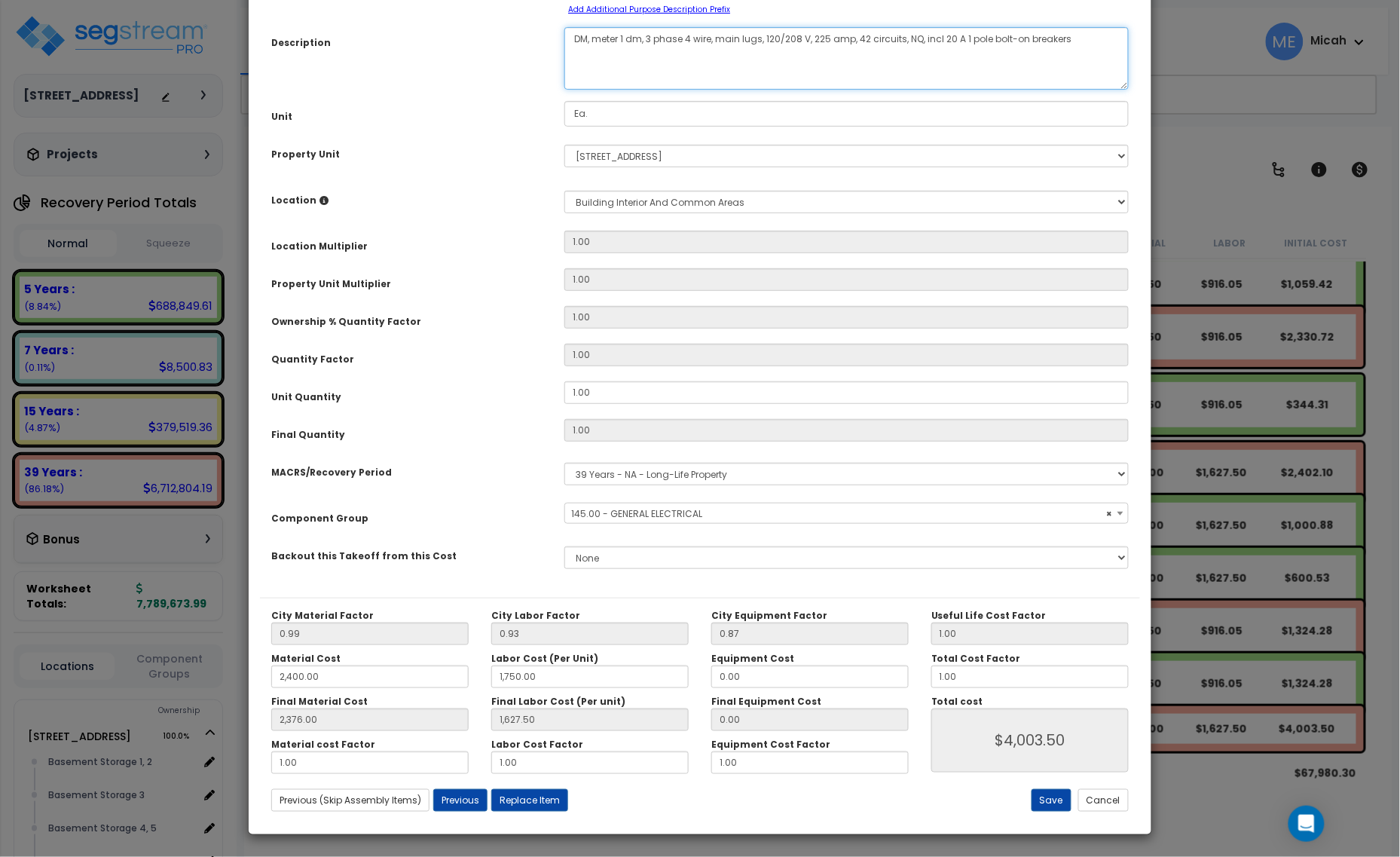
scroll to position [118, 0]
type textarea "DM, meter 1 dm, 3 phase 4 wire, main lugs, 120/208 V, 225 amp, 42 circuits, NQ,…"
click at [1042, 794] on button "Save" at bounding box center [1052, 799] width 40 height 23
type input "2400.00"
type input "1750.00"
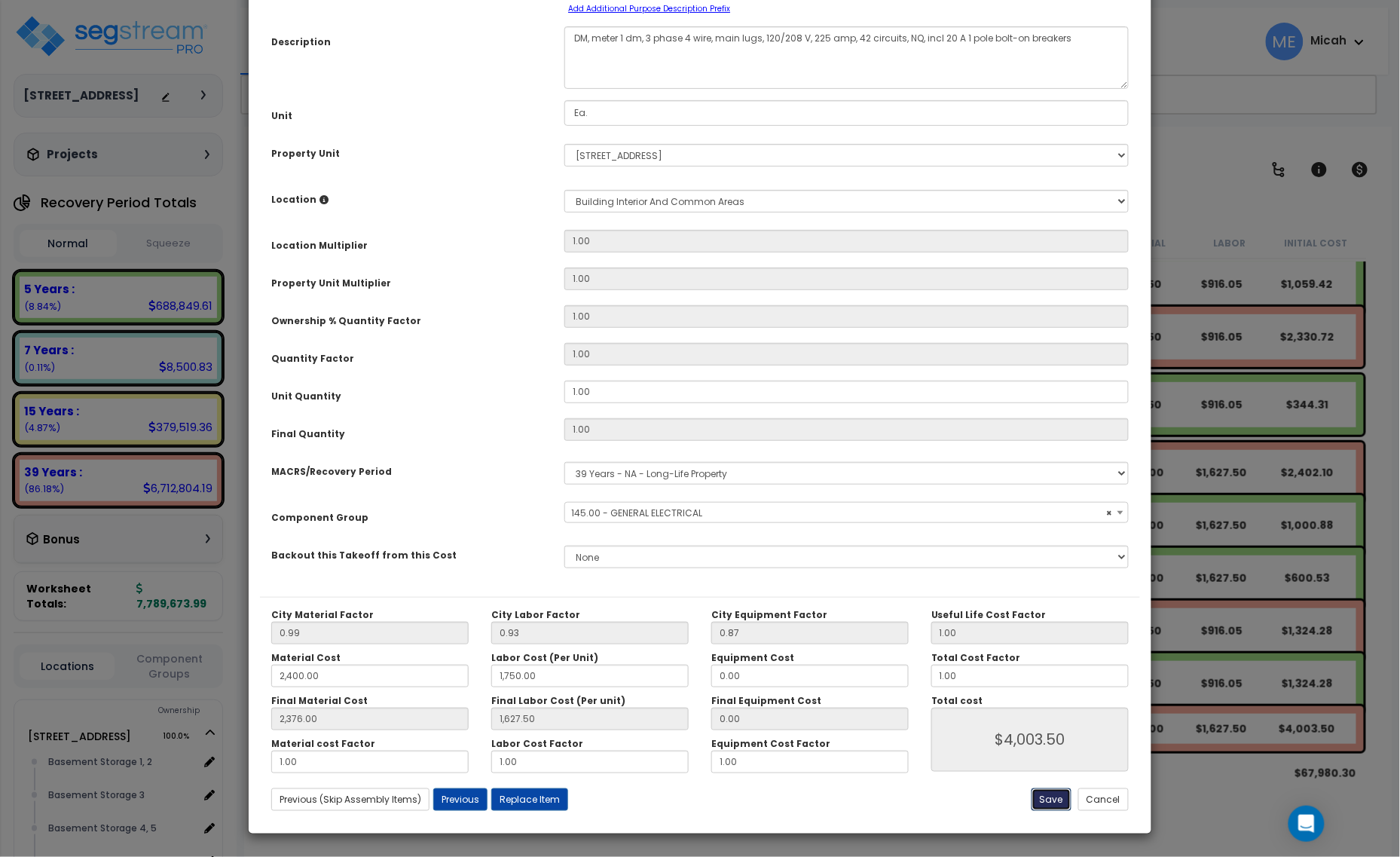
type input "2376.00"
type input "1627.50"
type input "4003.50"
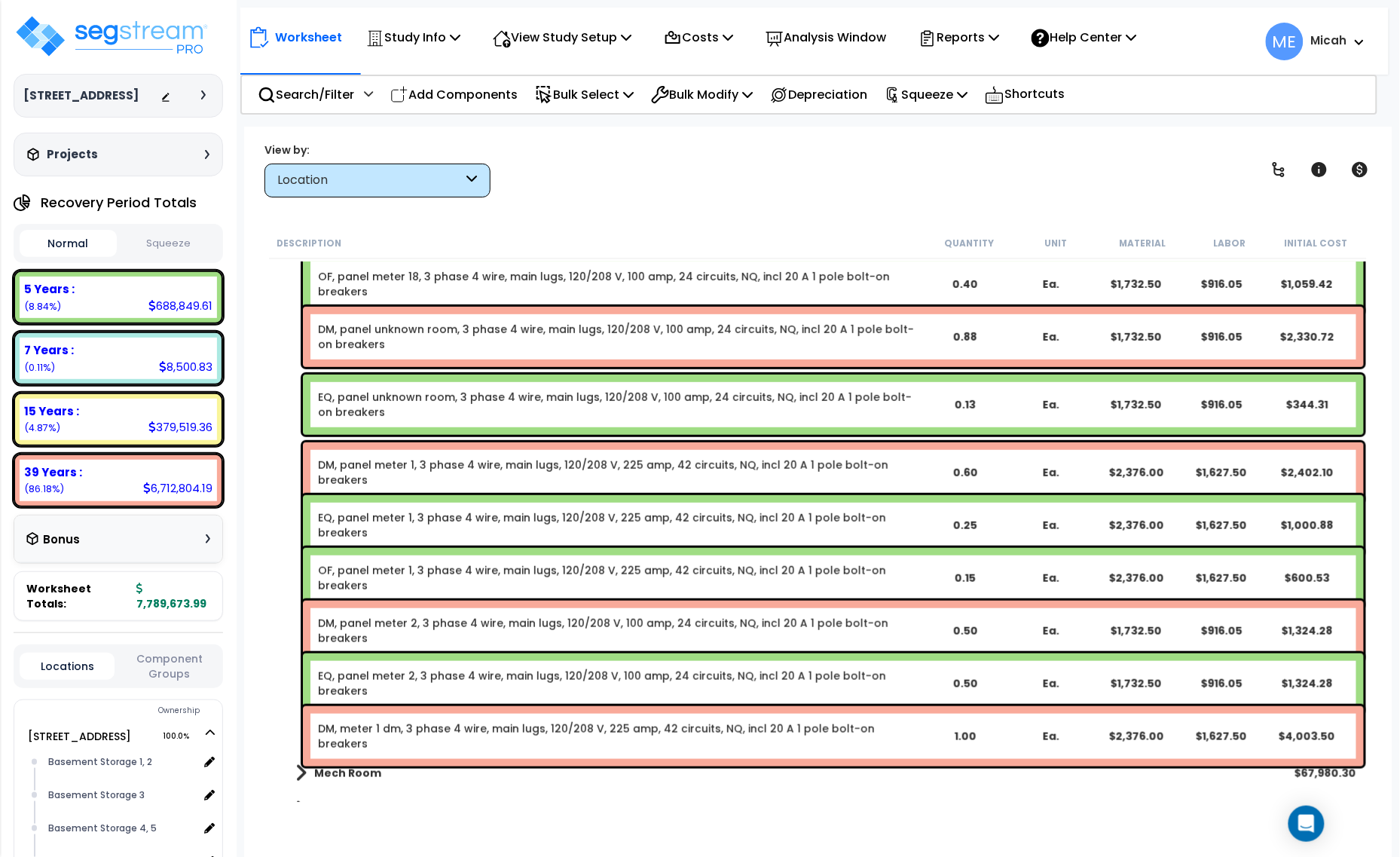
drag, startPoint x: 493, startPoint y: 90, endPoint x: 517, endPoint y: 263, distance: 174.7
click at [493, 90] on p "Add Components" at bounding box center [454, 95] width 127 height 21
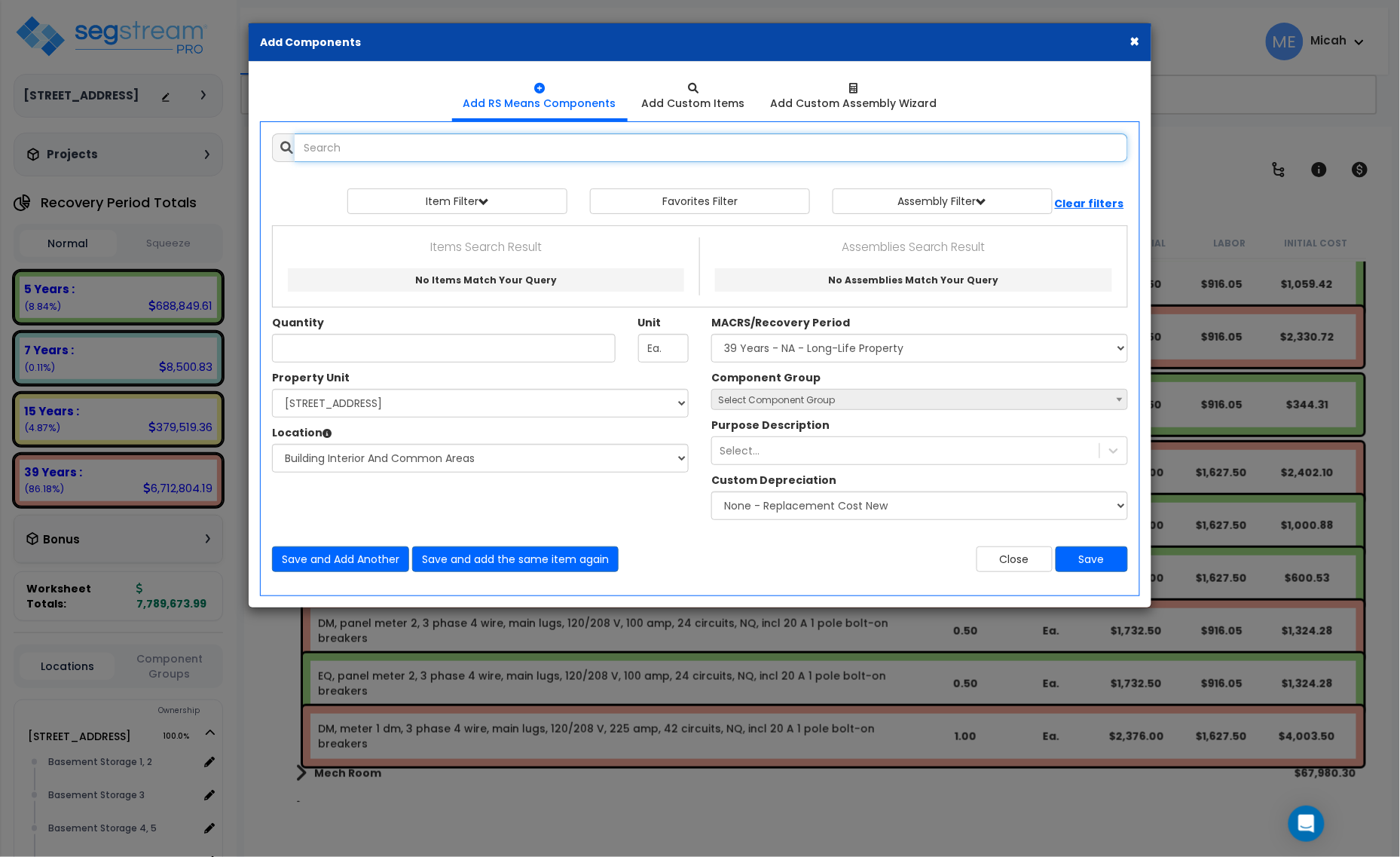
select select
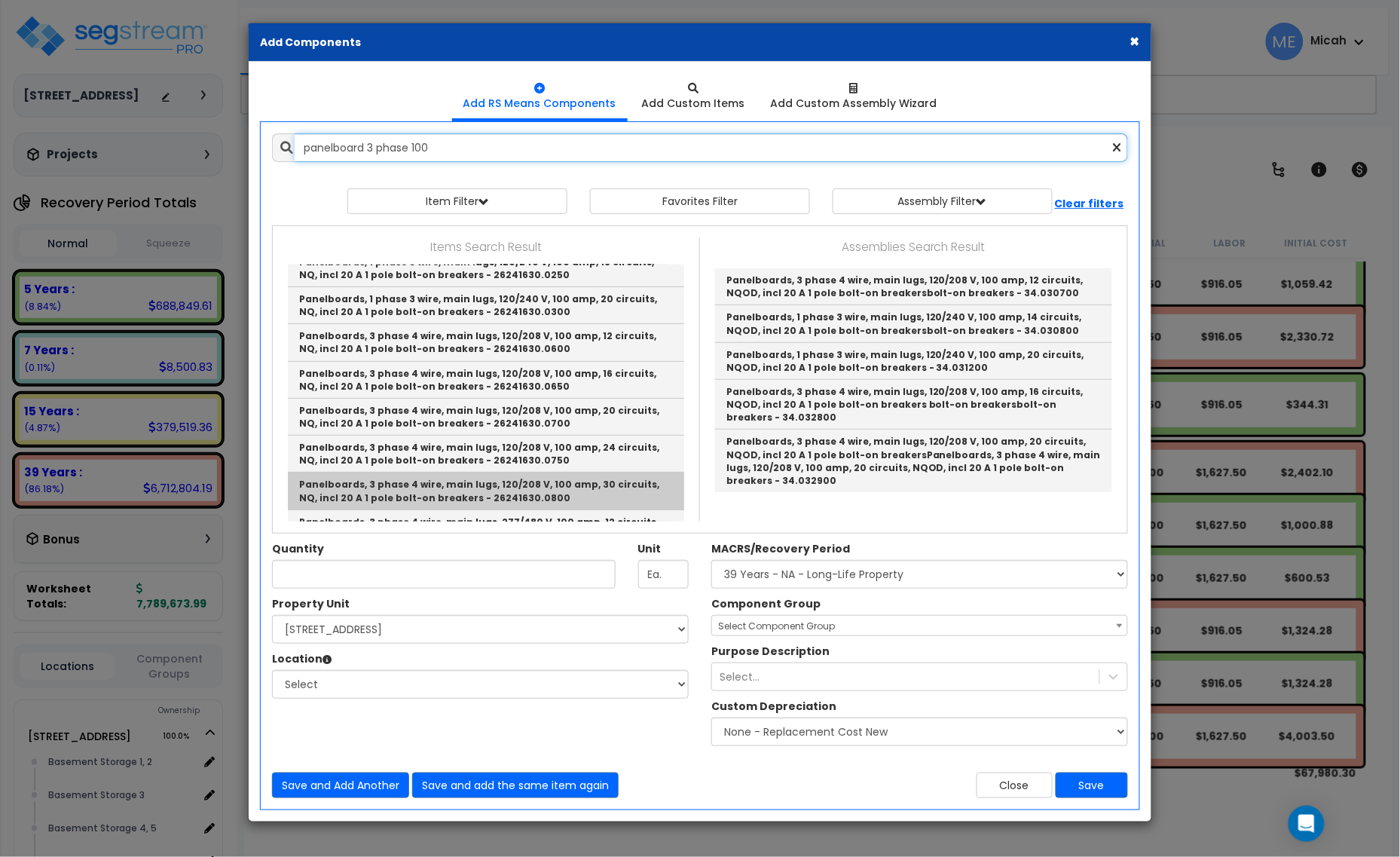
scroll to position [94, 0]
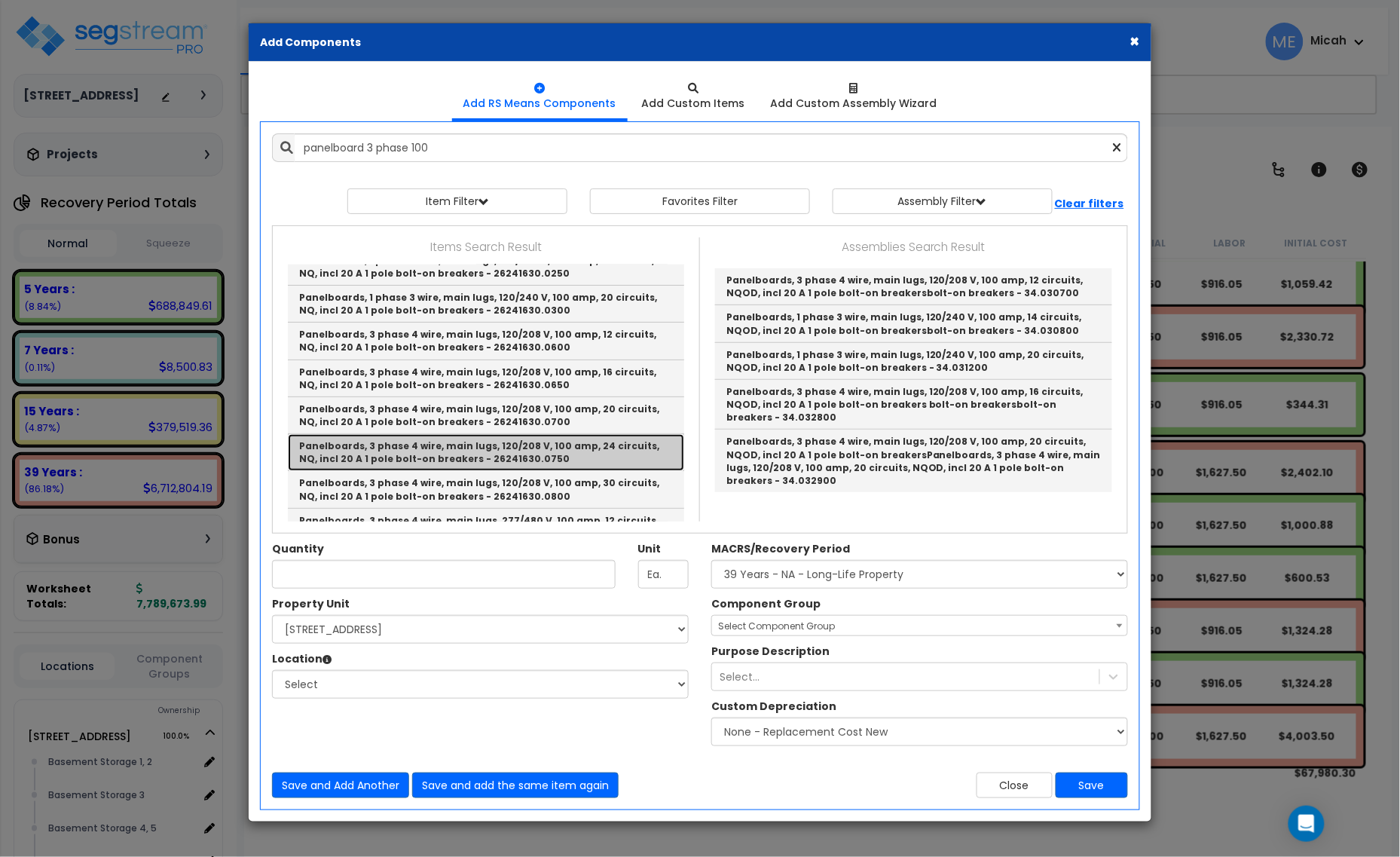
click at [592, 460] on link "Panelboards, 3 phase 4 wire, main lugs, 120/208 V, 100 amp, 24 circuits, NQ, in…" at bounding box center [485, 452] width 396 height 37
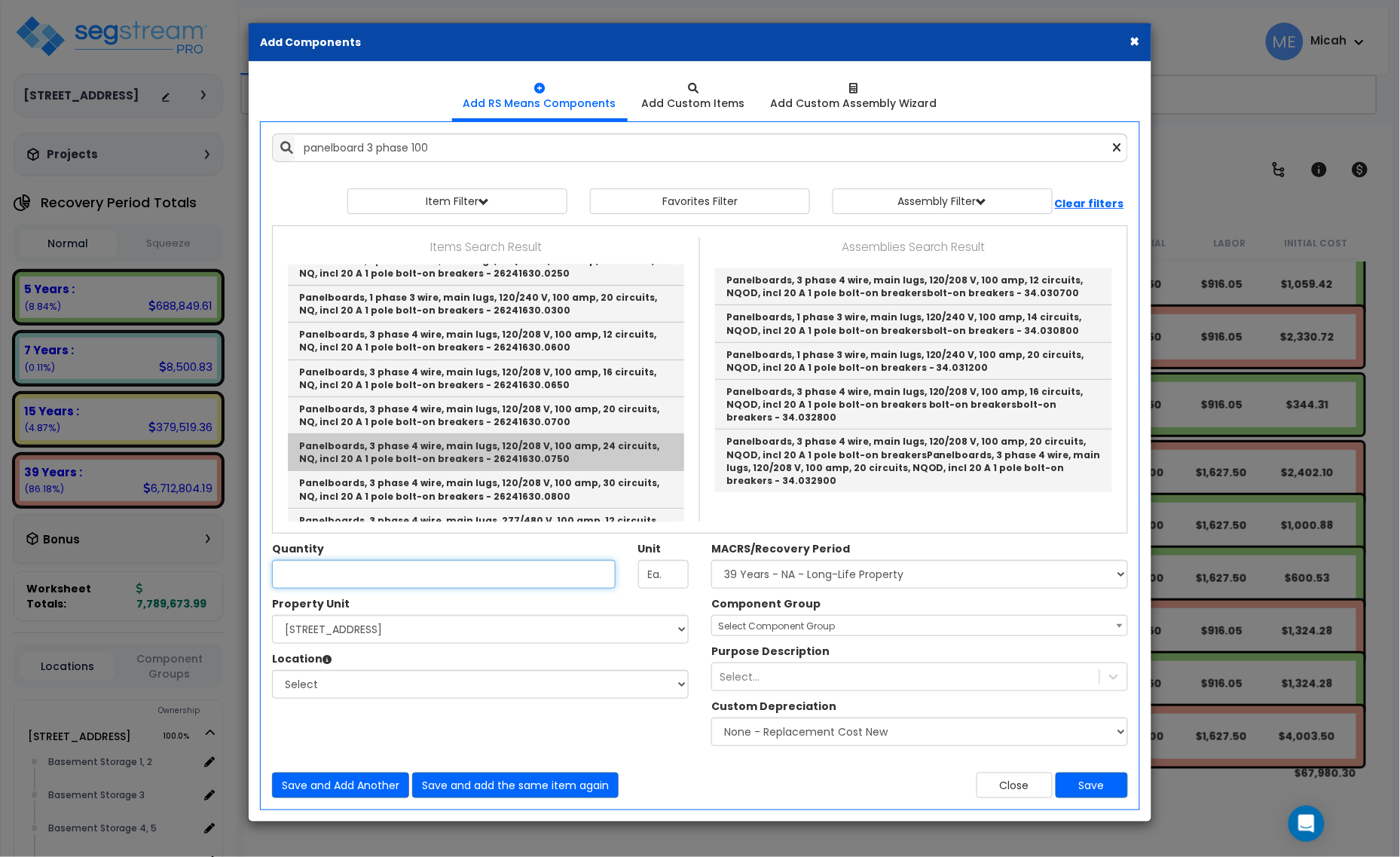
type input "Panelboards, 3 phase 4 wire, main lugs, 120/208 V, 100 amp, 24 circuits, NQ, in…"
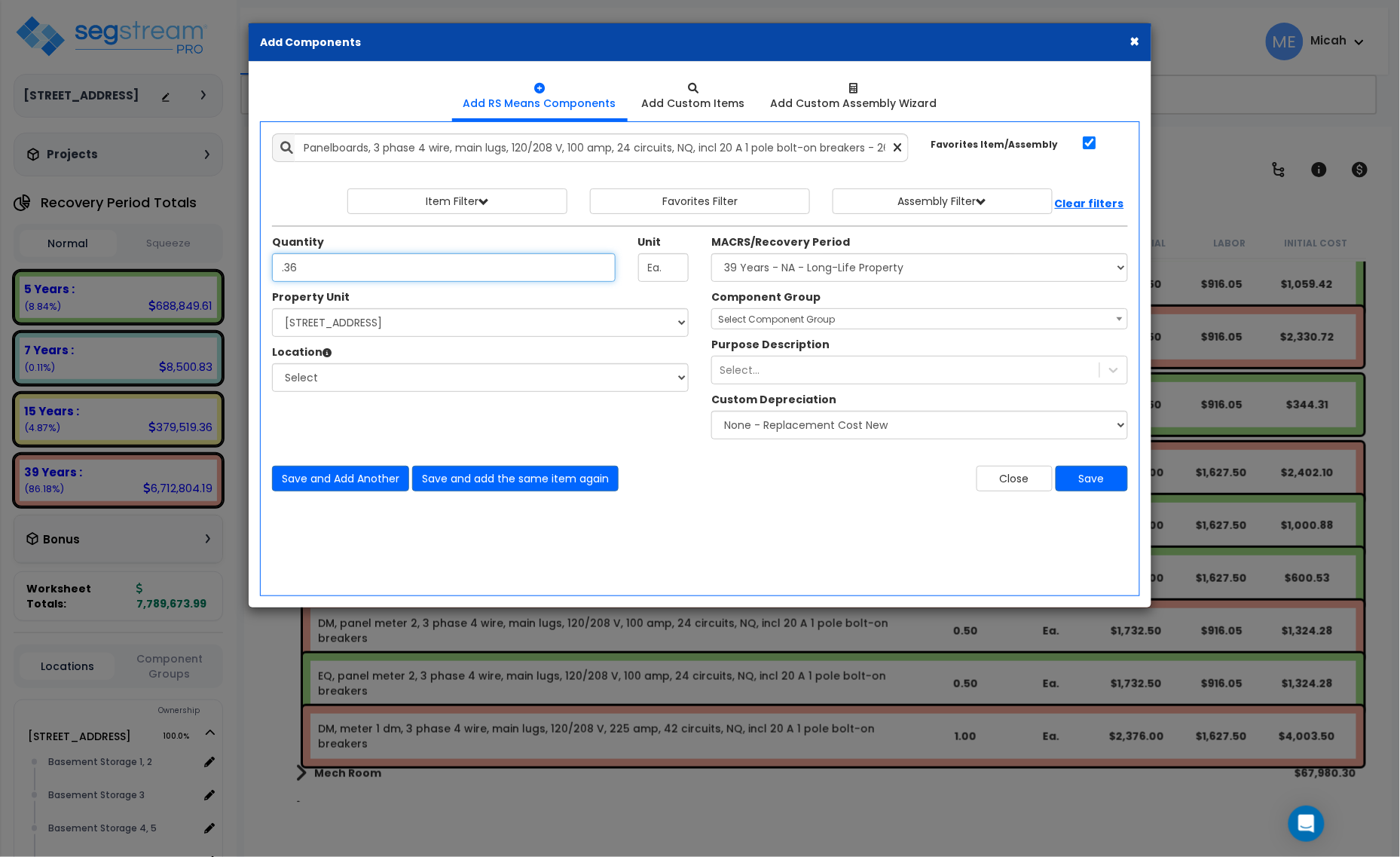
type input ".36"
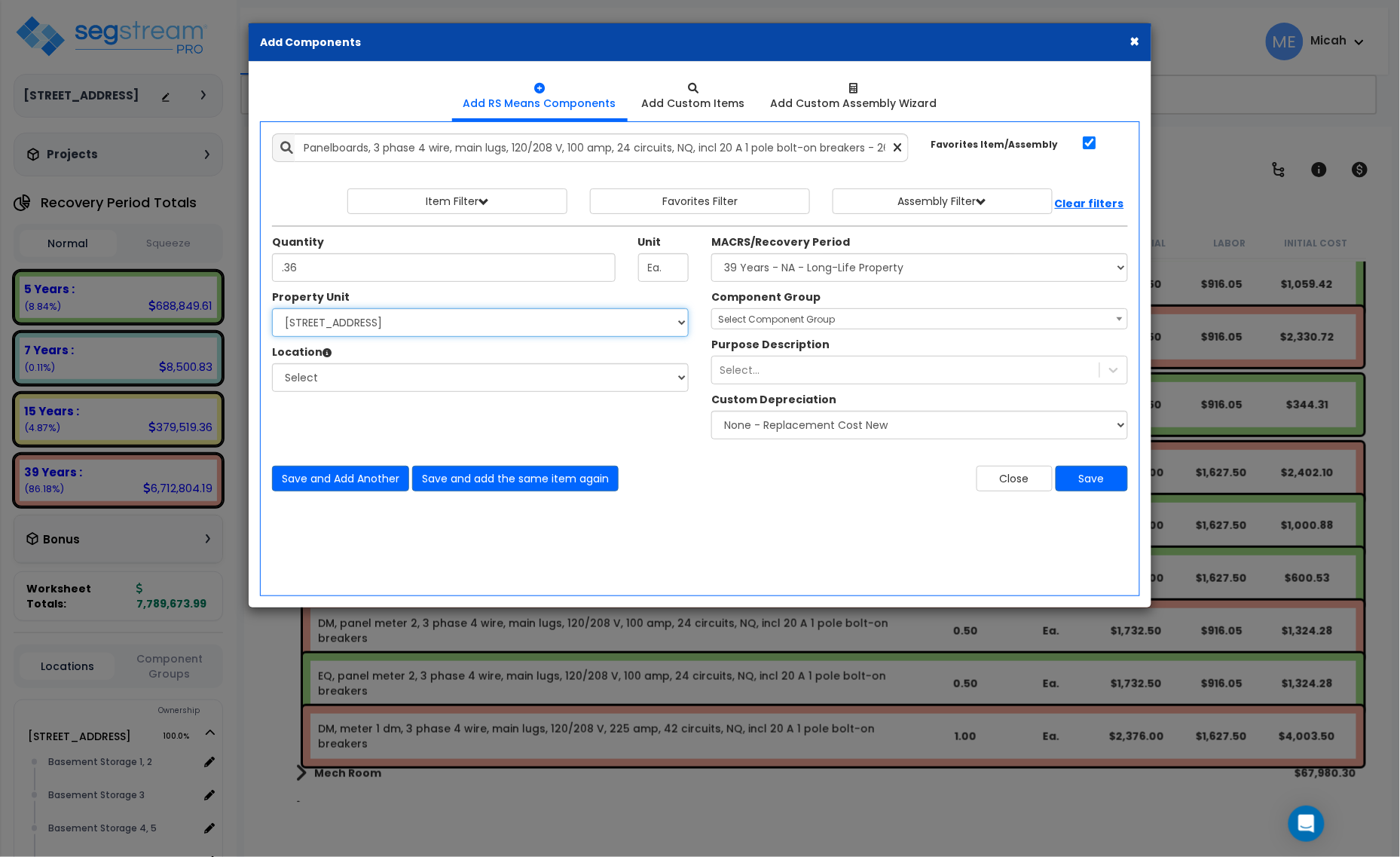
click at [438, 323] on select "Select 25 Penncraft Ave Site Improvements" at bounding box center [481, 323] width 417 height 29
select select "170921"
click at [272, 309] on select "Select 25 Penncraft Ave Site Improvements" at bounding box center [481, 323] width 417 height 29
click at [406, 377] on select "Select Basement Storage 1, 2 Basement Storage 3 Basement Storage 4, 5 Building …" at bounding box center [481, 378] width 417 height 29
select select "31953"
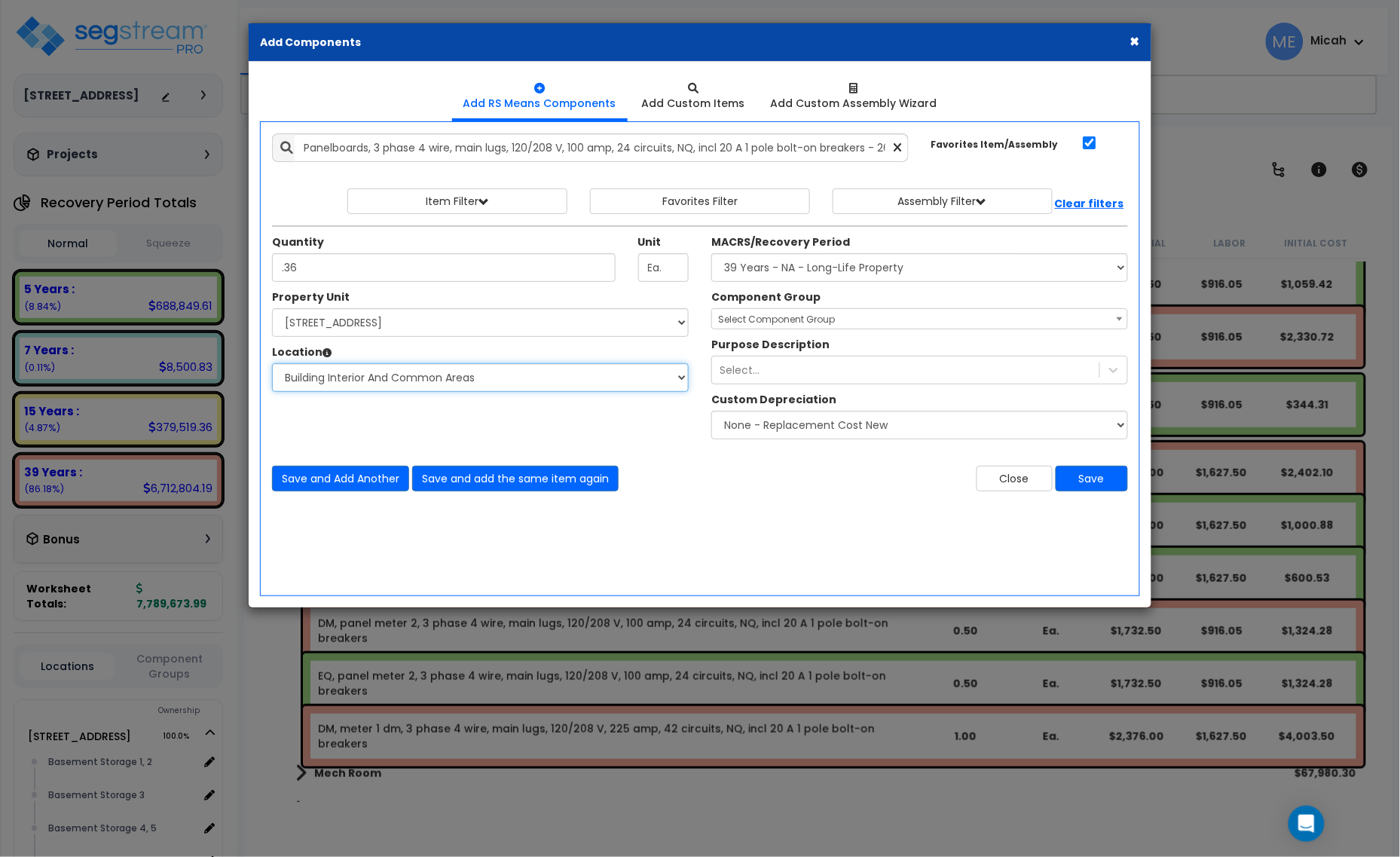
click at [272, 364] on select "Select Basement Storage 1, 2 Basement Storage 3 Basement Storage 4, 5 Building …" at bounding box center [481, 378] width 417 height 29
select select
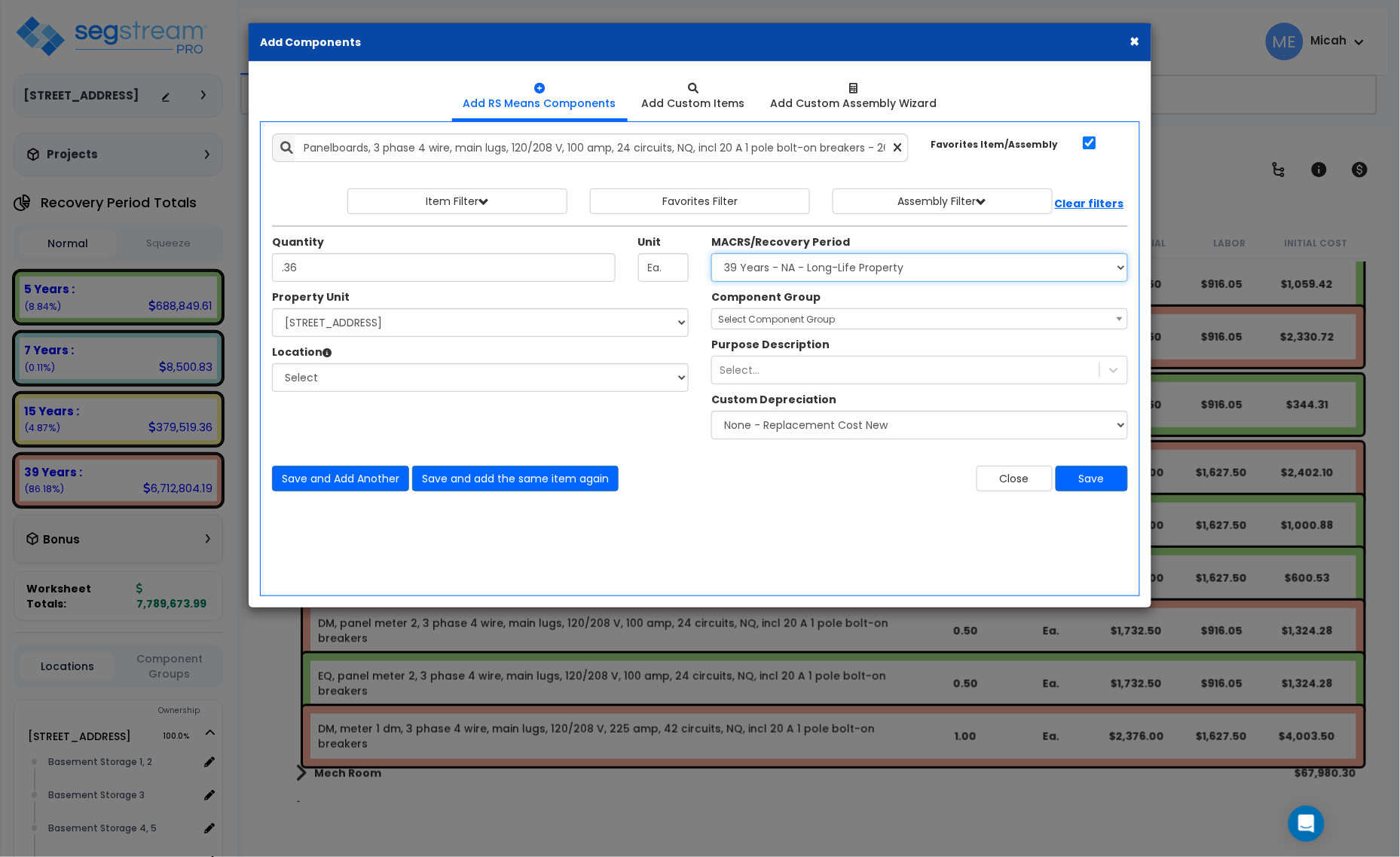
click at [810, 262] on select "Select MACRS/Recovery Period 5 Years - 57.0 - Distributive Trades & Services 5 …" at bounding box center [920, 268] width 417 height 29
select select "3669"
click at [712, 254] on select "Select MACRS/Recovery Period 5 Years - 57.0 - Distributive Trades & Services 5 …" at bounding box center [920, 268] width 417 height 29
click at [777, 326] on span "Select Component Group" at bounding box center [777, 319] width 117 height 13
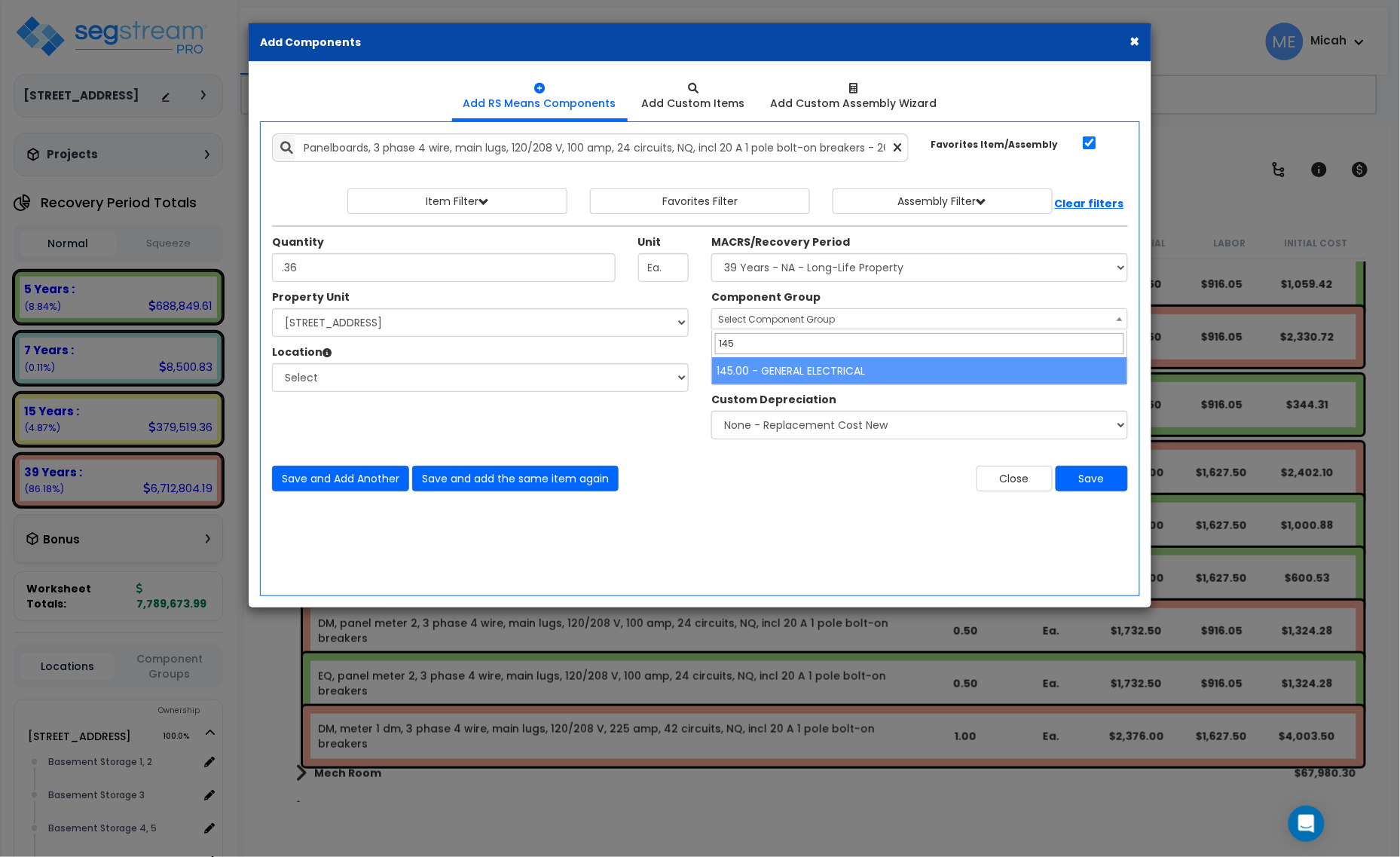
type input "145"
select select "56955"
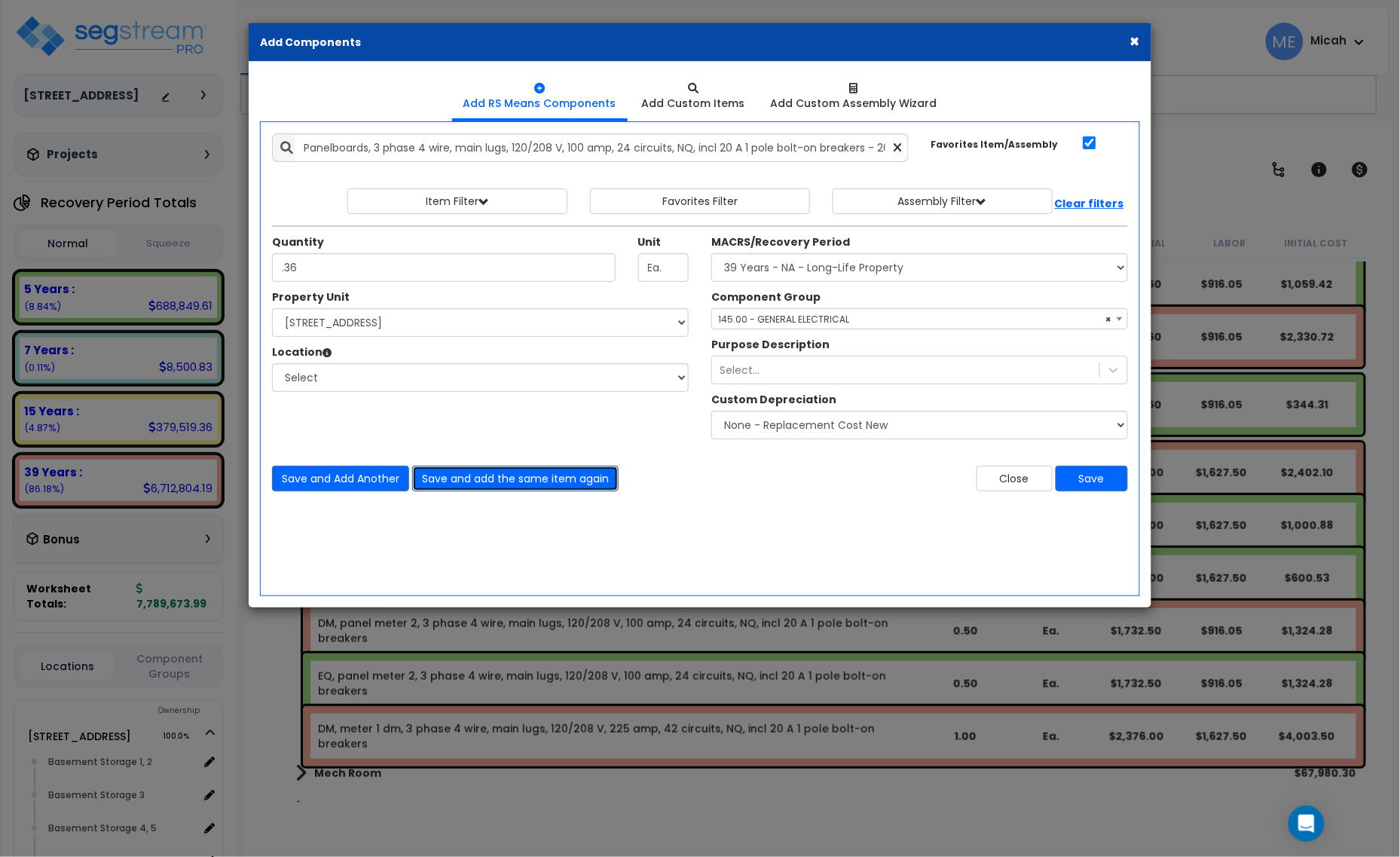
click at [556, 475] on button "Save and add the same item again" at bounding box center [515, 478] width 207 height 25
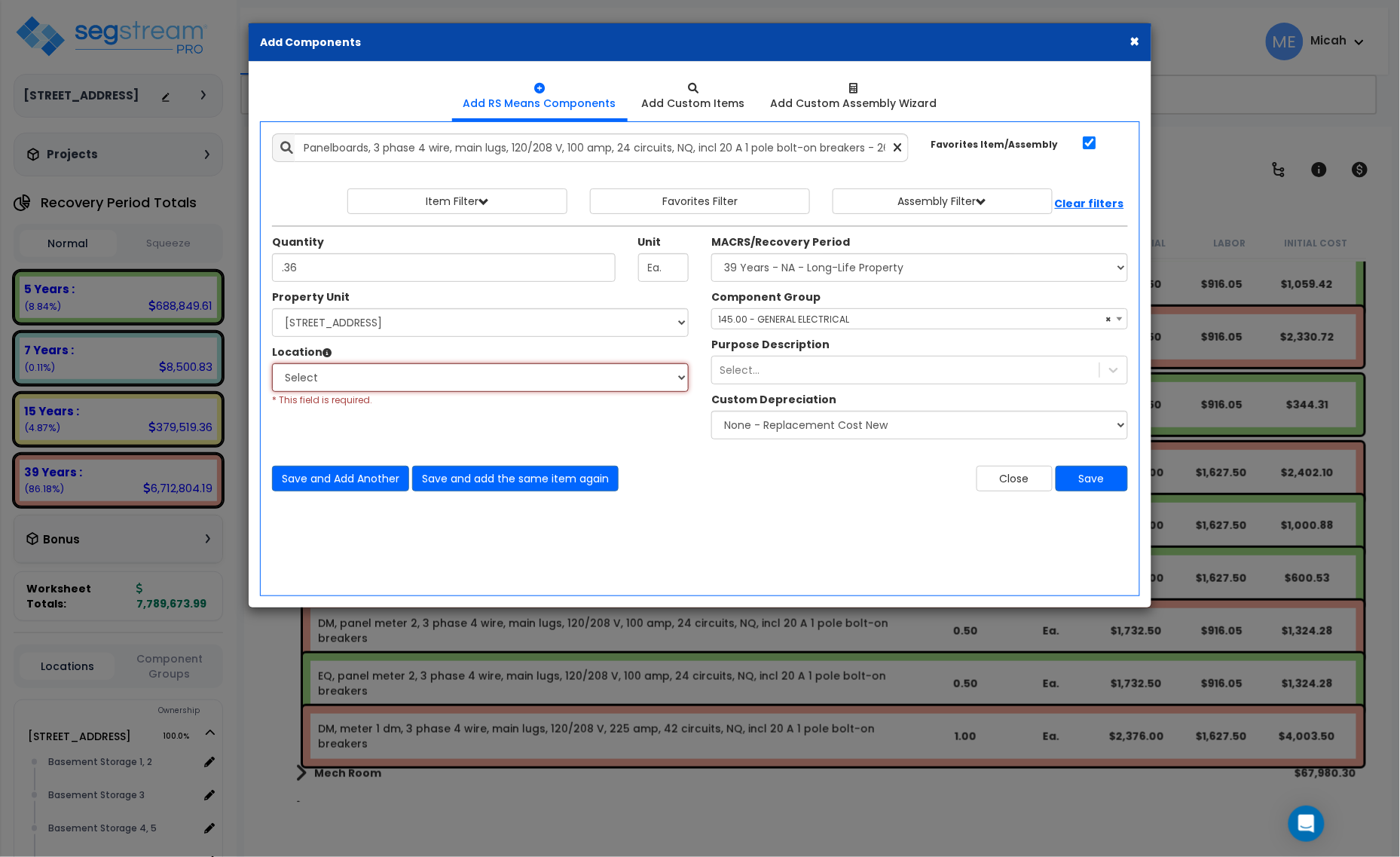
click at [391, 384] on select "Select Basement Storage 1, 2 Basement Storage 3 Basement Storage 4, 5 Building …" at bounding box center [481, 378] width 417 height 29
select select "31953"
click at [272, 364] on select "Select Basement Storage 1, 2 Basement Storage 3 Basement Storage 4, 5 Building …" at bounding box center [481, 378] width 417 height 29
click at [512, 472] on button "Save and add the same item again" at bounding box center [515, 478] width 207 height 25
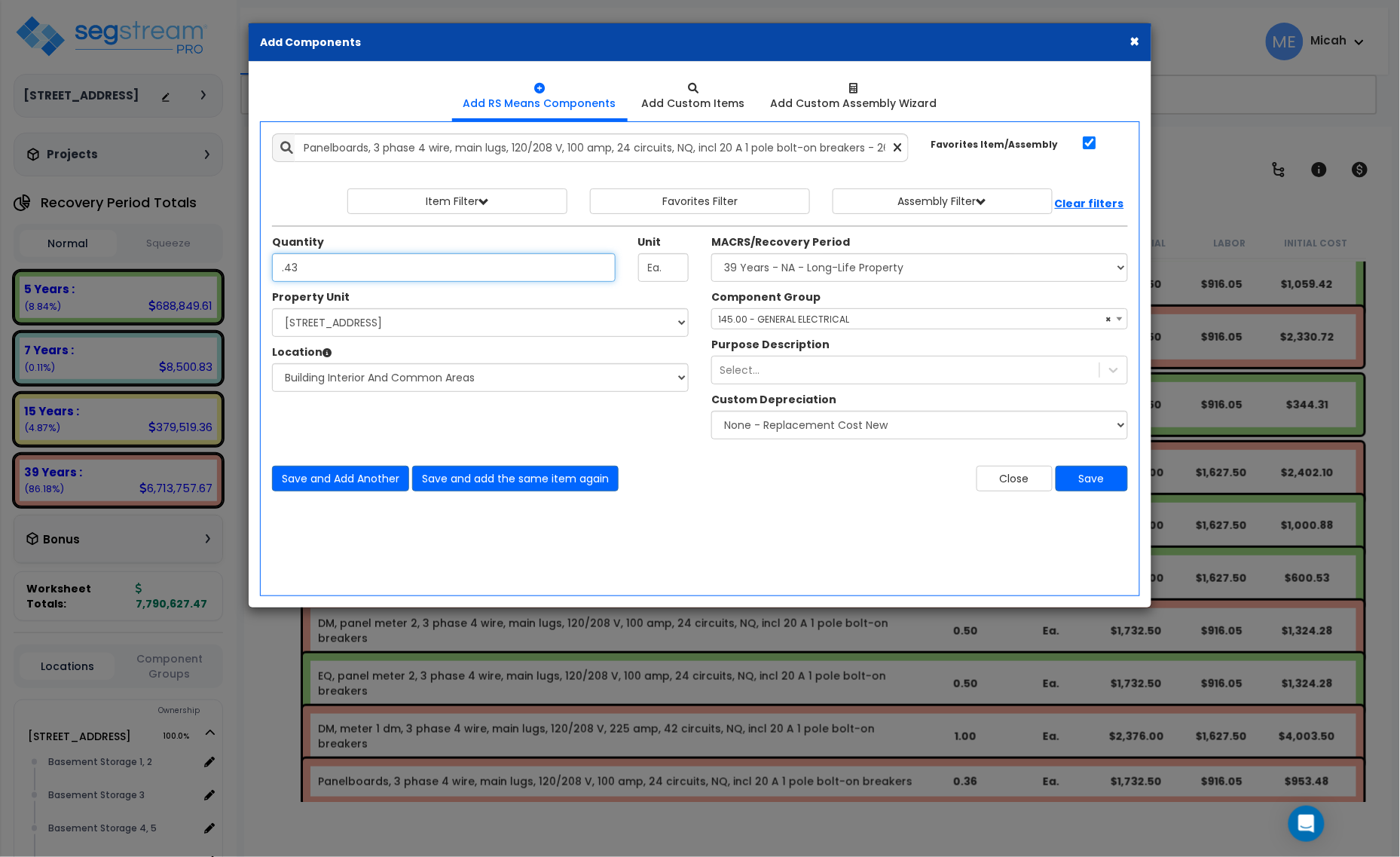
type input ".43"
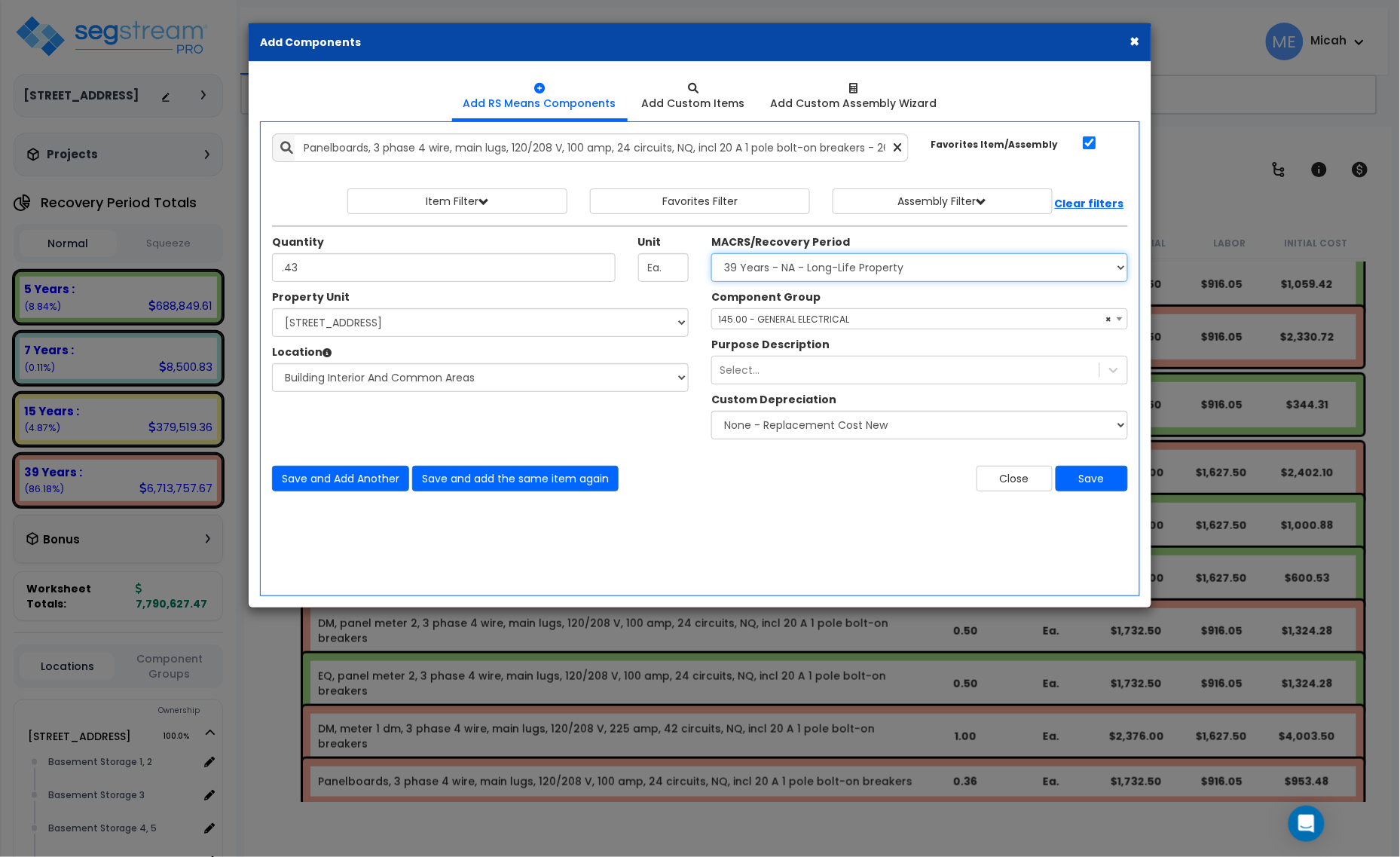
click at [784, 266] on select "Select MACRS/Recovery Period 5 Years - 57.0 - Distributive Trades & Services 5 …" at bounding box center [920, 268] width 417 height 29
select select "3667"
click at [712, 254] on select "Select MACRS/Recovery Period 5 Years - 57.0 - Distributive Trades & Services 5 …" at bounding box center [920, 268] width 417 height 29
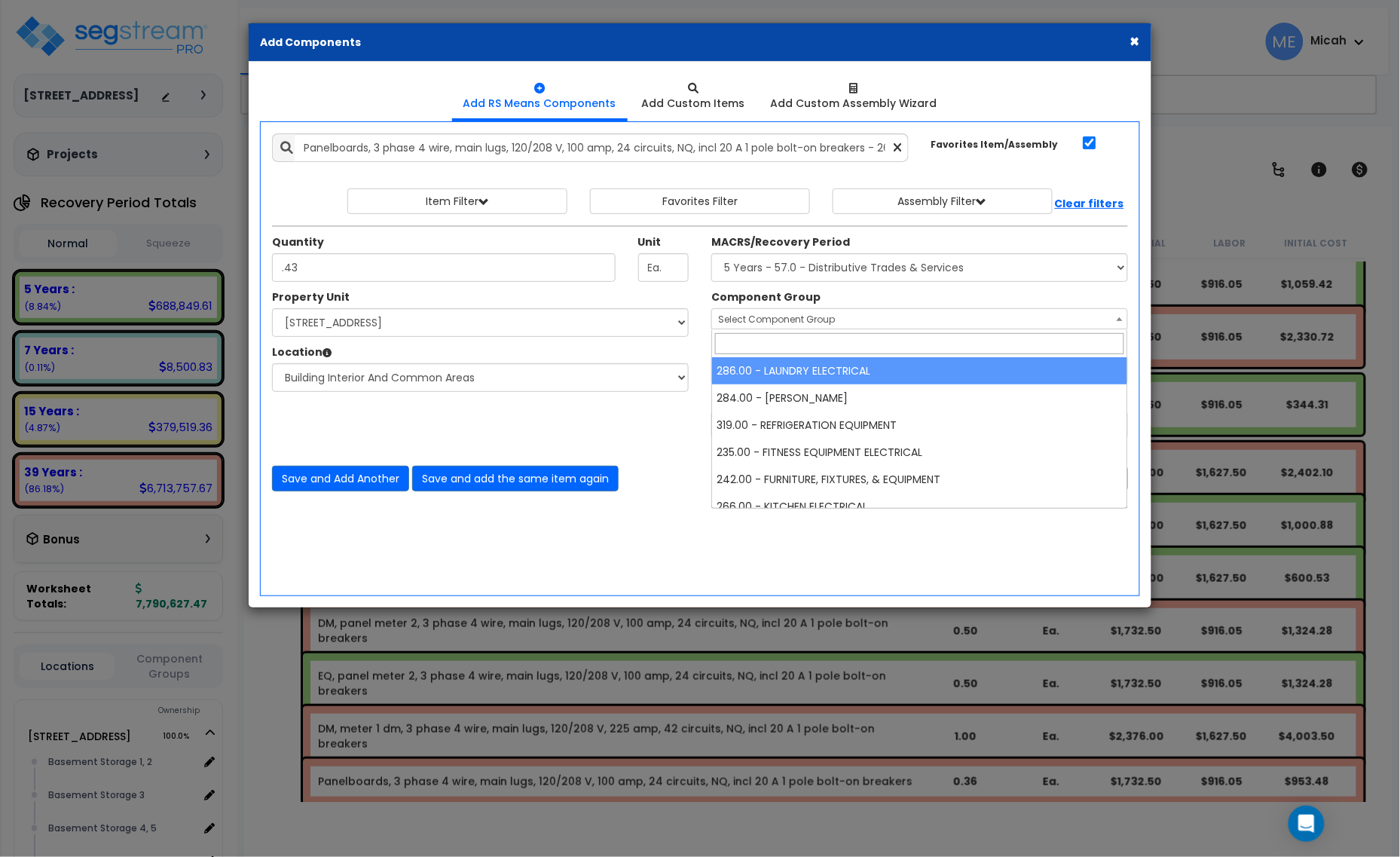
click at [769, 320] on span "Select Component Group" at bounding box center [777, 319] width 117 height 13
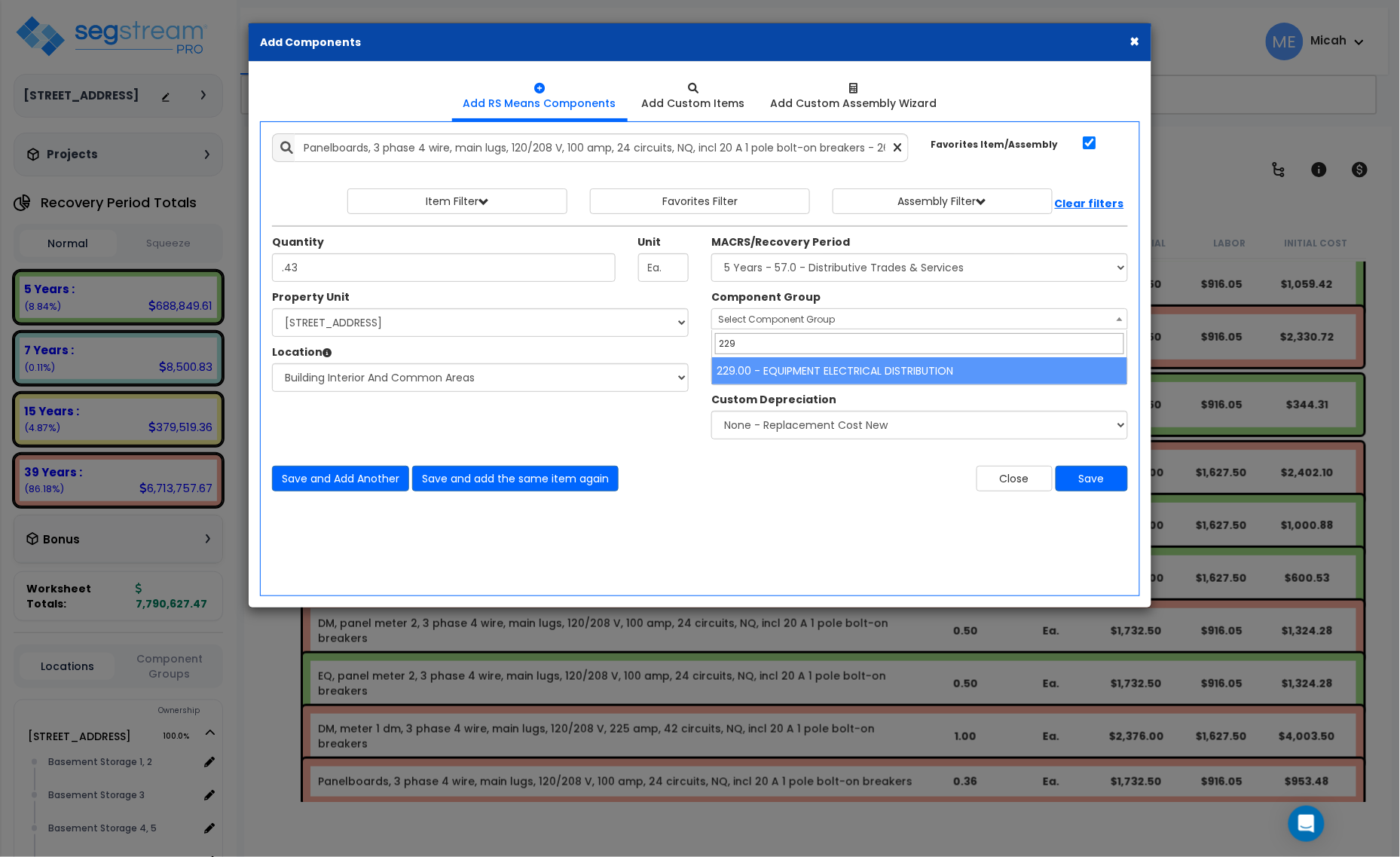
type input "229"
select select "57033"
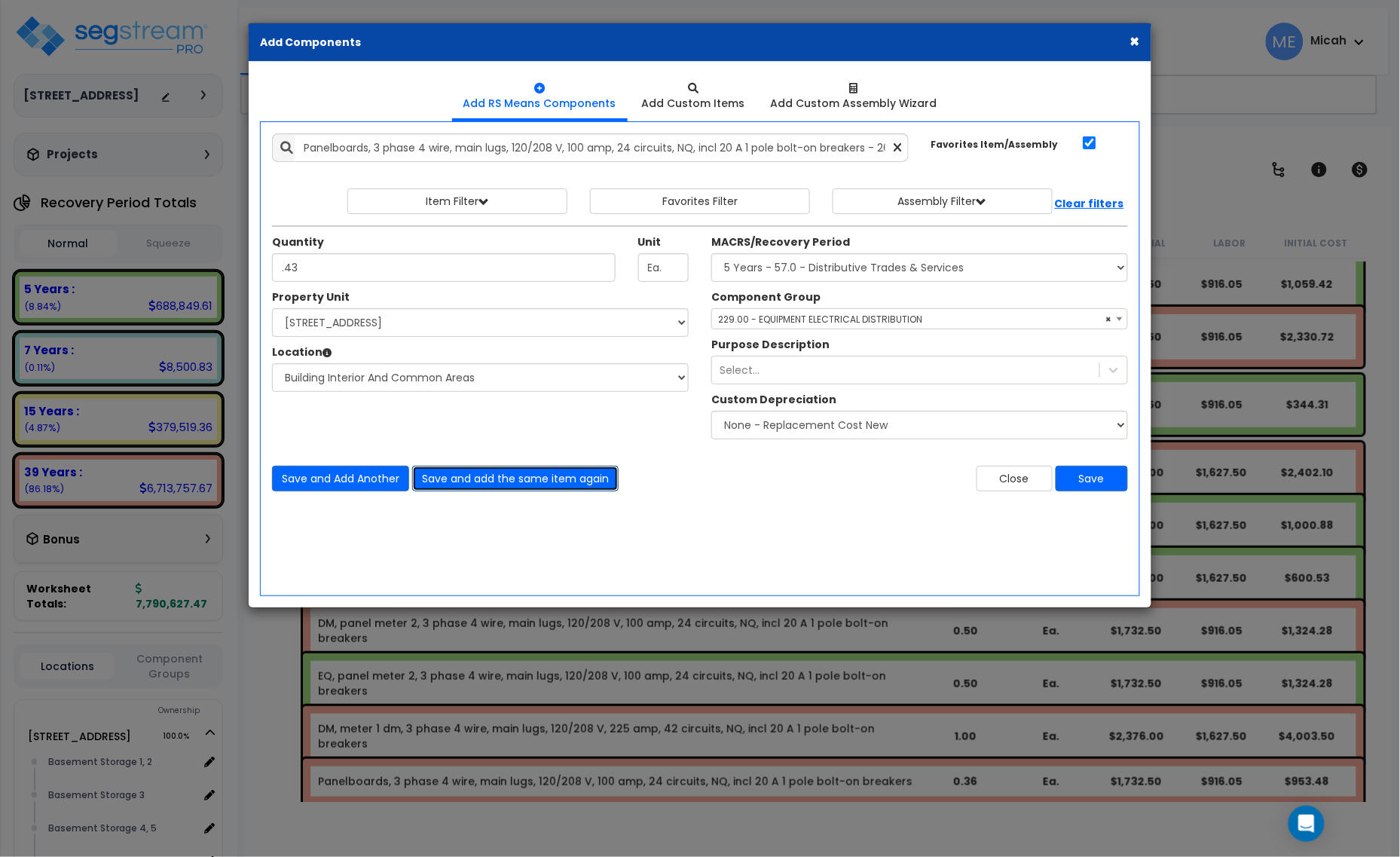
click at [515, 486] on button "Save and add the same item again" at bounding box center [515, 478] width 207 height 25
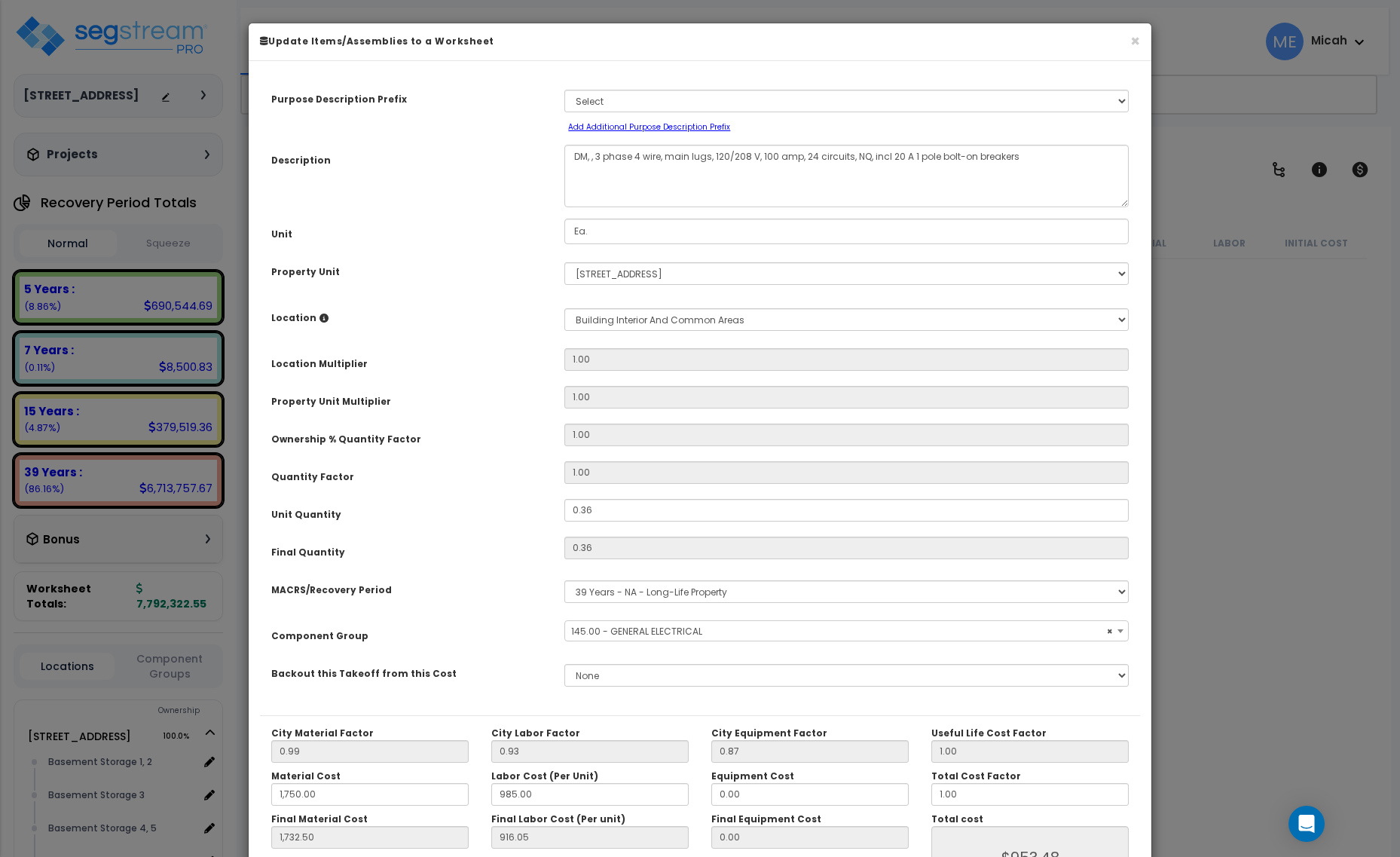
select select "56955"
type textarea "DM, p, 3 phase 4 wire, main lugs, 120/208 V, 100 amp, 24 circuits, NQ, incl 20 …"
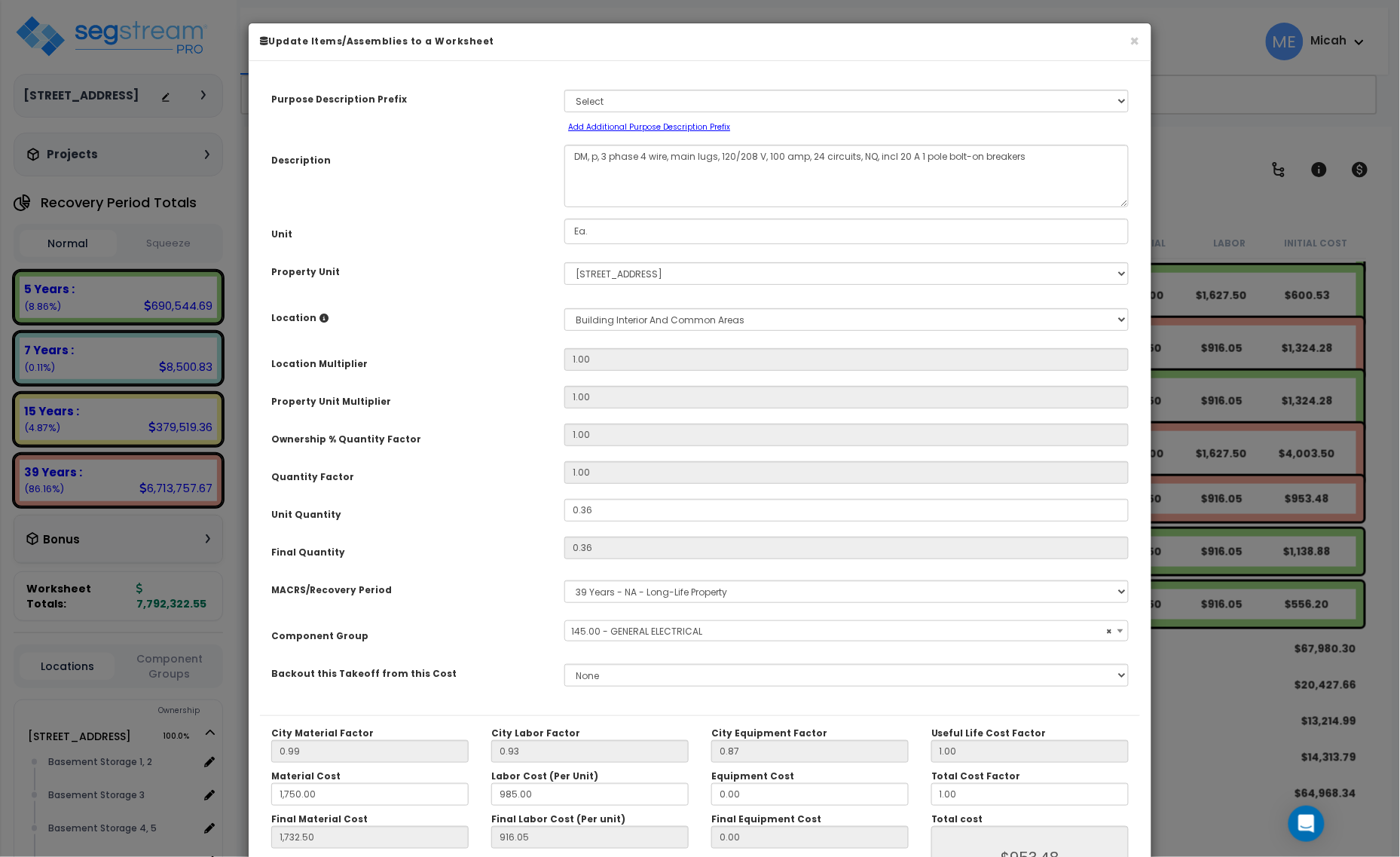
select select "56955"
type textarea "DM, pan, 3 phase 4 wire, main lugs, 120/208 V, 100 amp, 24 circuits, NQ, incl 2…"
select select "56955"
type textarea "DM, panel , 3 phase 4 wire, main lugs, 120/208 V, 100 amp, 24 circuits, NQ, inc…"
select select "56955"
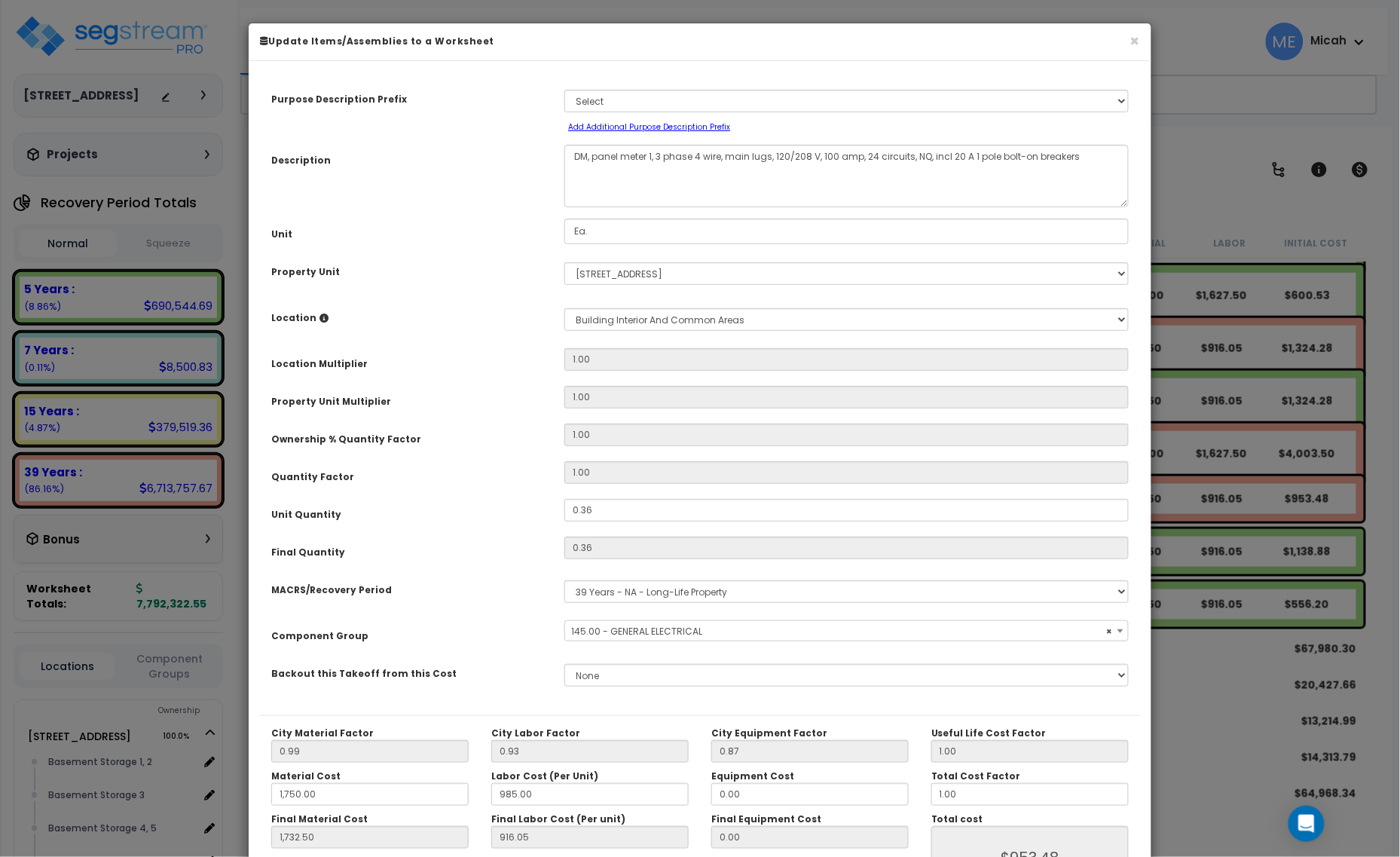
type textarea "DM, panel meter 11, 3 phase 4 wire, main lugs, 120/208 V, 100 amp, 24 circuits,…"
select select "56955"
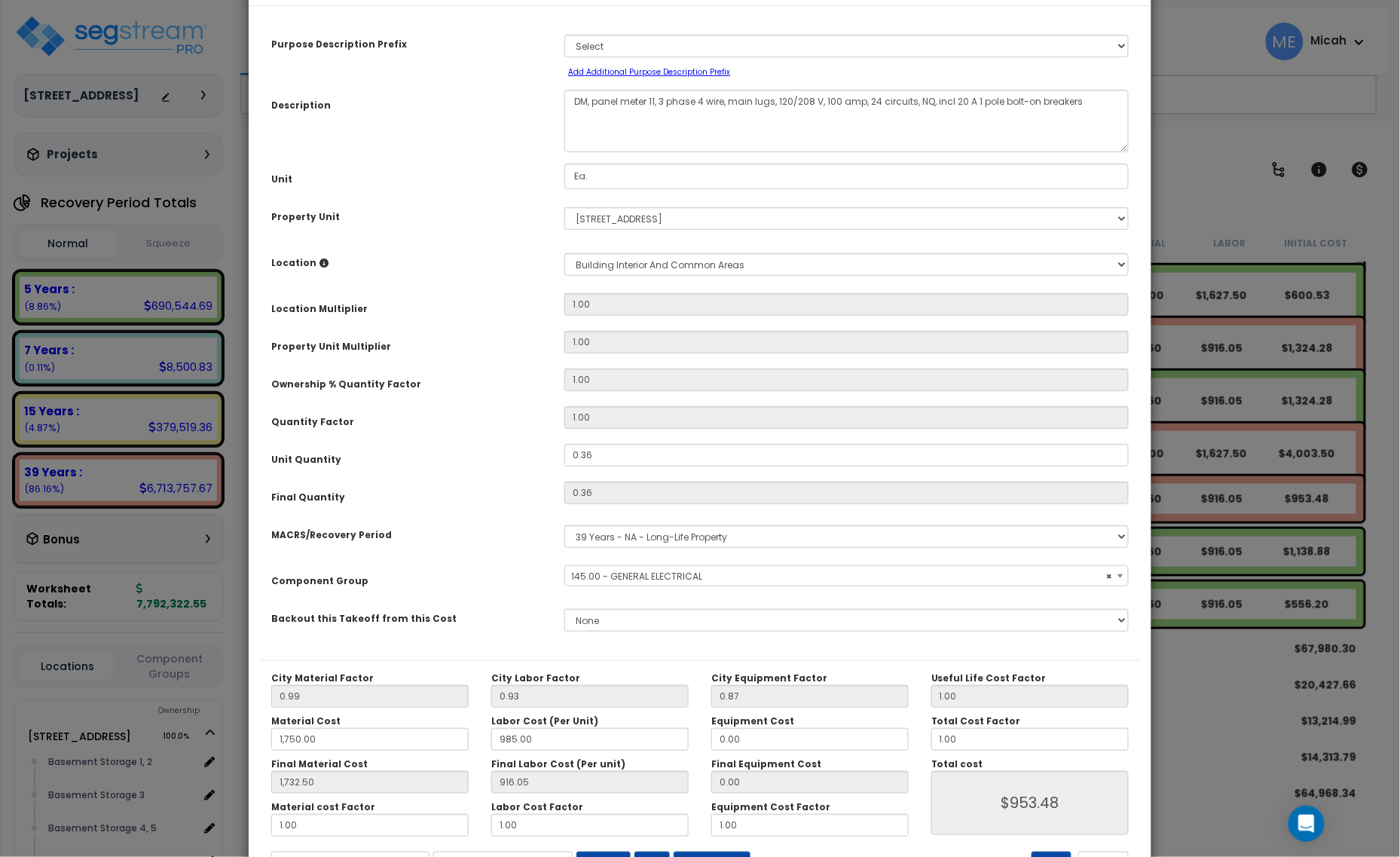
scroll to position [118, 0]
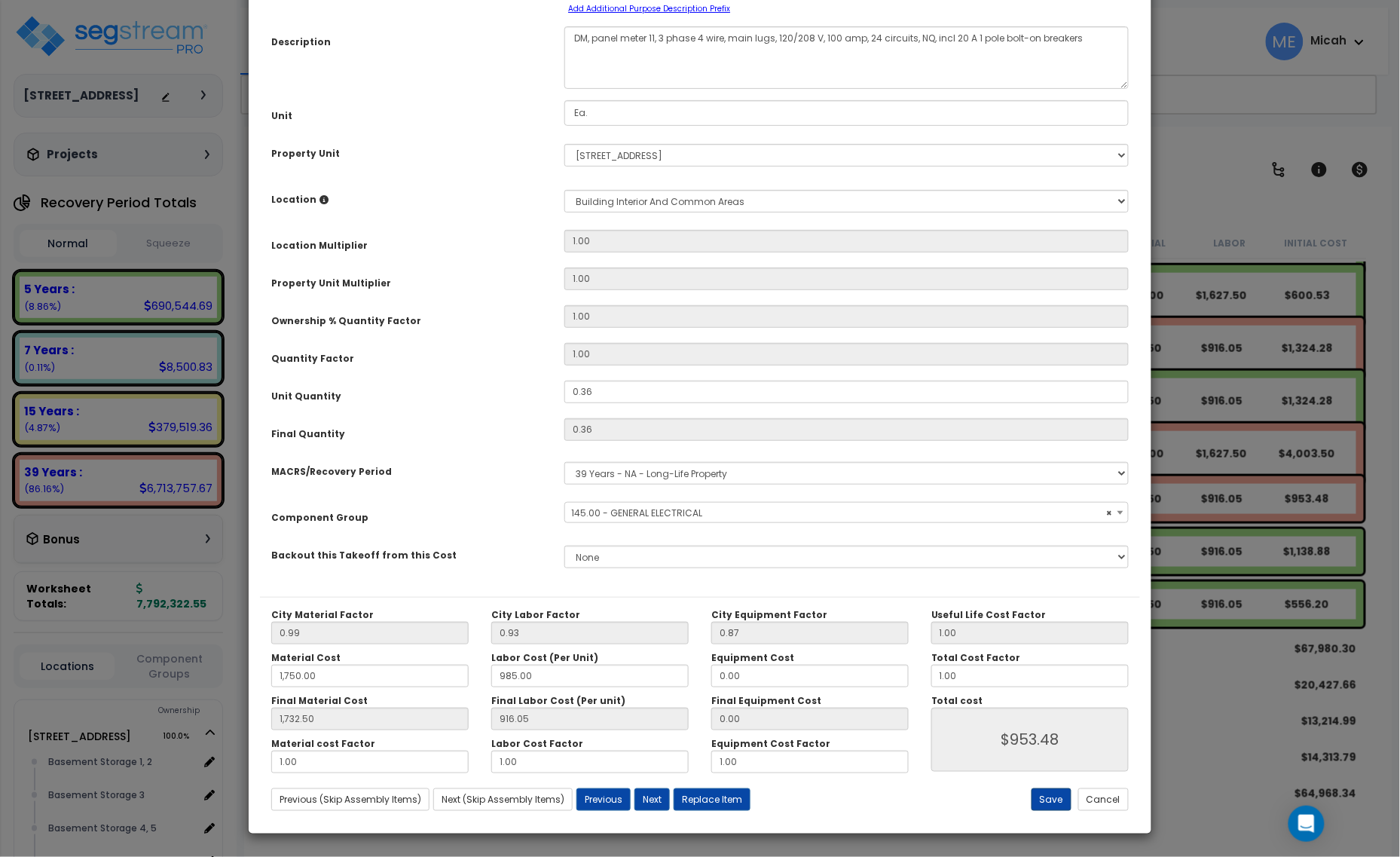
type textarea "DM, panel meter 11, 3 phase 4 wire, main lugs, 120/208 V, 100 amp, 24 circuits,…"
click at [1055, 793] on button "Save" at bounding box center [1052, 799] width 40 height 23
type input "1750.00"
type input "1732.50"
type input "953.48"
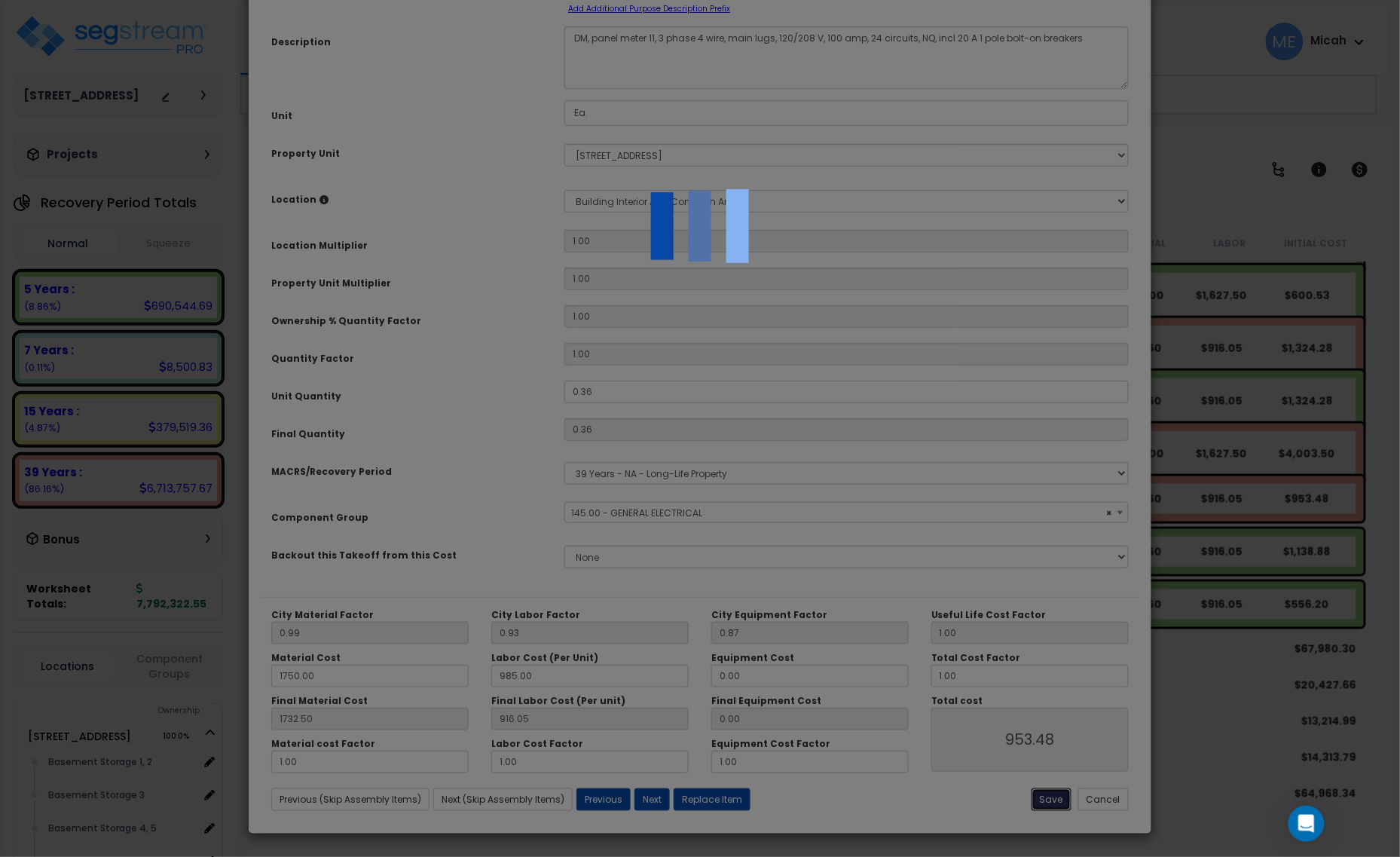
select select "56955"
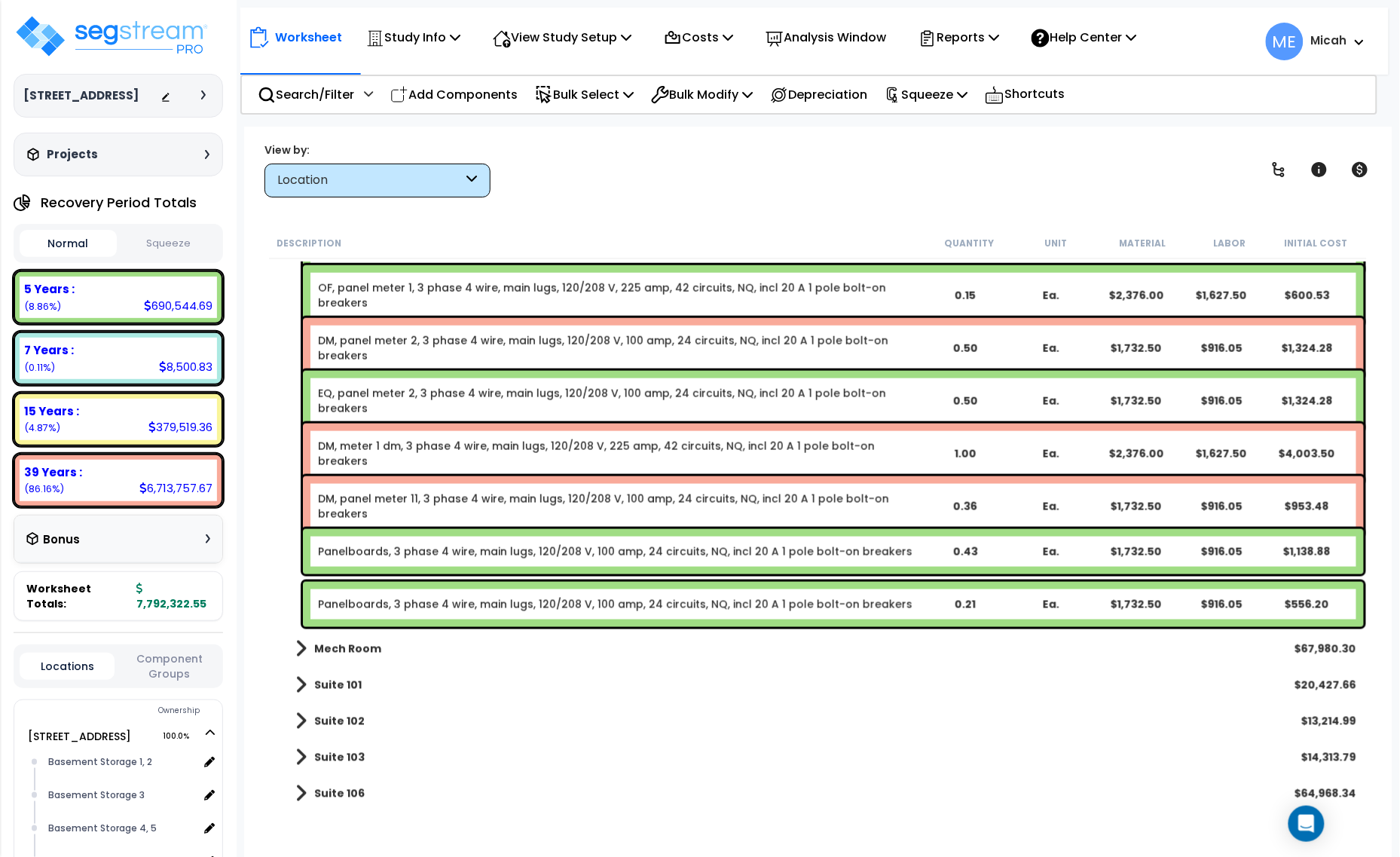
click at [368, 555] on link "Panelboards, 3 phase 4 wire, main lugs, 120/208 V, 100 amp, 24 circuits, NQ, in…" at bounding box center [615, 551] width 594 height 15
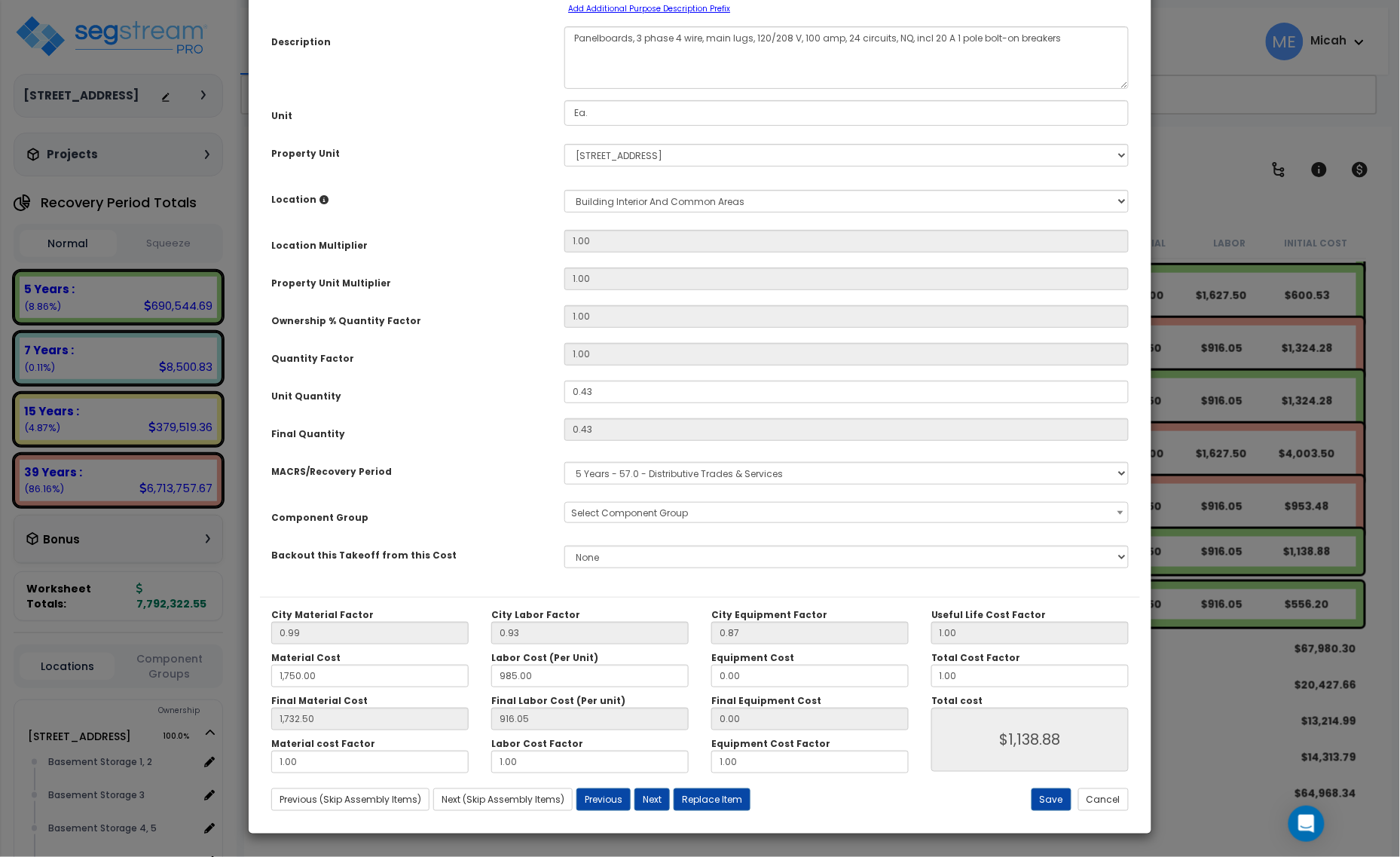
scroll to position [0, 0]
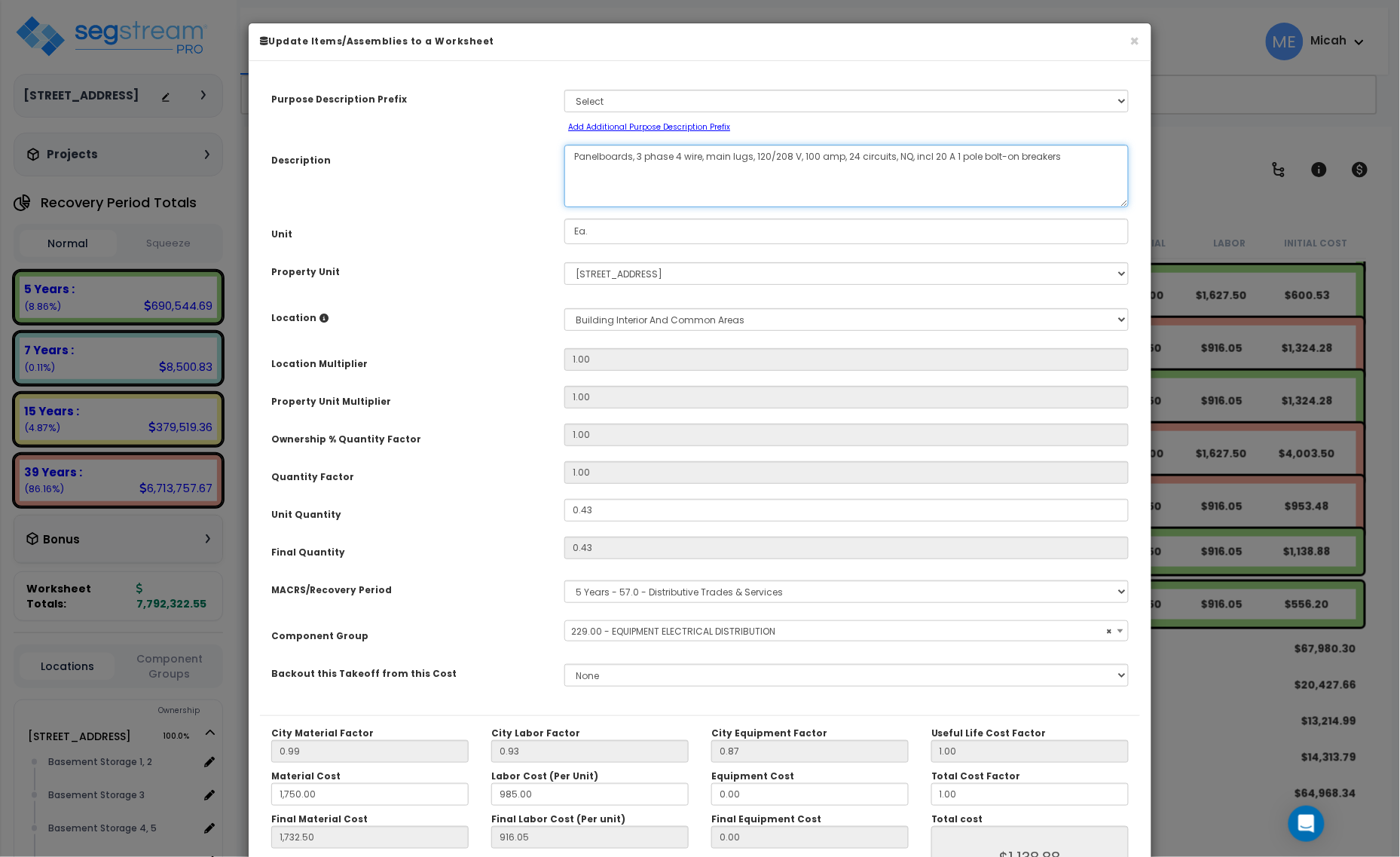
drag, startPoint x: 631, startPoint y: 157, endPoint x: 558, endPoint y: 158, distance: 73.0
click at [558, 158] on div "Panelboards, 3 phase 4 wire, main lugs, 120/208 V, 100 amp, 24 circuits, NQ, in…" at bounding box center [846, 175] width 587 height 62
select select "57033"
type textarea "E, 3 phase 4 wire, main lugs, 120/208 V, 100 amp, 24 circuits, NQ, incl 20 A 1 …"
select select "57033"
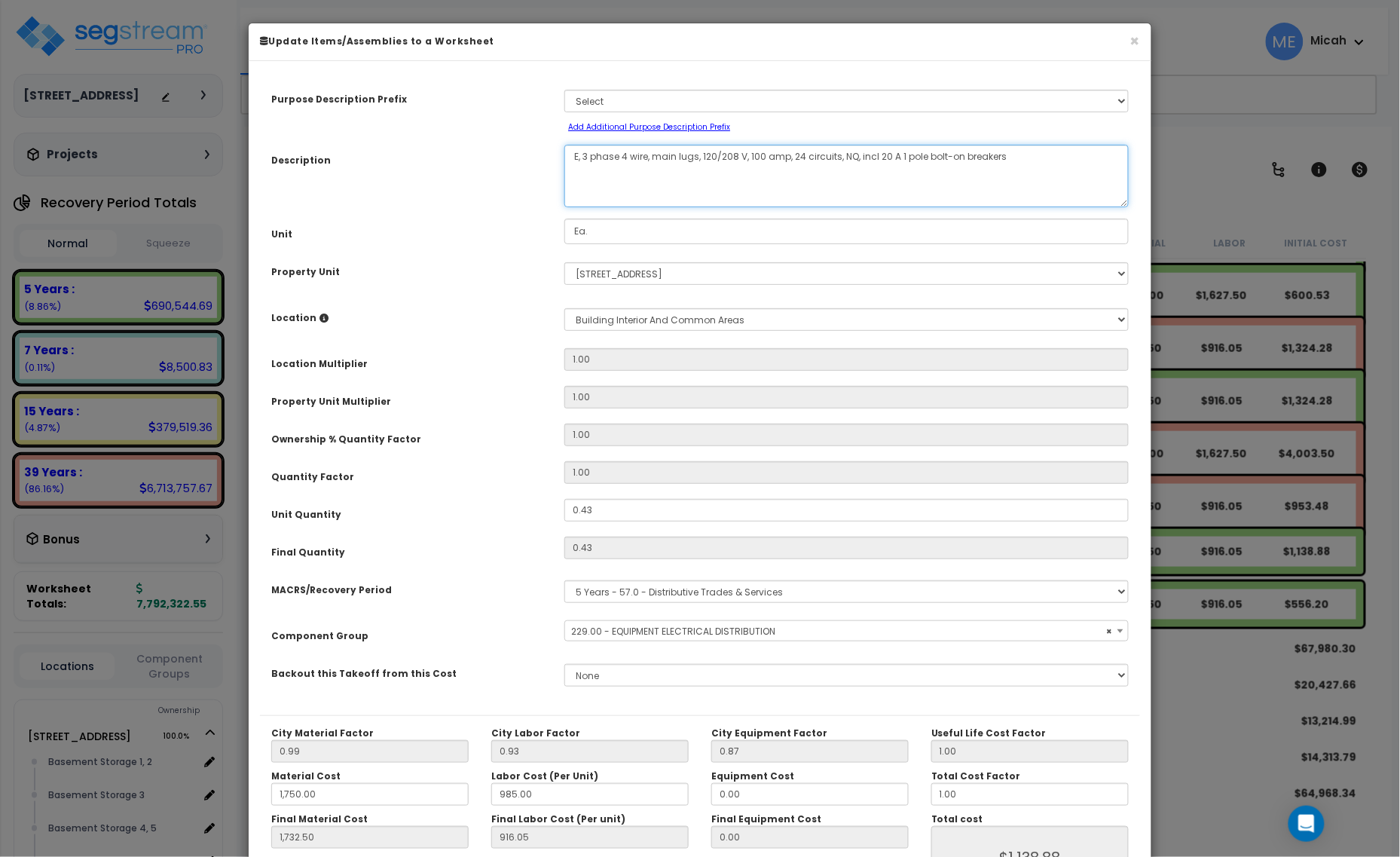
type textarea "EQ, 3 phase 4 wire, main lugs, 120/208 V, 100 amp, 24 circuits, NQ, incl 20 A 1…"
select select "57033"
type textarea "EQ , 3 phase 4 wire, main lugs, 120/208 V, 100 amp, 24 circuits, NQ, incl 20 A …"
select select "57033"
type textarea "EQ pan, 3 phase 4 wire, main lugs, 120/208 V, 100 amp, 24 circuits, NQ, incl 20…"
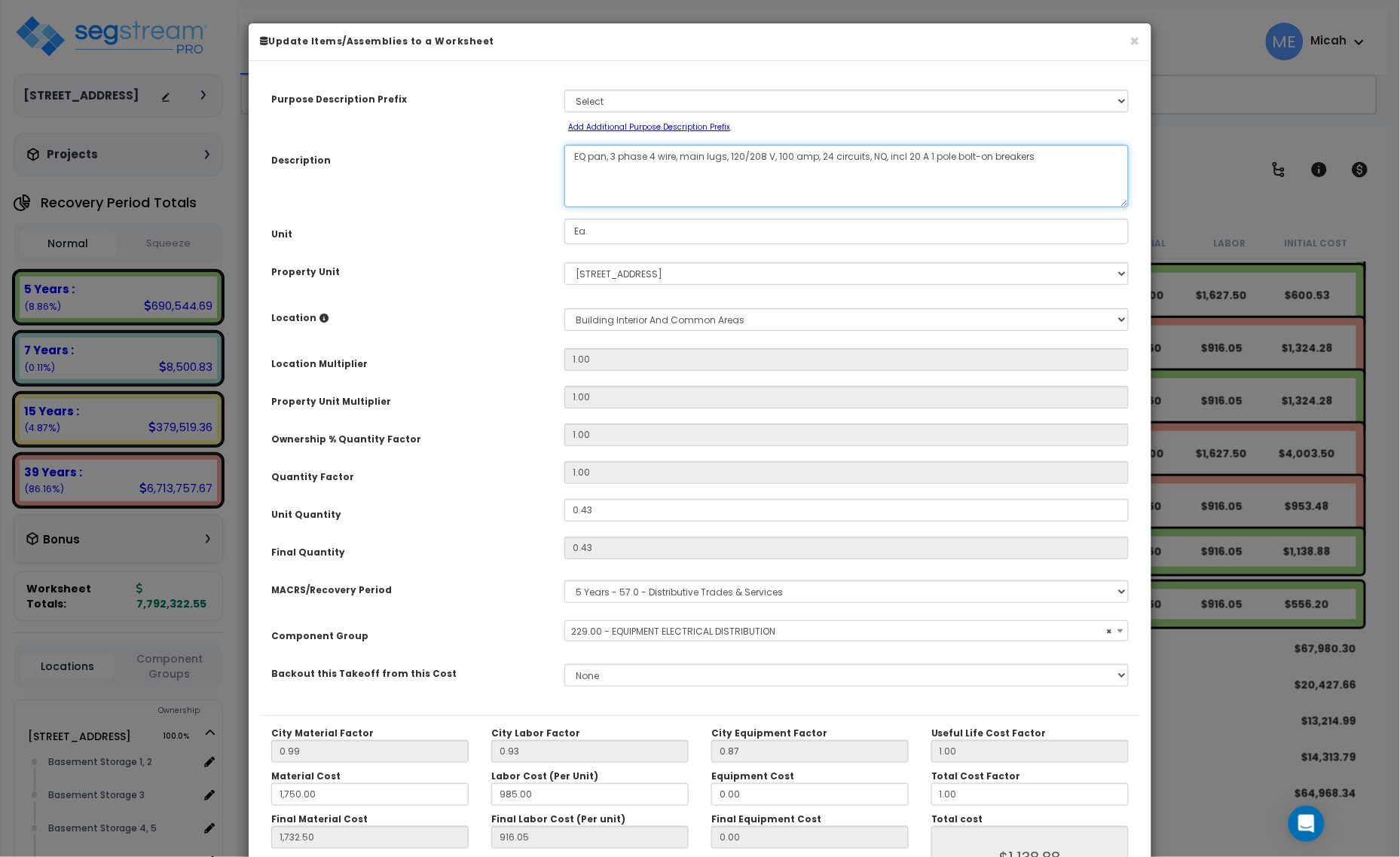
select select "57033"
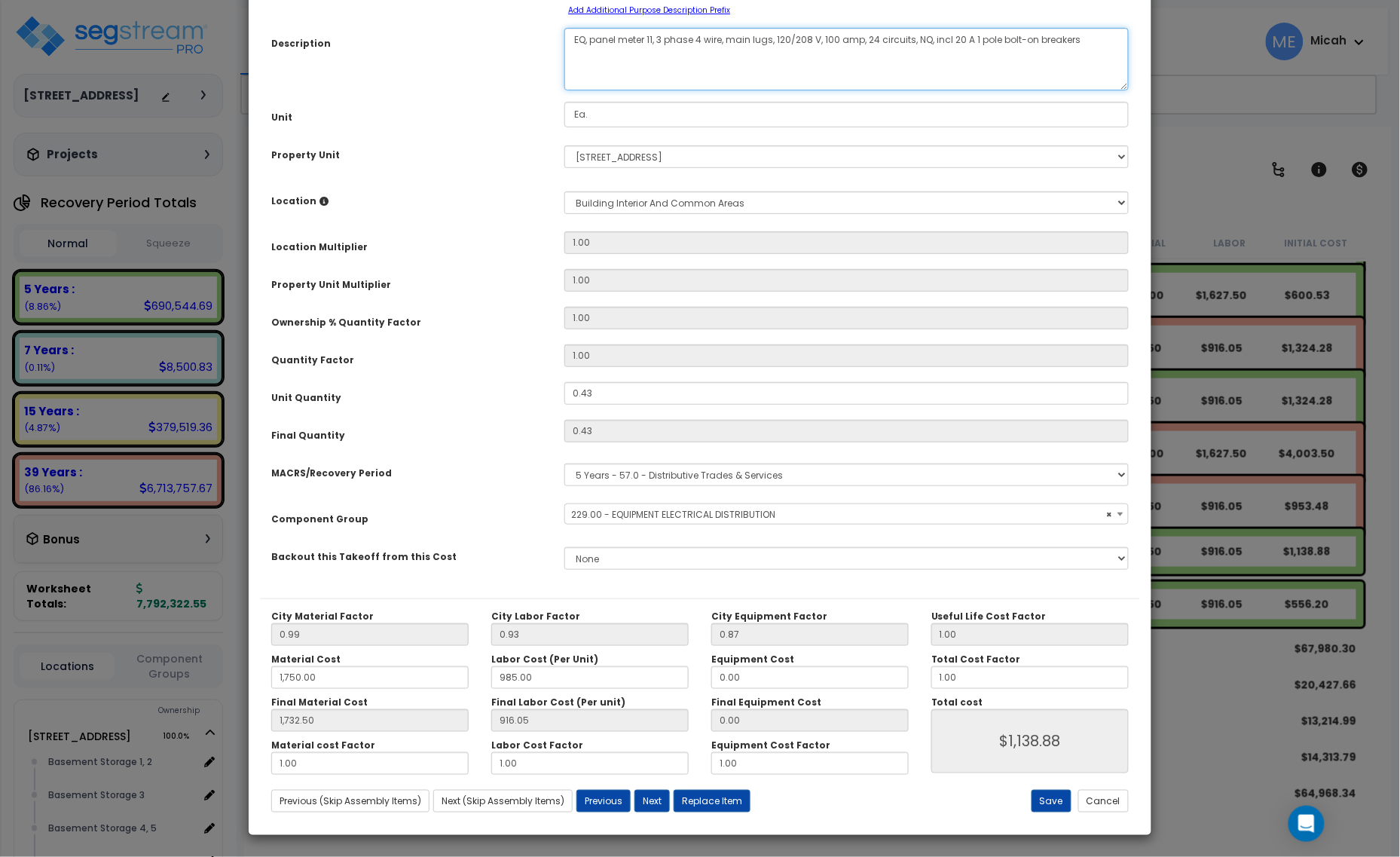
scroll to position [118, 0]
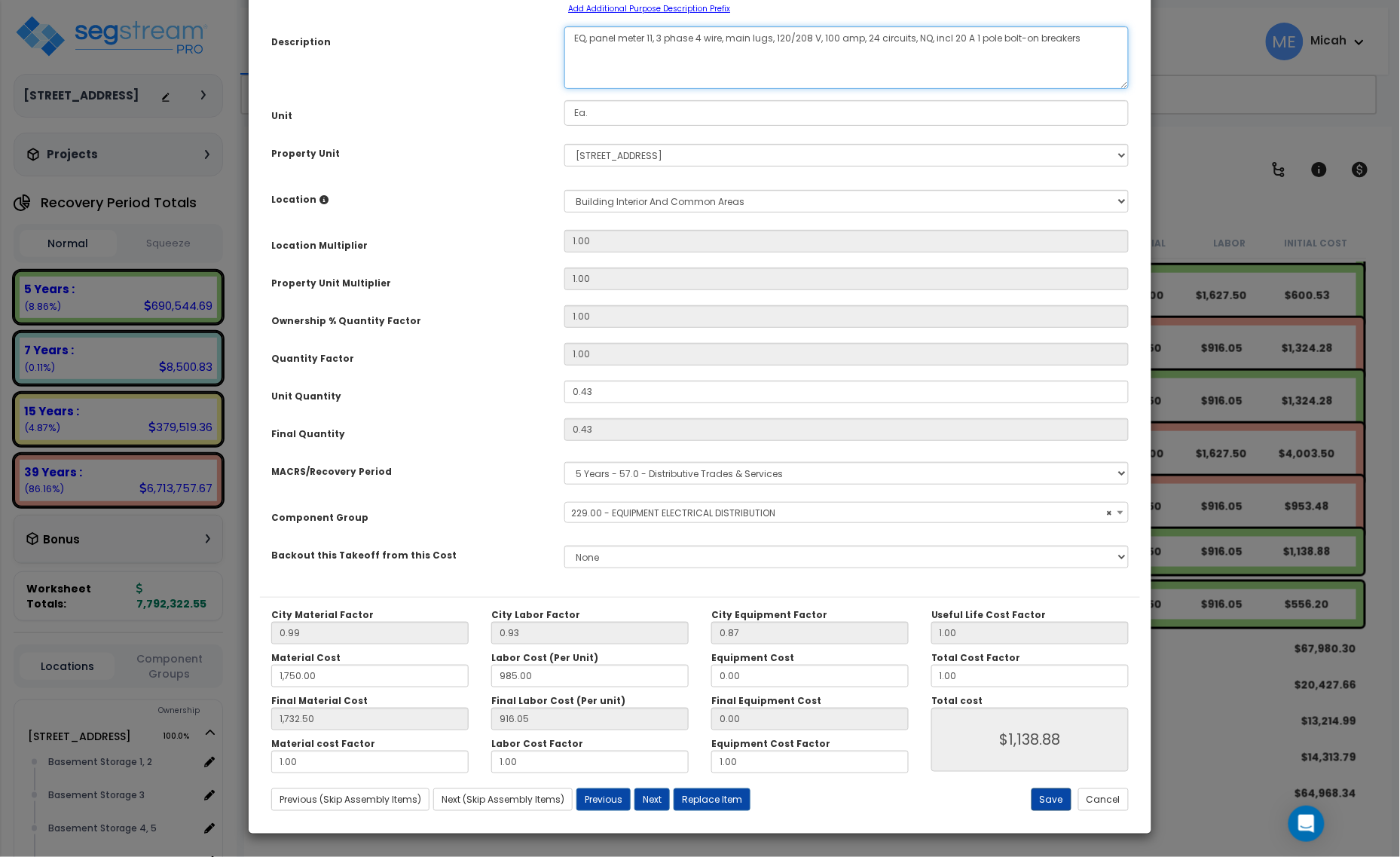
type textarea "EQ, panel meter 11, 3 phase 4 wire, main lugs, 120/208 V, 100 amp, 24 circuits,…"
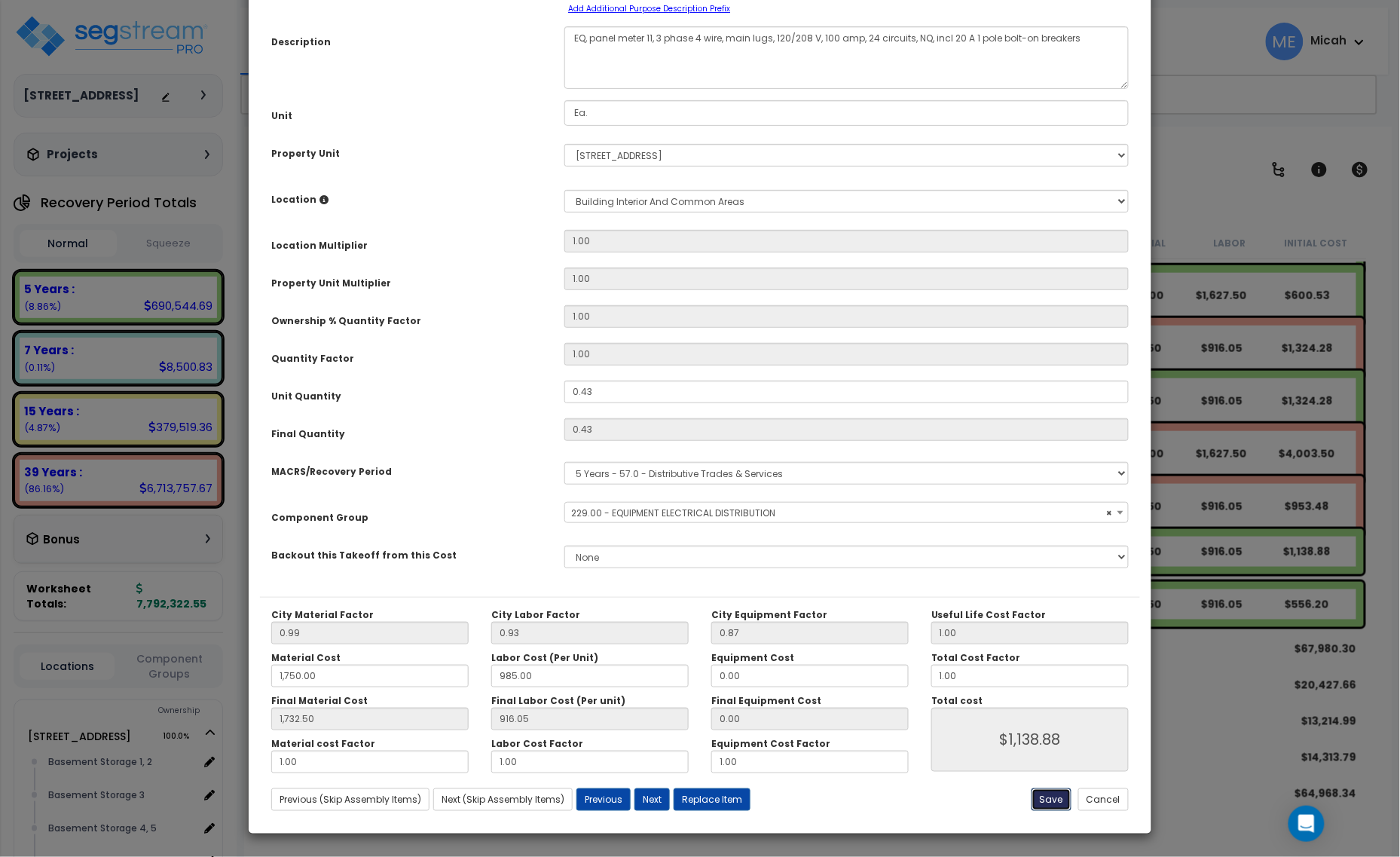
click at [1054, 801] on button "Save" at bounding box center [1052, 799] width 40 height 23
type input "1750.00"
type input "1732.50"
type input "1138.88"
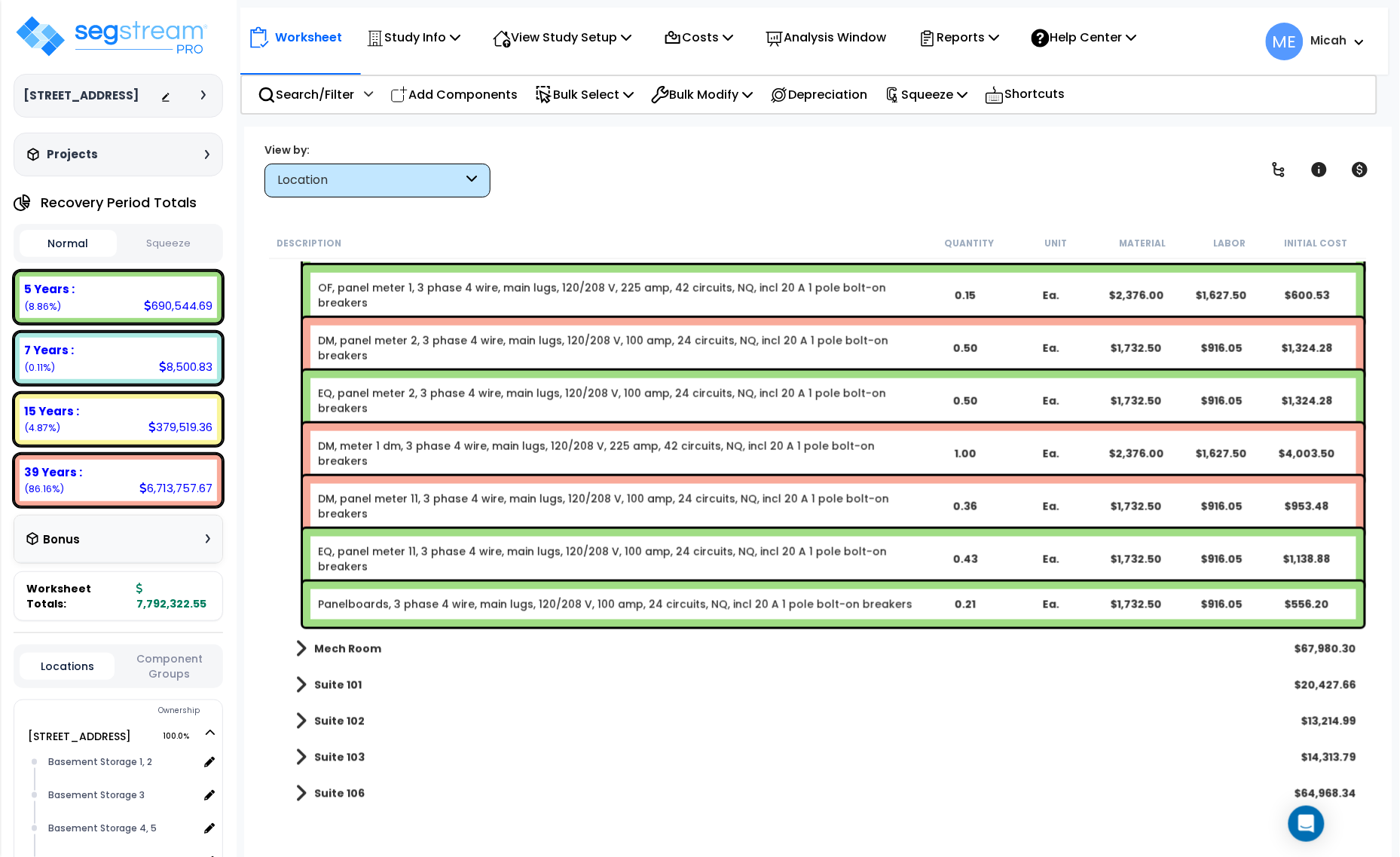
click at [382, 608] on link "Panelboards, 3 phase 4 wire, main lugs, 120/208 V, 100 amp, 24 circuits, NQ, in…" at bounding box center [615, 604] width 594 height 15
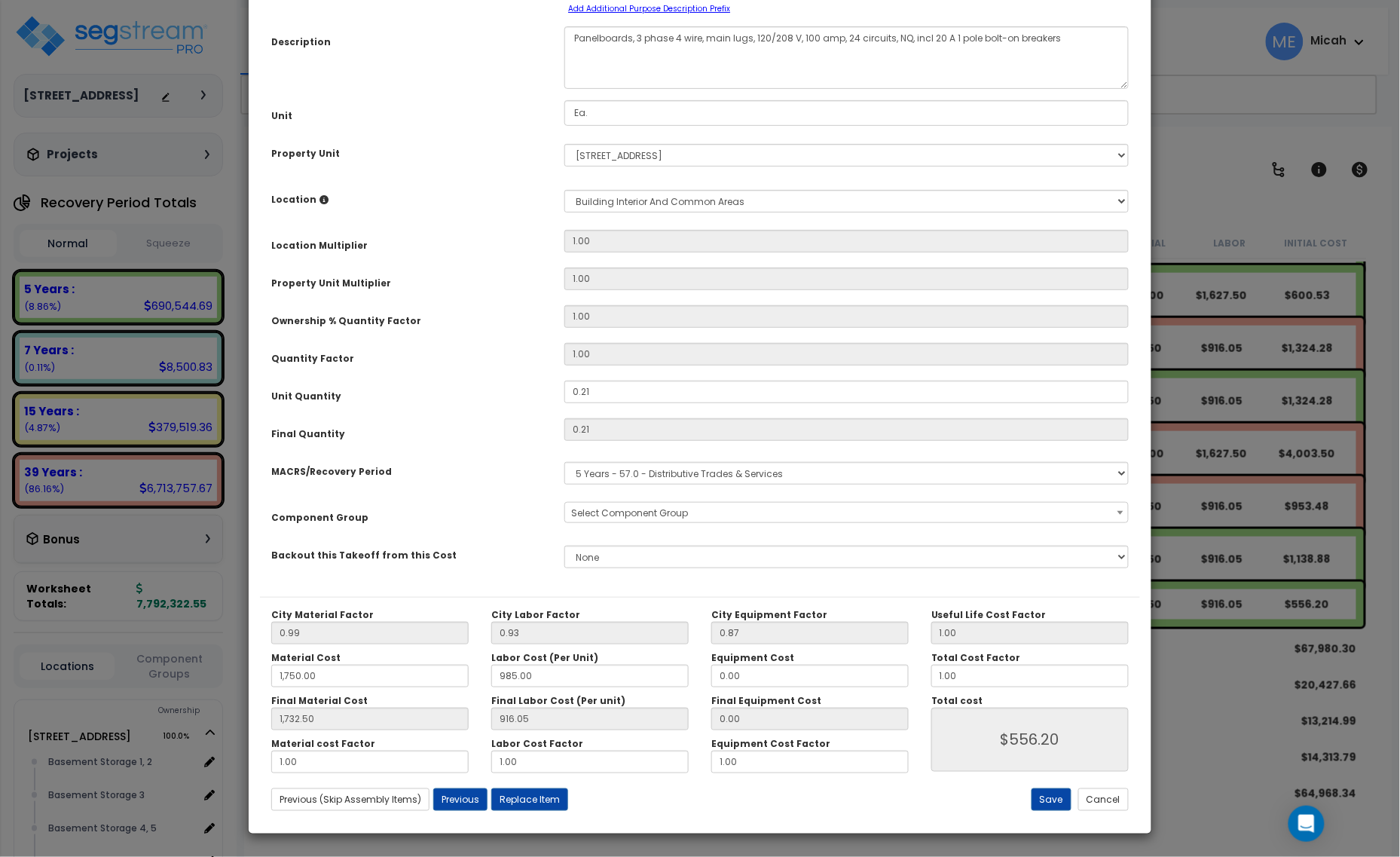
scroll to position [0, 0]
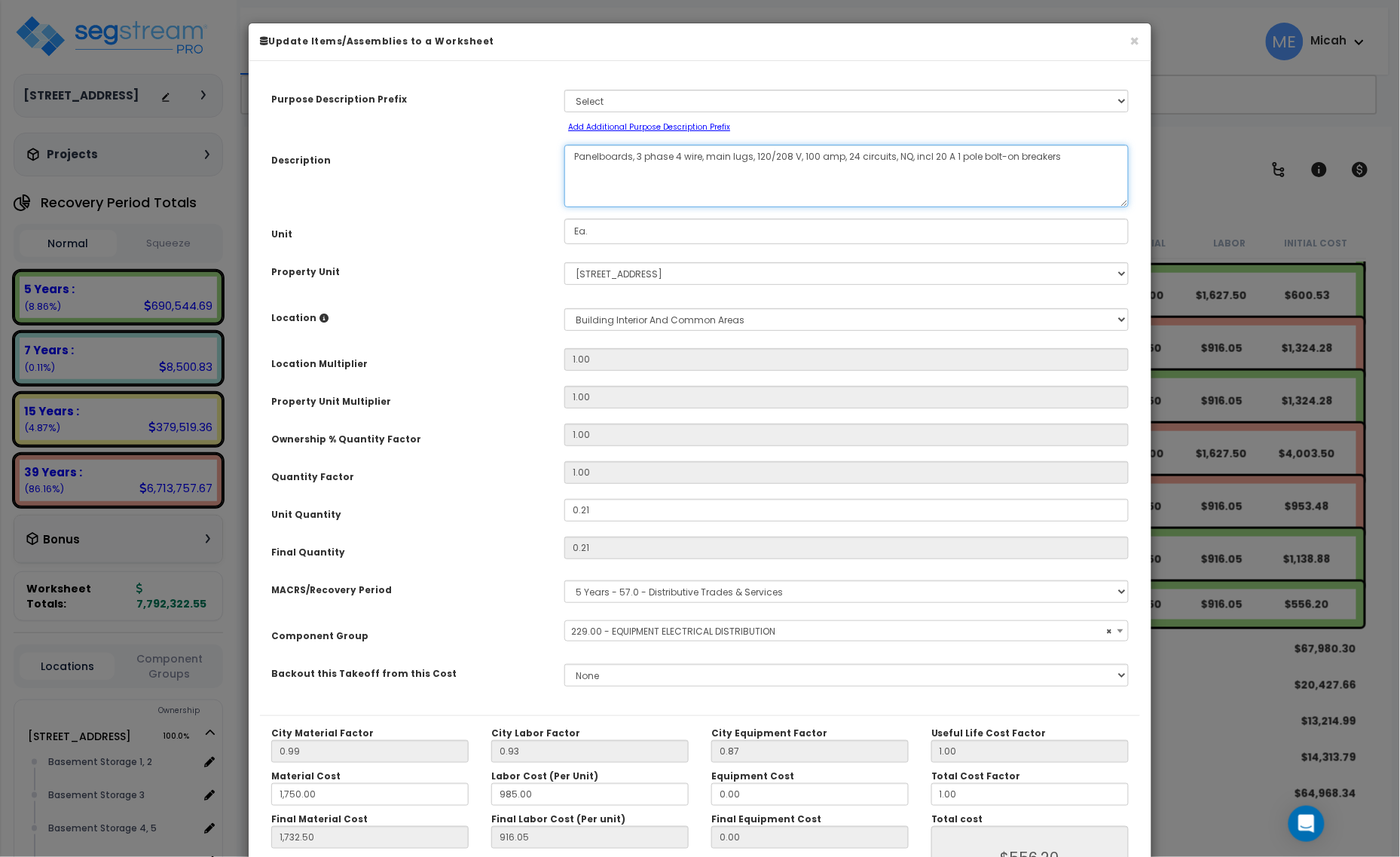
drag, startPoint x: 631, startPoint y: 157, endPoint x: 560, endPoint y: 163, distance: 71.3
click at [560, 163] on div "Panelboards, 3 phase 4 wire, main lugs, 120/208 V, 100 amp, 24 circuits, NQ, in…" at bounding box center [846, 175] width 587 height 62
select select "57033"
type textarea "OF, 3 phase 4 wire, main lugs, 120/208 V, 100 amp, 24 circuits, NQ, incl 20 A 1…"
select select "57033"
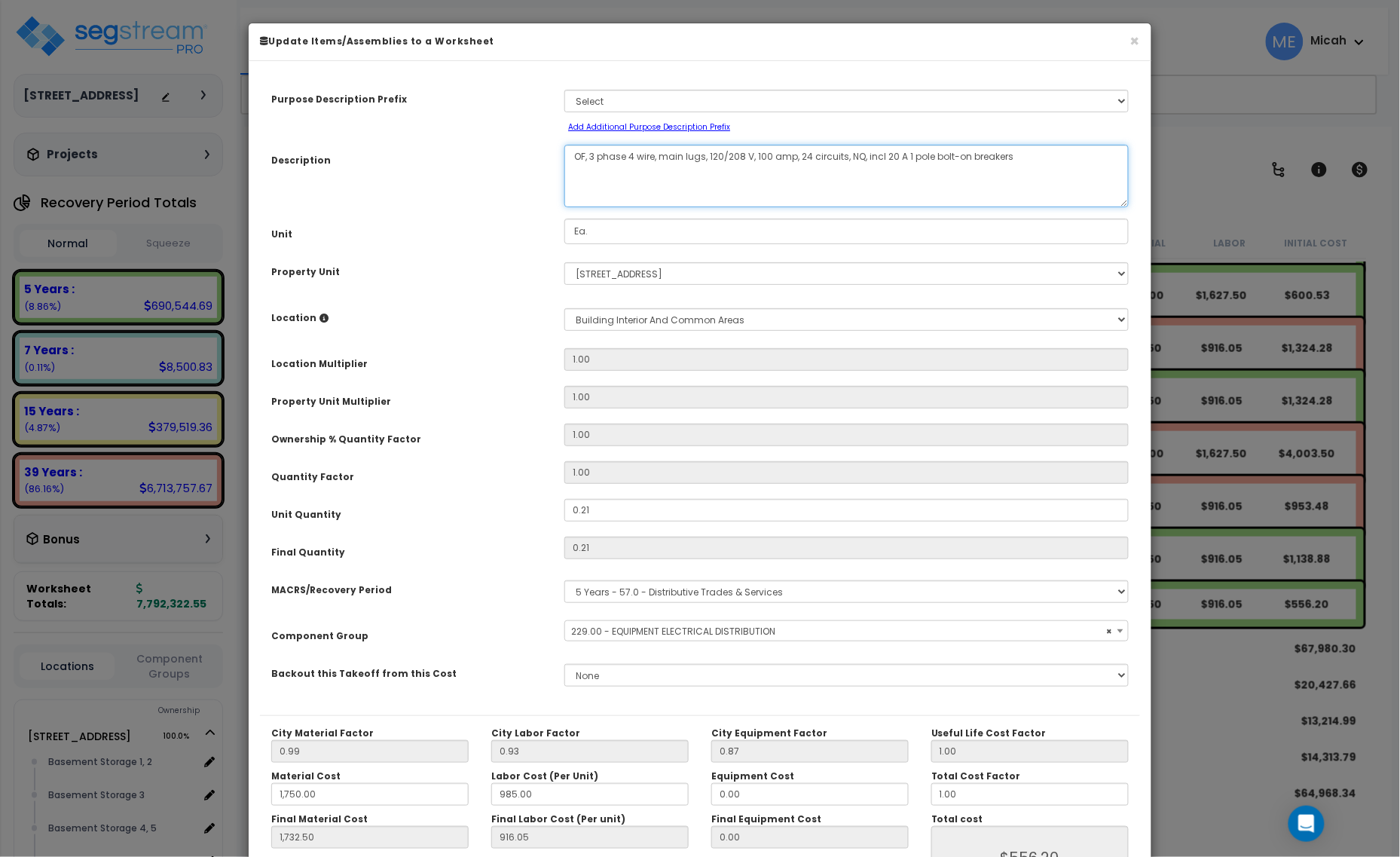
type textarea "OF,, 3 phase 4 wire, main lugs, 120/208 V, 100 amp, 24 circuits, NQ, incl 20 A …"
select select "57033"
type textarea "OF, , 3 phase 4 wire, main lugs, 120/208 V, 100 amp, 24 circuits, NQ, incl 20 A…"
select select "57033"
type textarea "OF, p, 3 phase 4 wire, main lugs, 120/208 V, 100 amp, 24 circuits, NQ, incl 20 …"
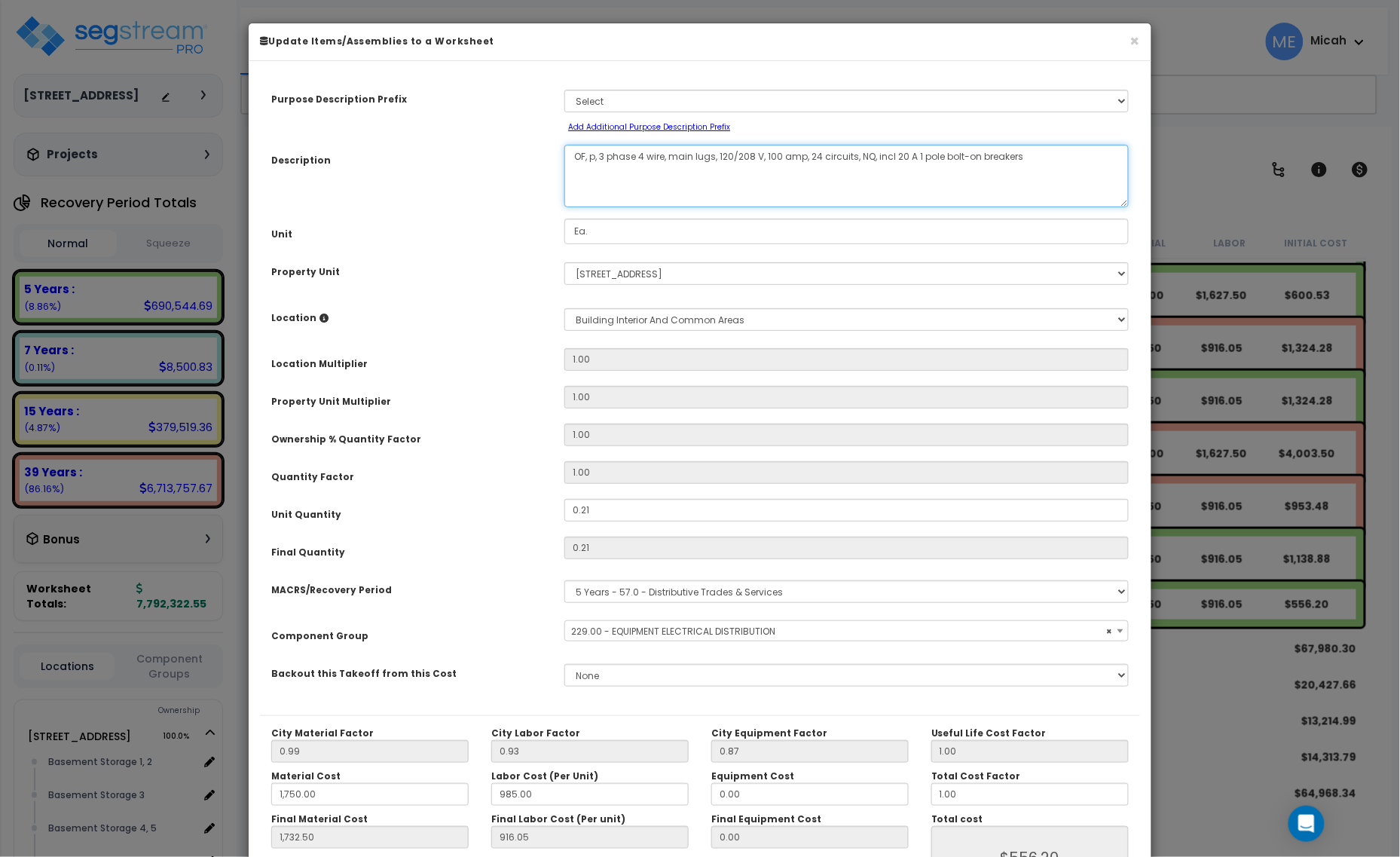
select select "57033"
type textarea "OF, pn, 3 phase 4 wire, main lugs, 120/208 V, 100 amp, 24 circuits, NQ, incl 20…"
select select "57033"
type textarea "OF, p, 3 phase 4 wire, main lugs, 120/208 V, 100 amp, 24 circuits, NQ, incl 20 …"
select select "57033"
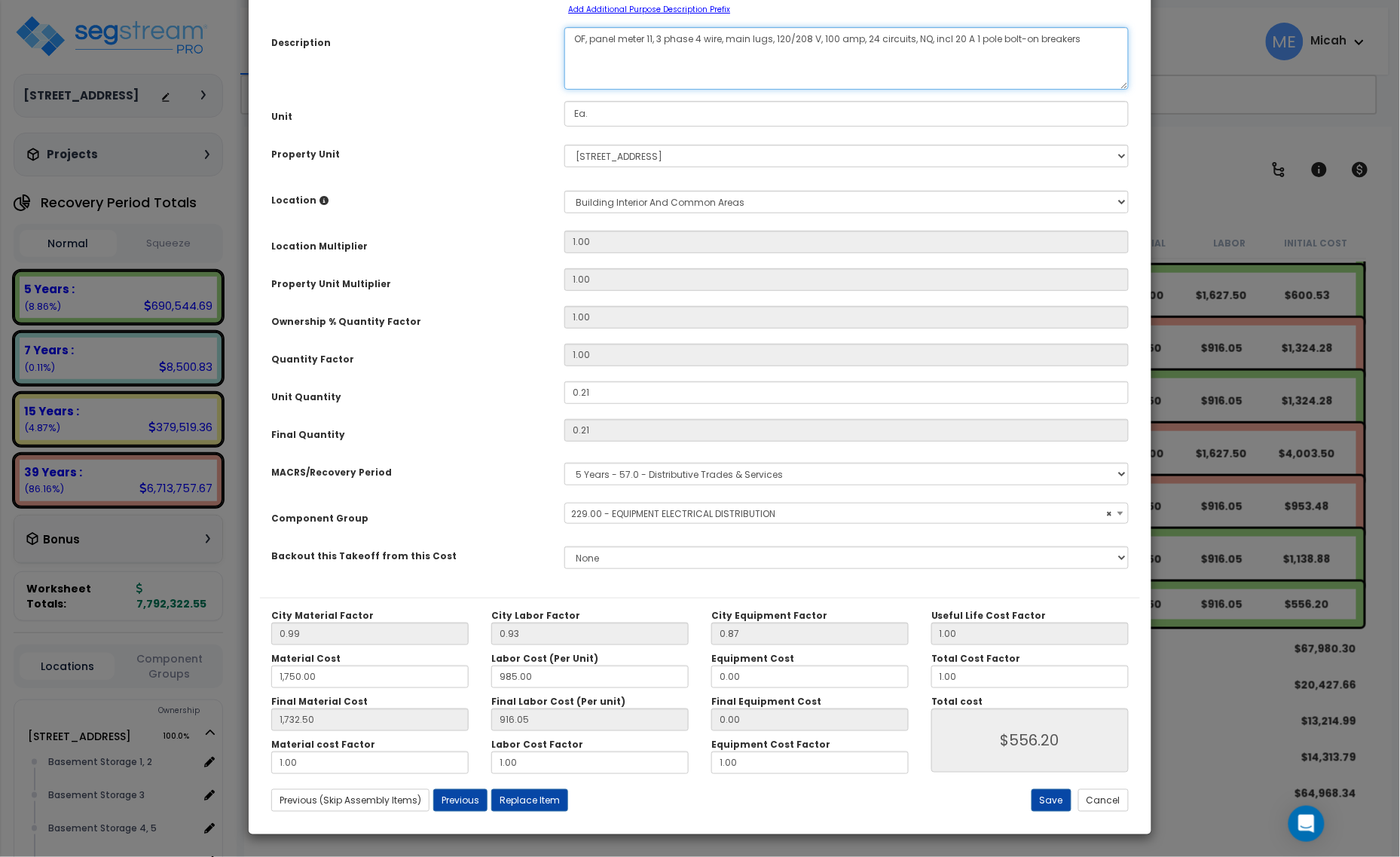
scroll to position [118, 0]
type textarea "OF, panel meter 11, 3 phase 4 wire, main lugs, 120/208 V, 100 amp, 24 circuits,…"
click at [1047, 808] on button "Save" at bounding box center [1052, 799] width 40 height 23
type input "1750.00"
type input "1732.50"
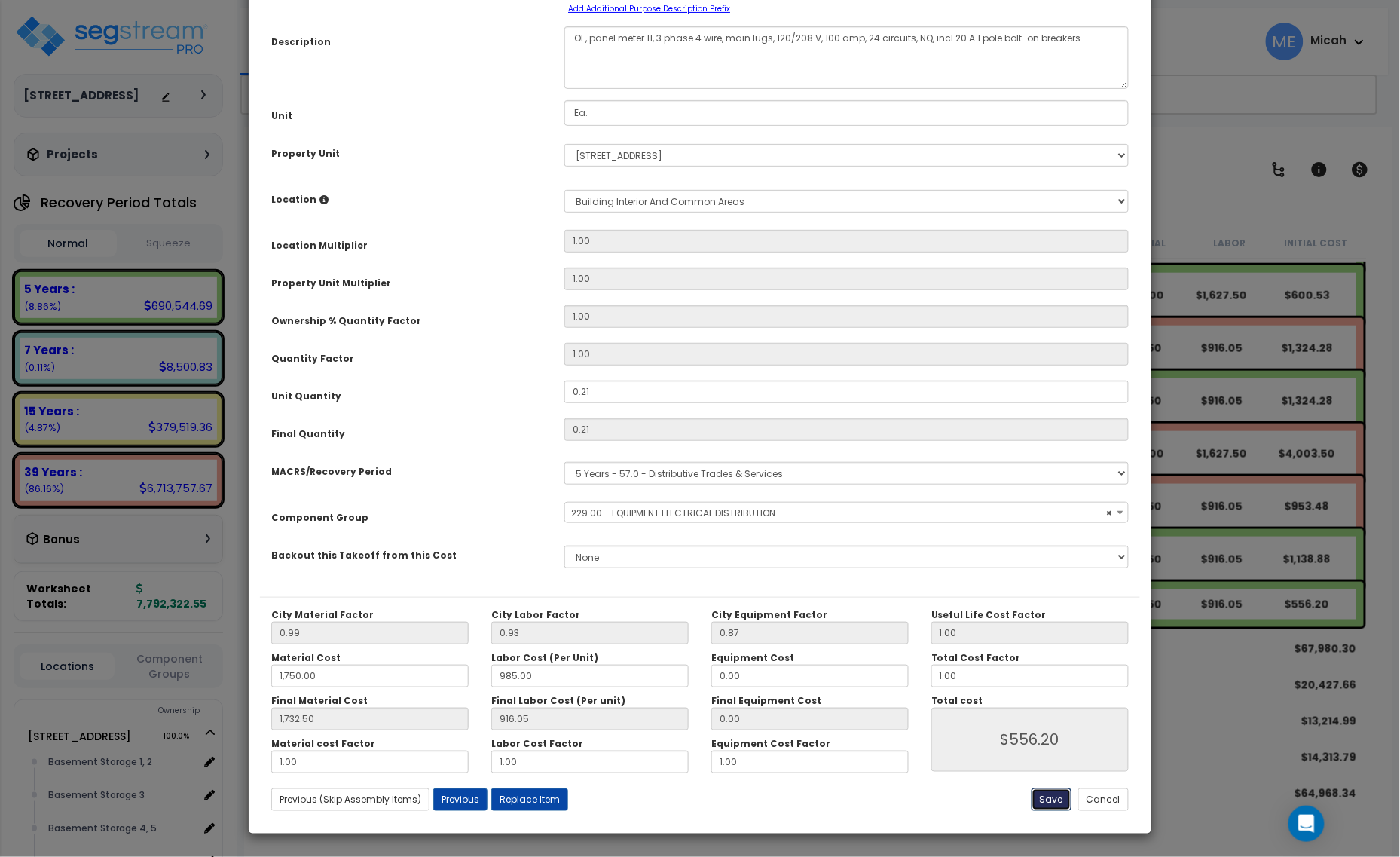
type input "556.20"
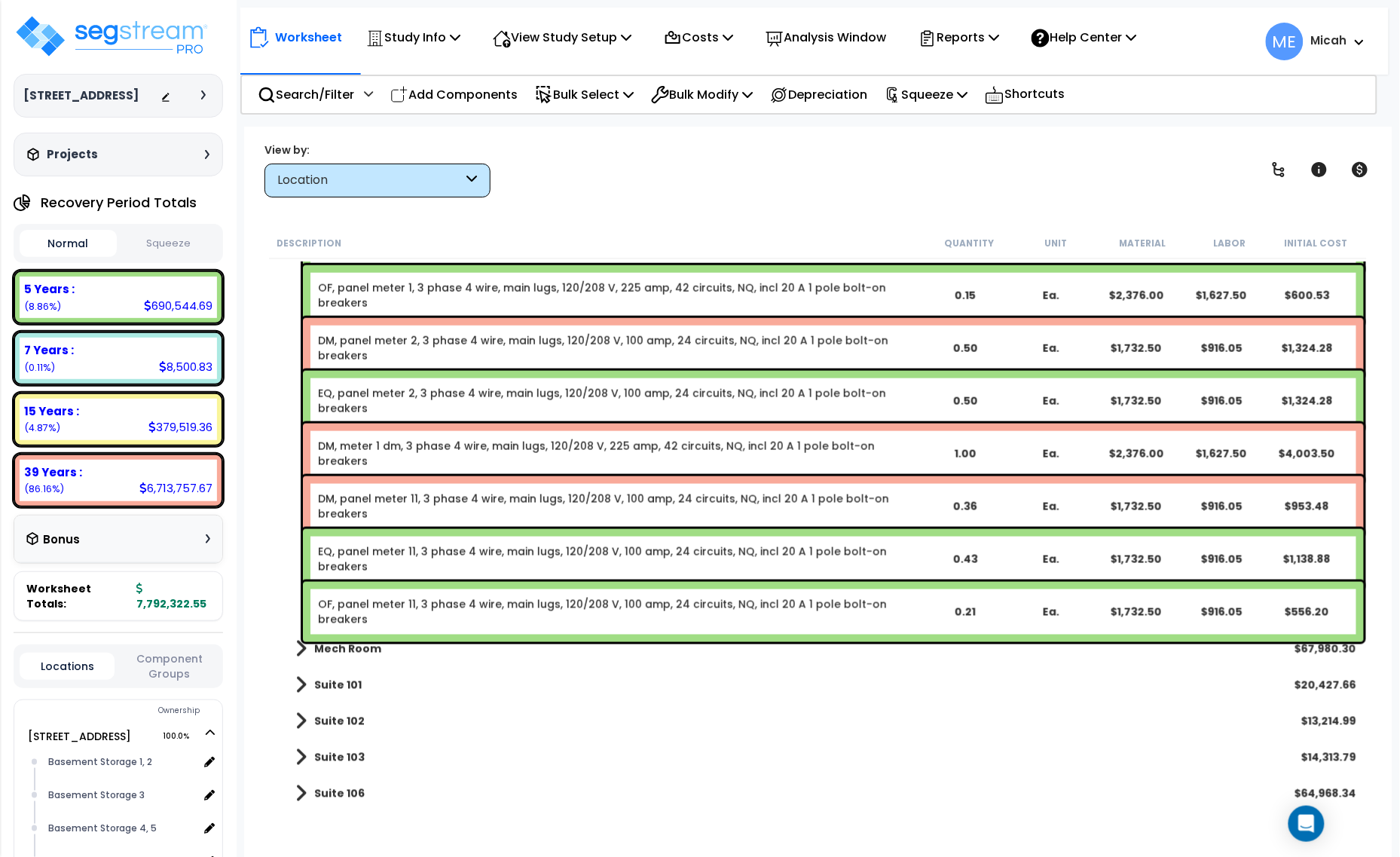
drag, startPoint x: 428, startPoint y: 98, endPoint x: 622, endPoint y: 484, distance: 432.0
click at [428, 98] on p "Add Components" at bounding box center [454, 95] width 127 height 21
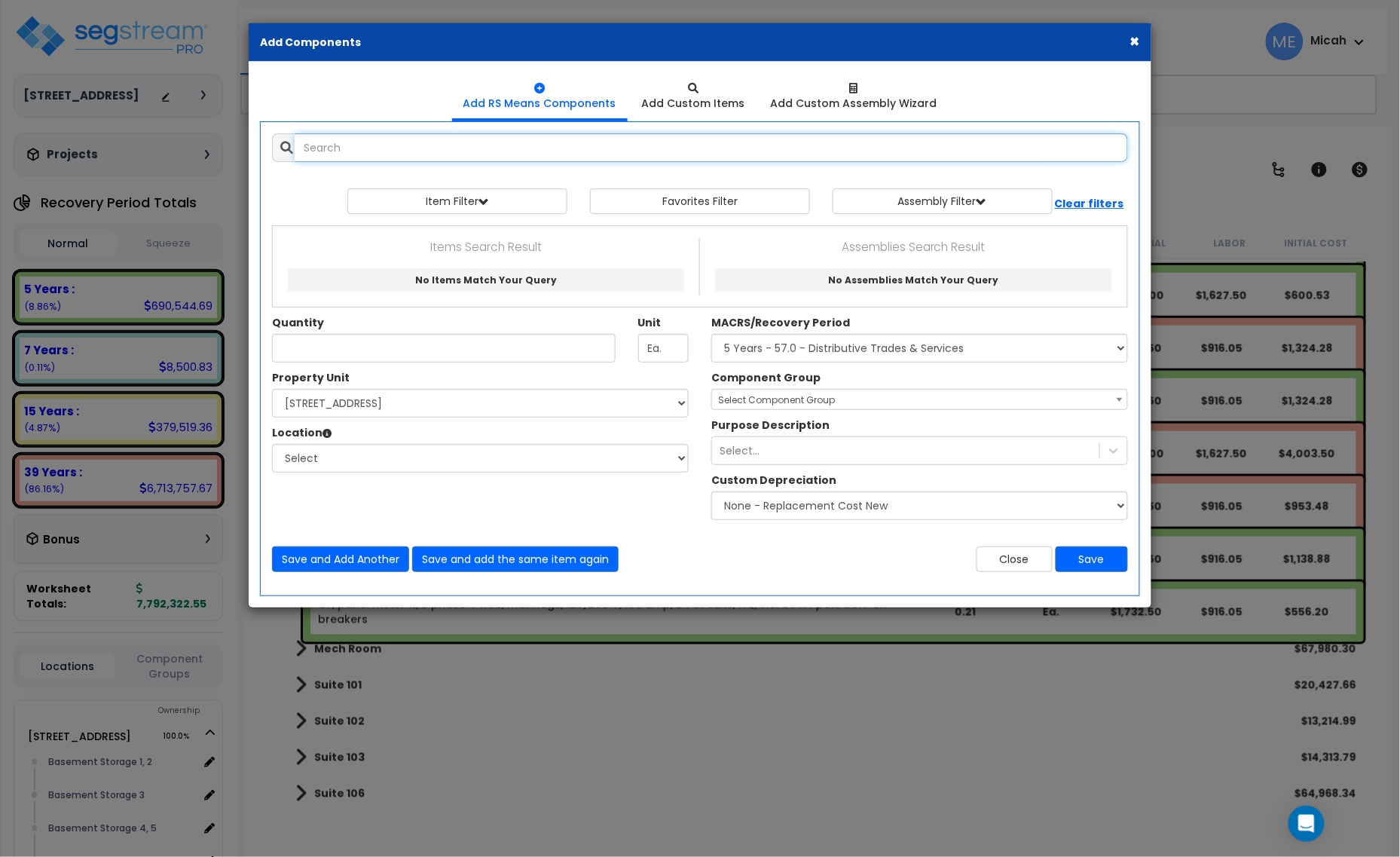
select select
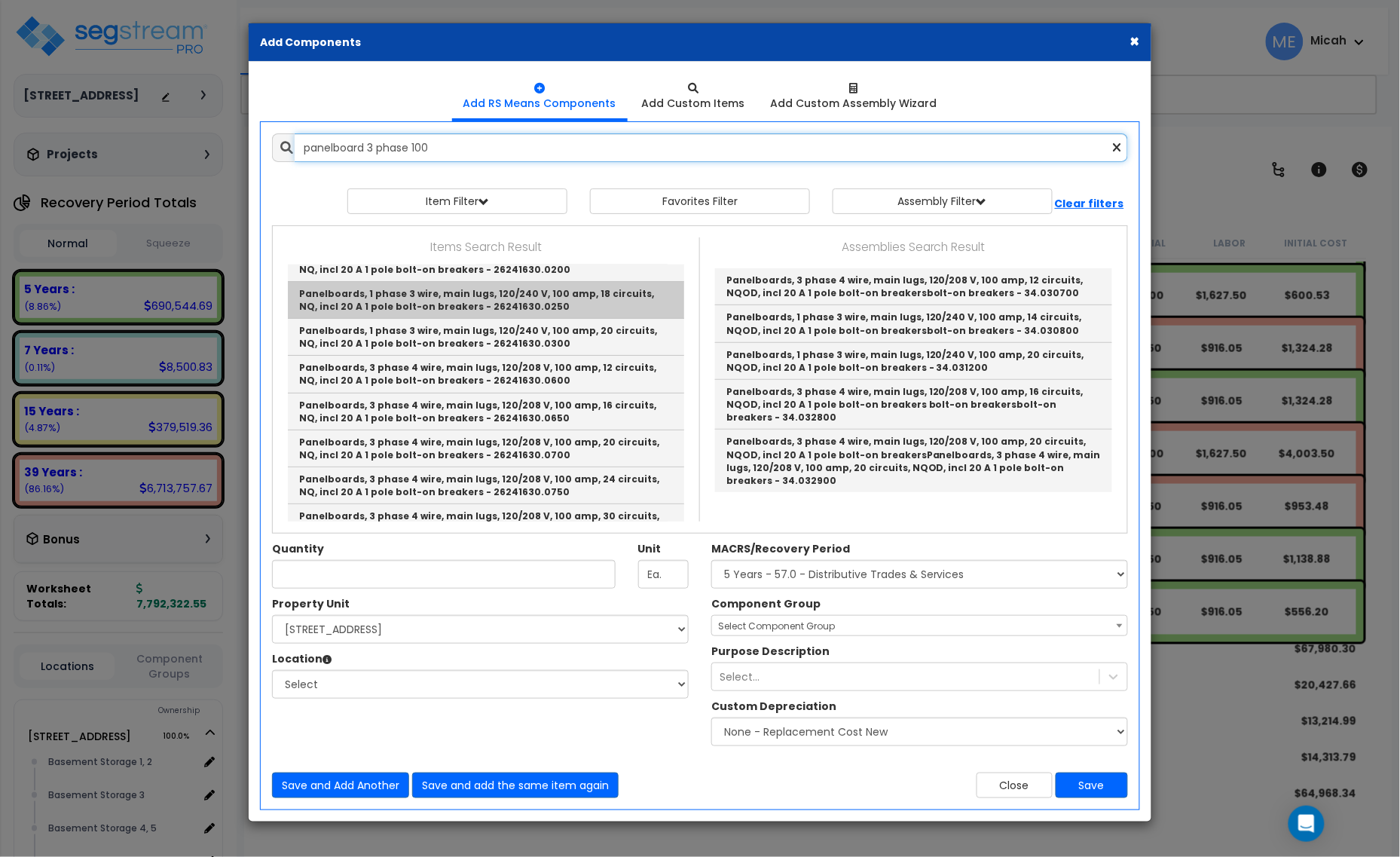
scroll to position [94, 0]
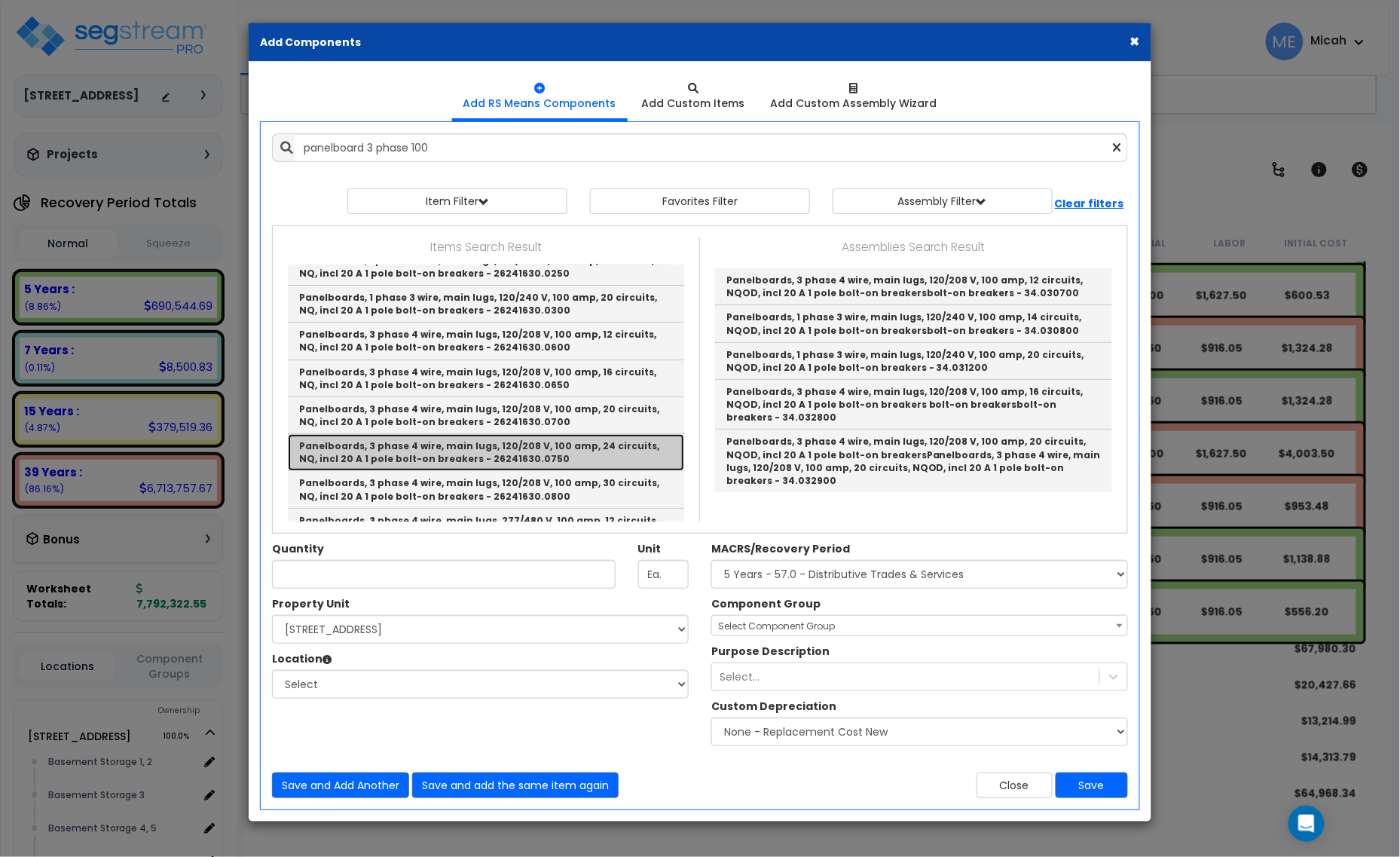
click at [519, 452] on link "Panelboards, 3 phase 4 wire, main lugs, 120/208 V, 100 amp, 24 circuits, NQ, in…" at bounding box center [485, 452] width 396 height 37
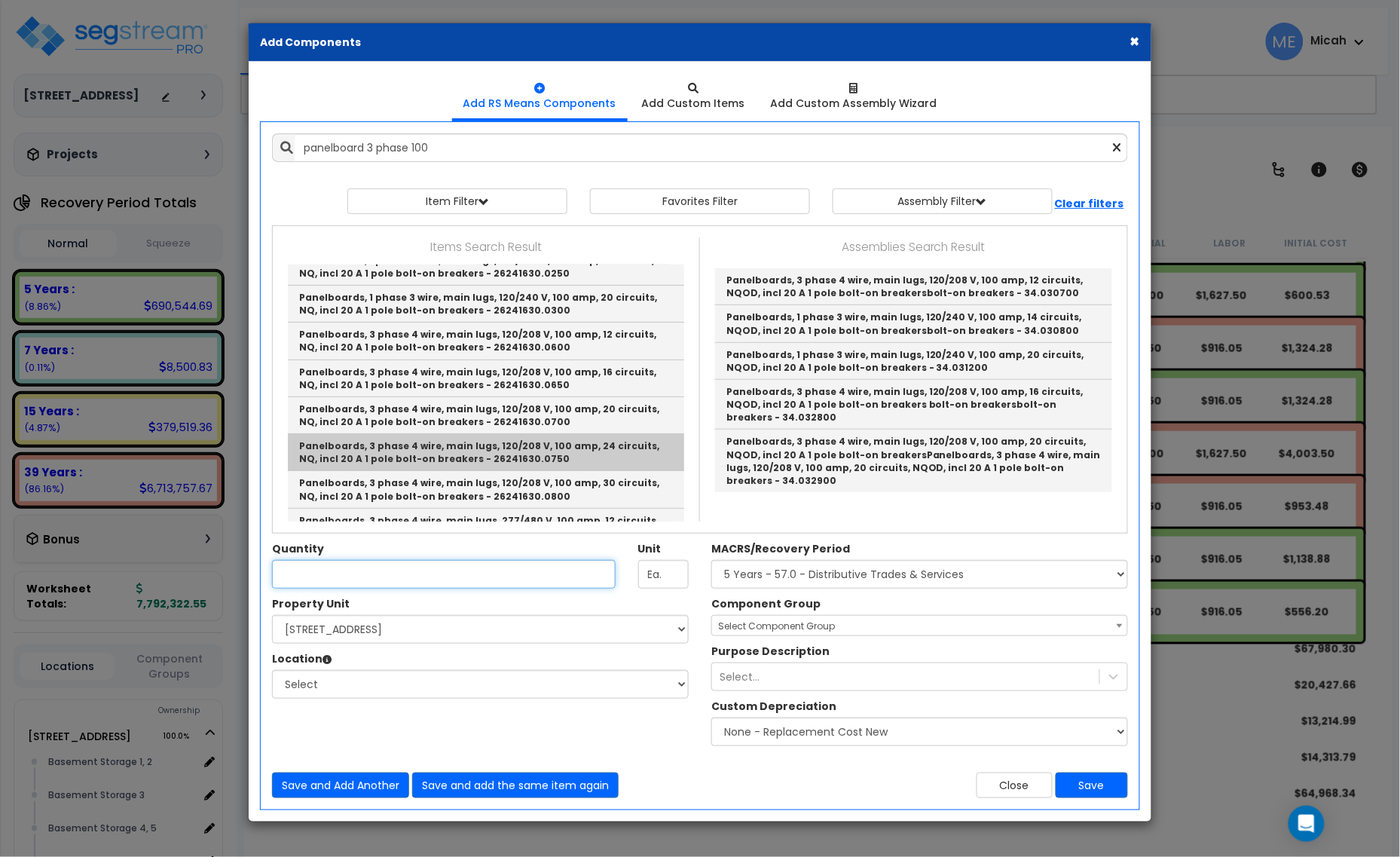
type input "Panelboards, 3 phase 4 wire, main lugs, 120/208 V, 100 amp, 24 circuits, NQ, in…"
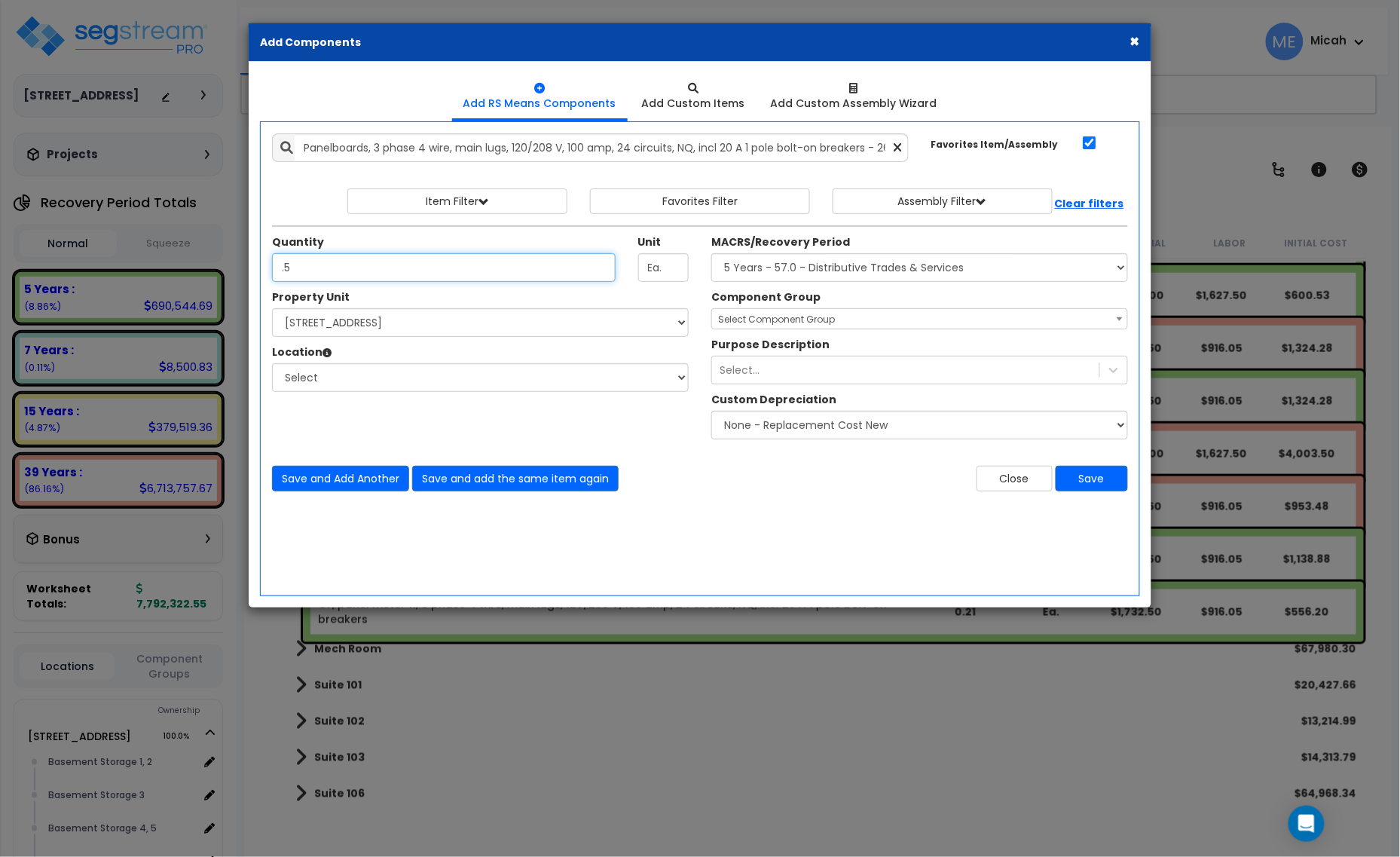
type input ".5"
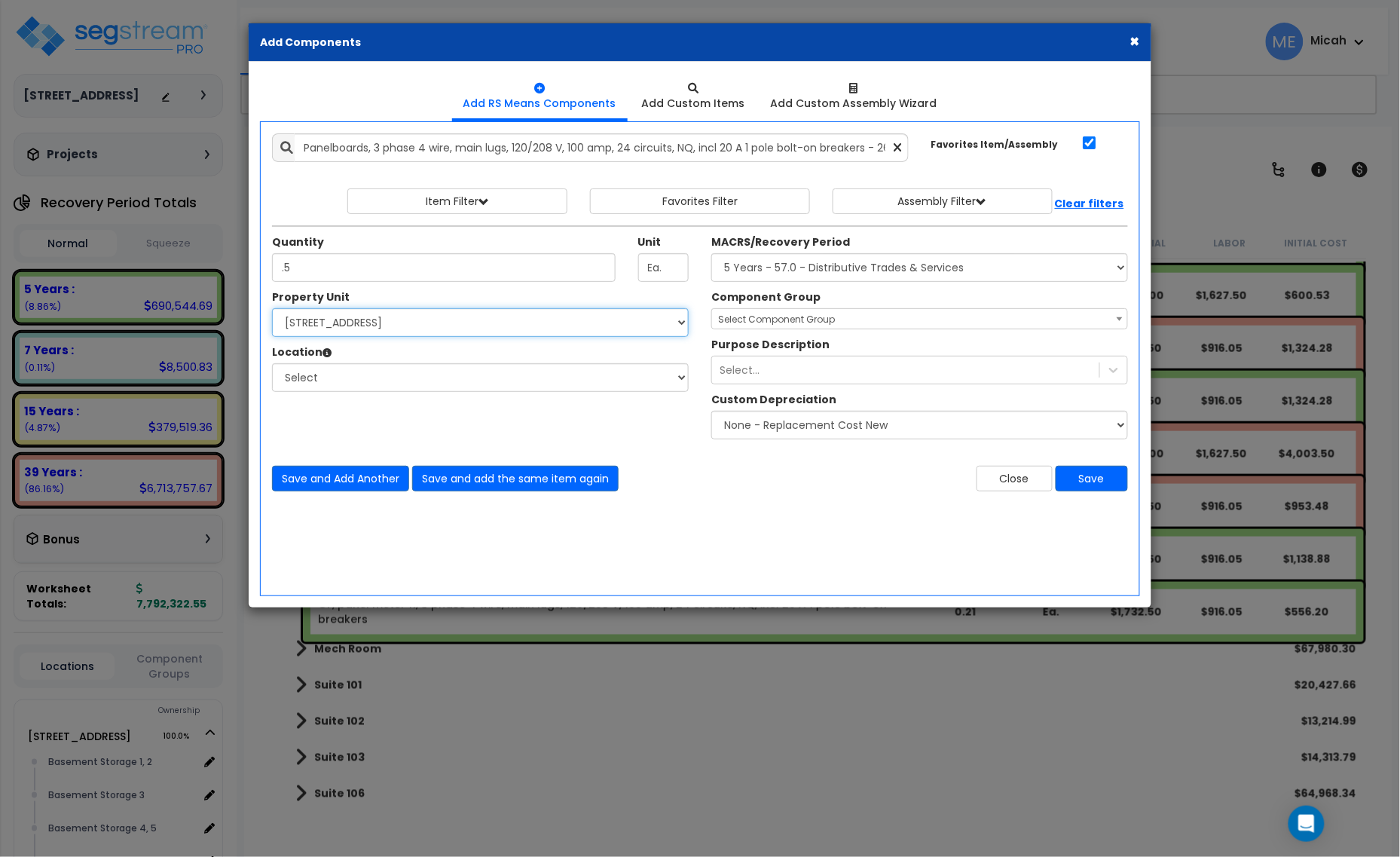
click at [415, 318] on select "Select 25 Penncraft Ave Site Improvements" at bounding box center [481, 323] width 417 height 29
select select "170921"
click at [272, 309] on select "Select 25 Penncraft Ave Site Improvements" at bounding box center [481, 323] width 417 height 29
click at [372, 382] on select "Select Basement Storage 1, 2 Basement Storage 3 Basement Storage 4, 5 Building …" at bounding box center [481, 378] width 417 height 29
select select "31953"
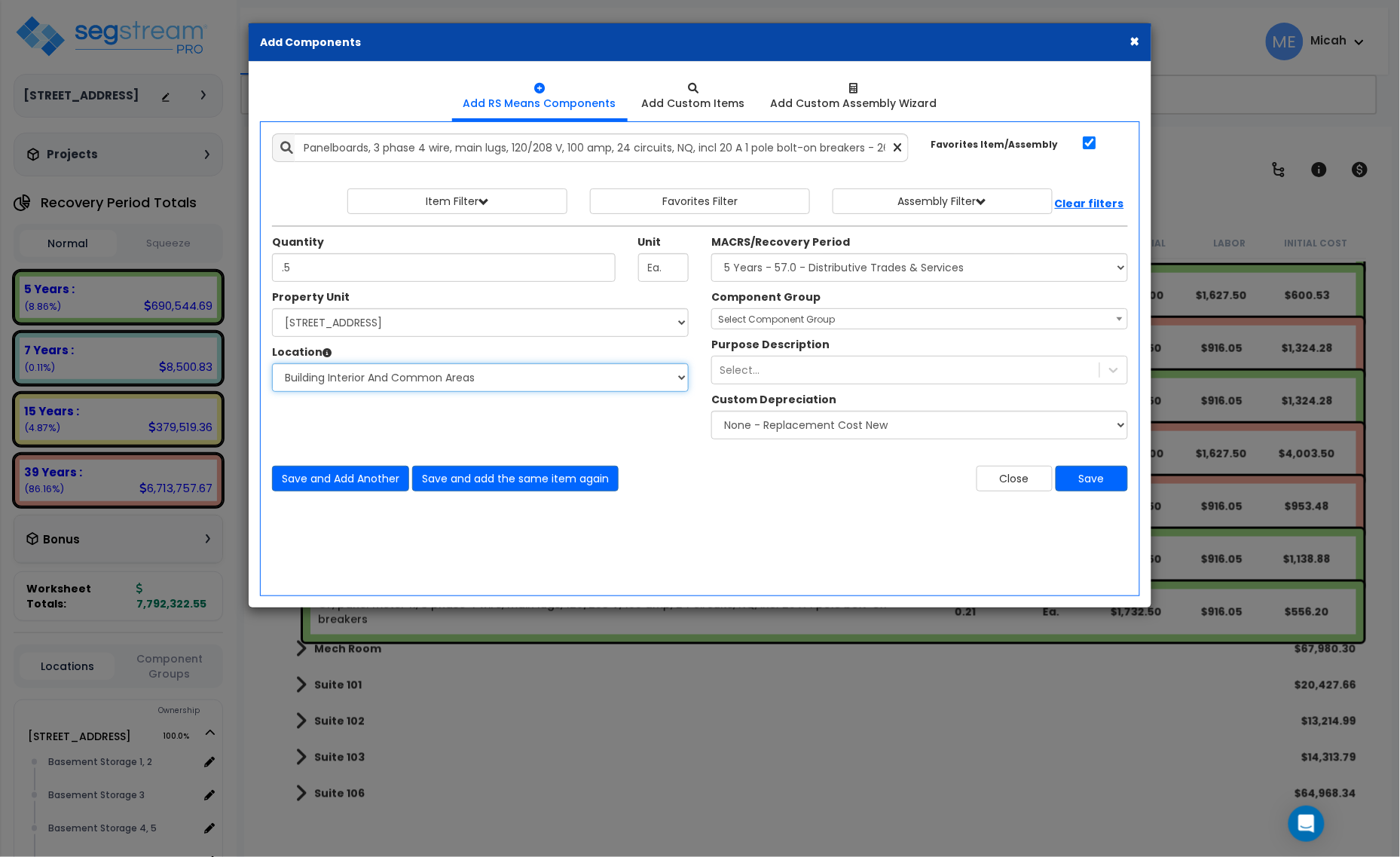
click at [272, 364] on select "Select Basement Storage 1, 2 Basement Storage 3 Basement Storage 4, 5 Building …" at bounding box center [481, 378] width 417 height 29
click at [806, 265] on select "Select MACRS/Recovery Period 5 Years - 57.0 - Distributive Trades & Services 5 …" at bounding box center [920, 268] width 417 height 29
select select "3669"
click at [712, 254] on select "Select MACRS/Recovery Period 5 Years - 57.0 - Distributive Trades & Services 5 …" at bounding box center [920, 268] width 417 height 29
click at [760, 317] on span "Select Component Group" at bounding box center [777, 319] width 117 height 13
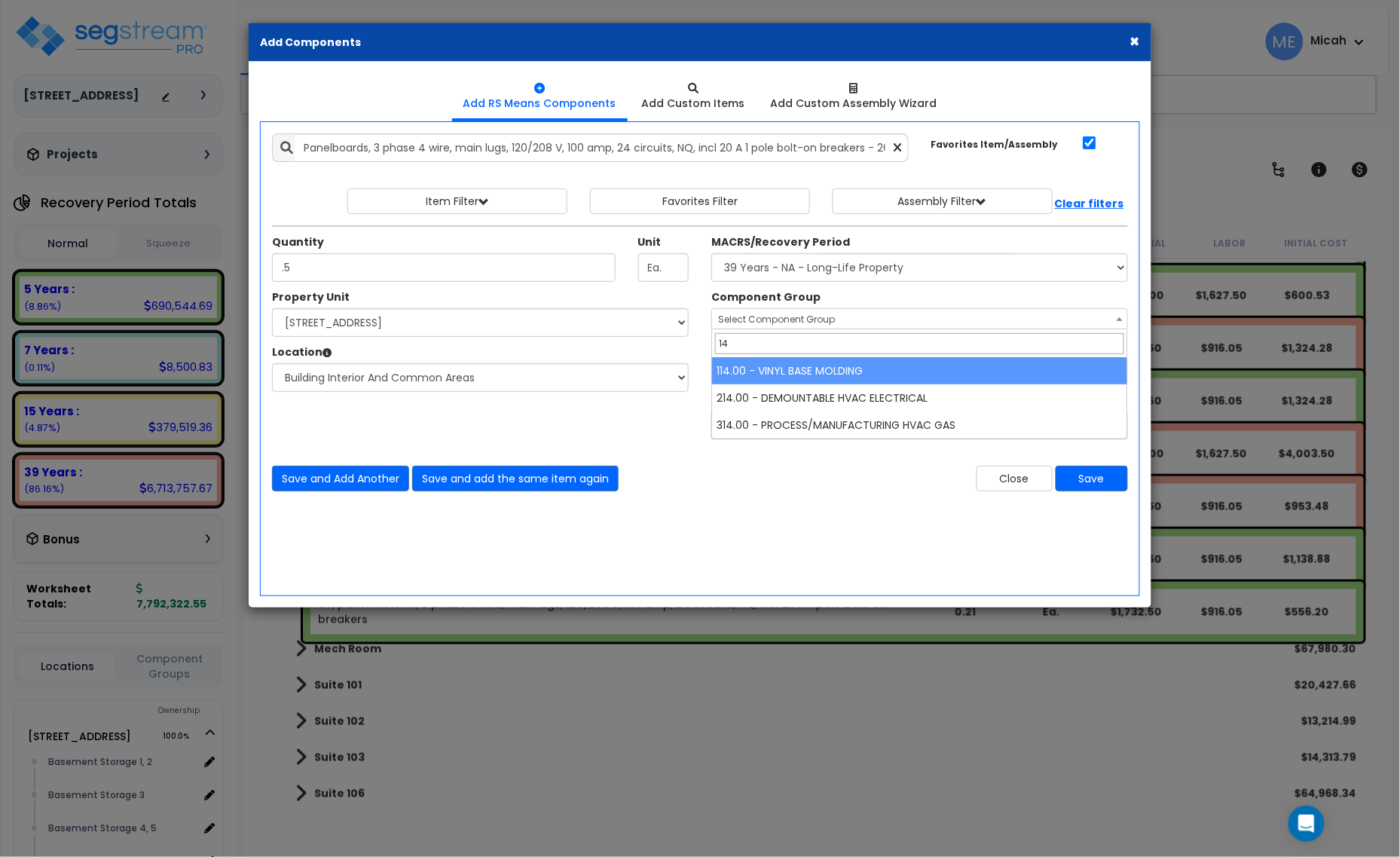
type input "145"
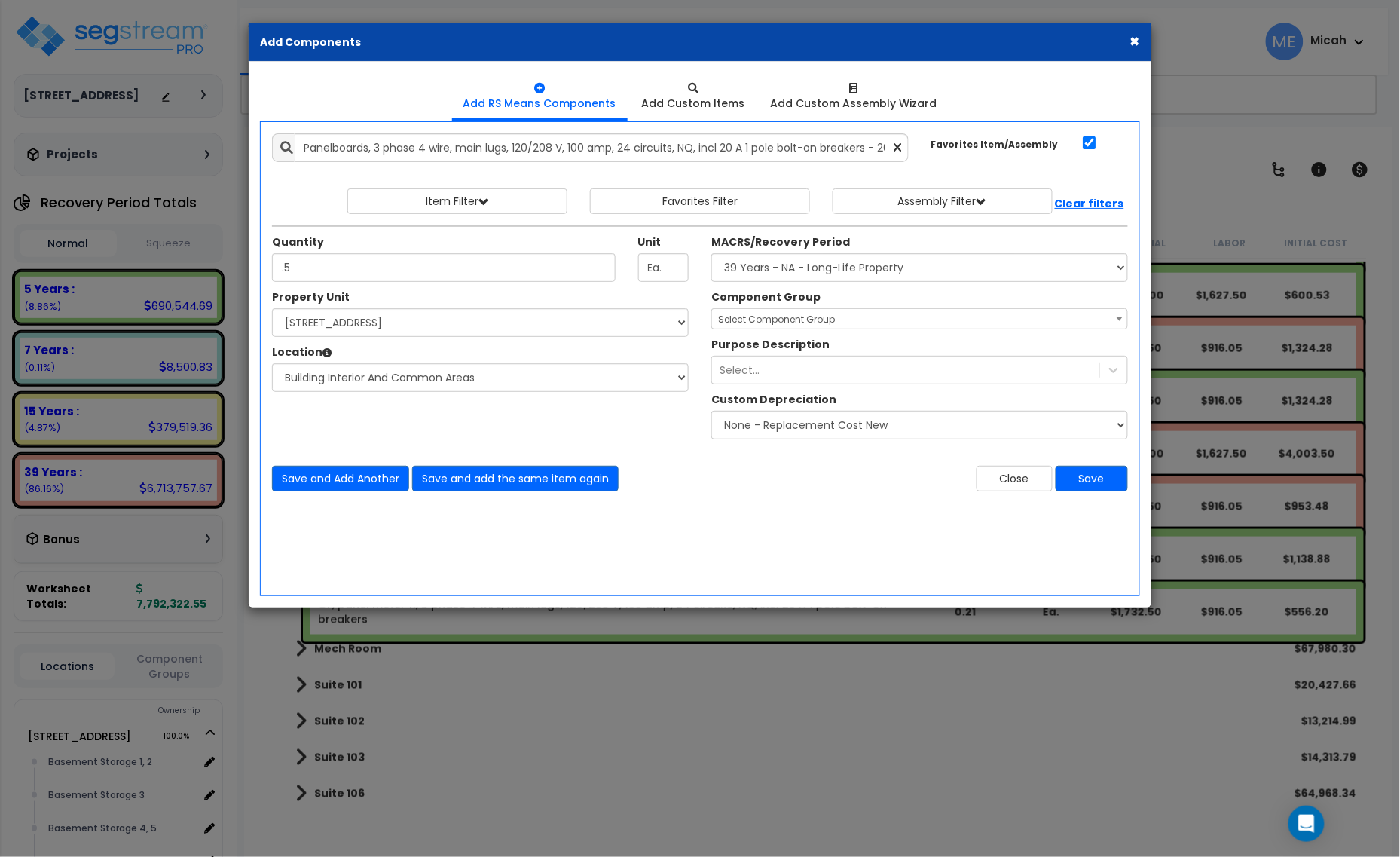
click at [778, 318] on span "Select Component Group" at bounding box center [777, 319] width 117 height 13
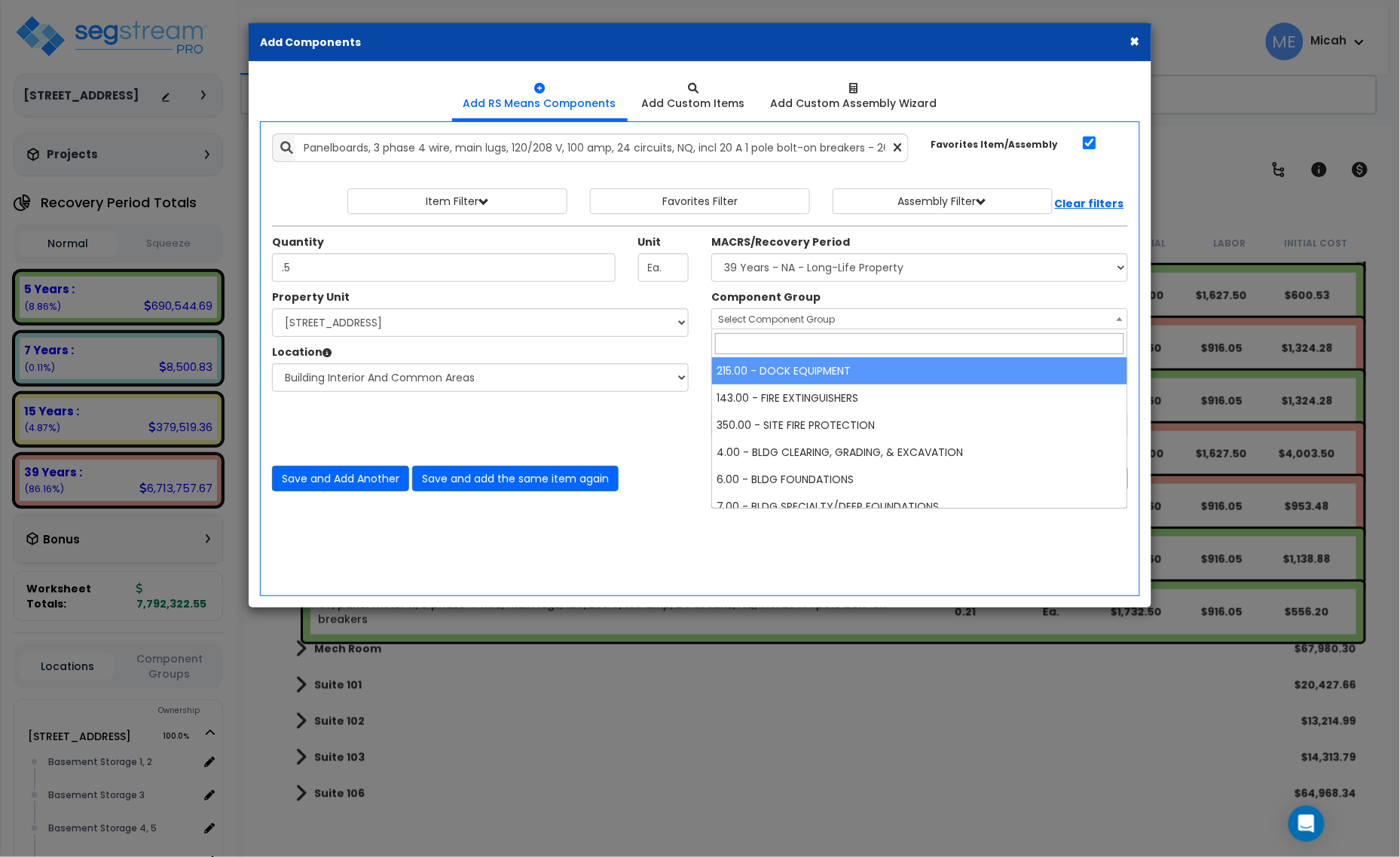
click at [760, 314] on span "Select Component Group" at bounding box center [777, 319] width 117 height 13
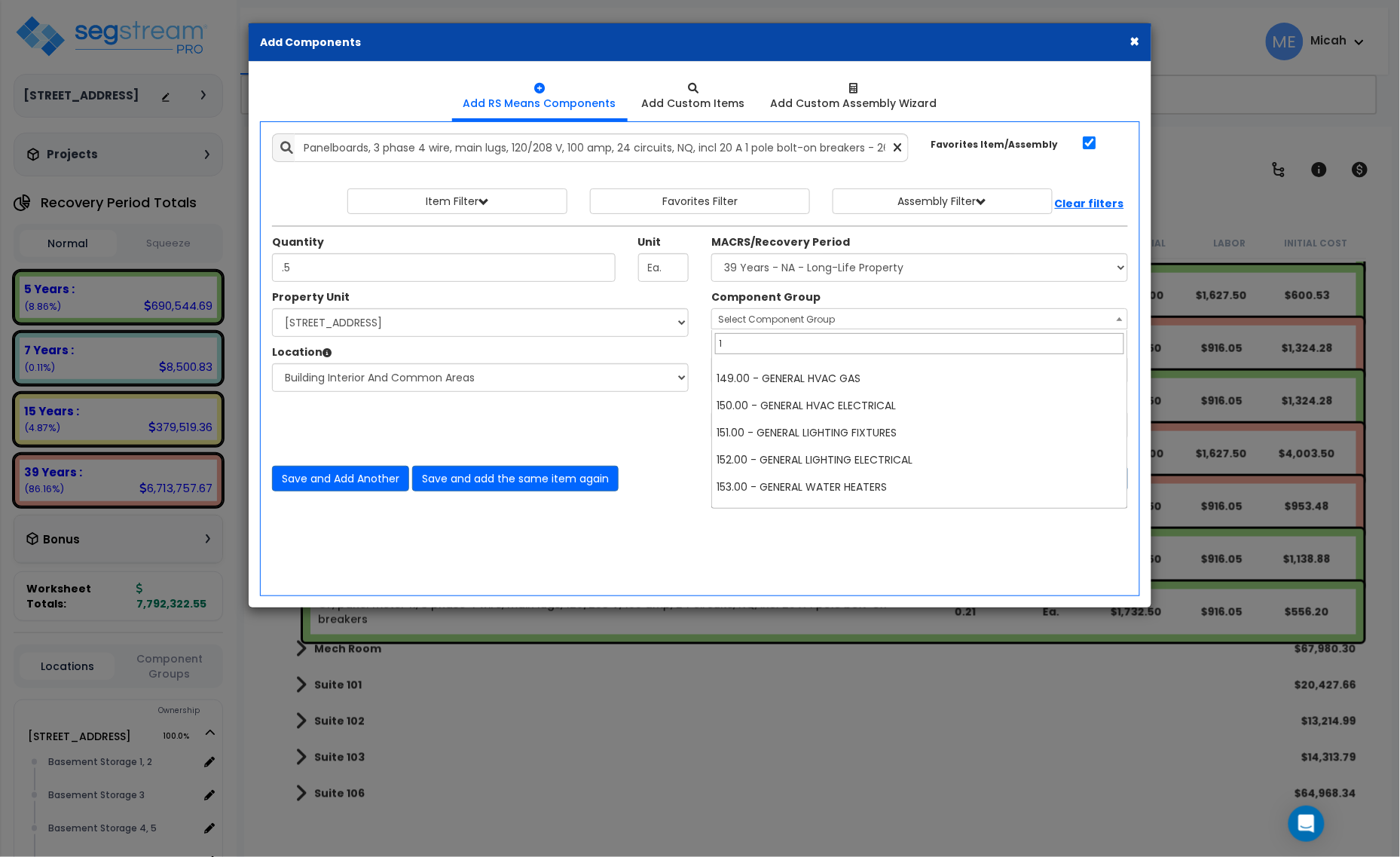
scroll to position [0, 0]
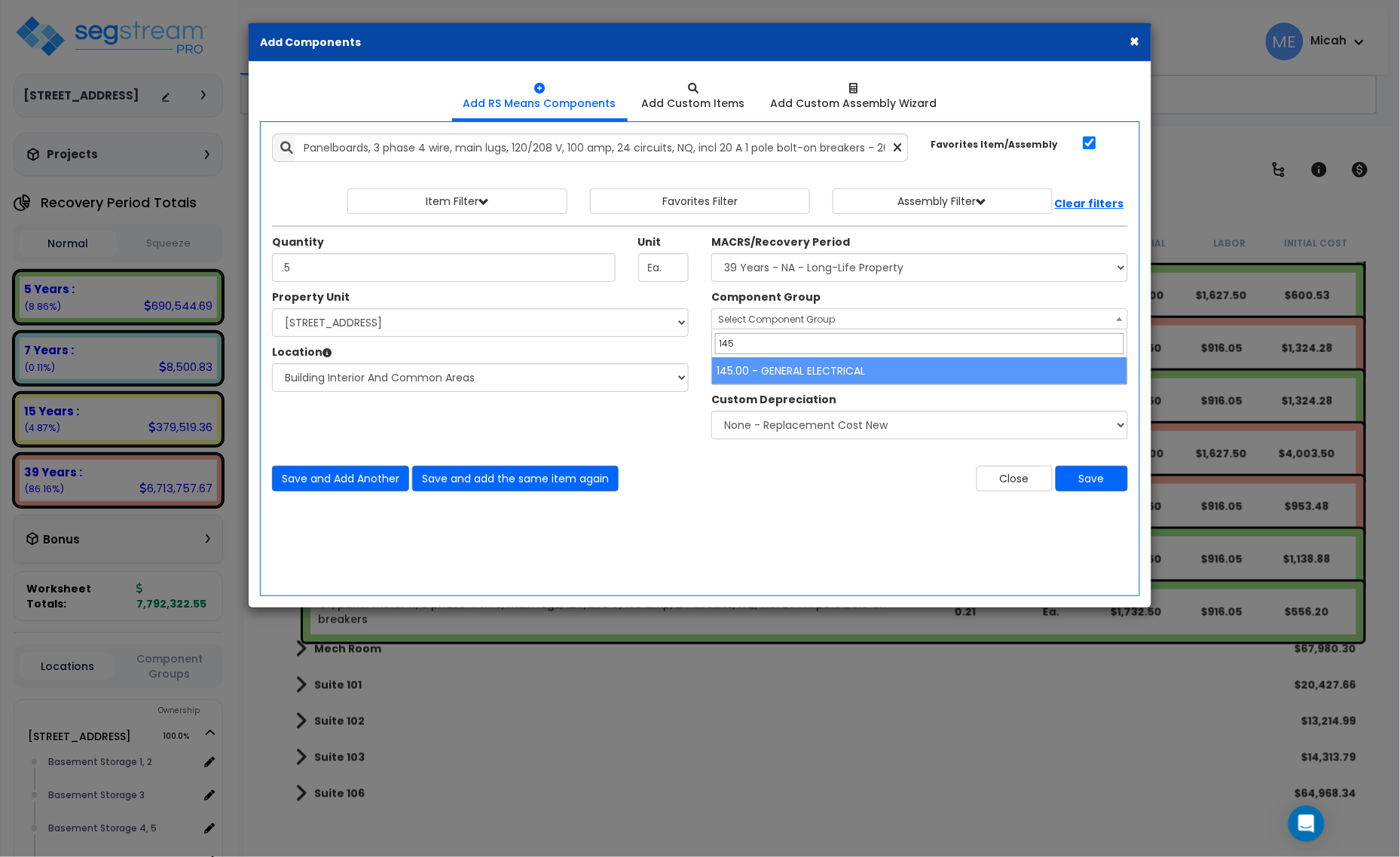
type input "145"
select select "56955"
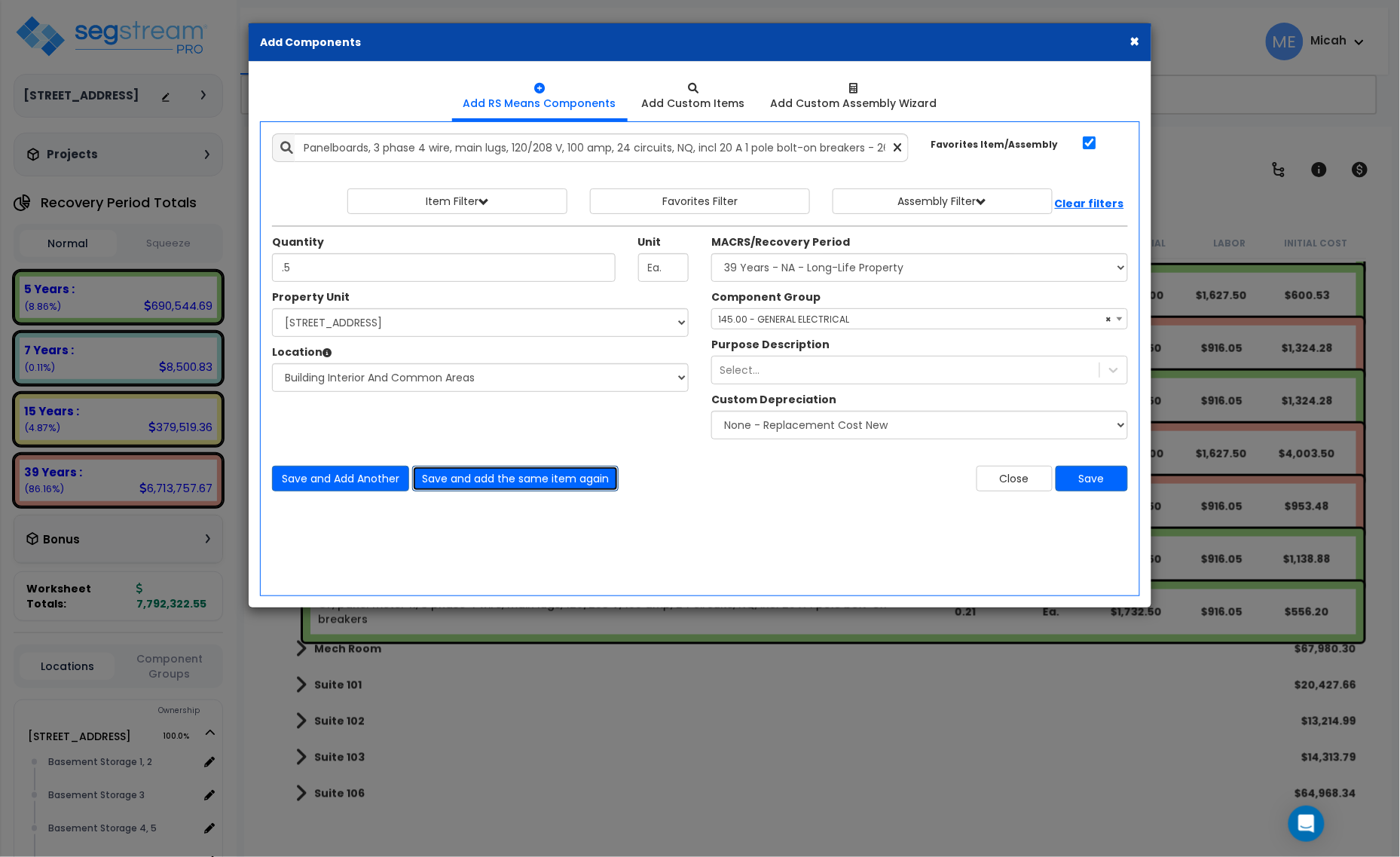
click at [532, 475] on button "Save and add the same item again" at bounding box center [515, 478] width 207 height 25
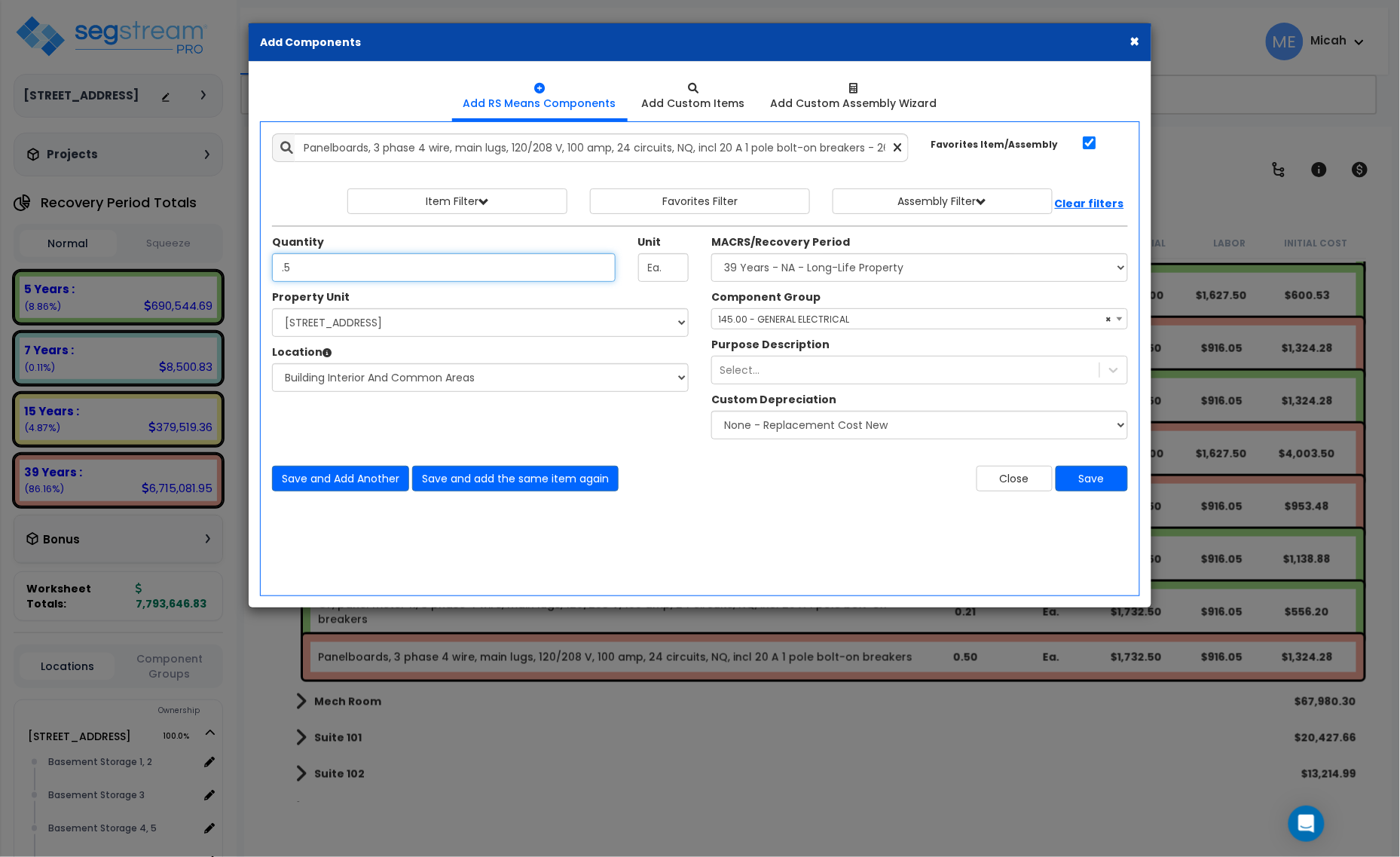
type input ".5"
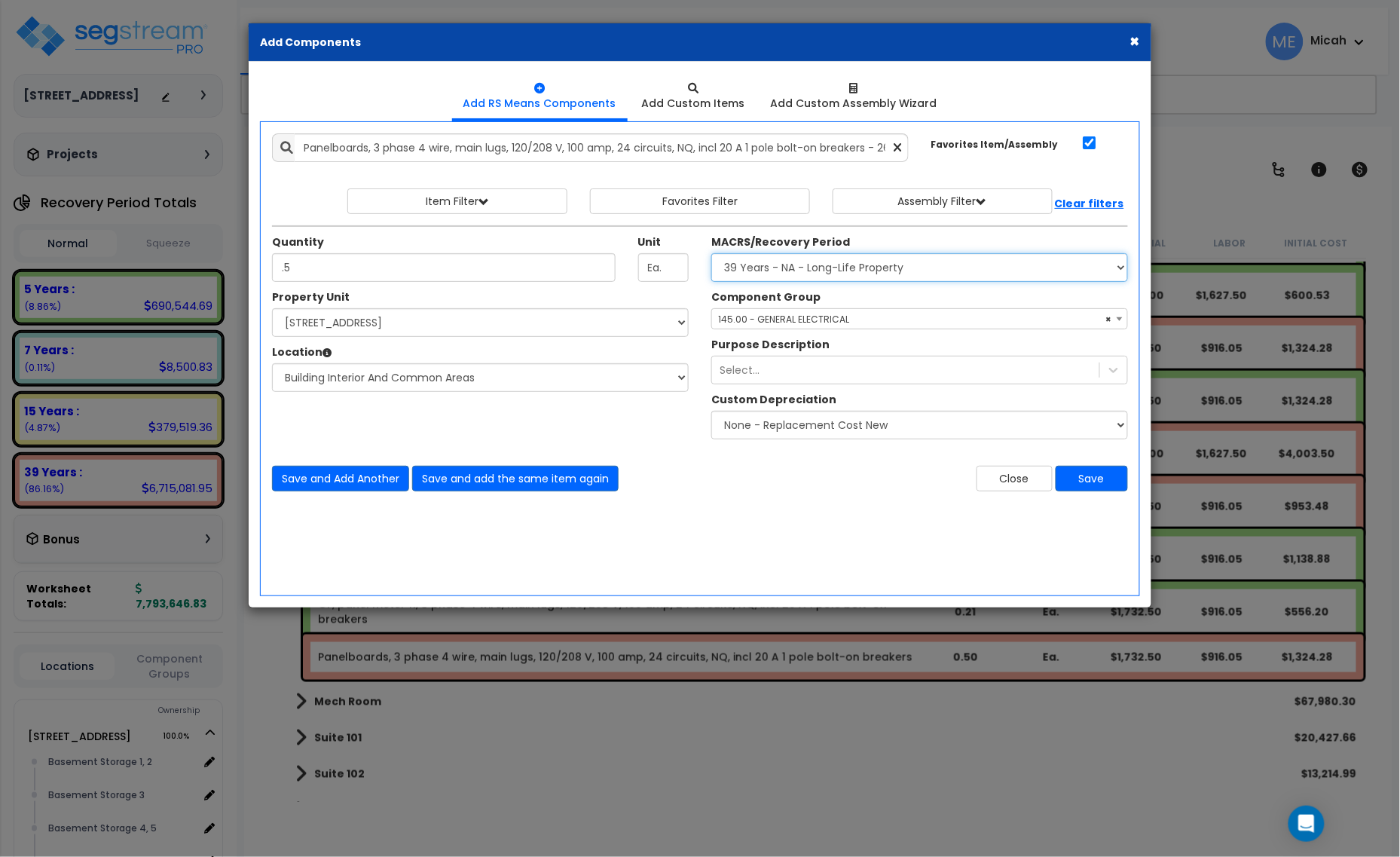
click at [743, 270] on select "Select MACRS/Recovery Period 5 Years - 57.0 - Distributive Trades & Services 5 …" at bounding box center [920, 268] width 417 height 29
select select "3667"
click at [712, 254] on select "Select MACRS/Recovery Period 5 Years - 57.0 - Distributive Trades & Services 5 …" at bounding box center [920, 268] width 417 height 29
click at [762, 320] on span "Select Component Group" at bounding box center [777, 319] width 117 height 13
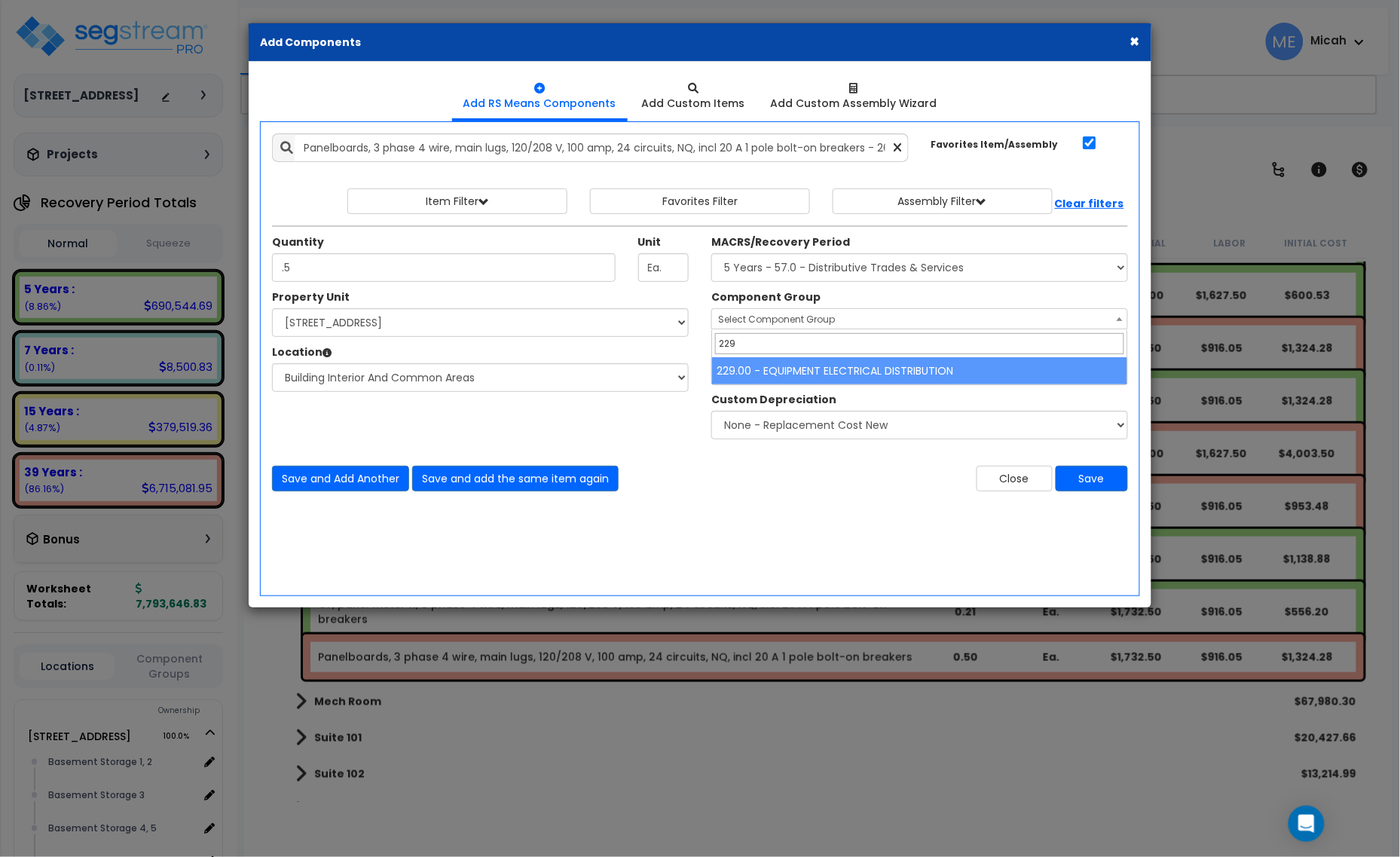
type input "229"
select select "57033"
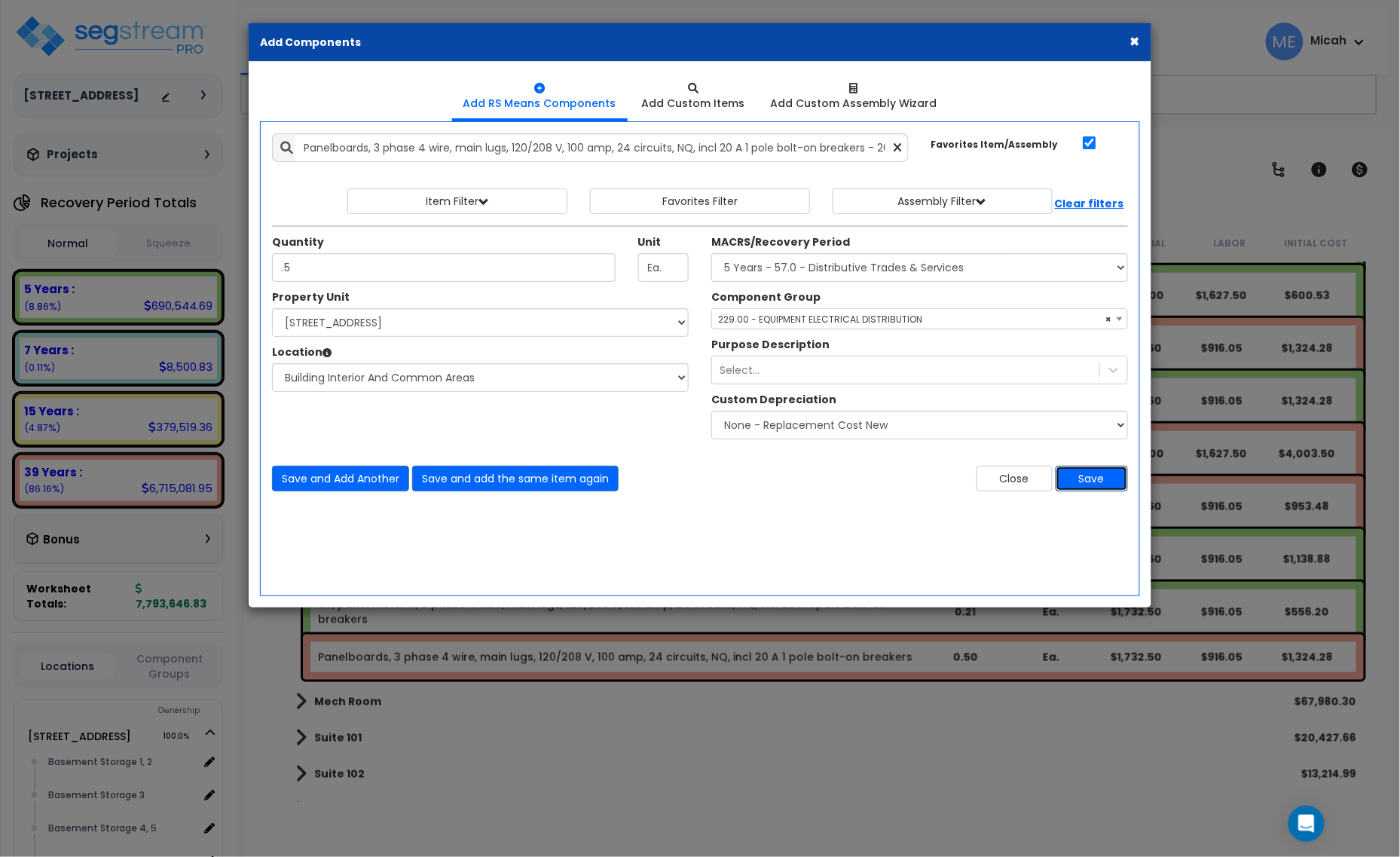
click at [1105, 479] on button "Save" at bounding box center [1092, 478] width 72 height 25
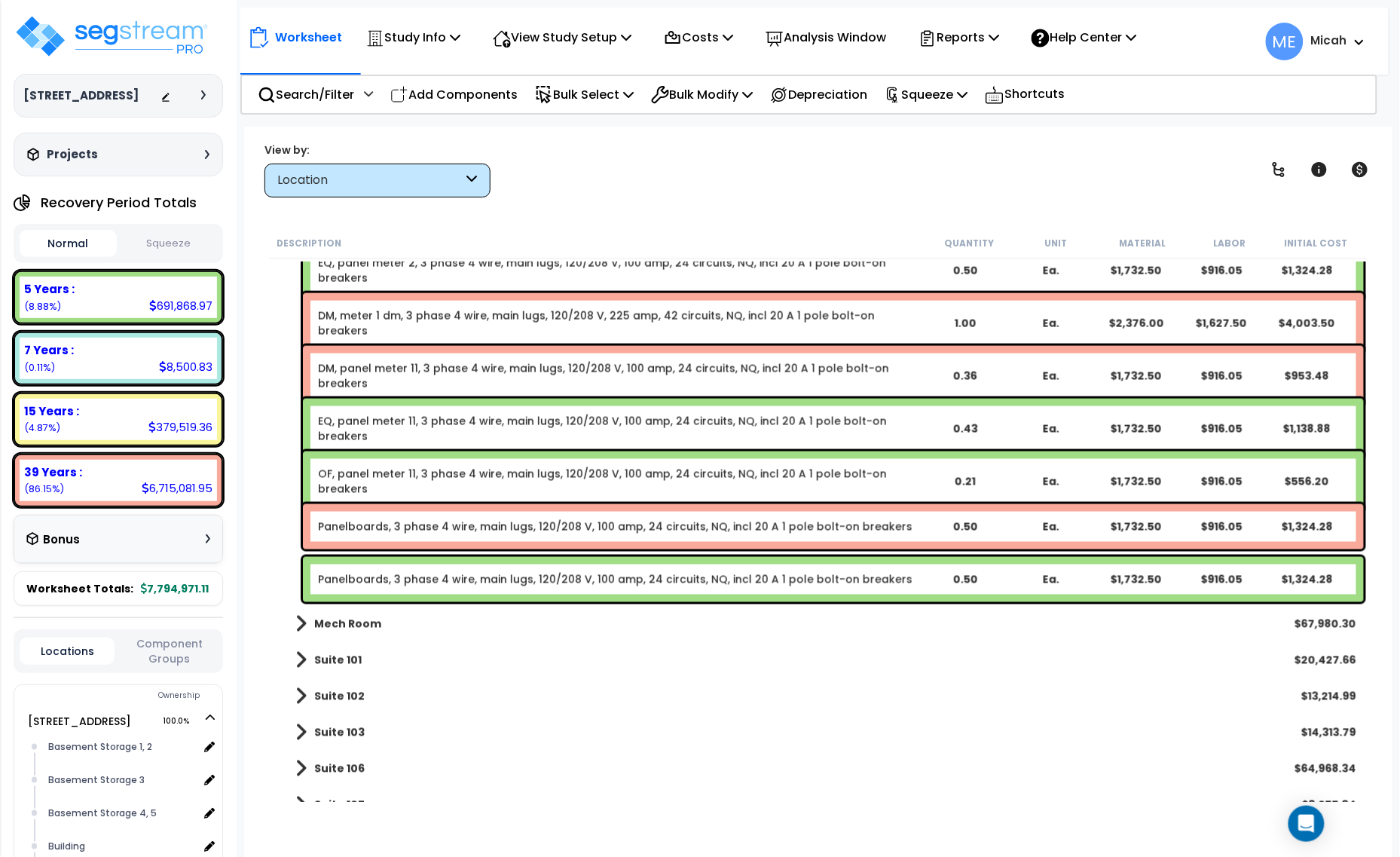
scroll to position [15735, 0]
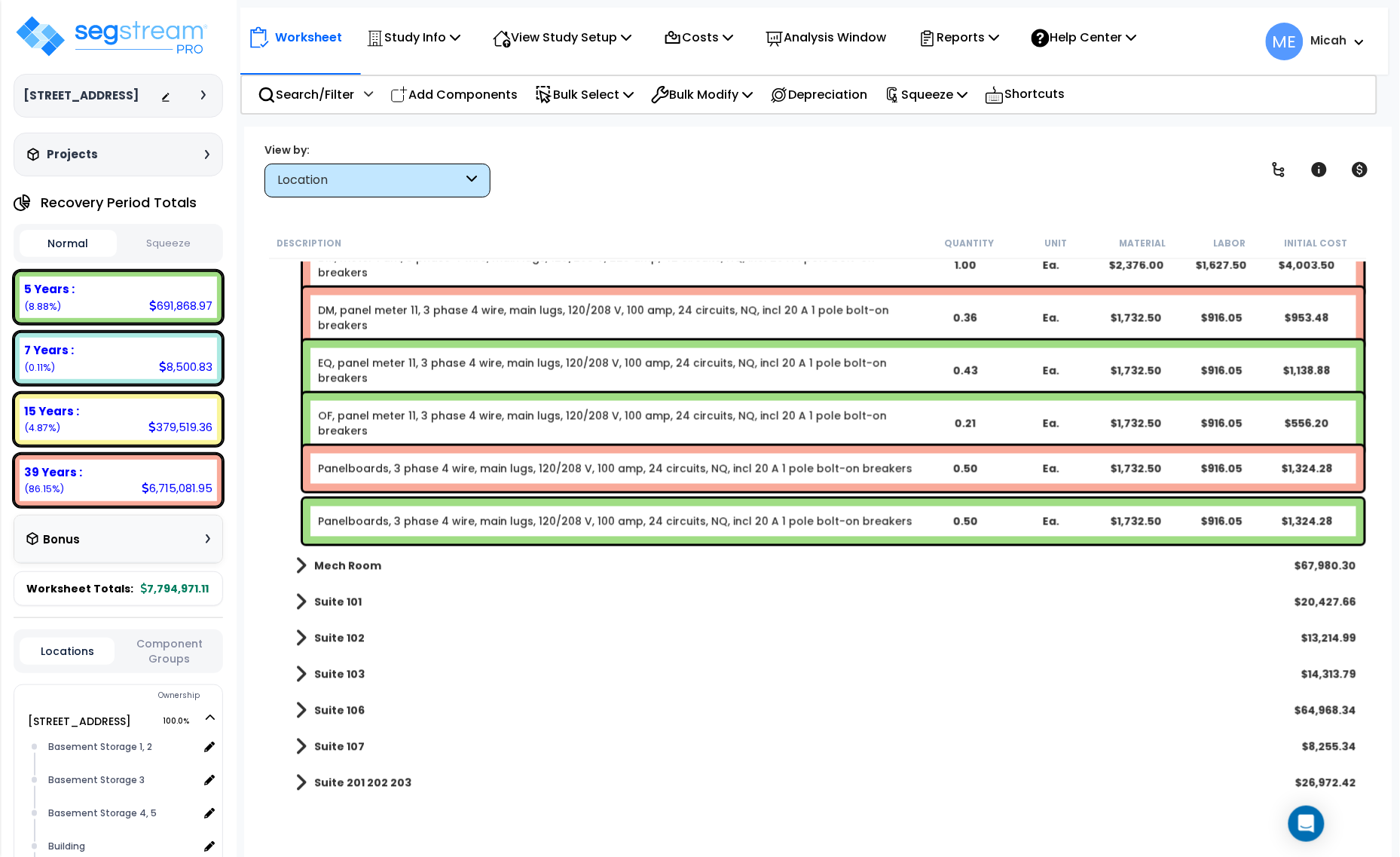
click at [382, 468] on link "Panelboards, 3 phase 4 wire, main lugs, 120/208 V, 100 amp, 24 circuits, NQ, in…" at bounding box center [615, 468] width 594 height 15
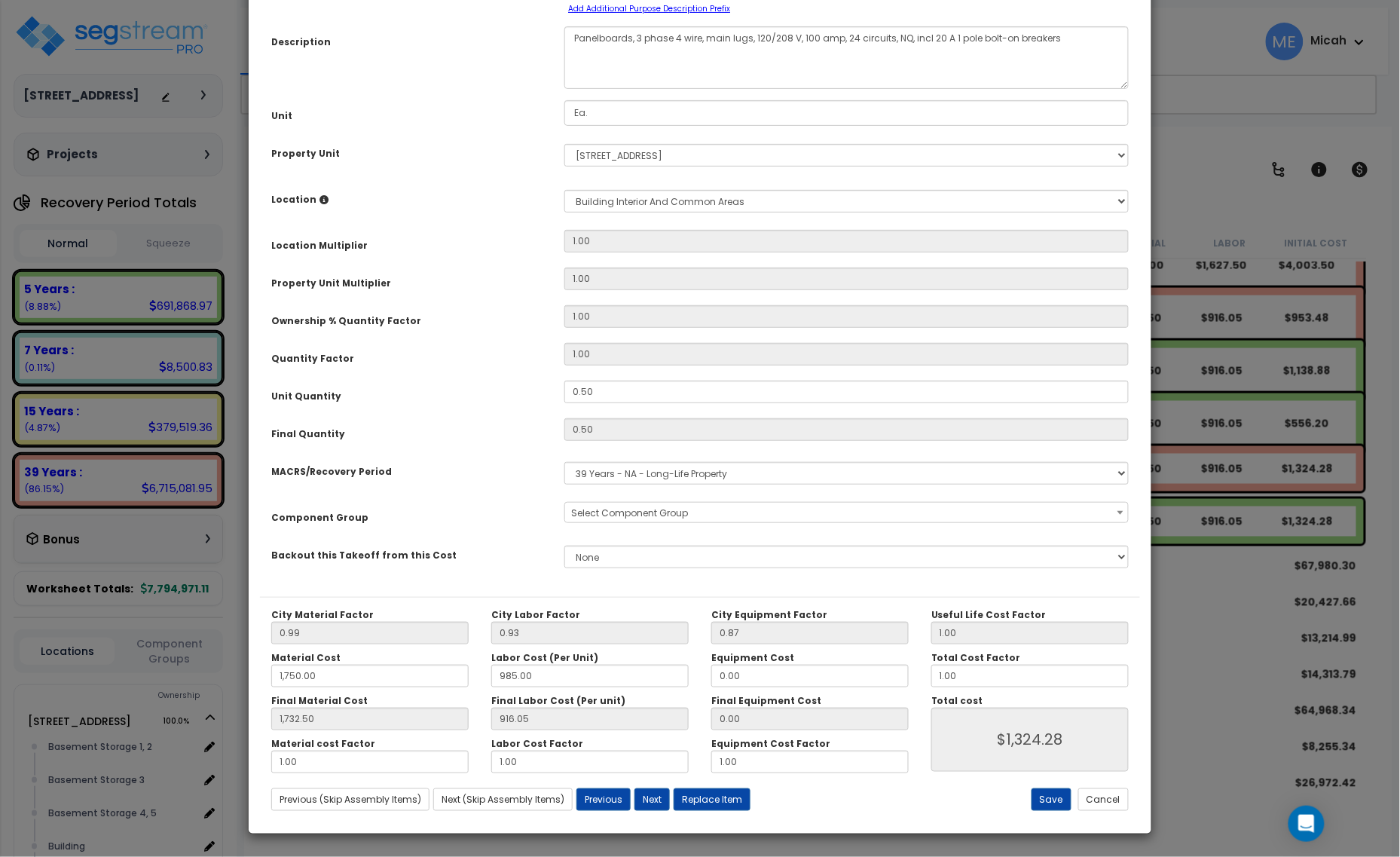
scroll to position [0, 0]
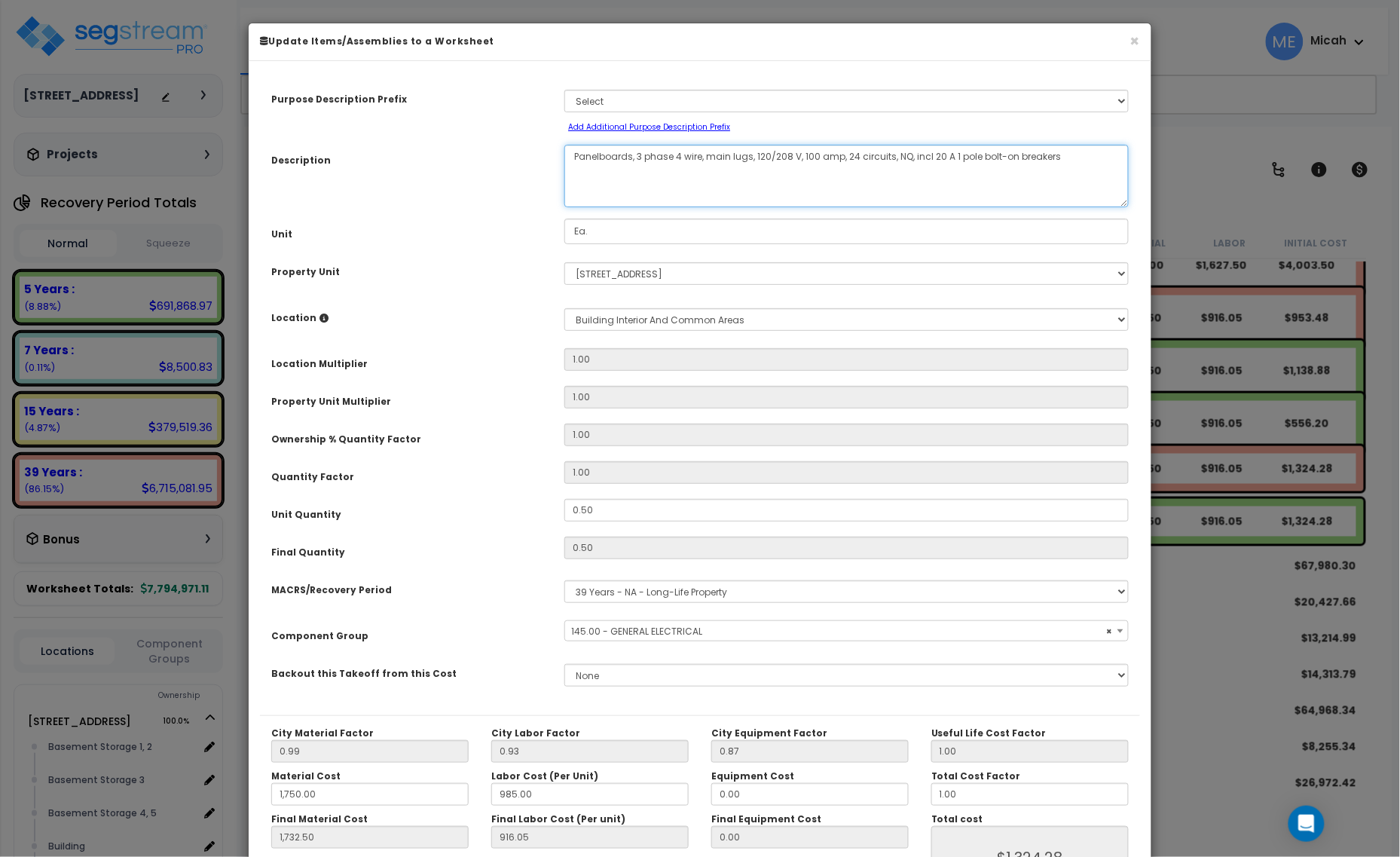
drag, startPoint x: 631, startPoint y: 153, endPoint x: 571, endPoint y: 149, distance: 60.1
click at [571, 149] on textarea "Panelboards, 3 phase 4 wire, main lugs, 120/208 V, 100 amp, 24 circuits, NQ, in…" at bounding box center [847, 175] width 565 height 62
select select "56955"
type textarea "DM, 3 phase 4 wire, main lugs, 120/208 V, 100 amp, 24 circuits, NQ, incl 20 A 1…"
select select "56955"
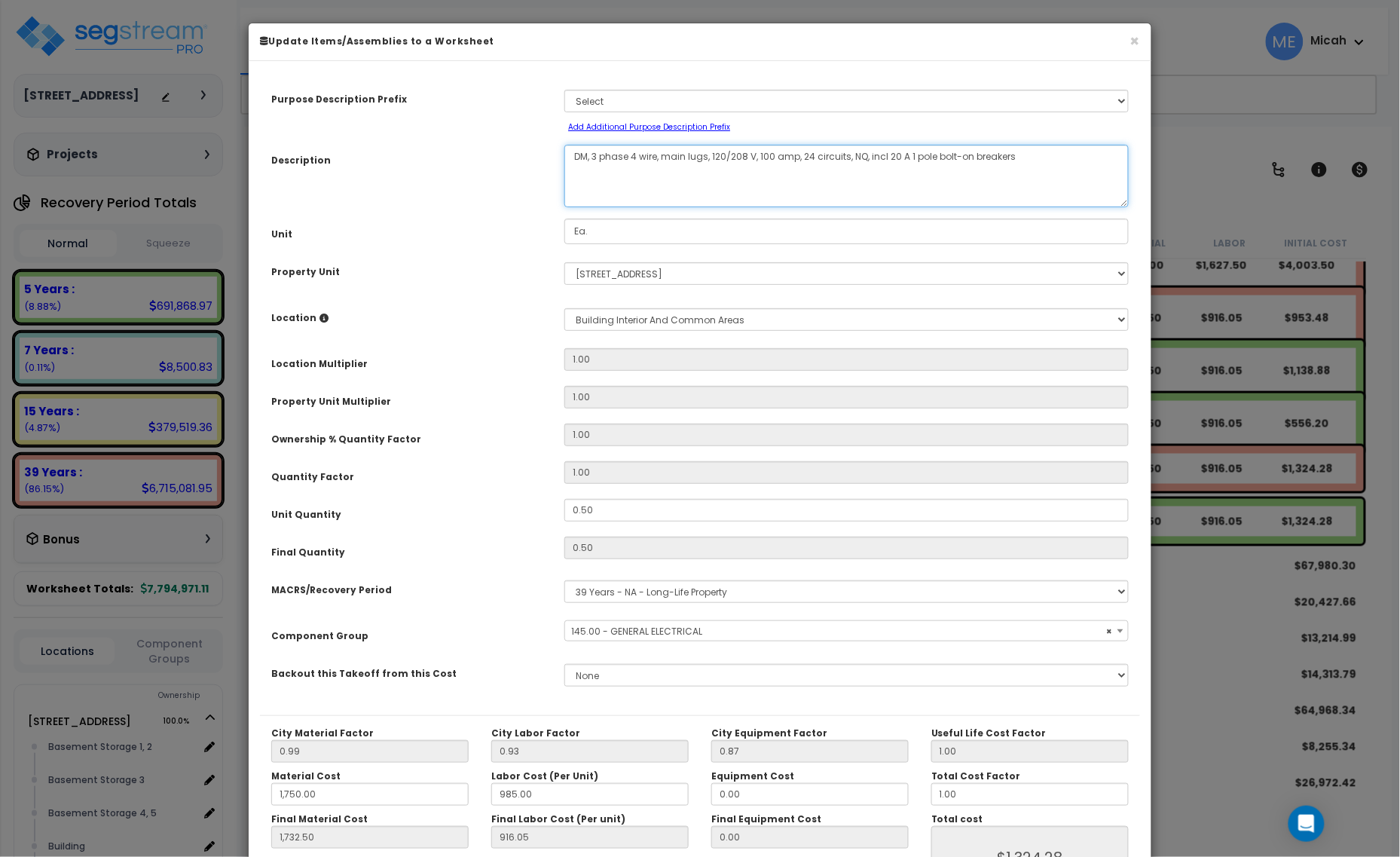
type textarea "DM,, 3 phase 4 wire, main lugs, 120/208 V, 100 amp, 24 circuits, NQ, incl 20 A …"
select select "56955"
type textarea "DM, , 3 phase 4 wire, main lugs, 120/208 V, 100 amp, 24 circuits, NQ, incl 20 A…"
select select "56955"
type textarea "DM, pan, 3 phase 4 wire, main lugs, 120/208 V, 100 amp, 24 circuits, NQ, incl 2…"
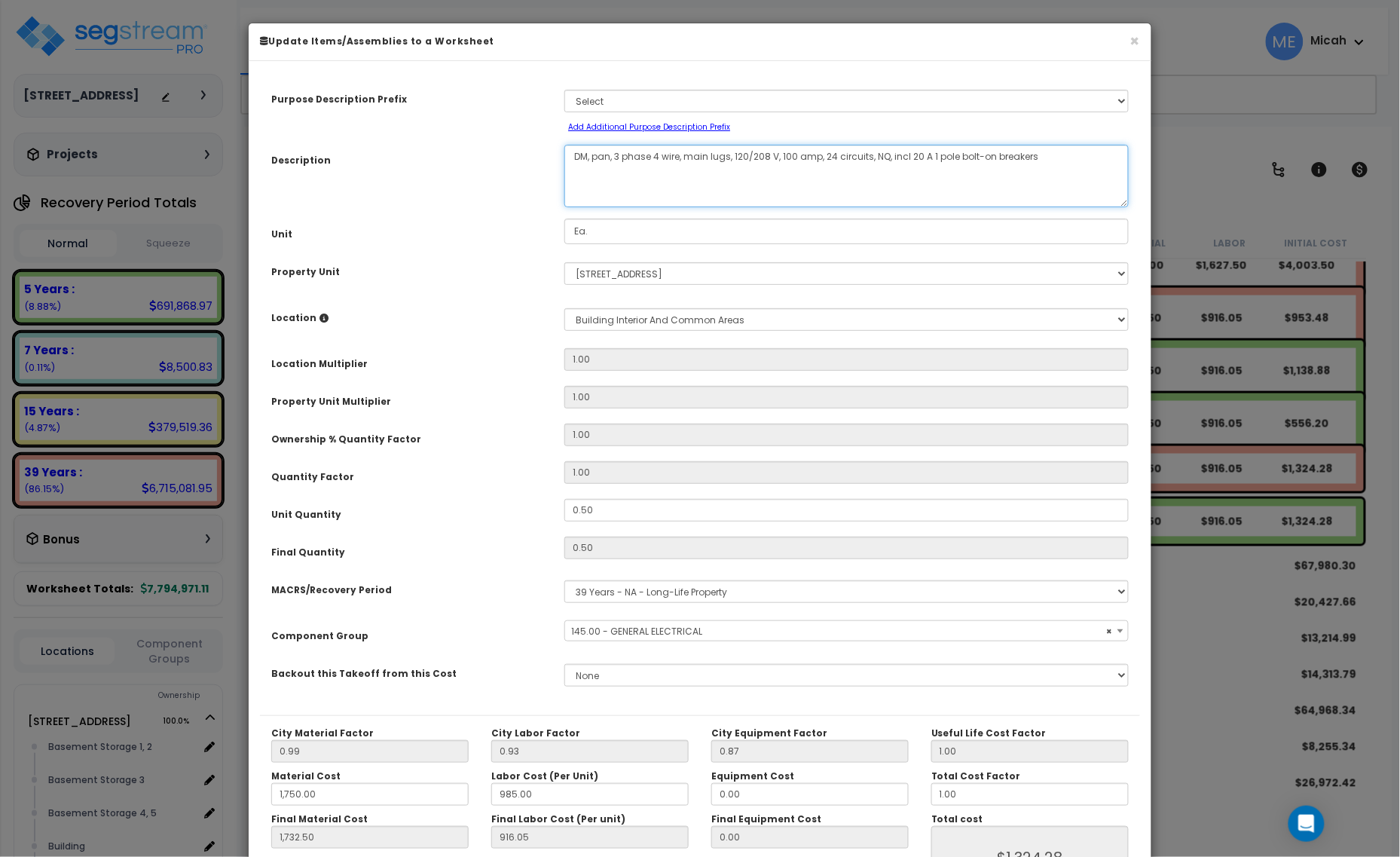
select select "56955"
type textarea "DM, panel, 3 phase 4 wire, main lugs, 120/208 V, 100 amp, 24 circuits, NQ, incl…"
select select "56955"
type textarea "DM, panel u, 3 phase 4 wire, main lugs, 120/208 V, 100 amp, 24 circuits, NQ, in…"
select select "56955"
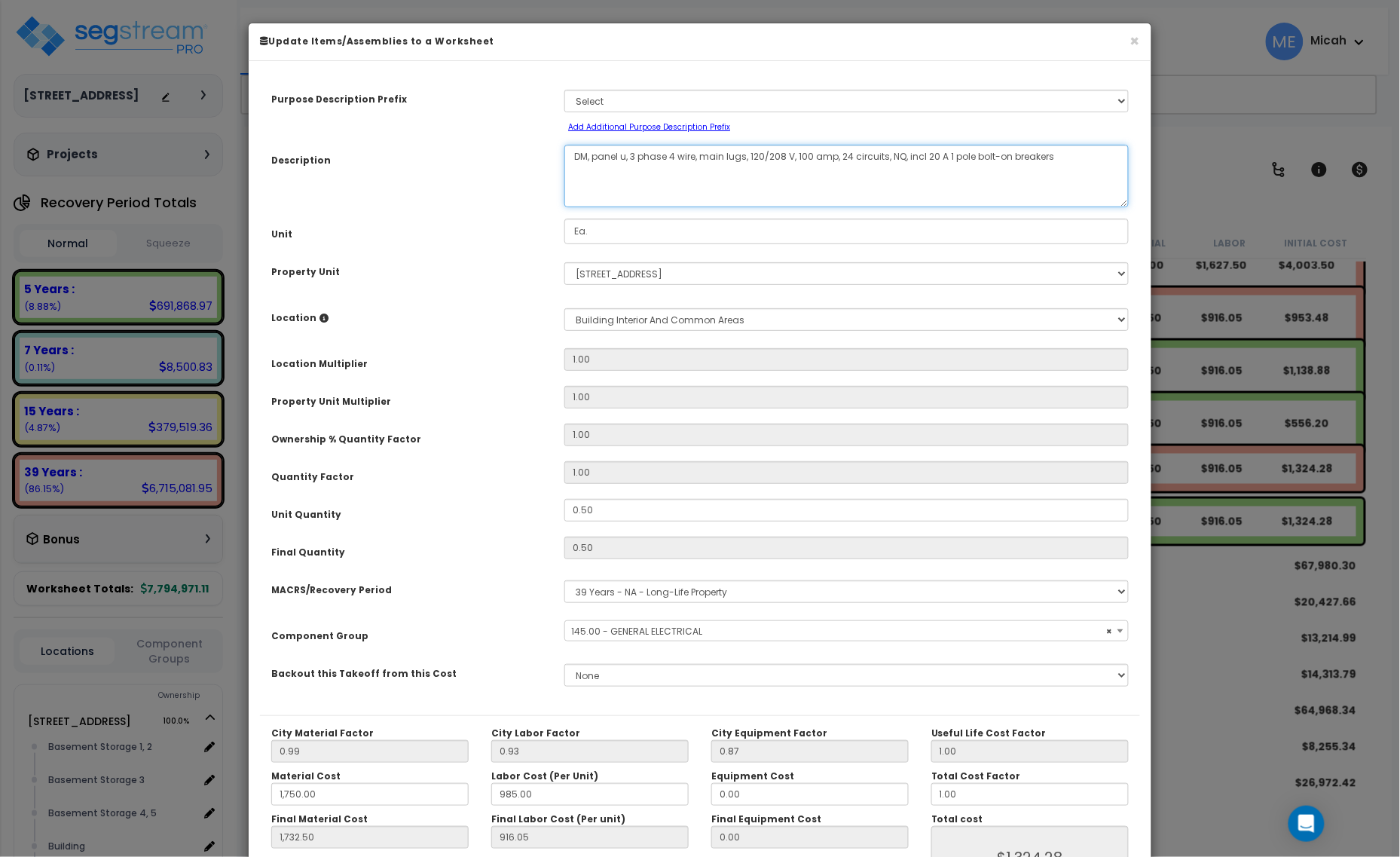
type textarea "DM, panel un, 3 phase 4 wire, main lugs, 120/208 V, 100 amp, 24 circuits, NQ, i…"
select select "56955"
type textarea "DM, panel unkn, 3 phase 4 wire, main lugs, 120/208 V, 100 amp, 24 circuits, NQ,…"
select select "56955"
type textarea "DM, panel unkno, 3 phase 4 wire, main lugs, 120/208 V, 100 amp, 24 circuits, NQ…"
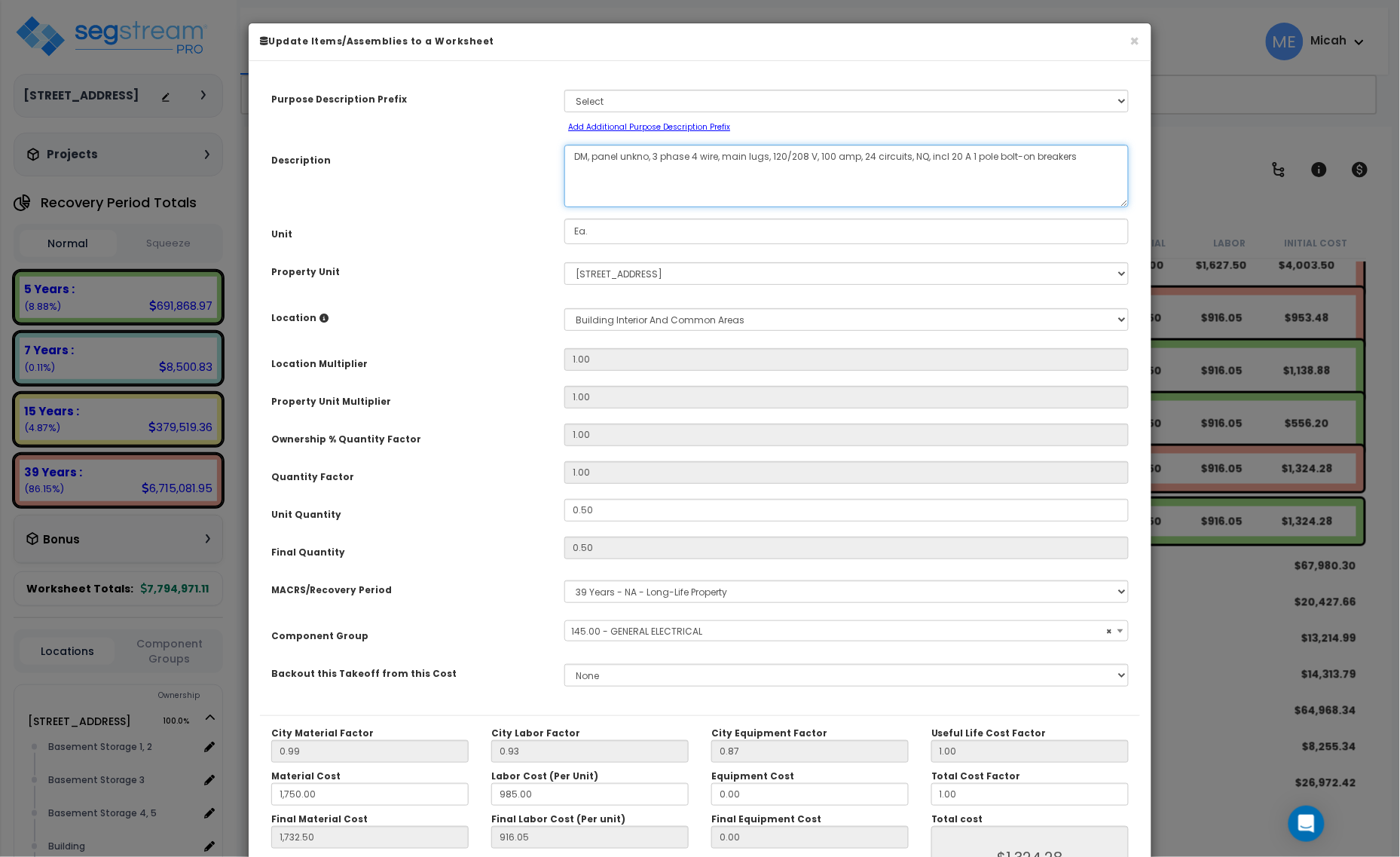
select select "56955"
type textarea "DM, panel unknown, 3 phase 4 wire, main lugs, 120/208 V, 100 amp, 24 circuits, …"
select select "56955"
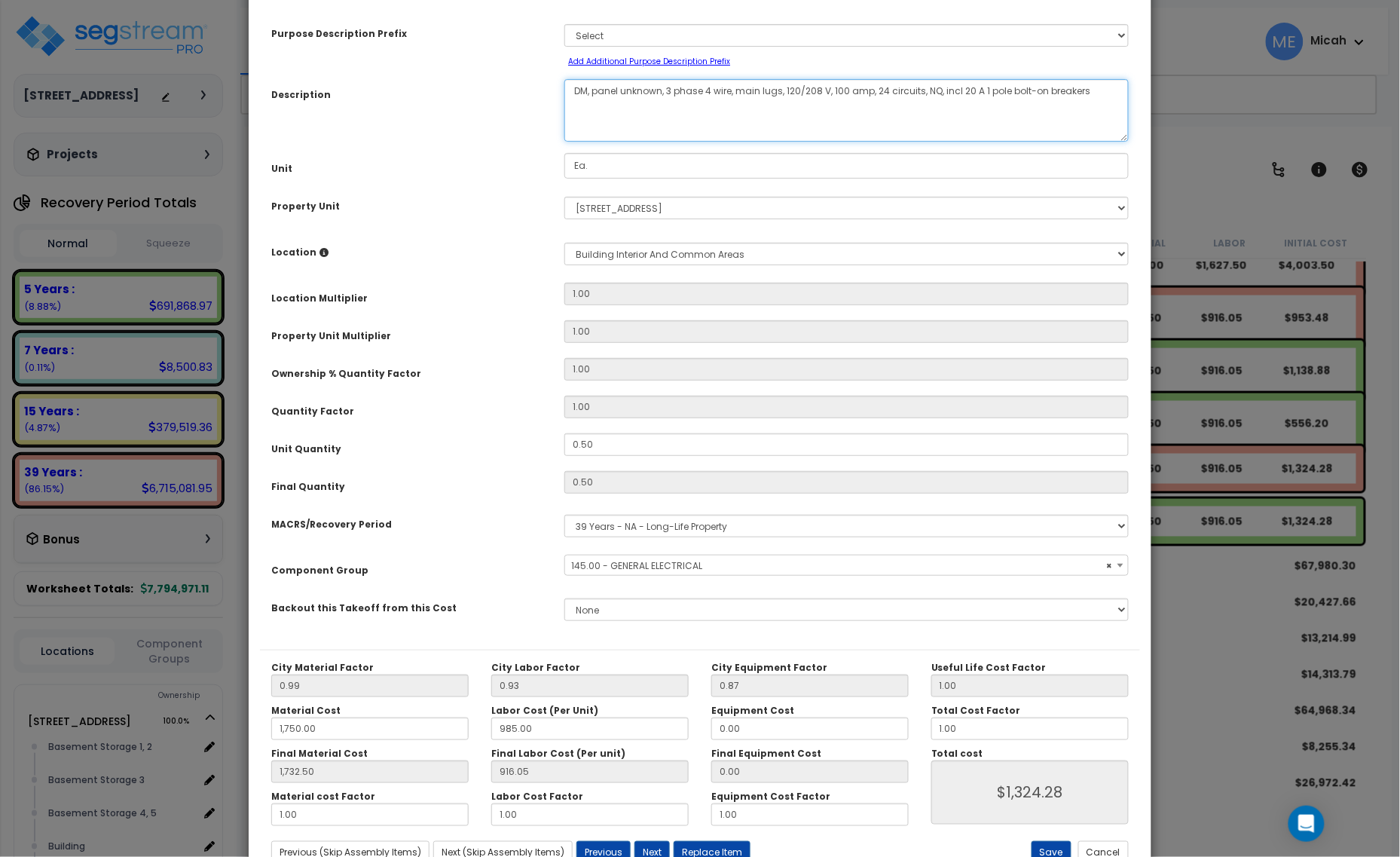
scroll to position [94, 0]
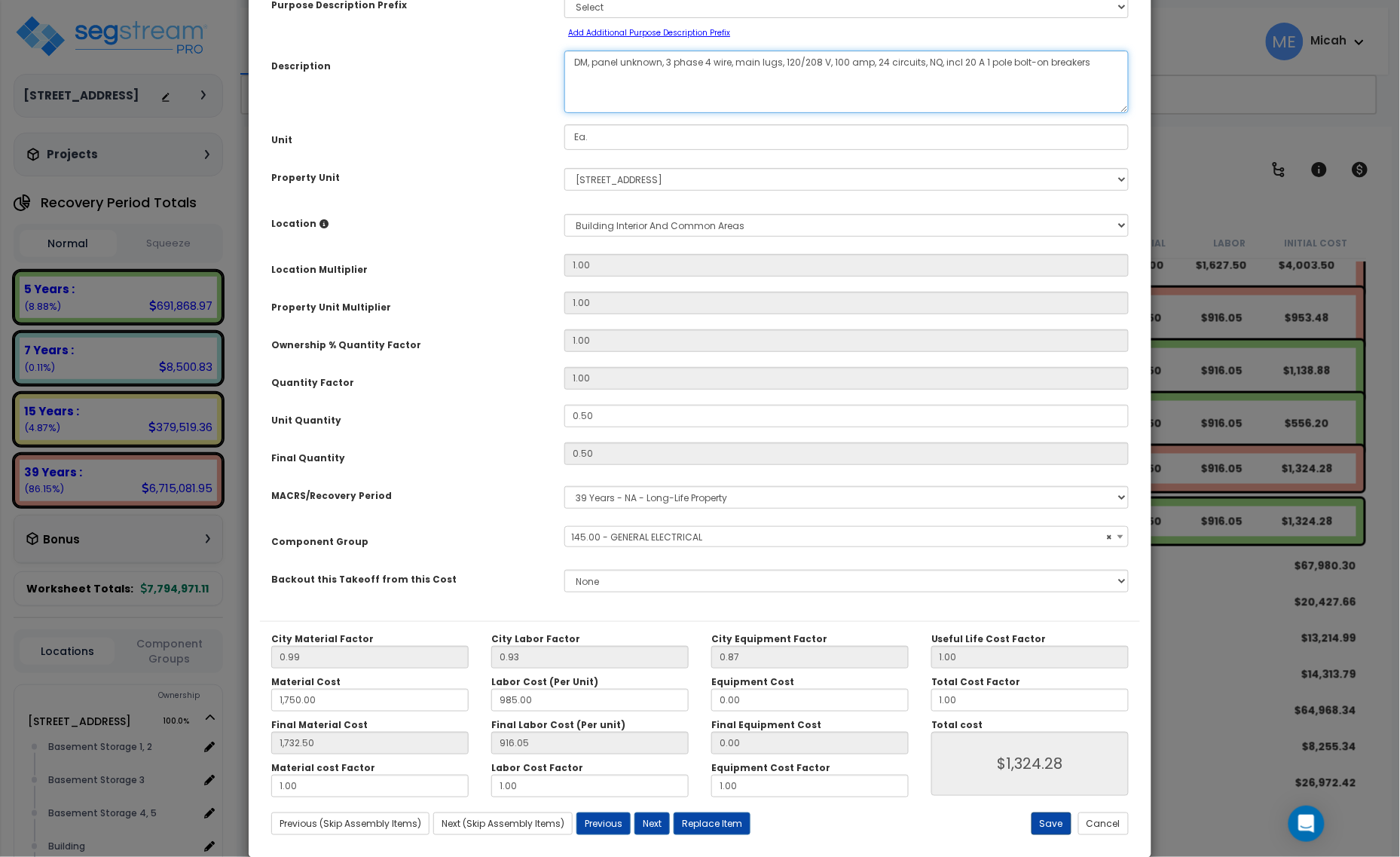
type textarea "DM, panel unknown, 3 phase 4 wire, main lugs, 120/208 V, 100 amp, 24 circuits, …"
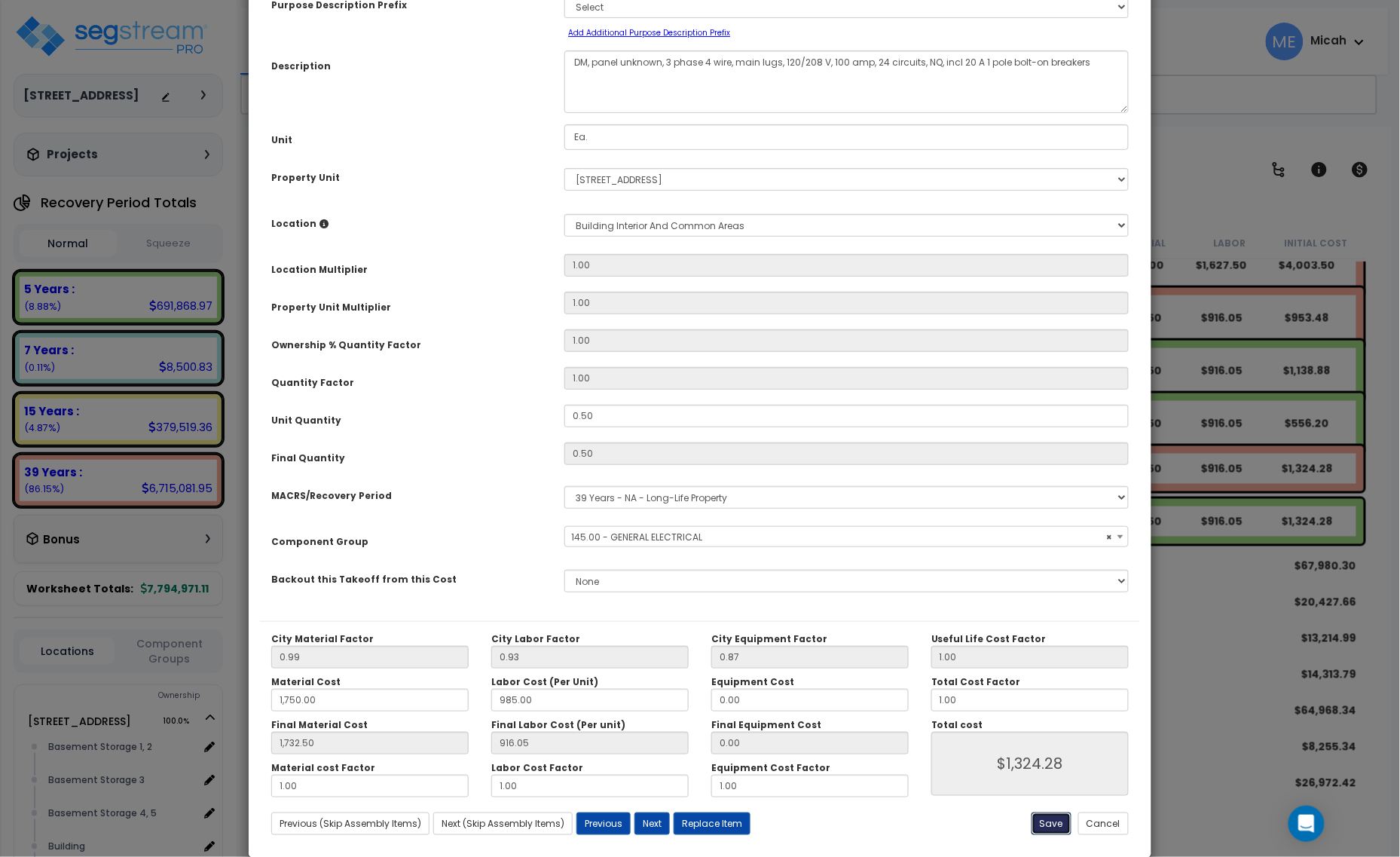
click at [1046, 818] on button "Save" at bounding box center [1052, 824] width 40 height 23
type input "1750.00"
type input "1732.50"
type input "1324.28"
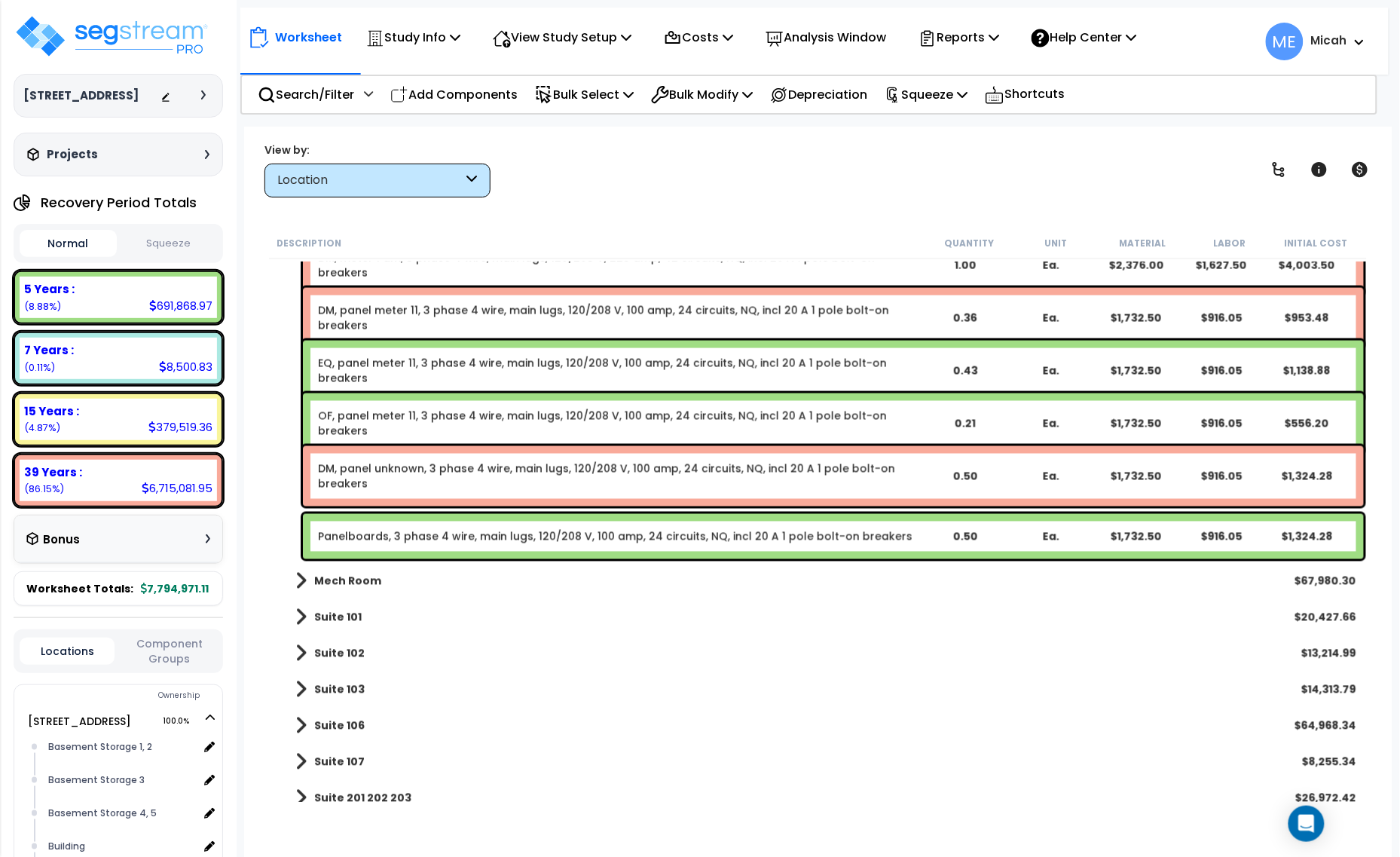
click at [347, 536] on link "Panelboards, 3 phase 4 wire, main lugs, 120/208 V, 100 amp, 24 circuits, NQ, in…" at bounding box center [615, 537] width 594 height 15
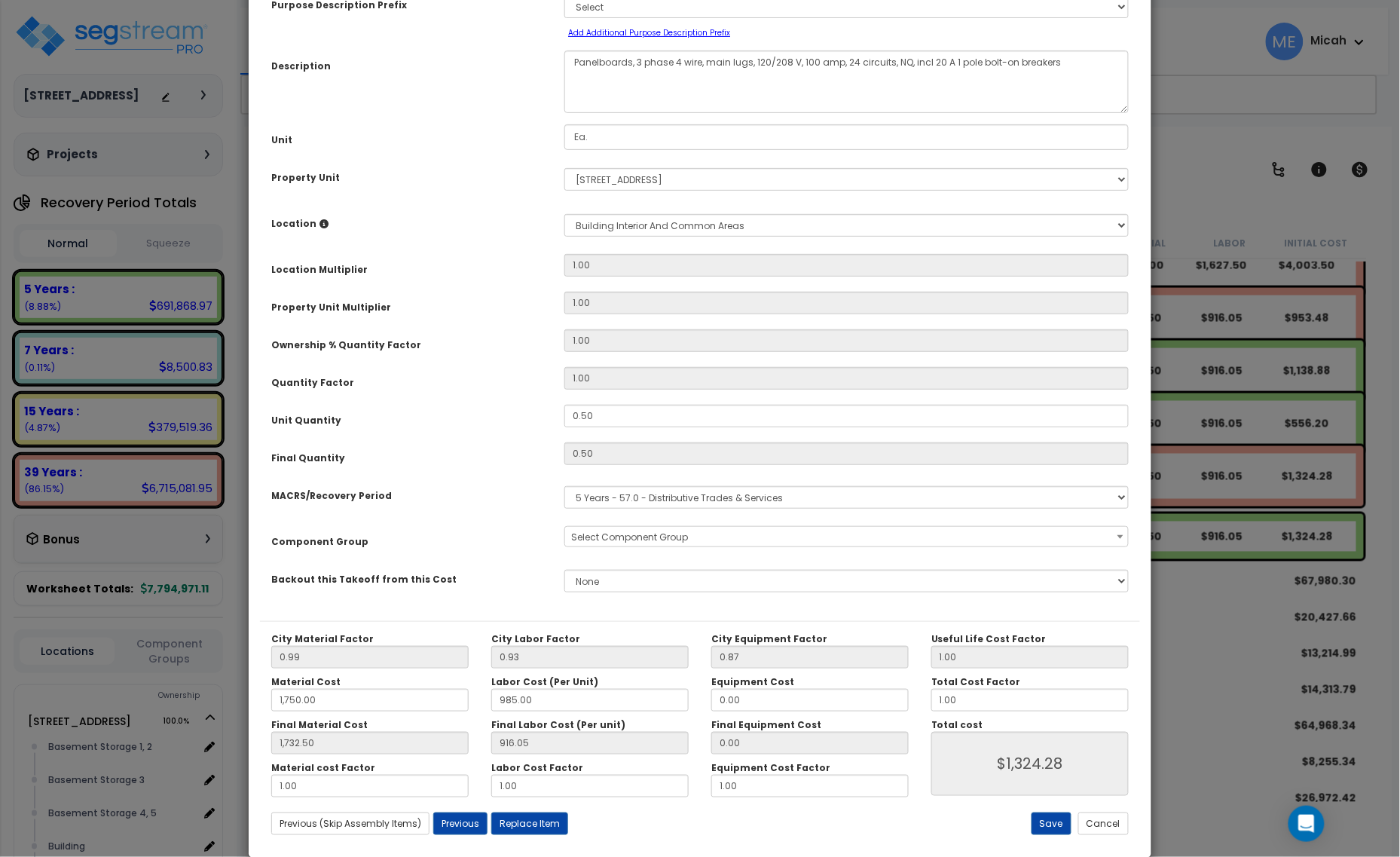
scroll to position [0, 0]
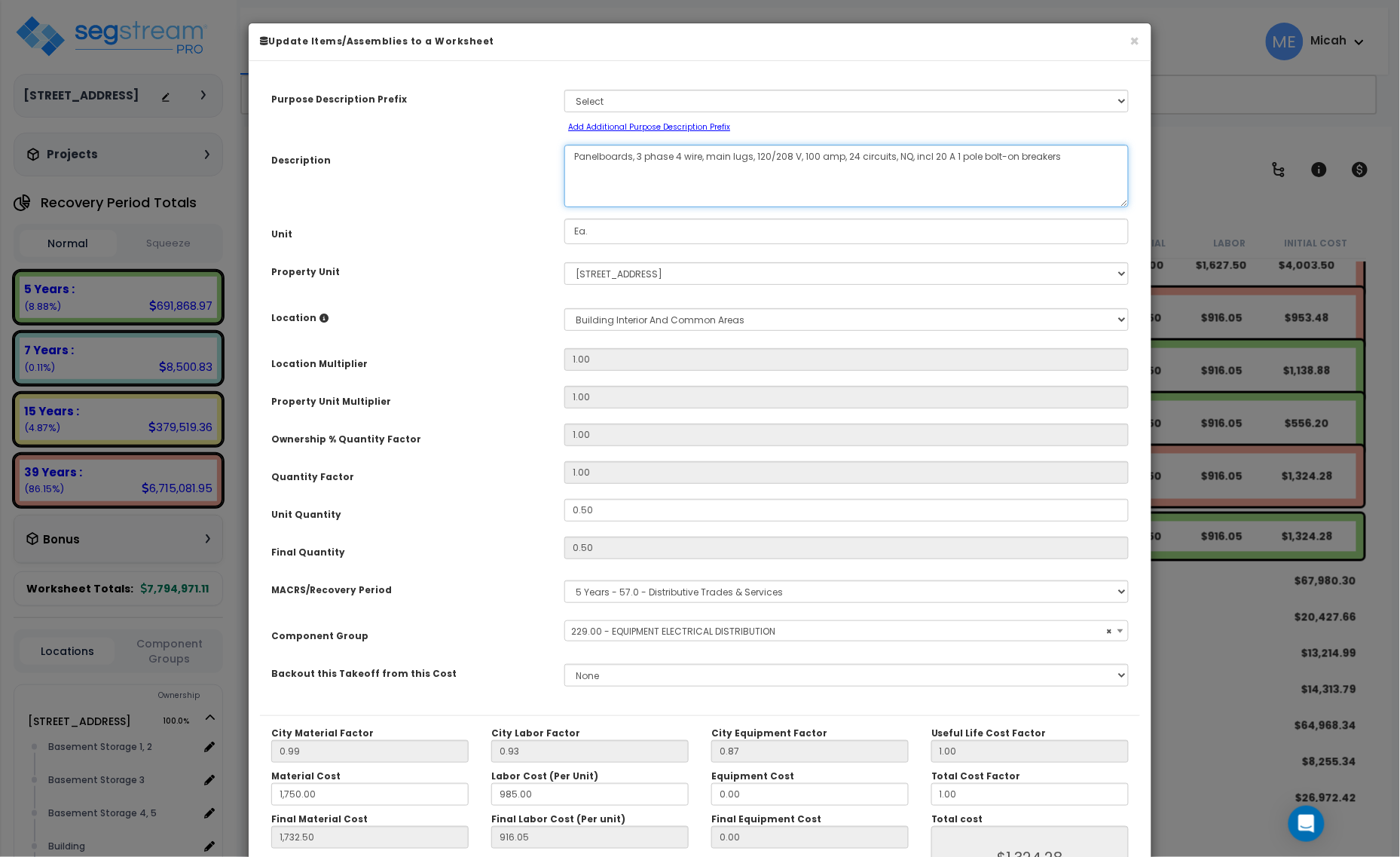
drag, startPoint x: 631, startPoint y: 149, endPoint x: 556, endPoint y: 157, distance: 75.4
click at [556, 157] on div "Panelboards, 3 phase 4 wire, main lugs, 120/208 V, 100 amp, 24 circuits, NQ, in…" at bounding box center [846, 175] width 587 height 62
select select "57033"
type textarea "E, 3 phase 4 wire, main lugs, 120/208 V, 100 amp, 24 circuits, NQ, incl 20 A 1 …"
select select "57033"
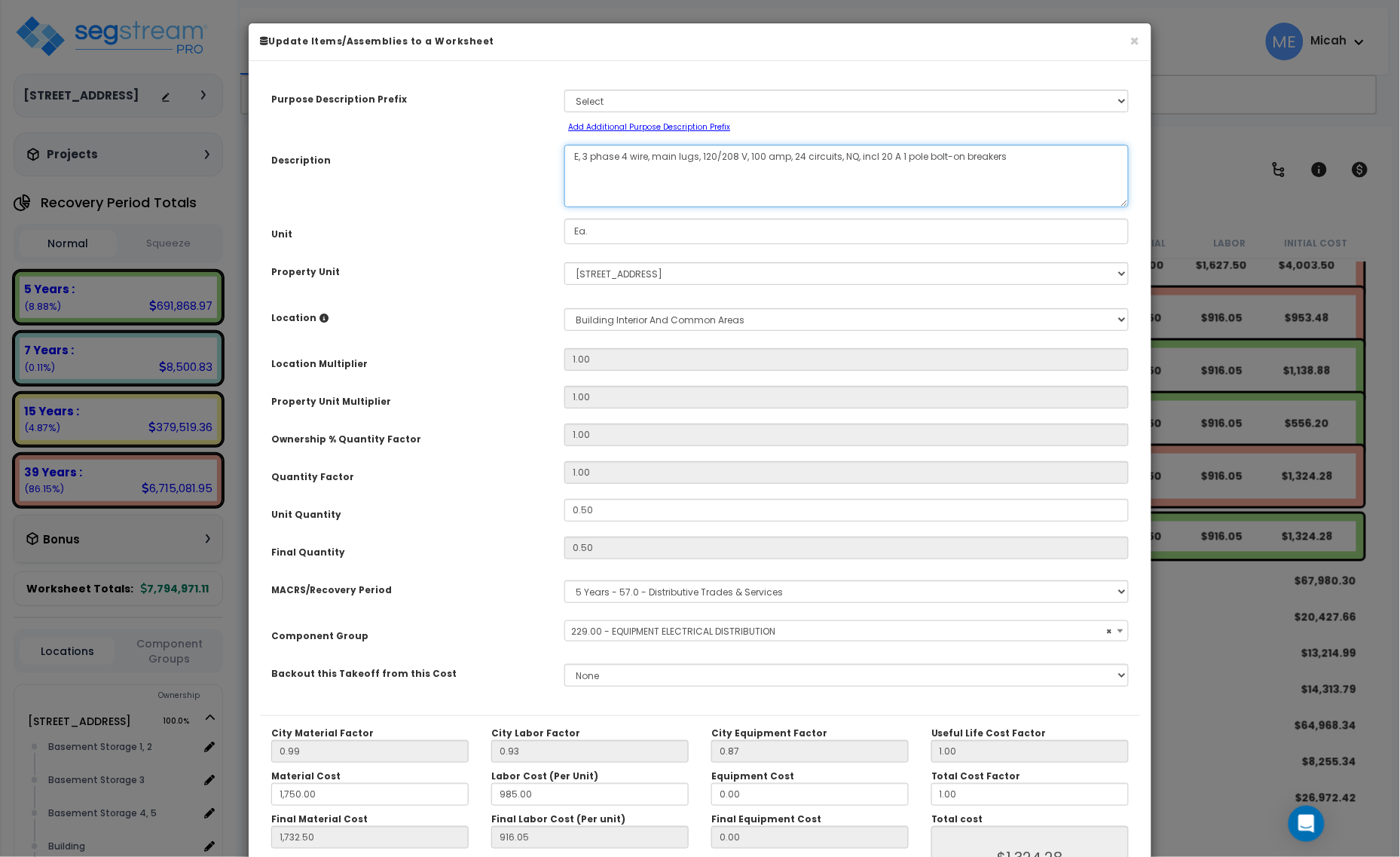
type textarea "EQ, 3 phase 4 wire, main lugs, 120/208 V, 100 amp, 24 circuits, NQ, incl 20 A 1…"
select select "57033"
type textarea "EQ,, 3 phase 4 wire, main lugs, 120/208 V, 100 amp, 24 circuits, NQ, incl 20 A …"
select select "57033"
type textarea "EQ, p, 3 phase 4 wire, main lugs, 120/208 V, 100 amp, 24 circuits, NQ, incl 20 …"
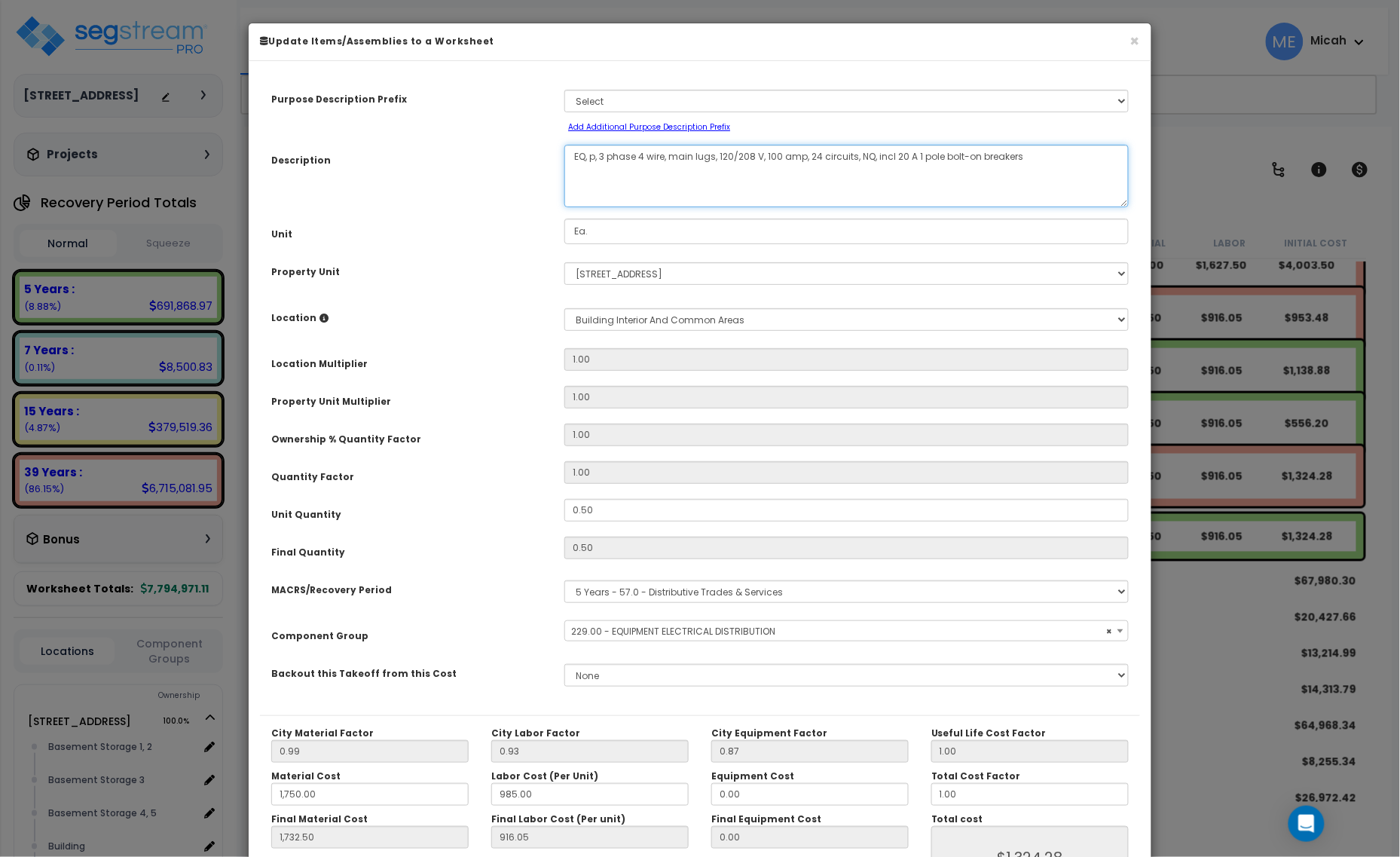
select select "57033"
type textarea "EQ, pan, 3 phase 4 wire, main lugs, 120/208 V, 100 amp, 24 circuits, NQ, incl 2…"
select select "57033"
type textarea "EQ, panel, 3 phase 4 wire, main lugs, 120/208 V, 100 amp, 24 circuits, NQ, incl…"
select select "57033"
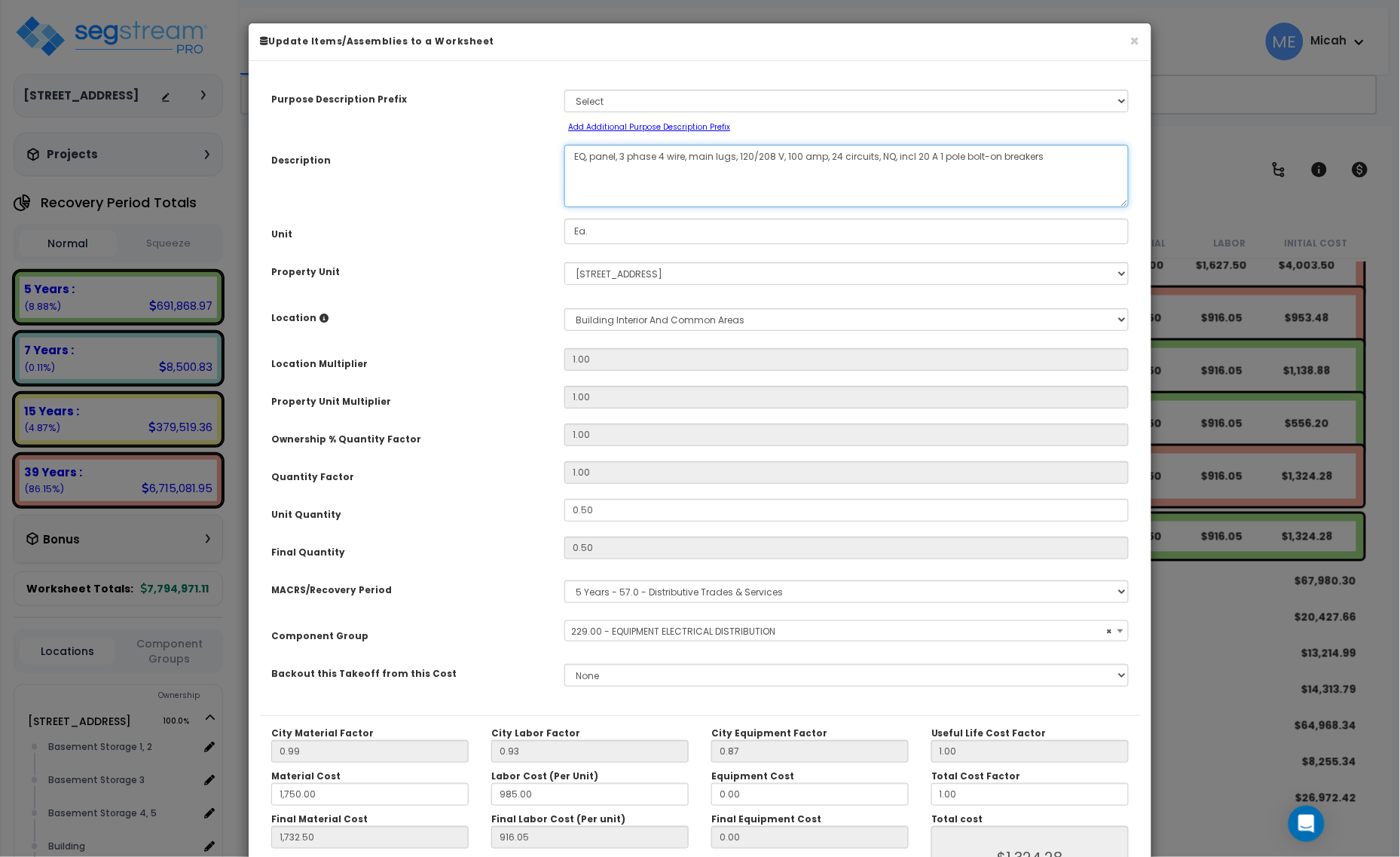
type textarea "EQ, panel , 3 phase 4 wire, main lugs, 120/208 V, 100 amp, 24 circuits, NQ, inc…"
select select "57033"
type textarea "EQ, panel un, 3 phase 4 wire, main lugs, 120/208 V, 100 amp, 24 circuits, NQ, i…"
select select "57033"
type textarea "EQ, panel unk, 3 phase 4 wire, main lugs, 120/208 V, 100 amp, 24 circuits, NQ, …"
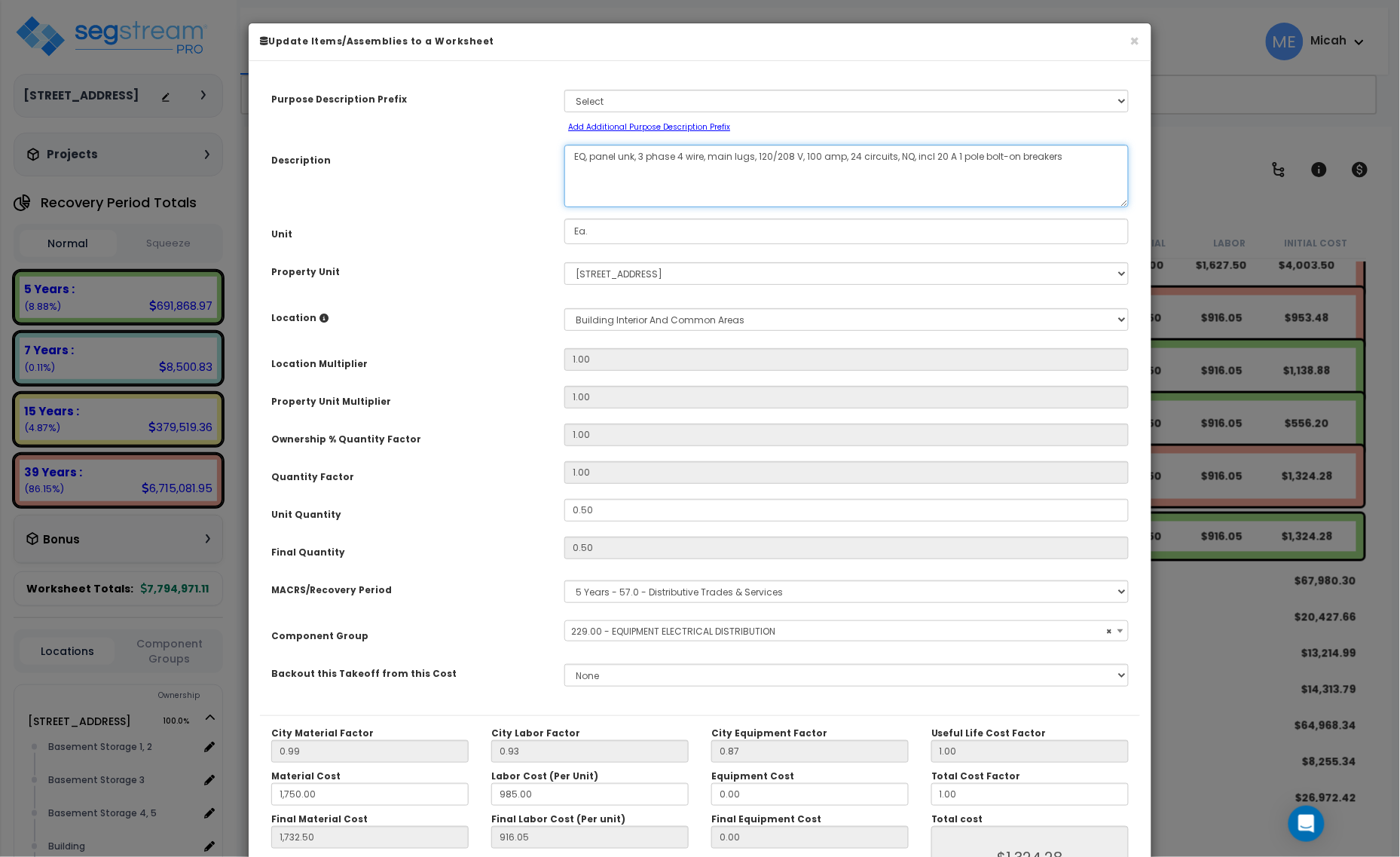
select select "57033"
type textarea "EQ, panel unkno, 3 phase 4 wire, main lugs, 120/208 V, 100 amp, 24 circuits, NQ…"
select select "57033"
type textarea "EQ, panel unknown, 3 phase 4 wire, main lugs, 120/208 V, 100 amp, 24 circuits, …"
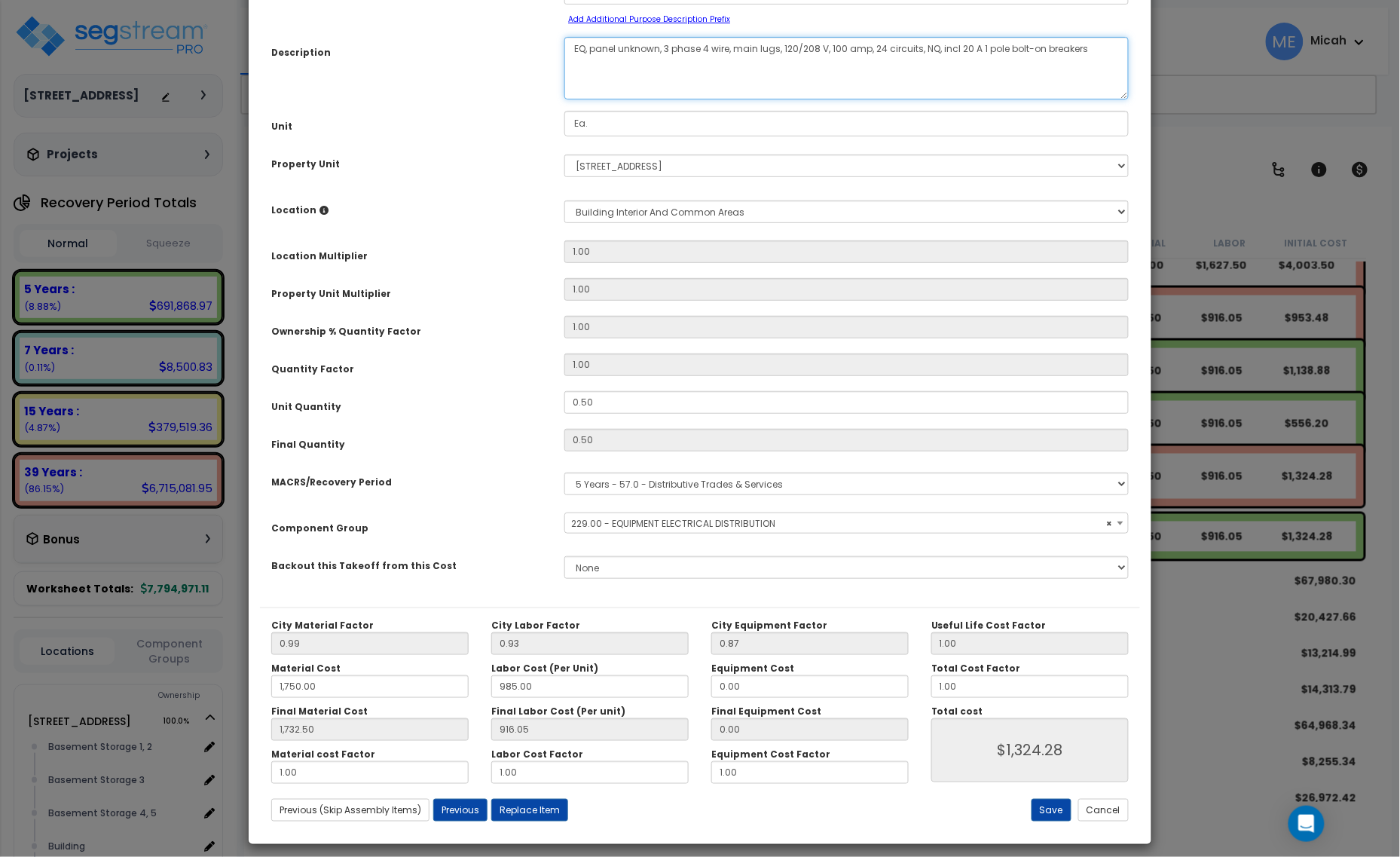
scroll to position [118, 0]
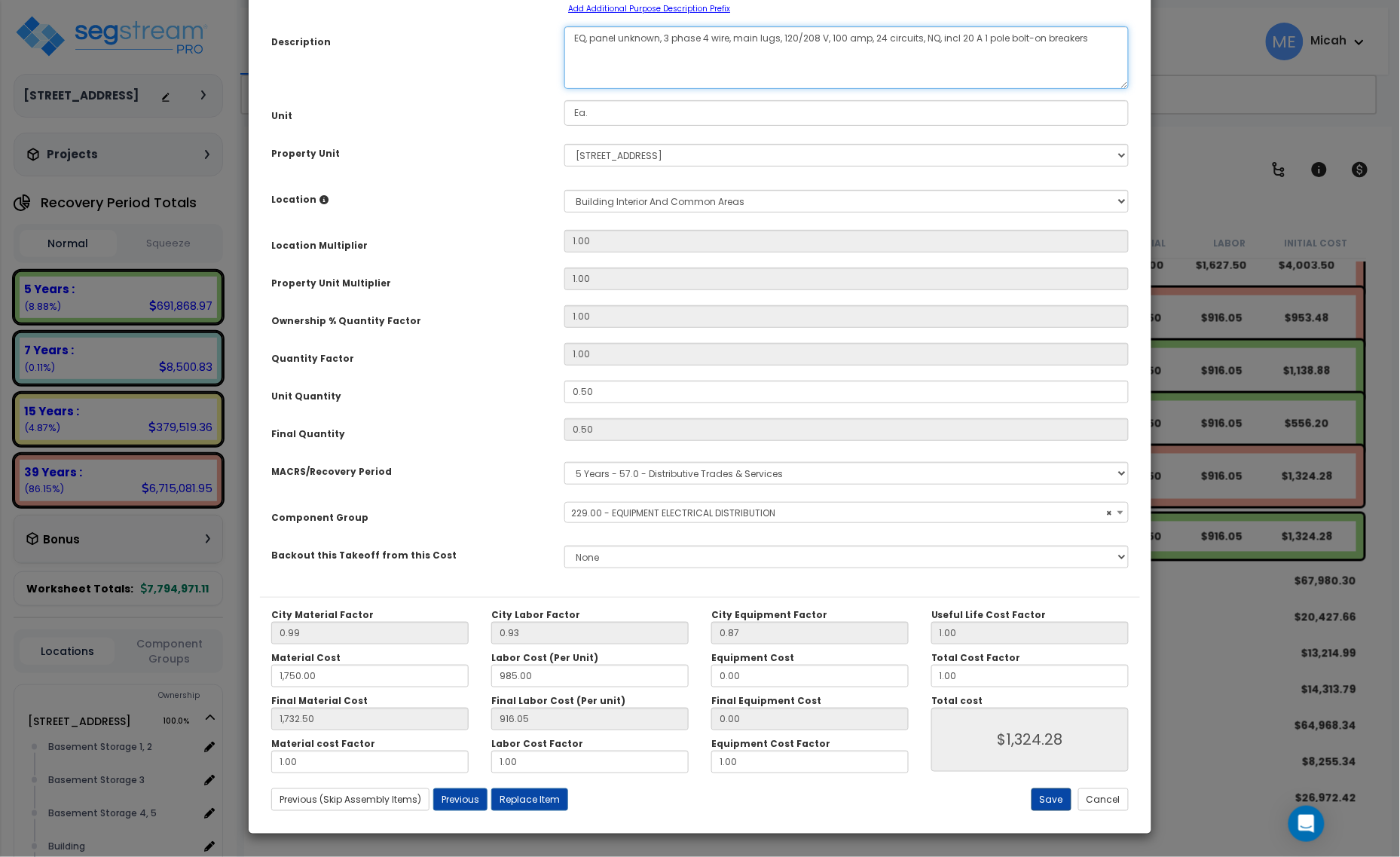
select select "57033"
type textarea "EQ, panel unknown, 3 phase 4 wire, main lugs, 120/208 V, 100 amp, 24 circuits, …"
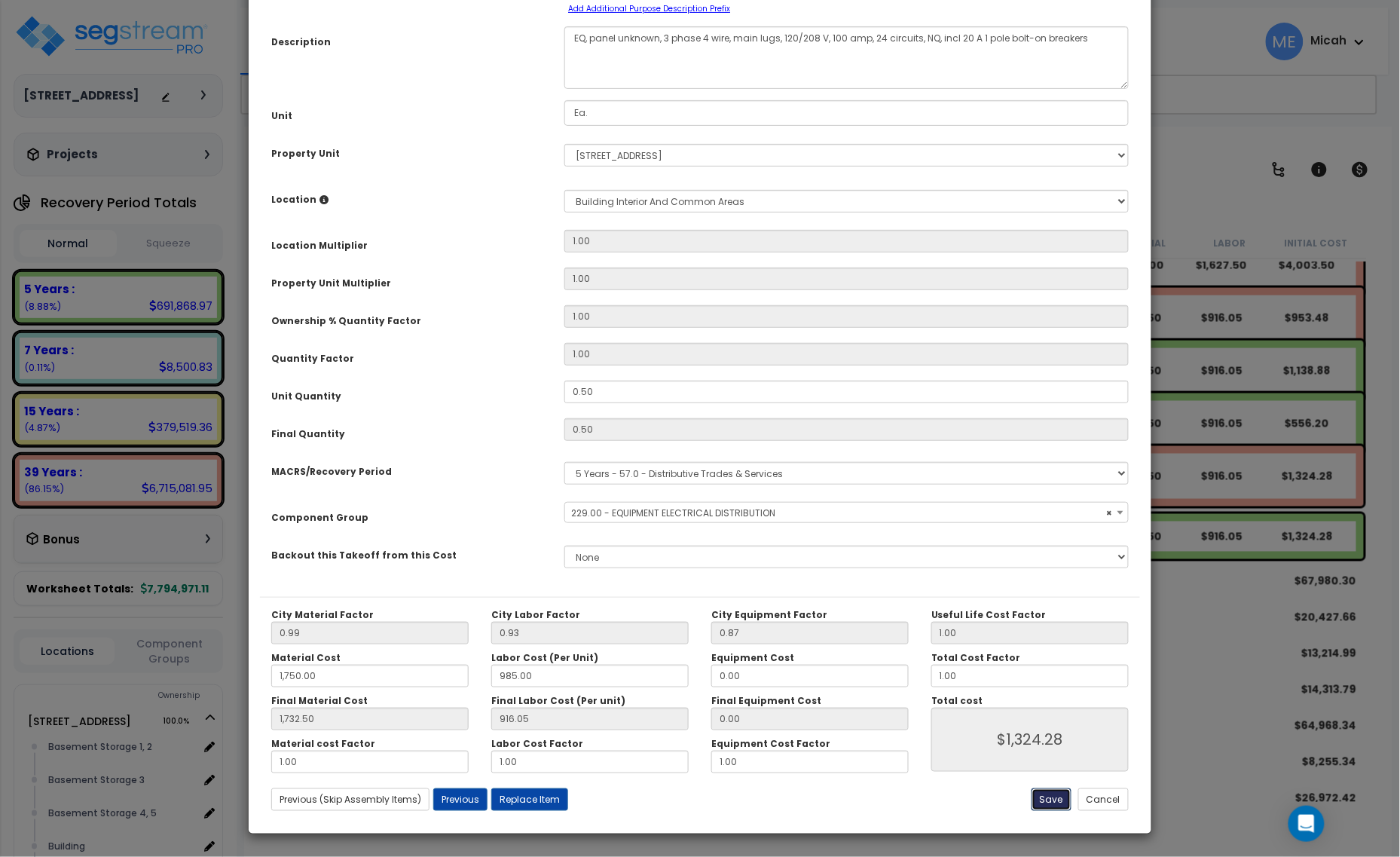
click at [1049, 796] on button "Save" at bounding box center [1052, 799] width 40 height 23
type input "1750.00"
type input "1732.50"
type input "1324.28"
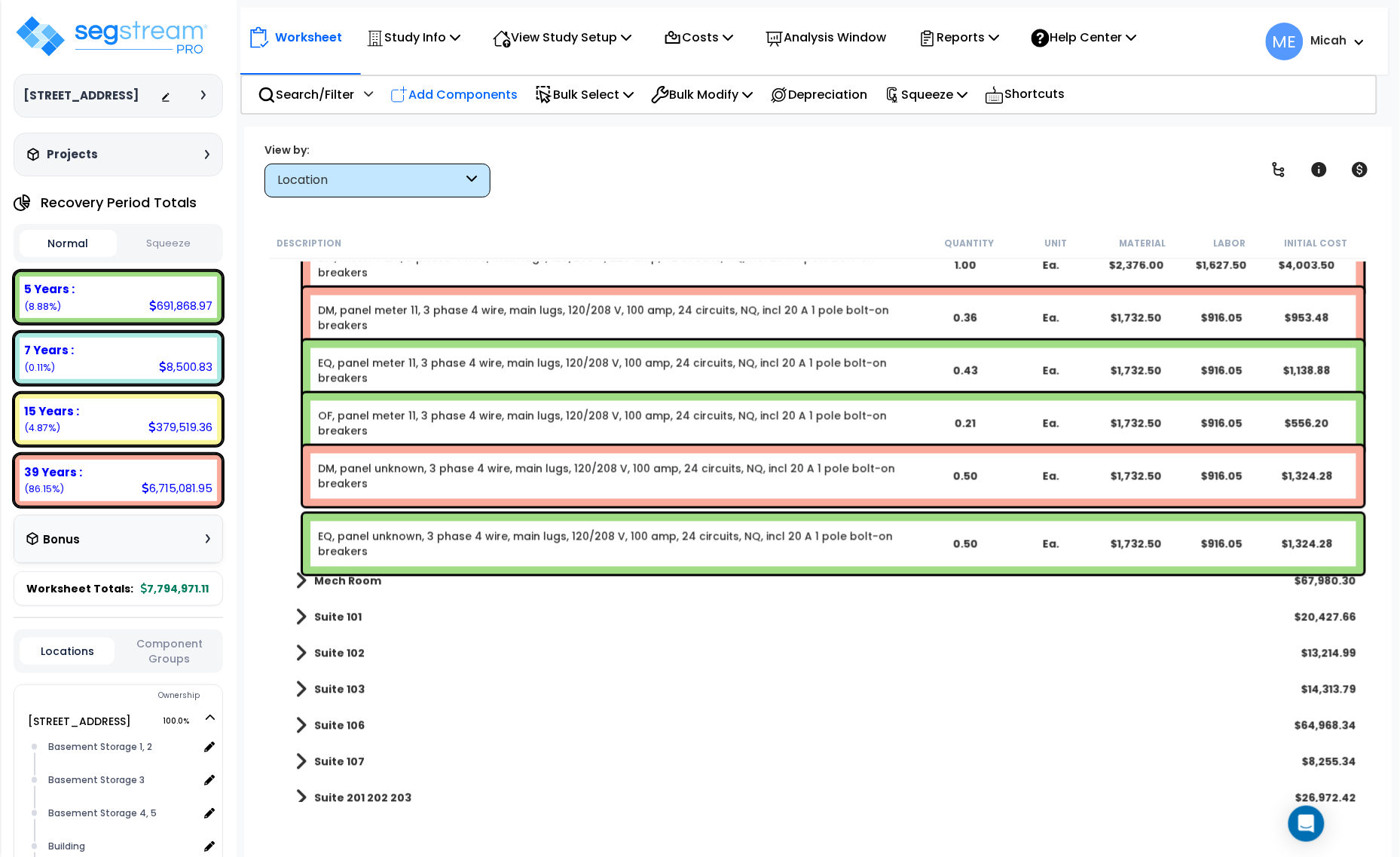
click at [467, 85] on p "Add Components" at bounding box center [454, 95] width 127 height 21
select select
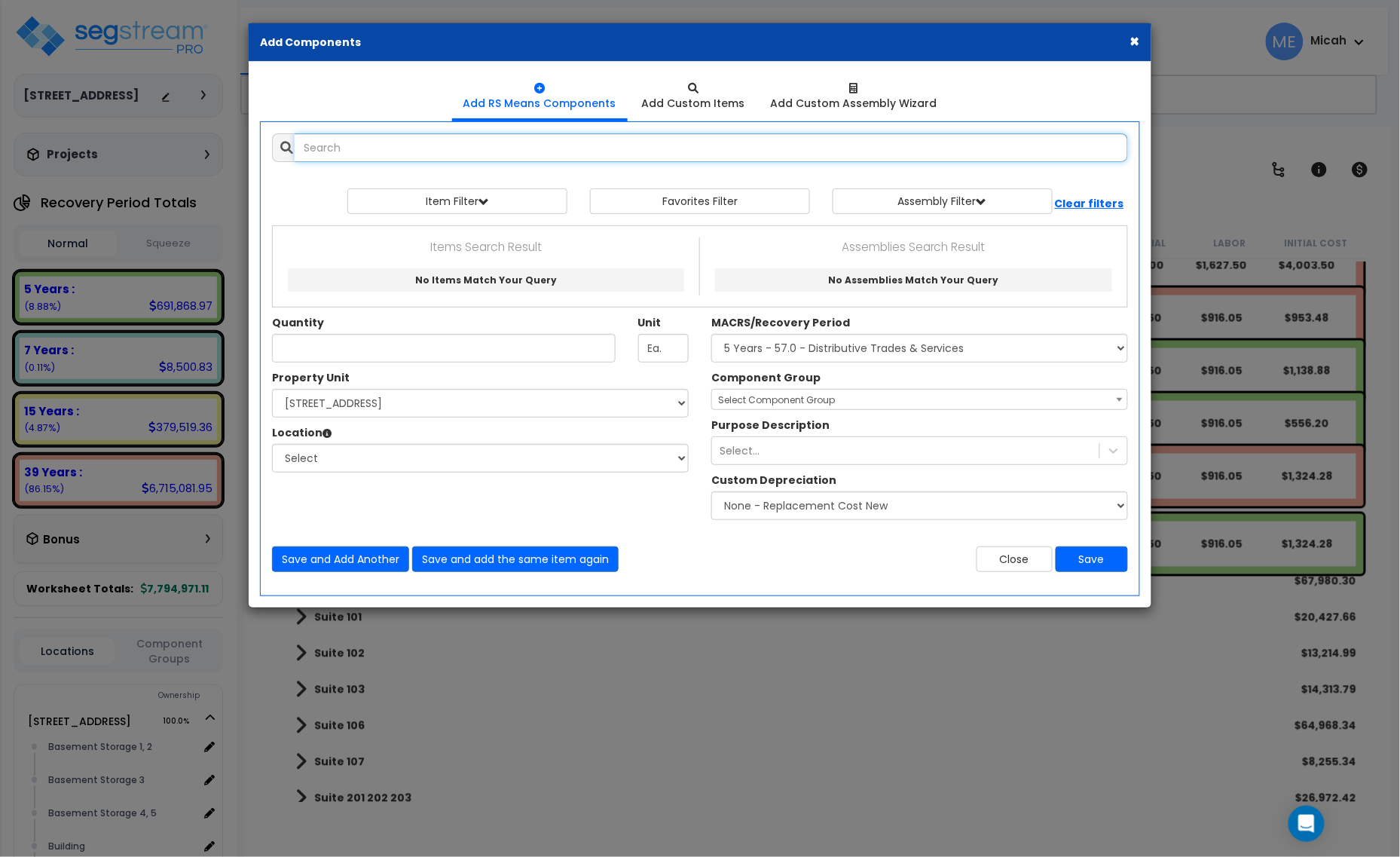
select select
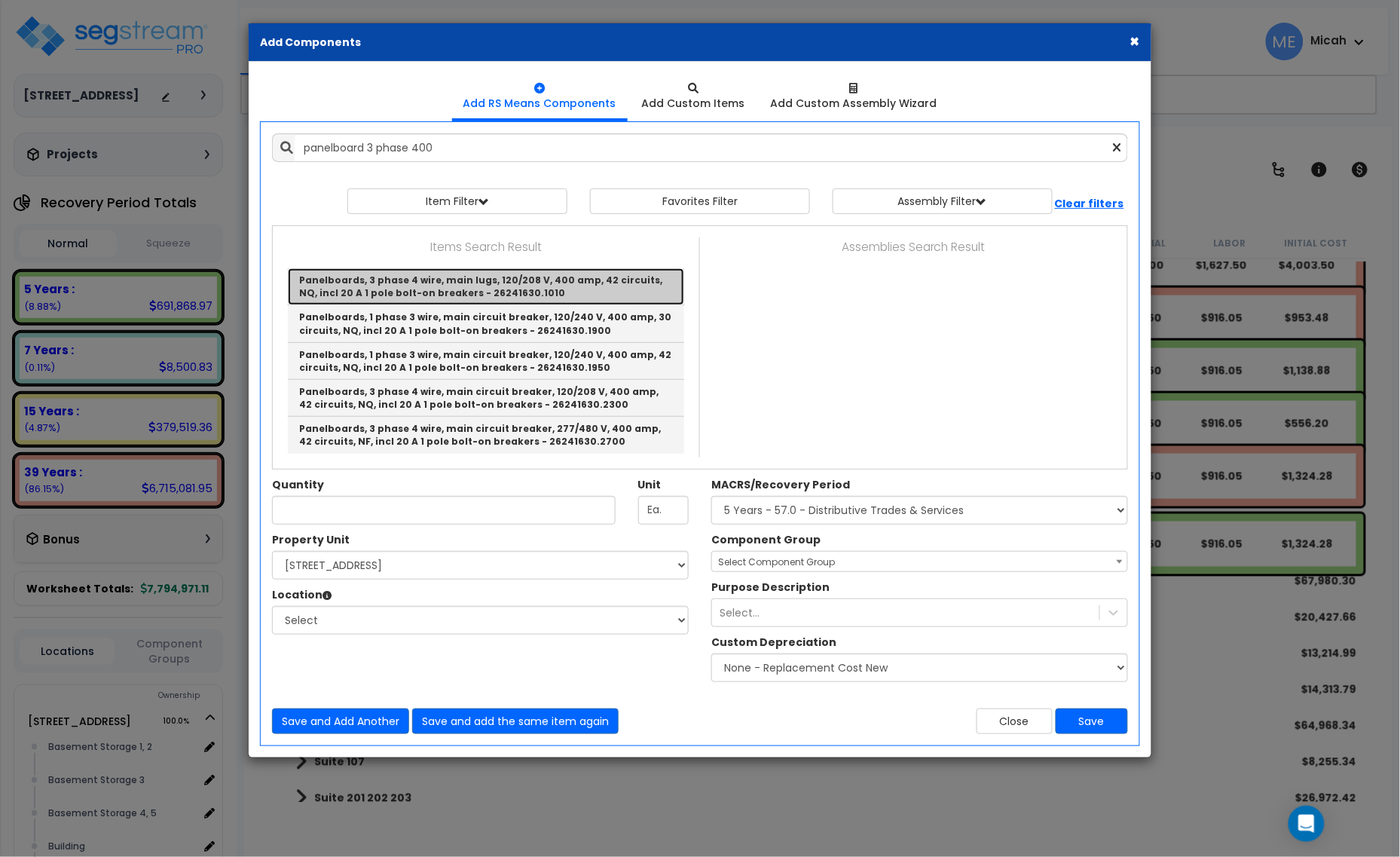
click at [582, 282] on link "Panelboards, 3 phase 4 wire, main lugs, 120/208 V, 400 amp, 42 circuits, NQ, in…" at bounding box center [485, 286] width 396 height 37
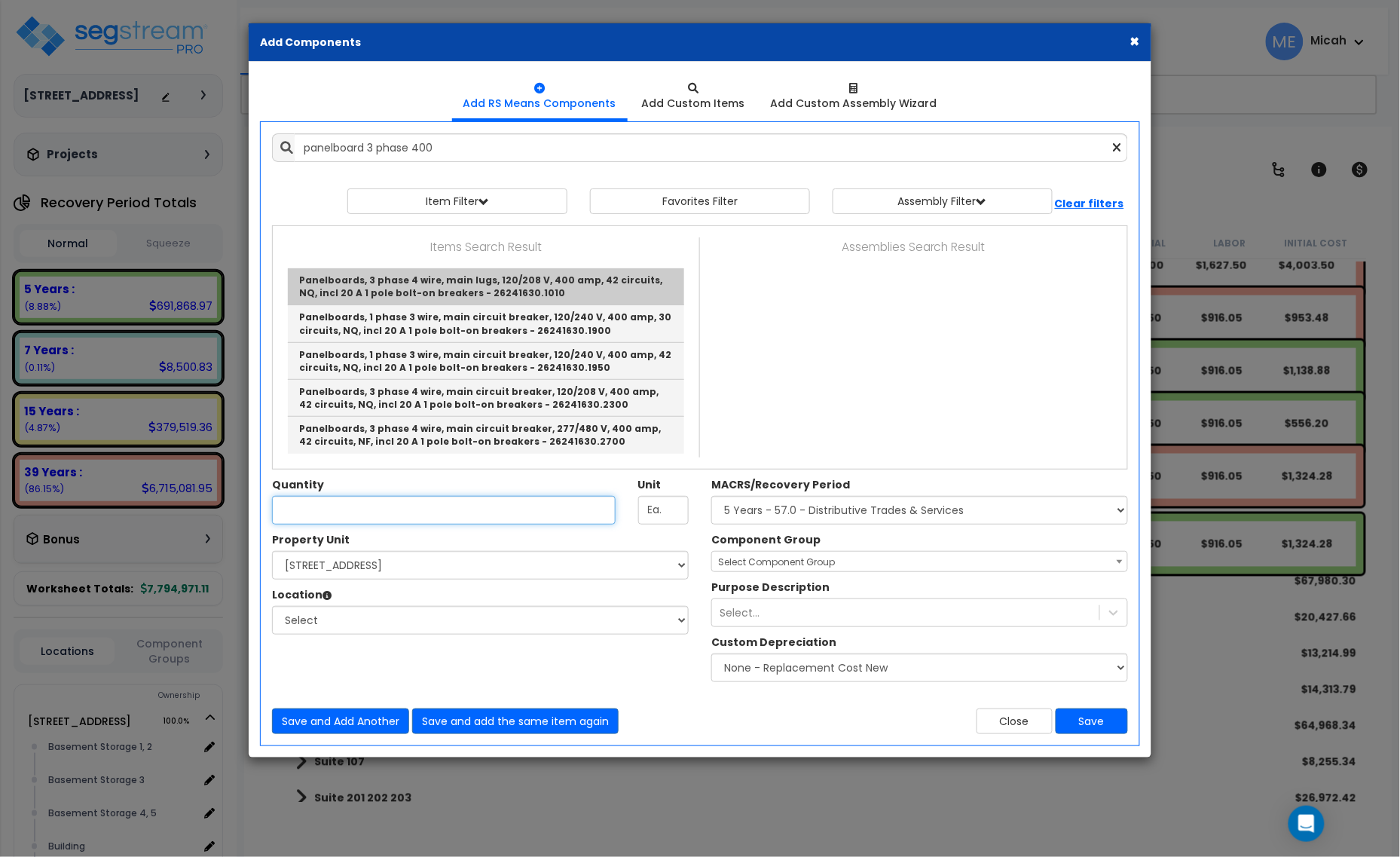
type input "Panelboards, 3 phase 4 wire, main lugs, 120/208 V, 400 amp, 42 circuits, NQ, in…"
checkbox input "false"
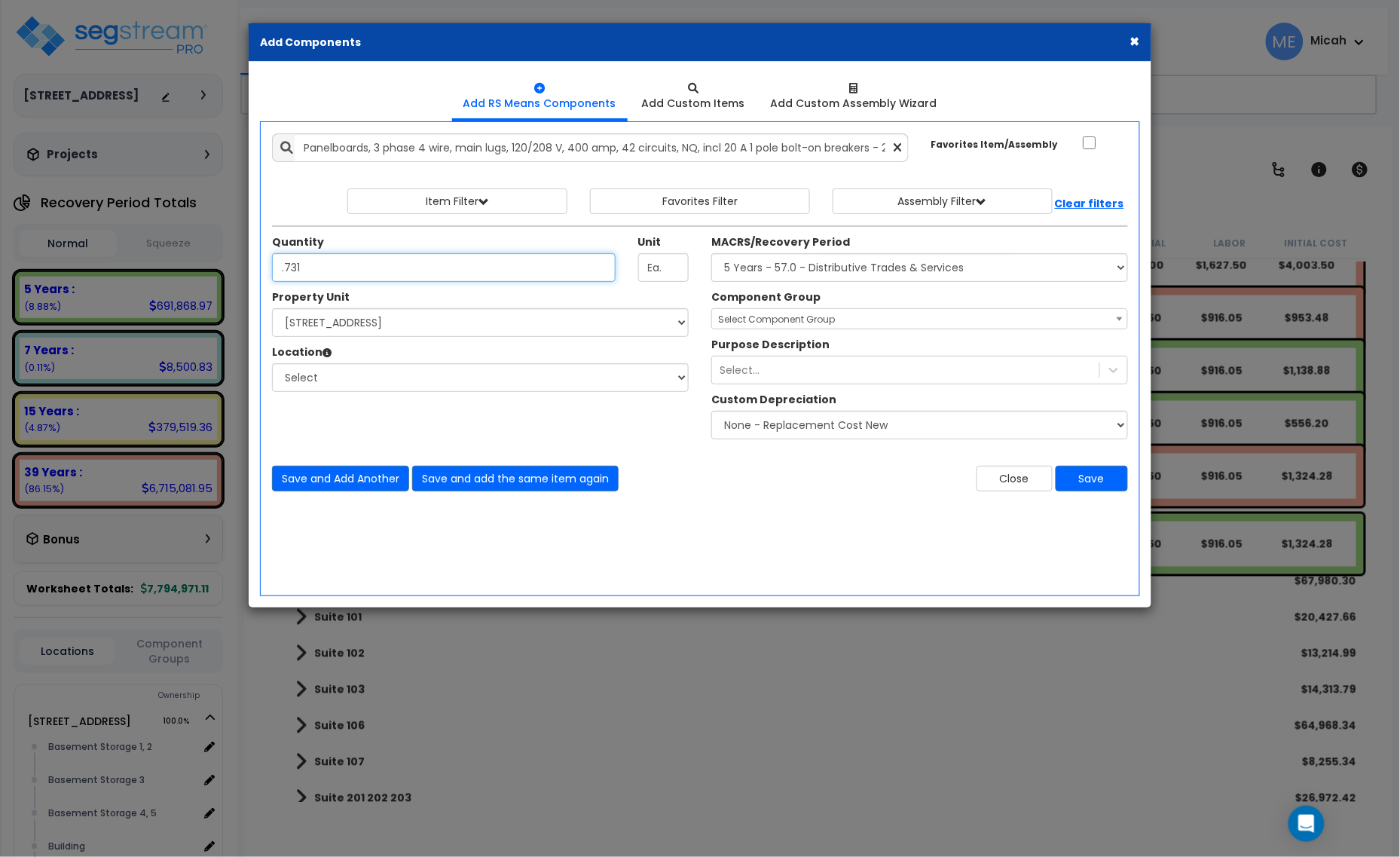
type input ".731"
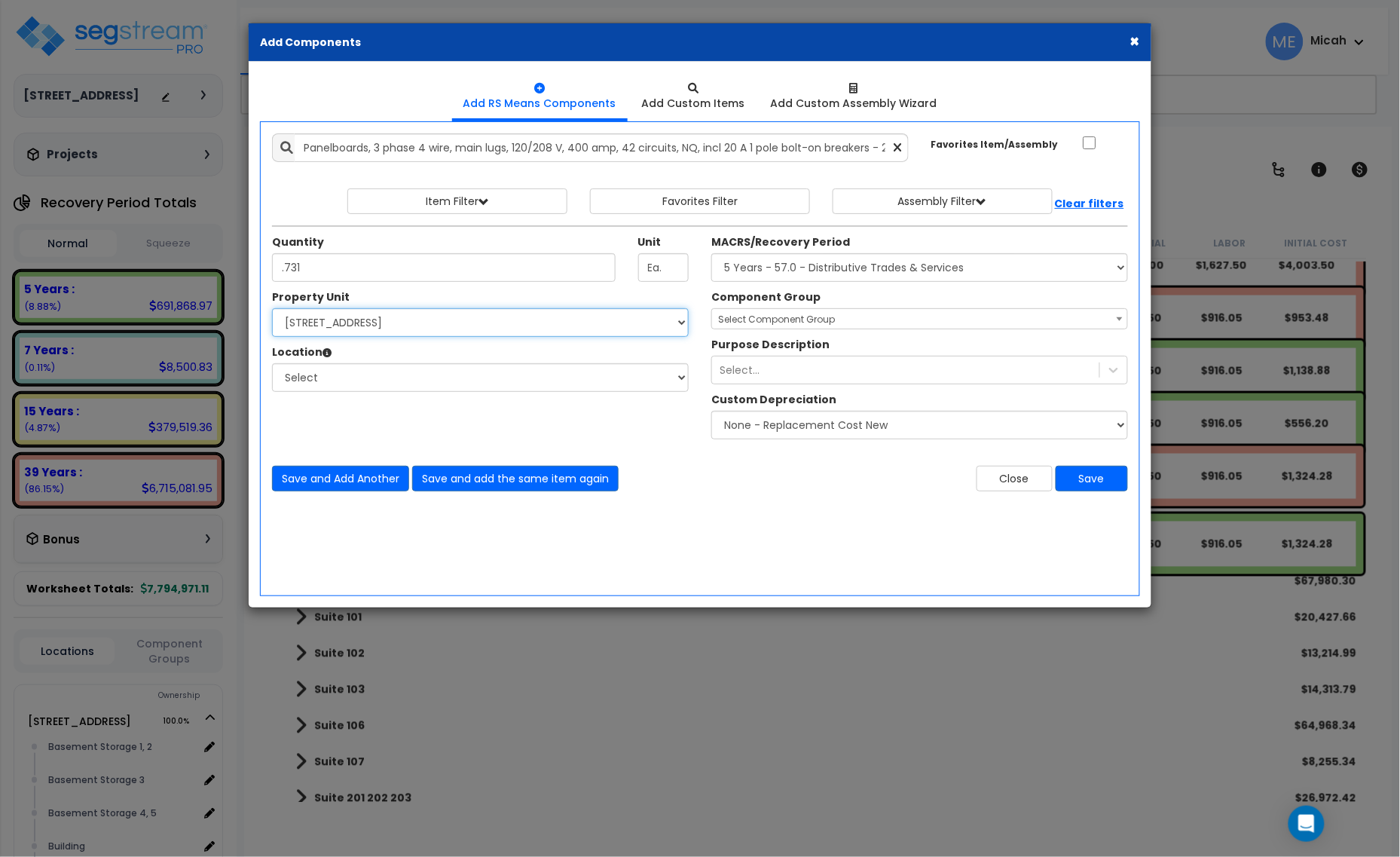
click at [362, 328] on select "Select 25 Penncraft Ave Site Improvements" at bounding box center [481, 323] width 417 height 29
select select "170921"
click at [272, 309] on select "Select 25 Penncraft Ave Site Improvements" at bounding box center [481, 323] width 417 height 29
click at [384, 377] on select "Select Basement Storage 1, 2 Basement Storage 3 Basement Storage 4, 5 Building …" at bounding box center [481, 378] width 417 height 29
select select "31953"
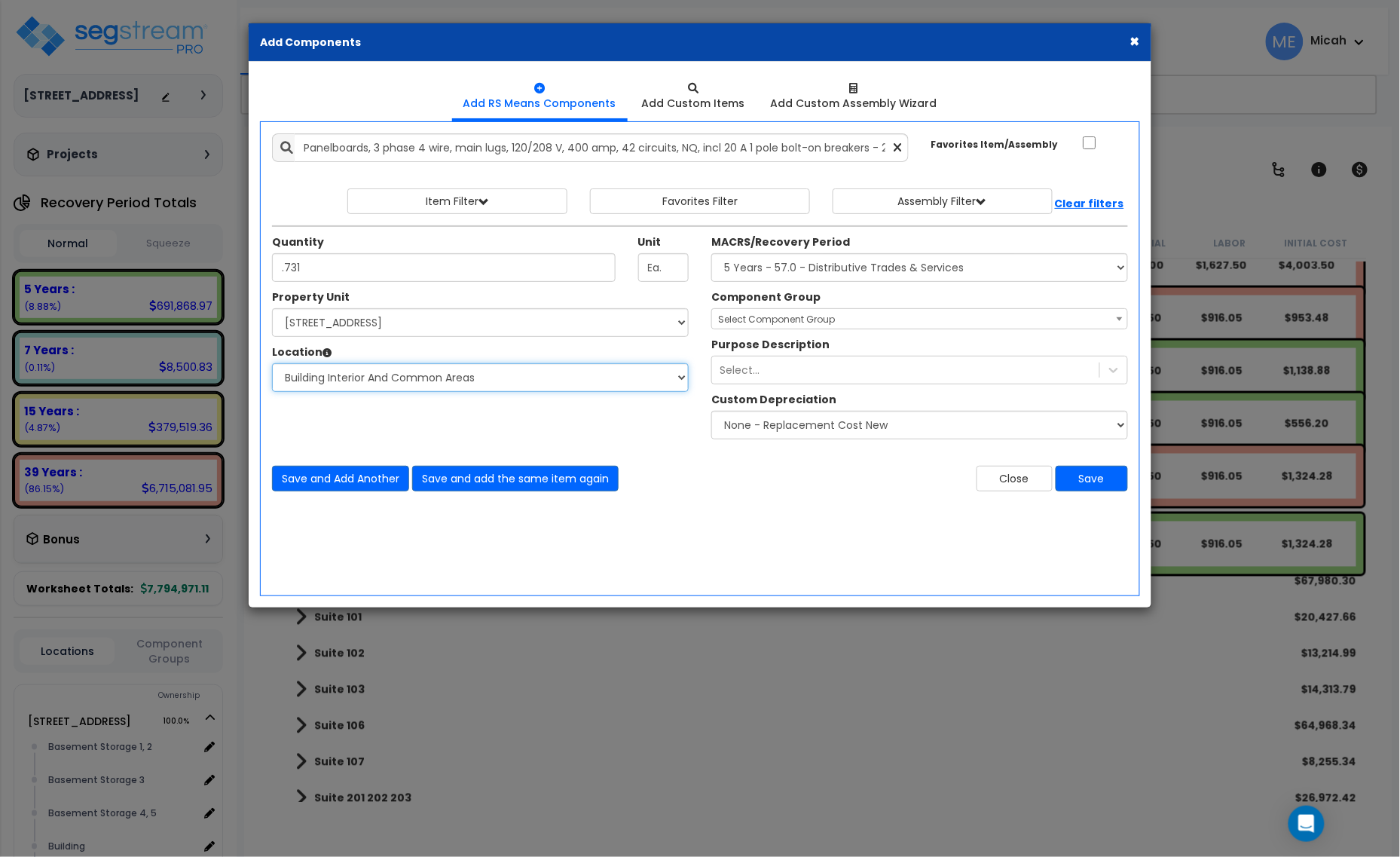
click at [272, 364] on select "Select Basement Storage 1, 2 Basement Storage 3 Basement Storage 4, 5 Building …" at bounding box center [481, 378] width 417 height 29
click at [842, 265] on select "Select MACRS/Recovery Period 5 Years - 57.0 - Distributive Trades & Services 5 …" at bounding box center [920, 268] width 417 height 29
select select "3669"
click at [712, 254] on select "Select MACRS/Recovery Period 5 Years - 57.0 - Distributive Trades & Services 5 …" at bounding box center [920, 268] width 417 height 29
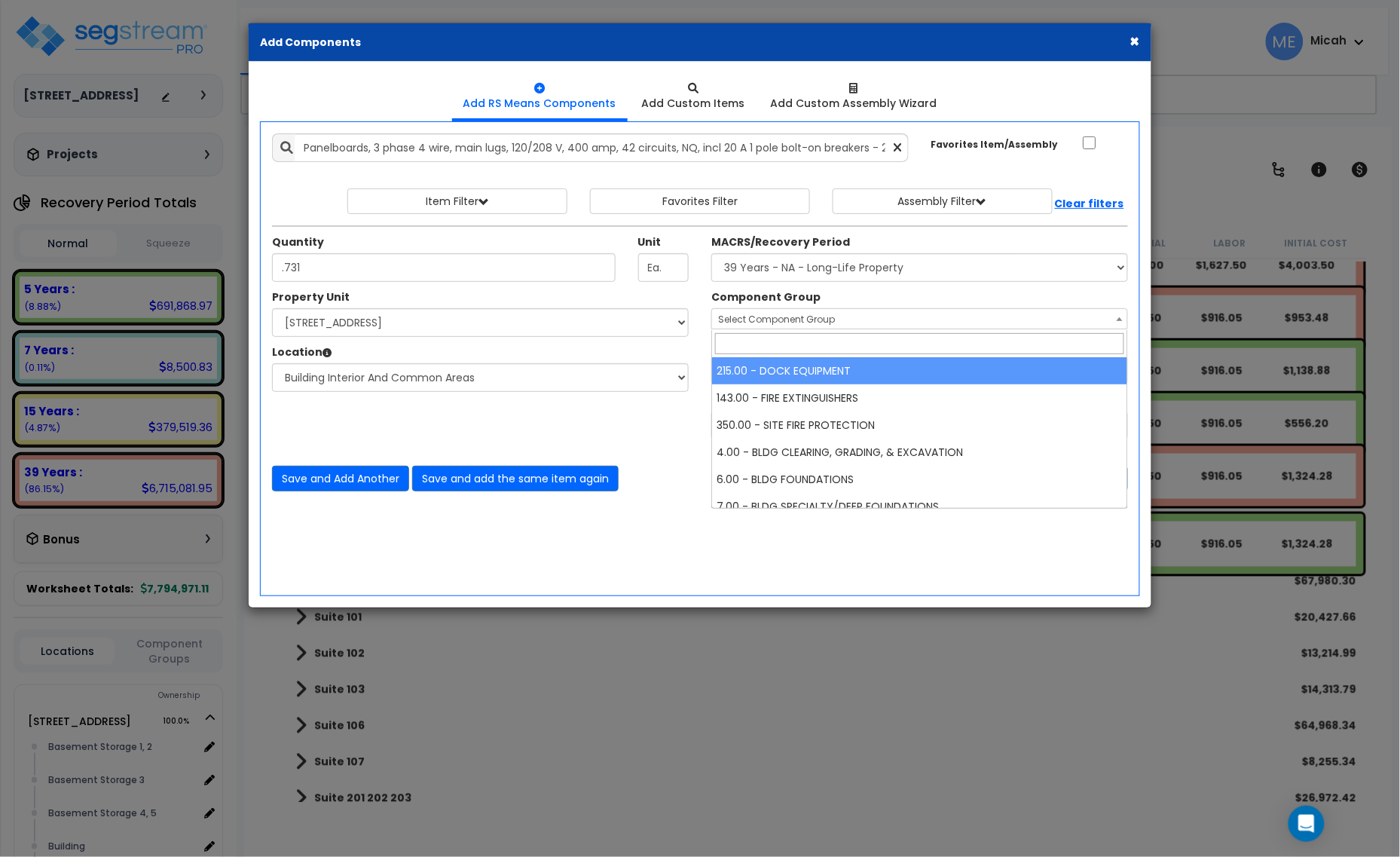
click at [769, 313] on span "Select Component Group" at bounding box center [920, 319] width 415 height 21
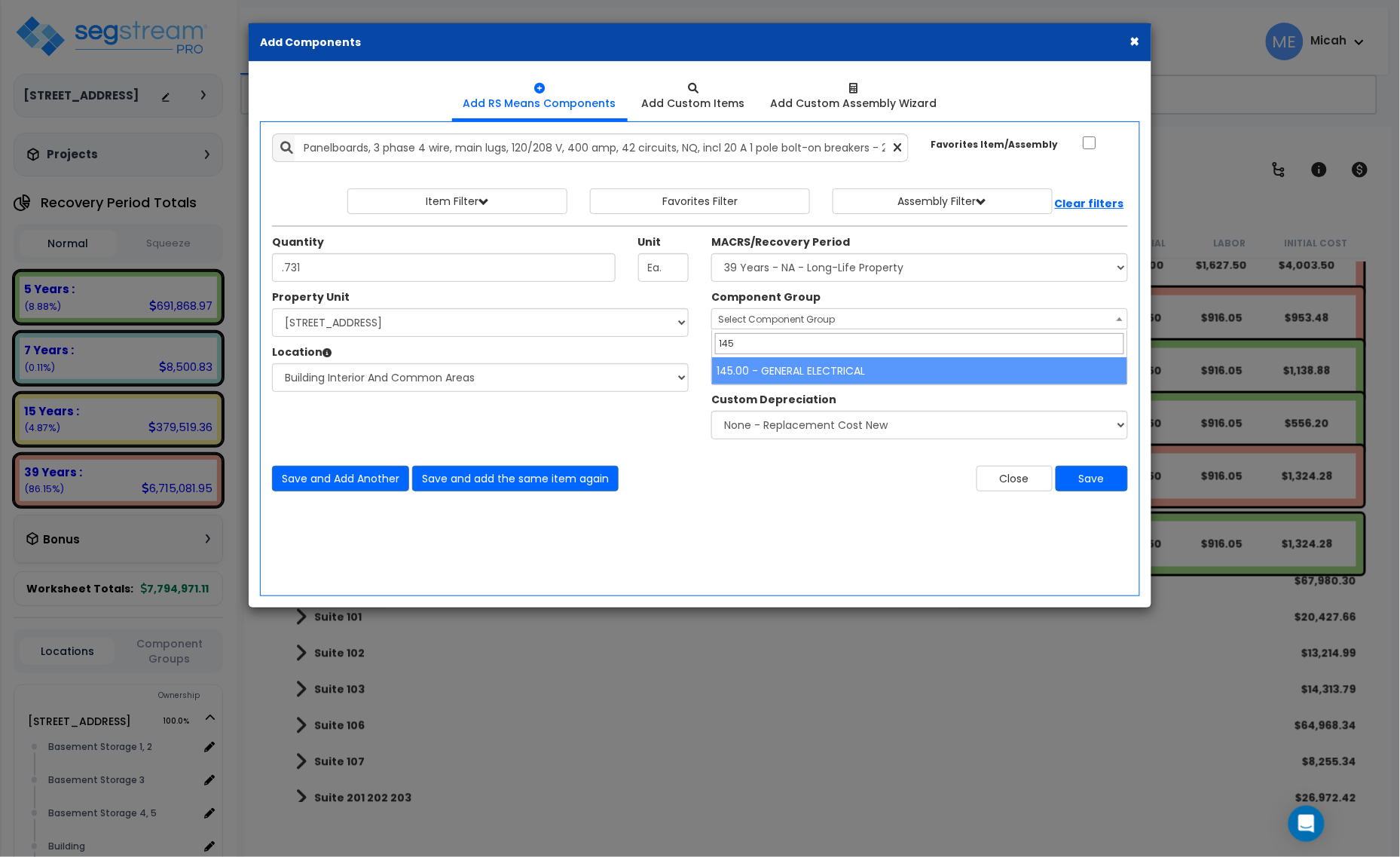
type input "145"
select select "56955"
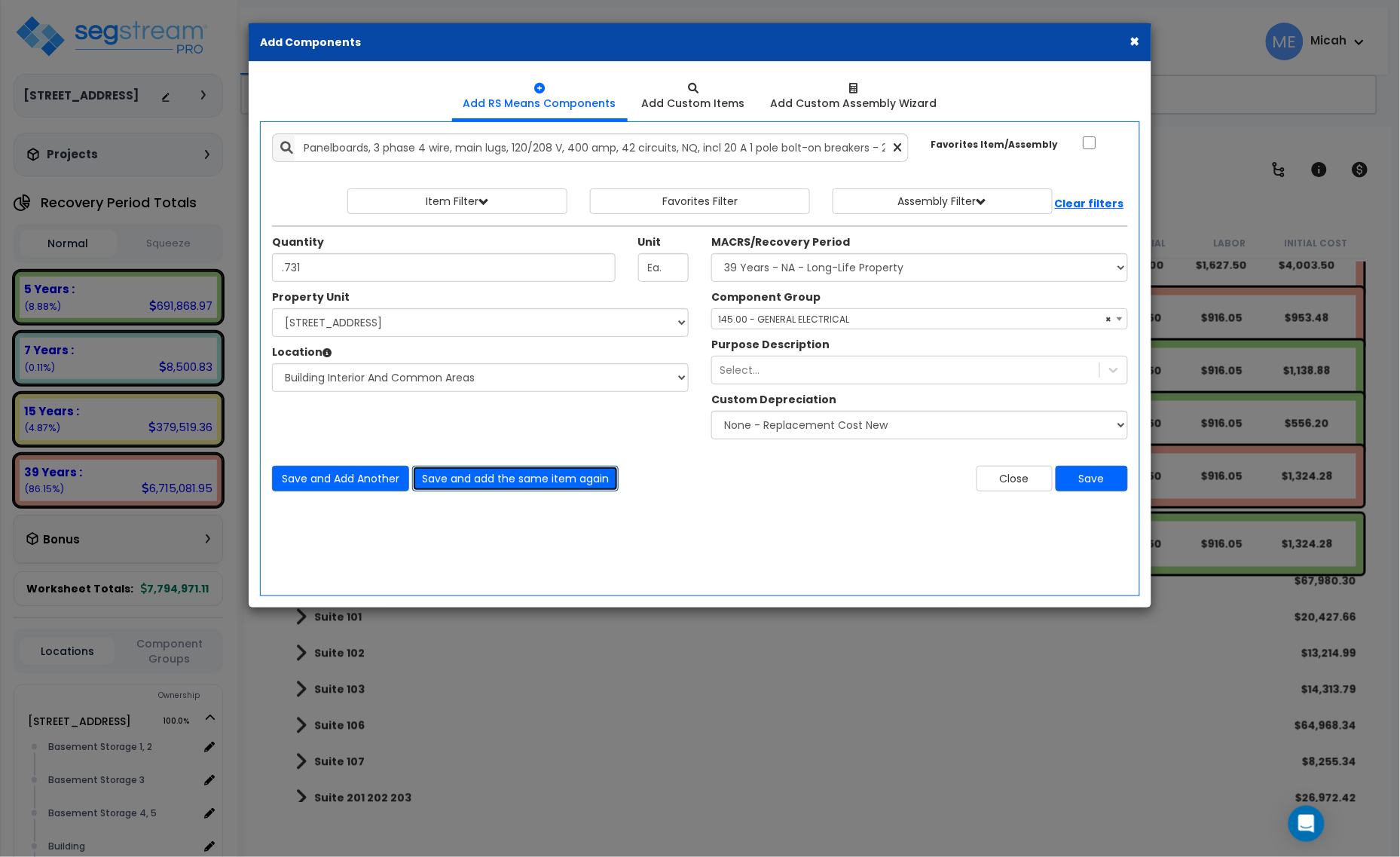
click at [526, 484] on button "Save and add the same item again" at bounding box center [515, 478] width 207 height 25
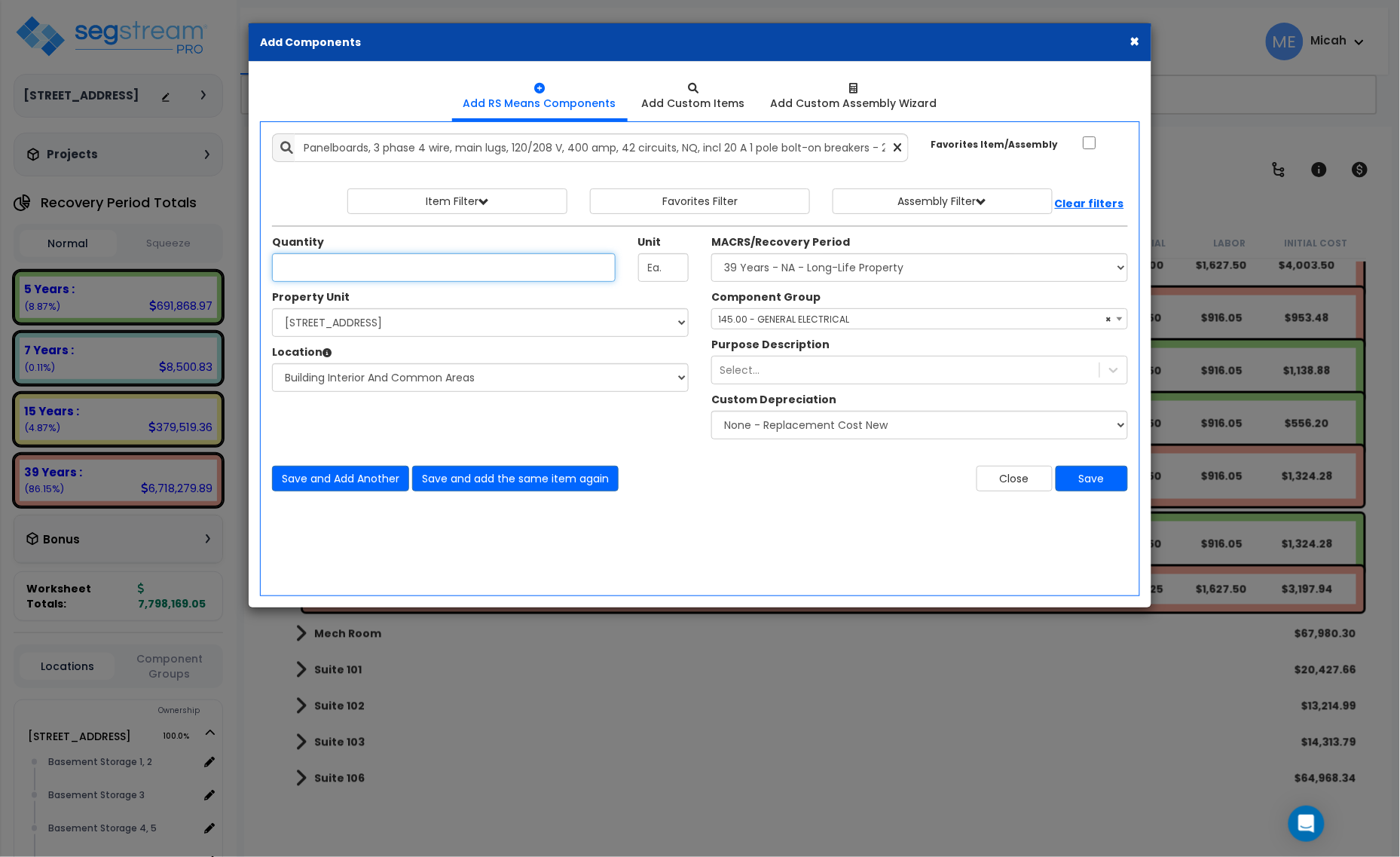
click at [390, 272] on input "Unit Quantity" at bounding box center [444, 268] width 344 height 29
type input ".187"
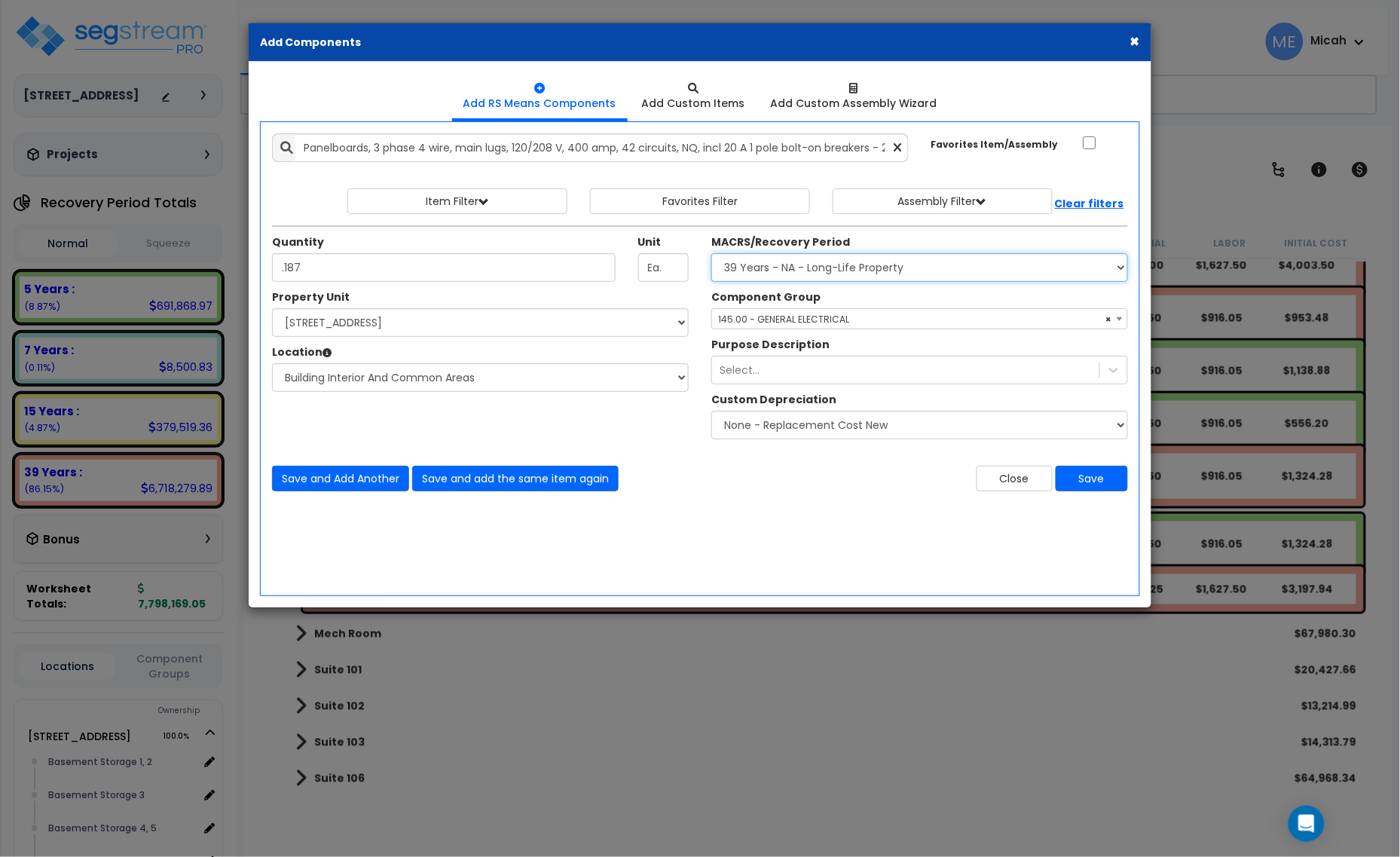
click at [815, 269] on select "Select MACRS/Recovery Period 5 Years - 57.0 - Distributive Trades & Services 5 …" at bounding box center [920, 268] width 417 height 29
select select "3667"
click at [712, 254] on select "Select MACRS/Recovery Period 5 Years - 57.0 - Distributive Trades & Services 5 …" at bounding box center [920, 268] width 417 height 29
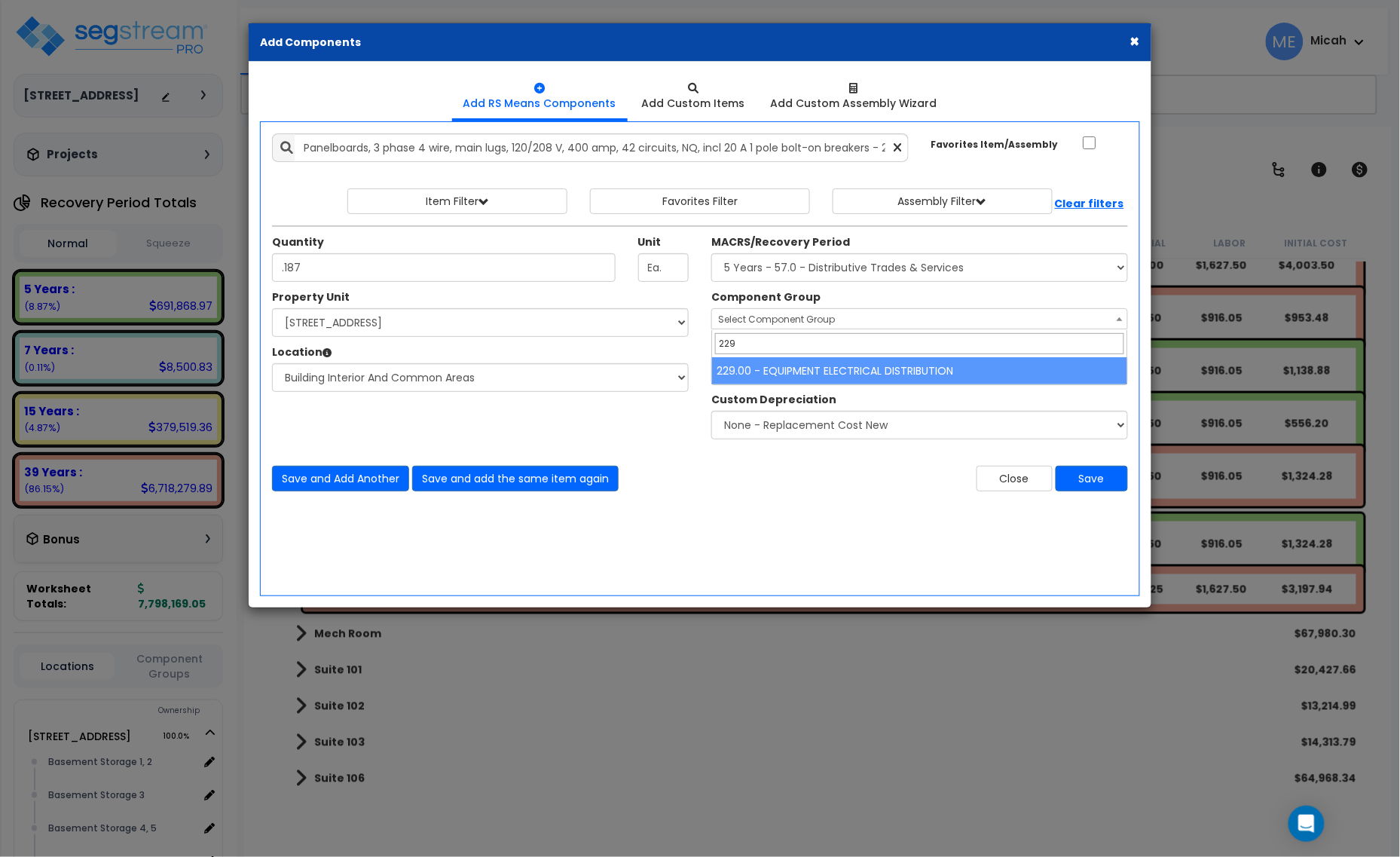
type input "229"
select select "57033"
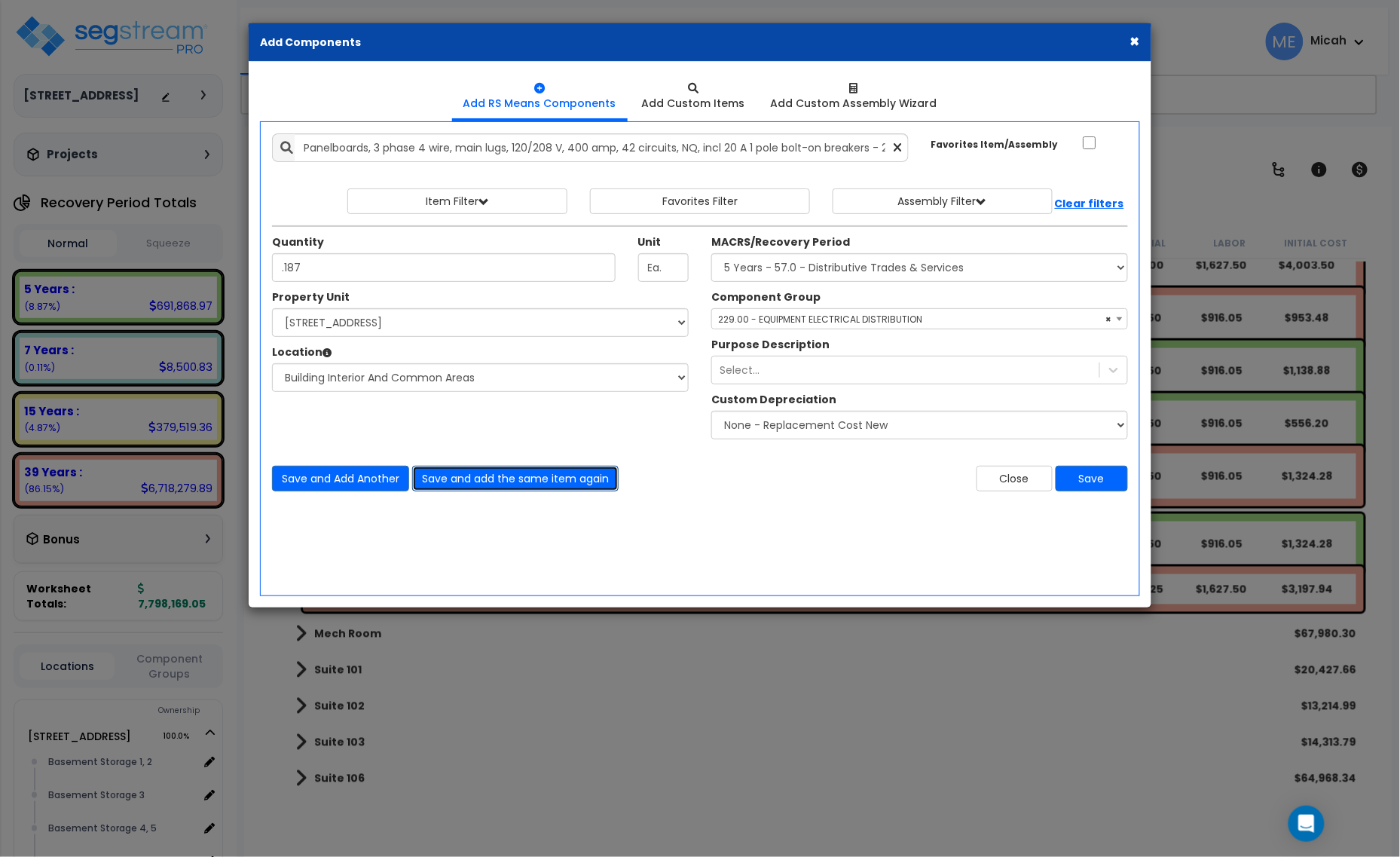
click at [509, 481] on button "Save and add the same item again" at bounding box center [515, 478] width 207 height 25
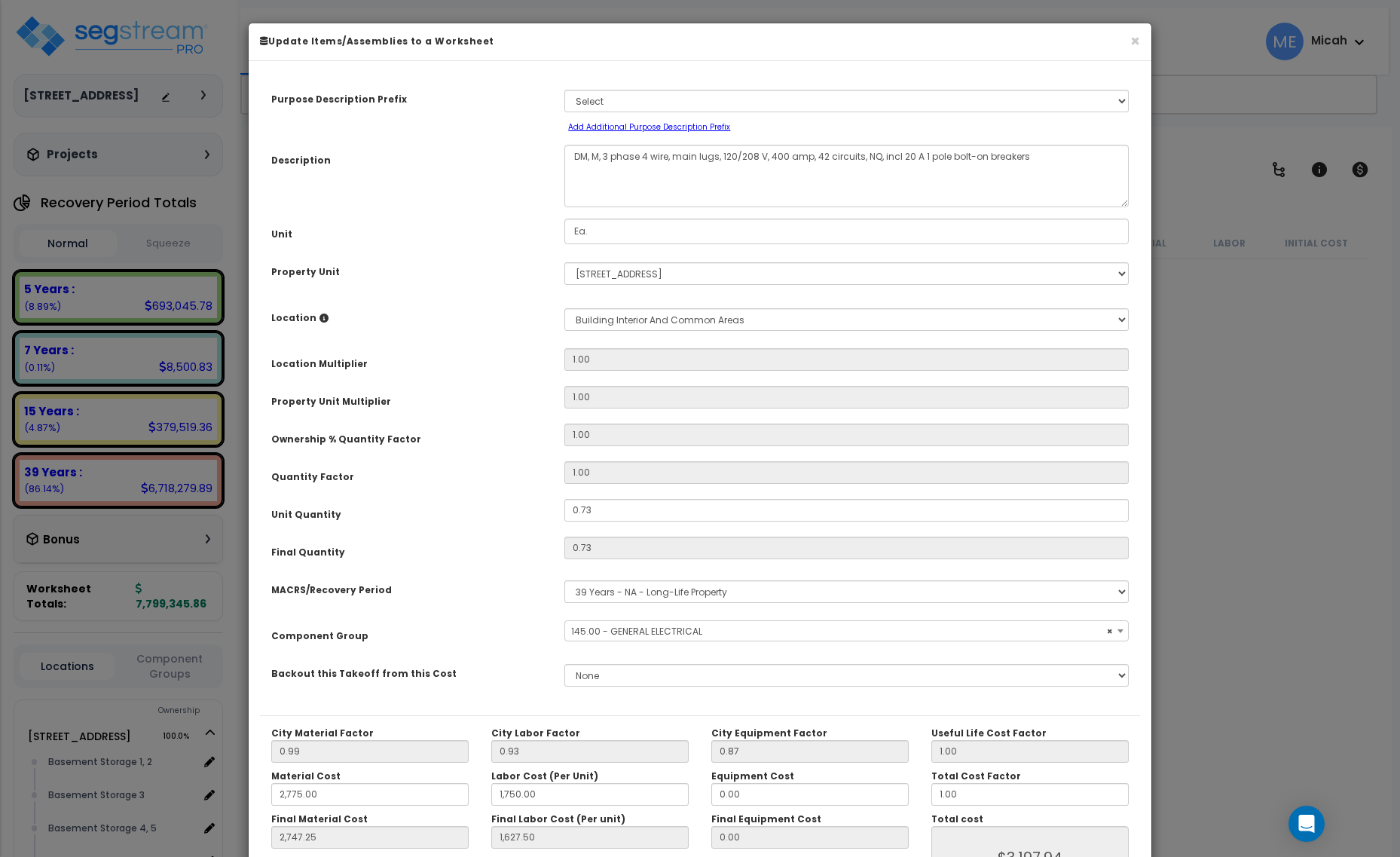
select select "56955"
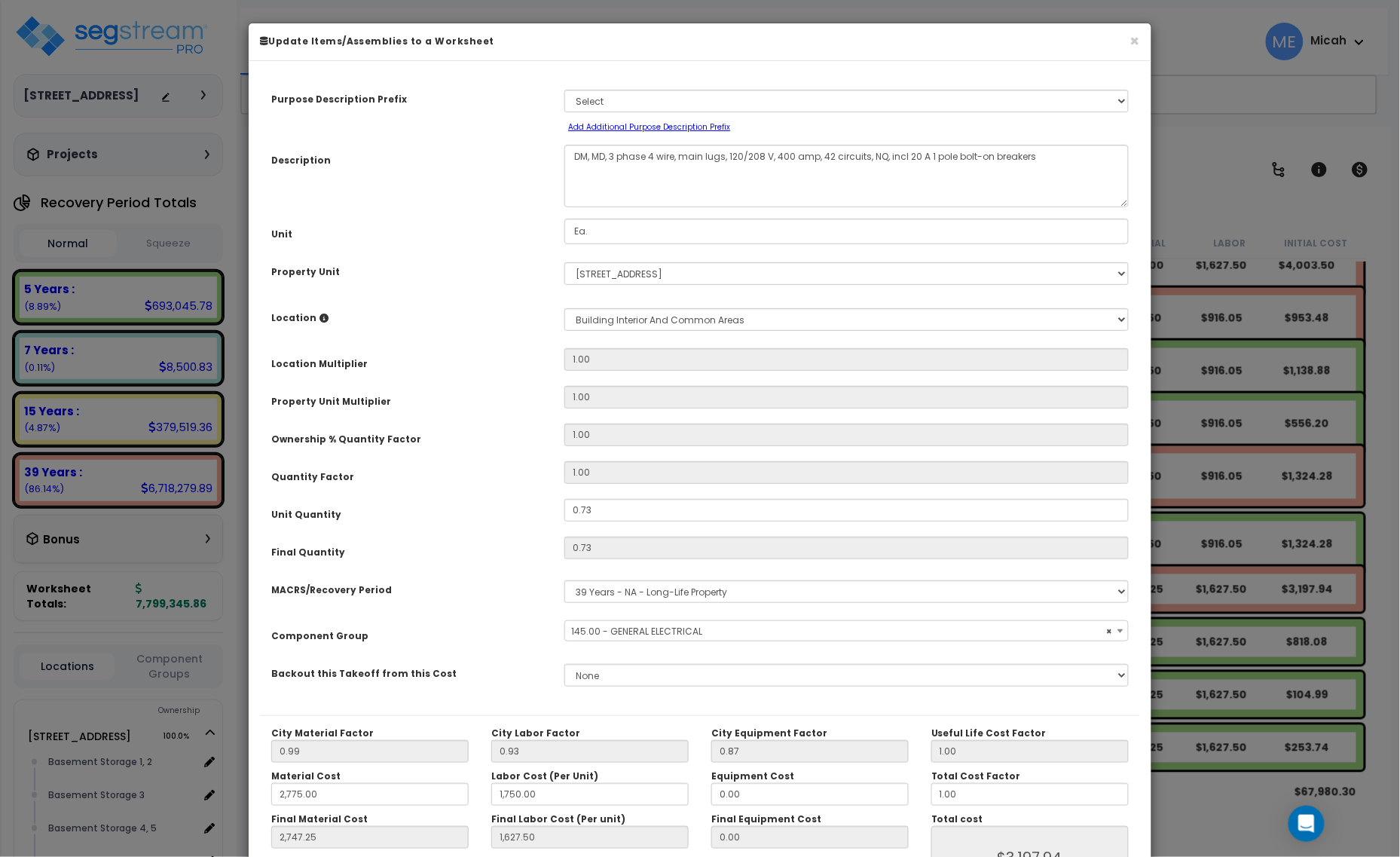
type textarea "DM, MDP, 3 phase 4 wire, main lugs, 120/208 V, 400 amp, 42 circuits, NQ, incl 2…"
select select "56955"
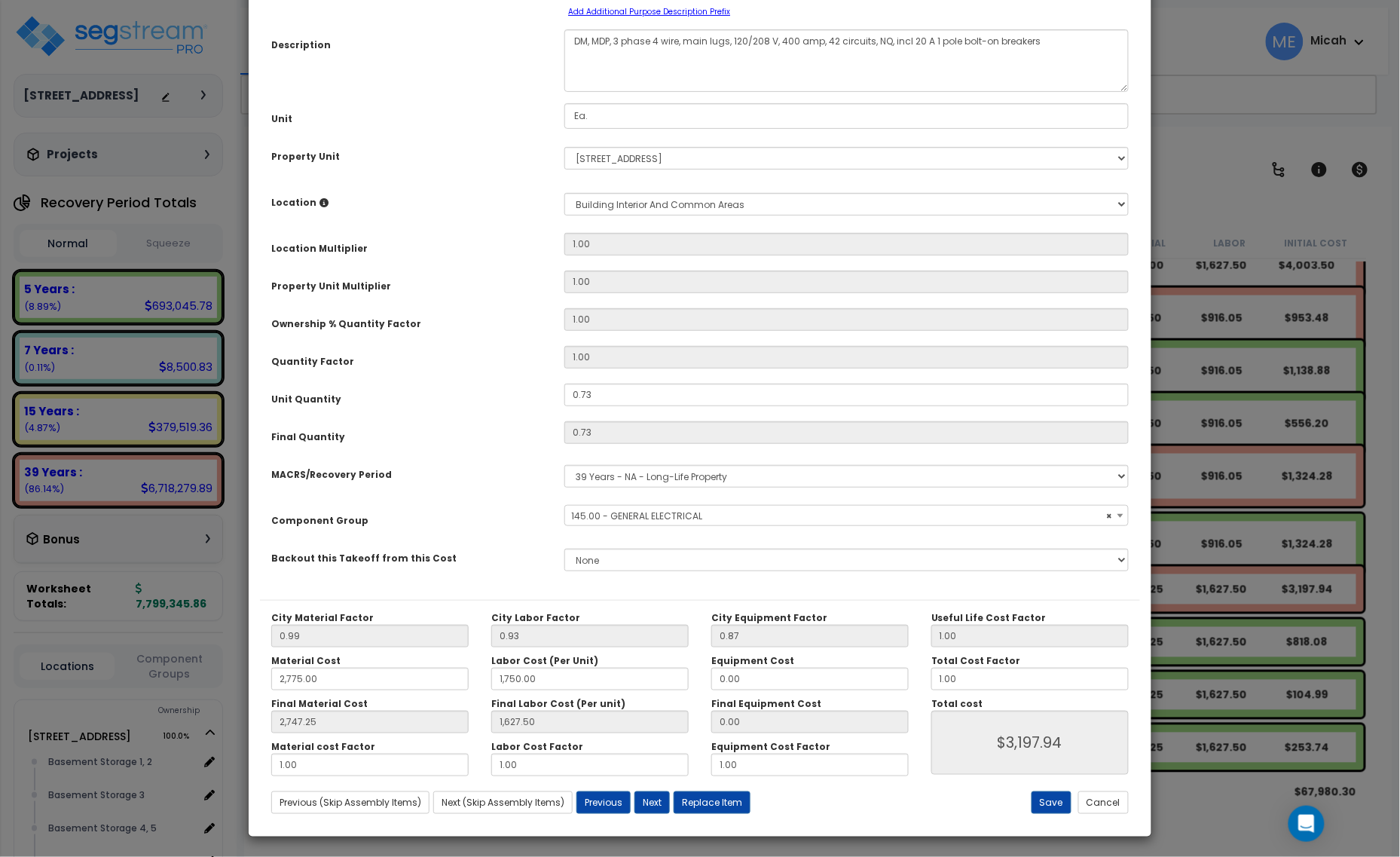
scroll to position [118, 0]
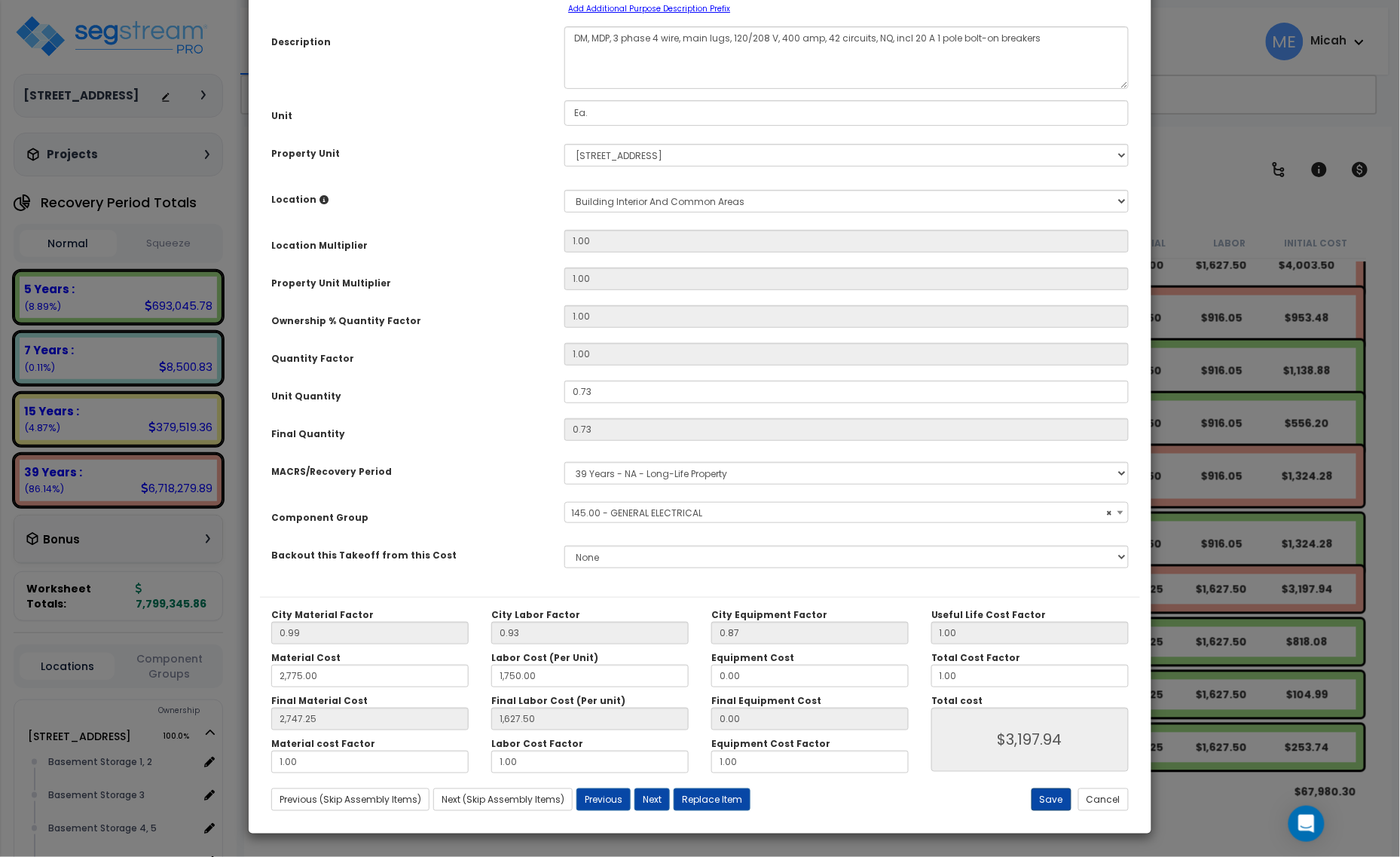
type textarea "DM, MDP, 3 phase 4 wire, main lugs, 120/208 V, 400 amp, 42 circuits, NQ, incl 2…"
click at [1045, 804] on button "Save" at bounding box center [1052, 799] width 40 height 23
type input "2775.00"
type input "1750.00"
type input "2747.25"
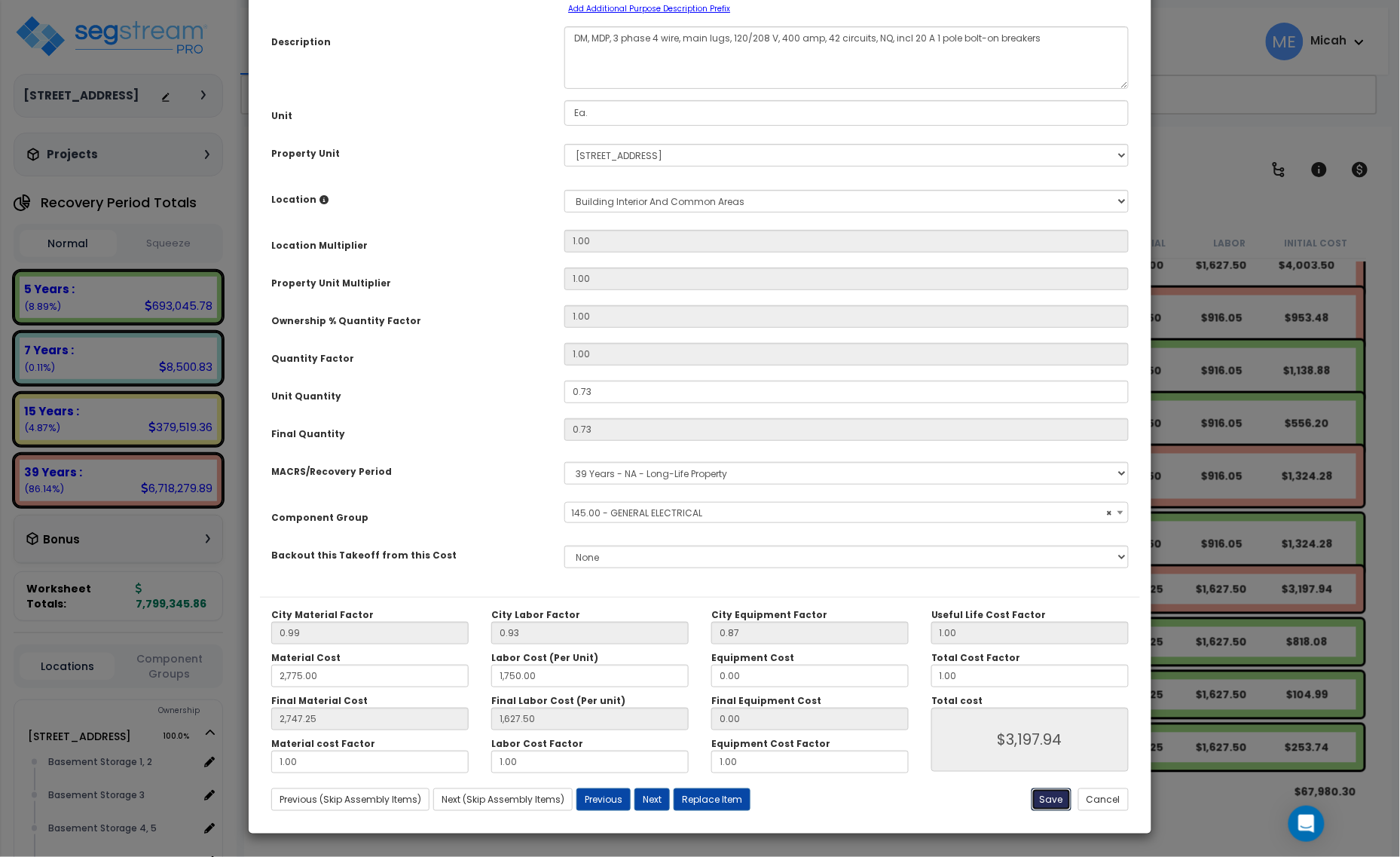
type input "1627.50"
type input "3197.94"
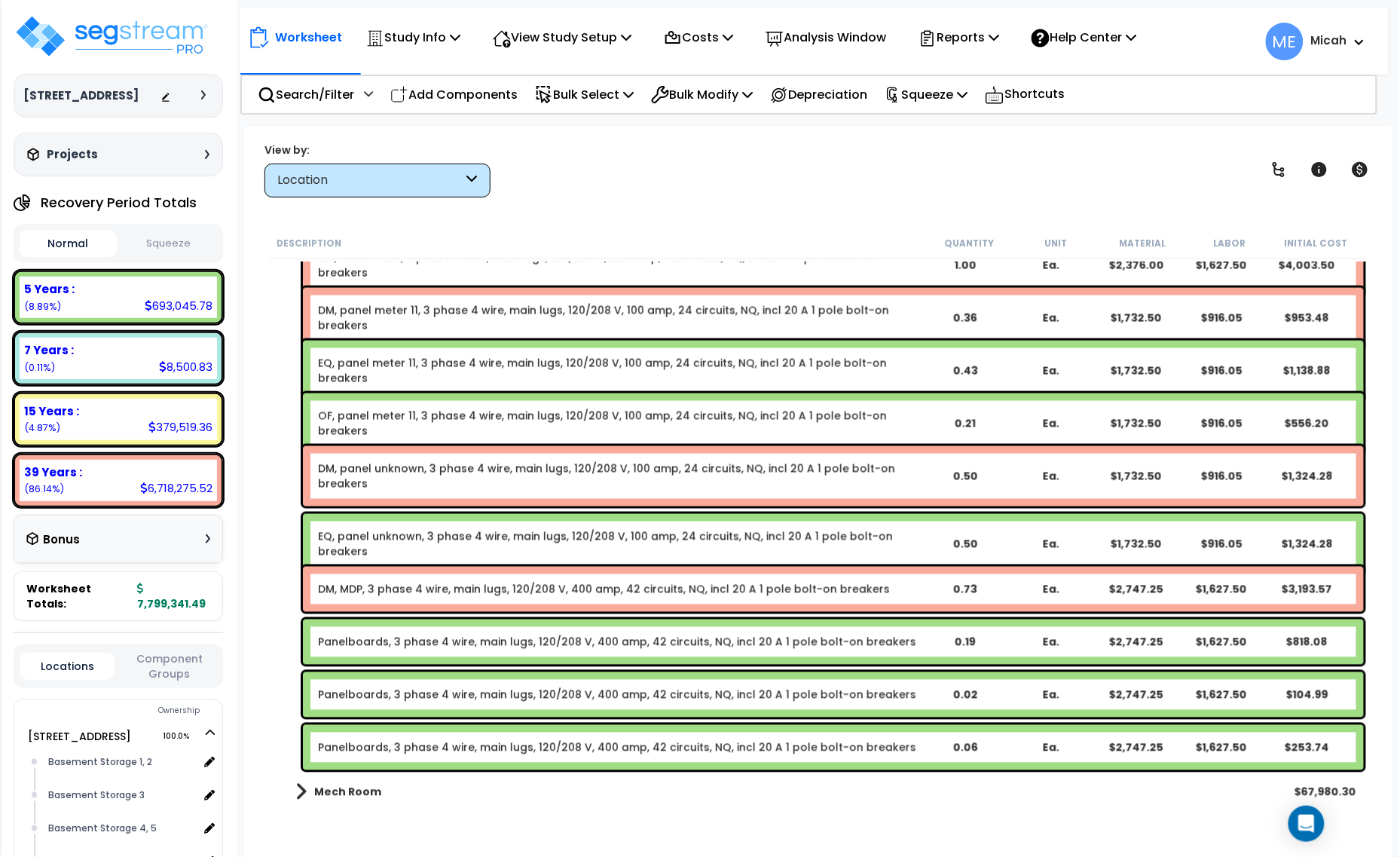
click at [408, 644] on link "Panelboards, 3 phase 4 wire, main lugs, 120/208 V, 400 amp, 42 circuits, NQ, in…" at bounding box center [617, 642] width 598 height 15
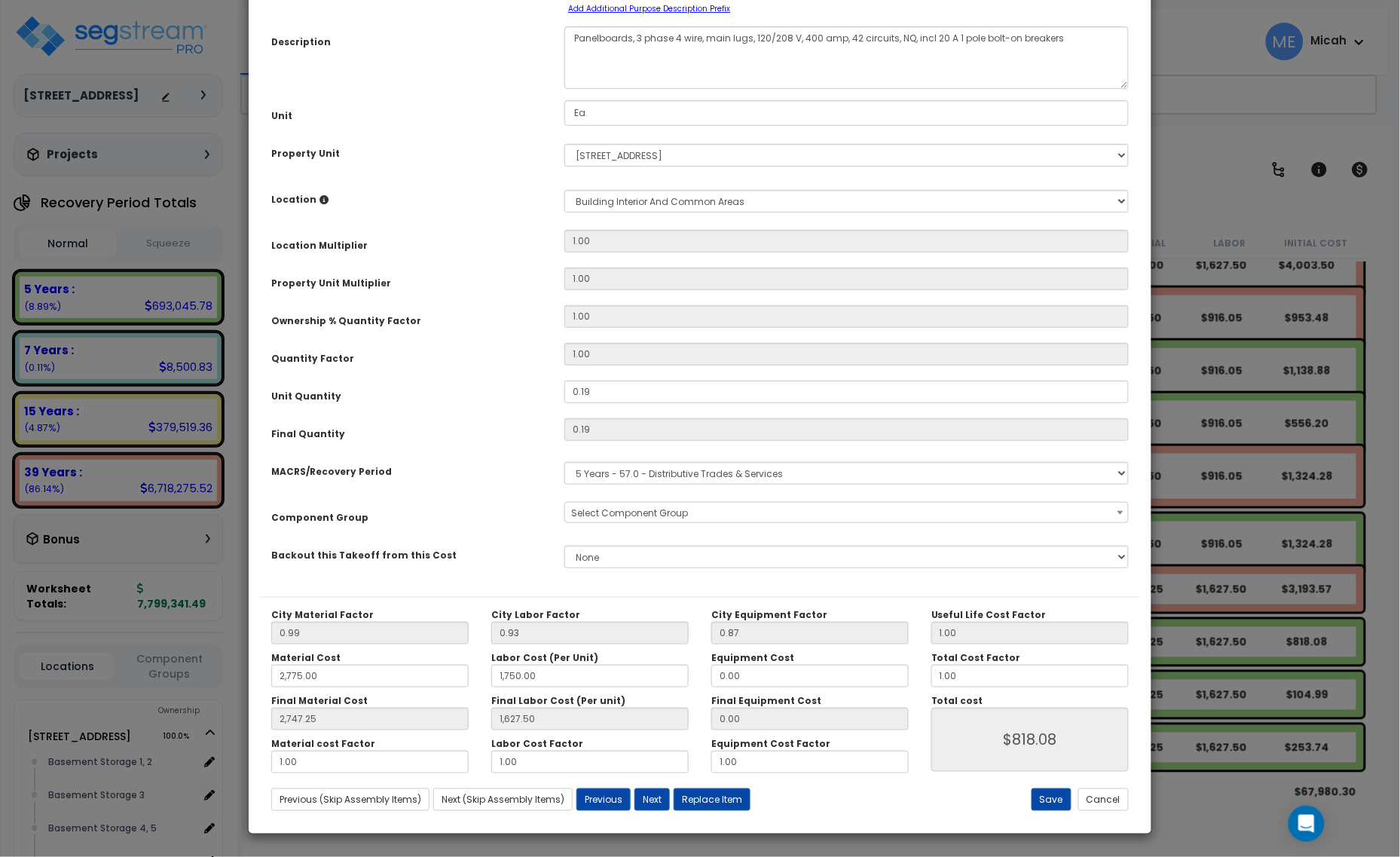
scroll to position [0, 0]
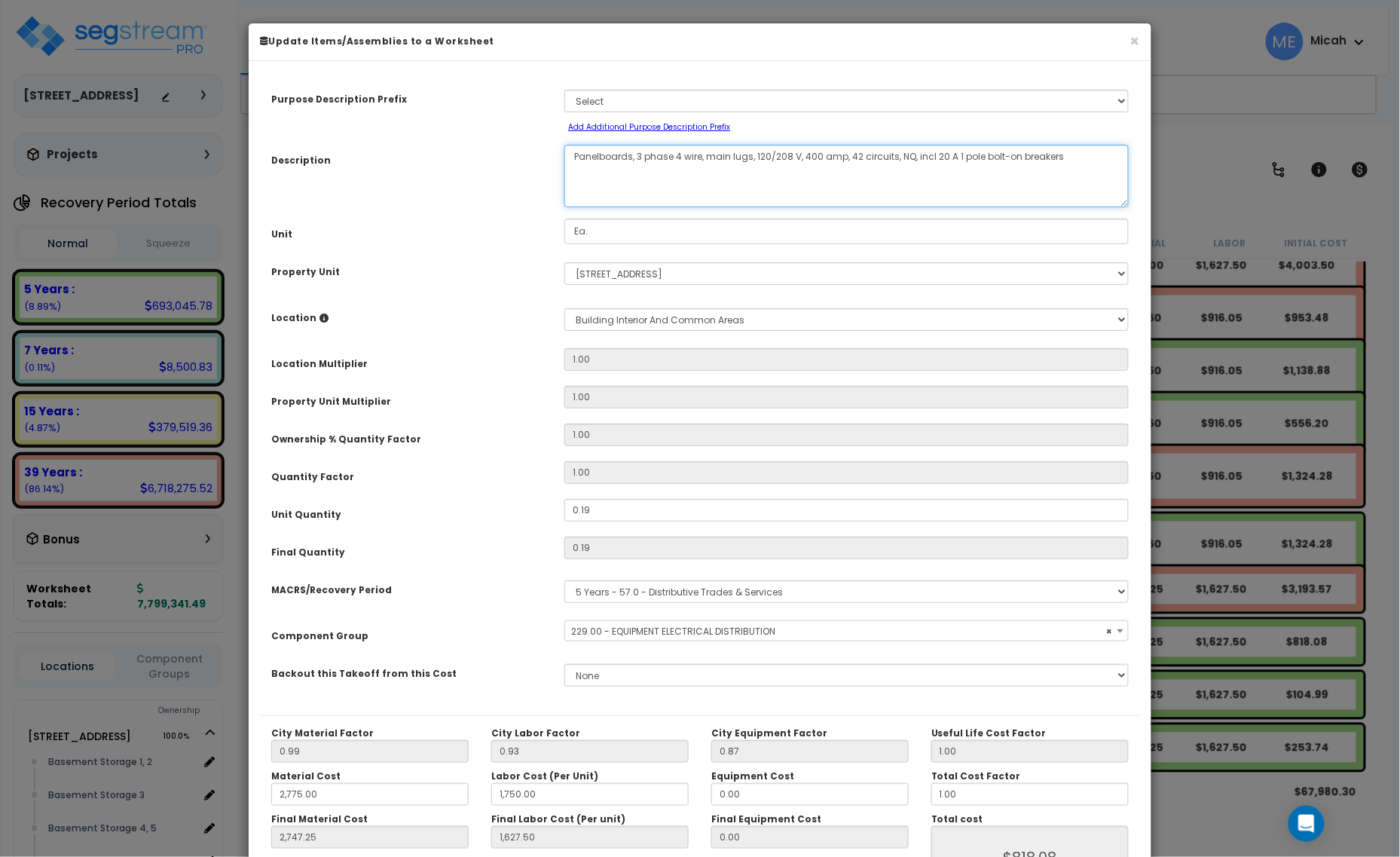
drag, startPoint x: 631, startPoint y: 153, endPoint x: 574, endPoint y: 156, distance: 57.1
click at [574, 156] on textarea "Panelboards, 3 phase 4 wire, main lugs, 120/208 V, 400 amp, 42 circuits, NQ, in…" at bounding box center [847, 175] width 565 height 62
select select "57033"
type textarea "E, 3 phase 4 wire, main lugs, 120/208 V, 400 amp, 42 circuits, NQ, incl 20 A 1 …"
select select "57033"
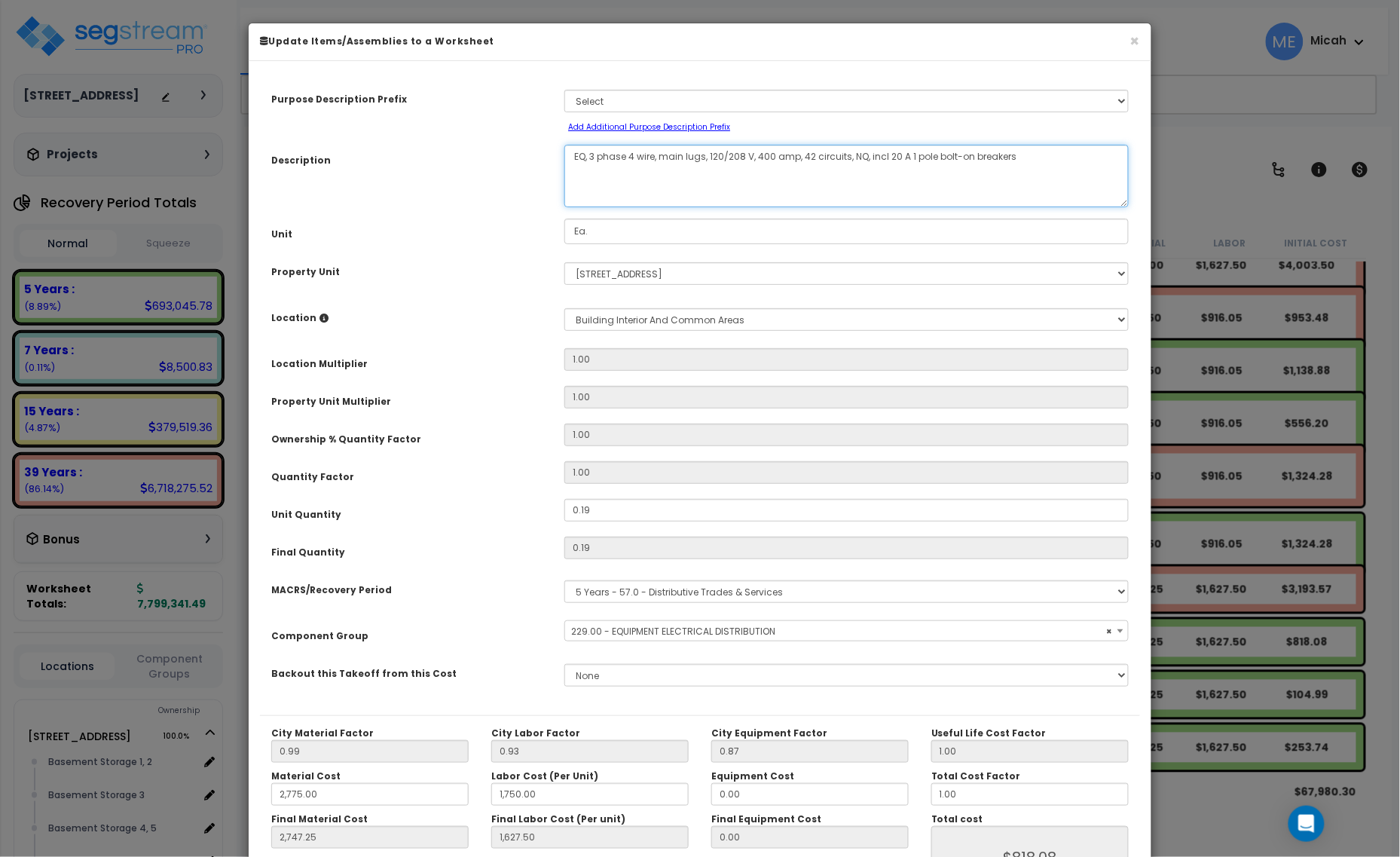
type textarea "EQ,, 3 phase 4 wire, main lugs, 120/208 V, 400 amp, 42 circuits, NQ, incl 20 A …"
select select "57033"
type textarea "EQ, , 3 phase 4 wire, main lugs, 120/208 V, 400 amp, 42 circuits, NQ, incl 20 A…"
select select "57033"
type textarea "EQ, MD, 3 phase 4 wire, main lugs, 120/208 V, 400 amp, 42 circuits, NQ, incl 20…"
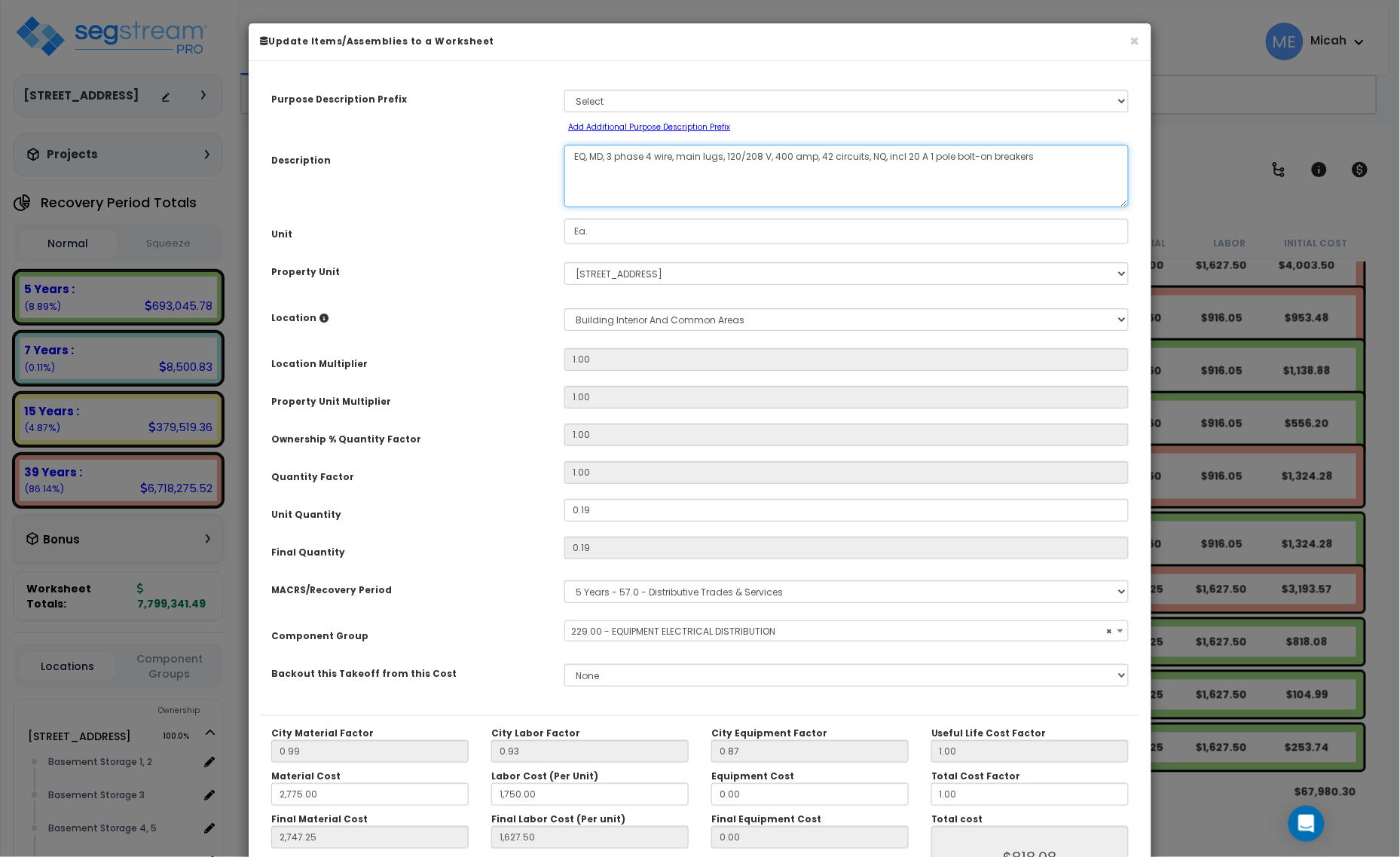
select select "57033"
type textarea "EQ, MDP, 3 phase 4 wire, main lugs, 120/208 V, 400 amp, 42 circuits, NQ, incl 2…"
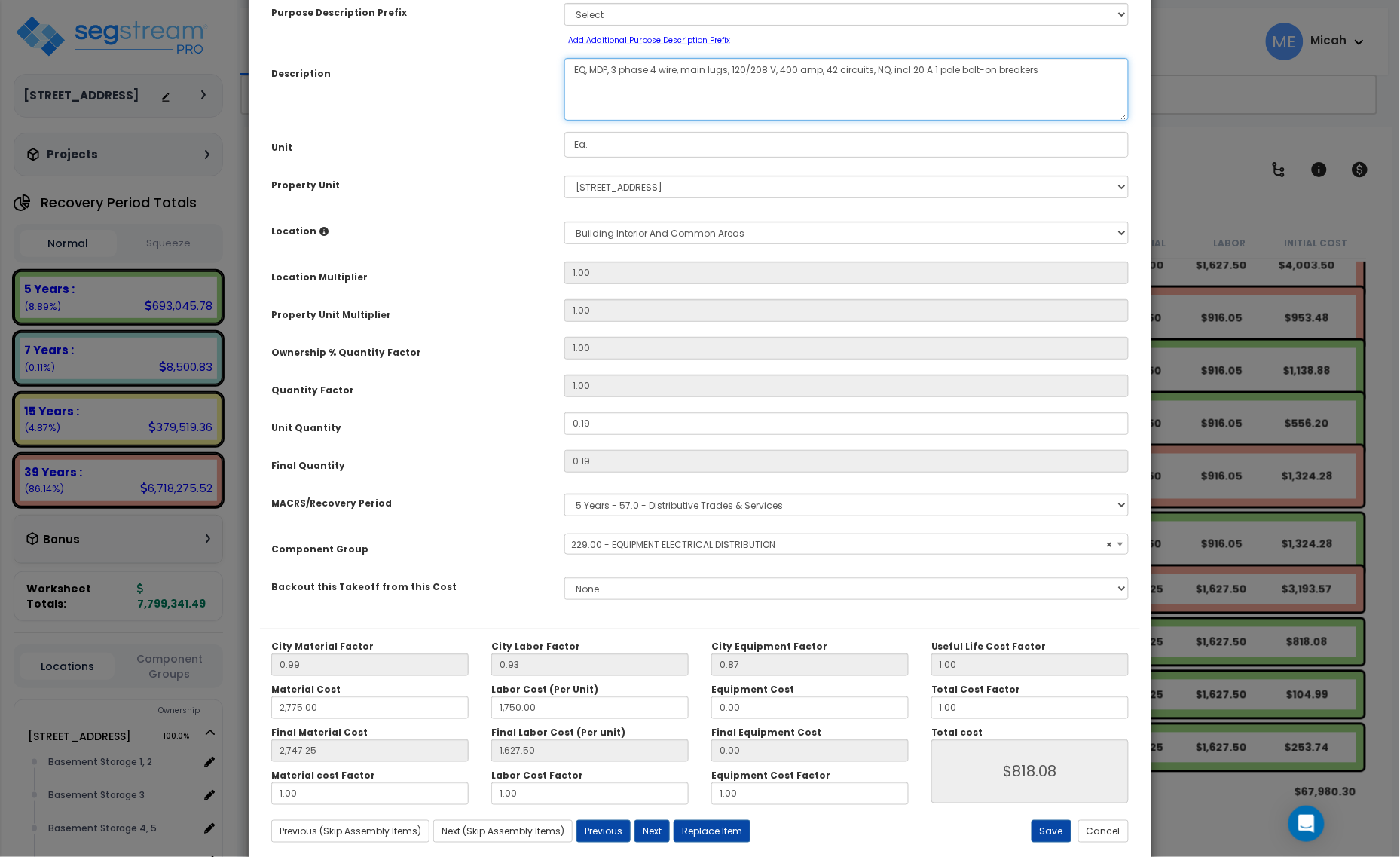
scroll to position [118, 0]
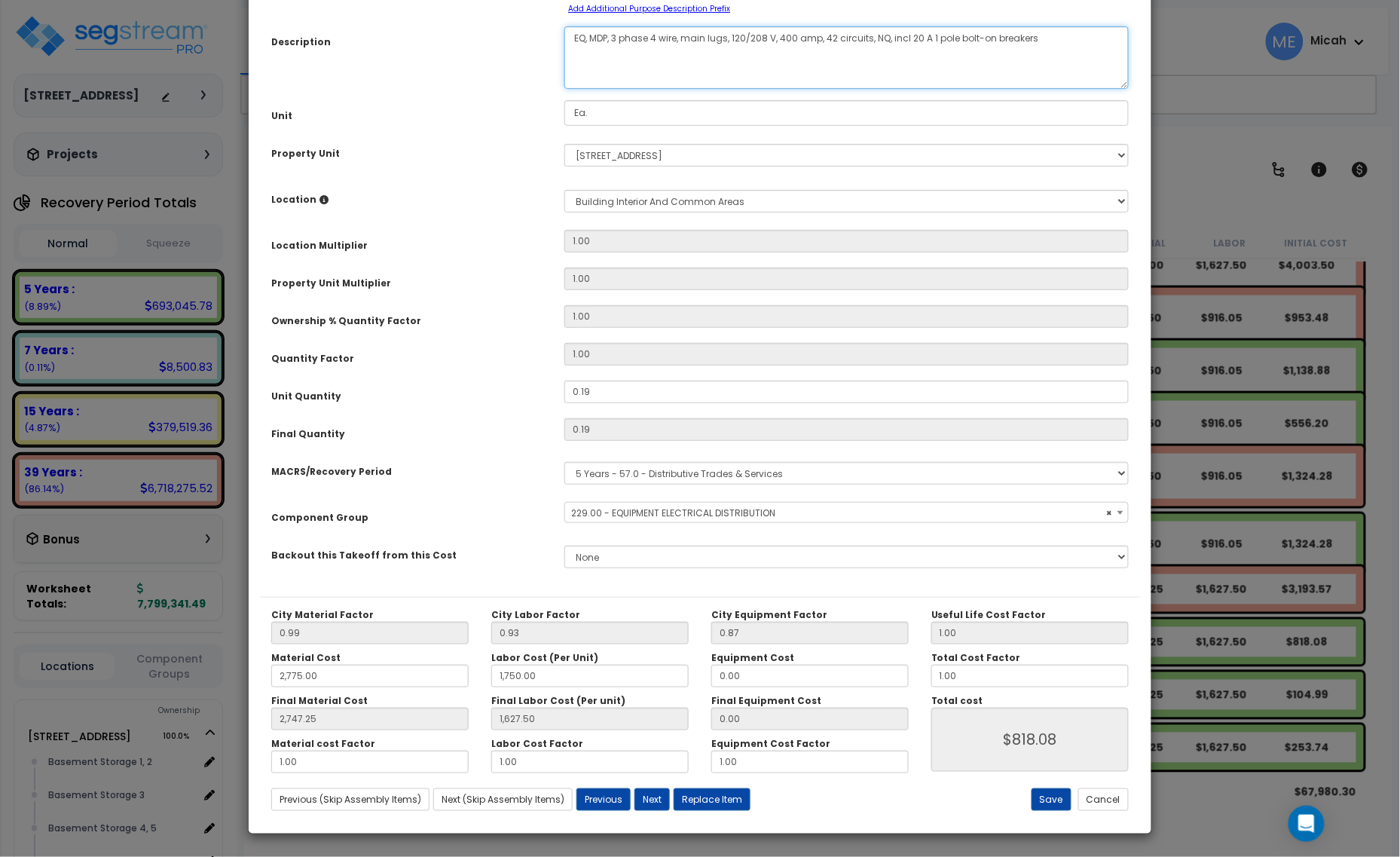
select select "57033"
type textarea "EQ, MDP, 3 phase 4 wire, main lugs, 120/208 V, 400 amp, 42 circuits, NQ, incl 2…"
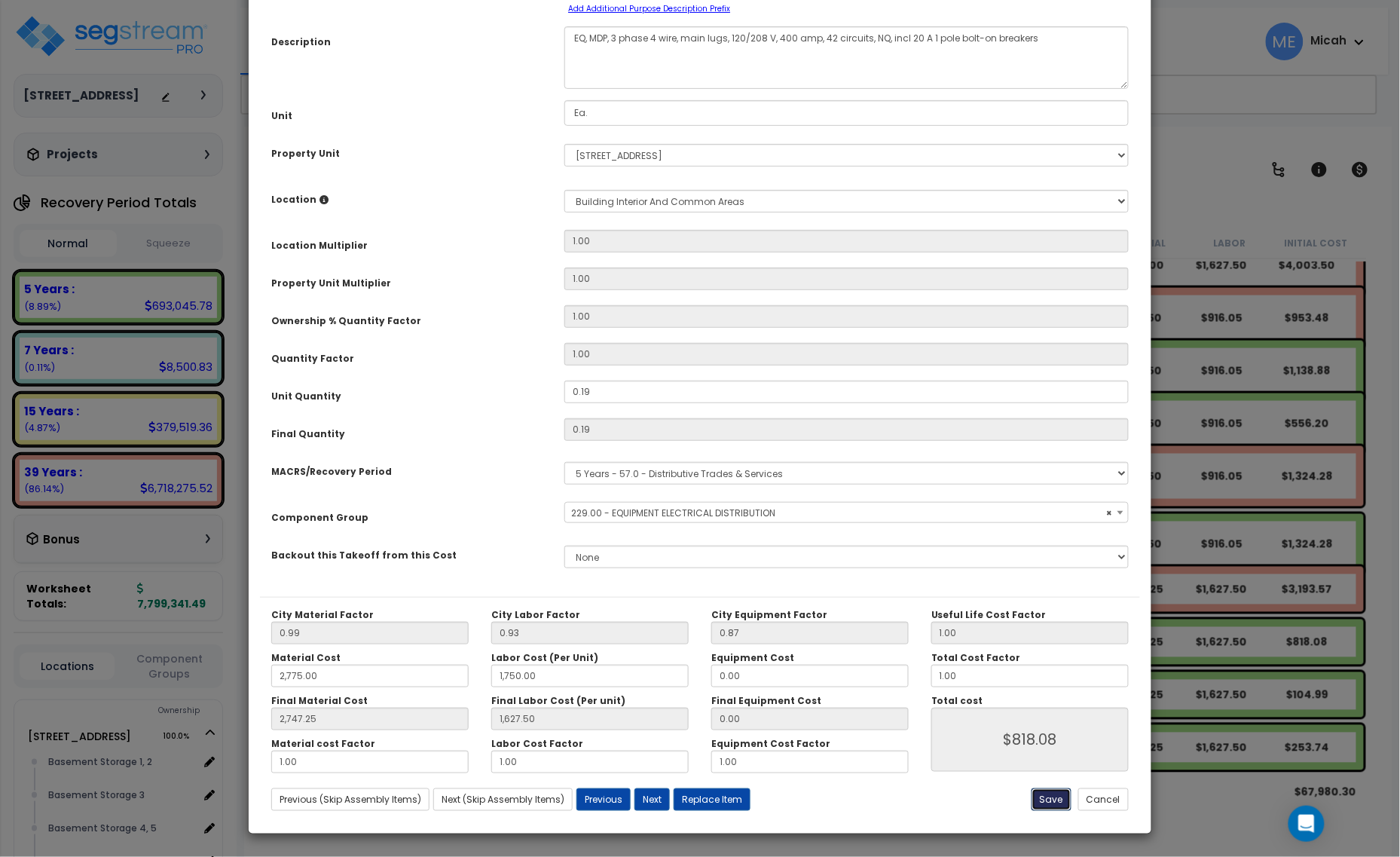
select select "57033"
click at [1042, 800] on button "Save" at bounding box center [1052, 799] width 40 height 23
type input "2775.00"
type input "1750.00"
type input "2747.25"
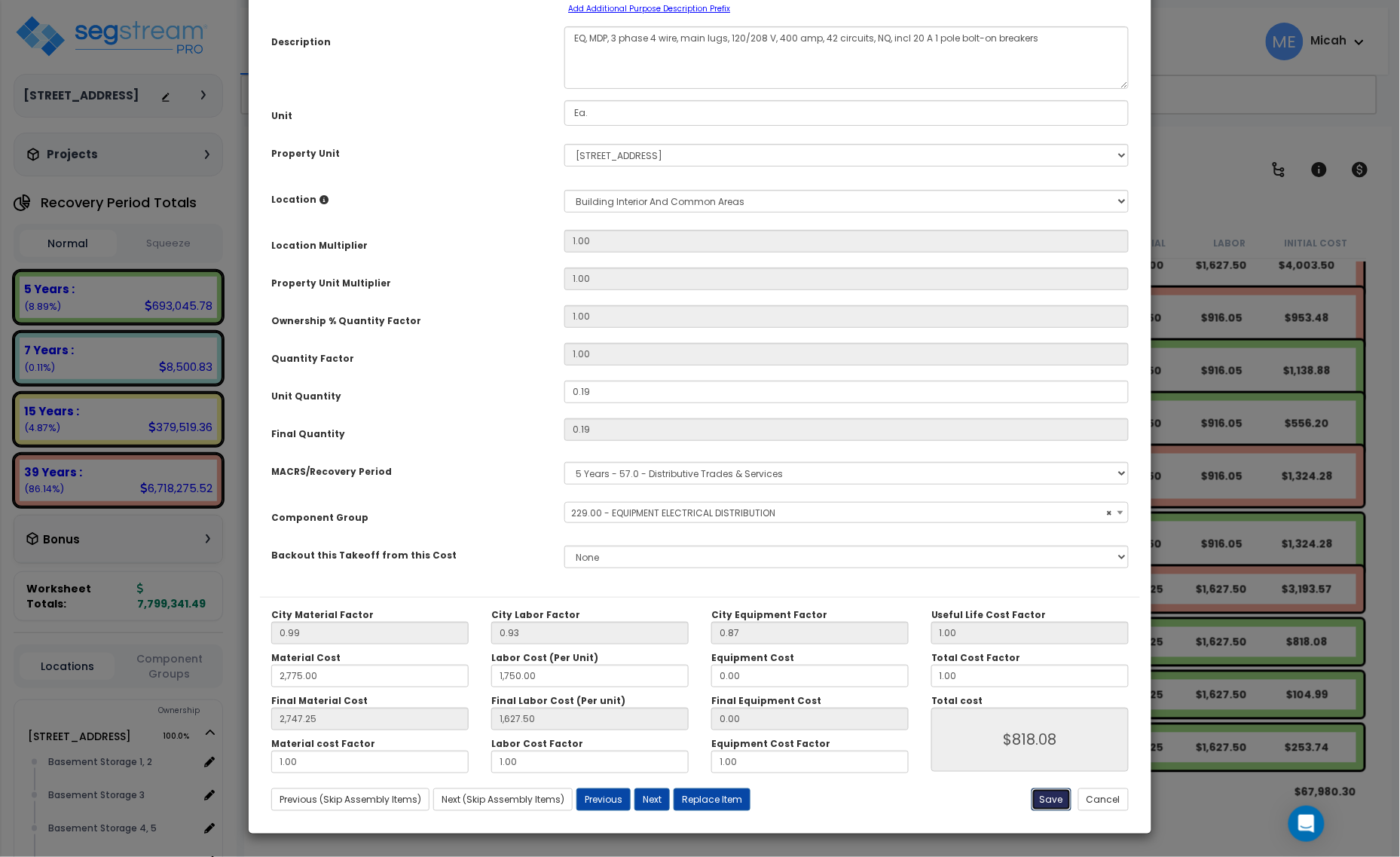
type input "1627.50"
type input "818.08"
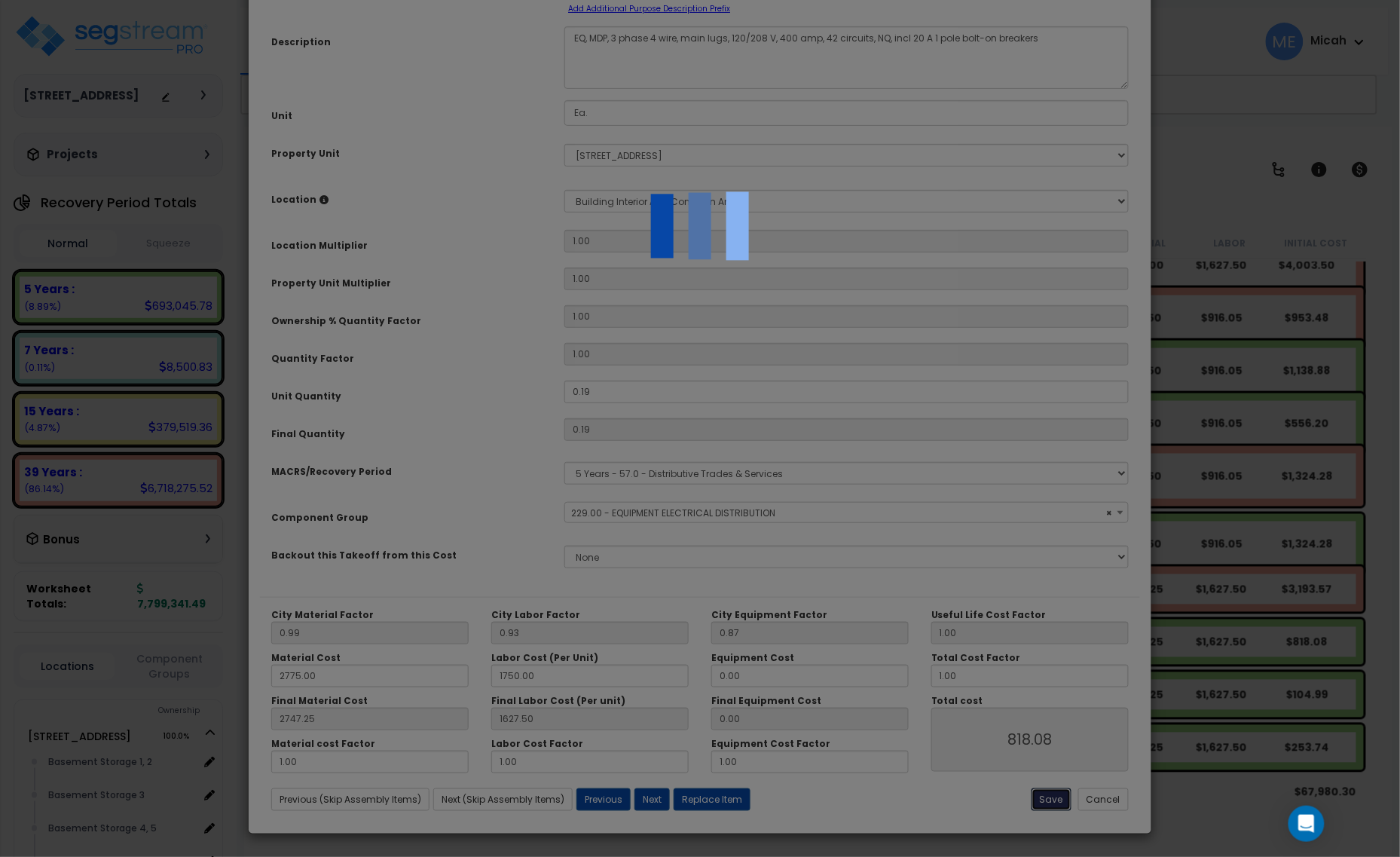
select select "57033"
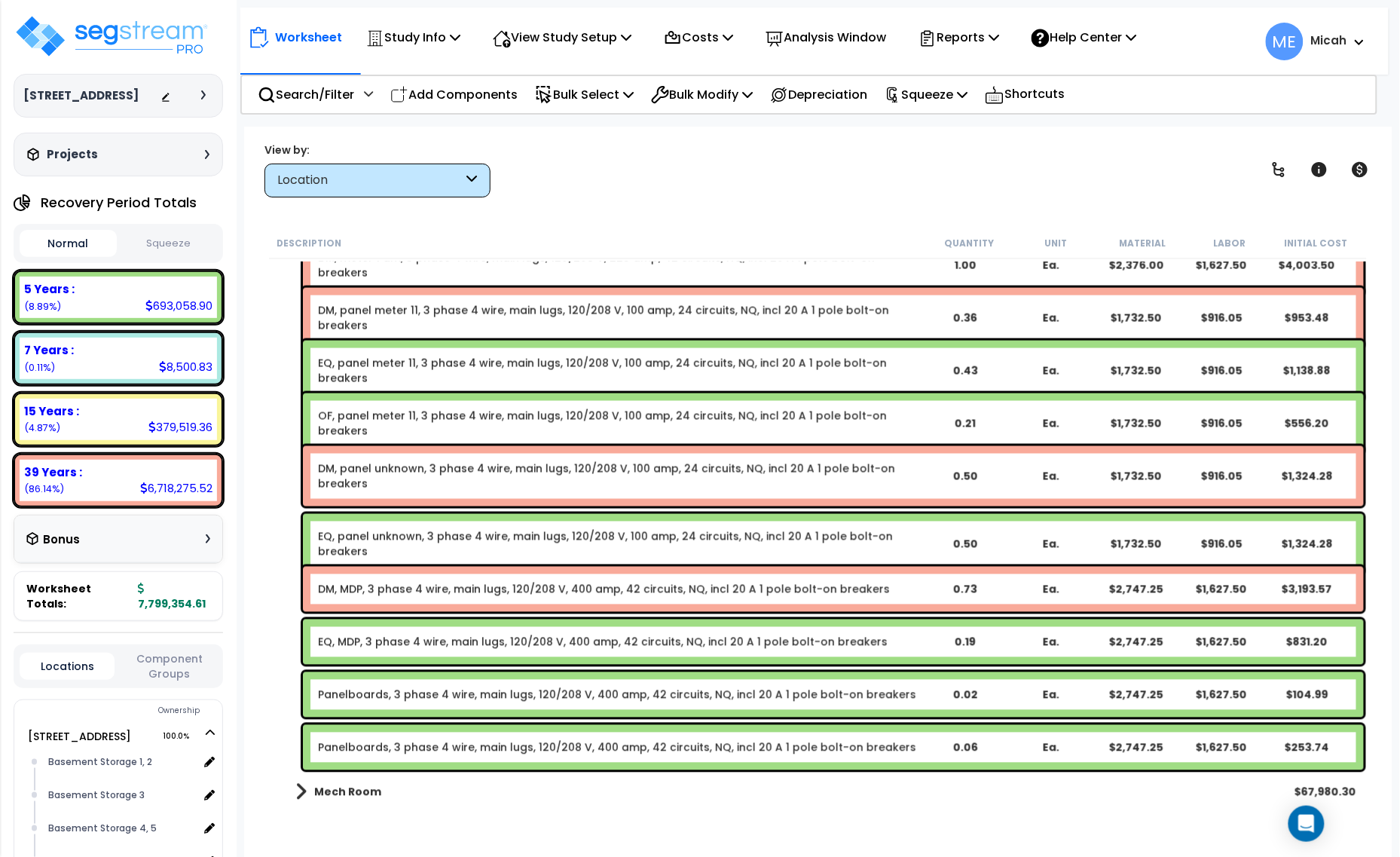
click at [410, 687] on link "Panelboards, 3 phase 4 wire, main lugs, 120/208 V, 400 amp, 42 circuits, NQ, in…" at bounding box center [617, 695] width 598 height 15
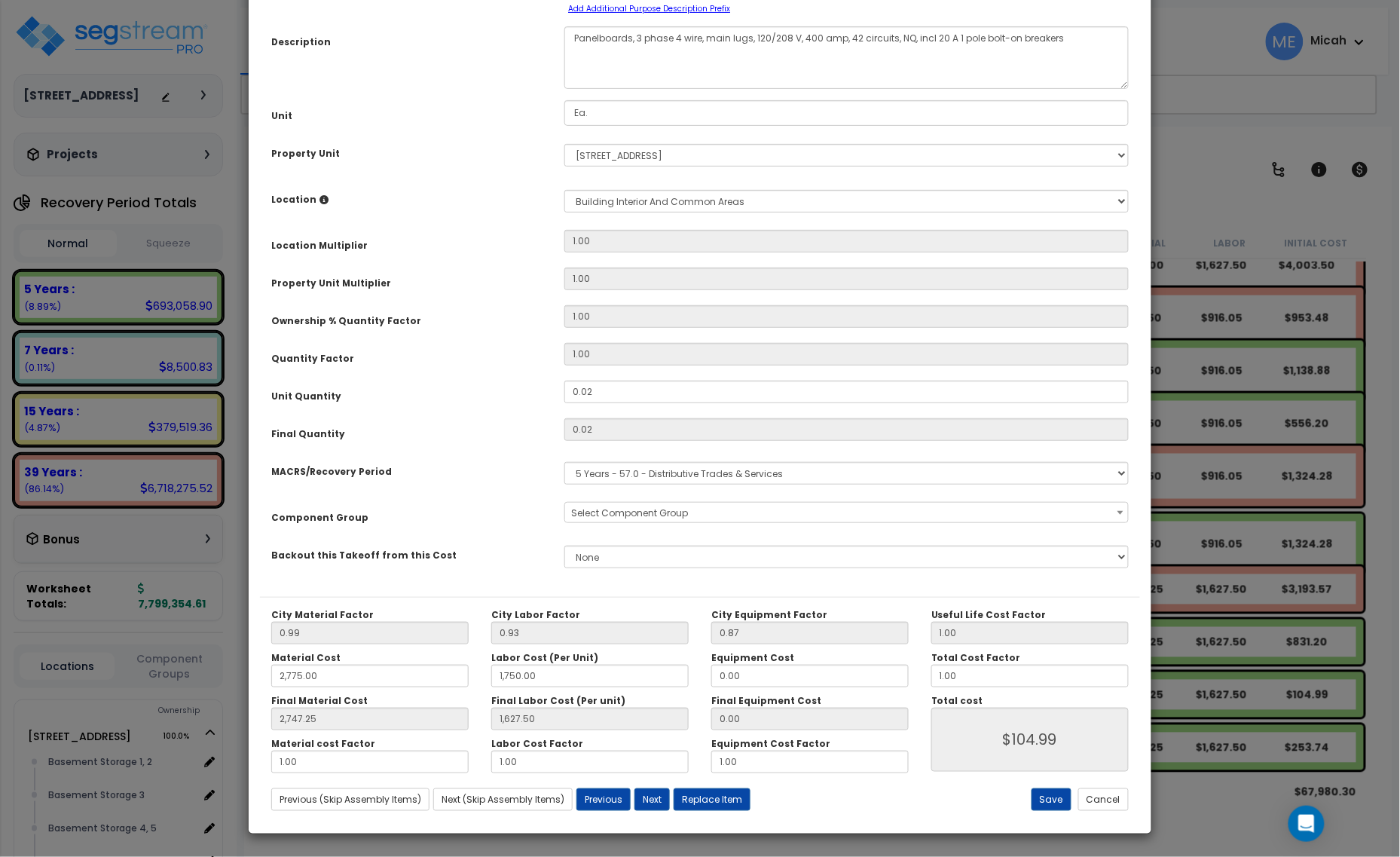
scroll to position [0, 0]
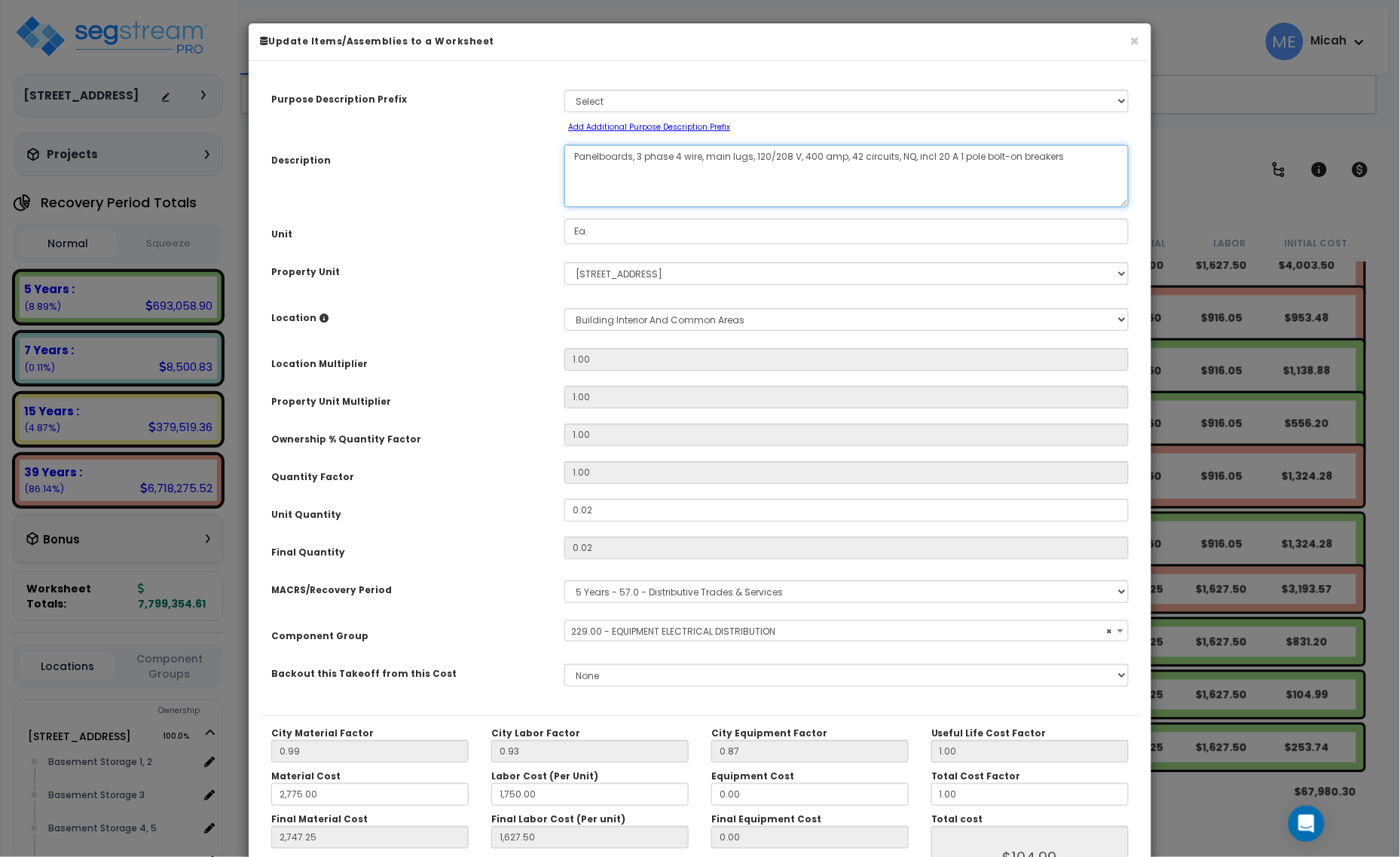
drag, startPoint x: 631, startPoint y: 155, endPoint x: 547, endPoint y: 157, distance: 84.0
click at [547, 157] on div "Description Panelboards, 3 phase 4 wire, main lugs, 120/208 V, 400 amp, 42 circ…" at bounding box center [700, 175] width 880 height 62
select select "57033"
type textarea "E, 3 phase 4 wire, main lugs, 120/208 V, 400 amp, 42 circuits, NQ, incl 20 A 1 …"
select select "57033"
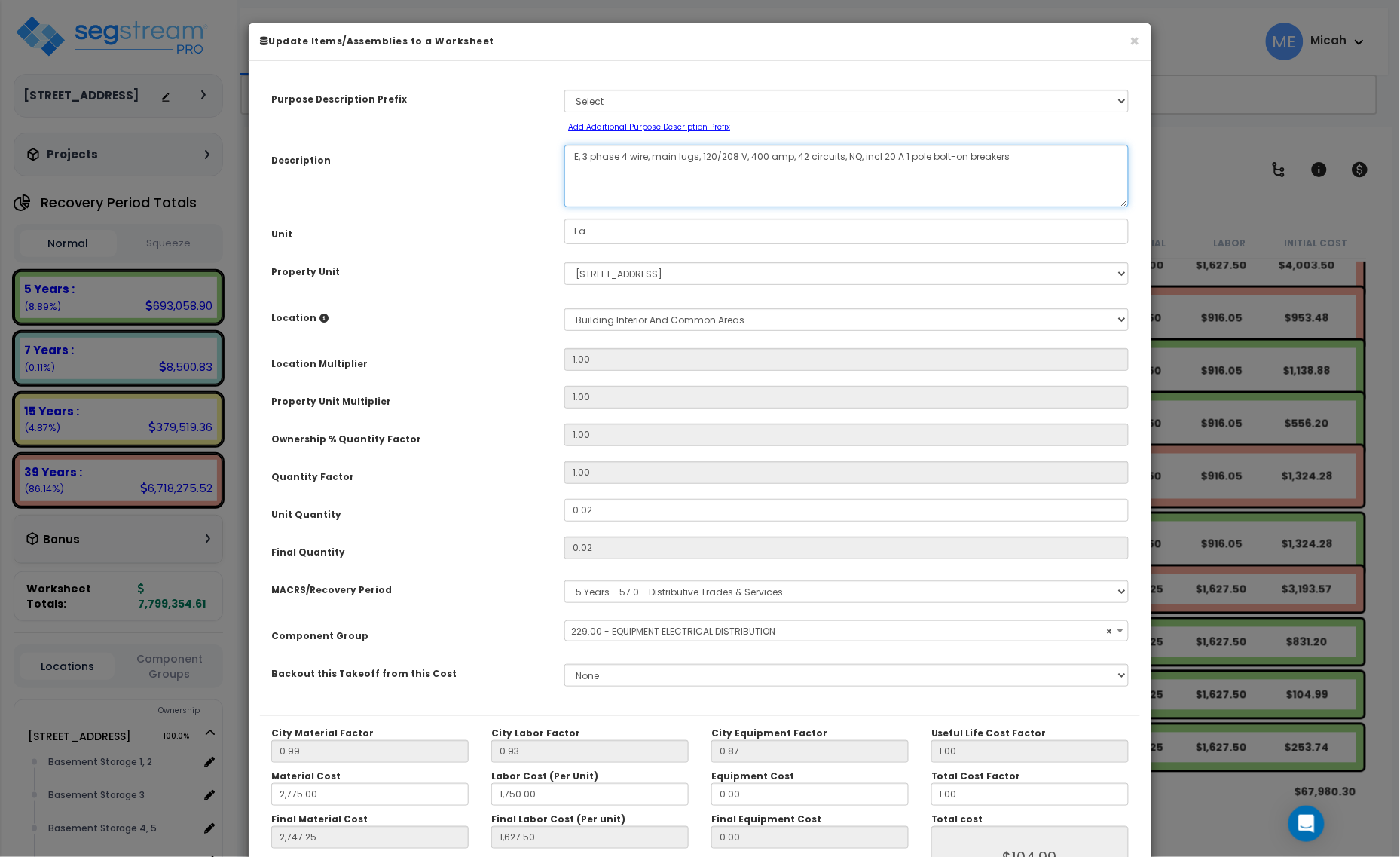
type textarea "EX, 3 phase 4 wire, main lugs, 120/208 V, 400 amp, 42 circuits, NQ, incl 20 A 1…"
select select "57033"
type textarea "EX,, 3 phase 4 wire, main lugs, 120/208 V, 400 amp, 42 circuits, NQ, incl 20 A …"
select select "57033"
type textarea "EX, , 3 phase 4 wire, main lugs, 120/208 V, 400 amp, 42 circuits, NQ, incl 20 A…"
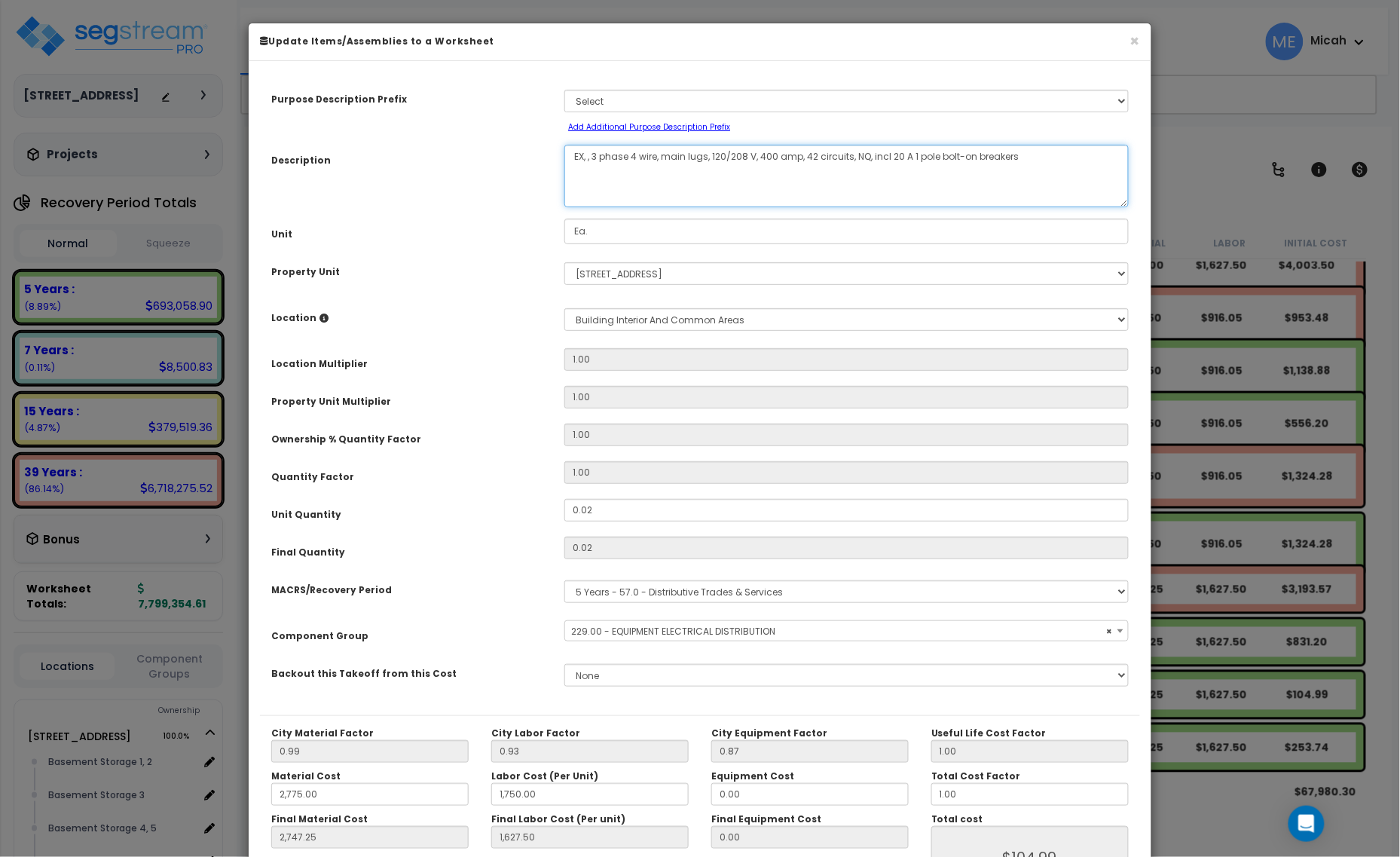
select select "57033"
type textarea "EX, M, 3 phase 4 wire, main lugs, 120/208 V, 400 amp, 42 circuits, NQ, incl 20 …"
select select "57033"
type textarea "EX, MDP, 3 phase 4 wire, main lugs, 120/208 V, 400 amp, 42 circuits, NQ, incl 2…"
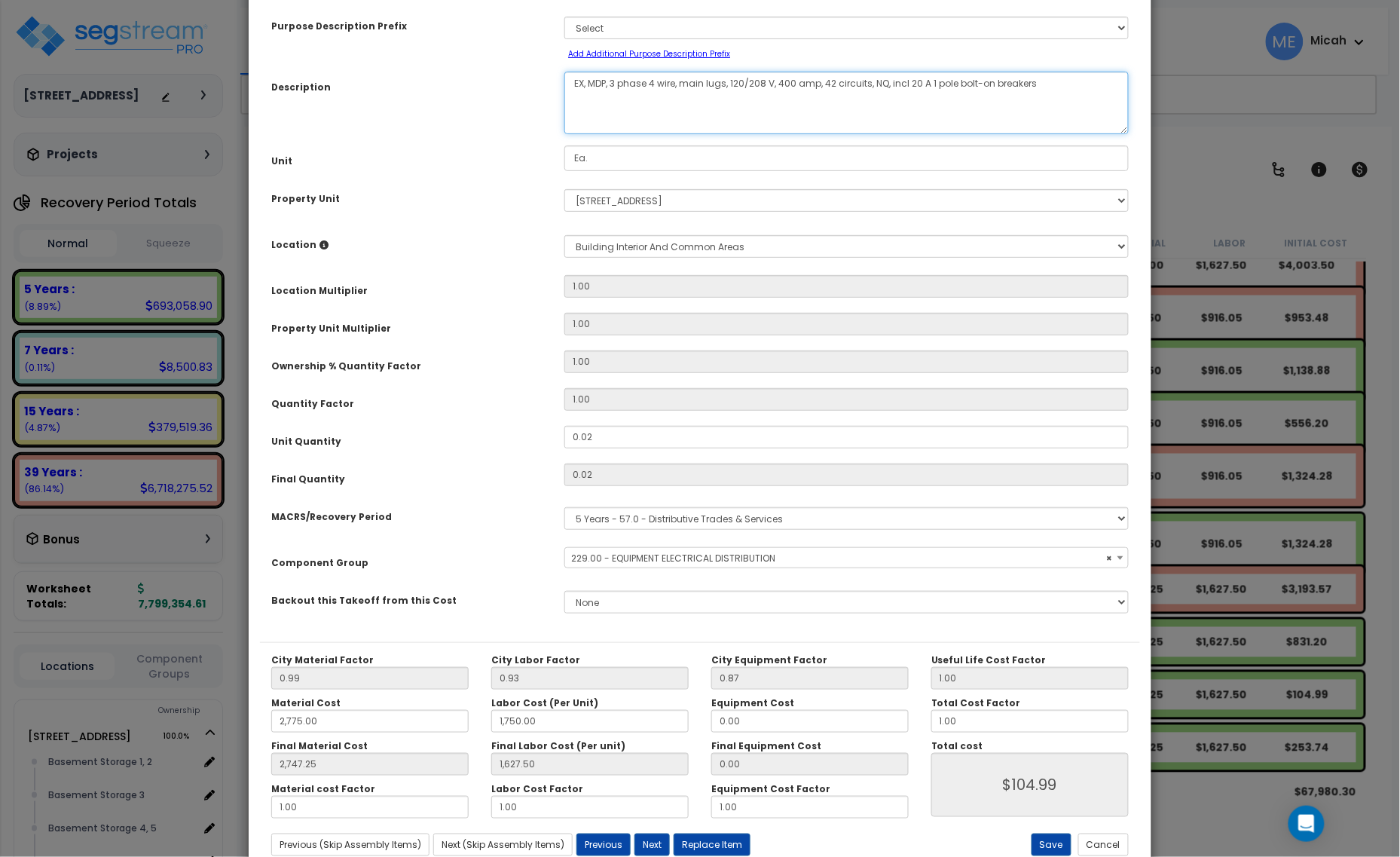
select select "57033"
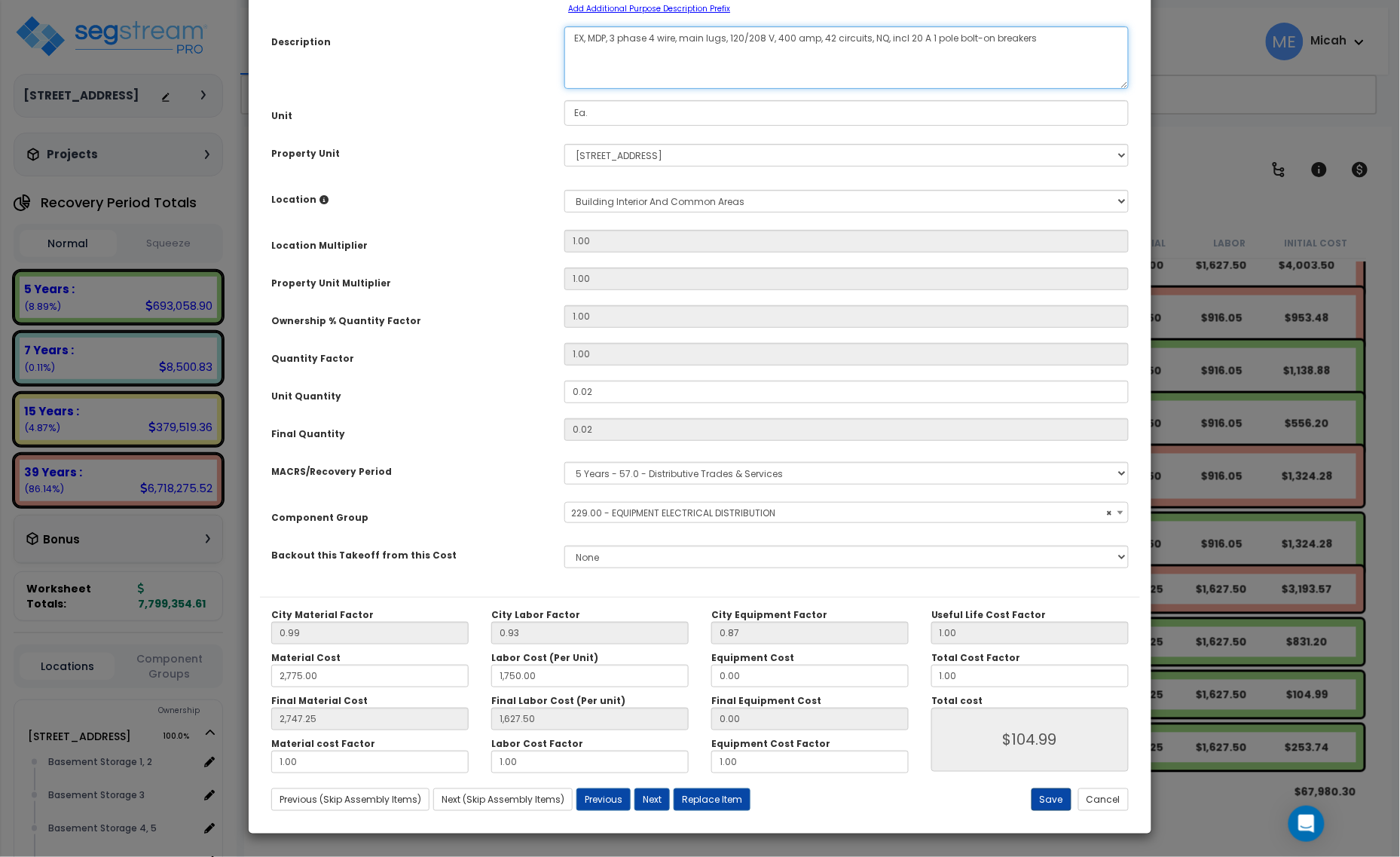
type textarea "EX, MDP, 3 phase 4 wire, main lugs, 120/208 V, 400 amp, 42 circuits, NQ, incl 2…"
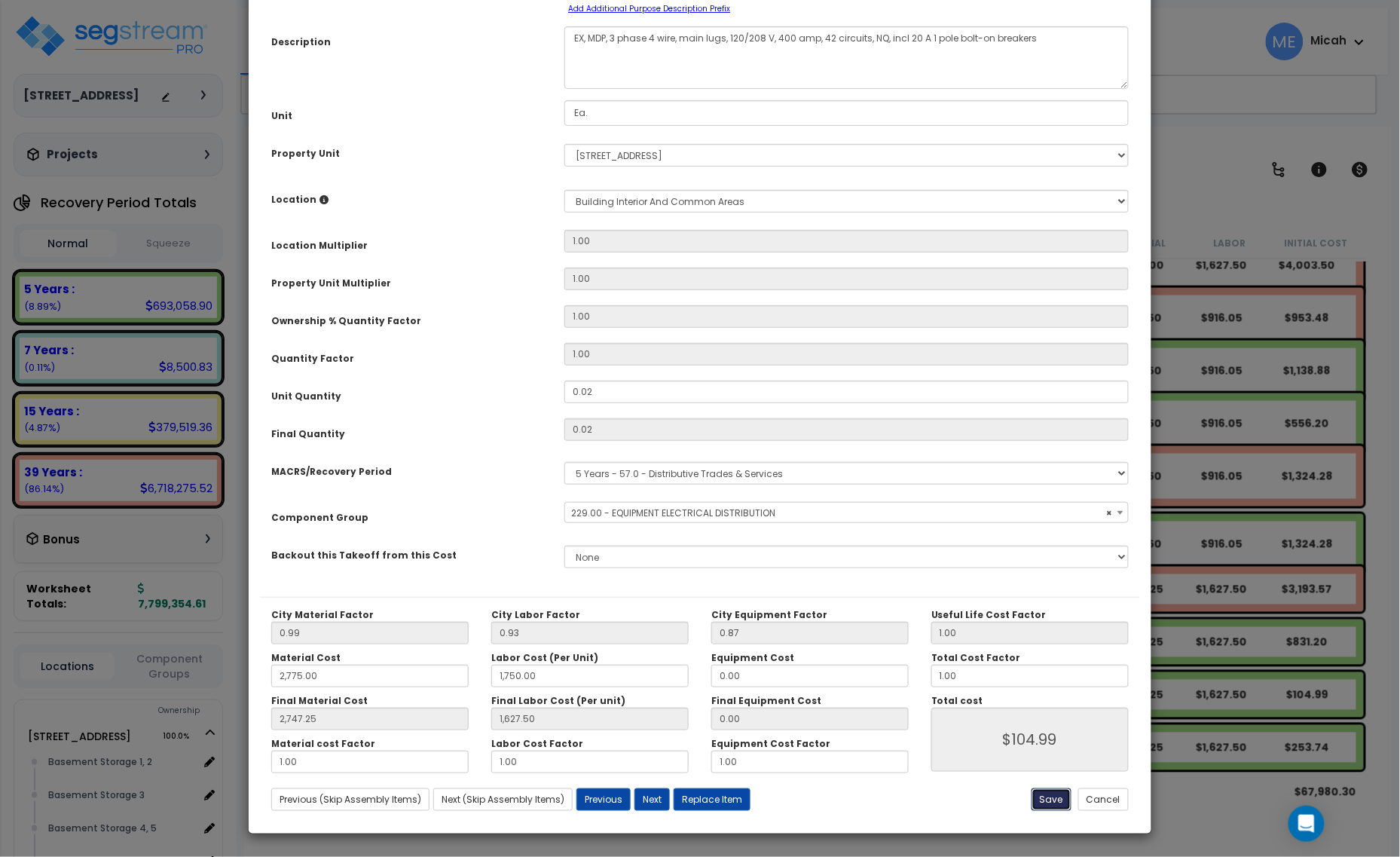
click at [1035, 797] on button "Save" at bounding box center [1052, 799] width 40 height 23
type input "2775.00"
type input "1750.00"
type input "2747.25"
type input "1627.50"
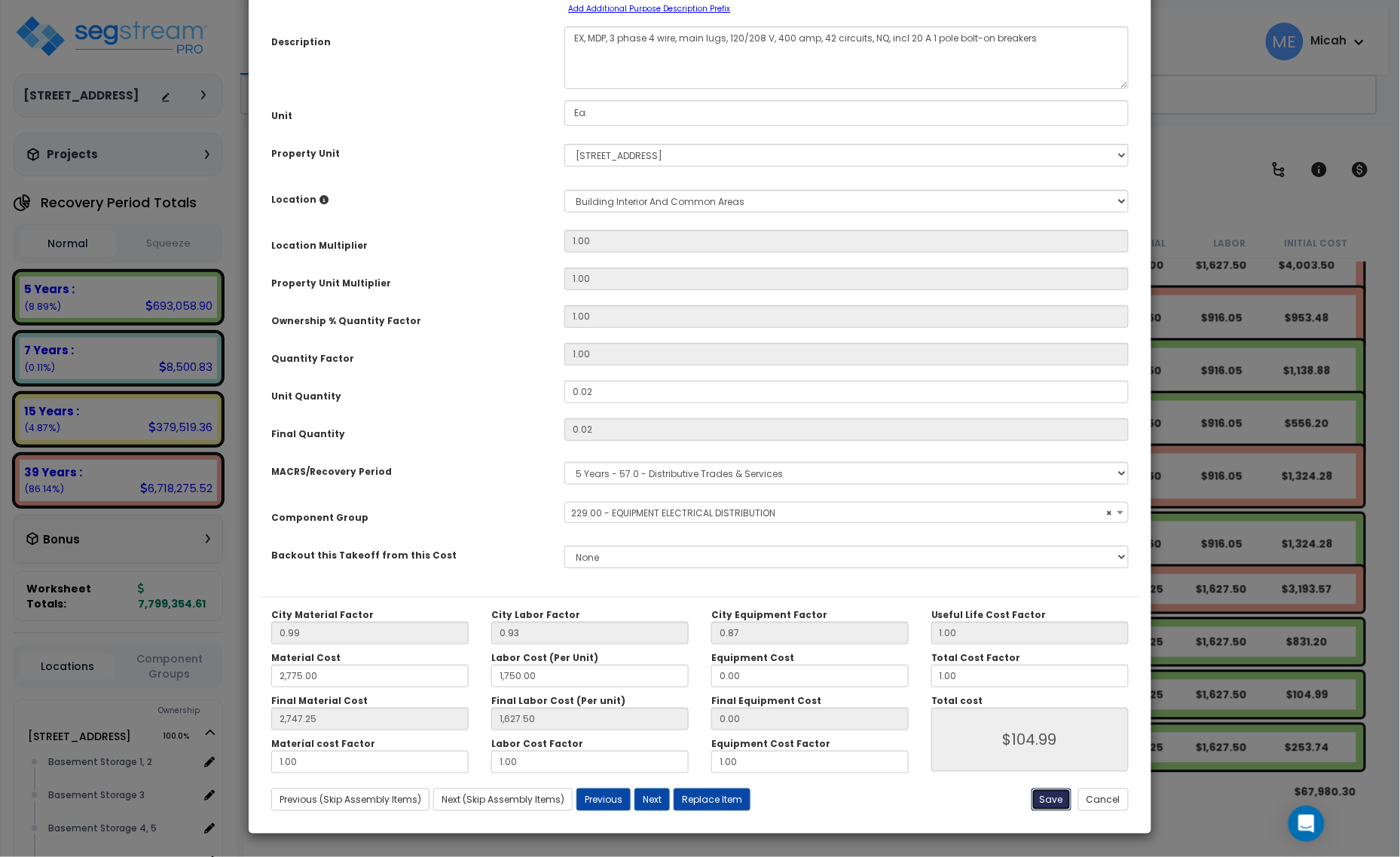
type input "104.99"
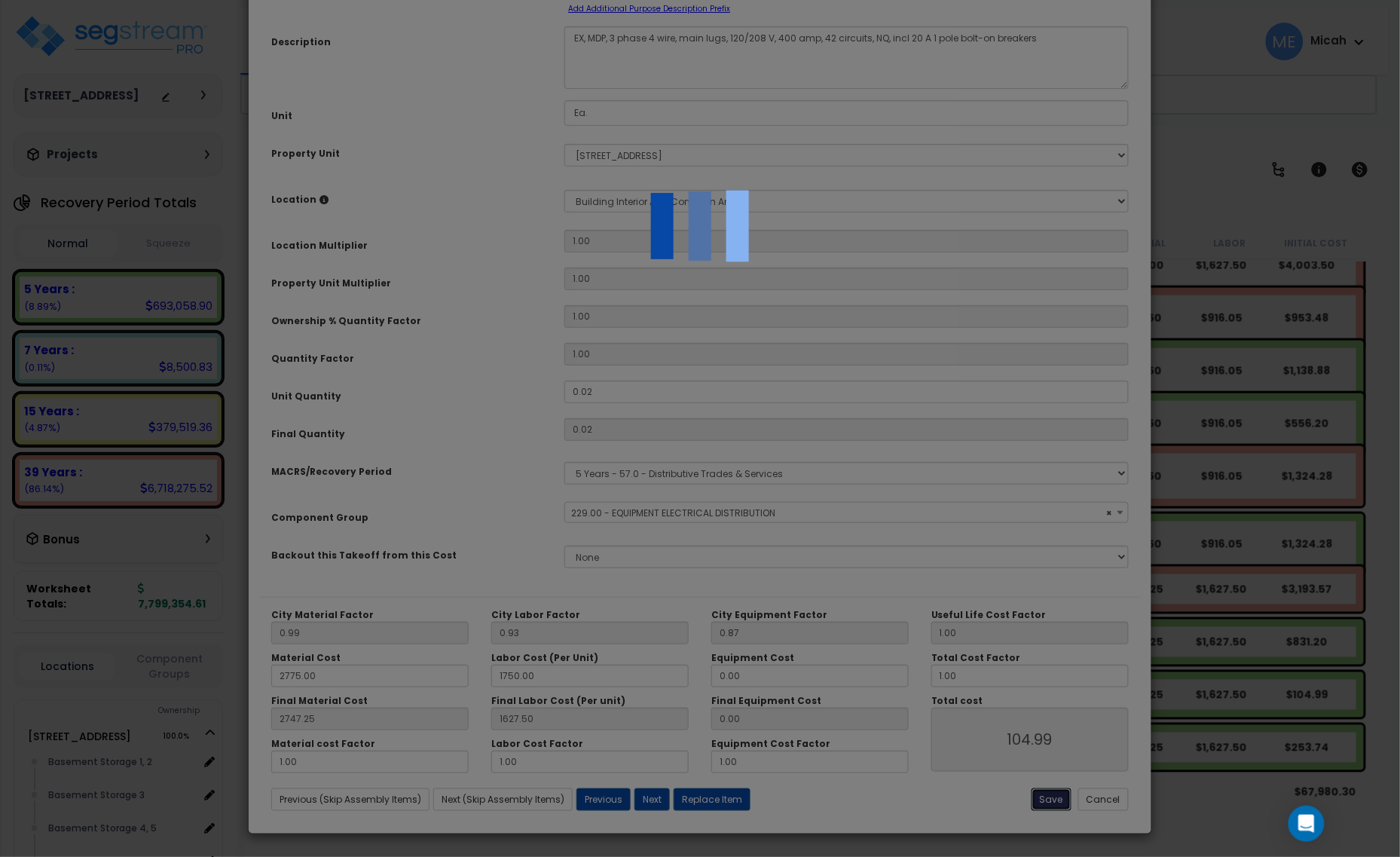
select select "57033"
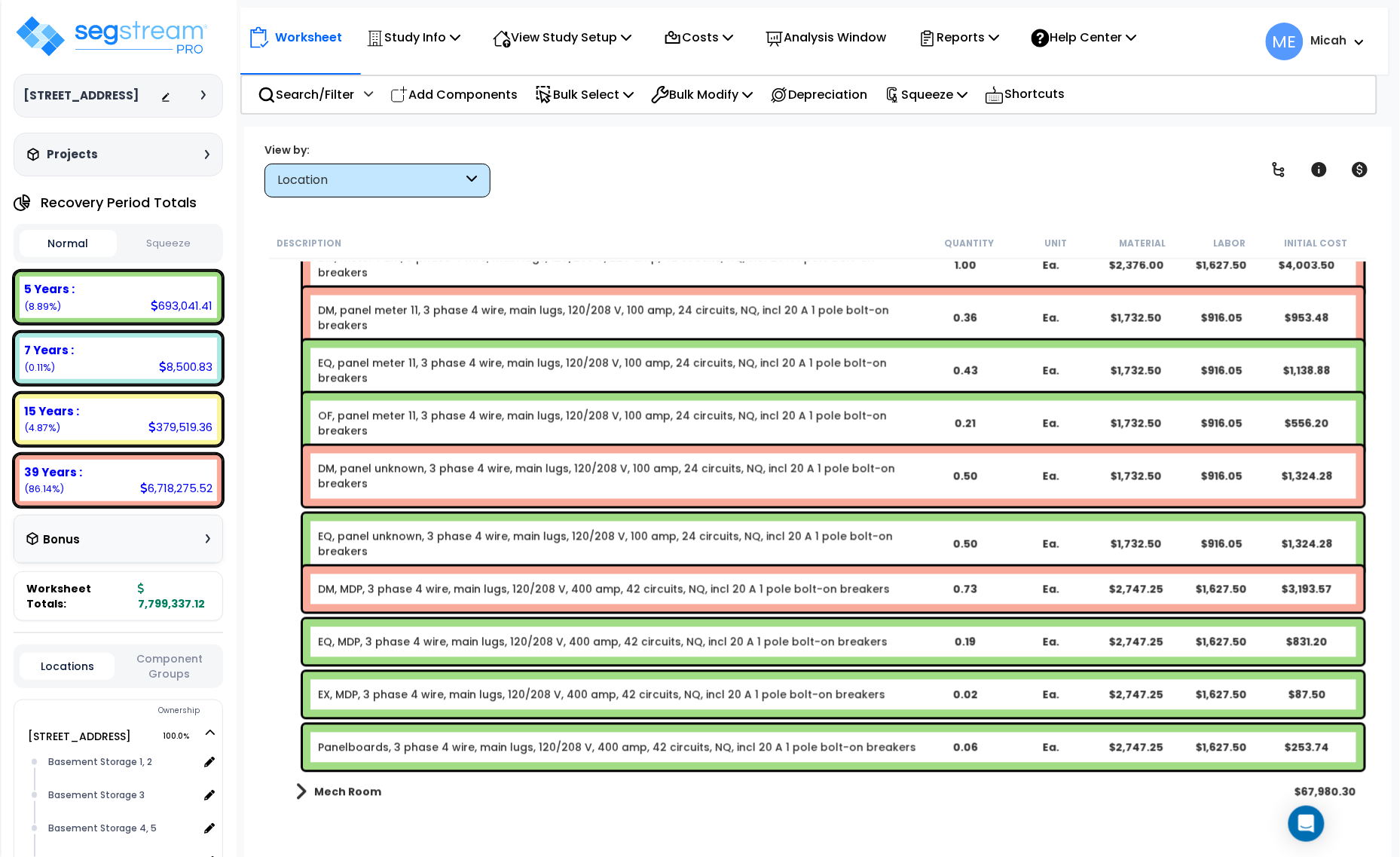
click at [429, 748] on link "Panelboards, 3 phase 4 wire, main lugs, 120/208 V, 400 amp, 42 circuits, NQ, in…" at bounding box center [617, 748] width 598 height 15
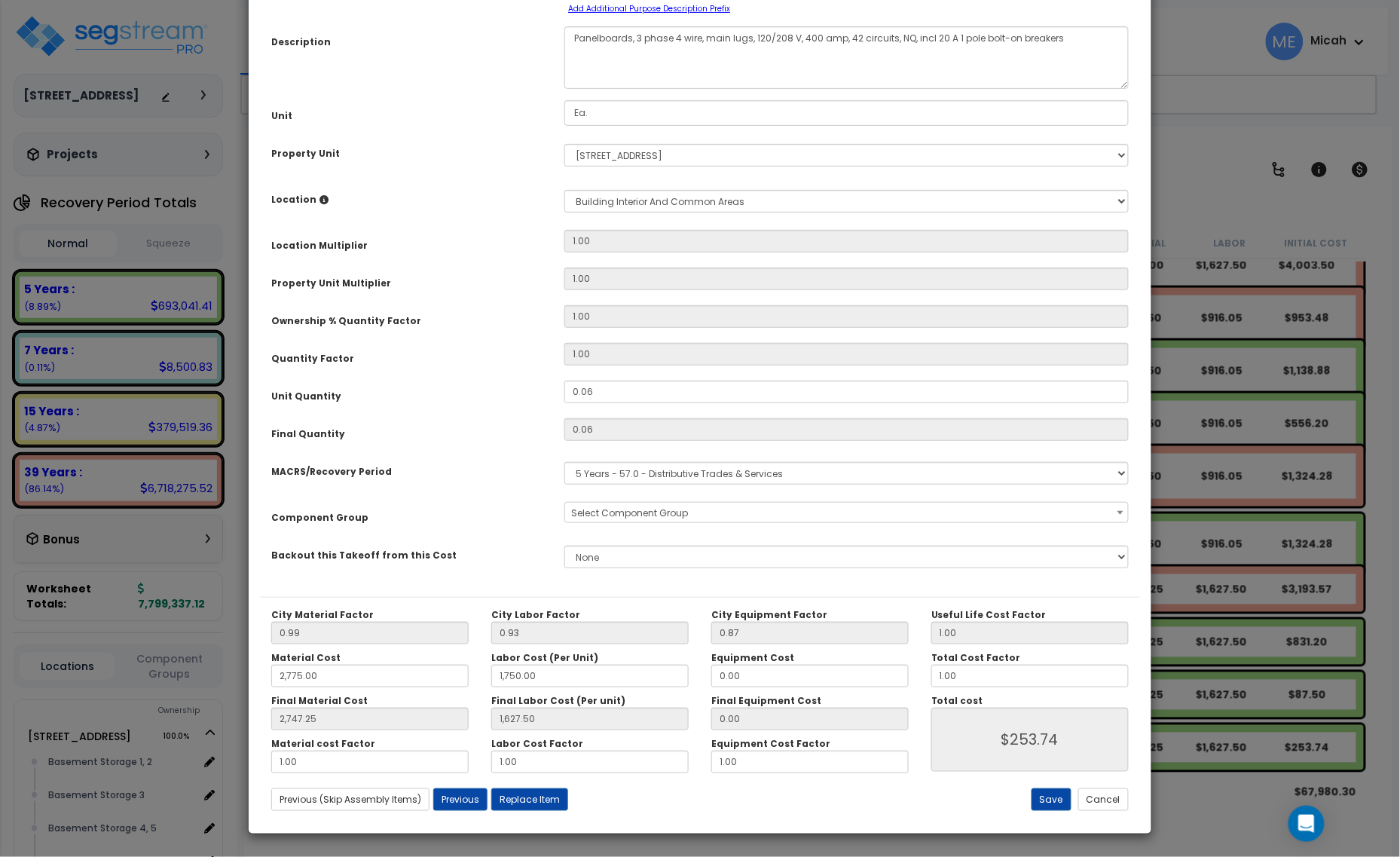
scroll to position [0, 0]
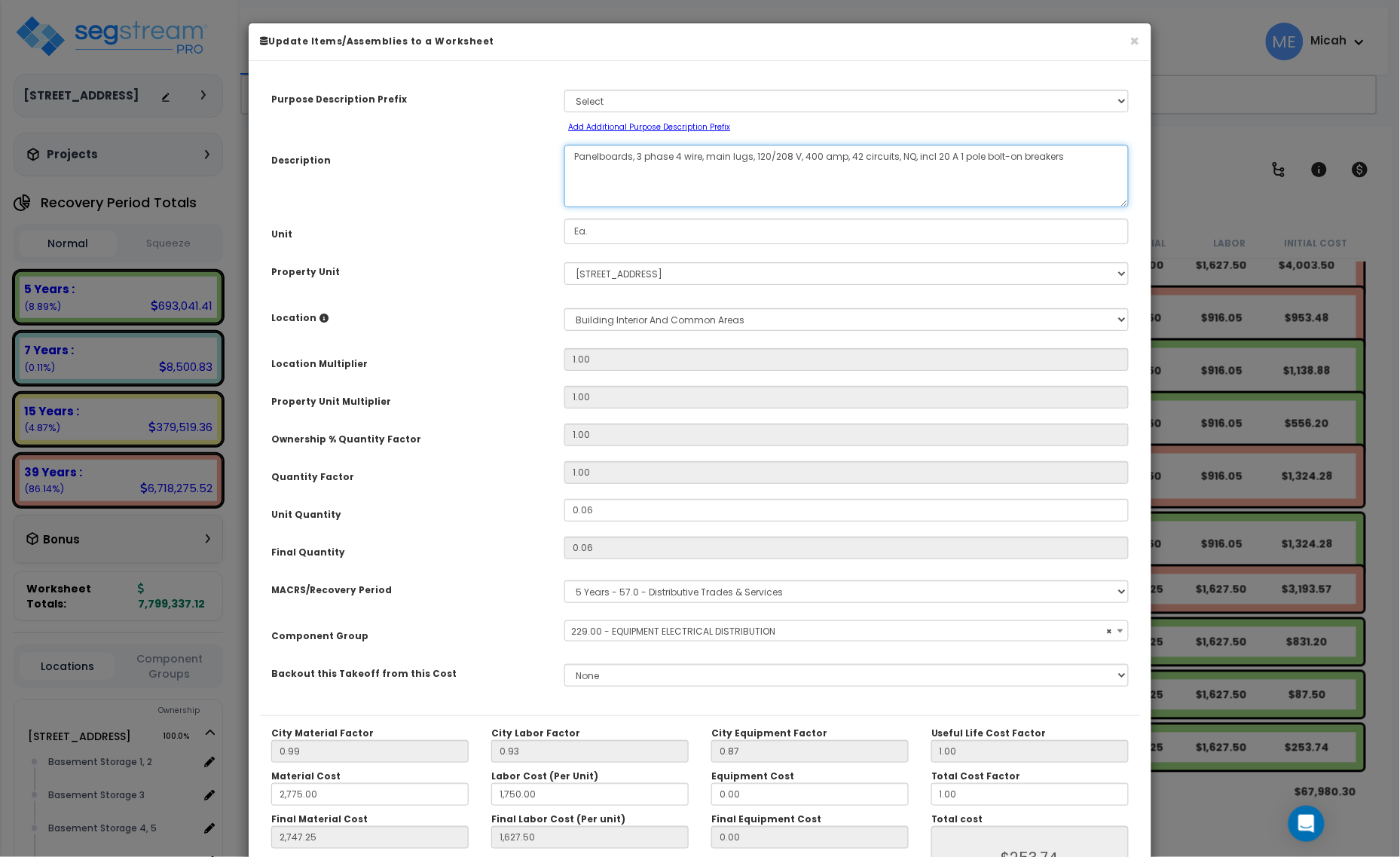
drag, startPoint x: 631, startPoint y: 151, endPoint x: 544, endPoint y: 160, distance: 87.5
click at [544, 160] on div "Description Panelboards, 3 phase 4 wire, main lugs, 120/208 V, 400 amp, 42 circ…" at bounding box center [700, 175] width 880 height 62
select select "57033"
type textarea "OD, 3 phase 4 wire, main lugs, 120/208 V, 400 amp, 42 circuits, NQ, incl 20 A 1…"
select select "57033"
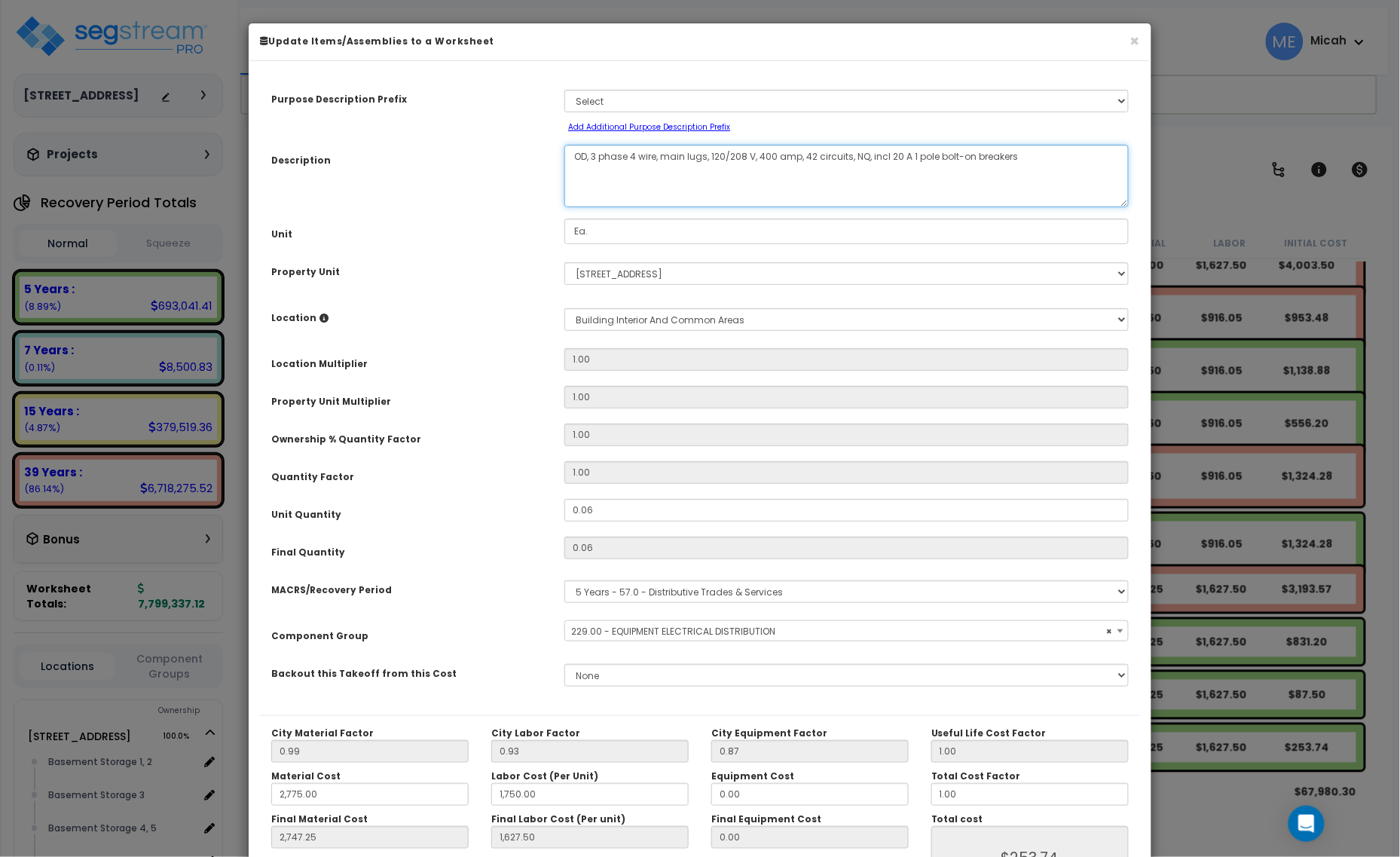
type textarea "OD , 3 phase 4 wire, main lugs, 120/208 V, 400 amp, 42 circuits, NQ, incl 20 A …"
select select "57033"
type textarea "OD, 3 phase 4 wire, main lugs, 120/208 V, 400 amp, 42 circuits, NQ, incl 20 A 1…"
select select "57033"
type textarea "OD, , 3 phase 4 wire, main lugs, 120/208 V, 400 amp, 42 circuits, NQ, incl 20 A…"
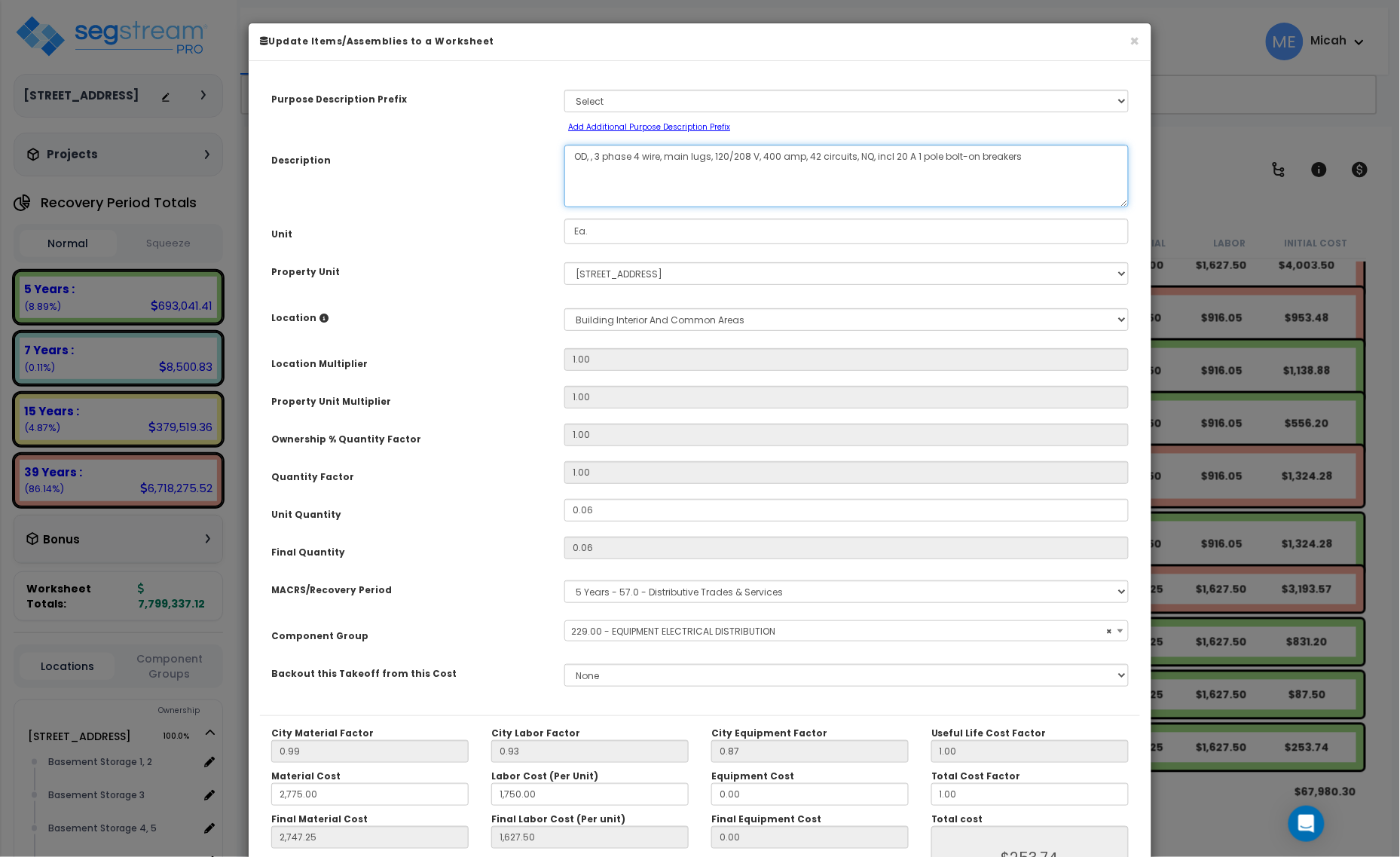
select select "57033"
type textarea "OD, M, 3 phase 4 wire, main lugs, 120/208 V, 400 amp, 42 circuits, NQ, incl 20 …"
select select "57033"
type textarea "OD, MD, 3 phase 4 wire, main lugs, 120/208 V, 400 amp, 42 circuits, NQ, incl 20…"
select select "57033"
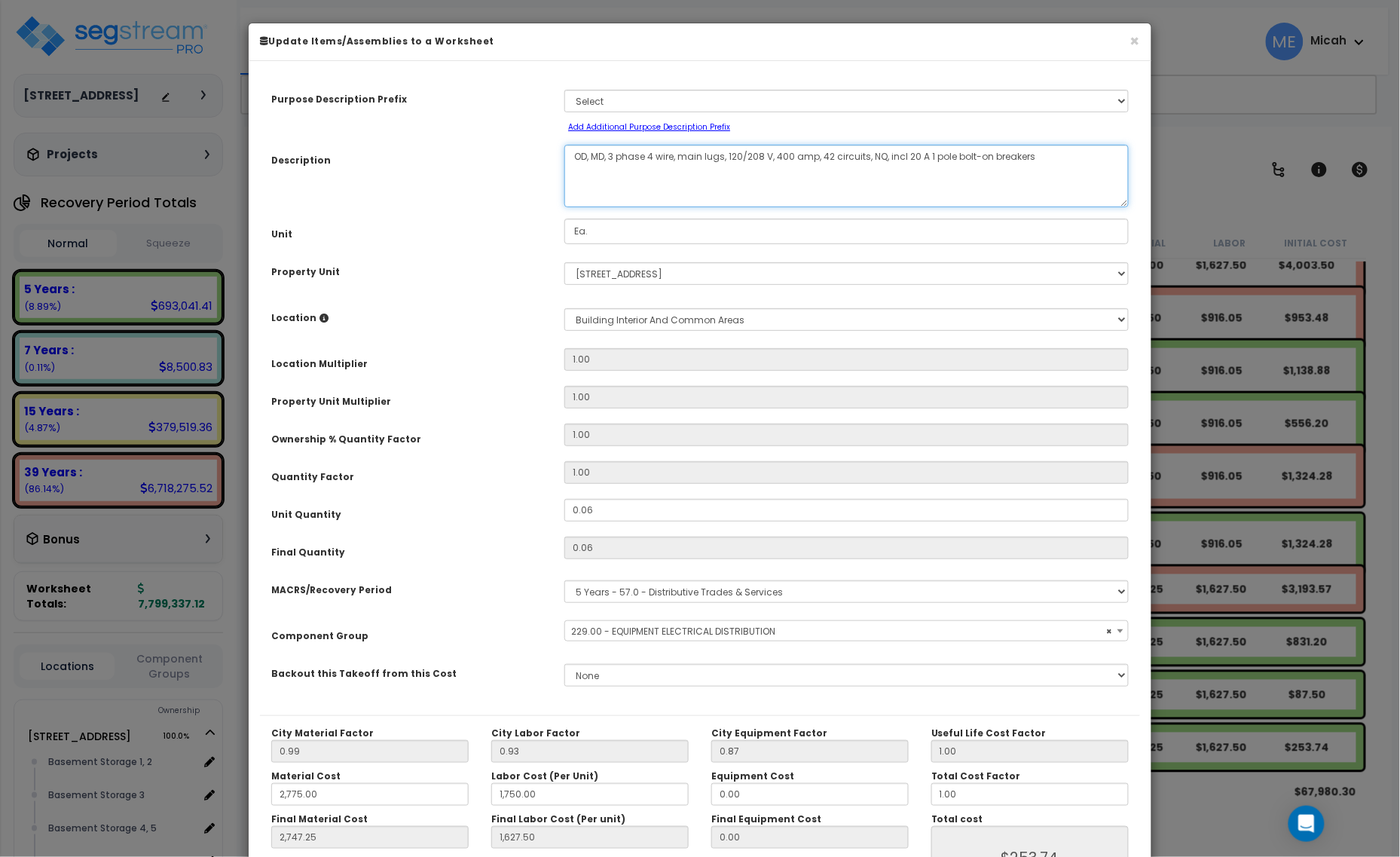
type textarea "OD, MDP, 3 phase 4 wire, main lugs, 120/208 V, 400 amp, 42 circuits, NQ, incl 2…"
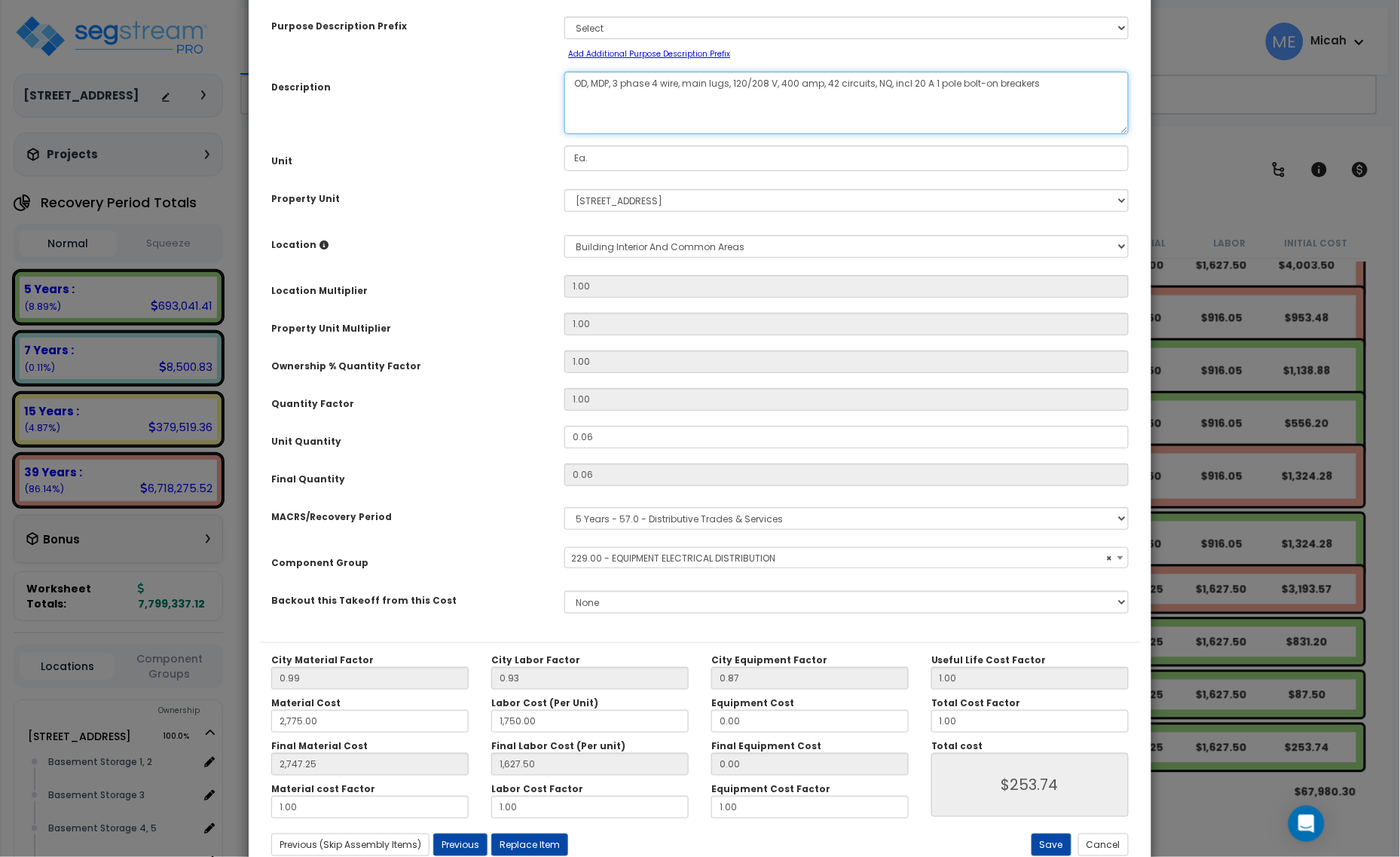
scroll to position [118, 0]
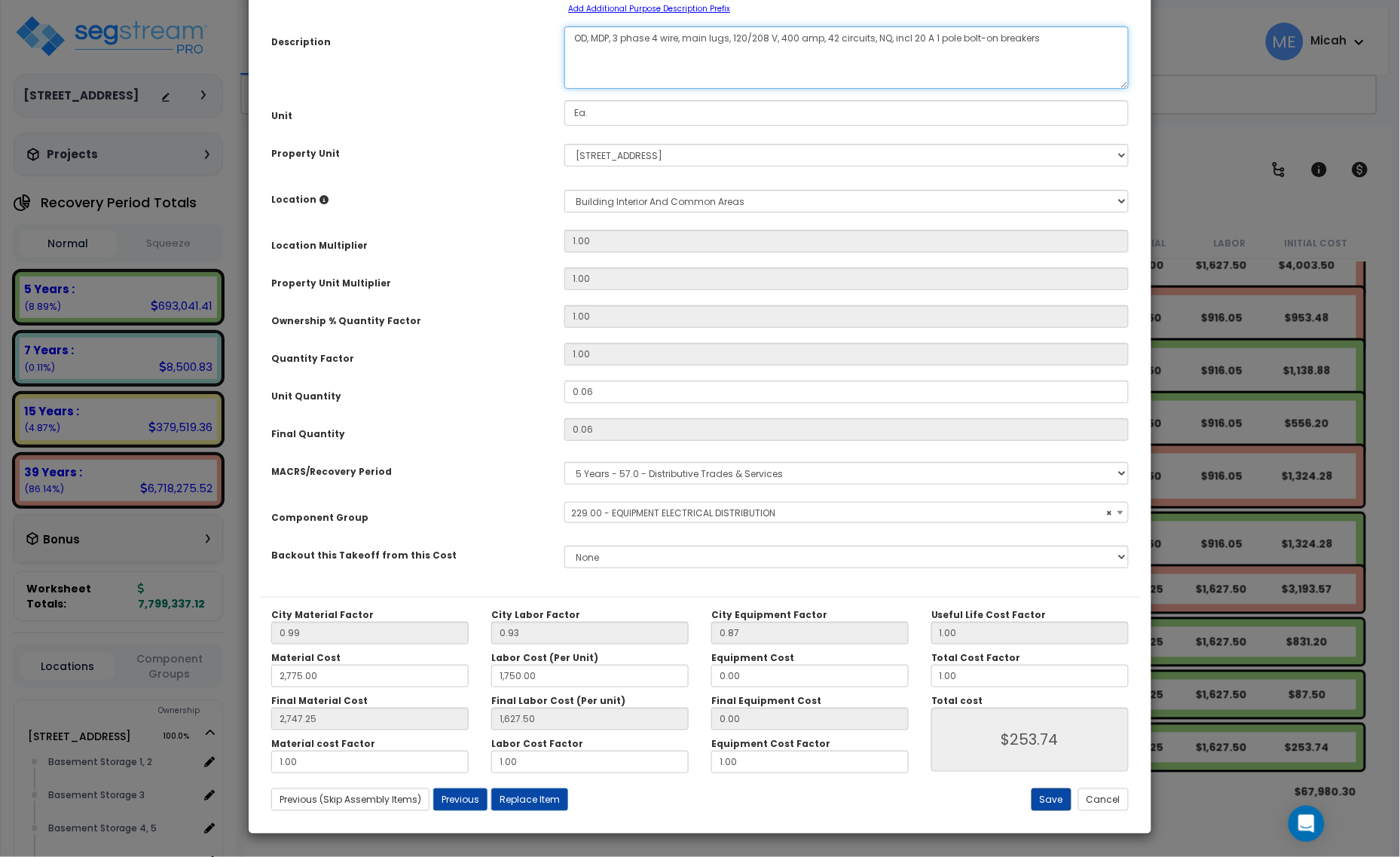
select select "57033"
type textarea "OD, MDP, 3 phase 4 wire, main lugs, 120/208 V, 400 amp, 42 circuits, NQ, incl 2…"
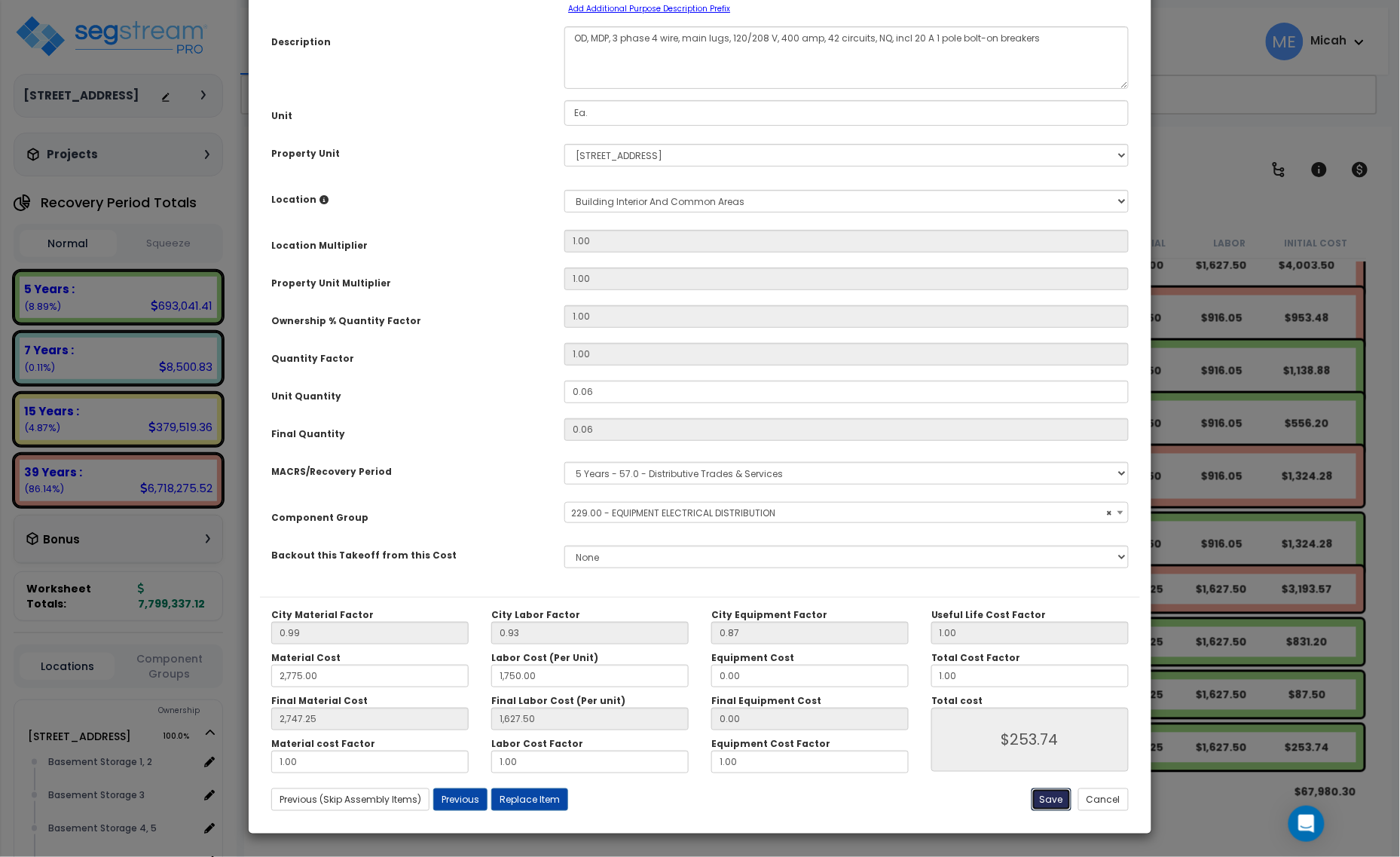
click at [1038, 799] on button "Save" at bounding box center [1052, 799] width 40 height 23
type input "2775.00"
type input "1750.00"
type input "2747.25"
type input "1627.50"
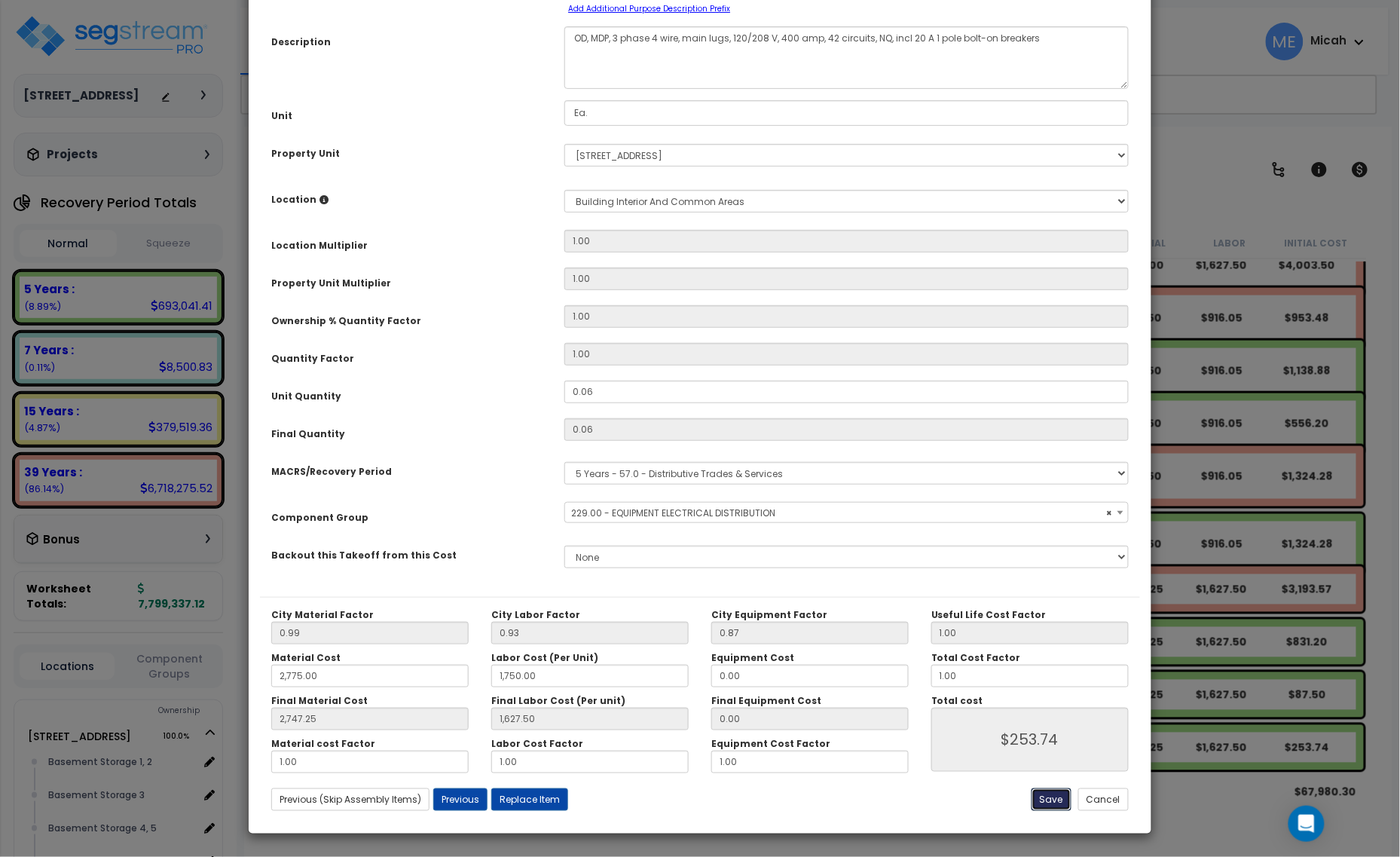
type input "253.74"
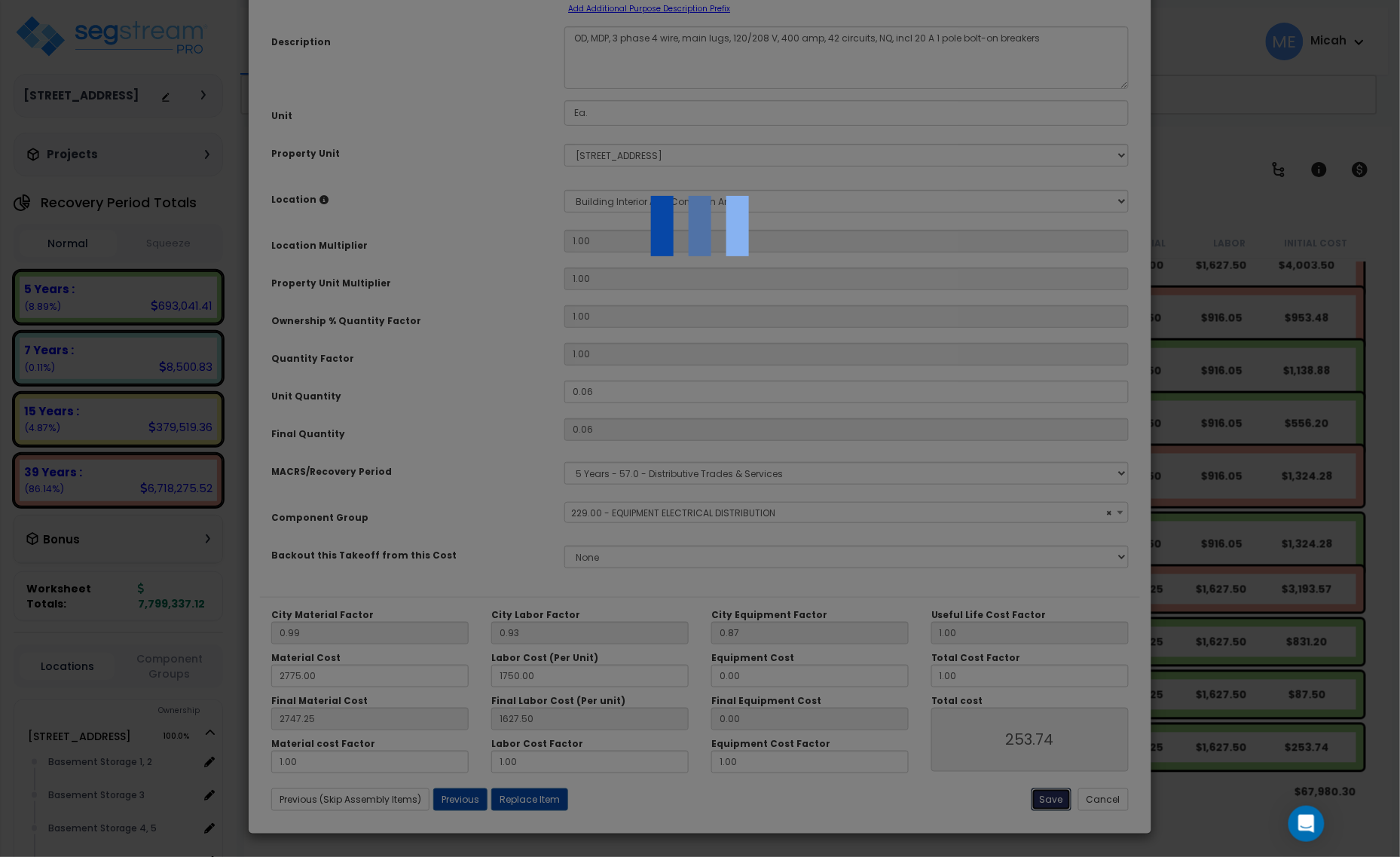
select select "57033"
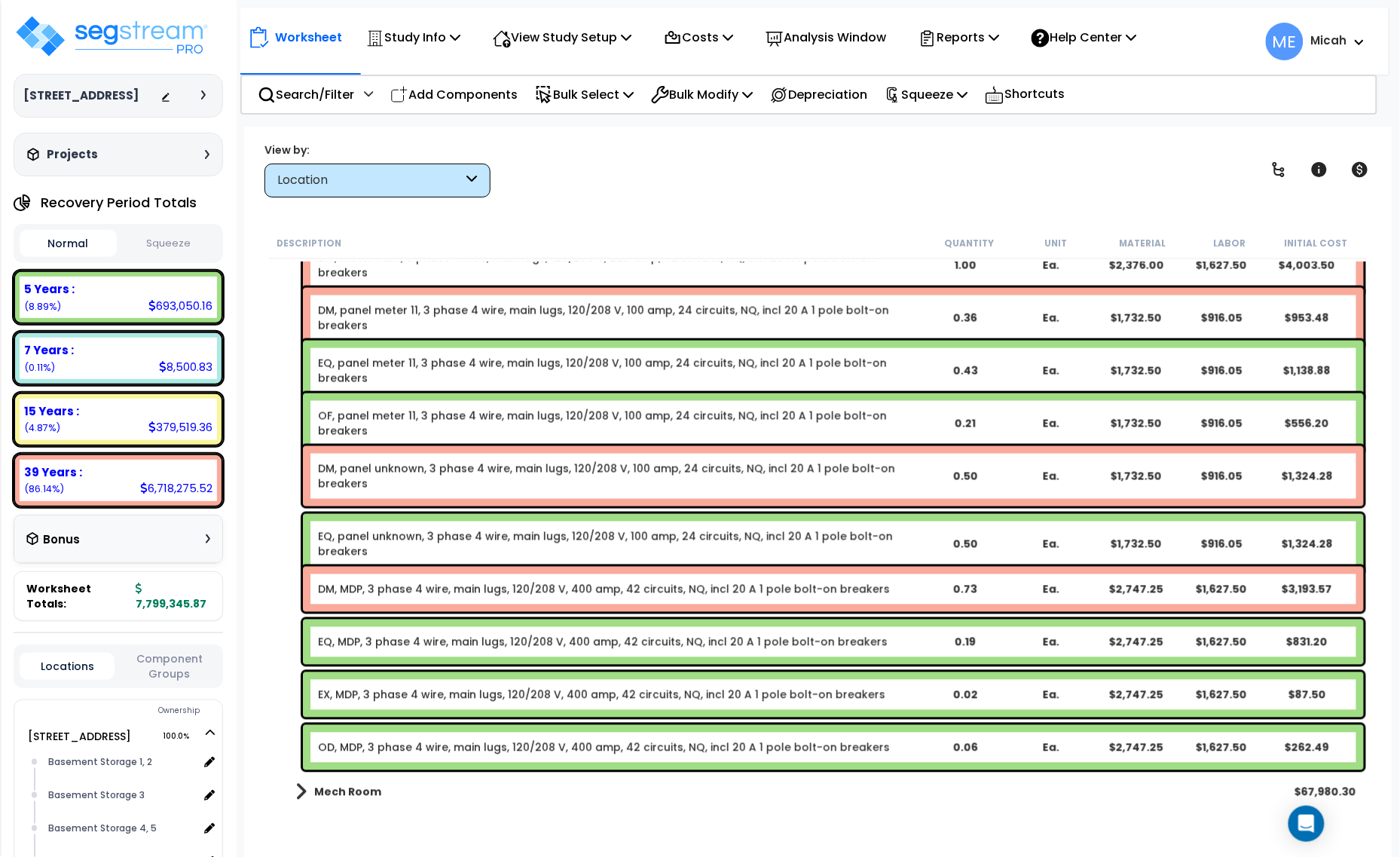
click at [334, 749] on link "OD, MDP, 3 phase 4 wire, main lugs, 120/208 V, 400 amp, 42 circuits, NQ, incl 2…" at bounding box center [604, 748] width 572 height 15
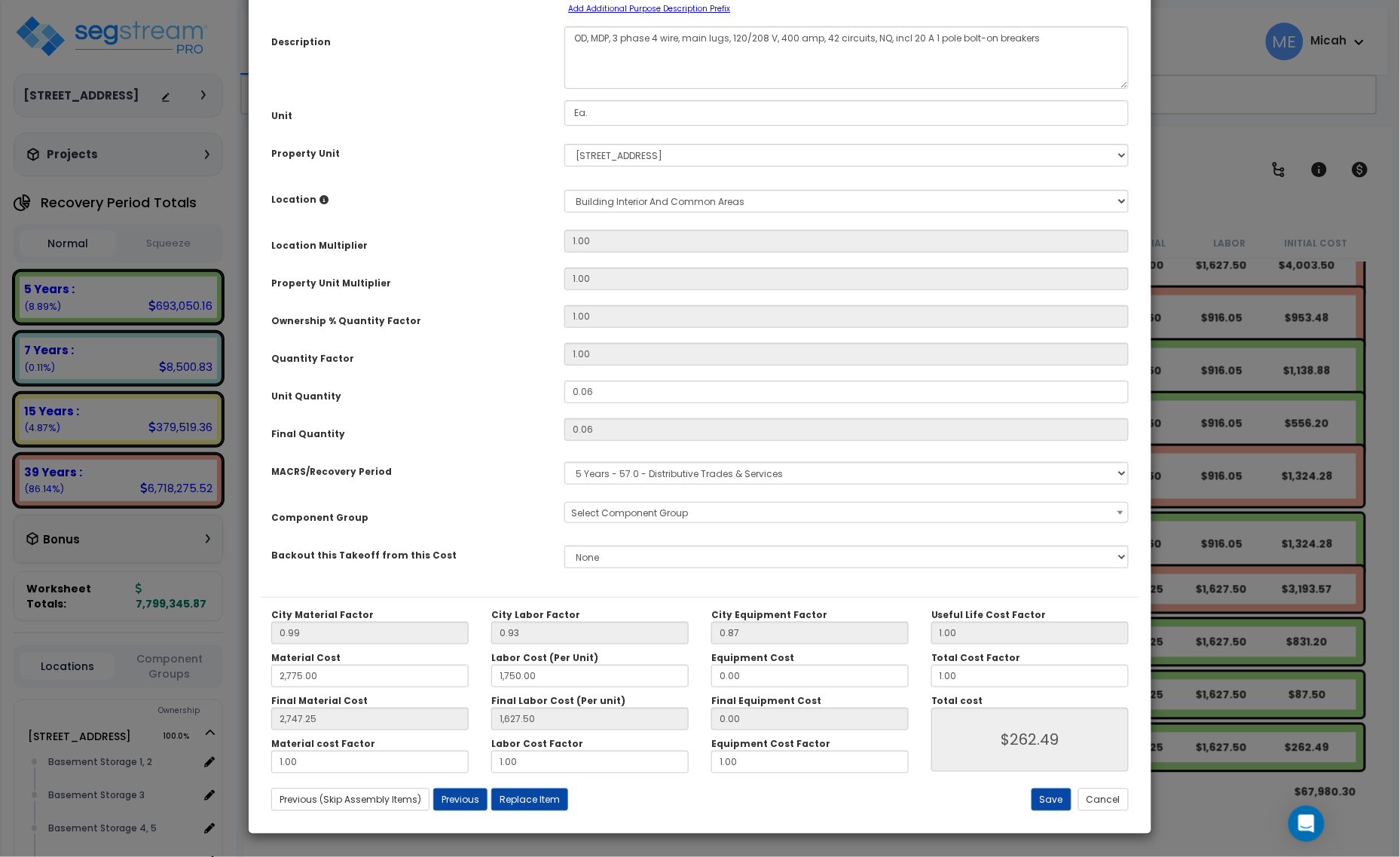
scroll to position [0, 0]
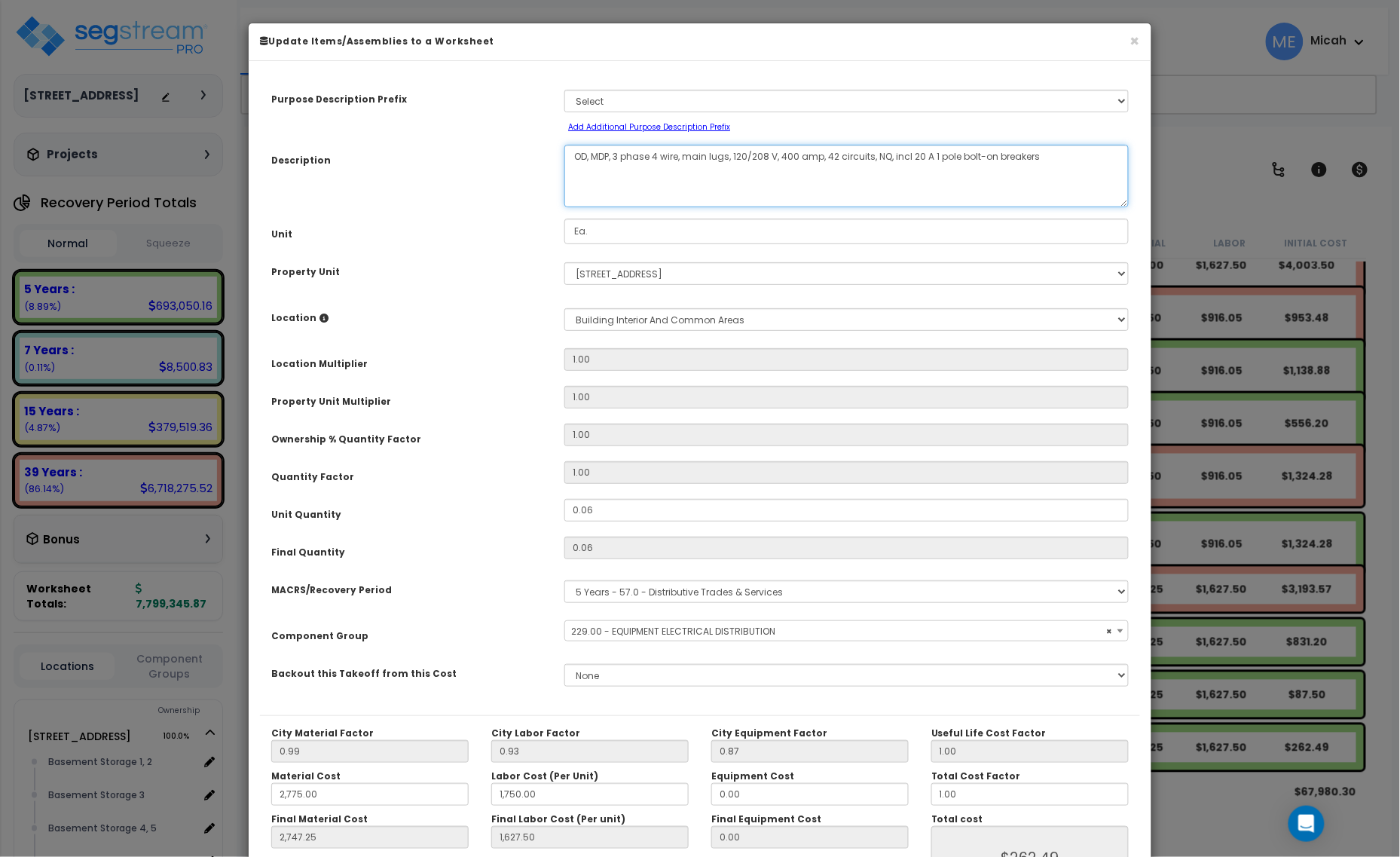
click at [585, 156] on textarea "OD, MDP, 3 phase 4 wire, main lugs, 120/208 V, 400 amp, 42 circuits, NQ, incl 2…" at bounding box center [847, 175] width 565 height 62
select select "57033"
type textarea "O, MDP, 3 phase 4 wire, main lugs, 120/208 V, 400 amp, 42 circuits, NQ, incl 20…"
select select "57033"
type textarea "OF, MDP, 3 phase 4 wire, main lugs, 120/208 V, 400 amp, 42 circuits, NQ, incl 2…"
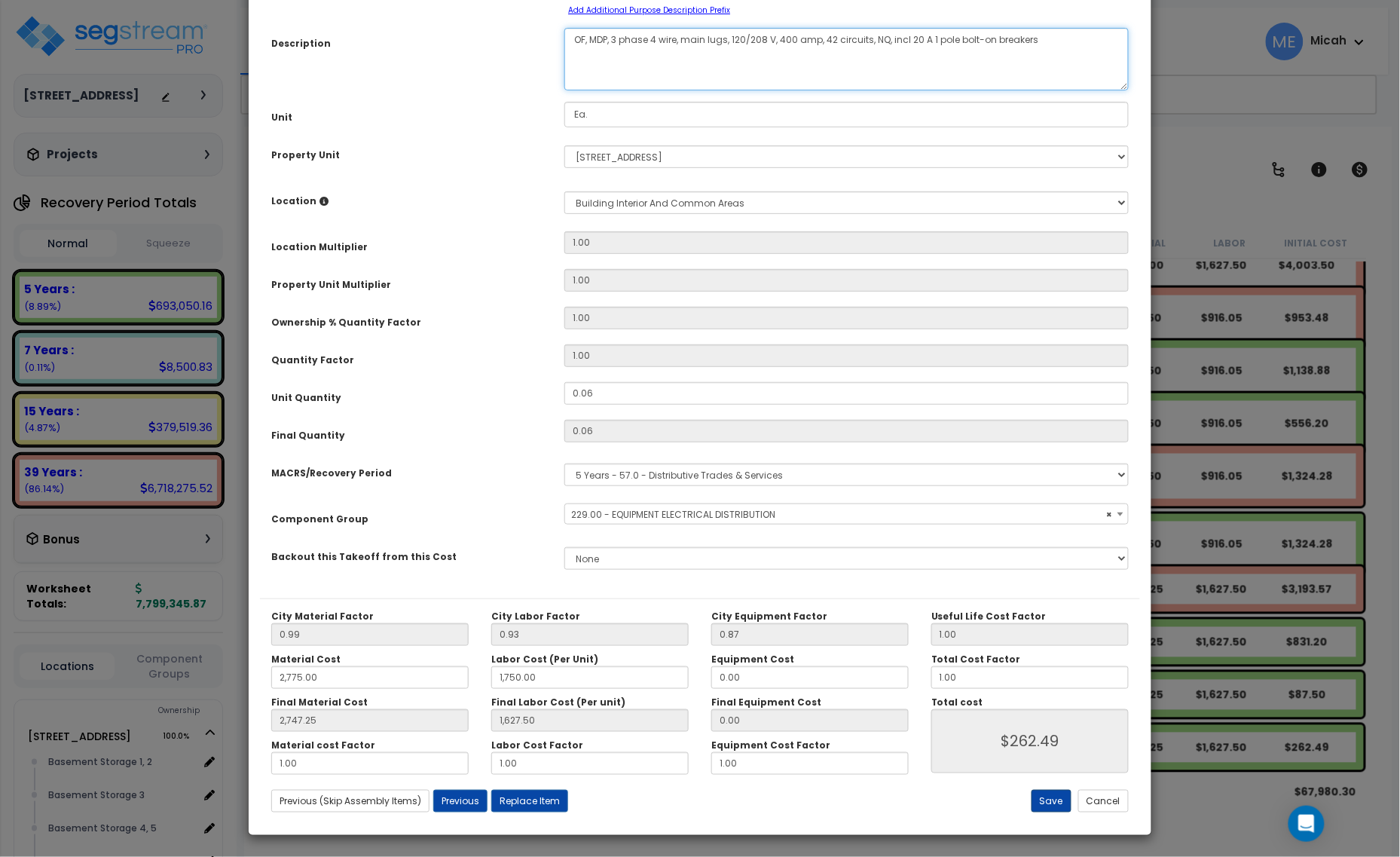
scroll to position [118, 0]
select select "57033"
type textarea "OF, MDP, 3 phase 4 wire, main lugs, 120/208 V, 400 amp, 42 circuits, NQ, incl 2…"
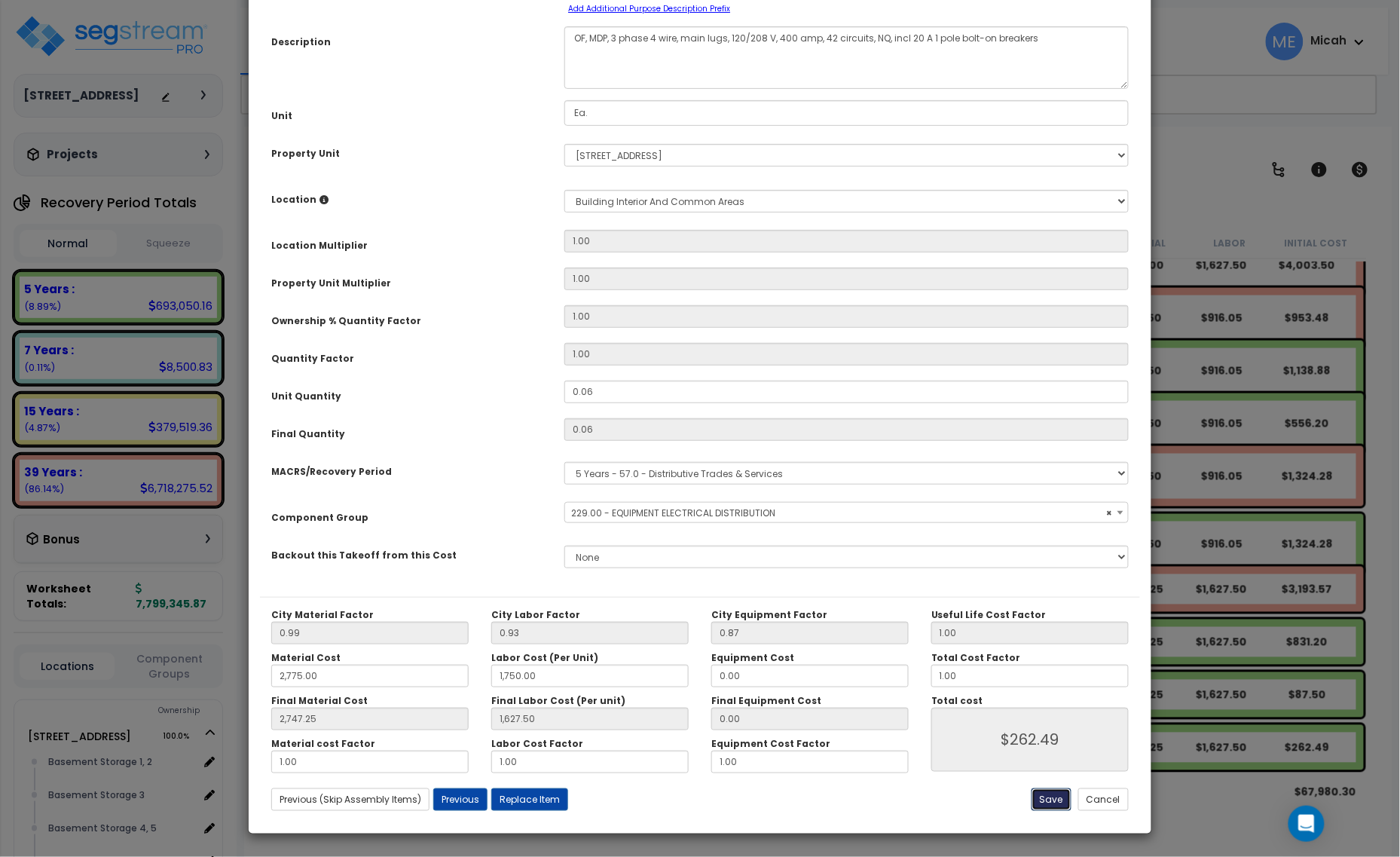
click at [1056, 791] on button "Save" at bounding box center [1052, 799] width 40 height 23
type input "2775.00"
type input "1750.00"
type input "2747.25"
type input "1627.50"
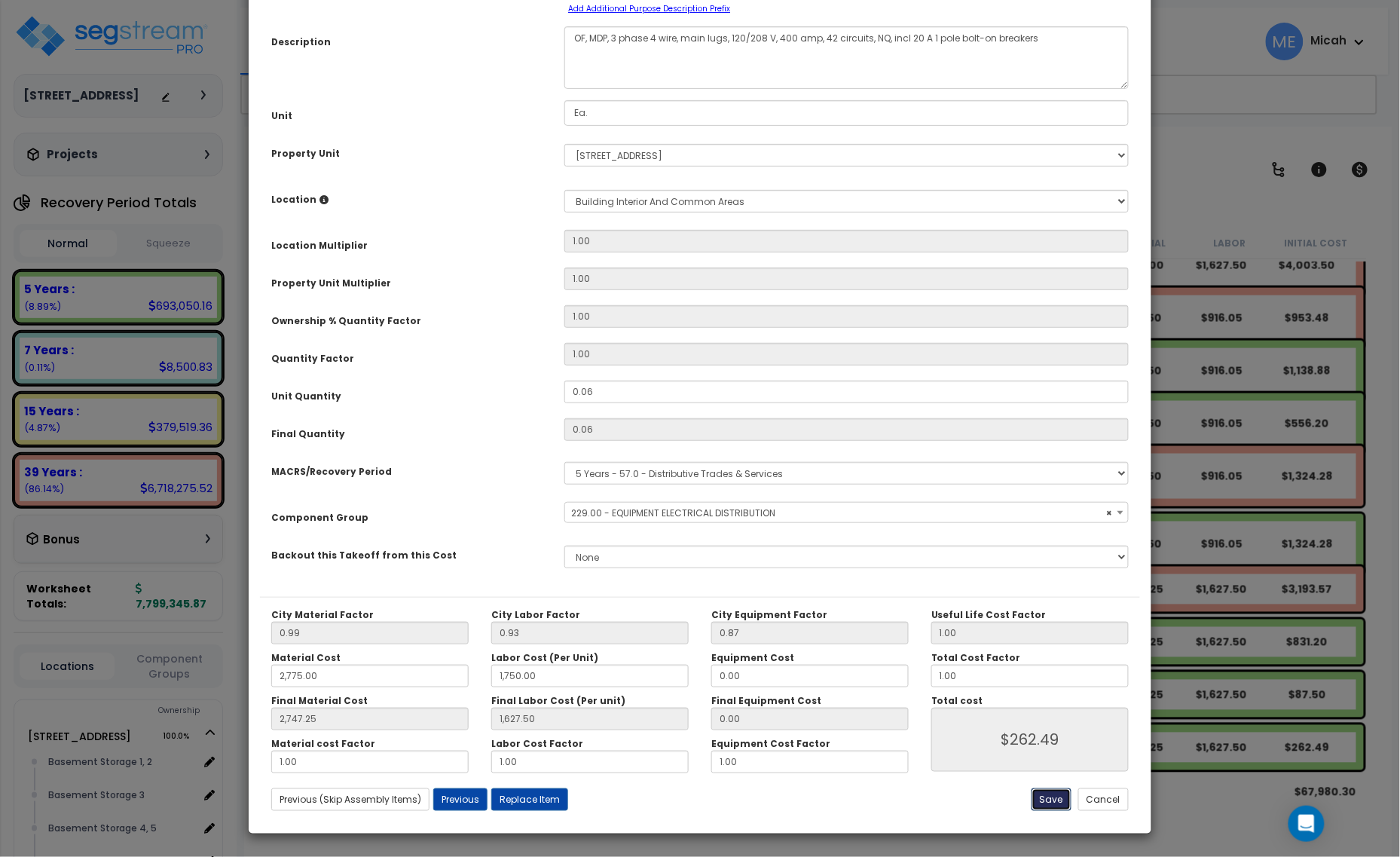
type input "262.49"
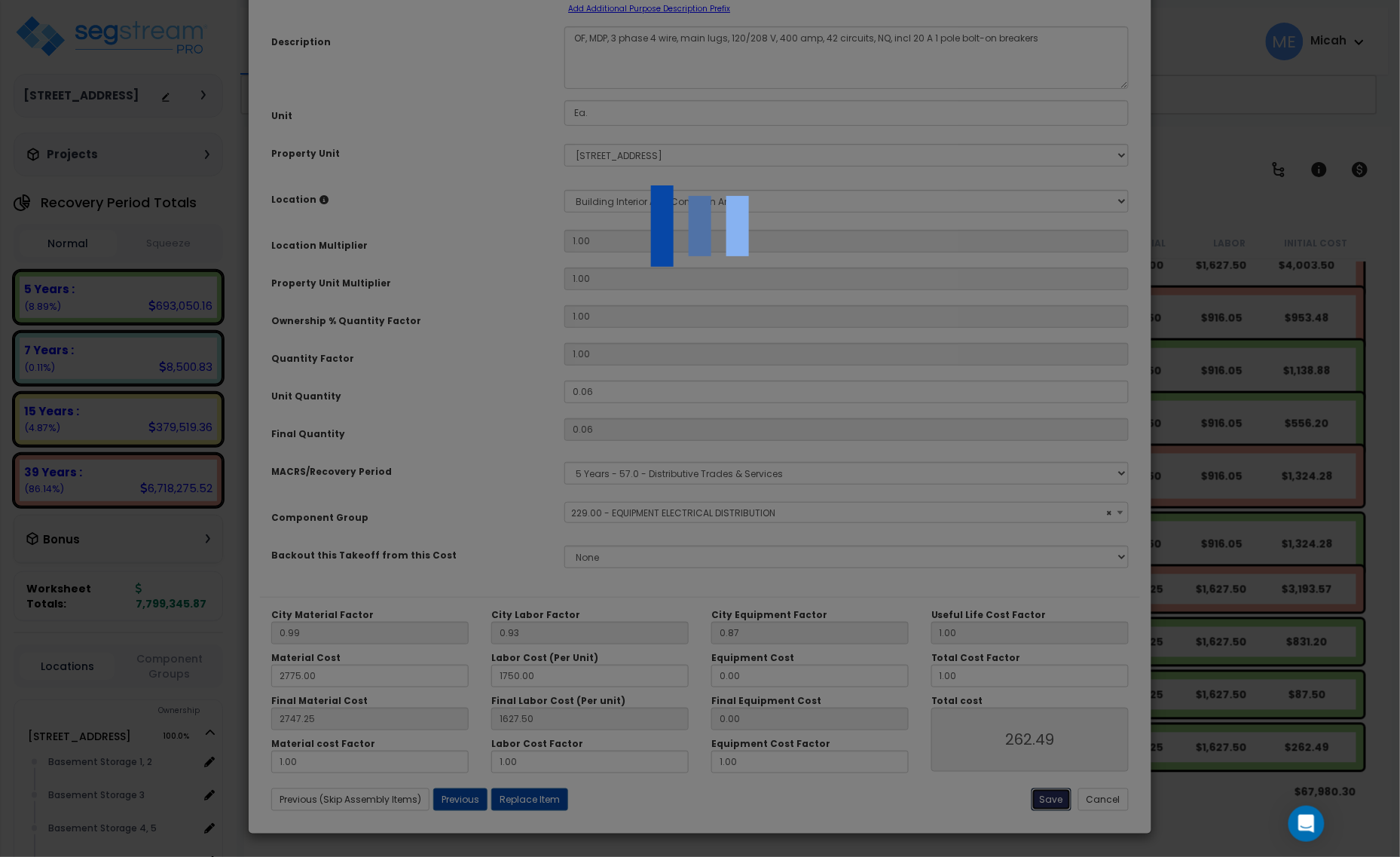
select select "57033"
